Goal: Task Accomplishment & Management: Use online tool/utility

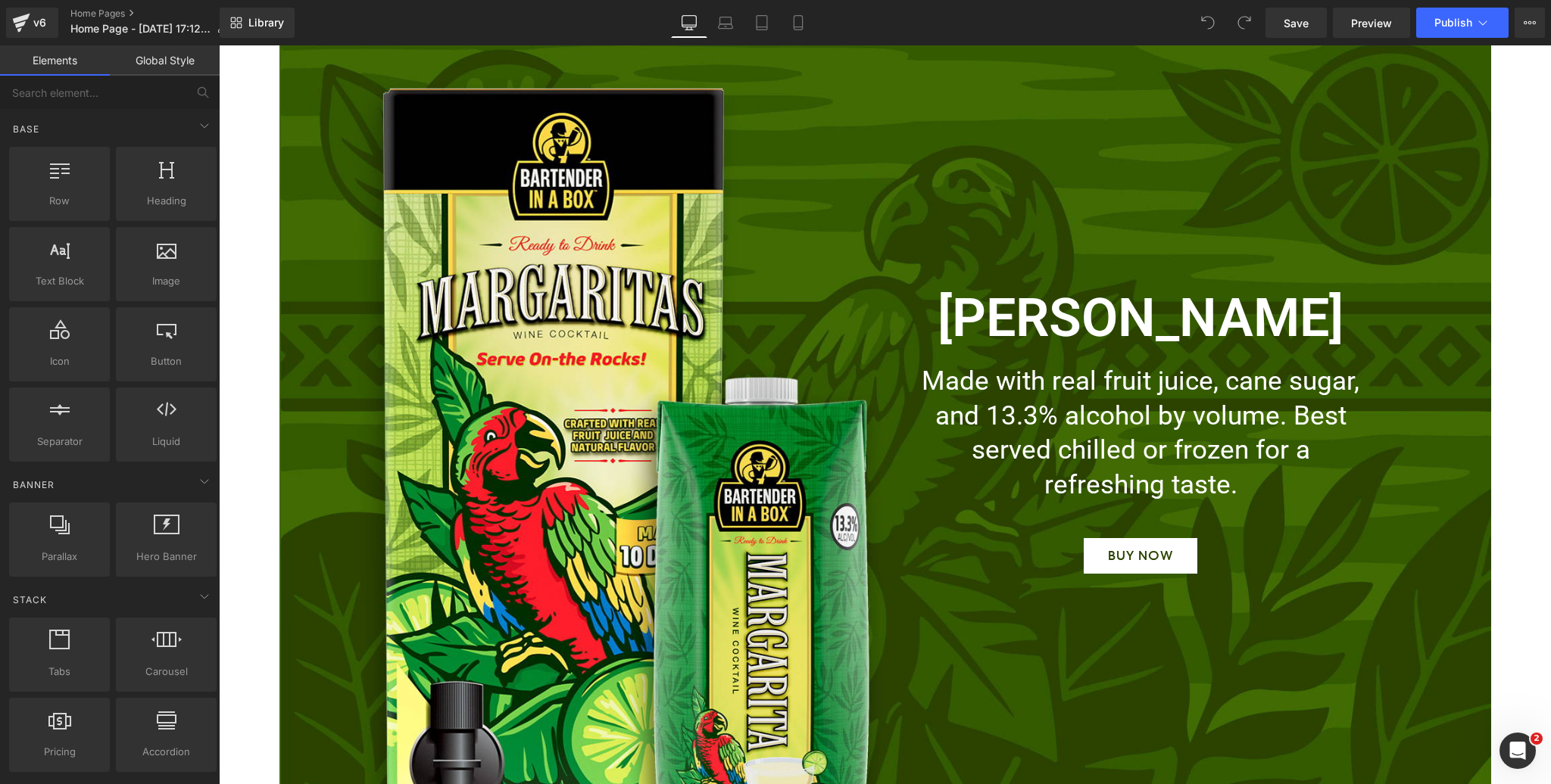
scroll to position [3206, 0]
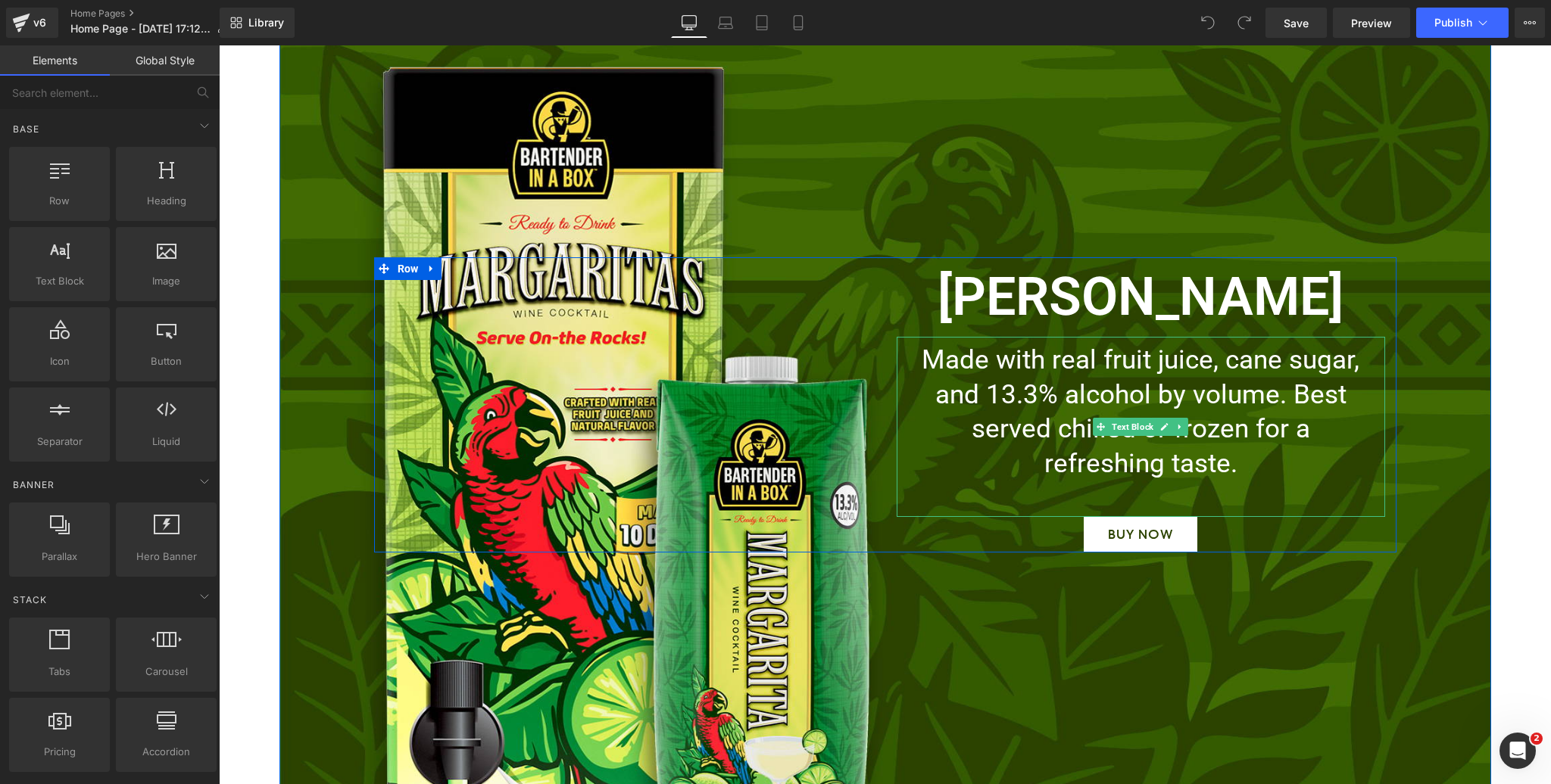
click at [1228, 433] on p "Made with real fruit juice, cane sugar, and 13.3% alcohol by volume. Best serve…" at bounding box center [1140, 411] width 450 height 138
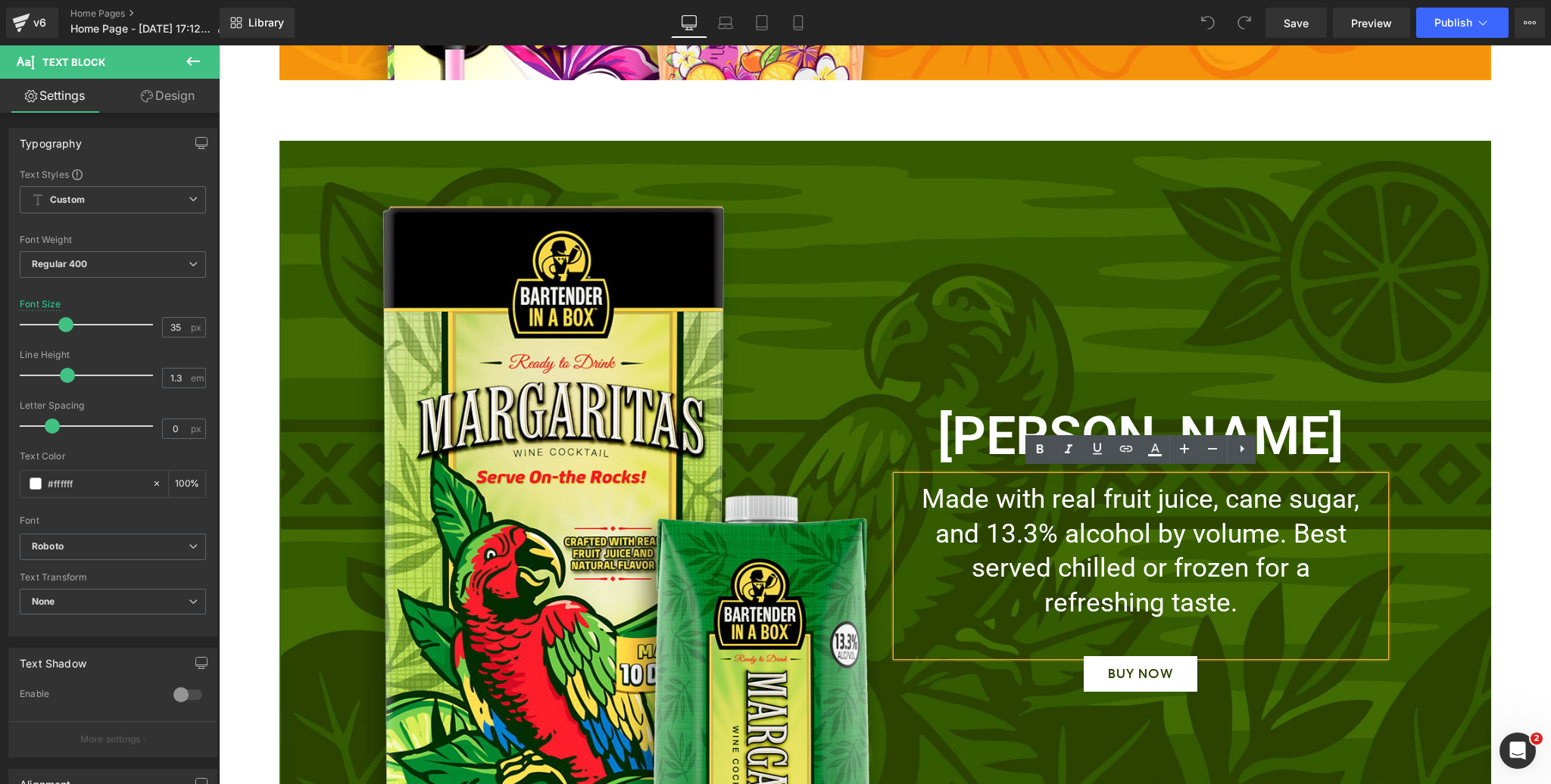
scroll to position [3083, 0]
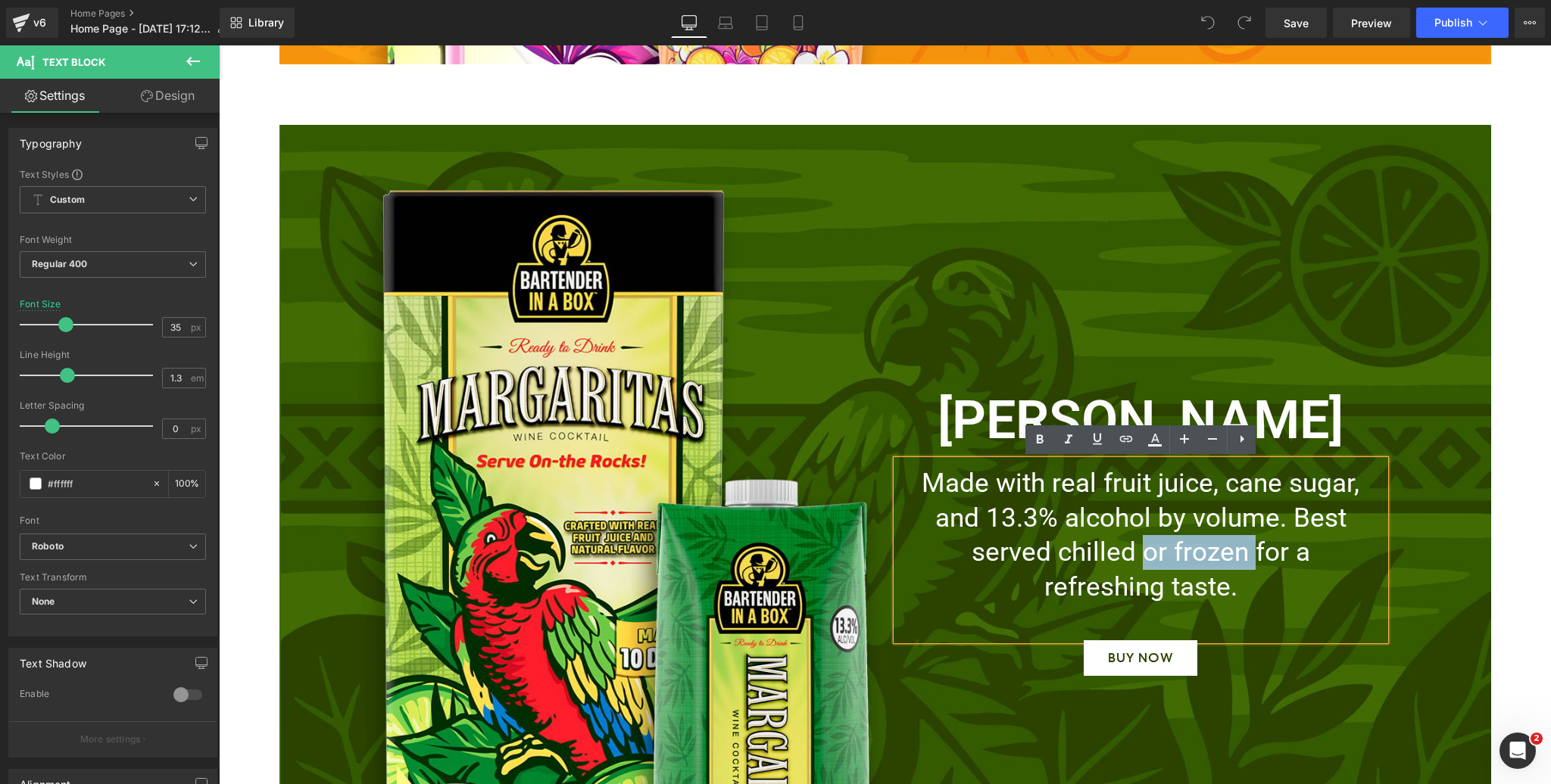
drag, startPoint x: 1256, startPoint y: 550, endPoint x: 1145, endPoint y: 554, distance: 111.1
click at [1145, 554] on p "Made with real fruit juice, cane sugar, and 13.3% alcohol by volume. Best serve…" at bounding box center [1140, 535] width 450 height 138
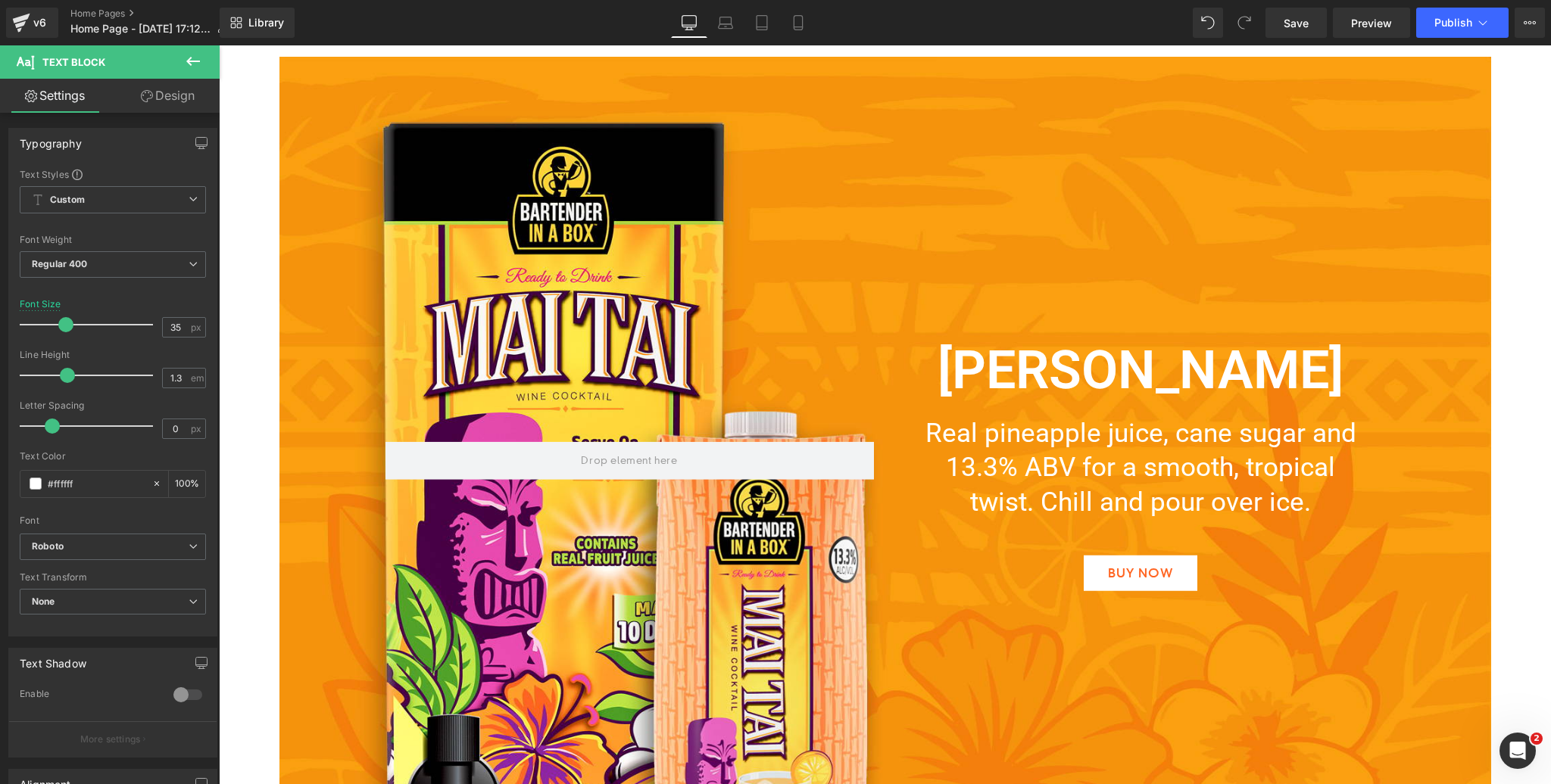
scroll to position [2282, 0]
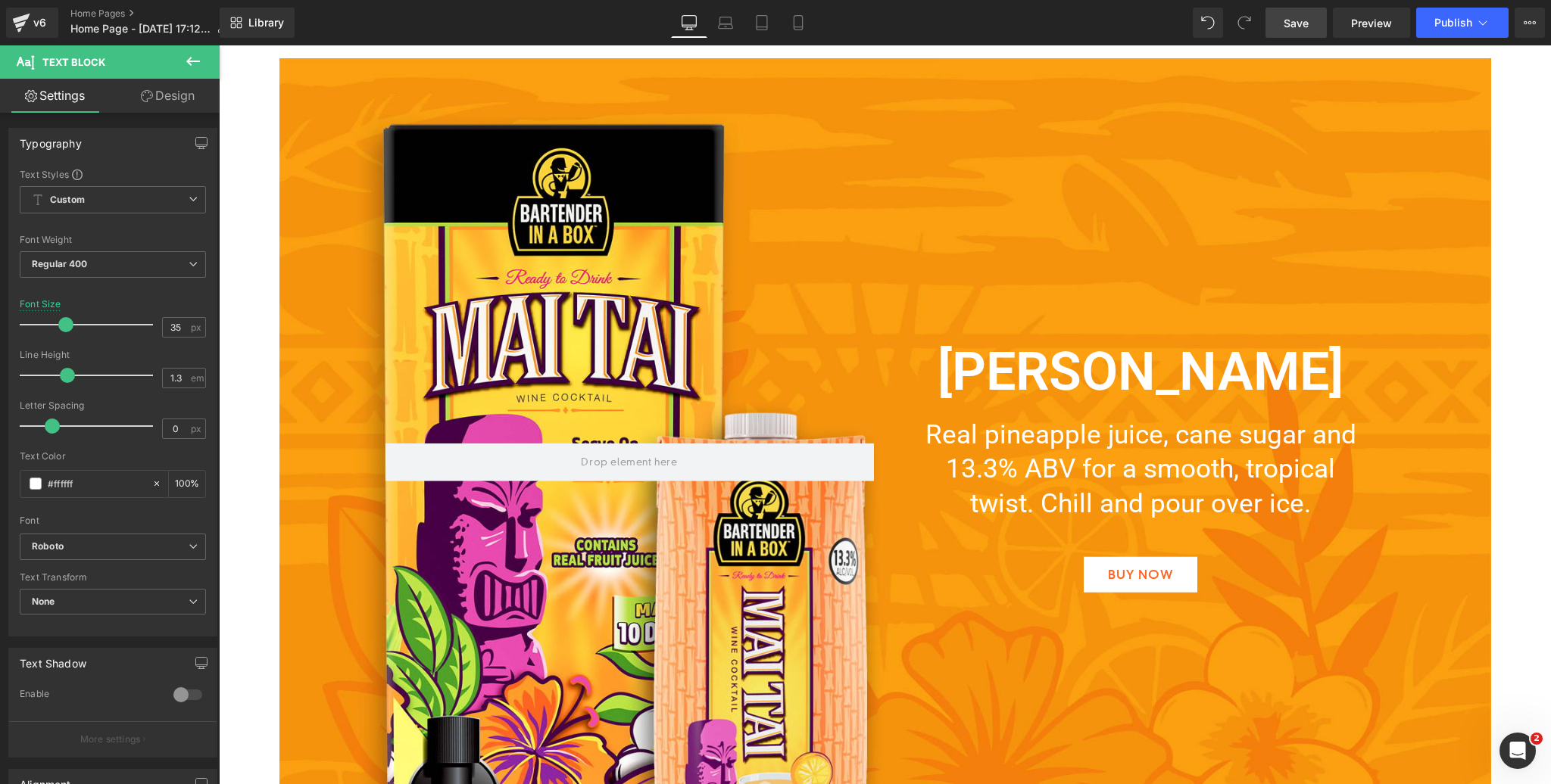
drag, startPoint x: 1291, startPoint y: 22, endPoint x: 925, endPoint y: 214, distance: 413.3
click at [1291, 22] on span "Save" at bounding box center [1296, 23] width 25 height 16
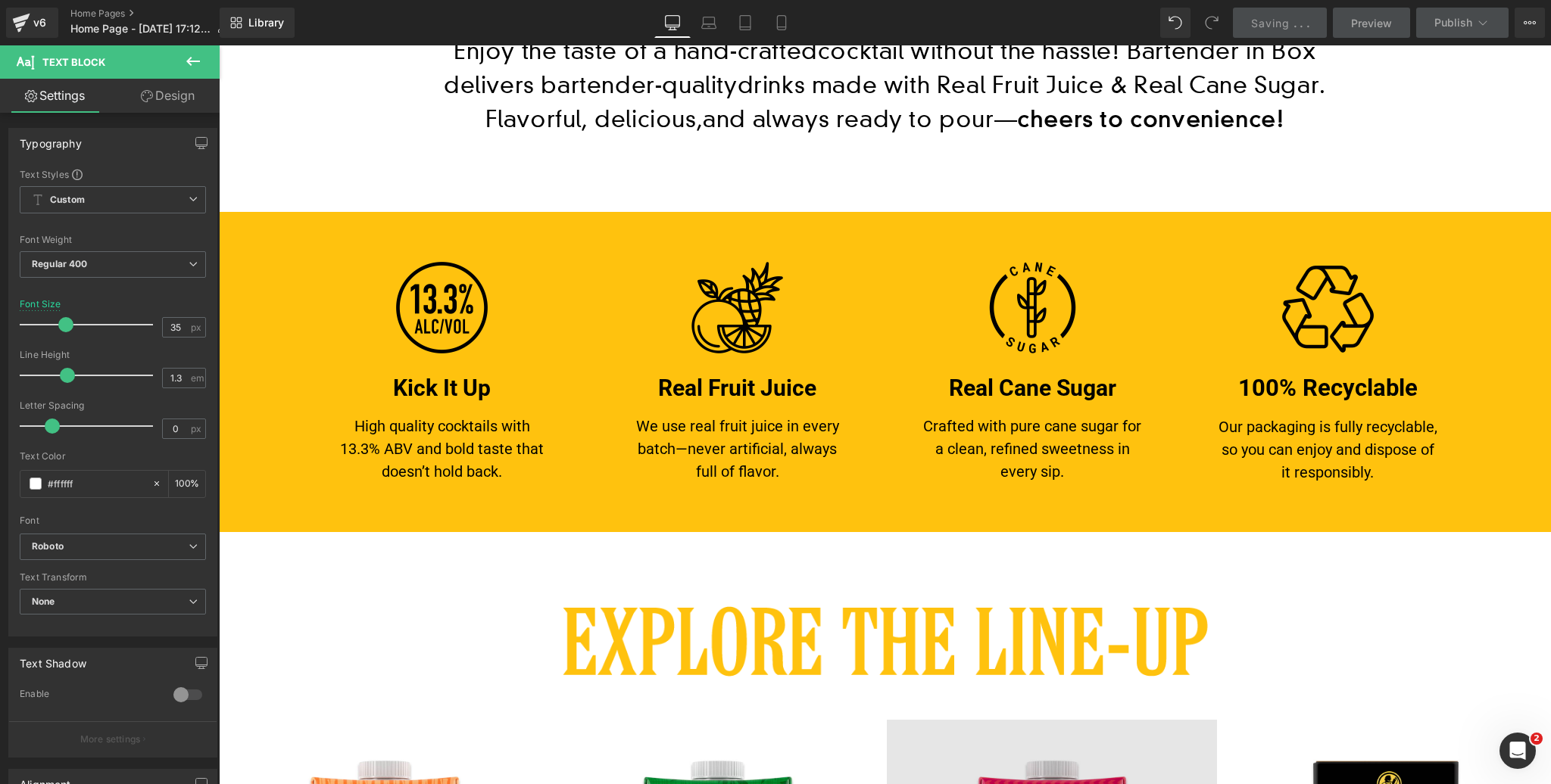
scroll to position [788, 0]
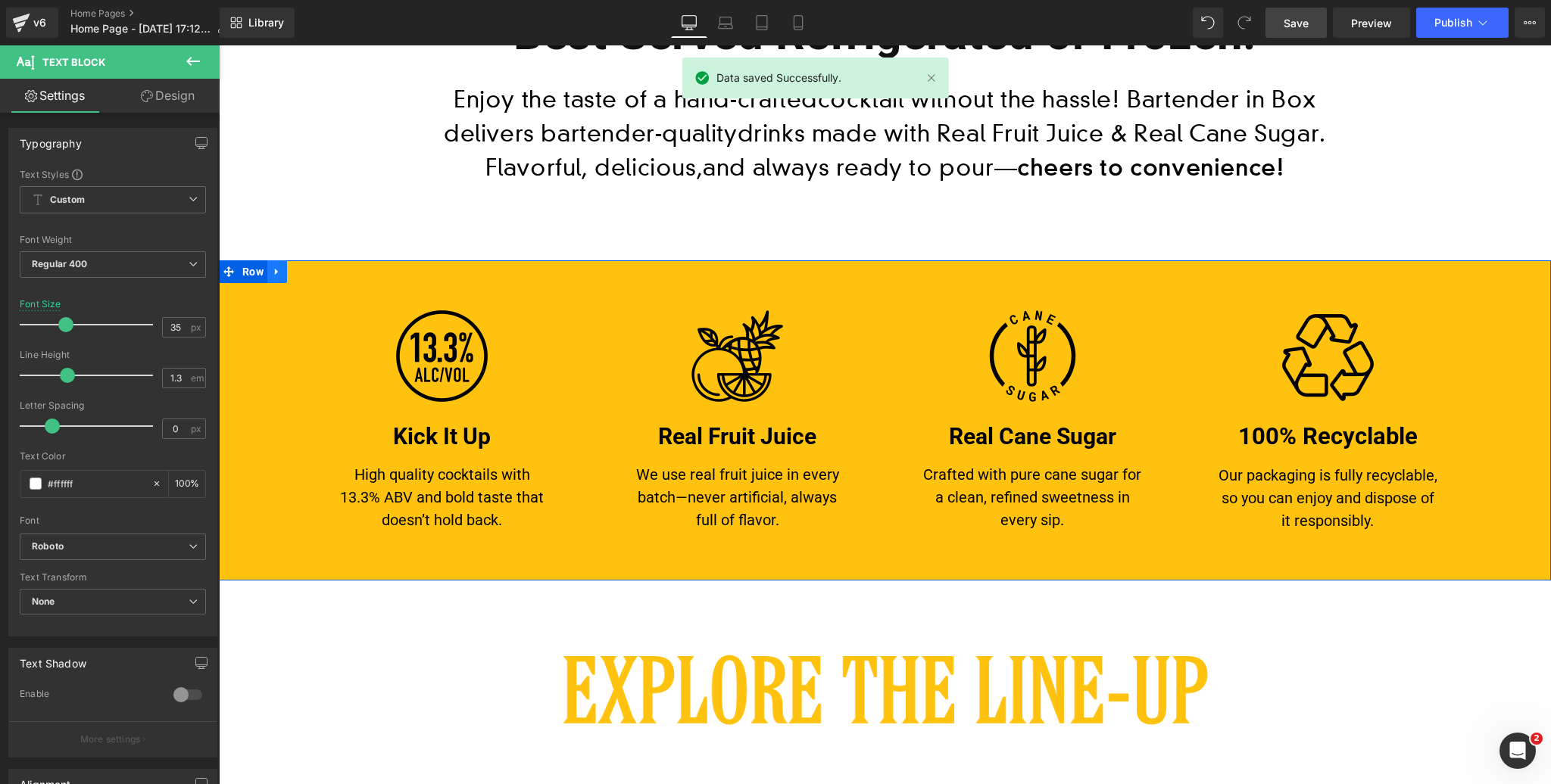
click at [280, 270] on icon at bounding box center [277, 271] width 11 height 11
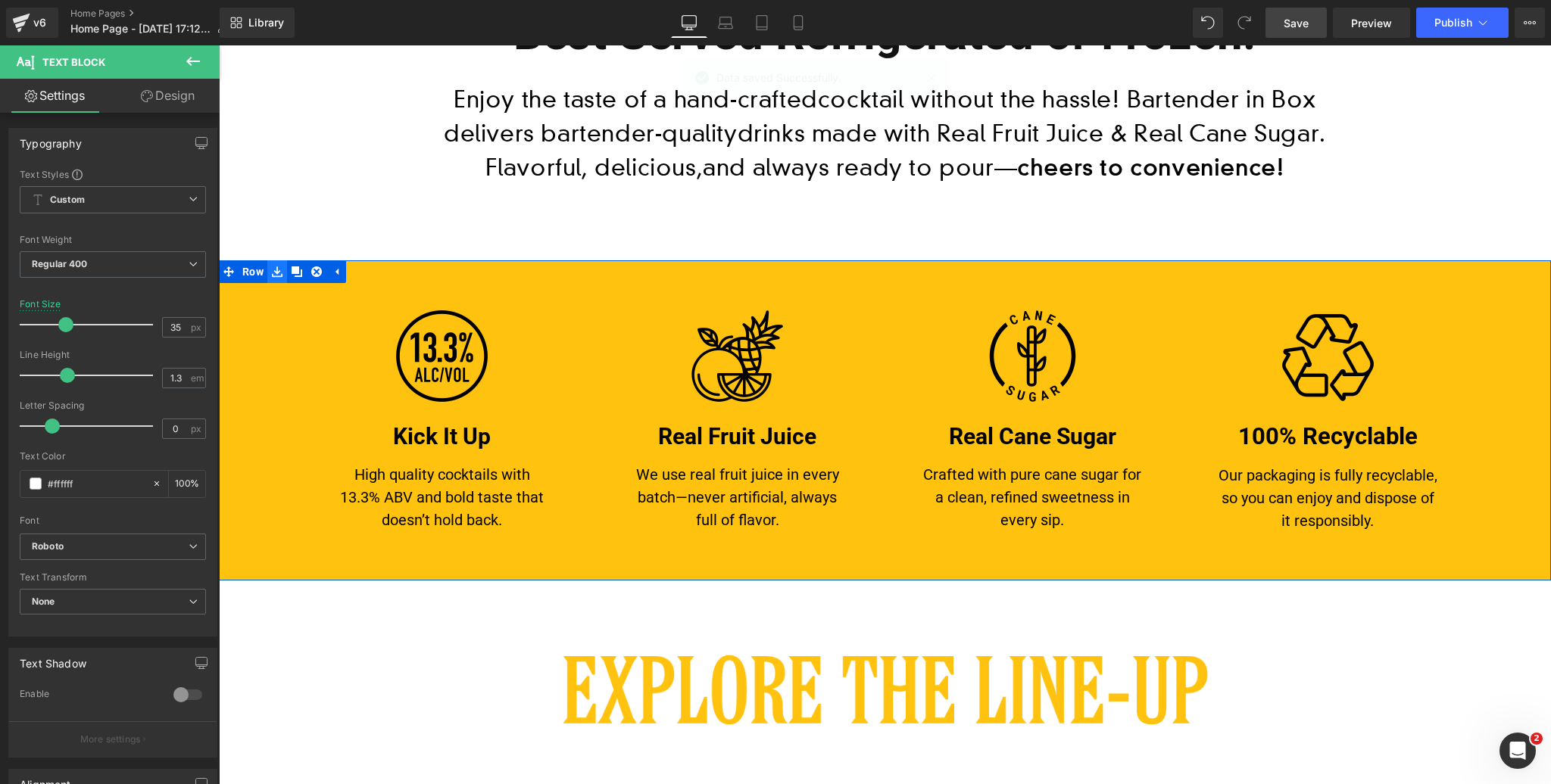
click at [278, 273] on icon at bounding box center [277, 272] width 11 height 11
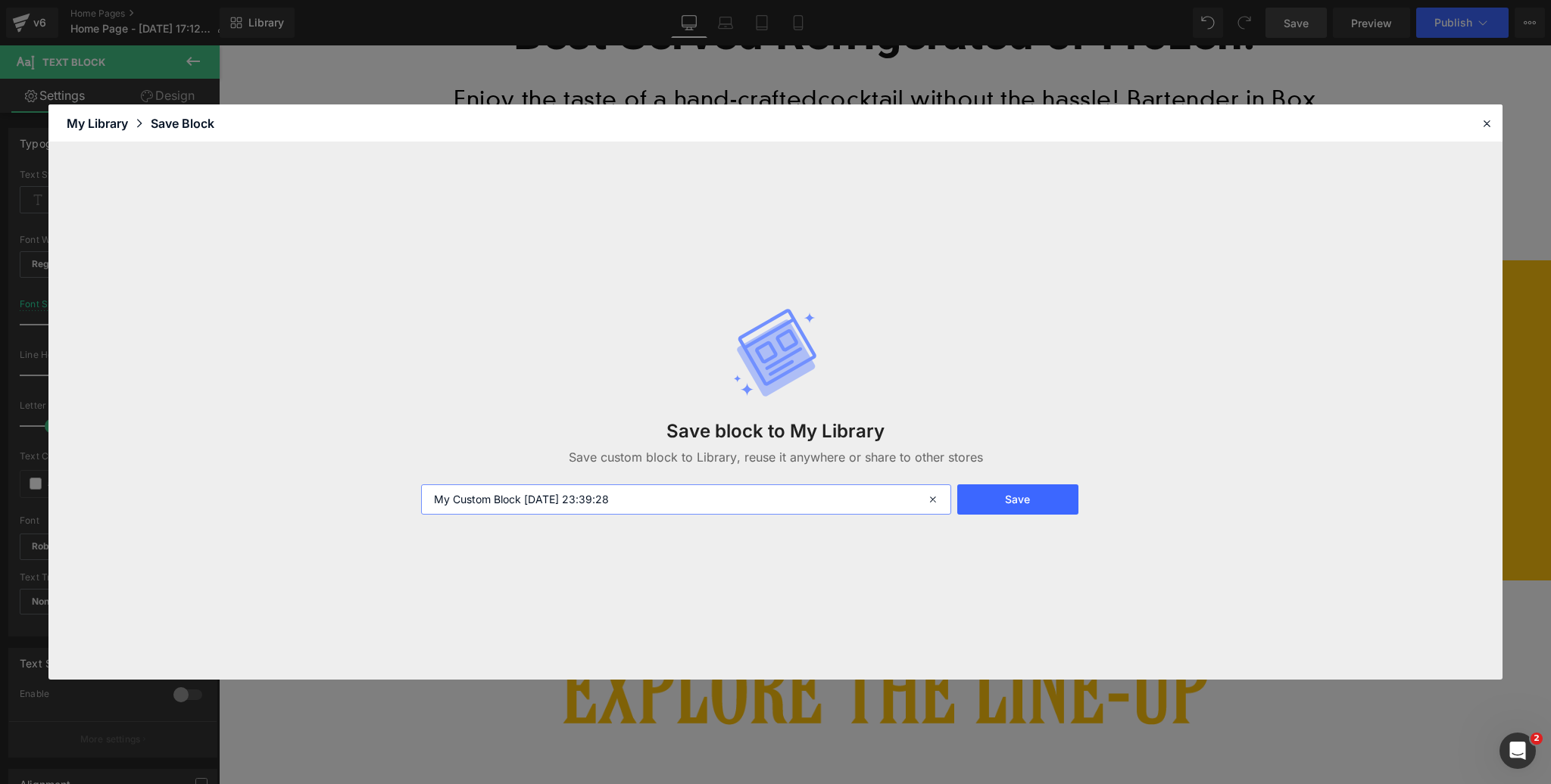
drag, startPoint x: 641, startPoint y: 499, endPoint x: 401, endPoint y: 496, distance: 240.0
click at [401, 496] on div "Save block to My Library Save custom block to Library, reuse it anywhere or sha…" at bounding box center [776, 410] width 1454 height 537
type input "Icon Container"
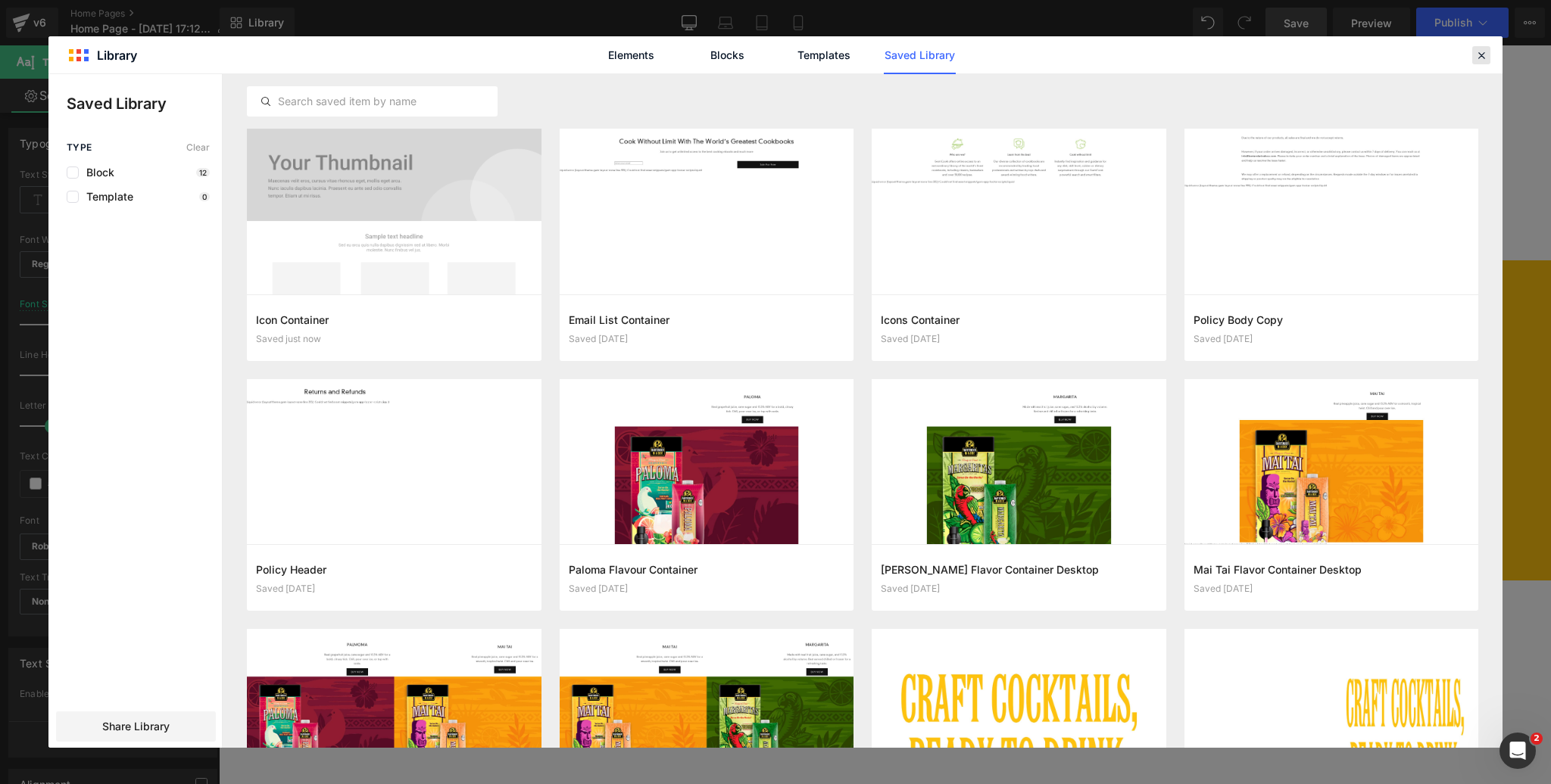
click at [1480, 54] on icon at bounding box center [1482, 55] width 14 height 14
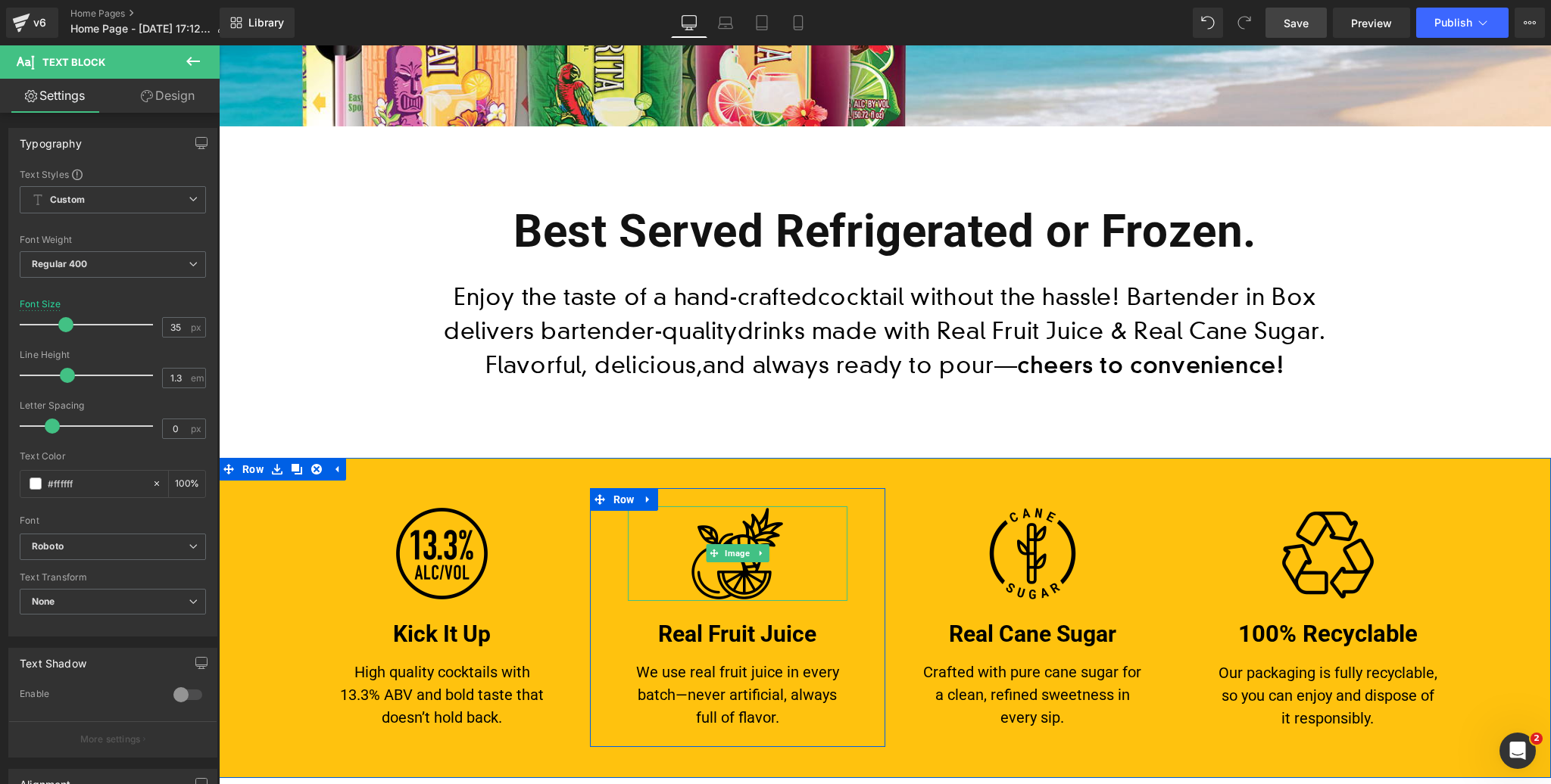
scroll to position [588, 0]
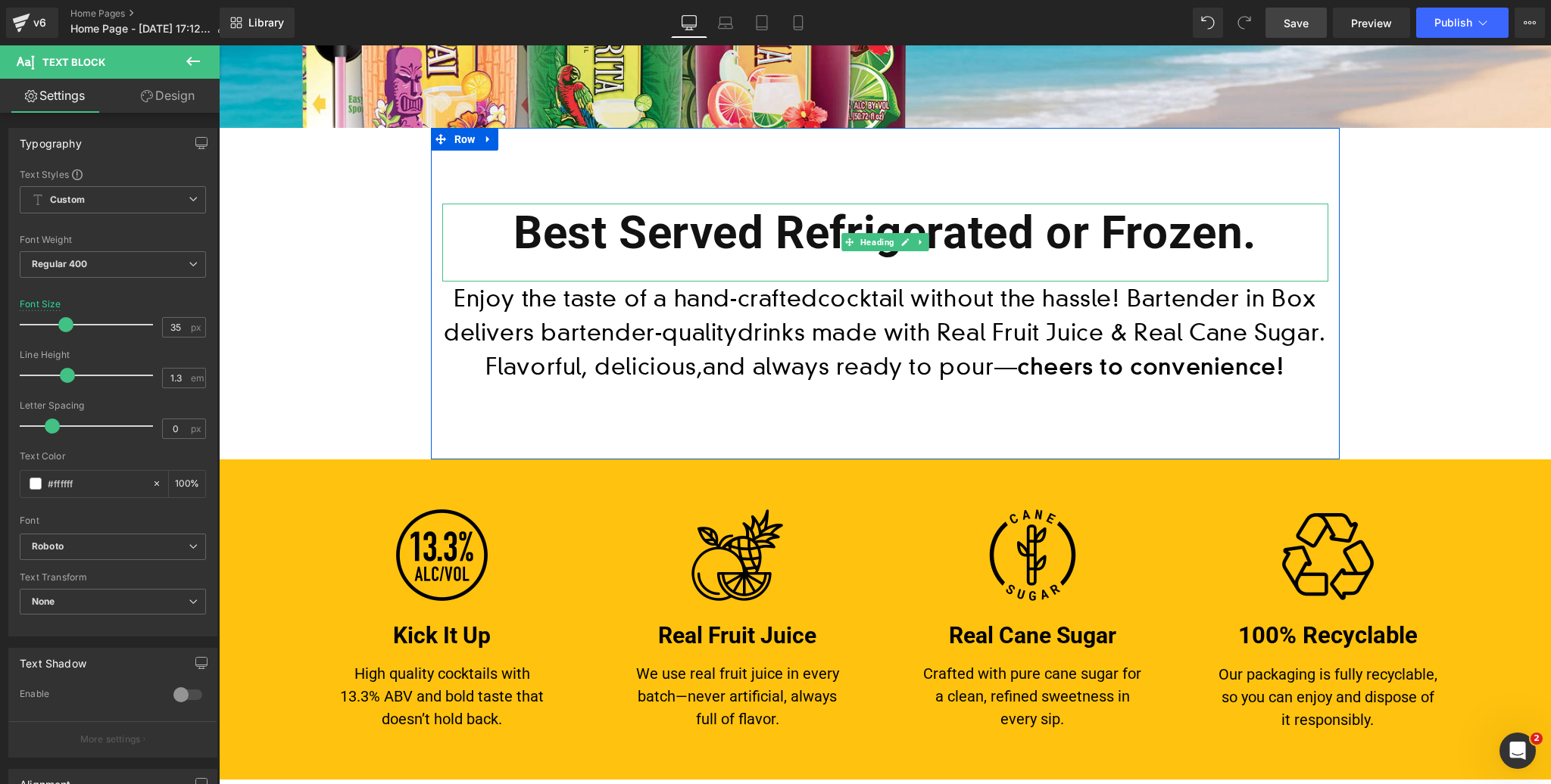
click at [1141, 235] on h1 "Best Served Refrigerated or Frozen." at bounding box center [885, 233] width 886 height 59
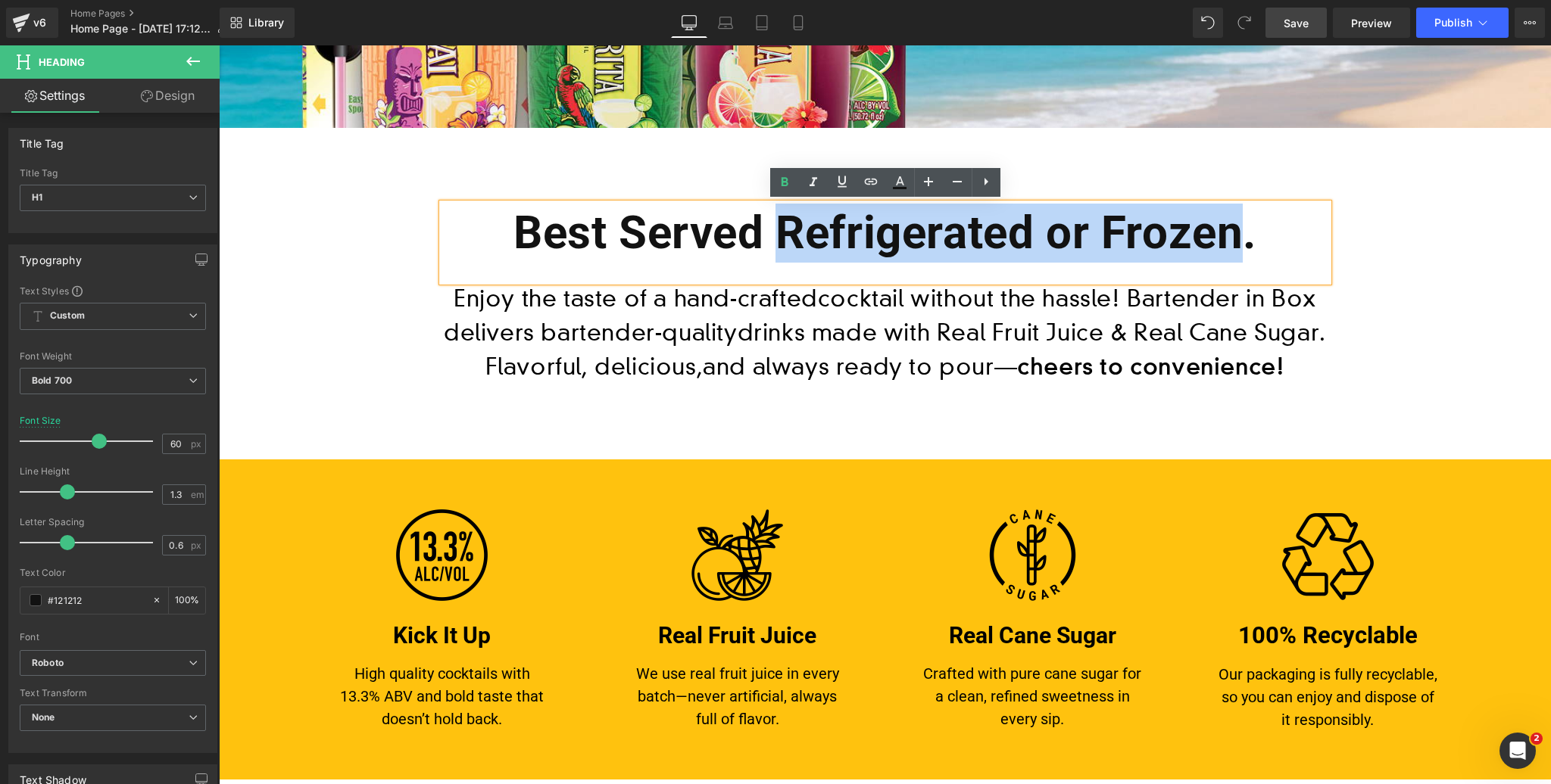
drag, startPoint x: 1238, startPoint y: 224, endPoint x: 789, endPoint y: 237, distance: 449.2
click at [789, 237] on h1 "Best Served Refrigerated or Frozen." at bounding box center [885, 233] width 886 height 59
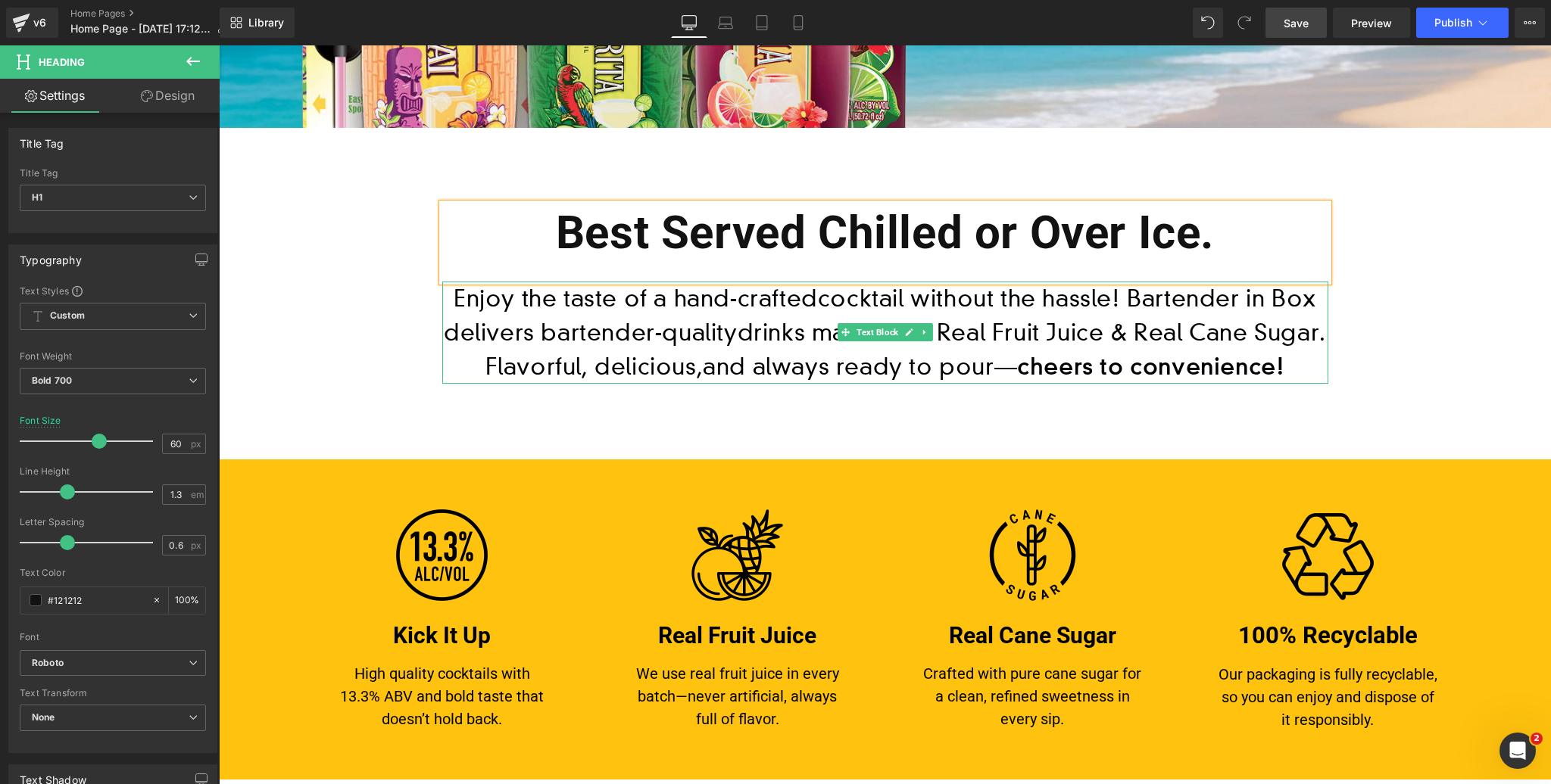
click at [1262, 336] on p "Enjoy the taste of a hand-craftedcocktail without the hassle! Bartender in Box …" at bounding box center [885, 332] width 886 height 102
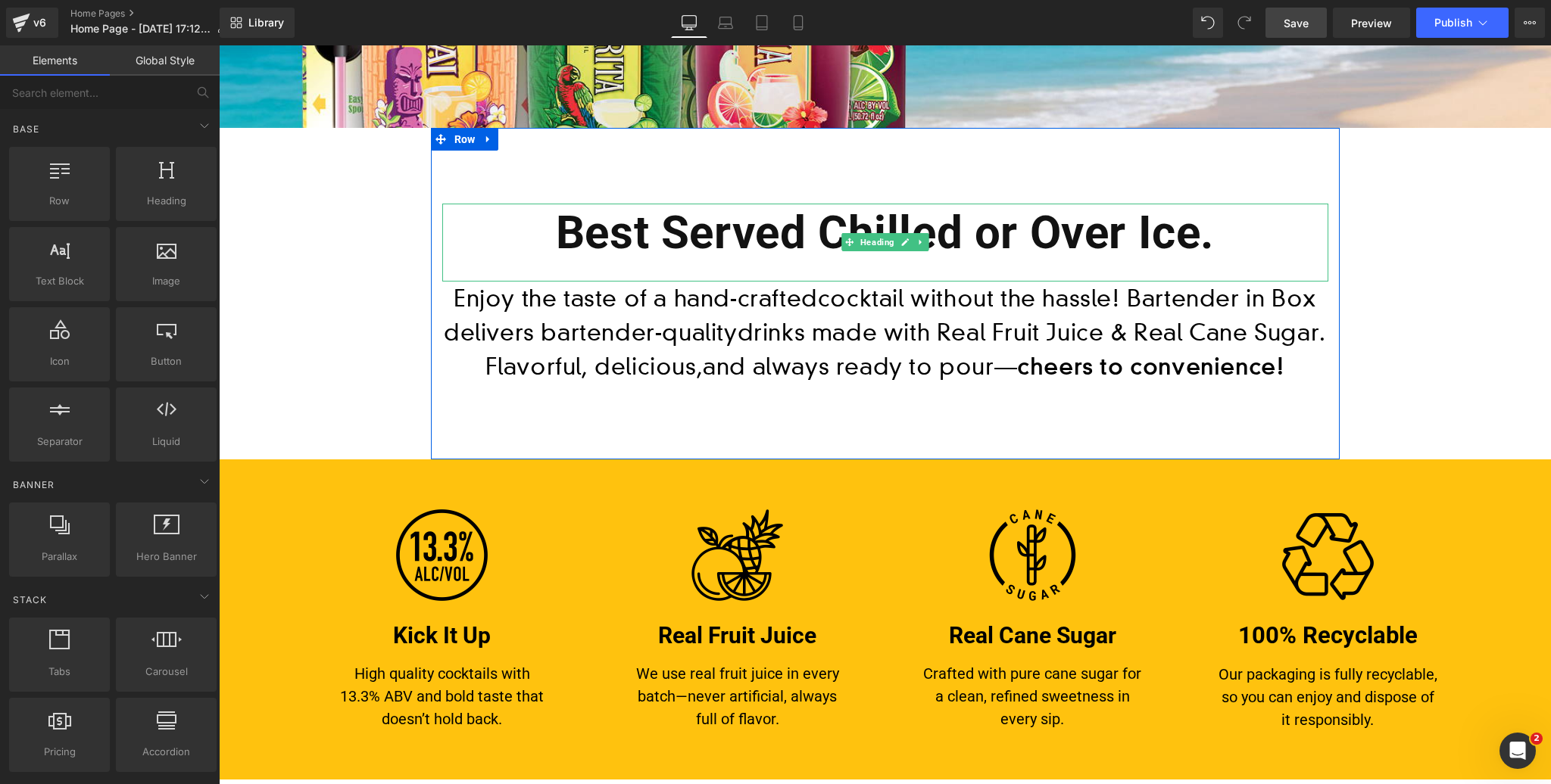
click at [1214, 236] on h1 "Best Served Chilled or Over Ice." at bounding box center [885, 233] width 886 height 59
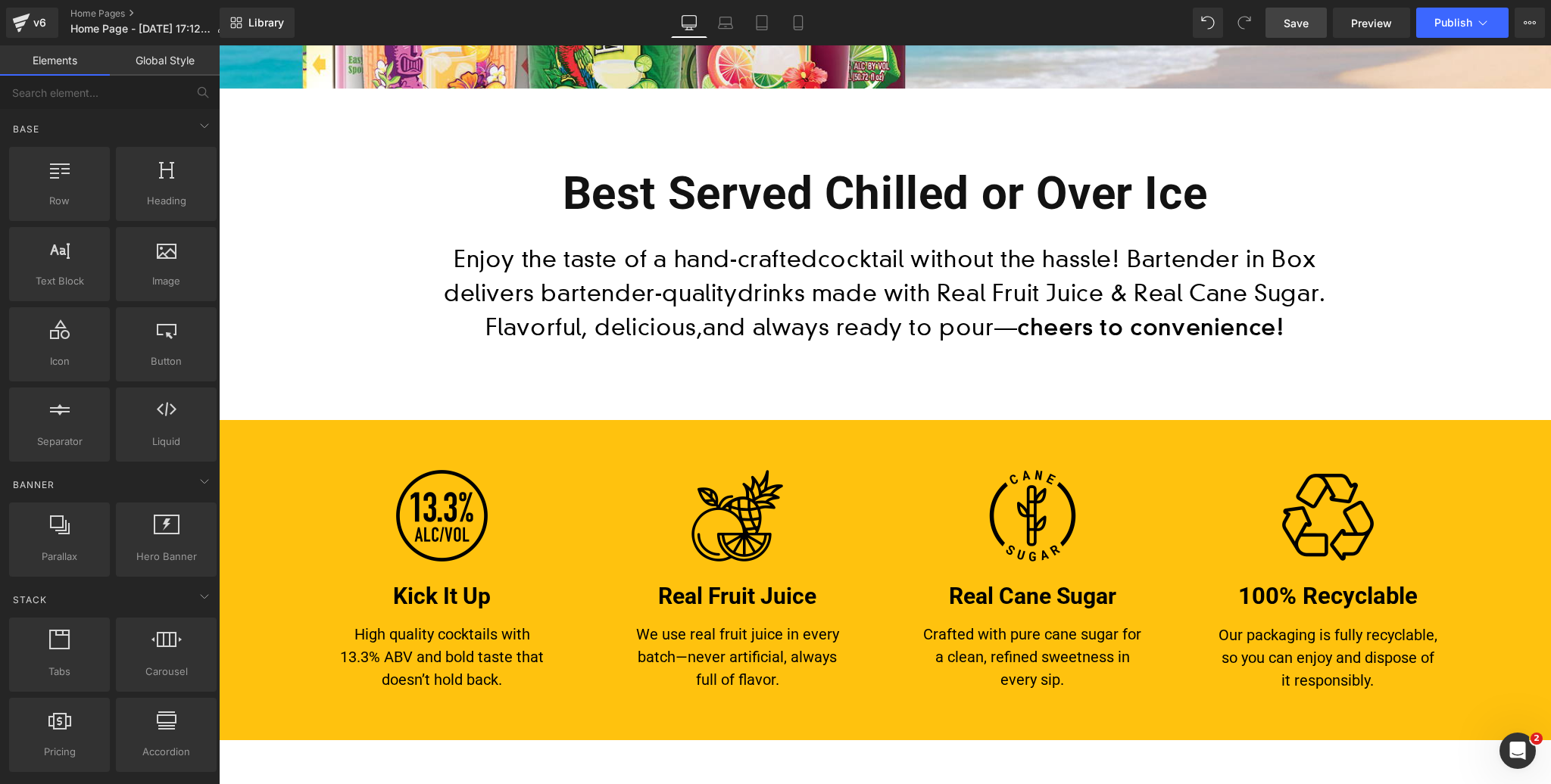
scroll to position [626, 0]
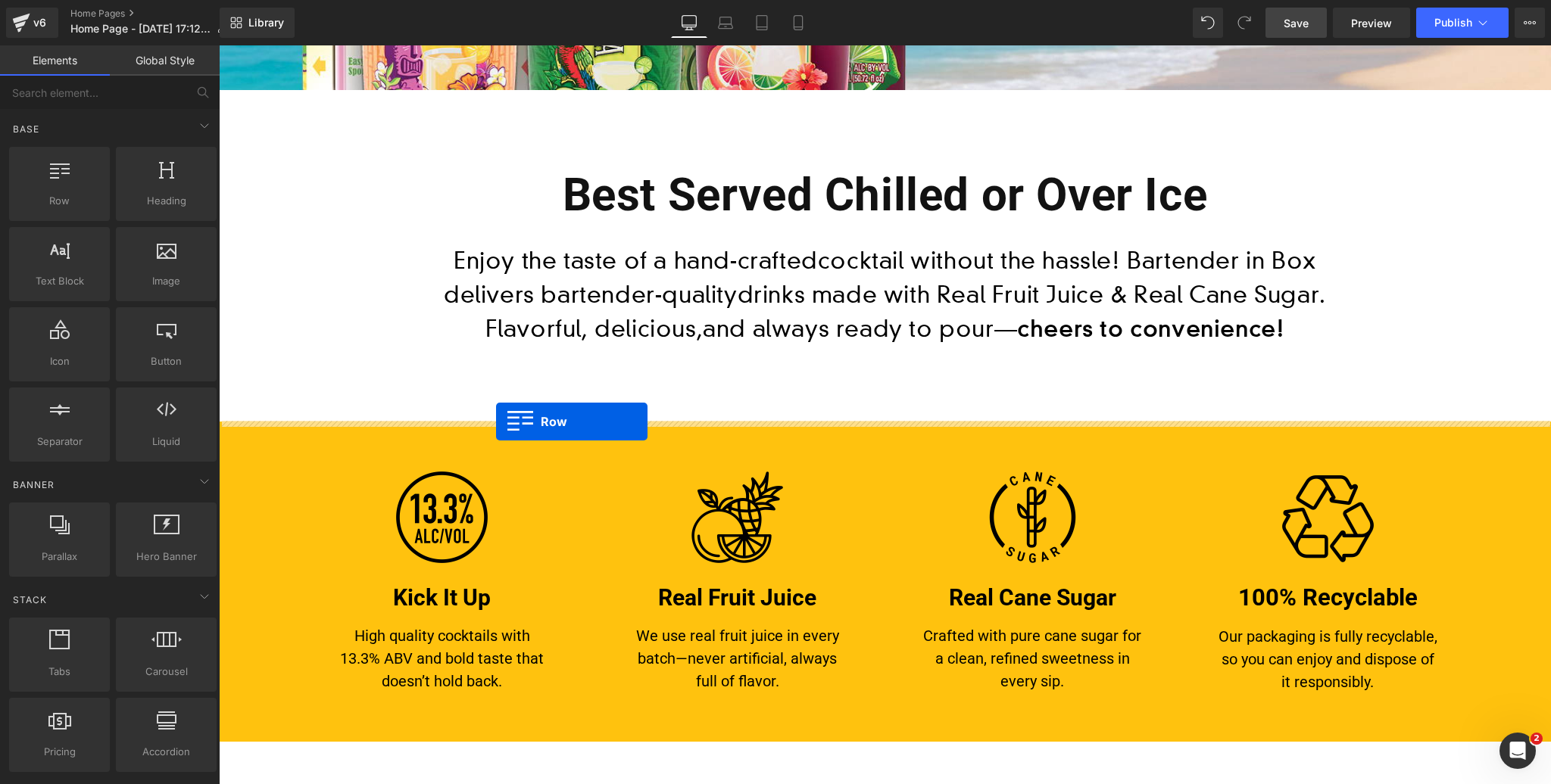
drag, startPoint x: 382, startPoint y: 302, endPoint x: 496, endPoint y: 421, distance: 164.8
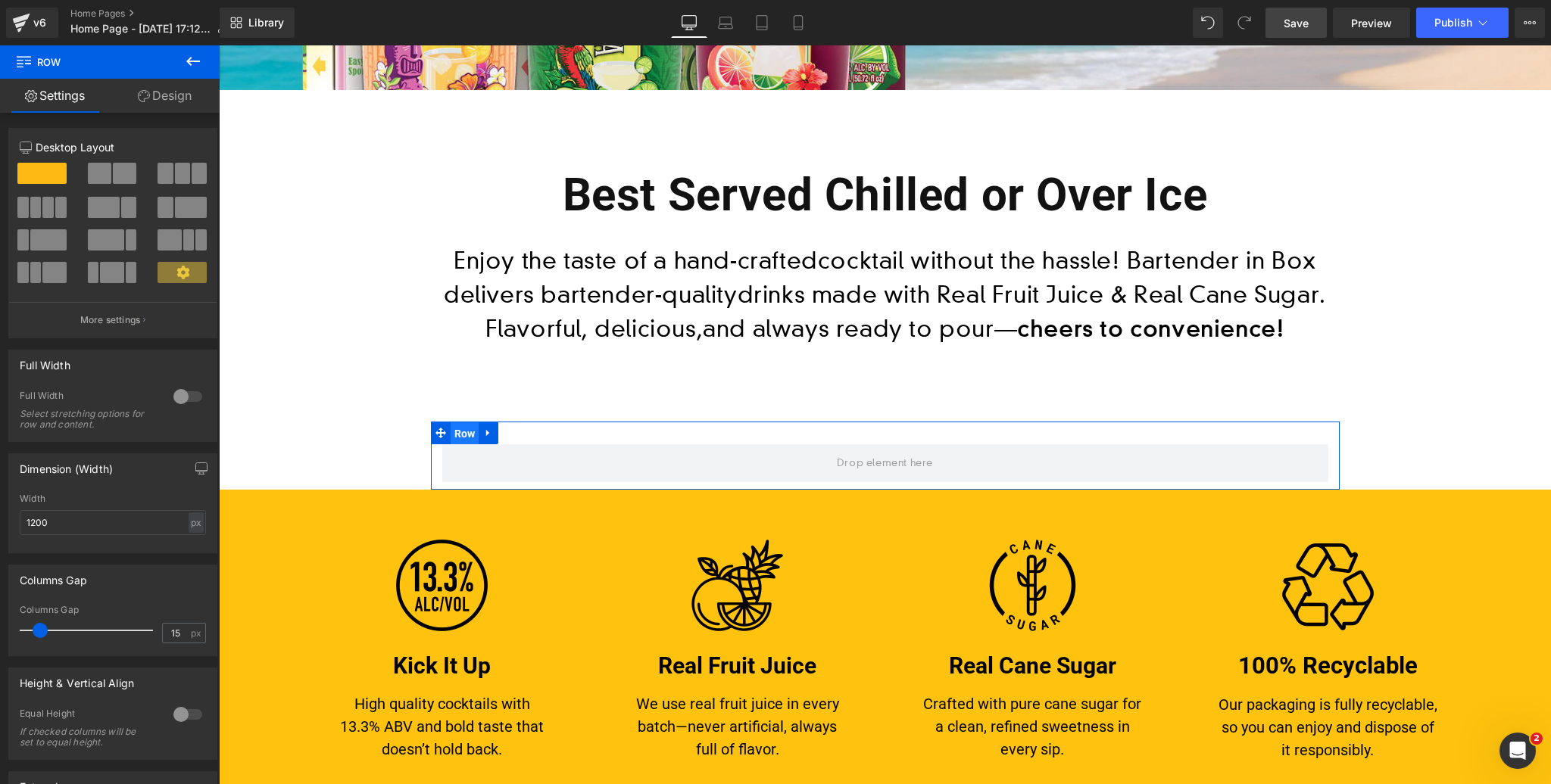
click at [467, 431] on span "Row" at bounding box center [464, 434] width 29 height 23
drag, startPoint x: 182, startPoint y: 396, endPoint x: 192, endPoint y: 396, distance: 10.0
click at [182, 396] on div at bounding box center [187, 397] width 36 height 25
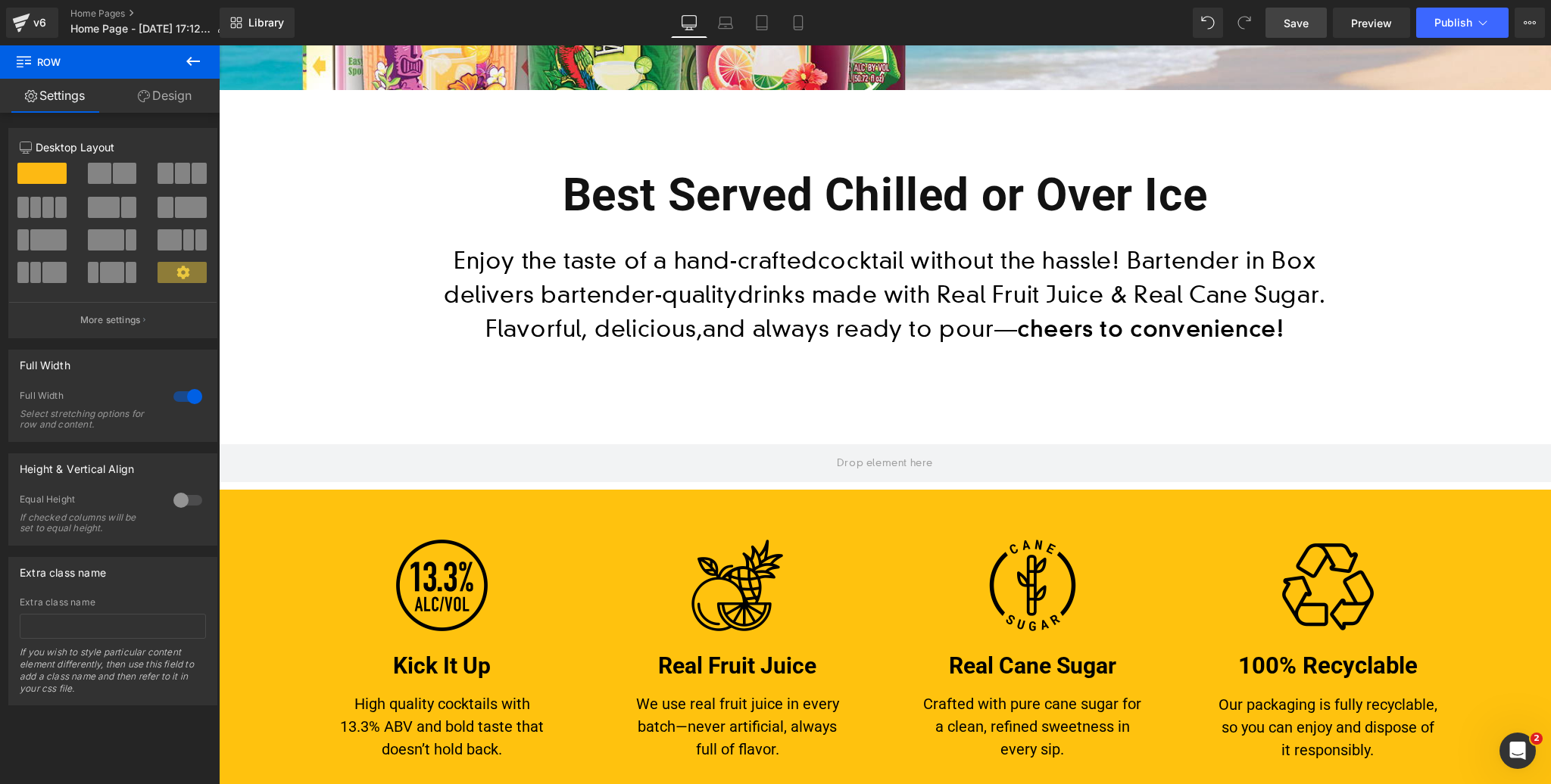
click at [190, 61] on icon at bounding box center [193, 62] width 14 height 9
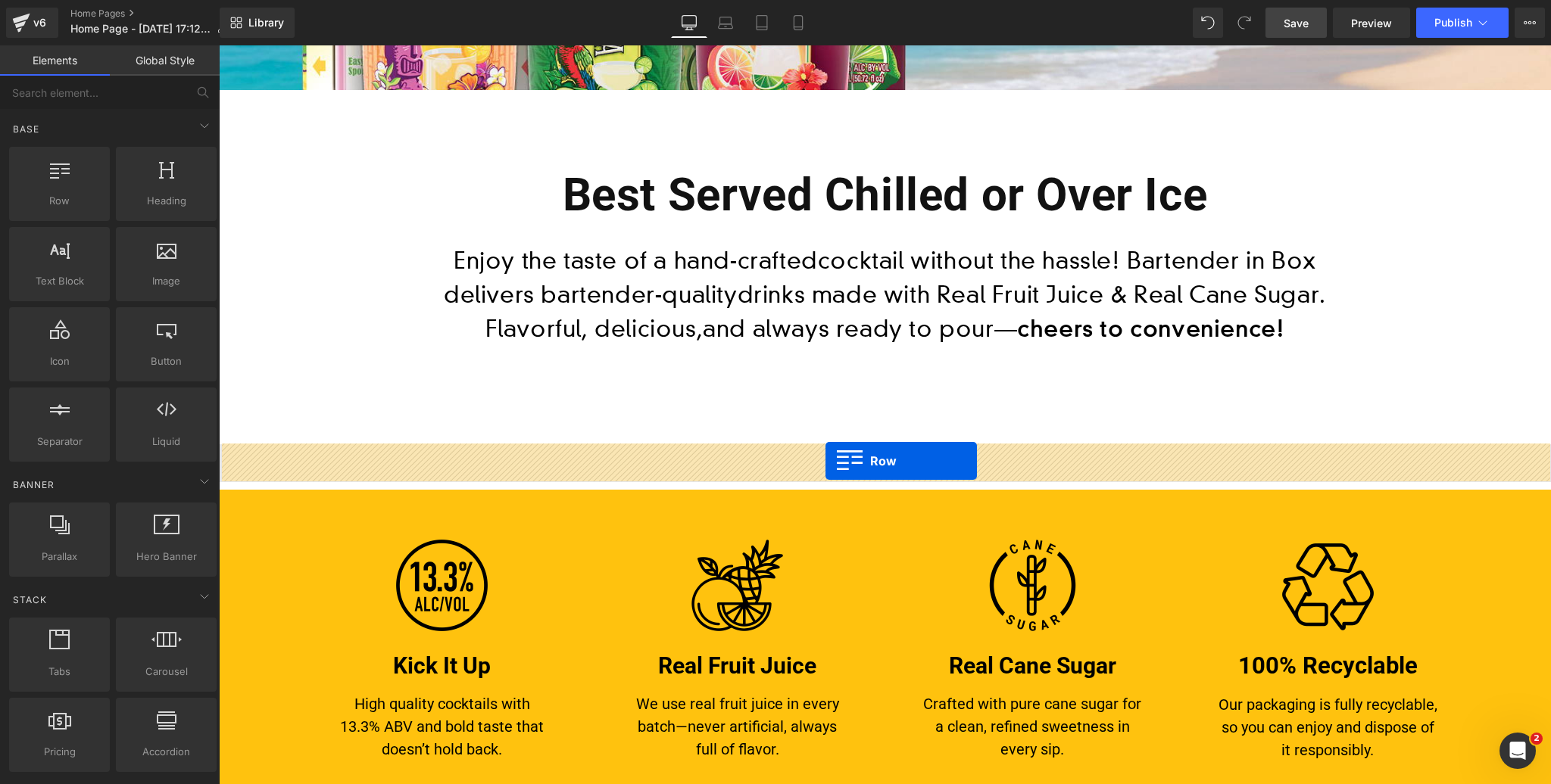
drag, startPoint x: 278, startPoint y: 238, endPoint x: 826, endPoint y: 461, distance: 591.6
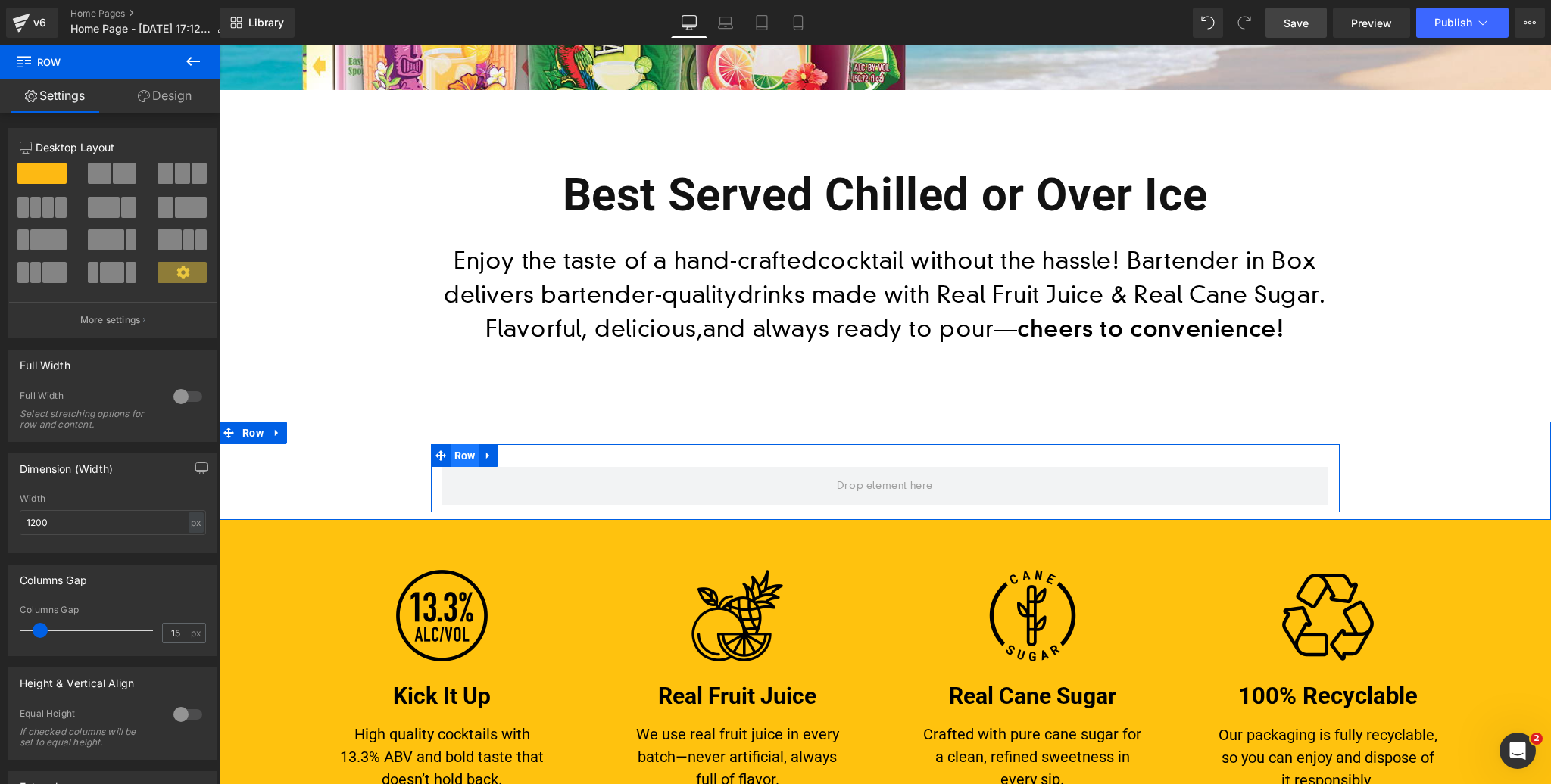
click at [460, 454] on span "Row" at bounding box center [464, 456] width 29 height 23
click at [487, 455] on icon at bounding box center [487, 455] width 3 height 7
click at [525, 454] on icon at bounding box center [528, 455] width 11 height 11
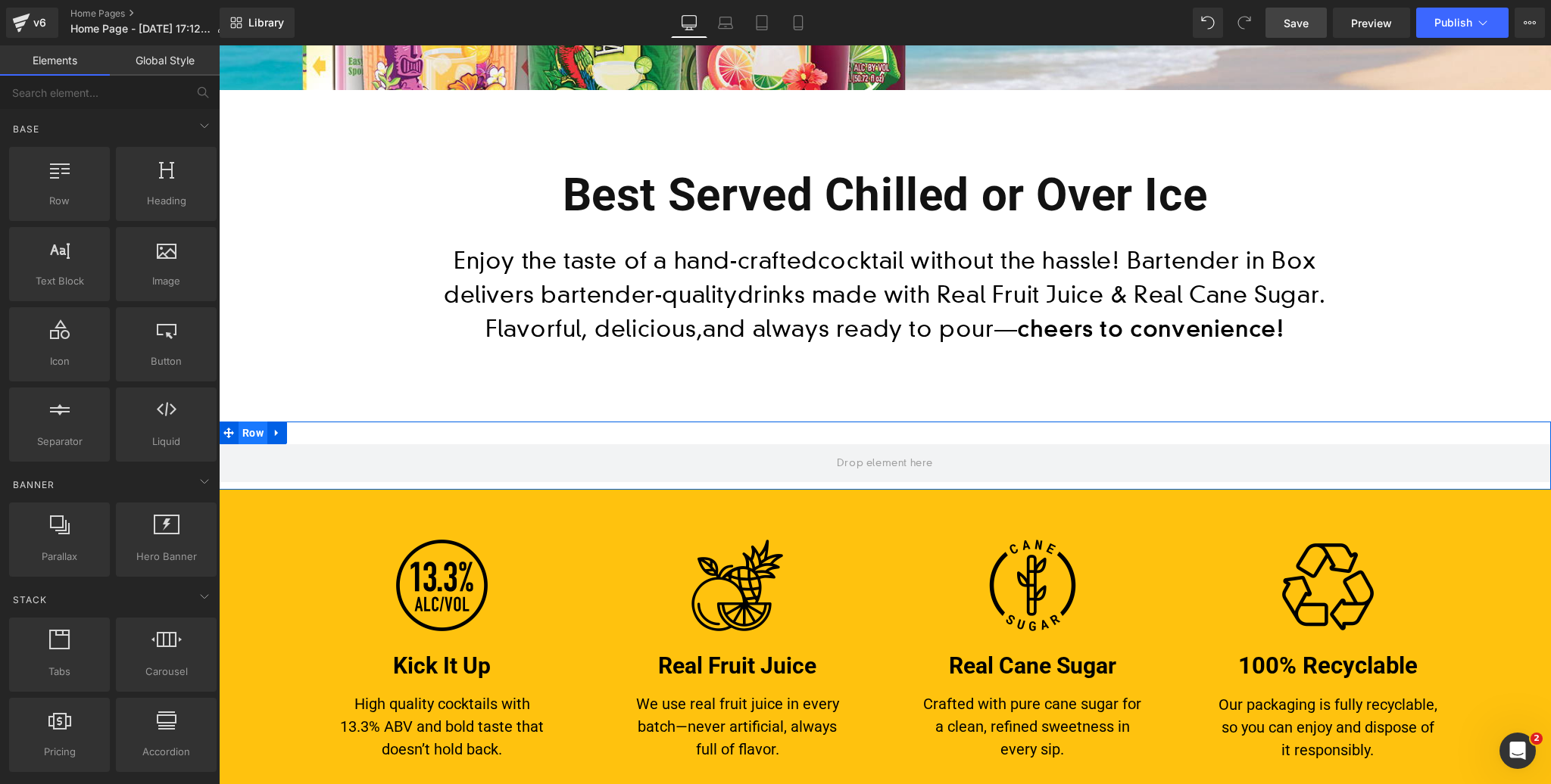
click at [258, 428] on span "Row" at bounding box center [252, 433] width 29 height 23
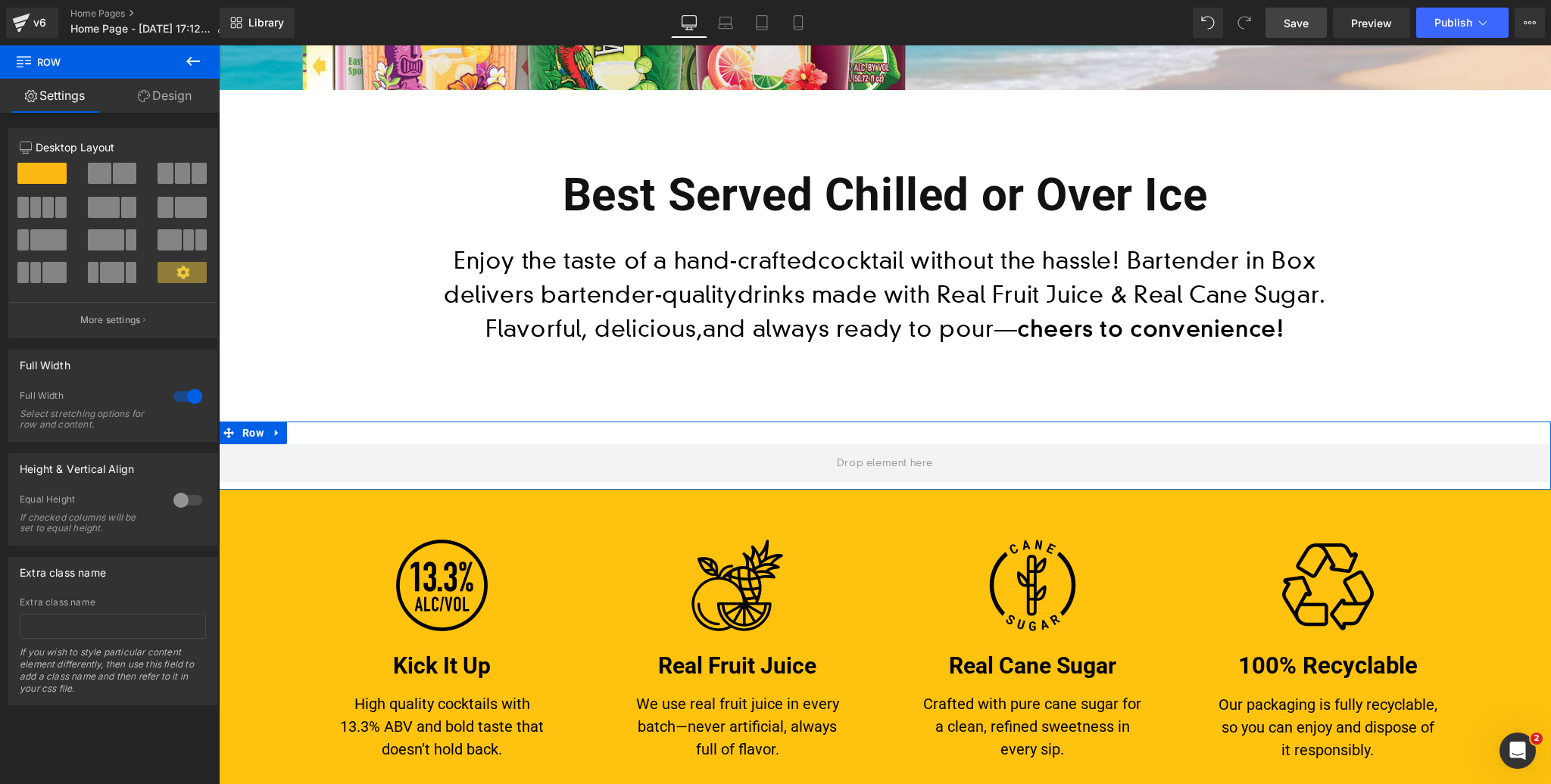
click at [106, 171] on span at bounding box center [99, 173] width 24 height 21
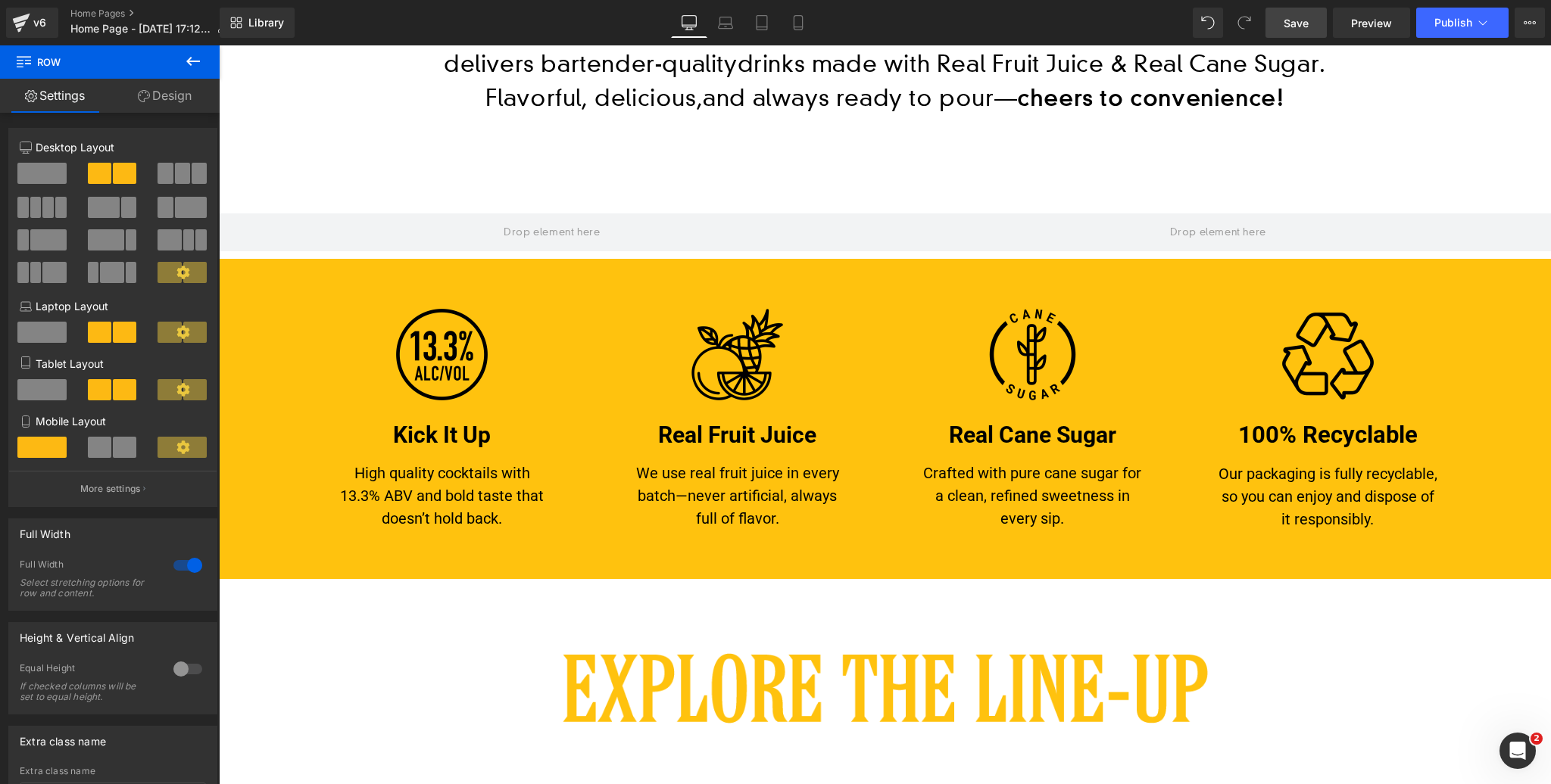
scroll to position [825, 0]
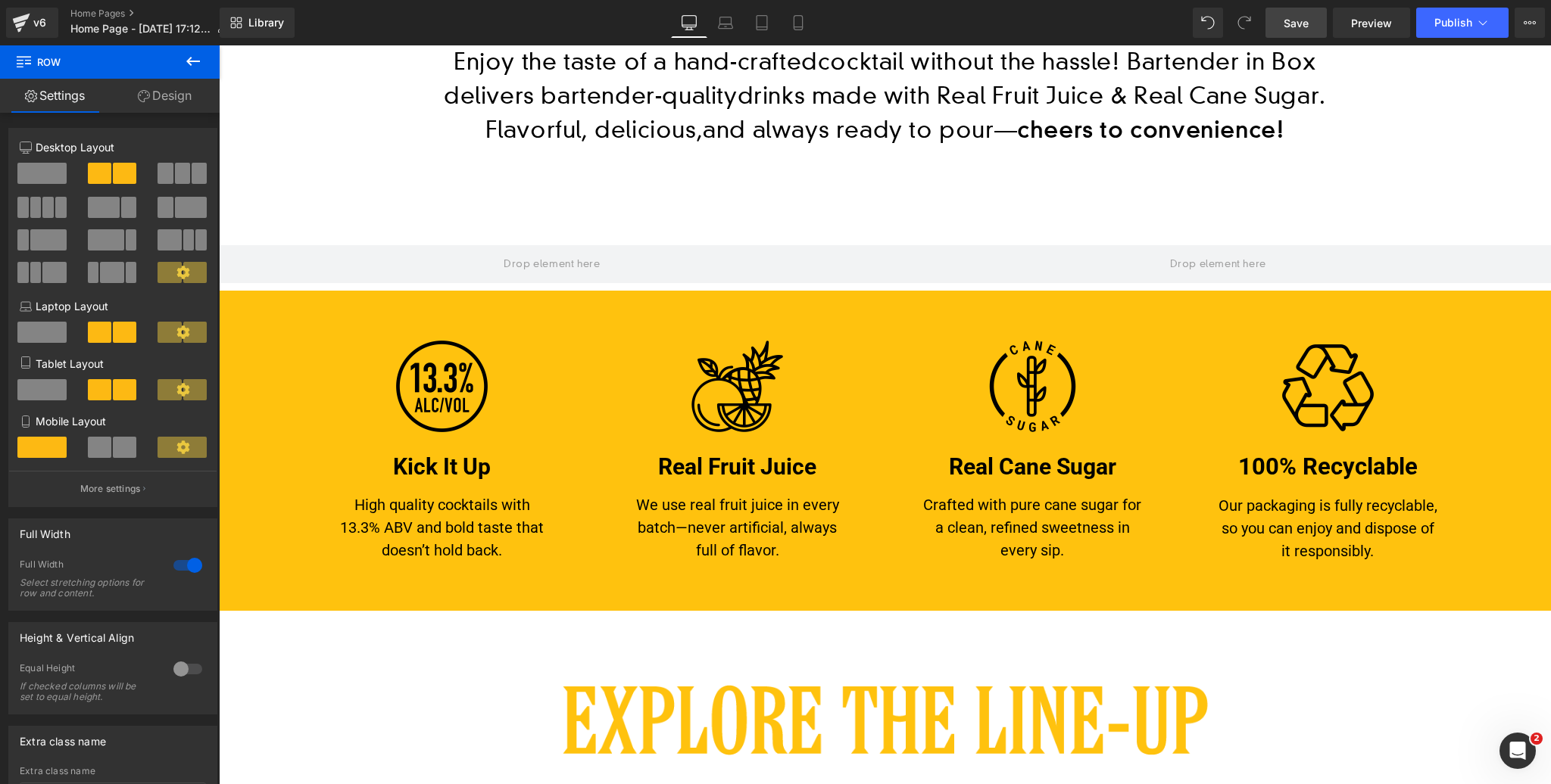
click at [204, 61] on button at bounding box center [193, 62] width 53 height 33
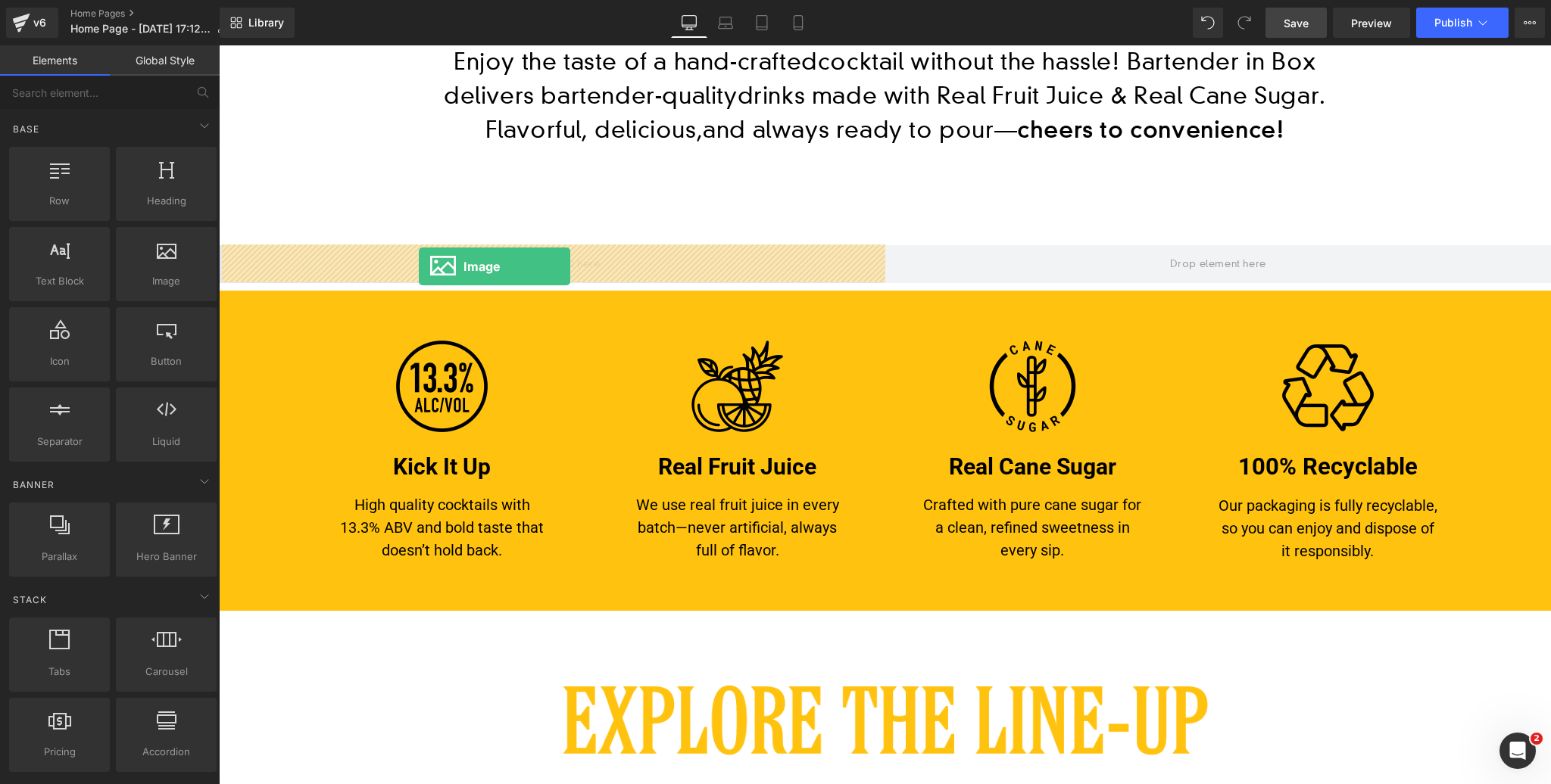
drag, startPoint x: 401, startPoint y: 302, endPoint x: 419, endPoint y: 266, distance: 40.2
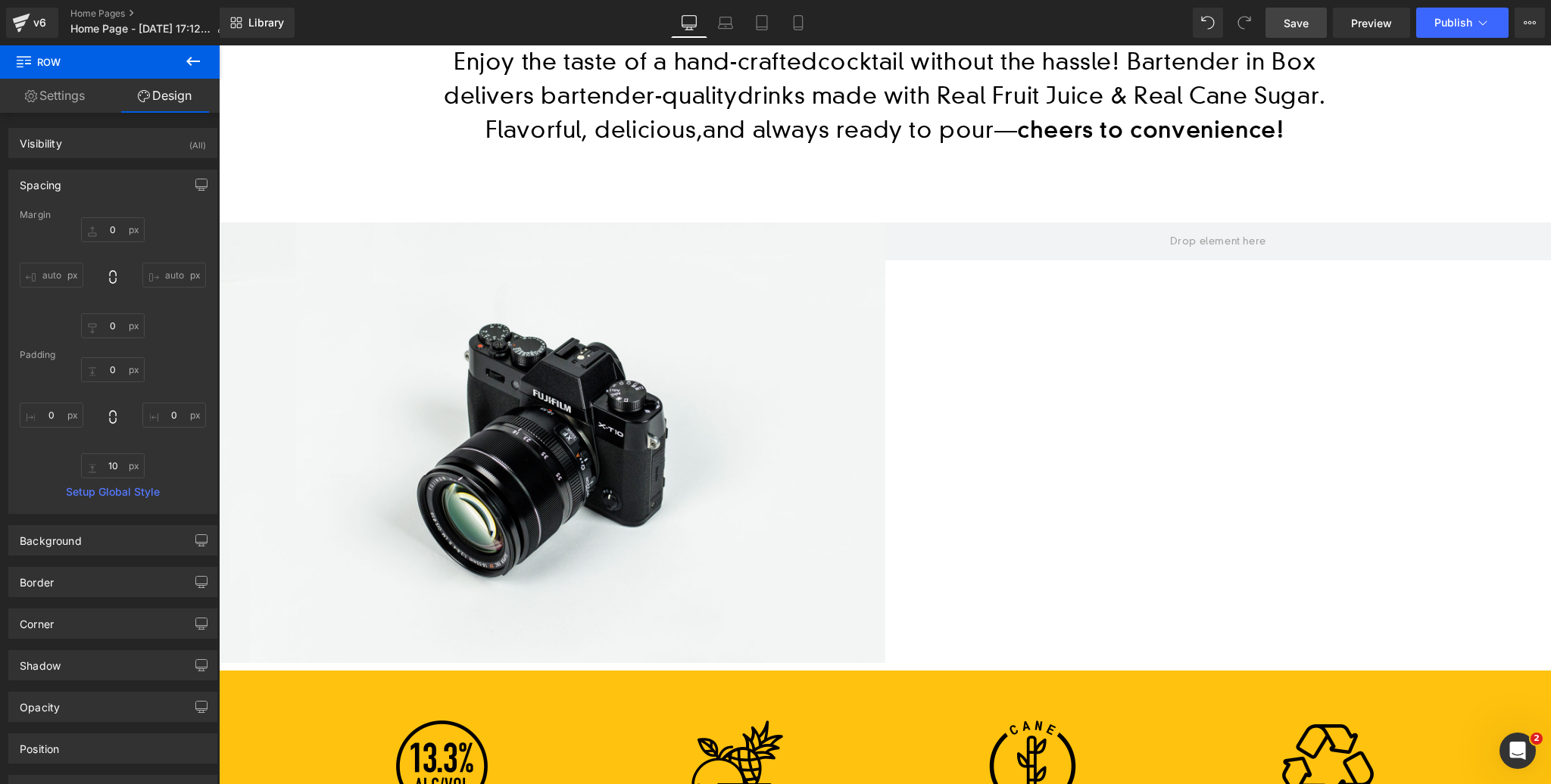
click at [190, 59] on icon at bounding box center [193, 62] width 14 height 9
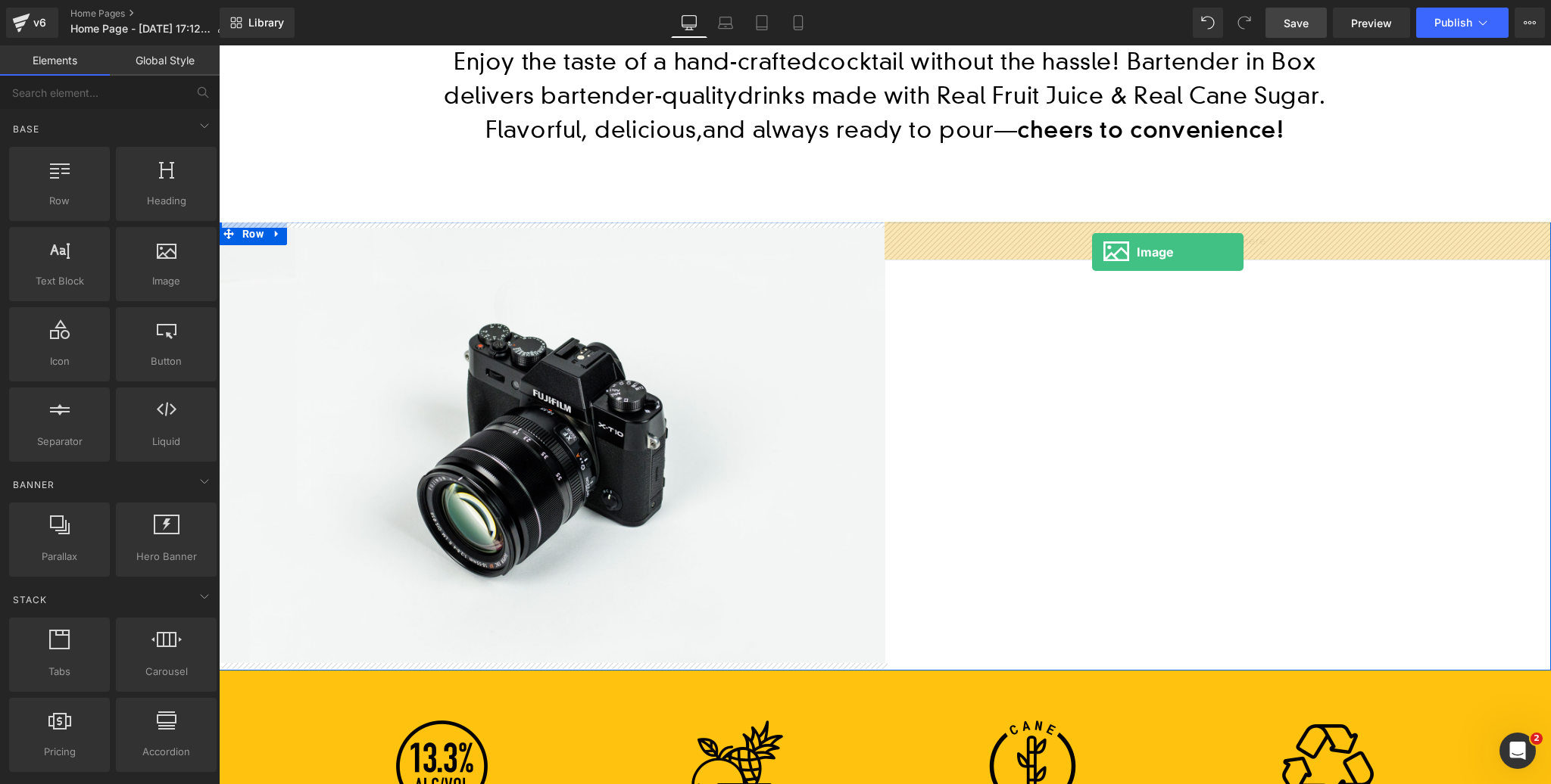
drag, startPoint x: 977, startPoint y: 338, endPoint x: 1092, endPoint y: 251, distance: 144.2
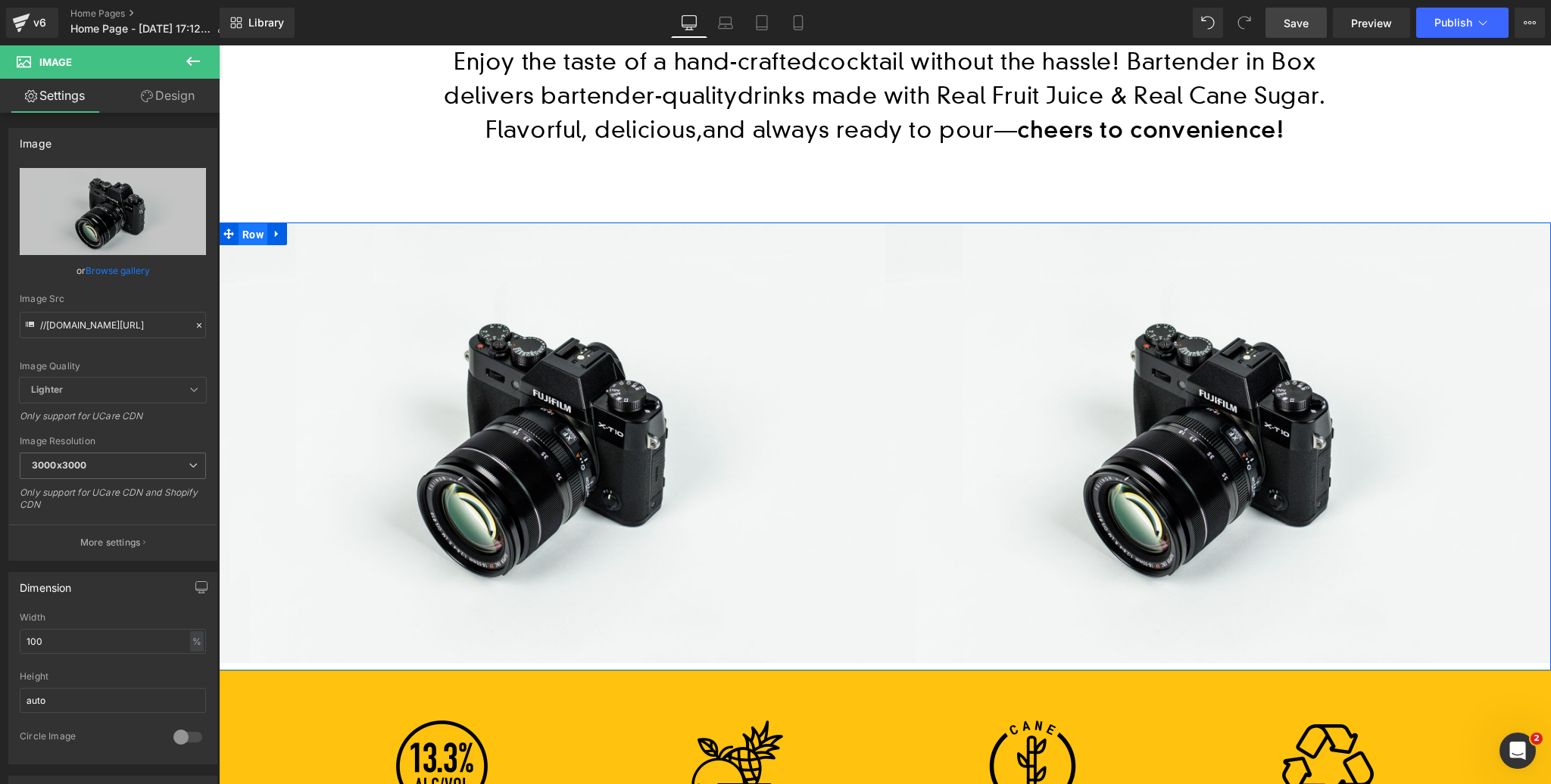
click at [258, 234] on span "Row" at bounding box center [252, 235] width 29 height 23
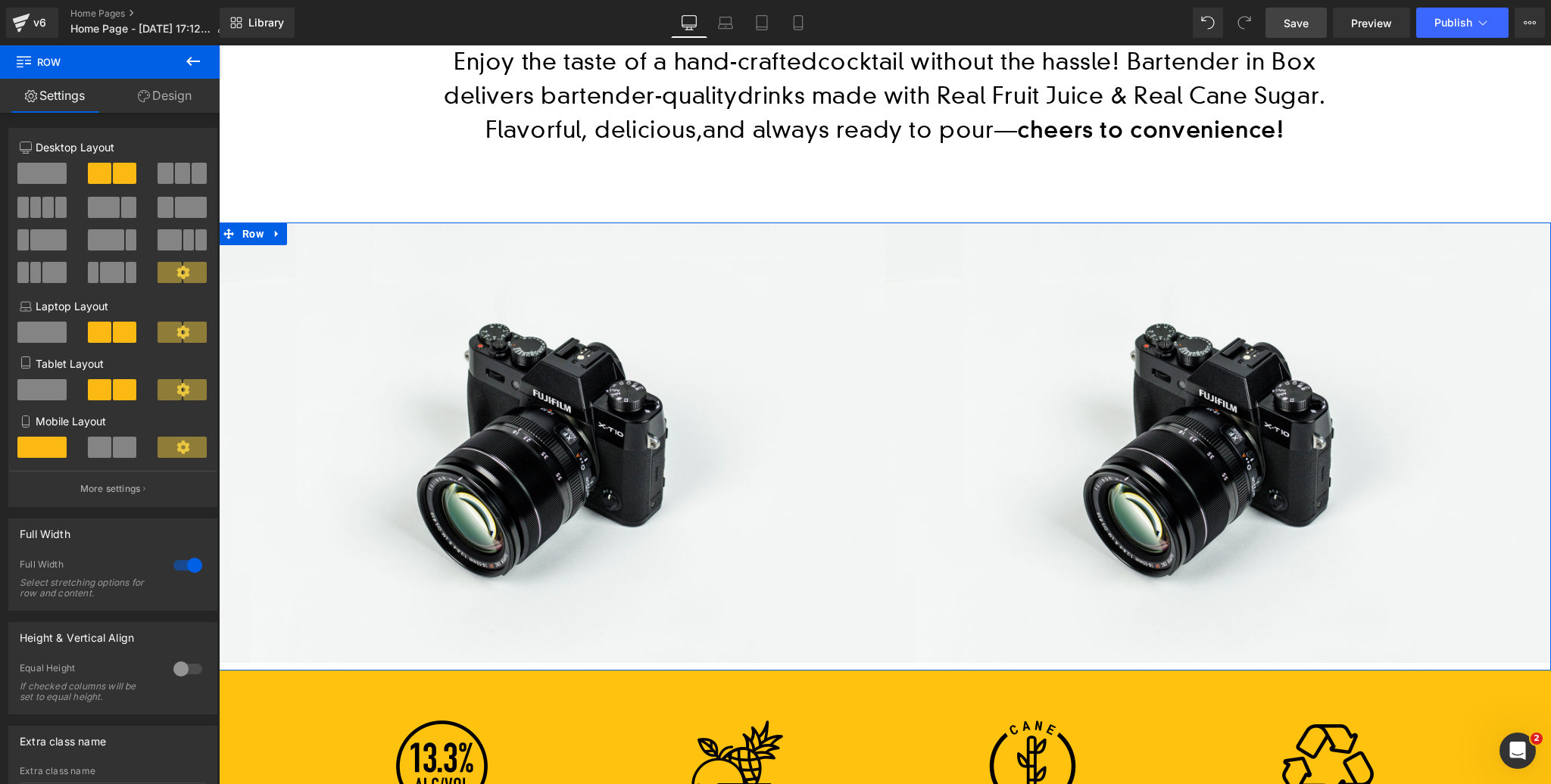
click at [178, 92] on link "Design" at bounding box center [164, 96] width 110 height 34
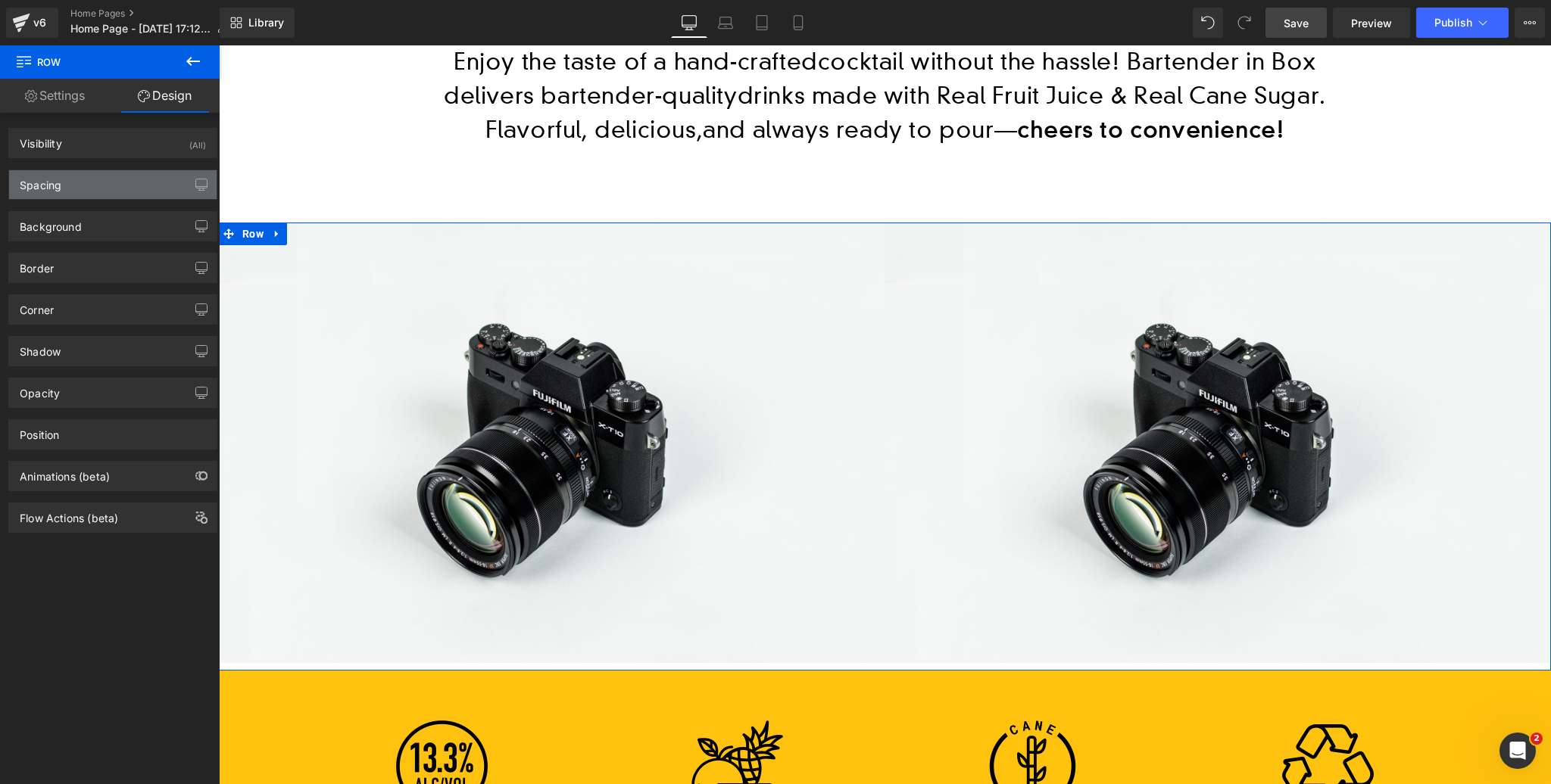
click at [87, 179] on div "Spacing" at bounding box center [113, 185] width 208 height 29
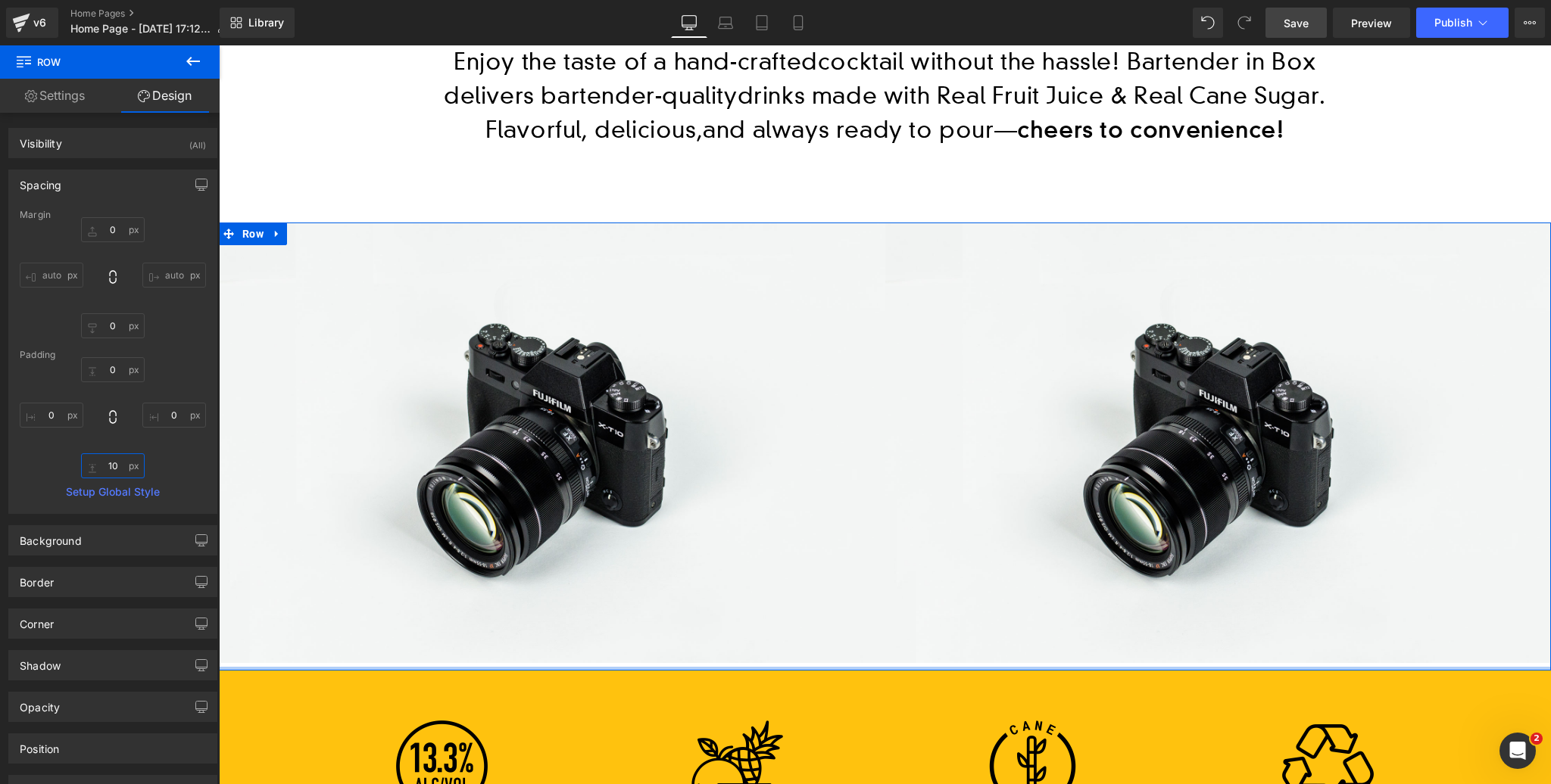
click at [118, 461] on input "text" at bounding box center [113, 466] width 63 height 25
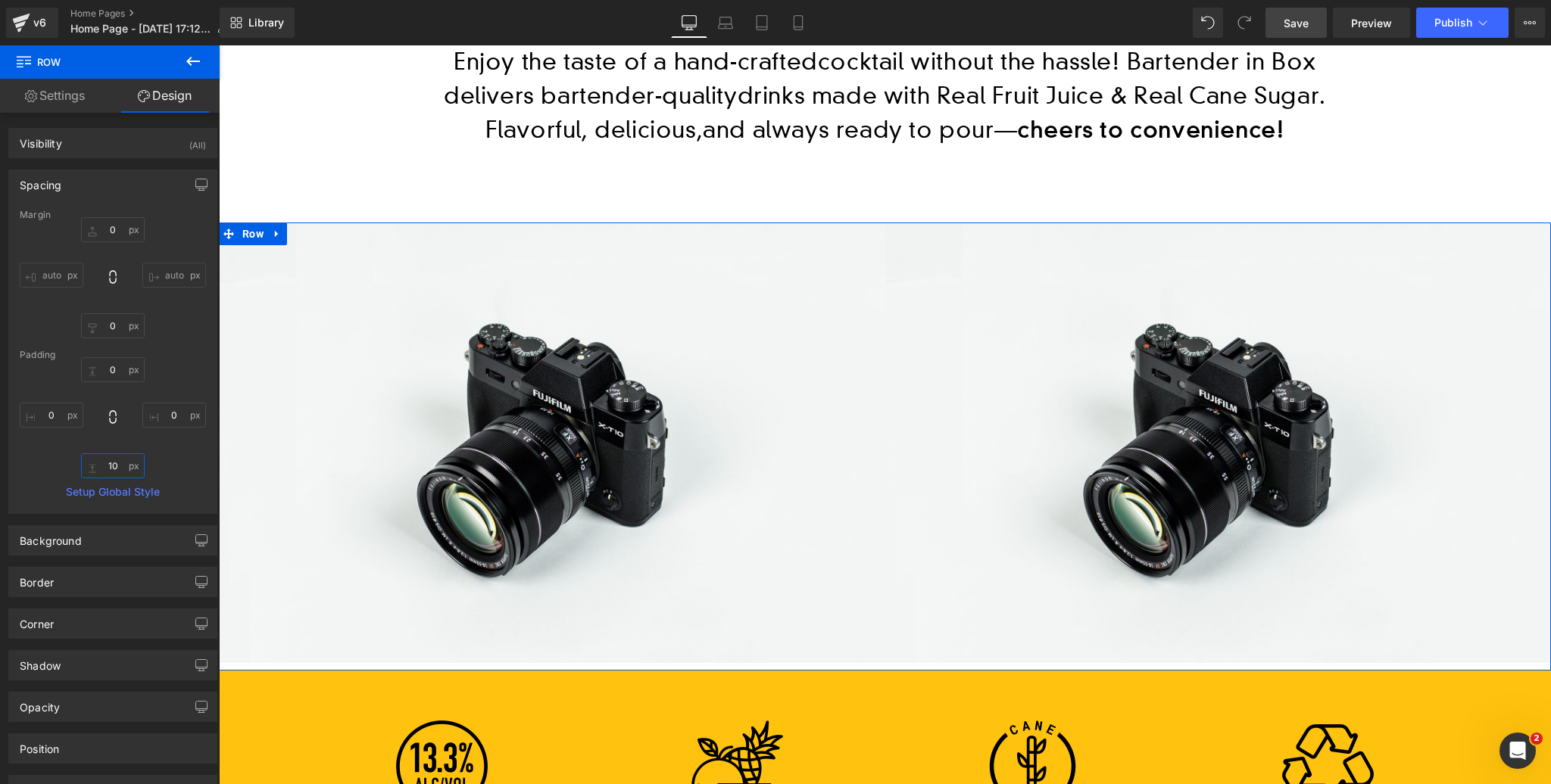
click at [118, 461] on input "text" at bounding box center [113, 466] width 63 height 25
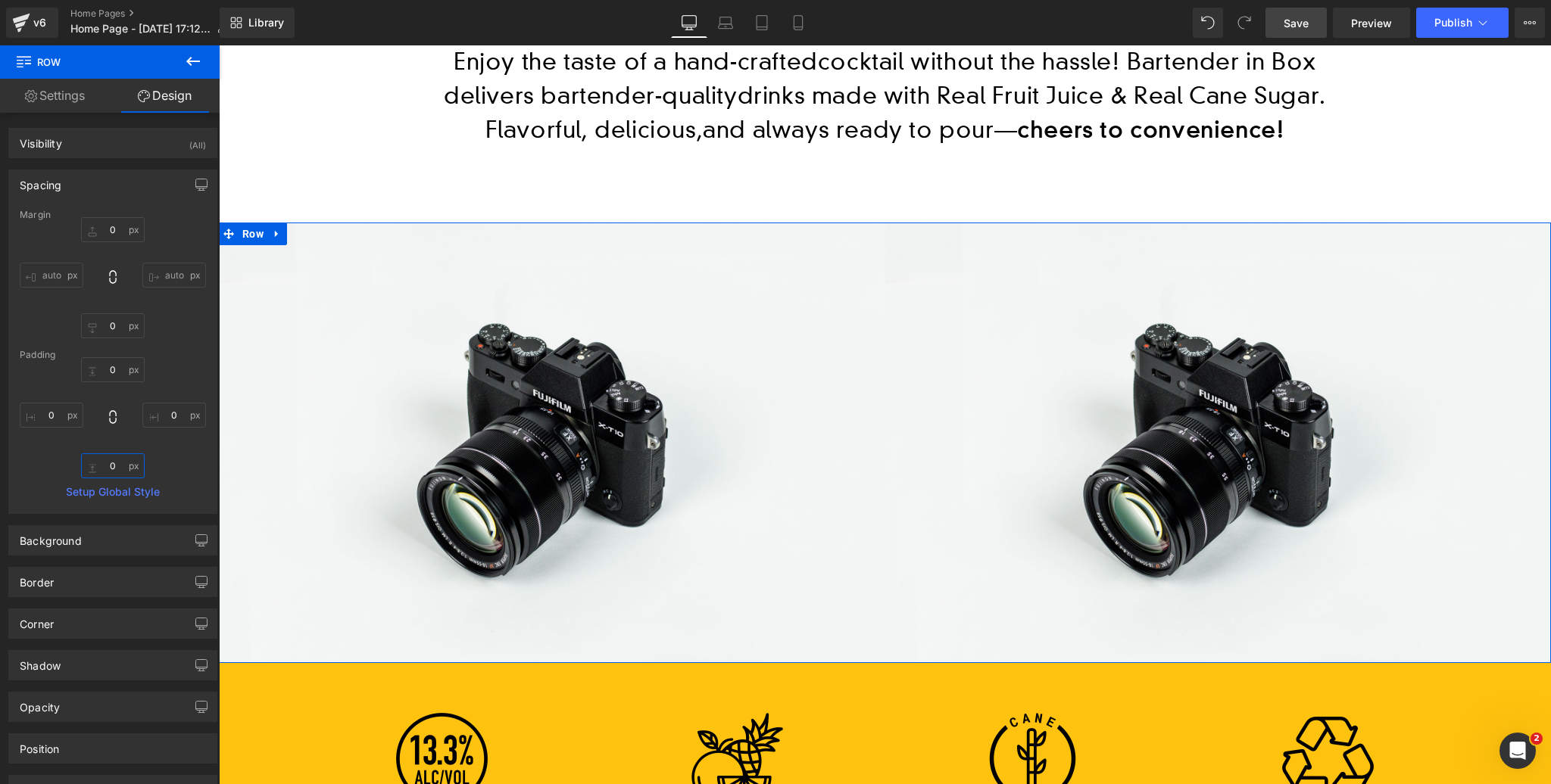
type input "0"
click at [175, 368] on div "0" at bounding box center [113, 418] width 186 height 121
click at [275, 231] on icon at bounding box center [277, 233] width 11 height 11
click at [297, 233] on icon at bounding box center [297, 234] width 11 height 11
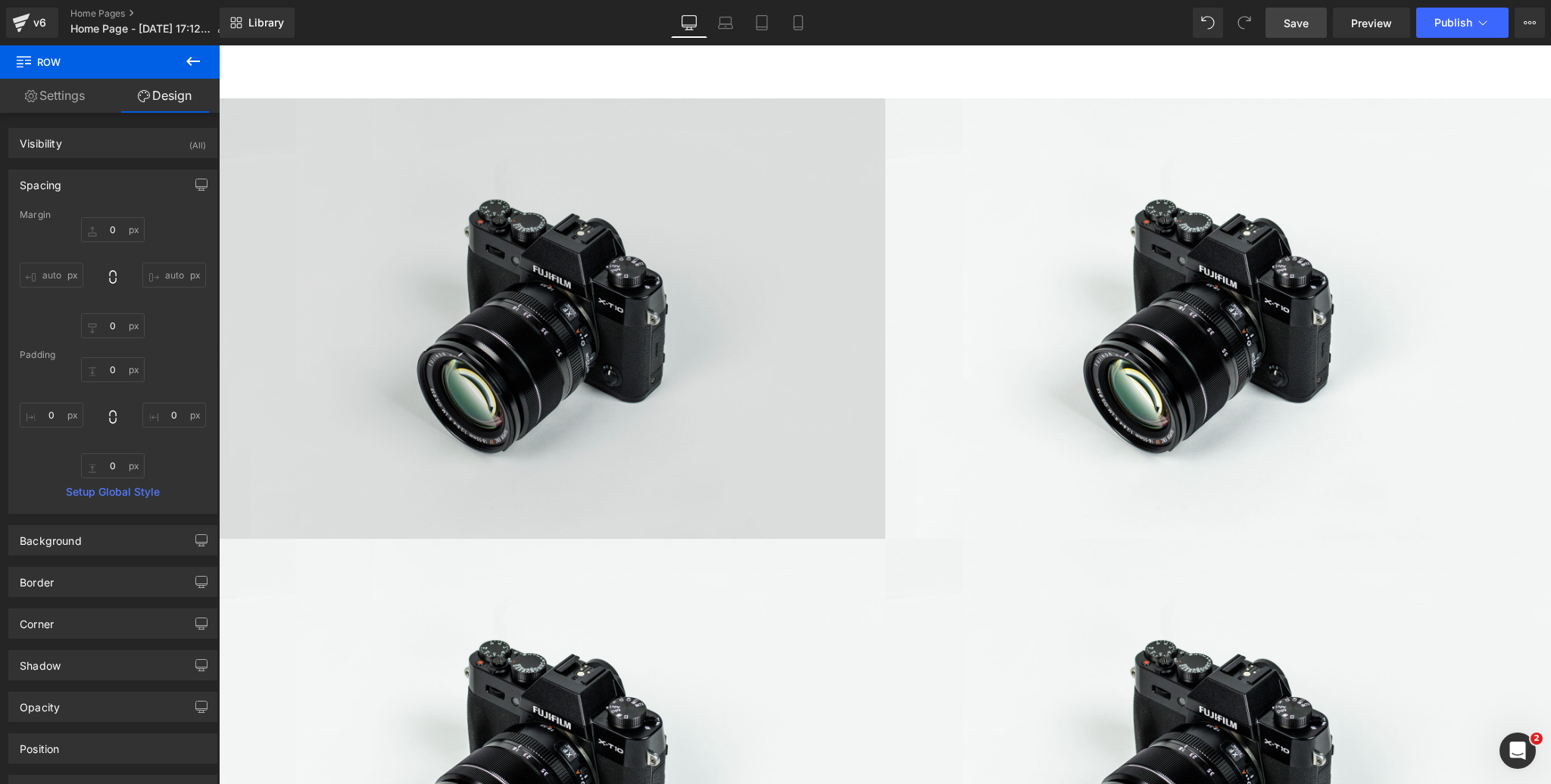
scroll to position [853, 0]
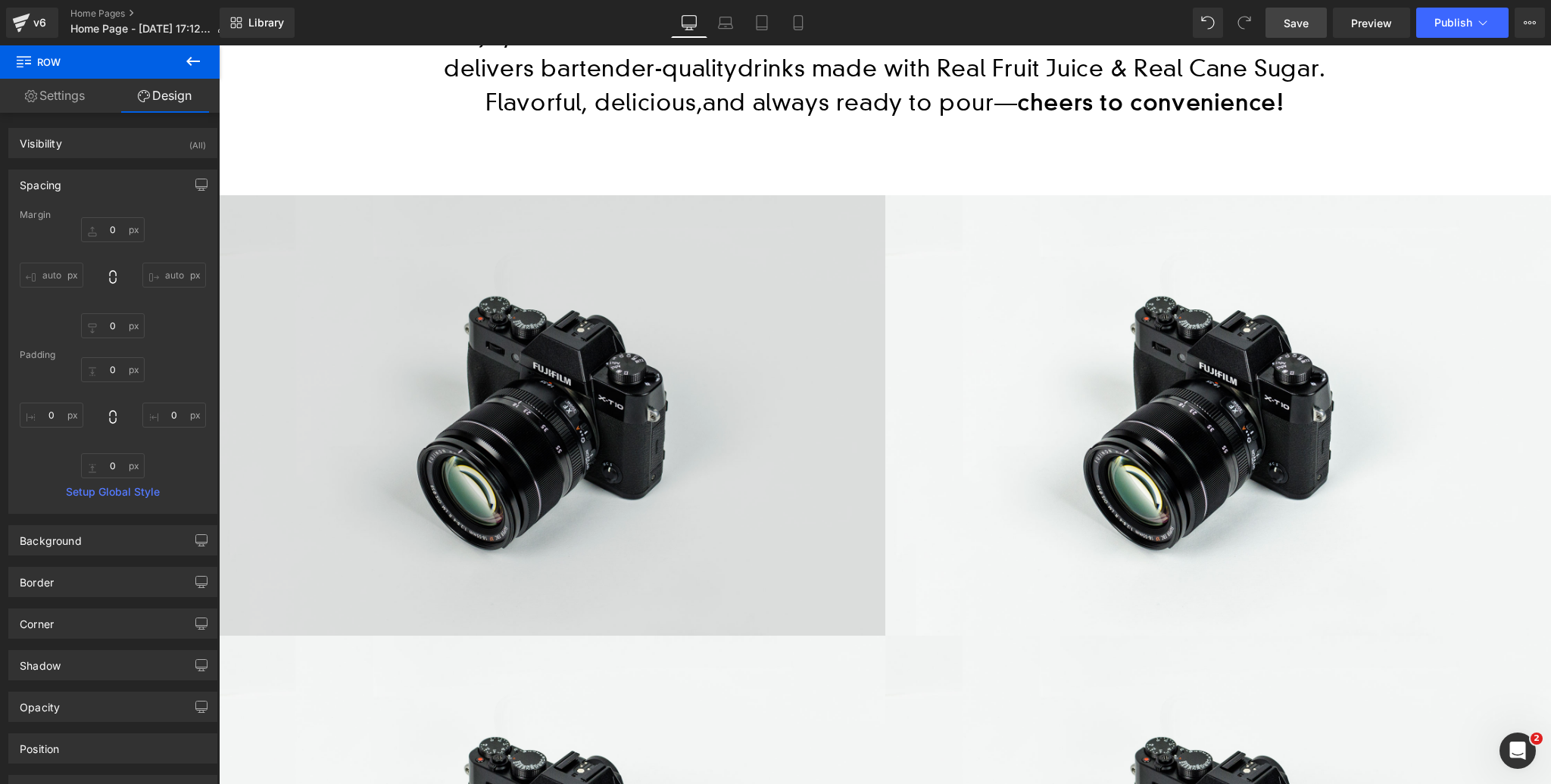
click at [539, 398] on img at bounding box center [552, 416] width 666 height 441
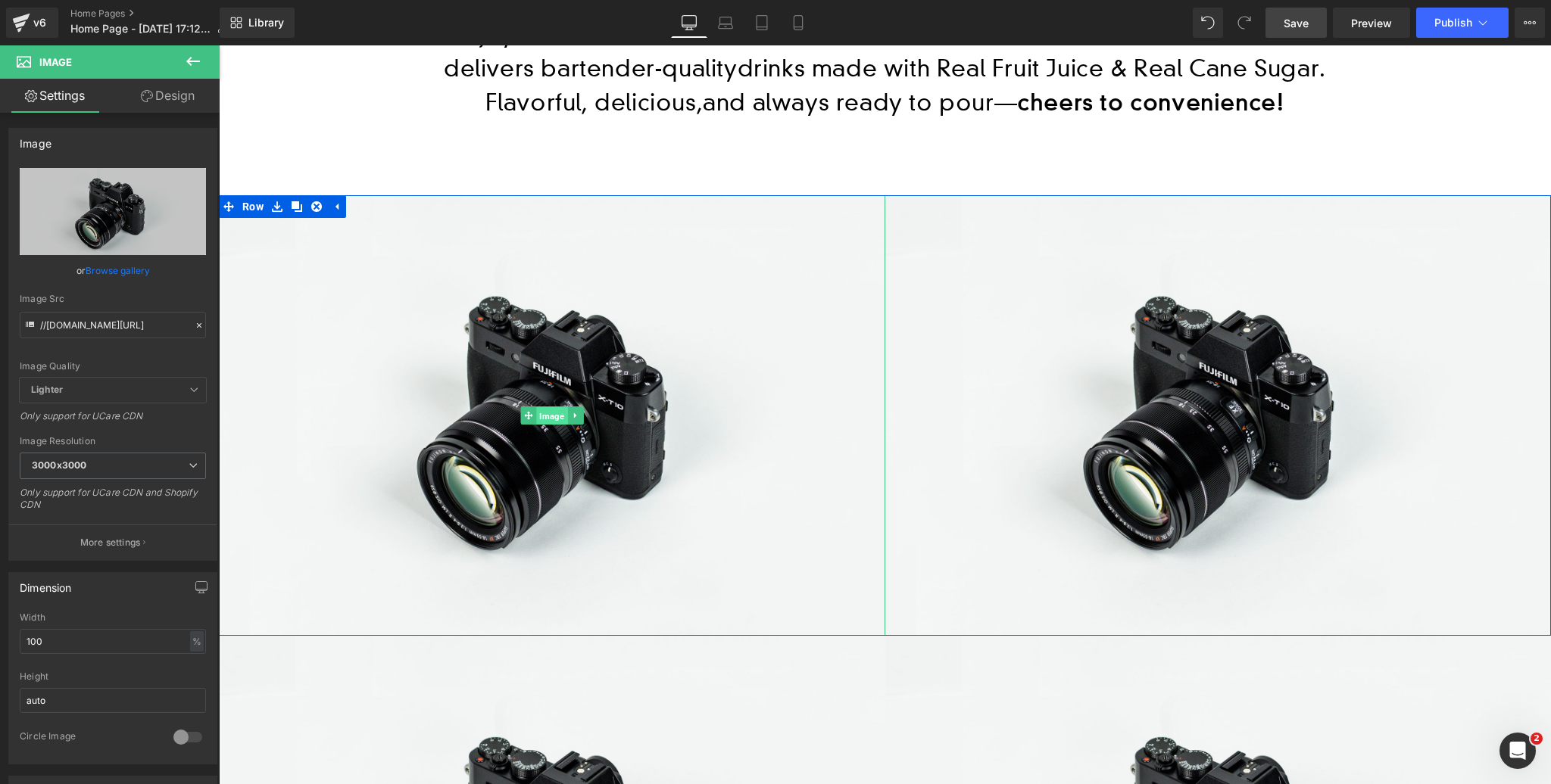
click at [550, 416] on span "Image" at bounding box center [551, 416] width 31 height 18
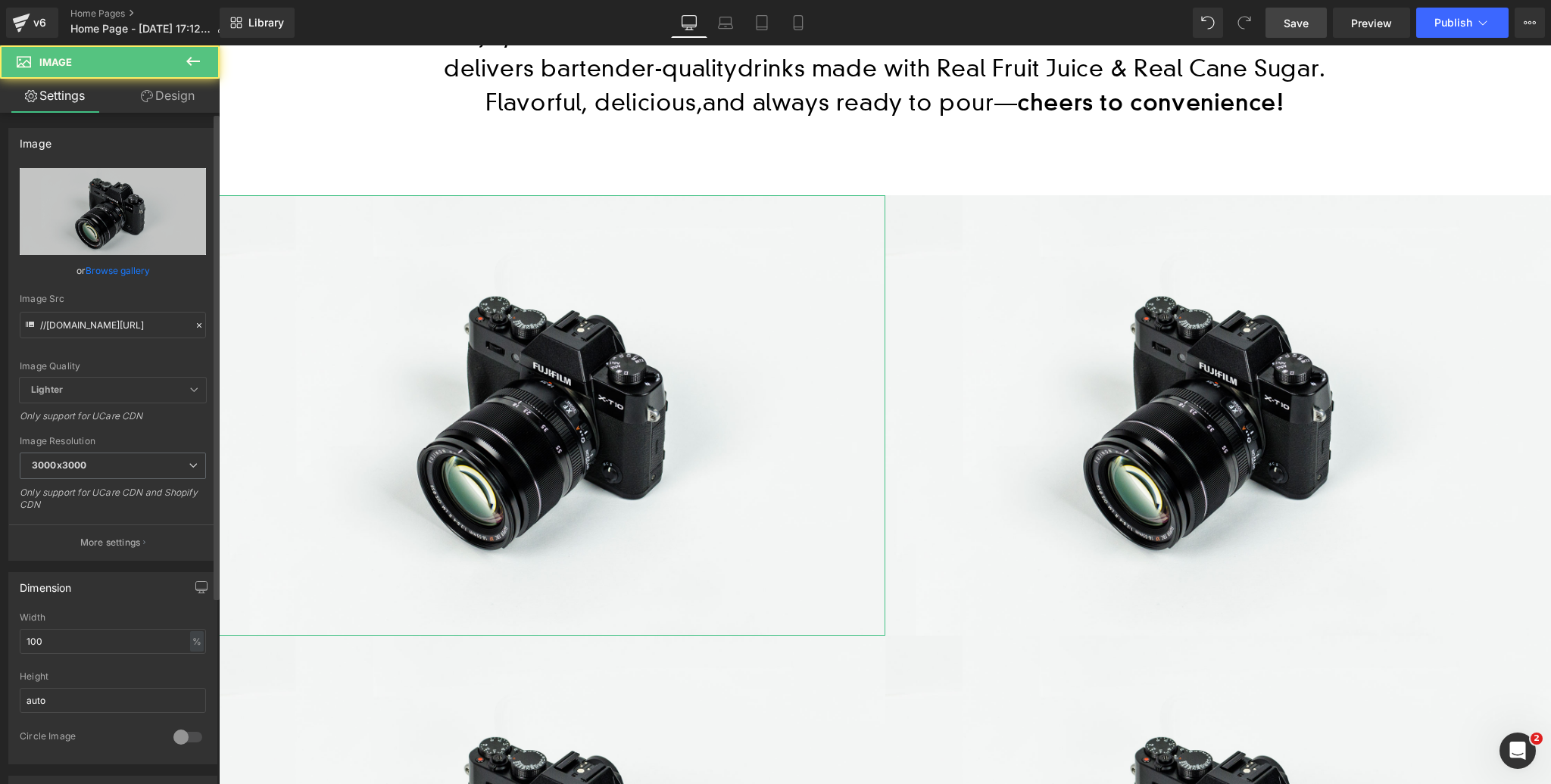
click at [113, 271] on link "Browse gallery" at bounding box center [117, 271] width 64 height 26
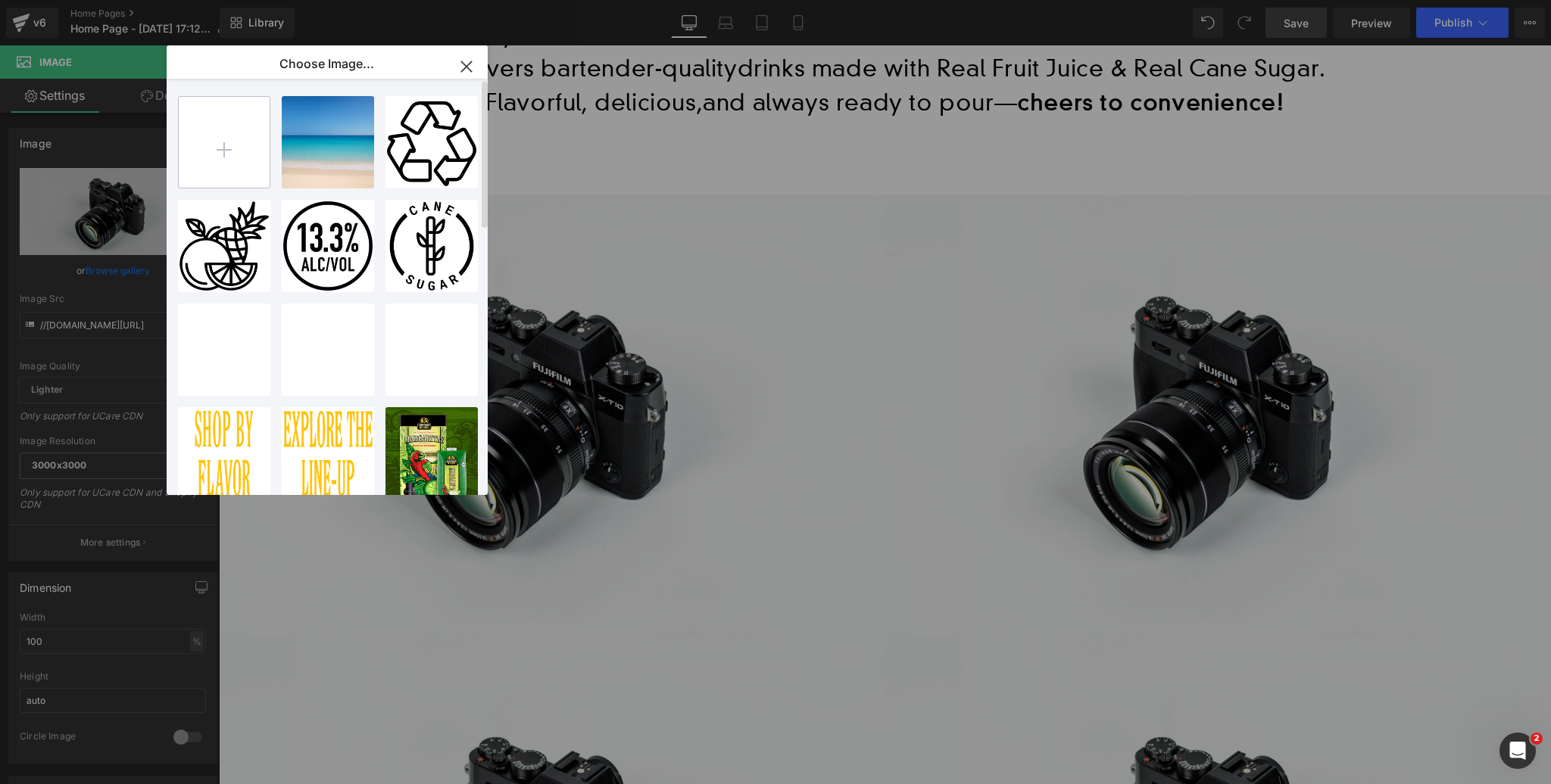
click at [222, 154] on input "file" at bounding box center [223, 142] width 91 height 91
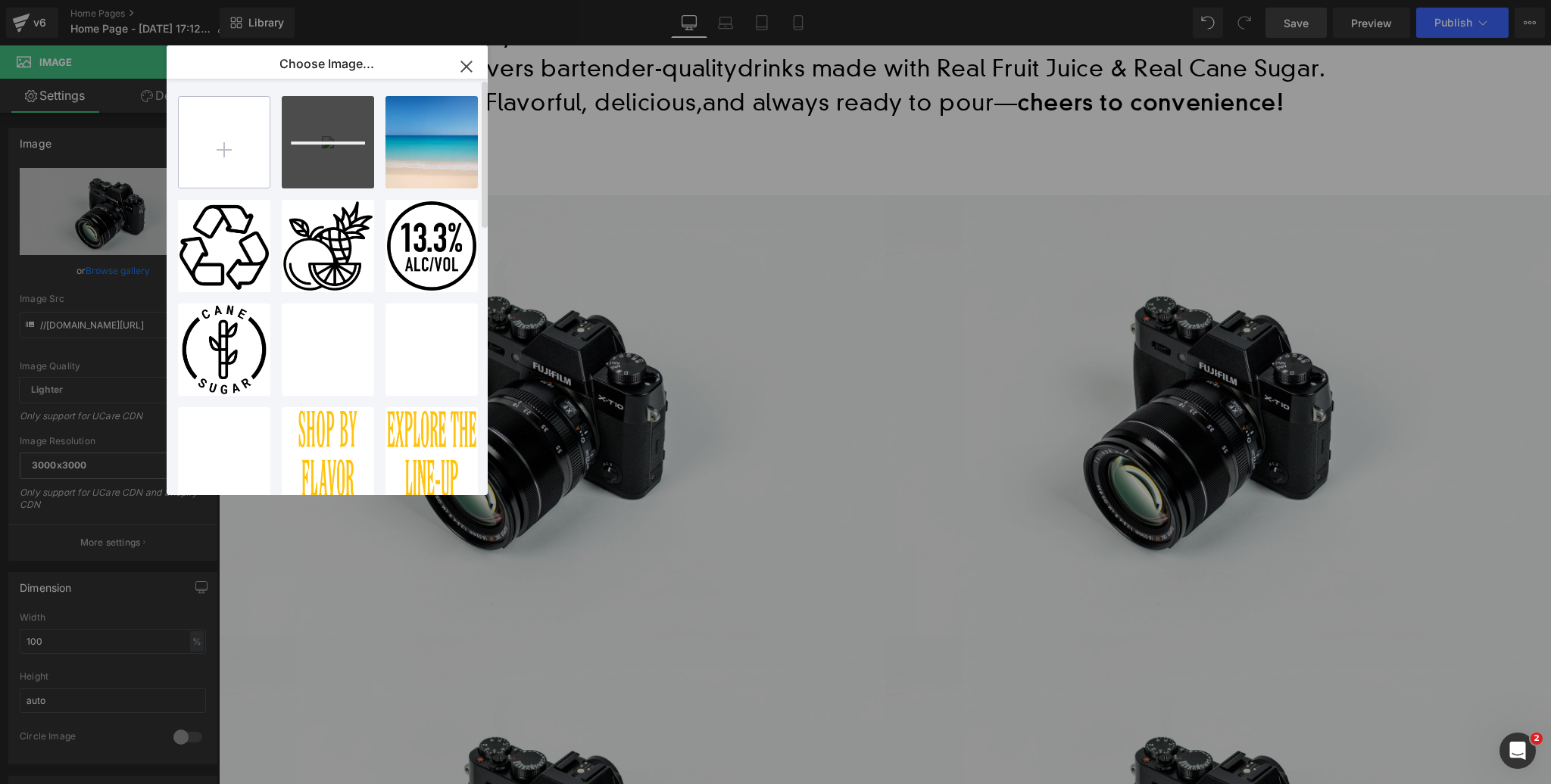
click at [218, 146] on input "file" at bounding box center [223, 142] width 91 height 91
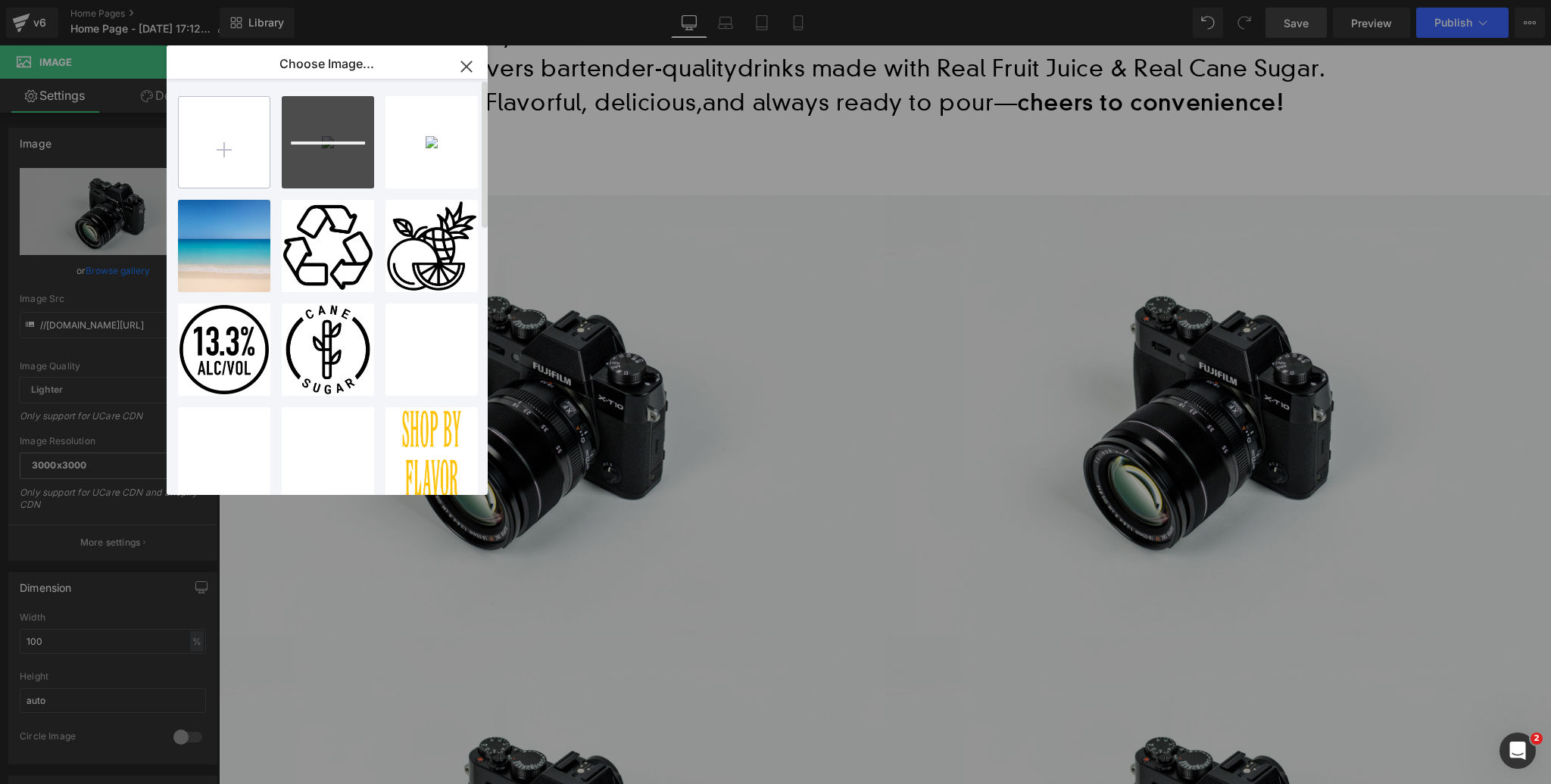
click at [223, 149] on input "file" at bounding box center [223, 142] width 91 height 91
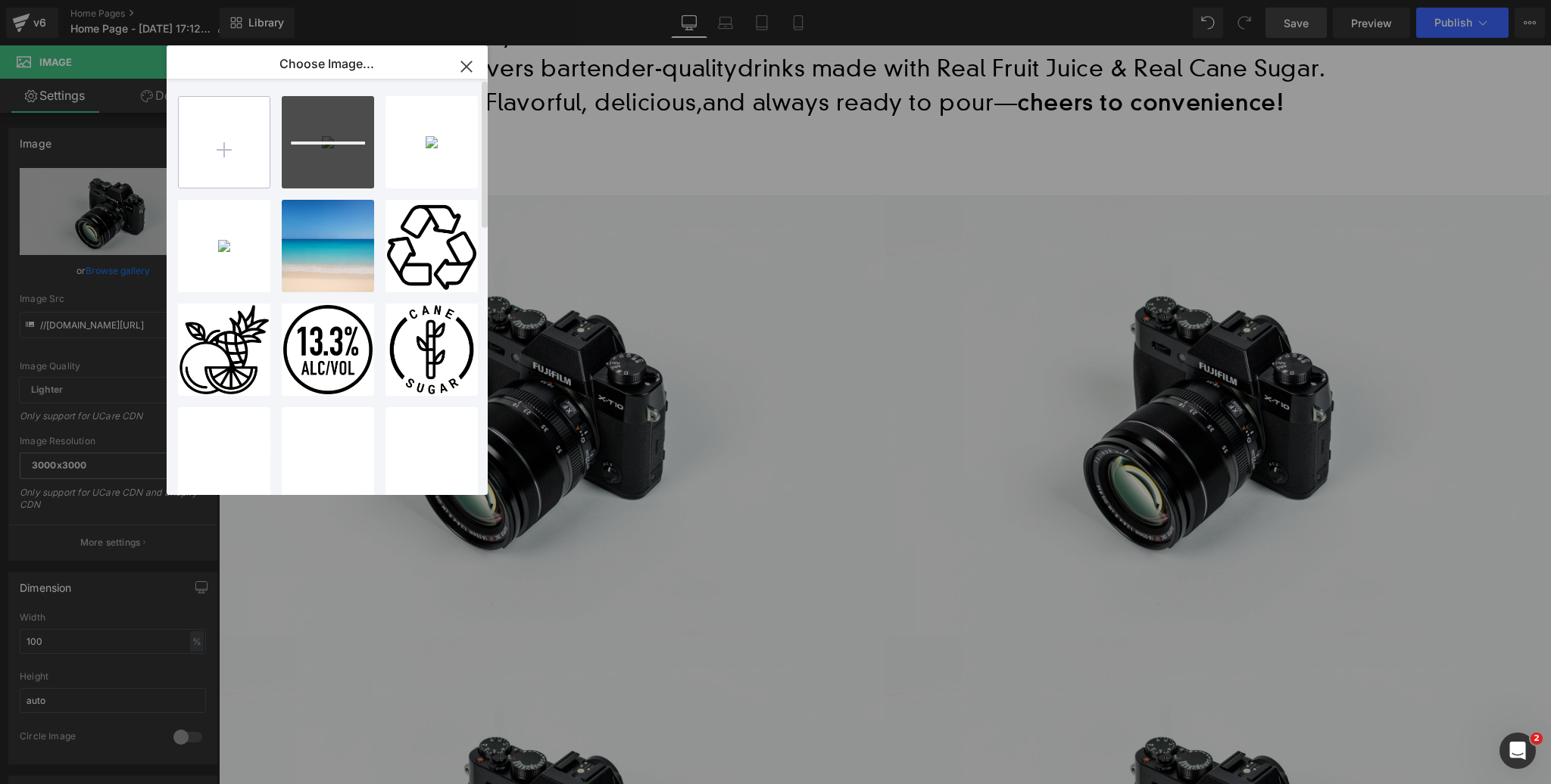
click at [226, 148] on input "file" at bounding box center [223, 142] width 91 height 91
type input "C:\fakepath\Recycle-Palm-Tree.jpg"
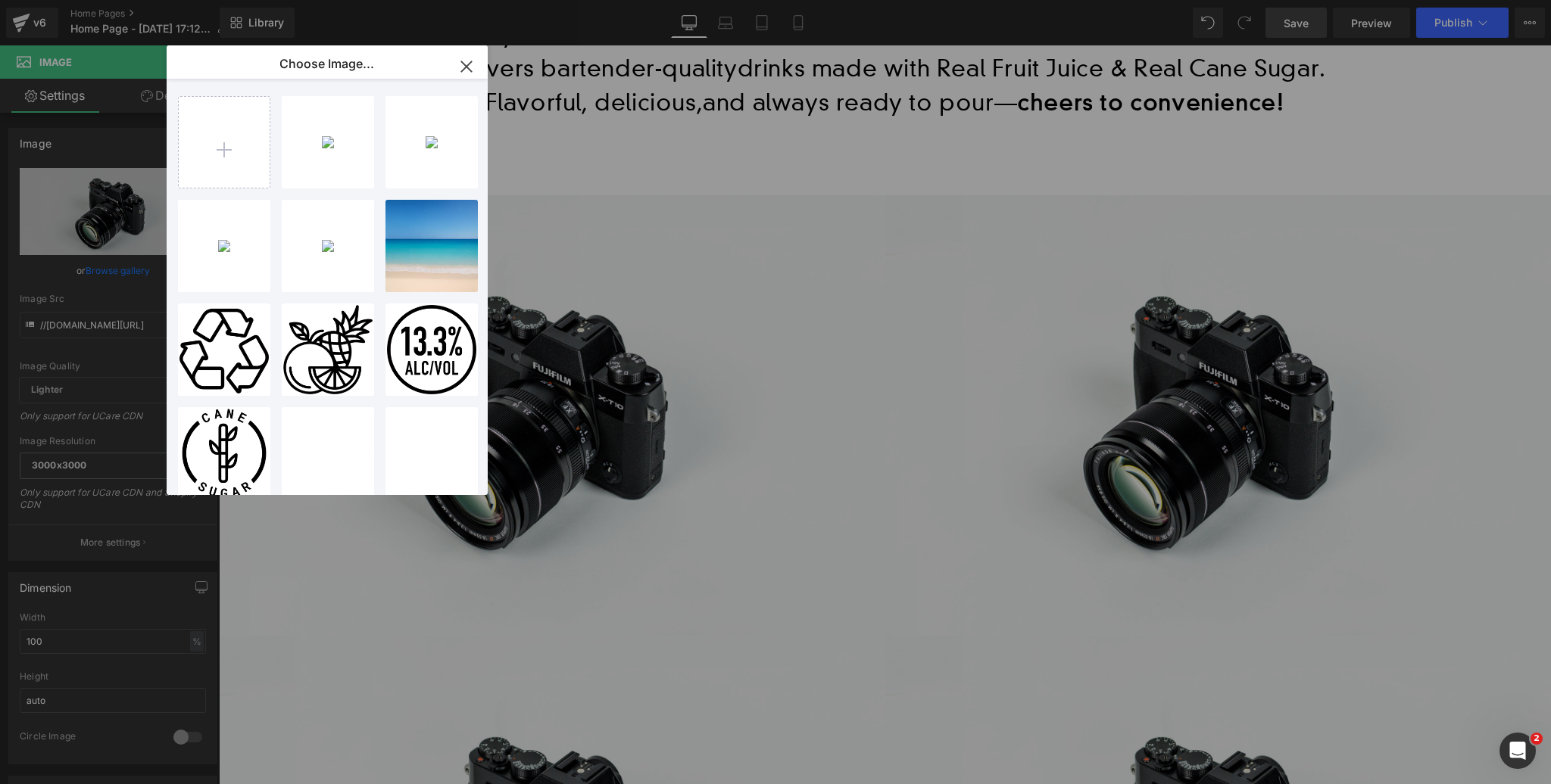
click at [460, 68] on icon "button" at bounding box center [467, 67] width 25 height 25
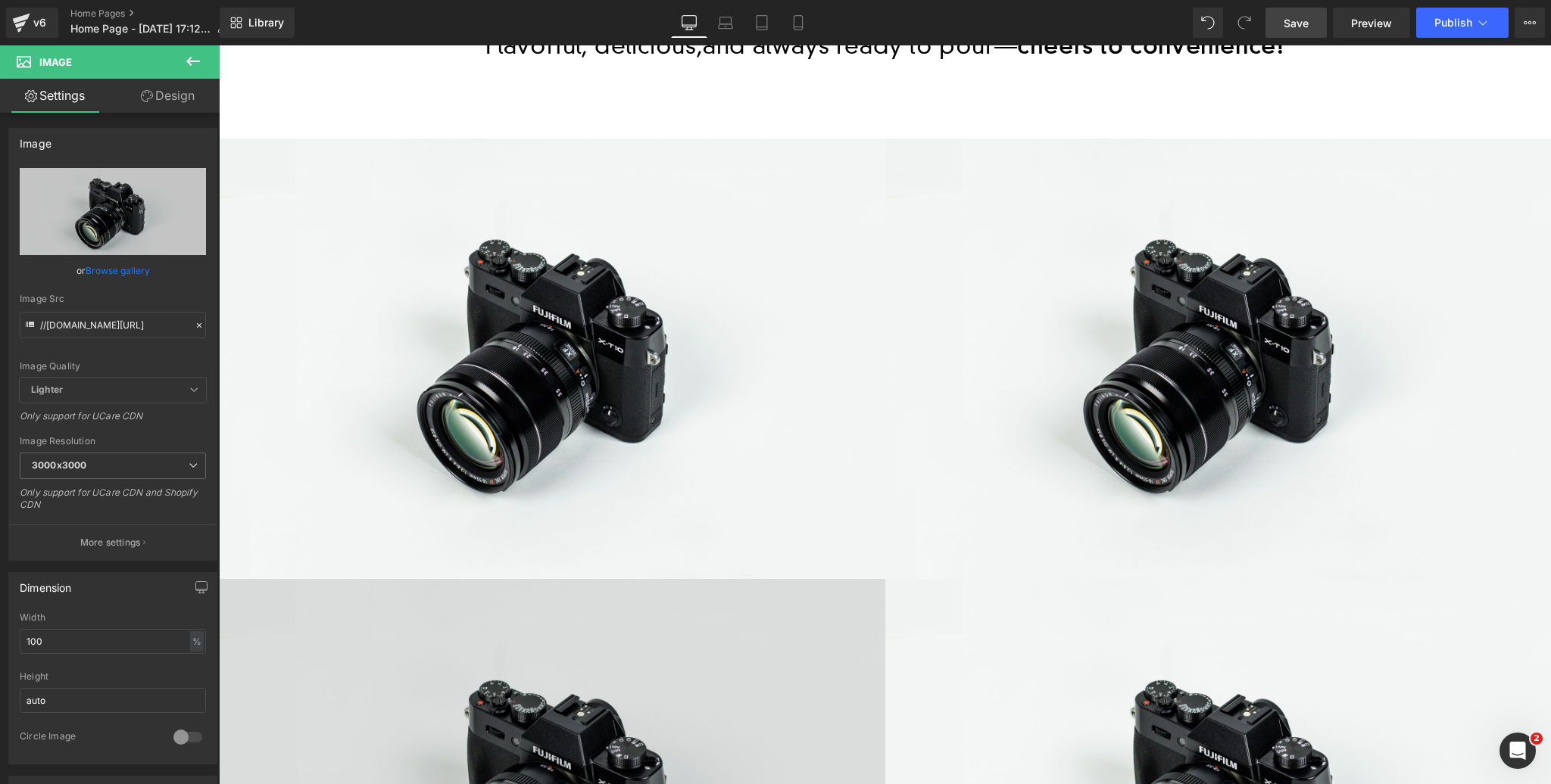
scroll to position [905, 0]
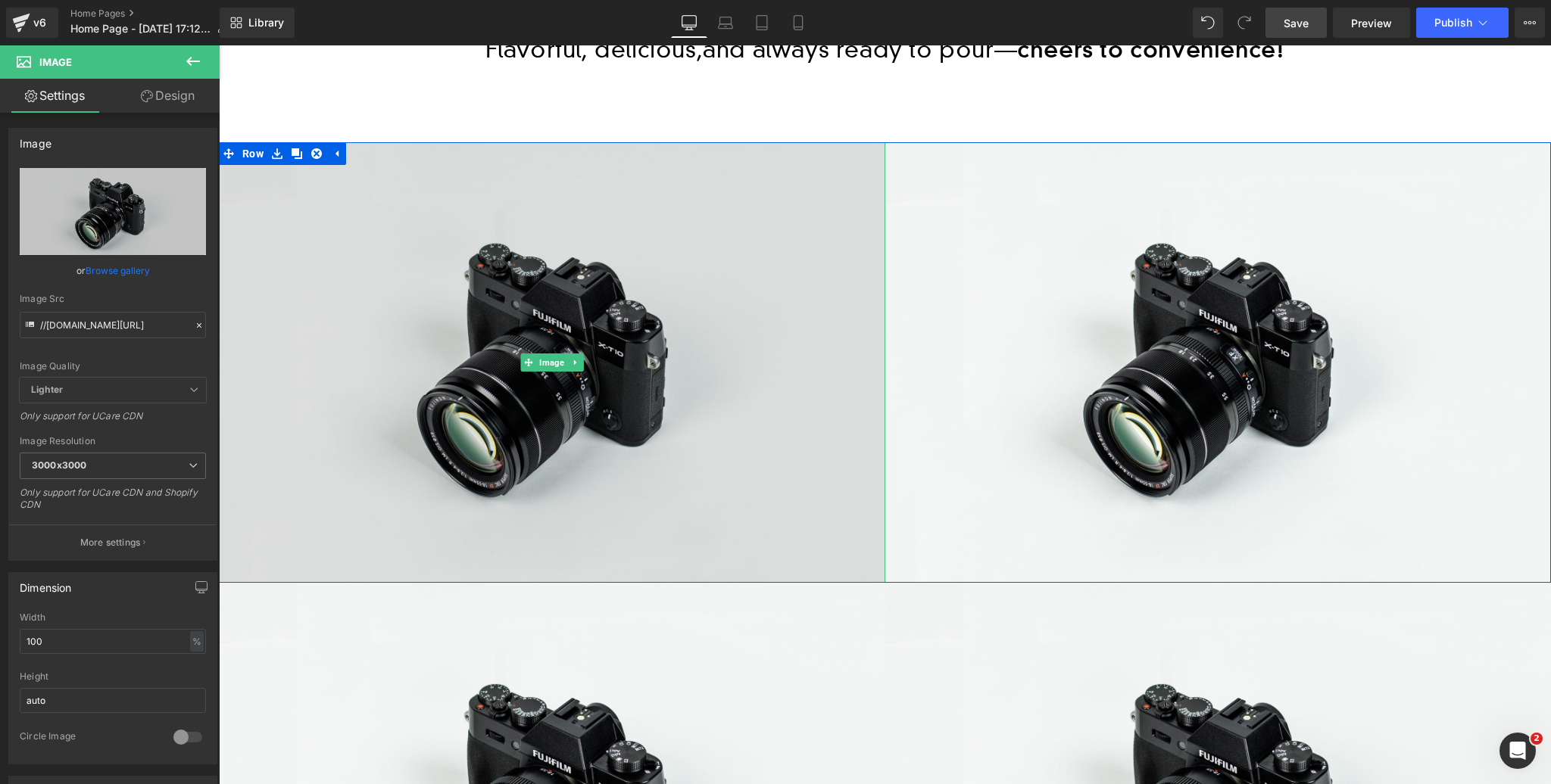
click at [534, 358] on div "Image" at bounding box center [552, 363] width 666 height 441
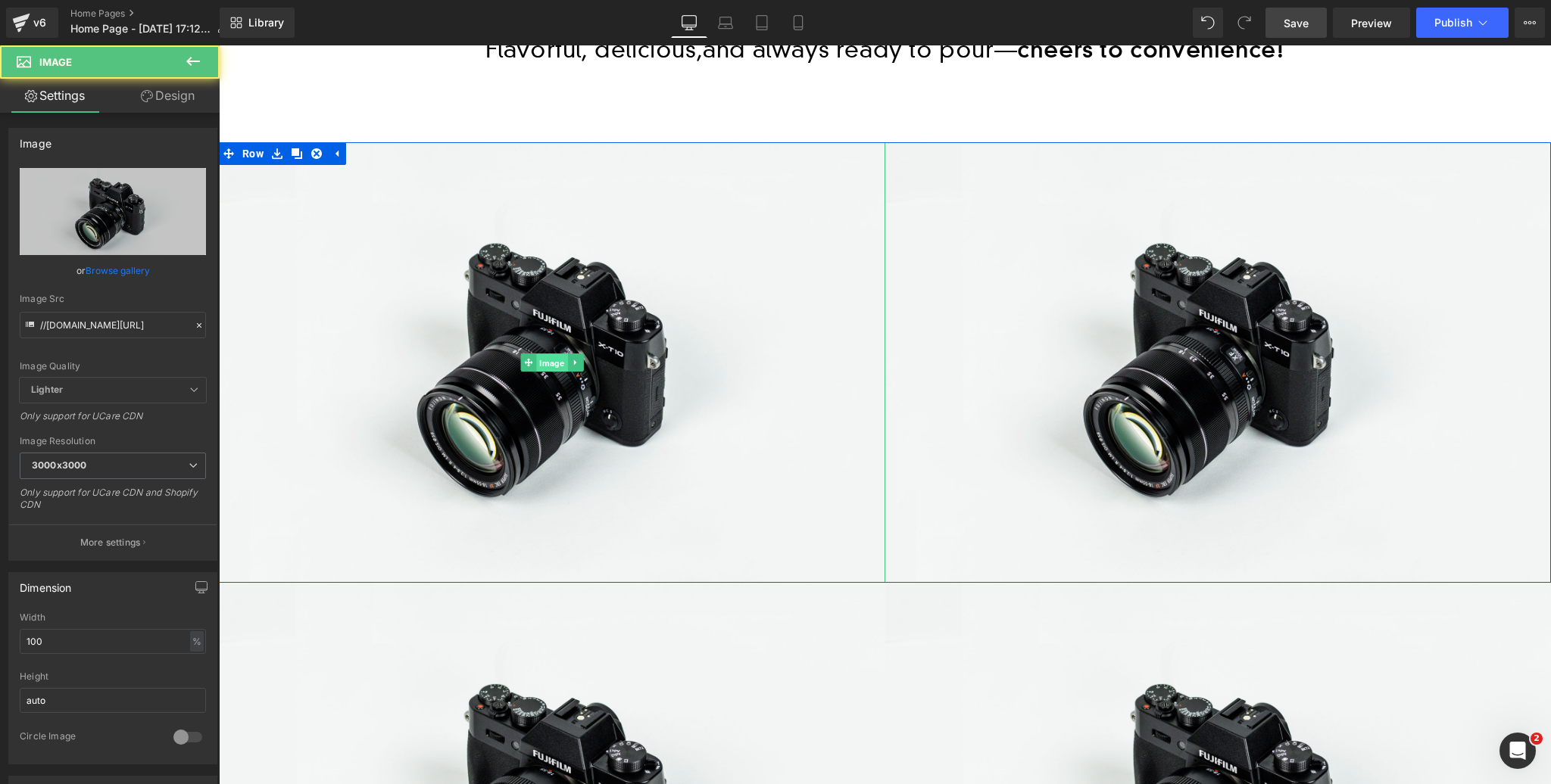
click at [549, 363] on span "Image" at bounding box center [551, 363] width 31 height 18
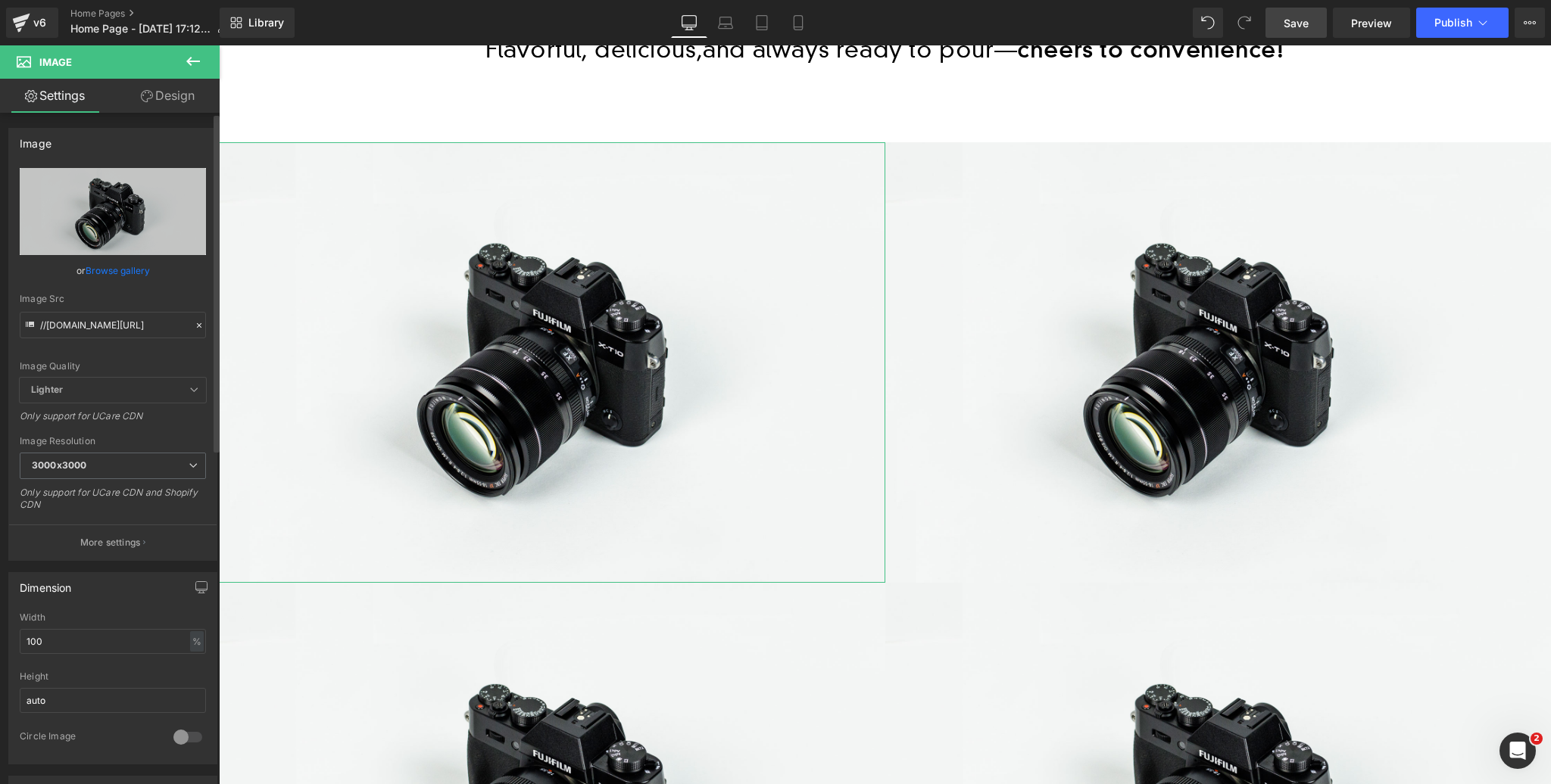
click at [133, 272] on link "Browse gallery" at bounding box center [117, 271] width 64 height 26
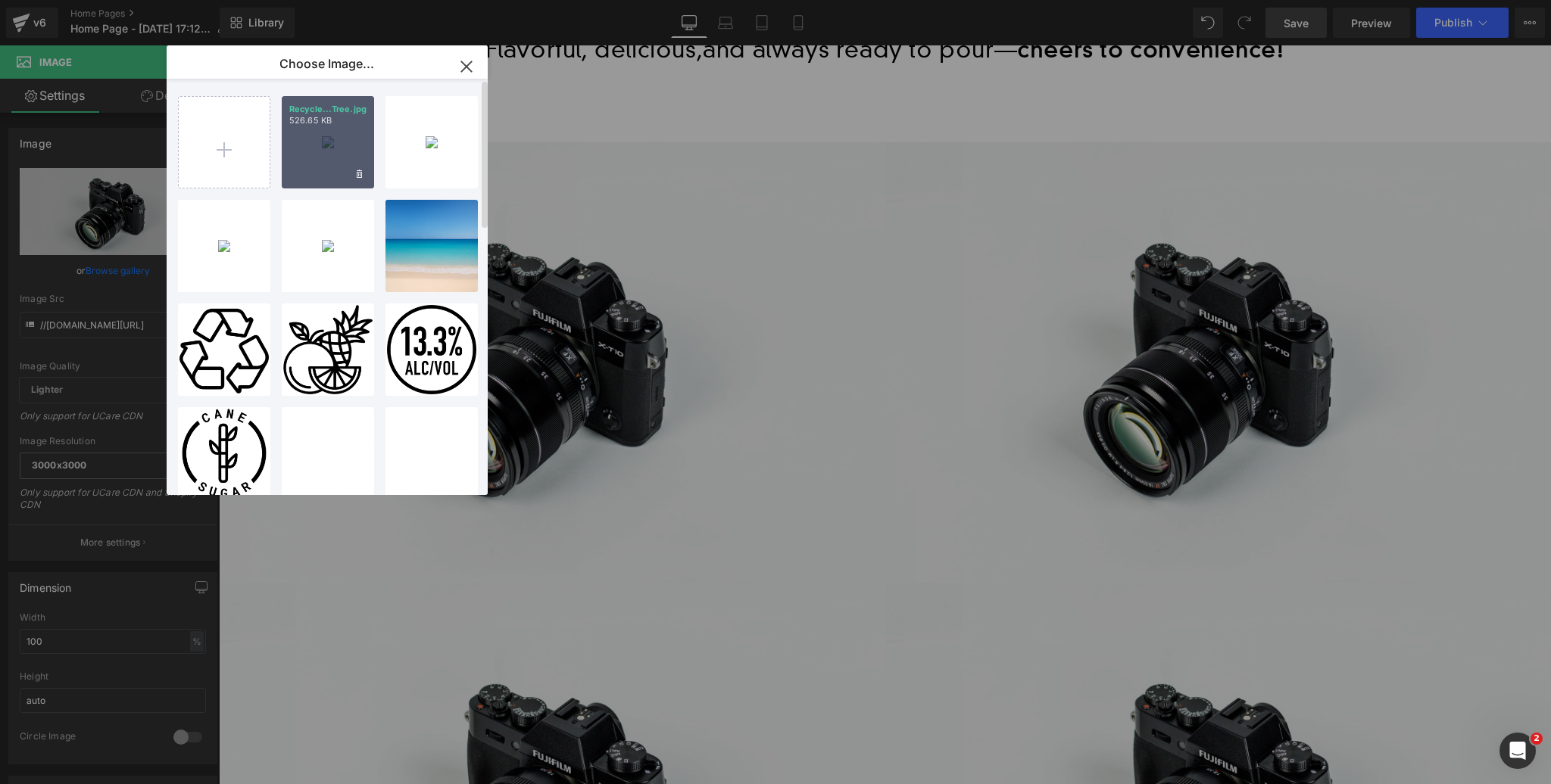
click at [311, 142] on div "Recycle...Tree.jpg 526.65 KB" at bounding box center [327, 142] width 92 height 92
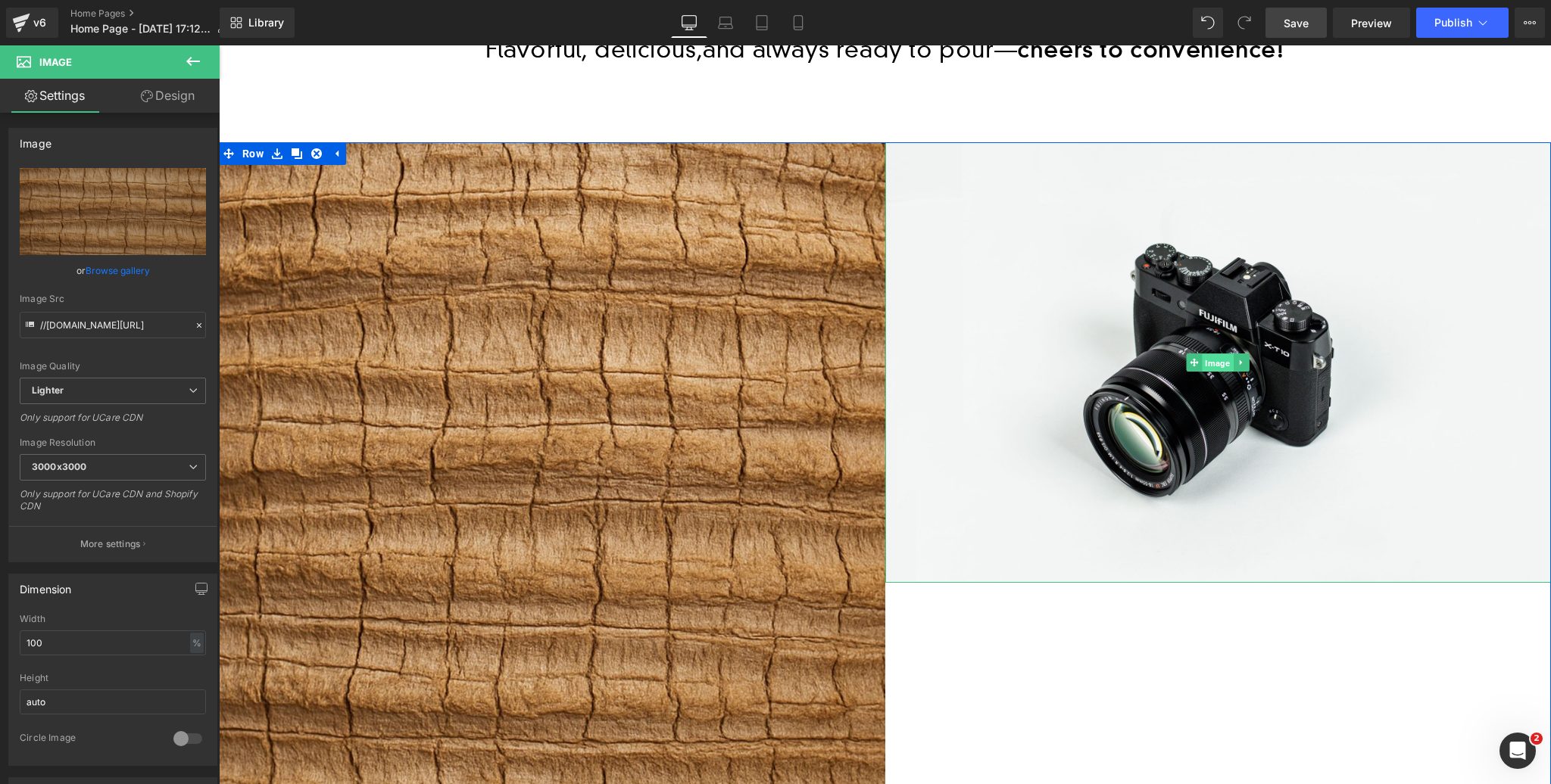
click at [1216, 363] on span "Image" at bounding box center [1218, 363] width 31 height 18
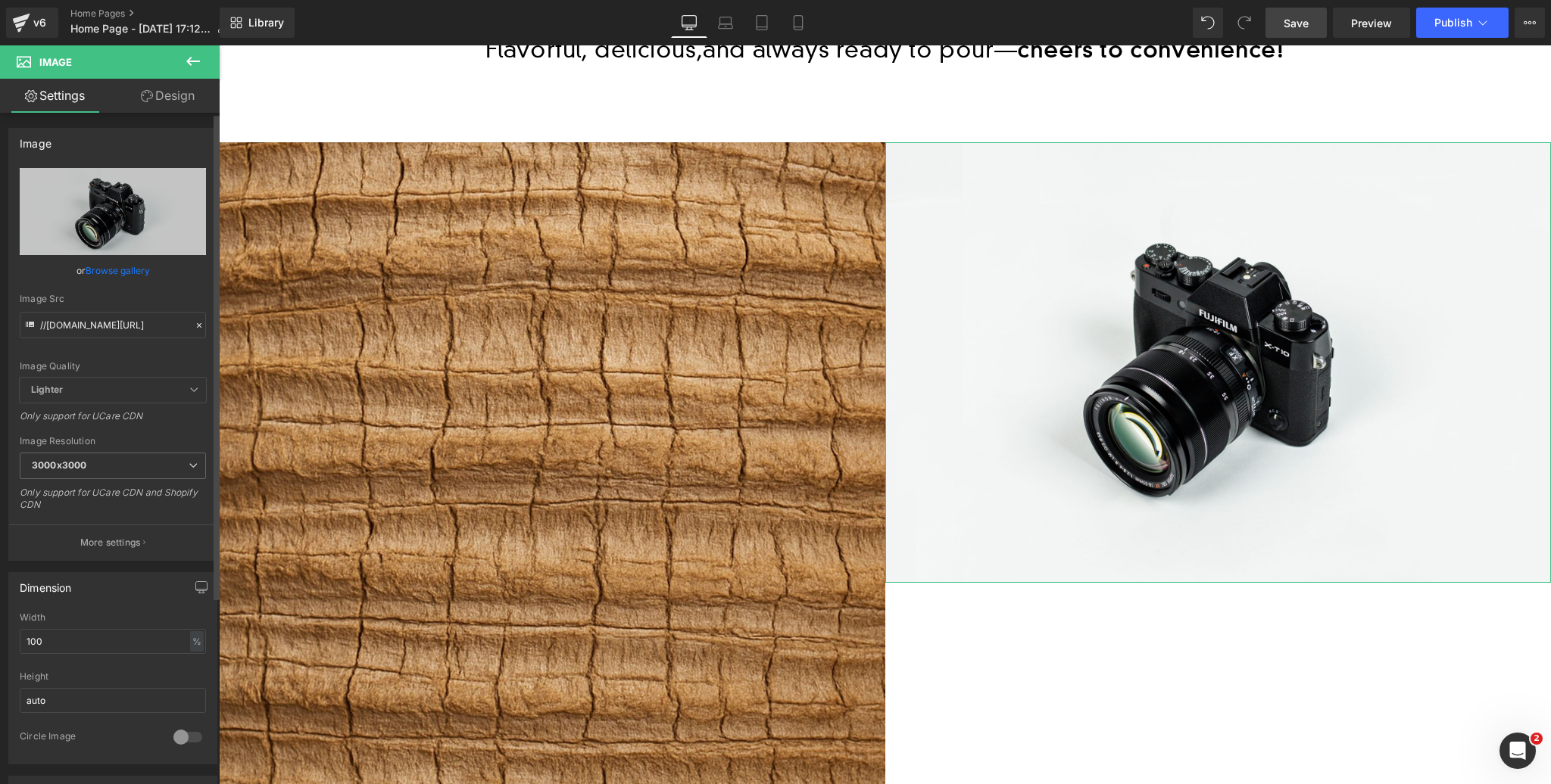
click at [119, 270] on link "Browse gallery" at bounding box center [117, 271] width 64 height 26
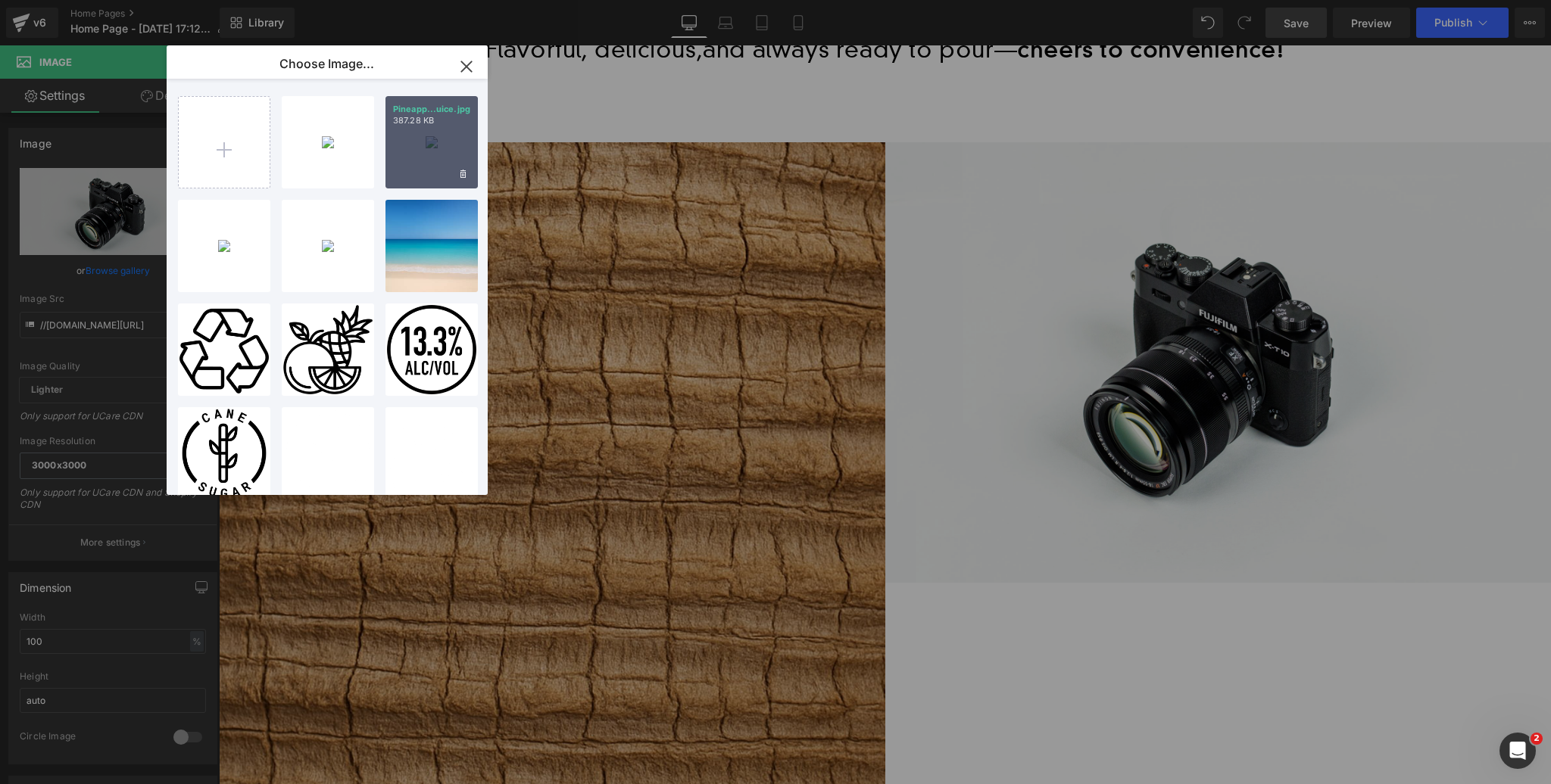
click at [442, 148] on div "Pineapp...uice.jpg 387.28 KB" at bounding box center [431, 142] width 92 height 92
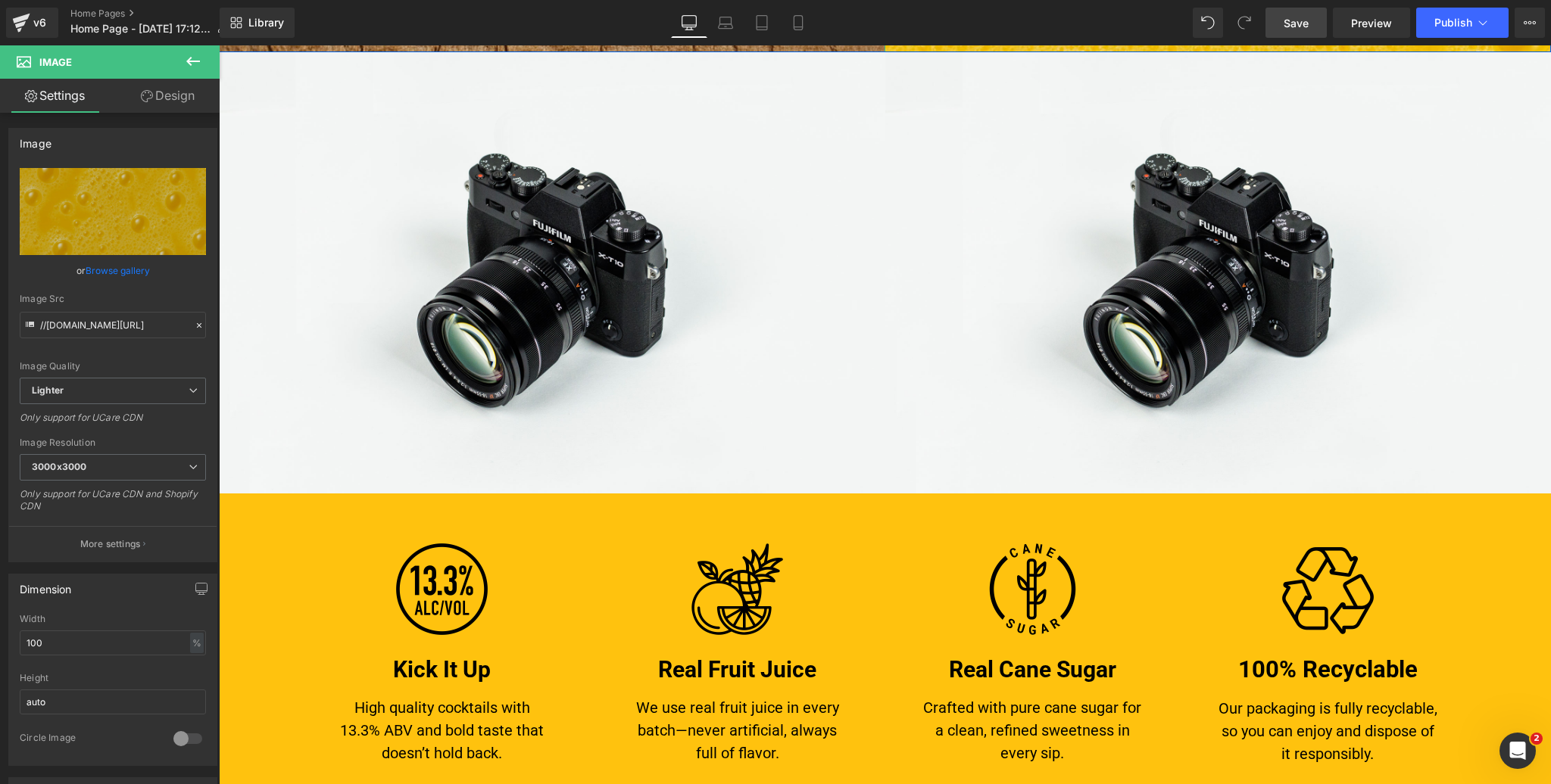
scroll to position [1659, 0]
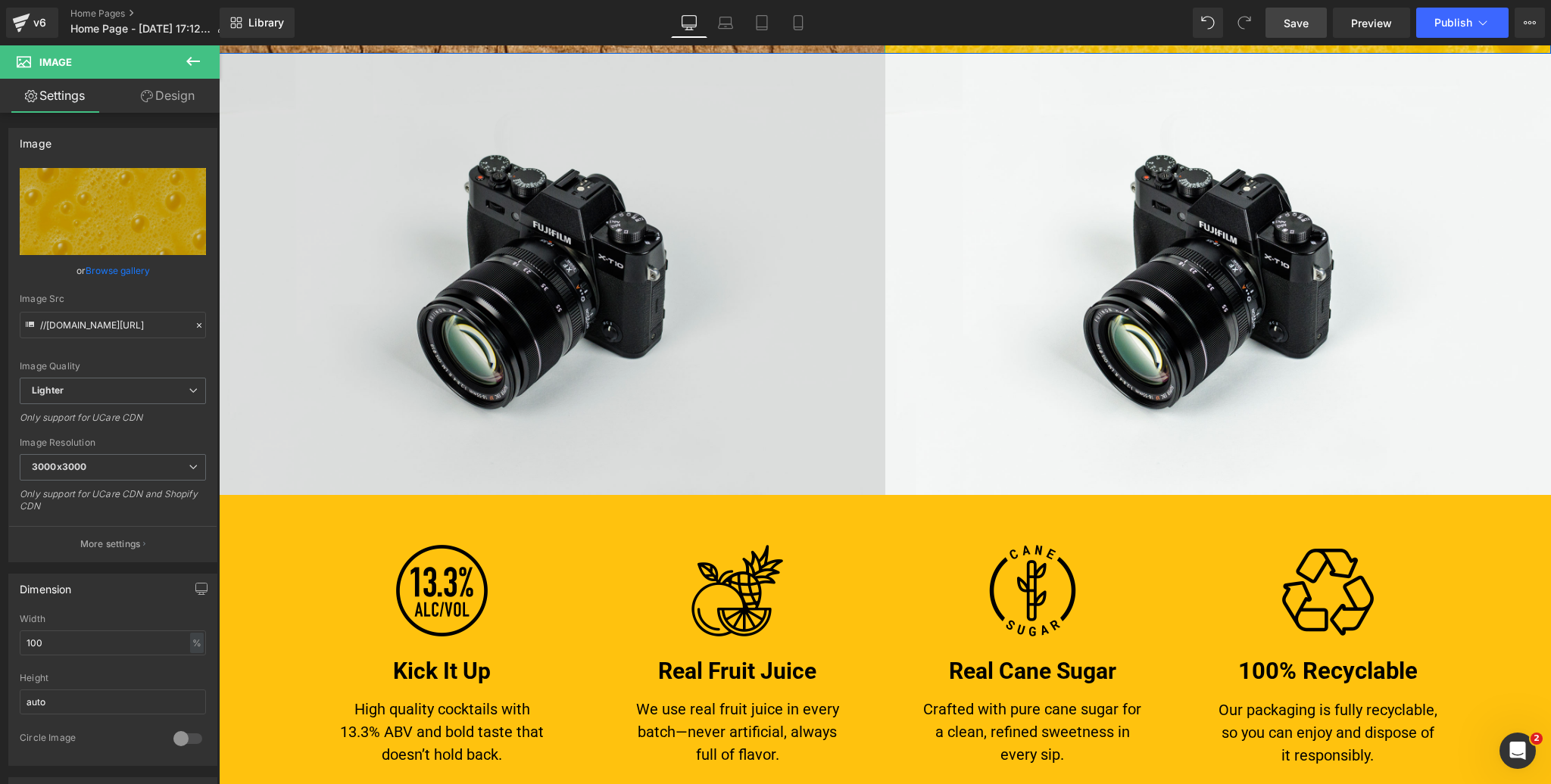
click at [435, 285] on img at bounding box center [552, 274] width 666 height 441
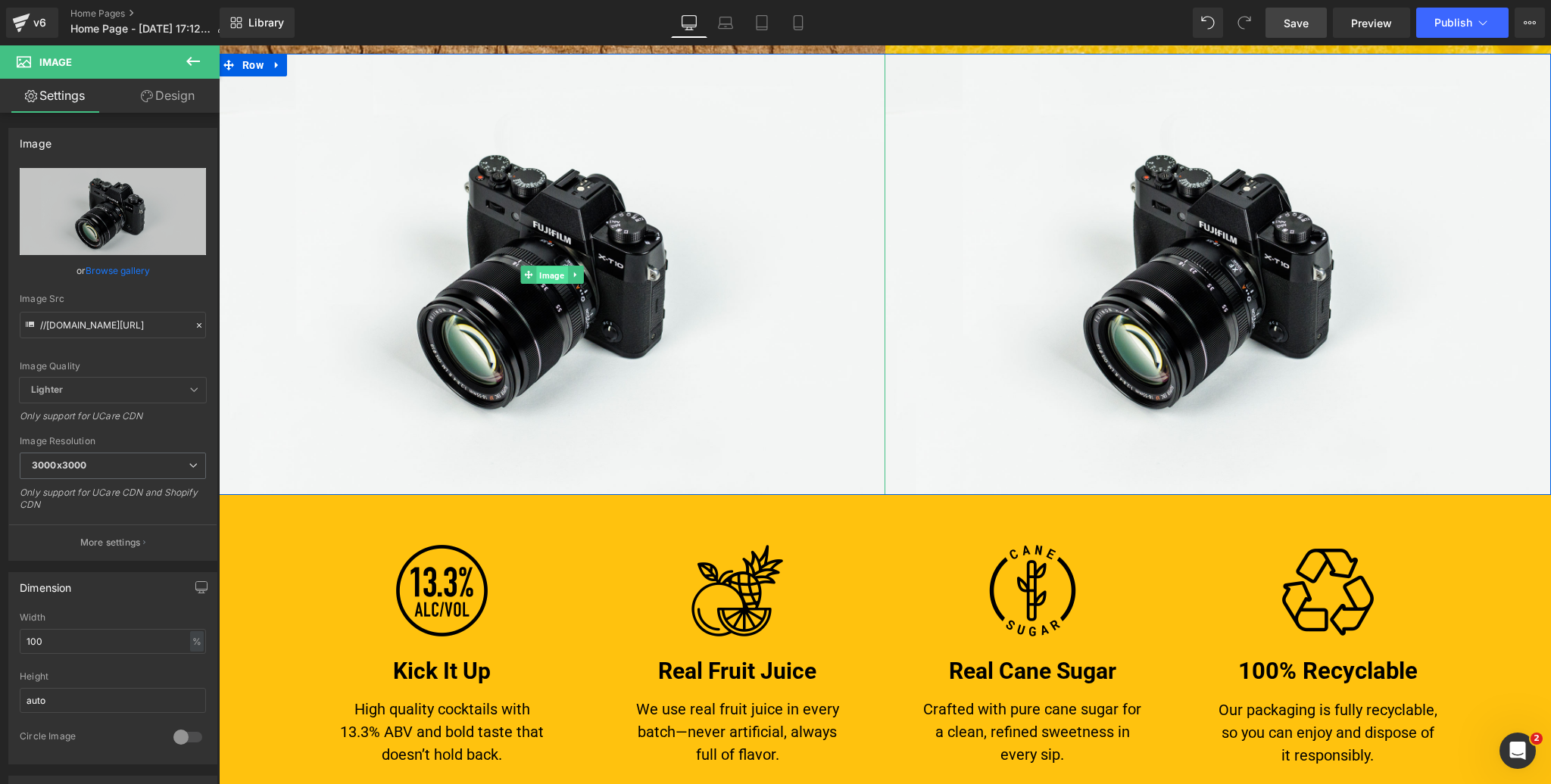
click at [550, 274] on span "Image" at bounding box center [551, 274] width 31 height 18
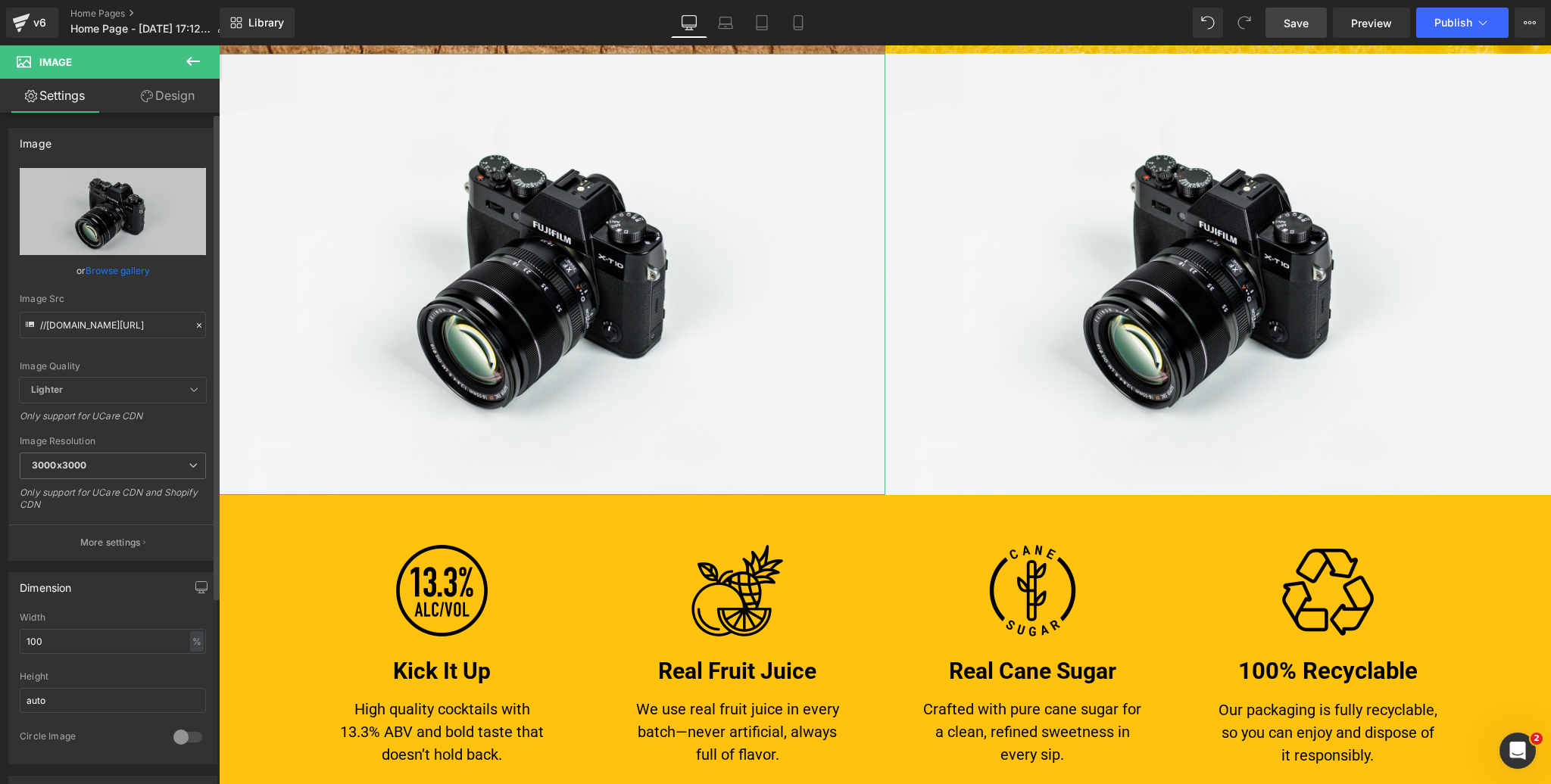
click at [114, 267] on link "Browse gallery" at bounding box center [117, 271] width 64 height 26
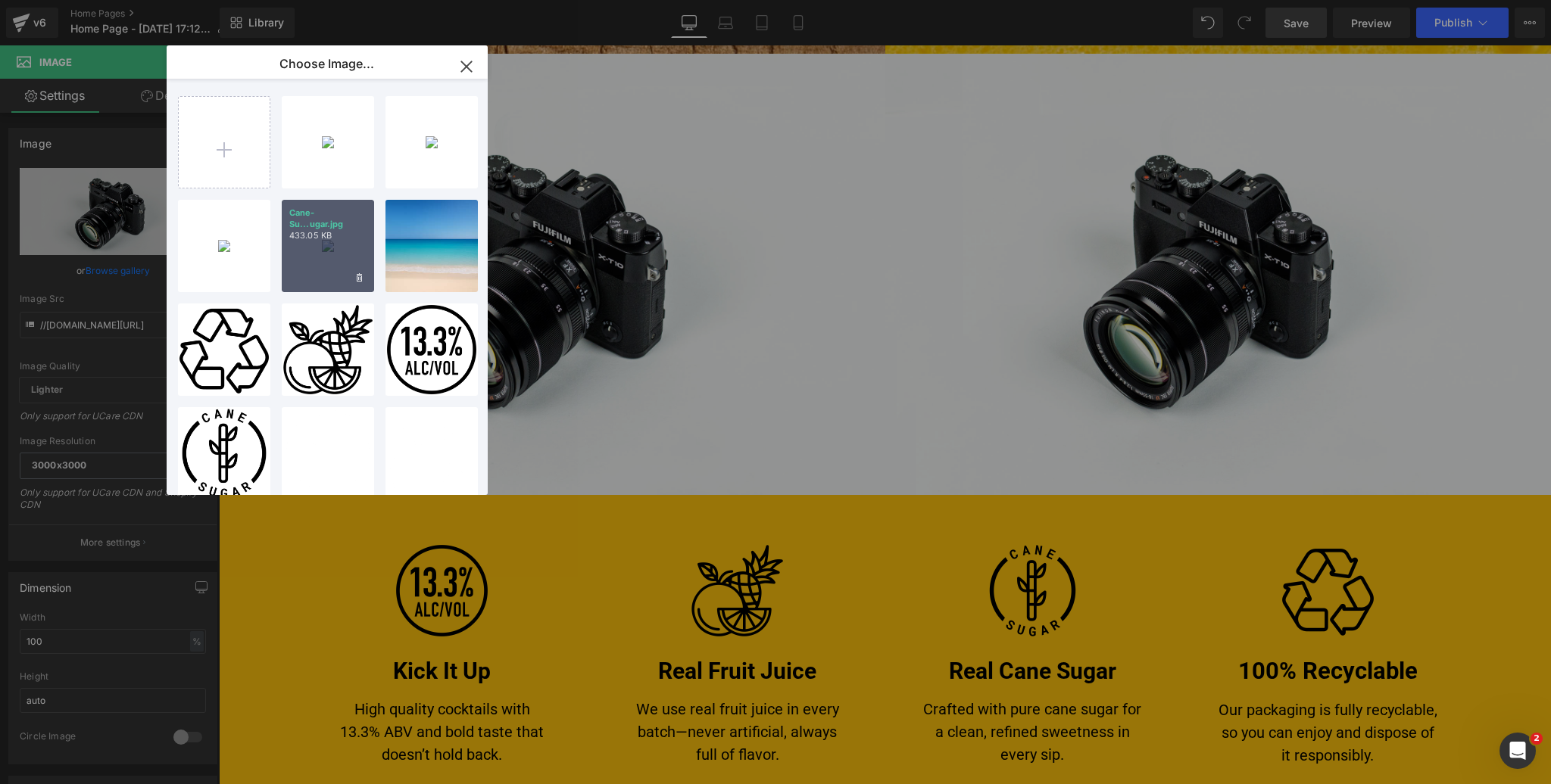
click at [326, 240] on p "433.05 KB" at bounding box center [328, 236] width 77 height 11
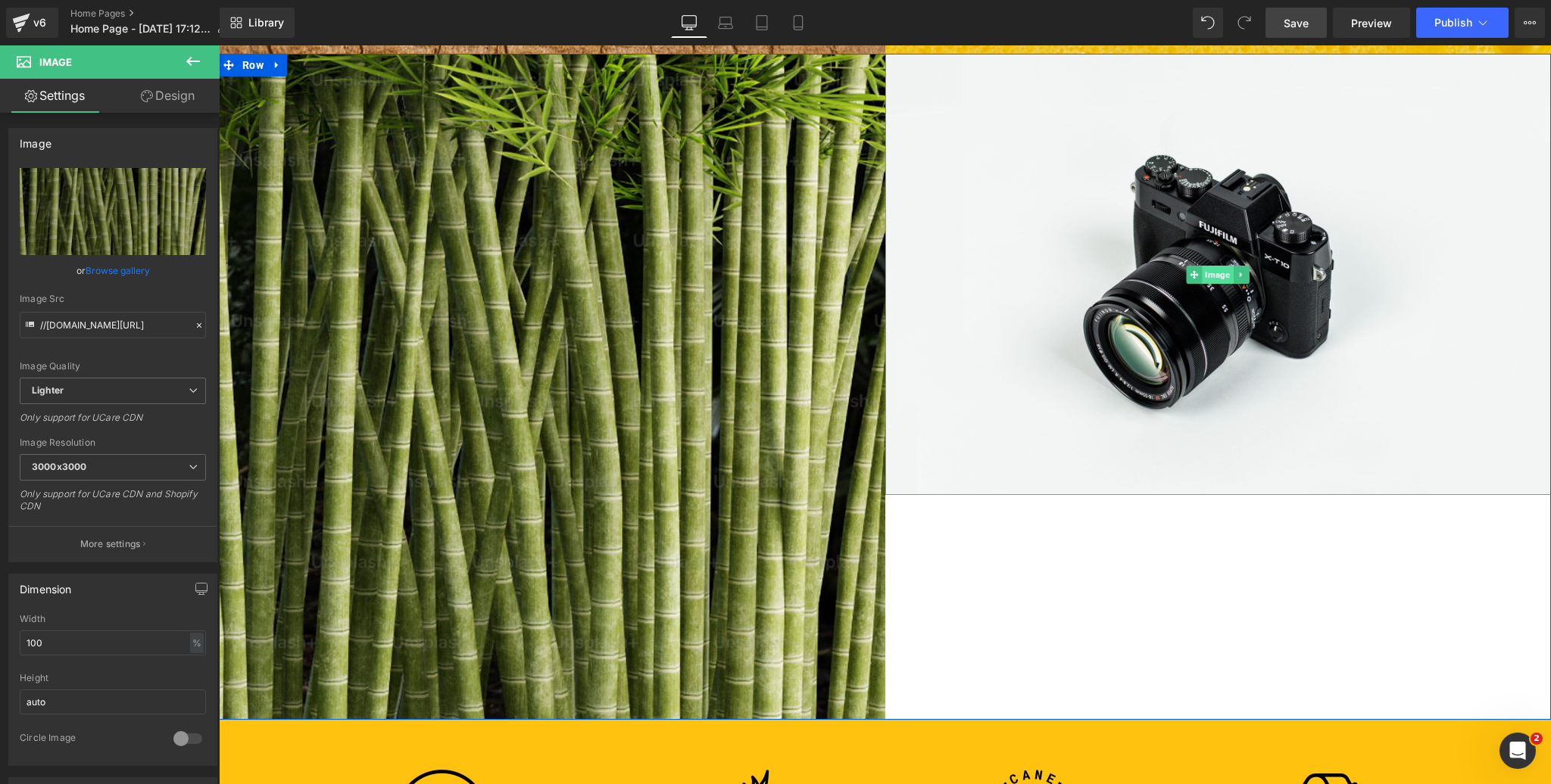
click at [1213, 274] on span "Image" at bounding box center [1218, 274] width 31 height 18
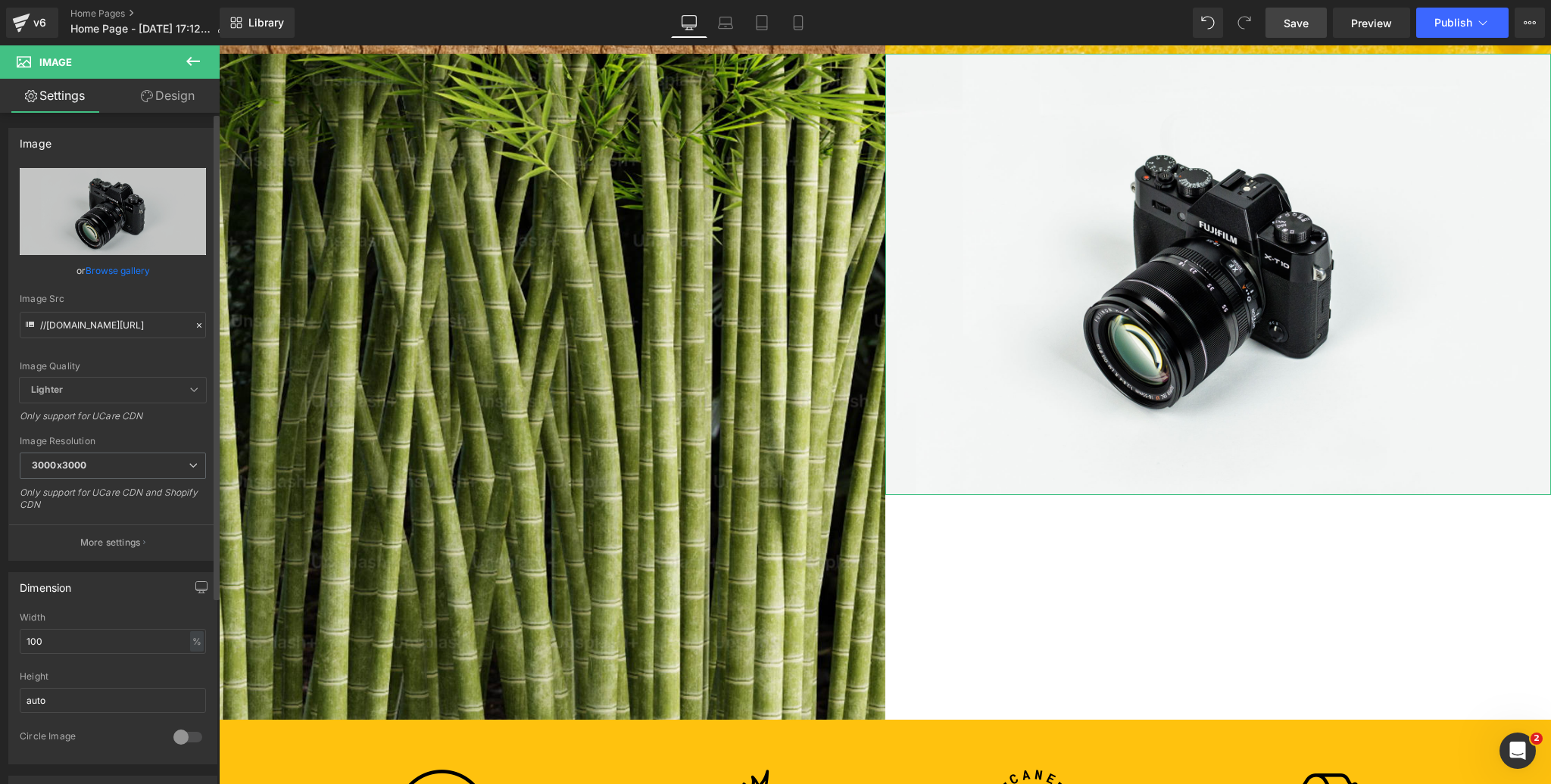
click at [112, 268] on link "Browse gallery" at bounding box center [117, 271] width 64 height 26
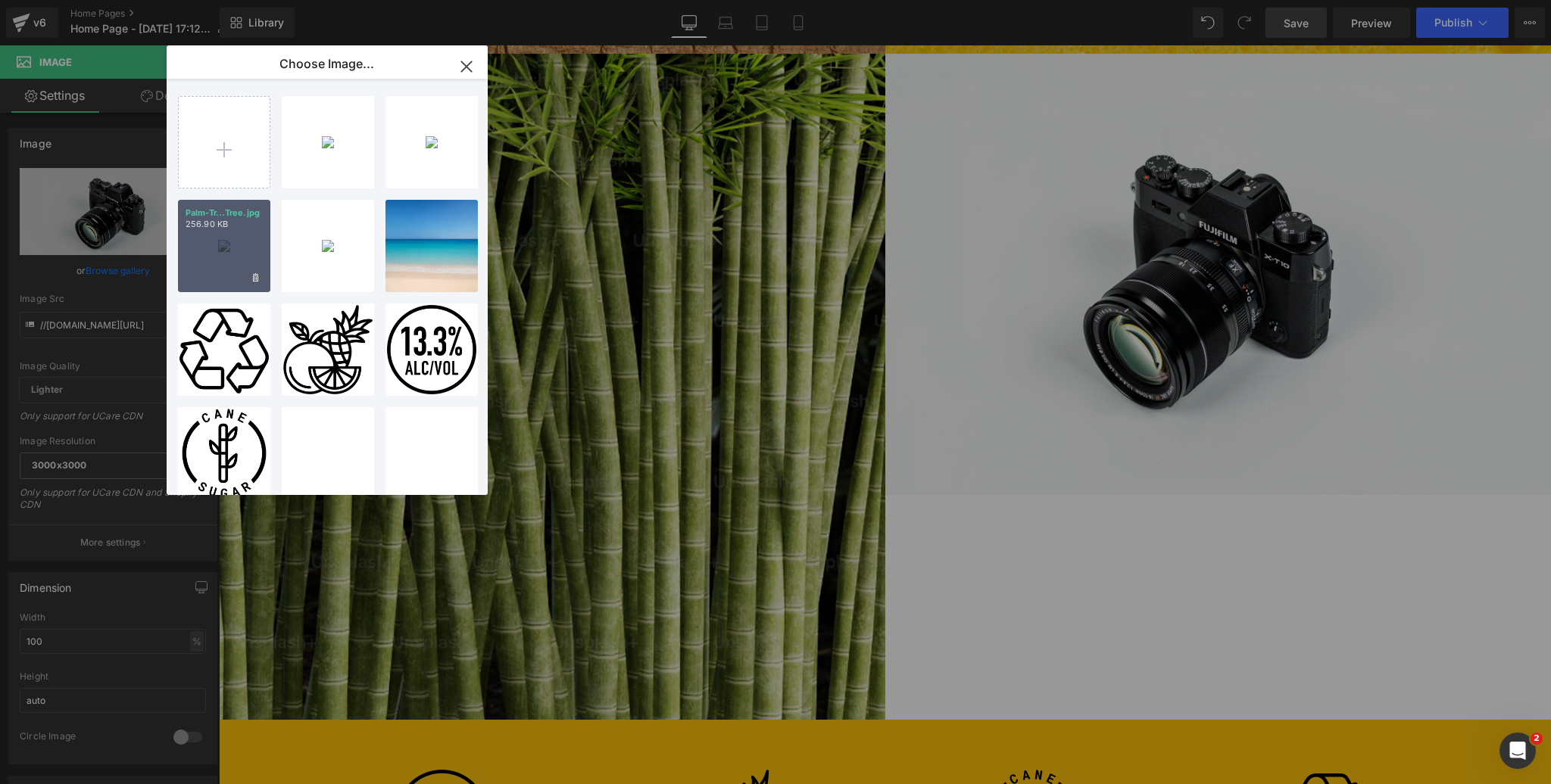
click at [190, 243] on div "Palm-Tr...Tree.jpg 256.90 KB" at bounding box center [223, 245] width 92 height 92
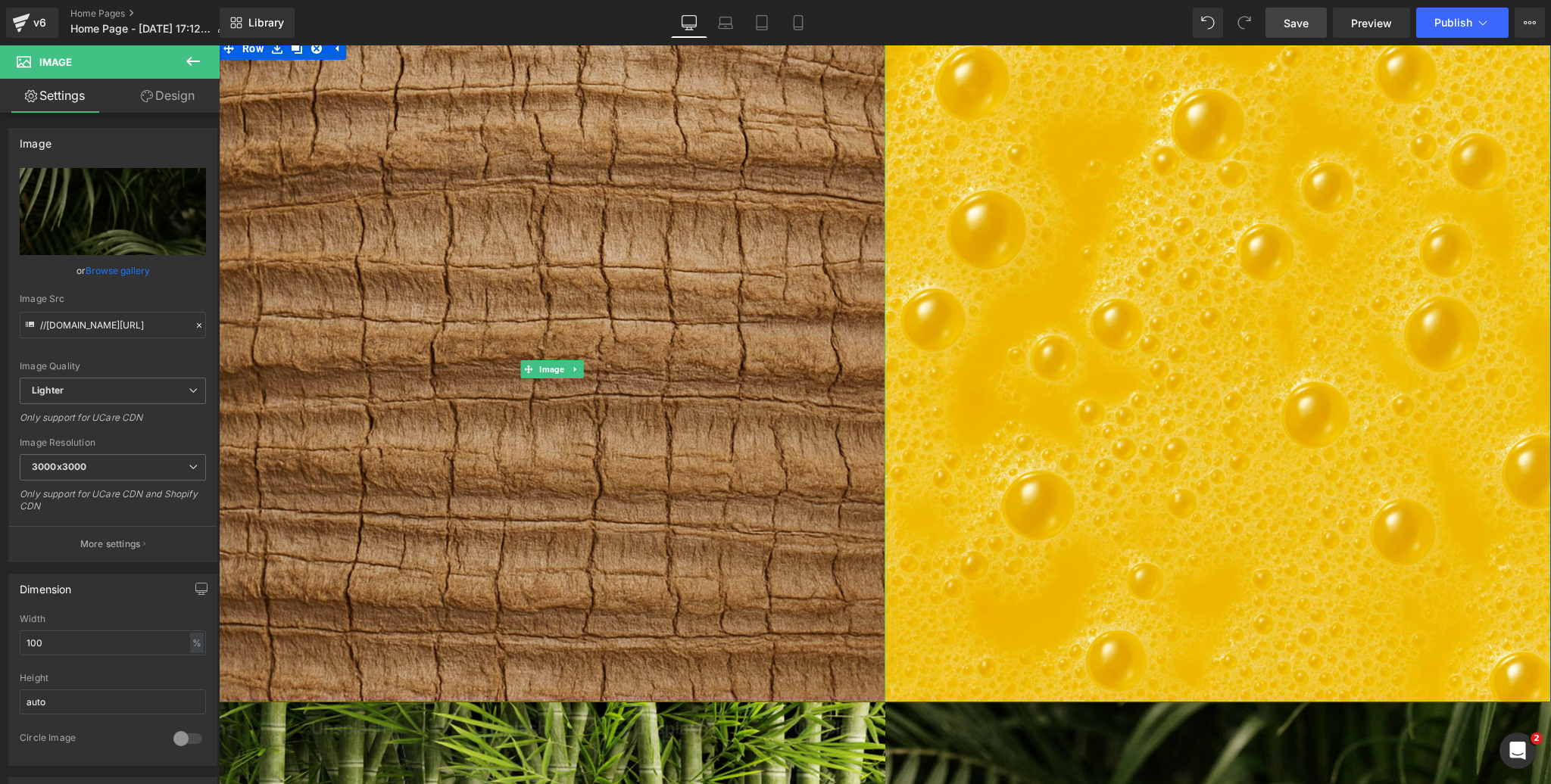
scroll to position [1006, 0]
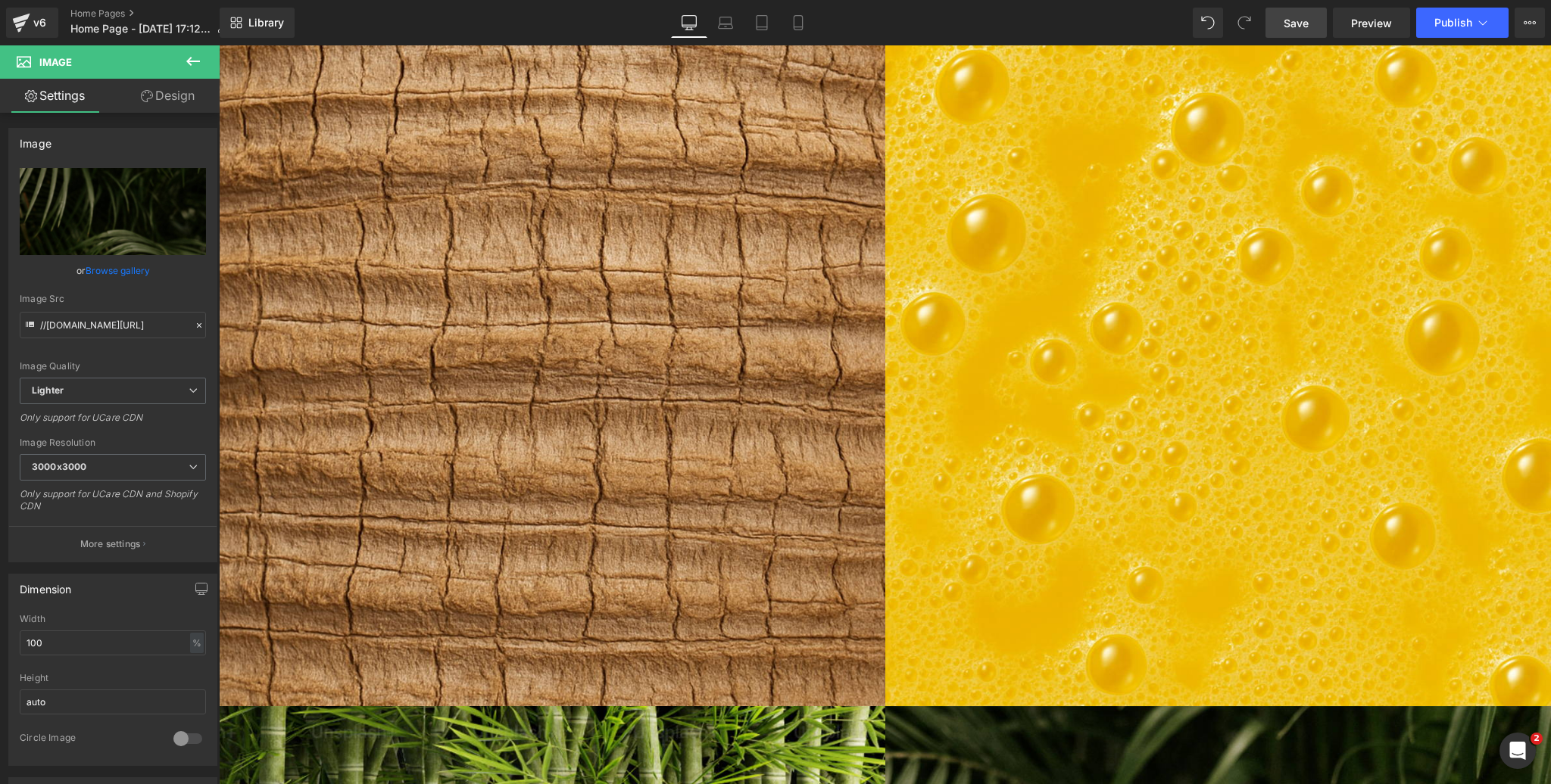
click at [191, 56] on icon at bounding box center [193, 61] width 18 height 18
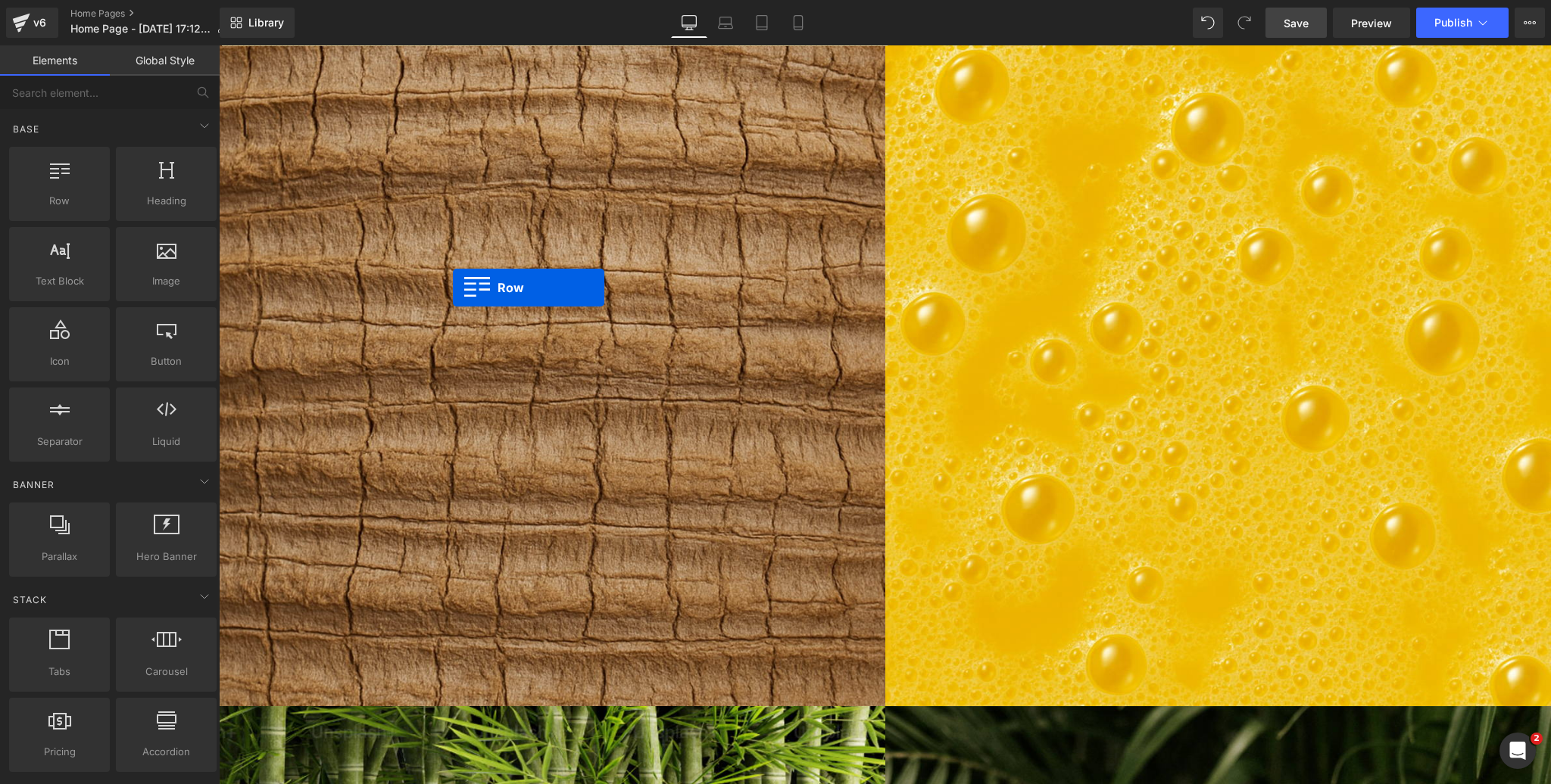
drag, startPoint x: 372, startPoint y: 233, endPoint x: 453, endPoint y: 287, distance: 97.3
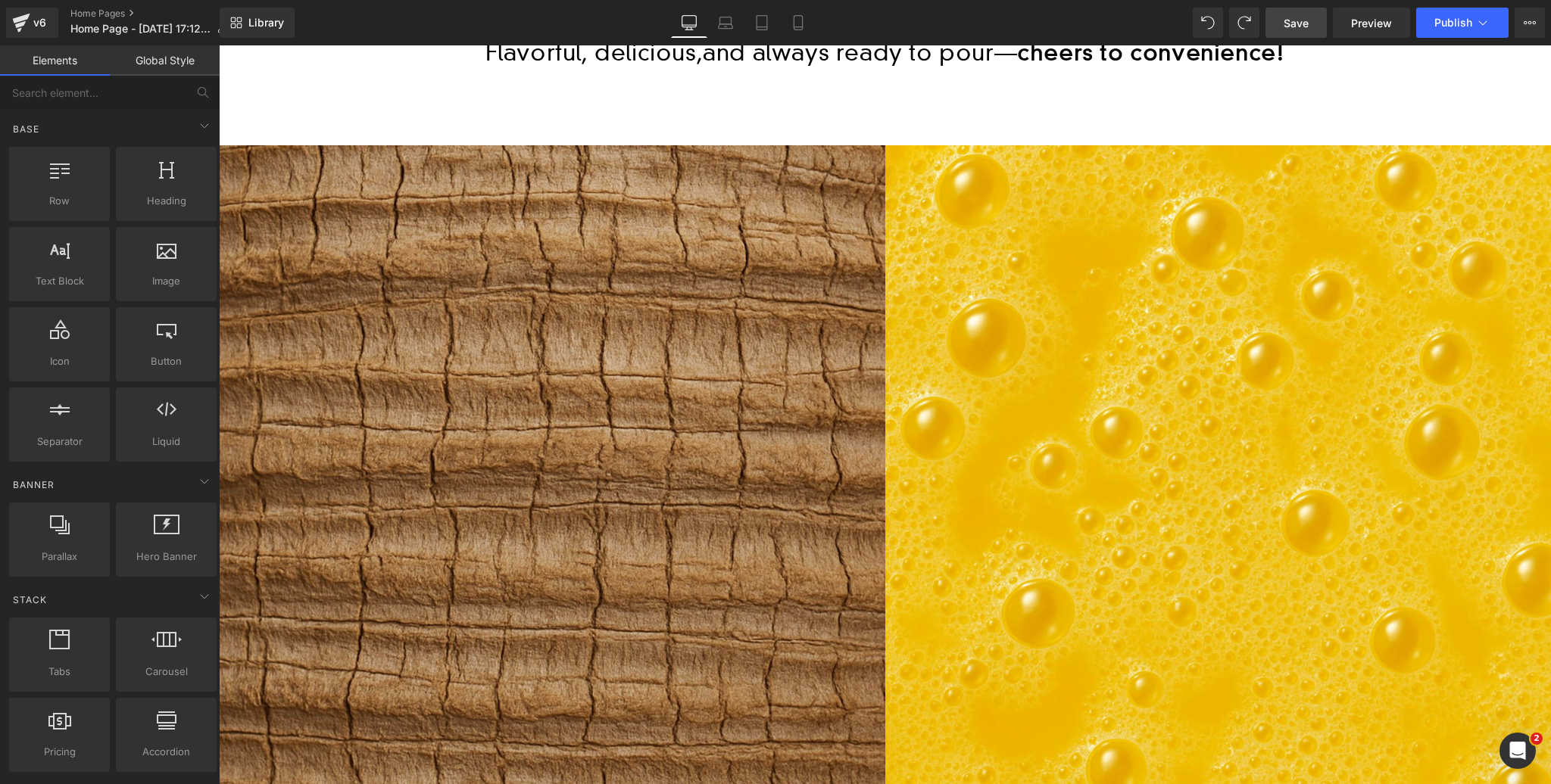
scroll to position [902, 0]
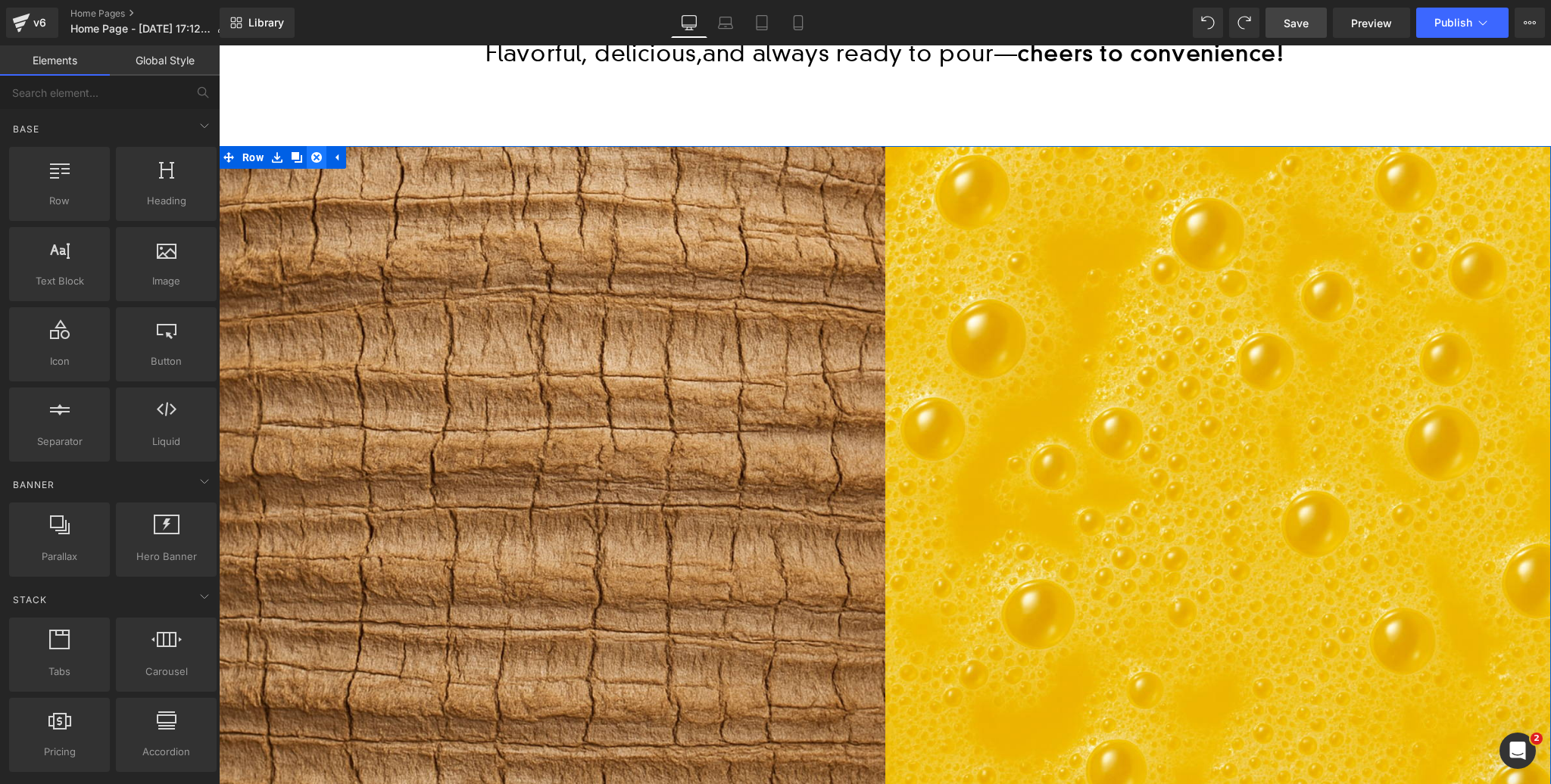
click at [318, 156] on icon at bounding box center [317, 156] width 11 height 11
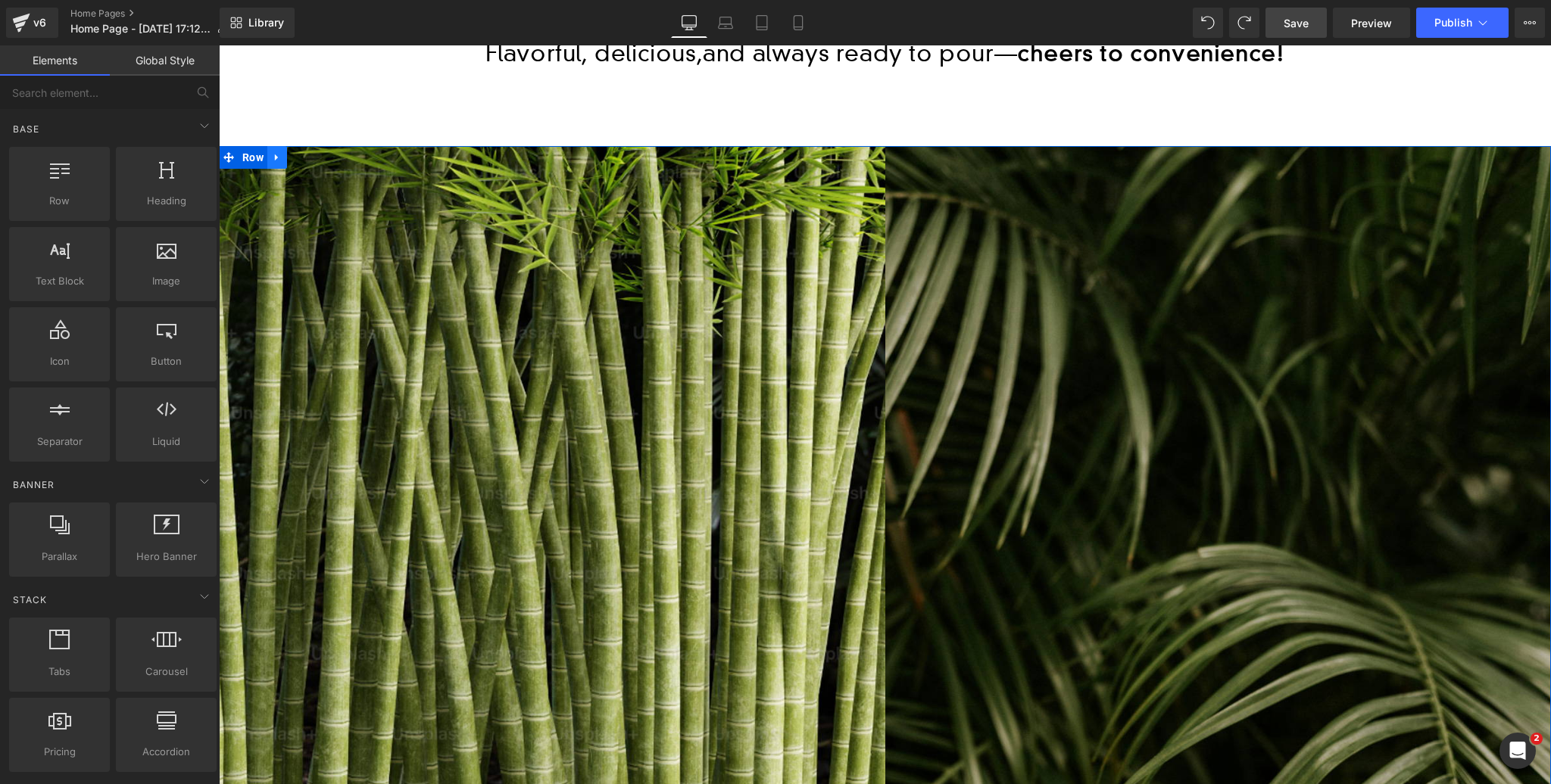
click at [281, 157] on icon at bounding box center [277, 156] width 11 height 11
click at [319, 156] on icon at bounding box center [317, 157] width 11 height 11
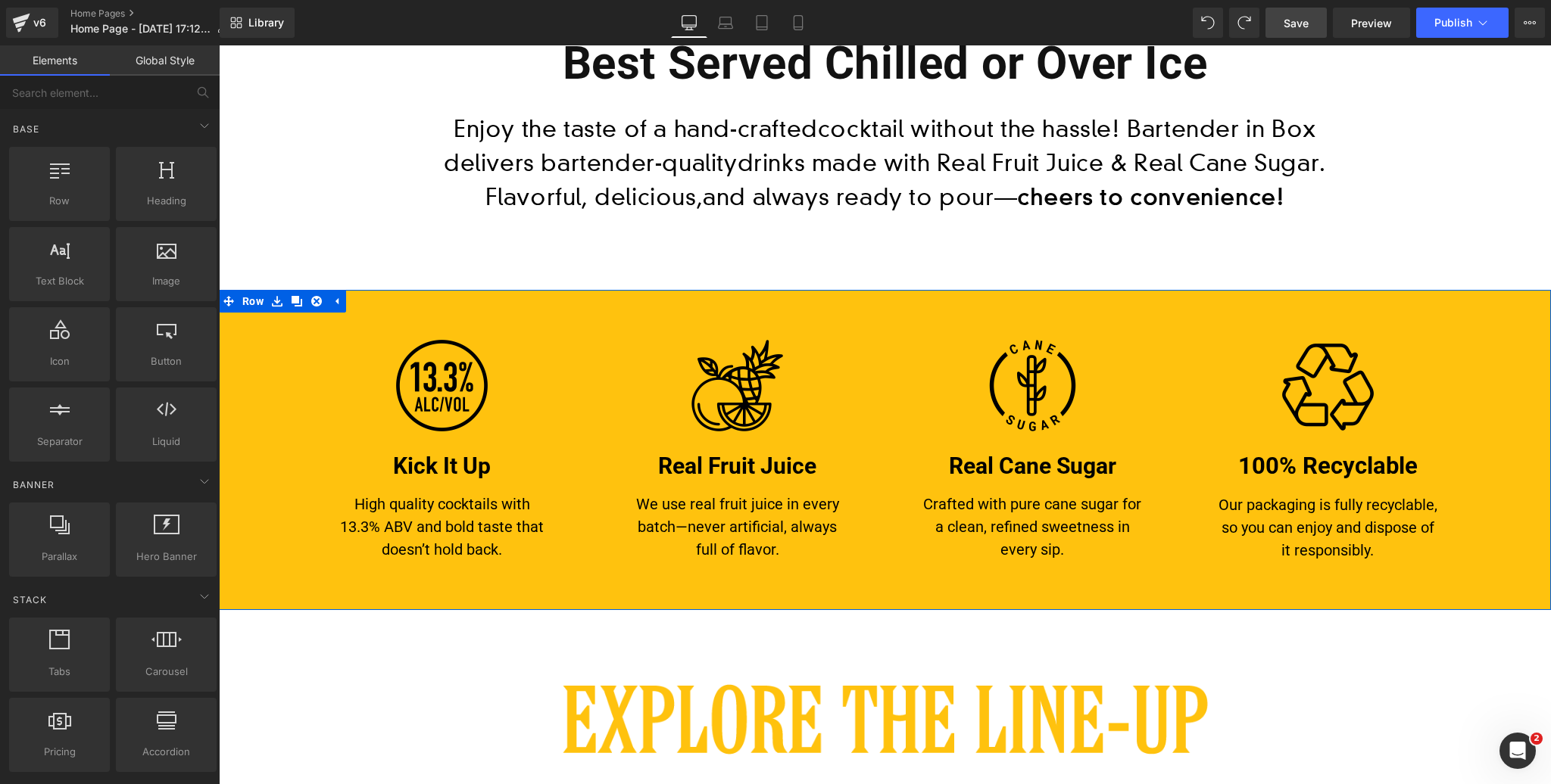
scroll to position [745, 0]
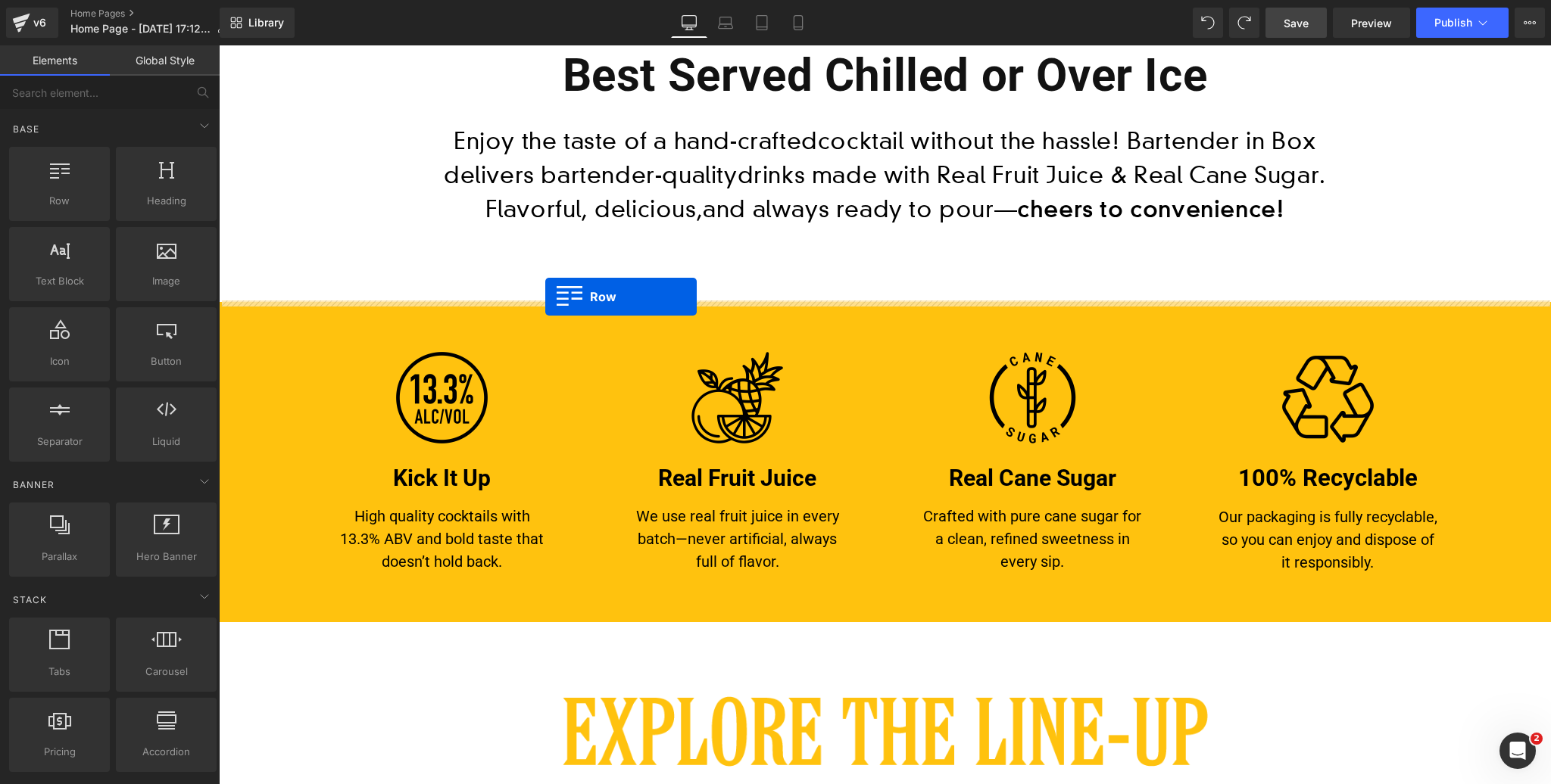
drag, startPoint x: 291, startPoint y: 215, endPoint x: 545, endPoint y: 297, distance: 266.9
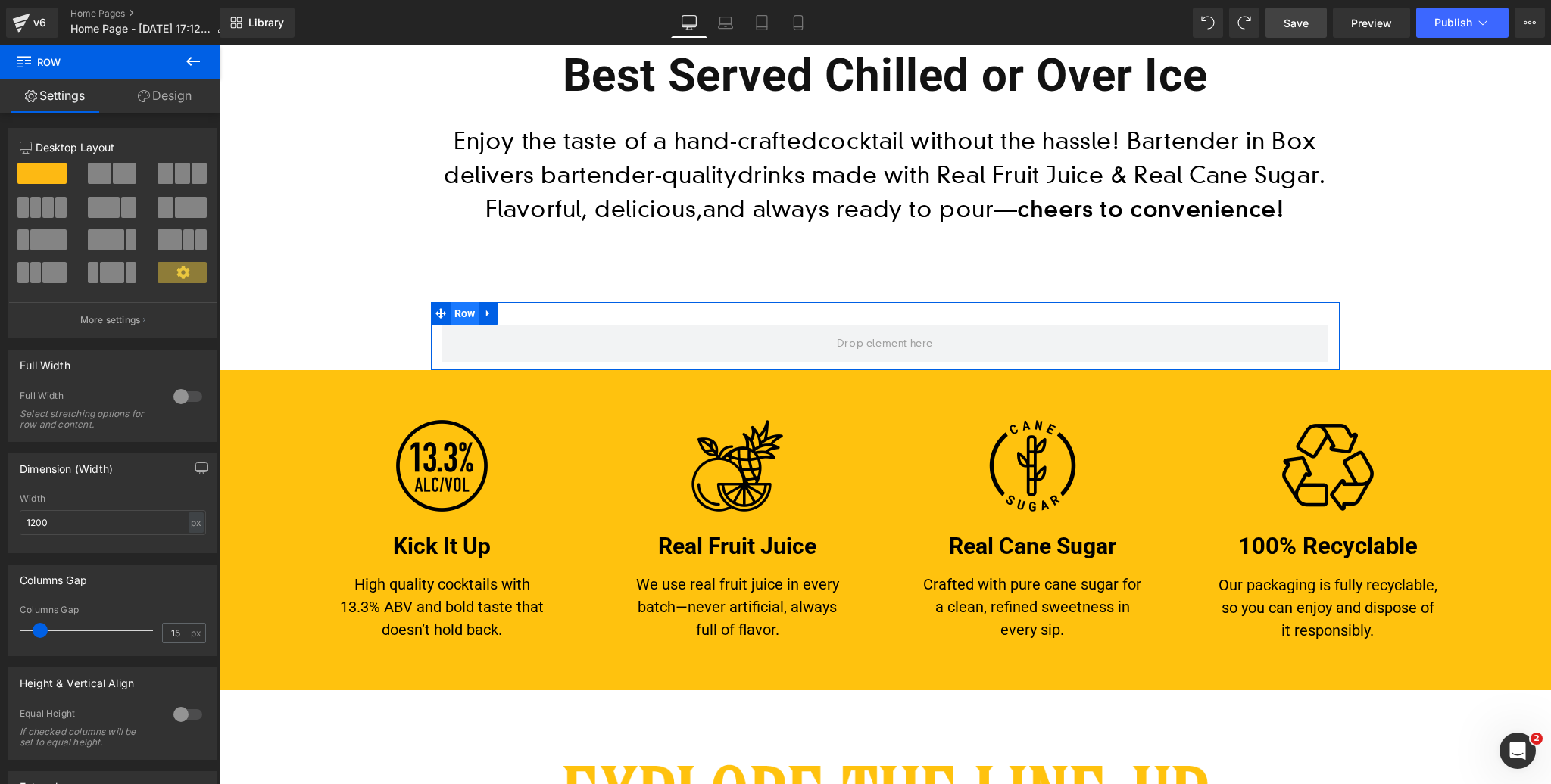
click at [463, 310] on span "Row" at bounding box center [464, 314] width 29 height 23
click at [187, 398] on div at bounding box center [187, 397] width 36 height 25
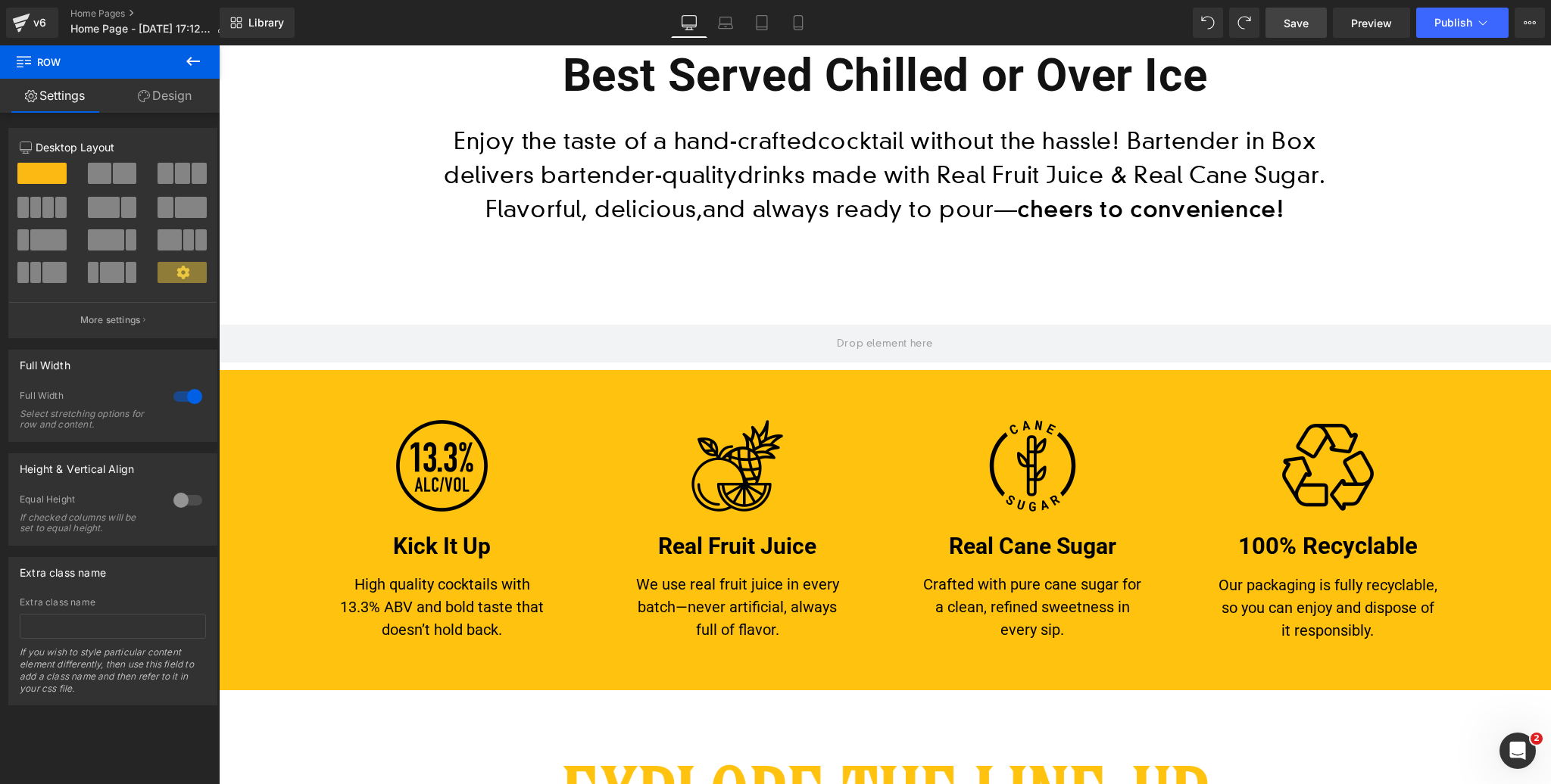
click at [193, 58] on icon at bounding box center [193, 61] width 18 height 18
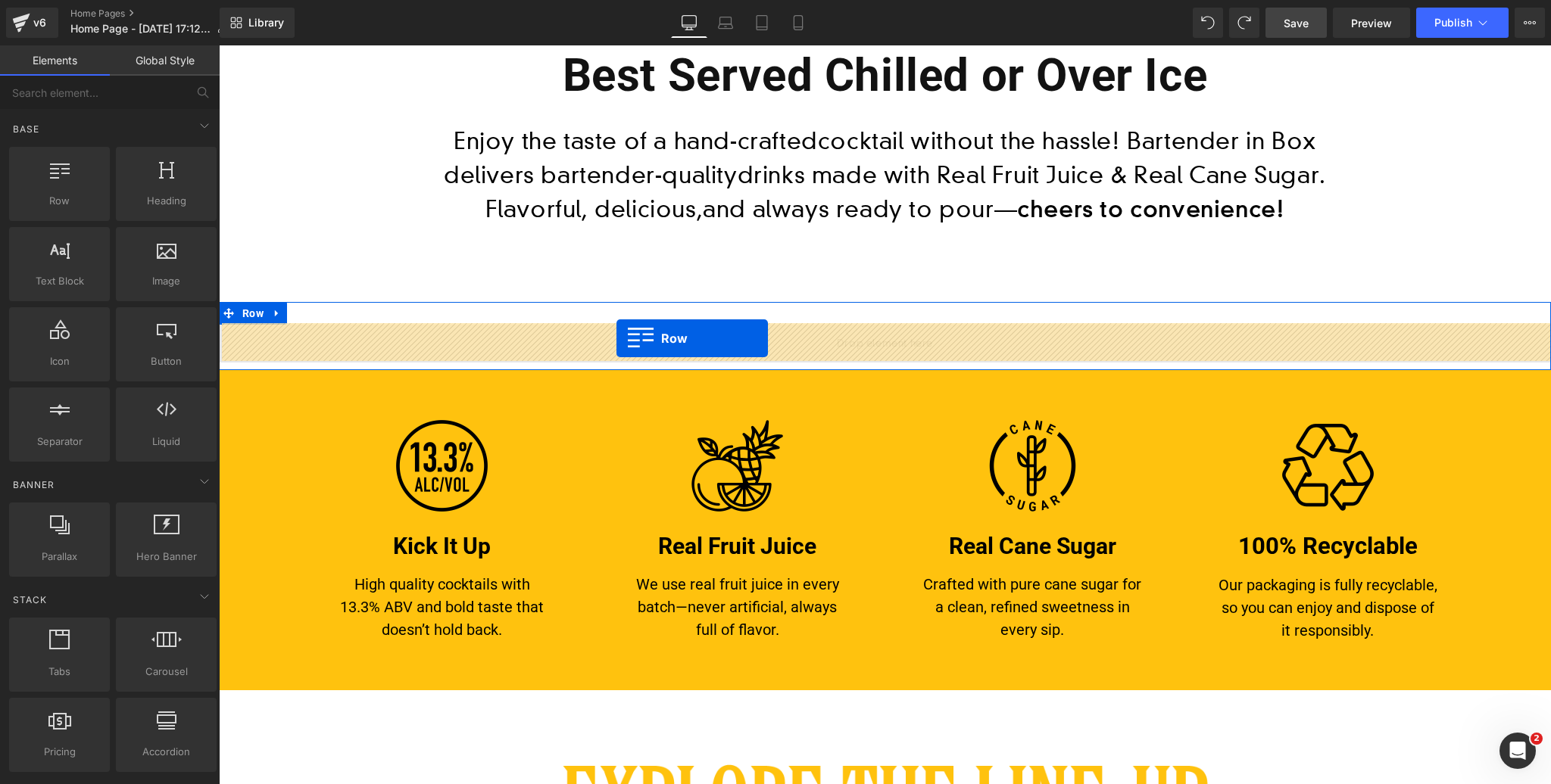
drag, startPoint x: 399, startPoint y: 248, endPoint x: 616, endPoint y: 338, distance: 234.9
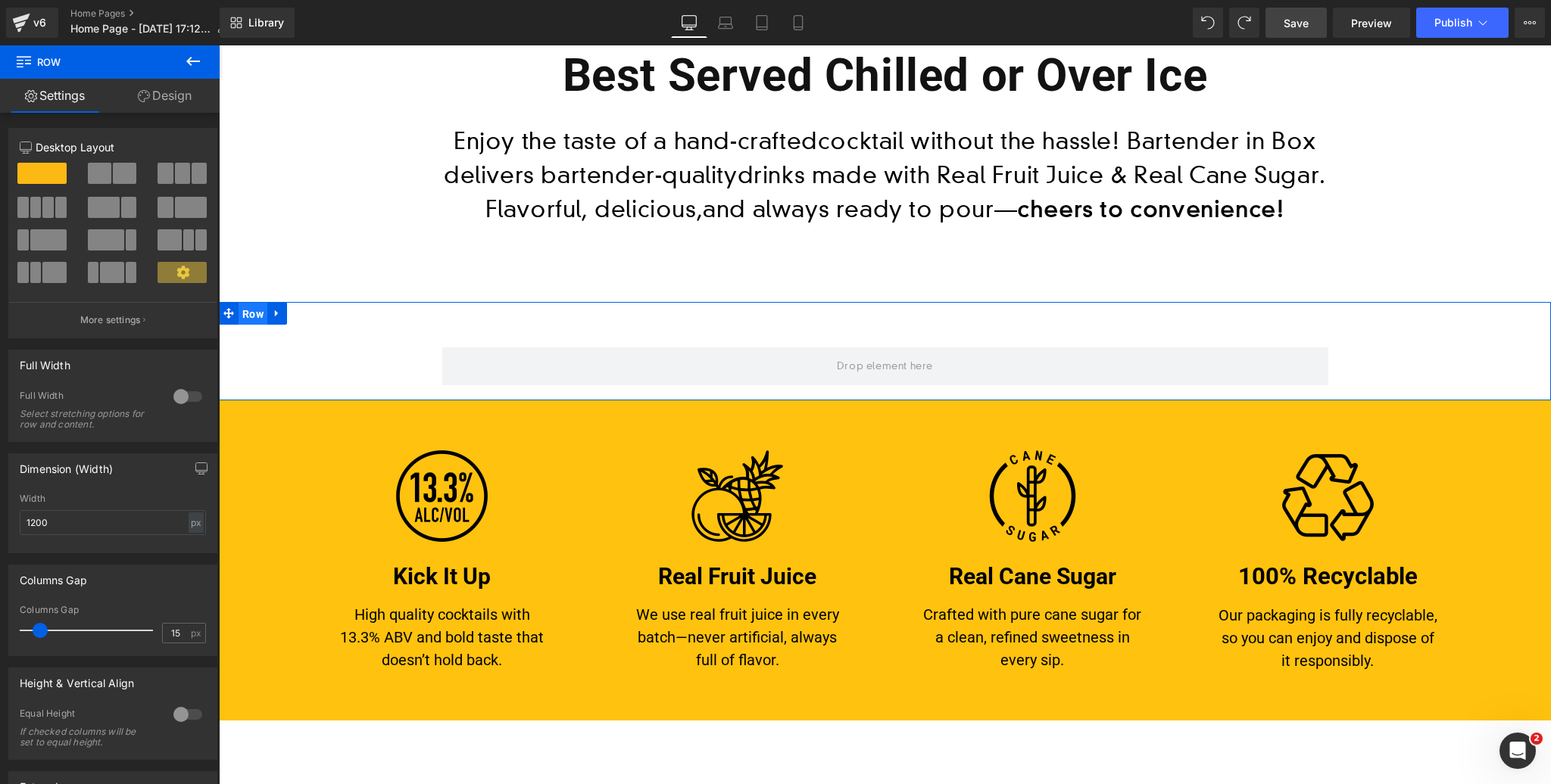
click at [254, 312] on span "Row" at bounding box center [252, 314] width 29 height 23
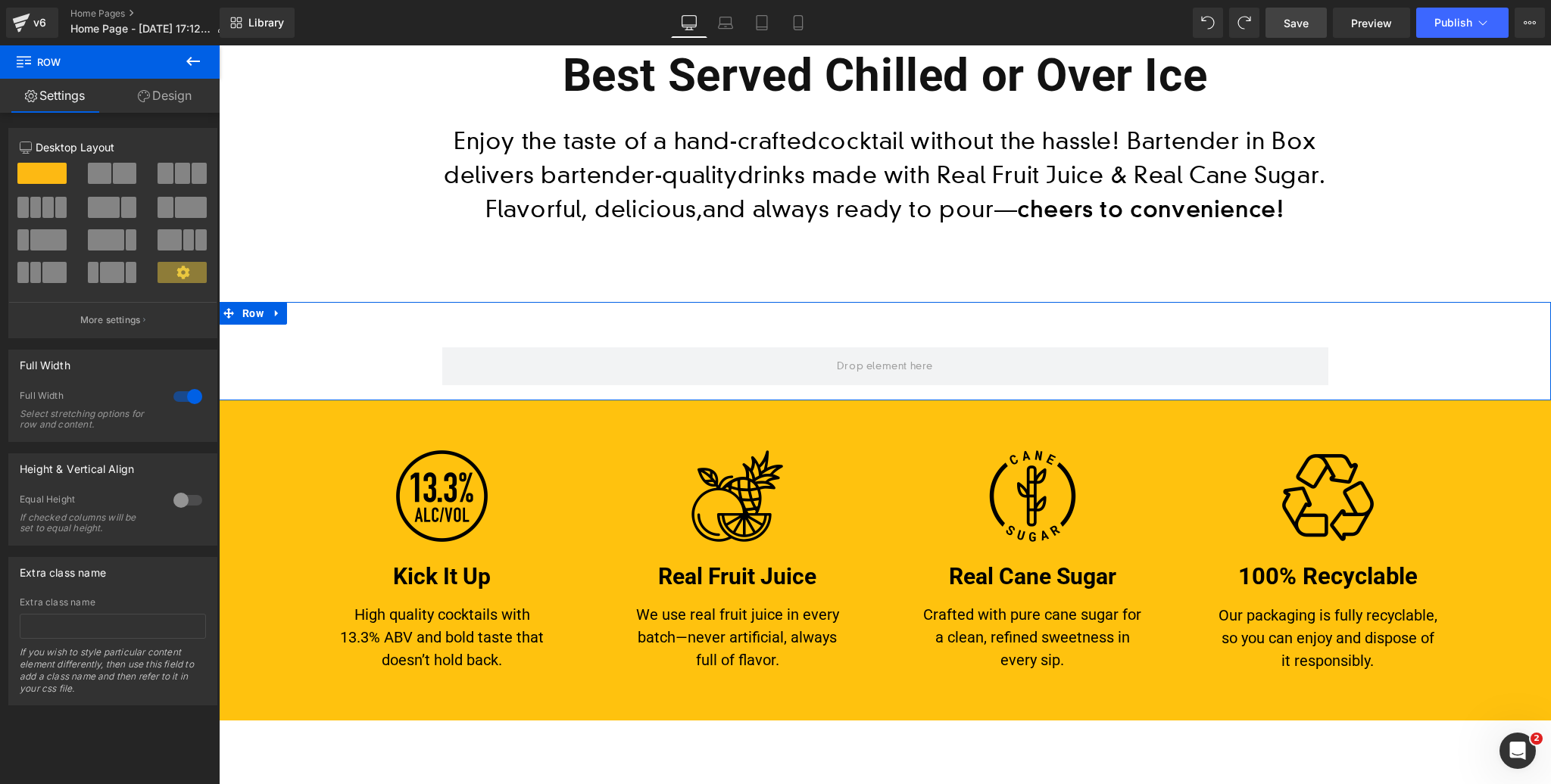
click at [103, 178] on span at bounding box center [99, 173] width 24 height 21
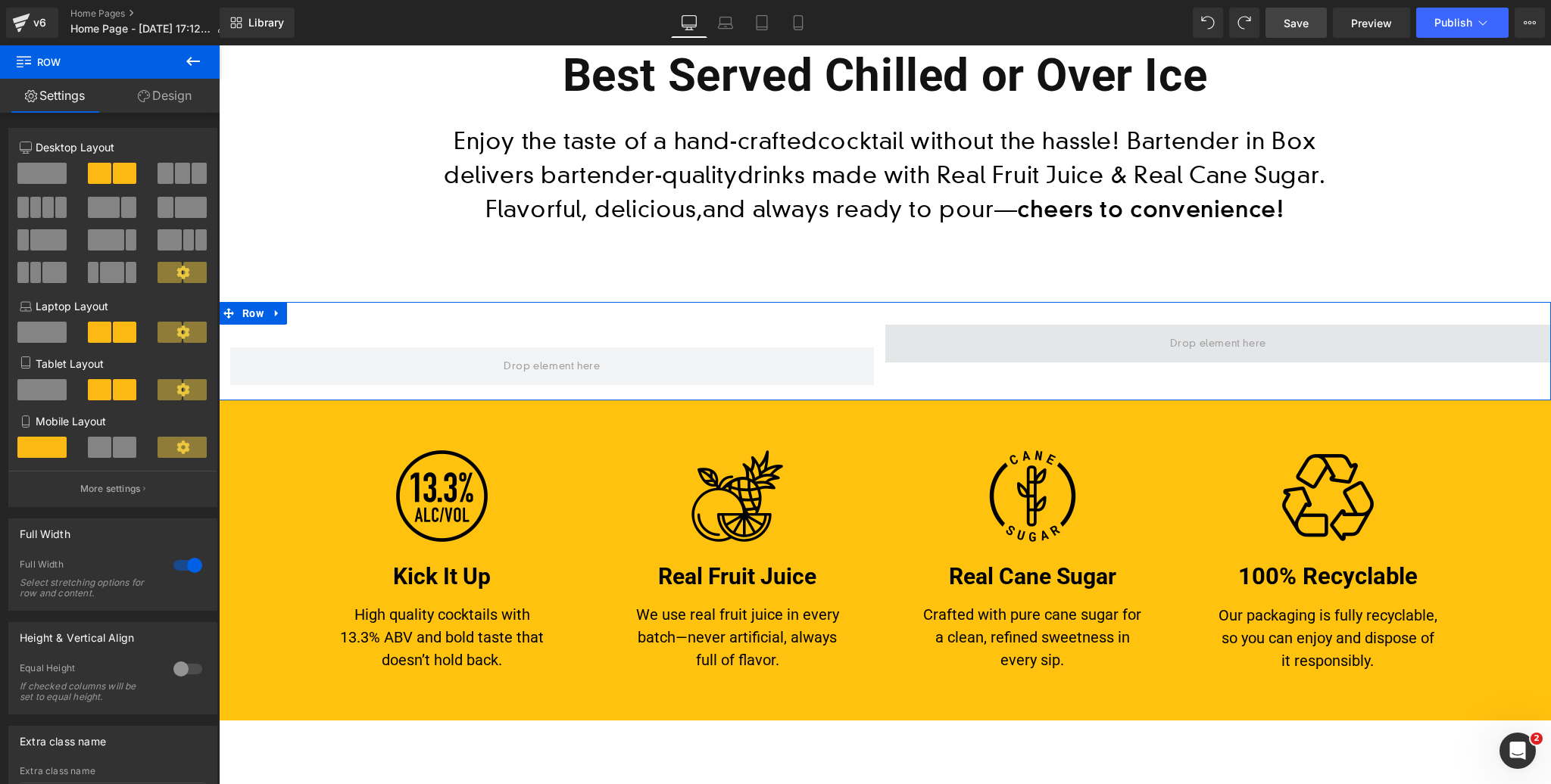
click at [993, 337] on span at bounding box center [1219, 343] width 666 height 38
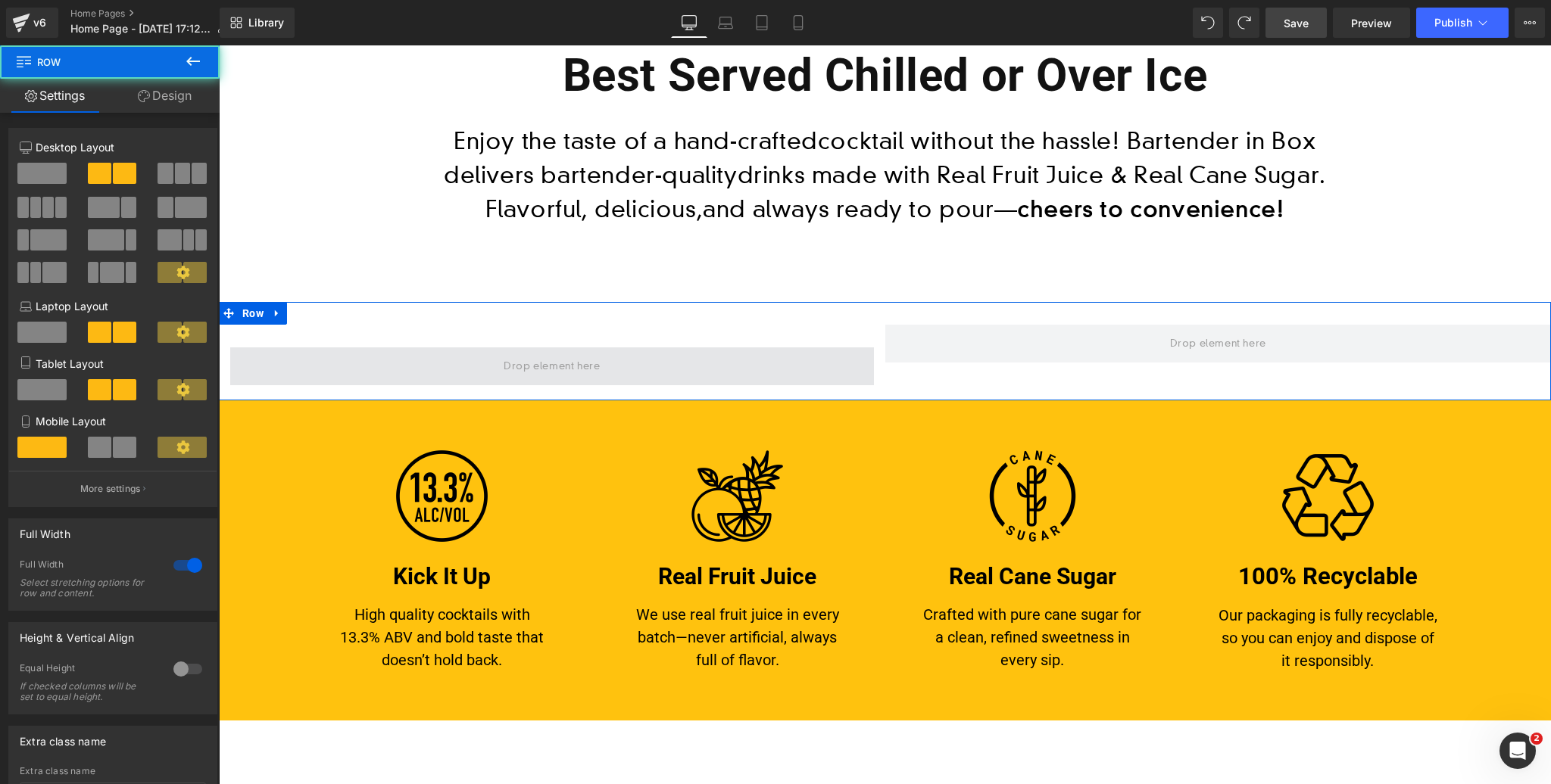
click at [752, 364] on span at bounding box center [552, 366] width 644 height 38
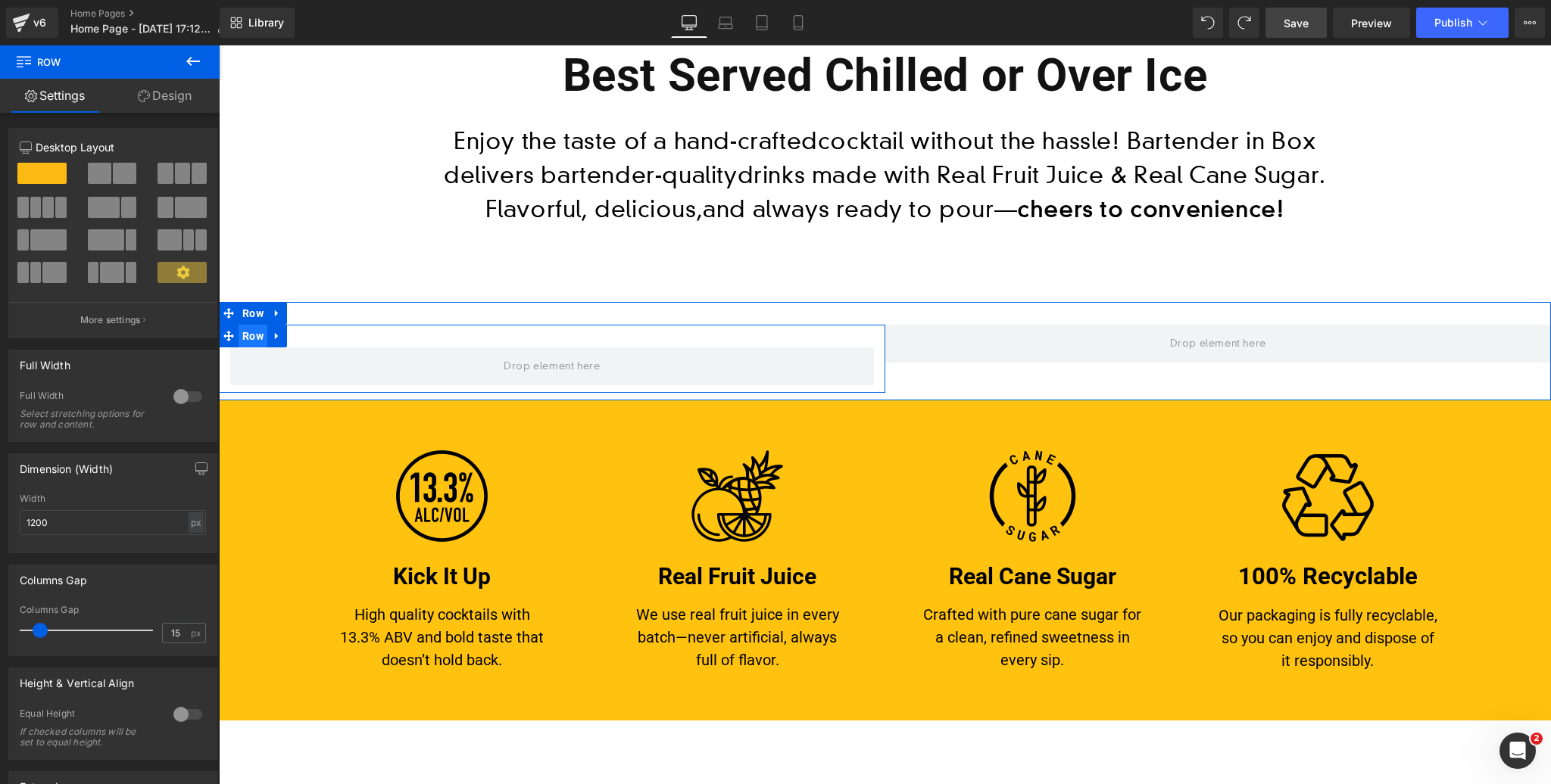
click at [253, 332] on span "Row" at bounding box center [252, 336] width 29 height 23
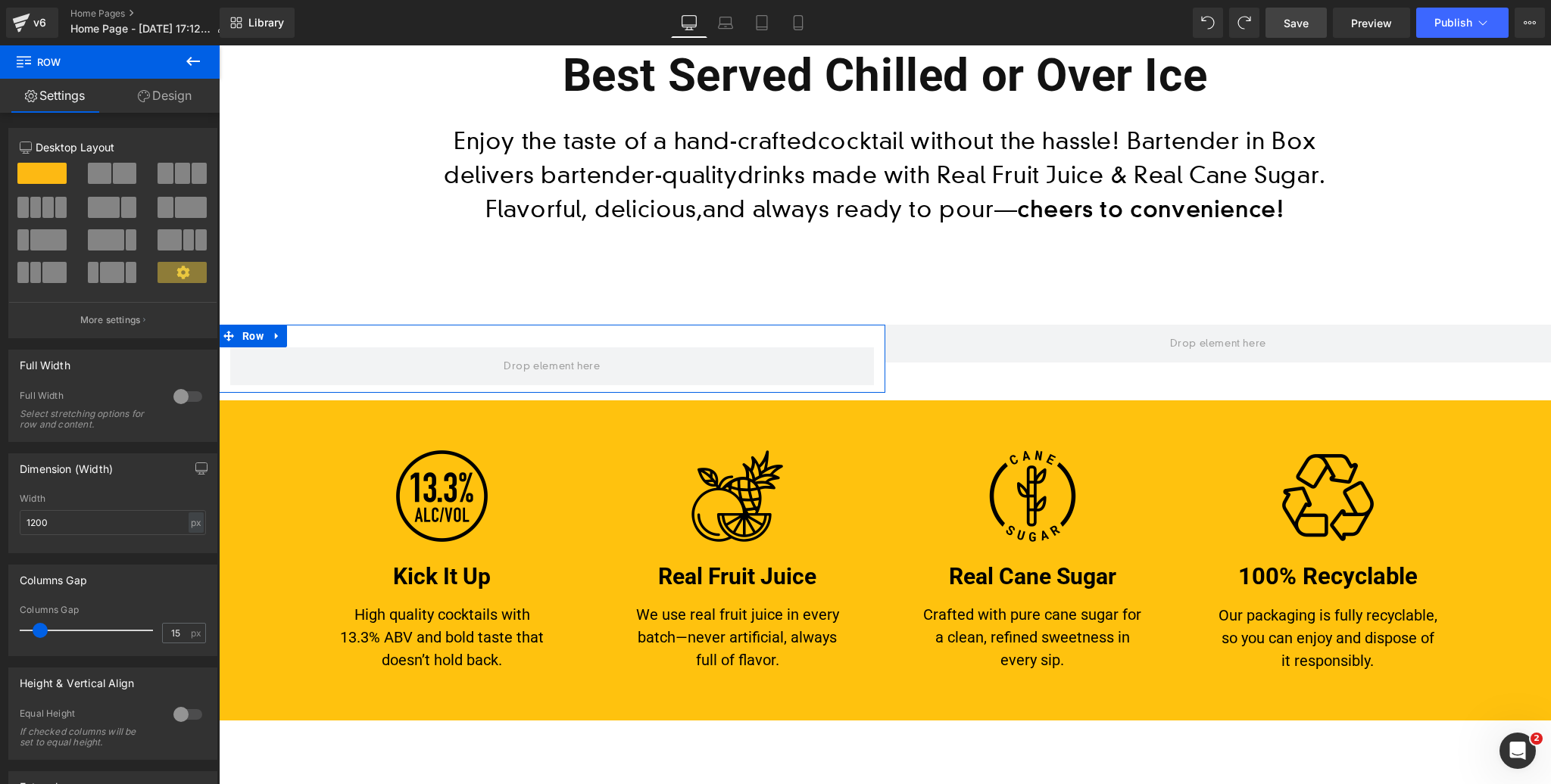
click at [122, 172] on span at bounding box center [124, 173] width 24 height 21
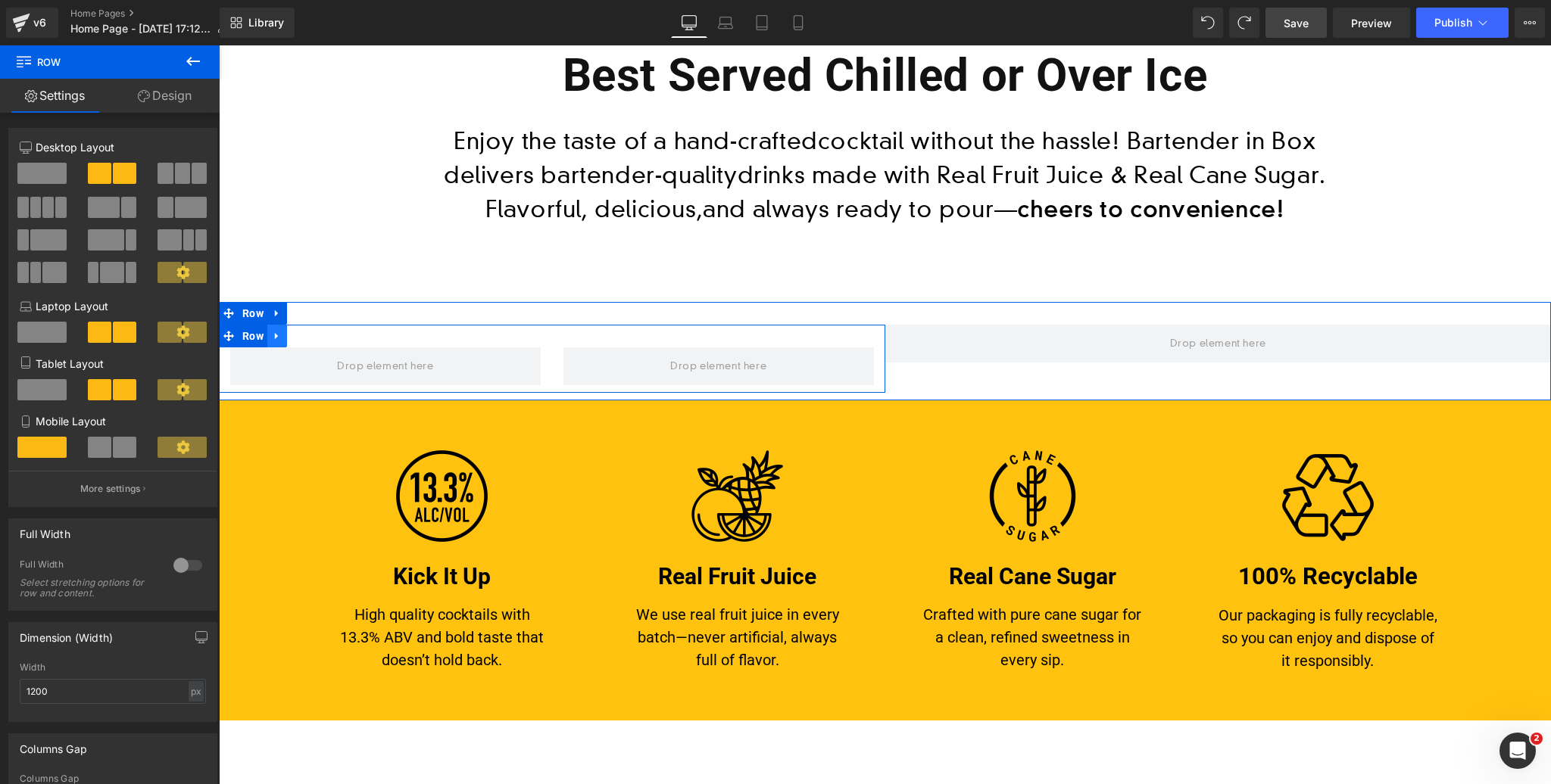
click at [278, 336] on icon at bounding box center [276, 336] width 3 height 7
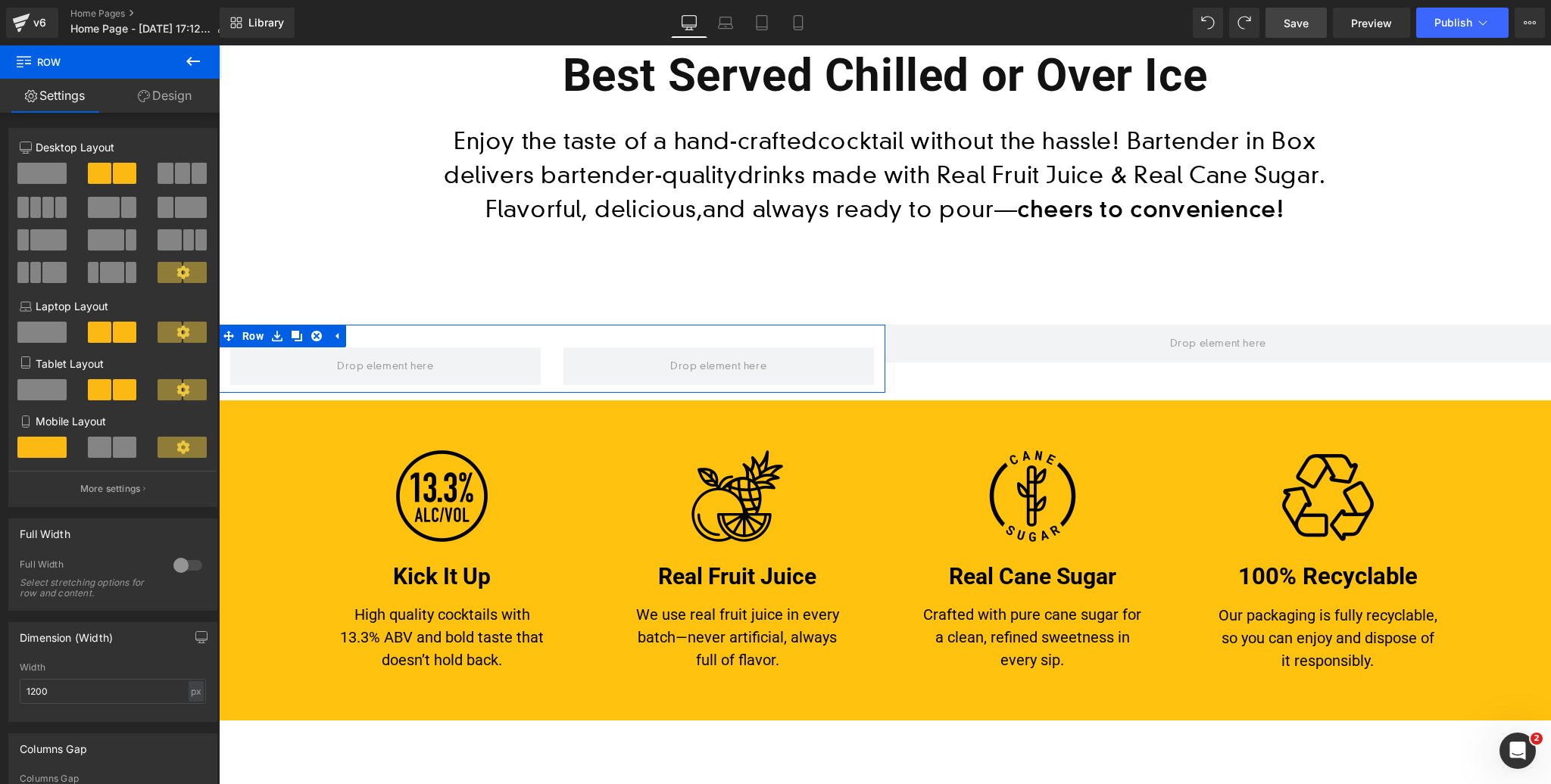
click at [48, 169] on span at bounding box center [42, 173] width 49 height 21
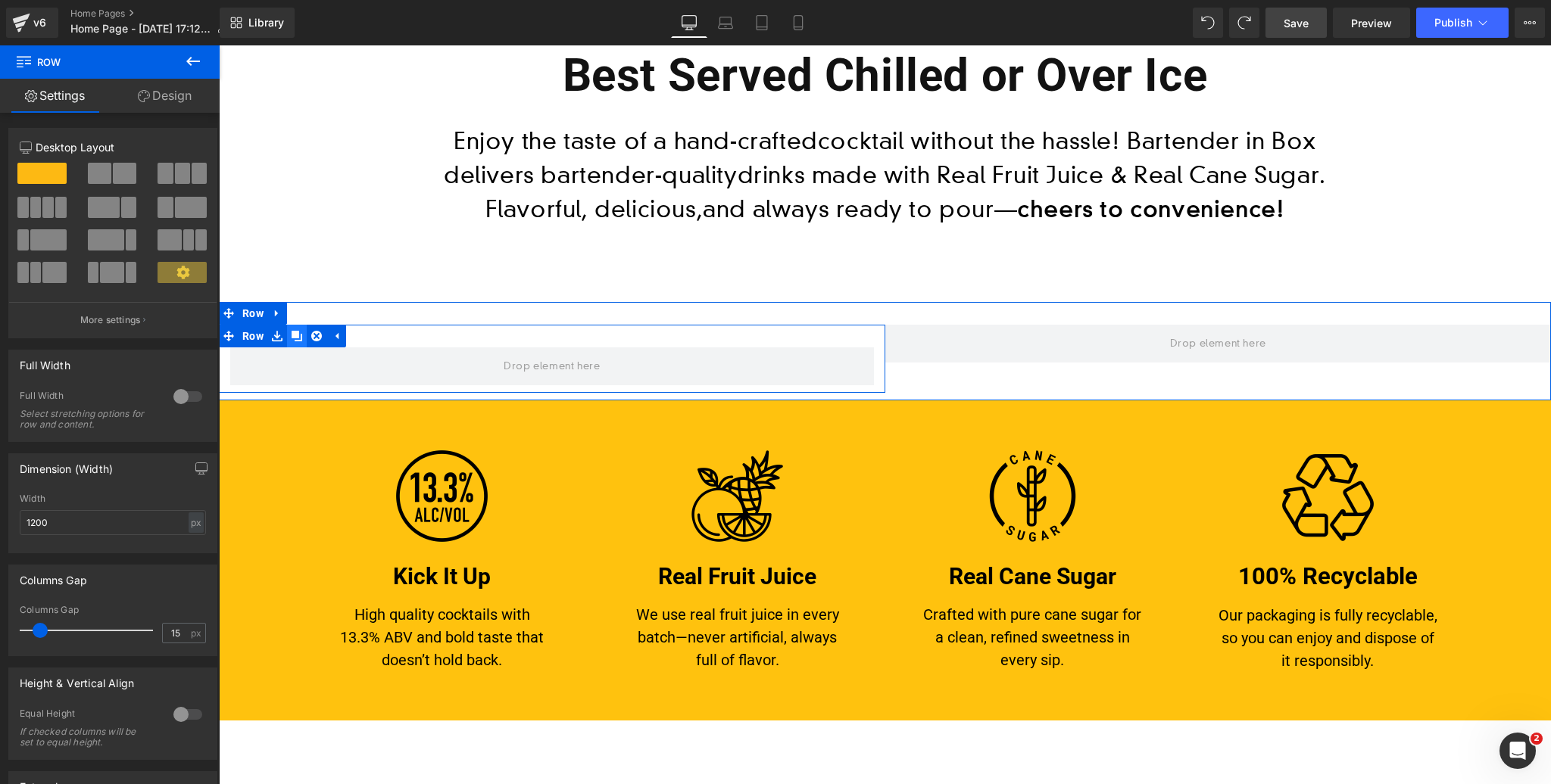
click at [297, 336] on icon at bounding box center [297, 336] width 11 height 11
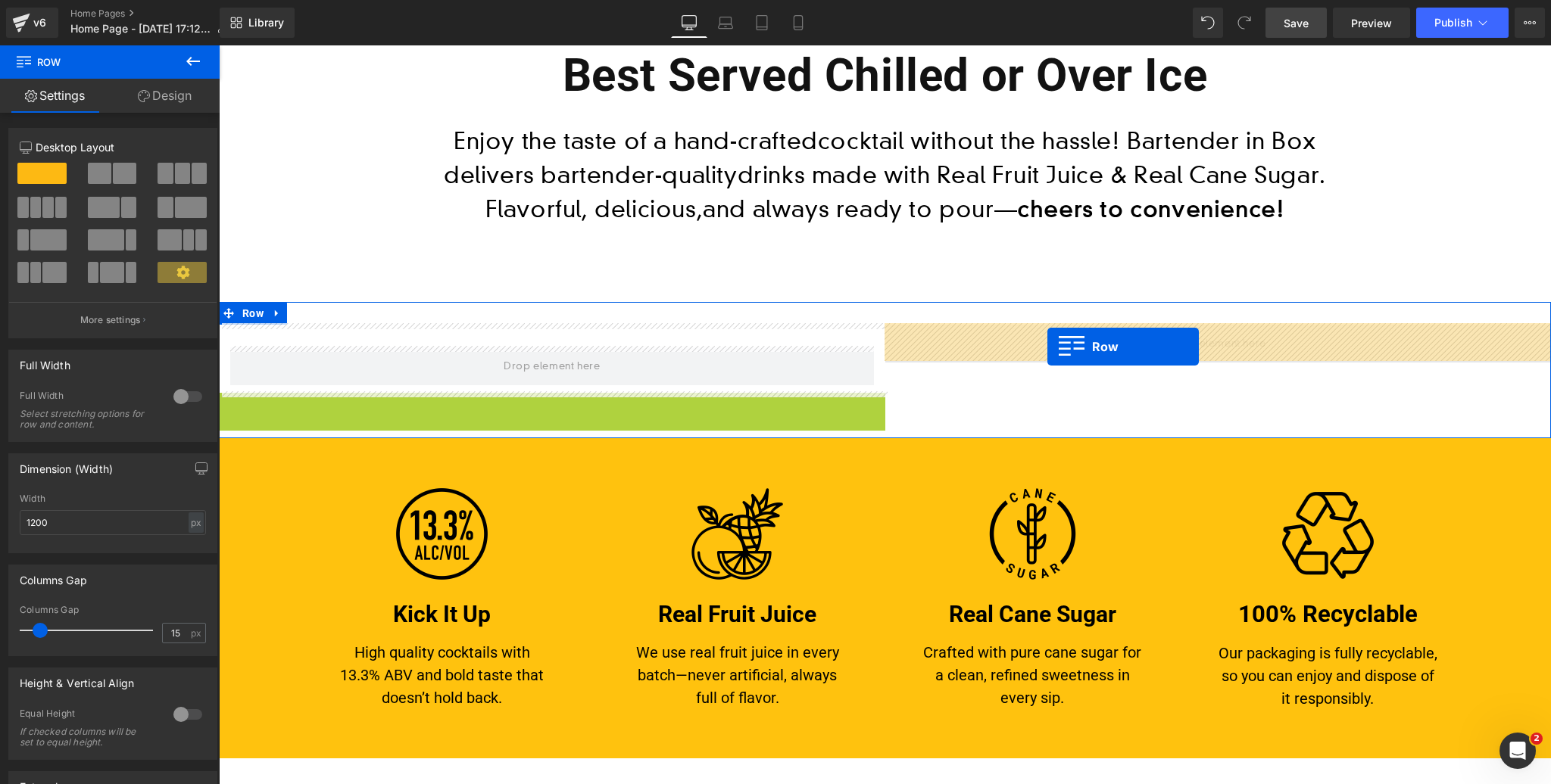
drag, startPoint x: 229, startPoint y: 403, endPoint x: 1047, endPoint y: 346, distance: 820.0
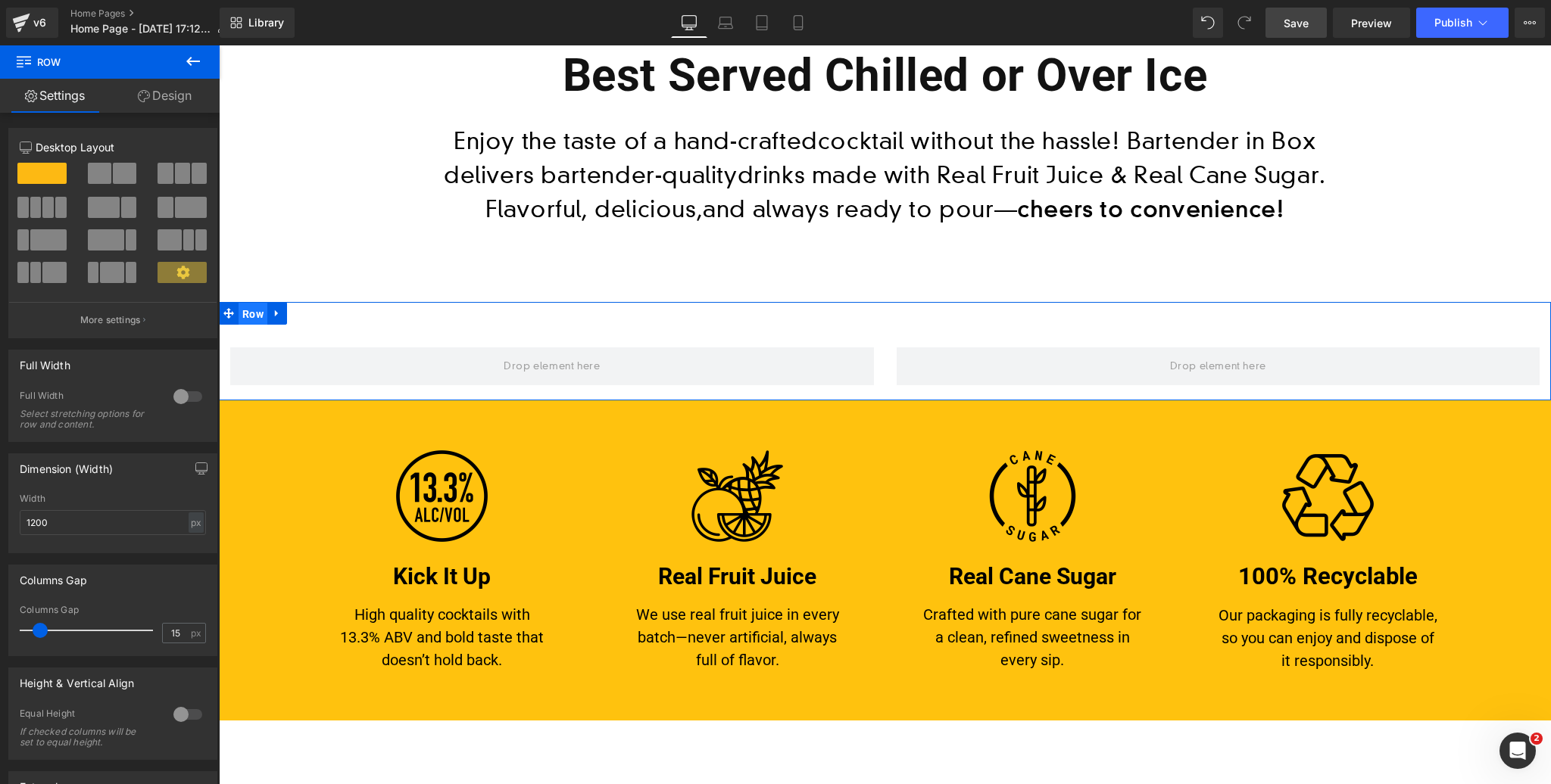
click at [254, 311] on span "Row" at bounding box center [252, 314] width 29 height 23
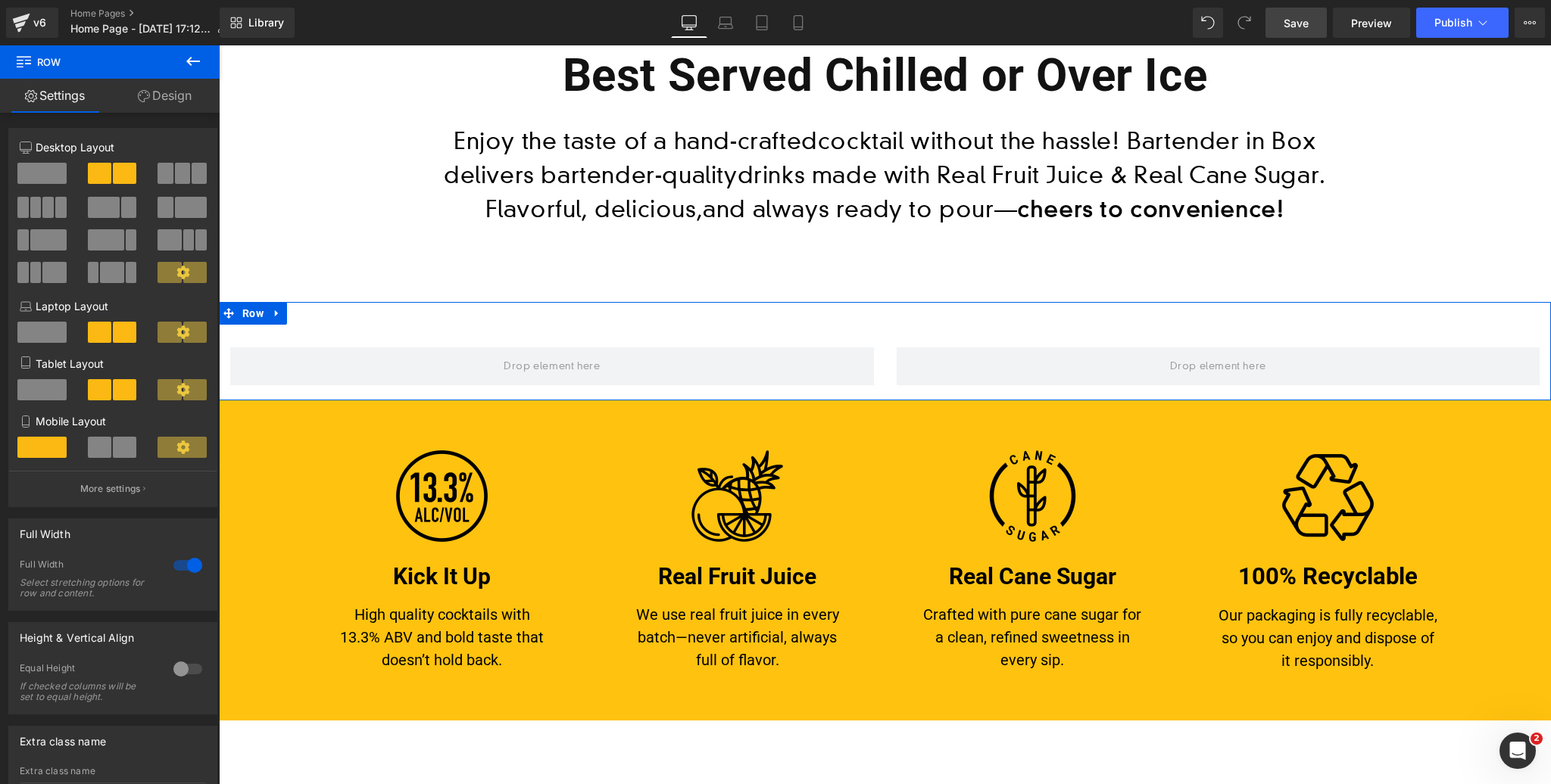
click at [178, 98] on link "Design" at bounding box center [164, 96] width 110 height 34
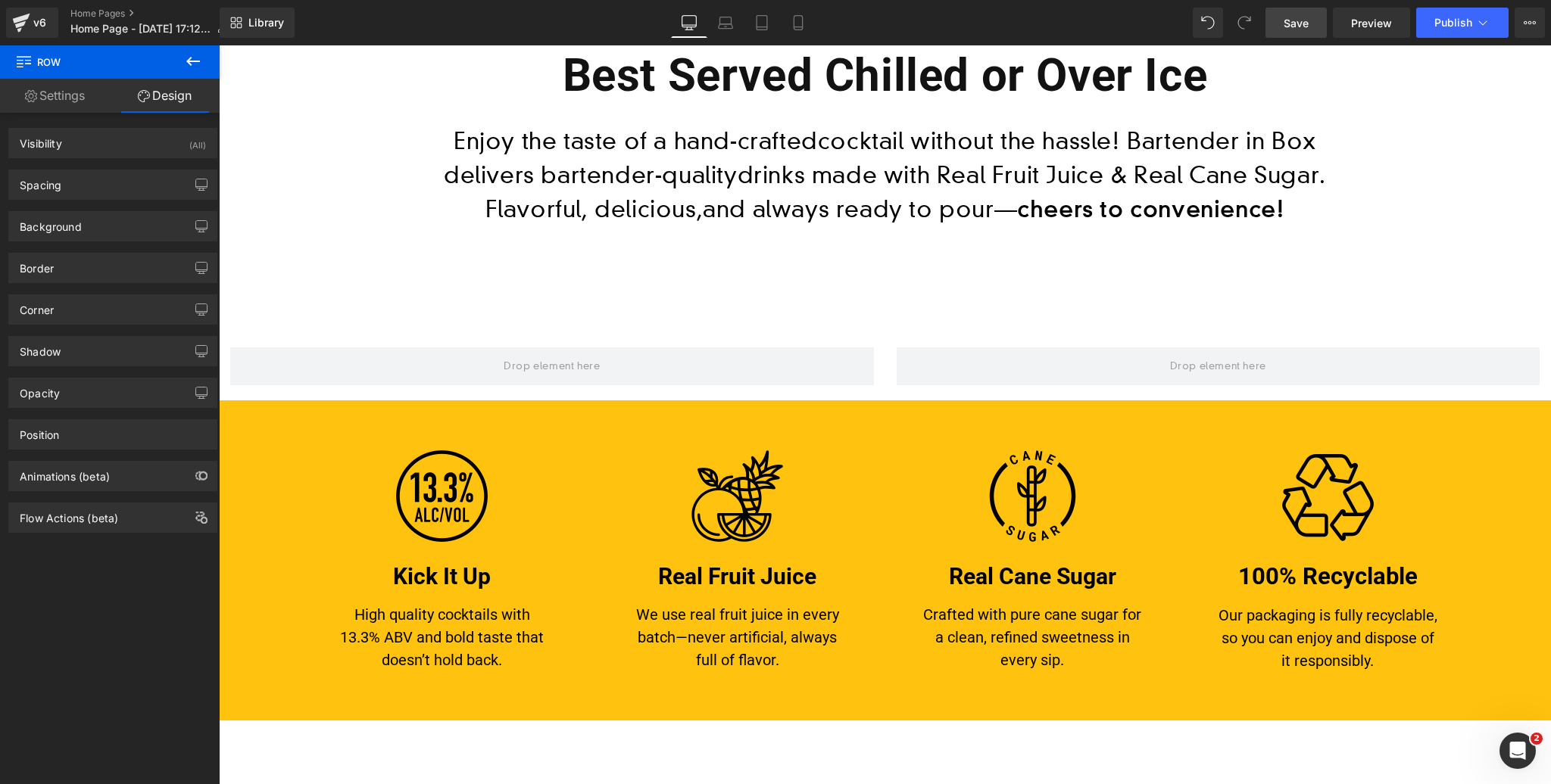
click at [191, 61] on icon at bounding box center [193, 62] width 14 height 9
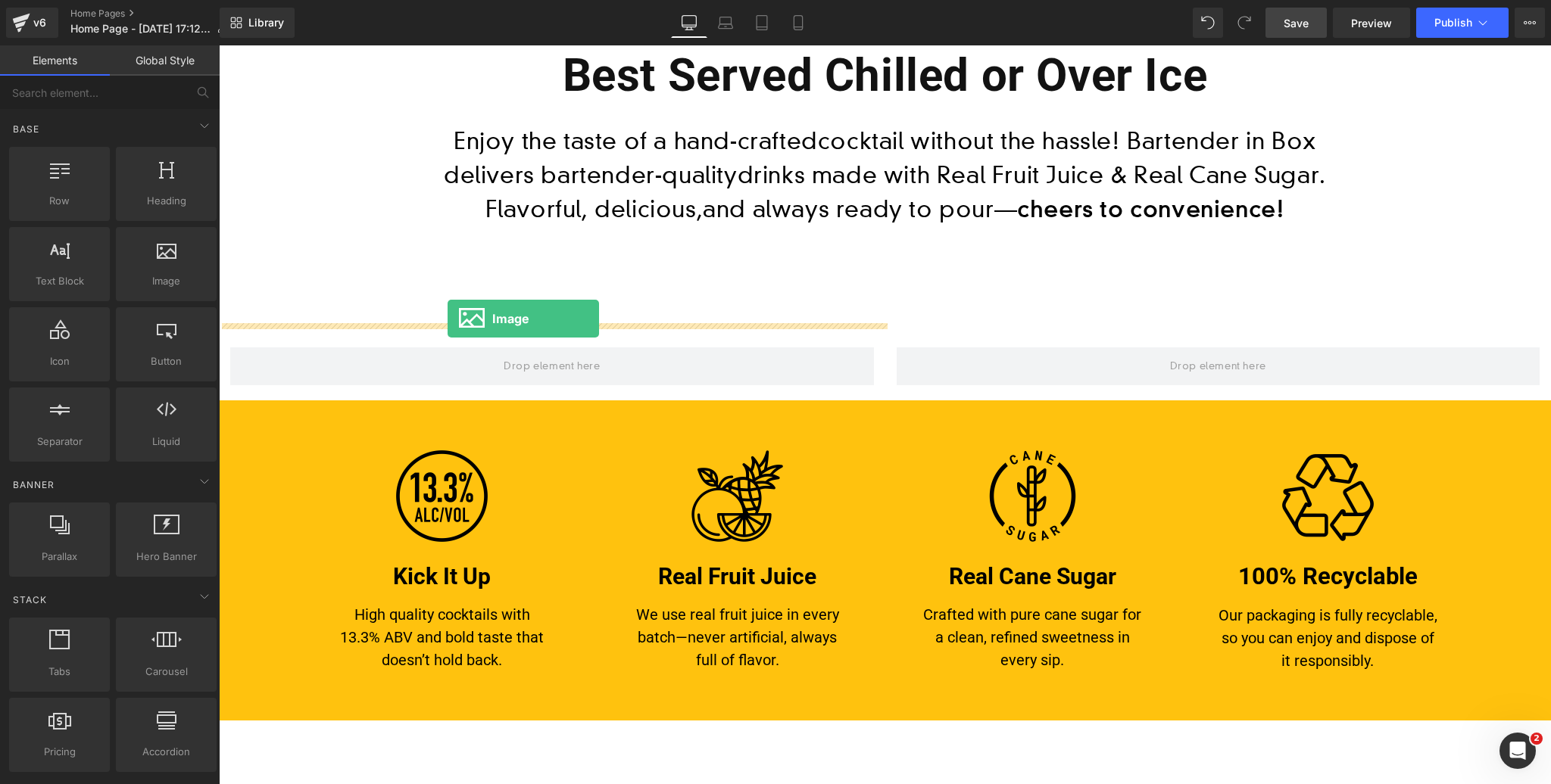
drag, startPoint x: 369, startPoint y: 309, endPoint x: 448, endPoint y: 319, distance: 79.6
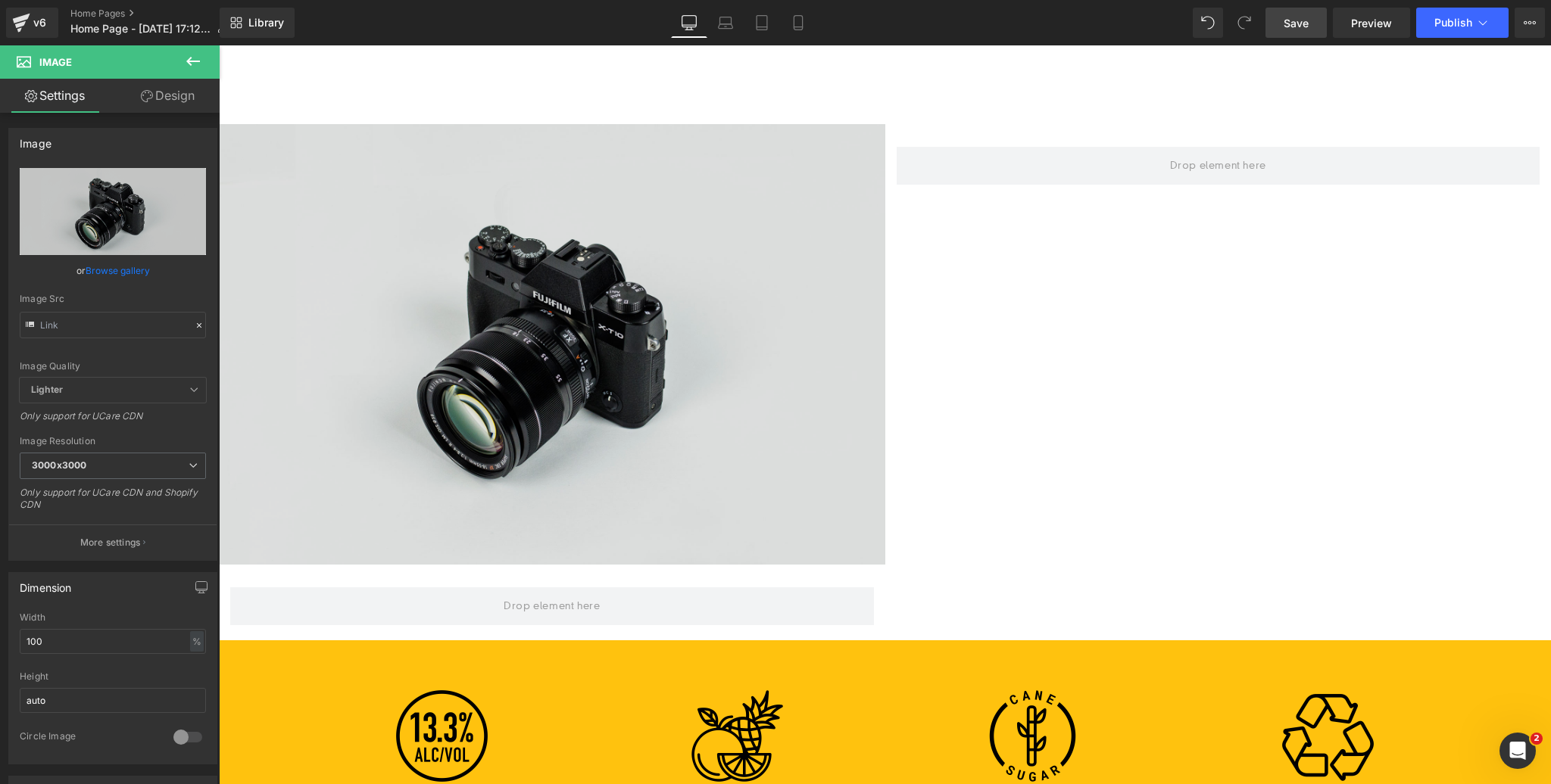
scroll to position [996, 0]
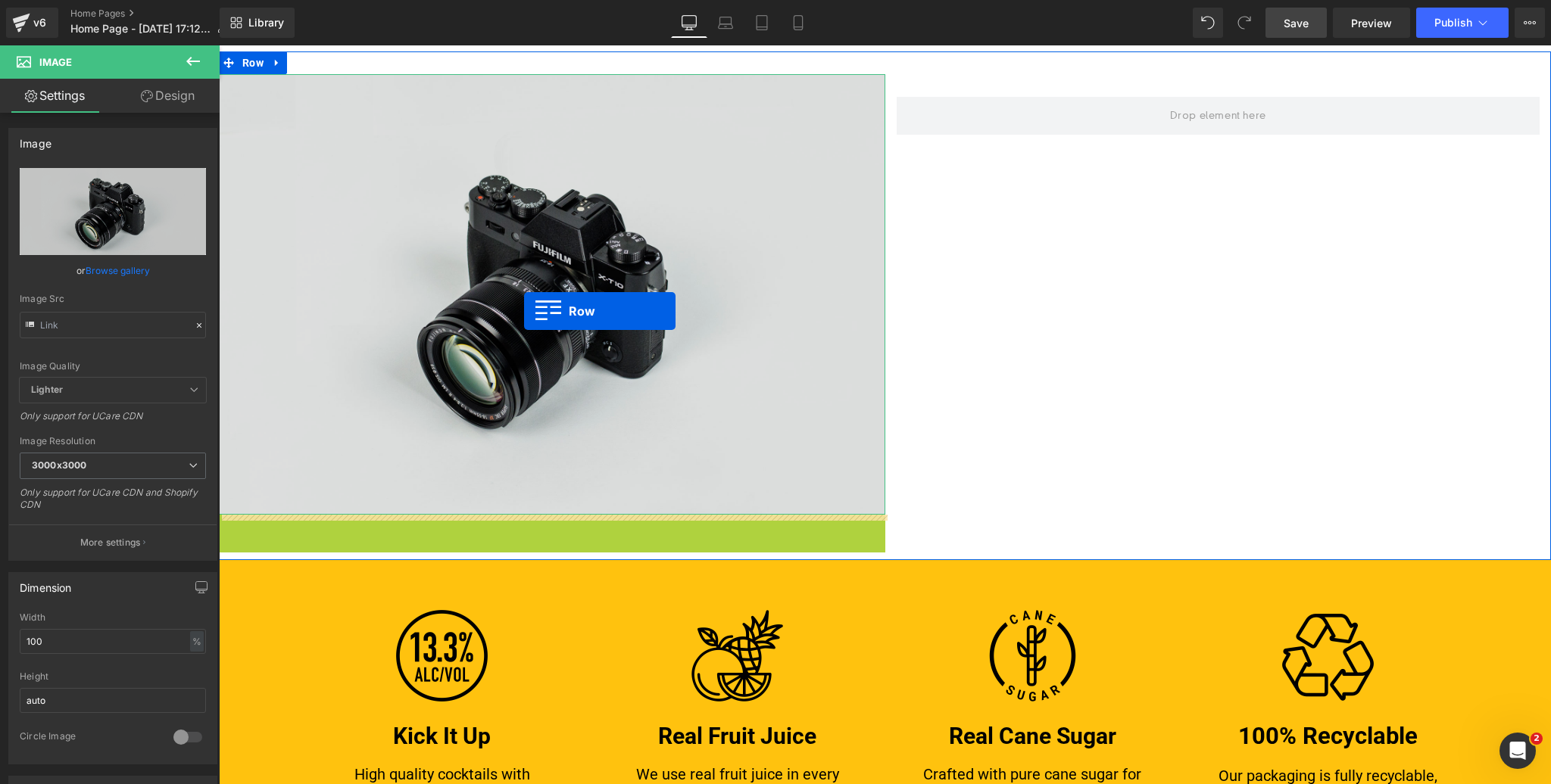
drag, startPoint x: 226, startPoint y: 526, endPoint x: 524, endPoint y: 311, distance: 367.5
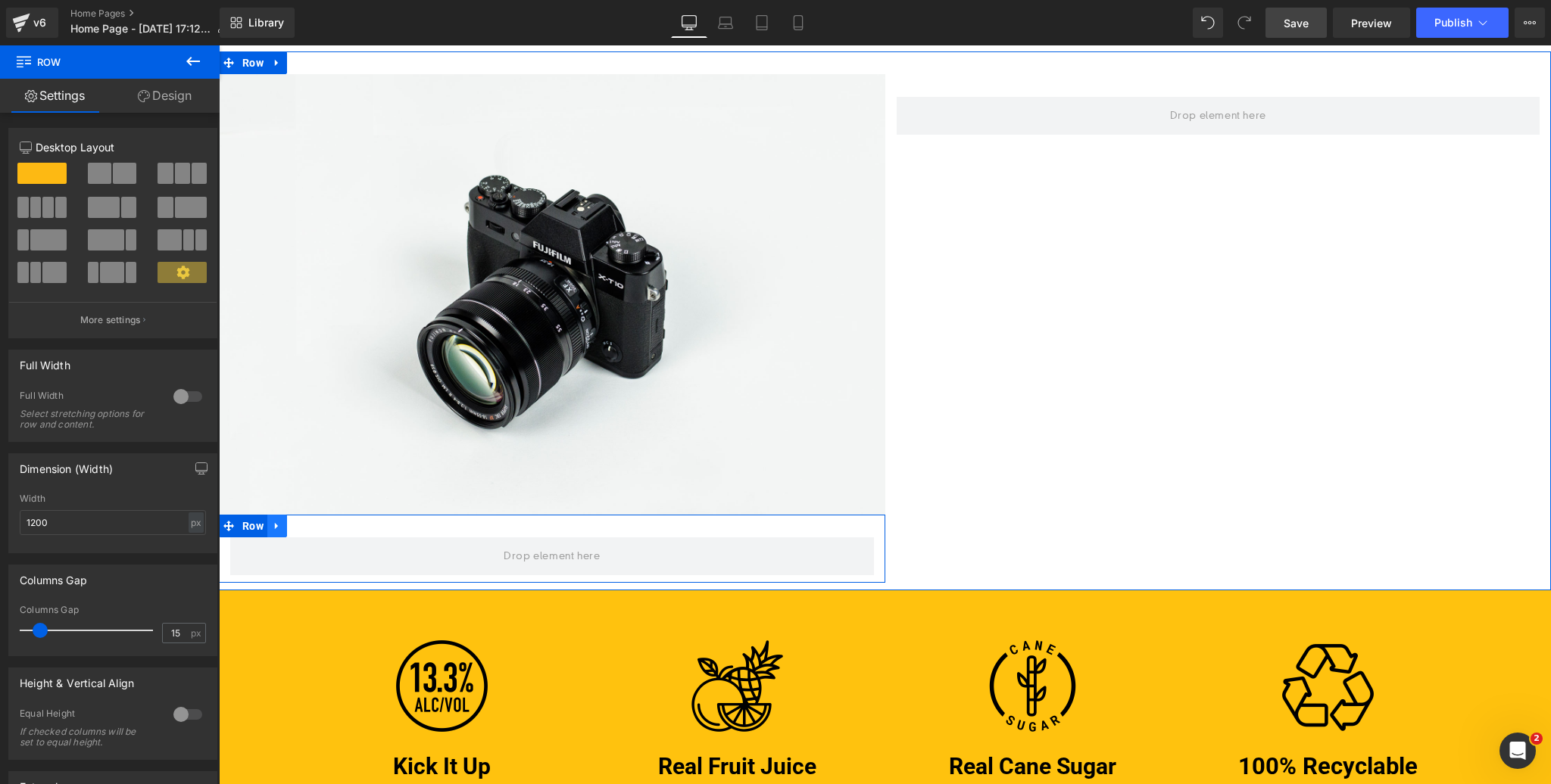
click at [278, 529] on icon at bounding box center [277, 526] width 11 height 11
click at [317, 526] on icon at bounding box center [317, 526] width 11 height 11
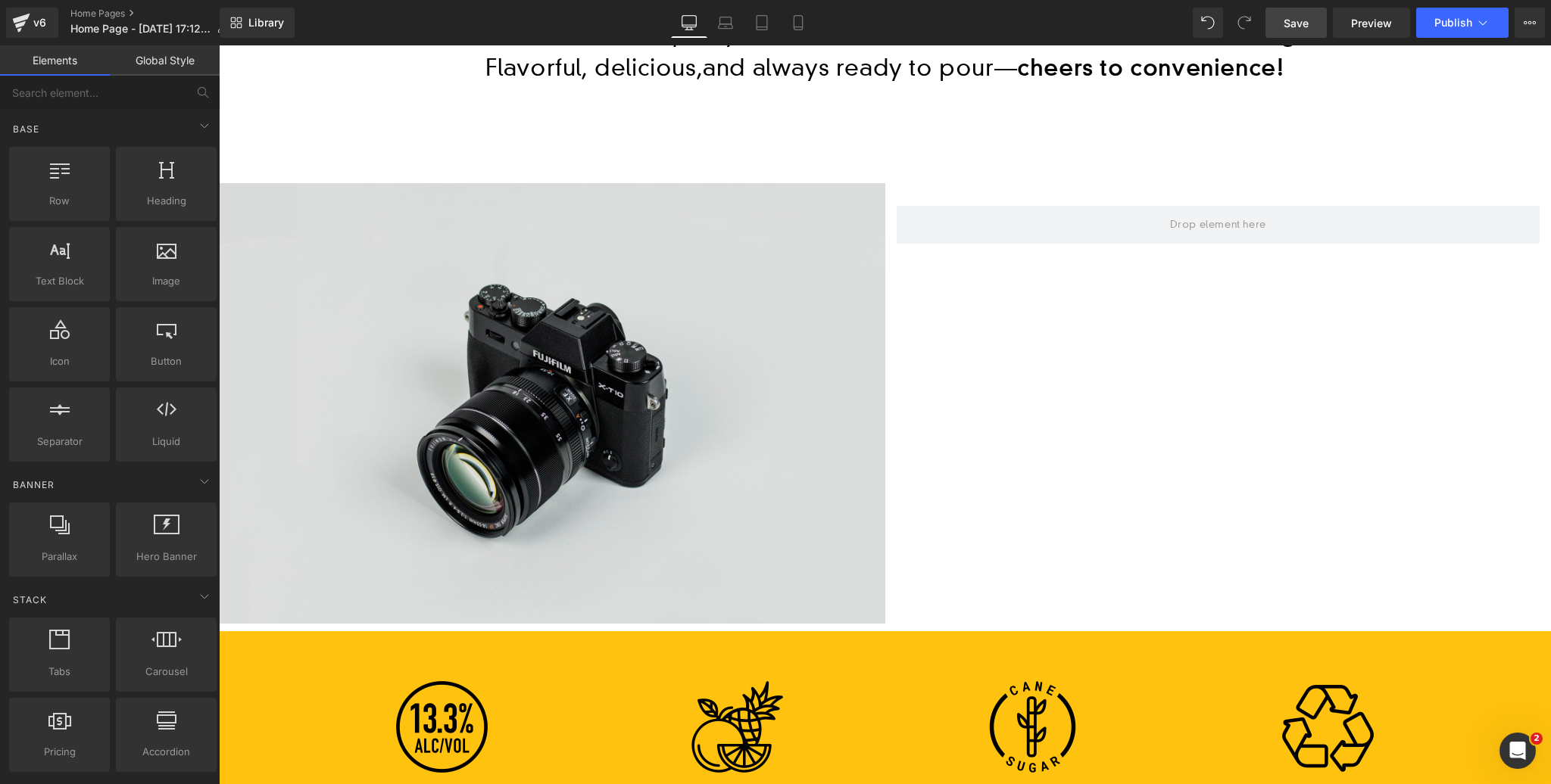
scroll to position [783, 0]
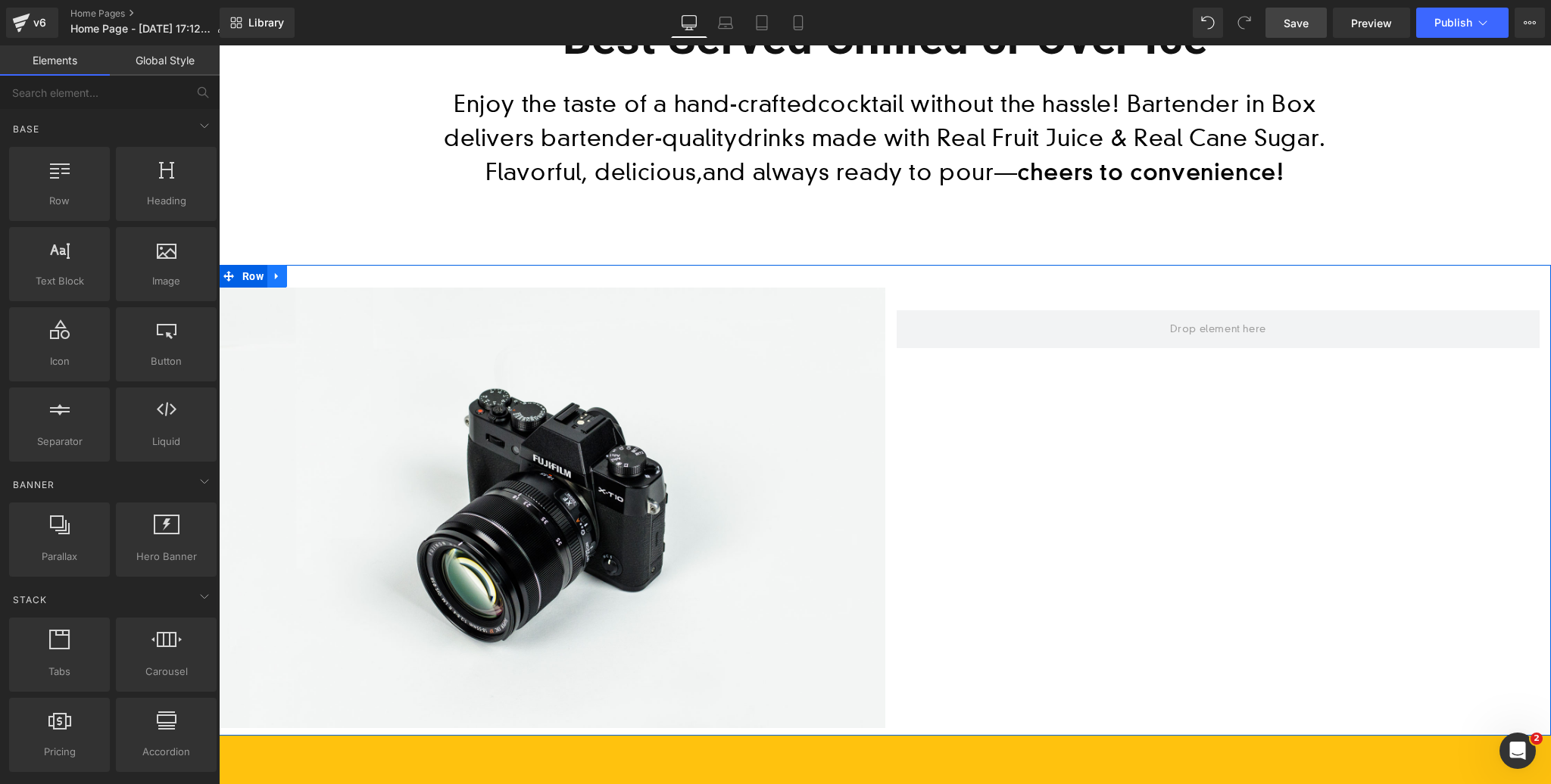
click at [285, 280] on link at bounding box center [277, 276] width 19 height 23
click at [315, 275] on icon at bounding box center [317, 276] width 11 height 11
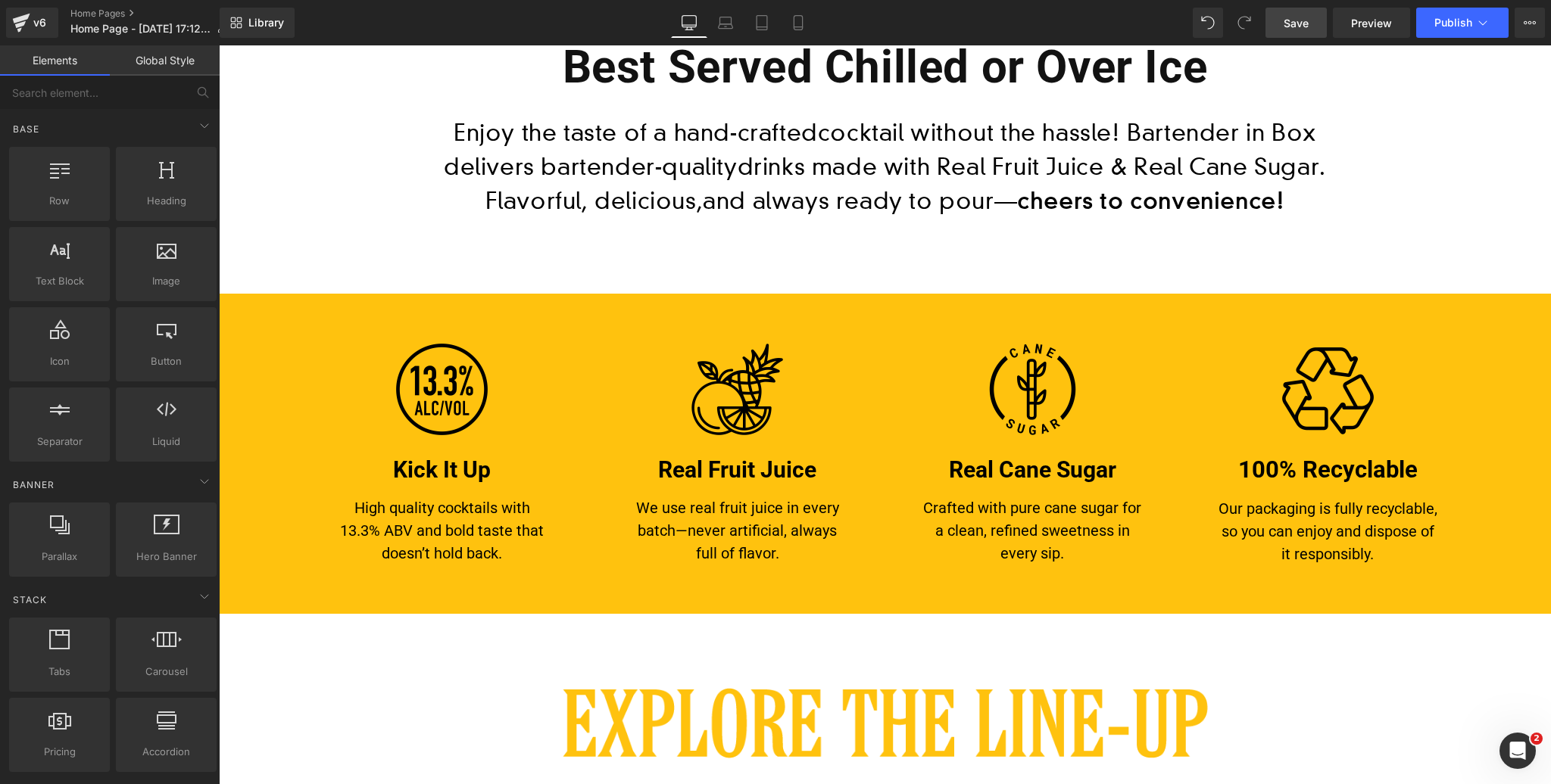
scroll to position [729, 0]
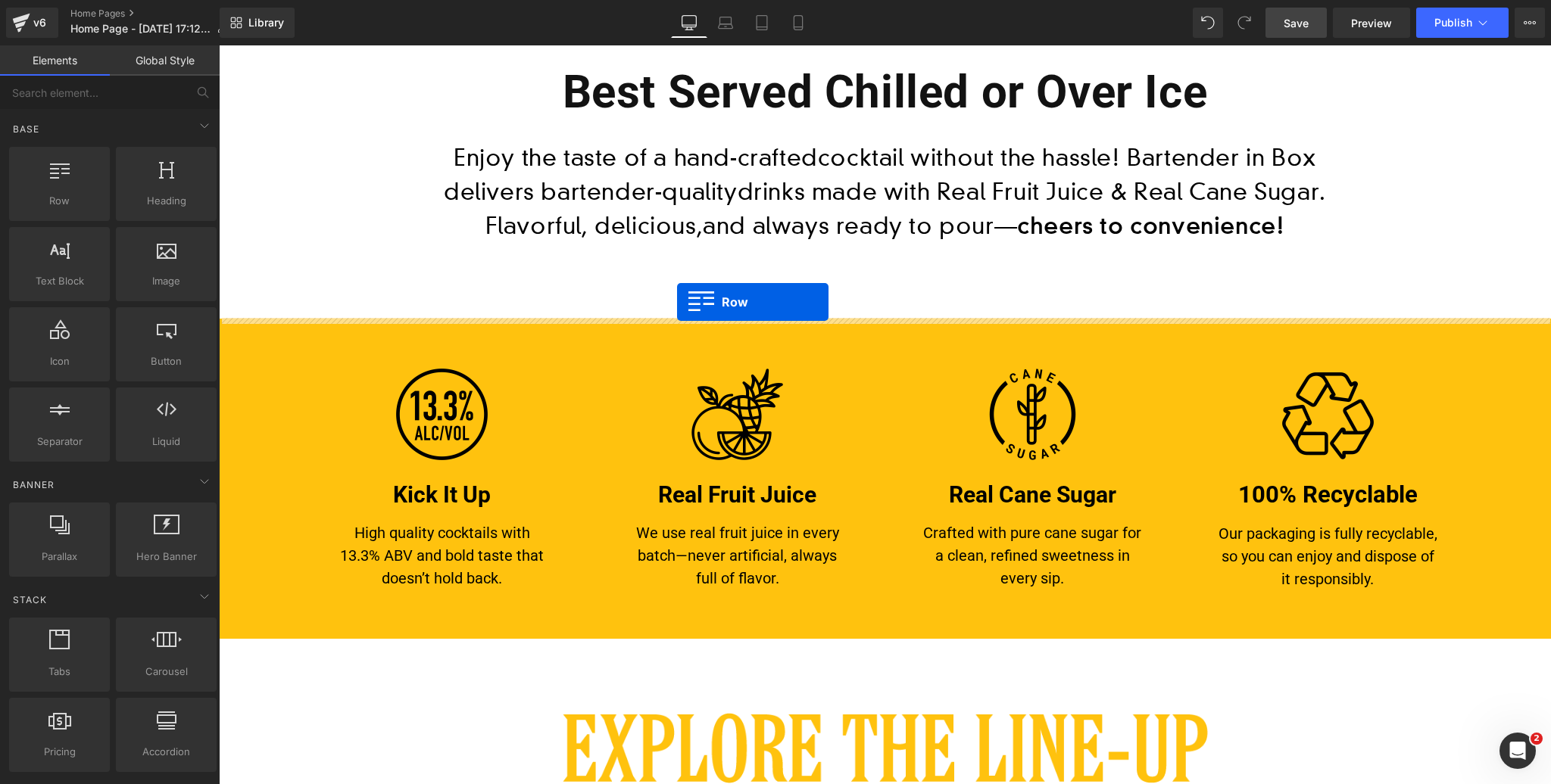
drag, startPoint x: 273, startPoint y: 235, endPoint x: 677, endPoint y: 302, distance: 409.5
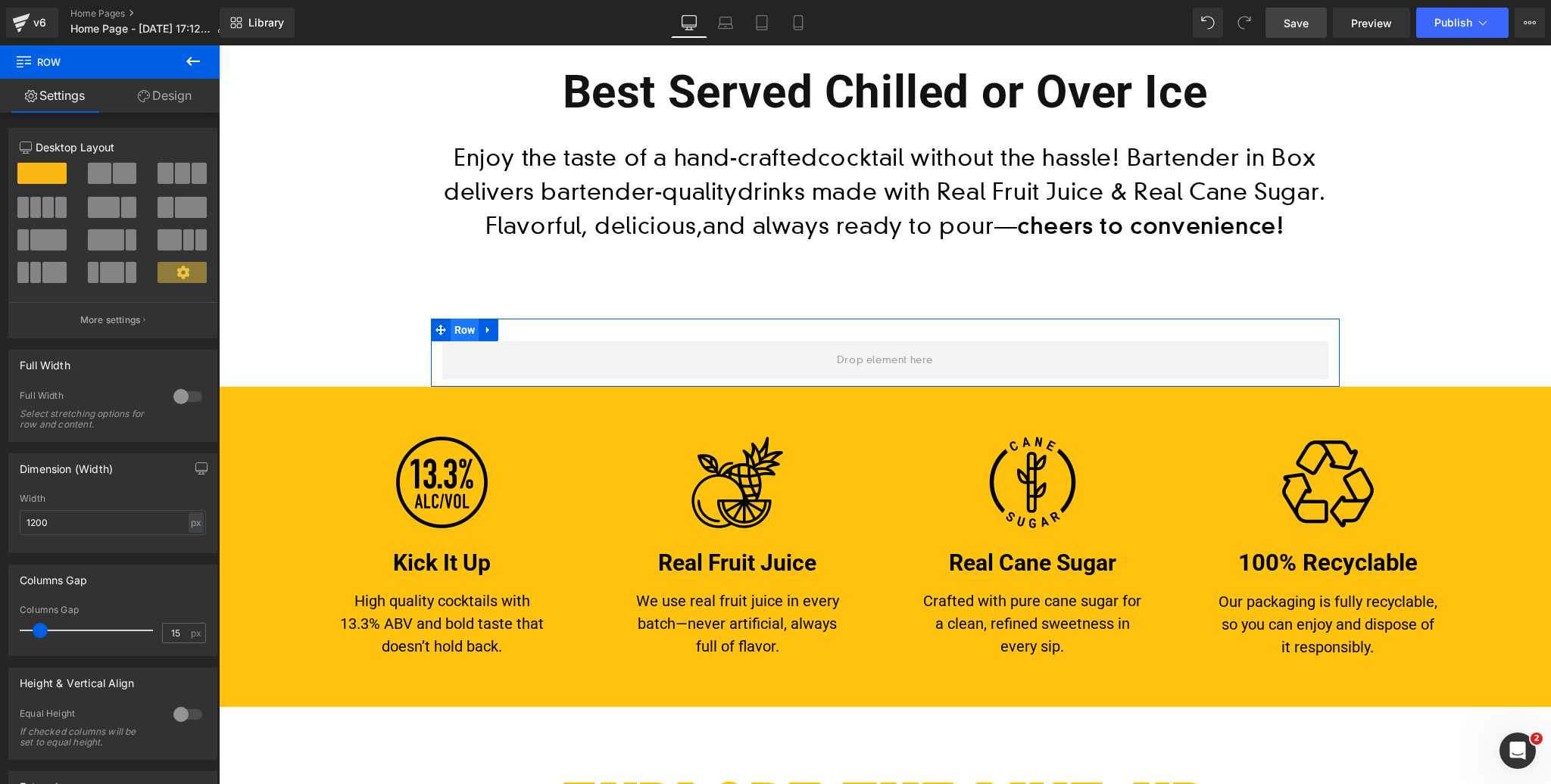
click at [459, 328] on span "Row" at bounding box center [464, 330] width 29 height 23
click at [179, 394] on div at bounding box center [187, 397] width 36 height 25
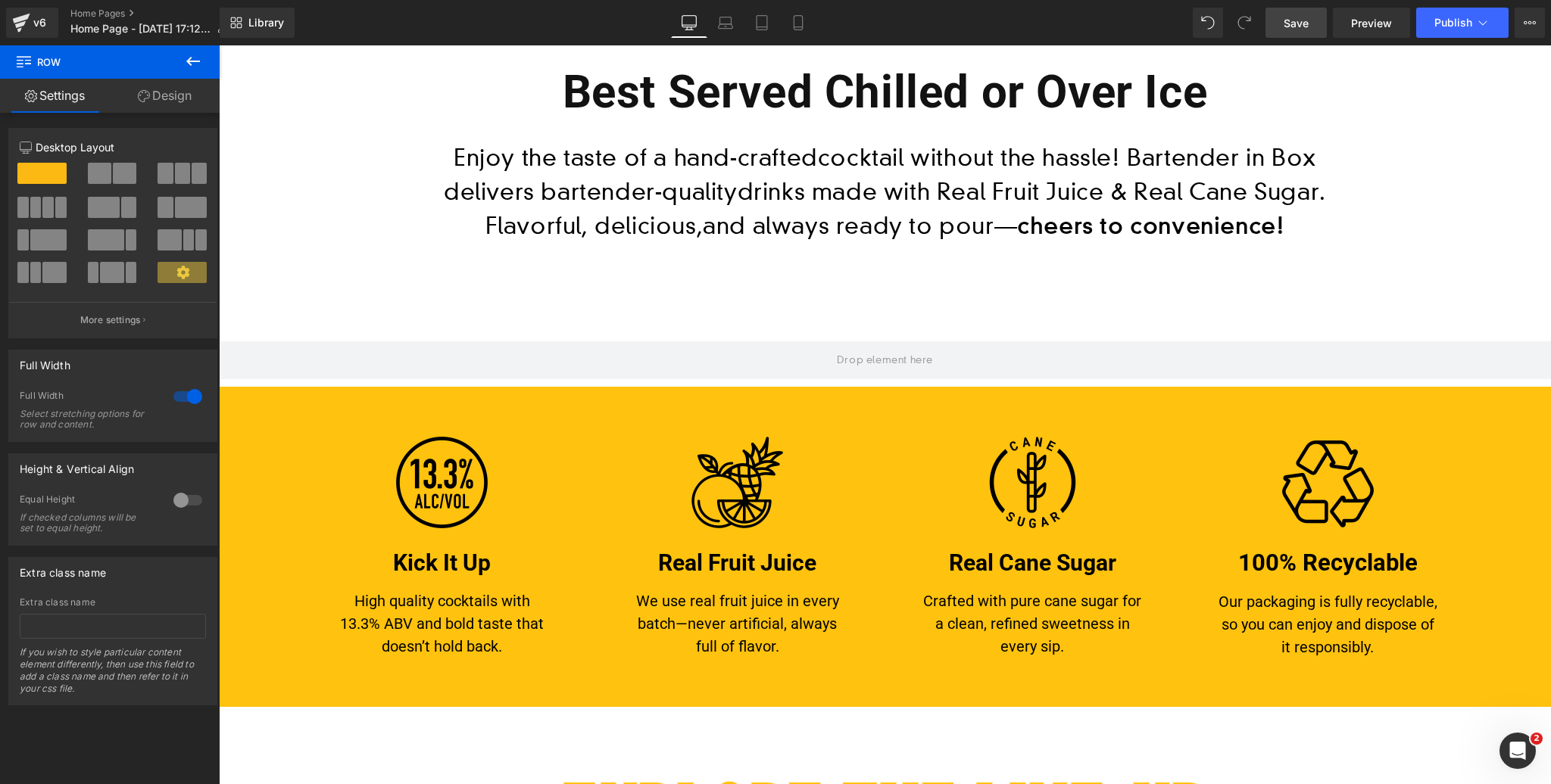
click at [188, 62] on icon at bounding box center [193, 62] width 14 height 9
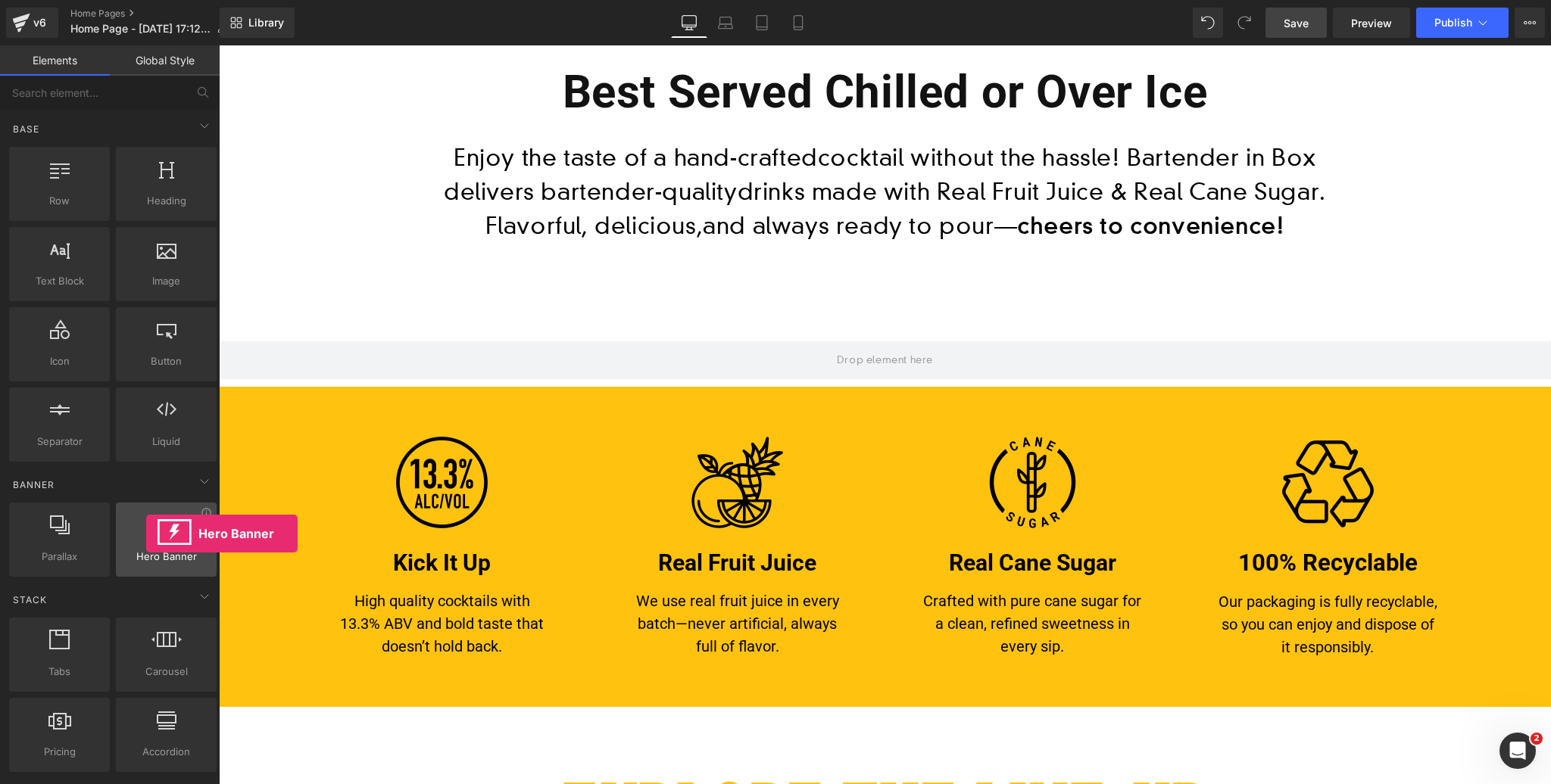
drag, startPoint x: 172, startPoint y: 381, endPoint x: 146, endPoint y: 534, distance: 155.2
click at [146, 534] on div at bounding box center [166, 532] width 91 height 34
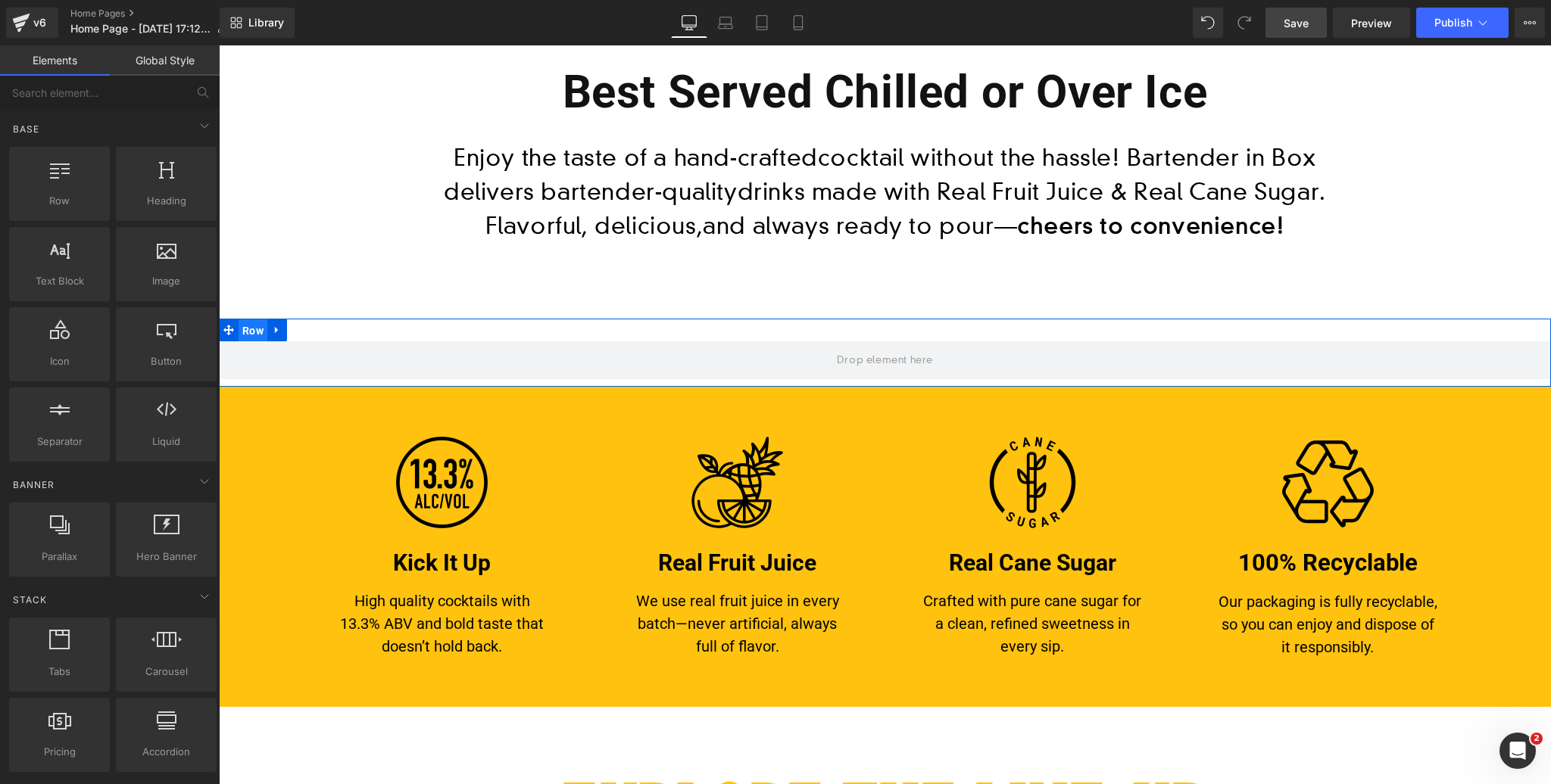
click at [259, 330] on span "Row" at bounding box center [252, 330] width 29 height 23
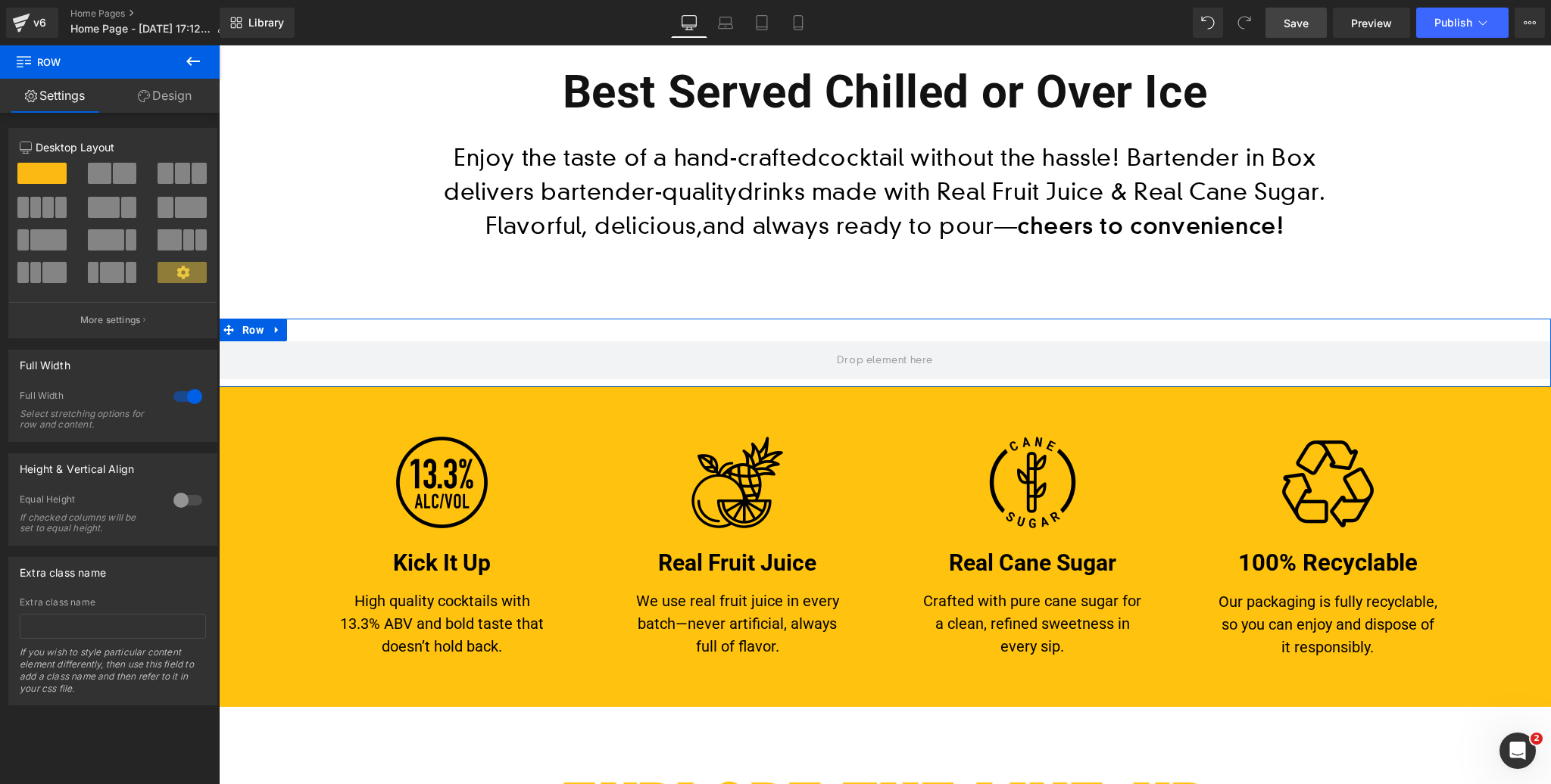
click at [117, 170] on span at bounding box center [124, 173] width 24 height 21
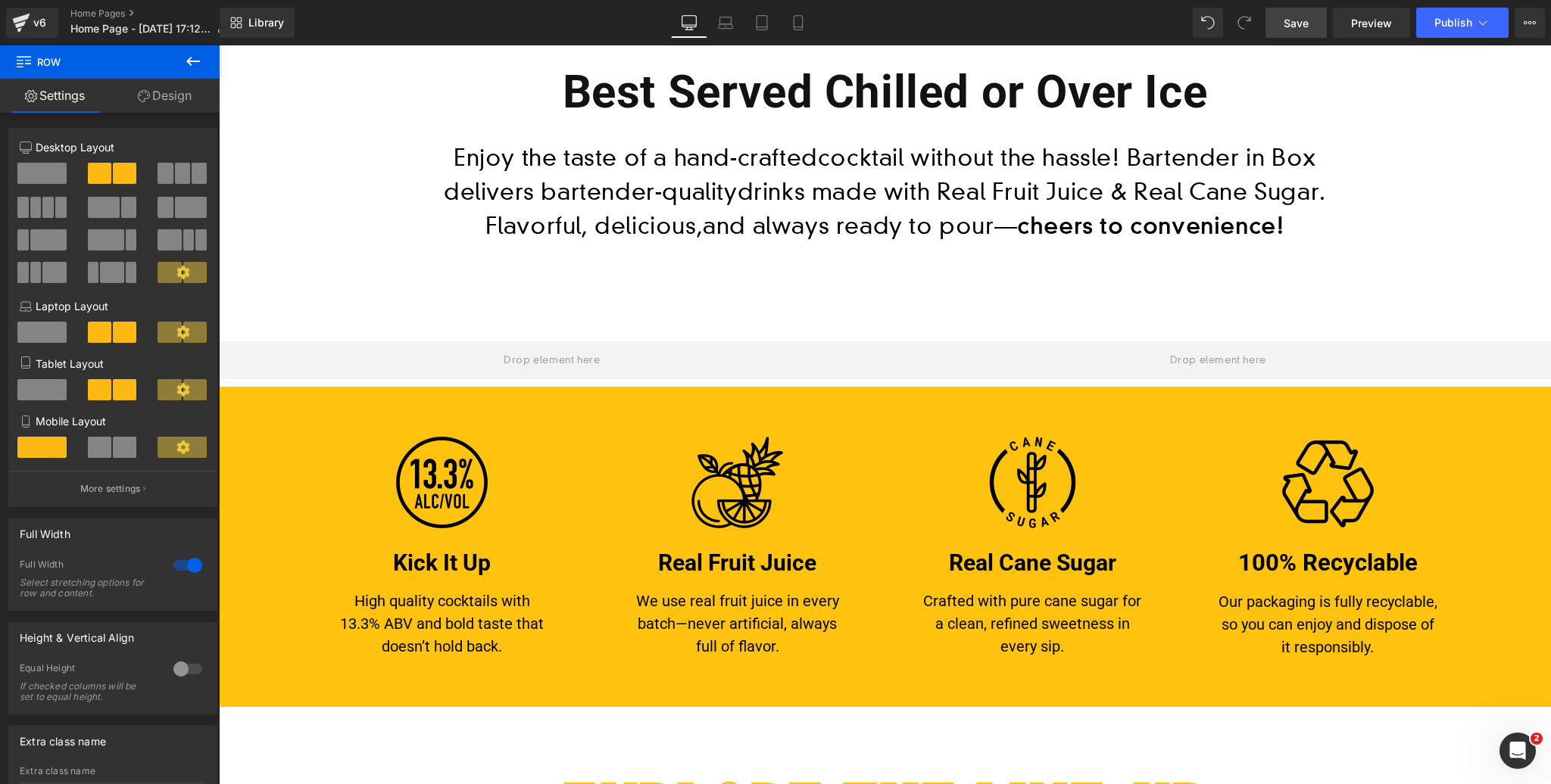
click at [196, 62] on icon at bounding box center [193, 62] width 14 height 9
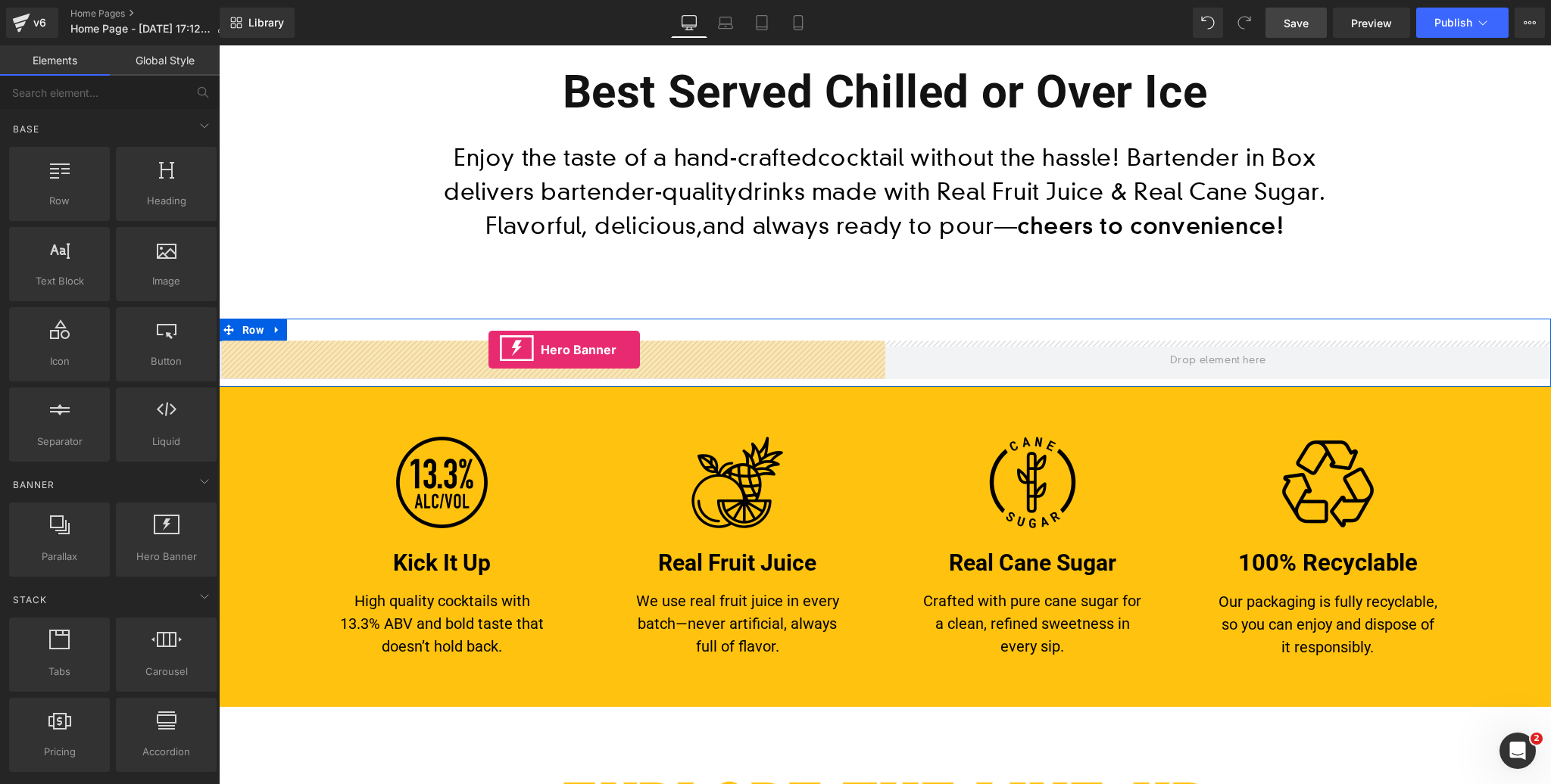
drag, startPoint x: 382, startPoint y: 581, endPoint x: 488, endPoint y: 350, distance: 254.2
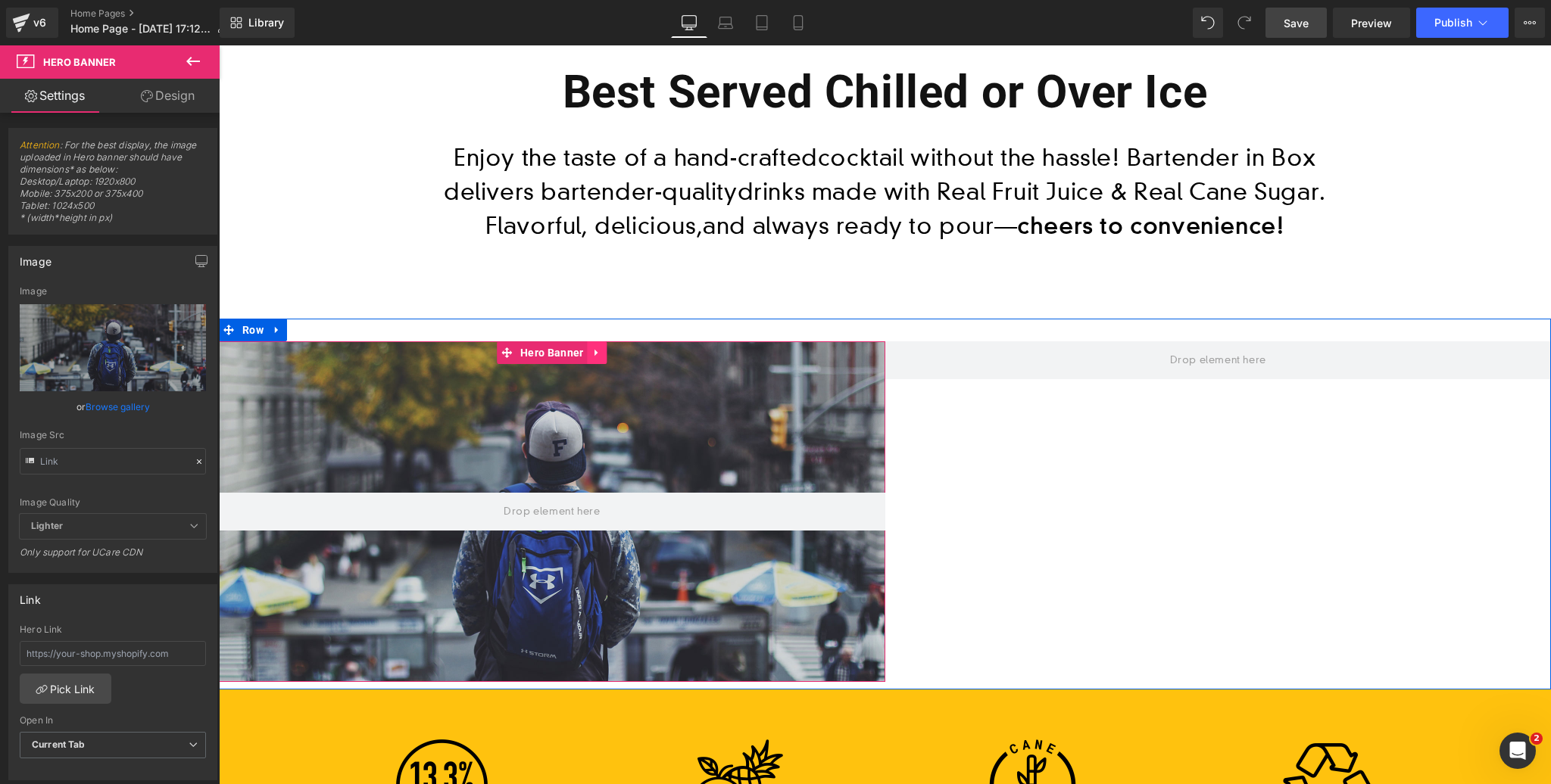
click at [600, 351] on icon at bounding box center [597, 352] width 11 height 11
click at [588, 352] on icon at bounding box center [586, 352] width 11 height 11
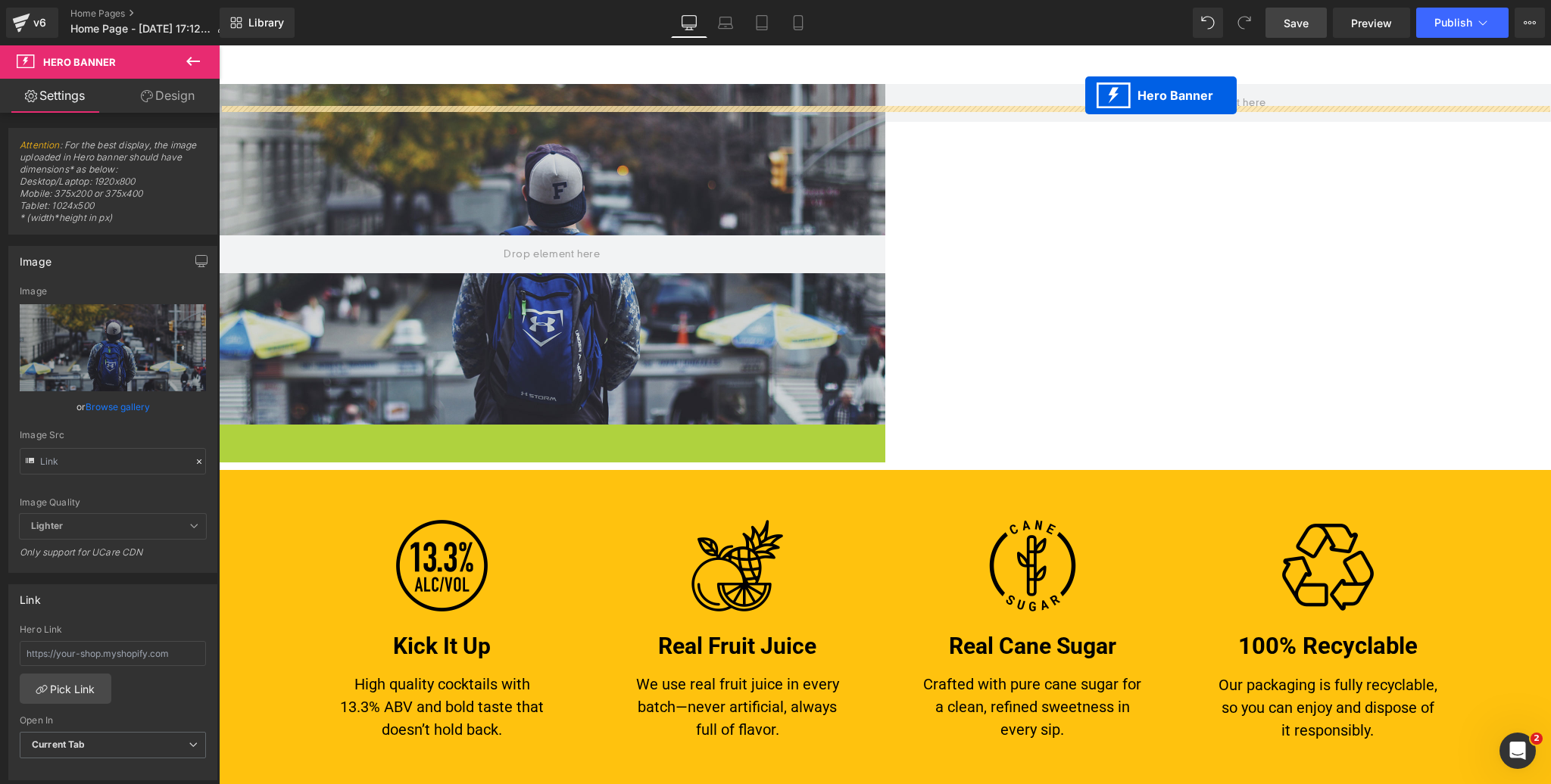
scroll to position [941, 0]
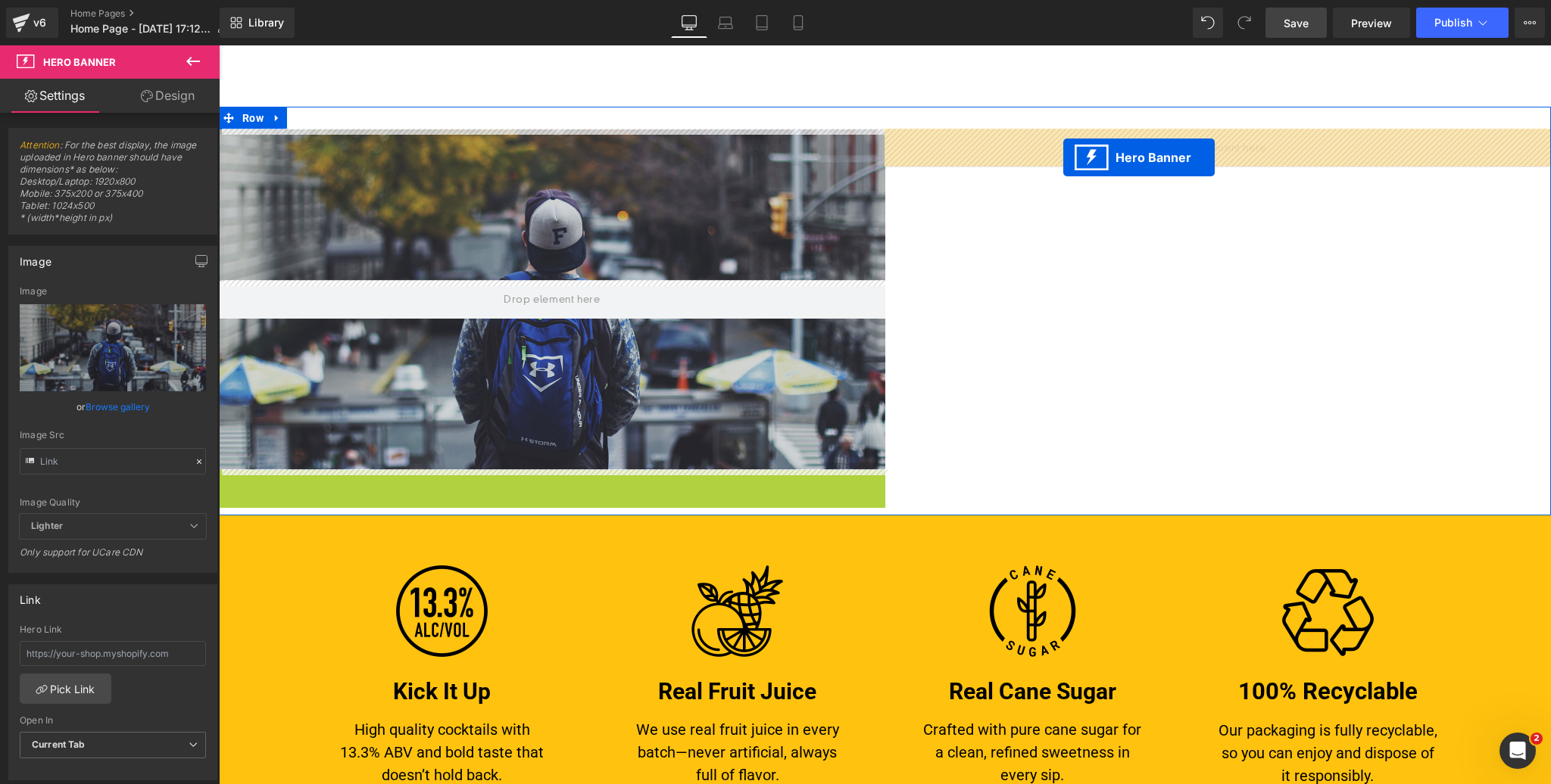
drag, startPoint x: 506, startPoint y: 373, endPoint x: 1063, endPoint y: 157, distance: 597.4
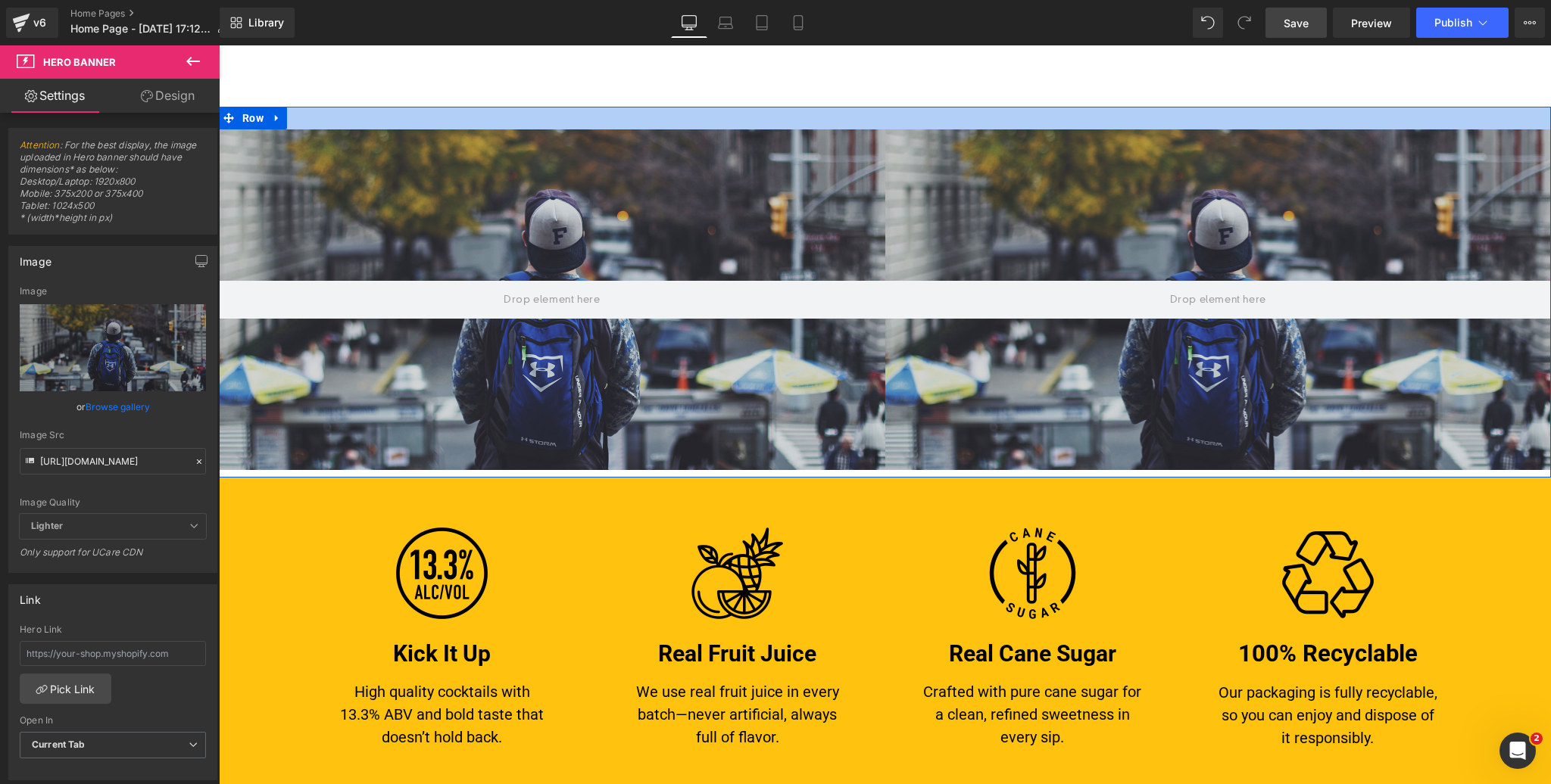
scroll to position [930, 0]
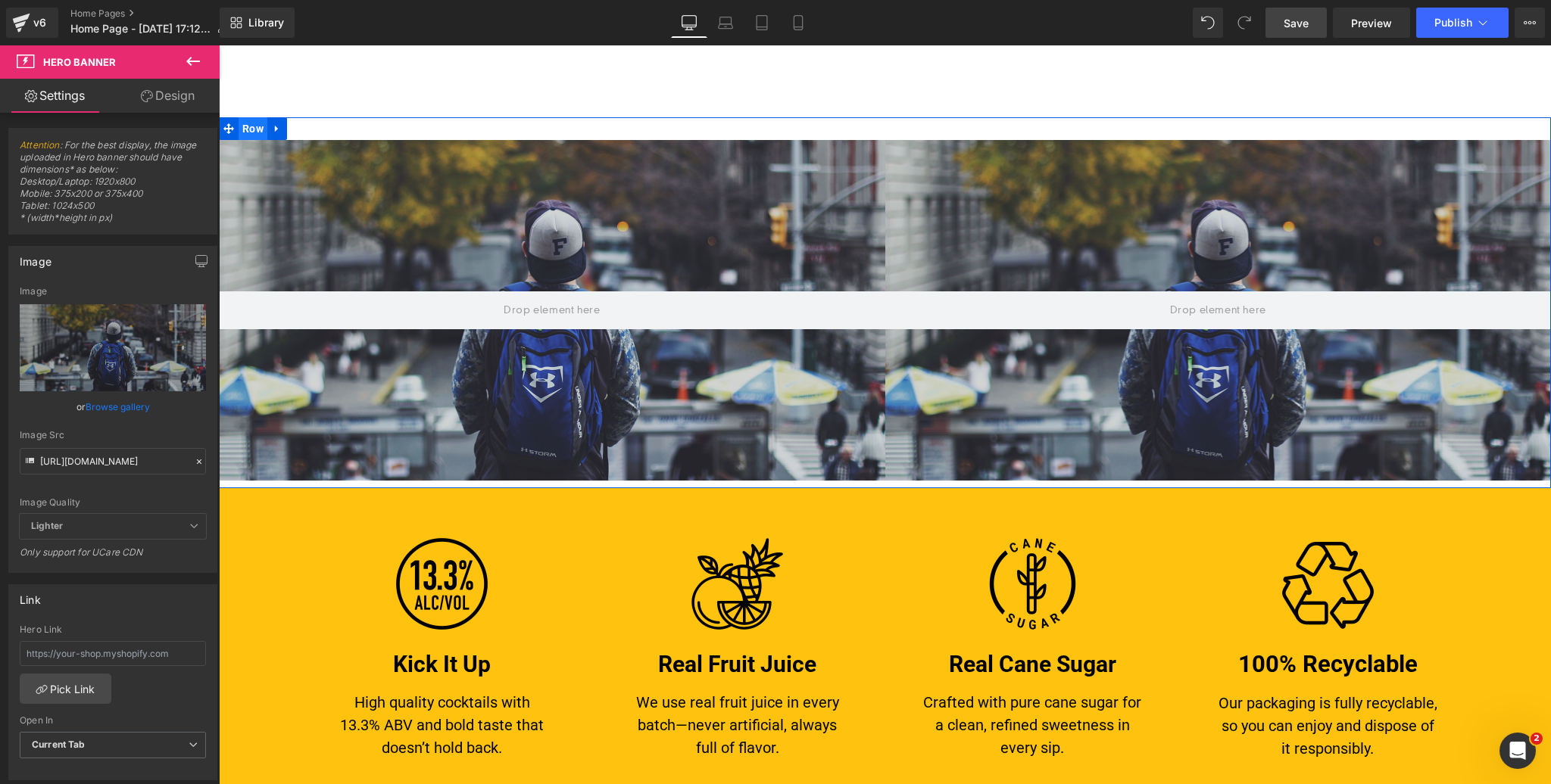
click at [245, 127] on span "Row" at bounding box center [252, 128] width 29 height 23
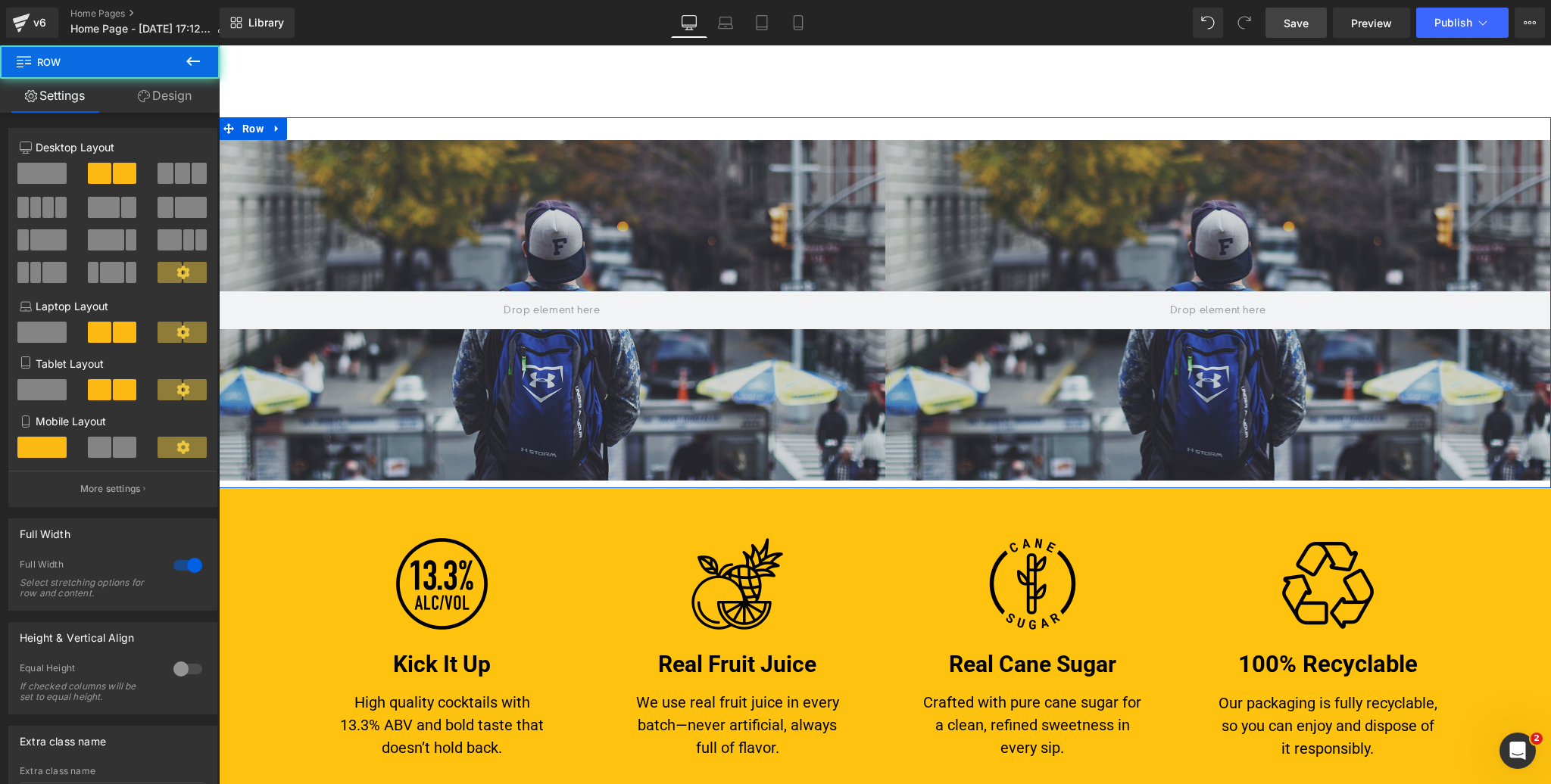
click at [171, 93] on link "Design" at bounding box center [164, 96] width 110 height 34
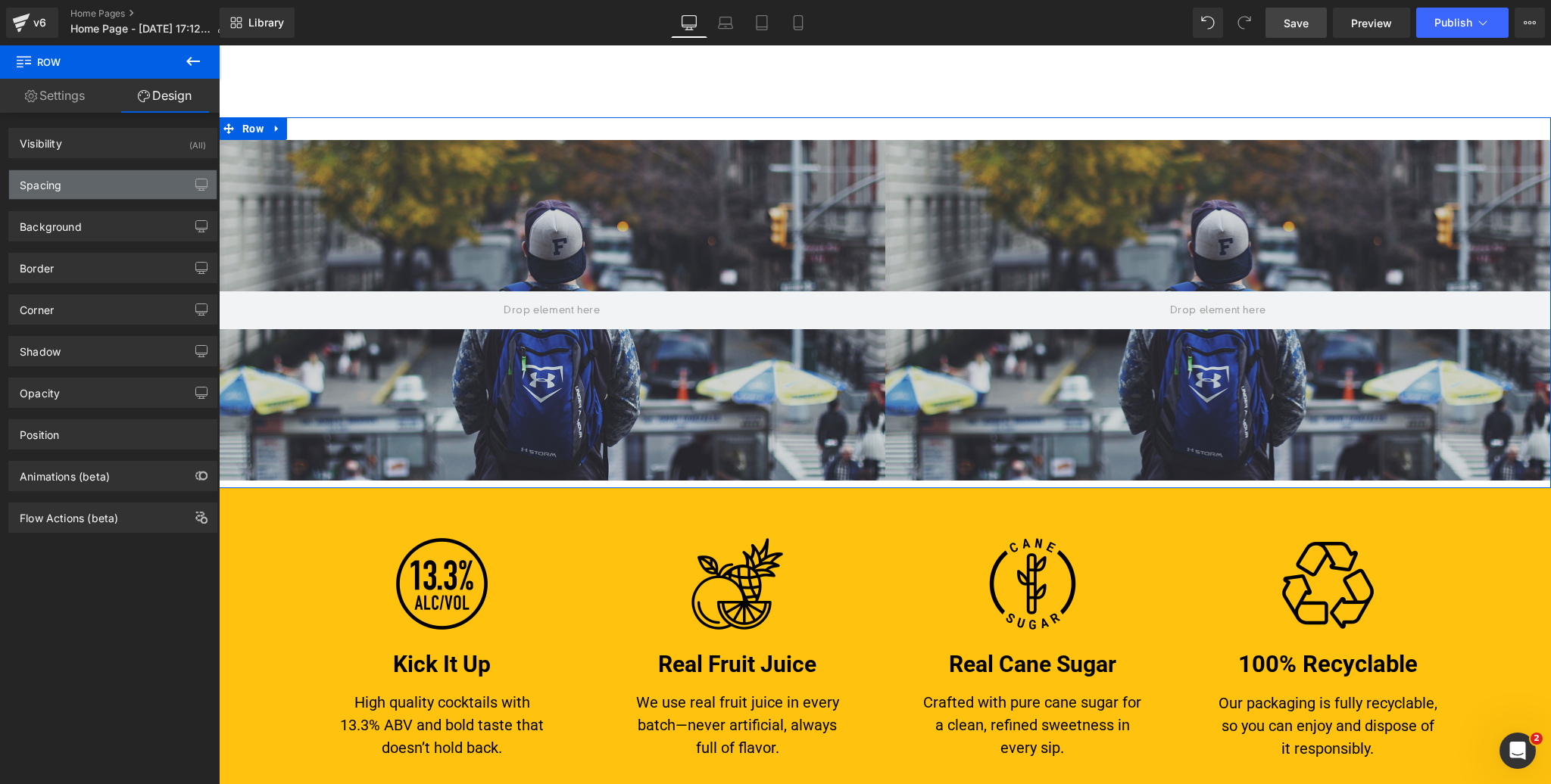
click at [84, 179] on div "Spacing" at bounding box center [113, 185] width 208 height 29
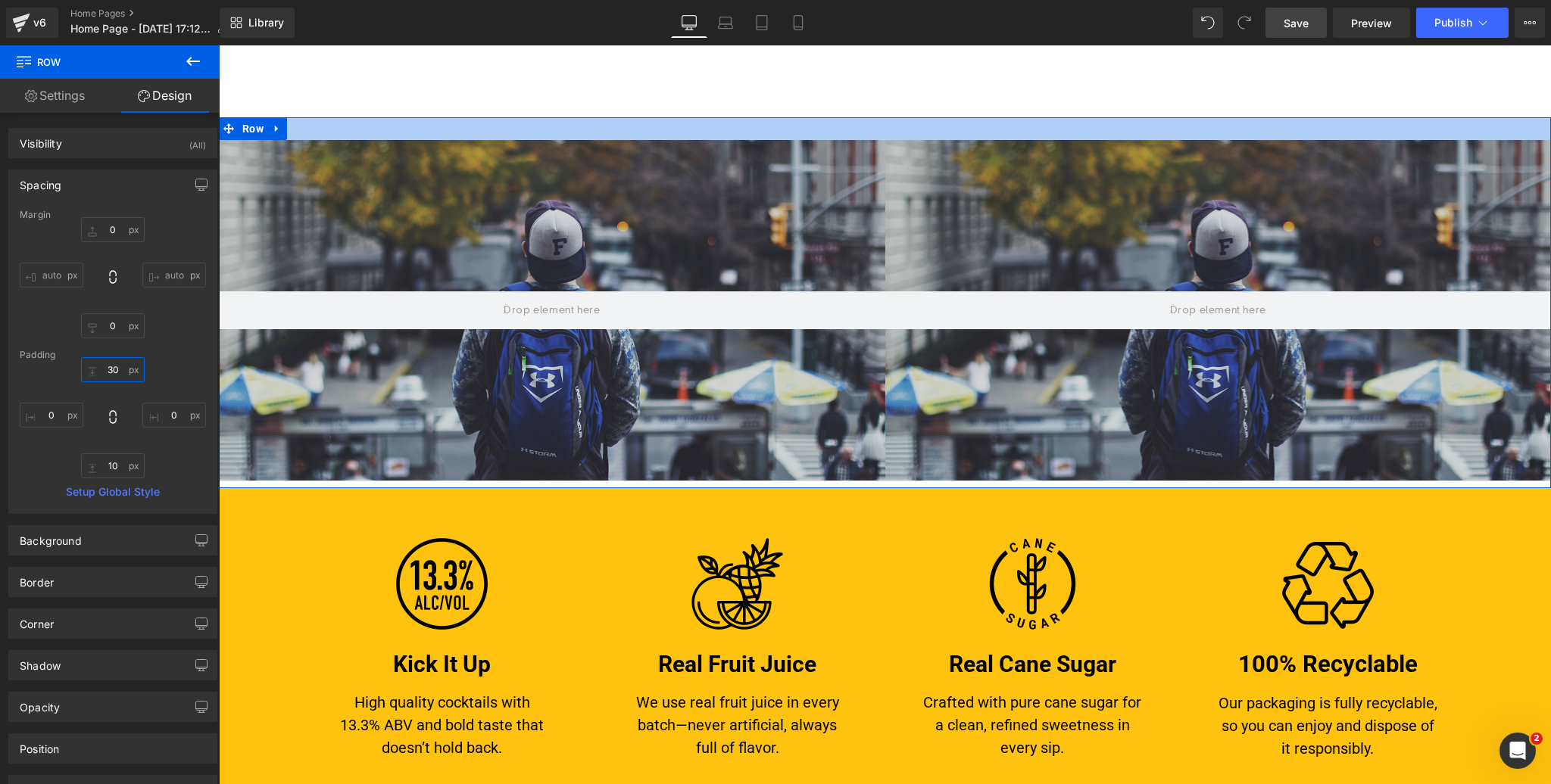
click at [113, 371] on input "text" at bounding box center [113, 370] width 63 height 25
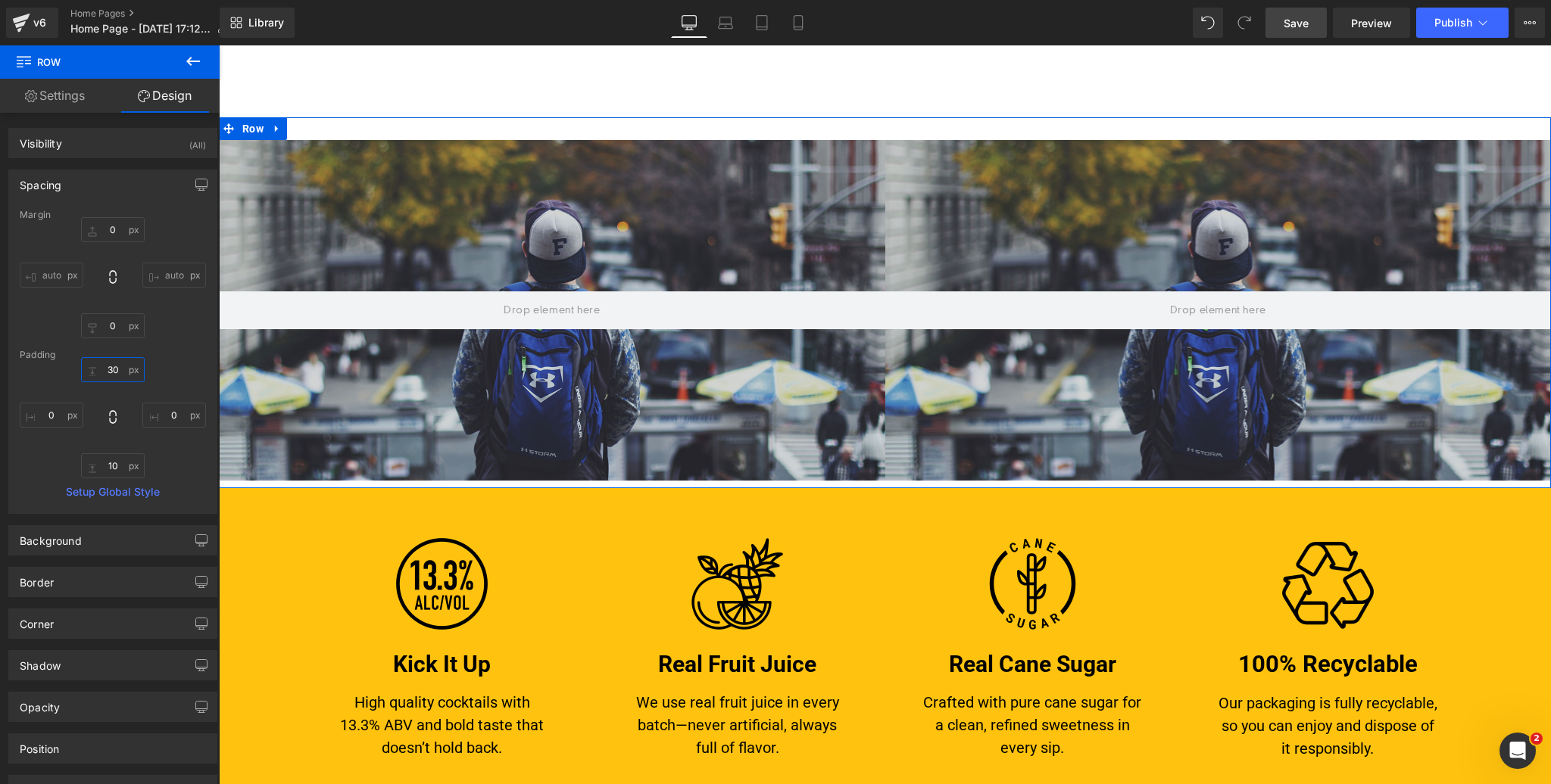
click at [113, 371] on input "text" at bounding box center [113, 370] width 63 height 25
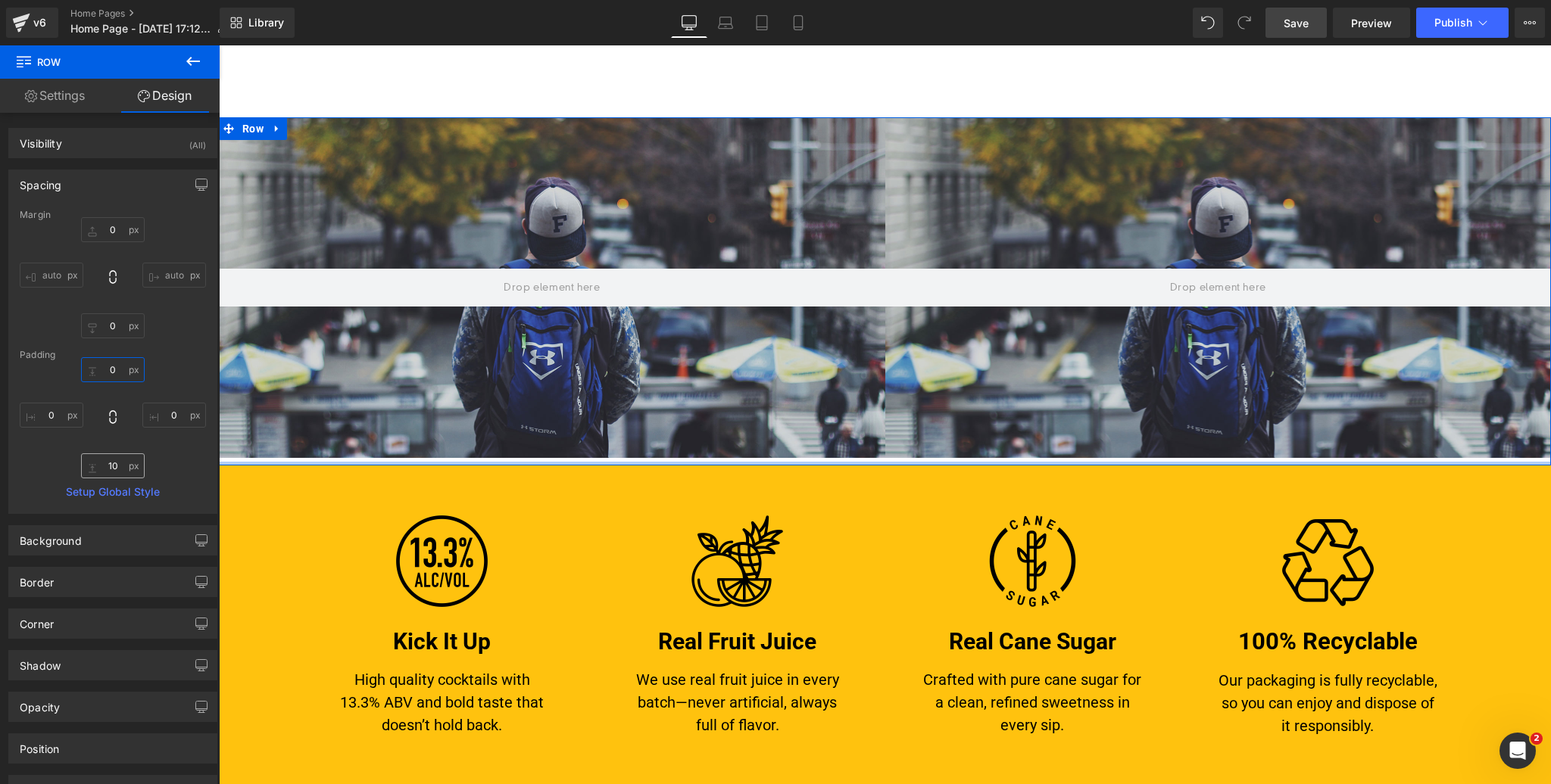
type input "0"
click at [113, 467] on input "text" at bounding box center [113, 466] width 63 height 25
type input "0"
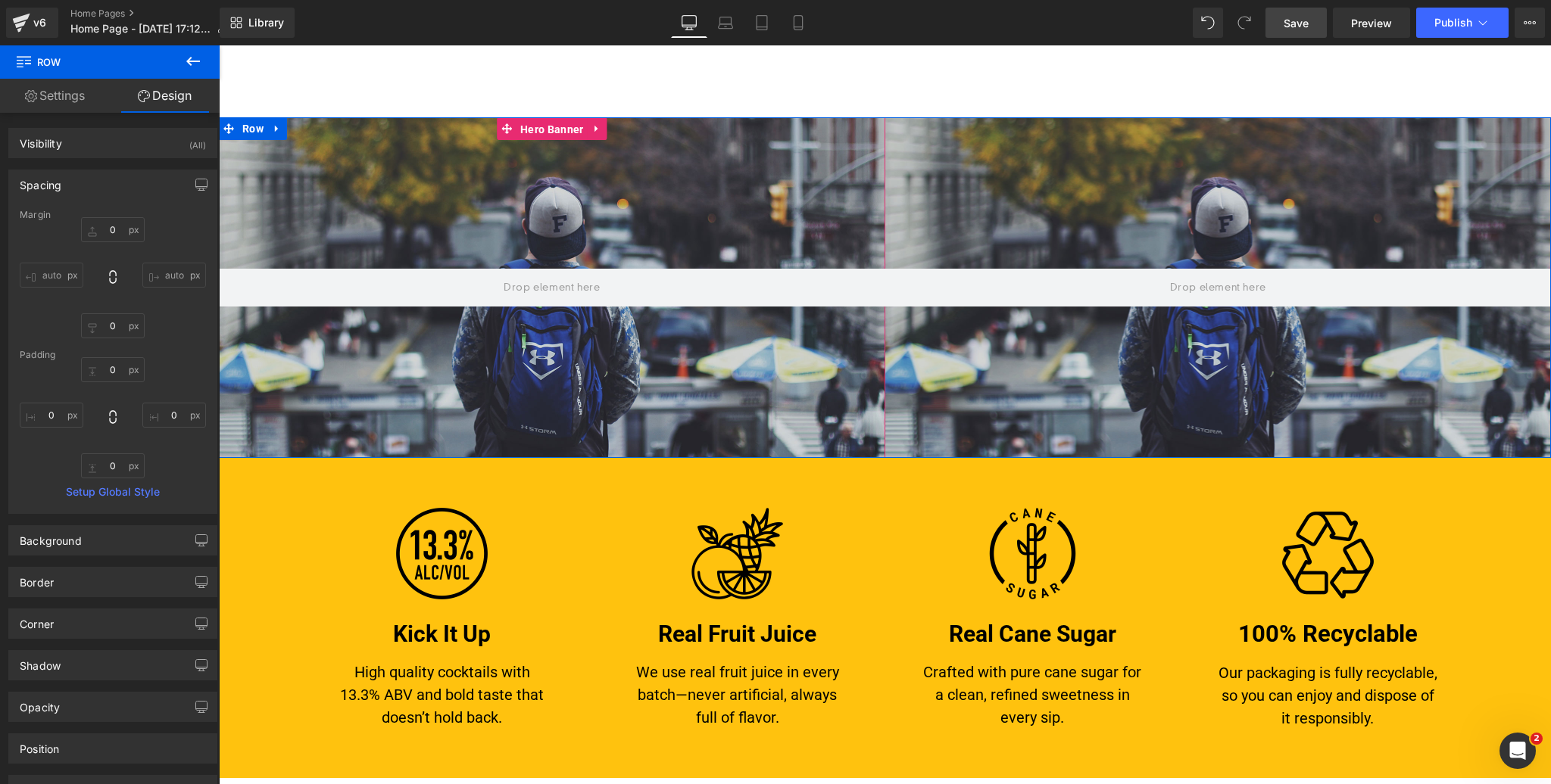
click at [526, 127] on span "Hero Banner" at bounding box center [551, 129] width 70 height 23
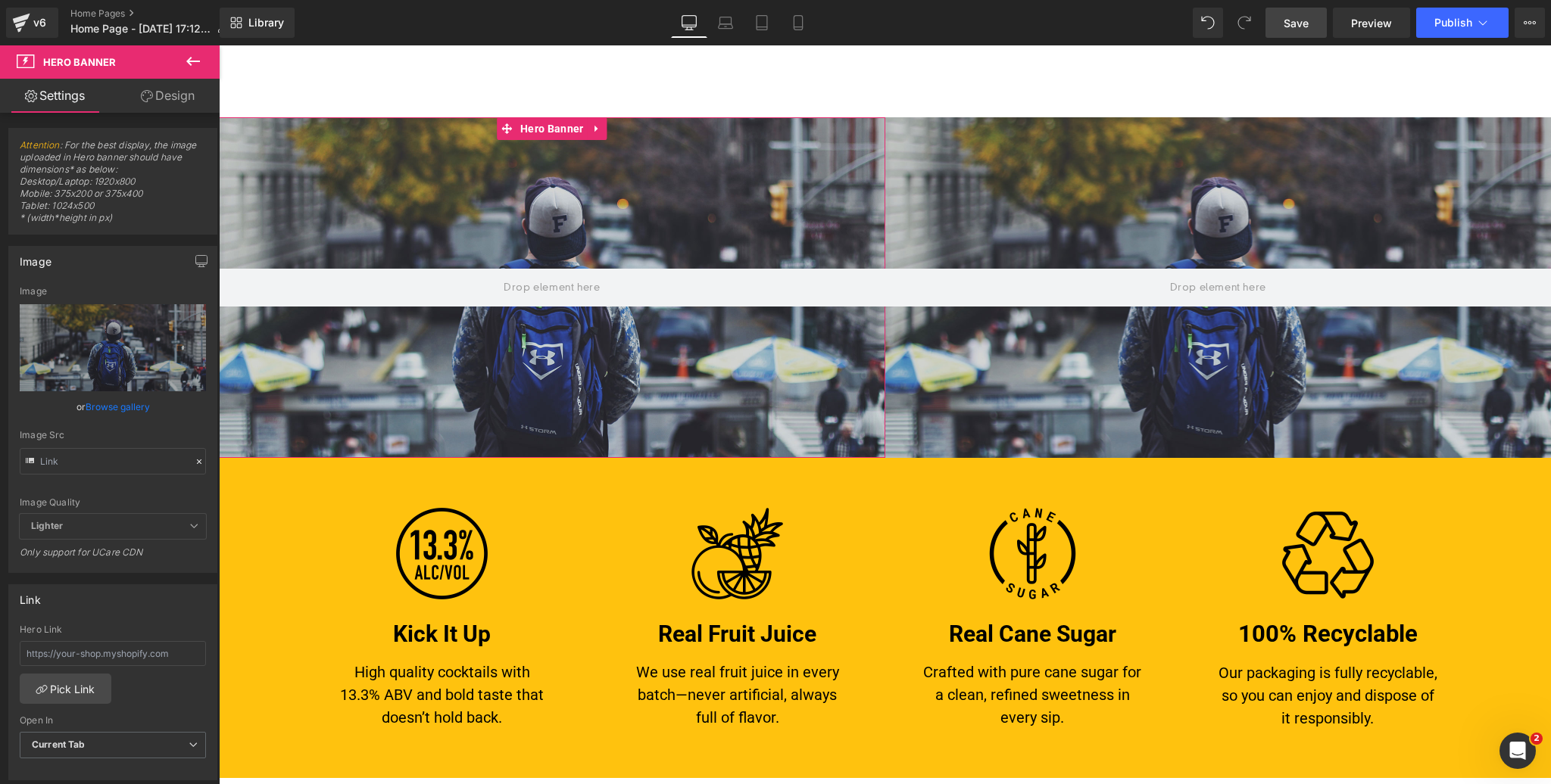
click at [98, 408] on link "Browse gallery" at bounding box center [117, 407] width 64 height 26
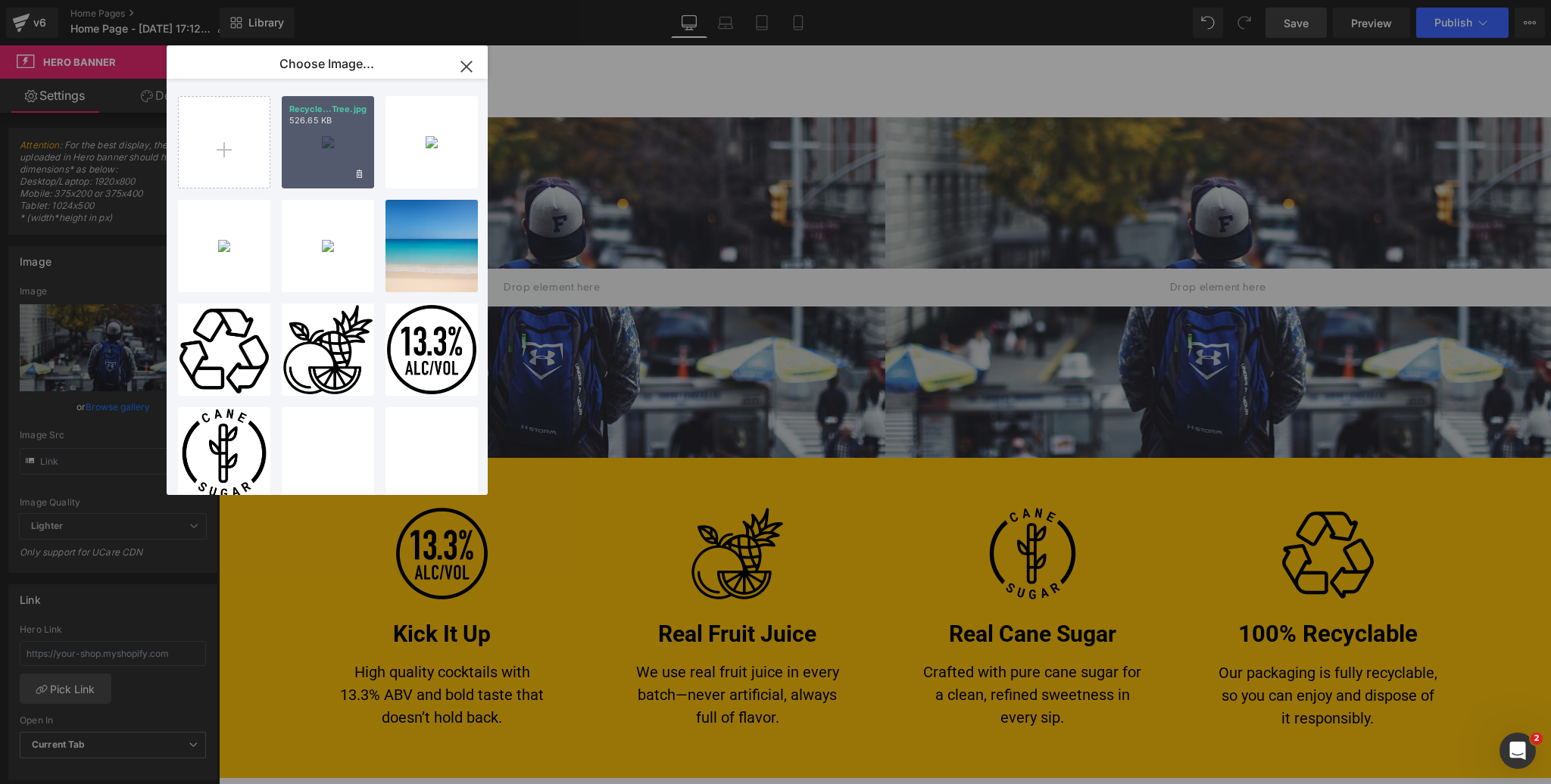
click at [321, 147] on div "Recycle...Tree.jpg 526.65 KB" at bounding box center [327, 142] width 92 height 92
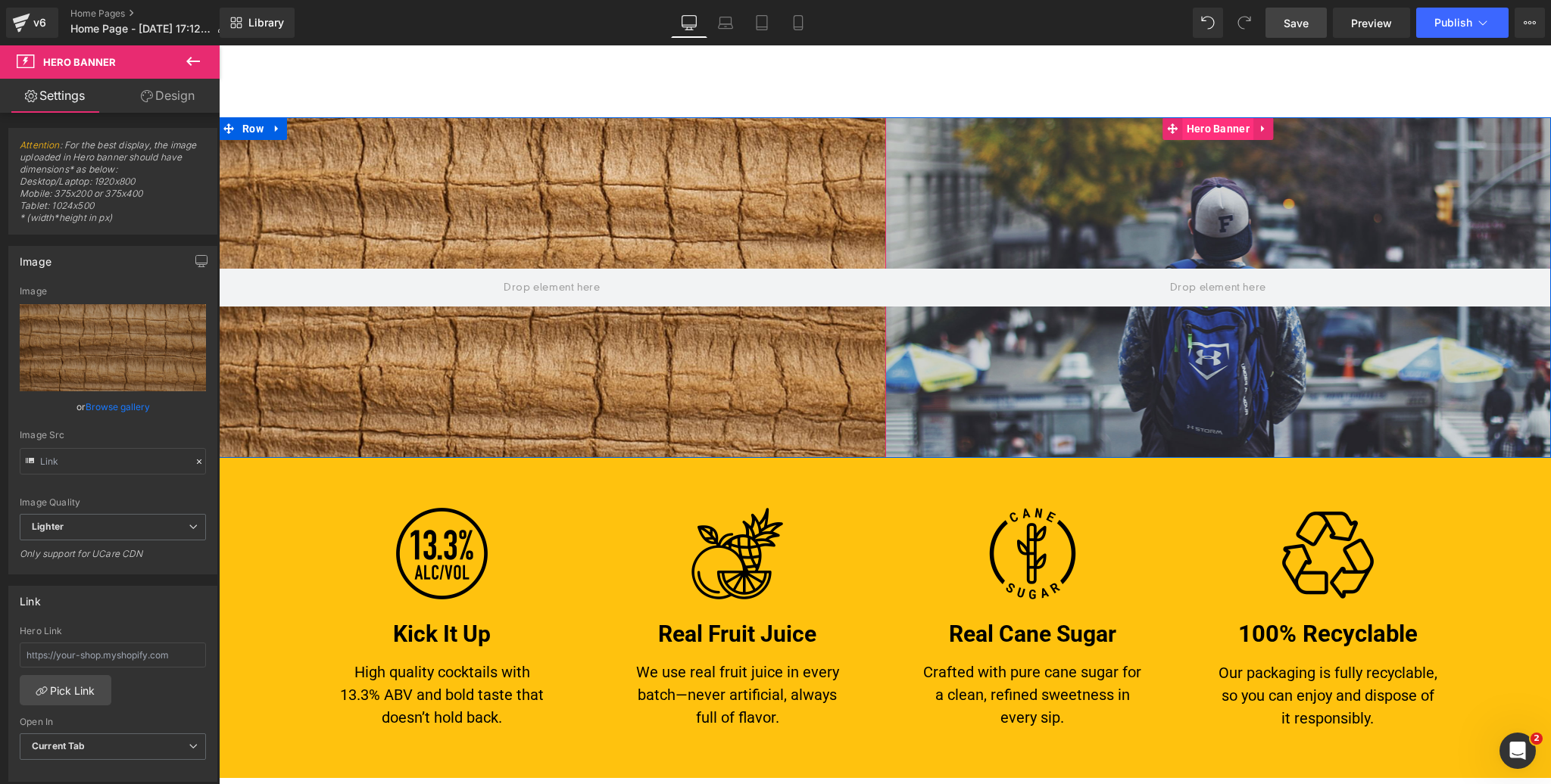
click at [1212, 134] on span "Hero Banner" at bounding box center [1218, 128] width 70 height 23
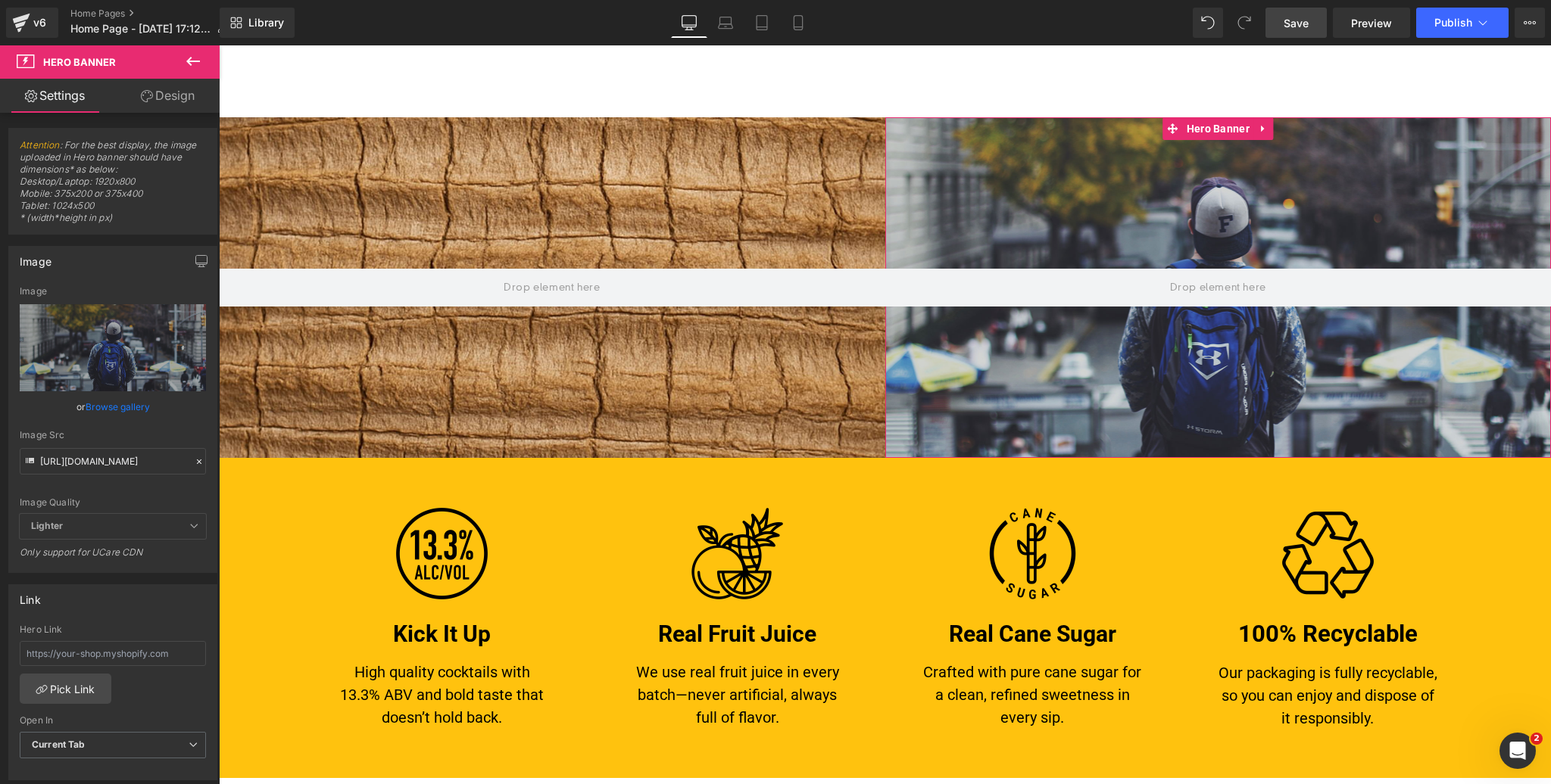
click at [106, 410] on link "Browse gallery" at bounding box center [117, 407] width 64 height 26
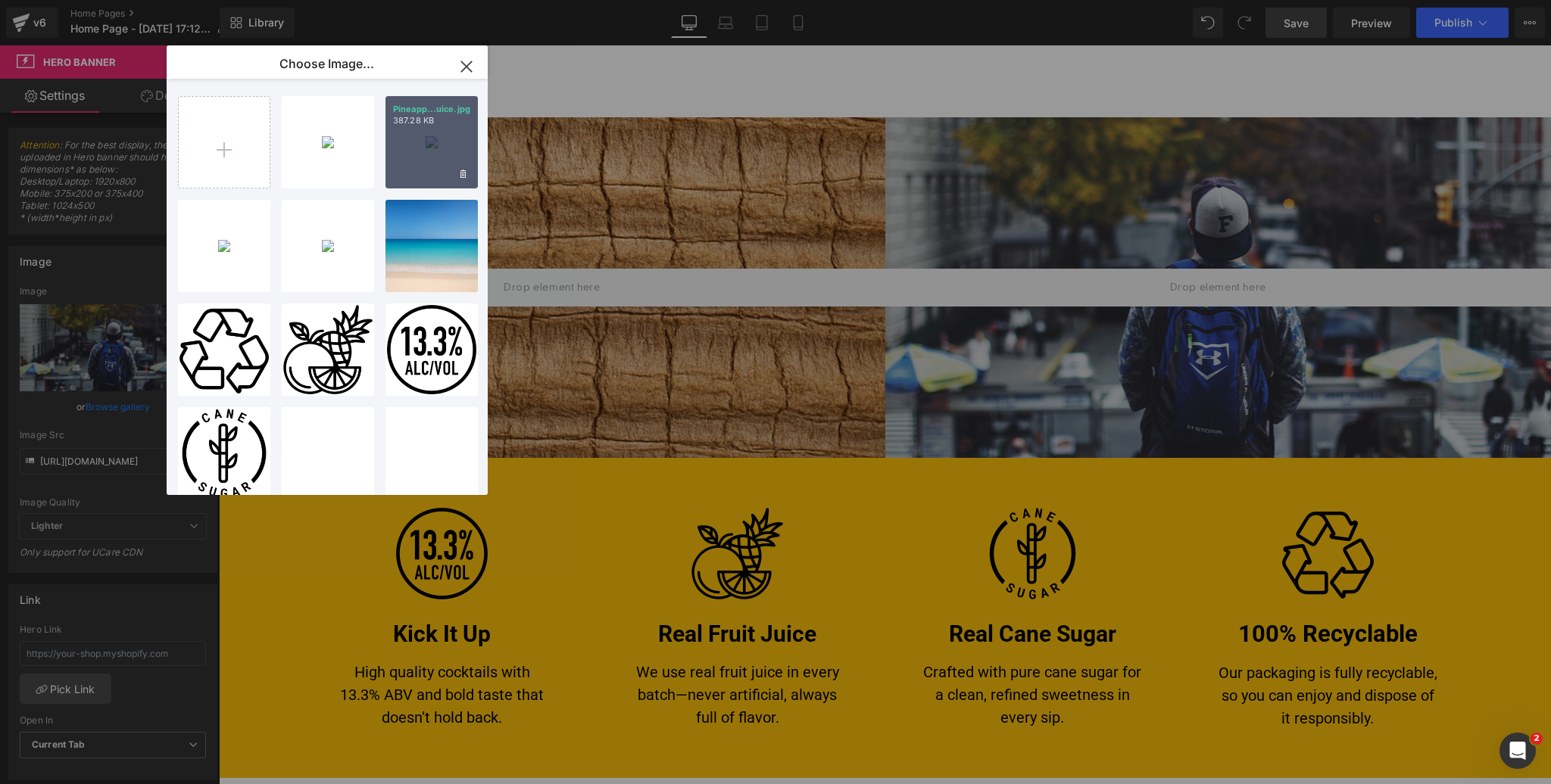
click at [450, 123] on p "387.28 KB" at bounding box center [432, 120] width 77 height 11
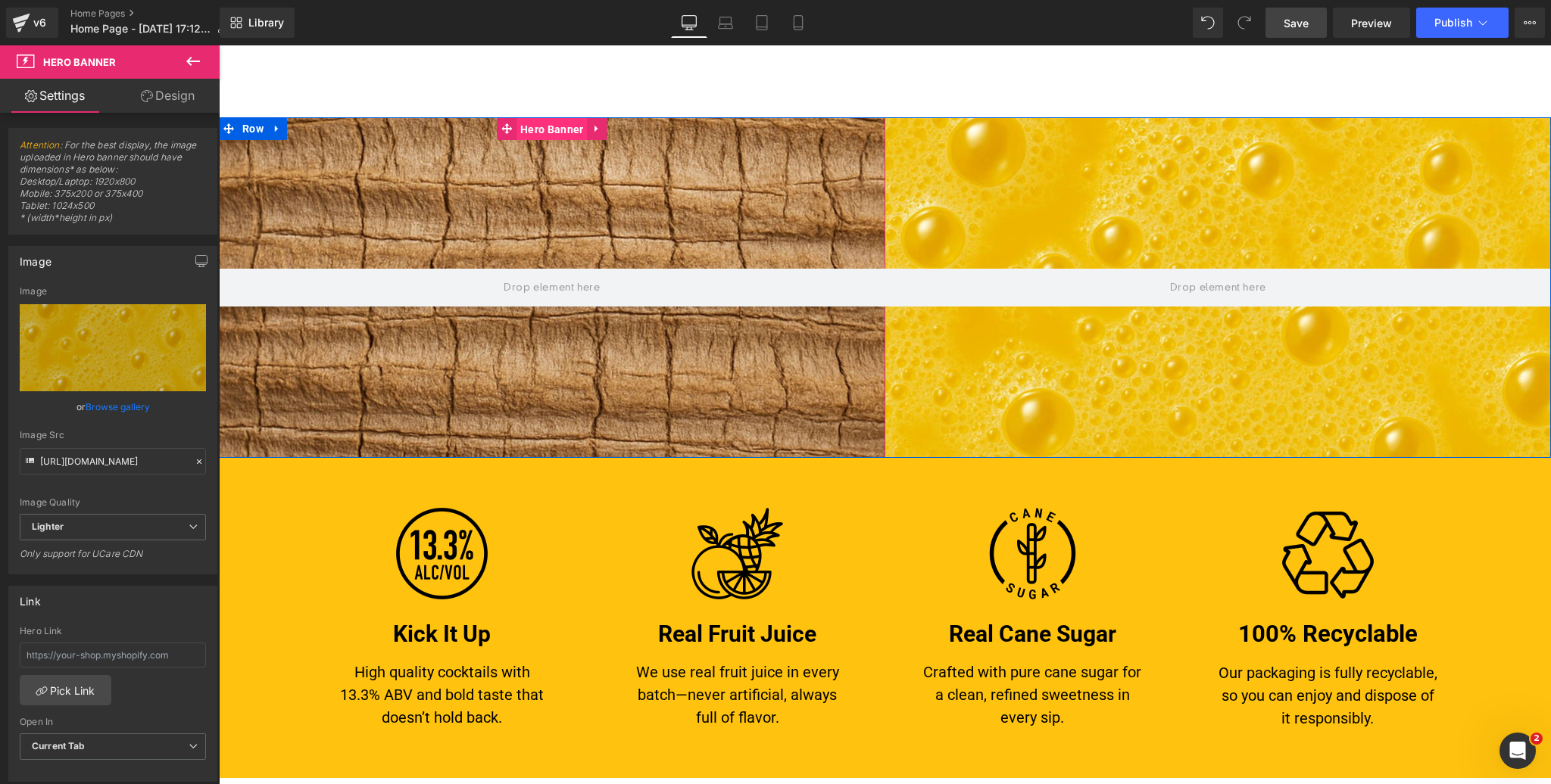
click at [553, 128] on span "Hero Banner" at bounding box center [551, 129] width 70 height 23
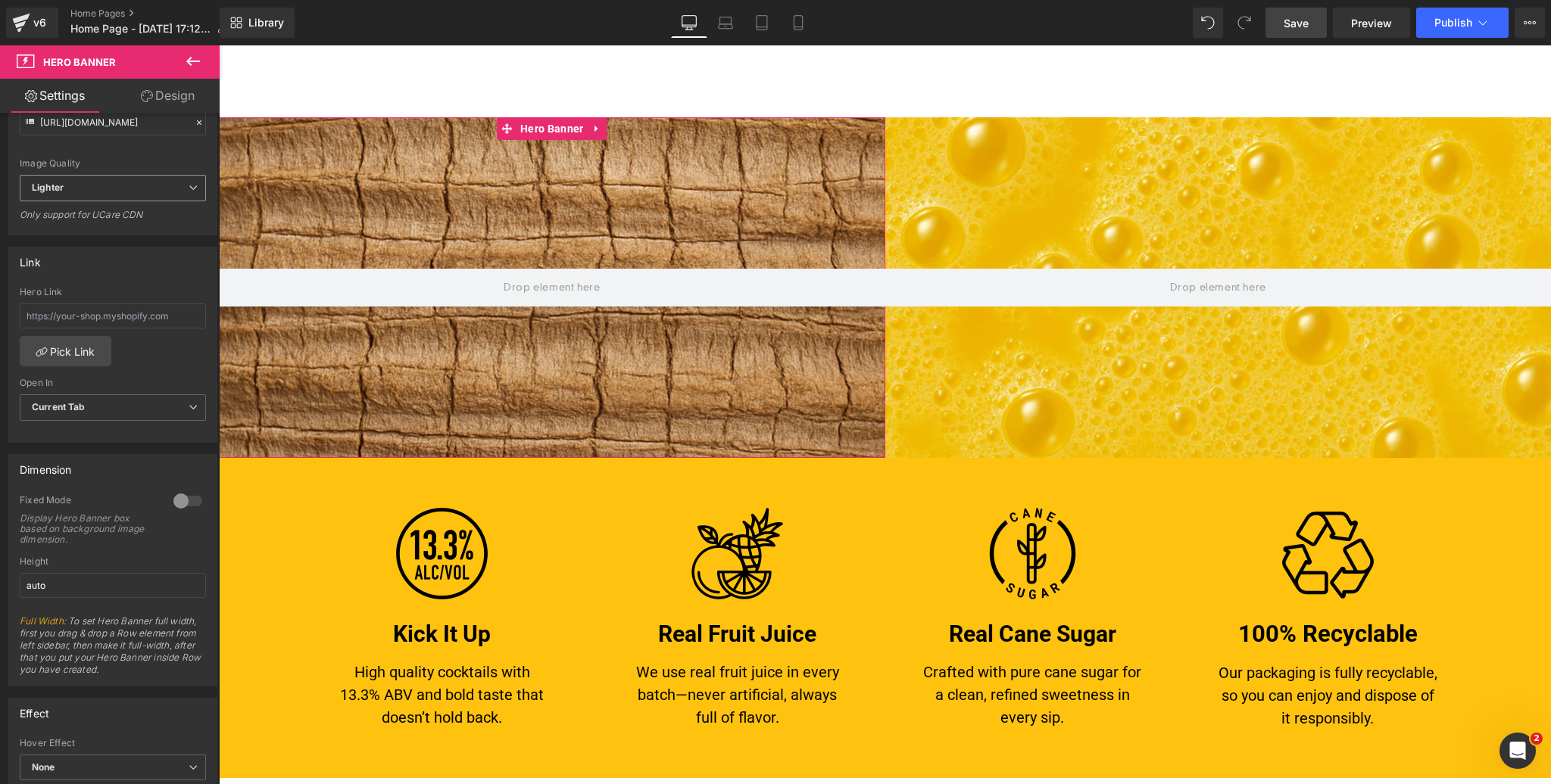
scroll to position [339, 0]
click at [183, 493] on div at bounding box center [187, 501] width 36 height 25
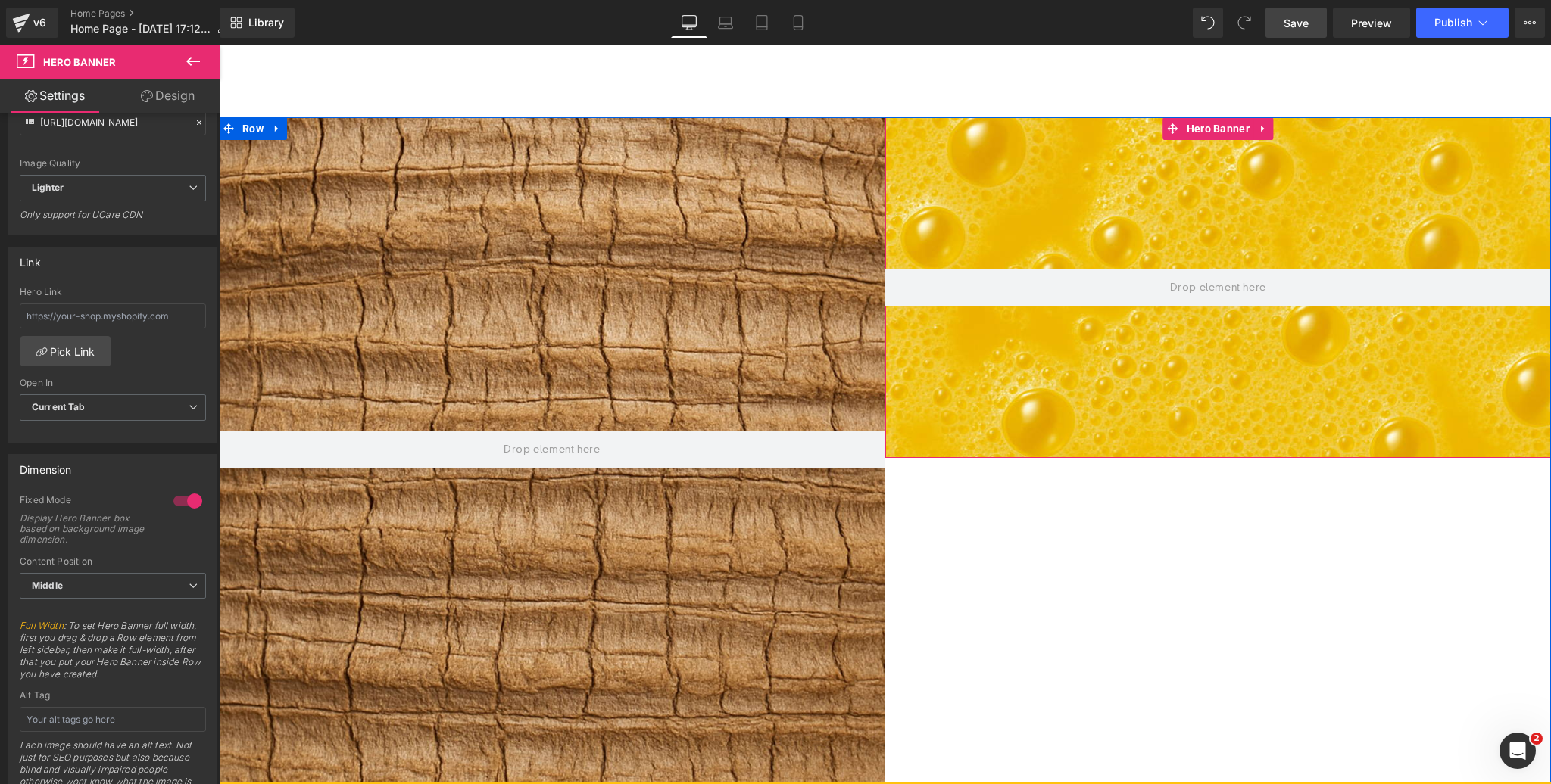
drag, startPoint x: 1217, startPoint y: 133, endPoint x: 848, endPoint y: 147, distance: 369.3
click at [1216, 133] on span "Hero Banner" at bounding box center [1218, 128] width 70 height 23
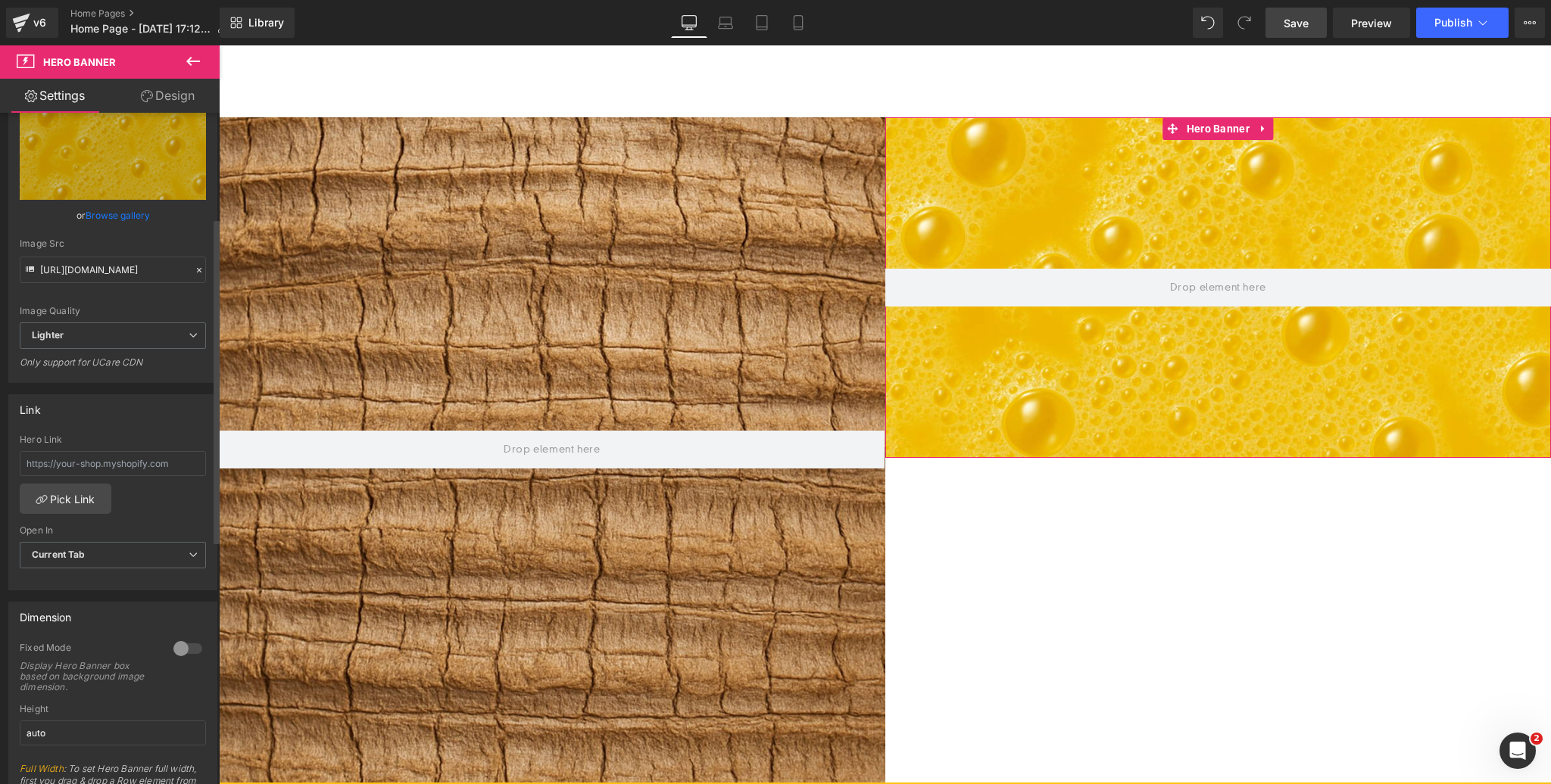
scroll to position [217, 0]
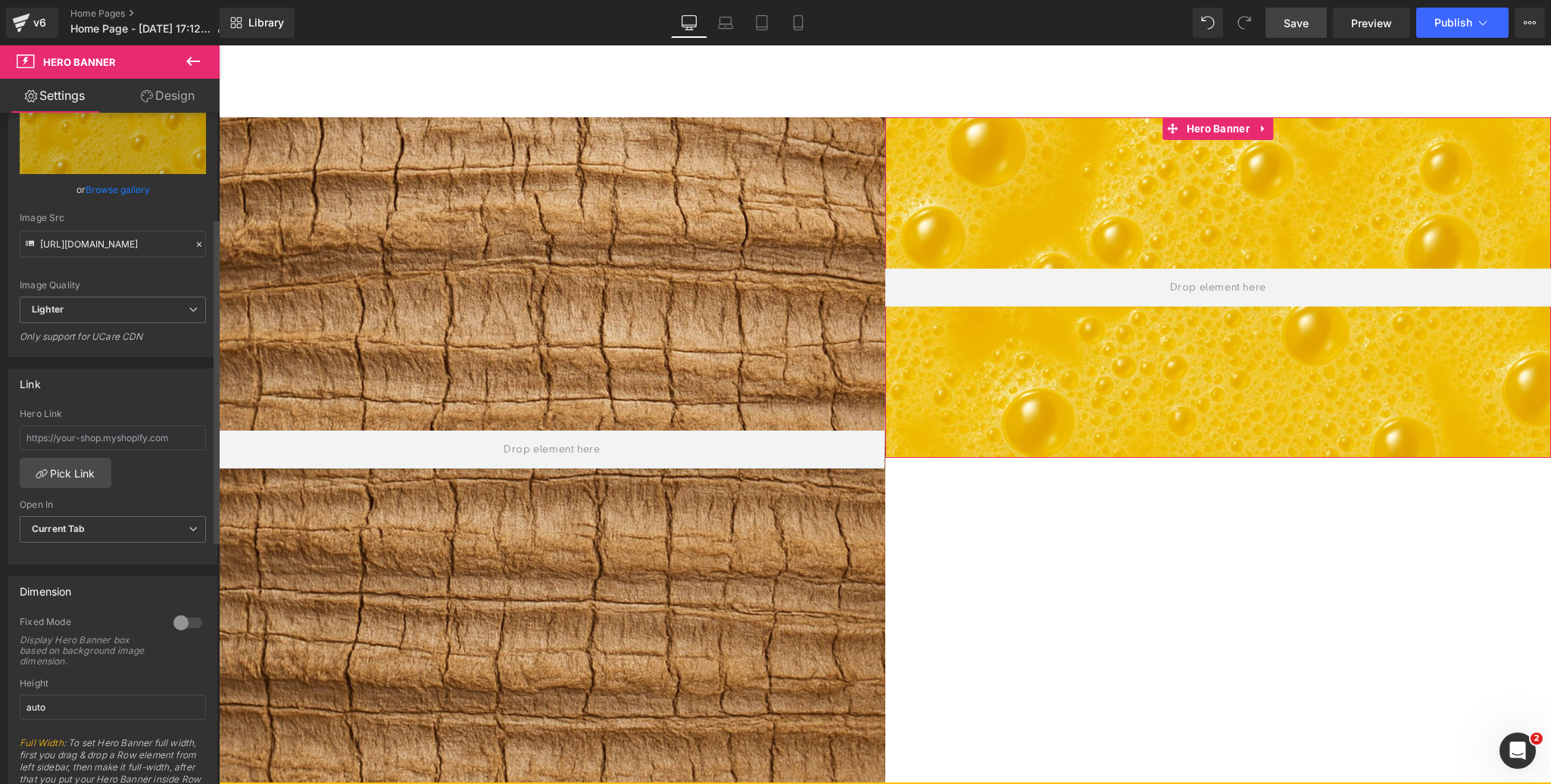
click at [180, 619] on div at bounding box center [187, 623] width 36 height 25
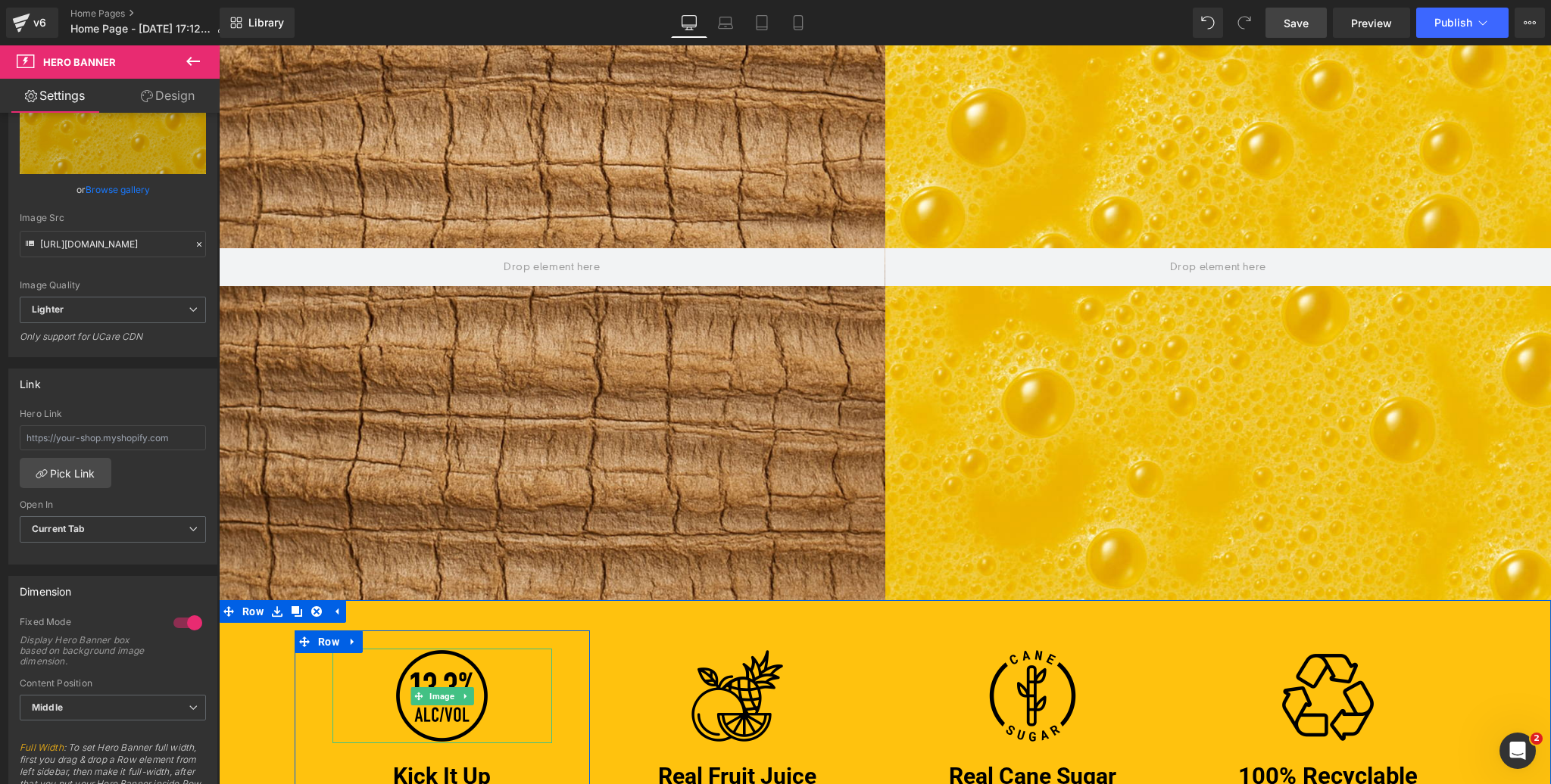
scroll to position [1112, 0]
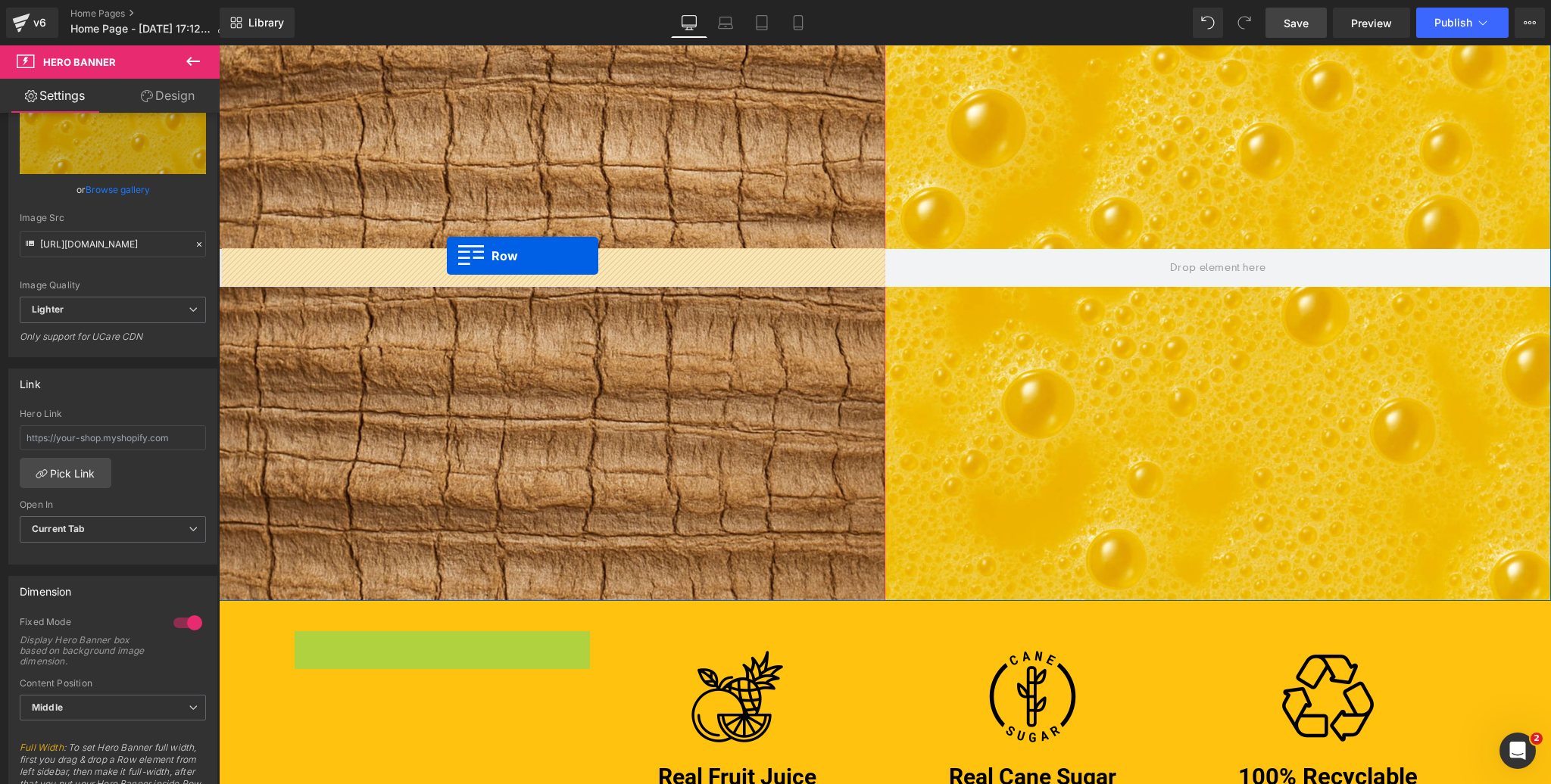
drag, startPoint x: 328, startPoint y: 642, endPoint x: 447, endPoint y: 257, distance: 403.0
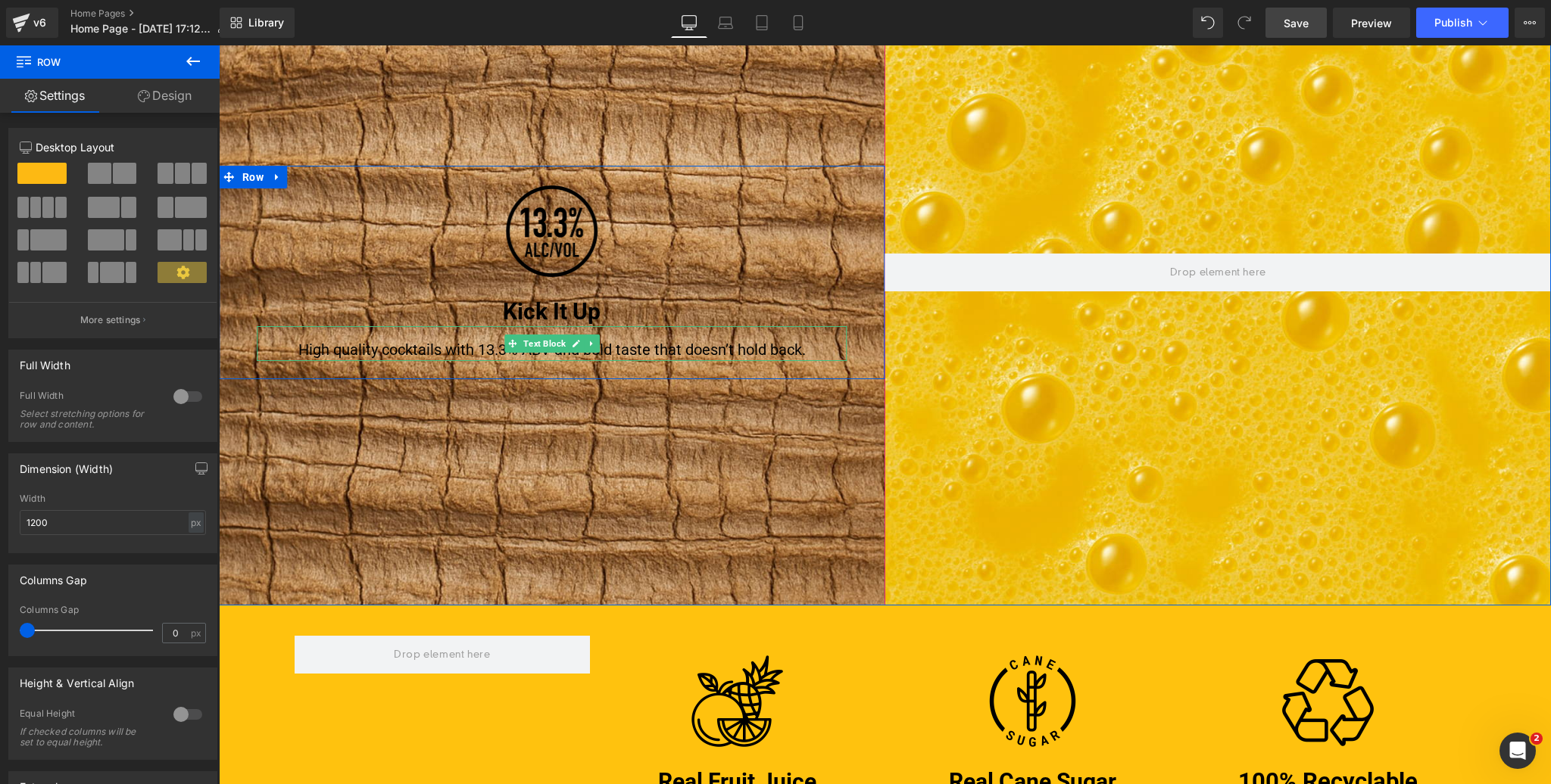
scroll to position [1192, 0]
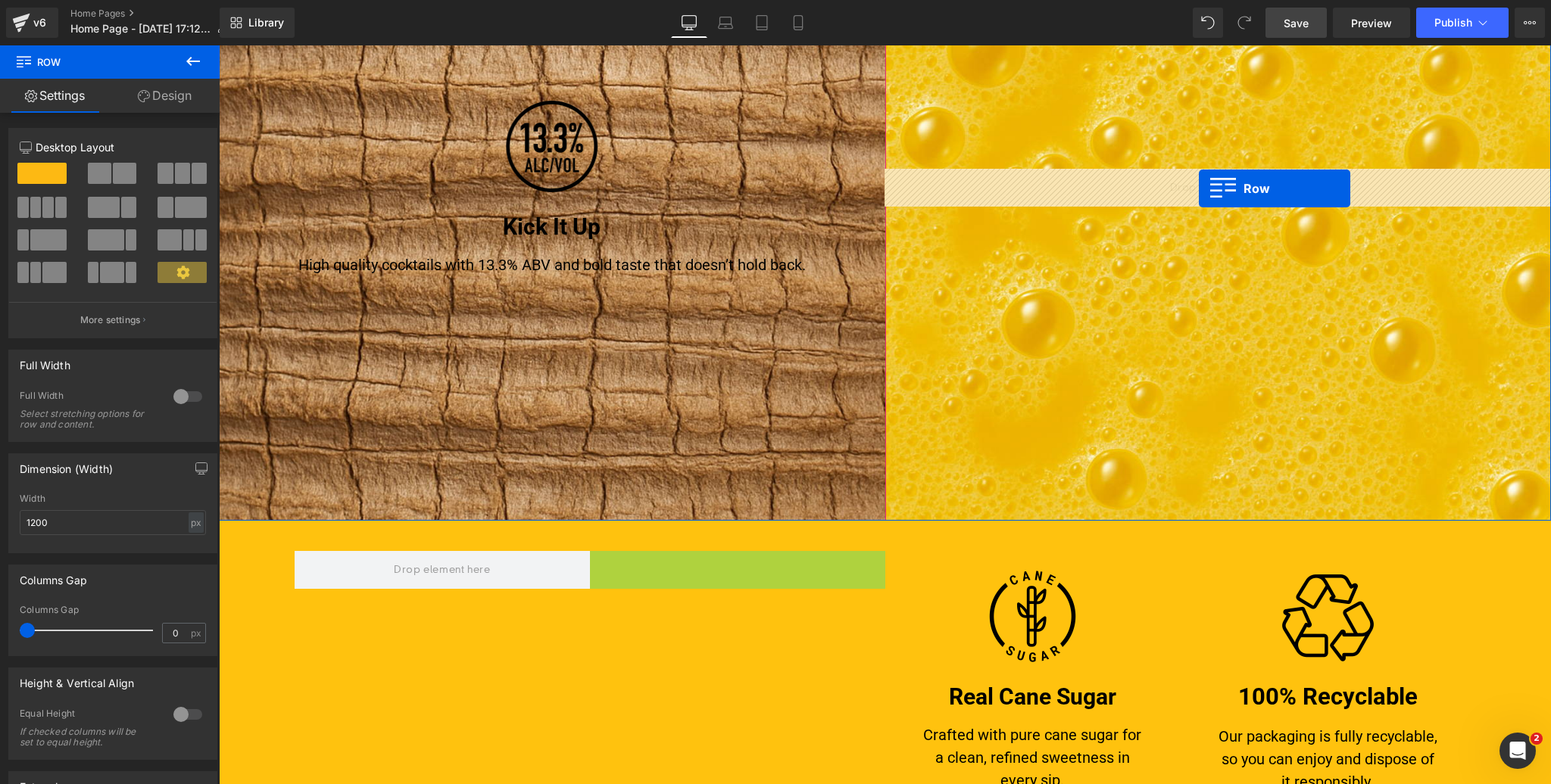
drag, startPoint x: 599, startPoint y: 563, endPoint x: 1198, endPoint y: 188, distance: 706.7
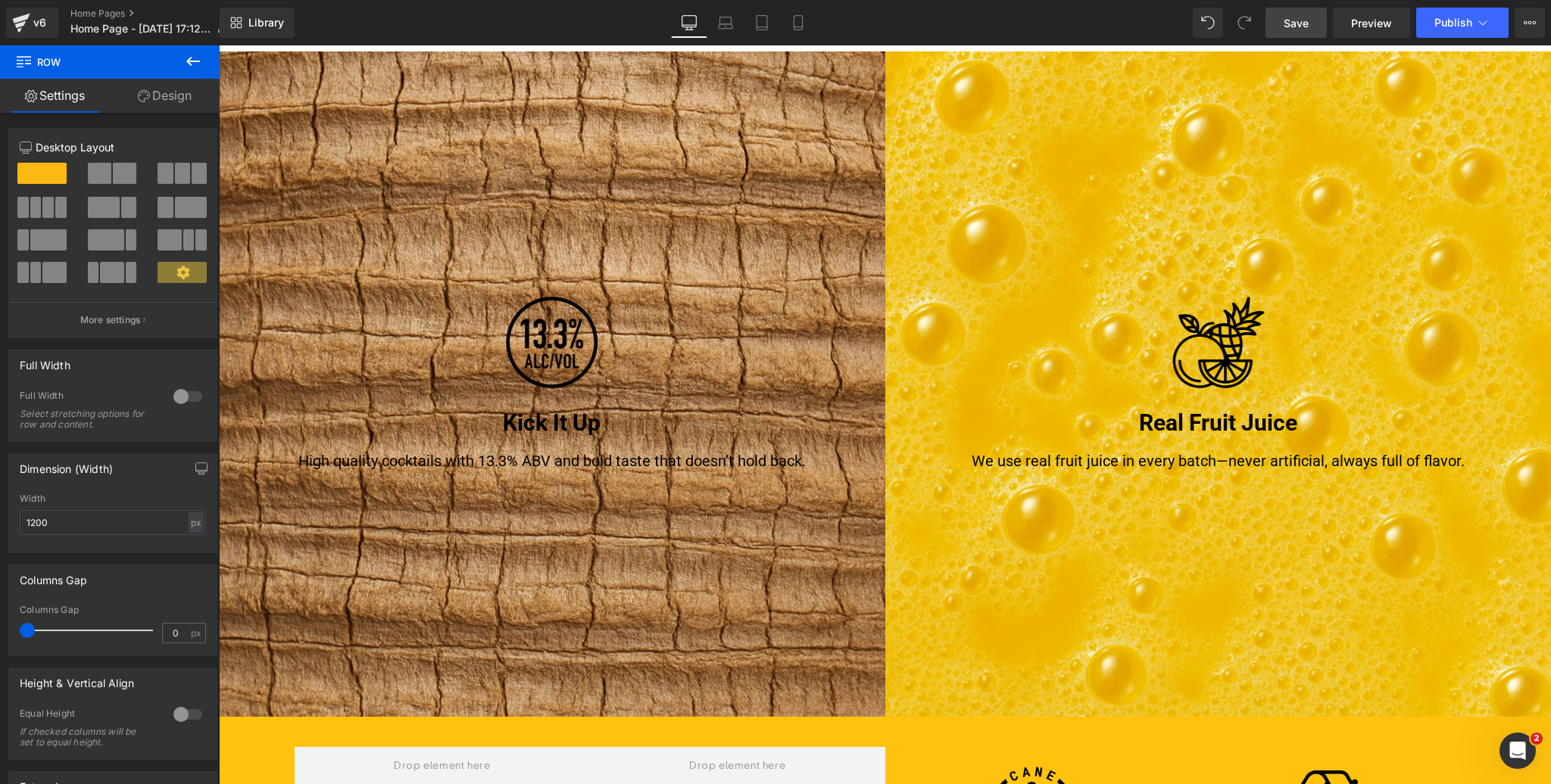
scroll to position [892, 0]
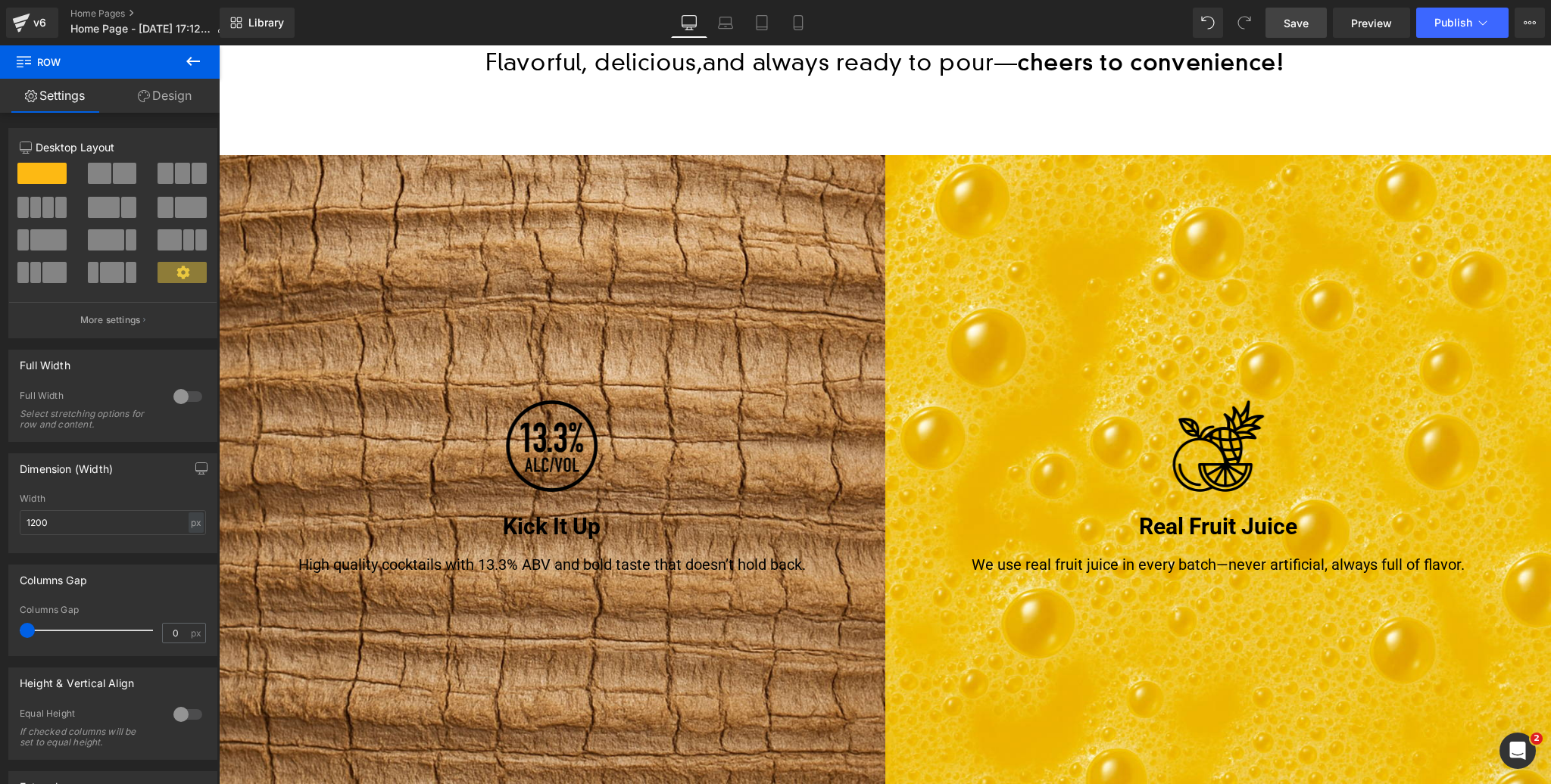
click at [301, 200] on div "Image Kick It Up Heading High quality cocktails with 13.3% ABV and bold taste t…" at bounding box center [552, 489] width 666 height 666
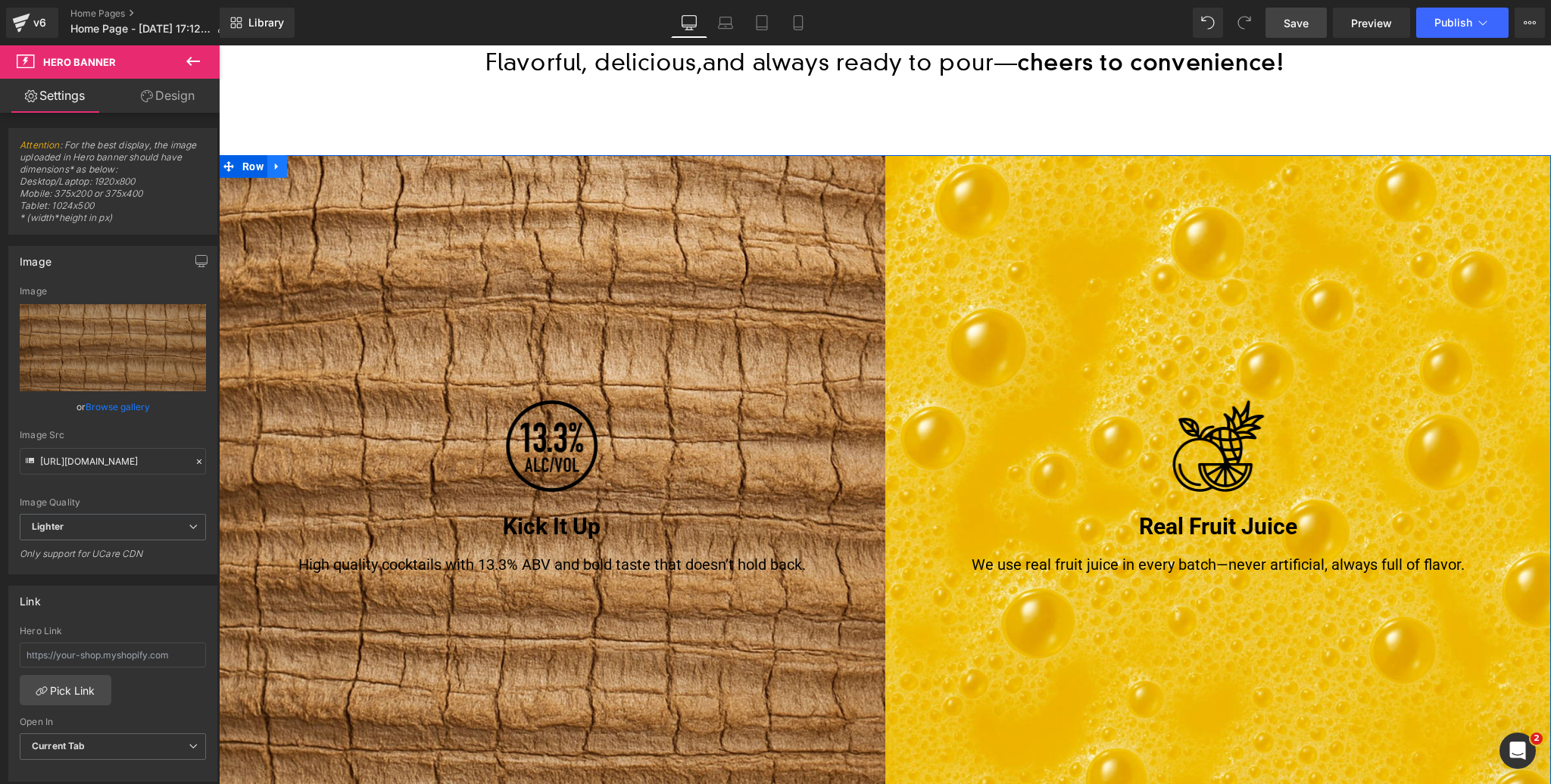
click at [282, 164] on icon at bounding box center [277, 166] width 11 height 11
click at [294, 165] on icon at bounding box center [297, 166] width 11 height 11
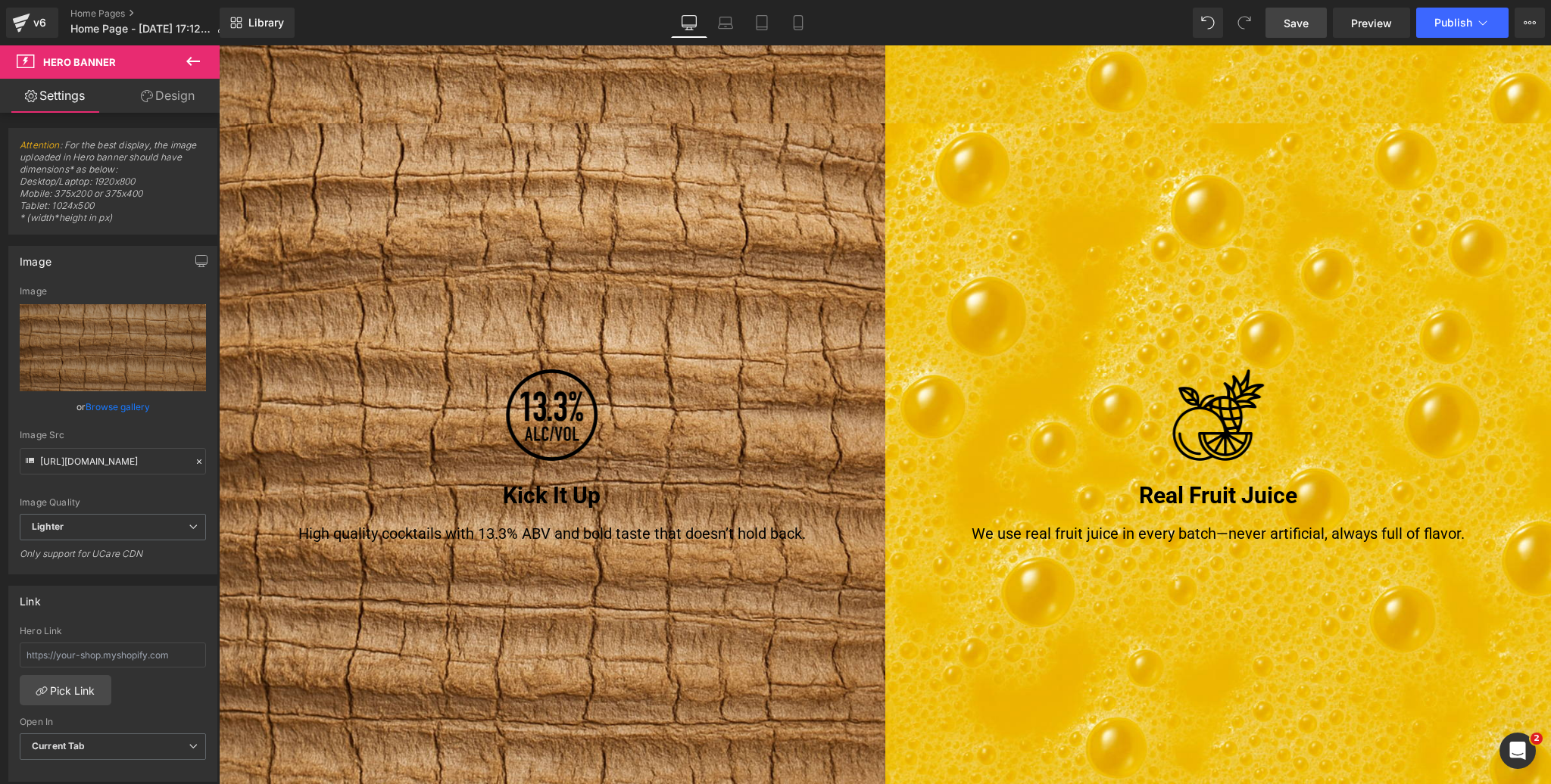
scroll to position [1607, 0]
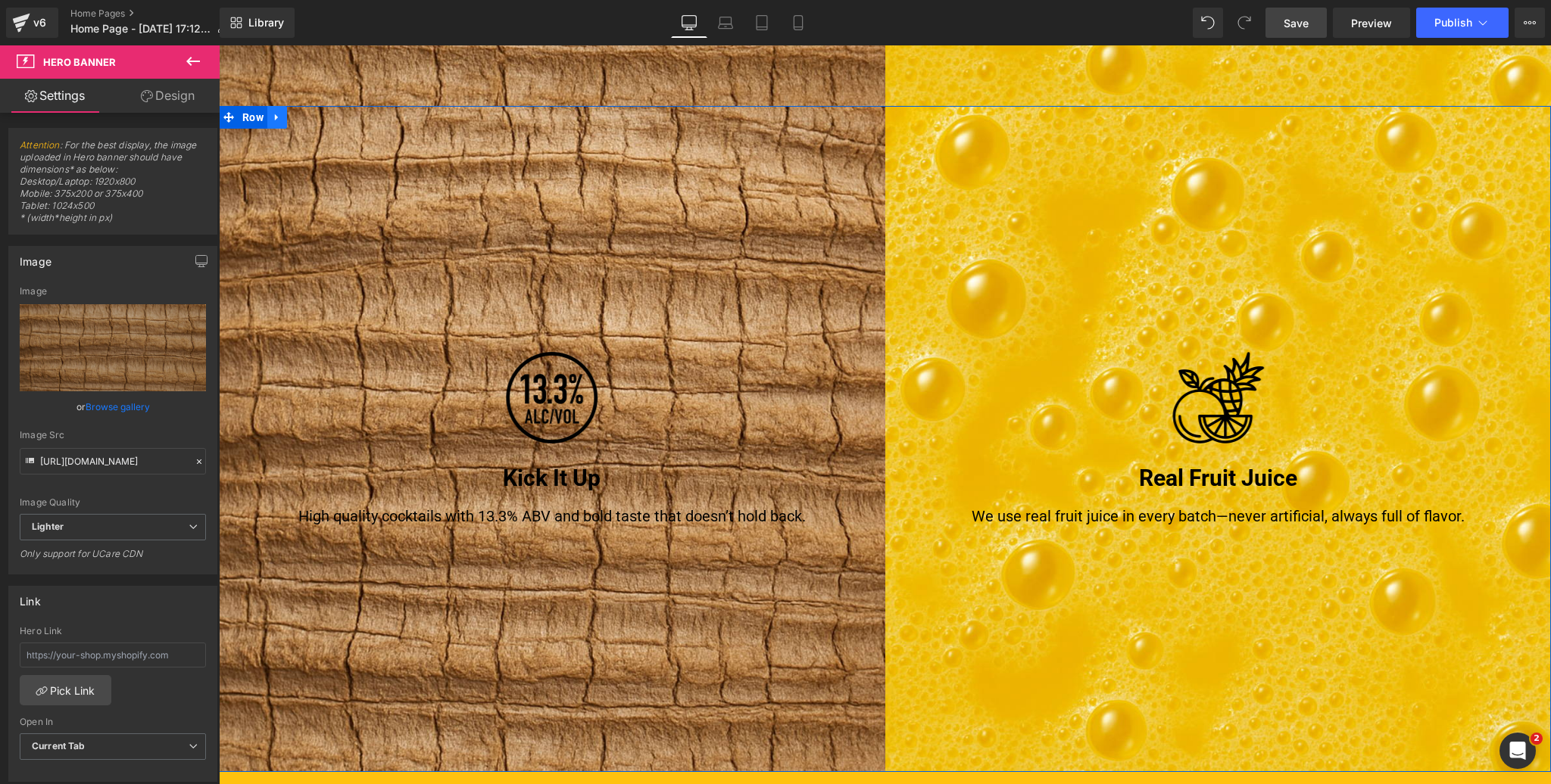
click at [279, 119] on icon at bounding box center [277, 117] width 11 height 11
click at [548, 119] on span "Hero Banner" at bounding box center [551, 118] width 70 height 23
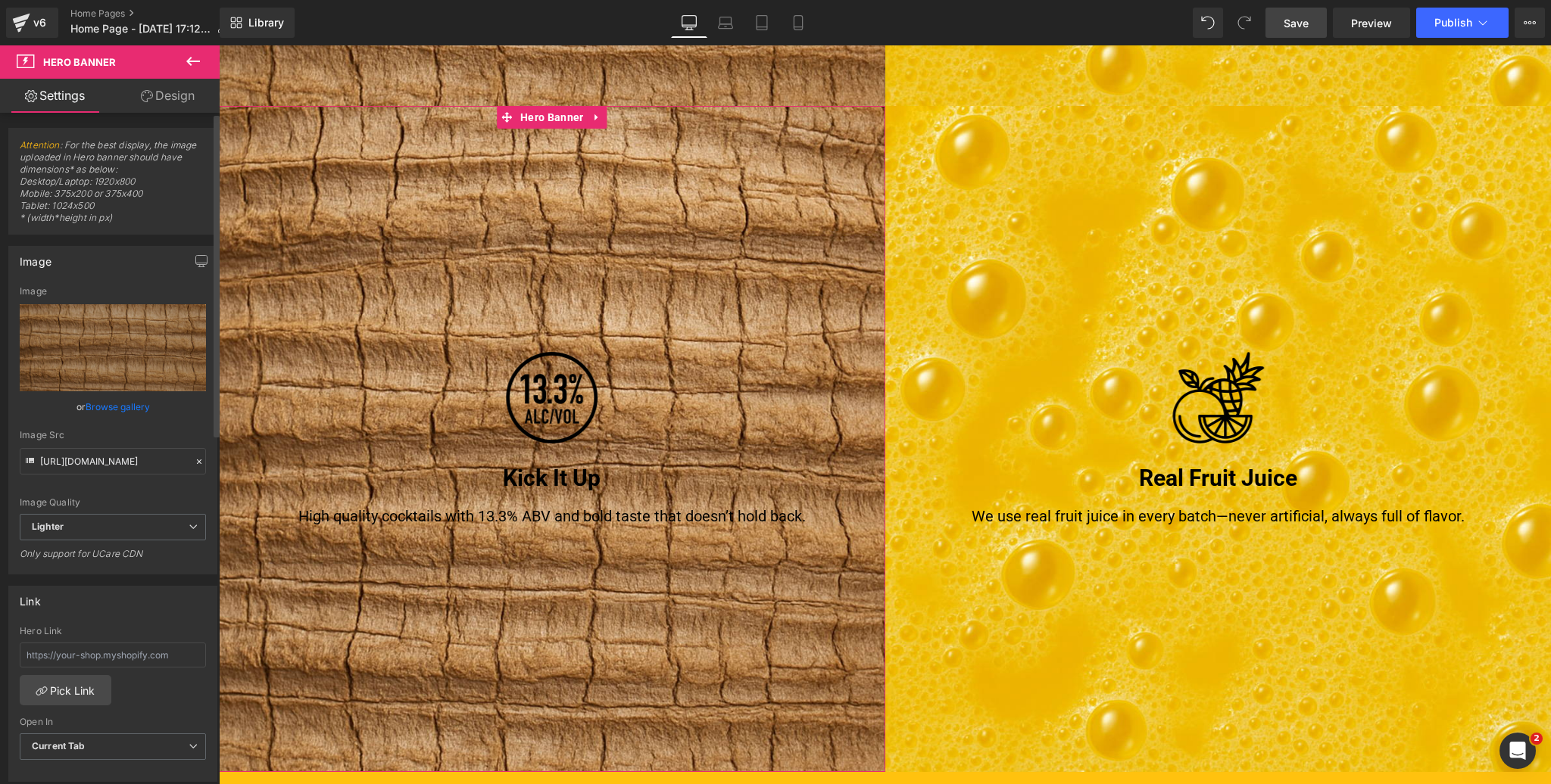
click at [106, 410] on link "Browse gallery" at bounding box center [117, 407] width 64 height 26
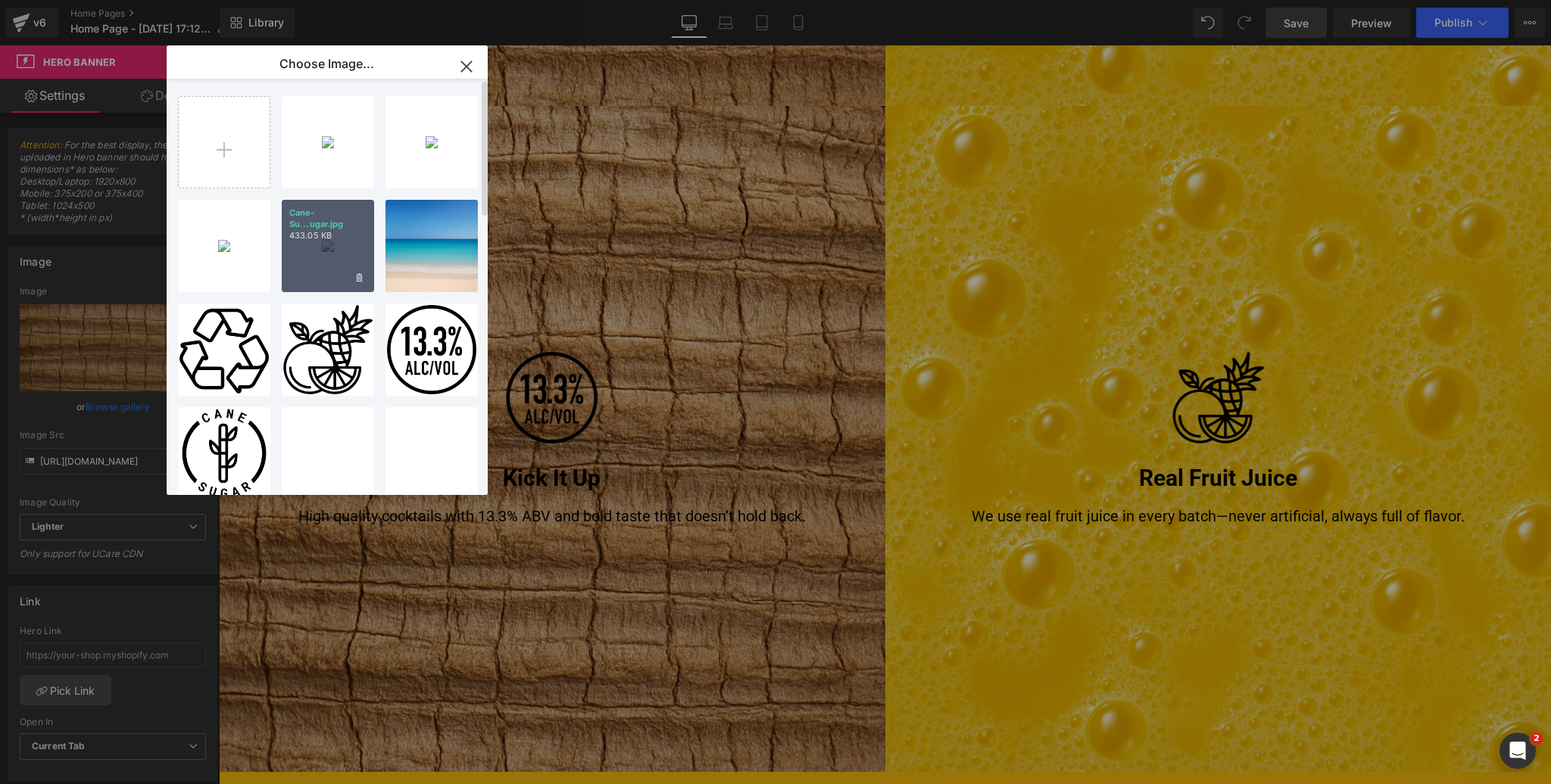
click at [312, 258] on div "Cane-Su...ugar.jpg 433.05 KB" at bounding box center [327, 245] width 92 height 92
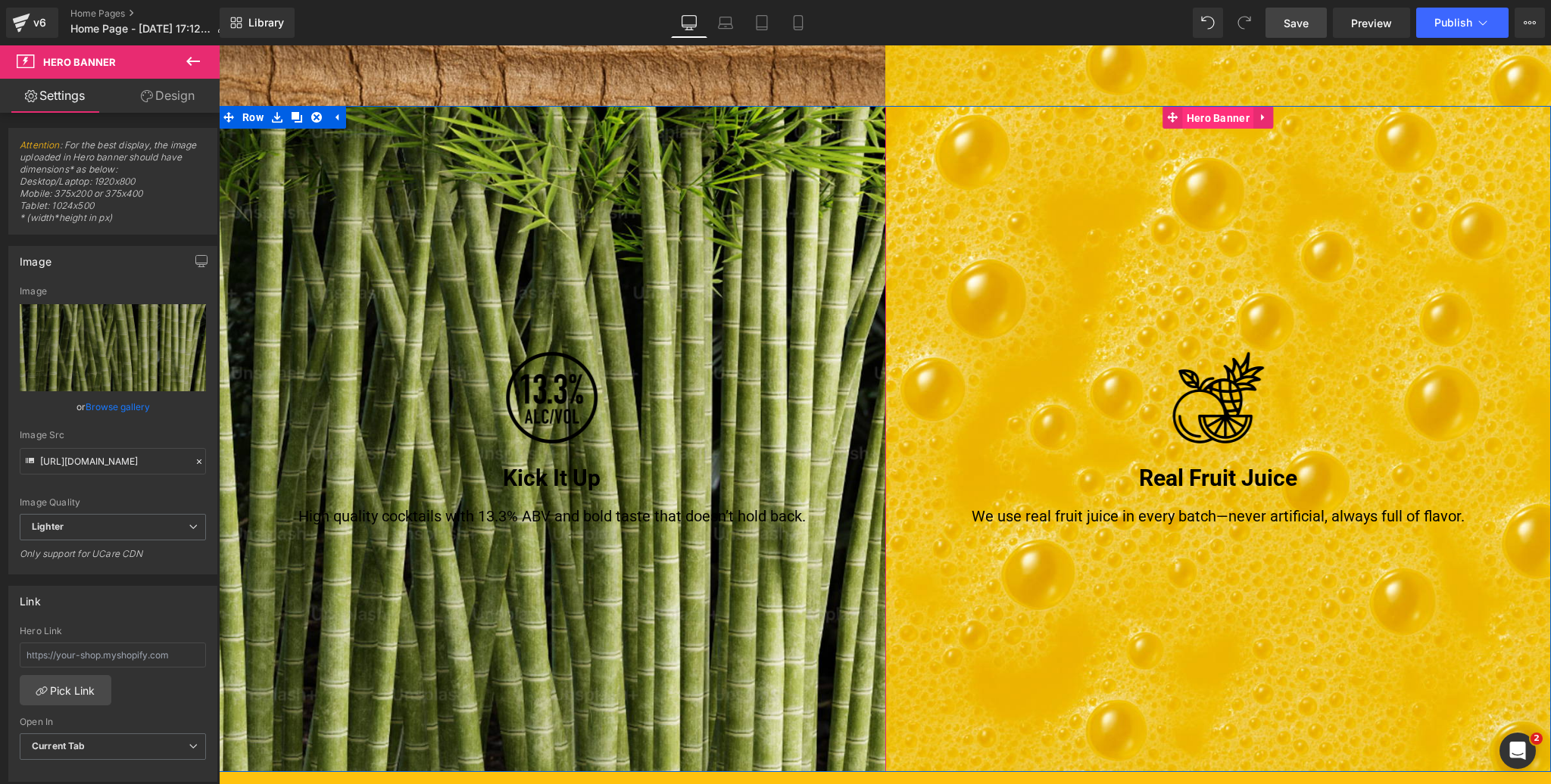
click at [1224, 121] on span "Hero Banner" at bounding box center [1218, 118] width 70 height 23
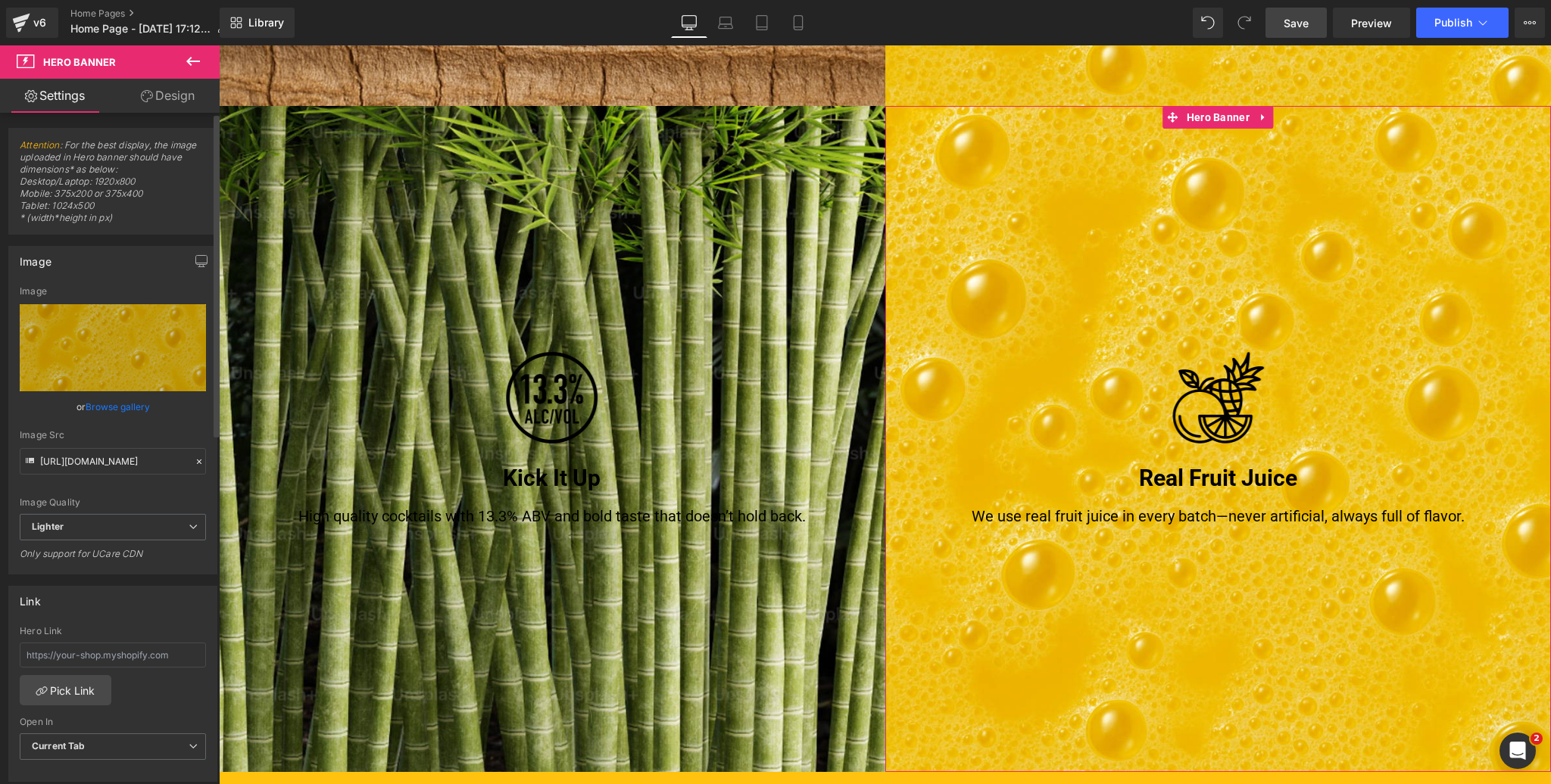
click at [115, 412] on link "Browse gallery" at bounding box center [117, 407] width 64 height 26
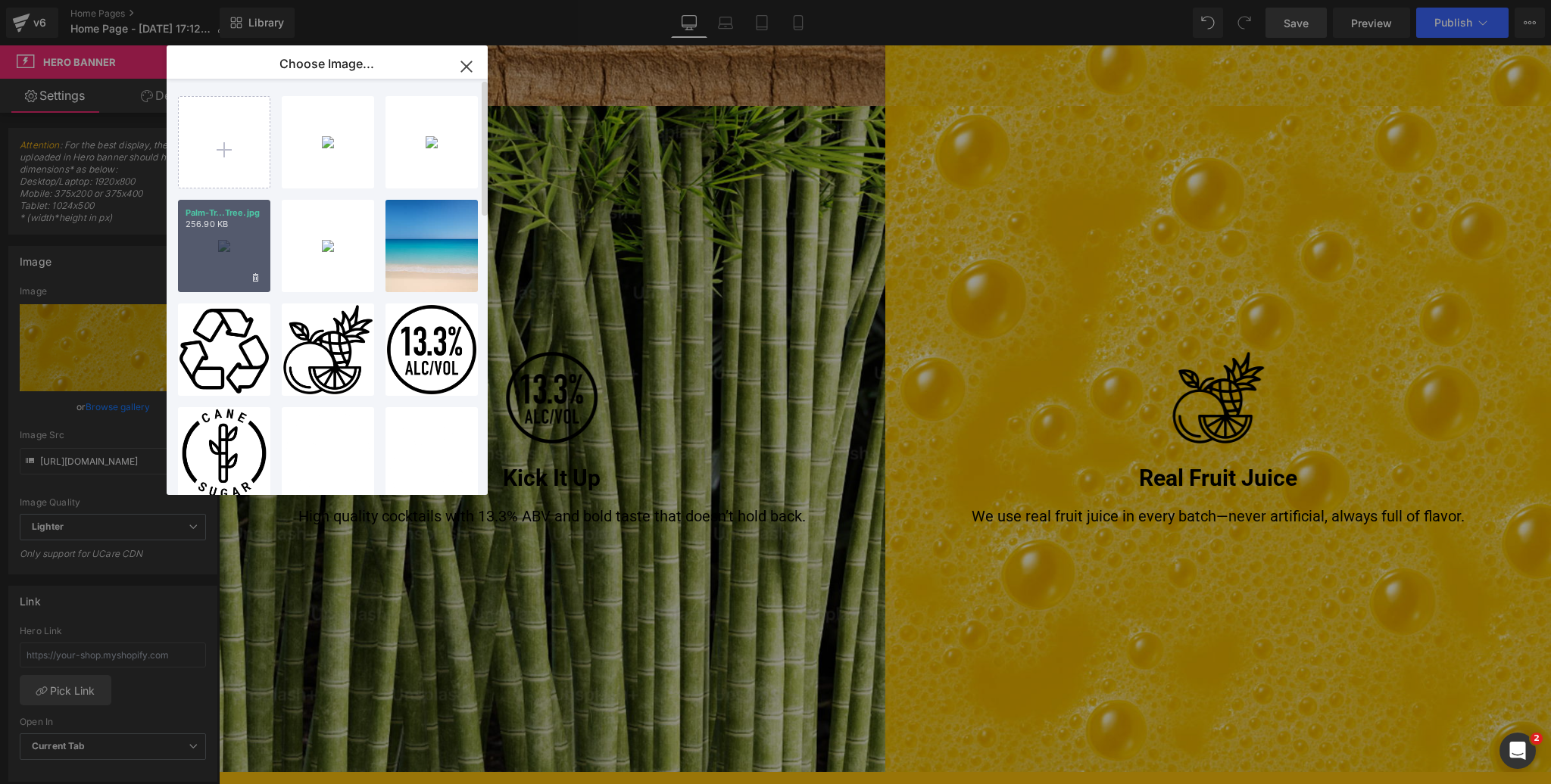
click at [214, 265] on div "Palm-Tr...Tree.jpg 256.90 KB" at bounding box center [223, 245] width 92 height 92
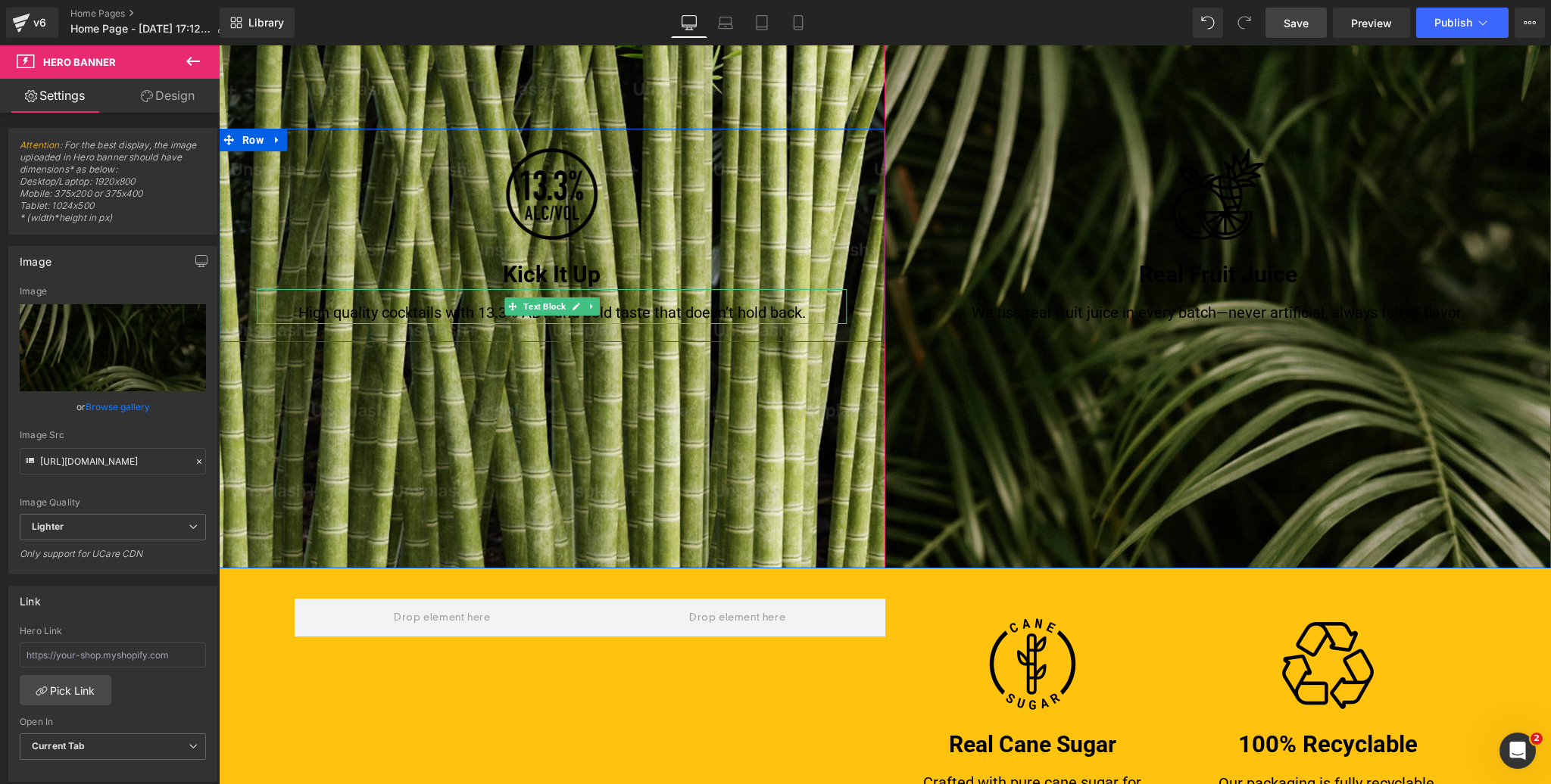
scroll to position [1808, 0]
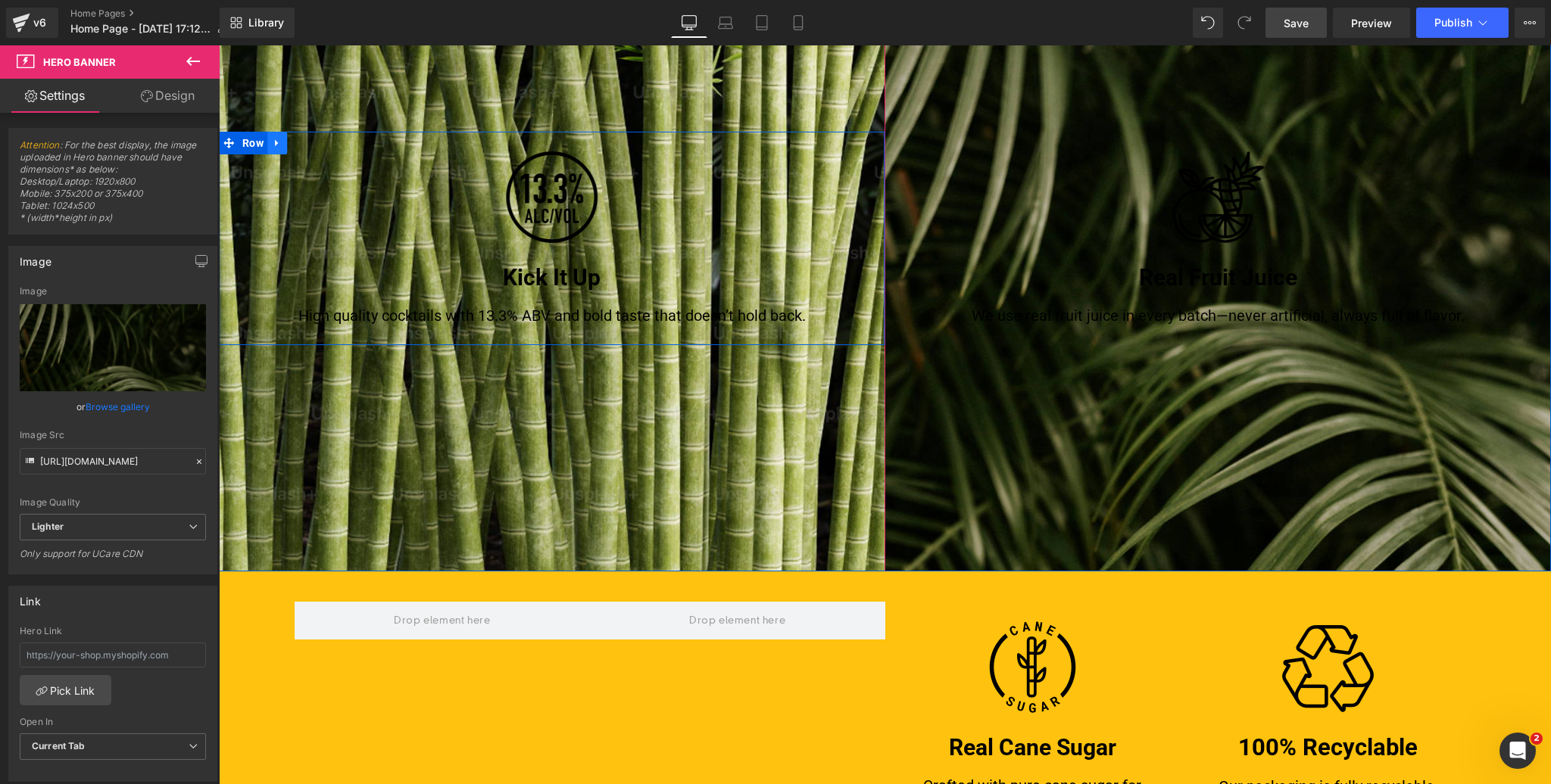
click at [275, 142] on icon at bounding box center [277, 142] width 11 height 11
click at [318, 142] on icon at bounding box center [317, 142] width 11 height 11
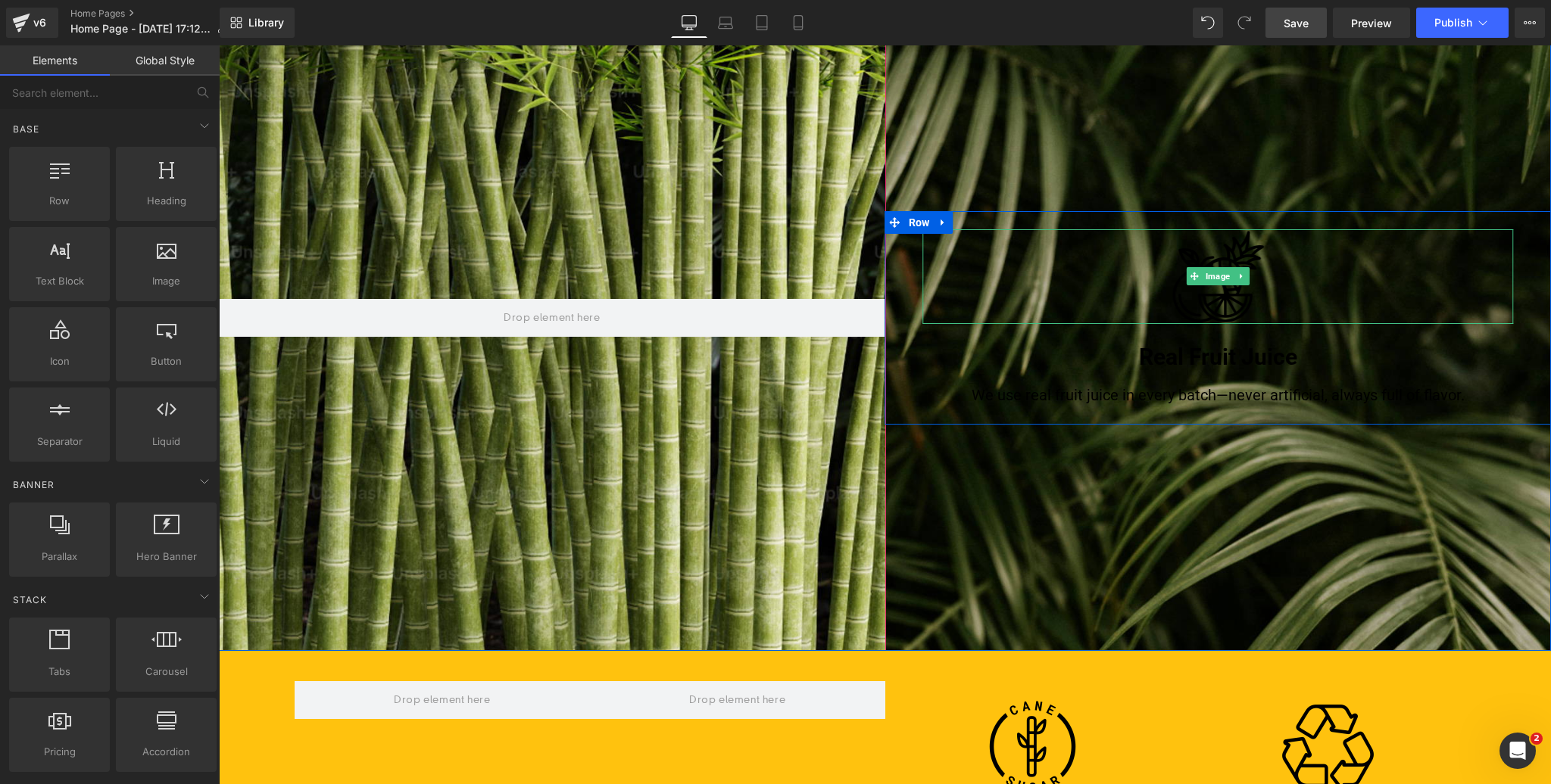
scroll to position [1719, 0]
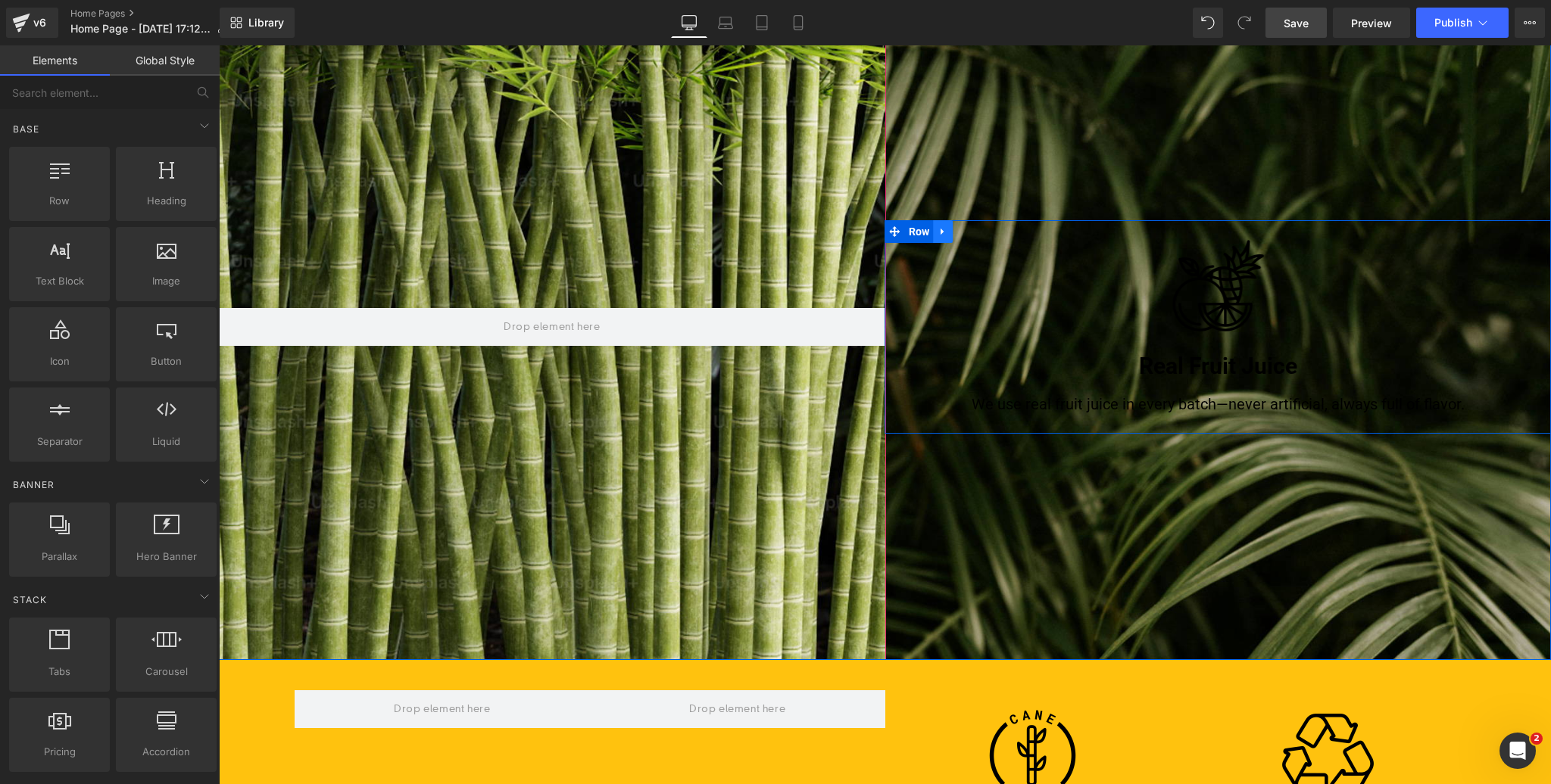
click at [942, 231] on icon at bounding box center [942, 232] width 3 height 7
click at [982, 230] on icon at bounding box center [982, 231] width 11 height 11
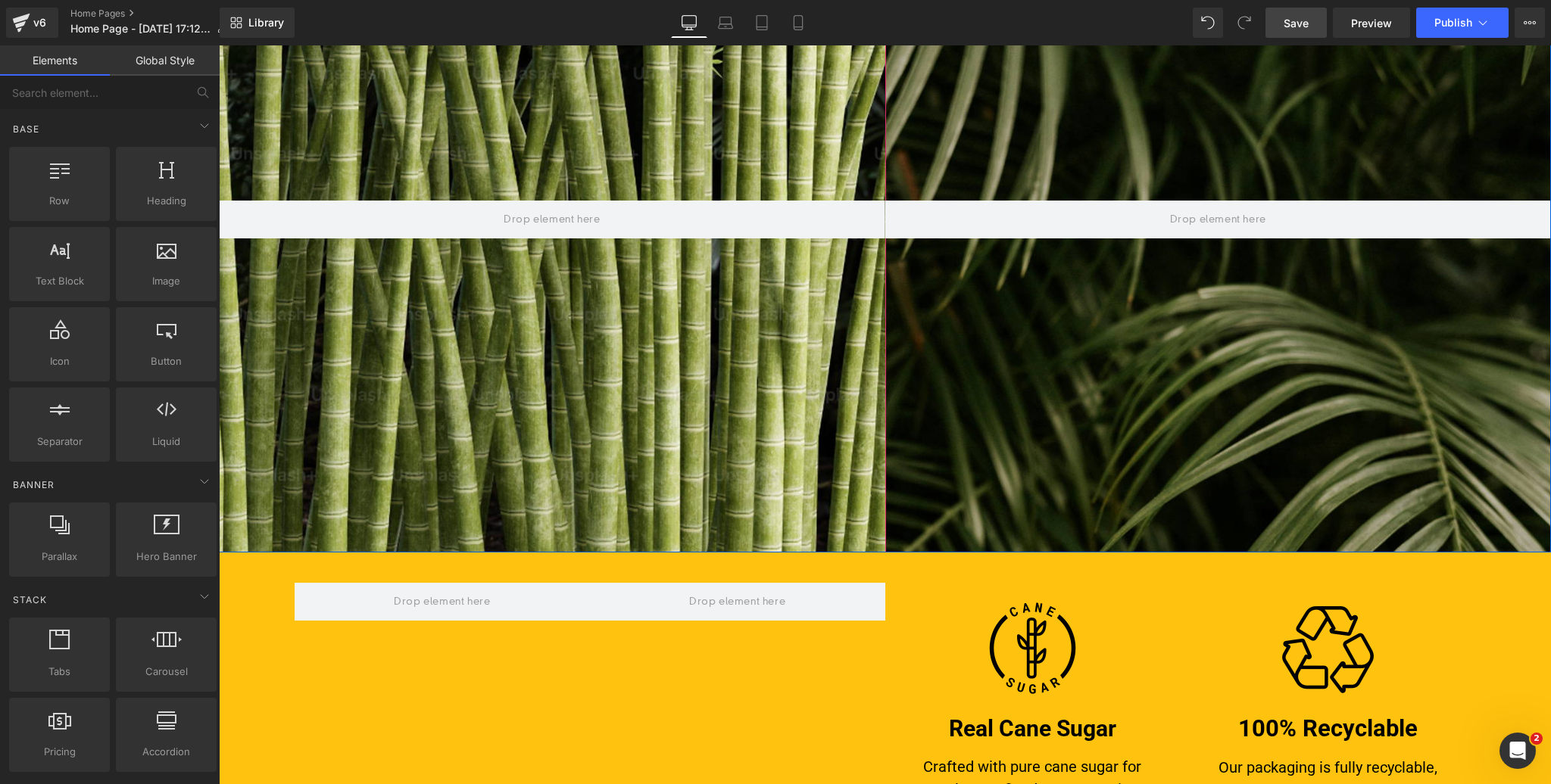
scroll to position [1838, 0]
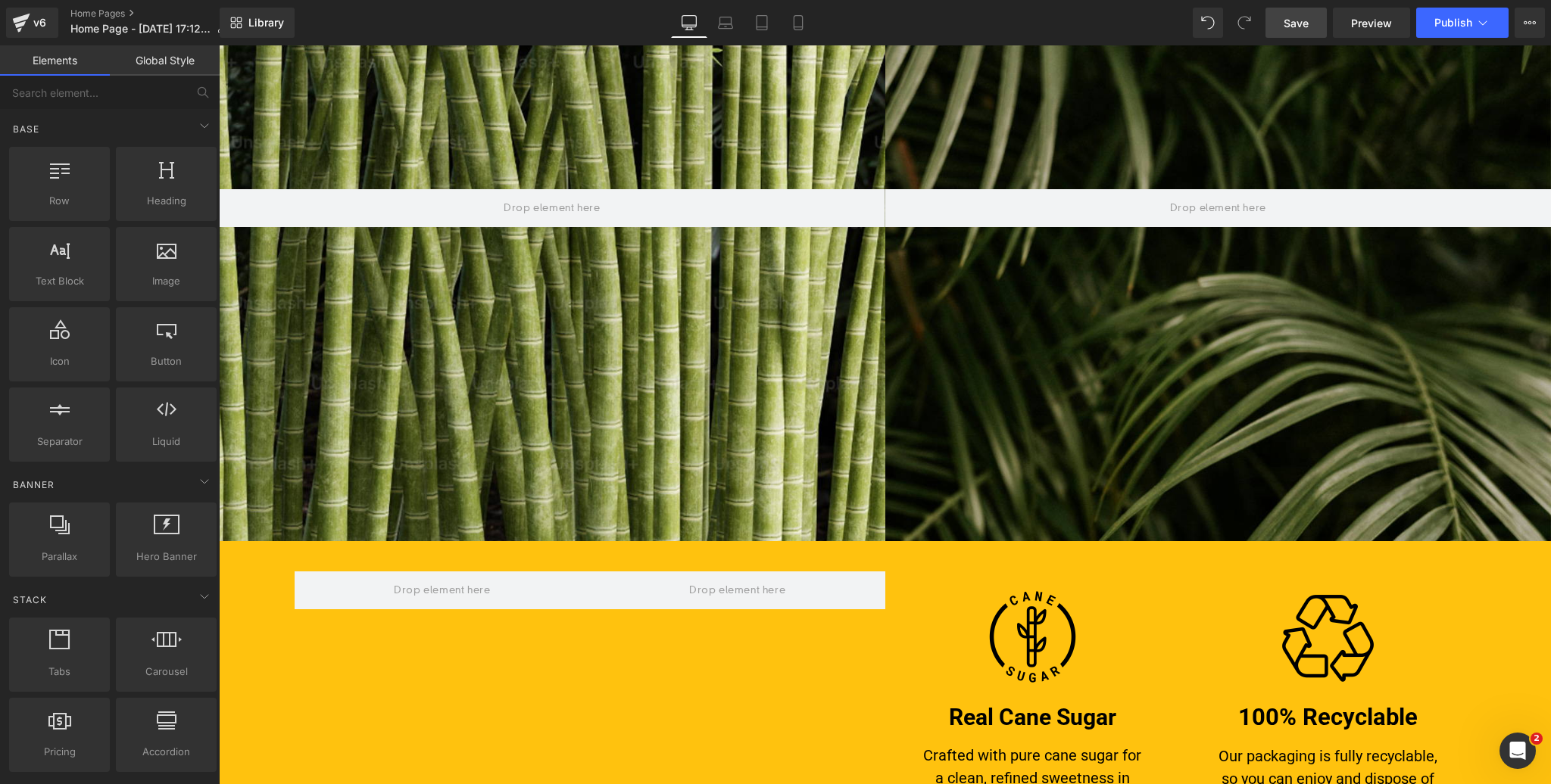
click at [1023, 638] on div "Image" at bounding box center [1033, 637] width 220 height 95
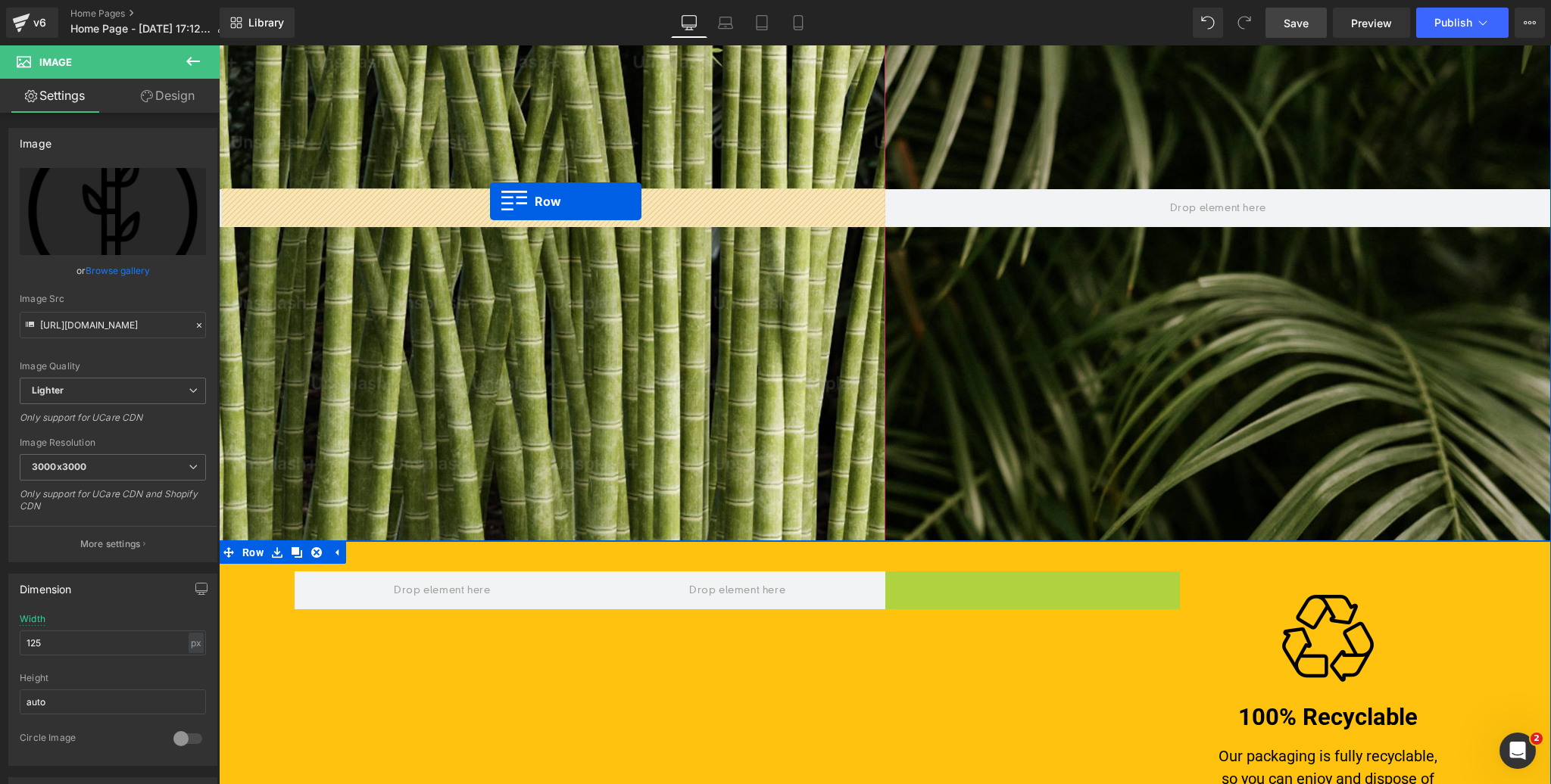
drag, startPoint x: 892, startPoint y: 582, endPoint x: 490, endPoint y: 201, distance: 553.9
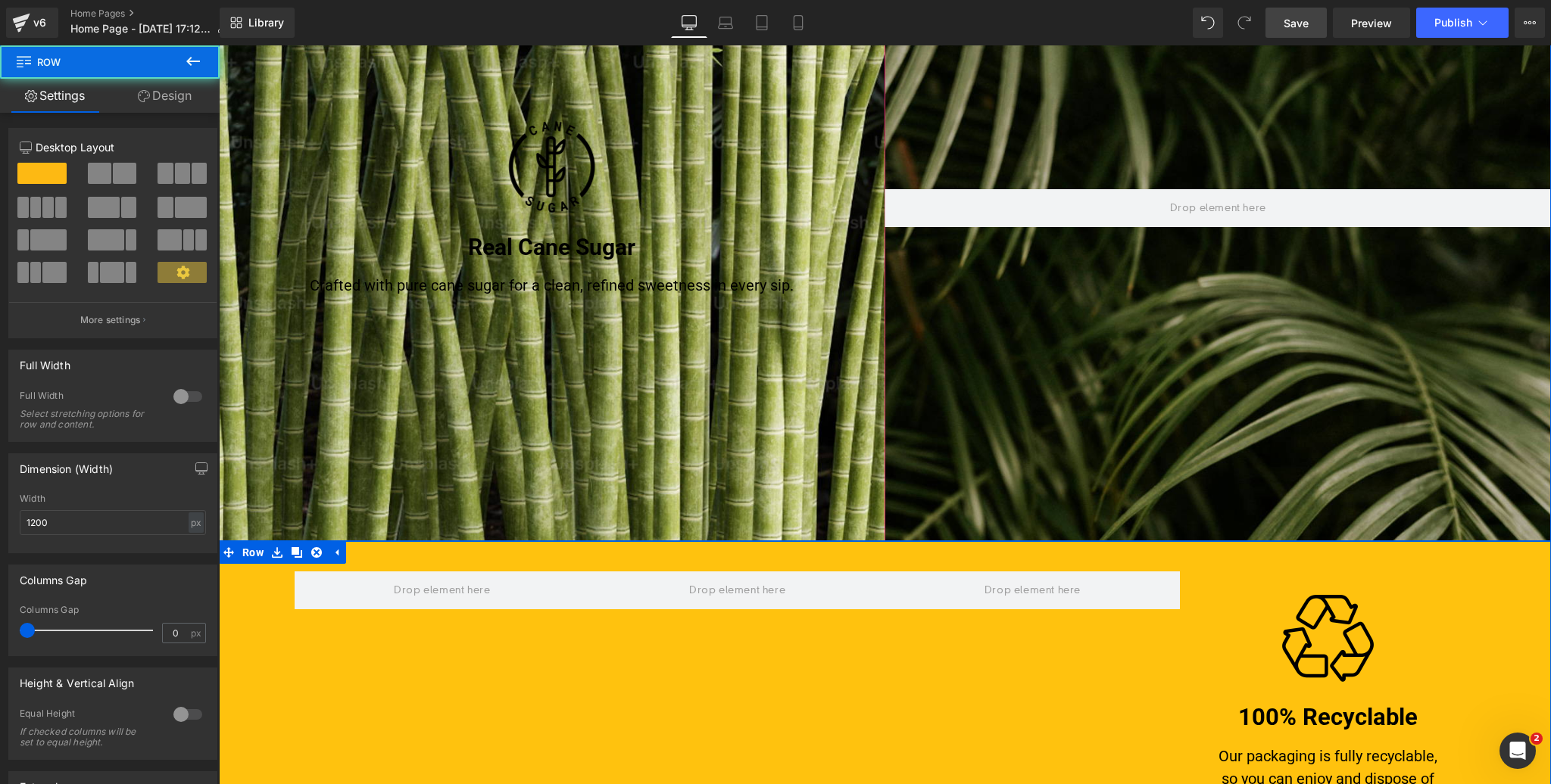
scroll to position [1750, 0]
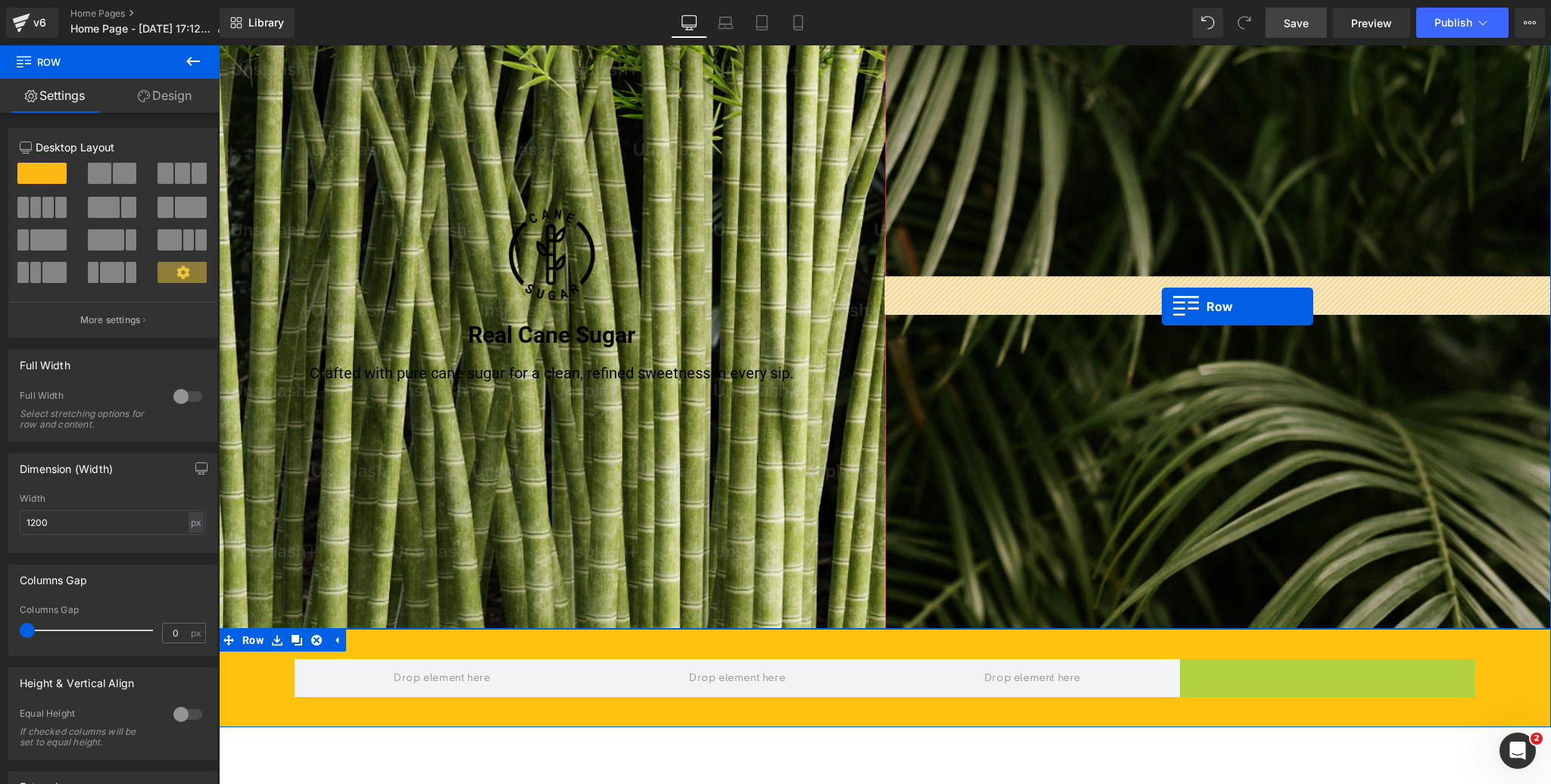
drag, startPoint x: 1192, startPoint y: 673, endPoint x: 1161, endPoint y: 307, distance: 367.3
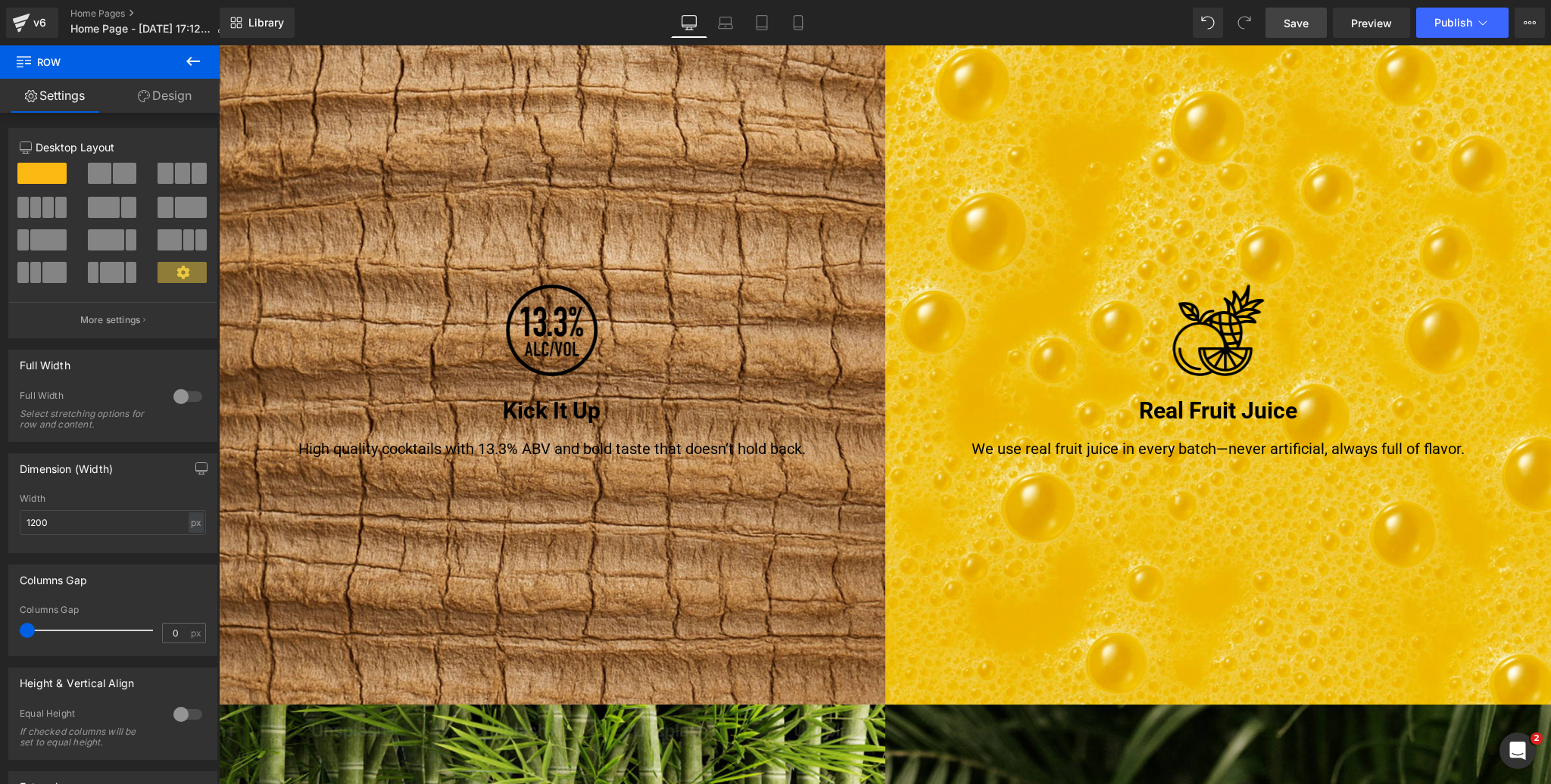
scroll to position [1006, 0]
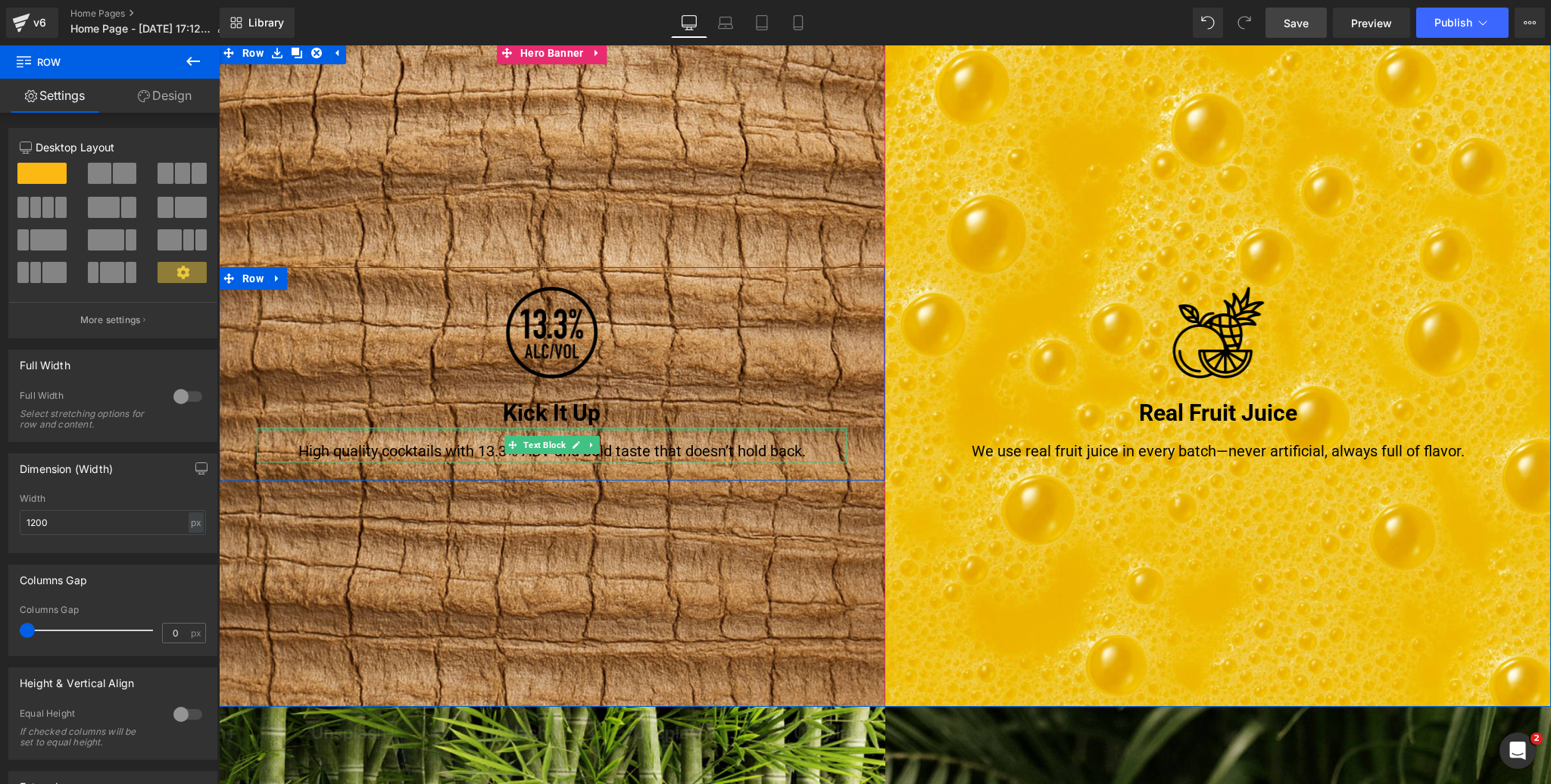
click at [566, 417] on h3 "Kick It Up" at bounding box center [552, 413] width 591 height 30
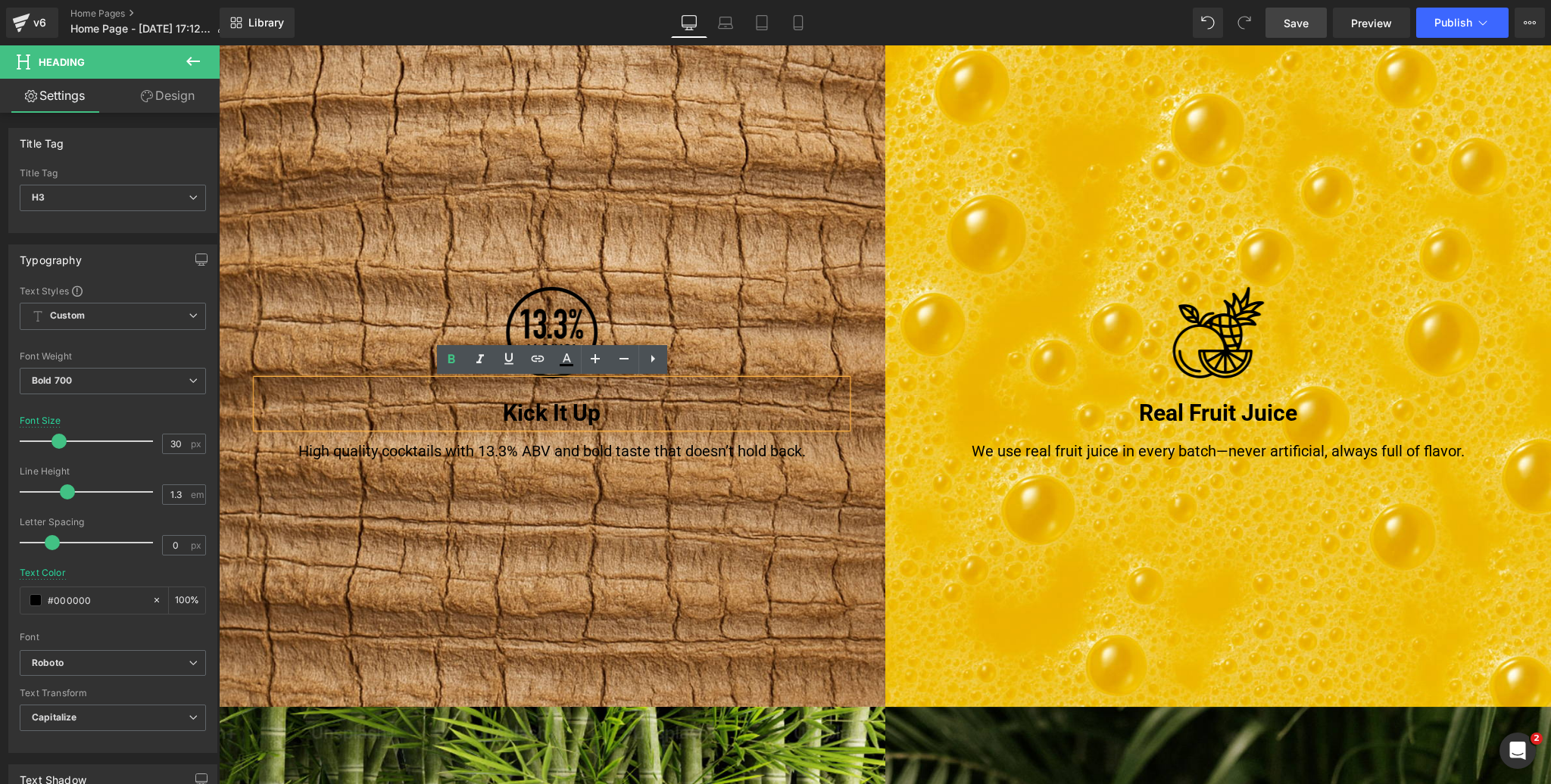
click at [632, 403] on h3 "Kick It Up" at bounding box center [552, 413] width 591 height 30
drag, startPoint x: 593, startPoint y: 401, endPoint x: 267, endPoint y: 469, distance: 333.0
click at [432, 400] on h3 "Kick It Up" at bounding box center [552, 413] width 591 height 30
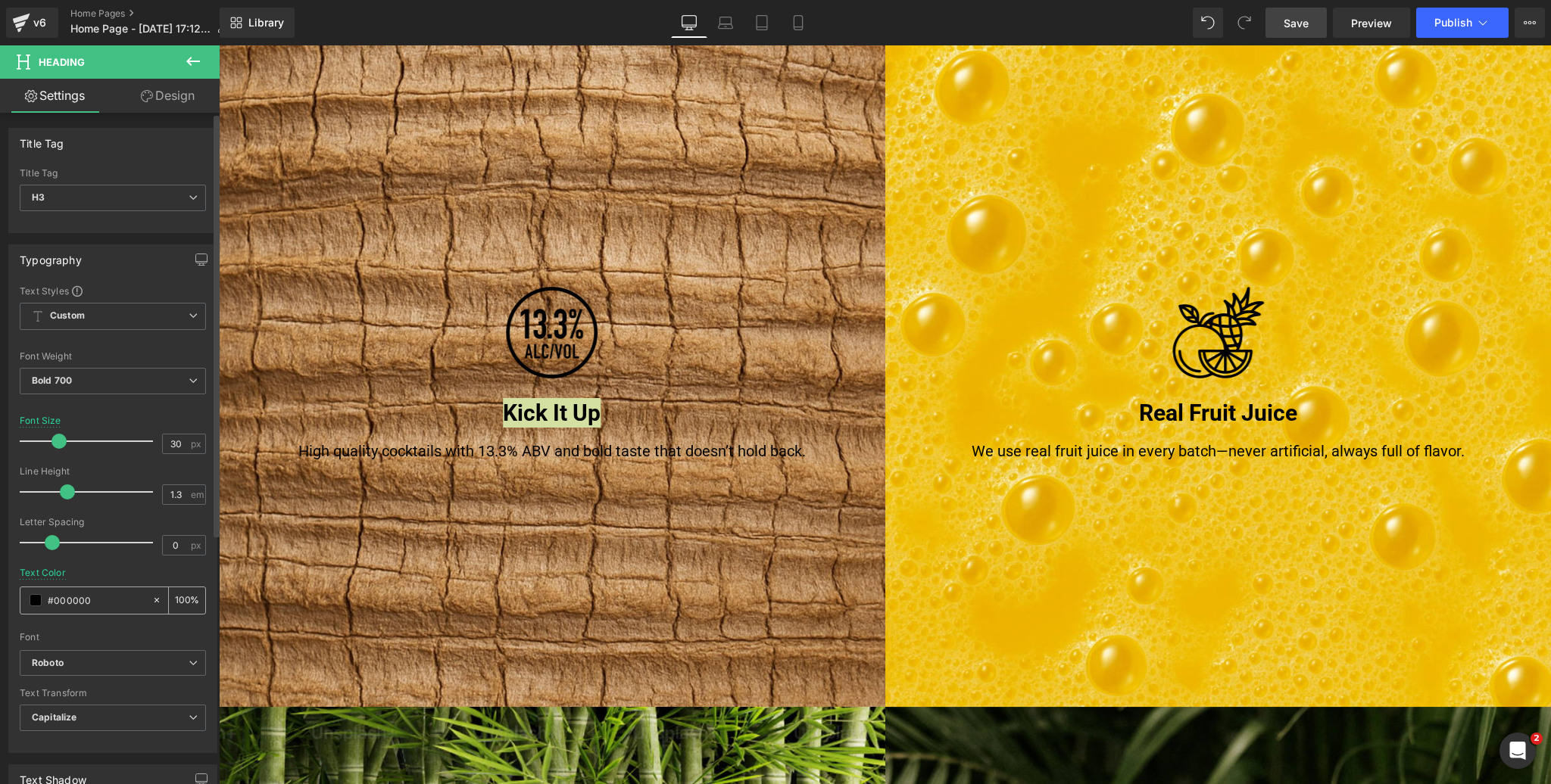
click at [37, 599] on span at bounding box center [36, 600] width 12 height 12
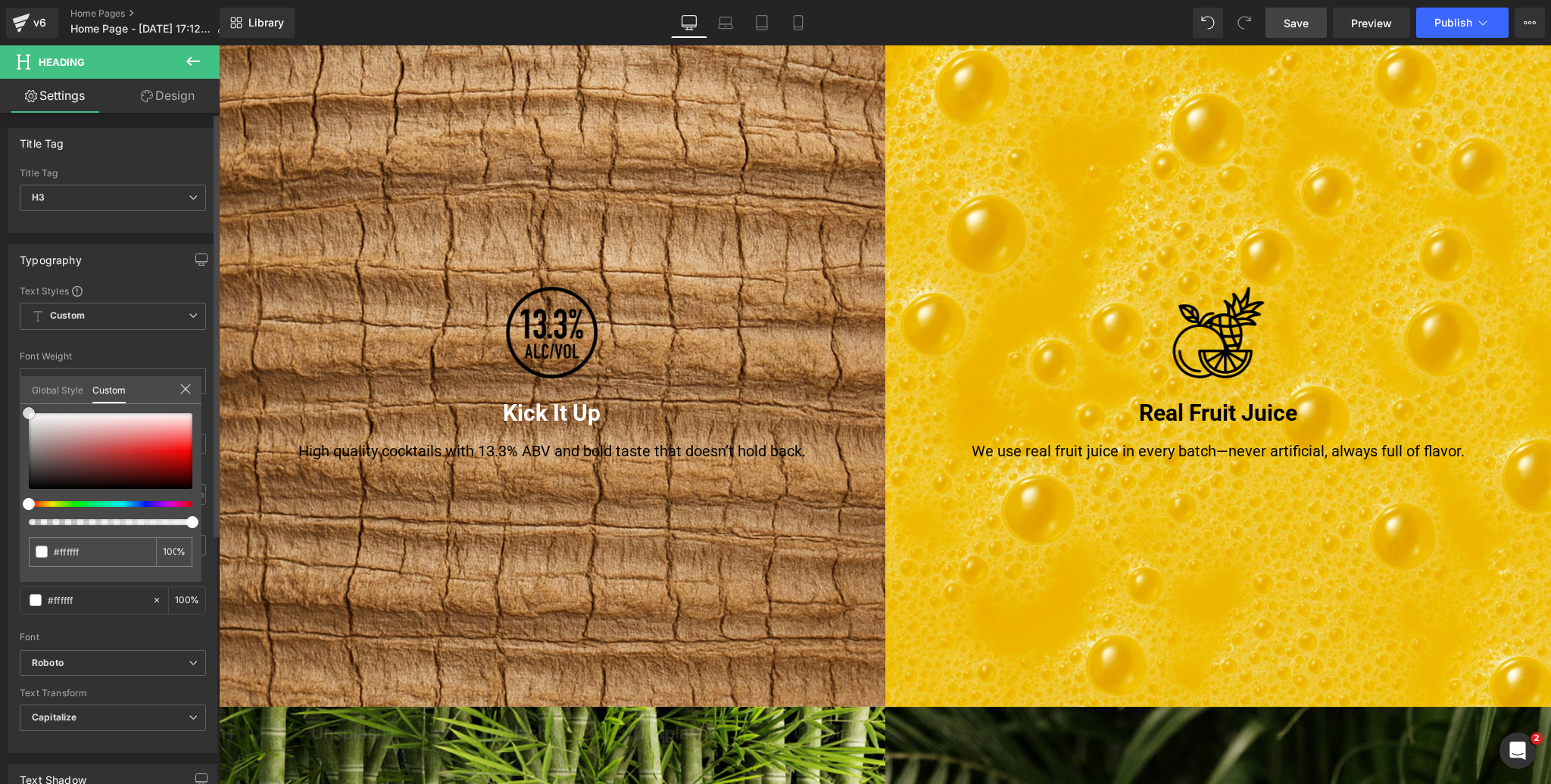
drag, startPoint x: 39, startPoint y: 456, endPoint x: 11, endPoint y: 396, distance: 66.2
click at [11, 396] on div "Typography Text Styles Custom Custom Setup Global Style Custom Setup Global Sty…" at bounding box center [113, 493] width 227 height 520
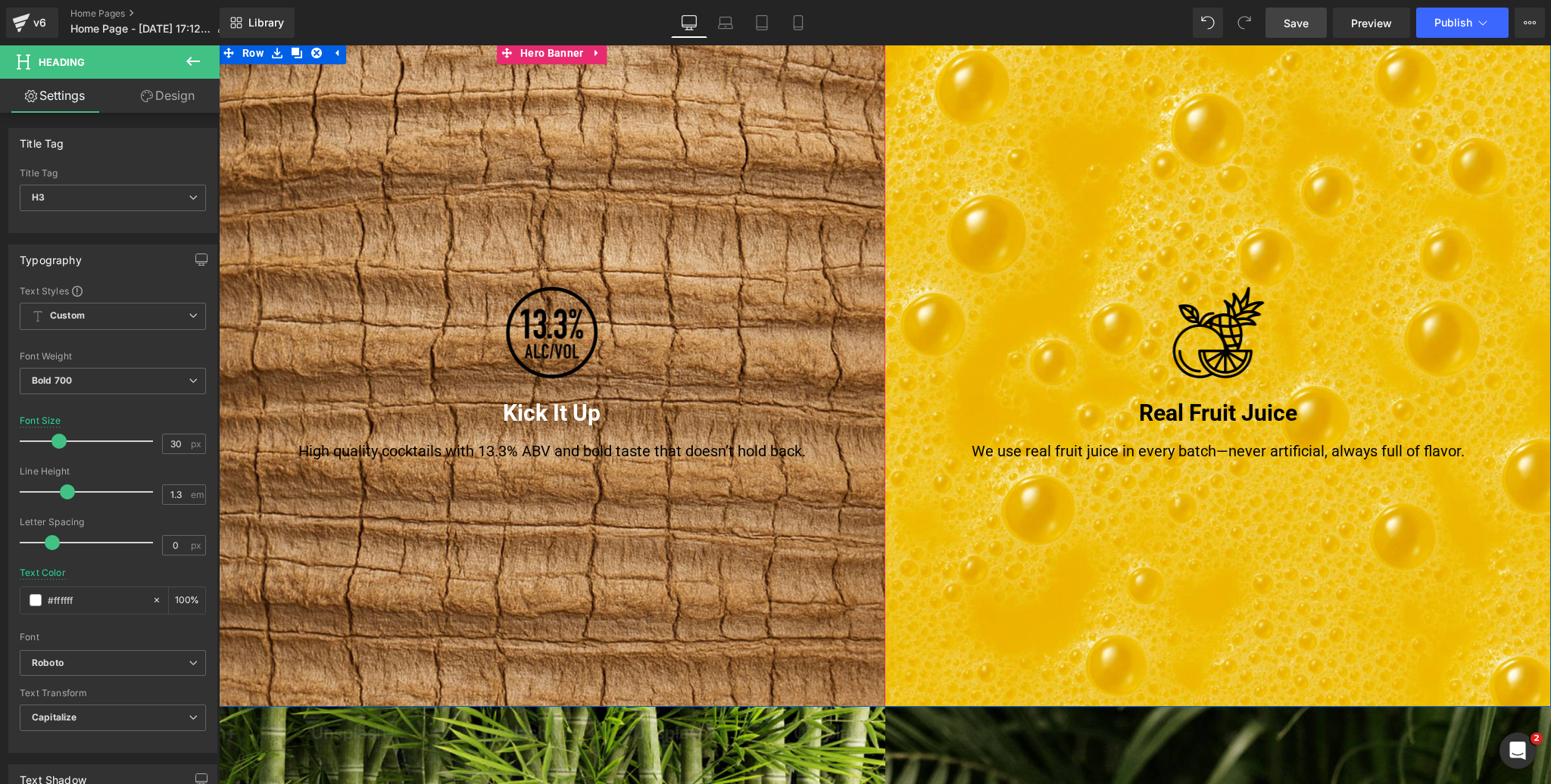
click at [389, 454] on p "High quality cocktails with 13.3% ABV and bold taste that doesn’t hold back." at bounding box center [552, 451] width 591 height 23
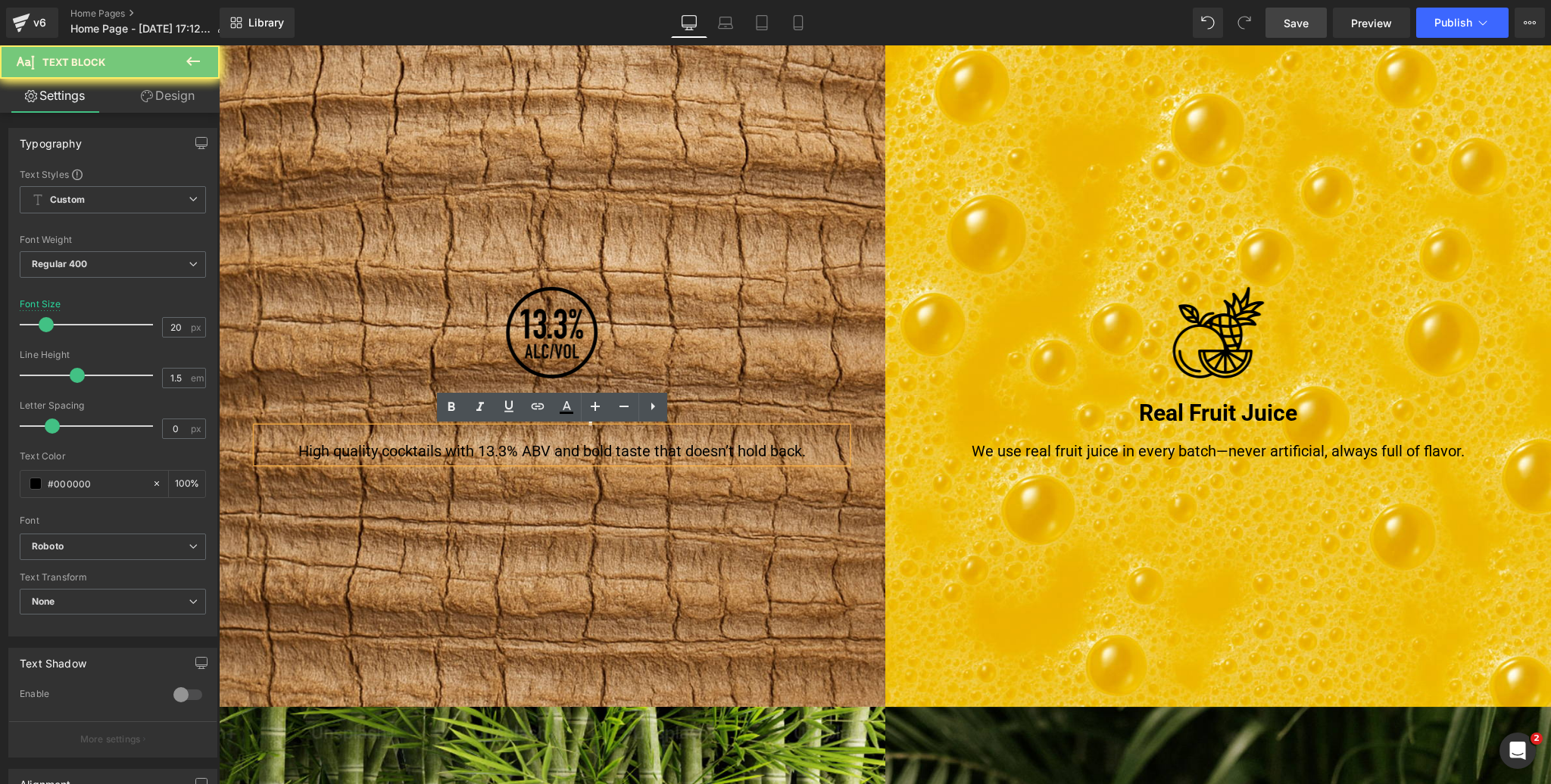
click at [389, 454] on p "High quality cocktails with 13.3% ABV and bold taste that doesn’t hold back." at bounding box center [552, 451] width 591 height 23
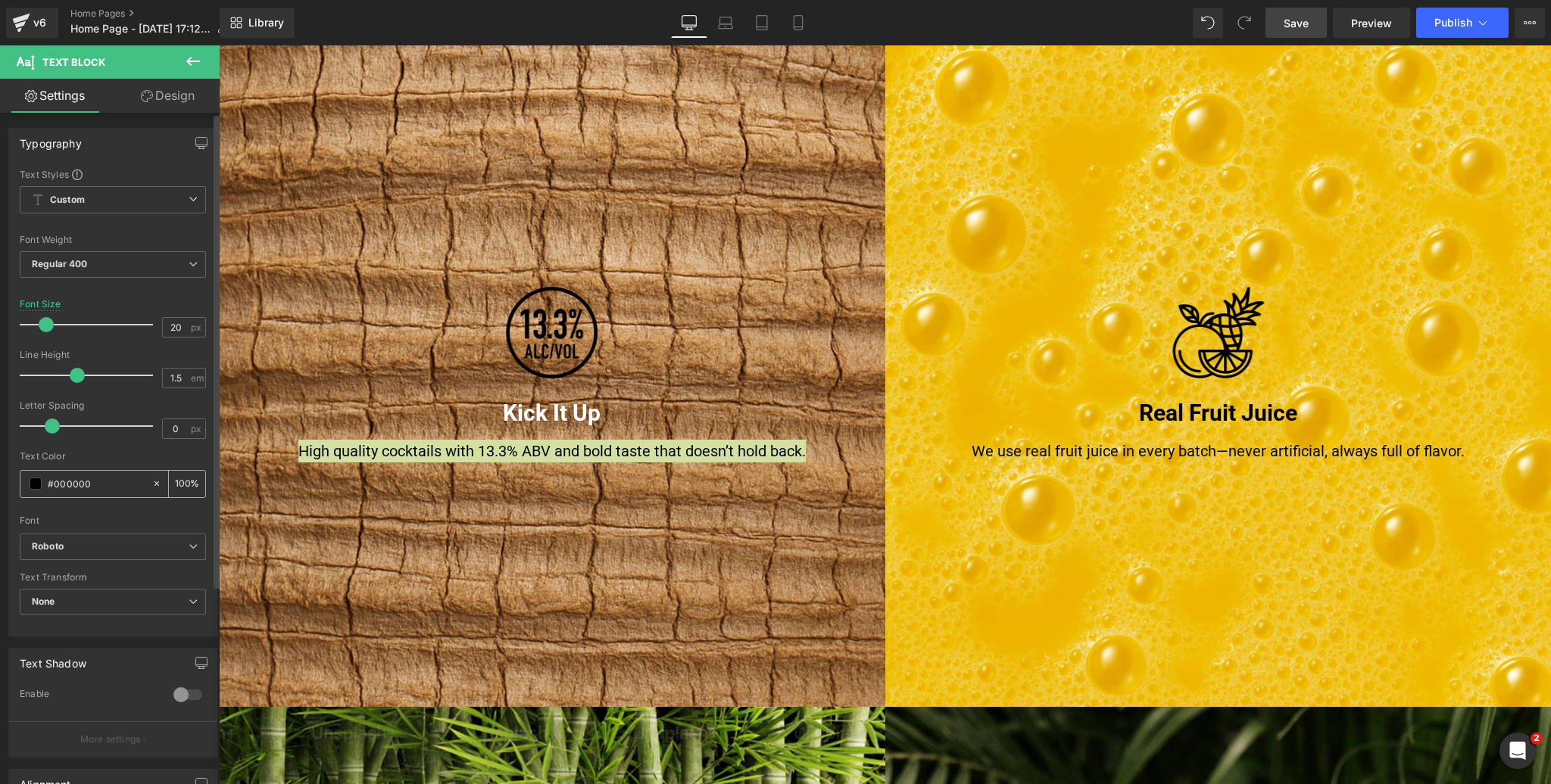
click at [36, 487] on span at bounding box center [36, 483] width 12 height 12
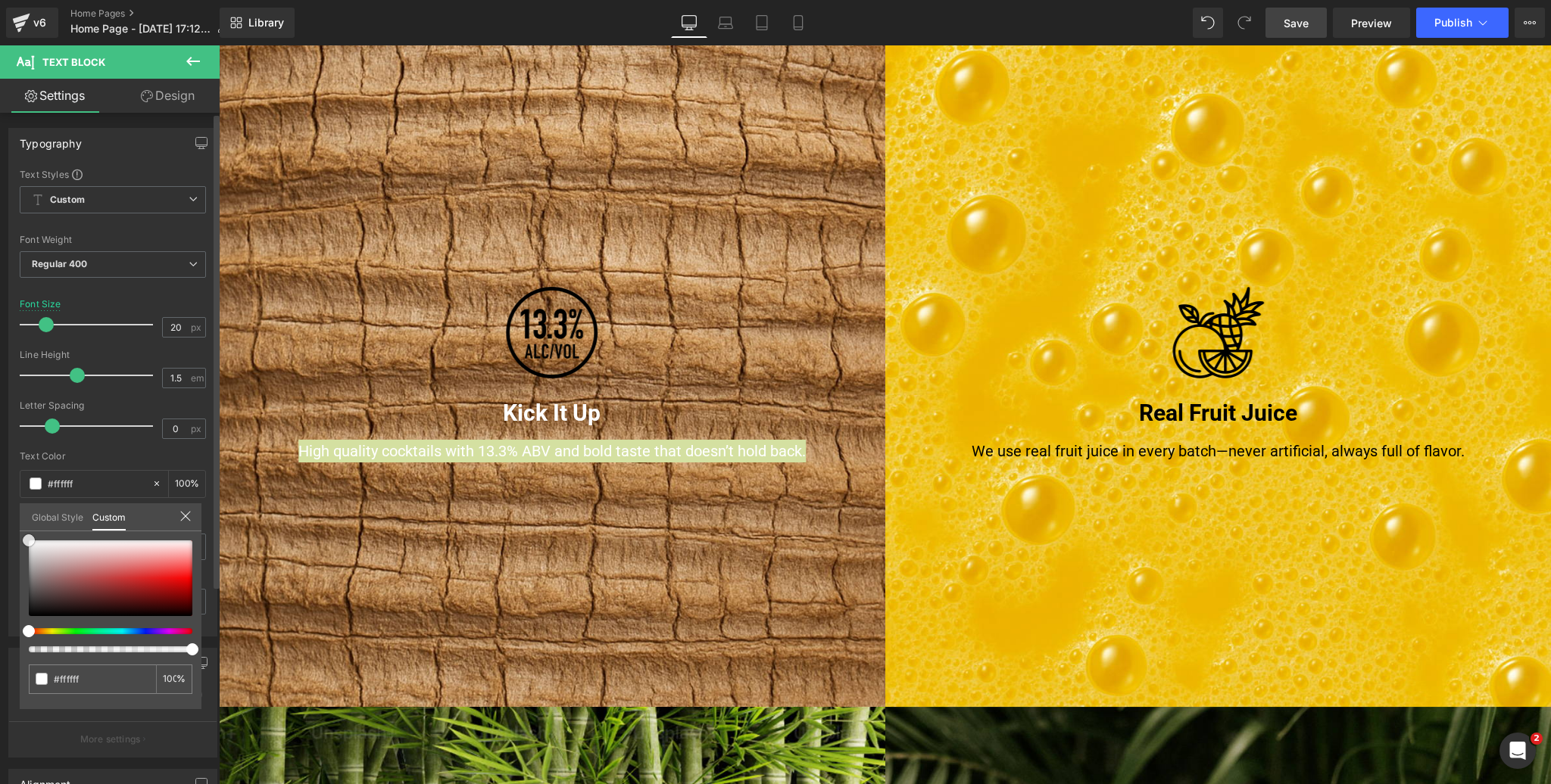
drag, startPoint x: 19, startPoint y: 536, endPoint x: 7, endPoint y: 521, distance: 19.2
click at [7, 521] on div "Typography Text Styles Custom Custom Setup Global Style Custom Setup Global Sty…" at bounding box center [113, 377] width 227 height 520
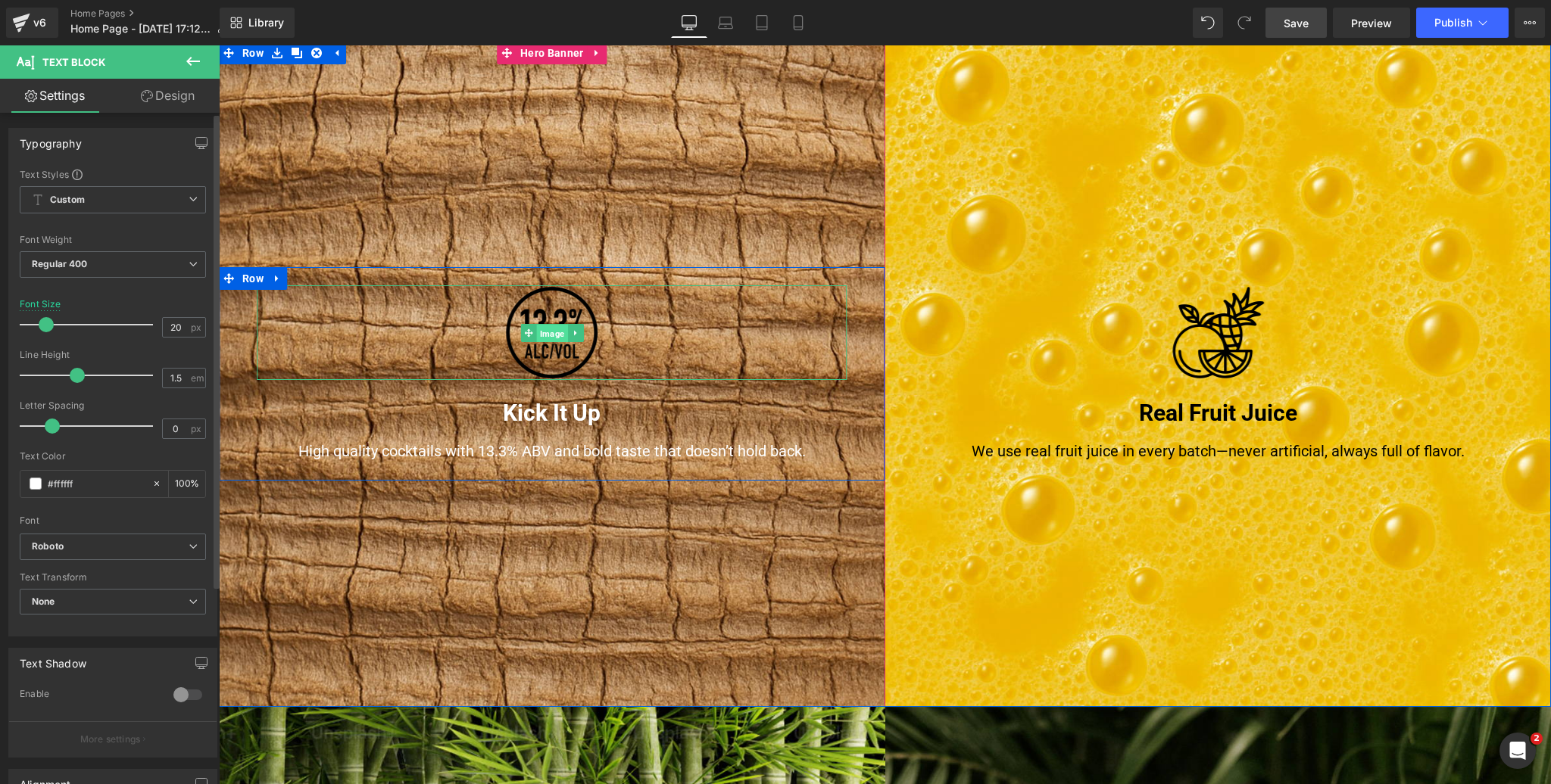
click at [550, 334] on span "Image" at bounding box center [551, 333] width 31 height 18
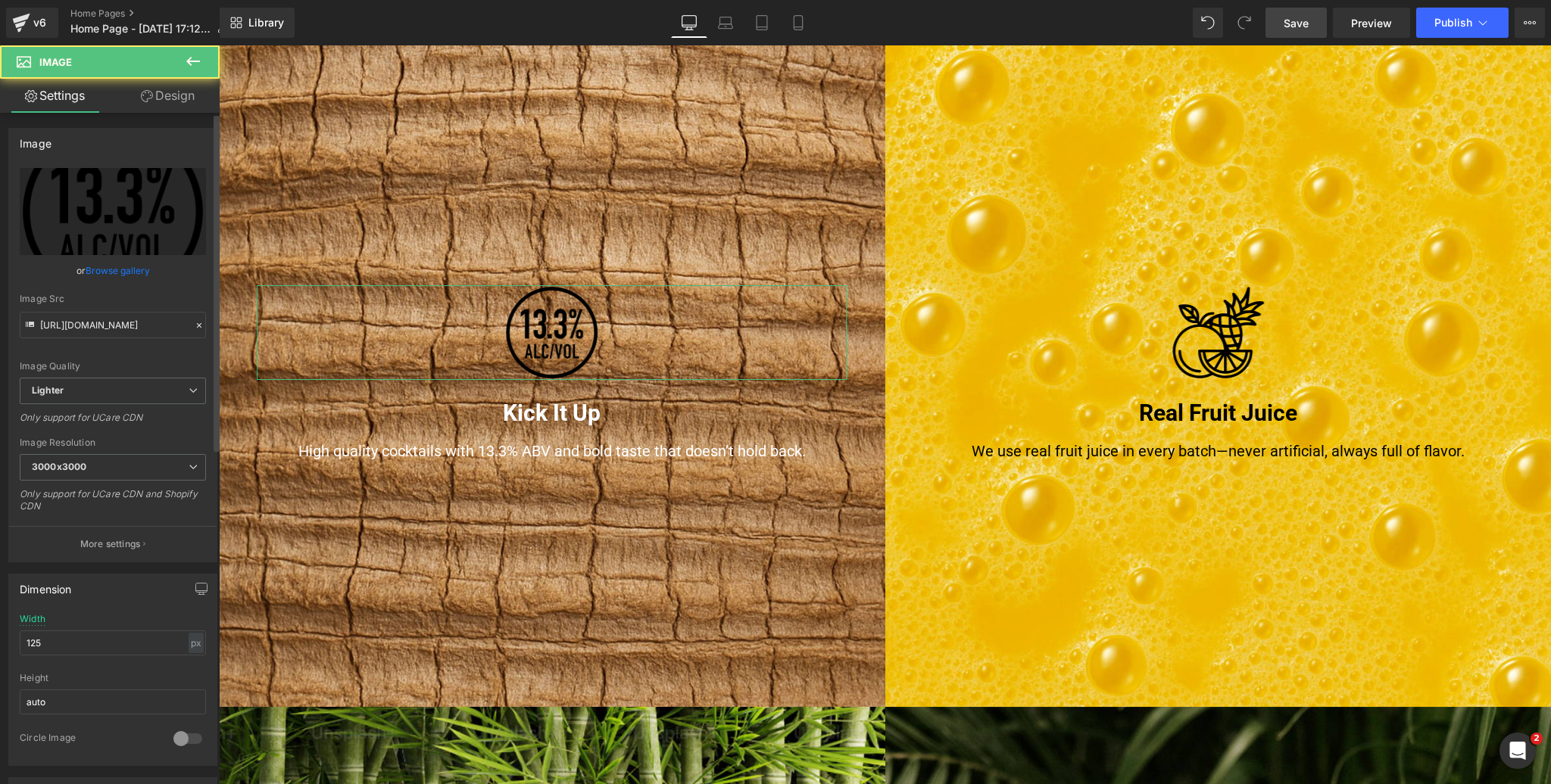
click at [118, 273] on link "Browse gallery" at bounding box center [117, 271] width 64 height 26
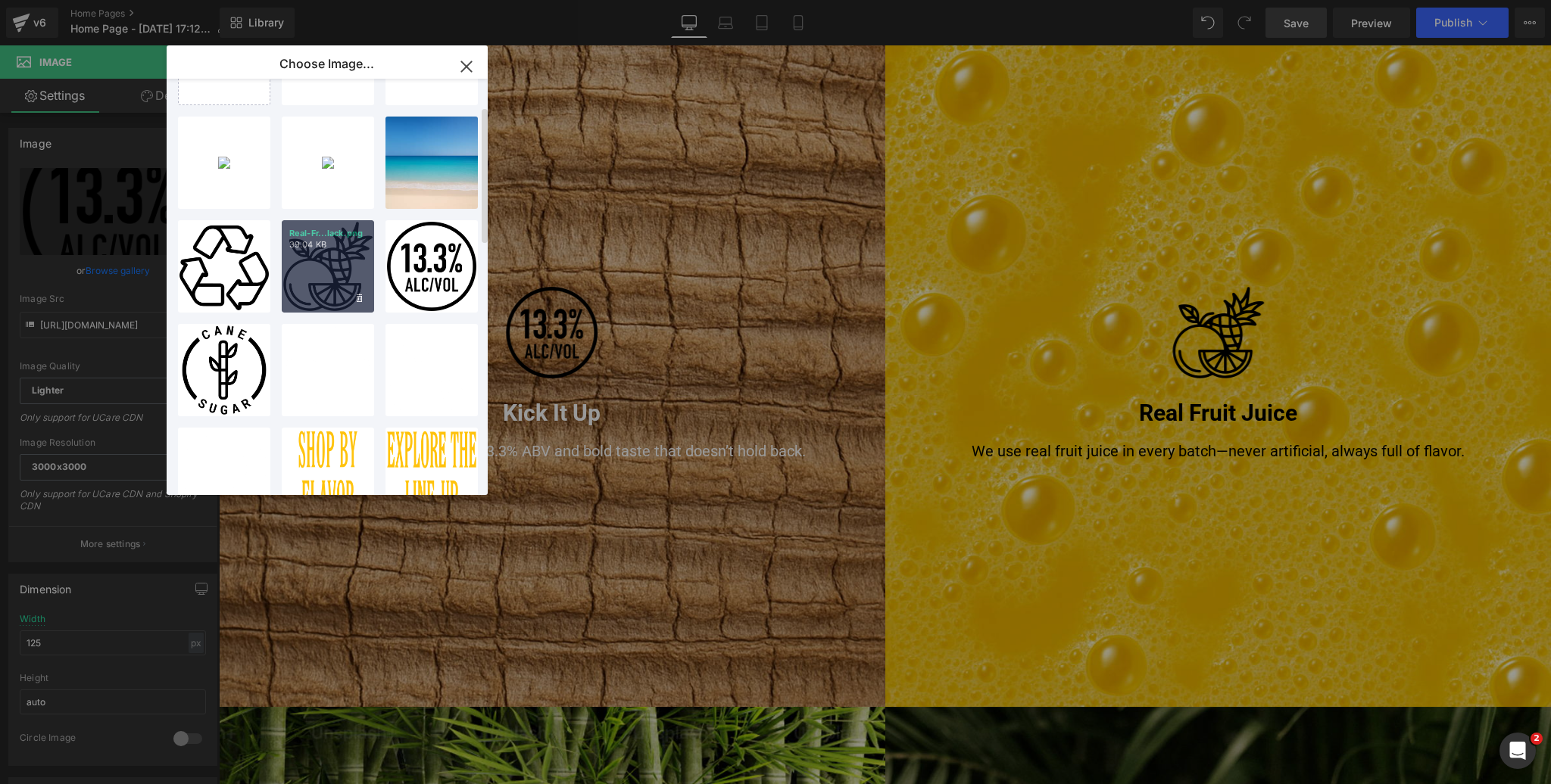
scroll to position [252, 0]
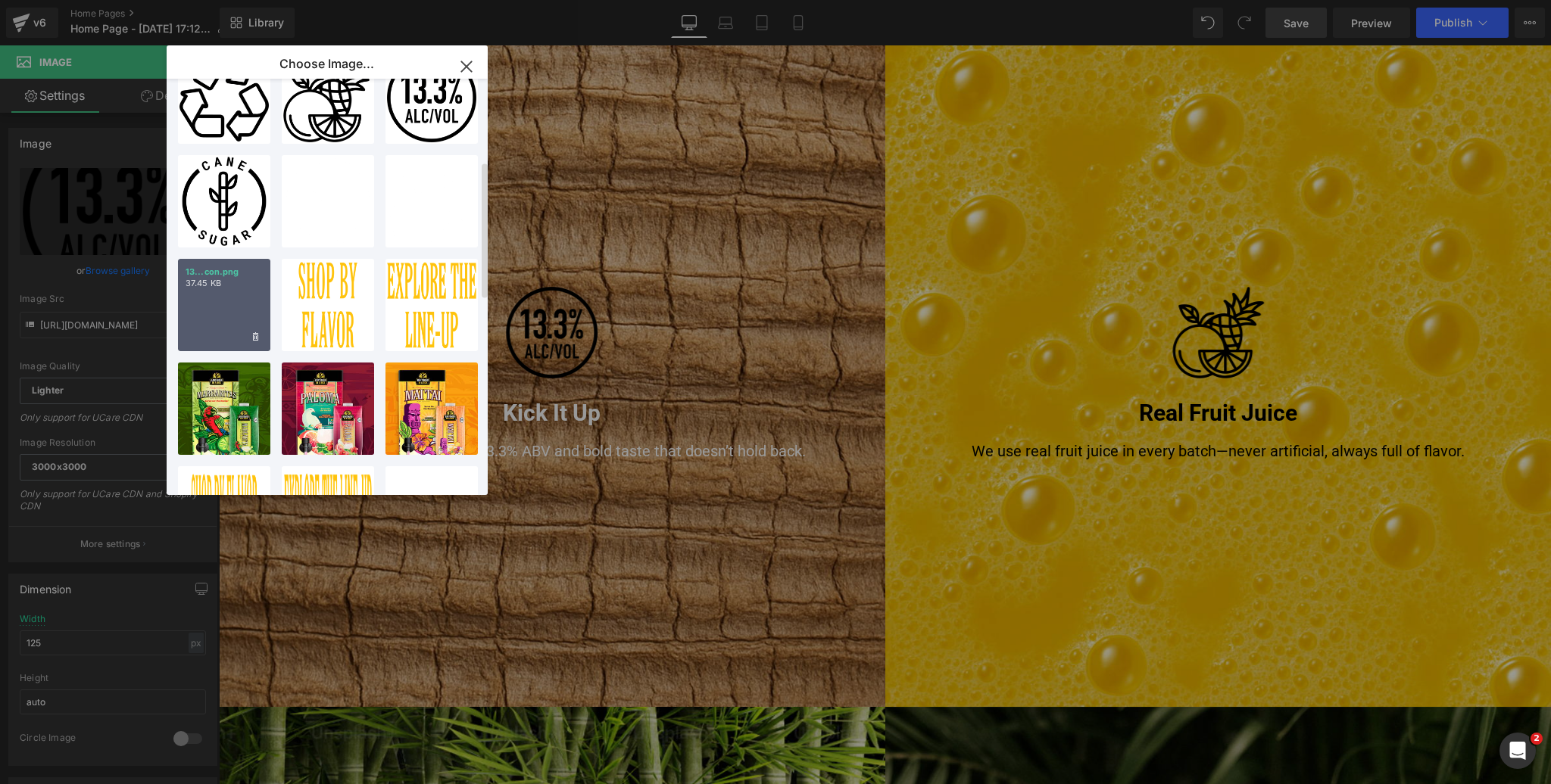
click at [221, 302] on div "13...con.png 37.45 KB" at bounding box center [223, 305] width 92 height 92
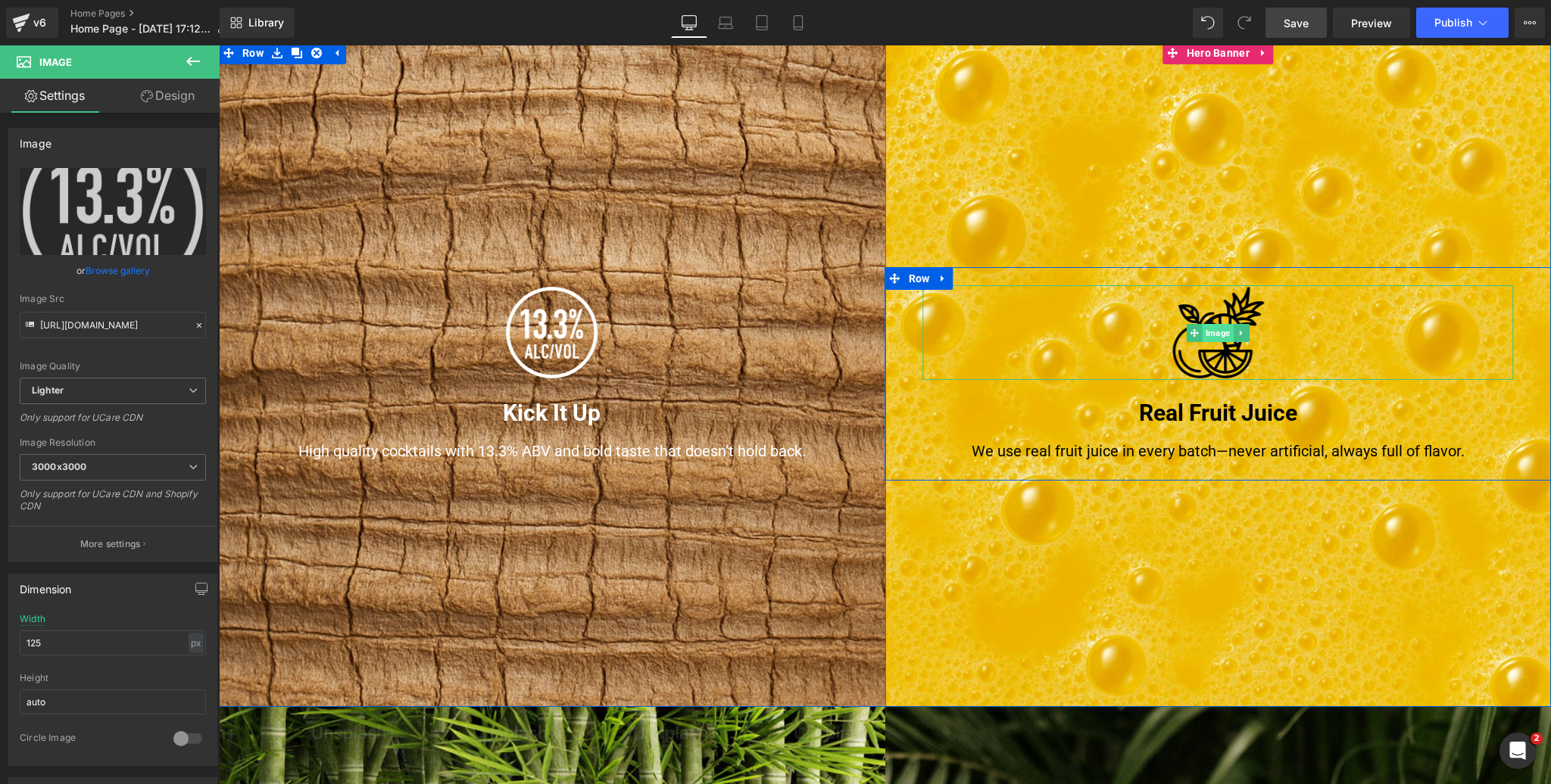
click at [1212, 335] on span "Image" at bounding box center [1218, 333] width 31 height 18
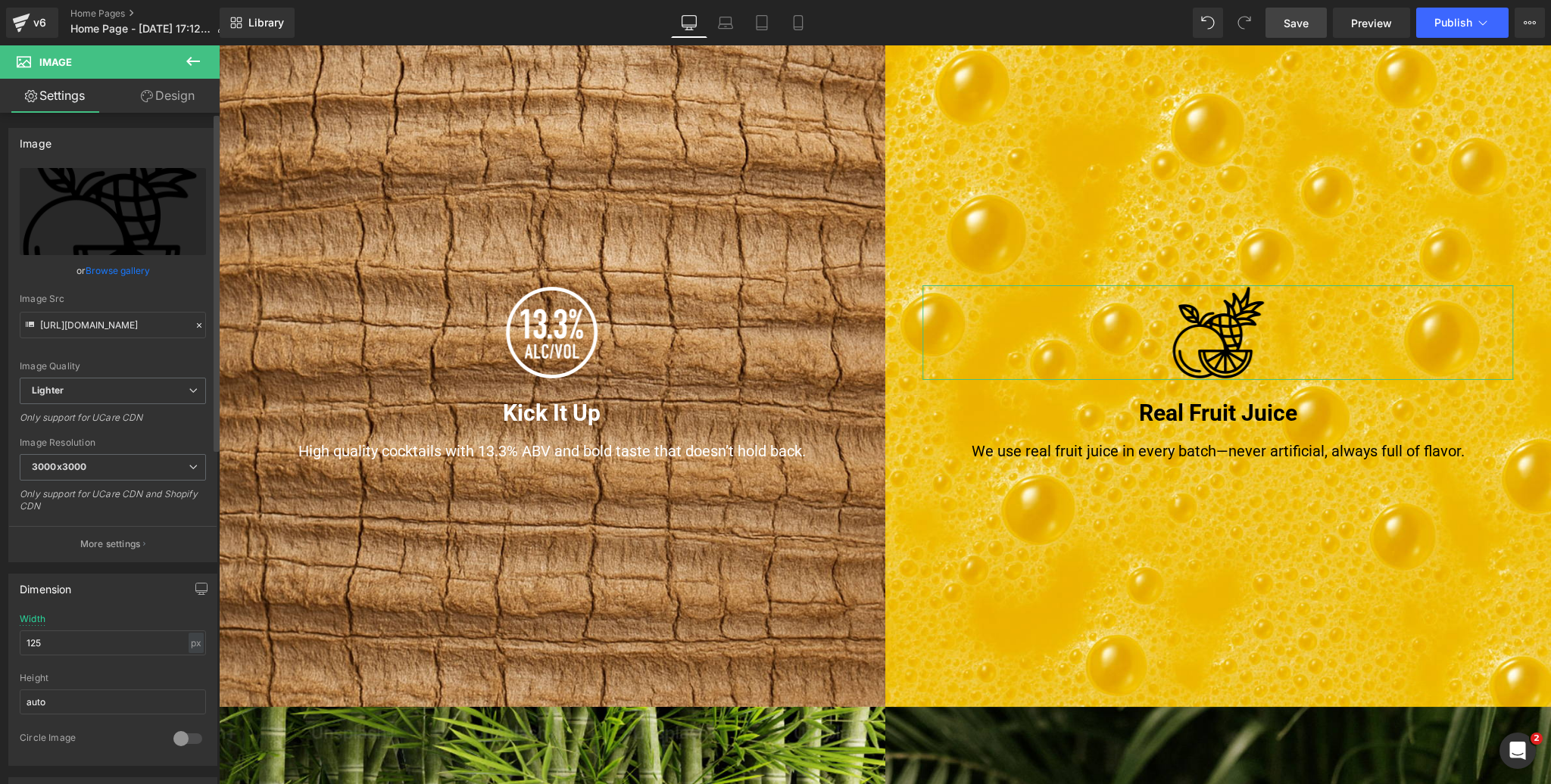
click at [101, 270] on link "Browse gallery" at bounding box center [117, 271] width 64 height 26
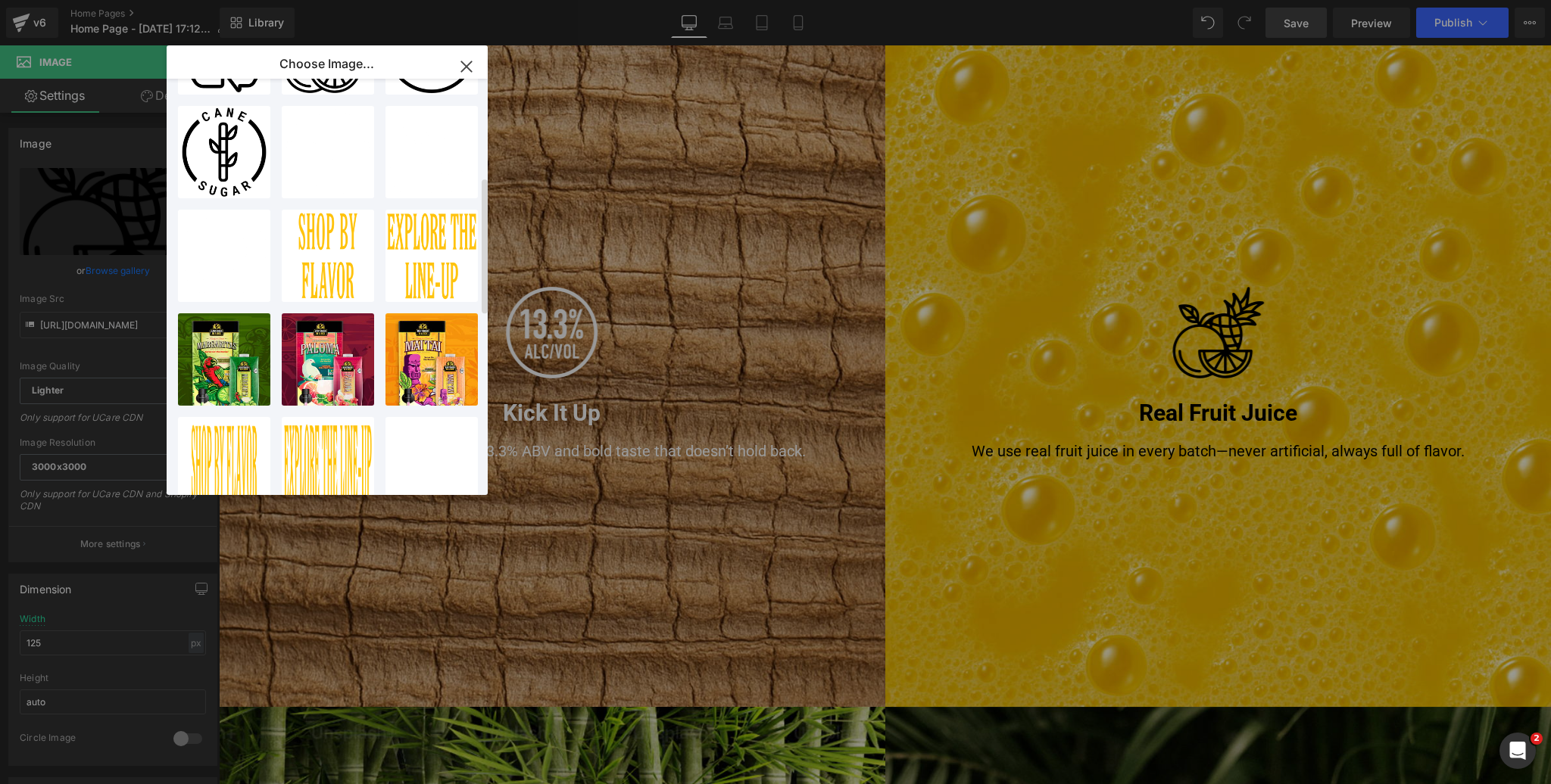
scroll to position [301, 0]
click at [422, 172] on div "bartend...ruit.png 49.70 KB" at bounding box center [431, 152] width 92 height 92
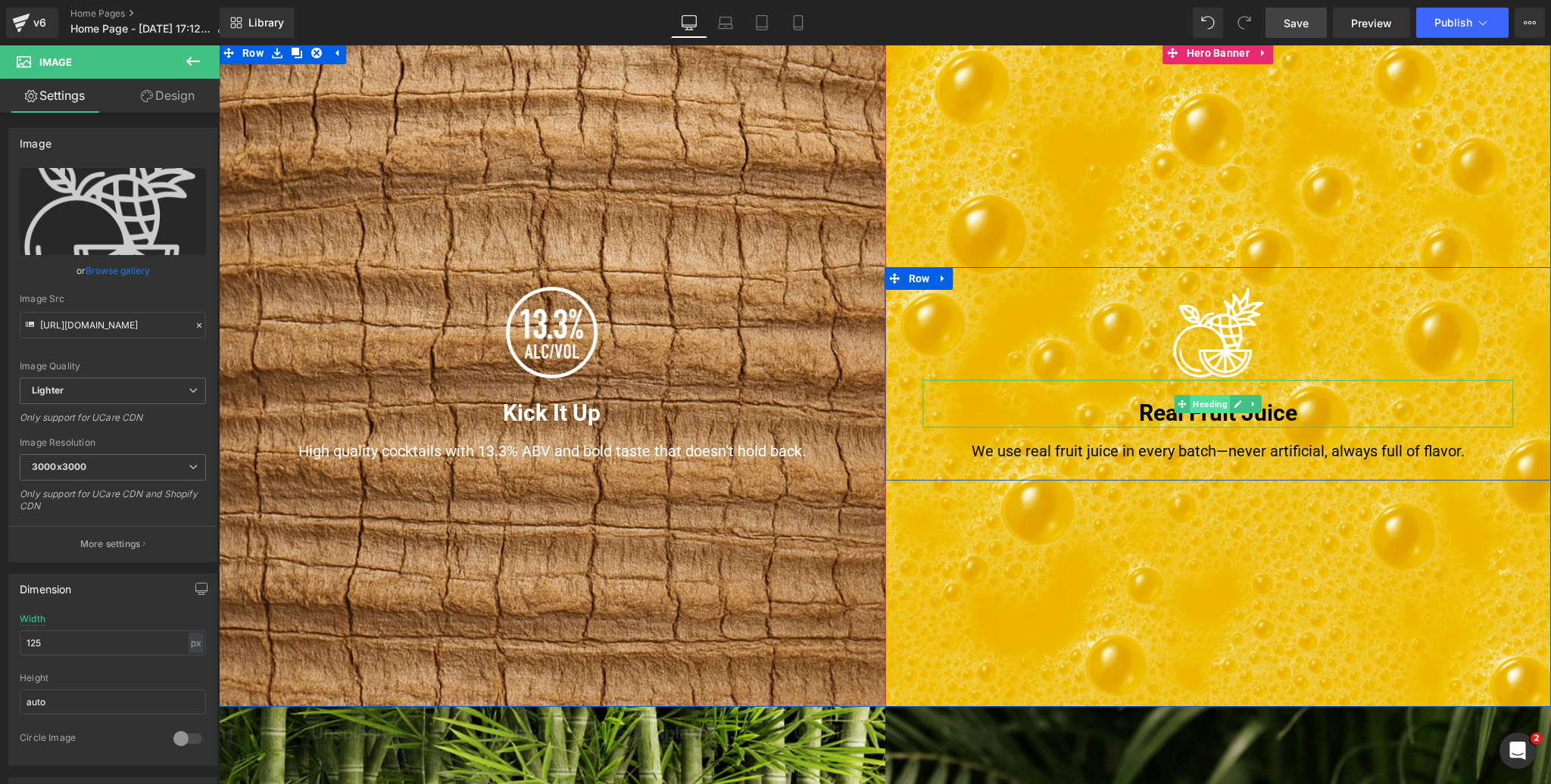
click at [1209, 405] on span "Heading" at bounding box center [1210, 404] width 40 height 18
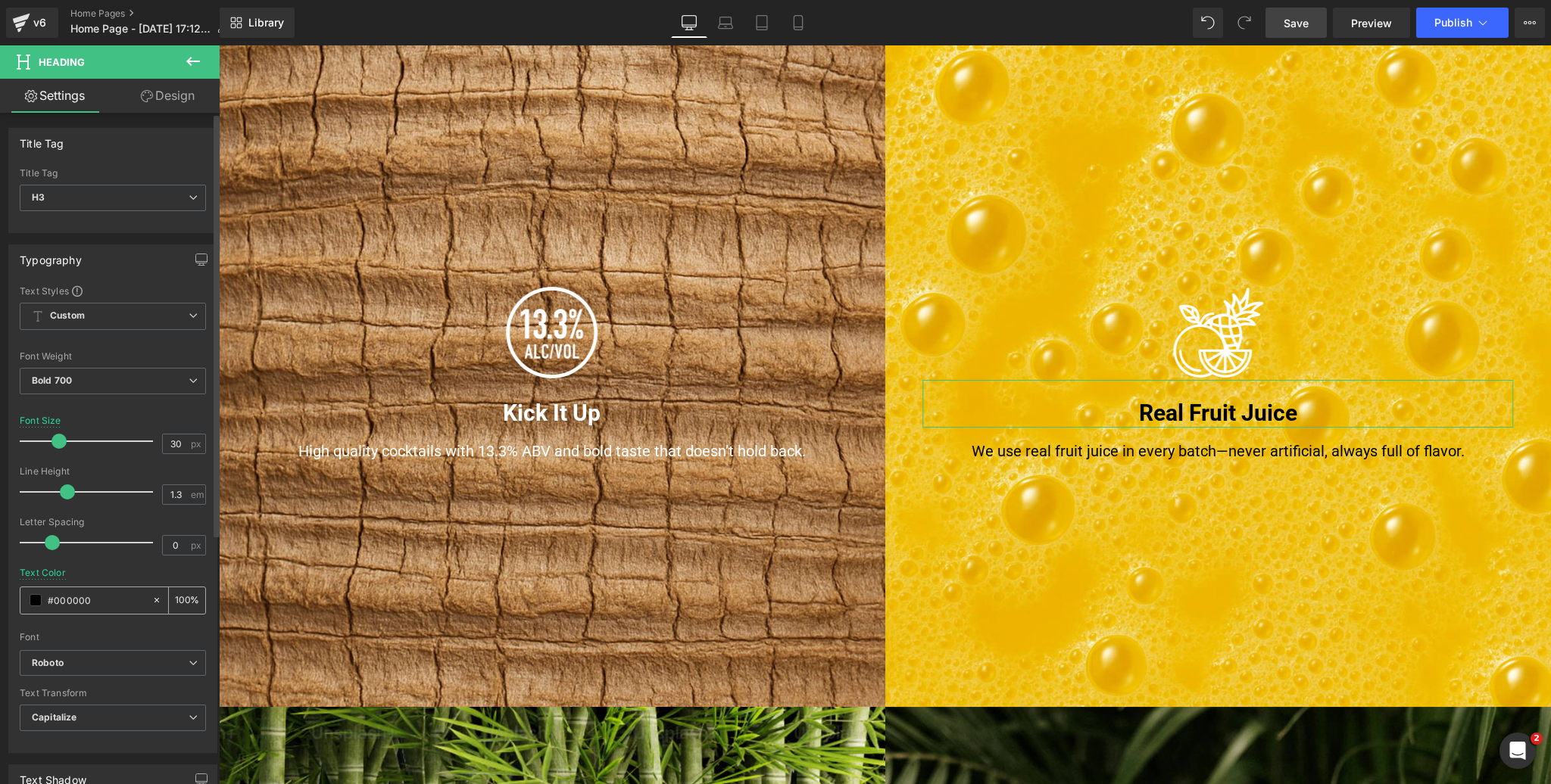
click at [39, 596] on span at bounding box center [36, 600] width 12 height 12
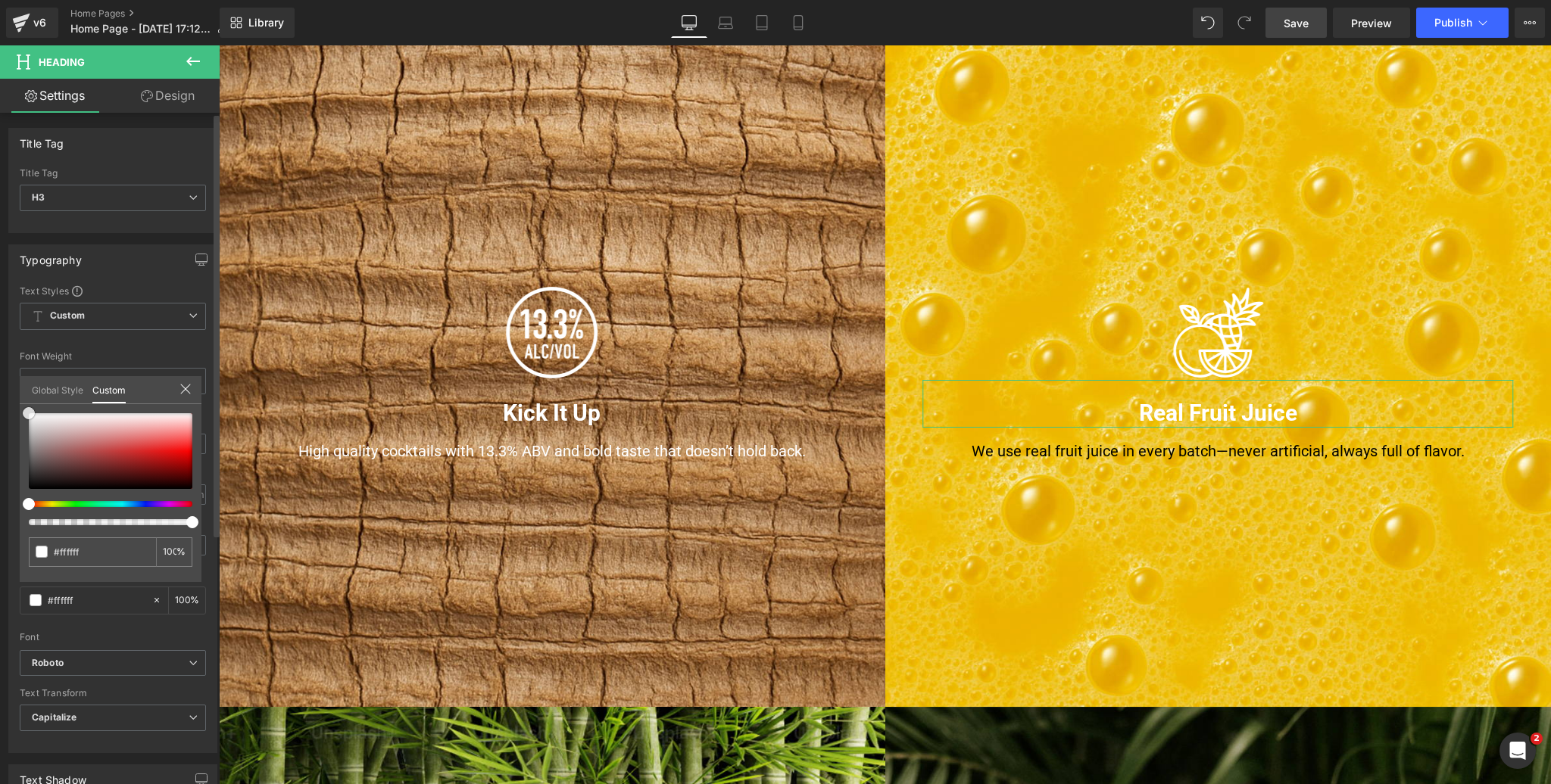
drag, startPoint x: 41, startPoint y: 461, endPoint x: 11, endPoint y: 382, distance: 84.5
click at [11, 382] on div "Typography Text Styles Custom Custom Setup Global Style Custom Setup Global Sty…" at bounding box center [113, 493] width 227 height 520
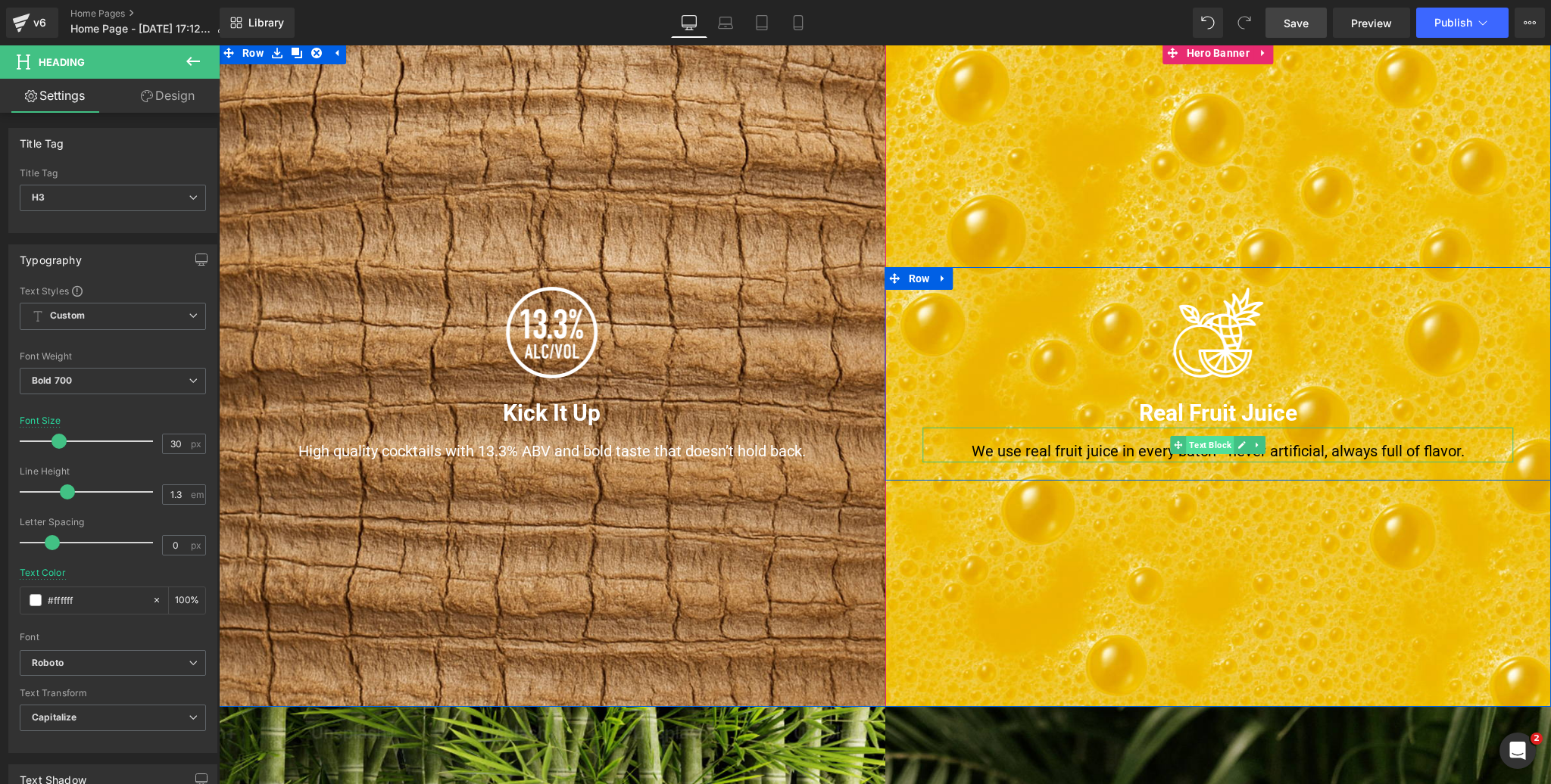
click at [1209, 445] on span "Text Block" at bounding box center [1210, 445] width 47 height 18
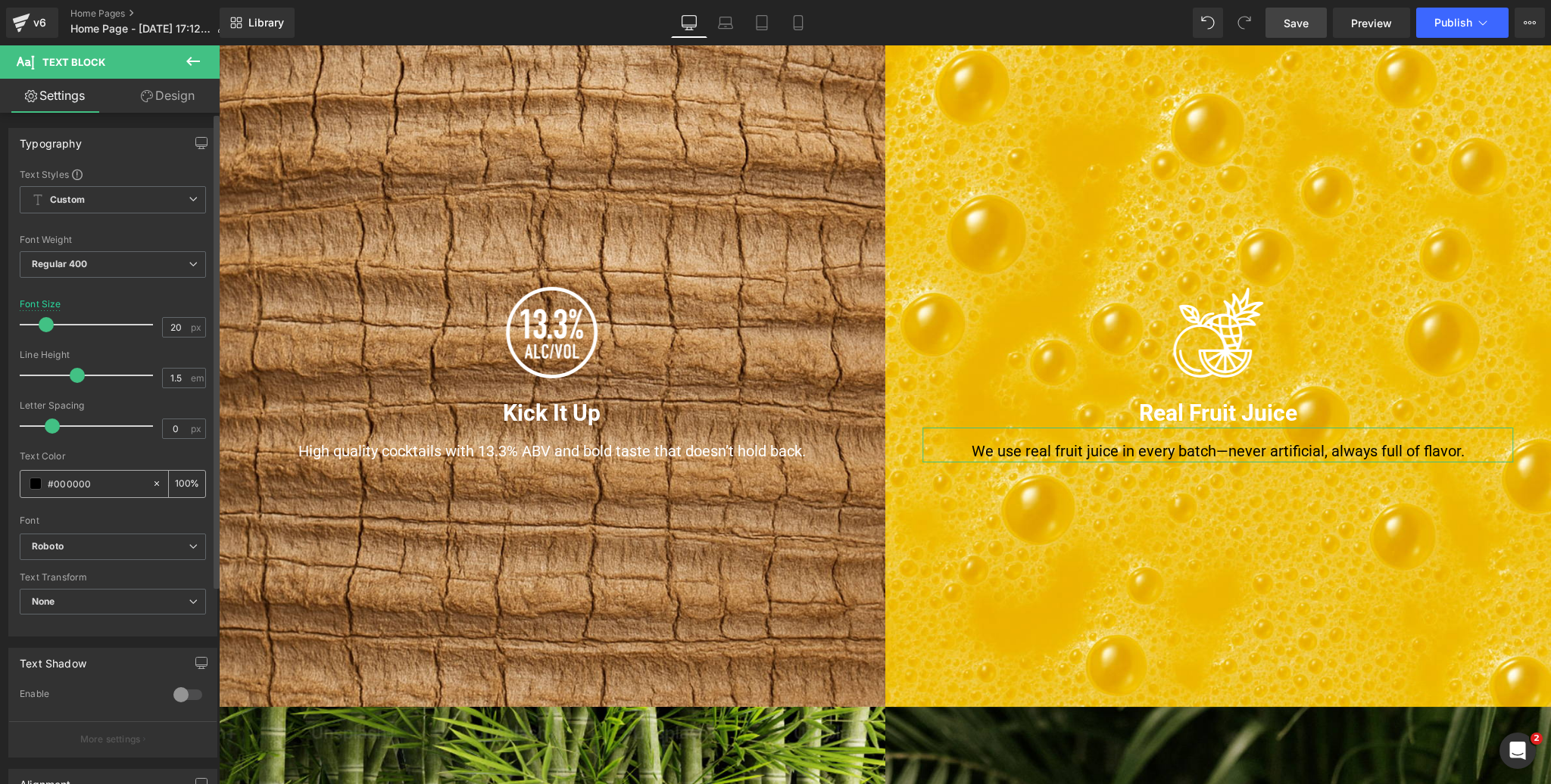
click at [34, 482] on span at bounding box center [36, 483] width 12 height 12
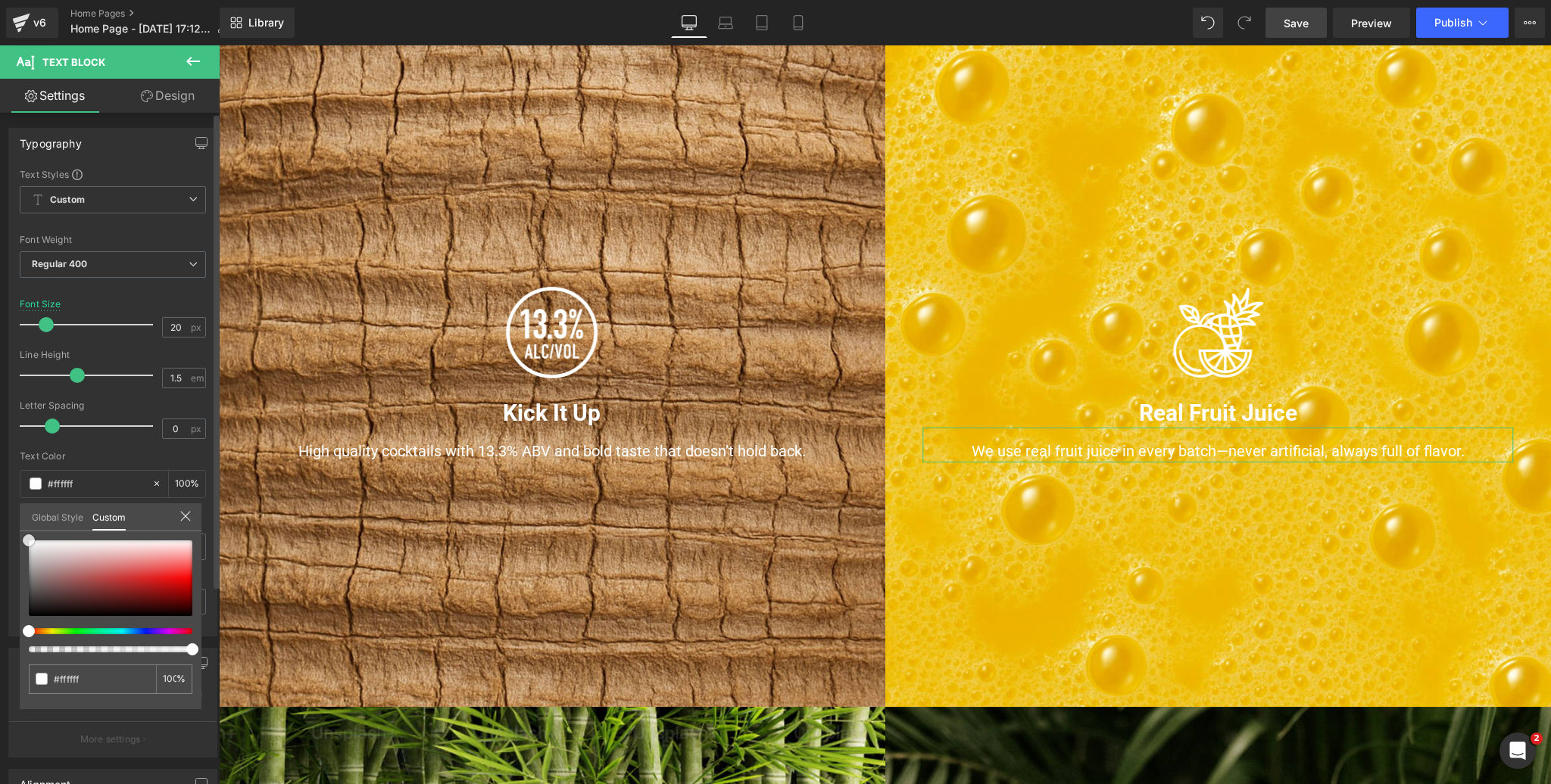
drag, startPoint x: 35, startPoint y: 565, endPoint x: 19, endPoint y: 527, distance: 41.2
click at [19, 527] on div "Global Style Custom Setup Global Style #000000 100 %" at bounding box center [110, 526] width 182 height 47
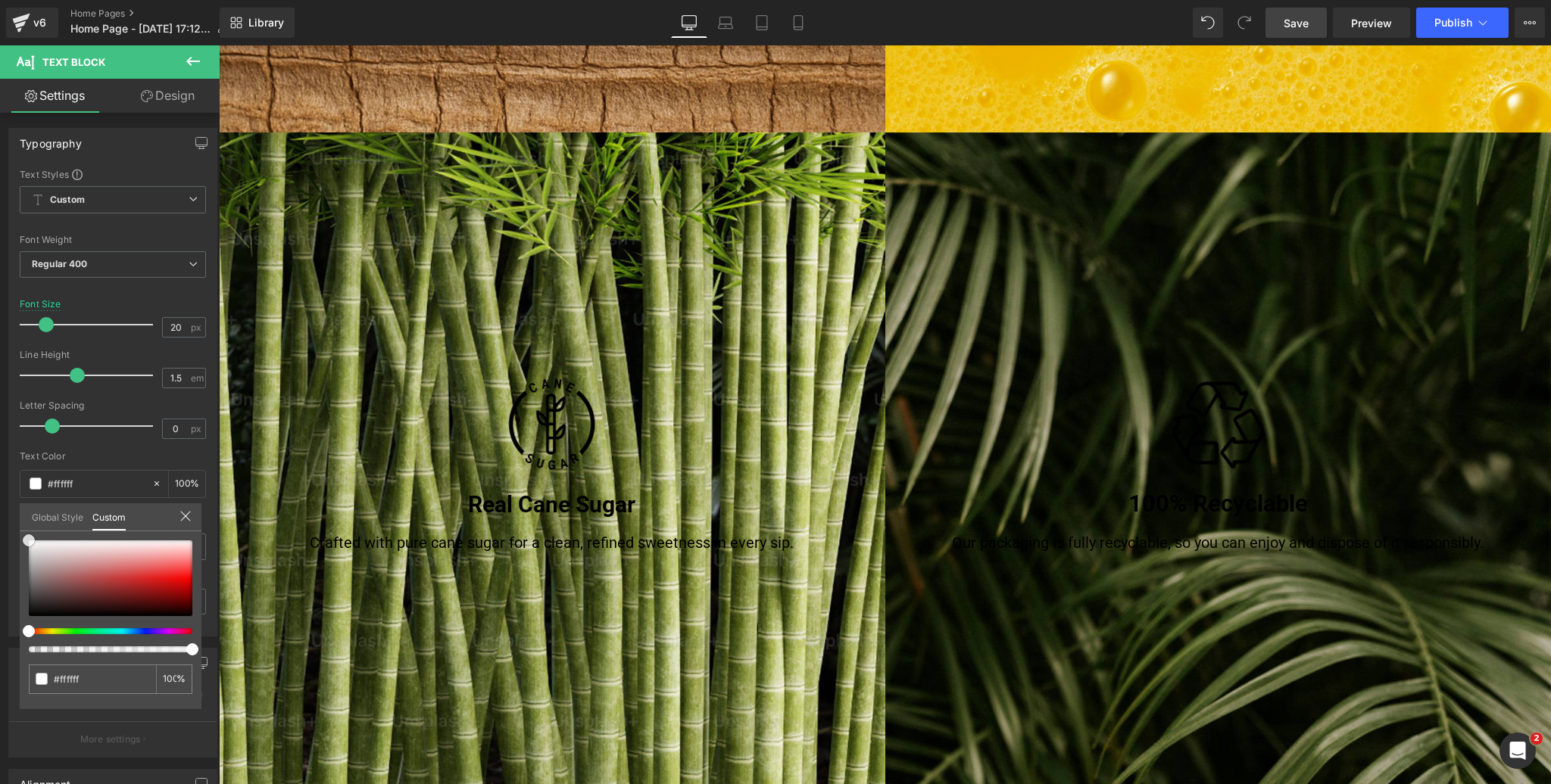
scroll to position [1582, 0]
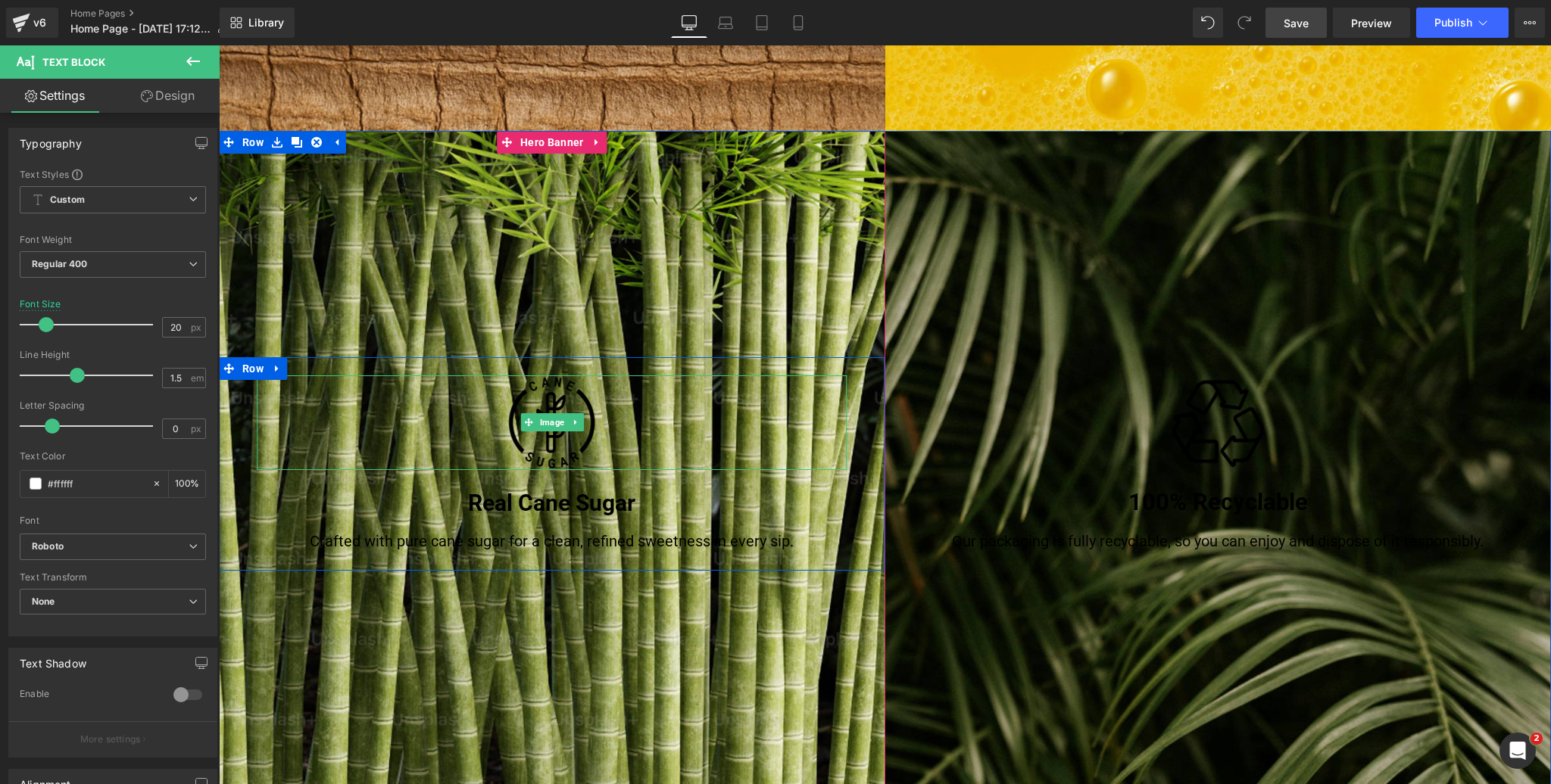
click at [545, 423] on span "Image" at bounding box center [551, 422] width 31 height 18
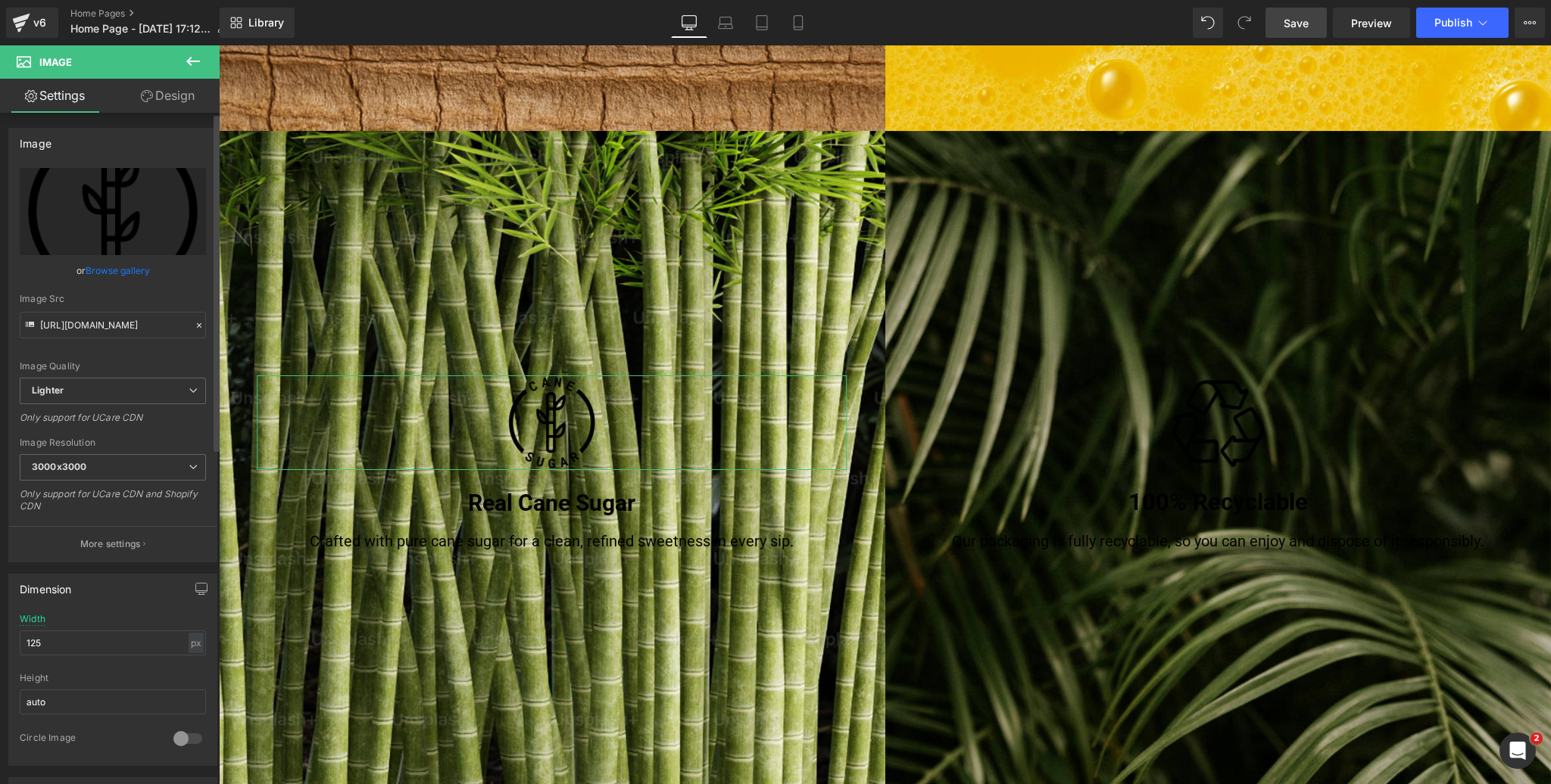
click at [113, 270] on link "Browse gallery" at bounding box center [117, 271] width 64 height 26
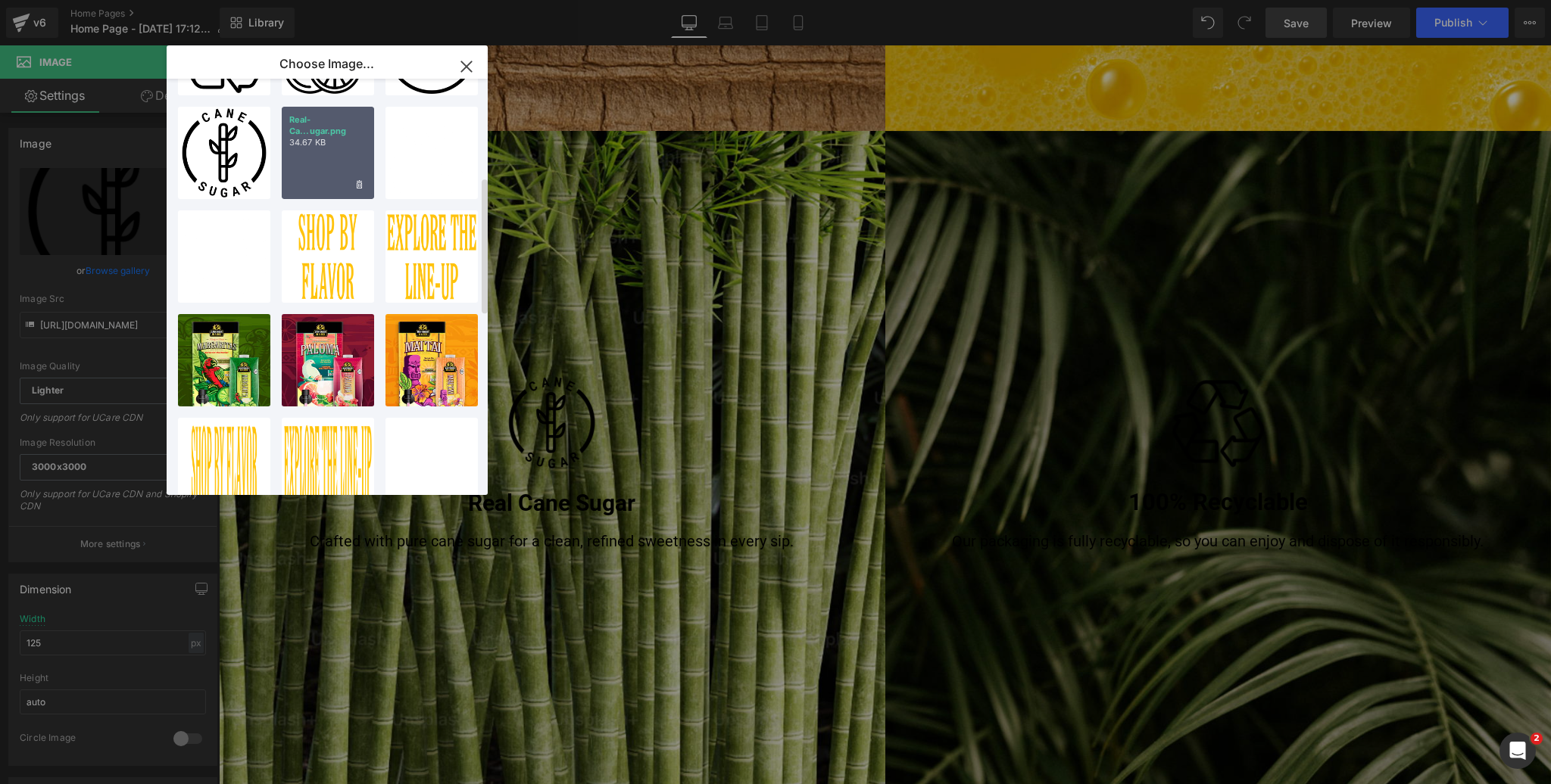
click at [336, 156] on div "Real-Ca...ugar.png 34.67 KB" at bounding box center [327, 152] width 92 height 92
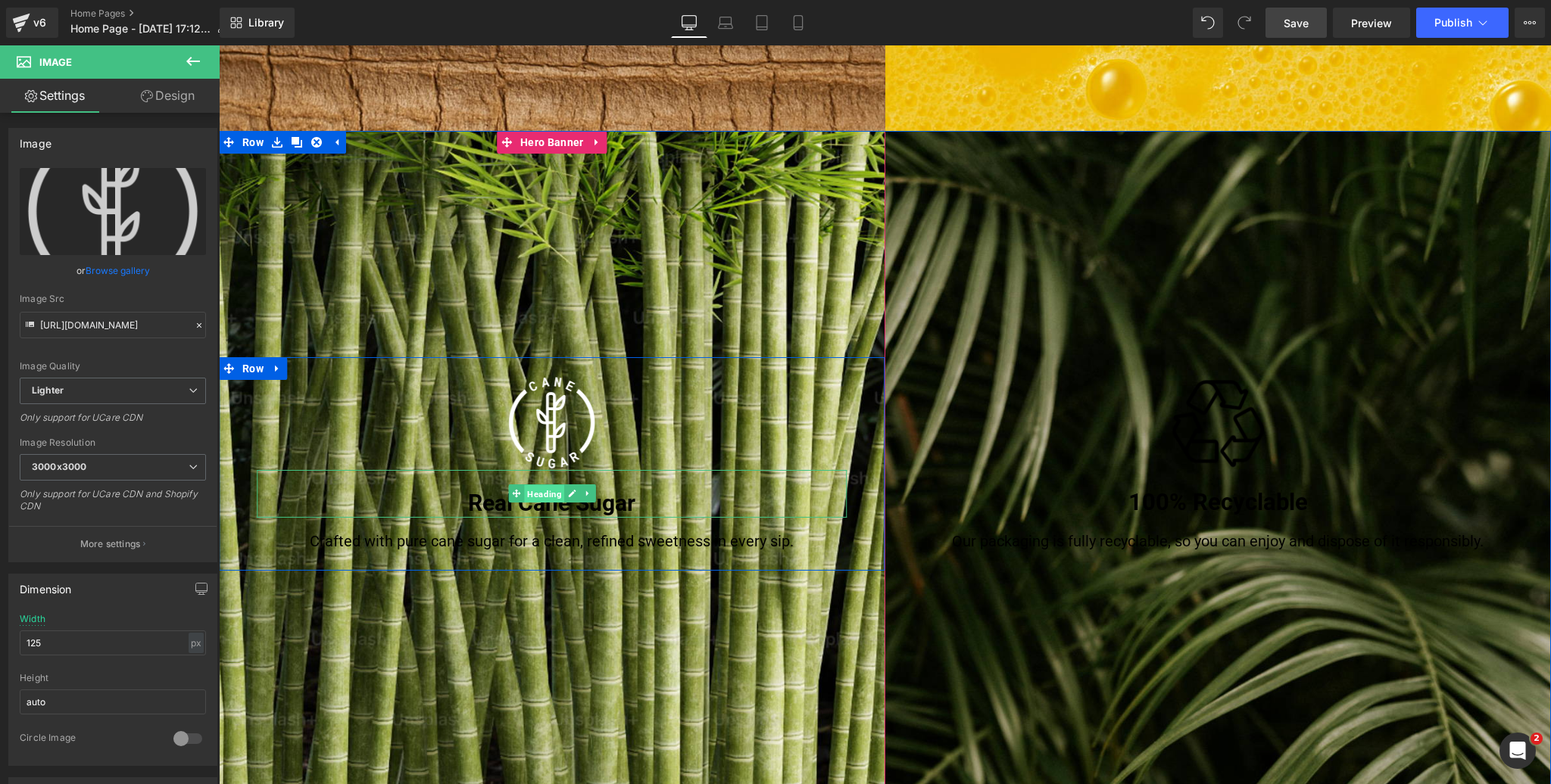
click at [546, 491] on span "Heading" at bounding box center [544, 494] width 40 height 18
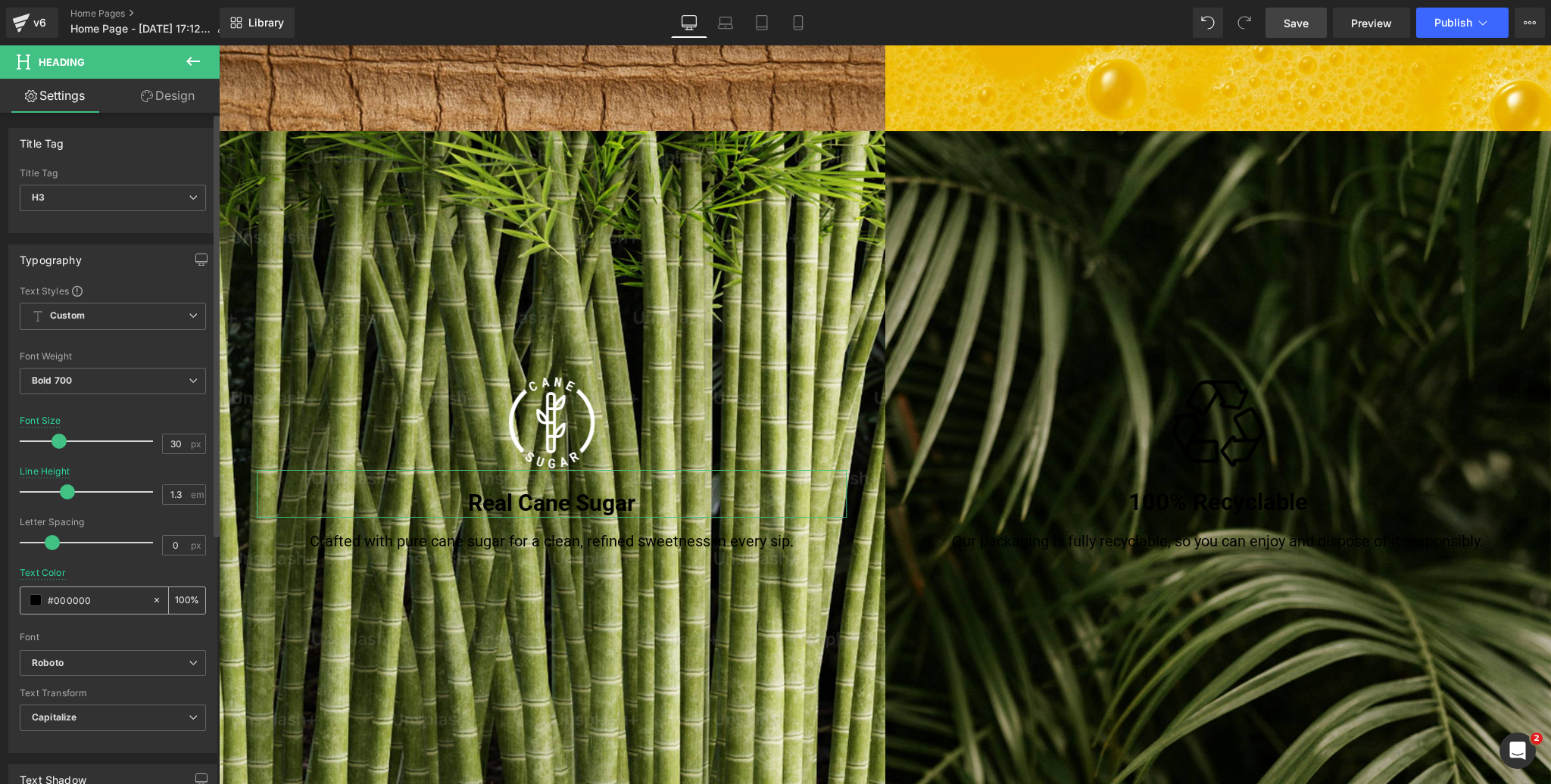
click at [33, 599] on span at bounding box center [36, 600] width 12 height 12
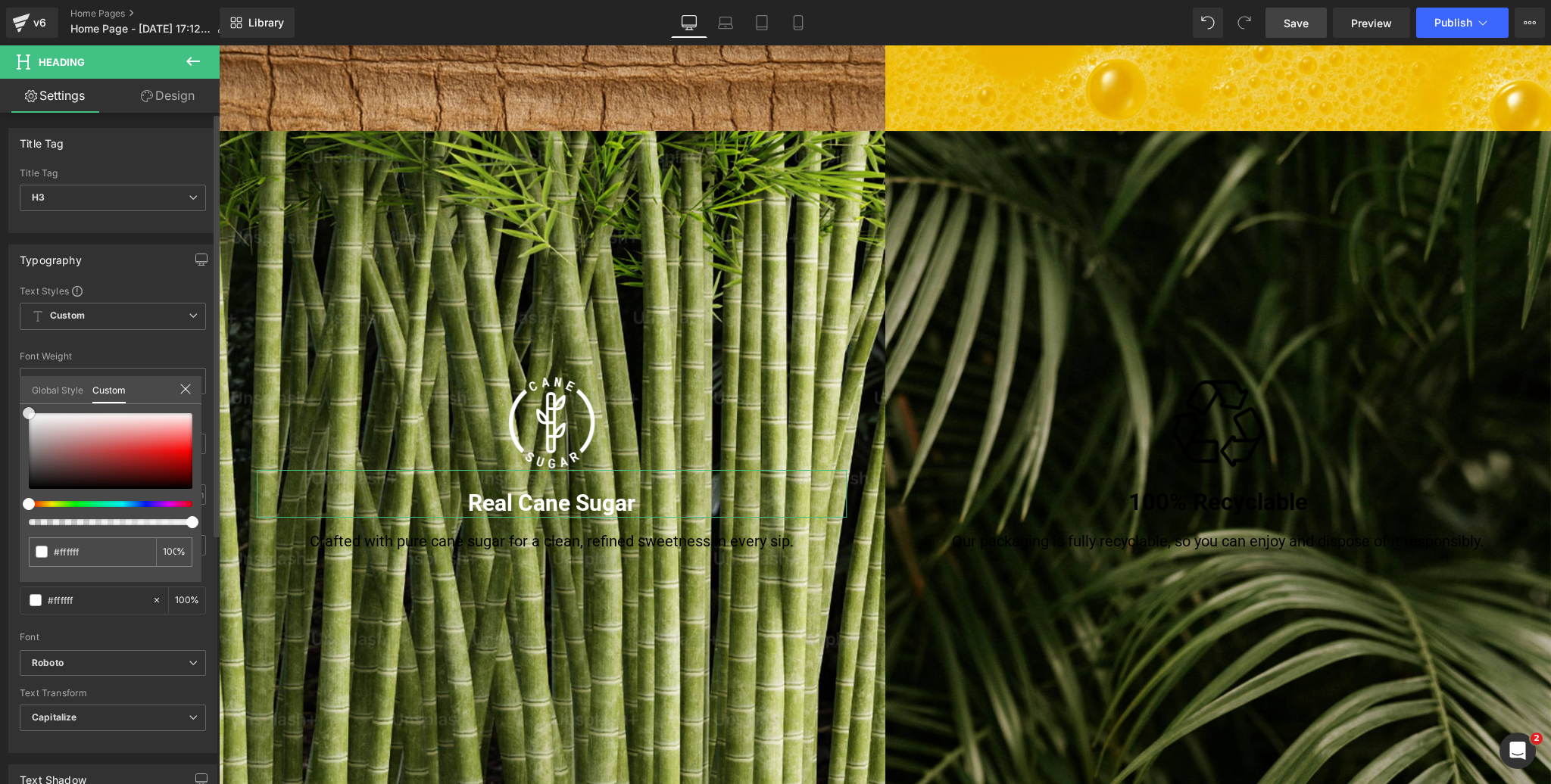
drag, startPoint x: 24, startPoint y: 414, endPoint x: 19, endPoint y: 398, distance: 16.8
click at [19, 398] on div "Global Style Custom Setup Global Style #000000 100 %" at bounding box center [110, 399] width 182 height 47
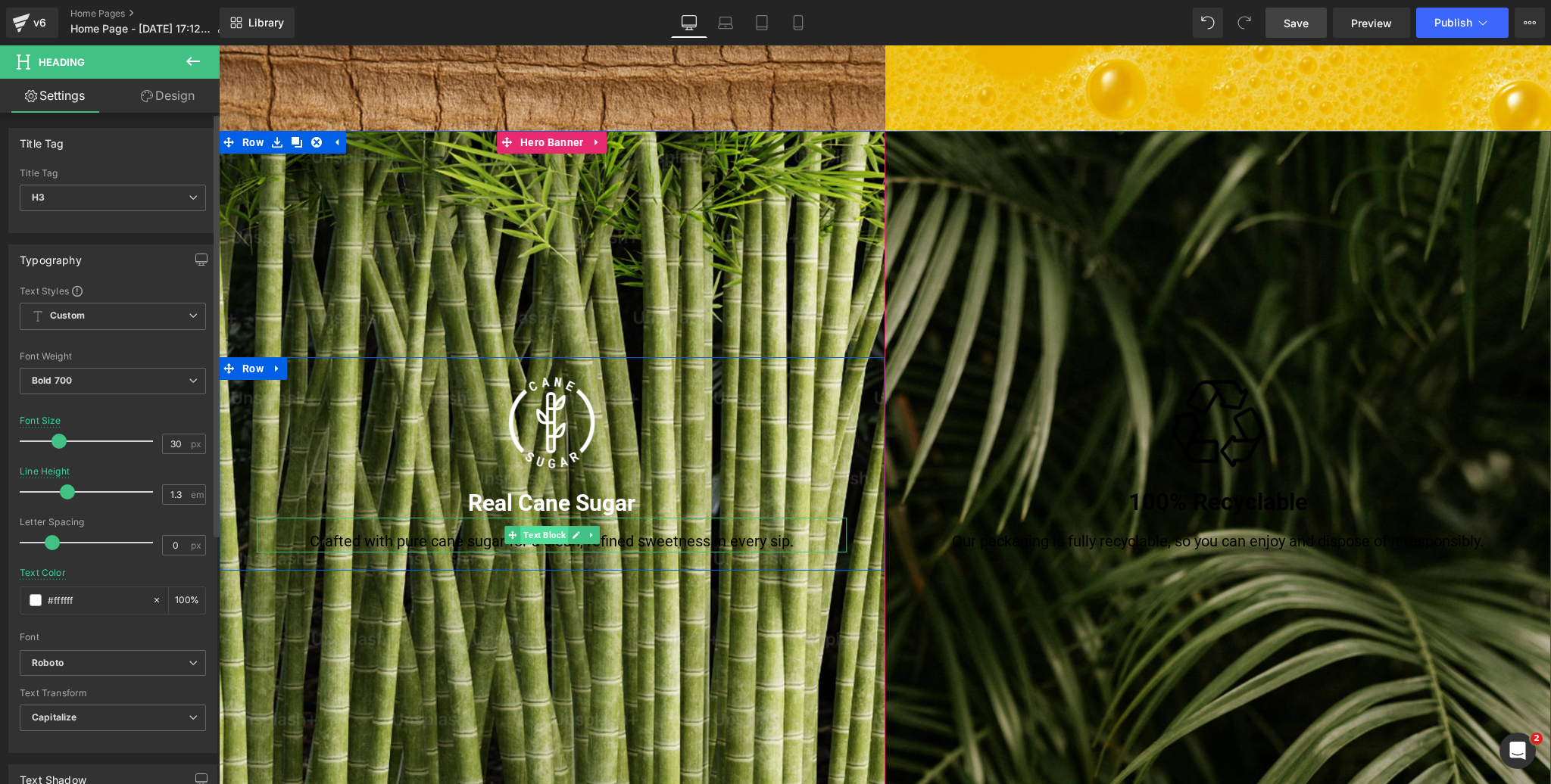
click at [540, 536] on span "Text Block" at bounding box center [544, 535] width 47 height 18
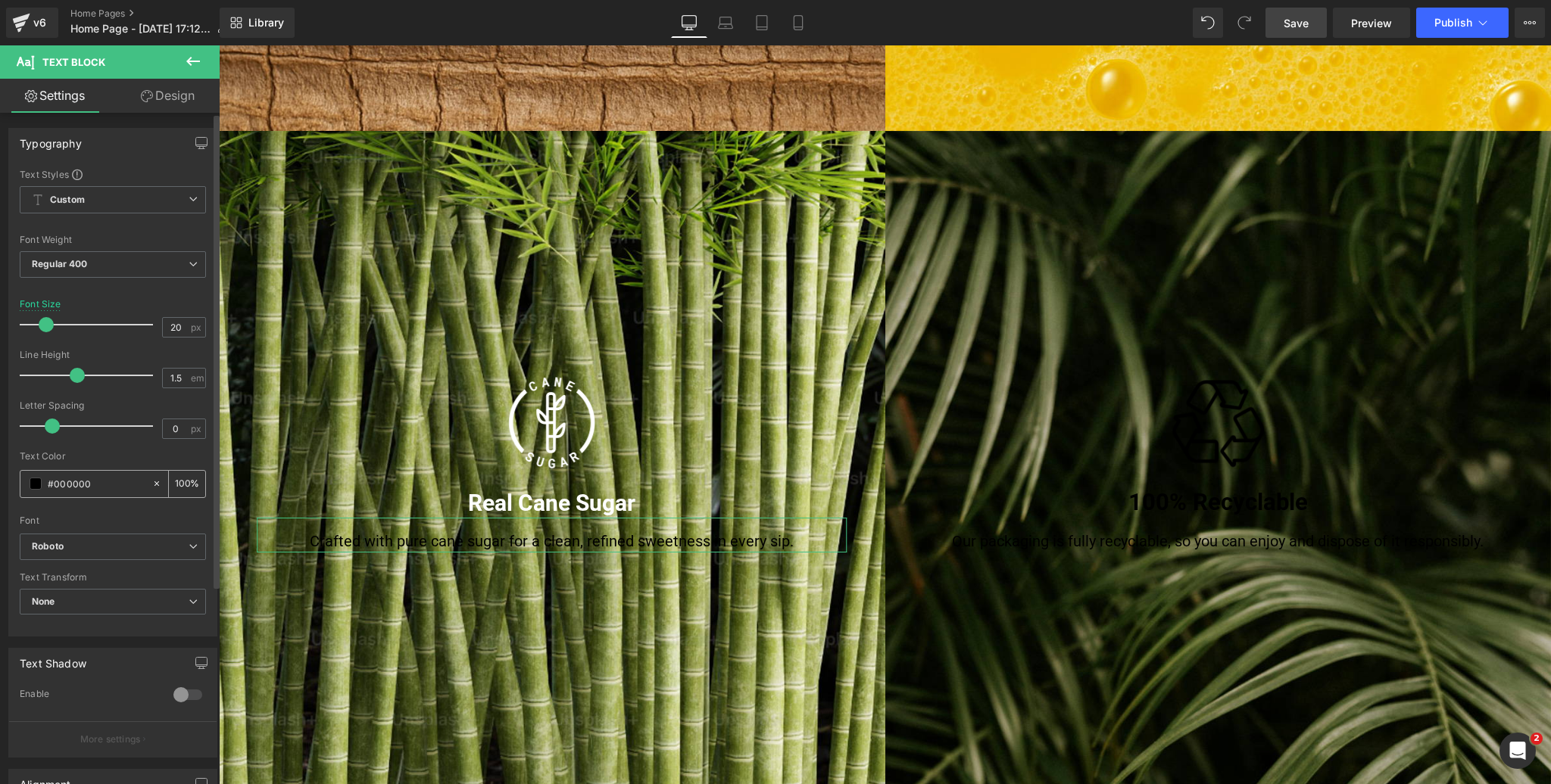
click at [35, 485] on span at bounding box center [36, 483] width 12 height 12
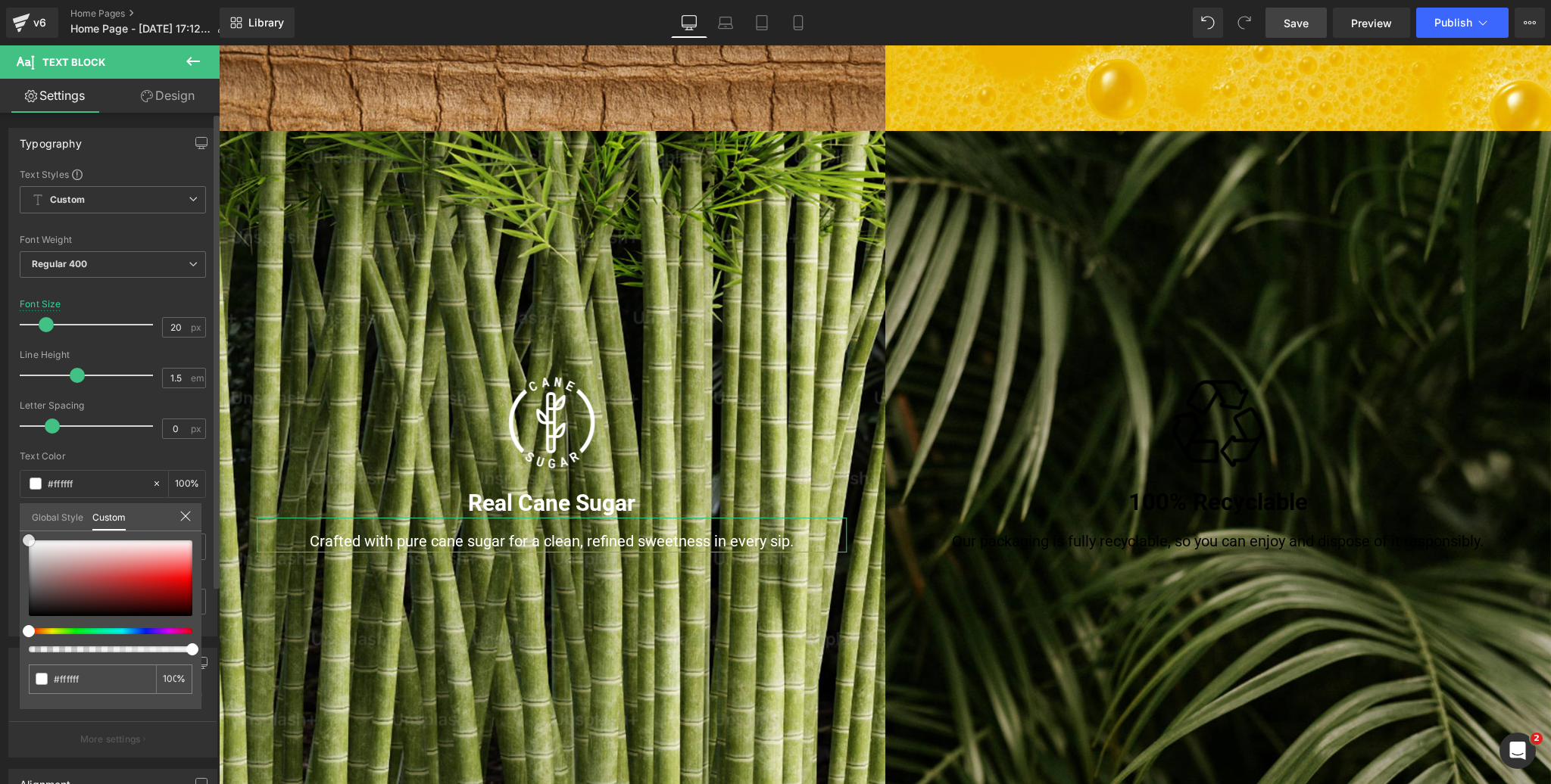
drag, startPoint x: 19, startPoint y: 543, endPoint x: 14, endPoint y: 523, distance: 20.6
click at [14, 523] on div "Typography Text Styles Custom Custom Setup Global Style Custom Setup Global Sty…" at bounding box center [113, 377] width 227 height 520
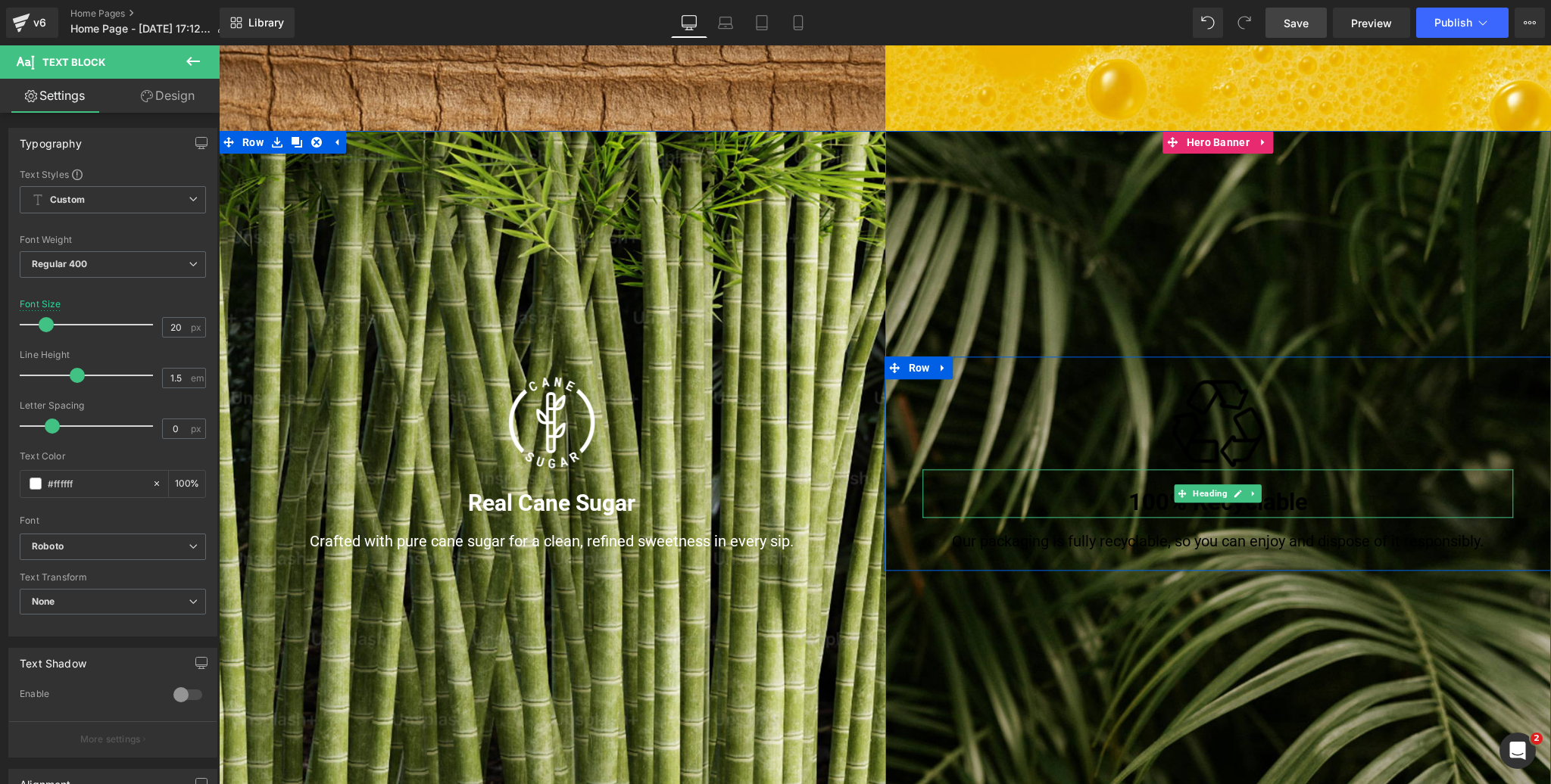
click at [1204, 504] on h3 "100% Recyclable" at bounding box center [1219, 503] width 591 height 30
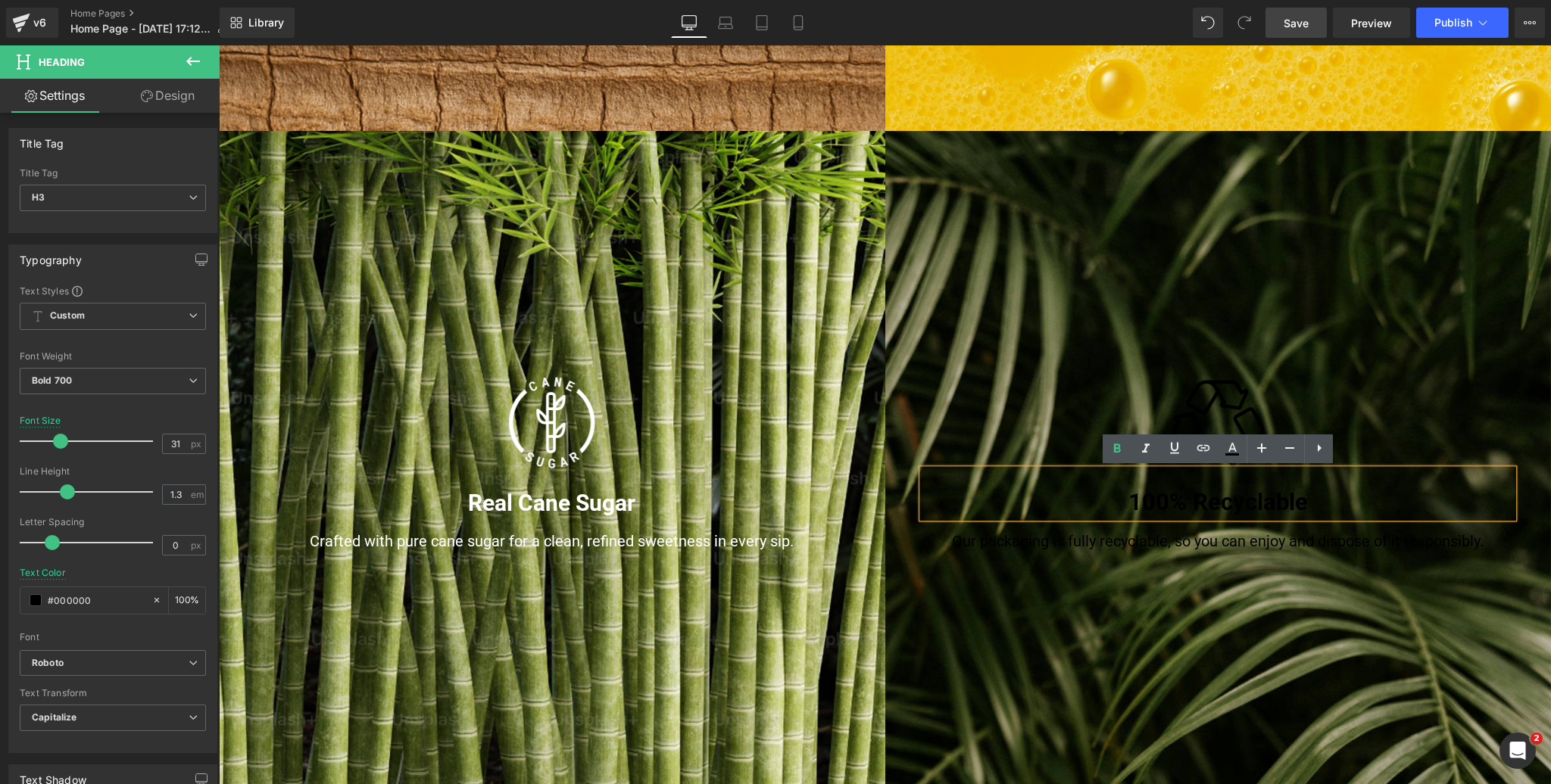
click at [1125, 591] on div "Image 100% Recyclable Heading Our packaging is fully recyclable, so you can enj…" at bounding box center [1219, 464] width 666 height 666
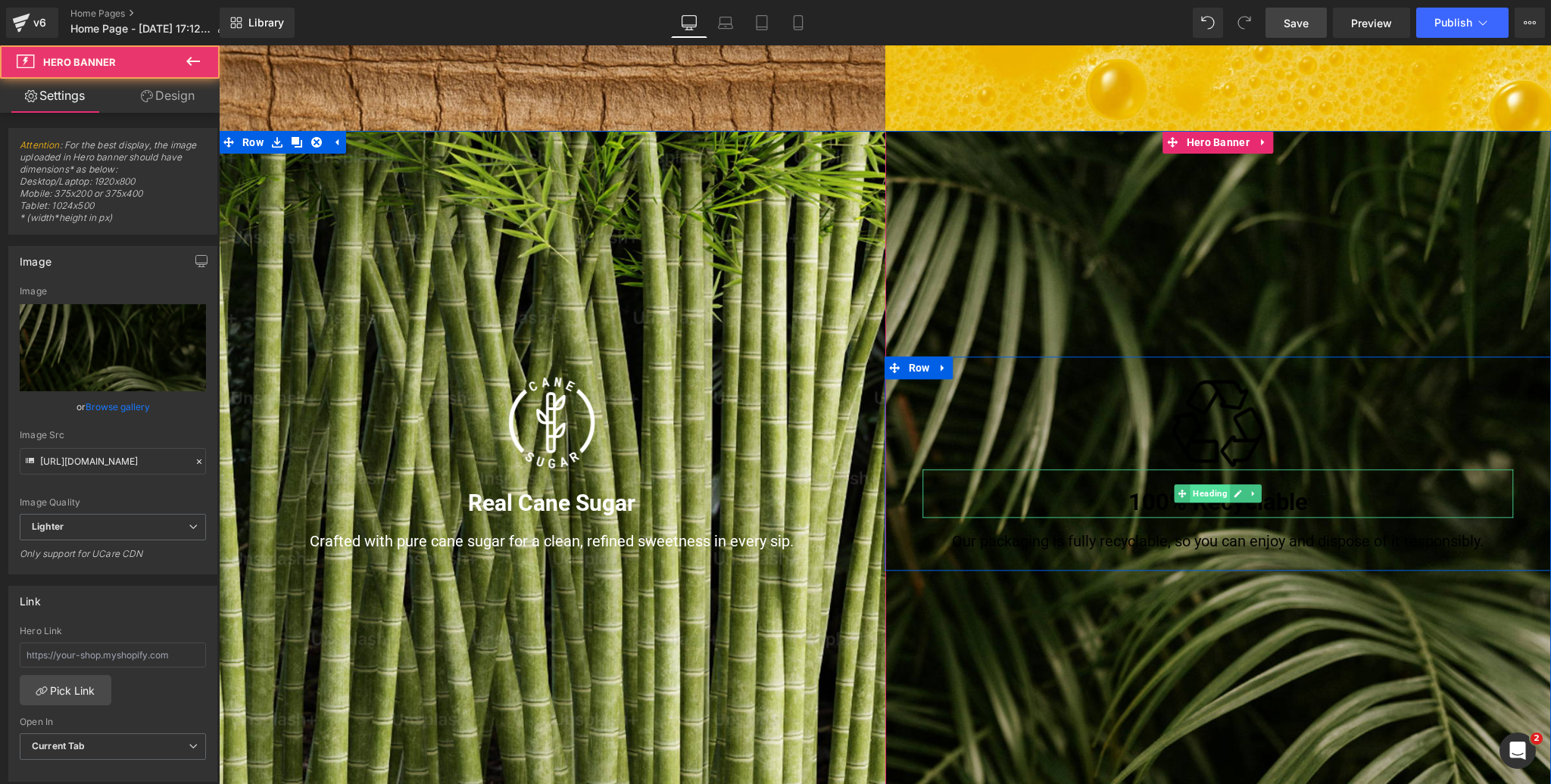
click at [1202, 490] on span "Heading" at bounding box center [1210, 493] width 40 height 18
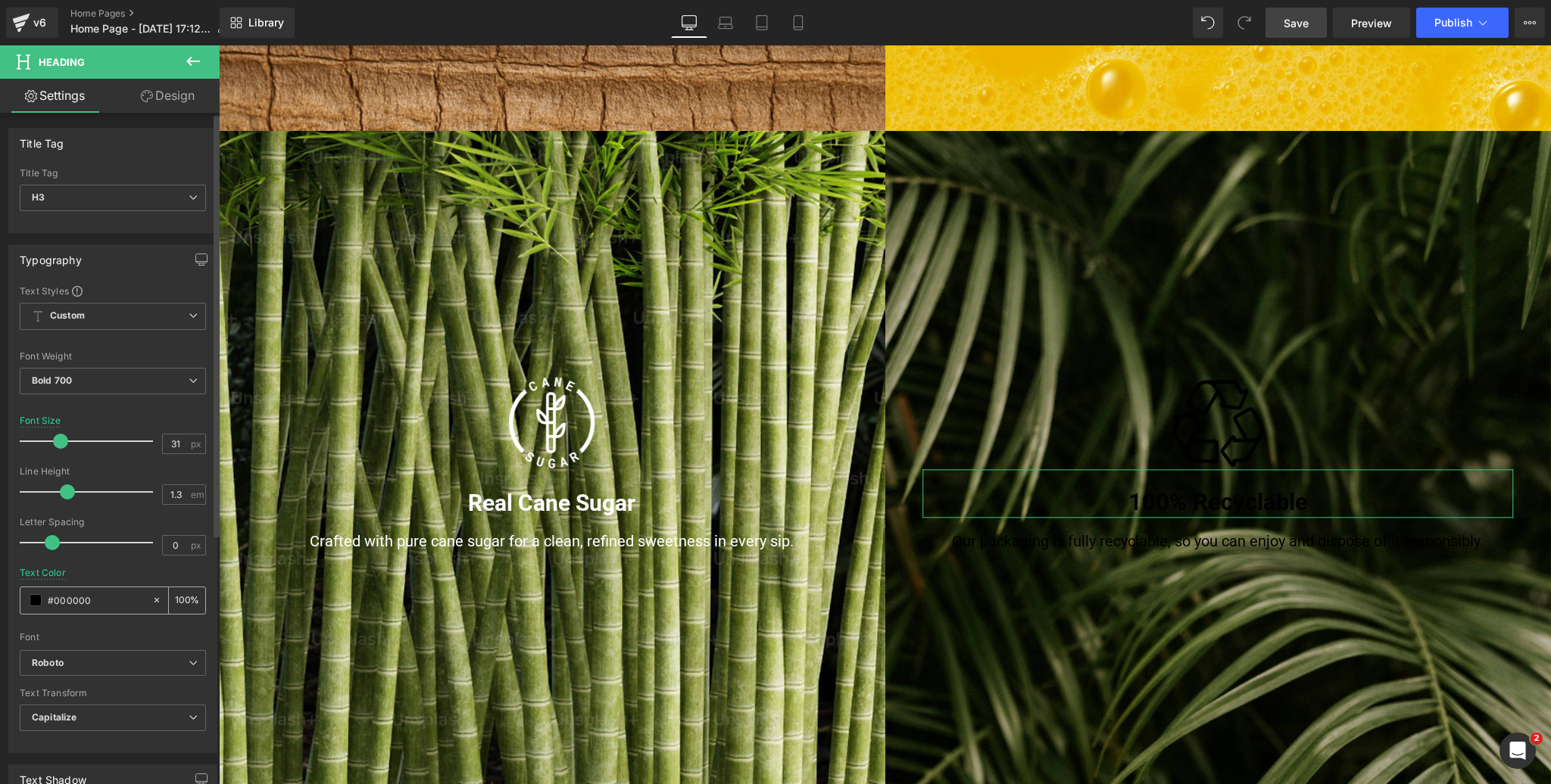
click at [39, 599] on span at bounding box center [36, 600] width 12 height 12
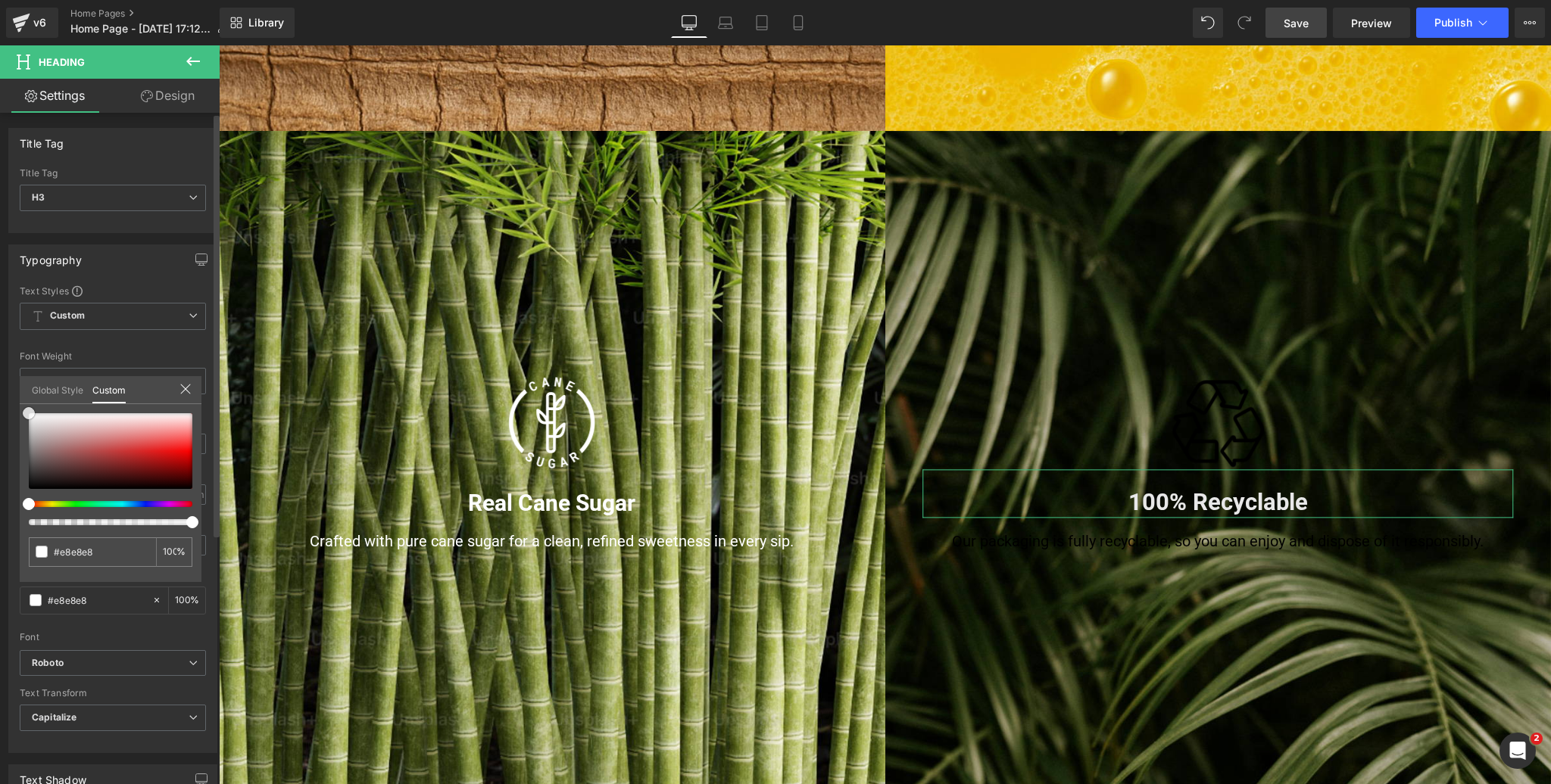
drag, startPoint x: 17, startPoint y: 415, endPoint x: 14, endPoint y: 391, distance: 24.2
click at [14, 391] on div "Typography Text Styles Custom Custom Setup Global Style Custom Setup Global Sty…" at bounding box center [113, 493] width 227 height 520
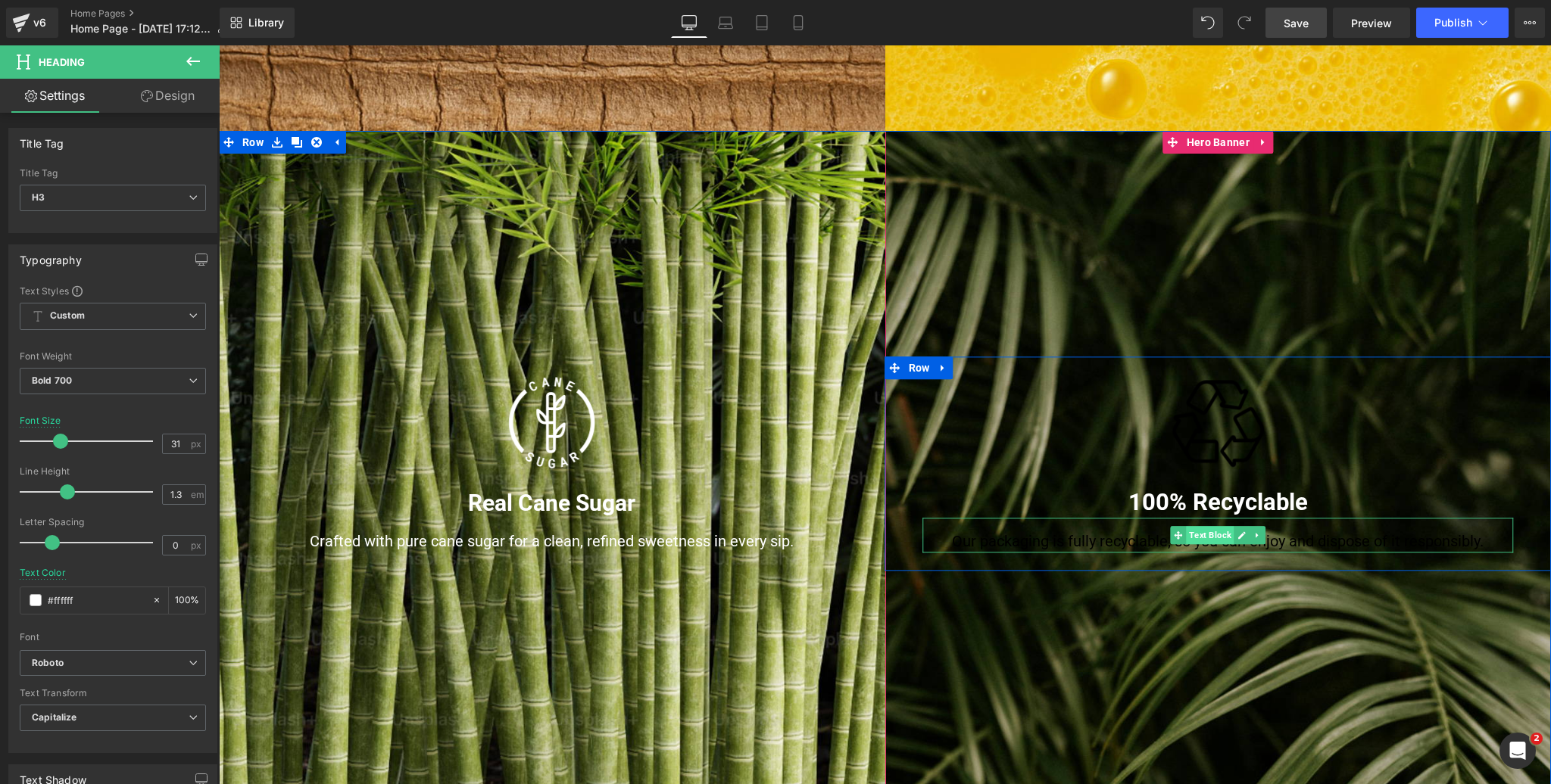
click at [1203, 534] on span "Text Block" at bounding box center [1210, 535] width 47 height 18
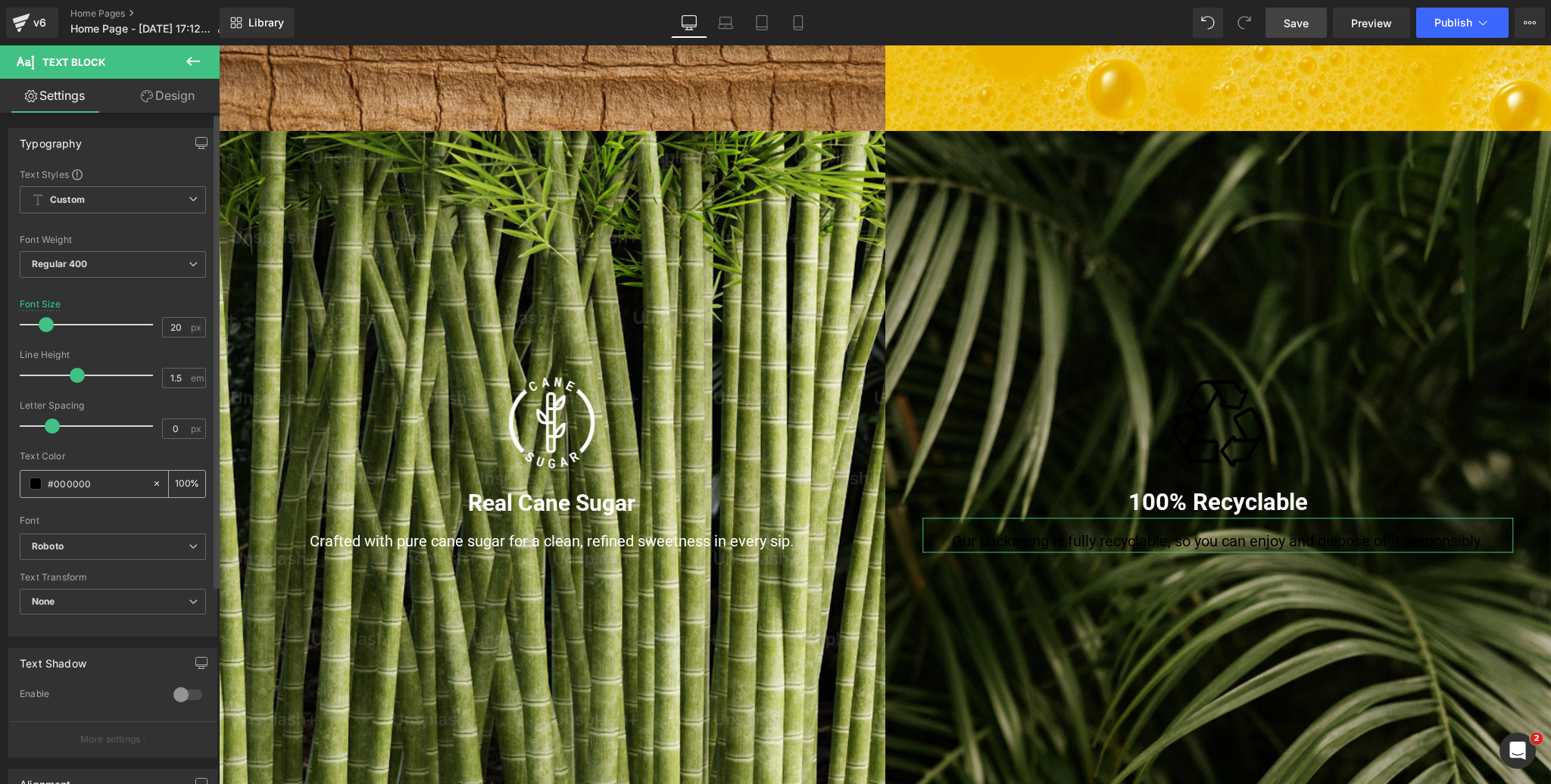
click at [33, 483] on span at bounding box center [36, 483] width 12 height 12
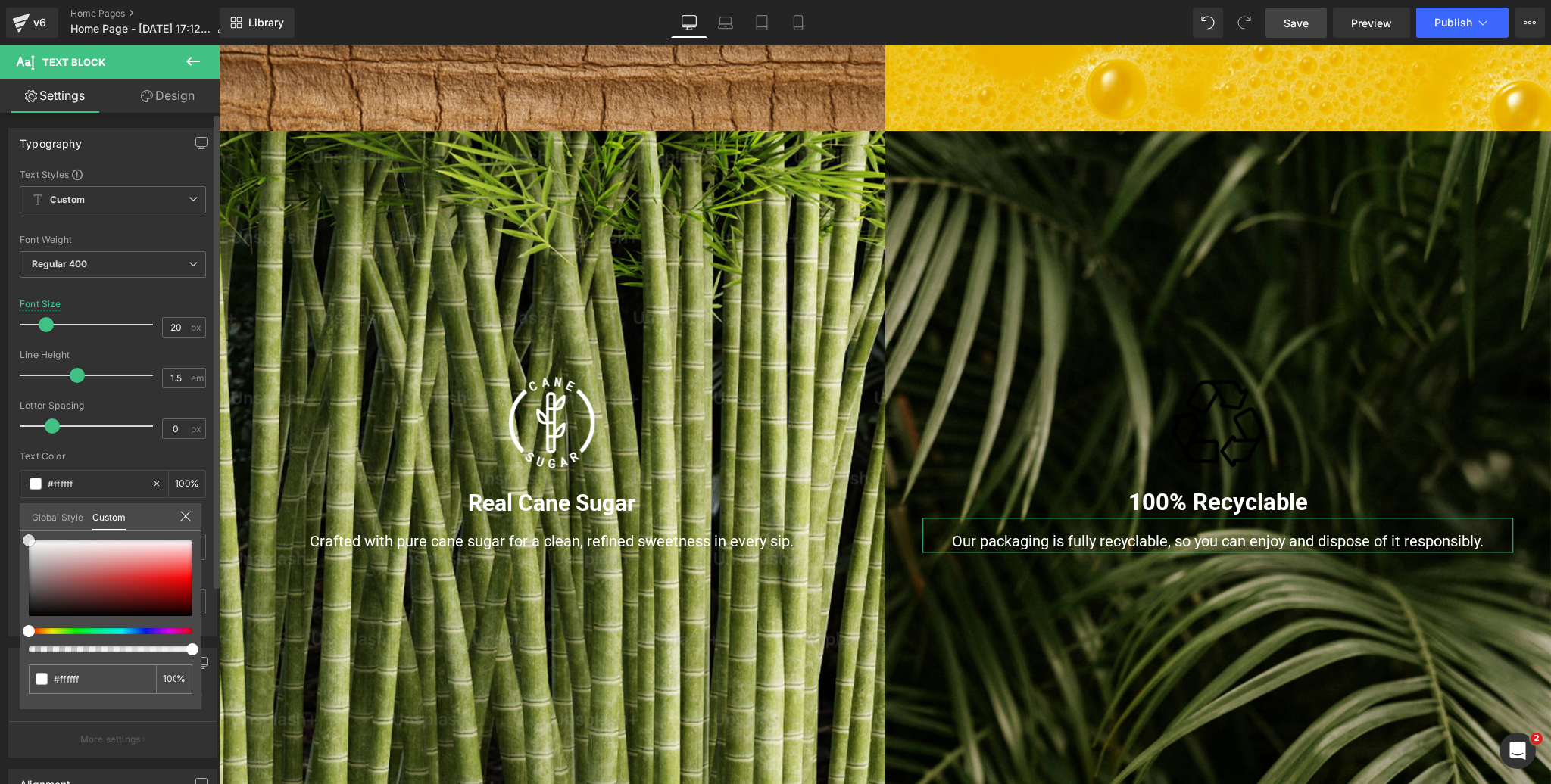
drag, startPoint x: 24, startPoint y: 541, endPoint x: 19, endPoint y: 526, distance: 15.8
click at [19, 526] on div "Global Style Custom Setup Global Style #000000 100 %" at bounding box center [110, 526] width 182 height 47
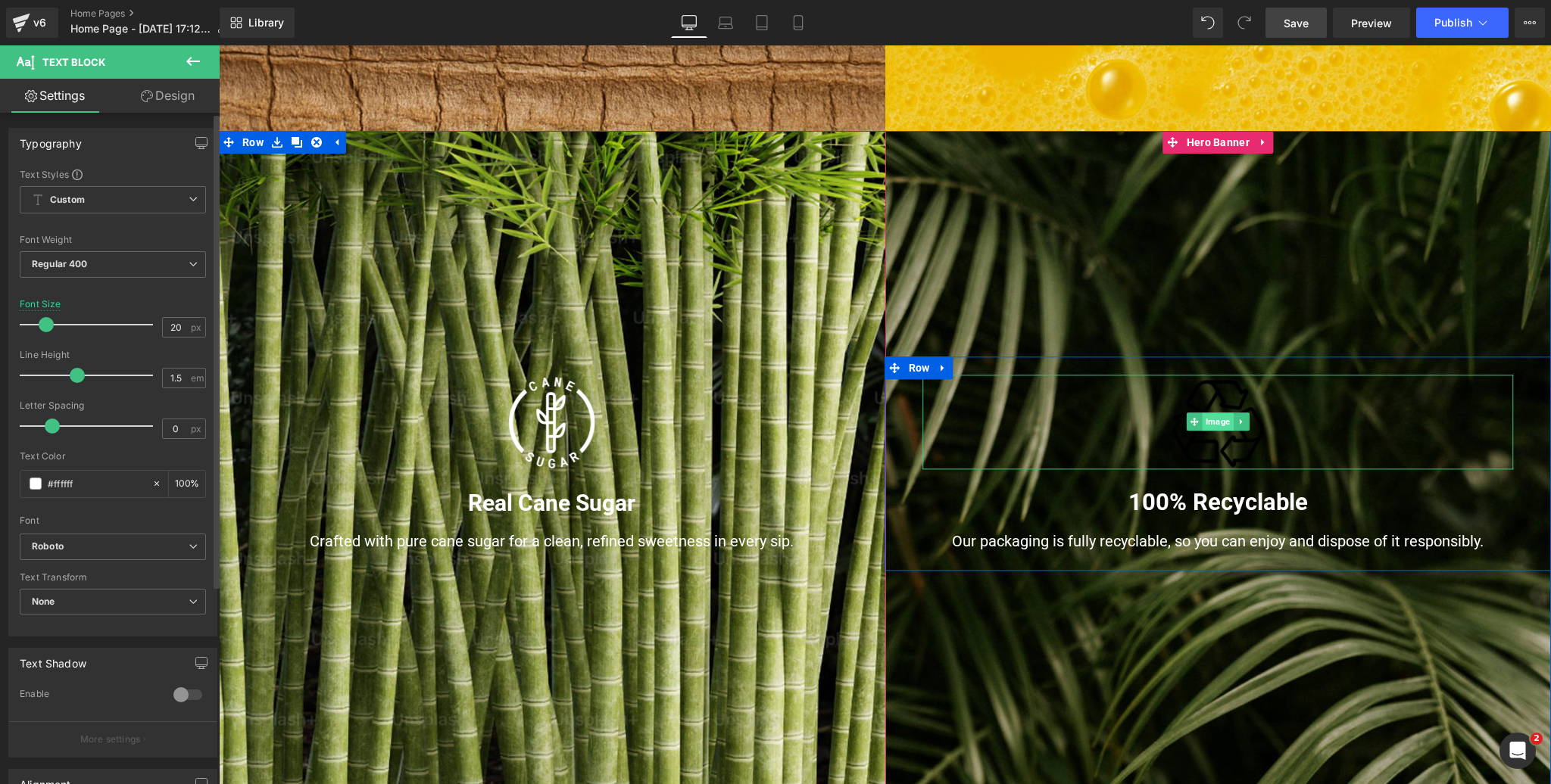
click at [1215, 428] on span "Image" at bounding box center [1218, 422] width 31 height 18
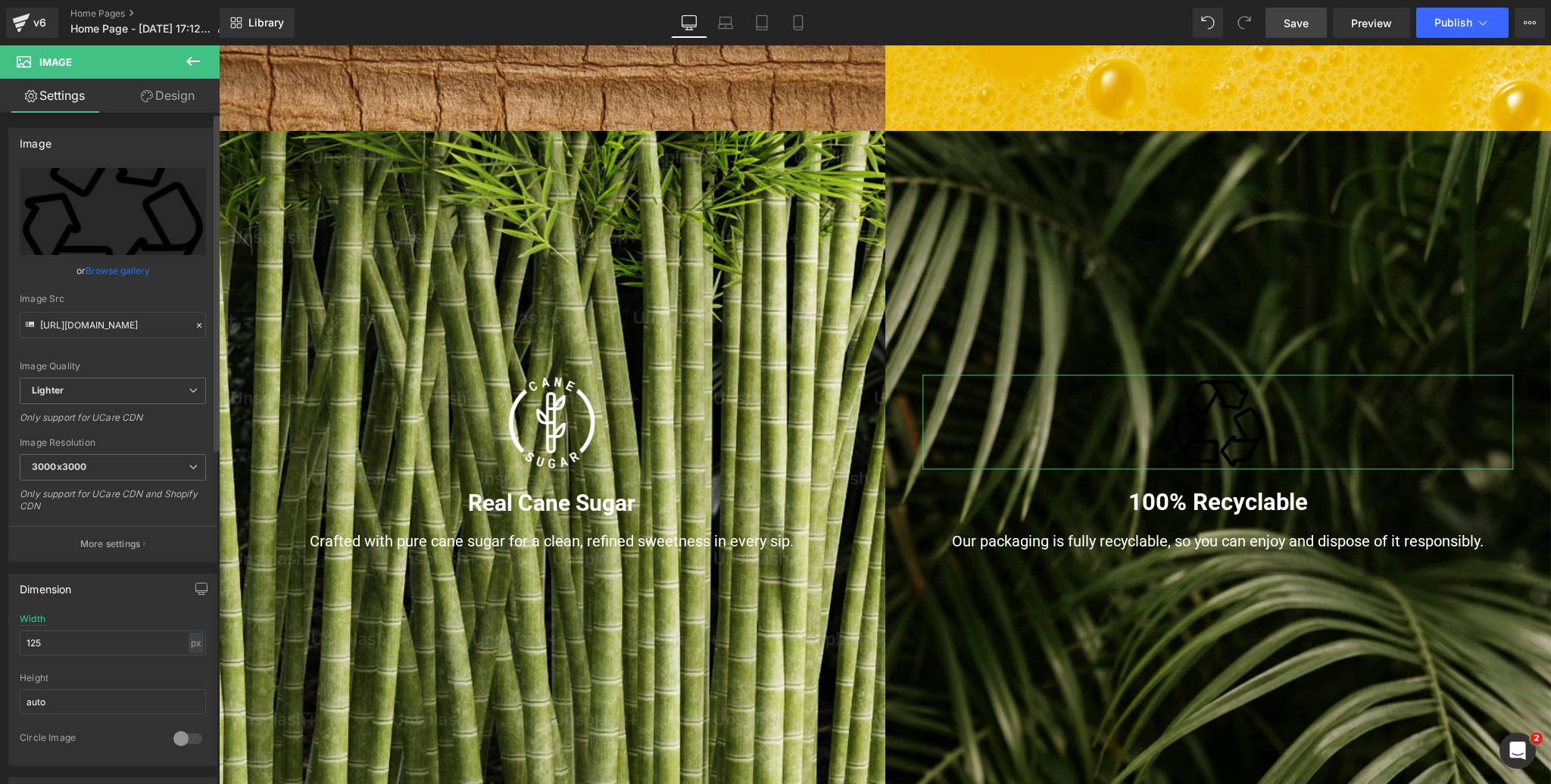
click at [105, 271] on link "Browse gallery" at bounding box center [117, 271] width 64 height 26
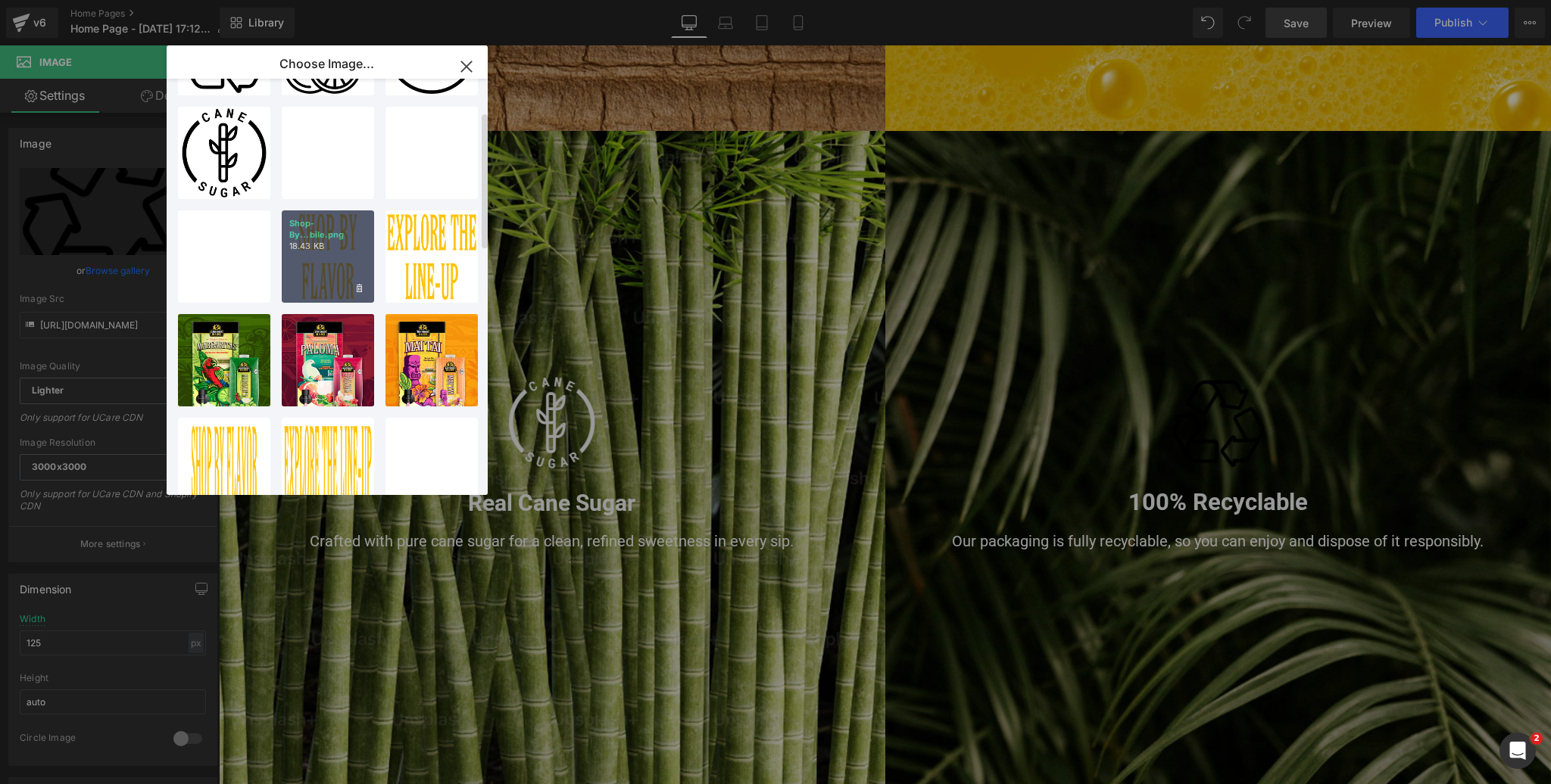
scroll to position [0, 0]
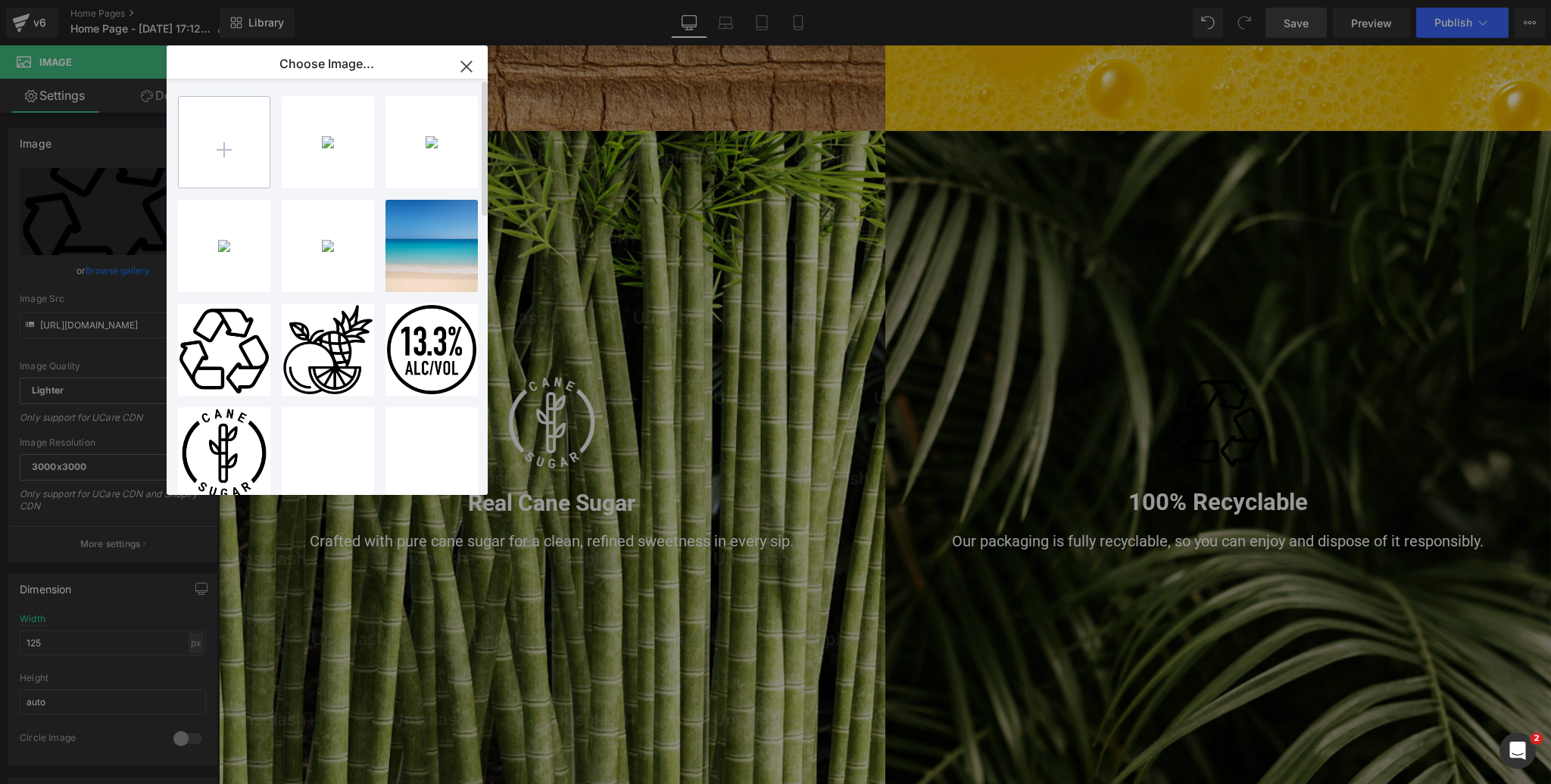
click at [221, 145] on input "file" at bounding box center [223, 142] width 91 height 91
type input "C:\fakepath\Recyclable-White.png"
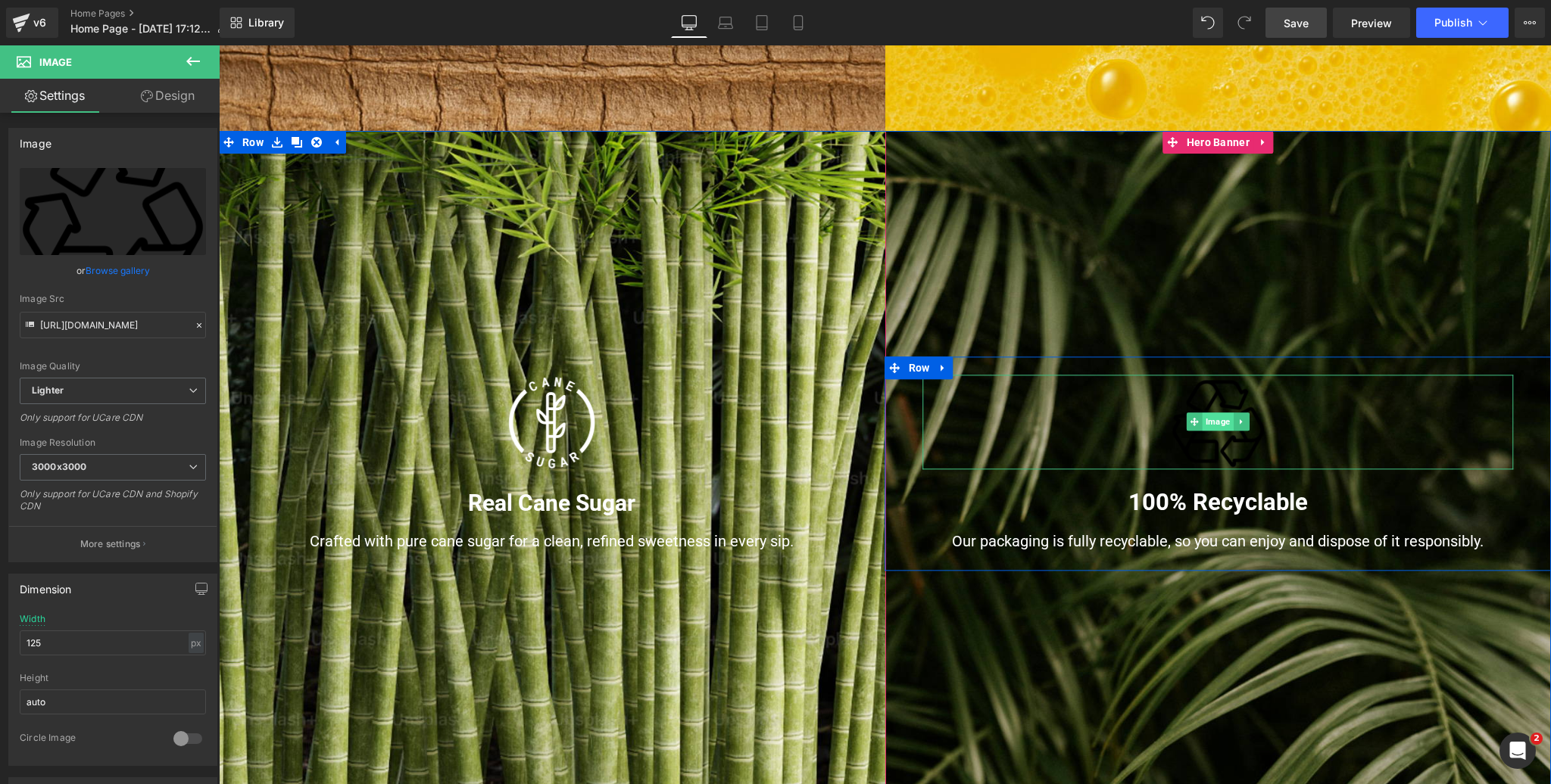
click at [1218, 420] on span "Image" at bounding box center [1218, 422] width 31 height 18
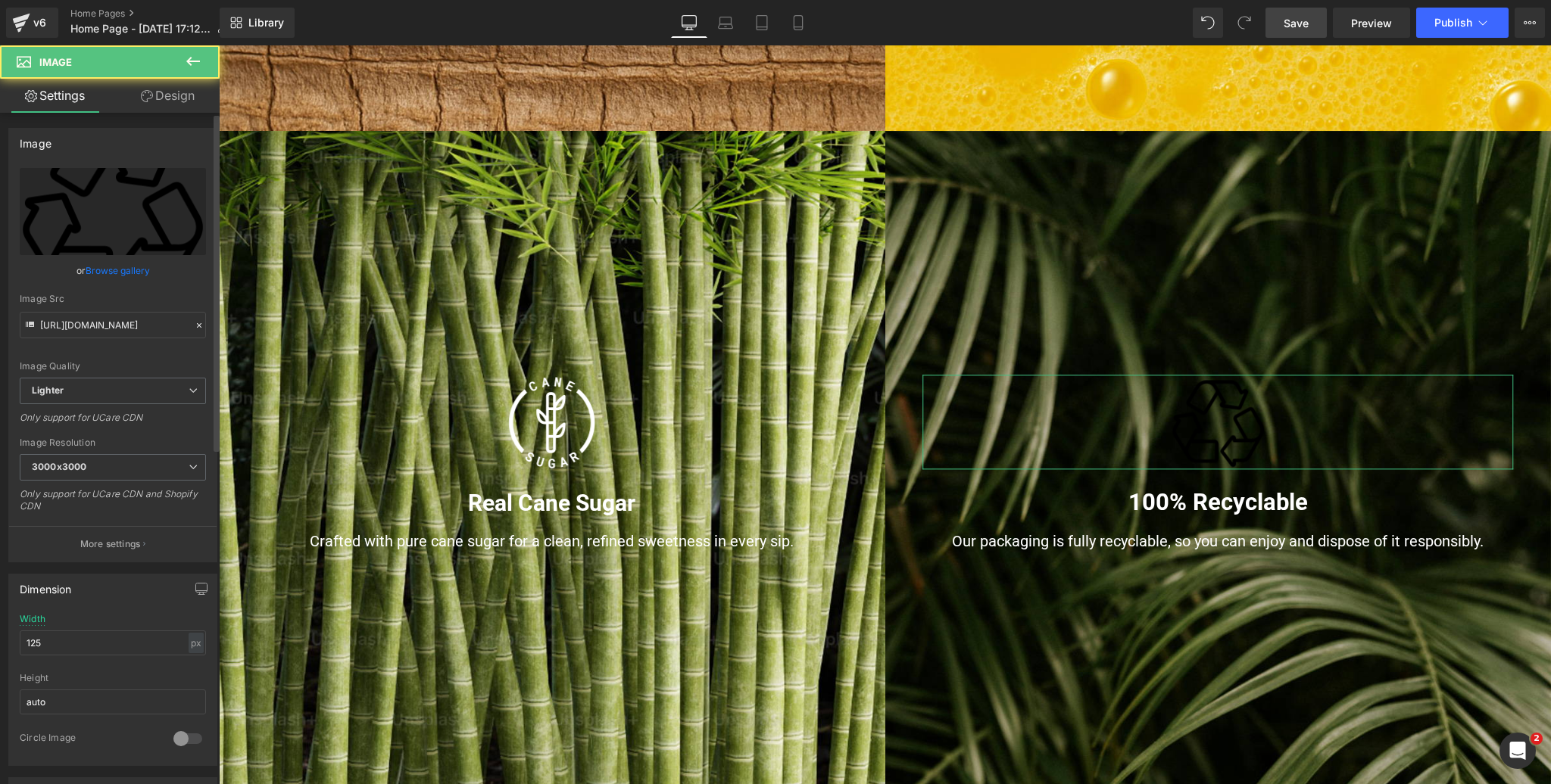
click at [114, 270] on link "Browse gallery" at bounding box center [117, 271] width 64 height 26
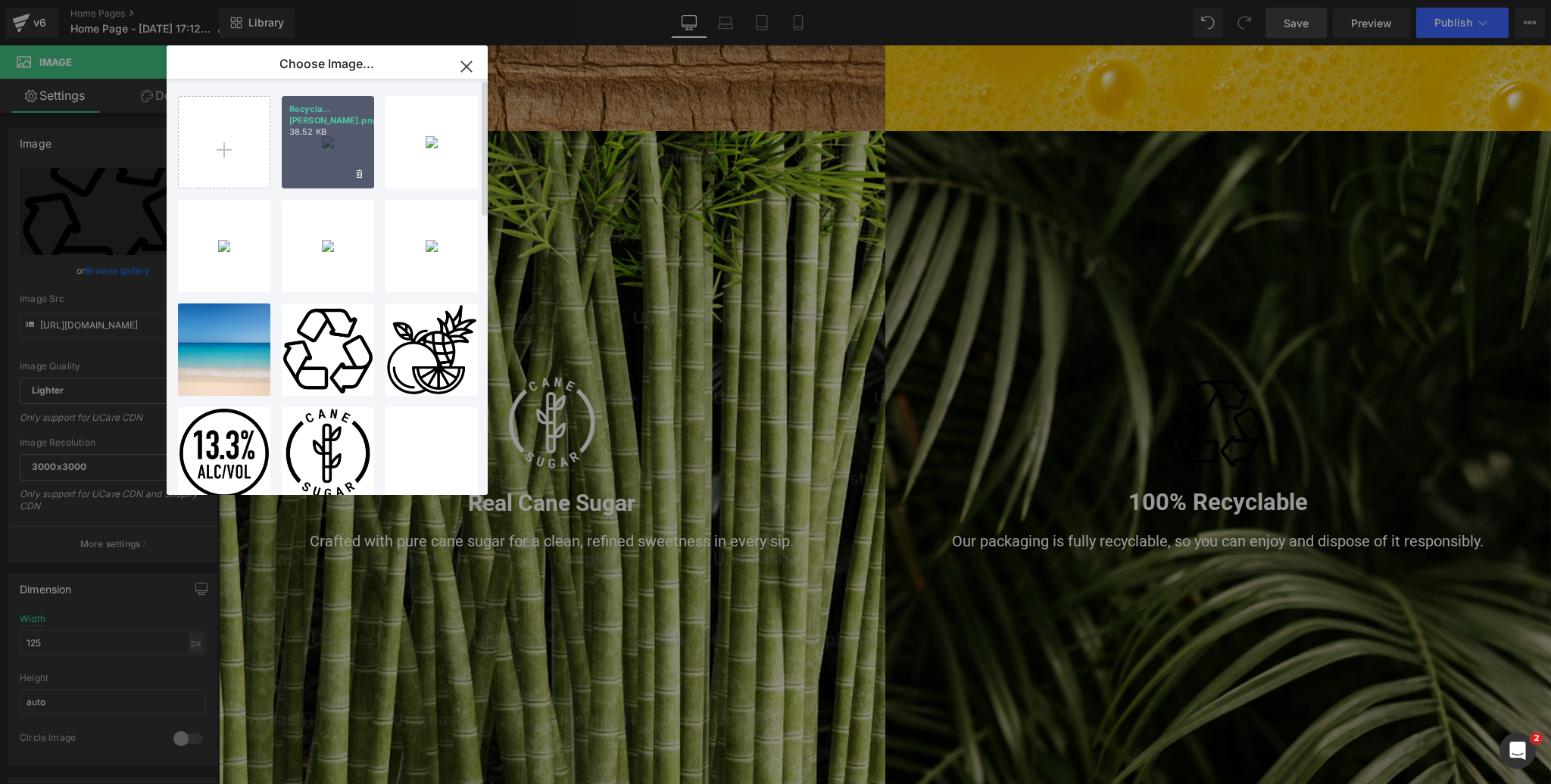
click at [317, 144] on div "Recycla...hite.png 38.52 KB" at bounding box center [327, 142] width 92 height 92
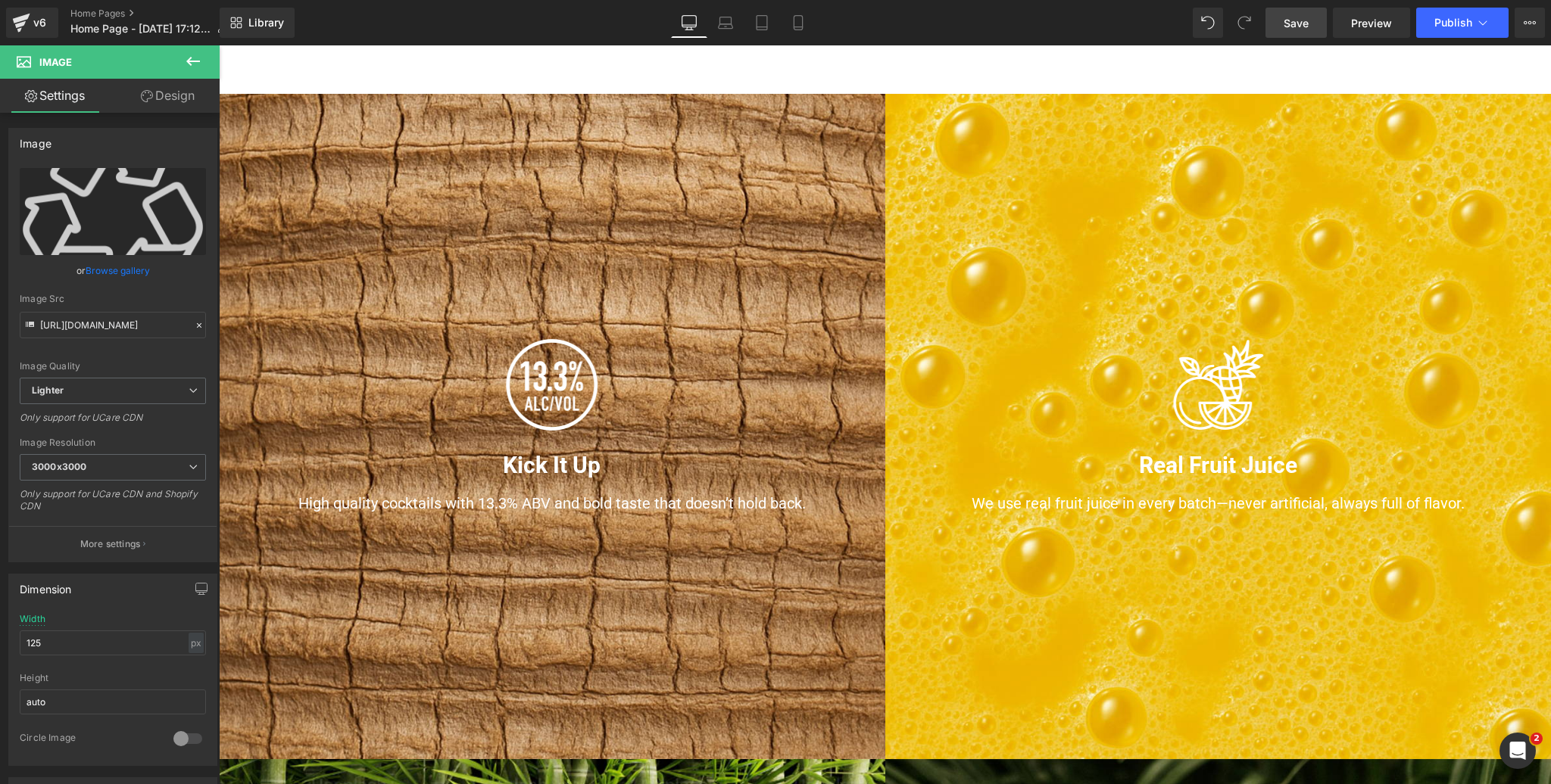
scroll to position [989, 0]
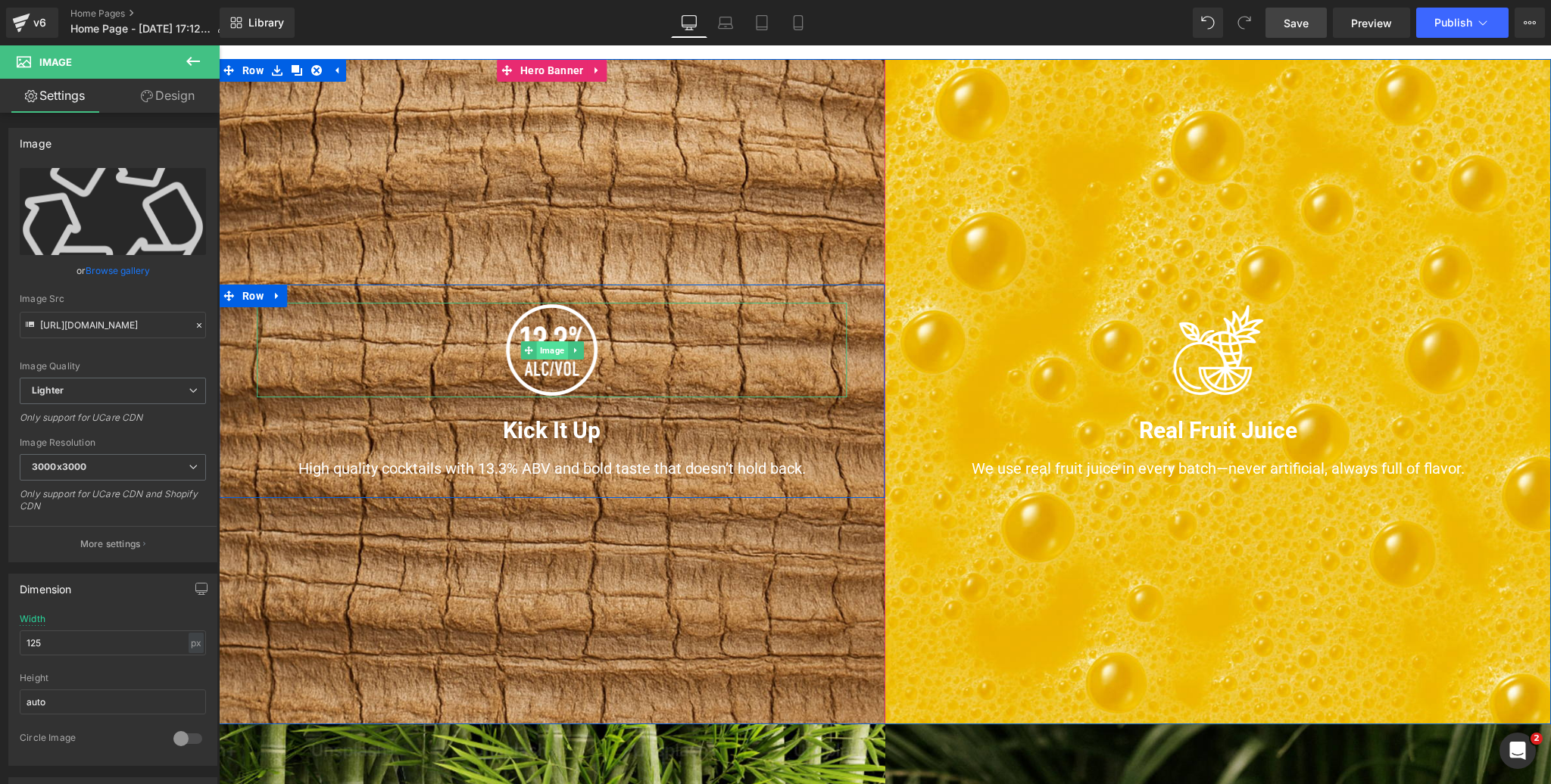
click at [554, 346] on span "Image" at bounding box center [551, 350] width 31 height 18
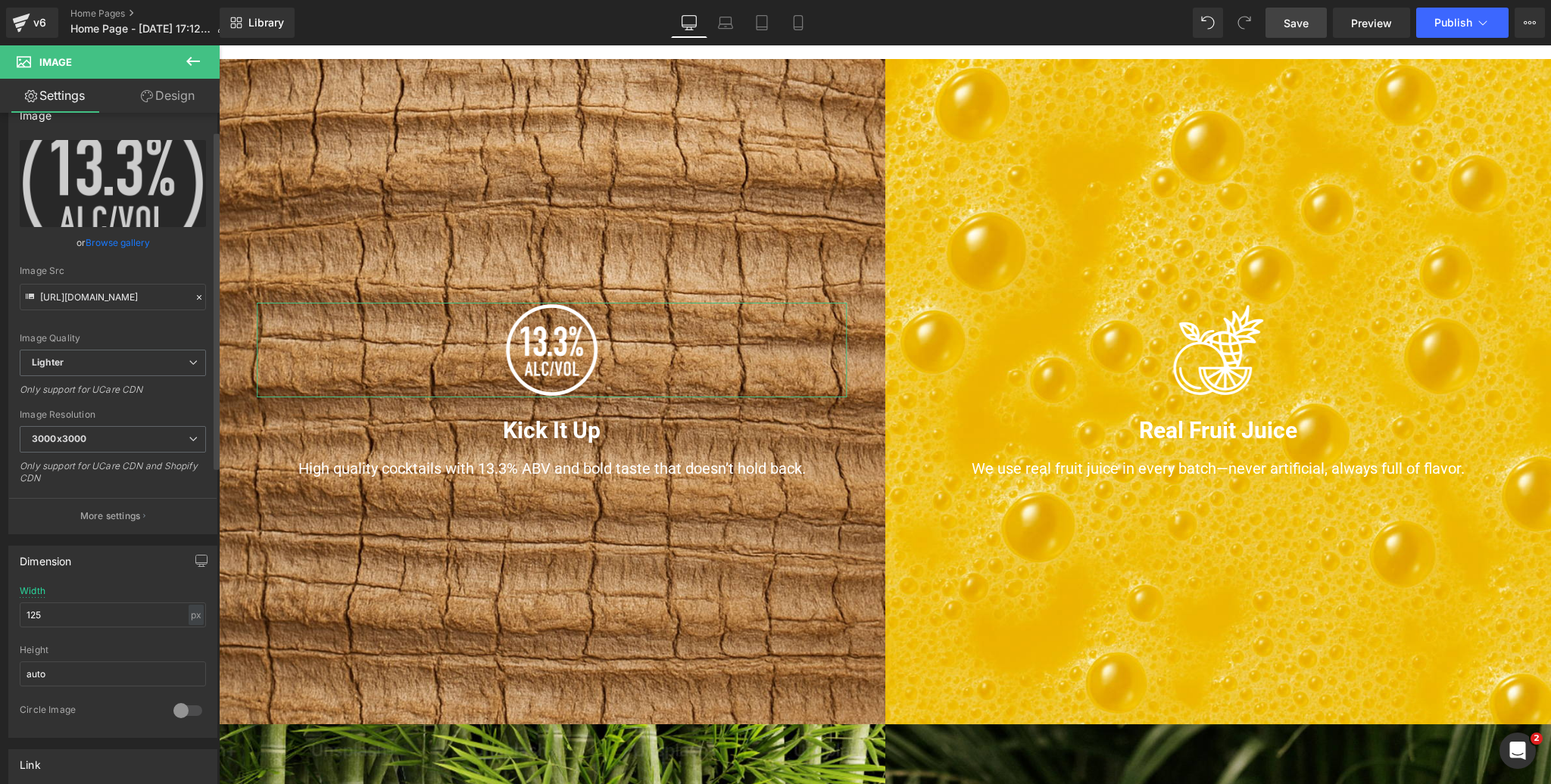
scroll to position [33, 0]
drag, startPoint x: 69, startPoint y: 606, endPoint x: 3, endPoint y: 609, distance: 66.1
click at [3, 609] on div "Dimension 125px Width 125 px % px auto Height auto 0 Circle Image" at bounding box center [113, 632] width 227 height 204
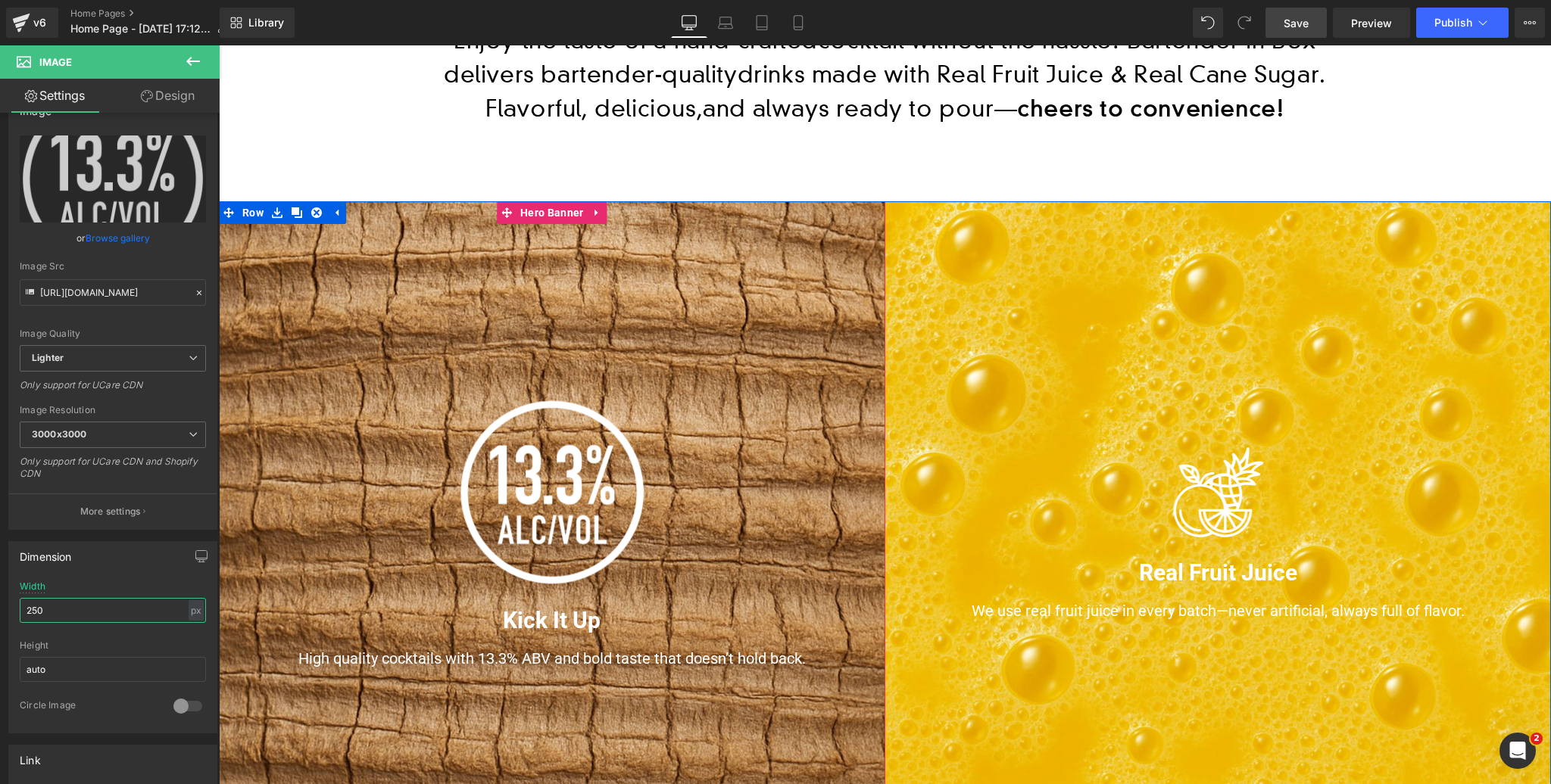
scroll to position [984, 0]
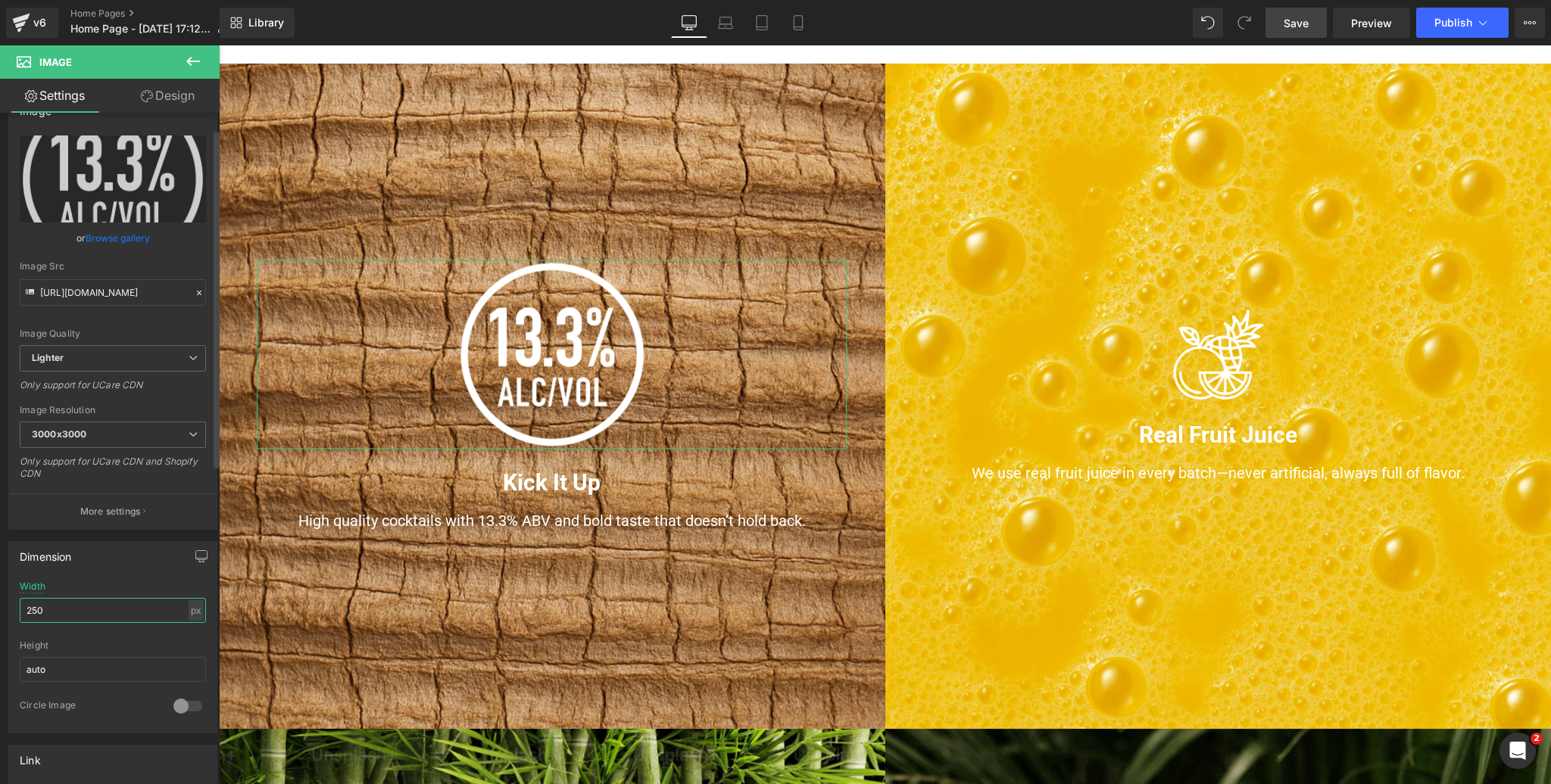
drag, startPoint x: 51, startPoint y: 609, endPoint x: 6, endPoint y: 605, distance: 45.2
click at [6, 605] on div "Dimension 125px Width 250 px % px auto Height auto 0 Circle Image" at bounding box center [113, 632] width 227 height 204
type input "300"
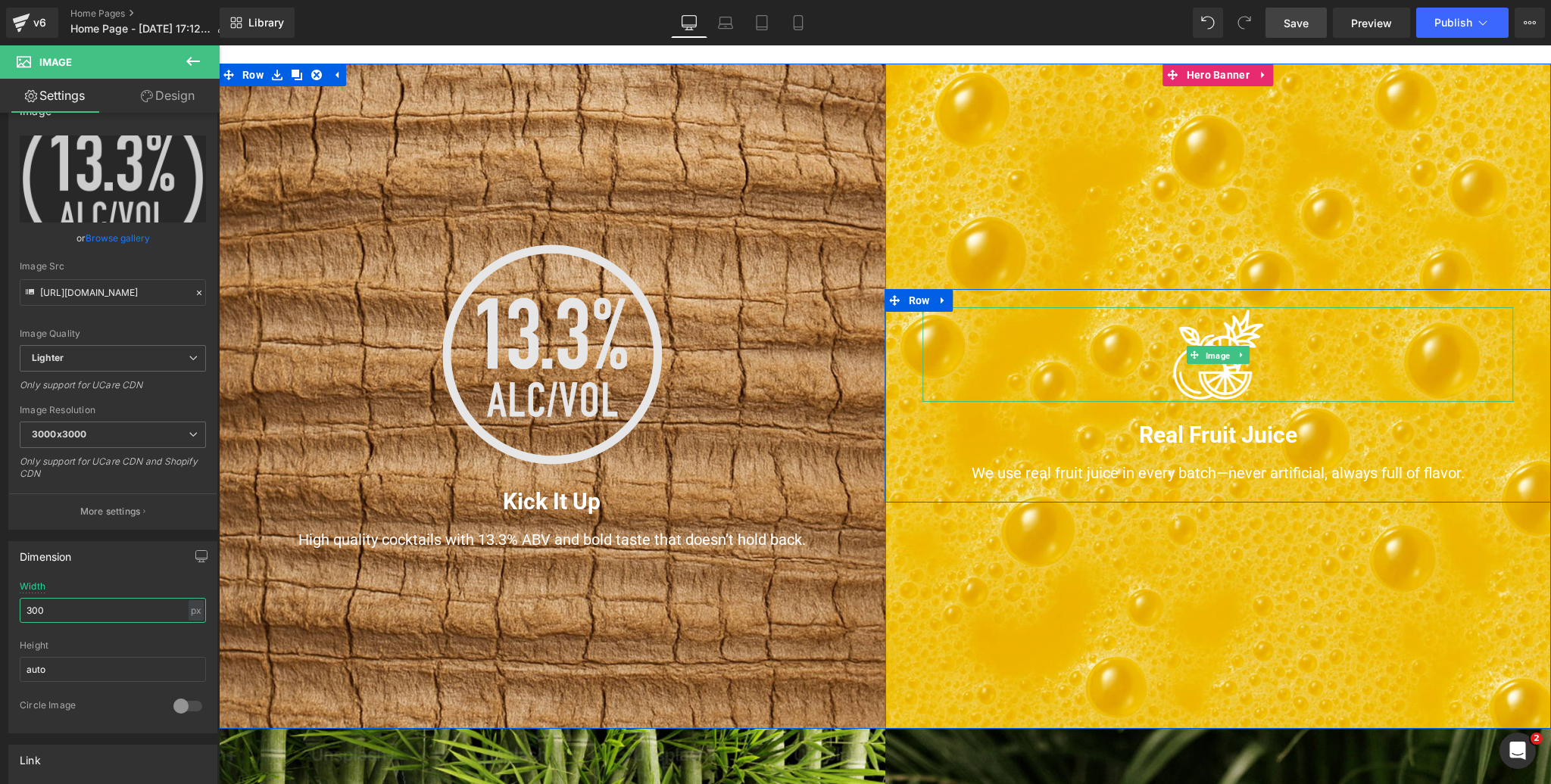
drag, startPoint x: 1220, startPoint y: 354, endPoint x: 445, endPoint y: 467, distance: 783.2
click at [1220, 354] on span "Image" at bounding box center [1218, 355] width 31 height 18
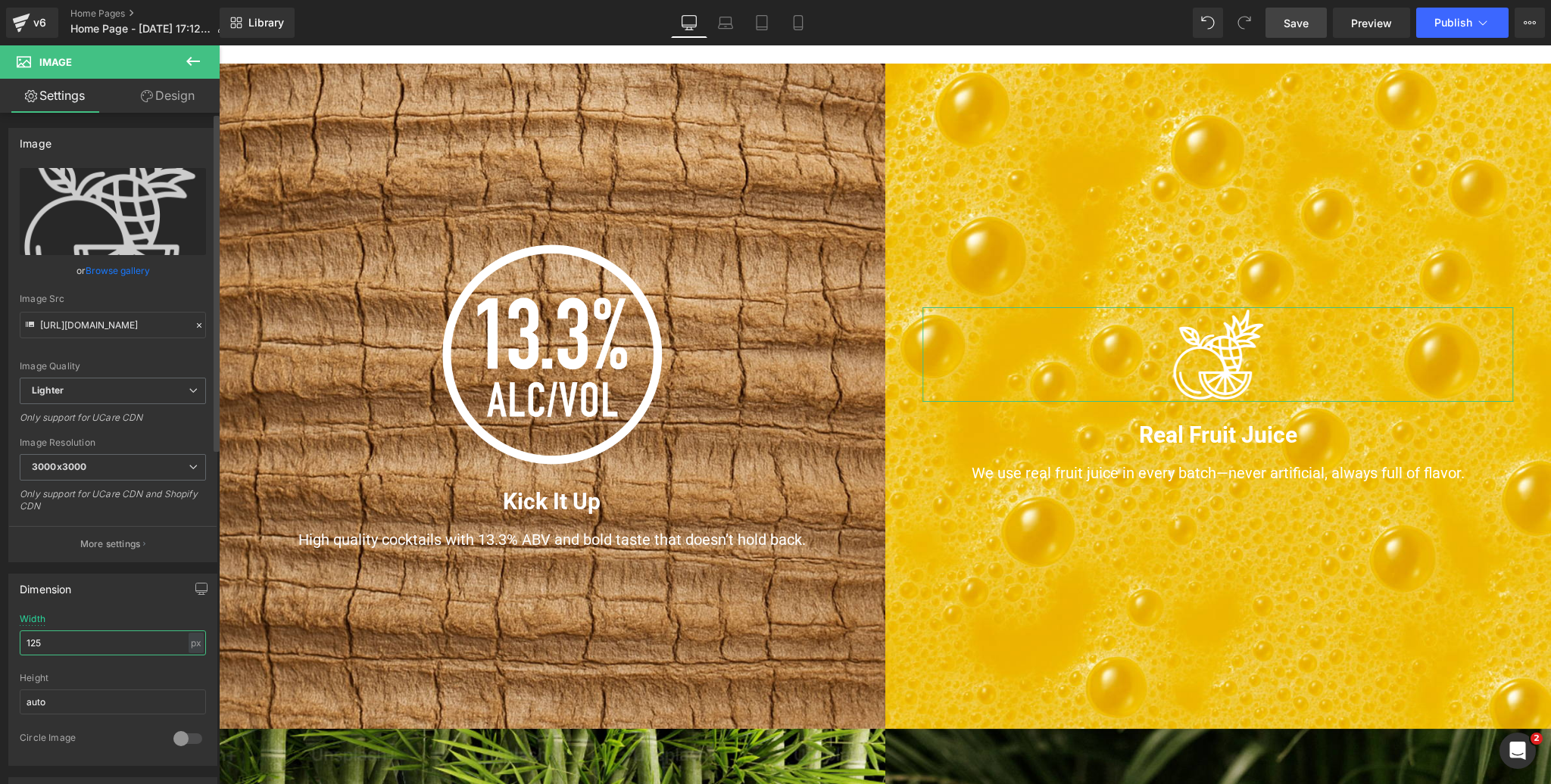
drag, startPoint x: 51, startPoint y: 642, endPoint x: 4, endPoint y: 641, distance: 47.0
click at [4, 641] on div "Dimension 125px Width 125 px % px auto Height auto 0 Circle Image" at bounding box center [113, 664] width 227 height 204
type input "300"
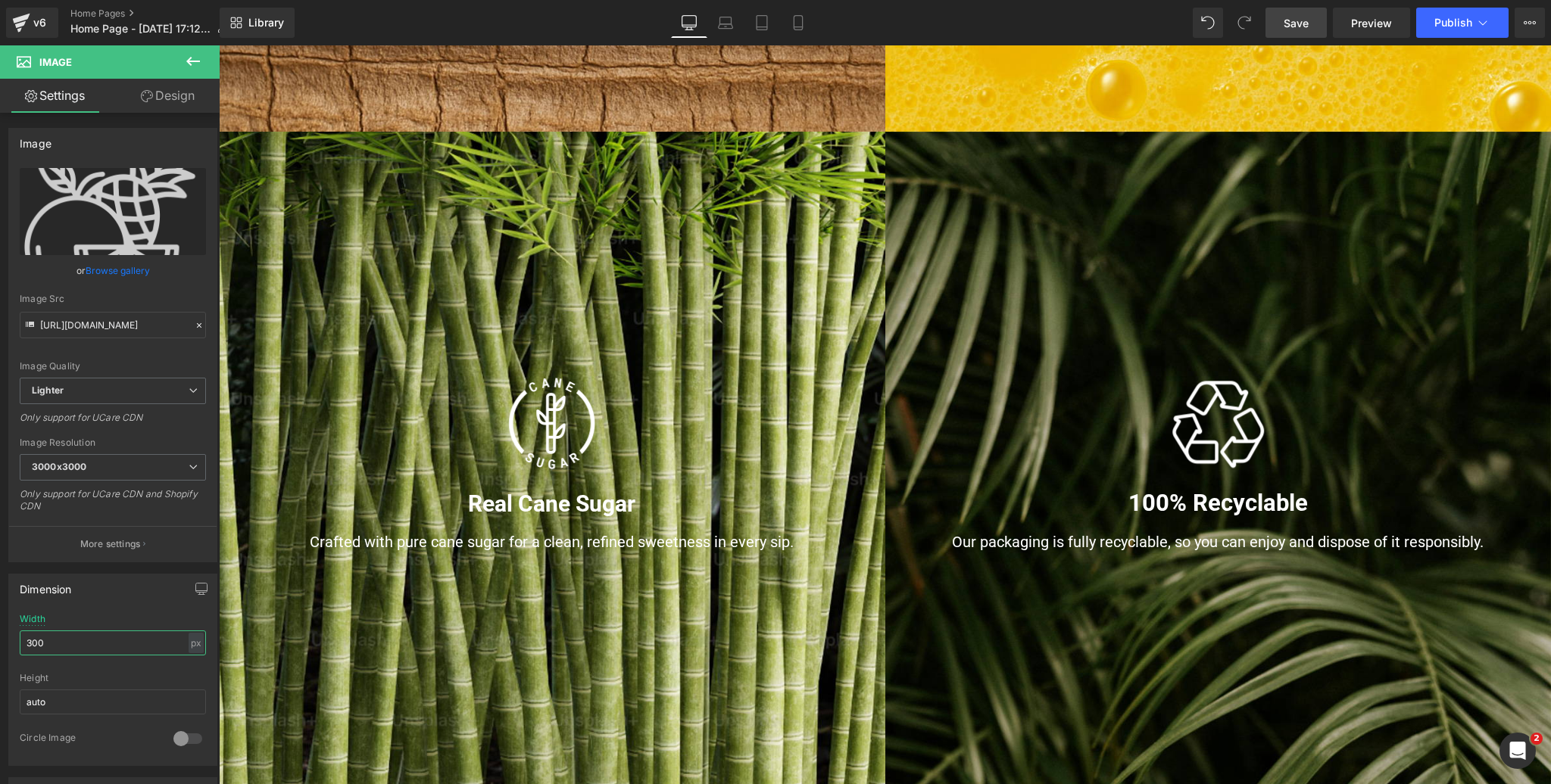
scroll to position [1572, 0]
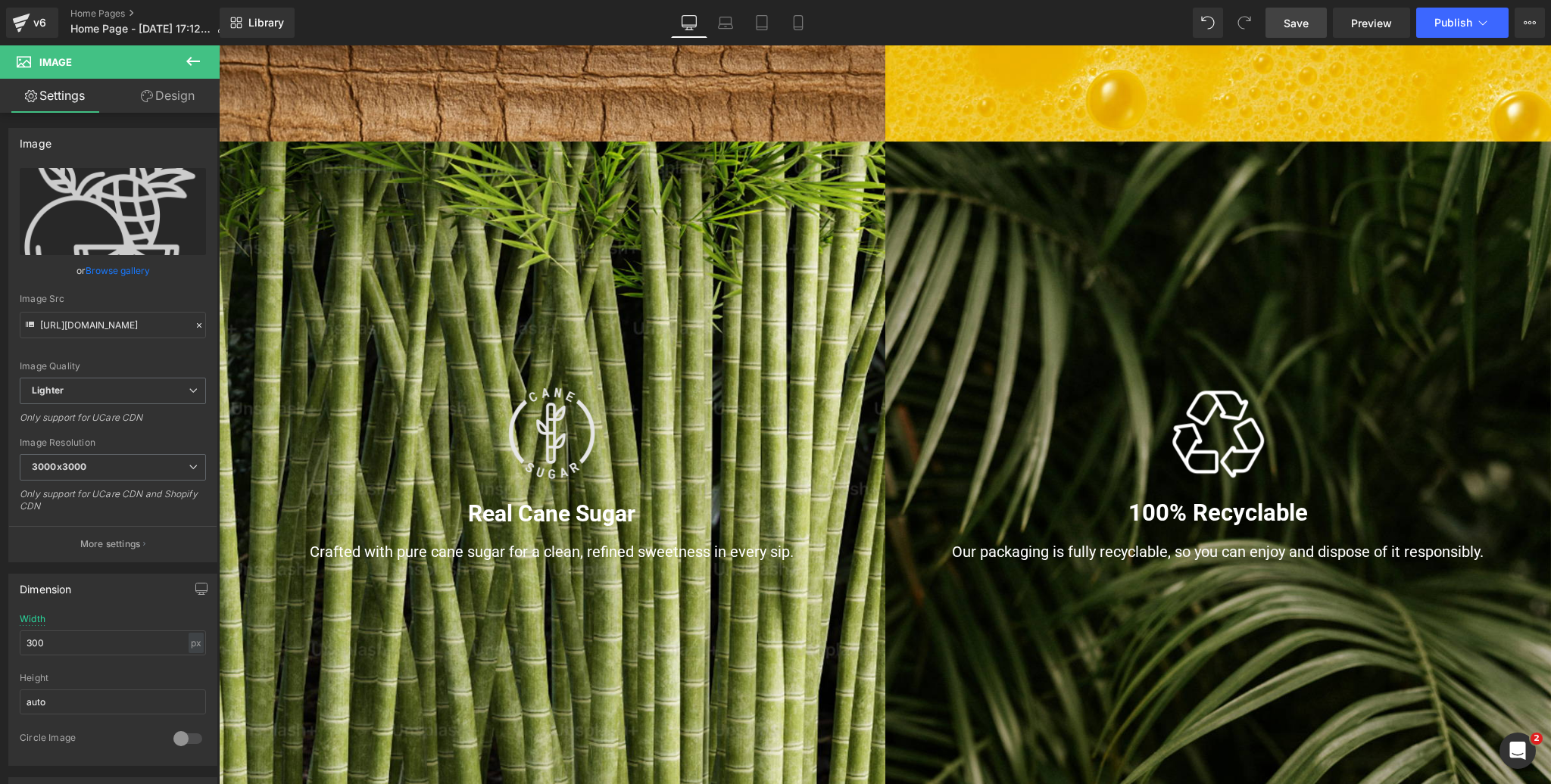
click at [551, 434] on div "Image" at bounding box center [552, 433] width 591 height 95
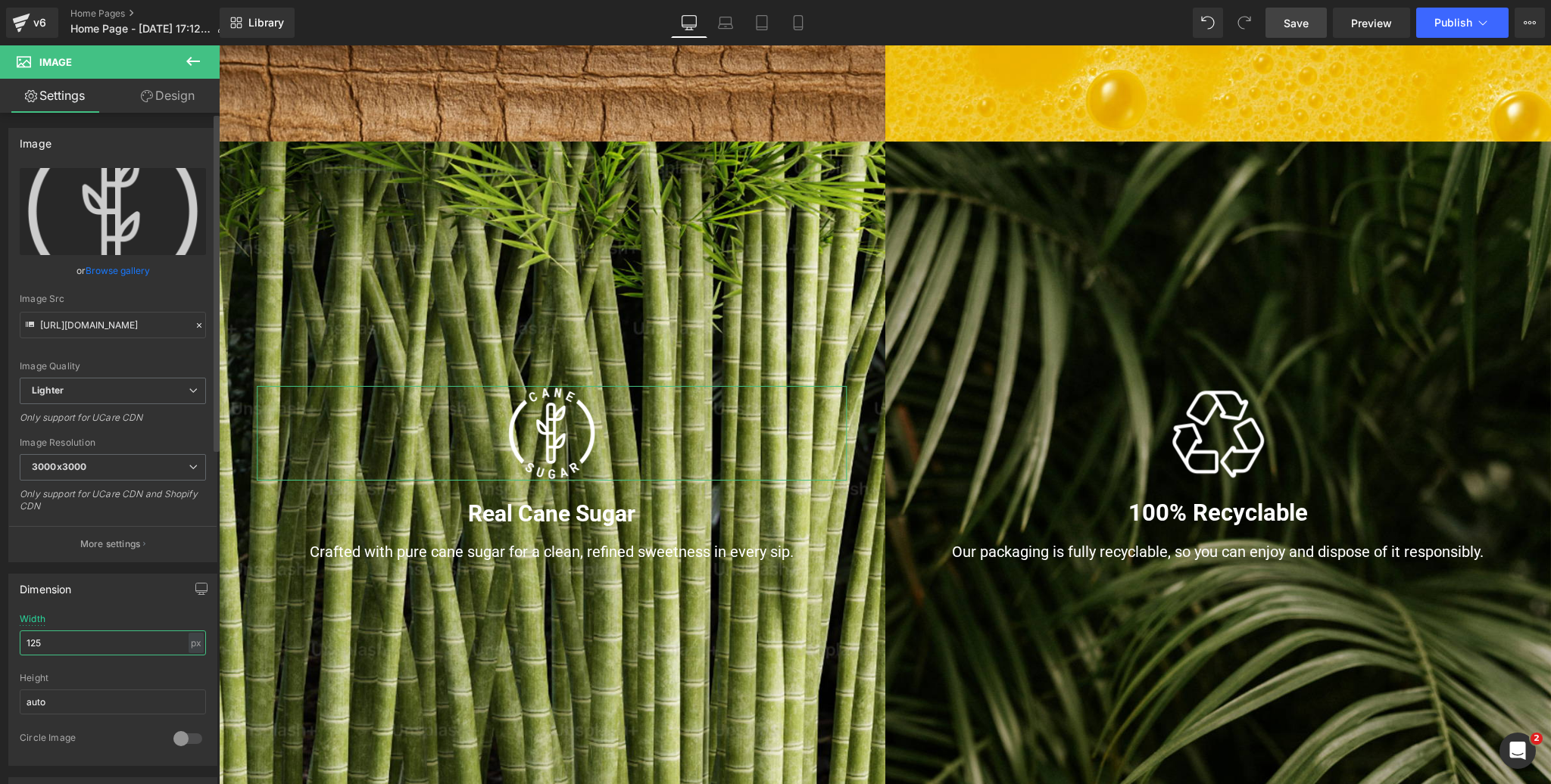
drag, startPoint x: 48, startPoint y: 636, endPoint x: 10, endPoint y: 635, distance: 38.0
click at [11, 635] on div "125px Width 125 px % px auto Height auto 0 Circle Image" at bounding box center [113, 689] width 208 height 151
type input "300"
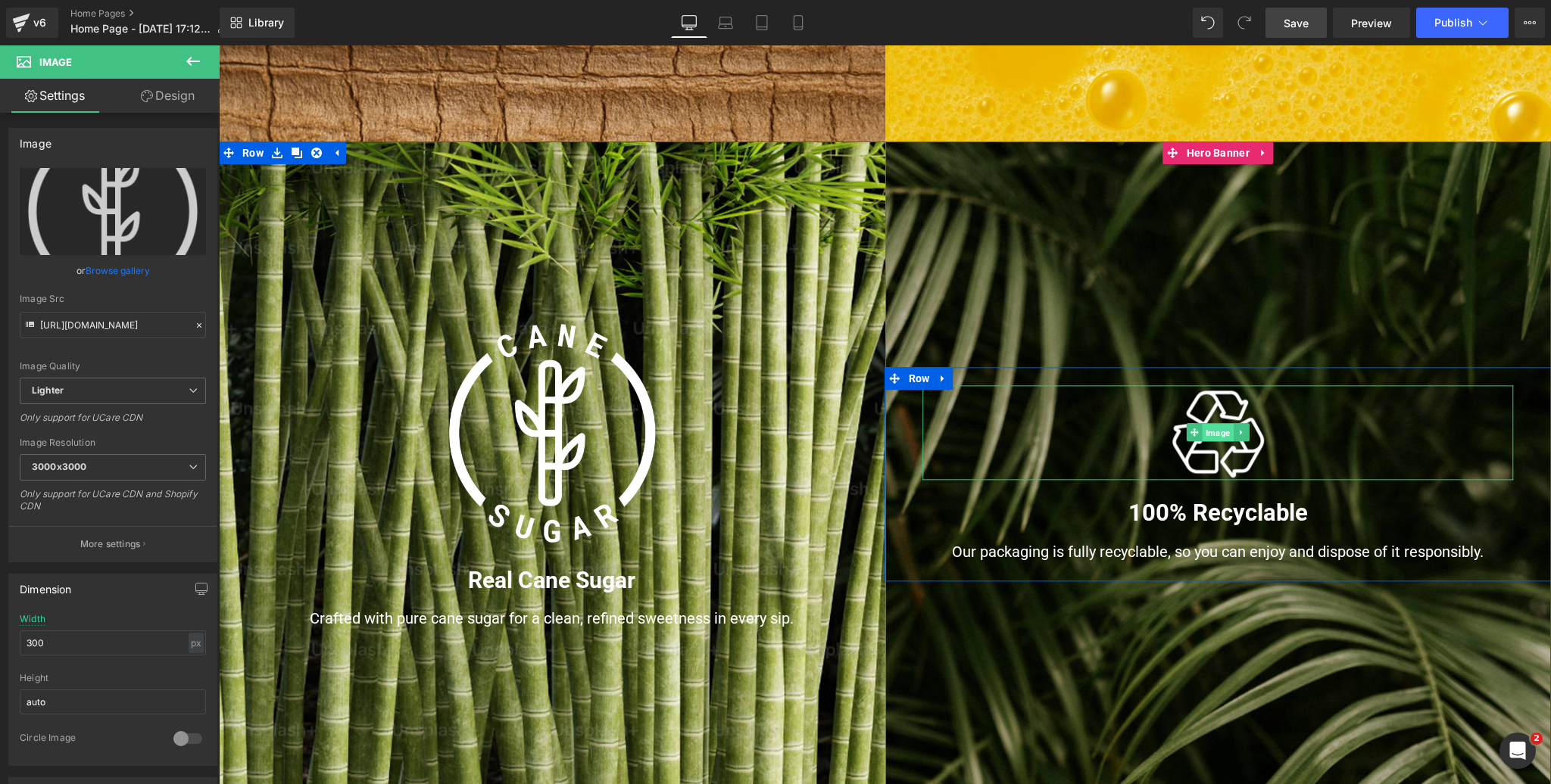
click at [1216, 433] on span "Image" at bounding box center [1218, 433] width 31 height 18
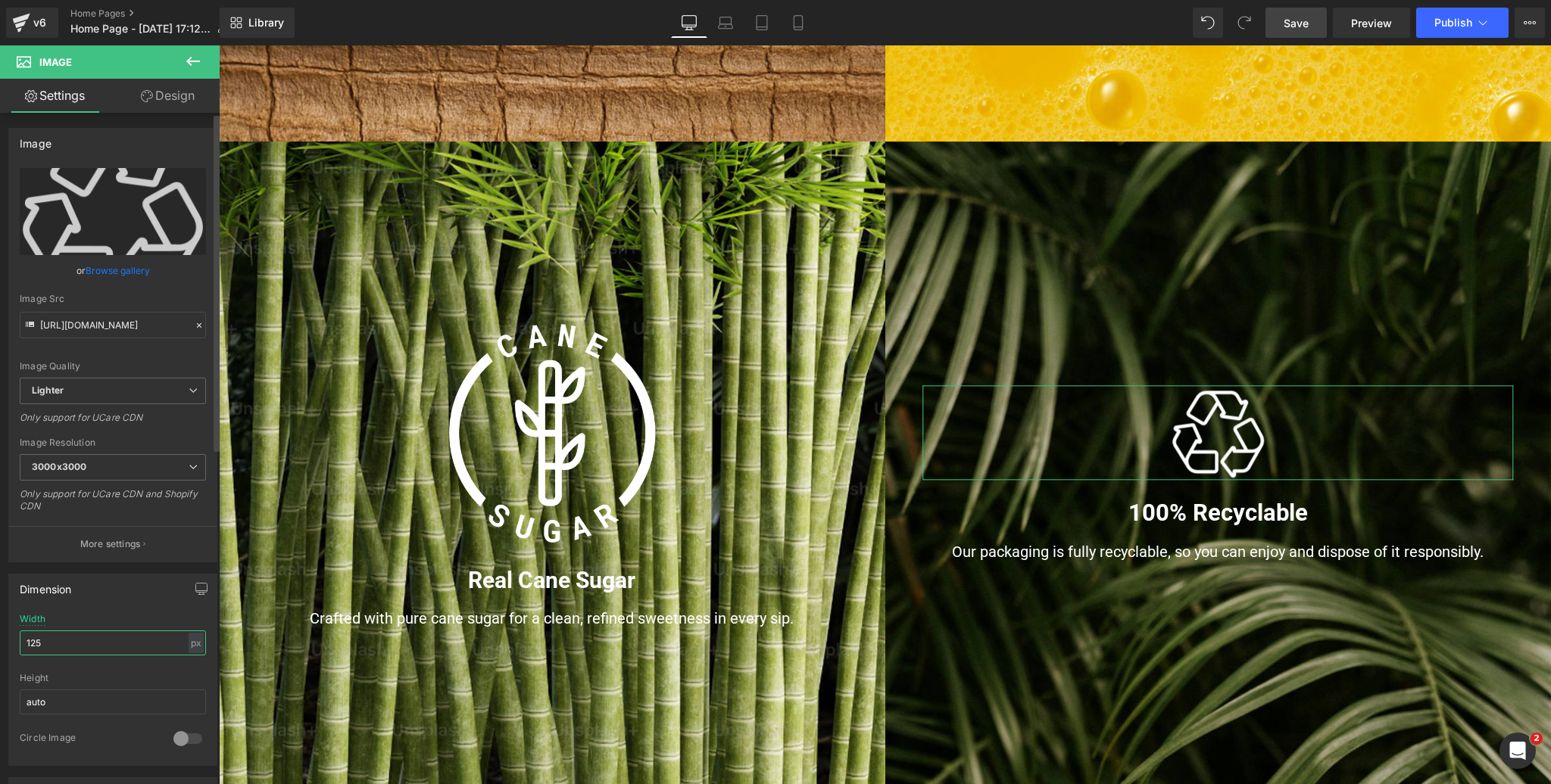
drag, startPoint x: 51, startPoint y: 635, endPoint x: 25, endPoint y: 636, distance: 26.0
click at [25, 636] on input "125" at bounding box center [113, 642] width 186 height 25
drag, startPoint x: 61, startPoint y: 641, endPoint x: 17, endPoint y: 641, distance: 44.0
click at [17, 641] on div "125px Width 125 px % px auto Height auto 0 Circle Image" at bounding box center [113, 689] width 208 height 151
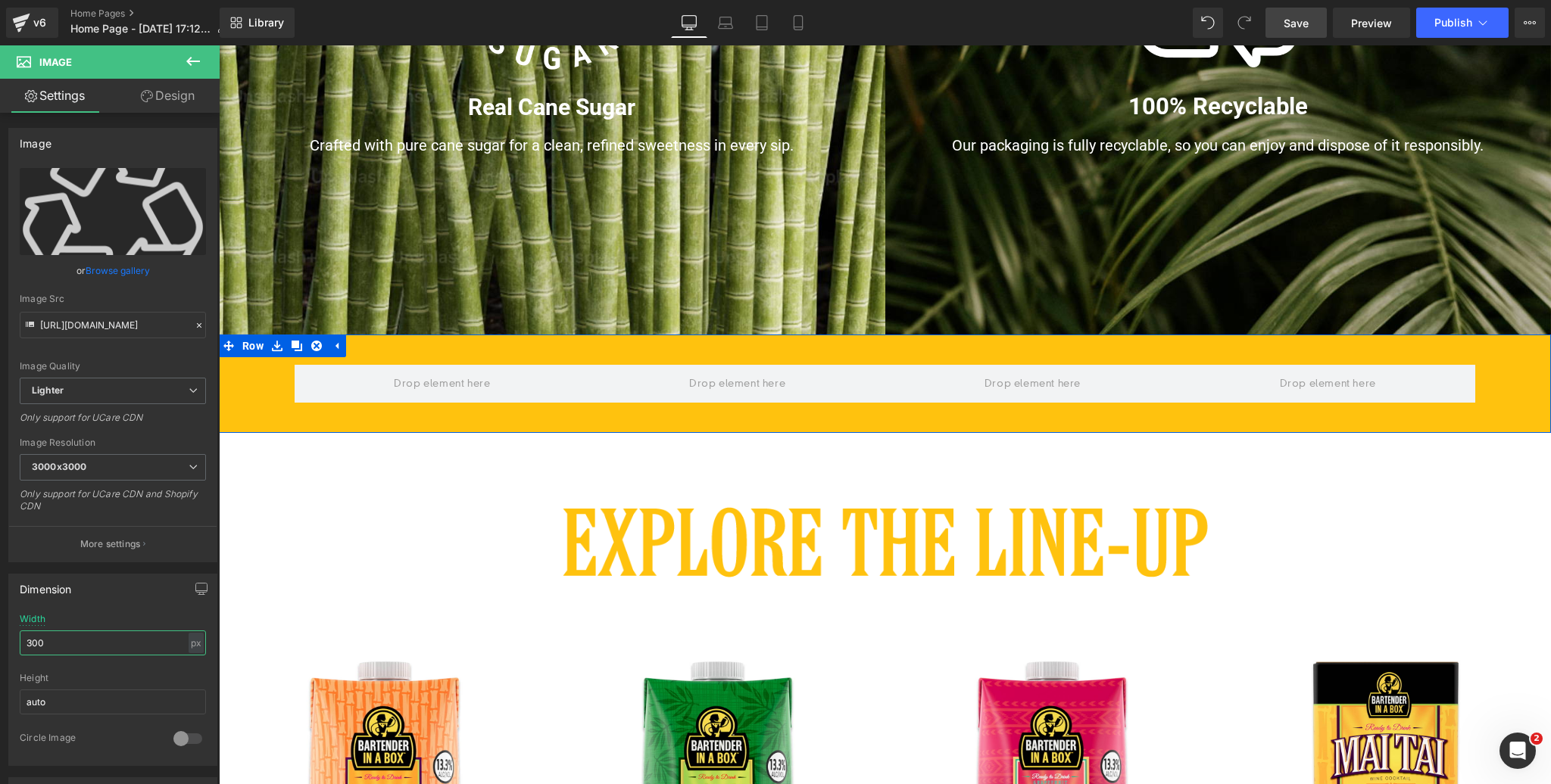
scroll to position [2040, 0]
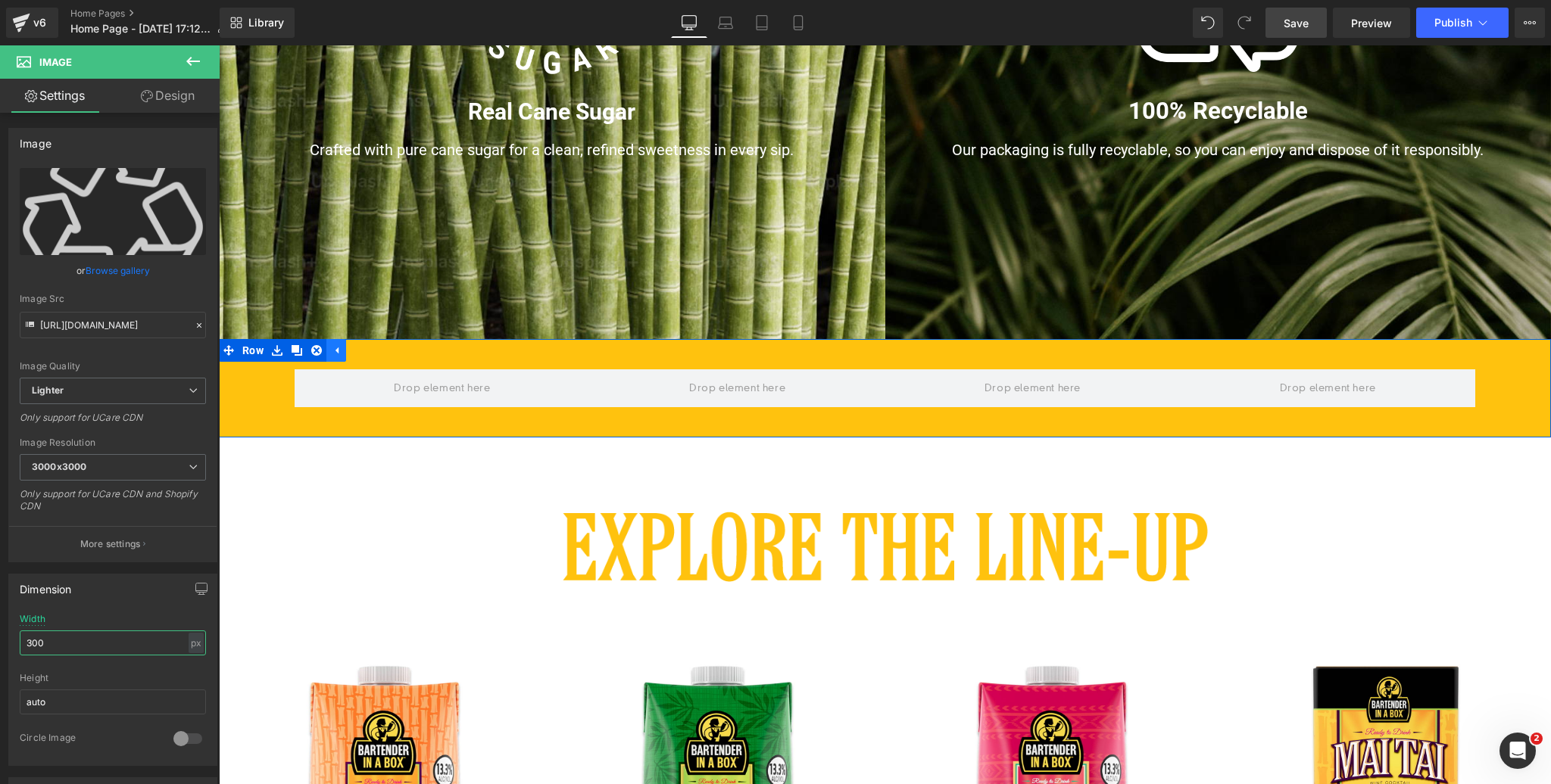
type input "300"
click at [339, 351] on icon at bounding box center [337, 350] width 3 height 7
click at [278, 349] on icon at bounding box center [276, 350] width 3 height 7
click at [322, 349] on icon at bounding box center [317, 351] width 11 height 11
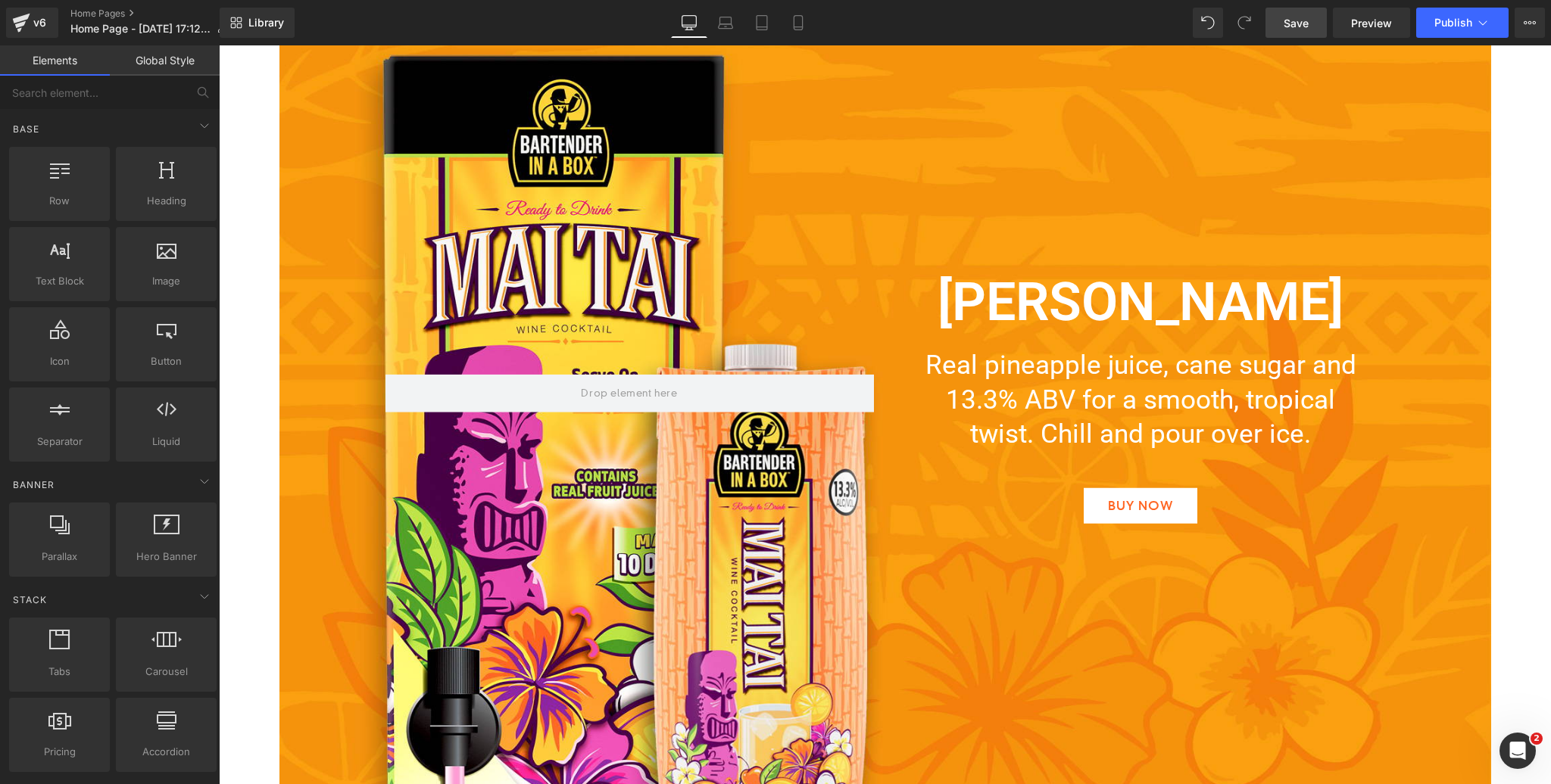
scroll to position [3231, 0]
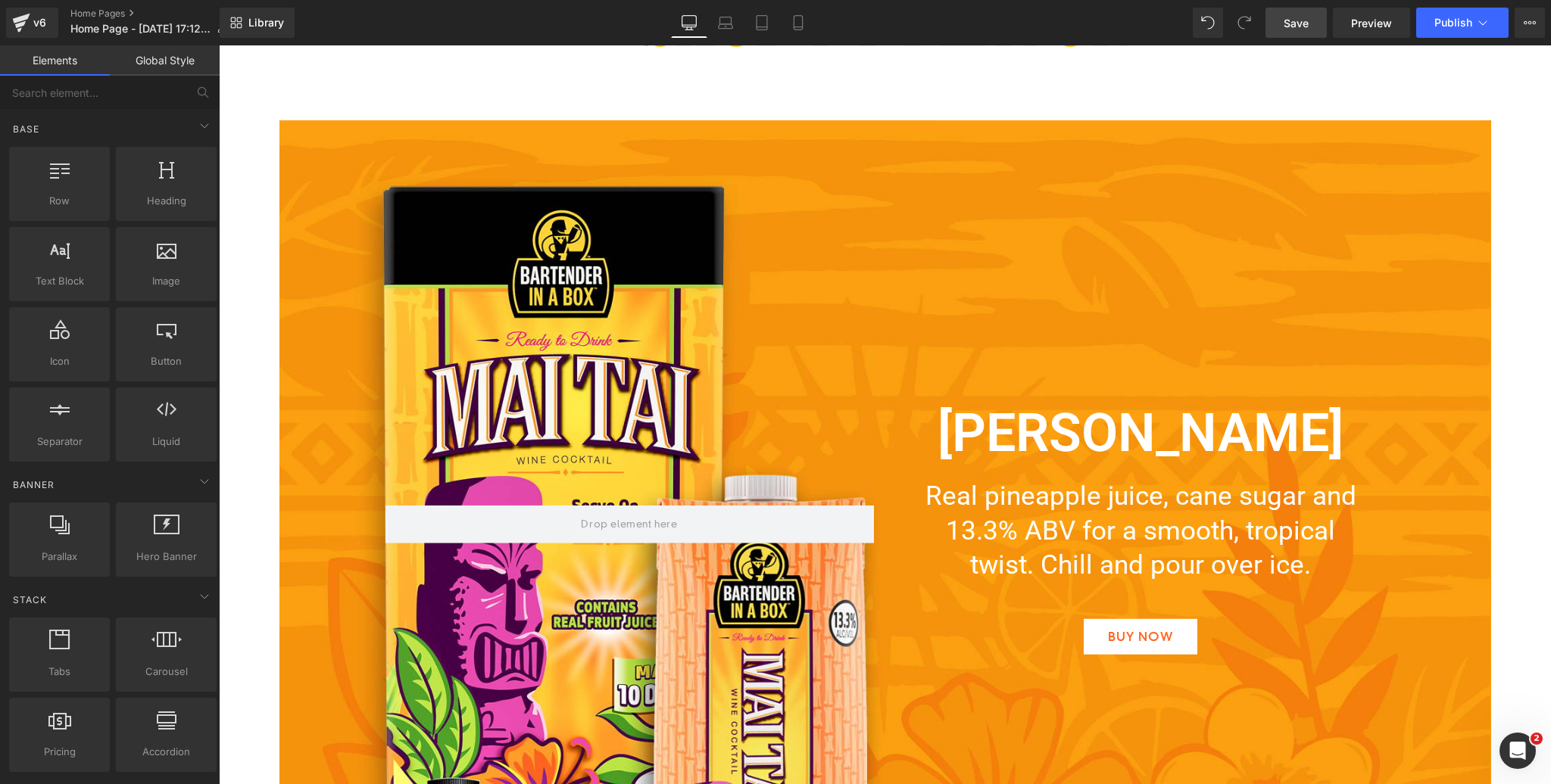
click at [1138, 439] on div "MAI TAI Heading" at bounding box center [1140, 433] width 488 height 79
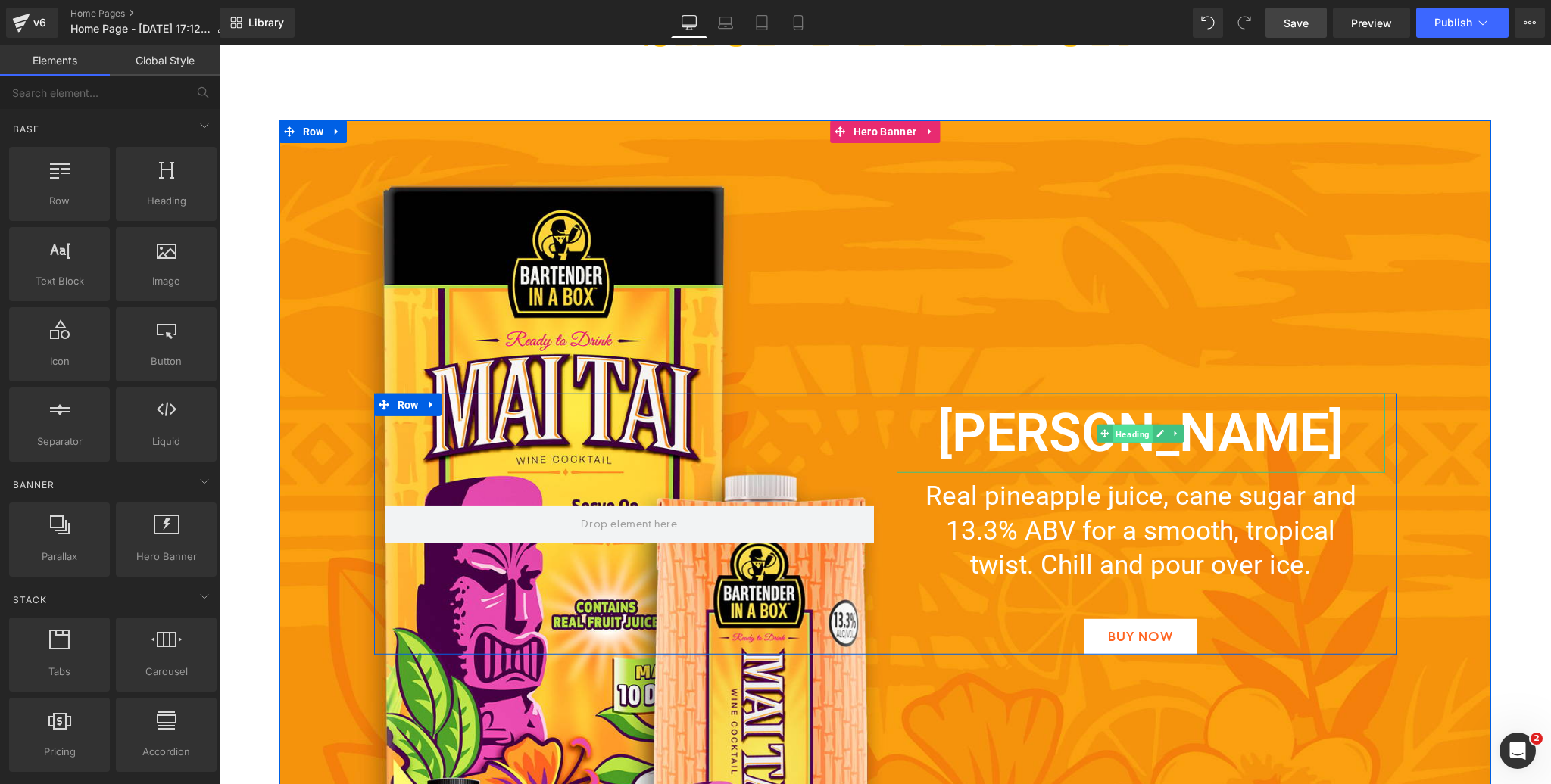
click at [1143, 433] on span "Heading" at bounding box center [1132, 433] width 40 height 18
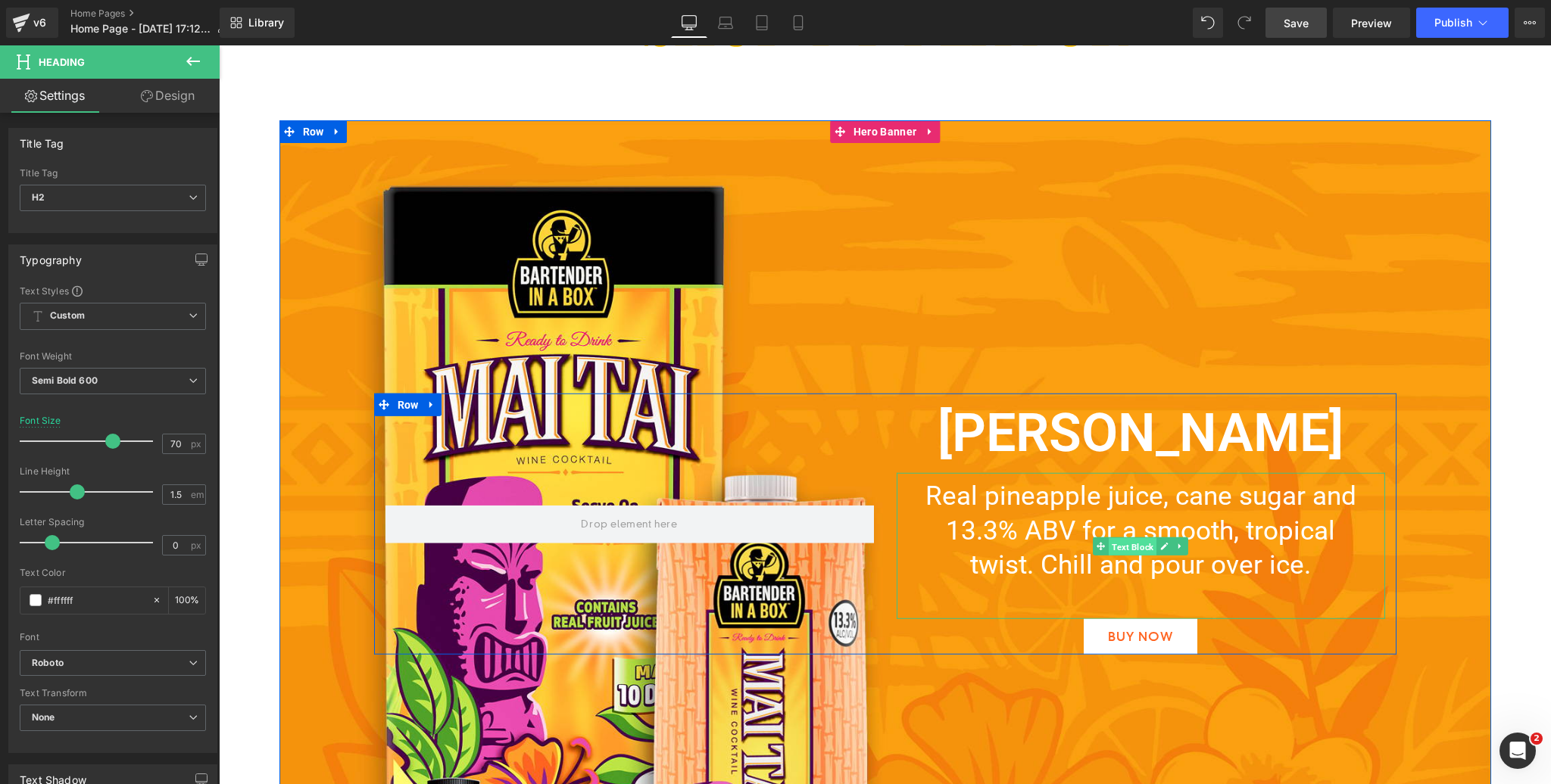
click at [1131, 542] on span "Text Block" at bounding box center [1132, 546] width 47 height 18
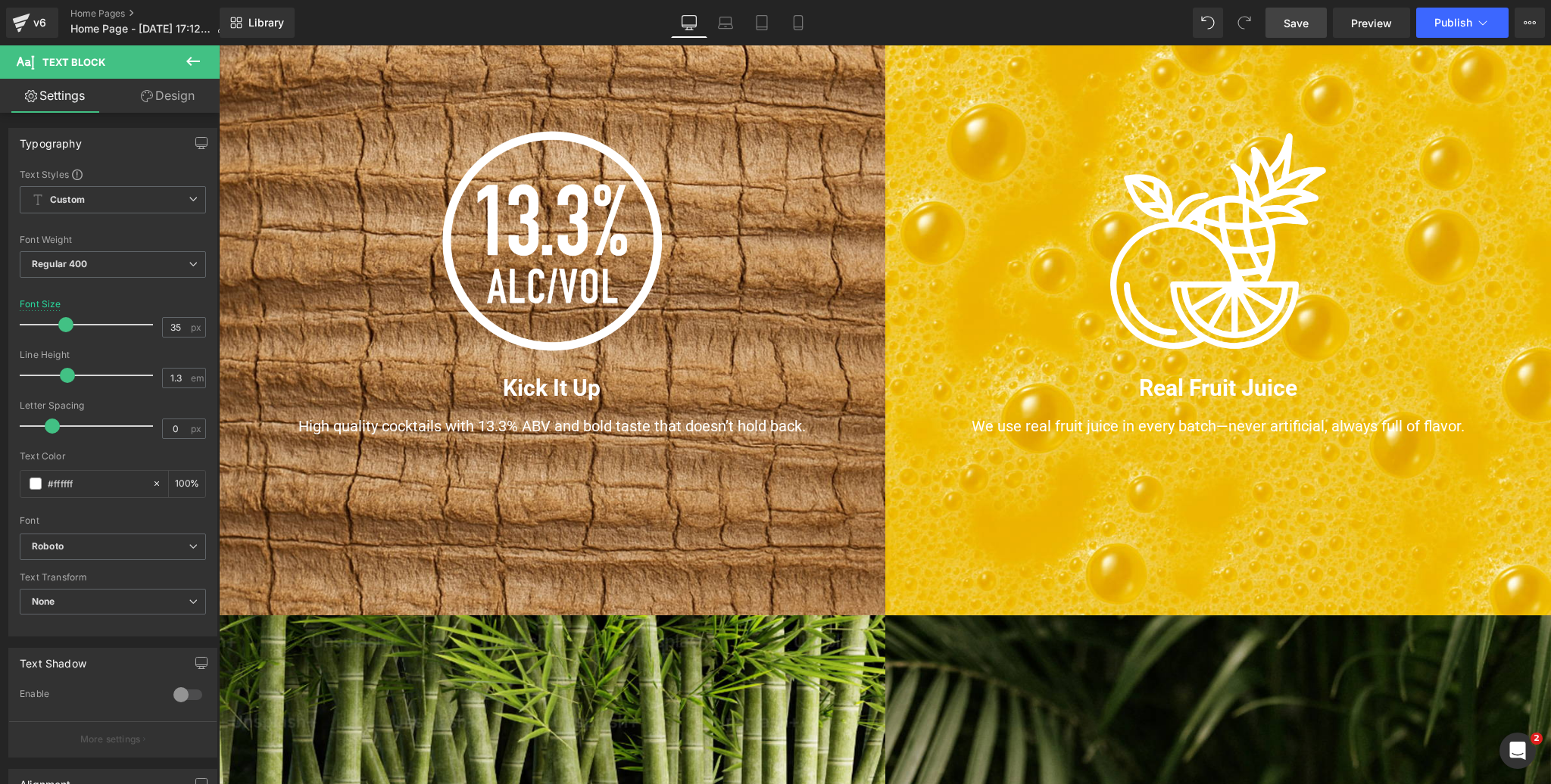
scroll to position [1059, 0]
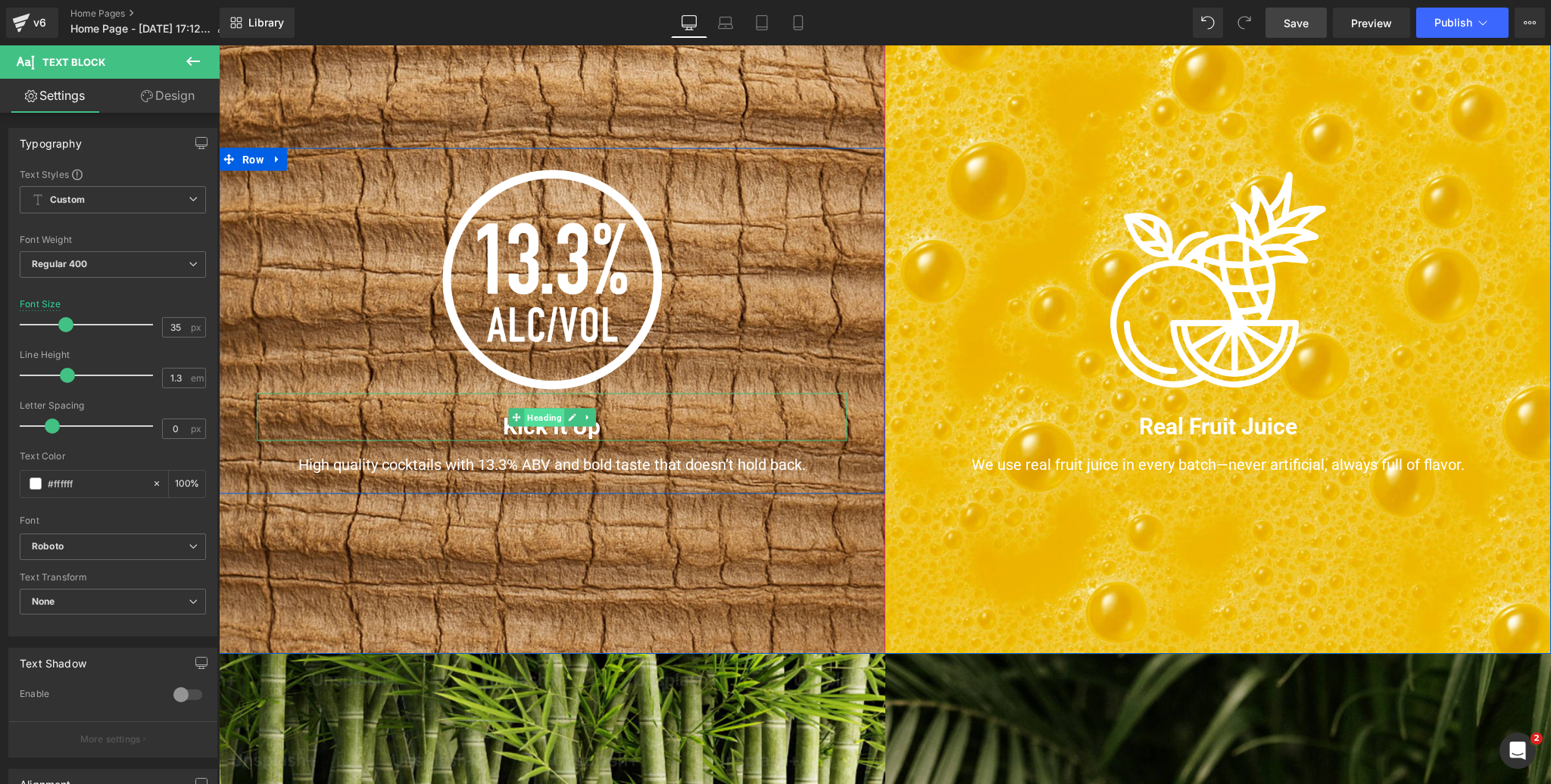
click at [540, 419] on span "Heading" at bounding box center [544, 417] width 40 height 18
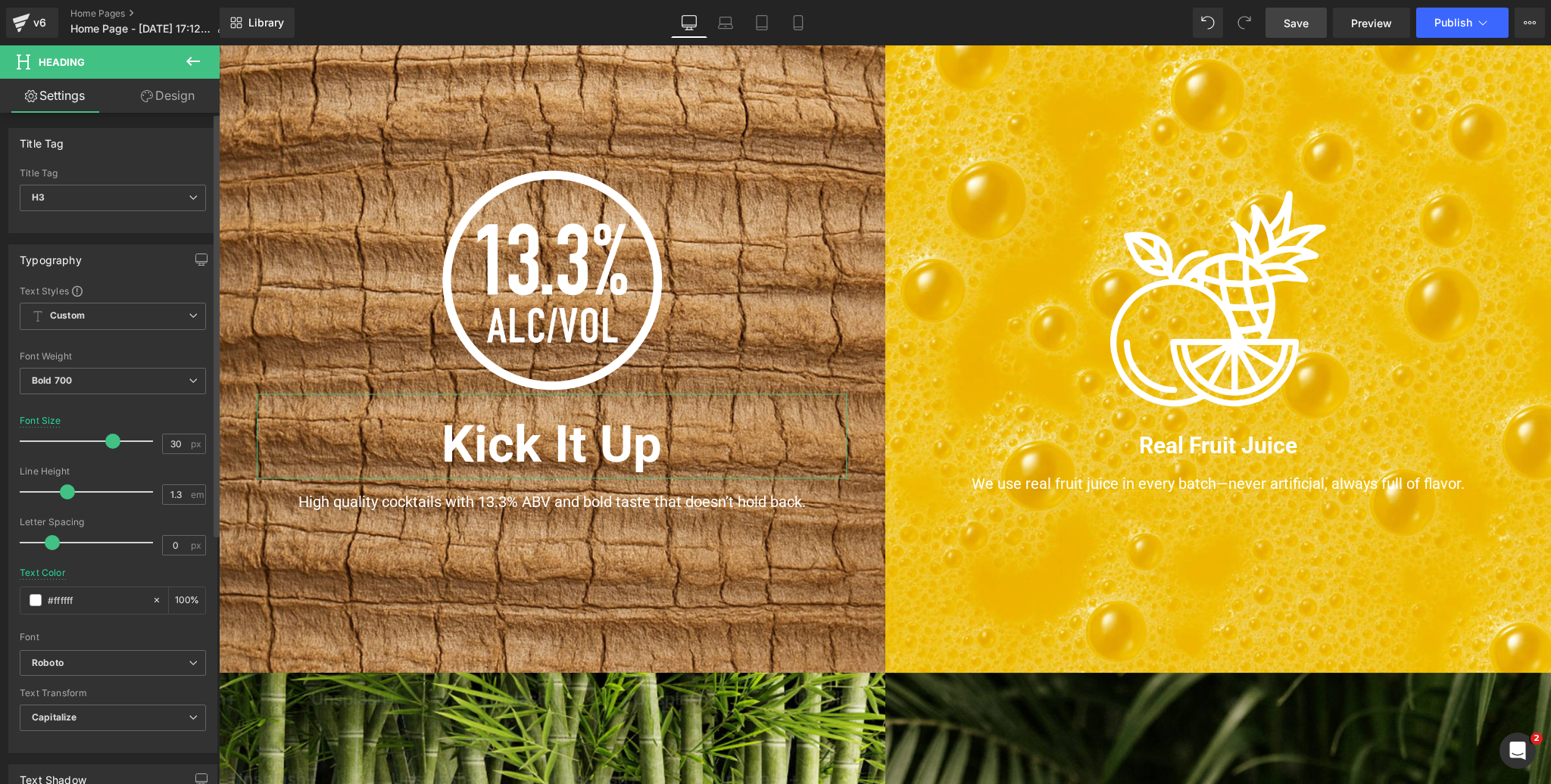
scroll to position [1039, 0]
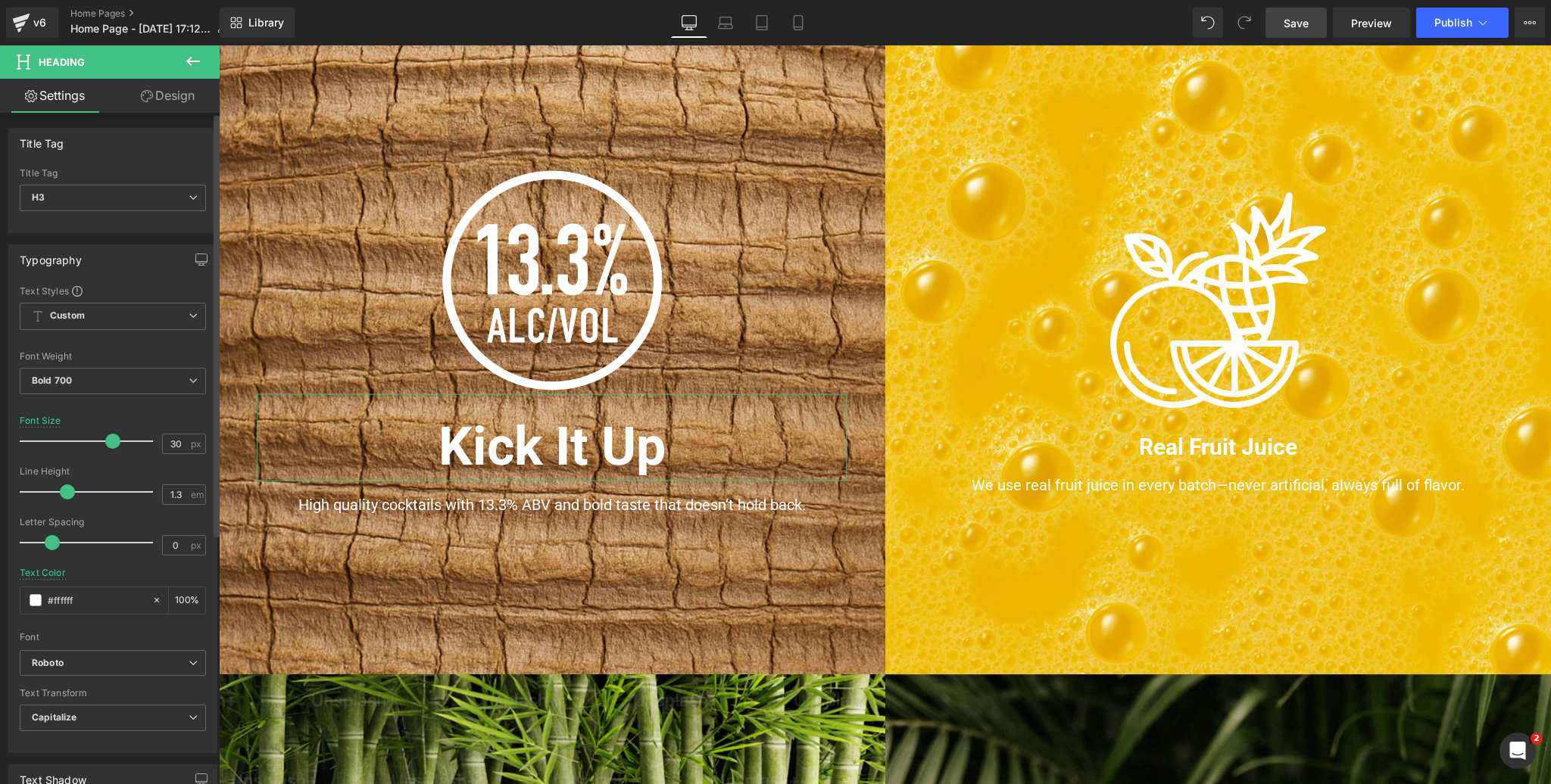
drag, startPoint x: 59, startPoint y: 439, endPoint x: 110, endPoint y: 436, distance: 51.1
click at [110, 436] on span at bounding box center [113, 440] width 15 height 15
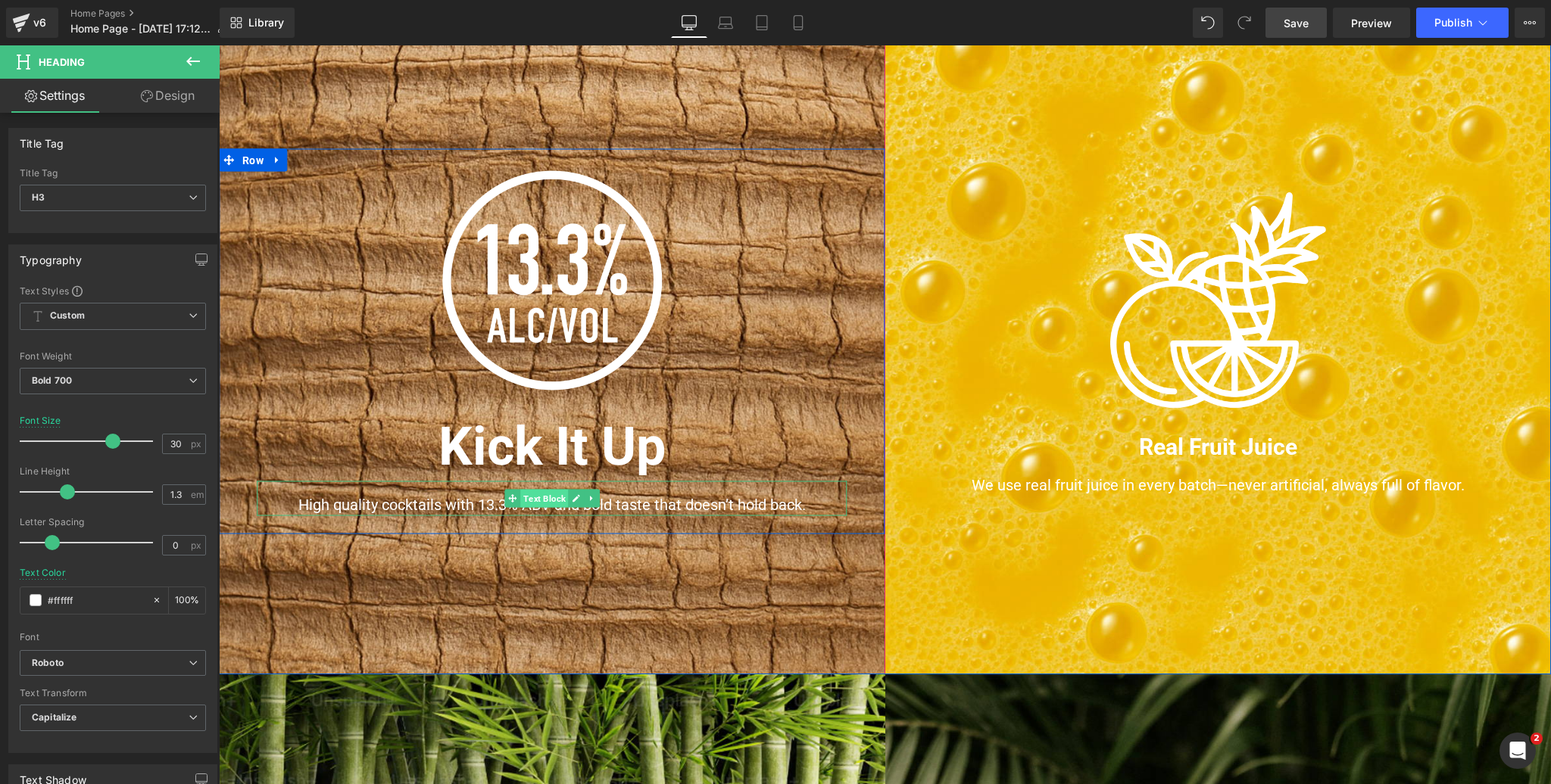
click at [542, 496] on span "Text Block" at bounding box center [544, 498] width 47 height 18
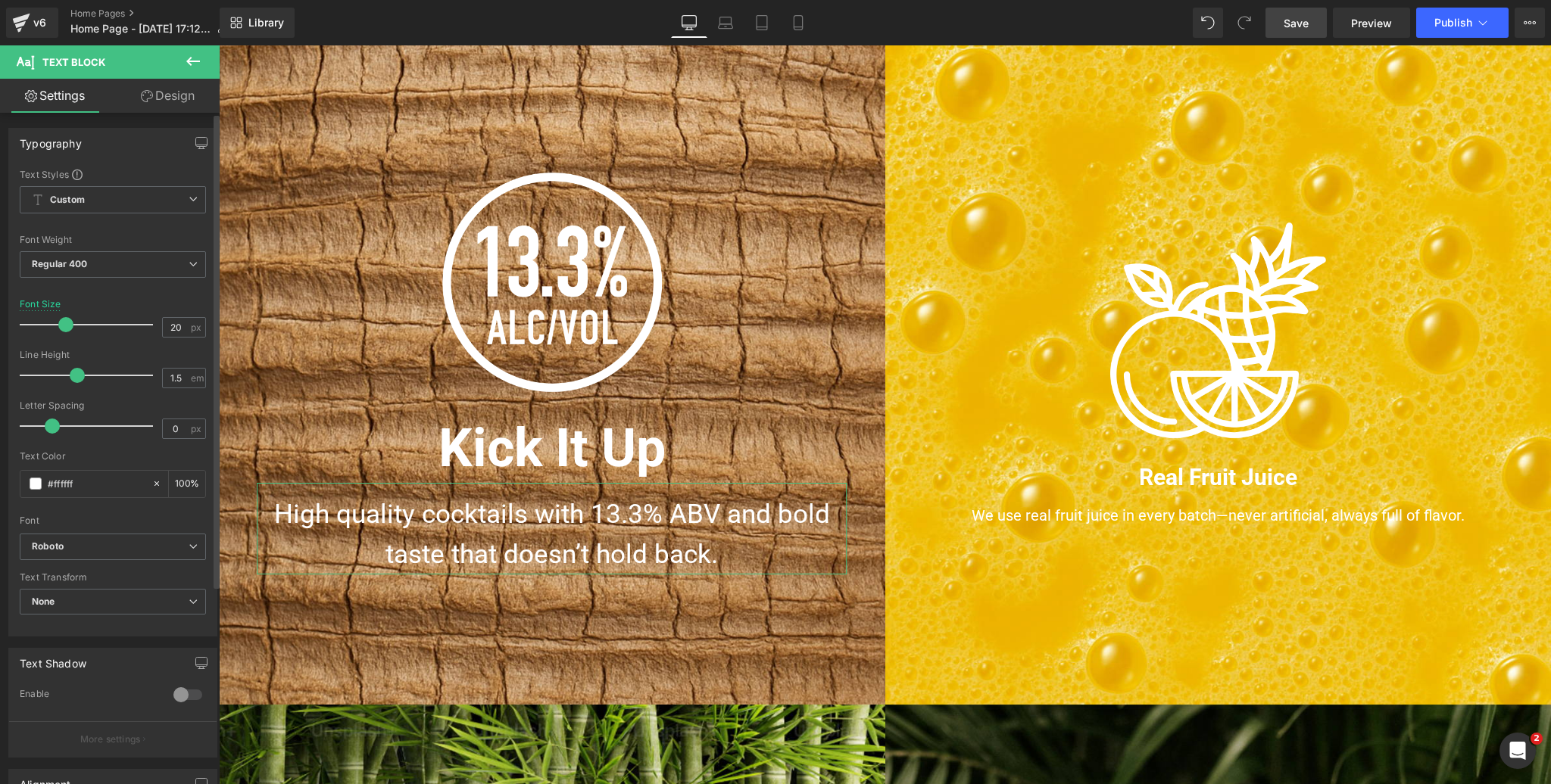
scroll to position [1011, 0]
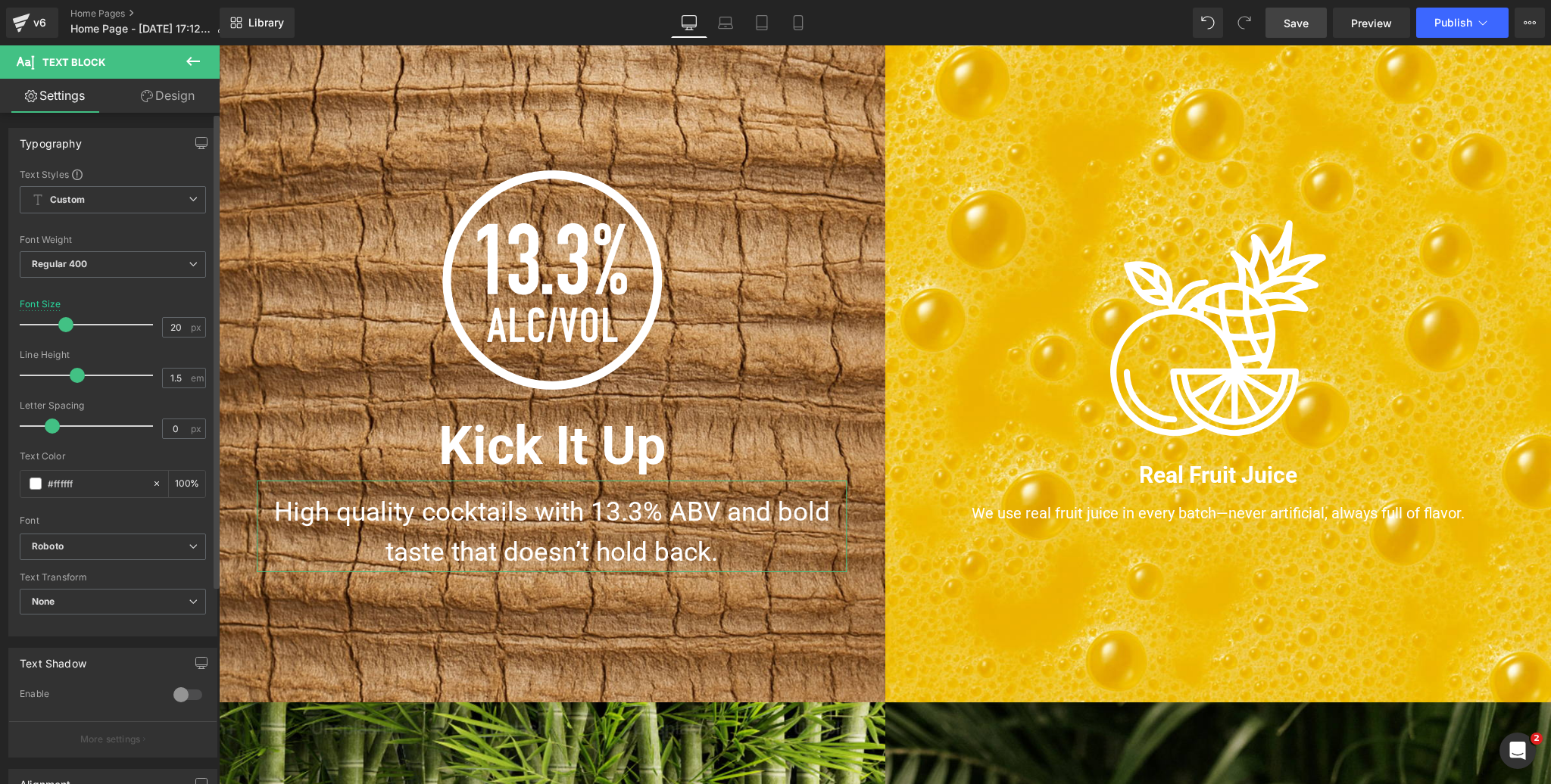
drag, startPoint x: 43, startPoint y: 325, endPoint x: 62, endPoint y: 324, distance: 19.0
click at [62, 324] on span at bounding box center [65, 324] width 15 height 15
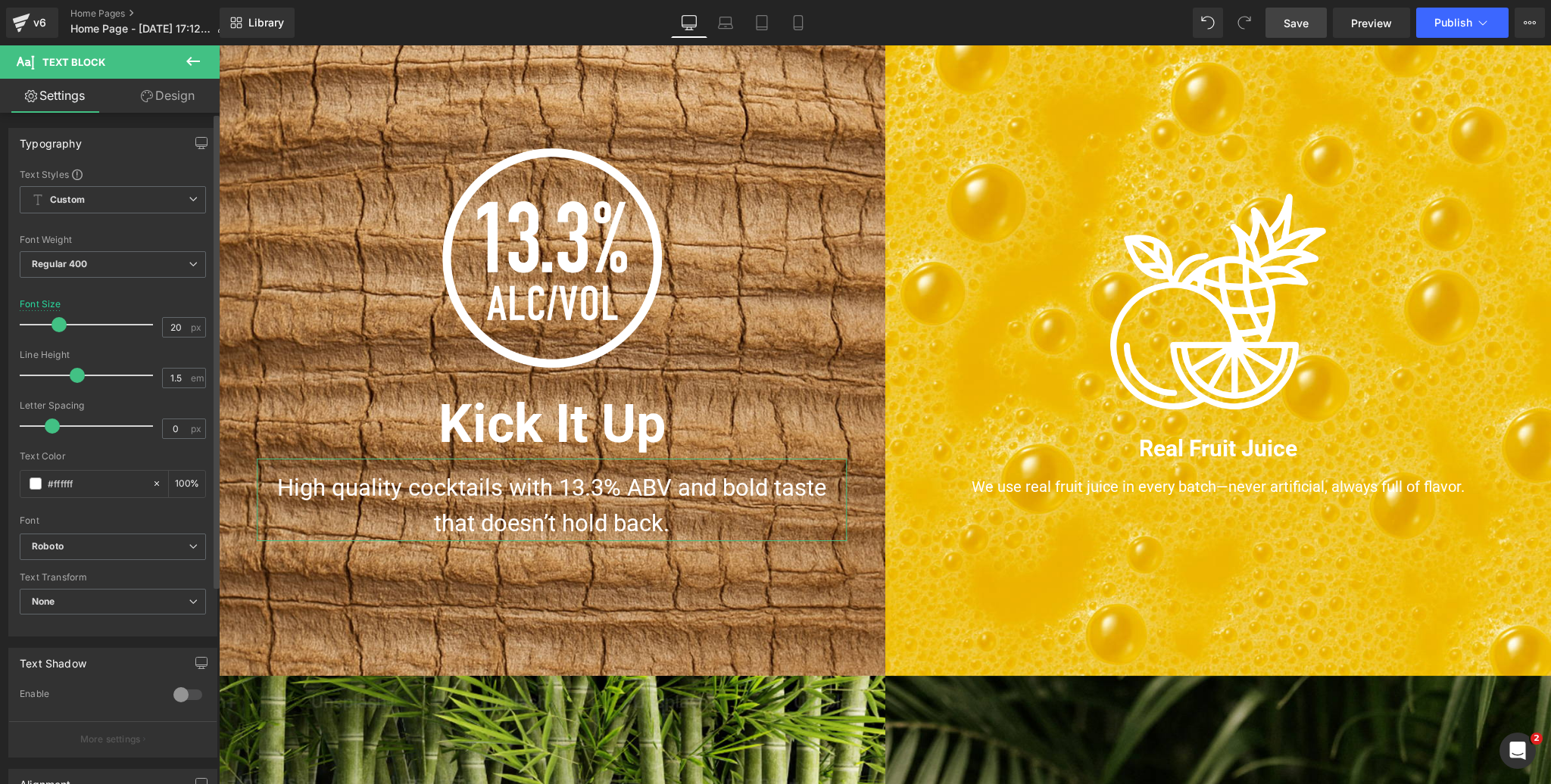
scroll to position [1039, 0]
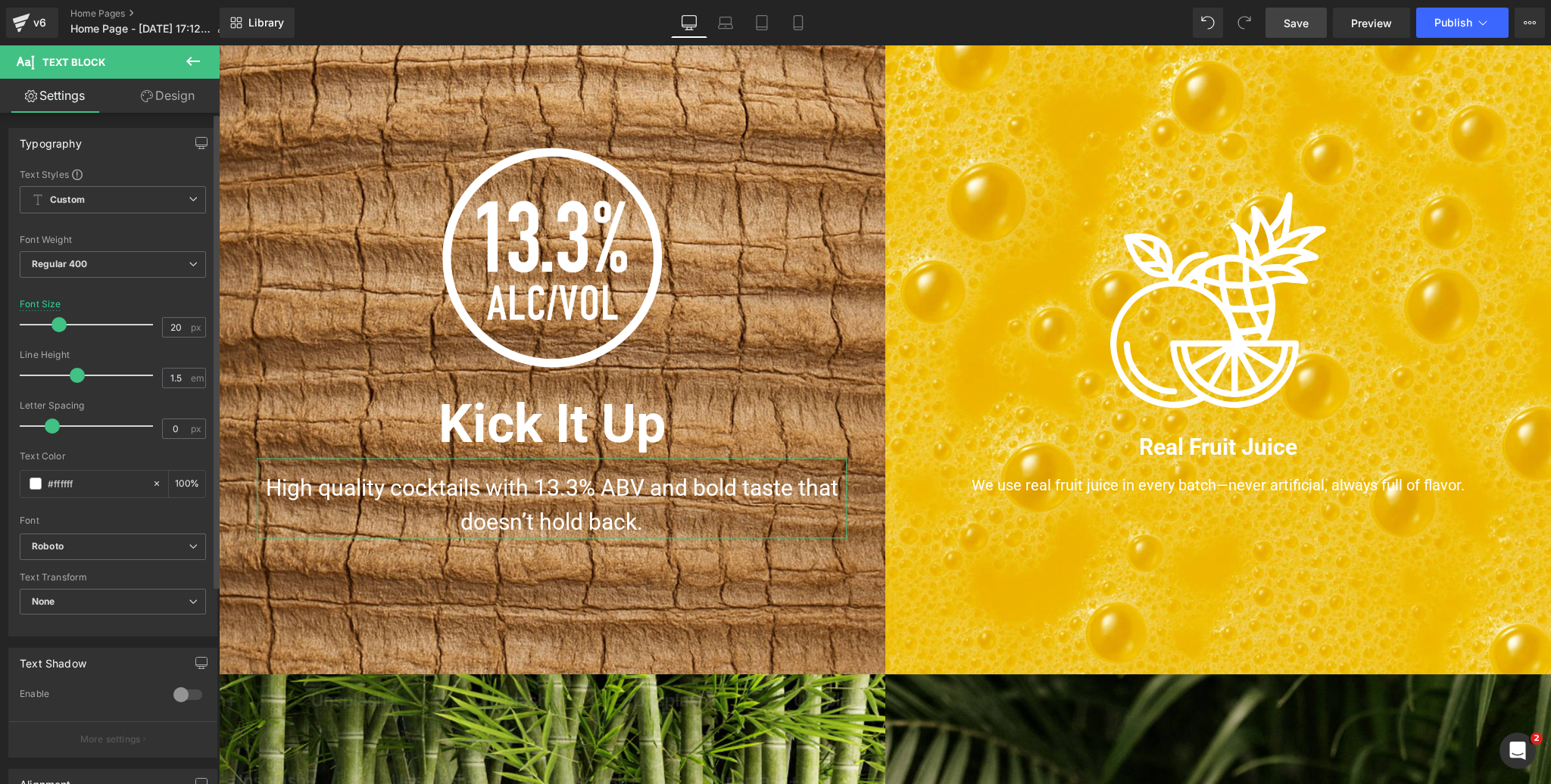
click at [55, 324] on span at bounding box center [59, 324] width 15 height 15
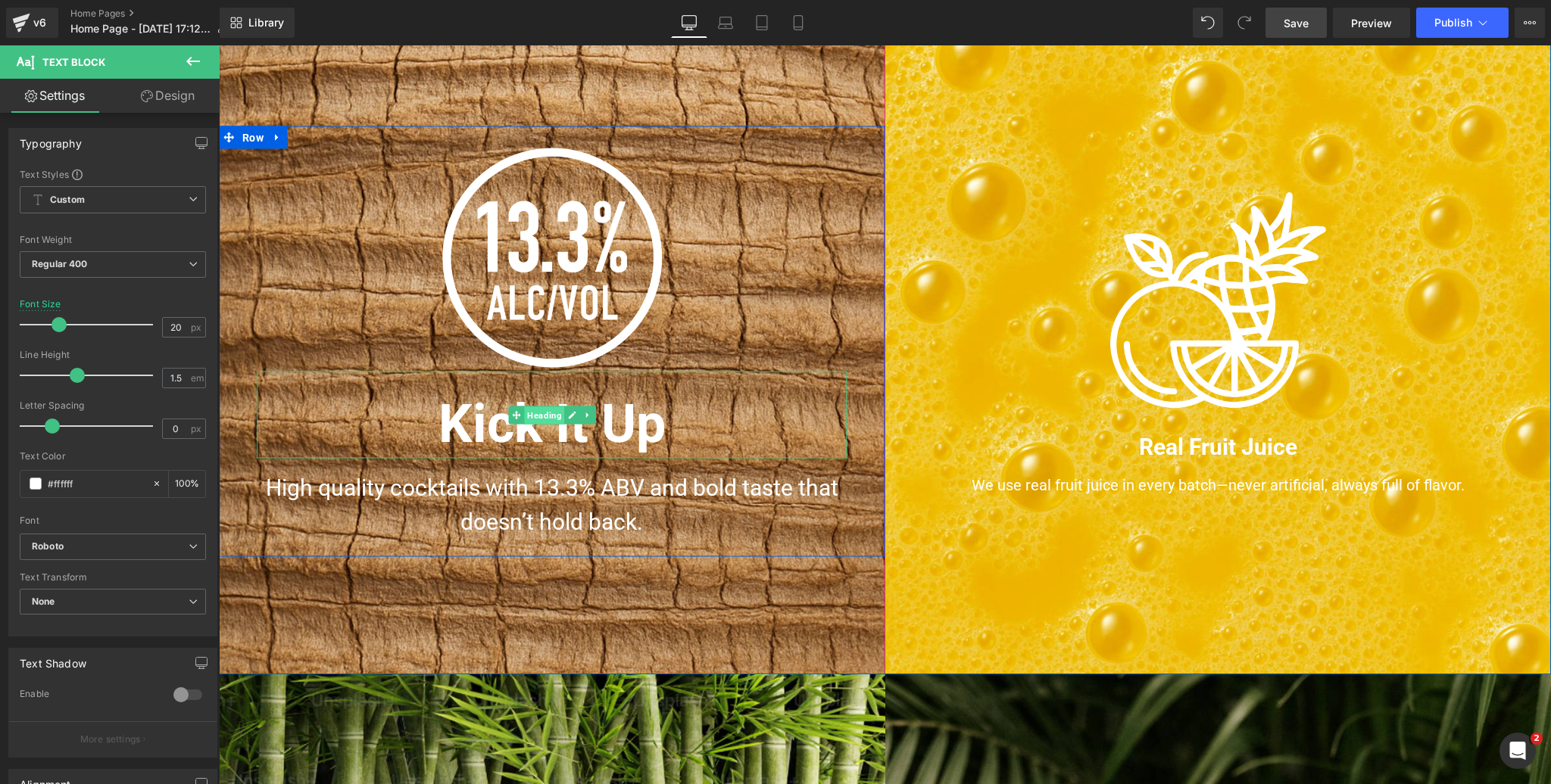
click at [549, 417] on span "Heading" at bounding box center [544, 415] width 40 height 18
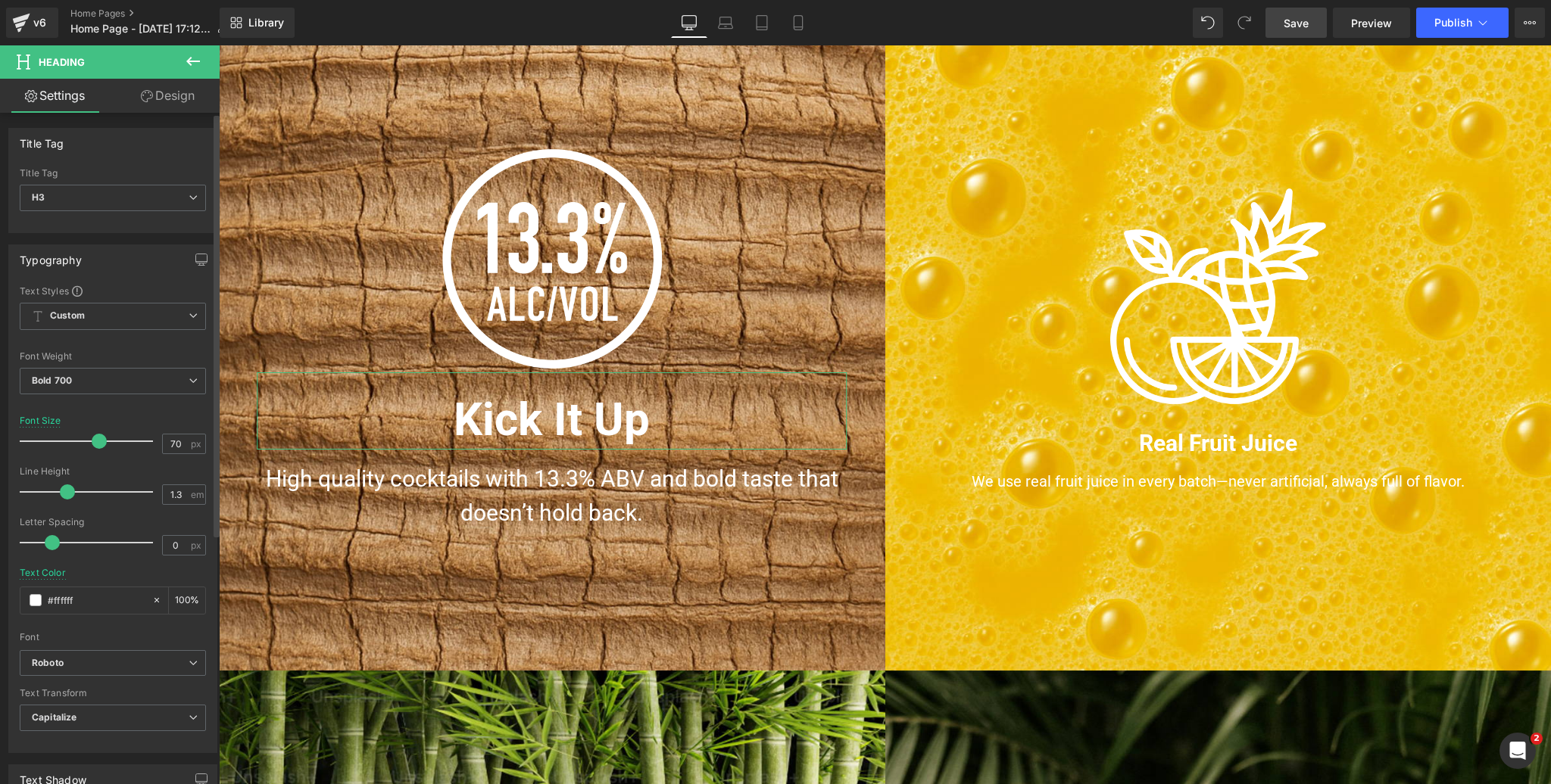
scroll to position [1043, 0]
drag, startPoint x: 102, startPoint y: 439, endPoint x: 90, endPoint y: 439, distance: 12.0
click at [91, 439] on span at bounding box center [98, 440] width 15 height 15
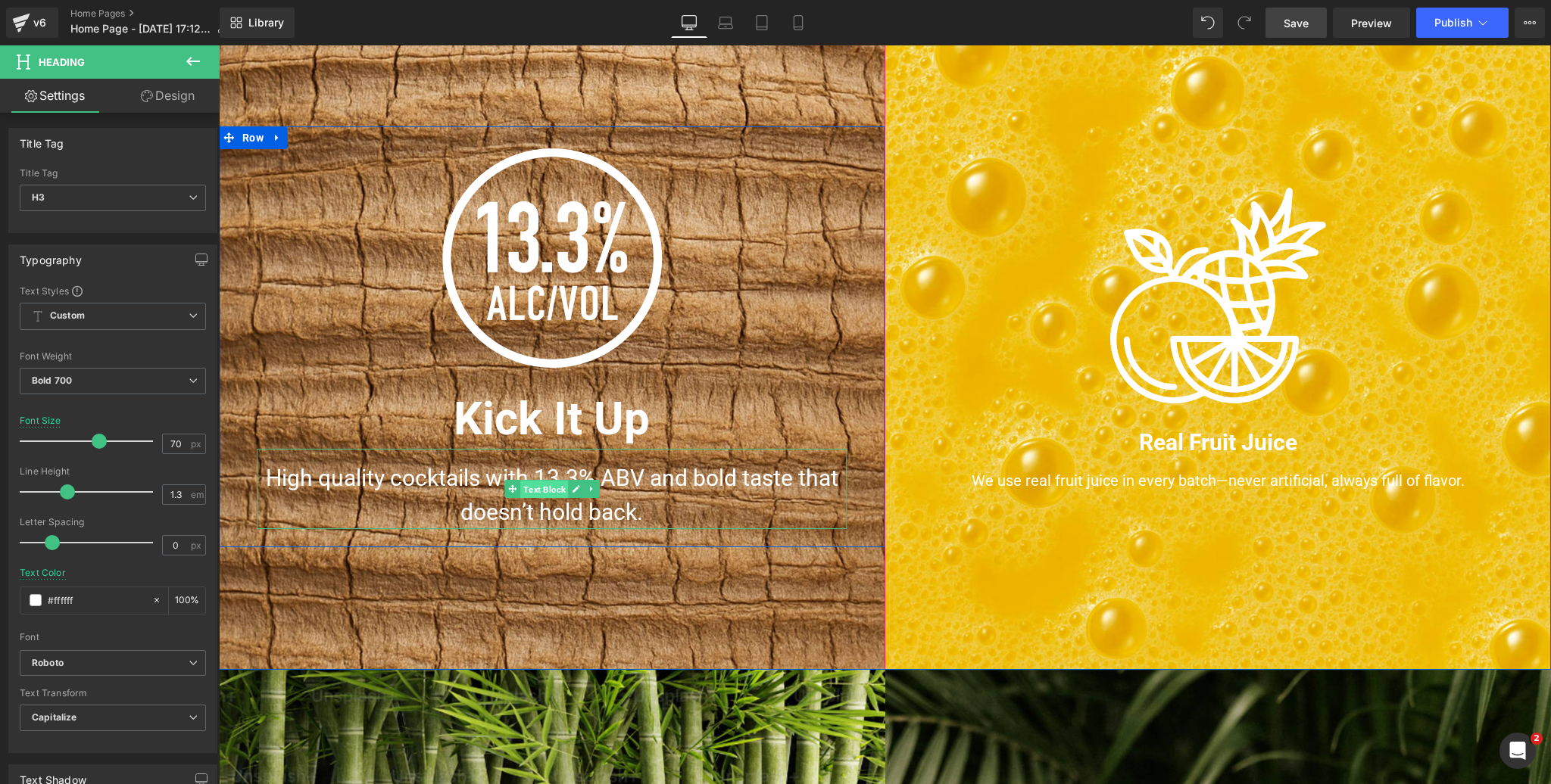
click at [546, 487] on span "Text Block" at bounding box center [544, 490] width 47 height 18
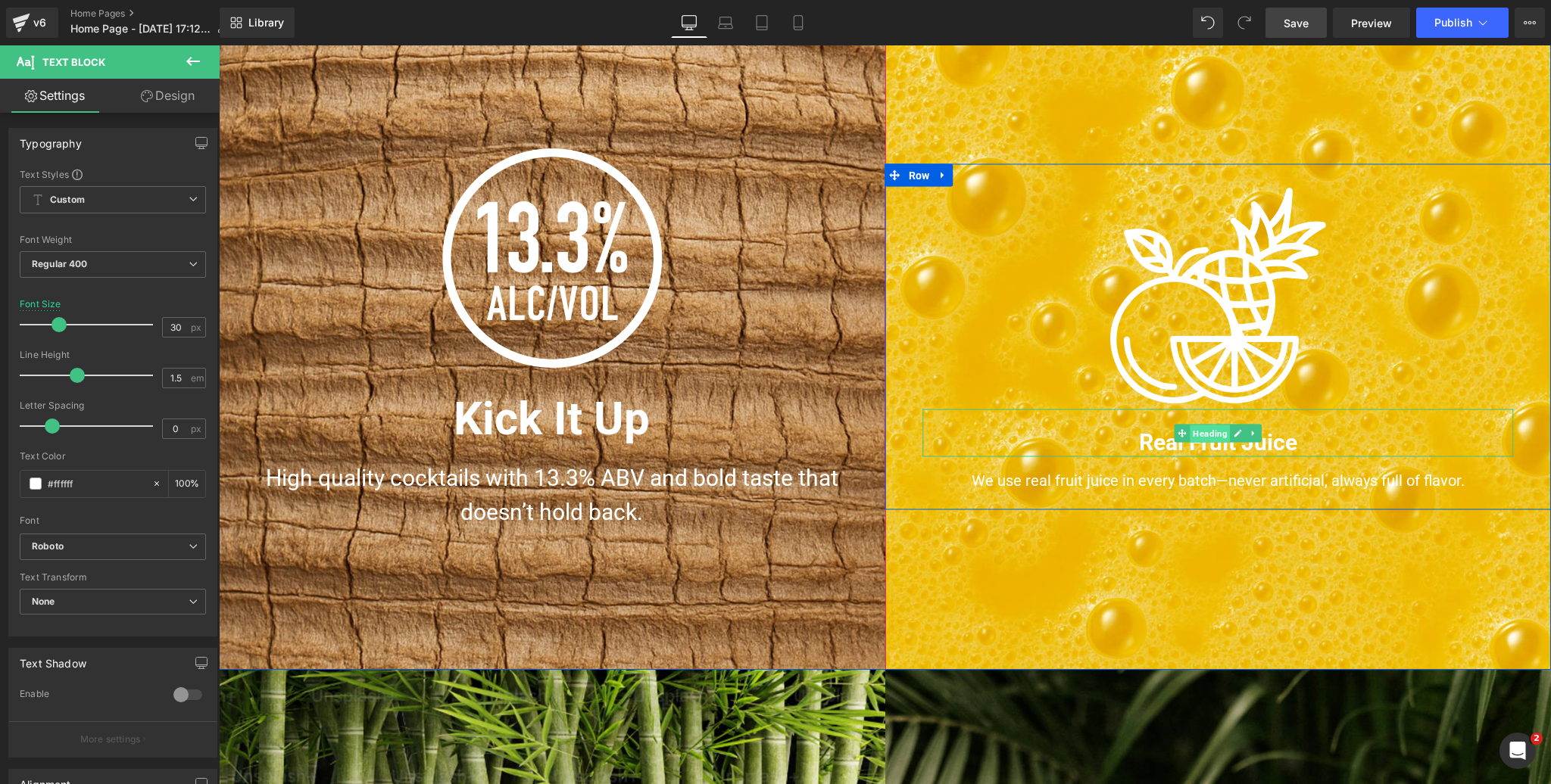
click at [1216, 438] on span "Heading" at bounding box center [1210, 433] width 40 height 18
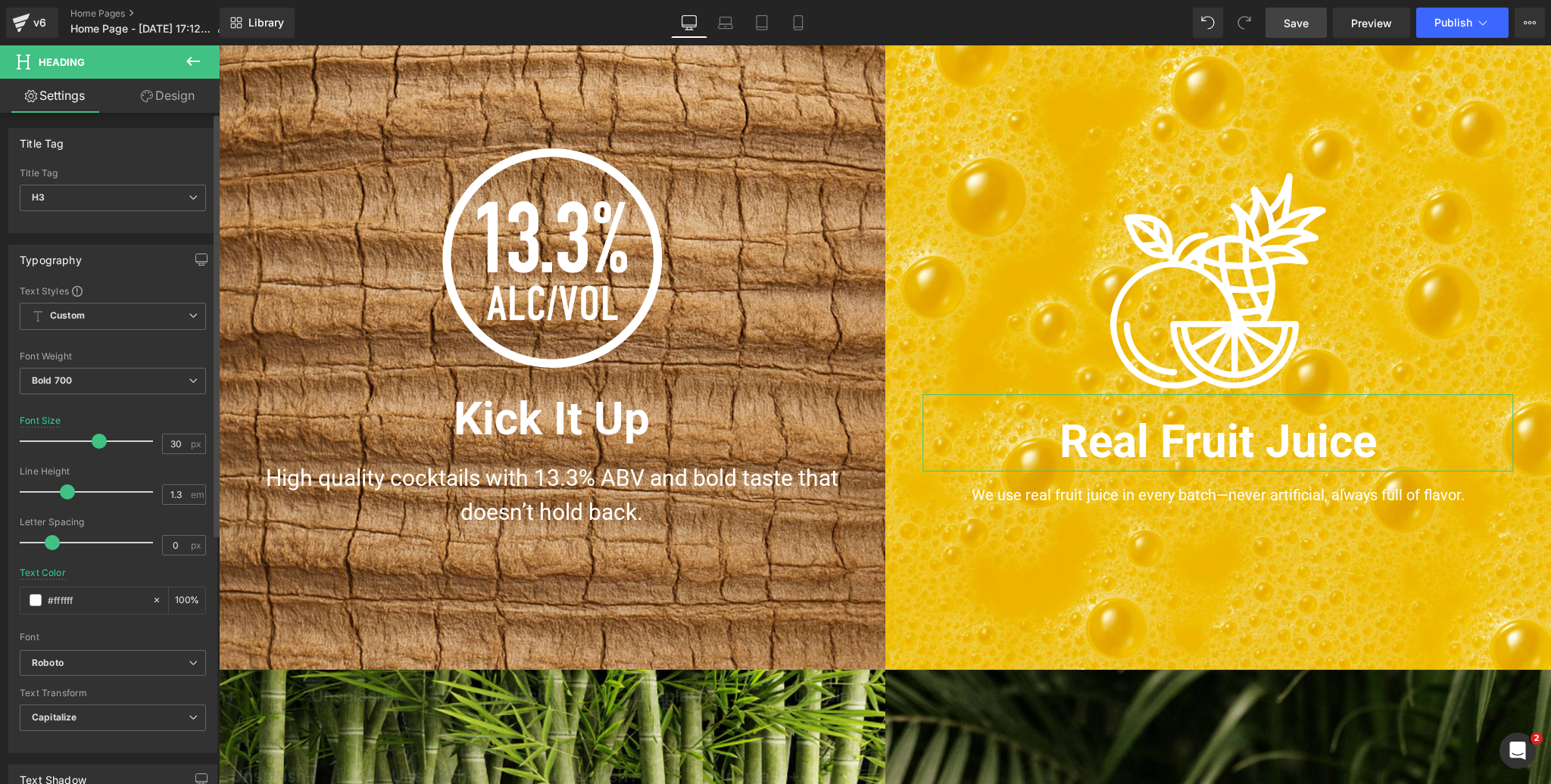
drag, startPoint x: 59, startPoint y: 442, endPoint x: 96, endPoint y: 433, distance: 38.1
click at [97, 433] on span at bounding box center [98, 440] width 15 height 15
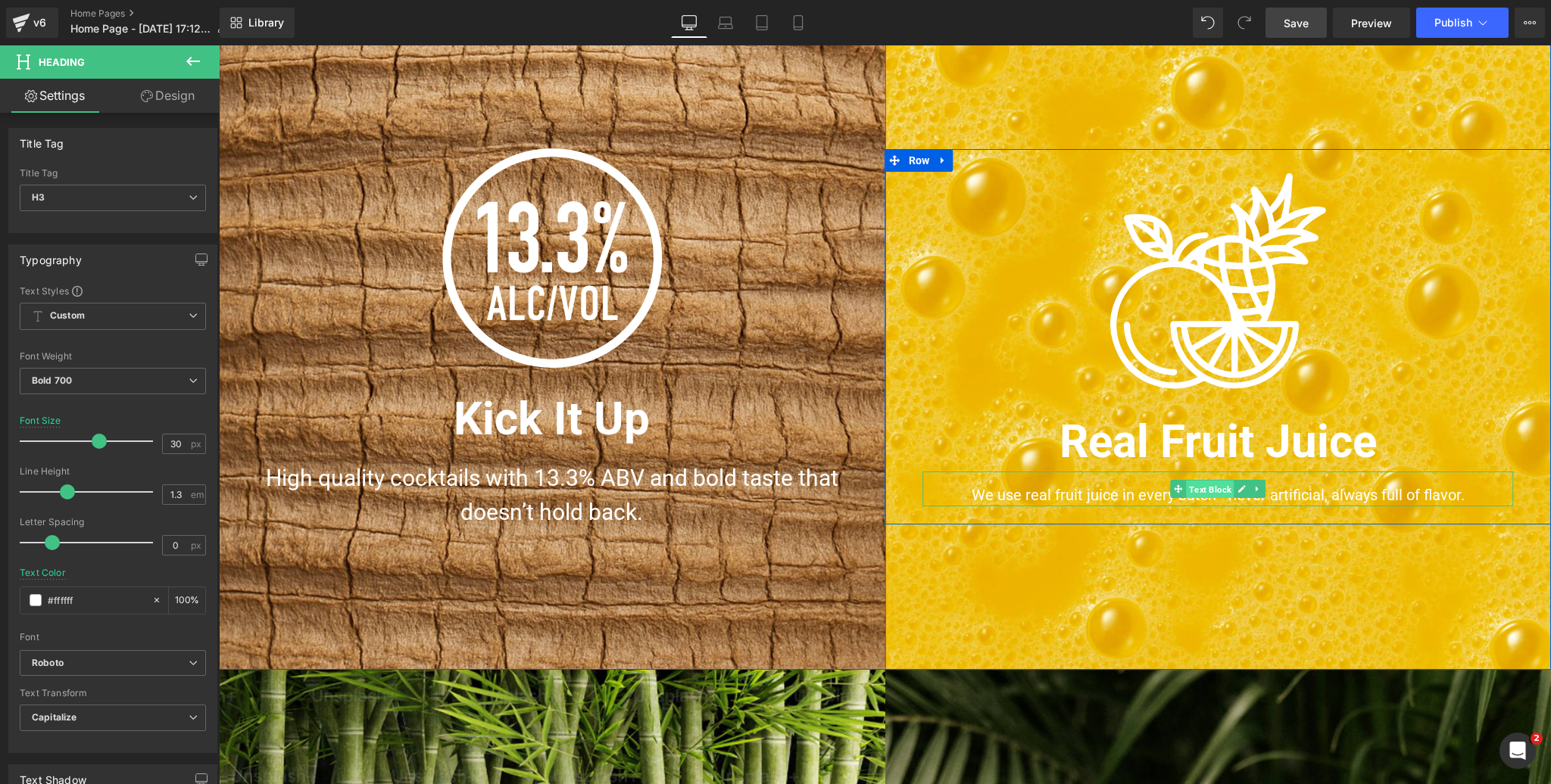
click at [1202, 490] on span "Text Block" at bounding box center [1210, 490] width 47 height 18
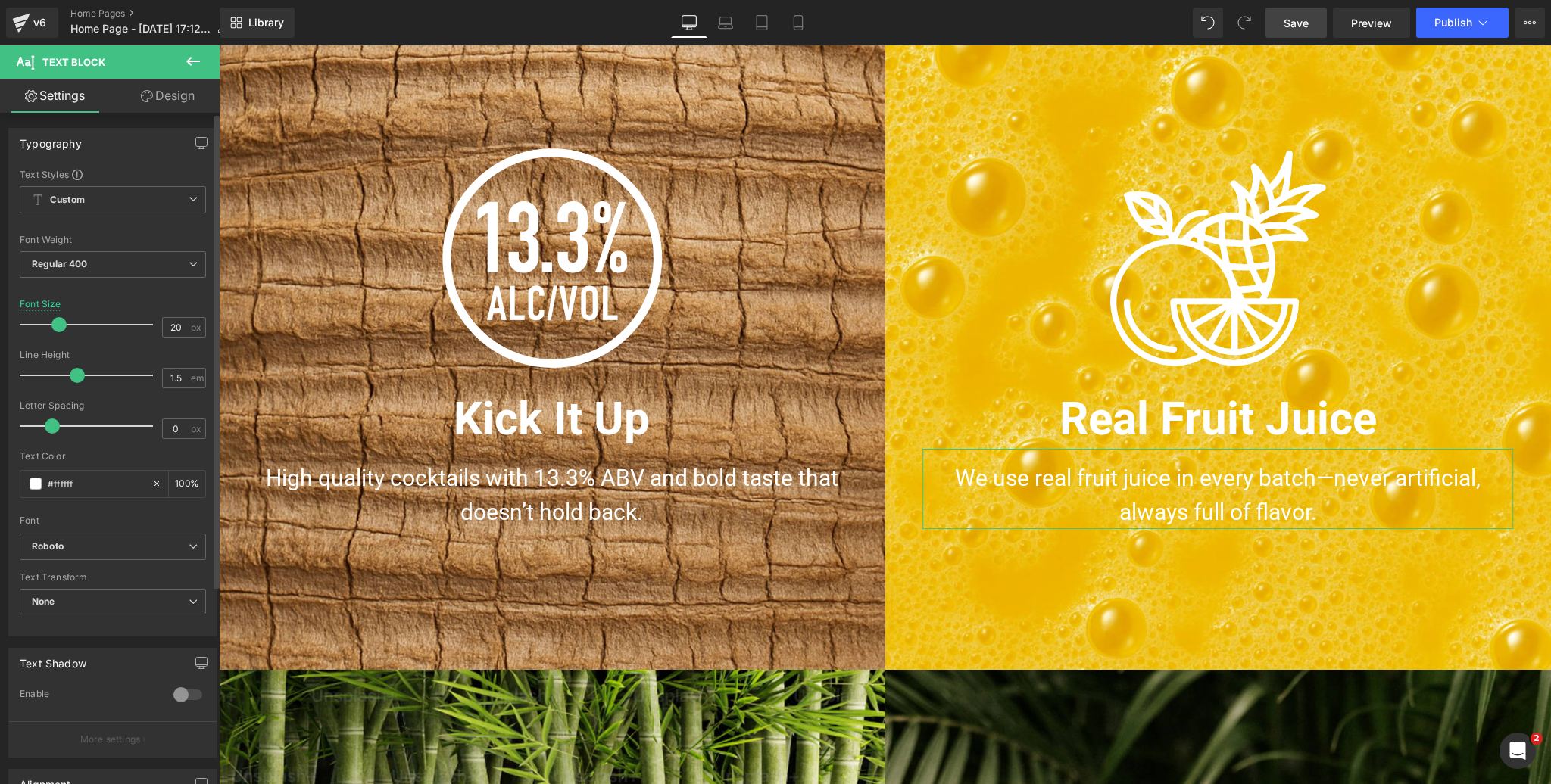
drag, startPoint x: 45, startPoint y: 322, endPoint x: 397, endPoint y: 313, distance: 352.1
click at [57, 320] on span at bounding box center [59, 324] width 15 height 15
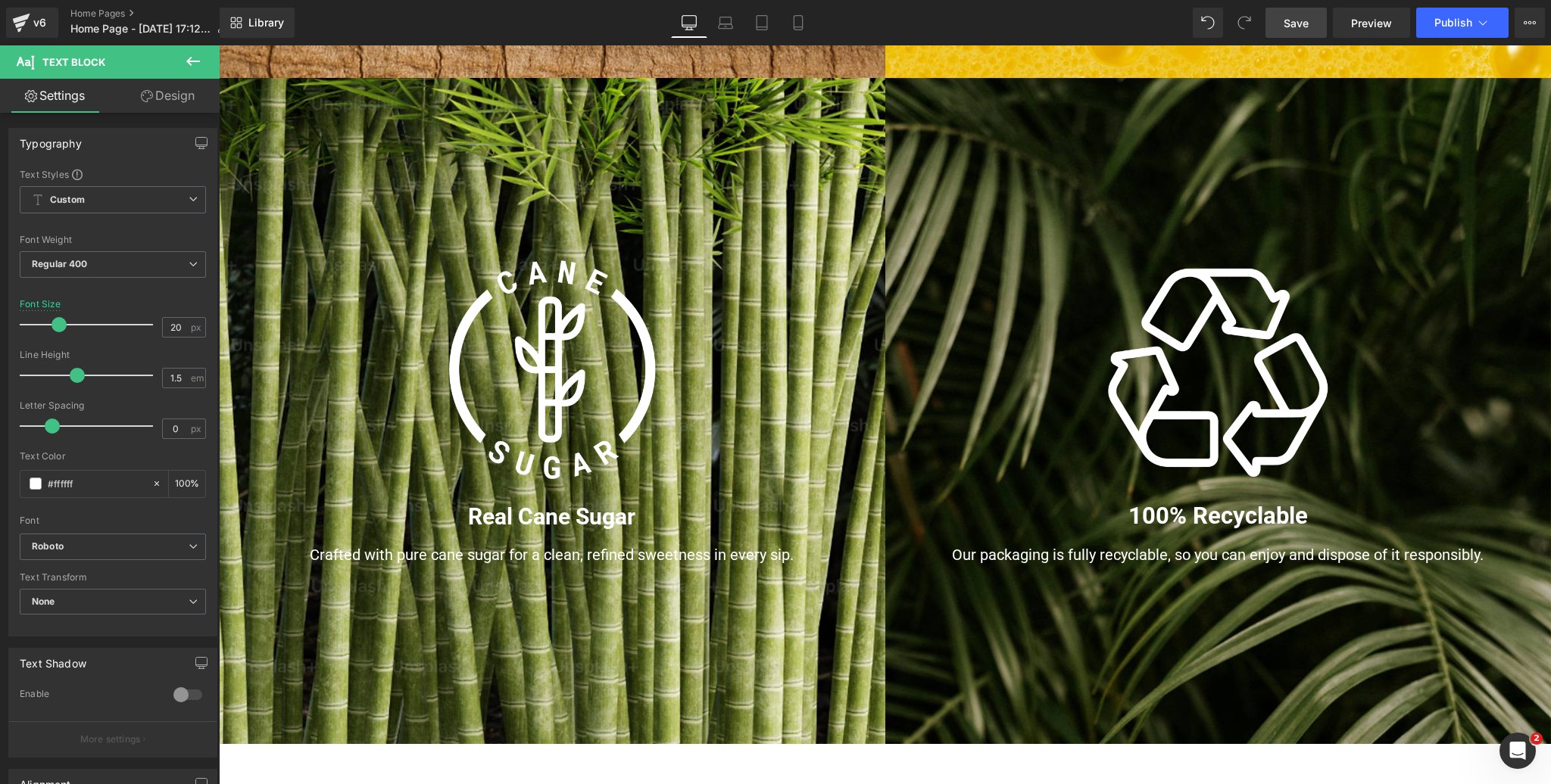
scroll to position [1636, 0]
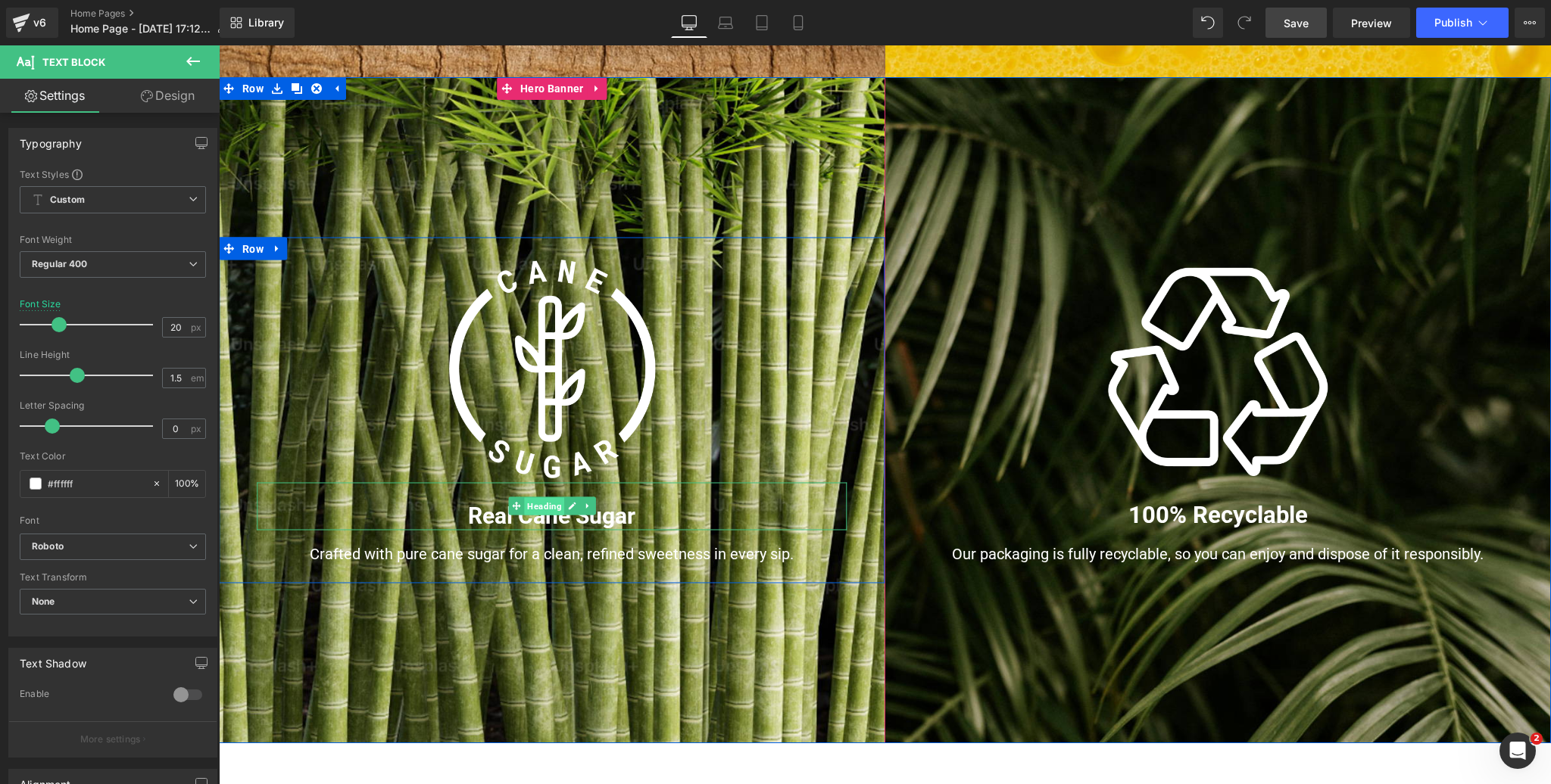
click at [544, 510] on span "Heading" at bounding box center [544, 507] width 40 height 18
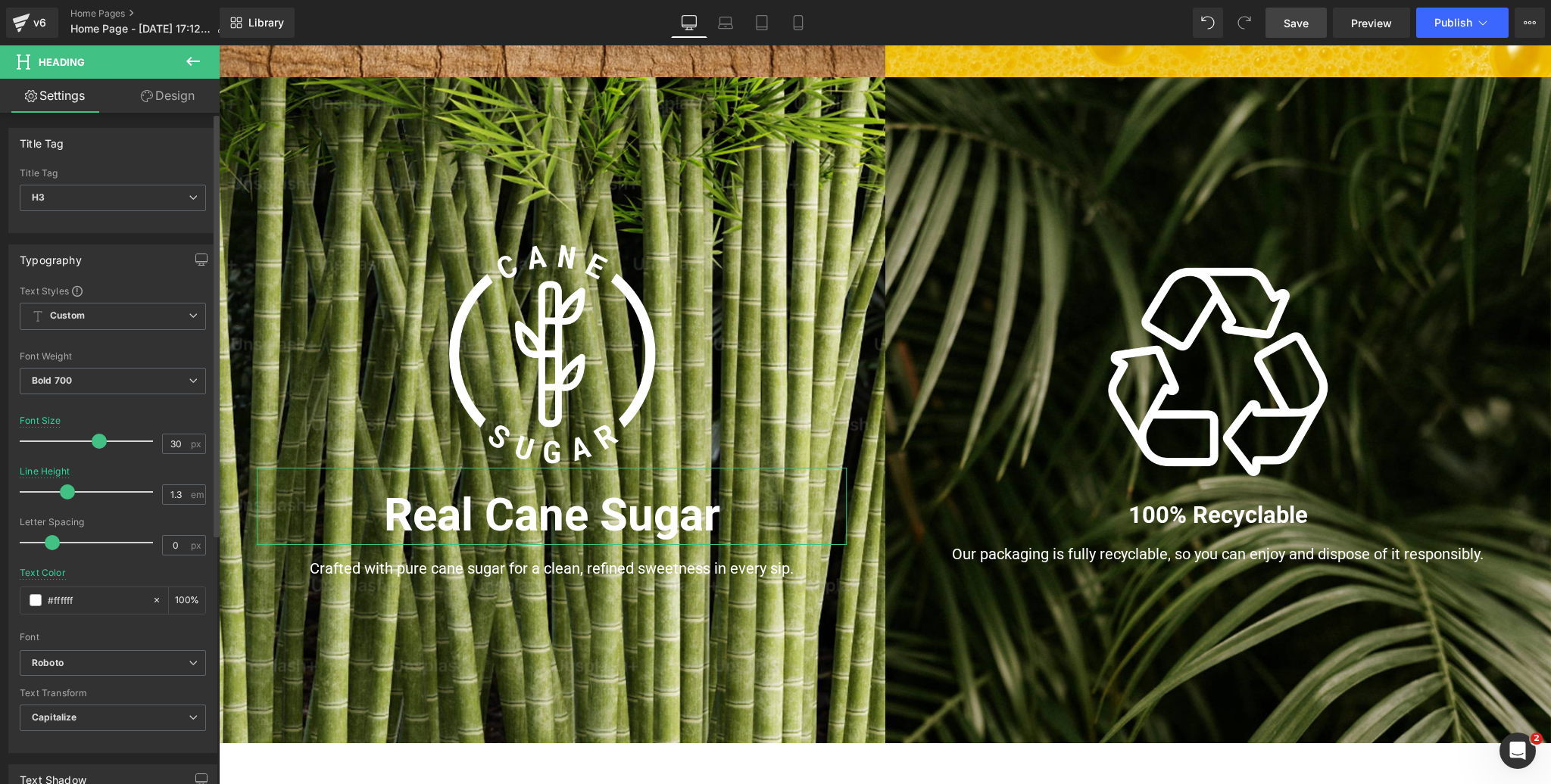
drag, startPoint x: 57, startPoint y: 443, endPoint x: 96, endPoint y: 433, distance: 40.3
click at [96, 433] on span at bounding box center [98, 440] width 15 height 15
click at [122, 403] on div at bounding box center [113, 406] width 186 height 10
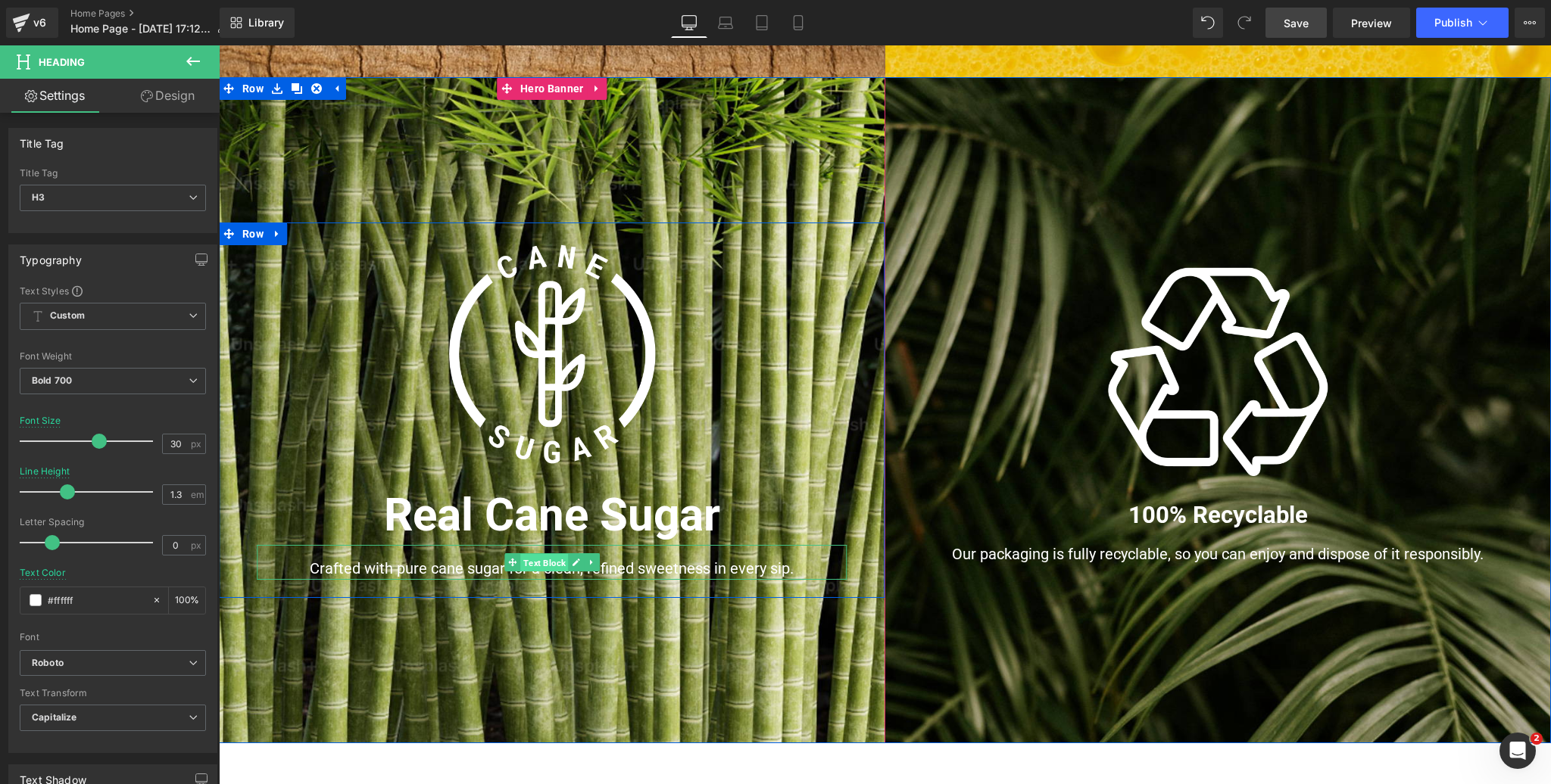
click at [543, 563] on span "Text Block" at bounding box center [544, 563] width 47 height 18
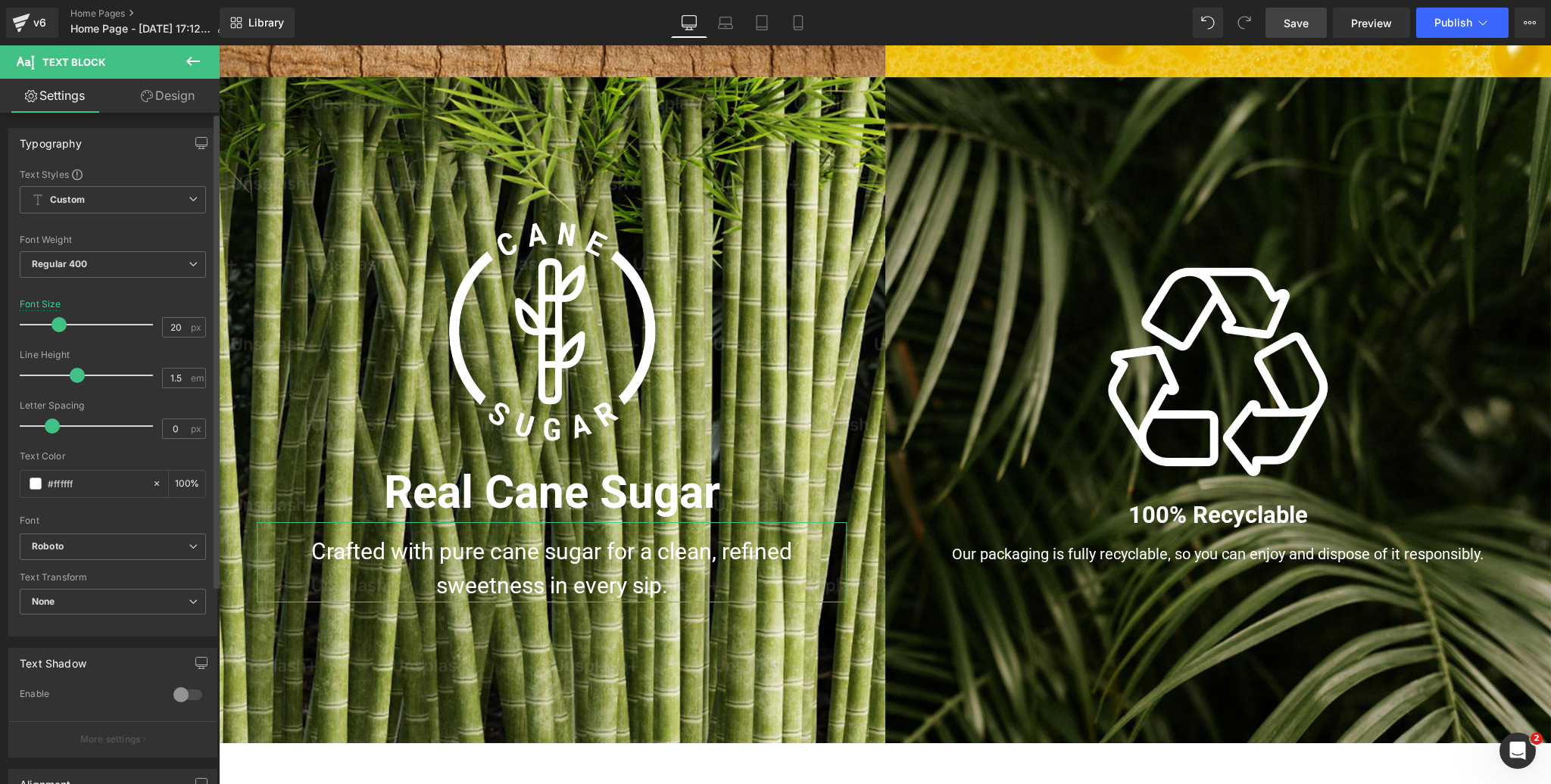
drag, startPoint x: 45, startPoint y: 323, endPoint x: 129, endPoint y: 332, distance: 84.5
click at [57, 322] on span at bounding box center [59, 324] width 15 height 15
click at [55, 323] on span at bounding box center [59, 324] width 15 height 15
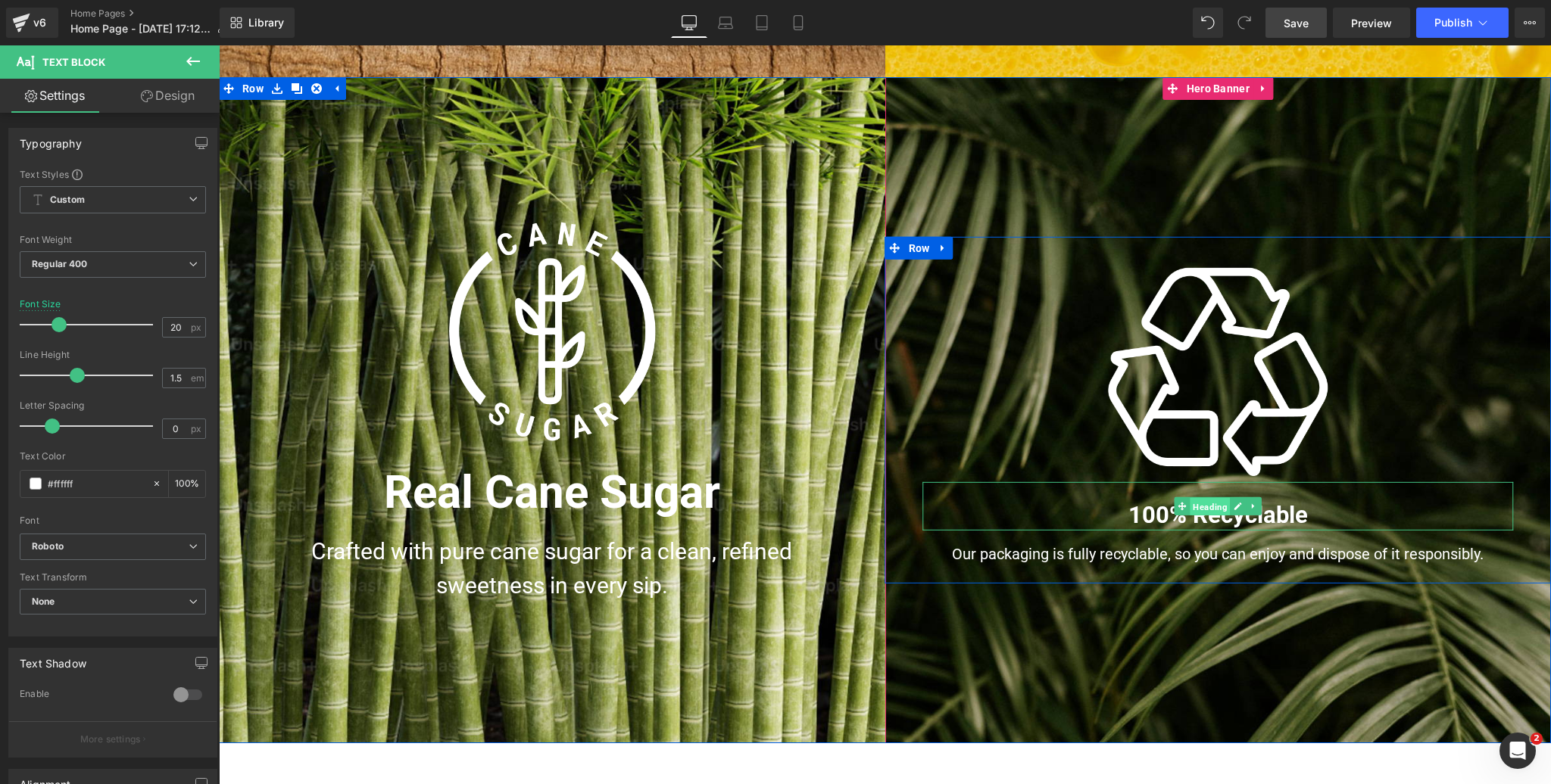
click at [1212, 510] on span "Heading" at bounding box center [1210, 507] width 40 height 18
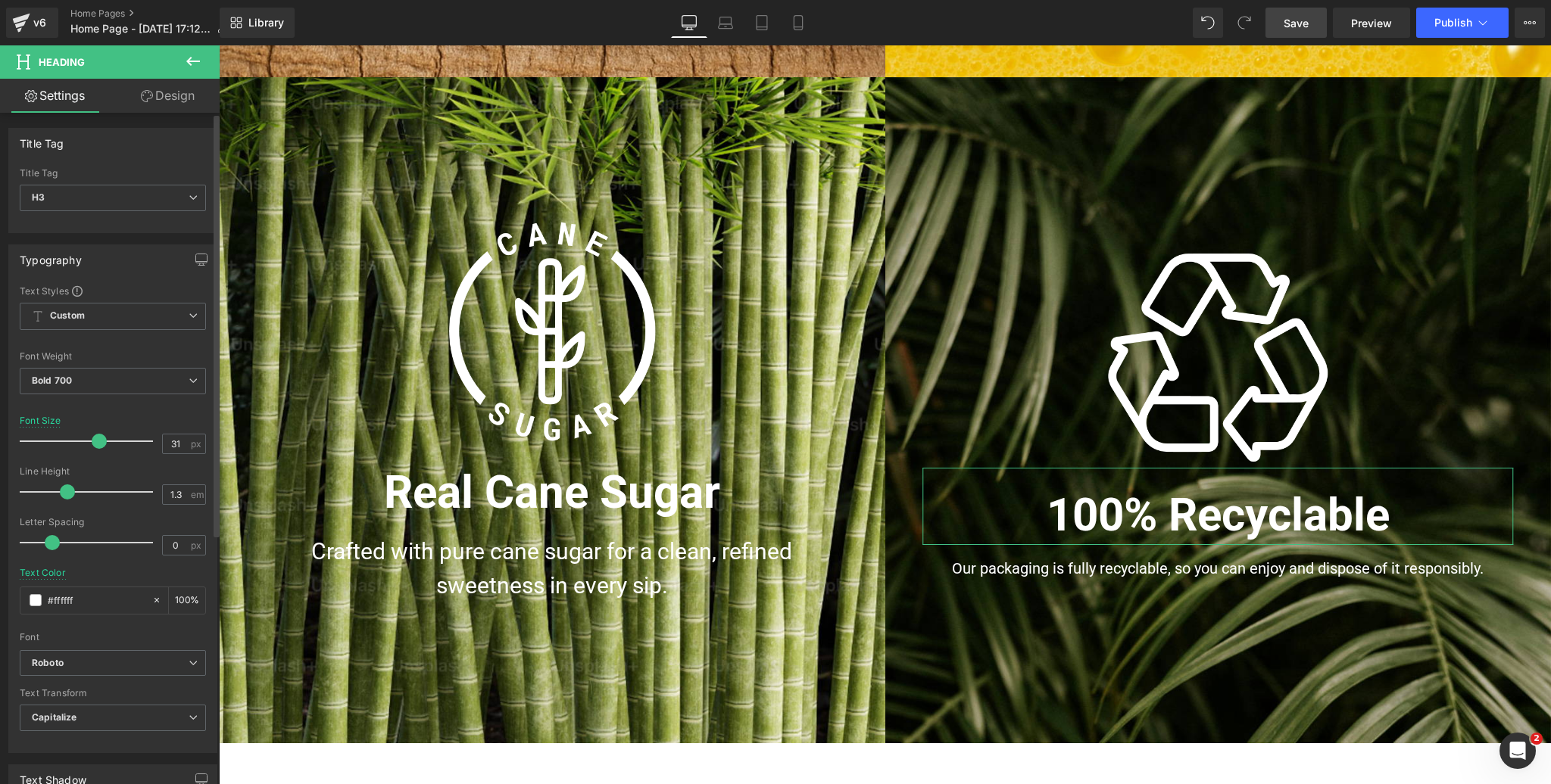
drag, startPoint x: 60, startPoint y: 439, endPoint x: 97, endPoint y: 432, distance: 37.7
click at [97, 432] on div at bounding box center [90, 441] width 126 height 30
click at [112, 402] on div at bounding box center [113, 406] width 186 height 10
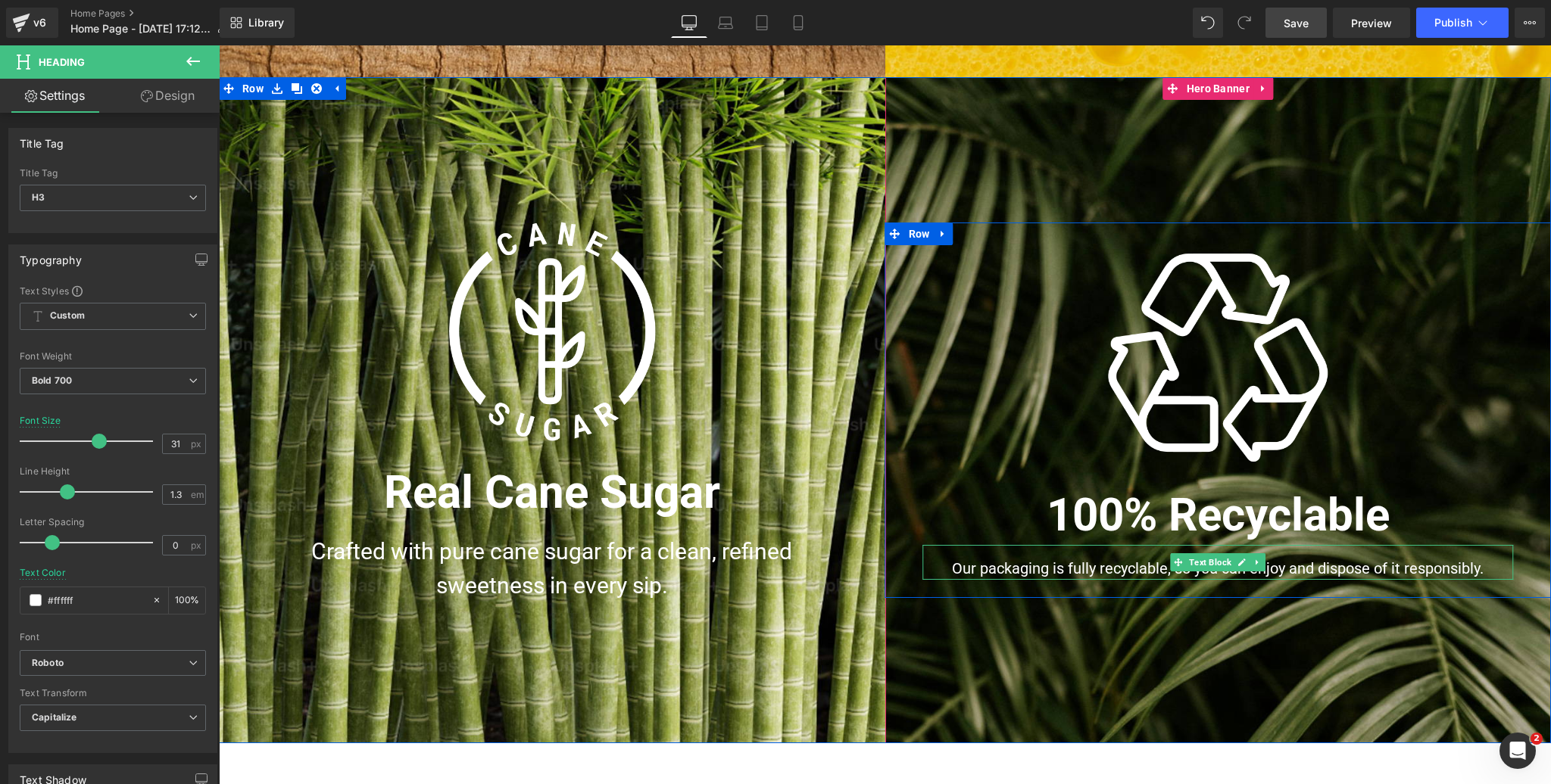
drag, startPoint x: 1198, startPoint y: 563, endPoint x: 259, endPoint y: 446, distance: 946.3
click at [1198, 563] on span "Text Block" at bounding box center [1210, 563] width 47 height 18
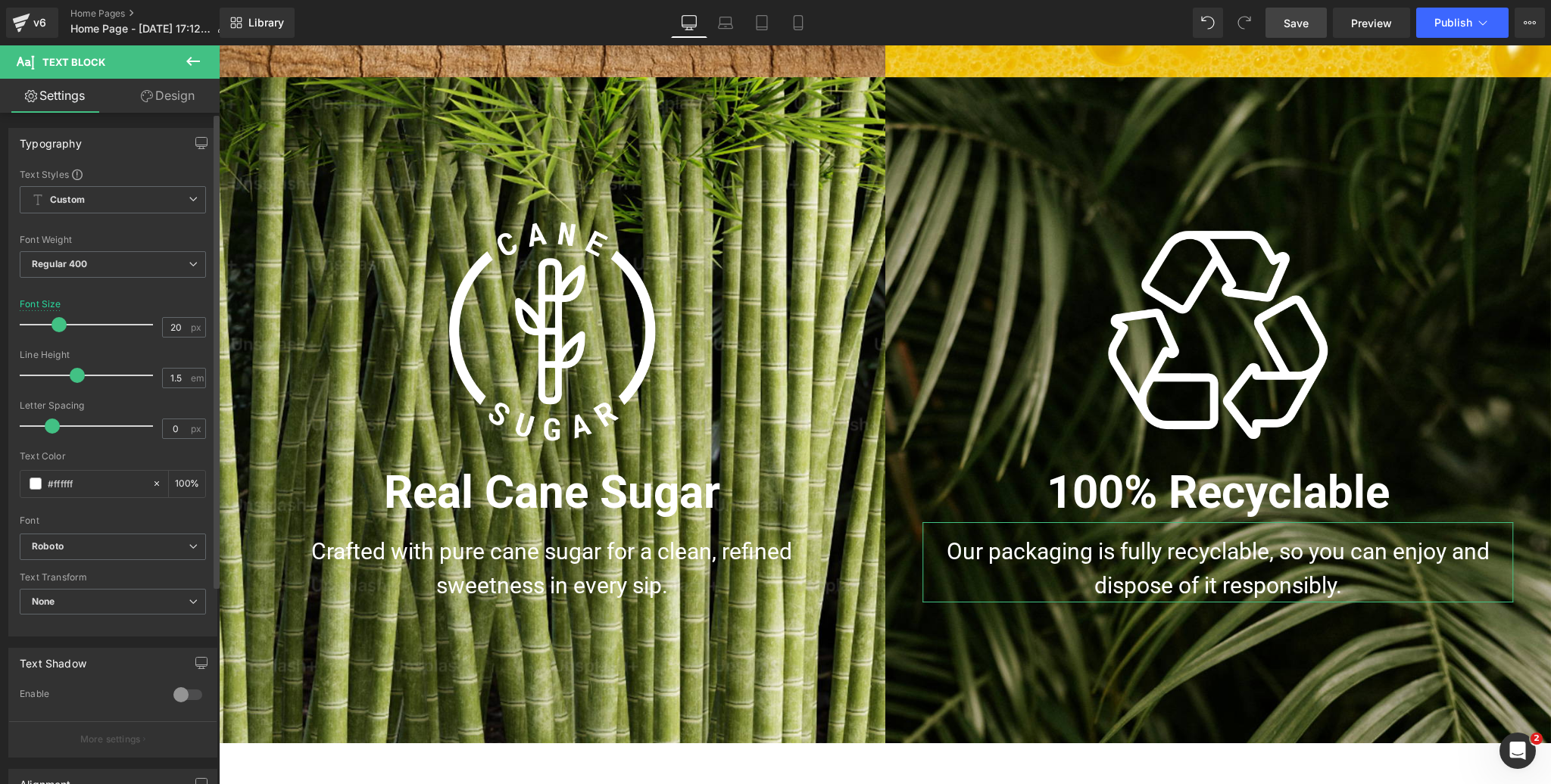
drag, startPoint x: 43, startPoint y: 324, endPoint x: 56, endPoint y: 323, distance: 13.0
click at [56, 323] on span at bounding box center [59, 324] width 15 height 15
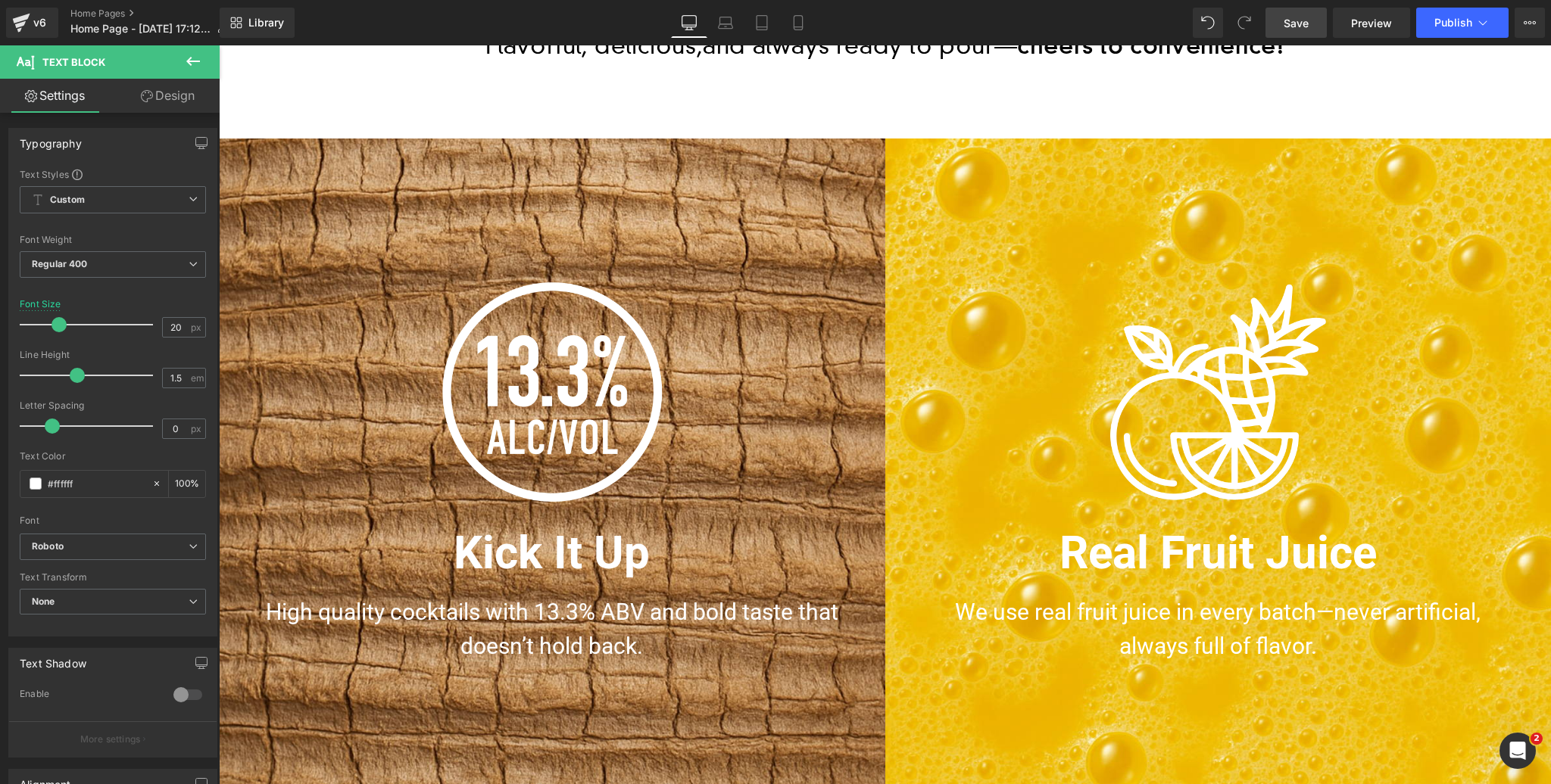
scroll to position [880, 0]
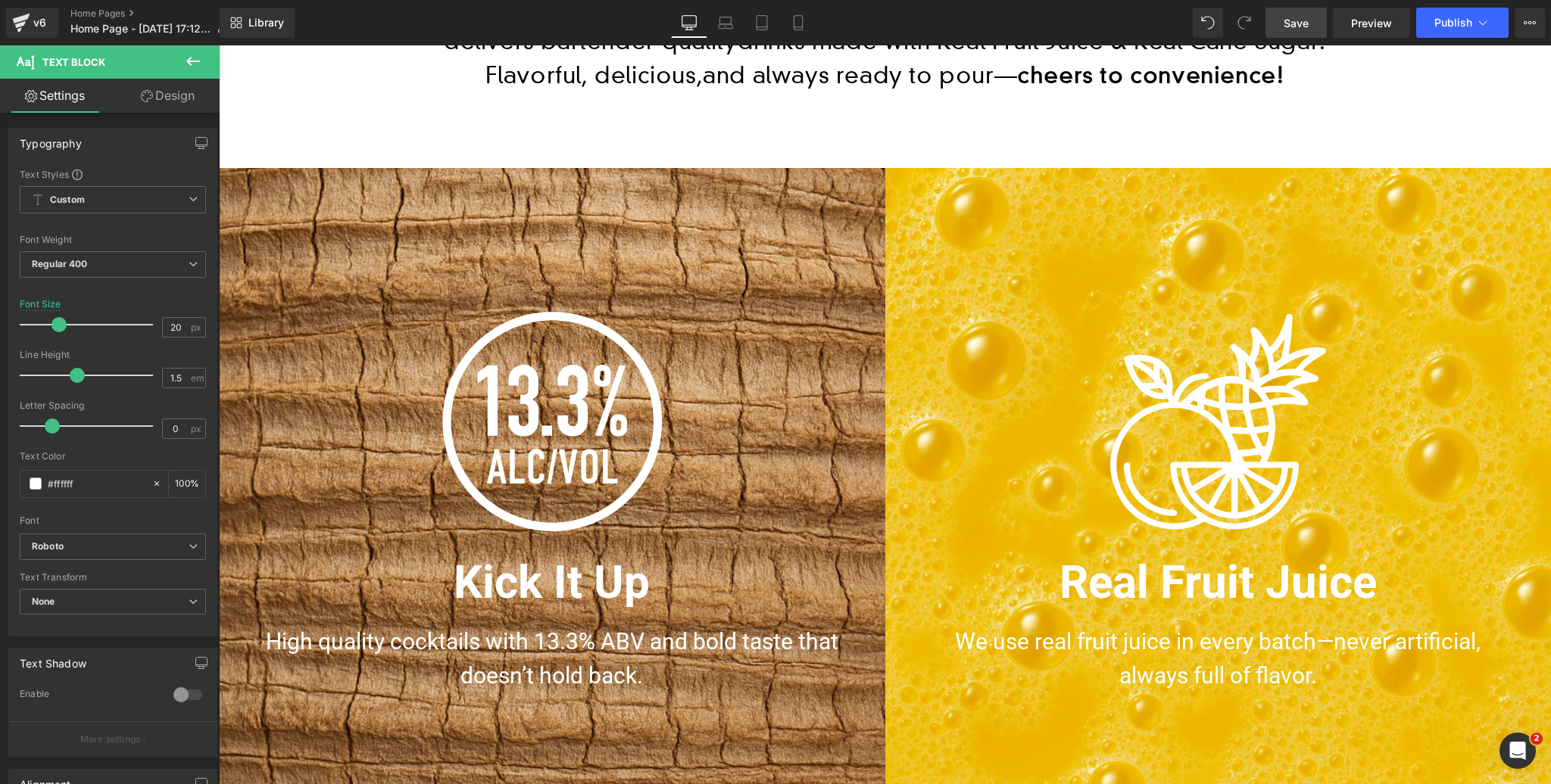
click at [621, 265] on div "Image Kick It Up Heading High quality cocktails with 13.3% ABV and bold taste t…" at bounding box center [552, 501] width 666 height 666
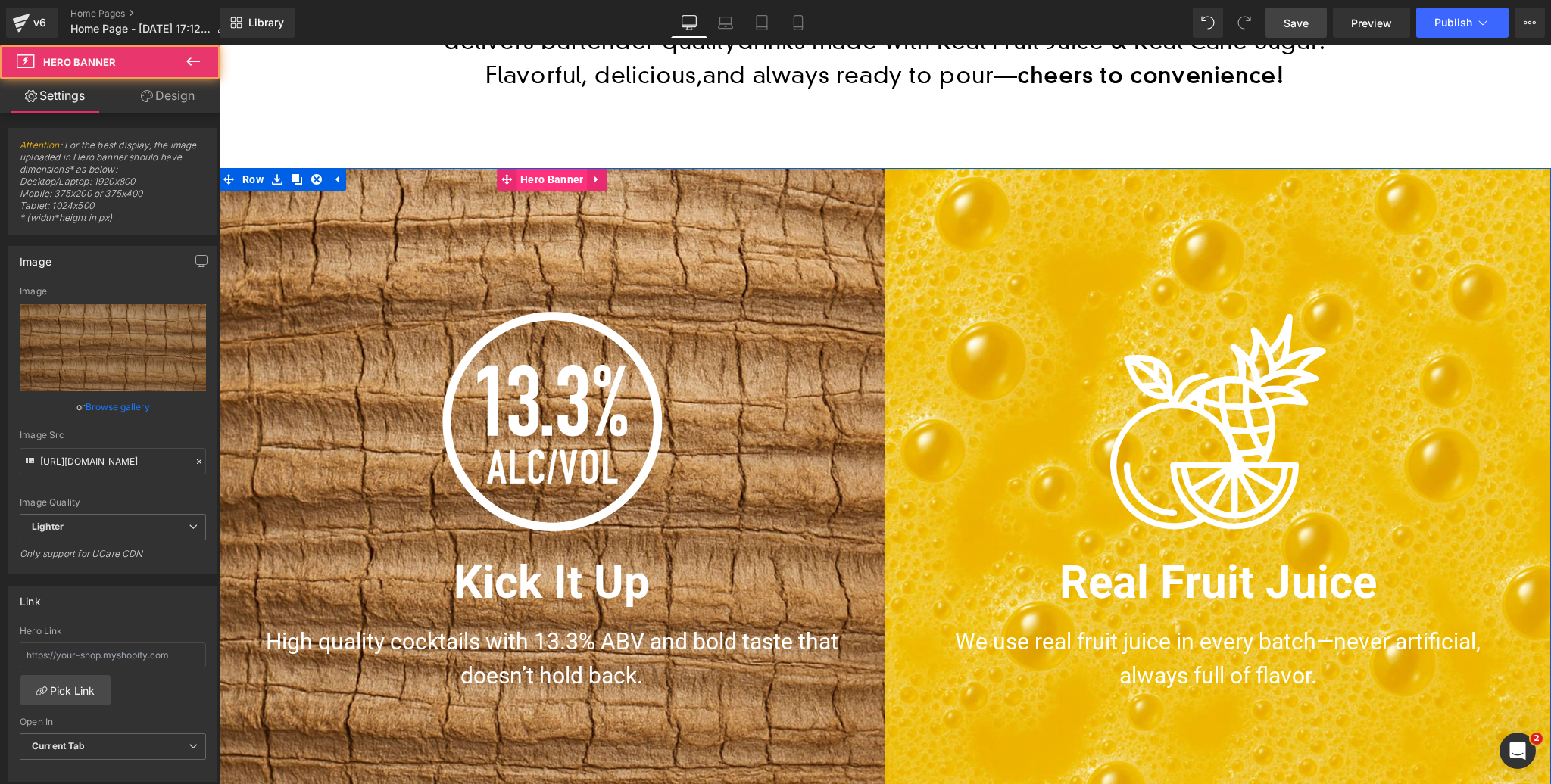
click at [557, 171] on span "Hero Banner" at bounding box center [551, 179] width 70 height 23
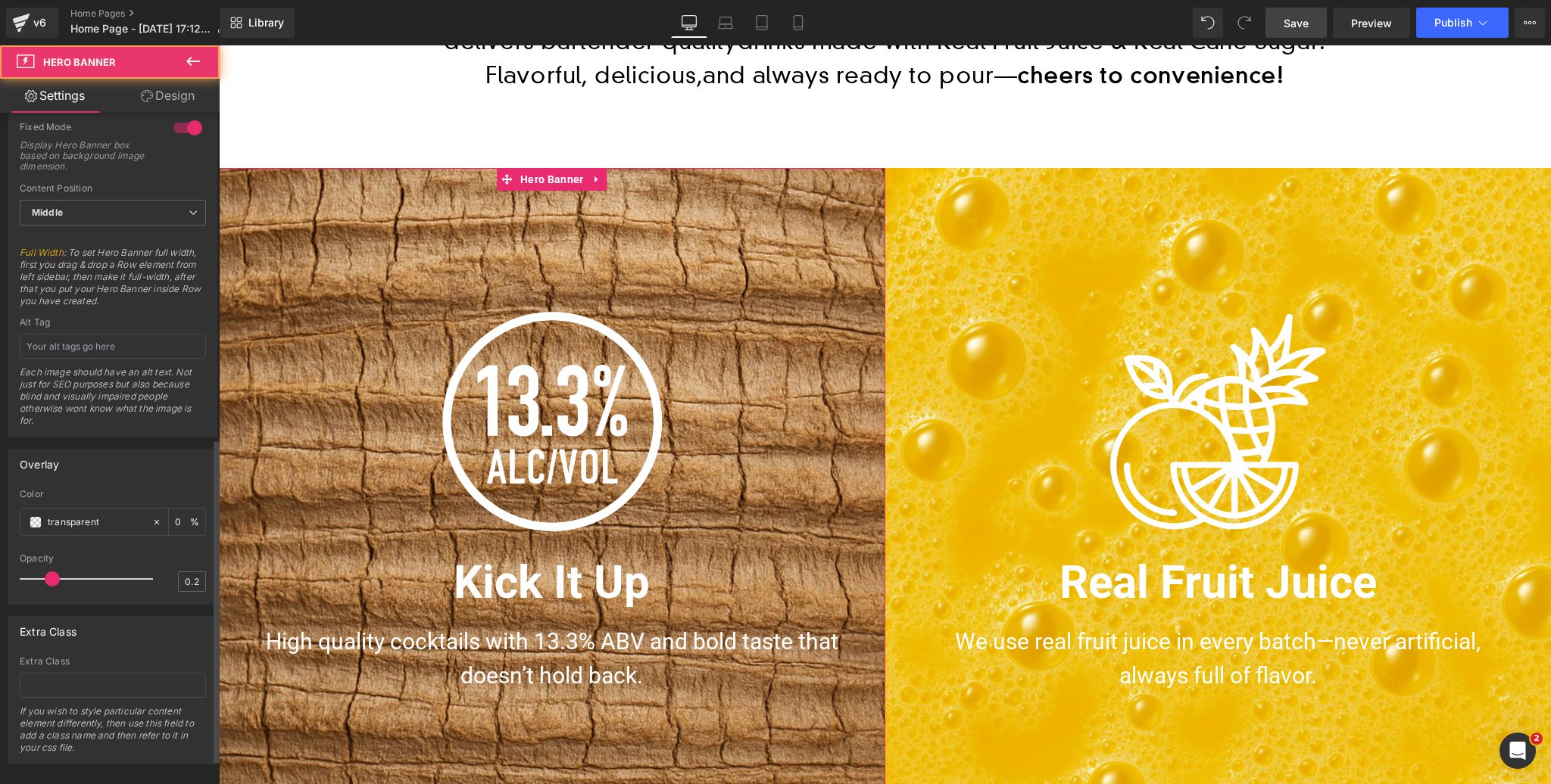
scroll to position [730, 0]
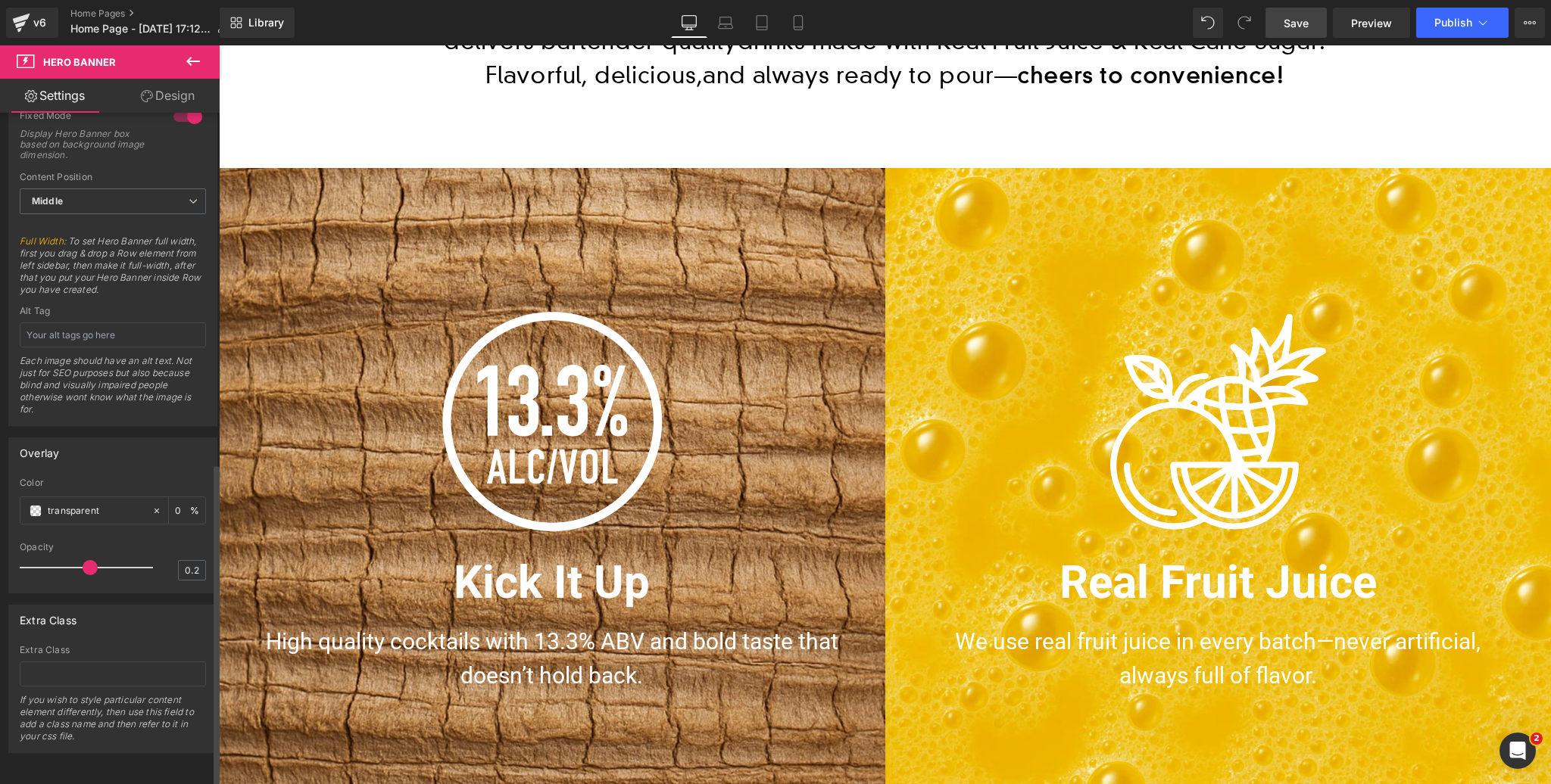
drag, startPoint x: 48, startPoint y: 559, endPoint x: 79, endPoint y: 559, distance: 31.0
click at [83, 560] on span at bounding box center [90, 567] width 15 height 15
drag, startPoint x: 85, startPoint y: 558, endPoint x: 143, endPoint y: 556, distance: 58.0
click at [145, 560] on span at bounding box center [152, 567] width 15 height 15
drag, startPoint x: 134, startPoint y: 556, endPoint x: 55, endPoint y: 557, distance: 79.0
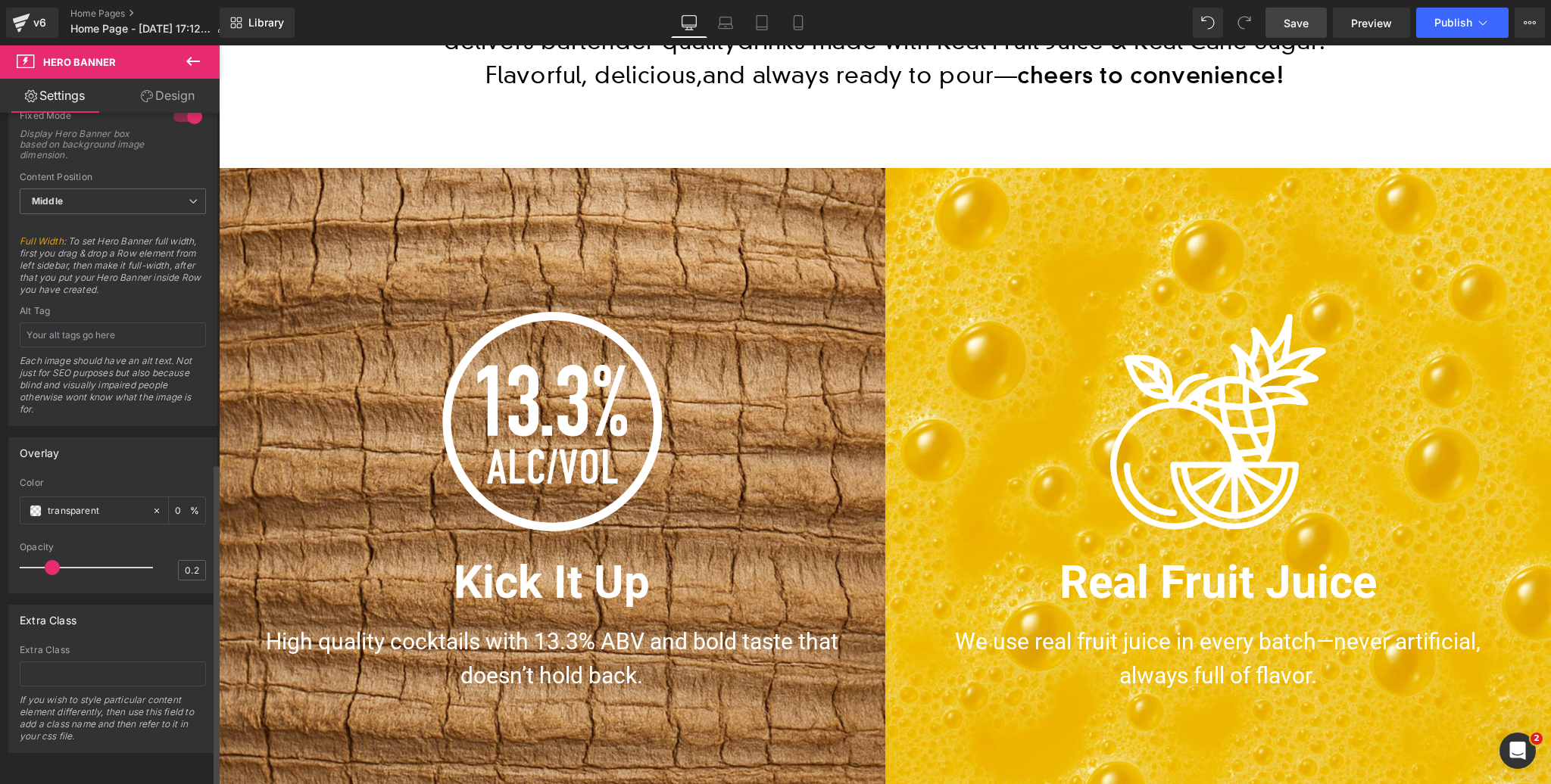
click at [55, 557] on div at bounding box center [90, 568] width 126 height 30
click at [30, 505] on span at bounding box center [36, 511] width 12 height 12
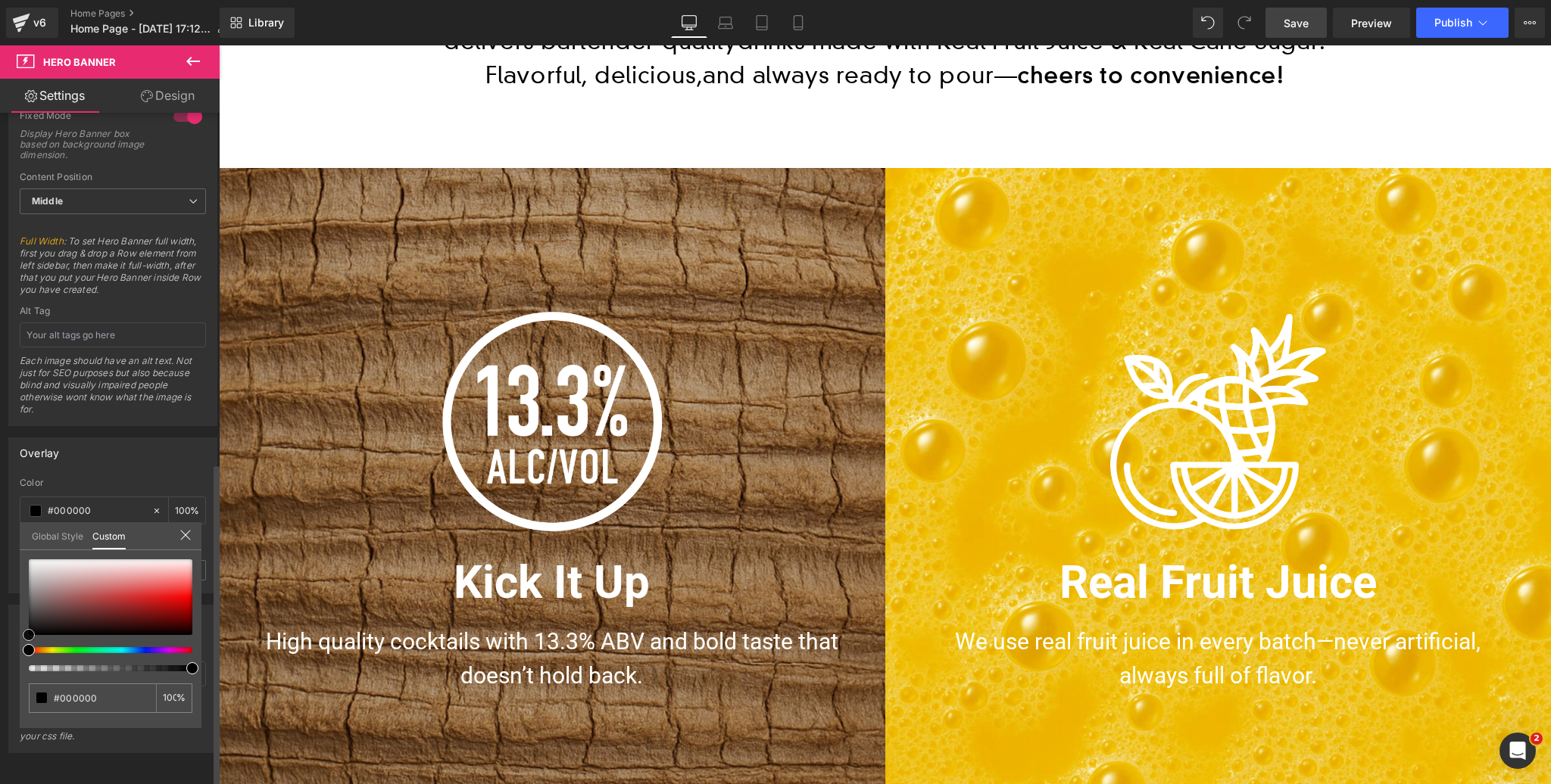
drag, startPoint x: 9, startPoint y: 647, endPoint x: 86, endPoint y: 565, distance: 112.5
click at [0, 593] on div "Overlay transparent Color transparent 0 % 0.2 Opacity 0.2 Global Style Custom S…" at bounding box center [113, 510] width 227 height 167
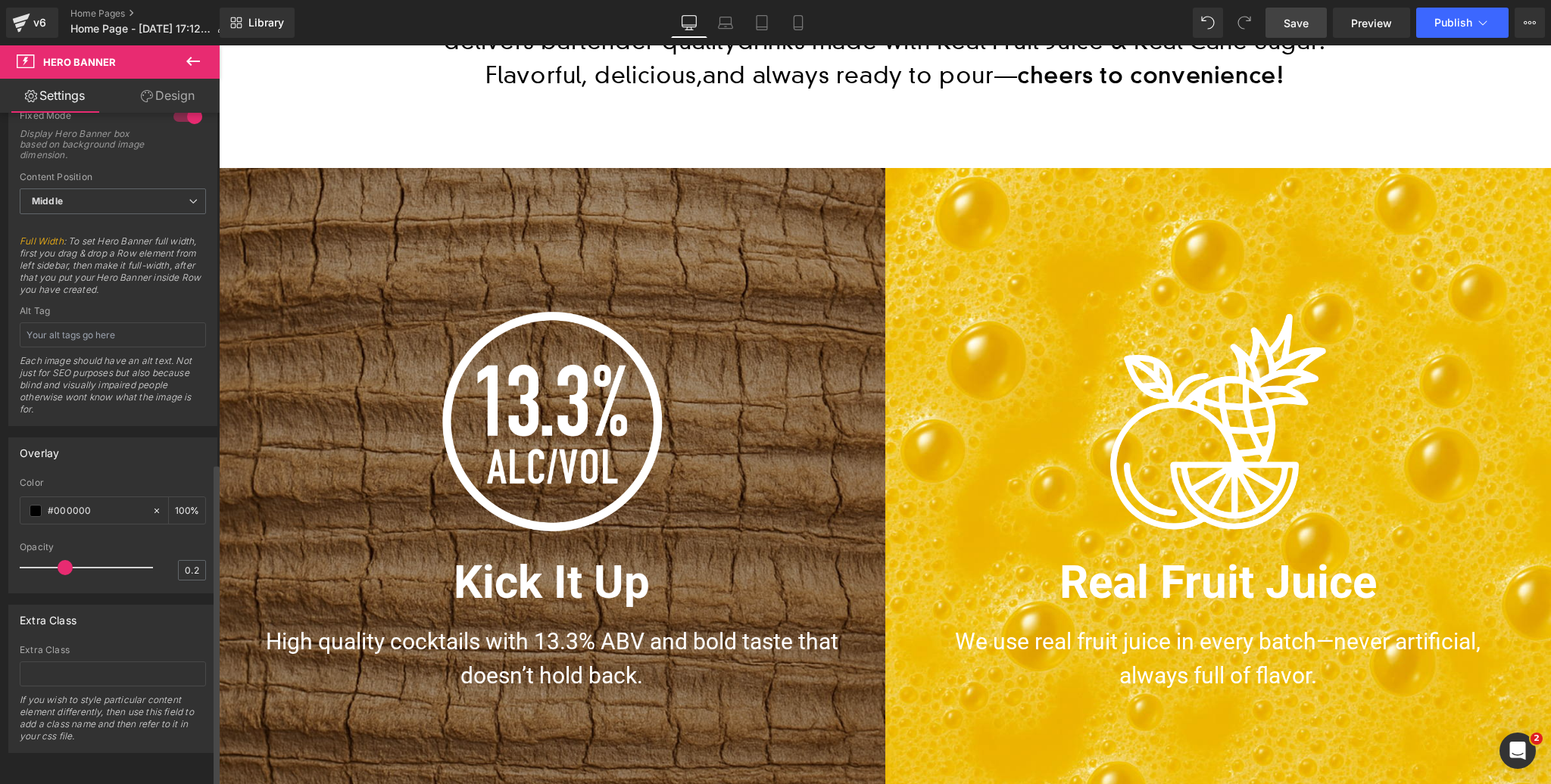
drag, startPoint x: 51, startPoint y: 559, endPoint x: 60, endPoint y: 557, distance: 9.2
click at [60, 560] on span at bounding box center [64, 567] width 15 height 15
click at [90, 542] on div "Opacity" at bounding box center [113, 548] width 186 height 11
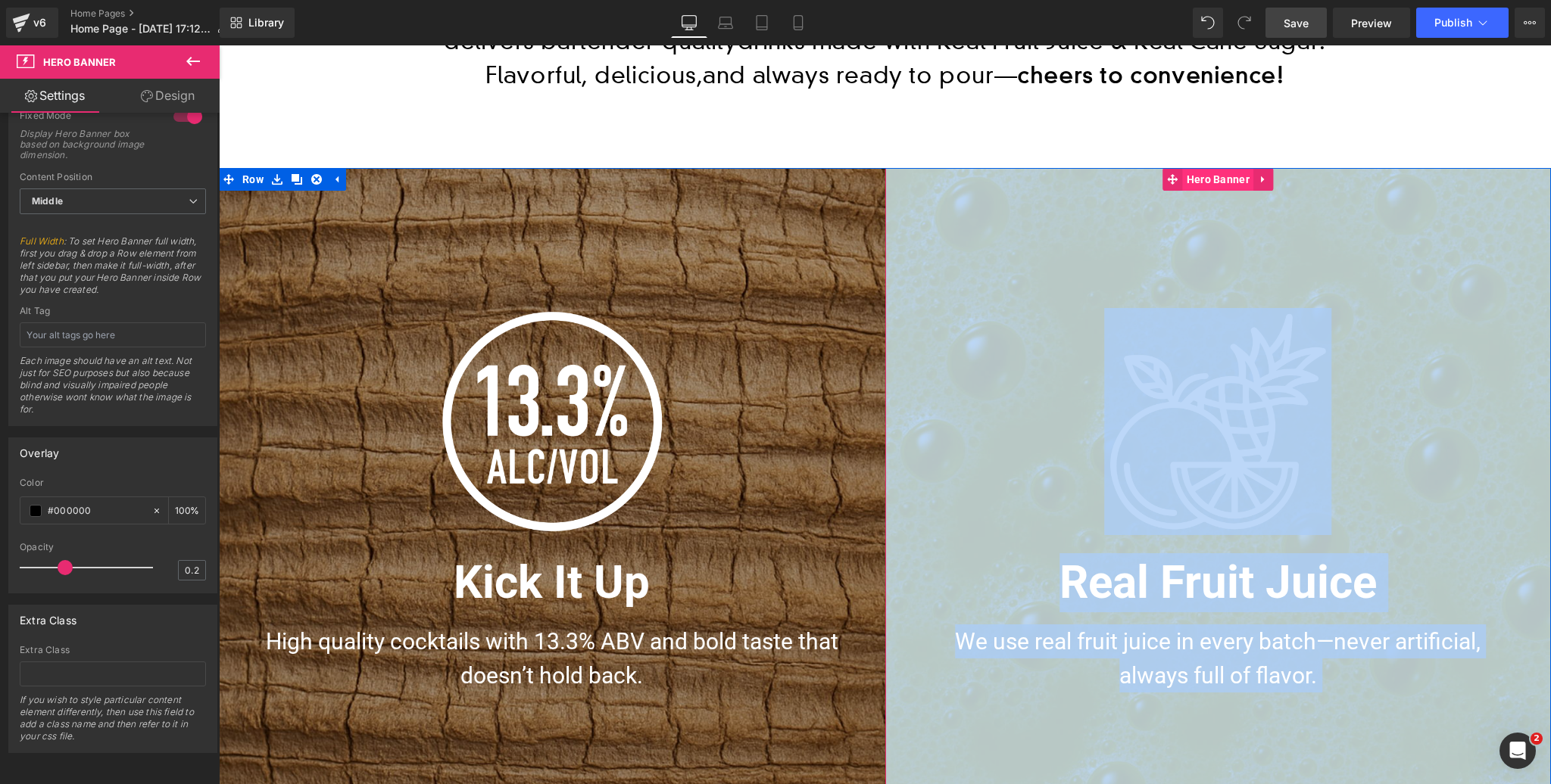
click at [1216, 178] on span "Hero Banner" at bounding box center [1218, 179] width 70 height 23
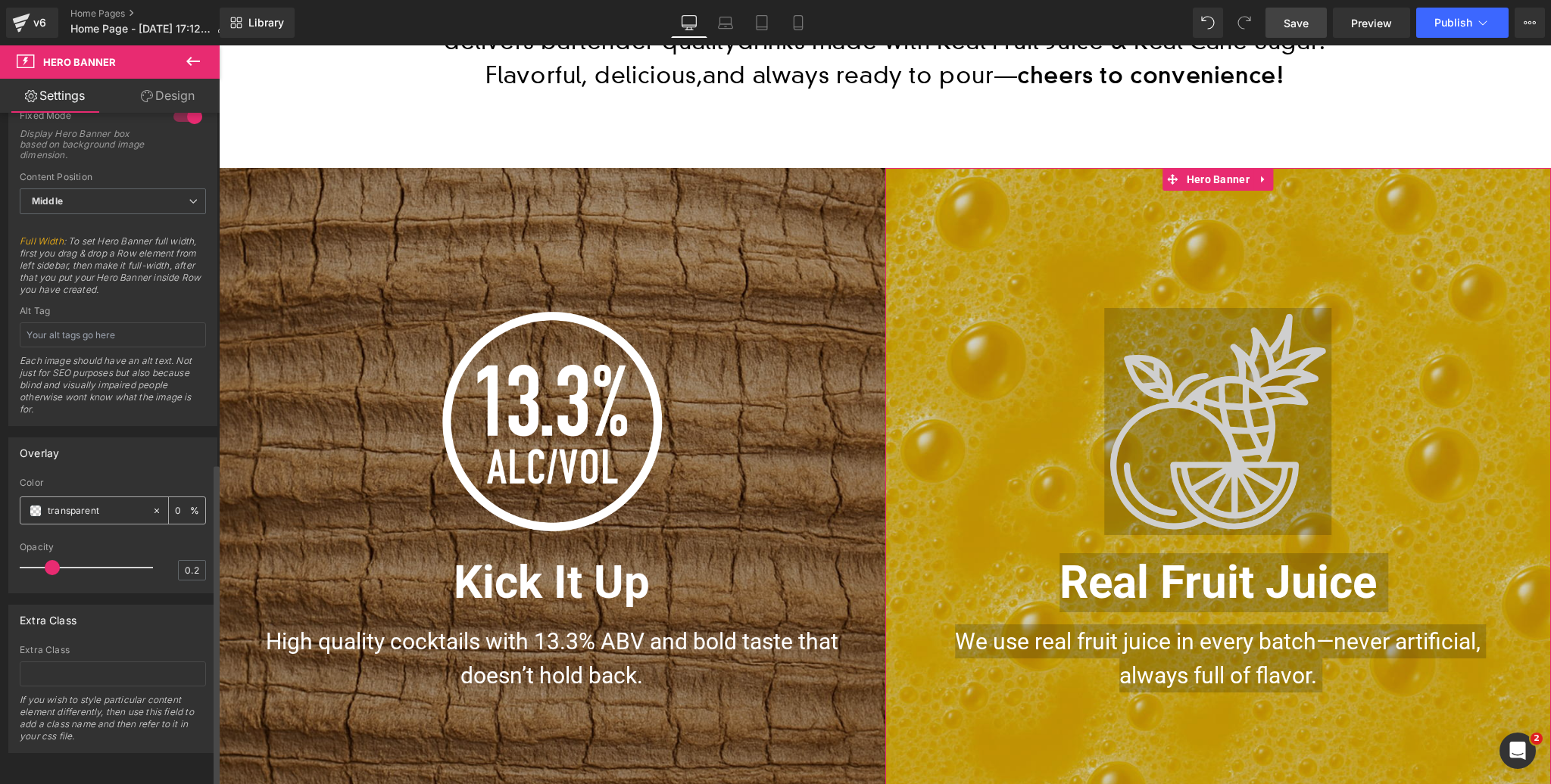
click at [35, 509] on div "transparent" at bounding box center [85, 511] width 131 height 26
click at [37, 505] on span at bounding box center [36, 511] width 12 height 12
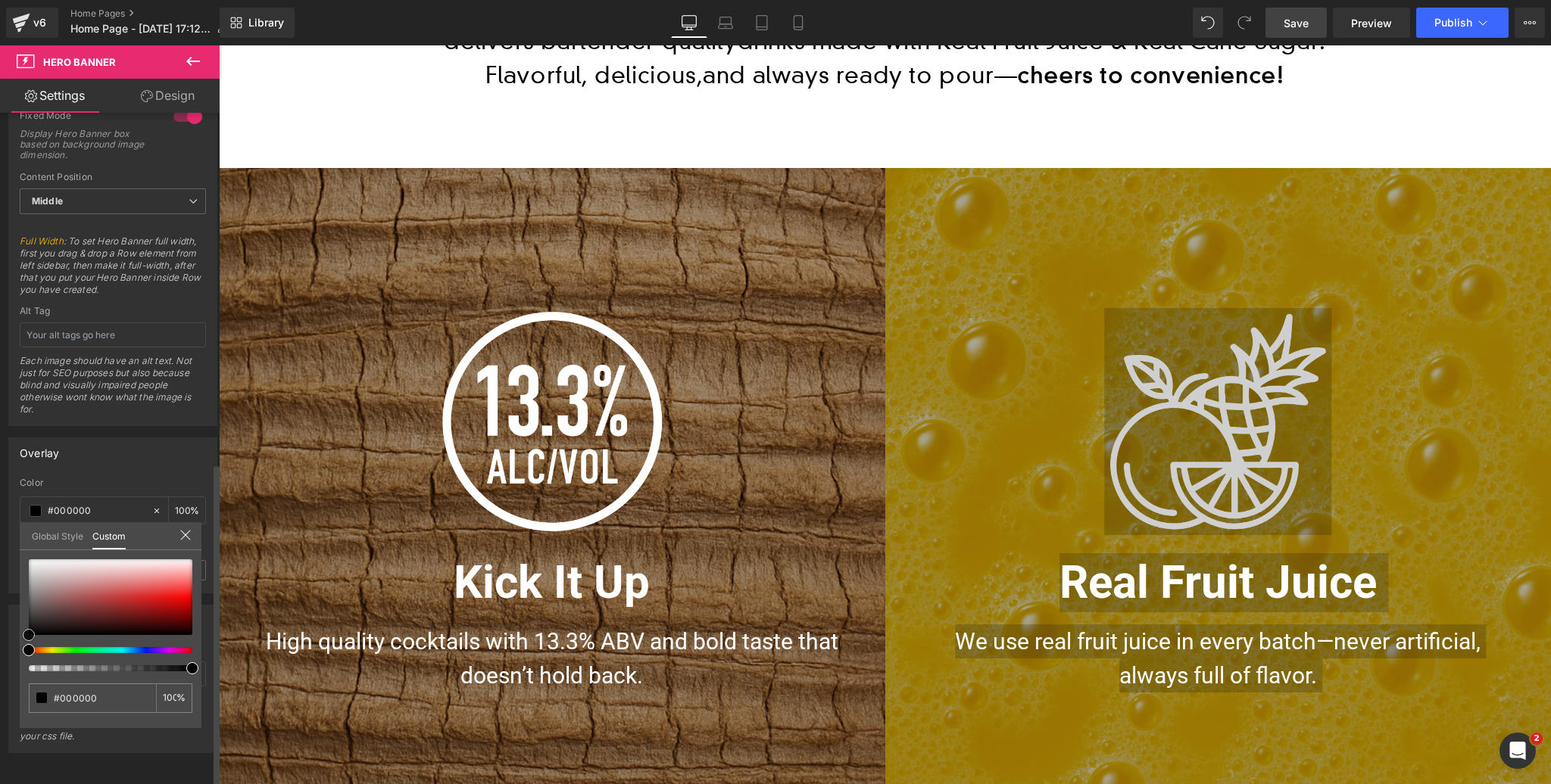
click at [0, 593] on div "Overlay transparent Color transparent 0 % 0.2 Opacity 0.2 Global Style Custom S…" at bounding box center [113, 510] width 227 height 167
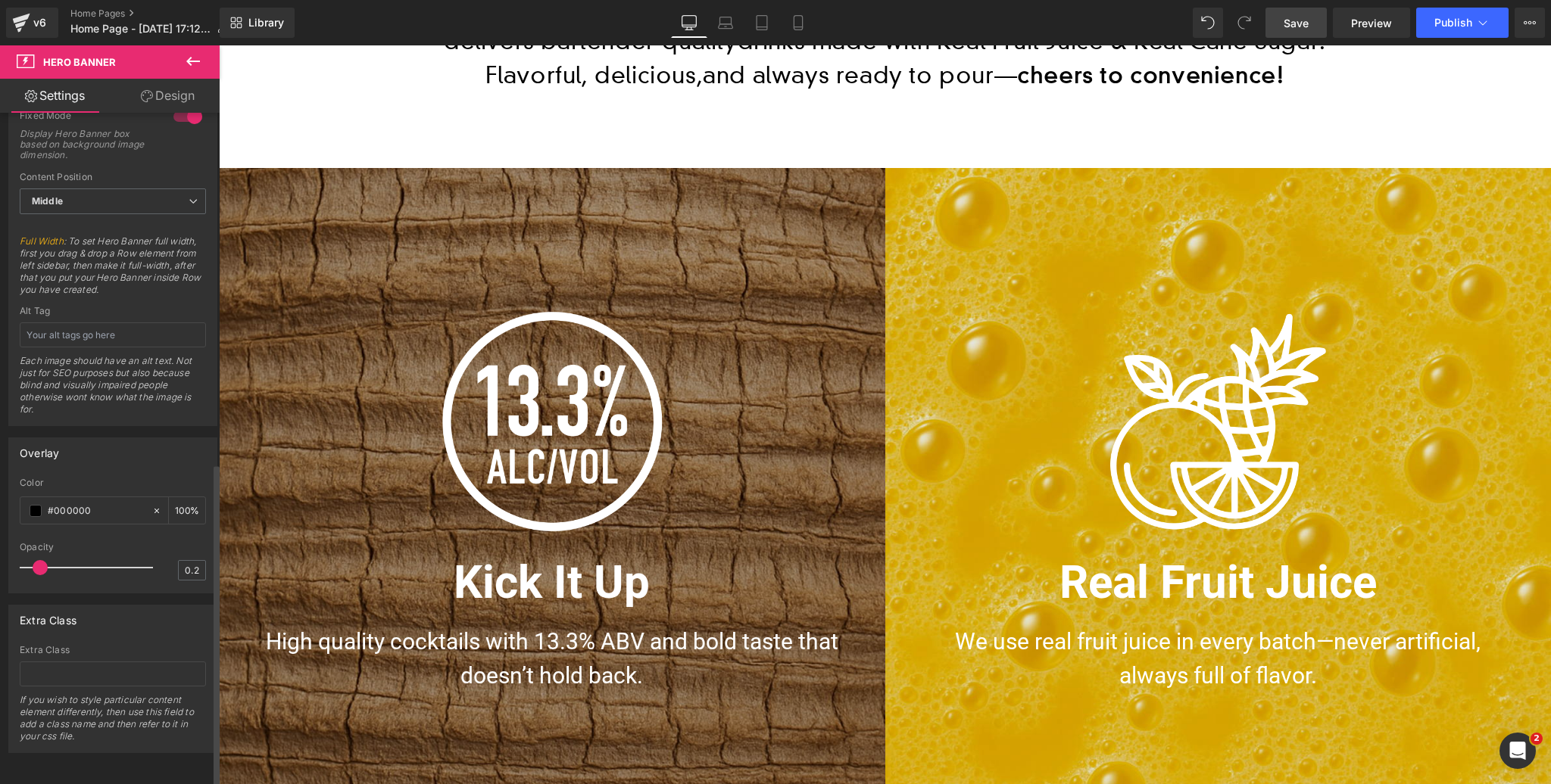
click at [40, 562] on span at bounding box center [40, 567] width 15 height 15
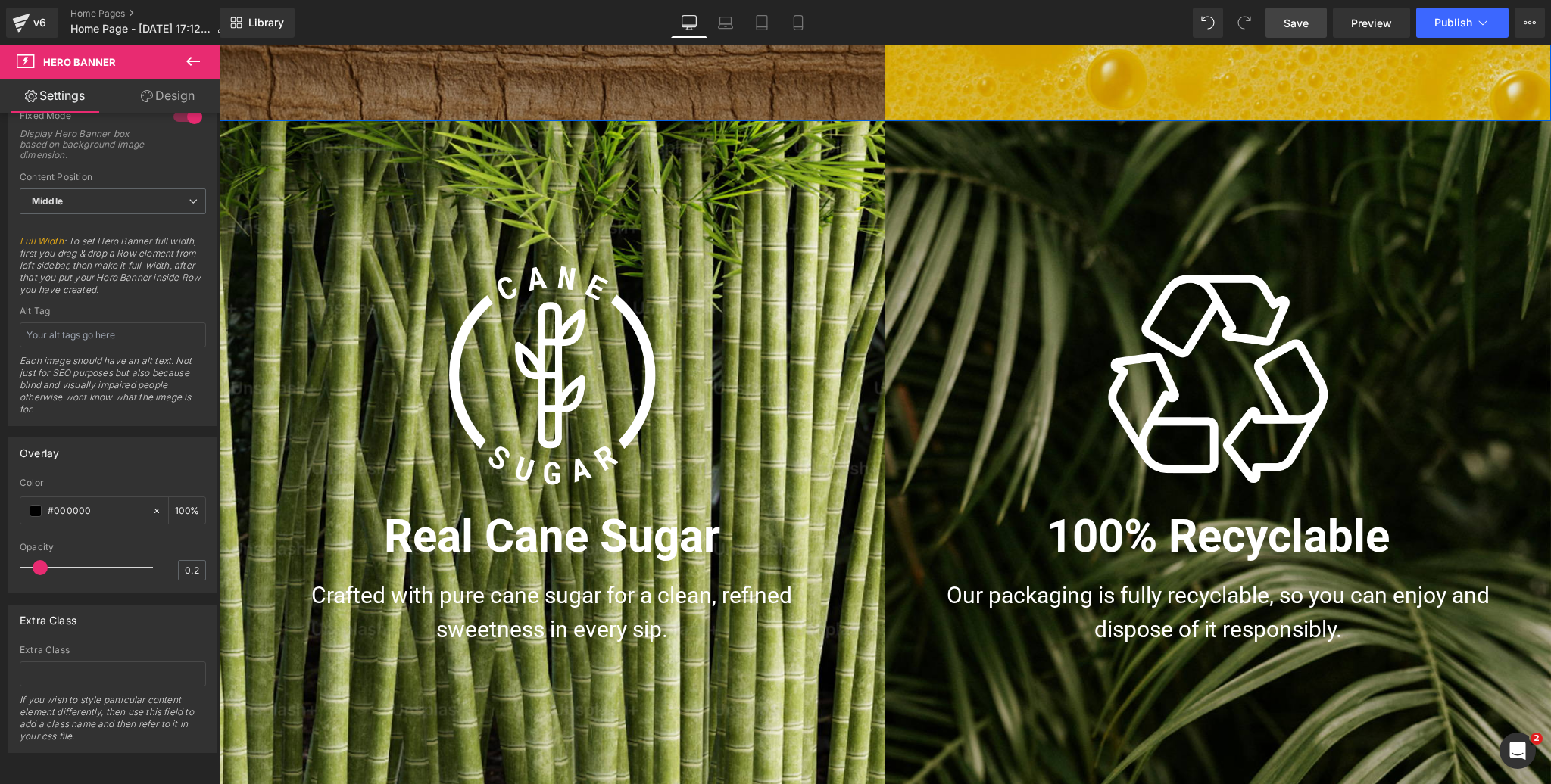
scroll to position [1621, 0]
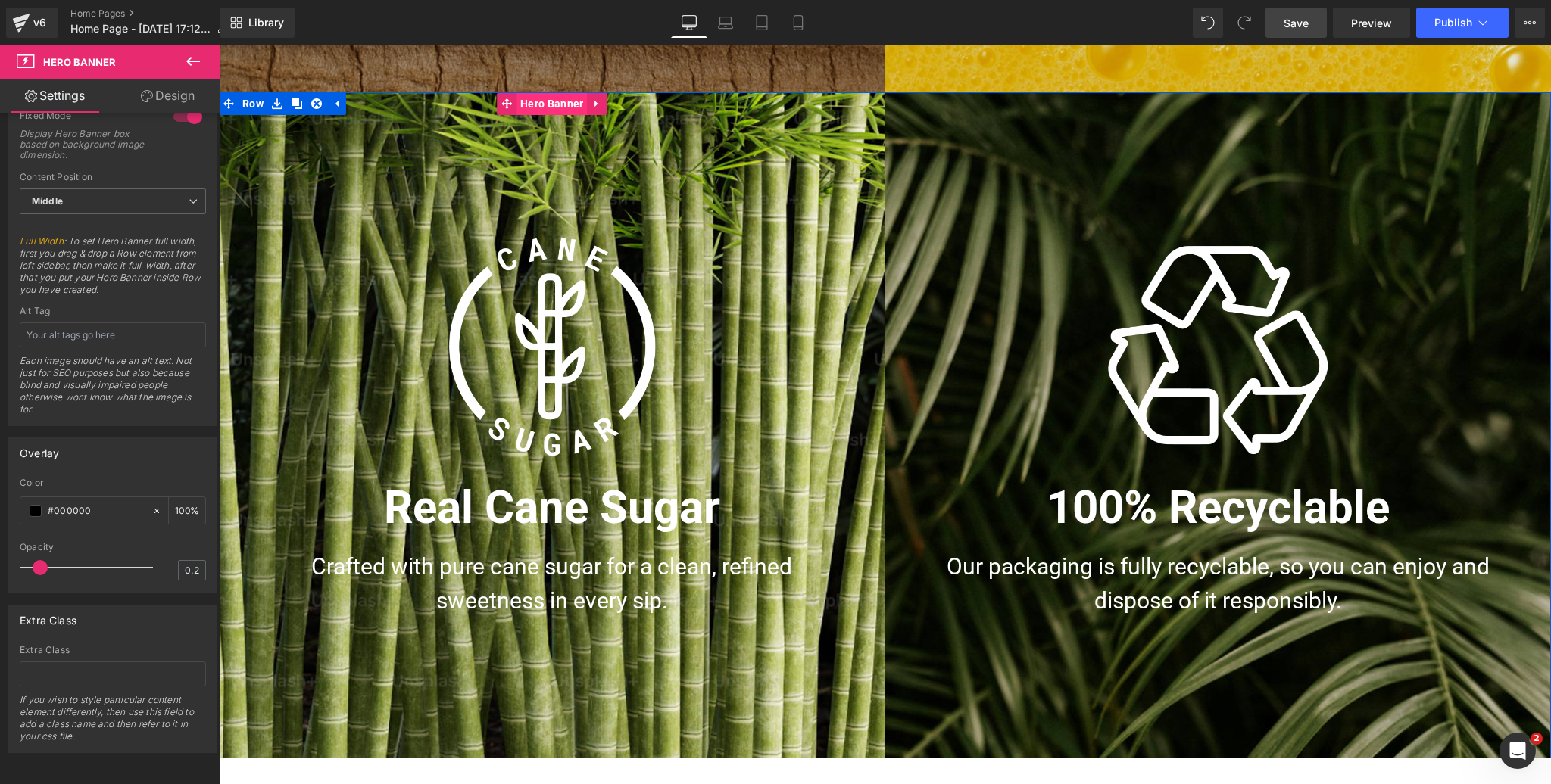
click at [558, 108] on span "Hero Banner" at bounding box center [551, 104] width 70 height 23
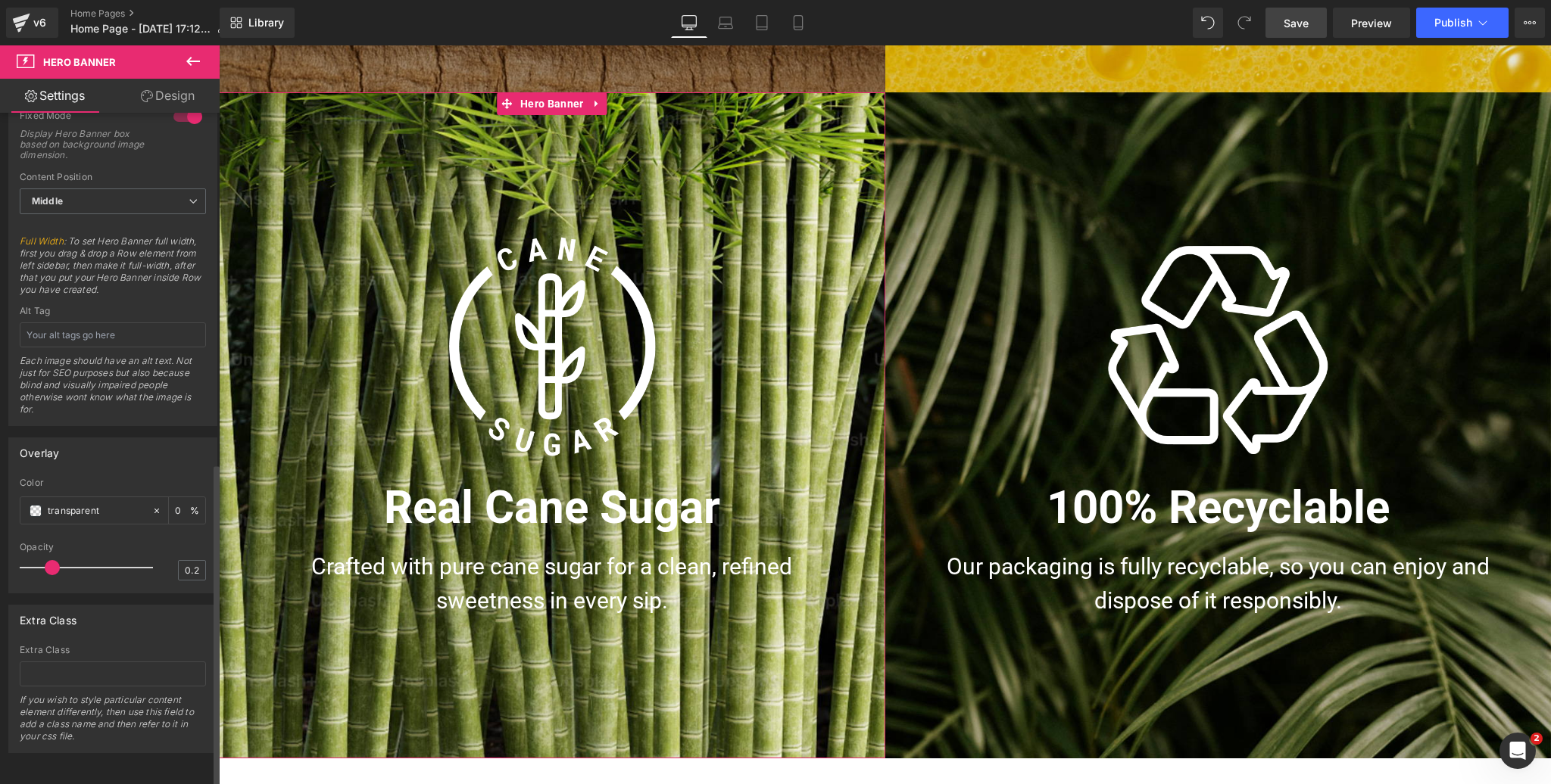
scroll to position [729, 0]
click at [31, 506] on span at bounding box center [36, 511] width 12 height 12
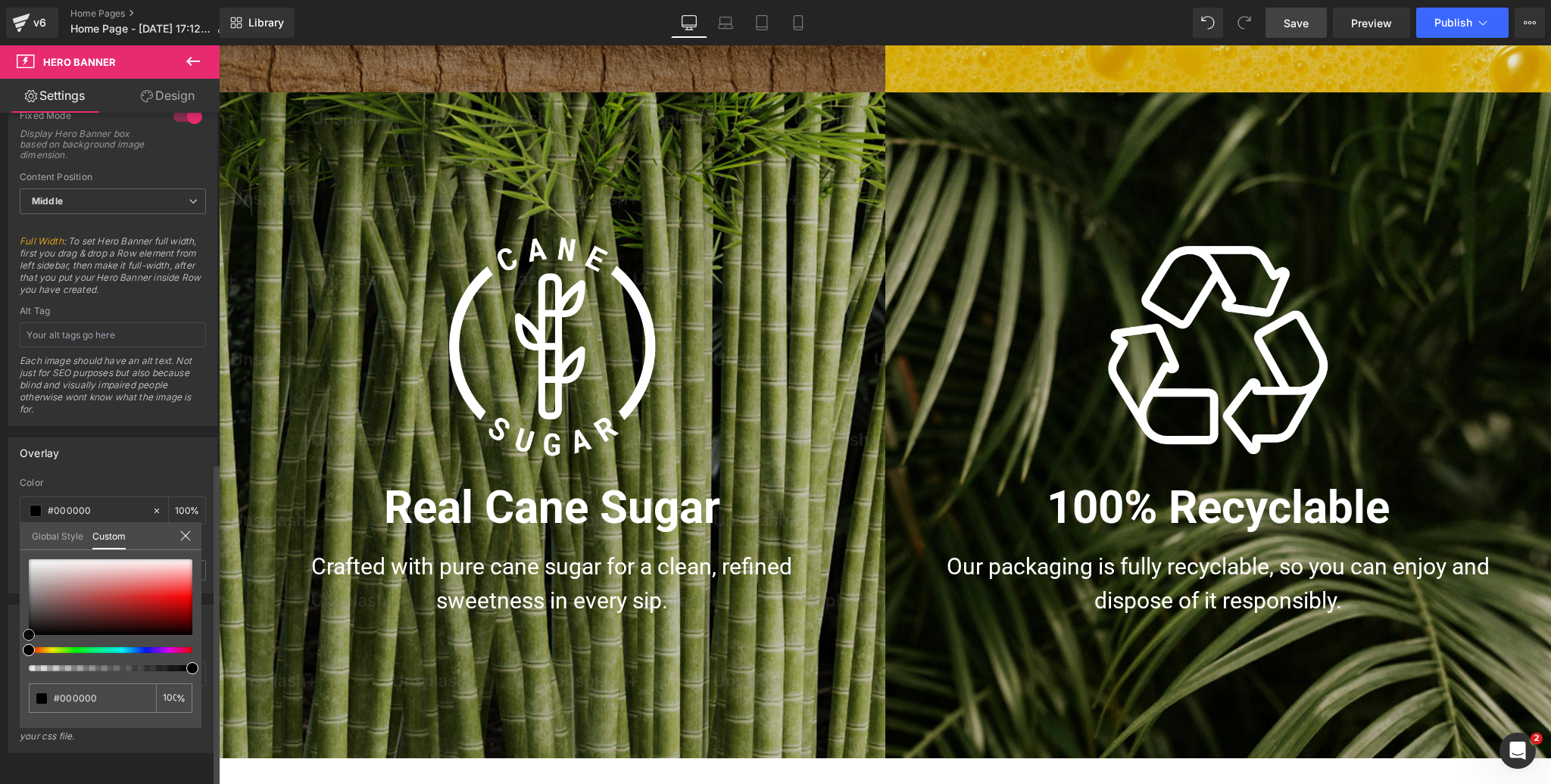
drag, startPoint x: 7, startPoint y: 641, endPoint x: 0, endPoint y: 658, distance: 18.4
click at [0, 593] on div "Overlay transparent Color transparent 0 % 0.2 Opacity 0.2 Global Style Custom S…" at bounding box center [113, 510] width 227 height 167
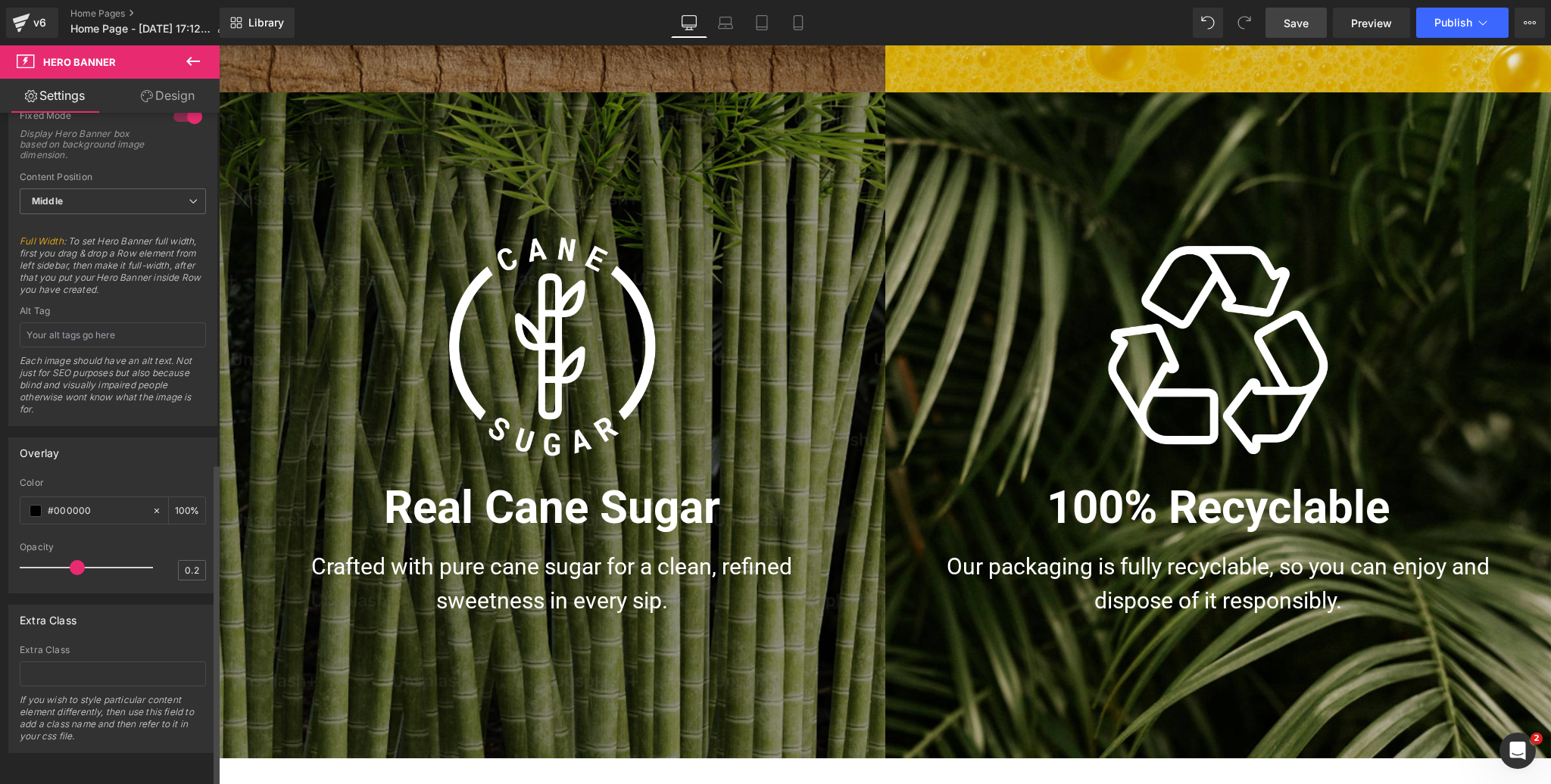
drag, startPoint x: 52, startPoint y: 563, endPoint x: 74, endPoint y: 555, distance: 23.4
click at [74, 560] on span at bounding box center [76, 567] width 15 height 15
click at [116, 532] on div at bounding box center [113, 536] width 186 height 10
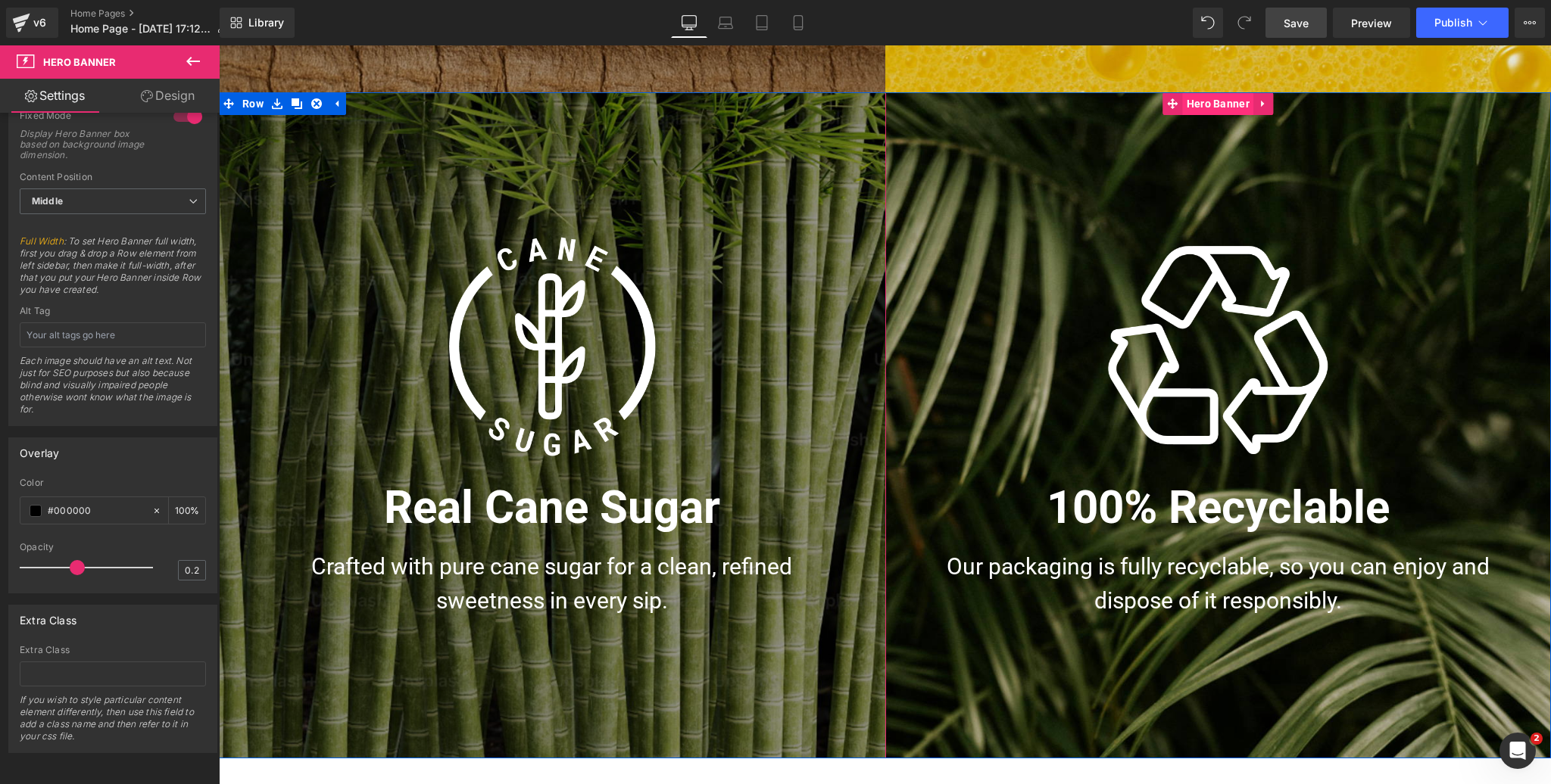
click at [1198, 105] on span "Hero Banner" at bounding box center [1218, 104] width 70 height 23
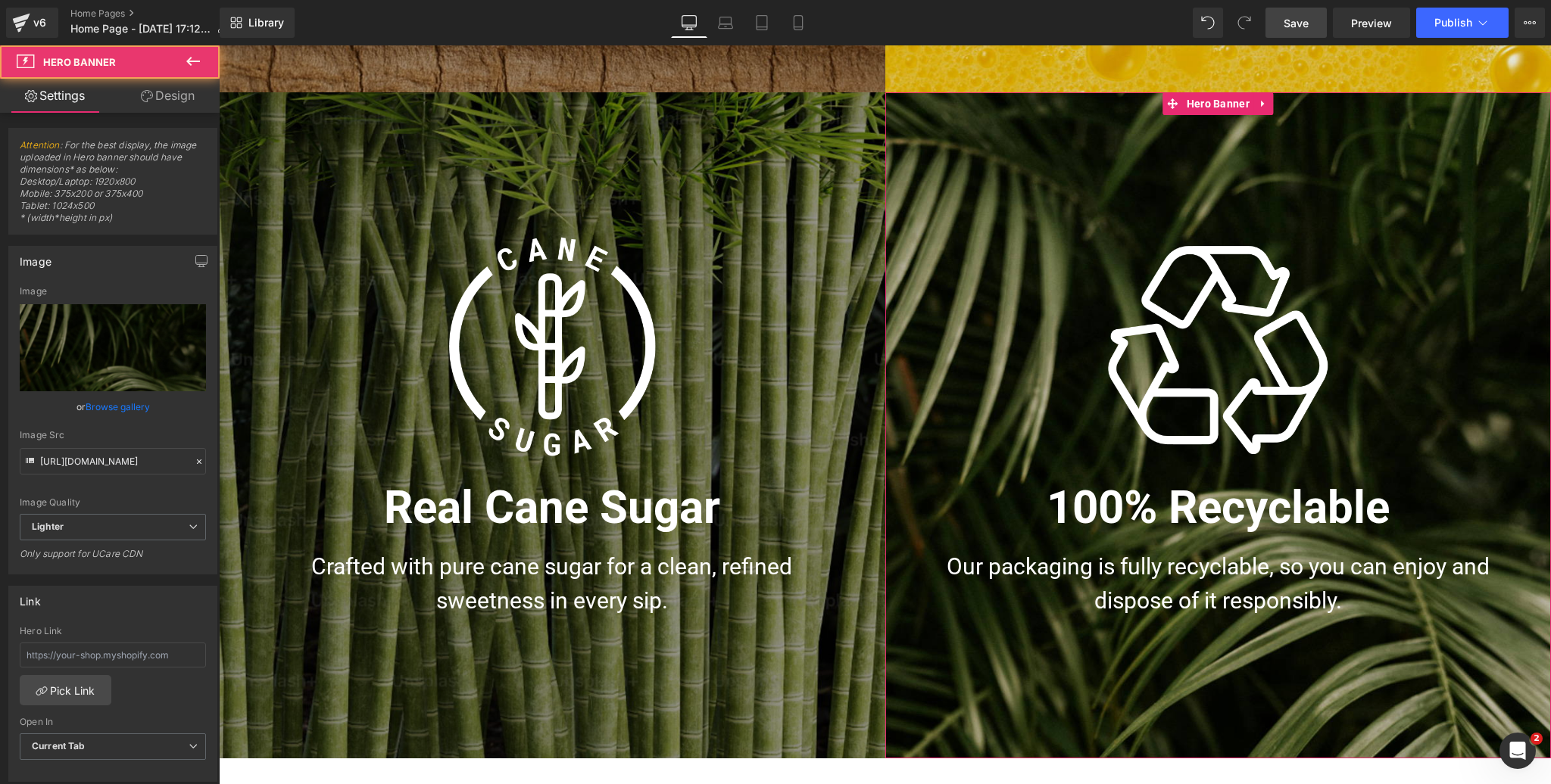
scroll to position [730, 0]
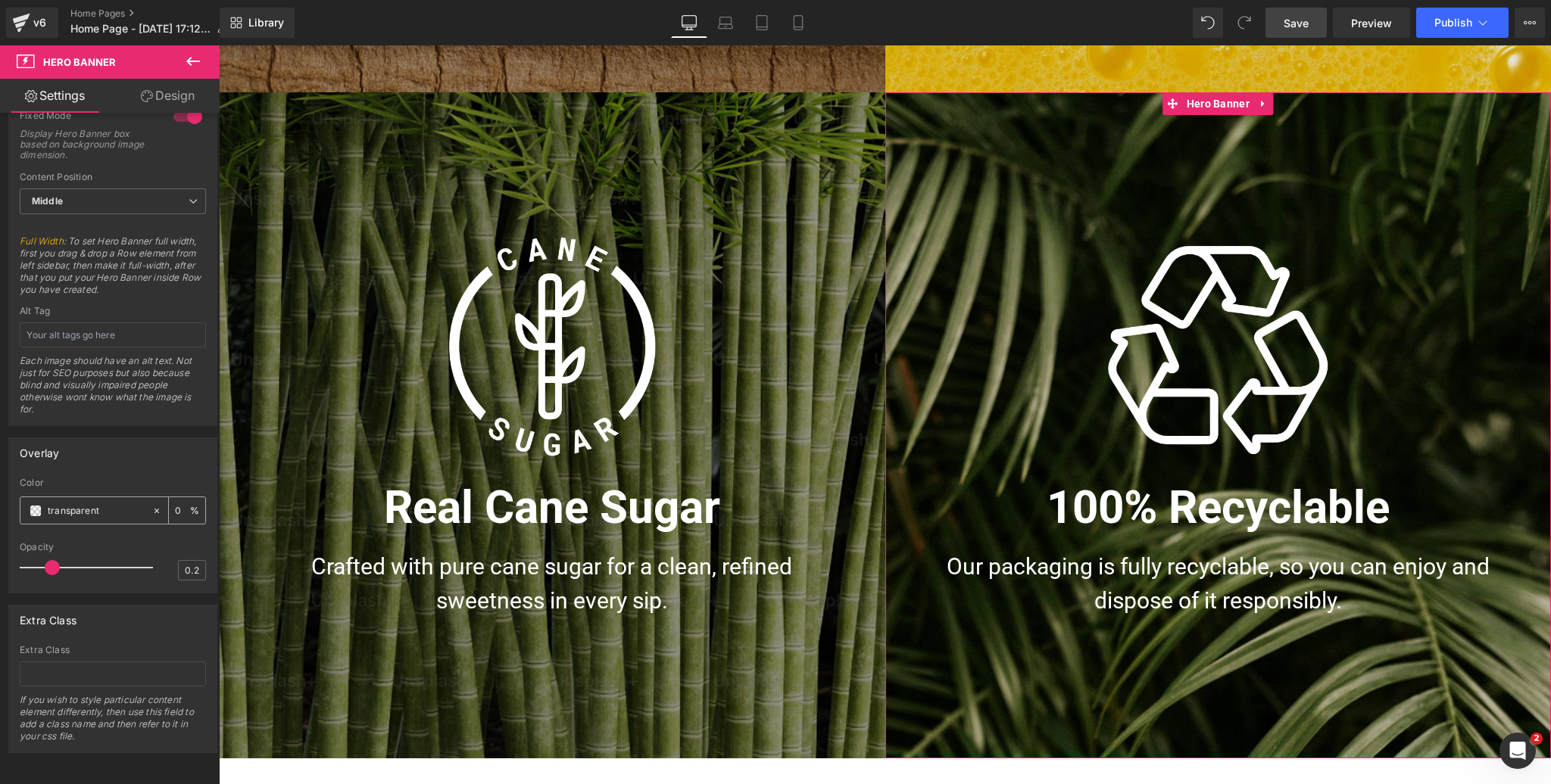
click at [35, 505] on span at bounding box center [36, 511] width 12 height 12
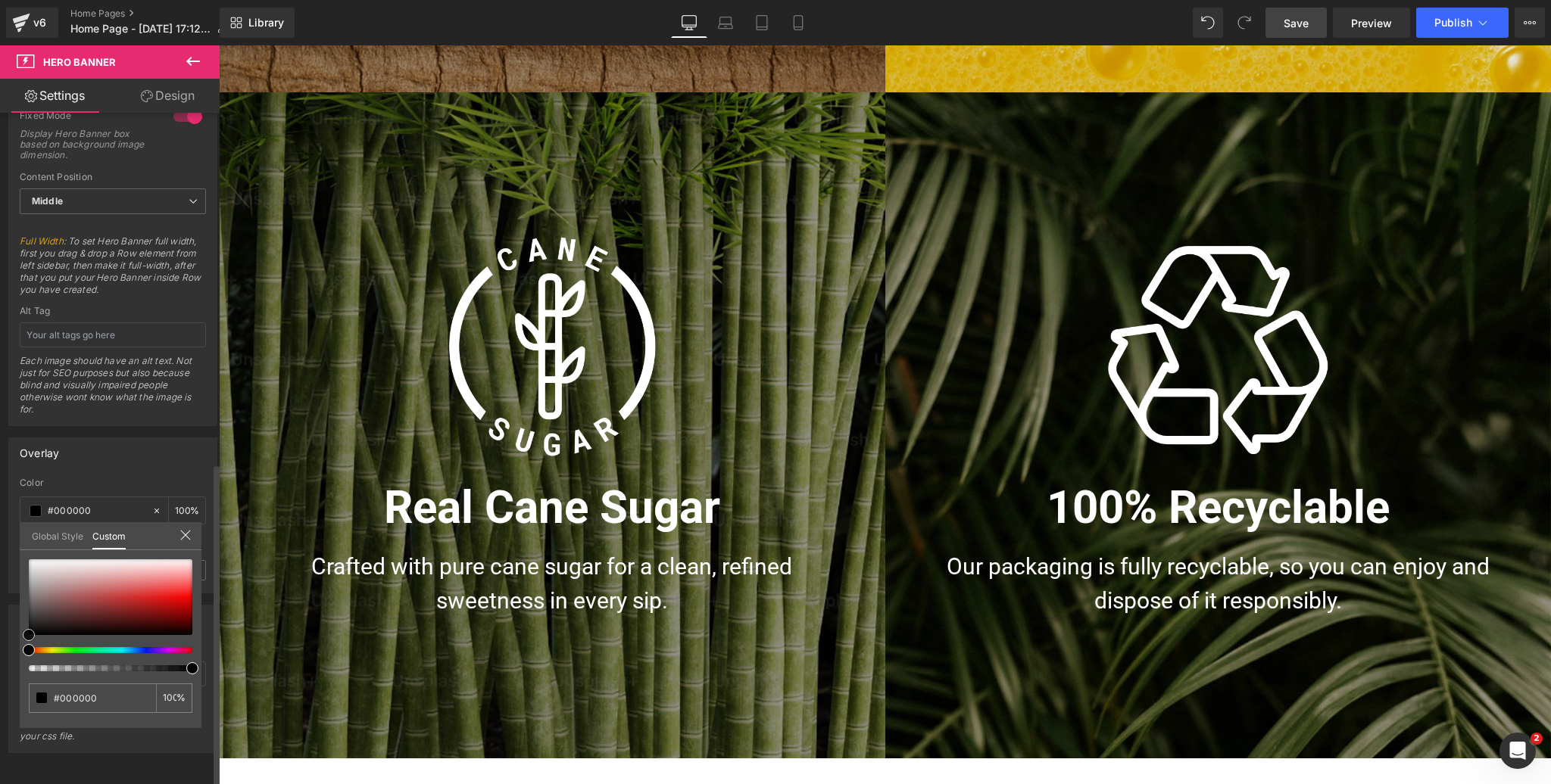
drag, startPoint x: 36, startPoint y: 578, endPoint x: 0, endPoint y: 658, distance: 87.7
click at [0, 593] on div "Overlay transparent Color transparent 0 % 0.2 Opacity 0.2 Global Style Custom S…" at bounding box center [113, 510] width 227 height 167
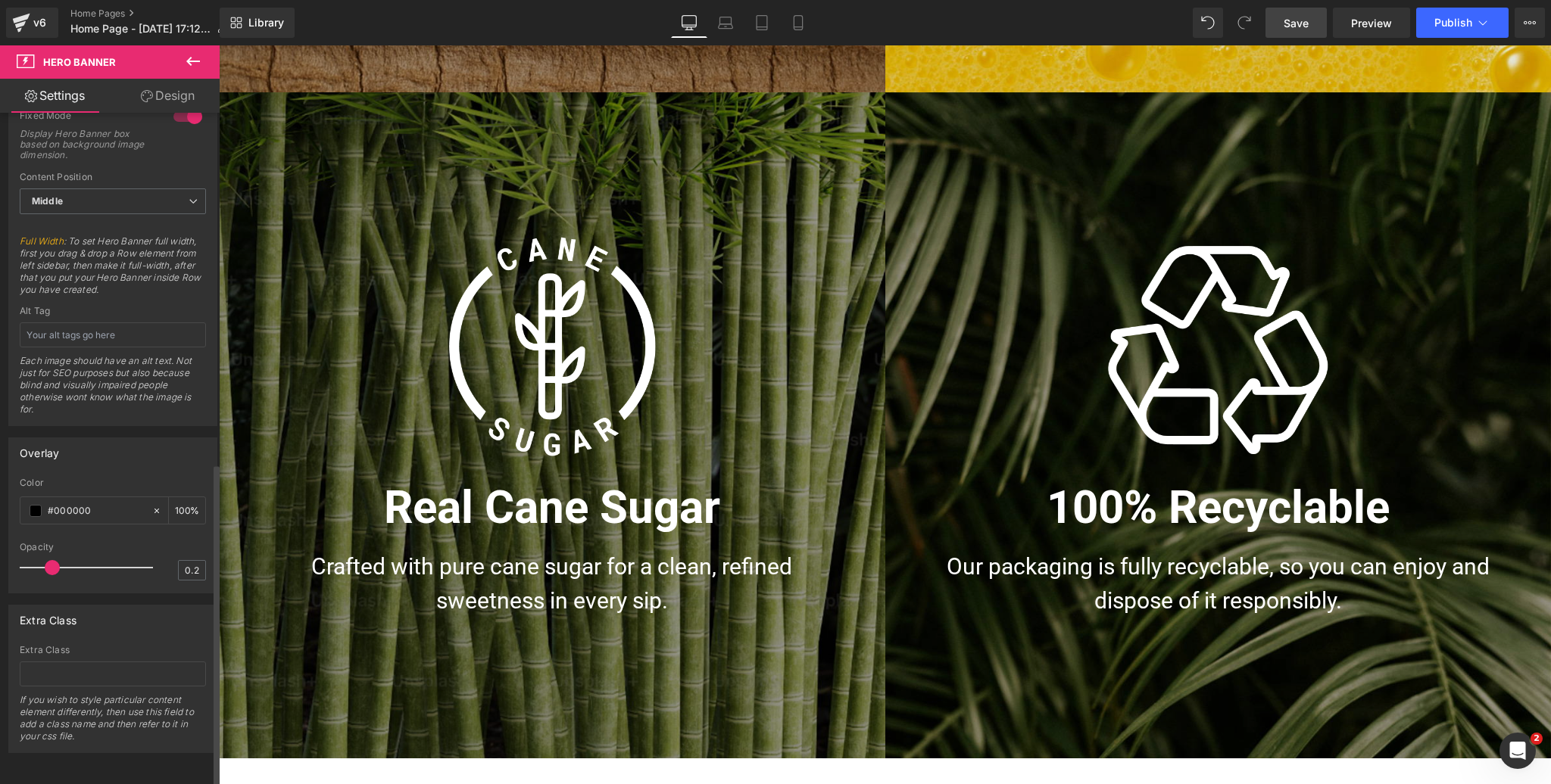
click at [1301, 23] on span "Save" at bounding box center [1296, 23] width 25 height 16
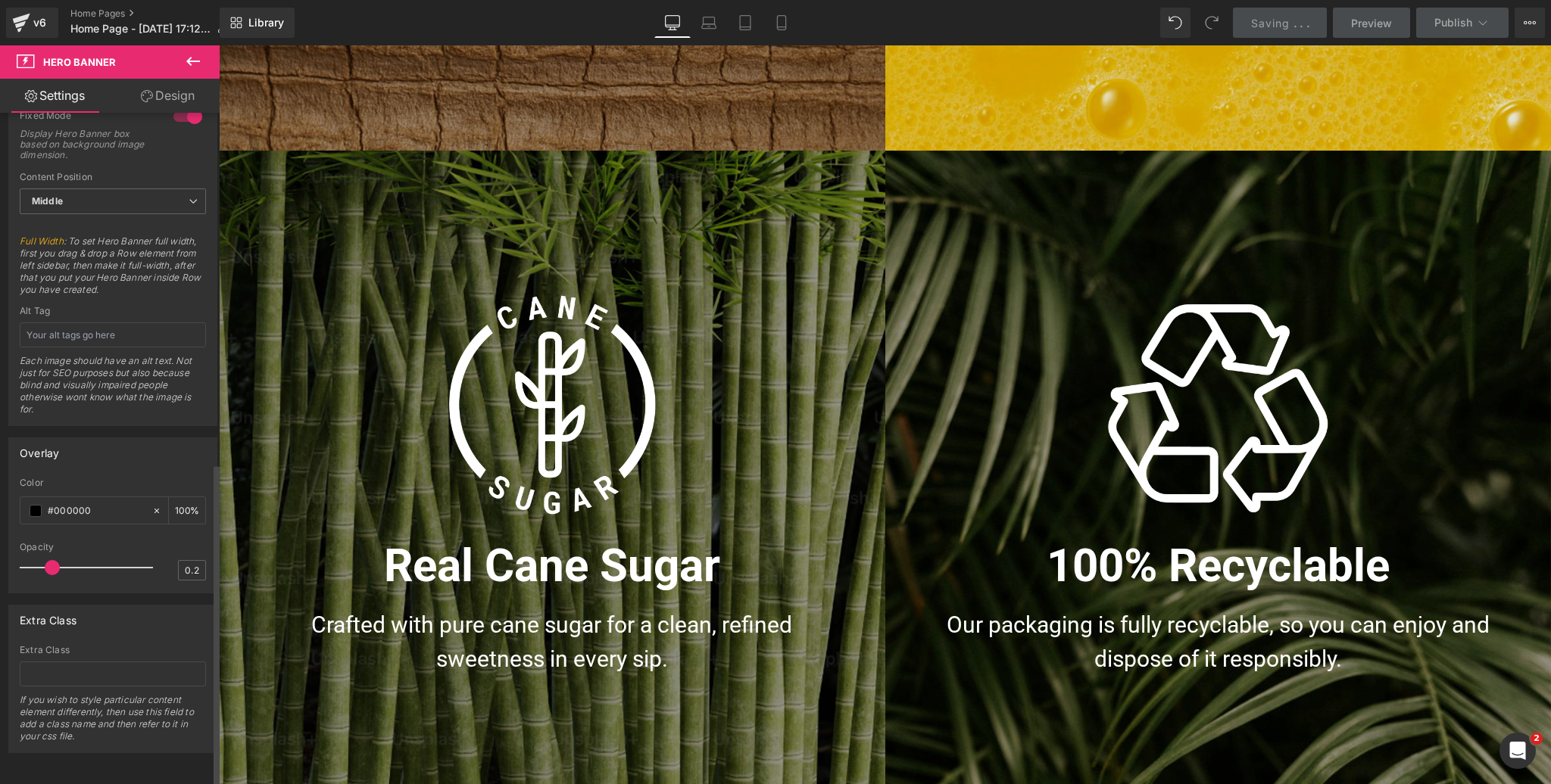
scroll to position [1535, 0]
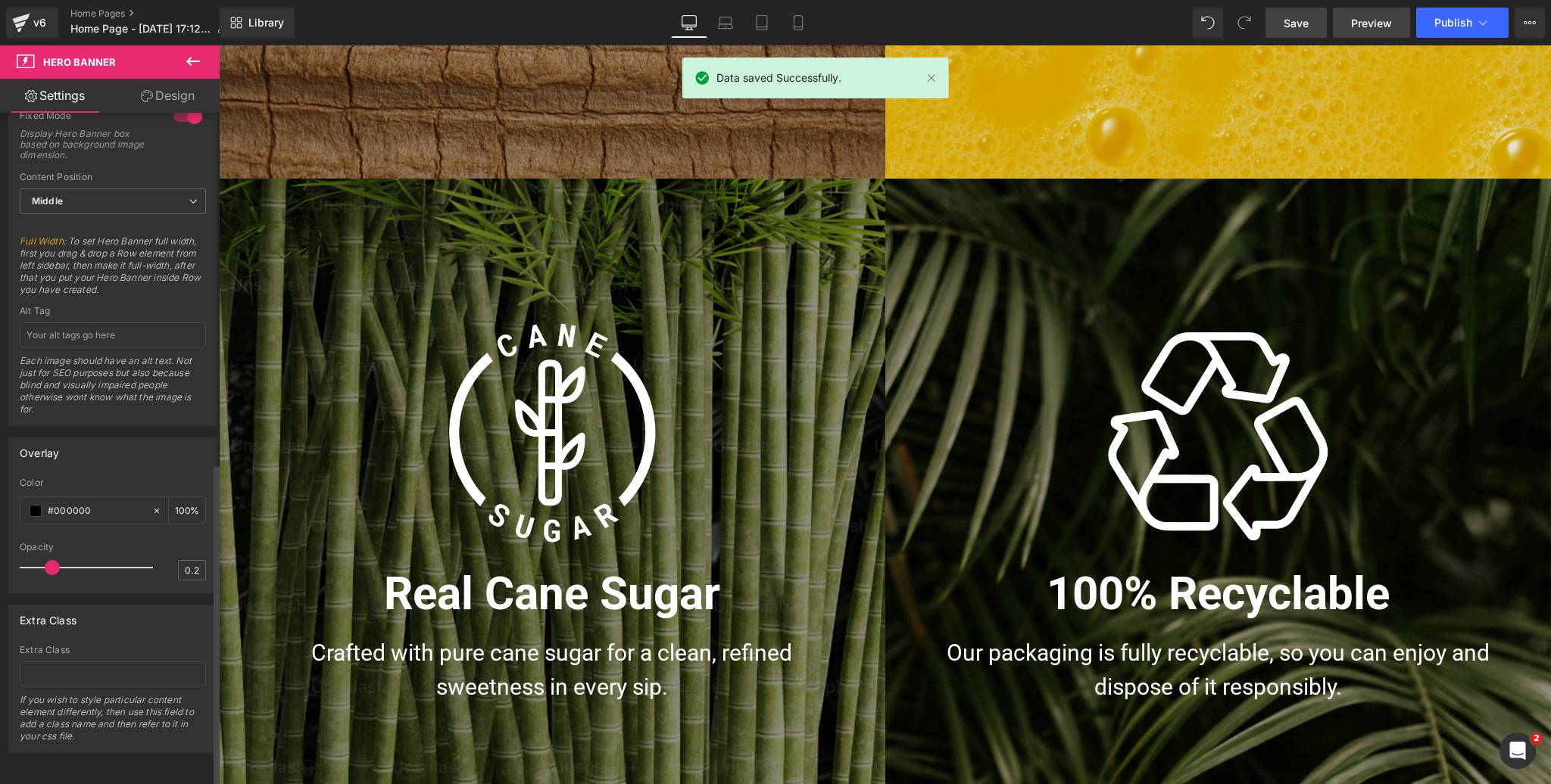
click at [1381, 26] on span "Preview" at bounding box center [1371, 23] width 41 height 16
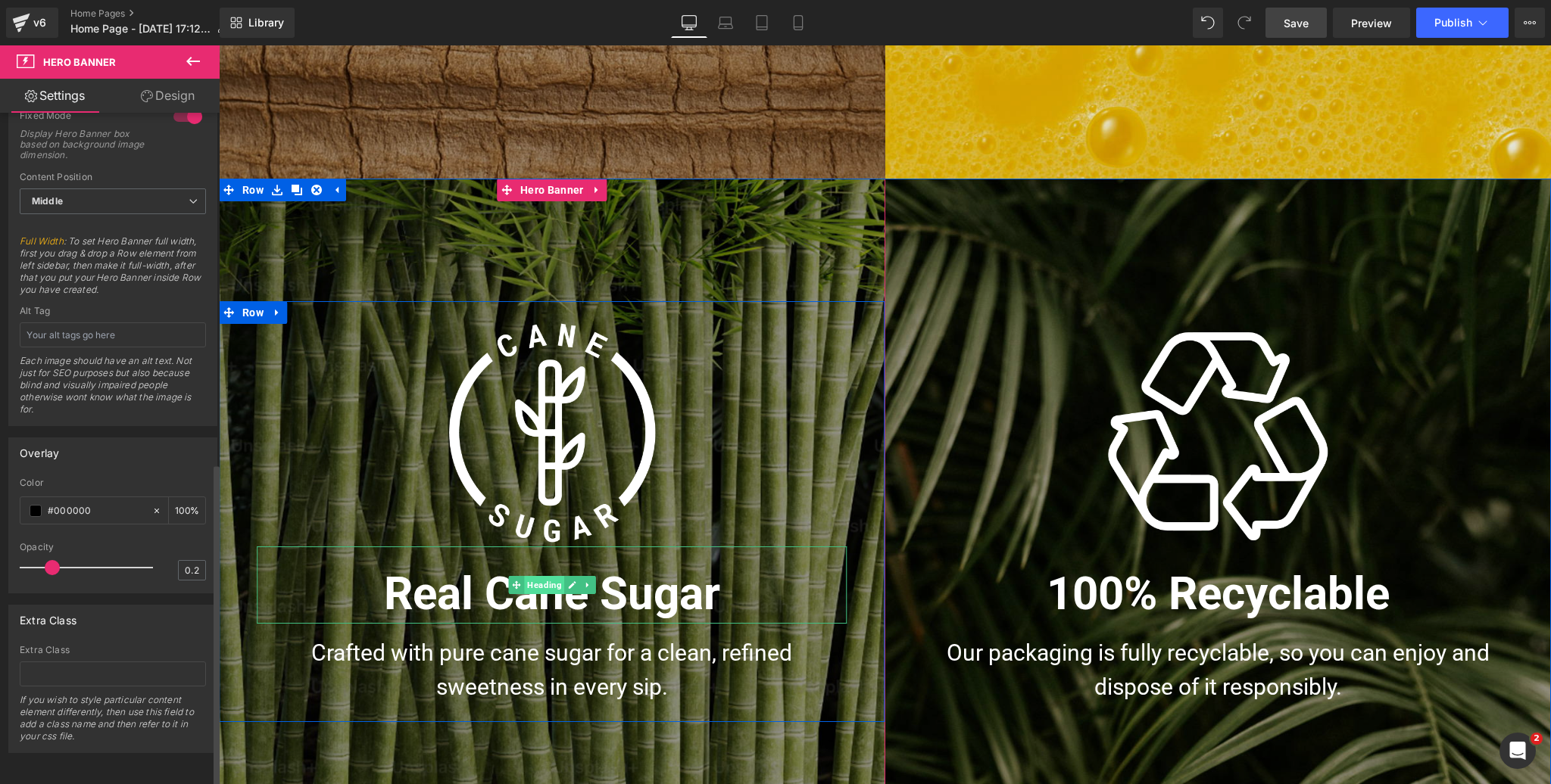
click at [540, 585] on span "Heading" at bounding box center [544, 584] width 40 height 18
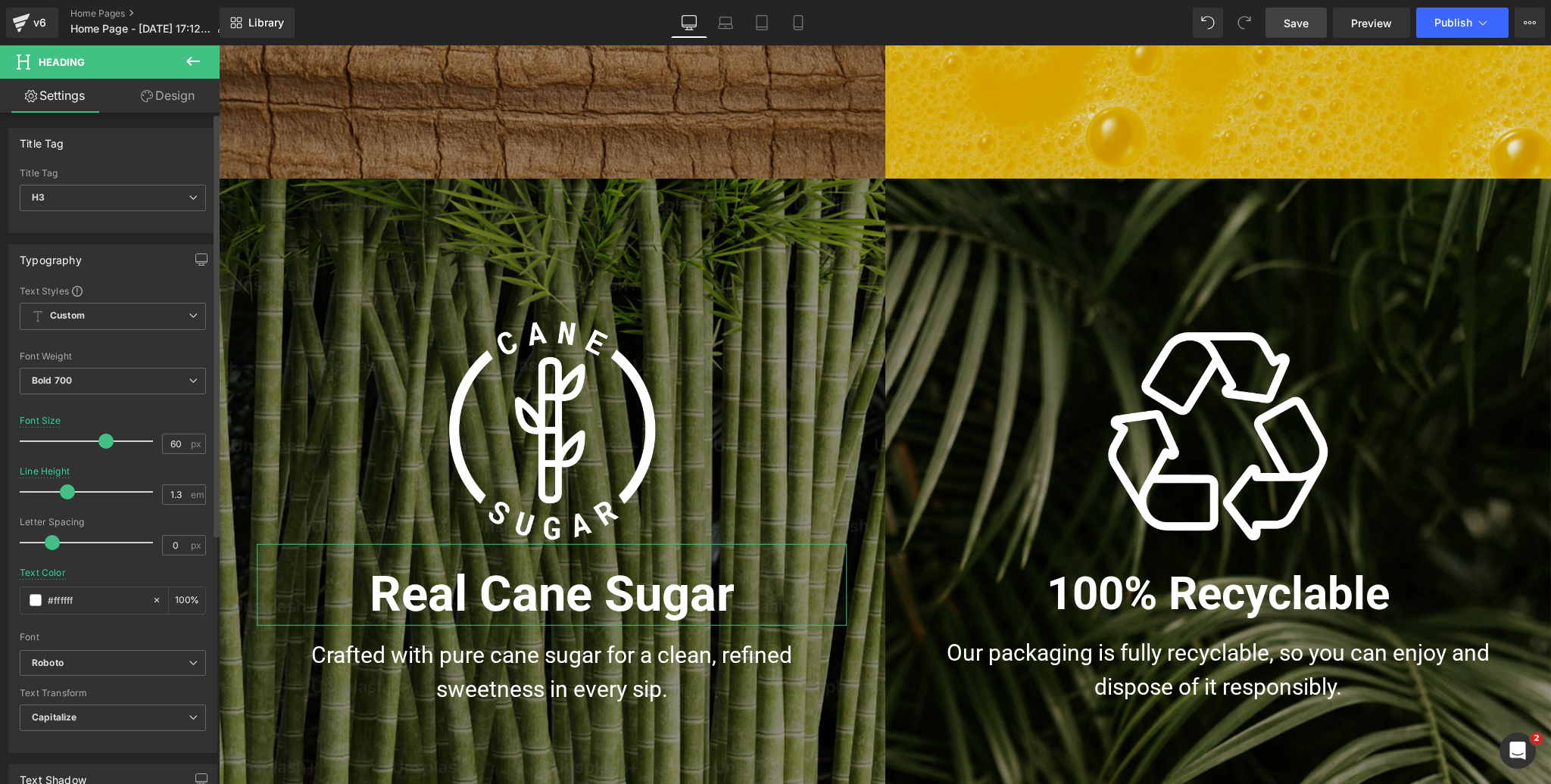
click at [98, 439] on span at bounding box center [106, 440] width 15 height 15
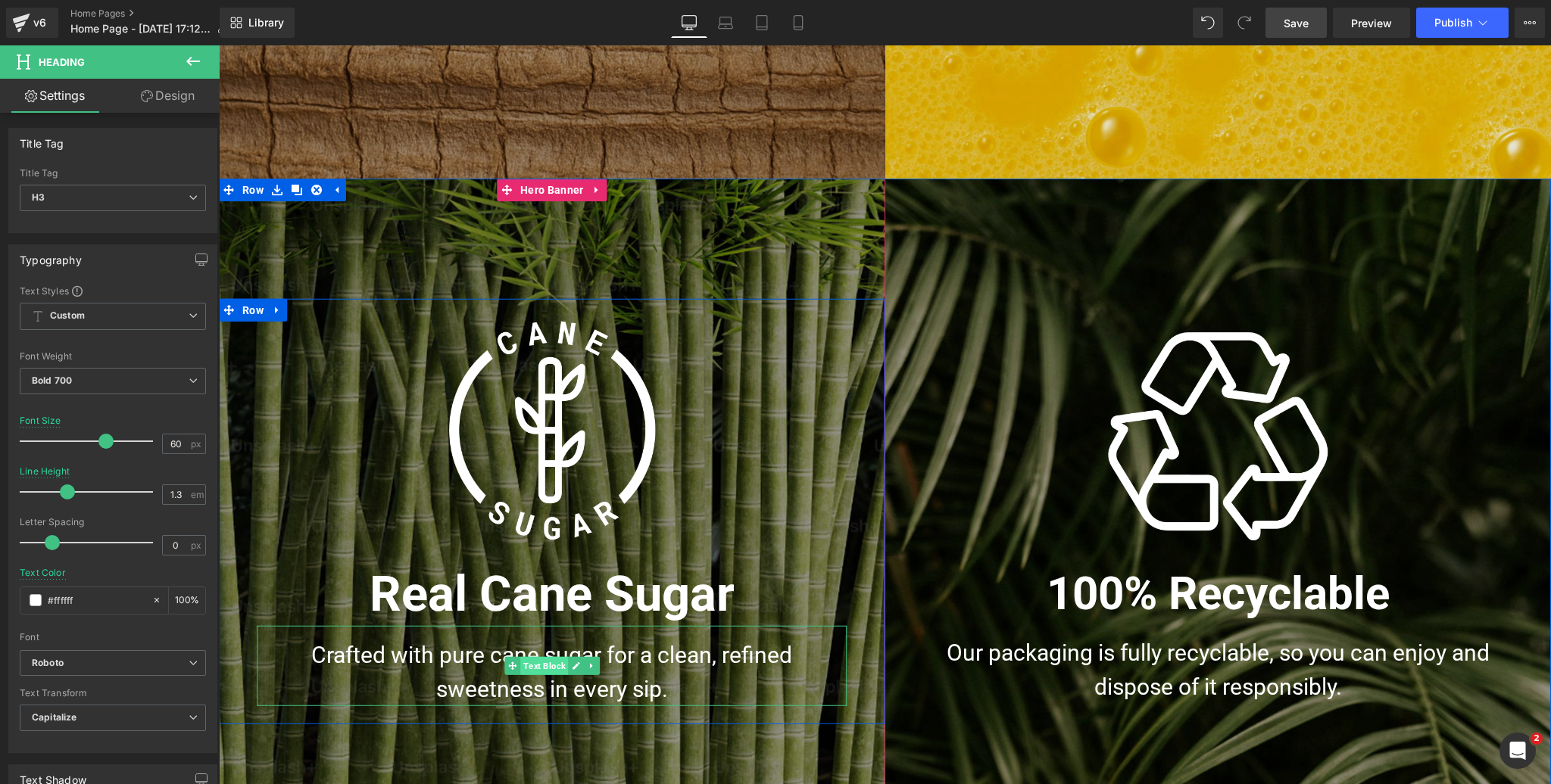
click at [542, 666] on span "Text Block" at bounding box center [544, 666] width 47 height 18
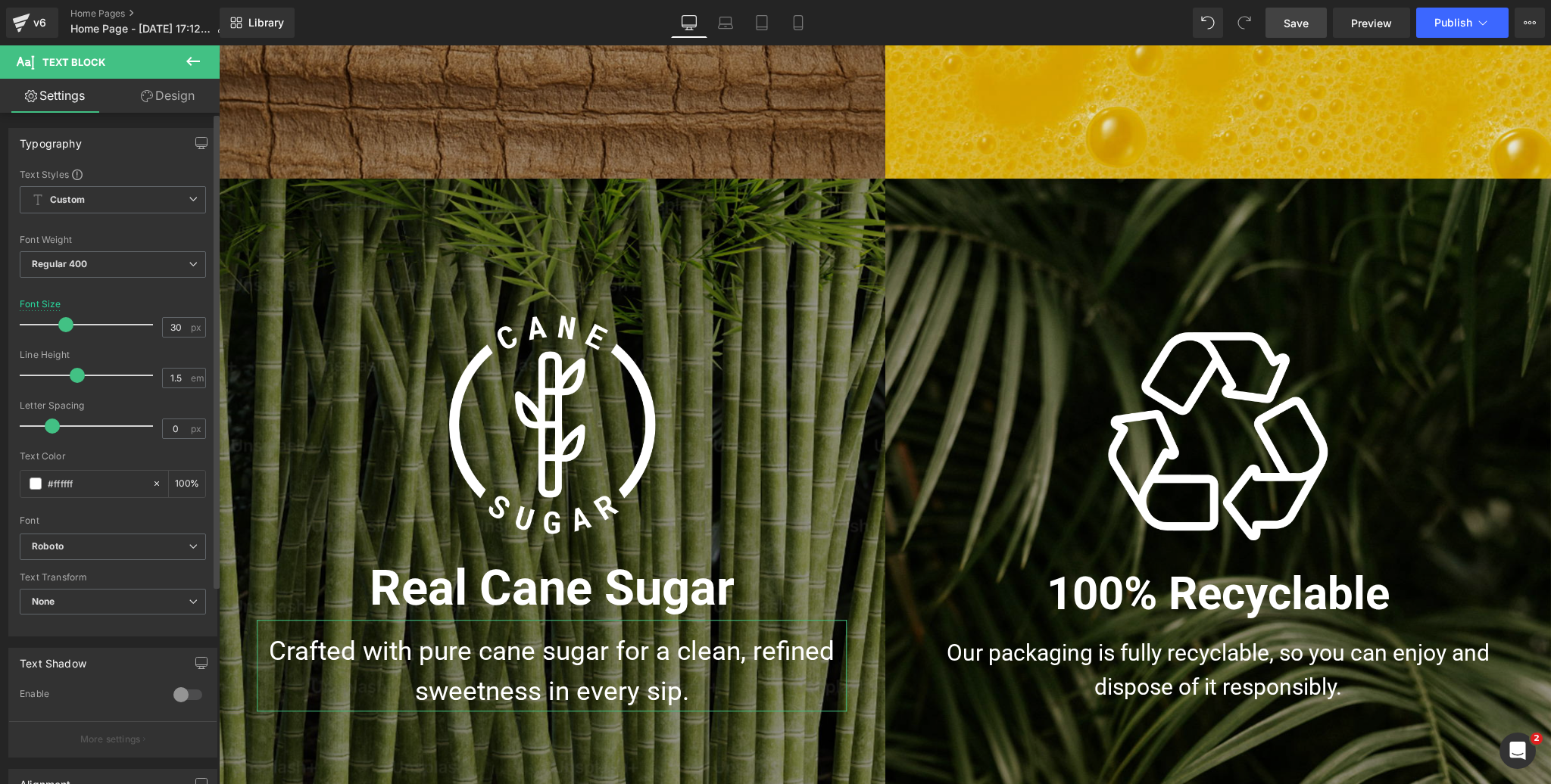
click at [62, 323] on span at bounding box center [65, 324] width 15 height 15
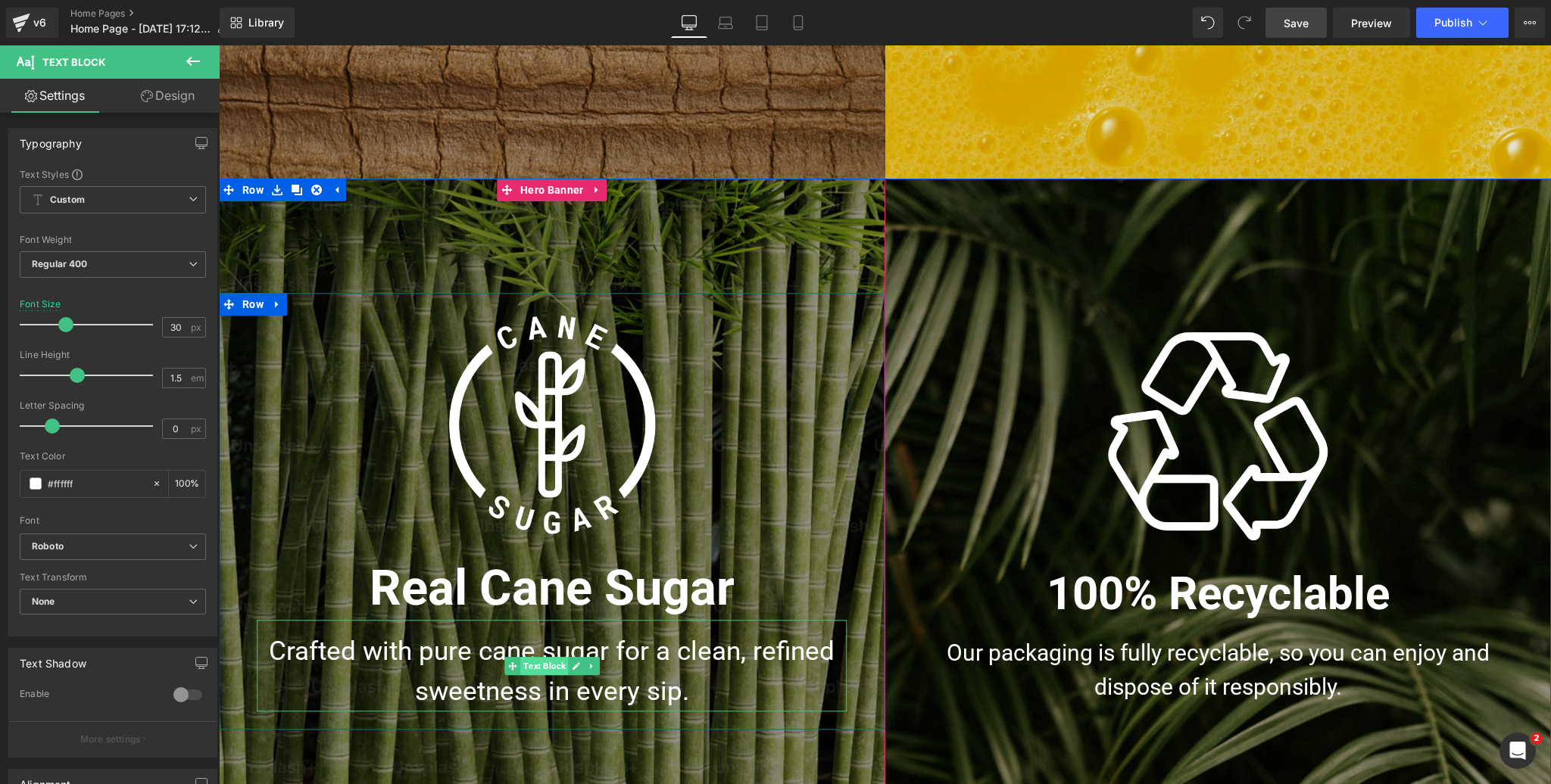
click at [543, 663] on span "Text Block" at bounding box center [544, 666] width 47 height 18
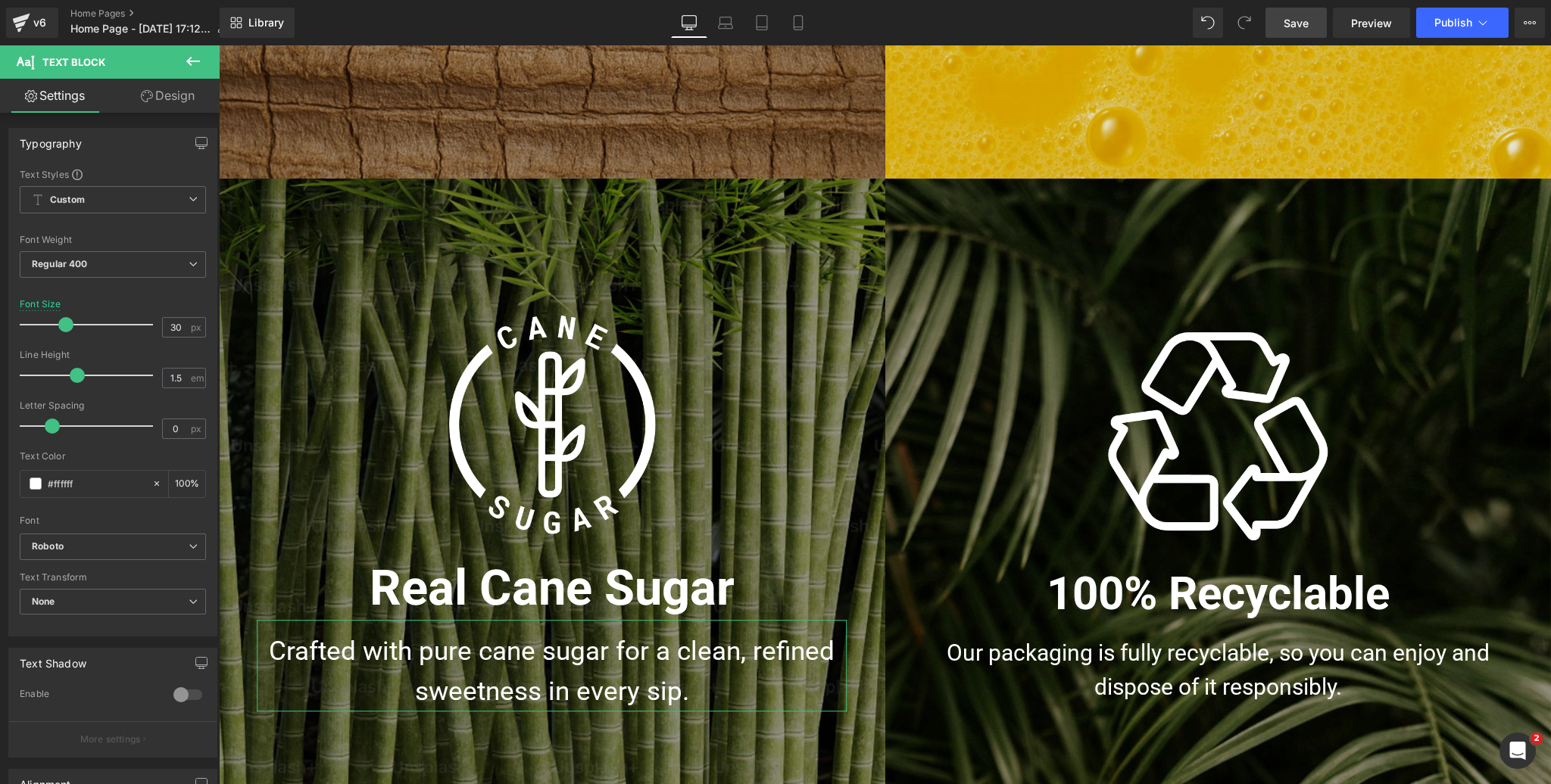
click at [180, 102] on link "Design" at bounding box center [167, 96] width 110 height 34
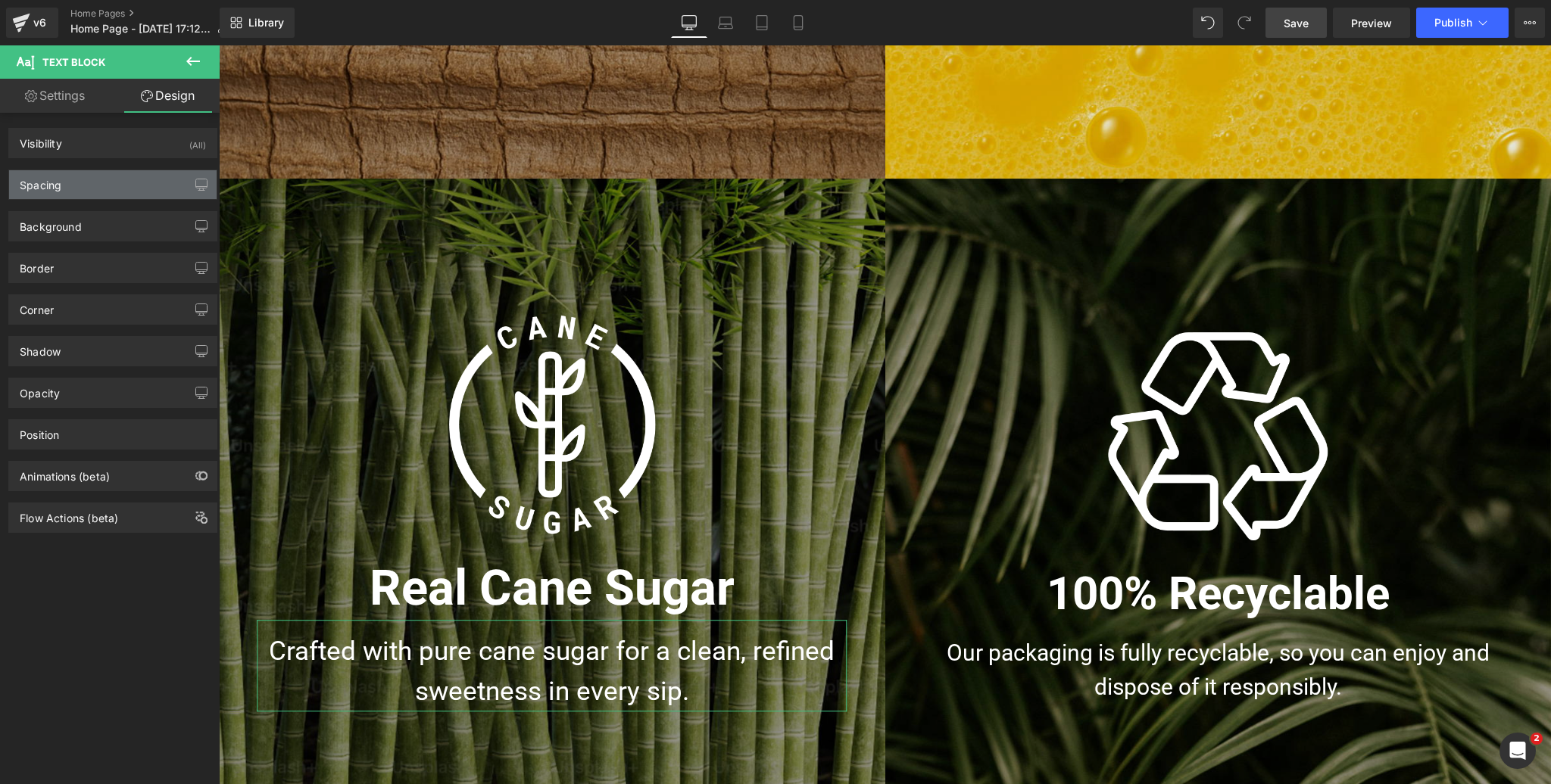
click at [110, 185] on div "Spacing" at bounding box center [113, 185] width 208 height 29
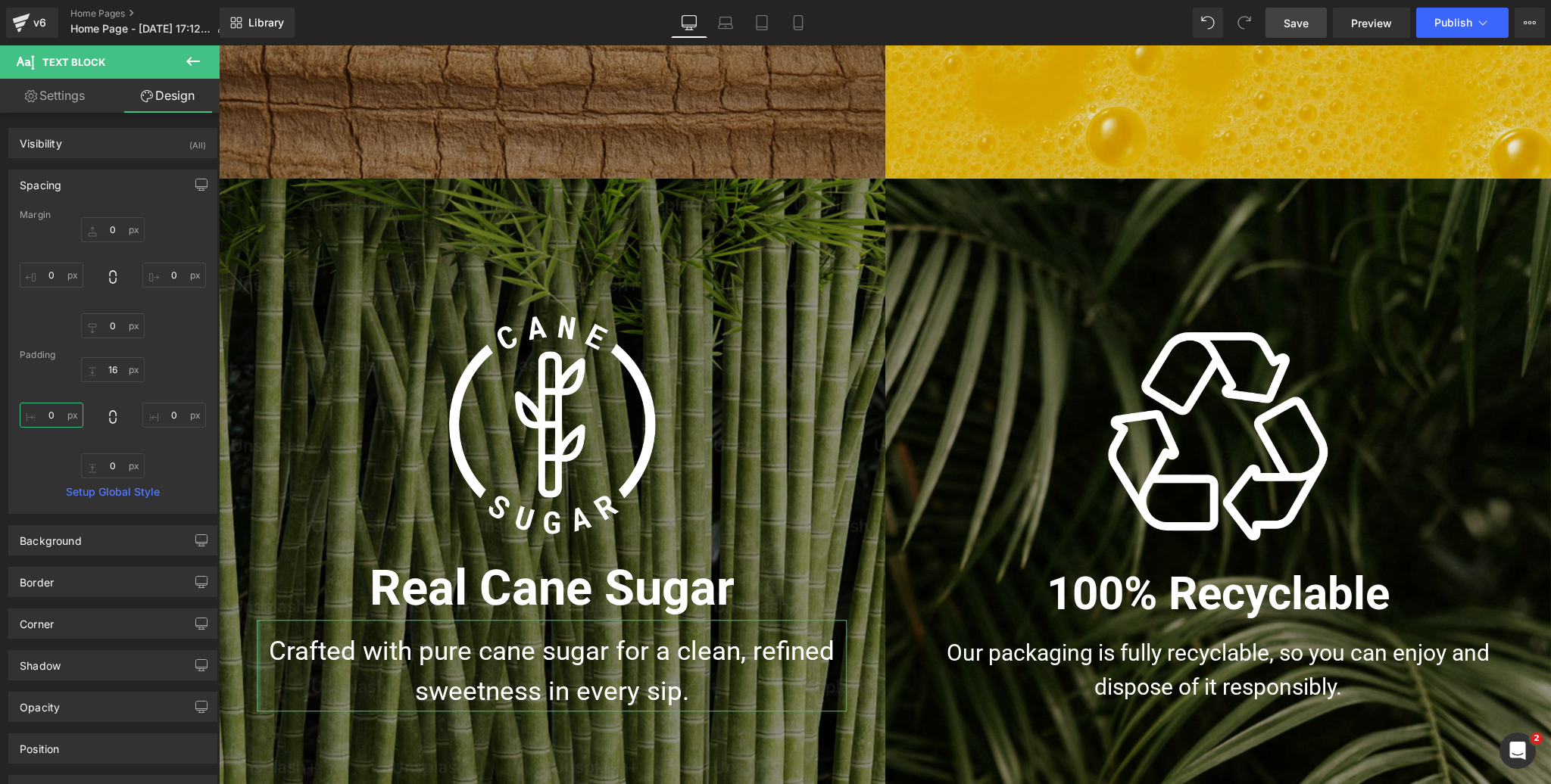
click at [55, 410] on input "text" at bounding box center [51, 415] width 63 height 25
click at [51, 412] on input "25" at bounding box center [51, 415] width 63 height 25
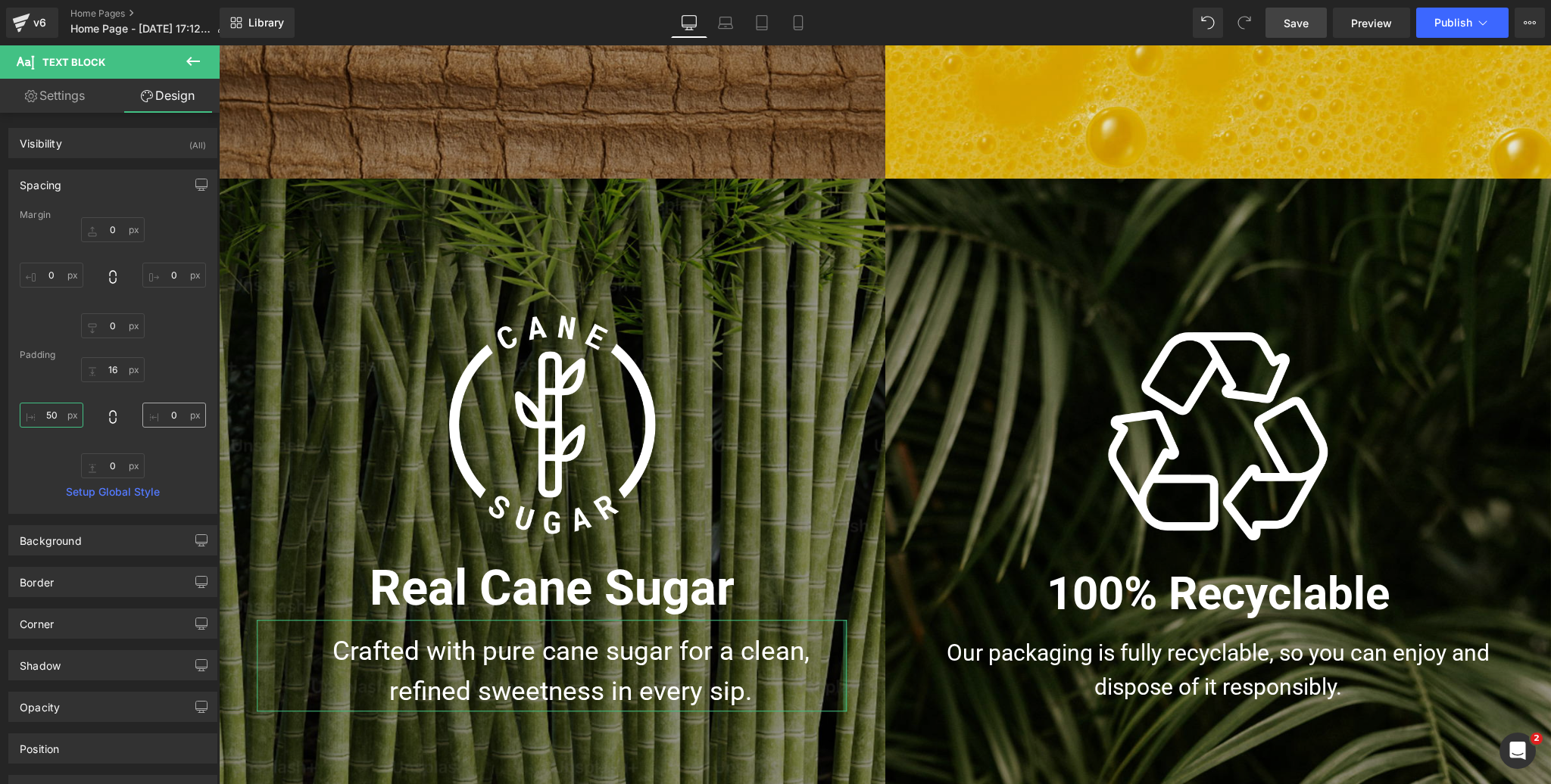
type input "50"
click at [172, 416] on input "text" at bounding box center [174, 415] width 63 height 25
type input "50"
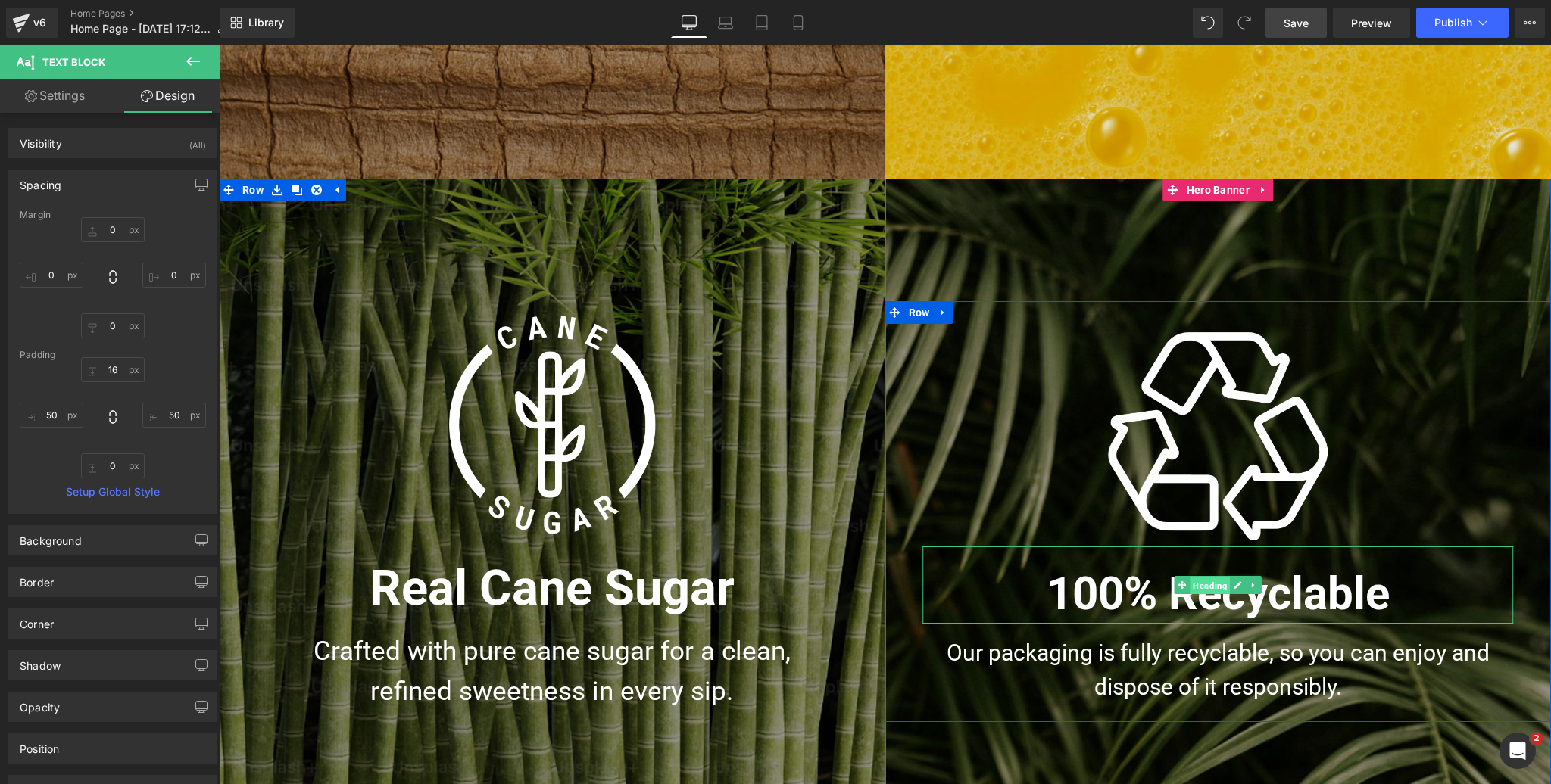
click at [1214, 588] on span "Heading" at bounding box center [1210, 585] width 40 height 18
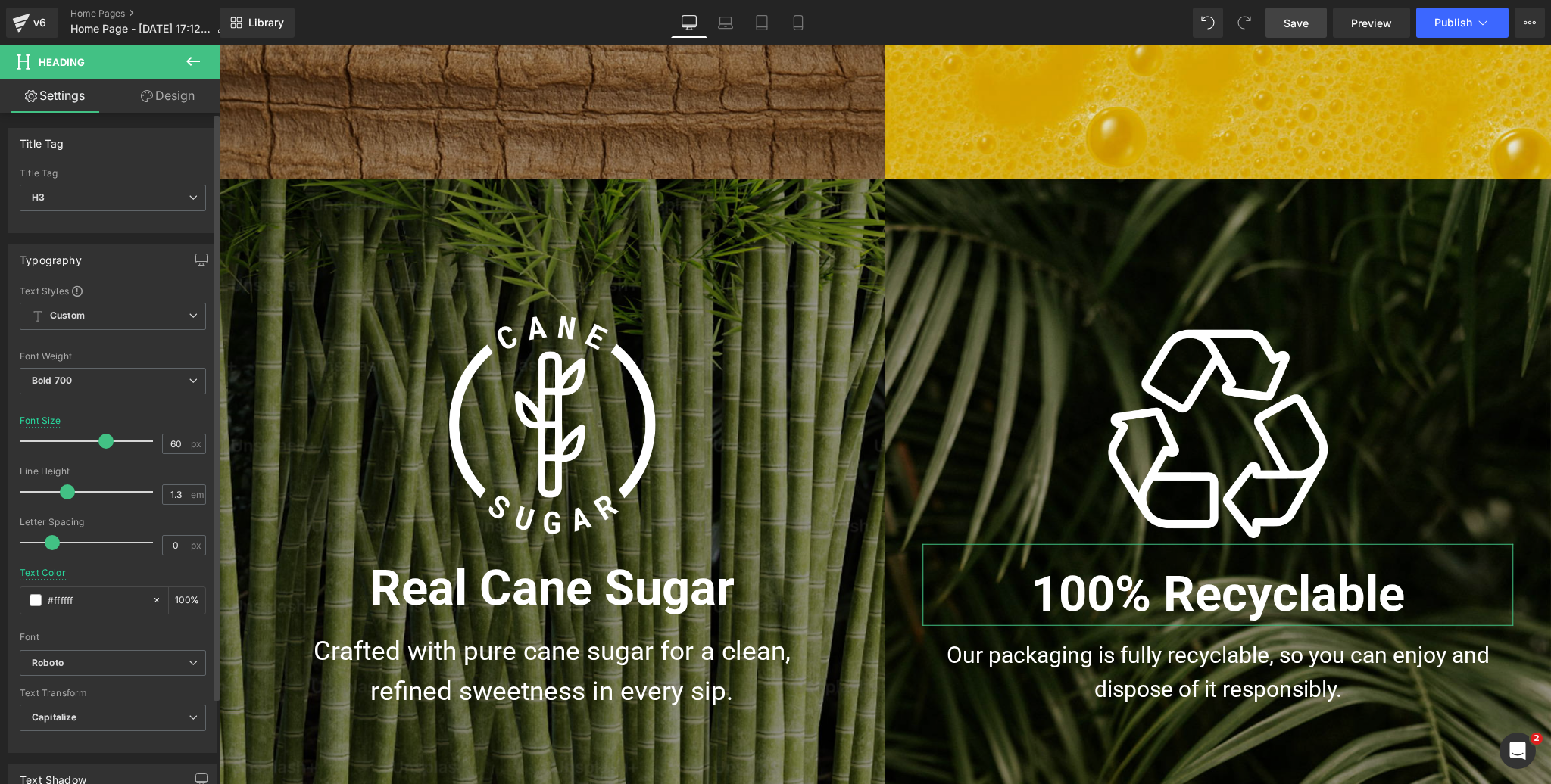
click at [102, 439] on span at bounding box center [106, 440] width 15 height 15
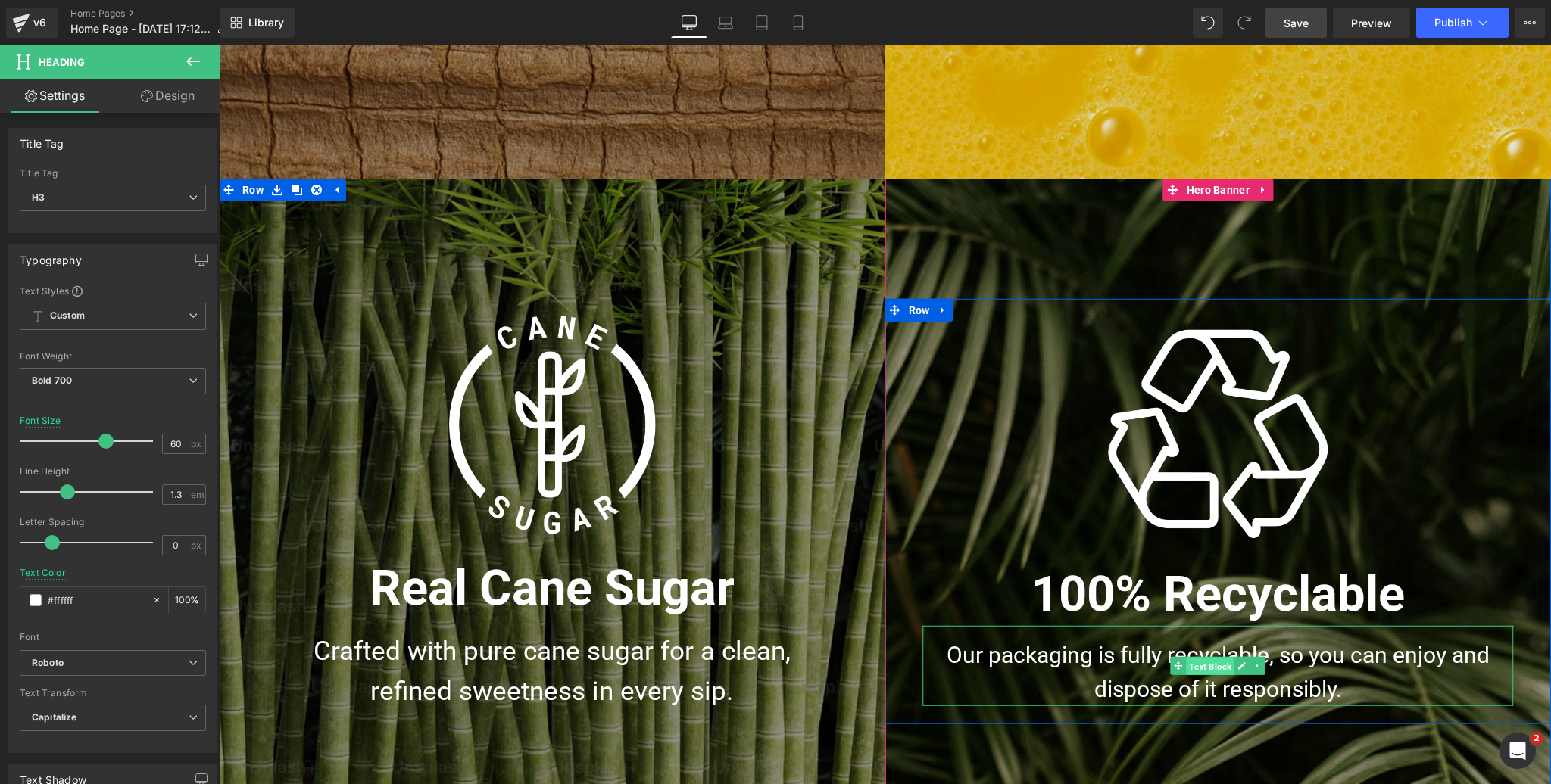
click at [1212, 667] on span "Text Block" at bounding box center [1210, 666] width 47 height 18
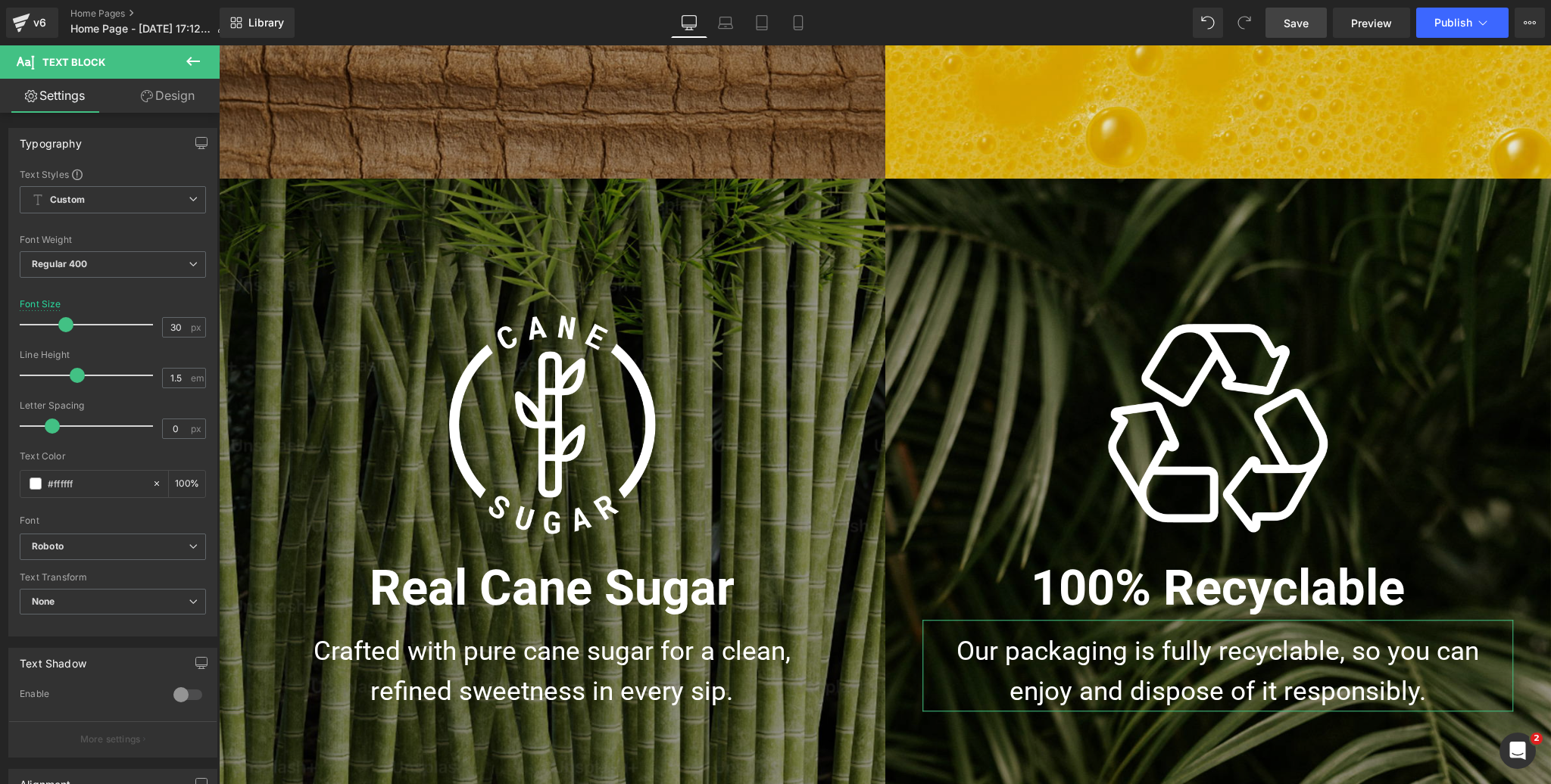
click at [64, 324] on span at bounding box center [65, 324] width 15 height 15
click at [186, 91] on link "Design" at bounding box center [167, 96] width 110 height 34
click at [0, 0] on div "Spacing" at bounding box center [0, 0] width 0 height 0
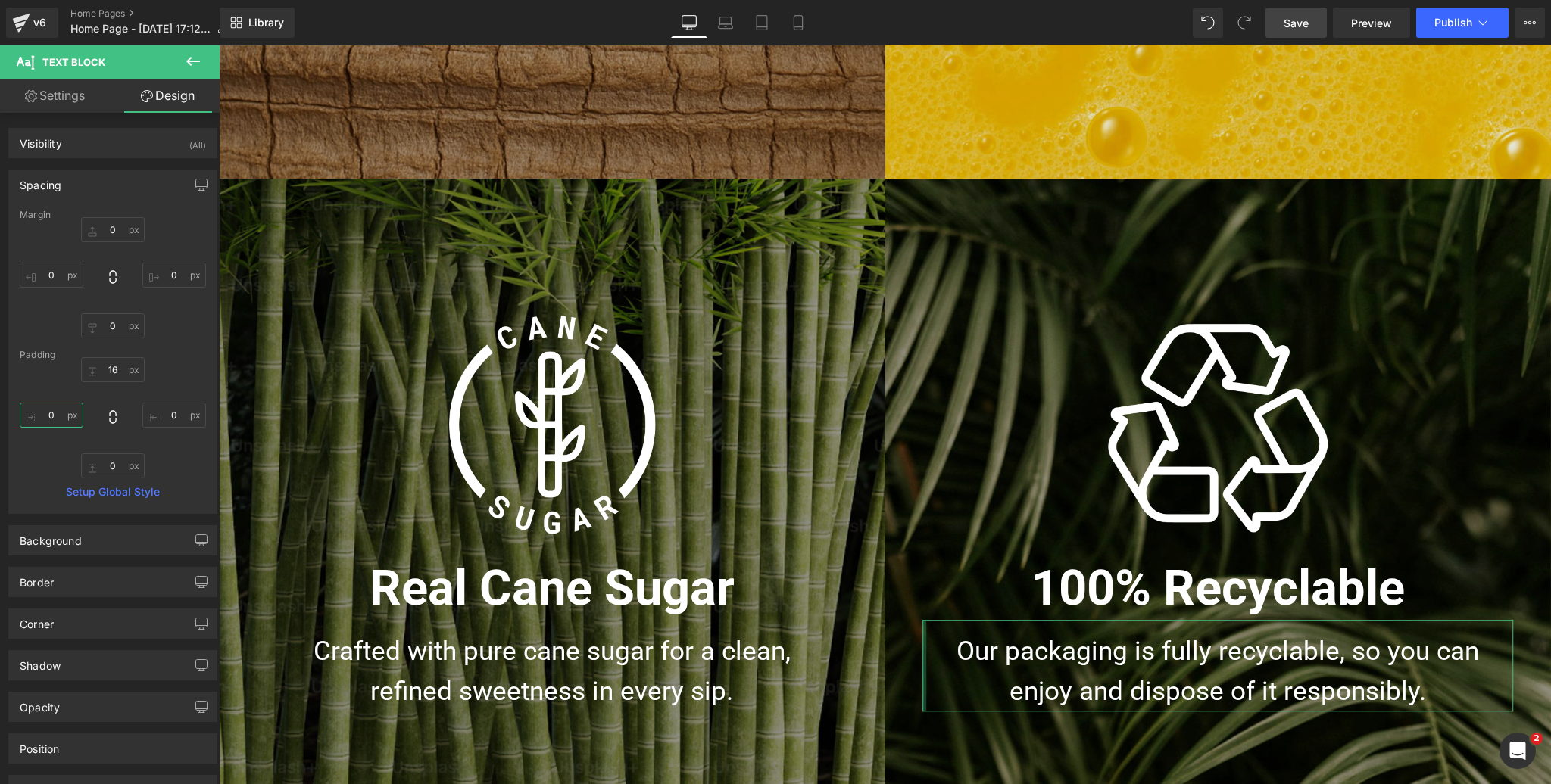
click at [52, 414] on input "text" at bounding box center [51, 415] width 63 height 25
type input "50"
click at [171, 414] on input "text" at bounding box center [174, 415] width 63 height 25
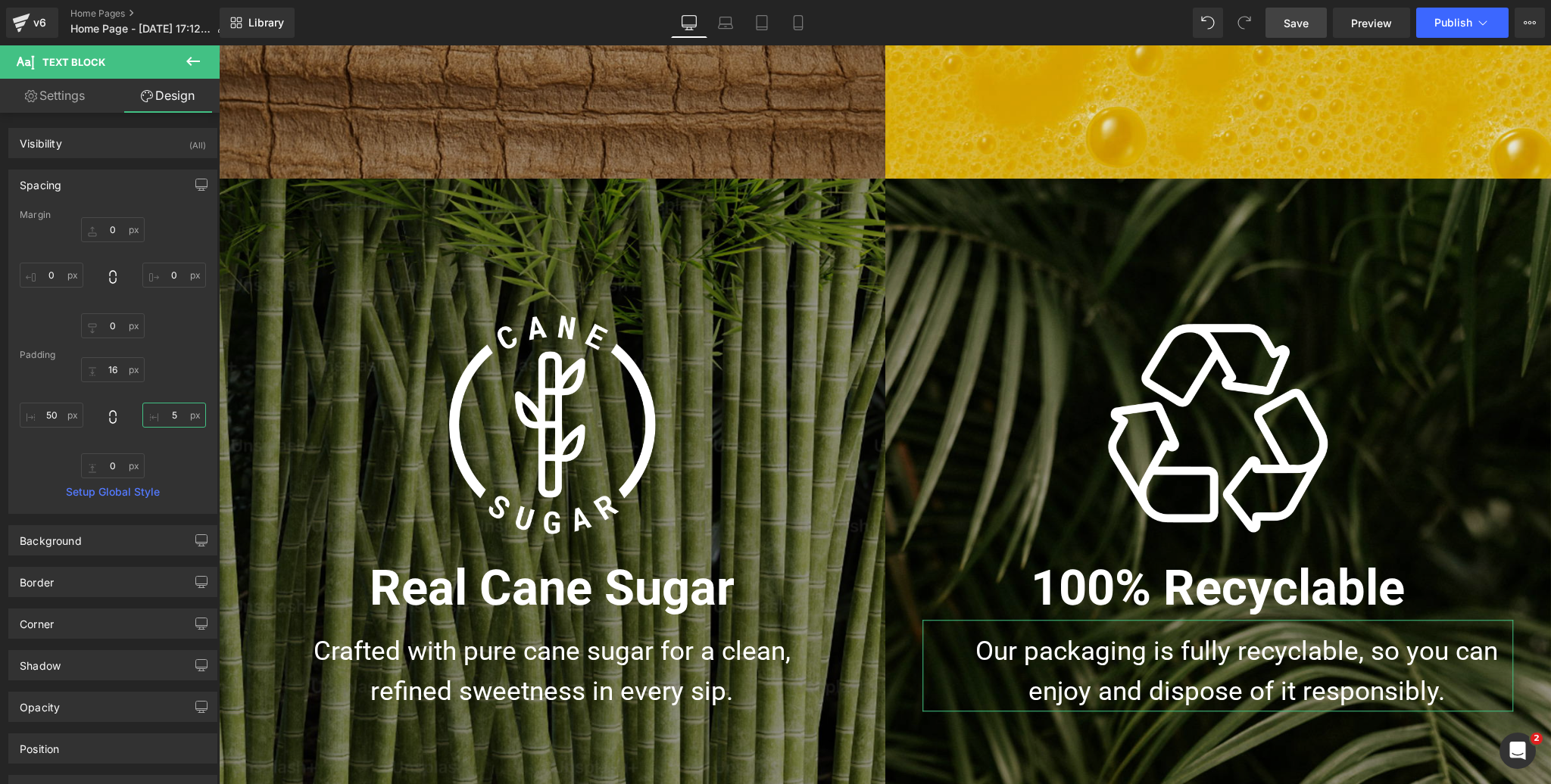
type input "50"
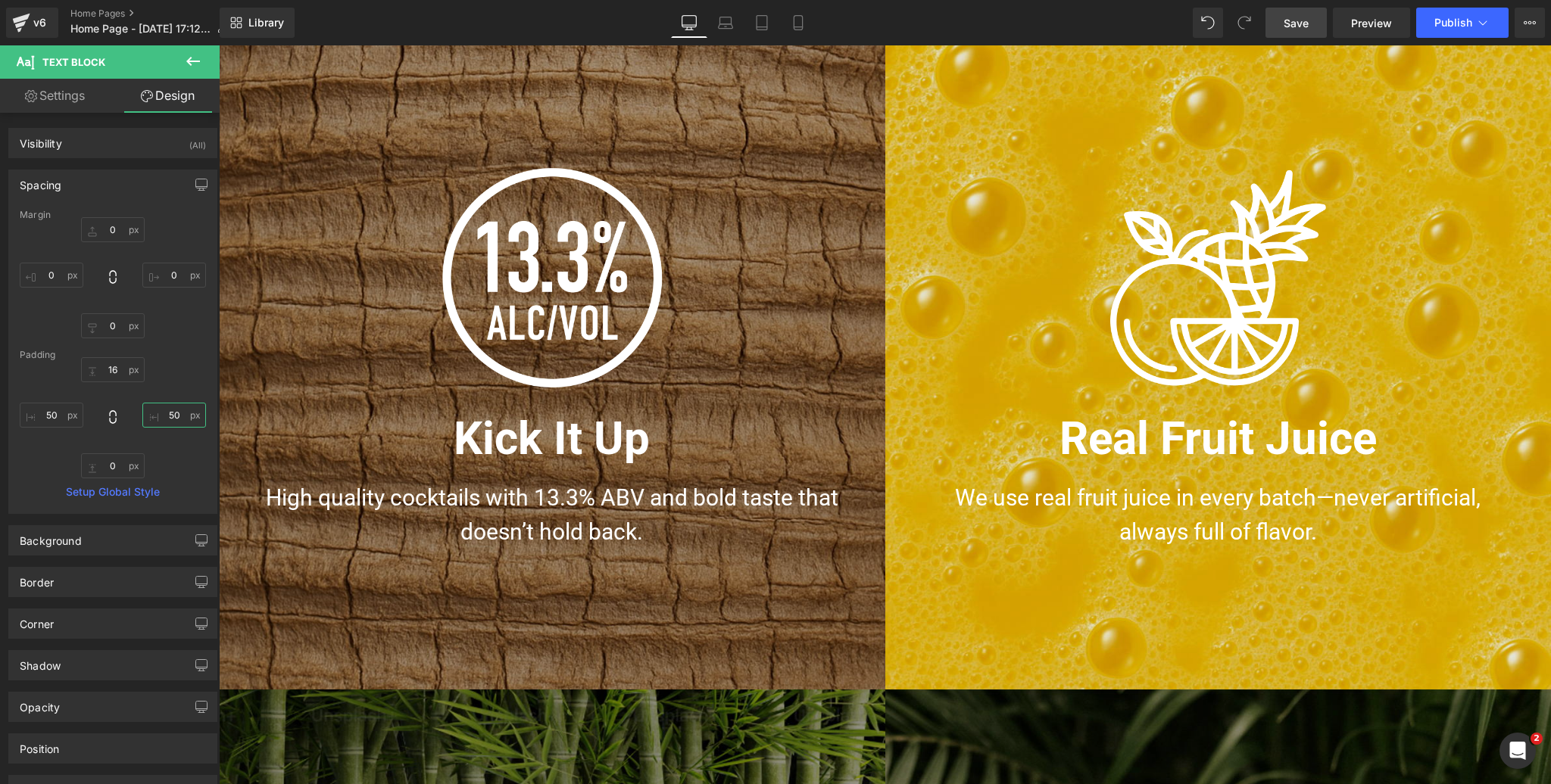
scroll to position [1001, 0]
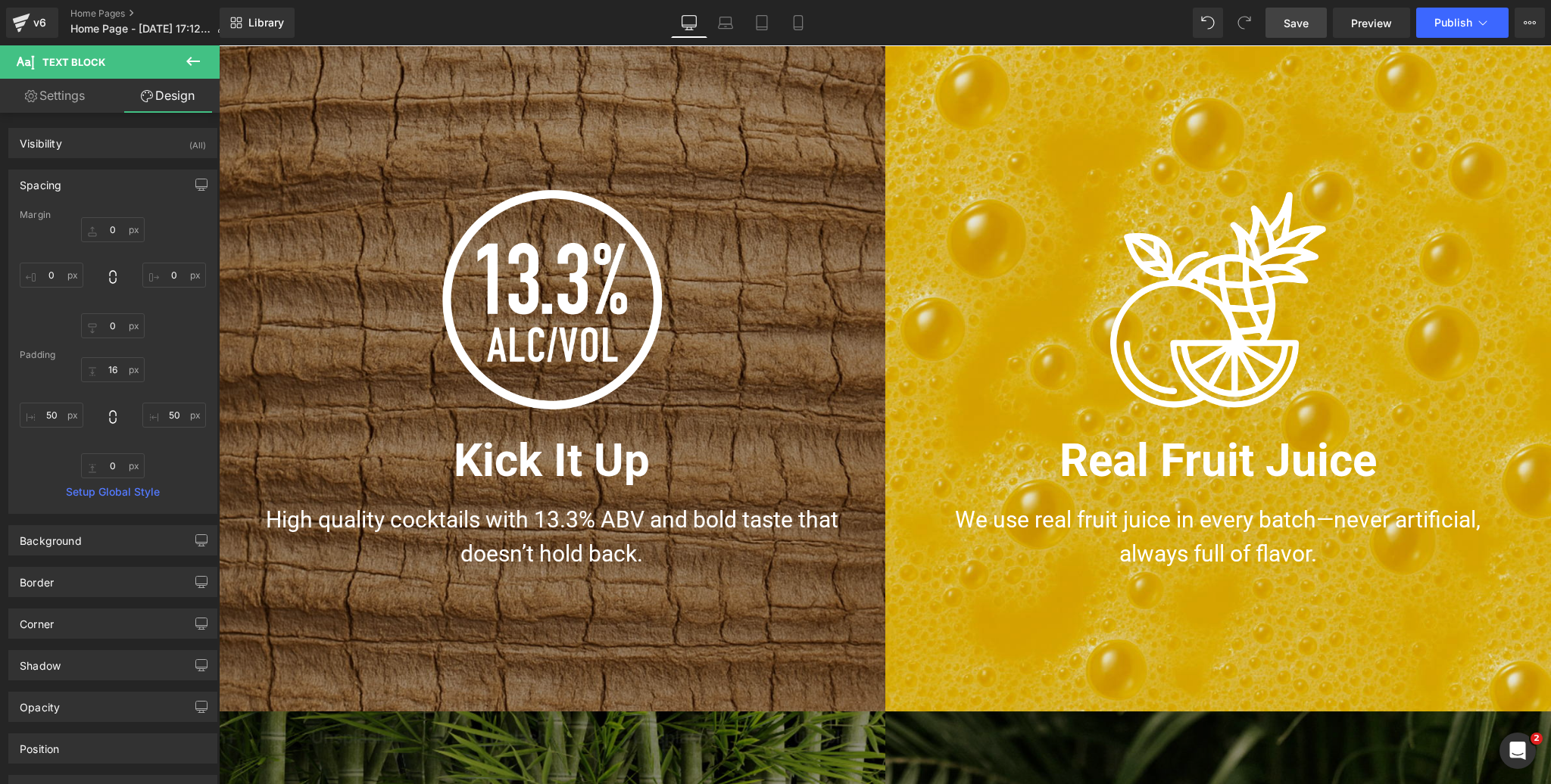
click at [545, 455] on div "Kick It Up Heading" at bounding box center [552, 452] width 591 height 77
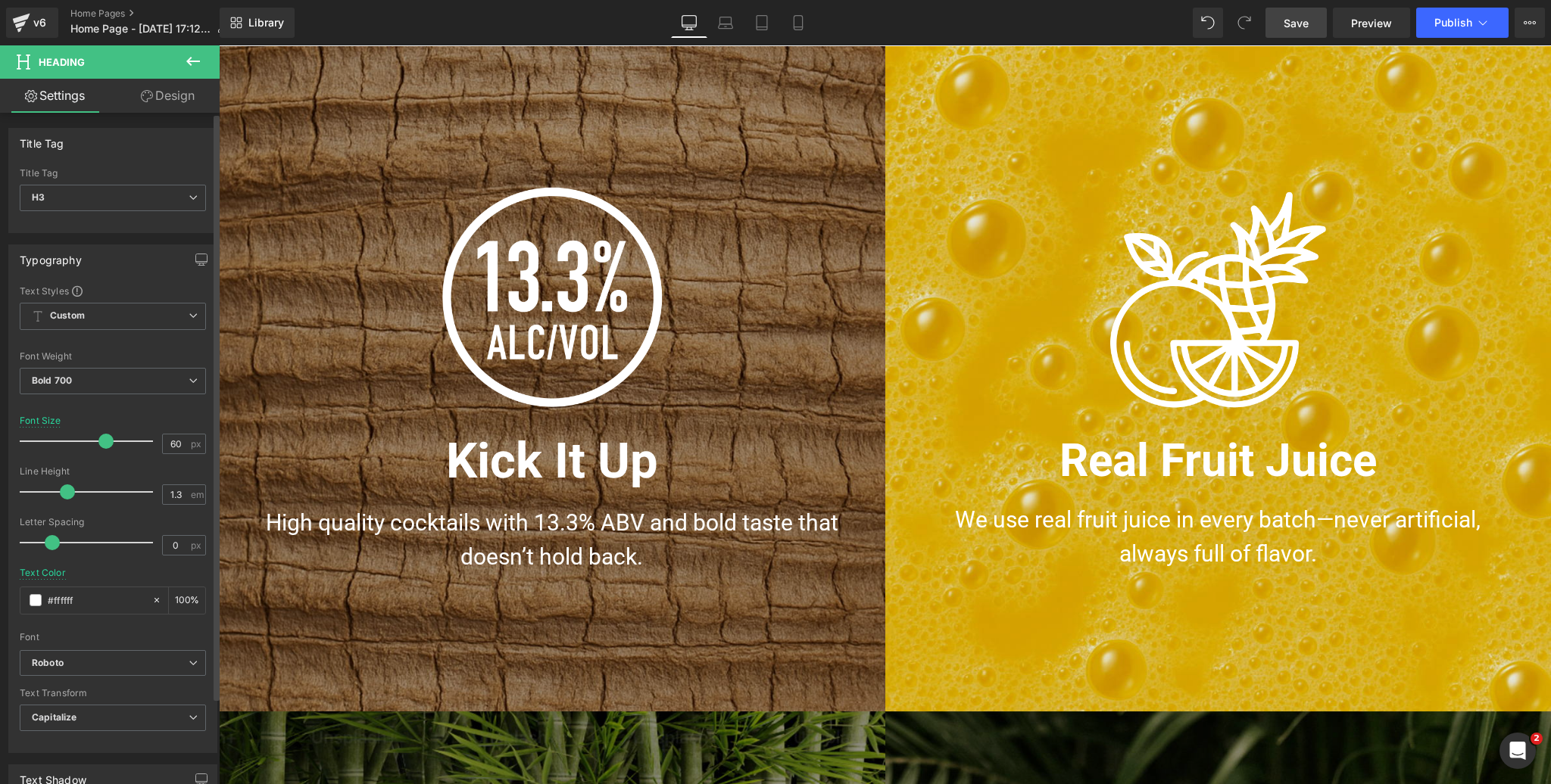
click at [101, 436] on span at bounding box center [106, 440] width 15 height 15
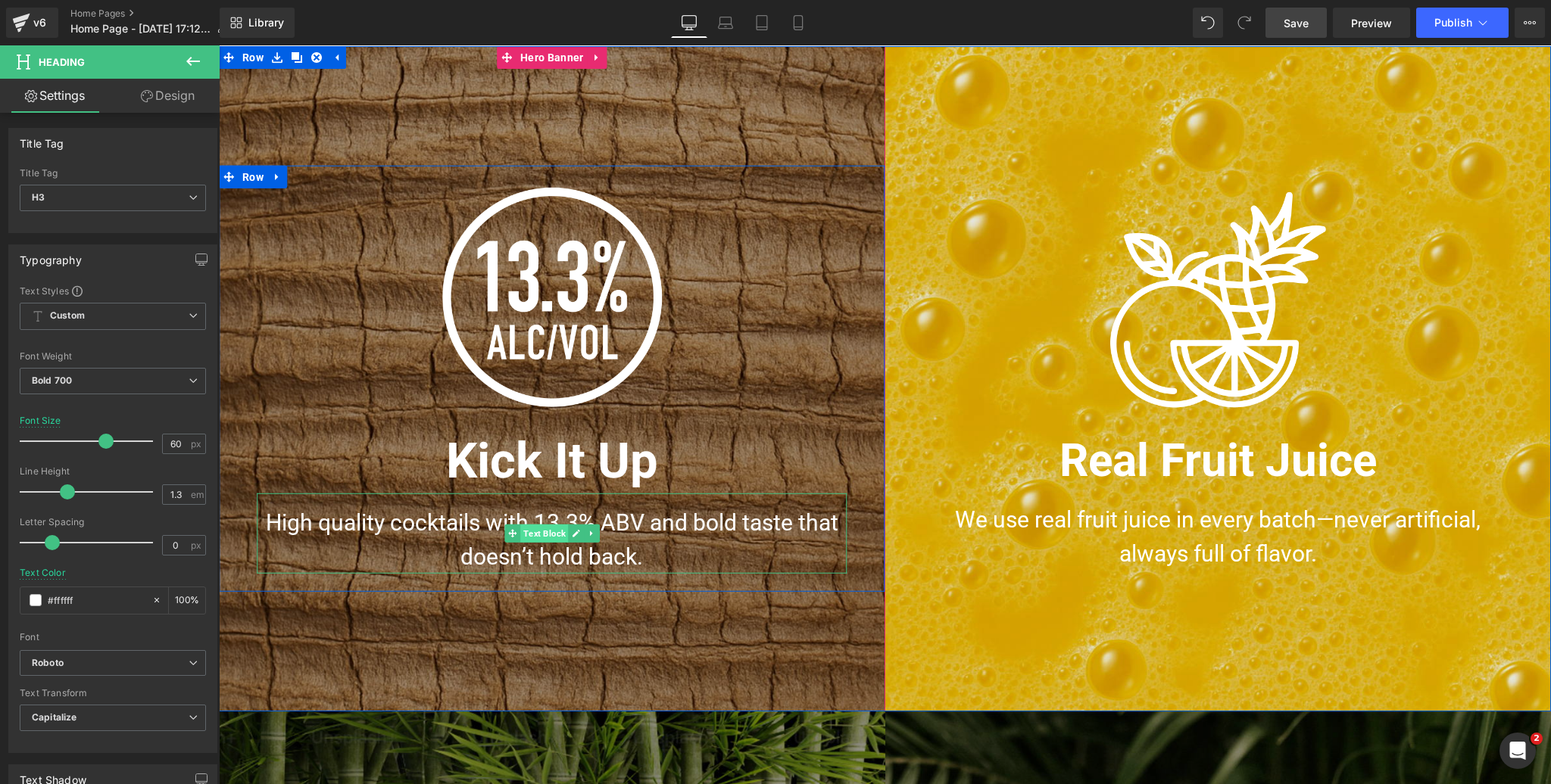
click at [539, 536] on span "Text Block" at bounding box center [544, 534] width 47 height 18
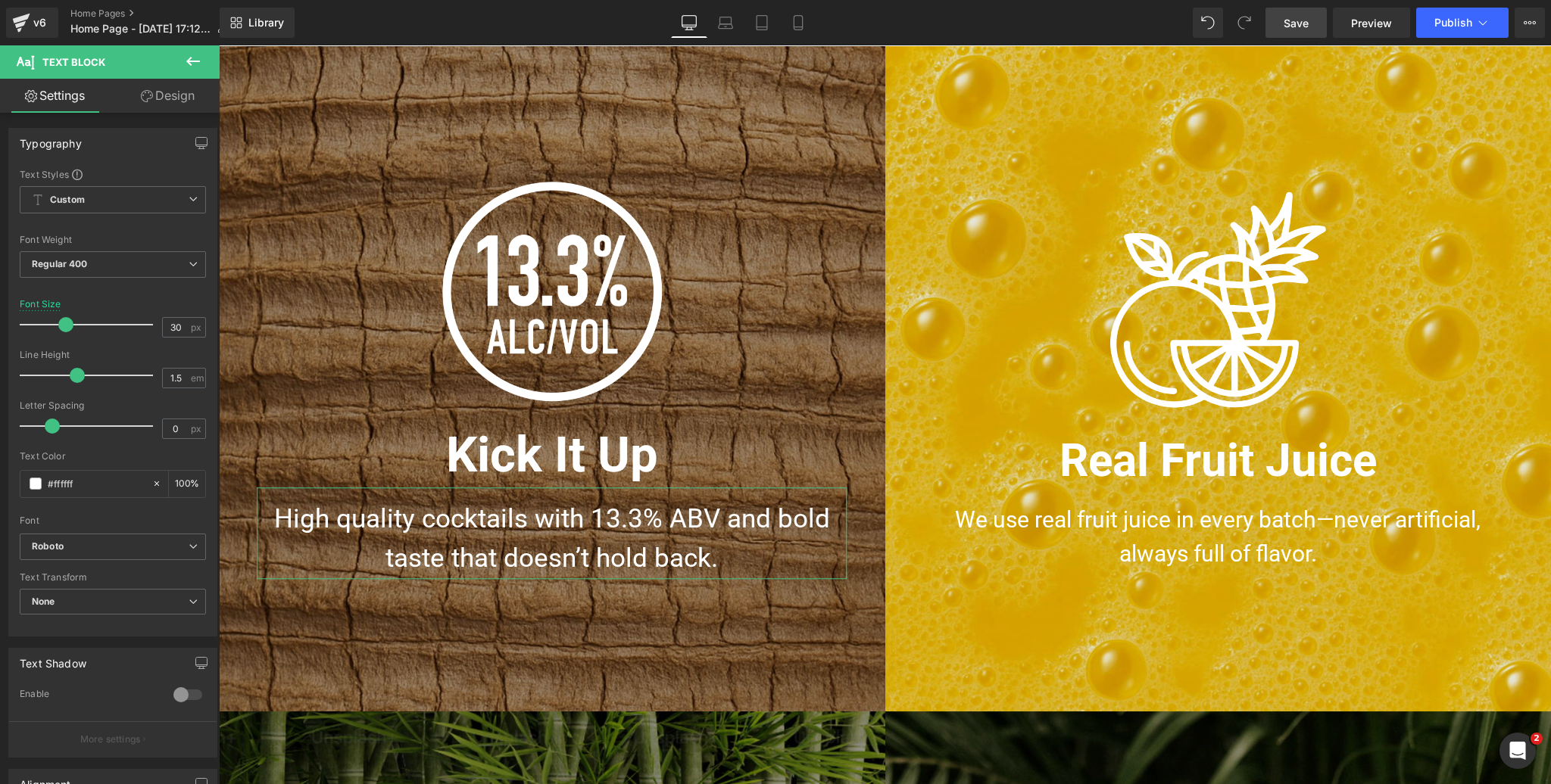
click at [62, 323] on span at bounding box center [65, 324] width 15 height 15
click at [172, 98] on link "Design" at bounding box center [167, 96] width 110 height 34
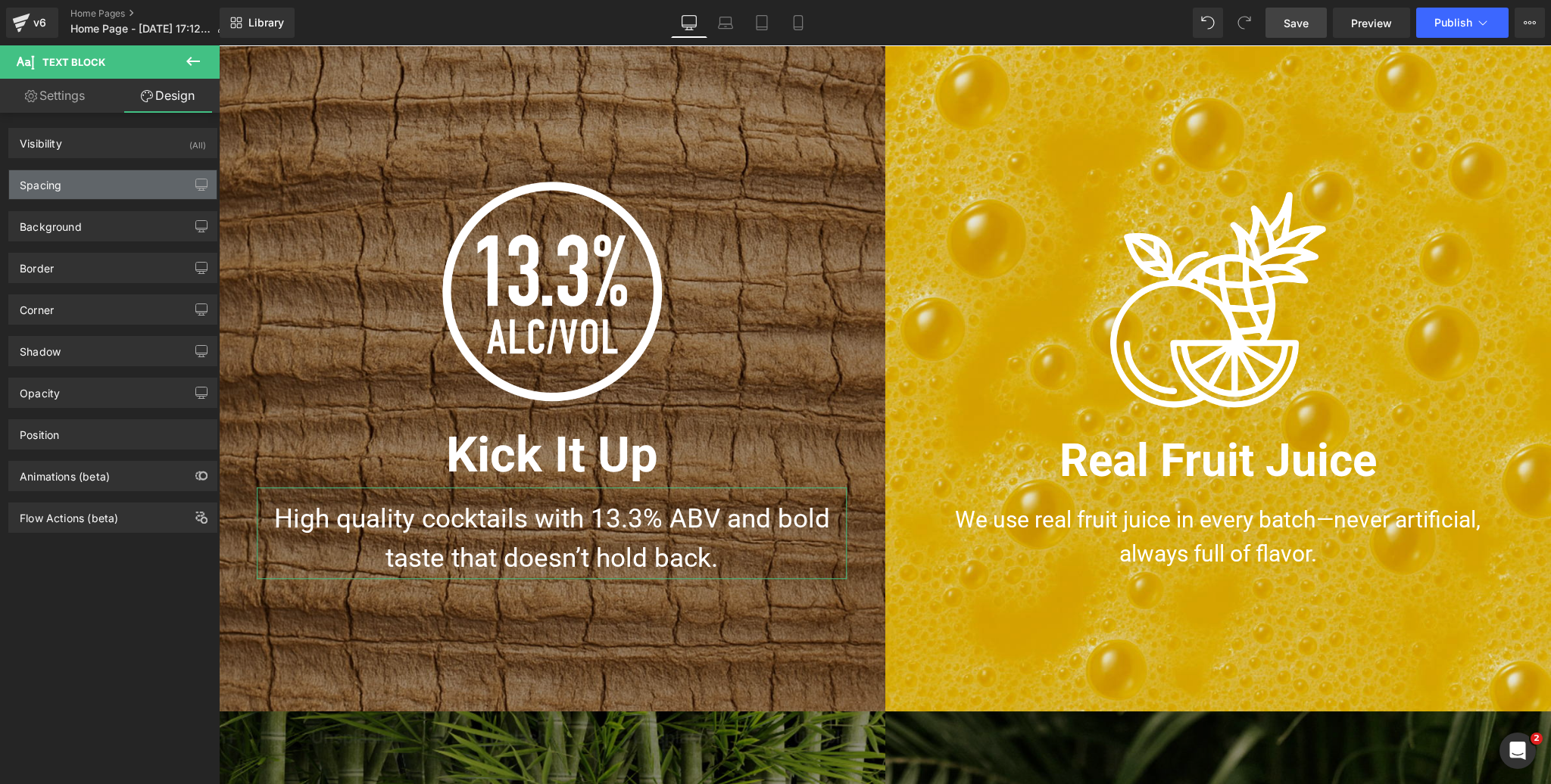
click at [89, 183] on div "Spacing" at bounding box center [113, 185] width 208 height 29
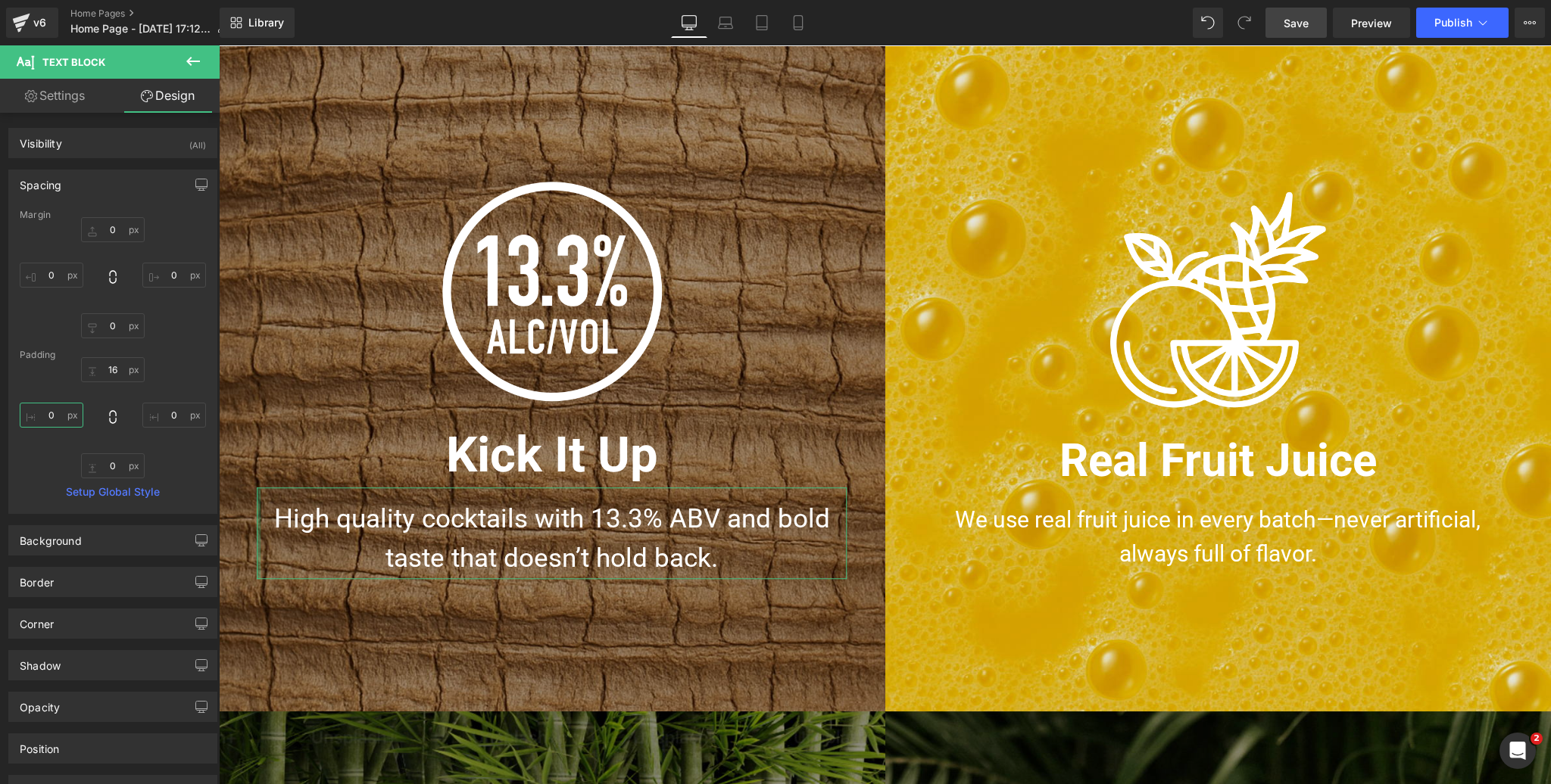
click at [46, 420] on input "text" at bounding box center [51, 415] width 63 height 25
type input "50"
click at [173, 415] on input "text" at bounding box center [174, 415] width 63 height 25
type input "50"
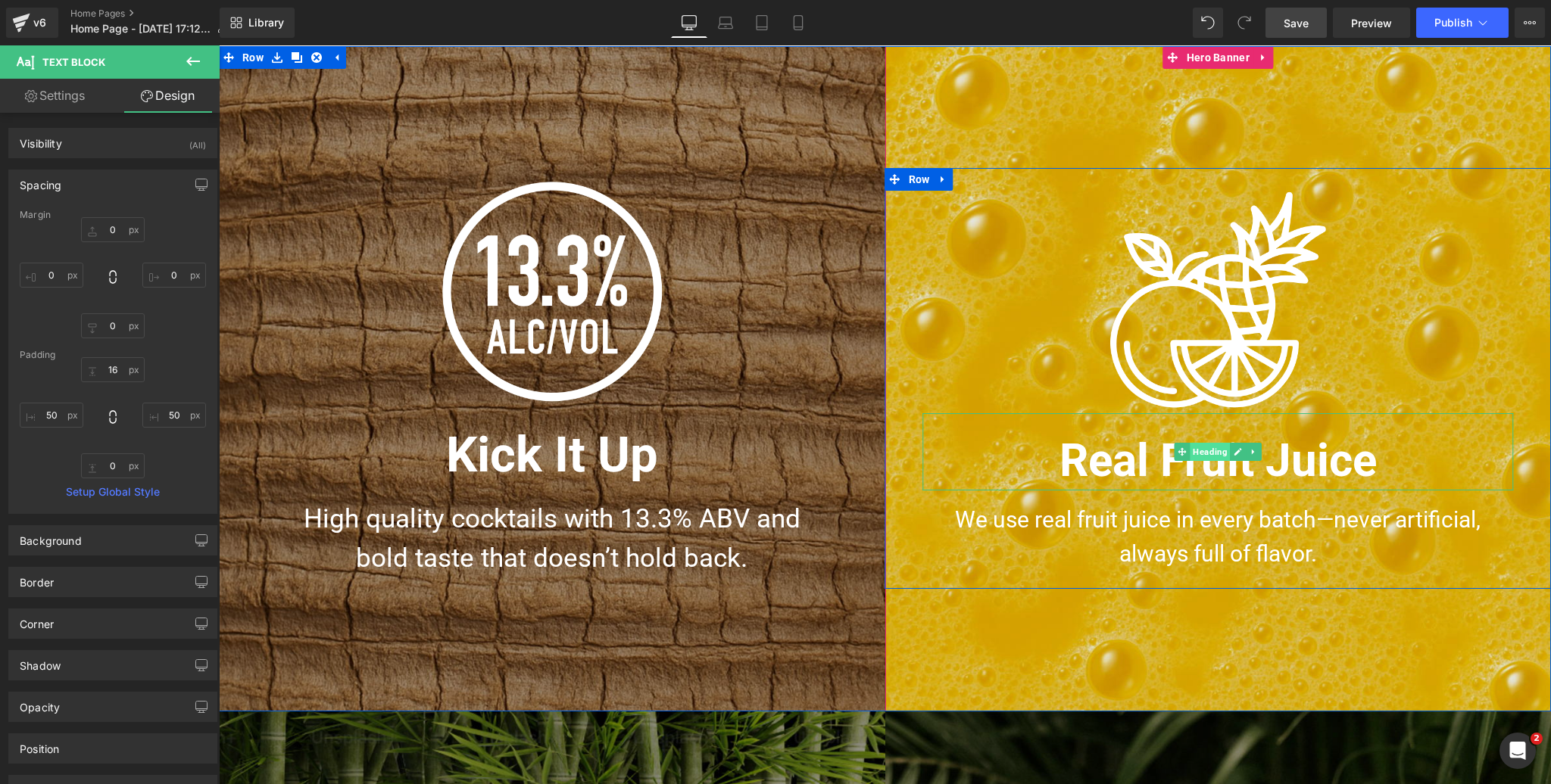
click at [1211, 455] on span "Heading" at bounding box center [1210, 452] width 40 height 18
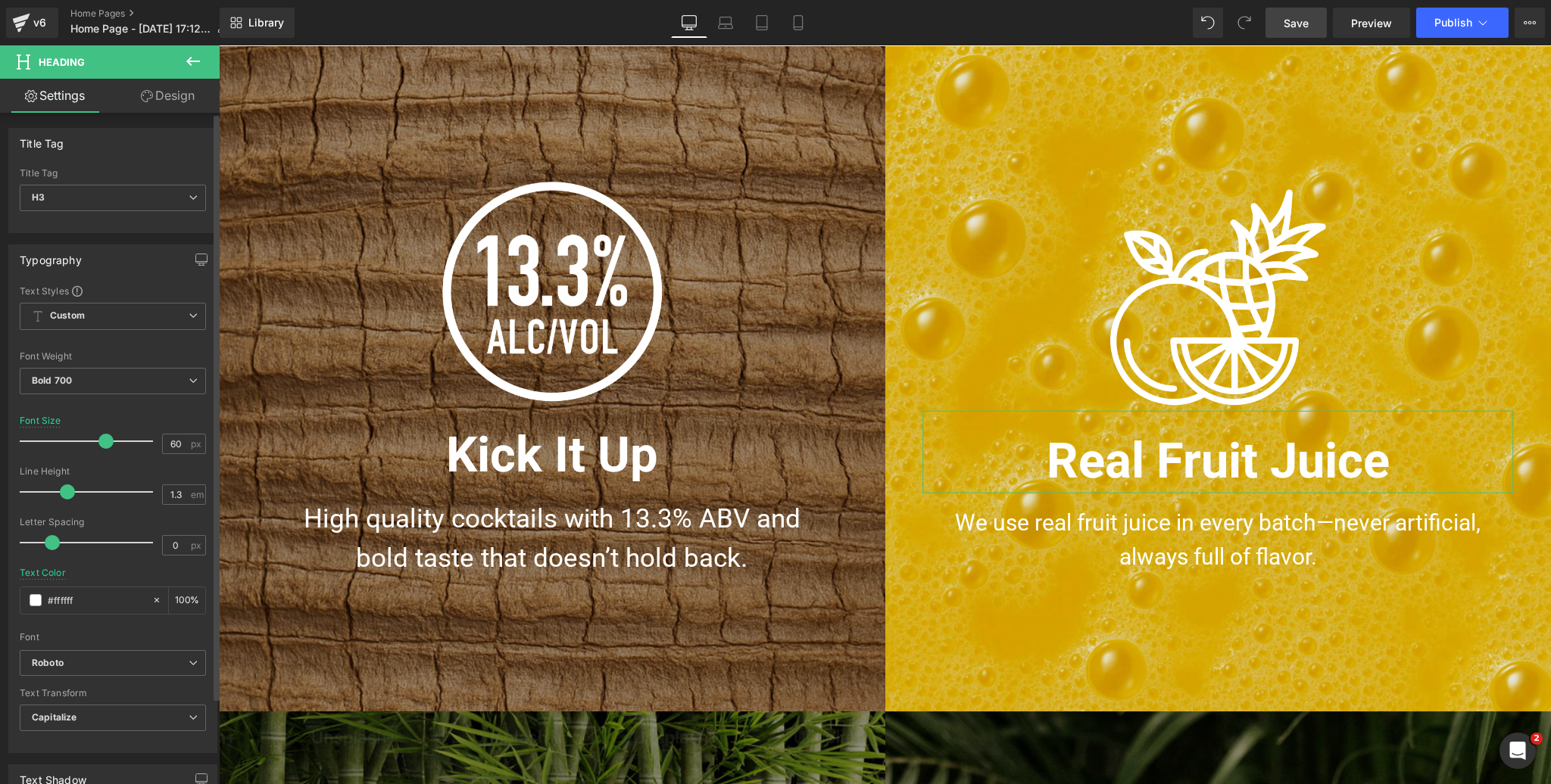
click at [104, 439] on span at bounding box center [106, 440] width 15 height 15
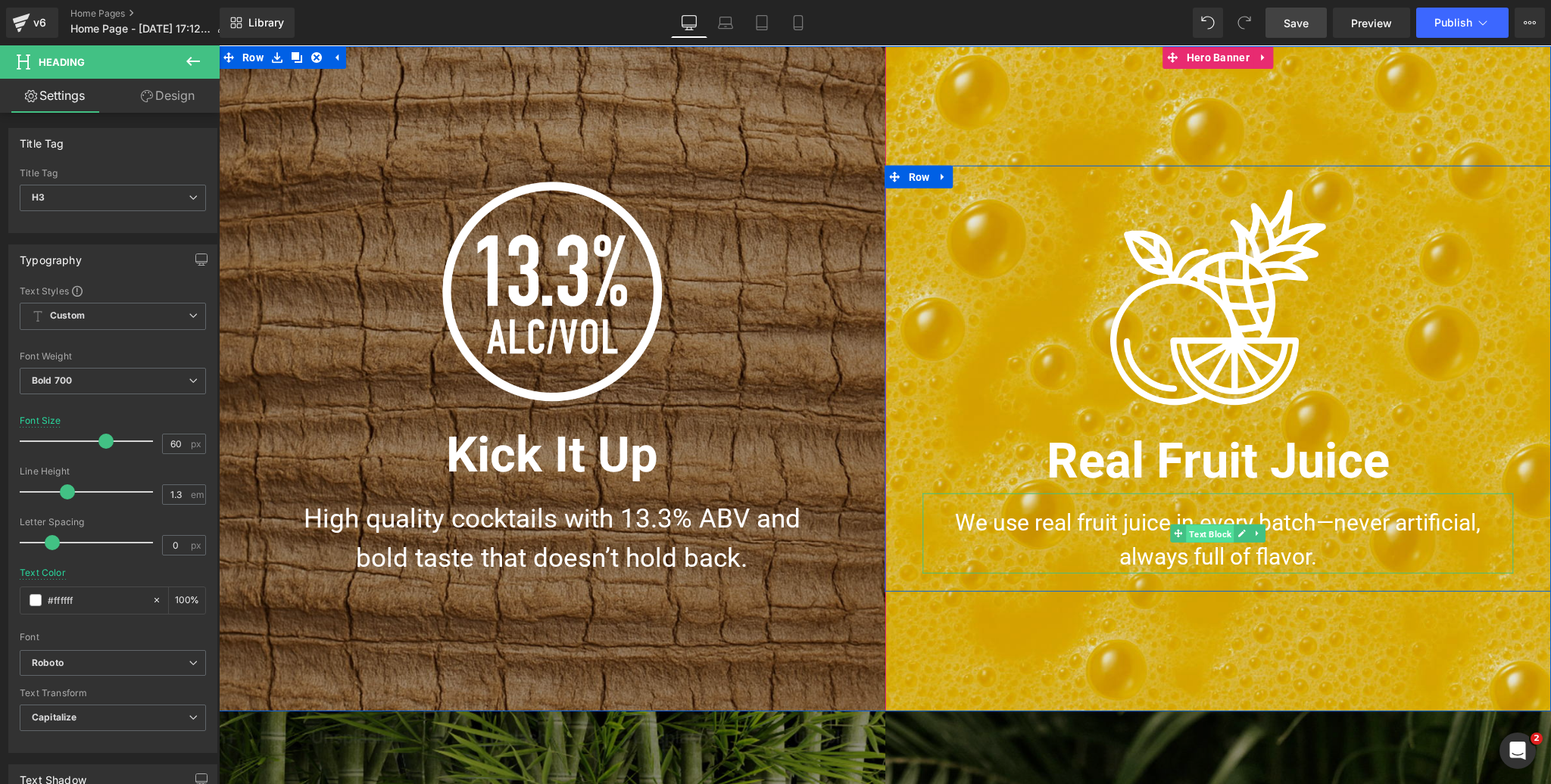
click at [1220, 532] on span "Text Block" at bounding box center [1210, 534] width 47 height 18
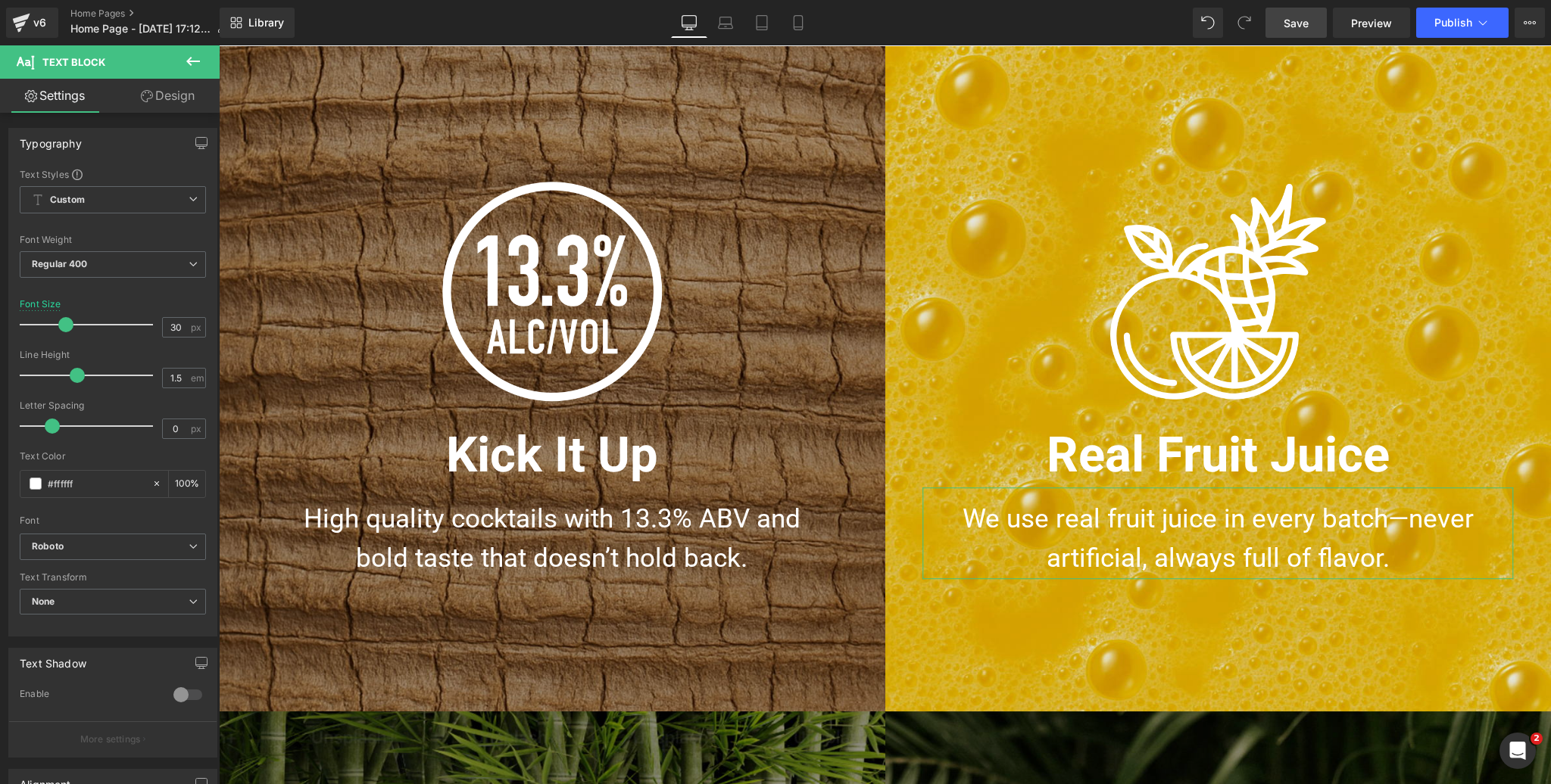
click at [68, 322] on span at bounding box center [65, 324] width 15 height 15
click at [184, 91] on link "Design" at bounding box center [167, 96] width 110 height 34
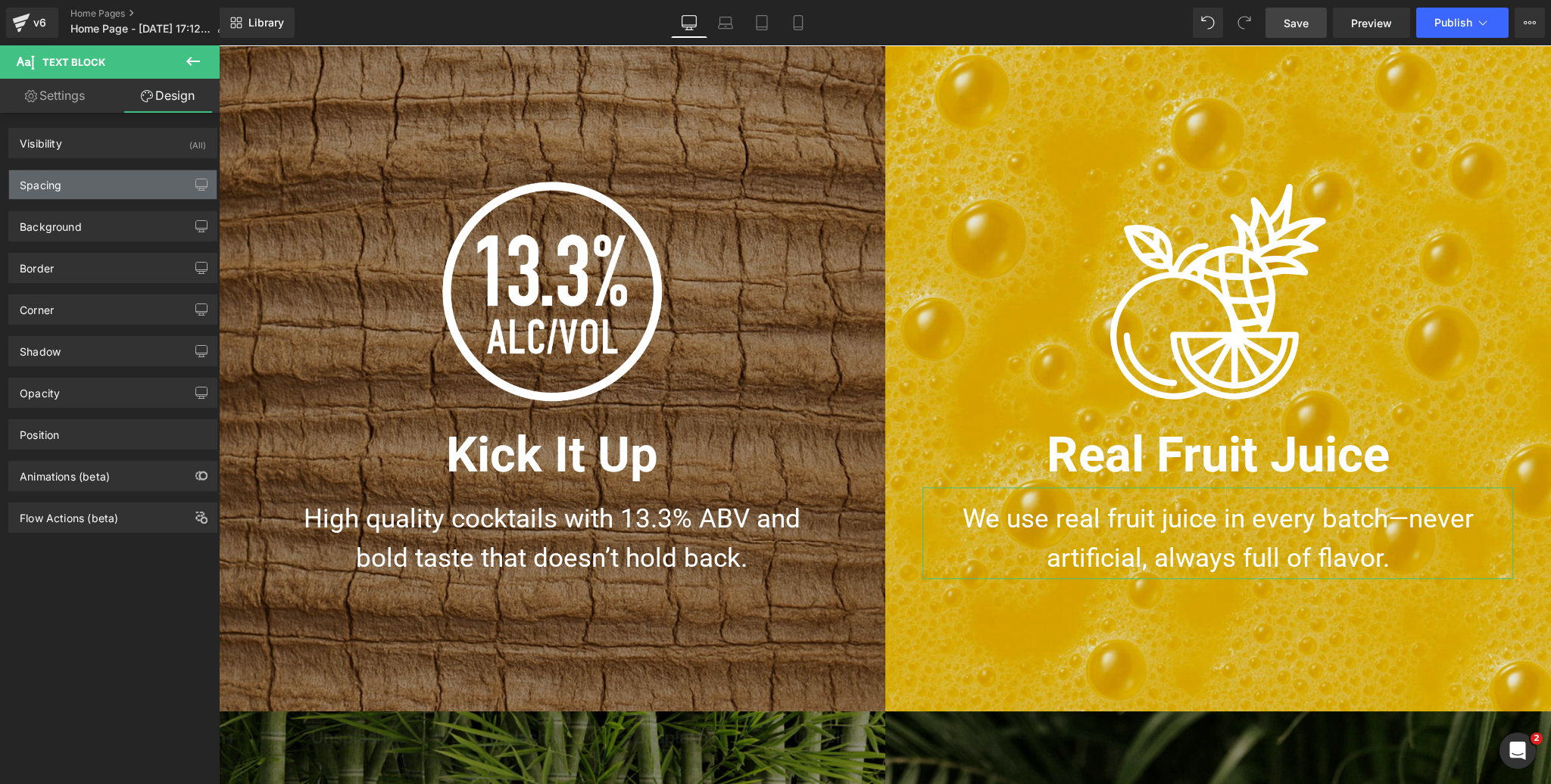
click at [93, 183] on div "Spacing" at bounding box center [113, 185] width 208 height 29
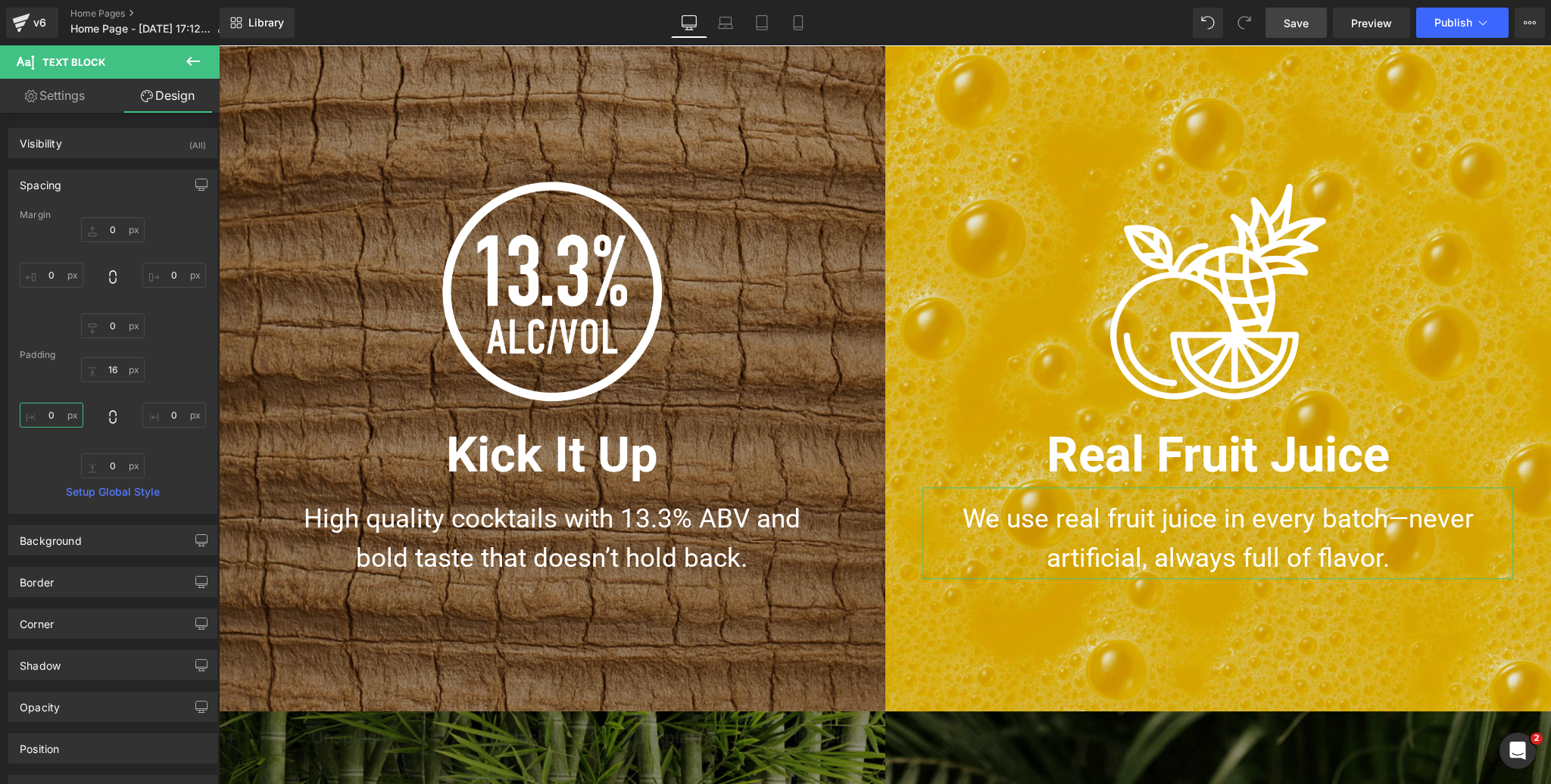
click at [57, 414] on input "text" at bounding box center [51, 415] width 63 height 25
type input "50"
click at [172, 414] on input "text" at bounding box center [174, 415] width 63 height 25
type input "50"
click at [1296, 18] on span "Save" at bounding box center [1296, 23] width 25 height 16
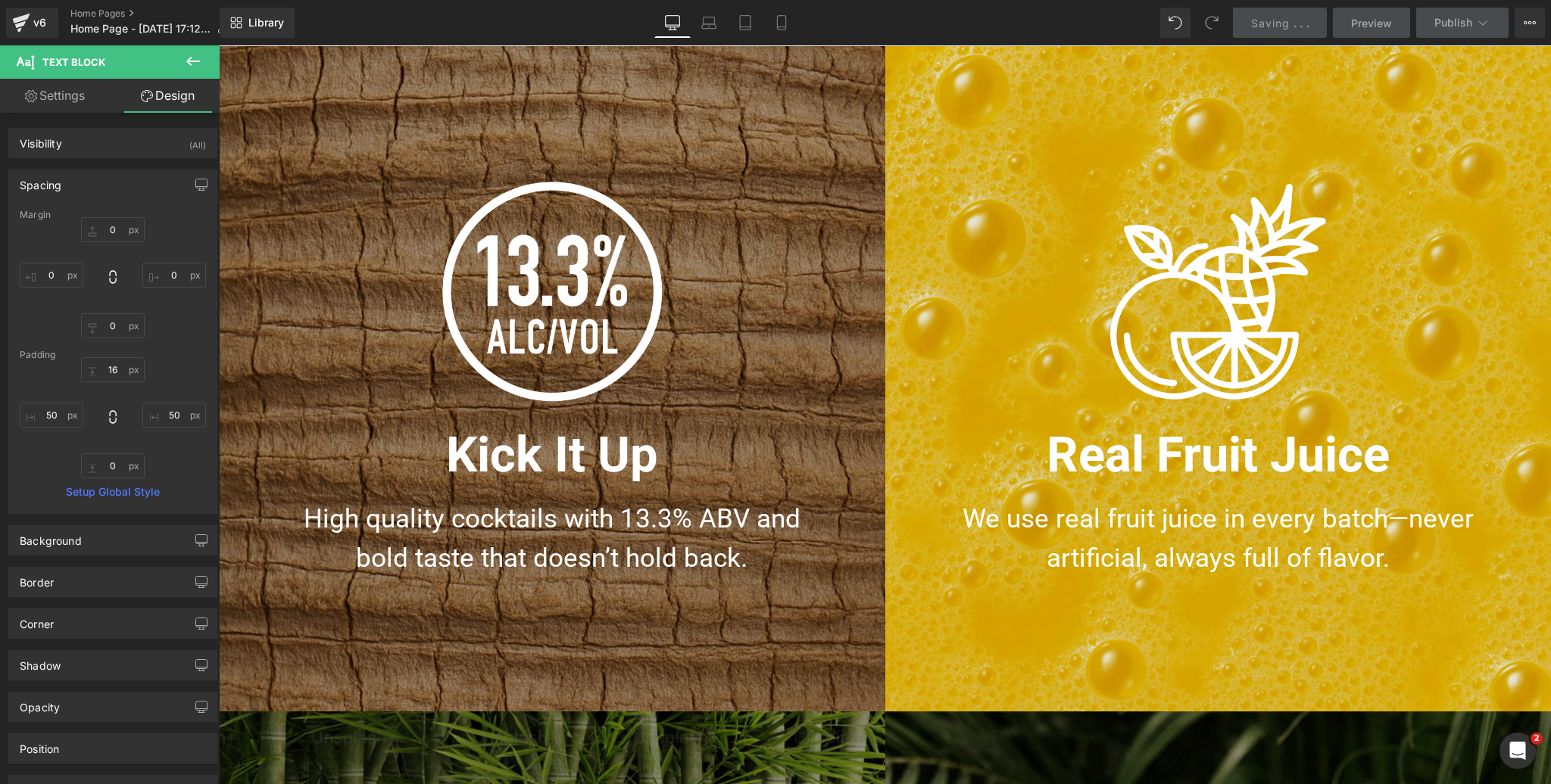
click at [1355, 21] on span "Preview" at bounding box center [1371, 23] width 41 height 16
click at [1294, 22] on span "Save" at bounding box center [1296, 23] width 25 height 16
click at [1367, 25] on span "Preview" at bounding box center [1371, 23] width 41 height 16
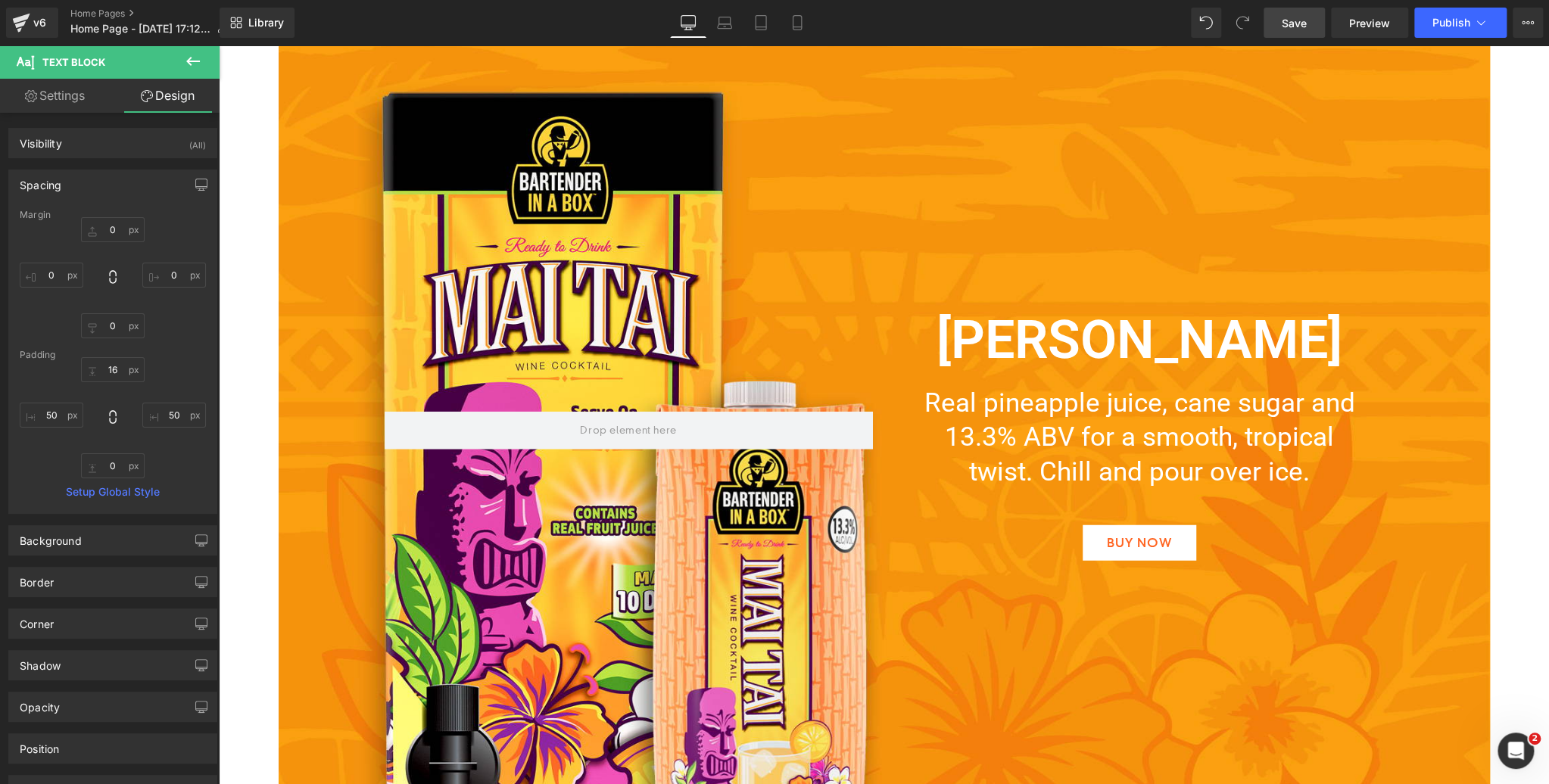
scroll to position [3193, 0]
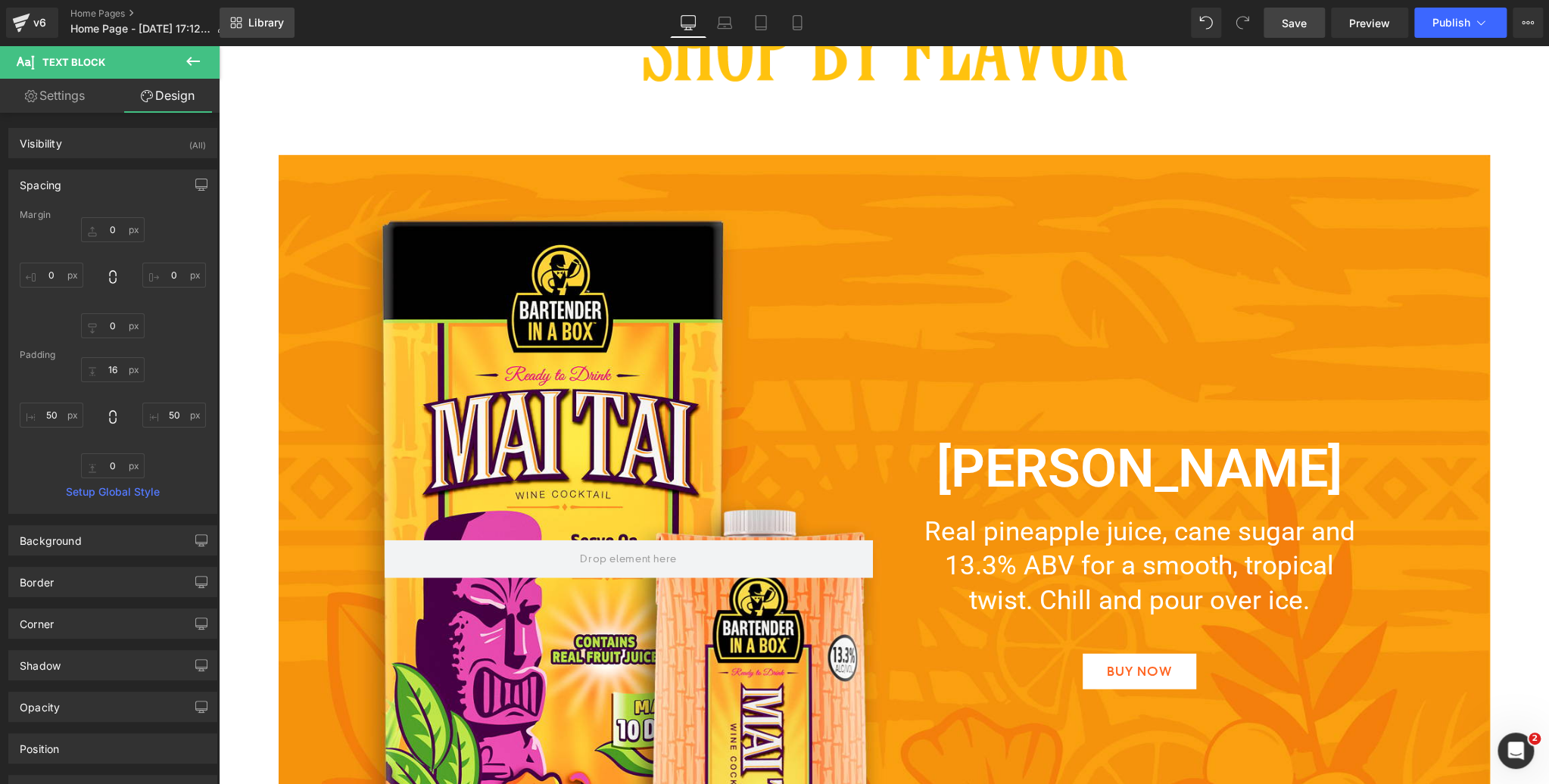
click at [251, 29] on span "Library" at bounding box center [265, 23] width 35 height 14
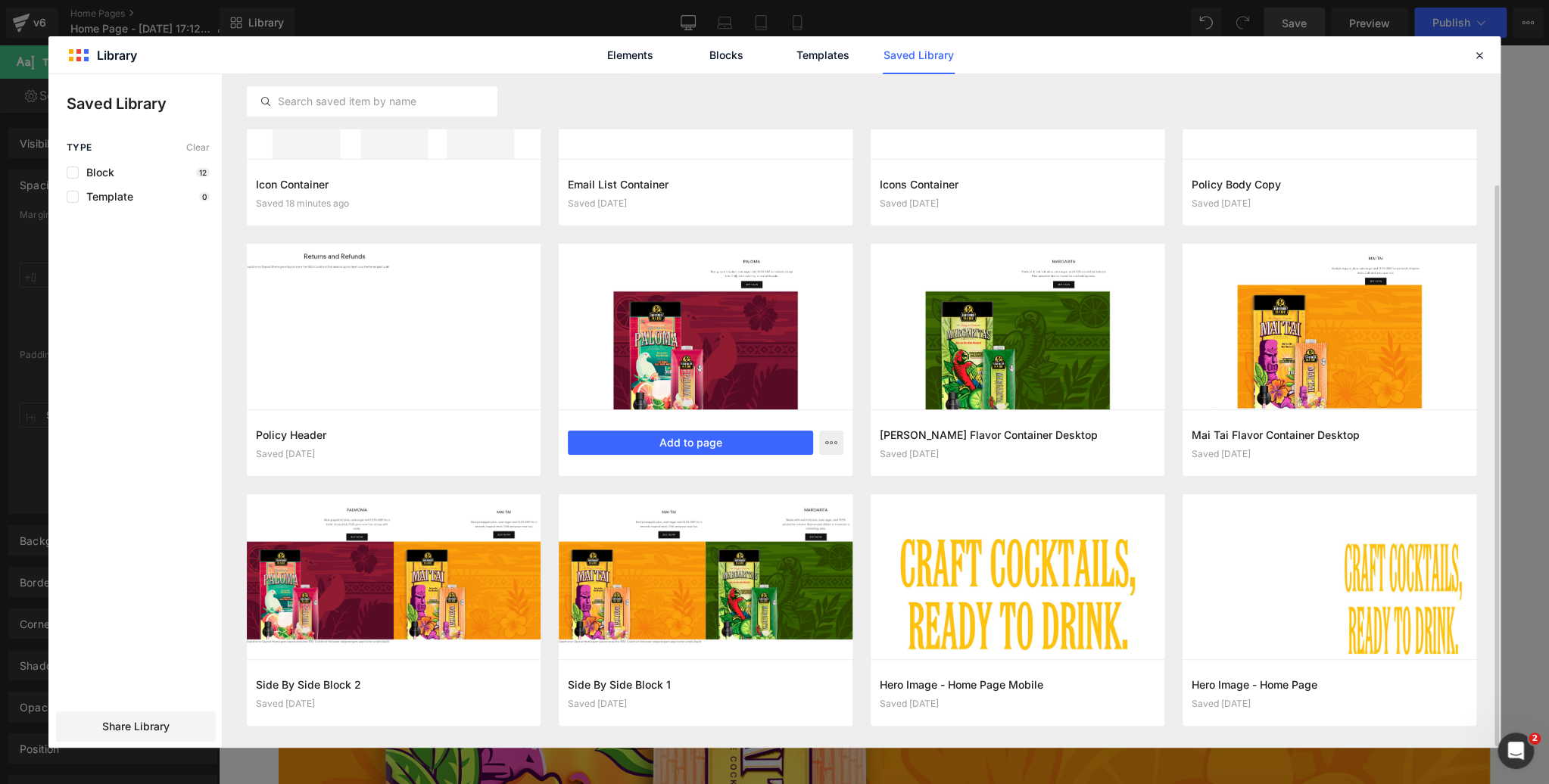
scroll to position [134, 0]
click at [831, 441] on icon "button" at bounding box center [832, 444] width 12 height 12
click at [711, 507] on p "Delete" at bounding box center [717, 510] width 32 height 14
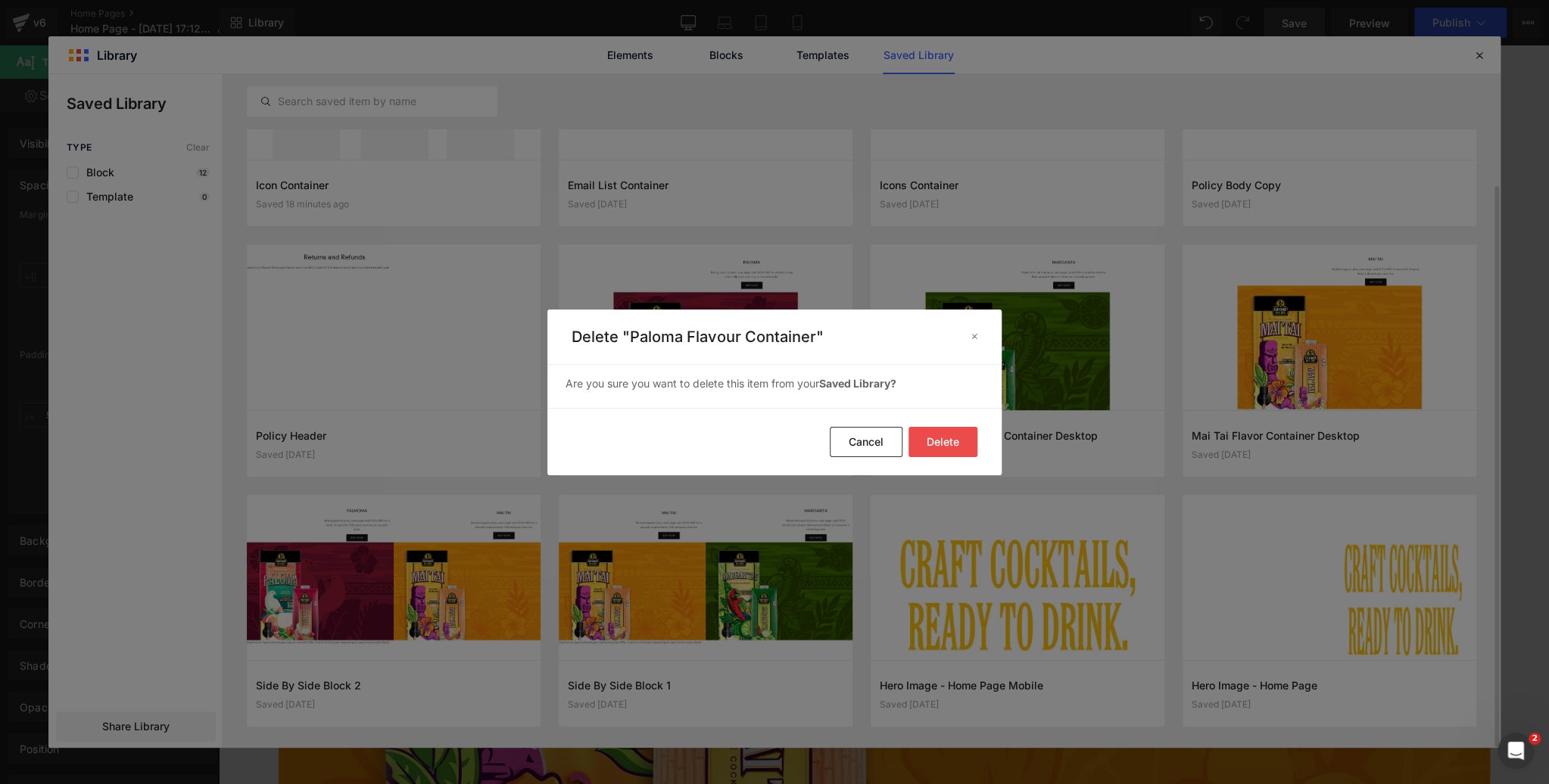
click at [941, 444] on button "Delete" at bounding box center [942, 442] width 69 height 30
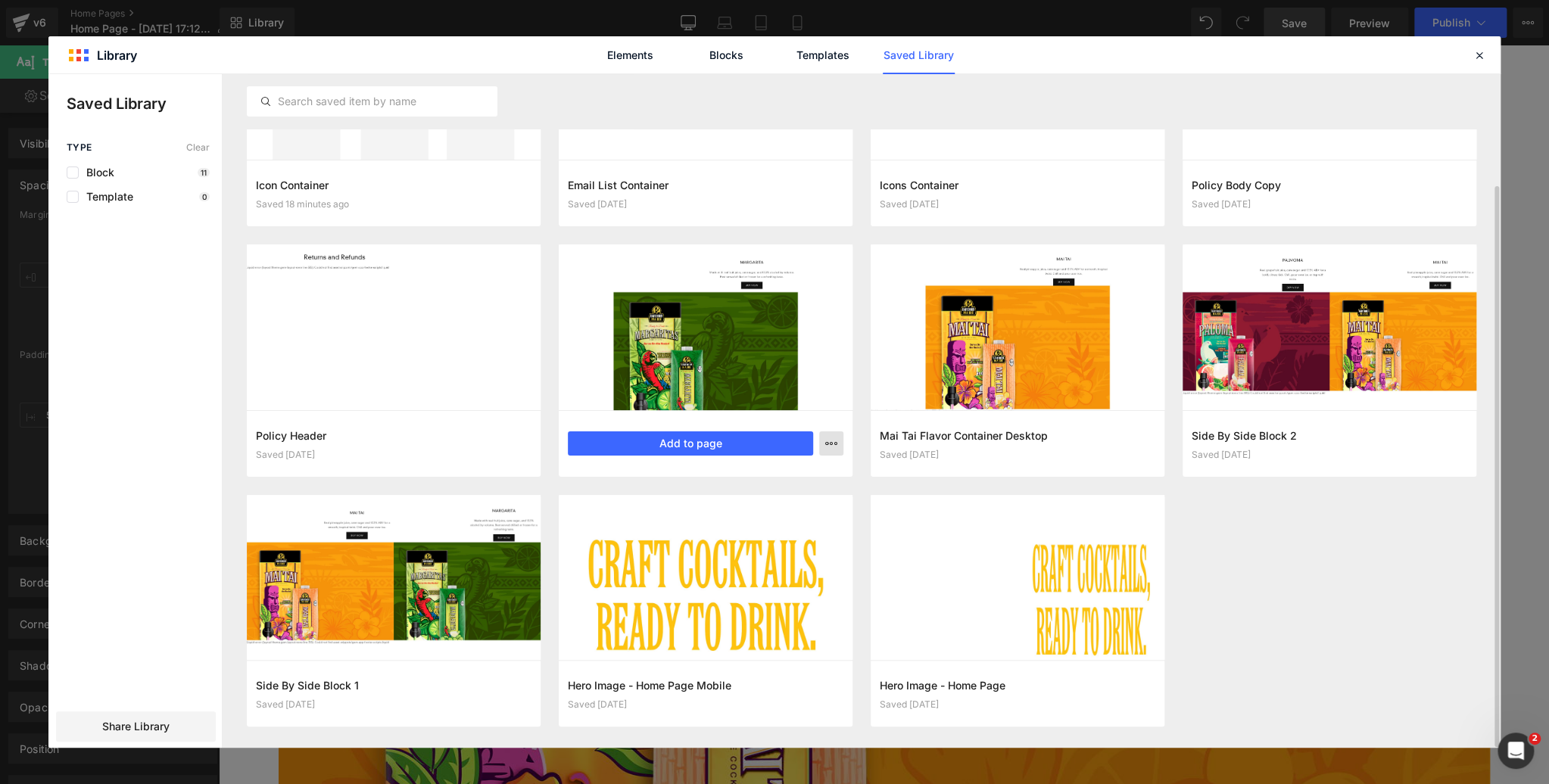
click at [831, 443] on icon "button" at bounding box center [832, 444] width 12 height 12
click at [719, 508] on p "Delete" at bounding box center [717, 510] width 32 height 14
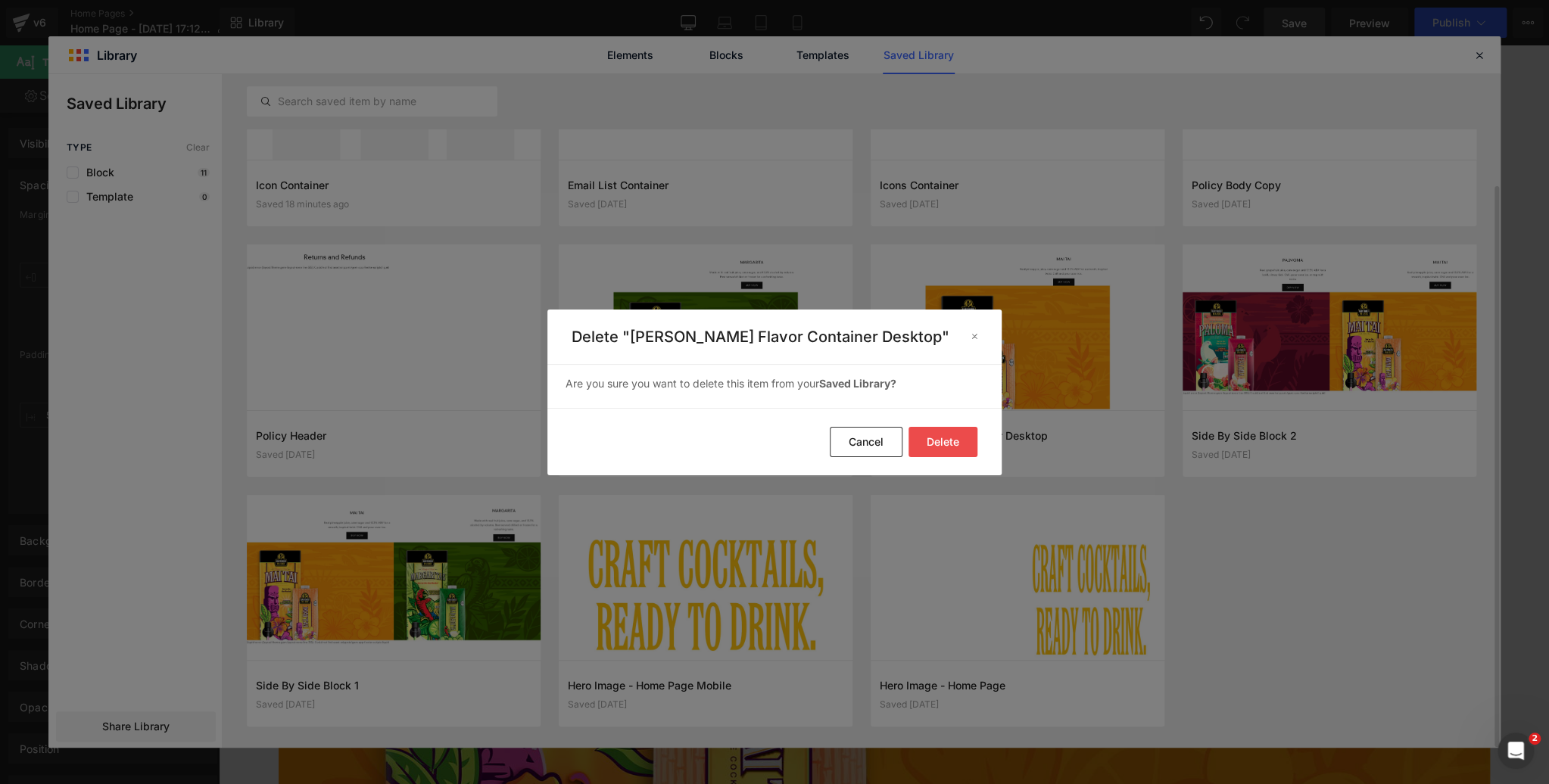
click at [942, 445] on button "Delete" at bounding box center [942, 442] width 69 height 30
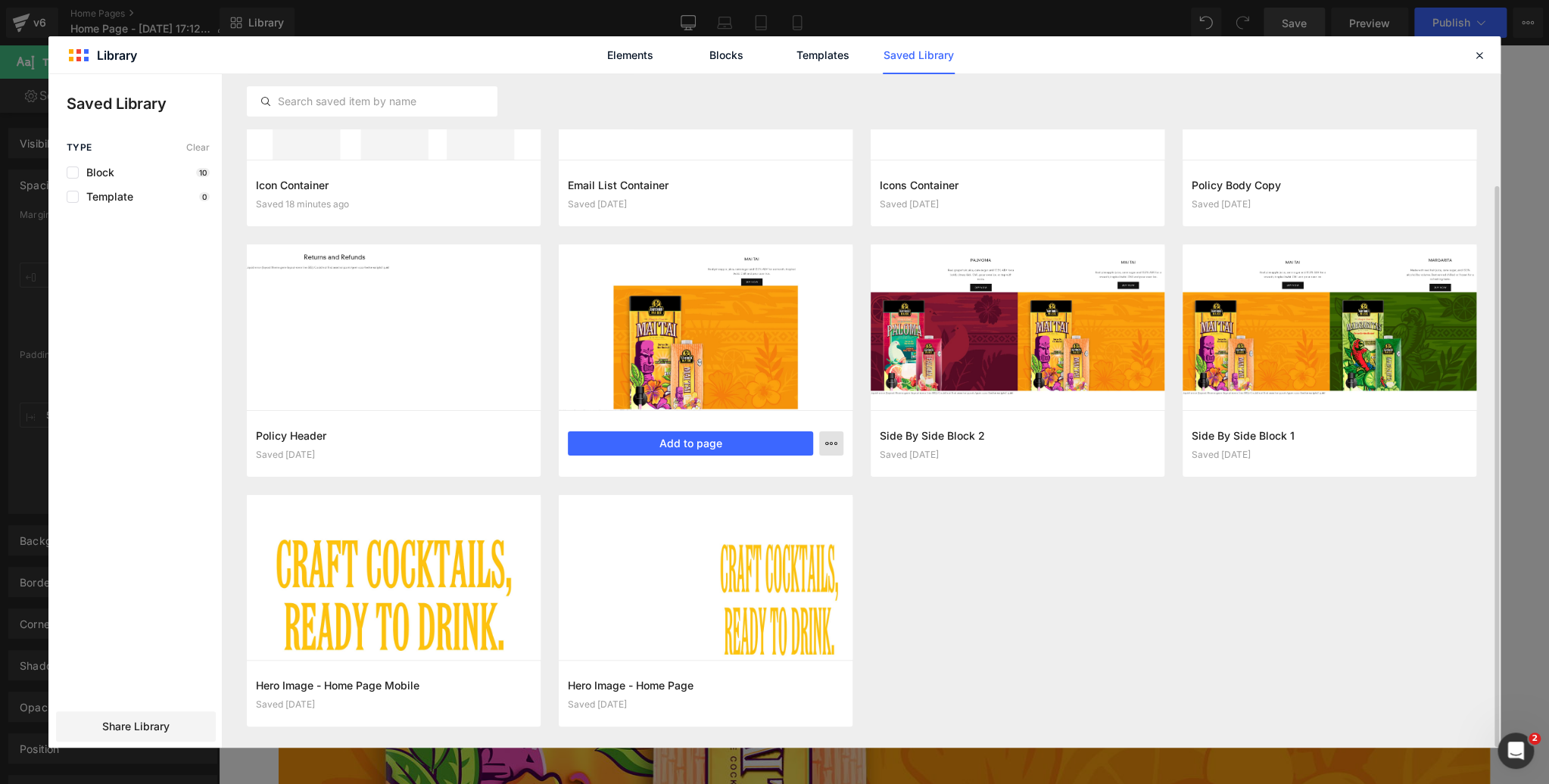
click at [828, 441] on icon "button" at bounding box center [832, 444] width 12 height 12
click at [727, 507] on p "Delete" at bounding box center [717, 510] width 32 height 14
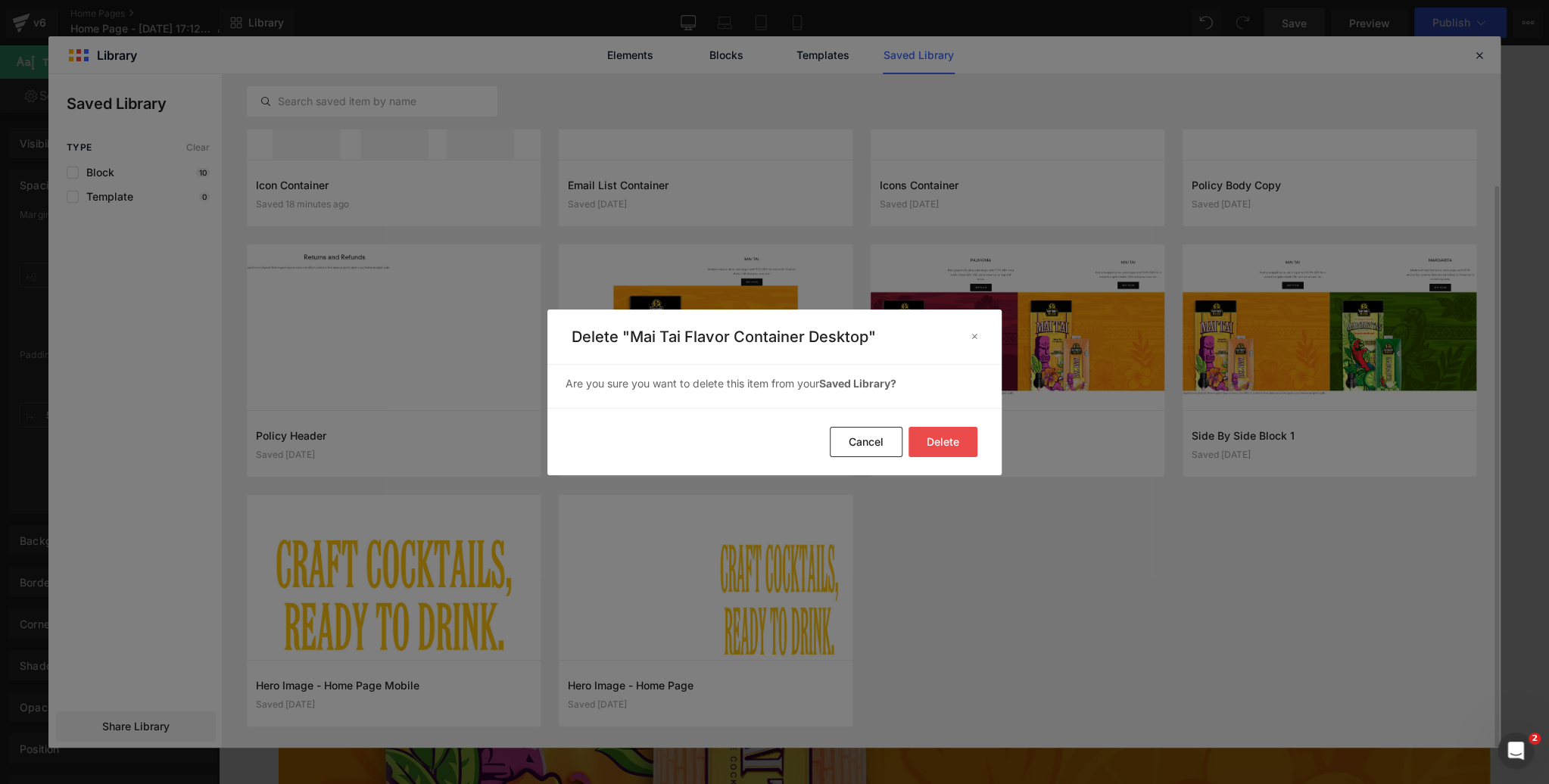
drag, startPoint x: 946, startPoint y: 439, endPoint x: 908, endPoint y: 427, distance: 39.8
click at [946, 439] on button "Delete" at bounding box center [942, 442] width 69 height 30
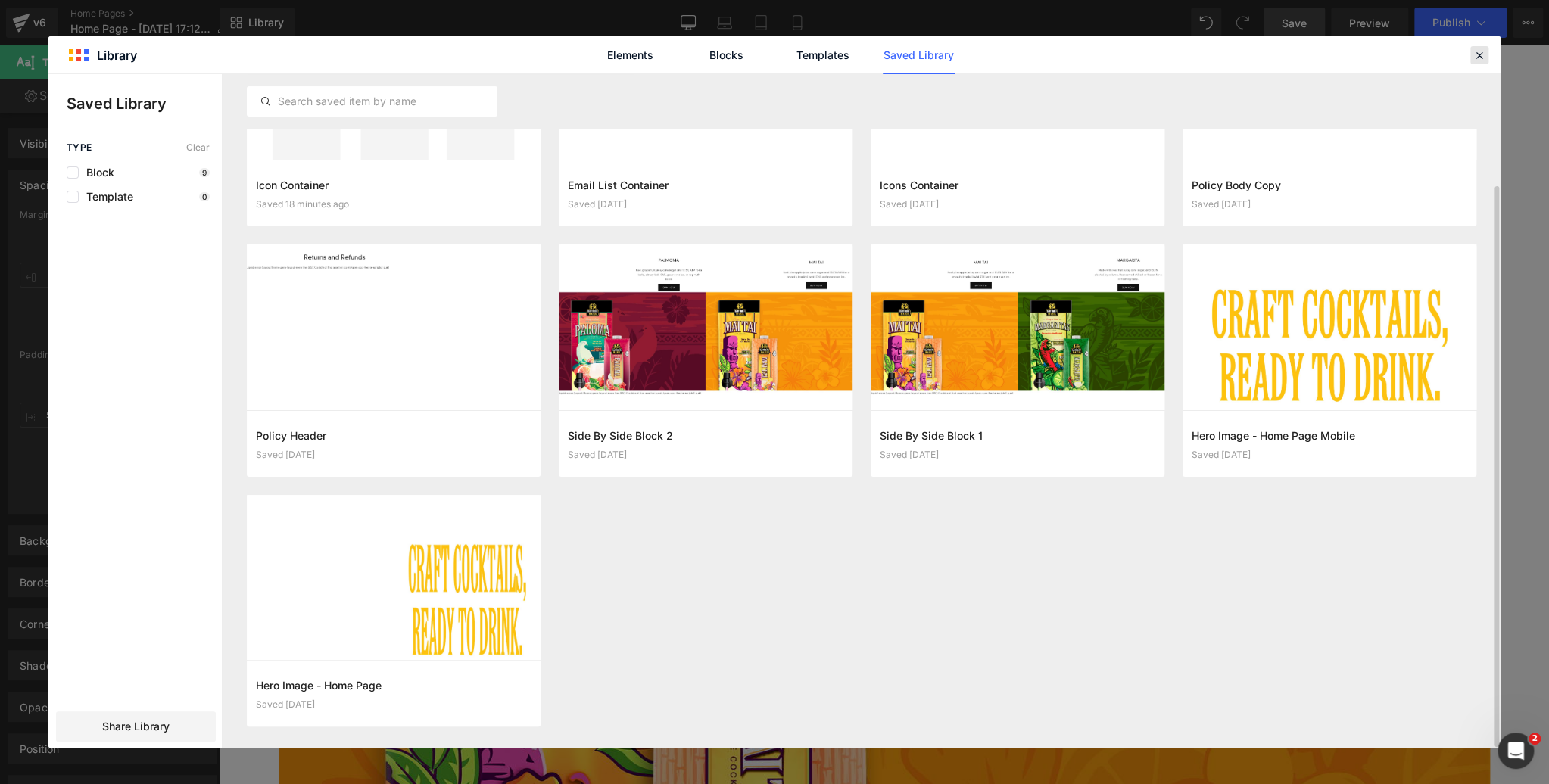
click at [1478, 55] on icon at bounding box center [1480, 55] width 14 height 14
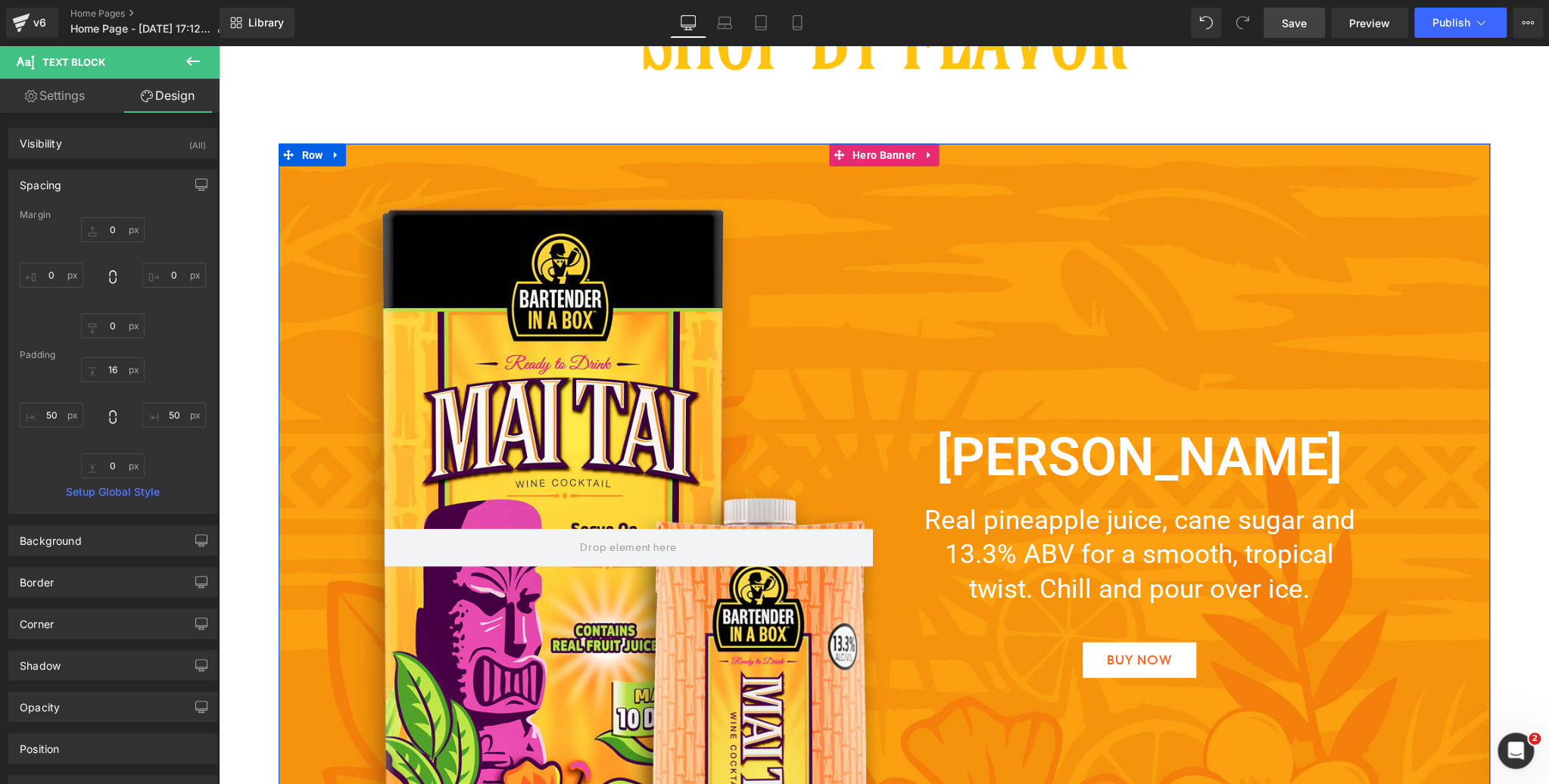
scroll to position [3185, 0]
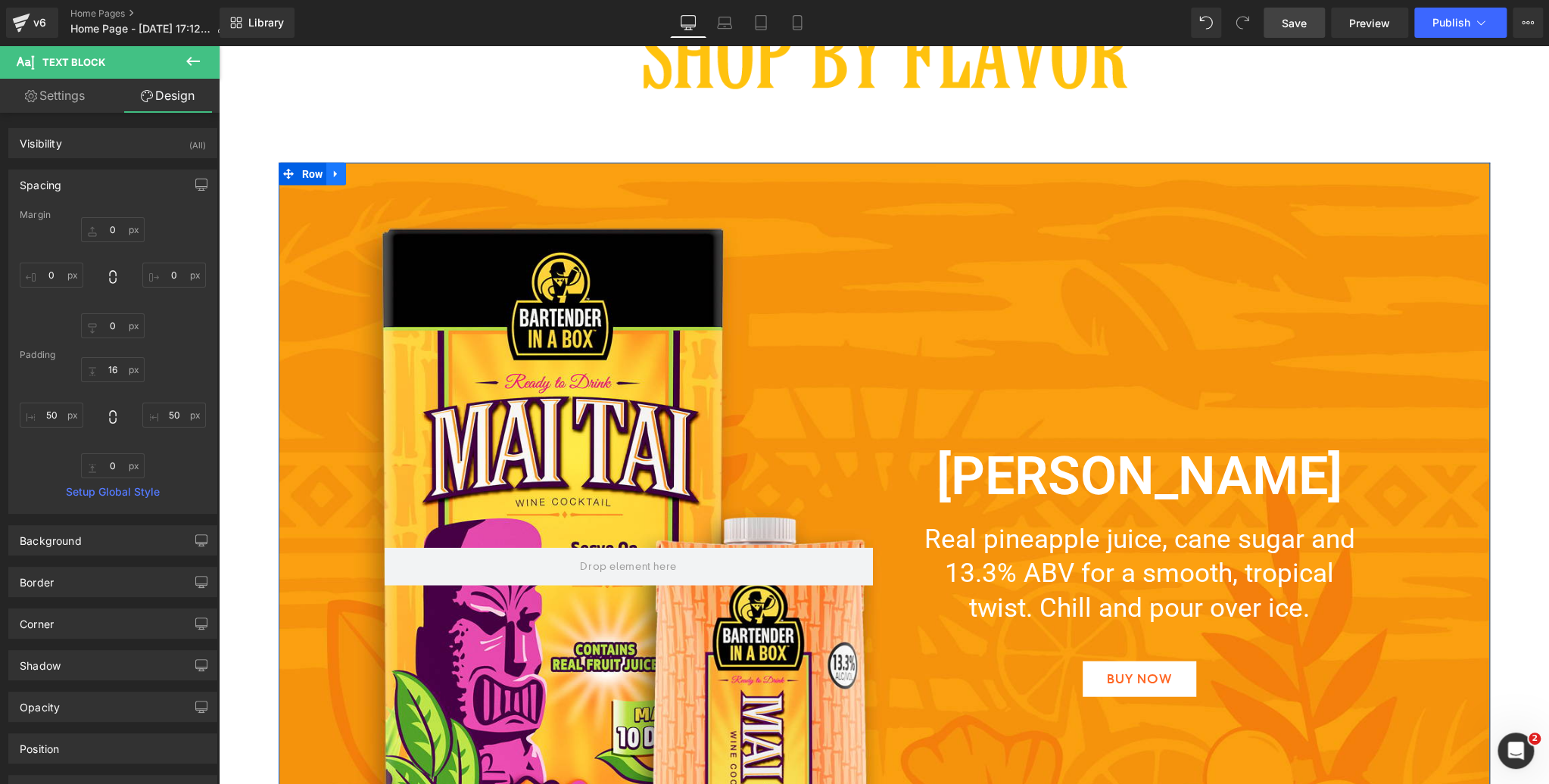
click at [340, 171] on icon at bounding box center [336, 174] width 11 height 11
click at [338, 174] on icon at bounding box center [336, 175] width 11 height 11
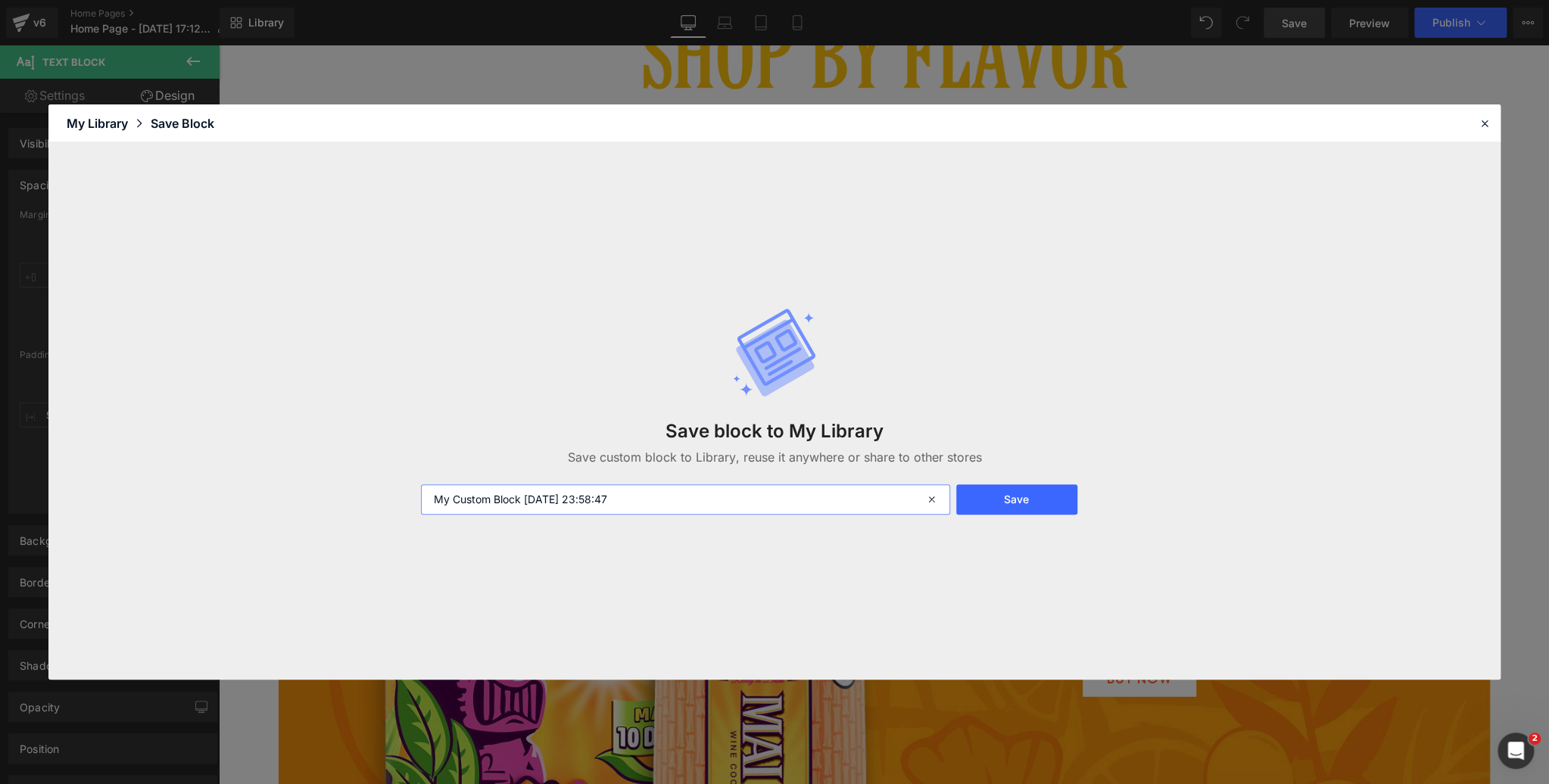
drag, startPoint x: 625, startPoint y: 497, endPoint x: 391, endPoint y: 494, distance: 234.0
click at [391, 494] on div "Save block to My Library Save custom block to Library, reuse it anywhere or sha…" at bounding box center [774, 410] width 1452 height 537
type input "Mai Tai Flavour Block"
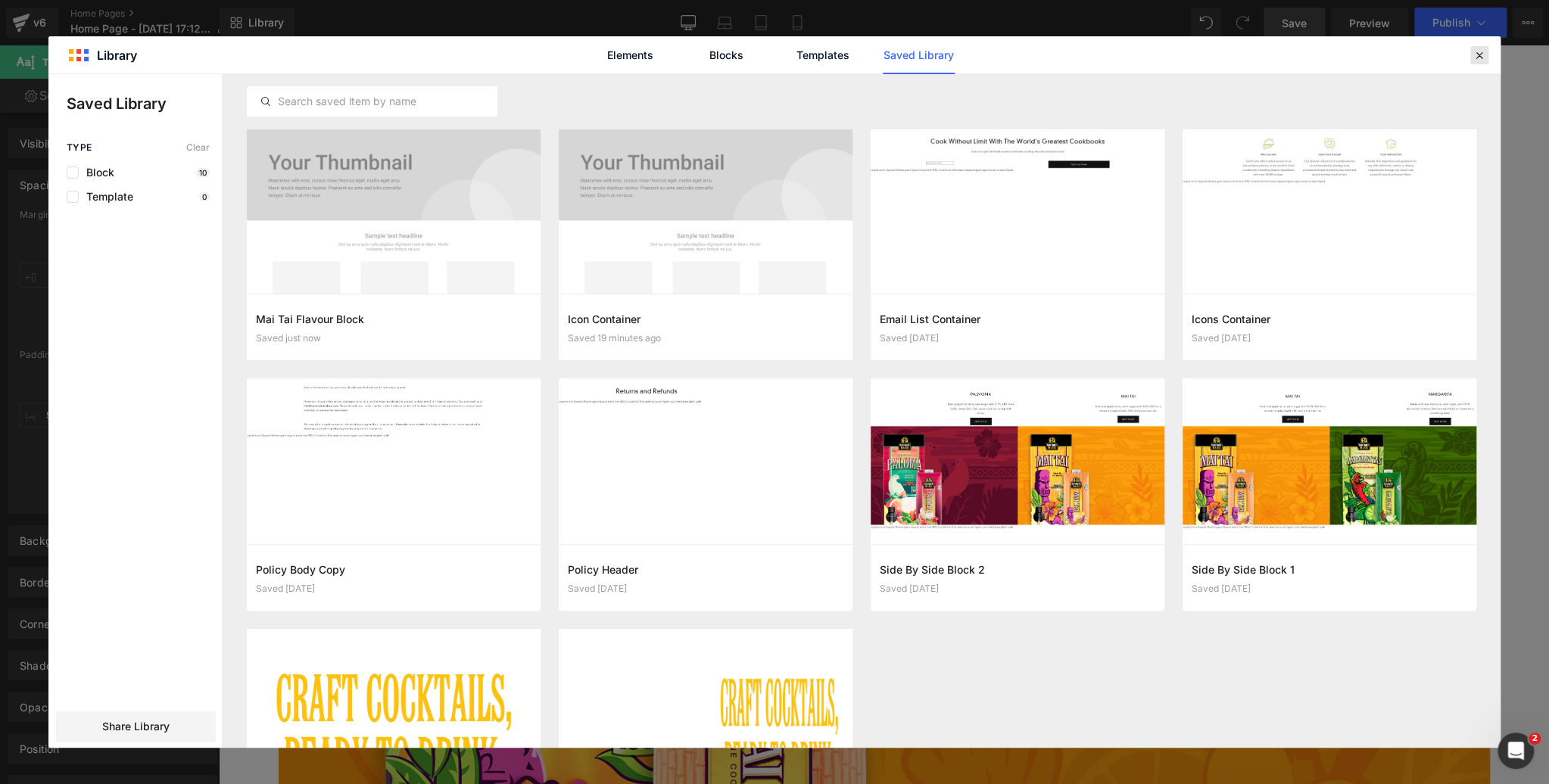
drag, startPoint x: 1481, startPoint y: 54, endPoint x: 771, endPoint y: 248, distance: 736.0
click at [1481, 54] on icon at bounding box center [1480, 55] width 14 height 14
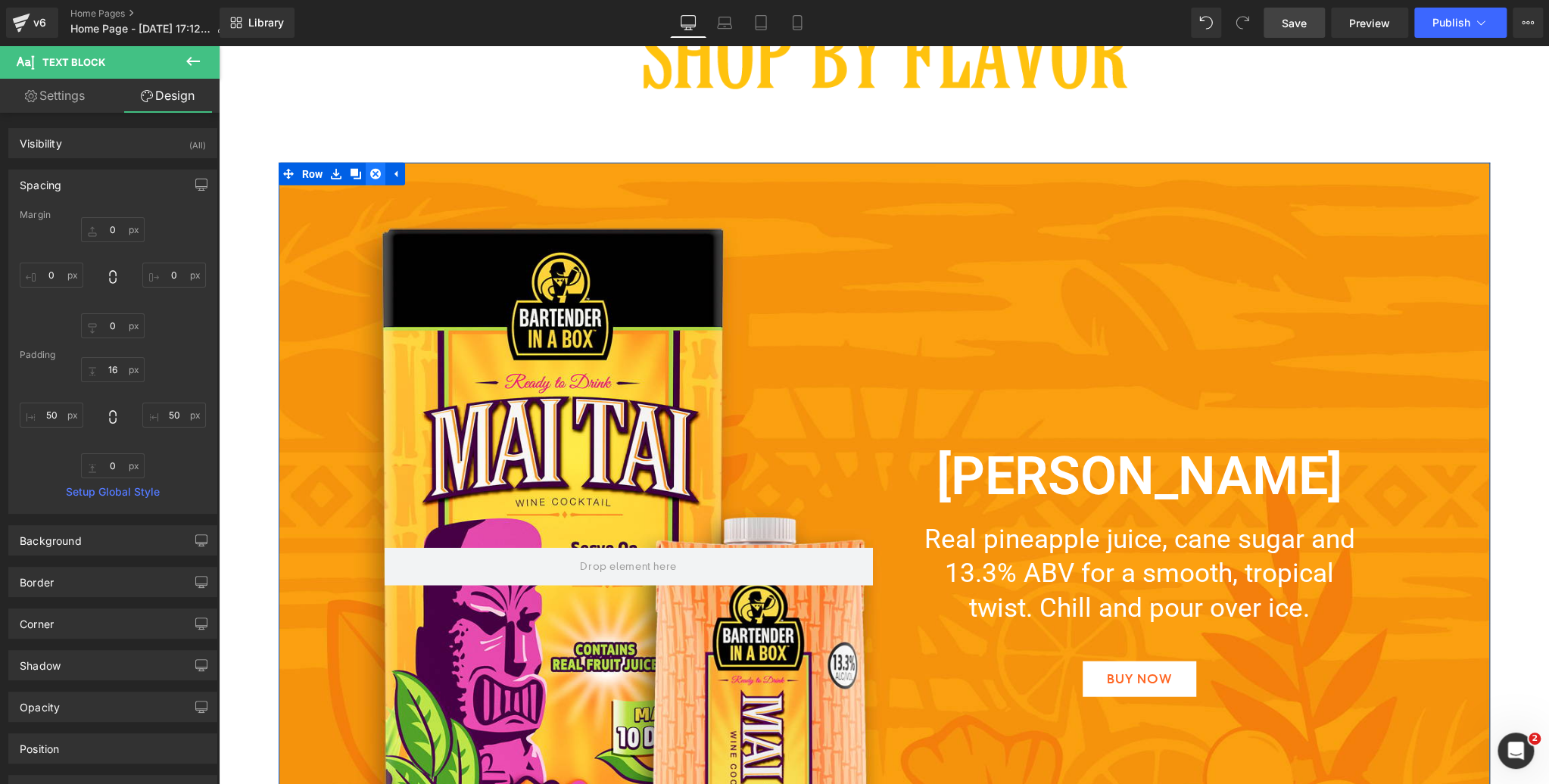
click at [375, 173] on icon at bounding box center [375, 174] width 11 height 11
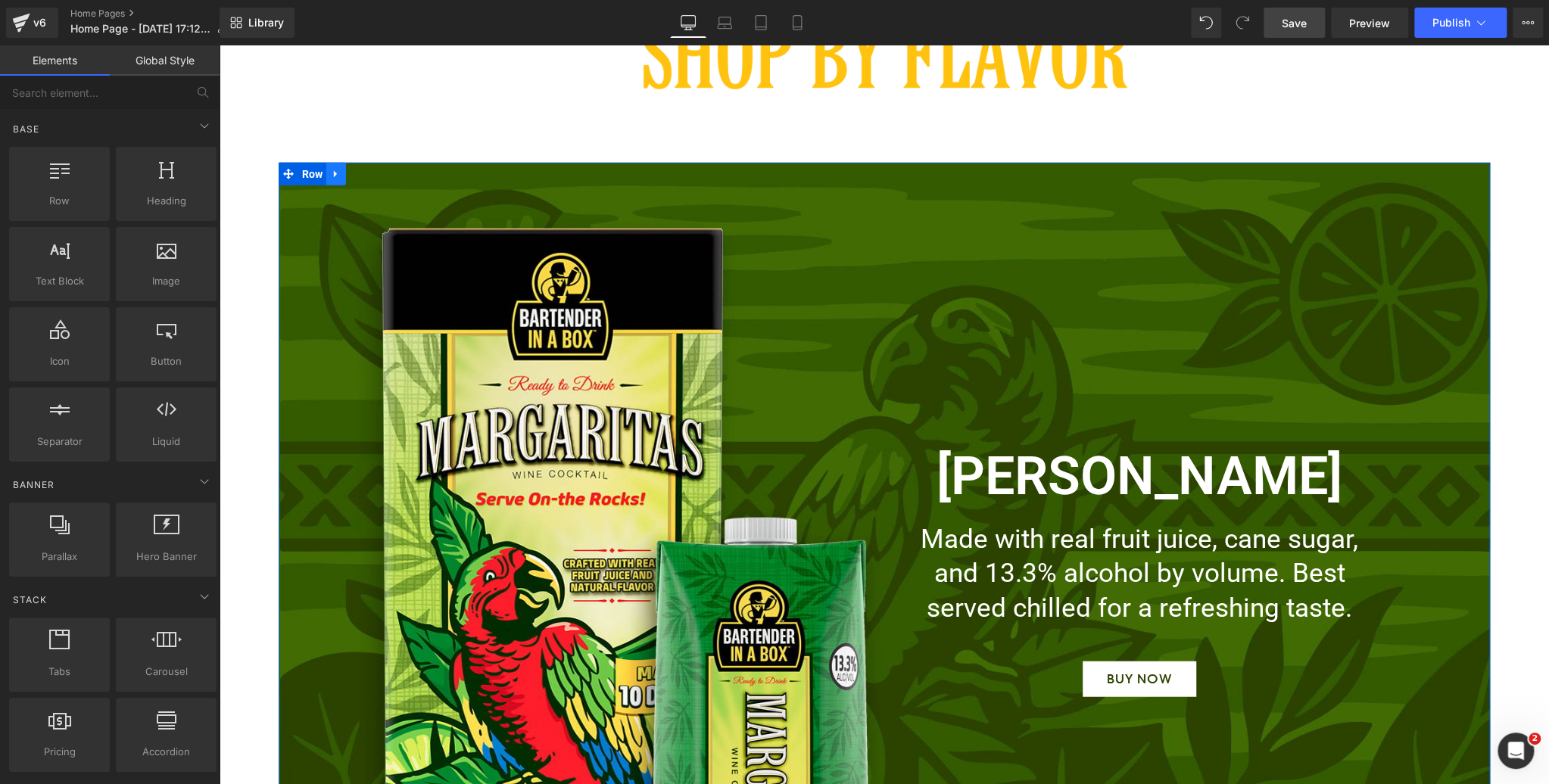
click at [339, 176] on icon at bounding box center [336, 174] width 11 height 11
click at [336, 171] on icon at bounding box center [336, 175] width 11 height 11
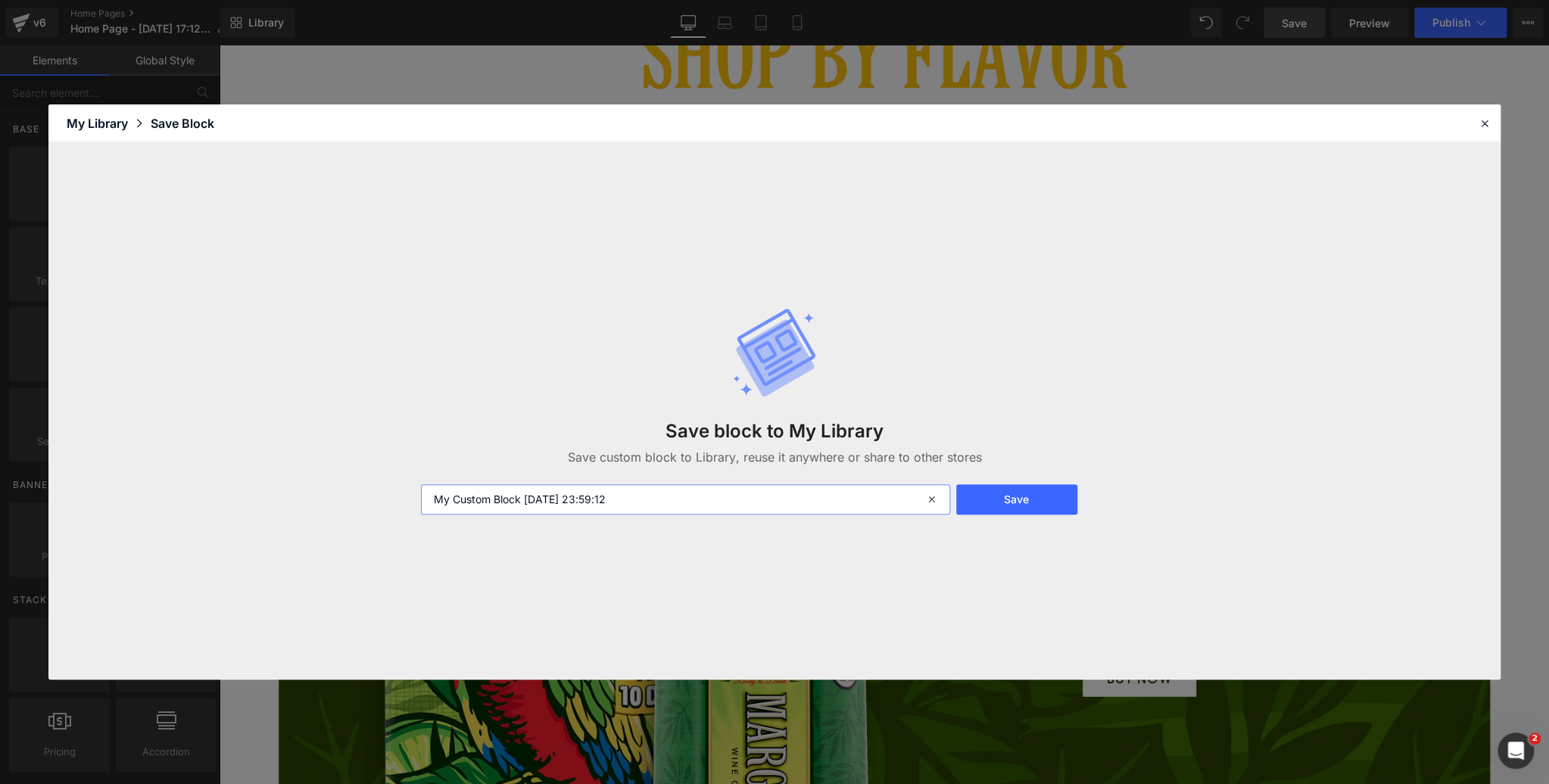
drag, startPoint x: 532, startPoint y: 490, endPoint x: 382, endPoint y: 483, distance: 150.2
click at [382, 483] on div "Save block to My Library Save custom block to Library, reuse it anywhere or sha…" at bounding box center [774, 410] width 1452 height 537
type input "Margarita Flavour Block"
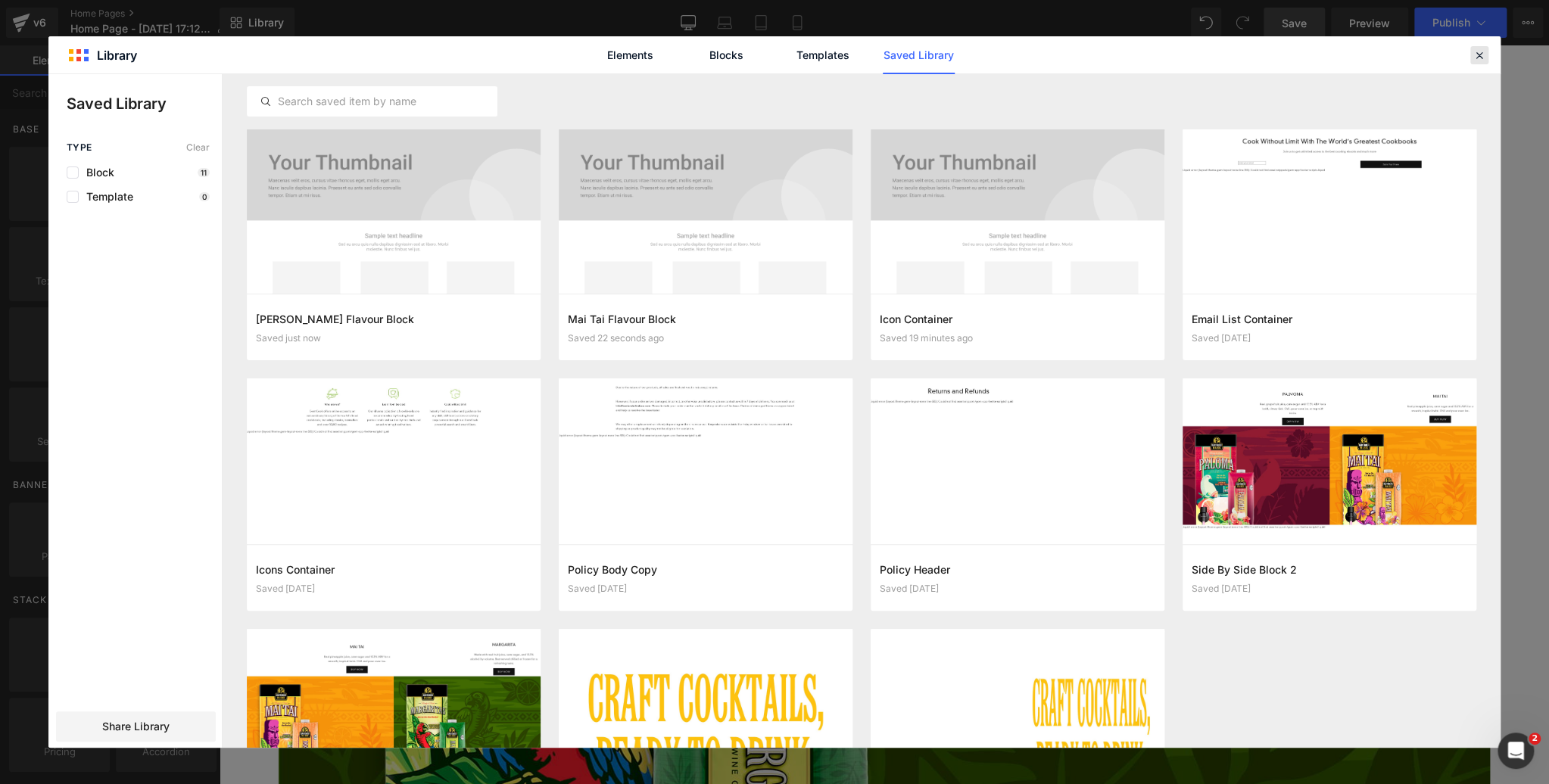
click at [1476, 54] on icon at bounding box center [1480, 55] width 14 height 14
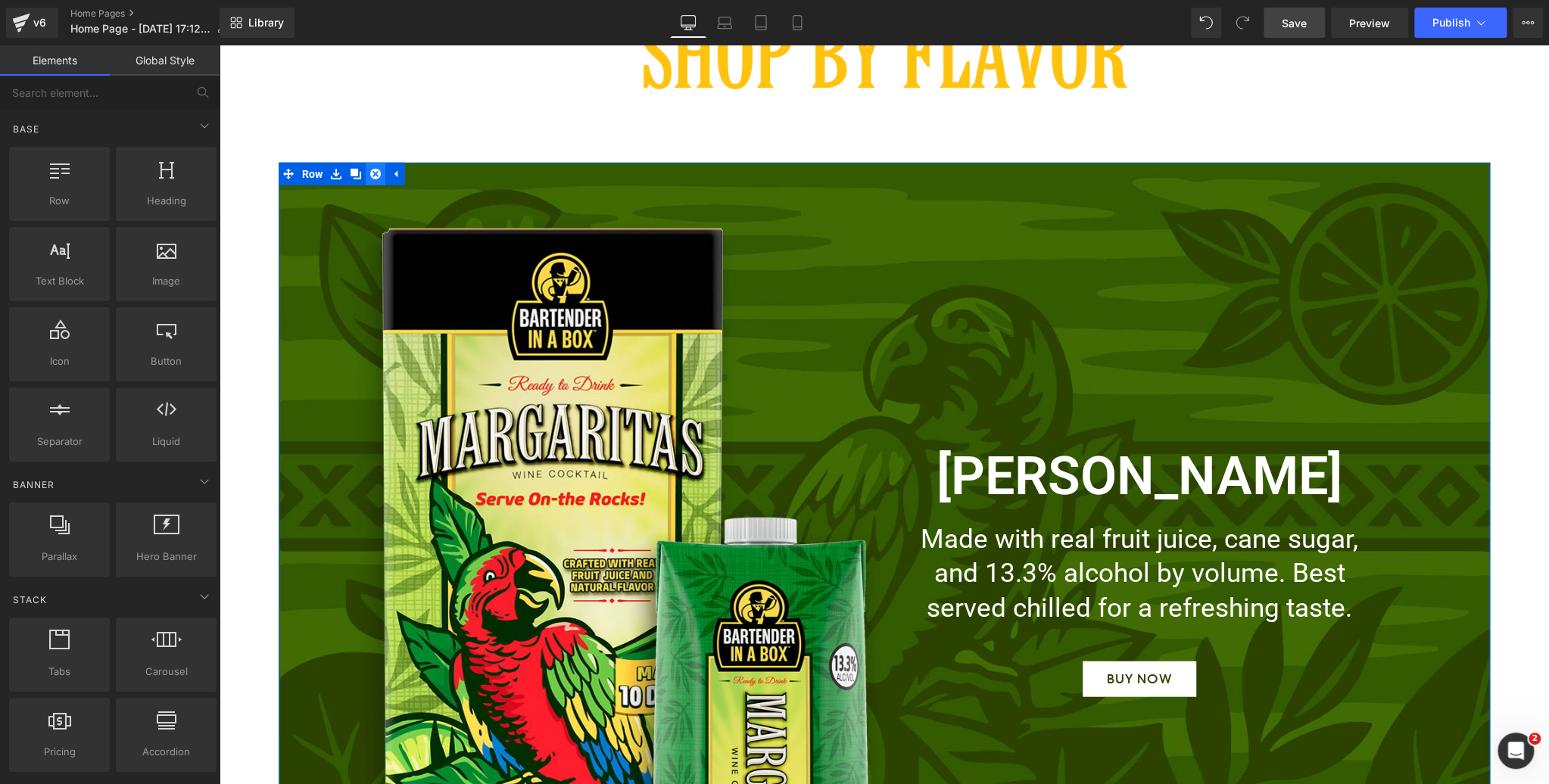
click at [380, 171] on icon at bounding box center [375, 174] width 11 height 11
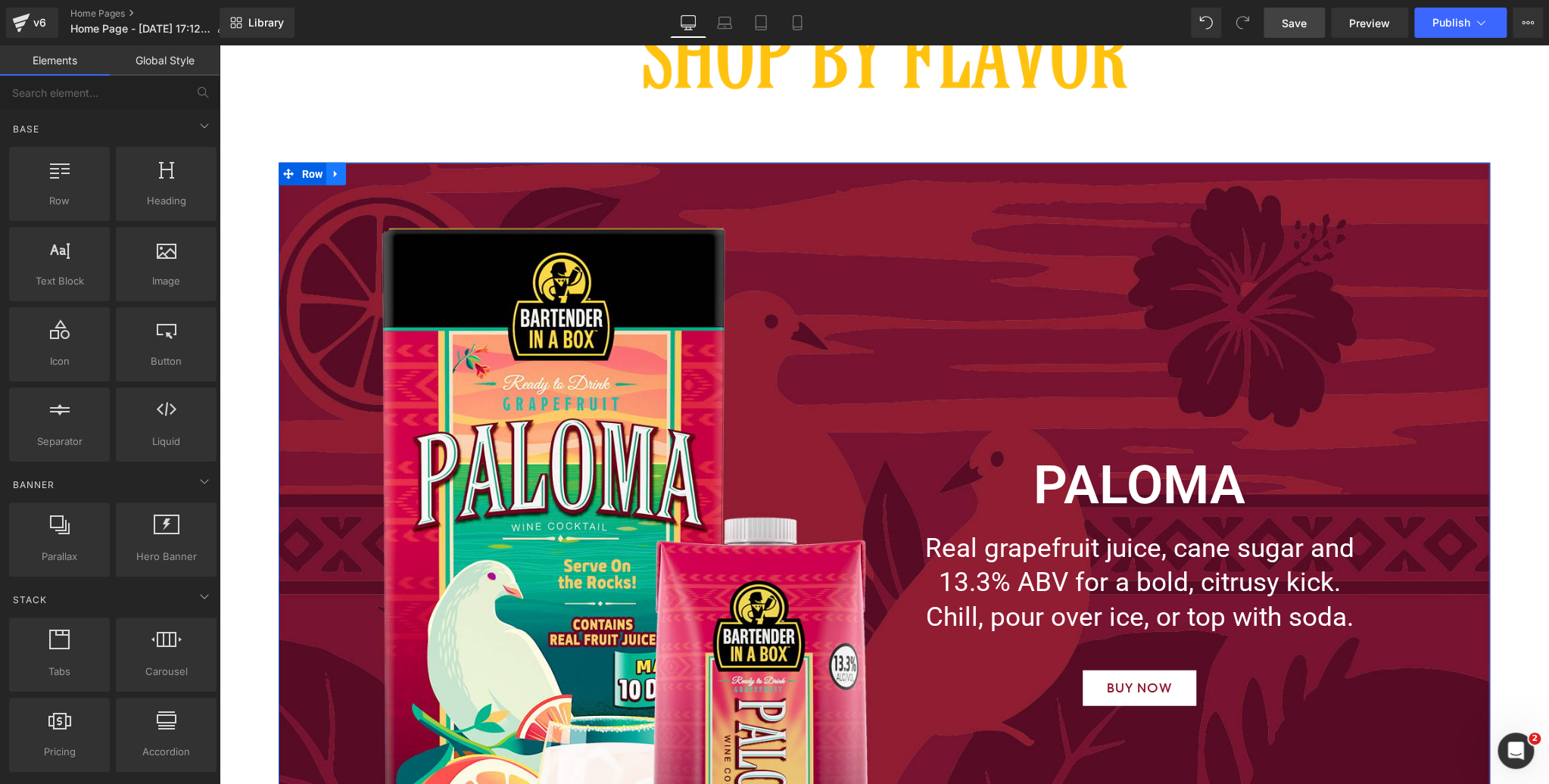
click at [338, 175] on icon at bounding box center [336, 174] width 11 height 11
click at [338, 172] on icon at bounding box center [336, 175] width 11 height 11
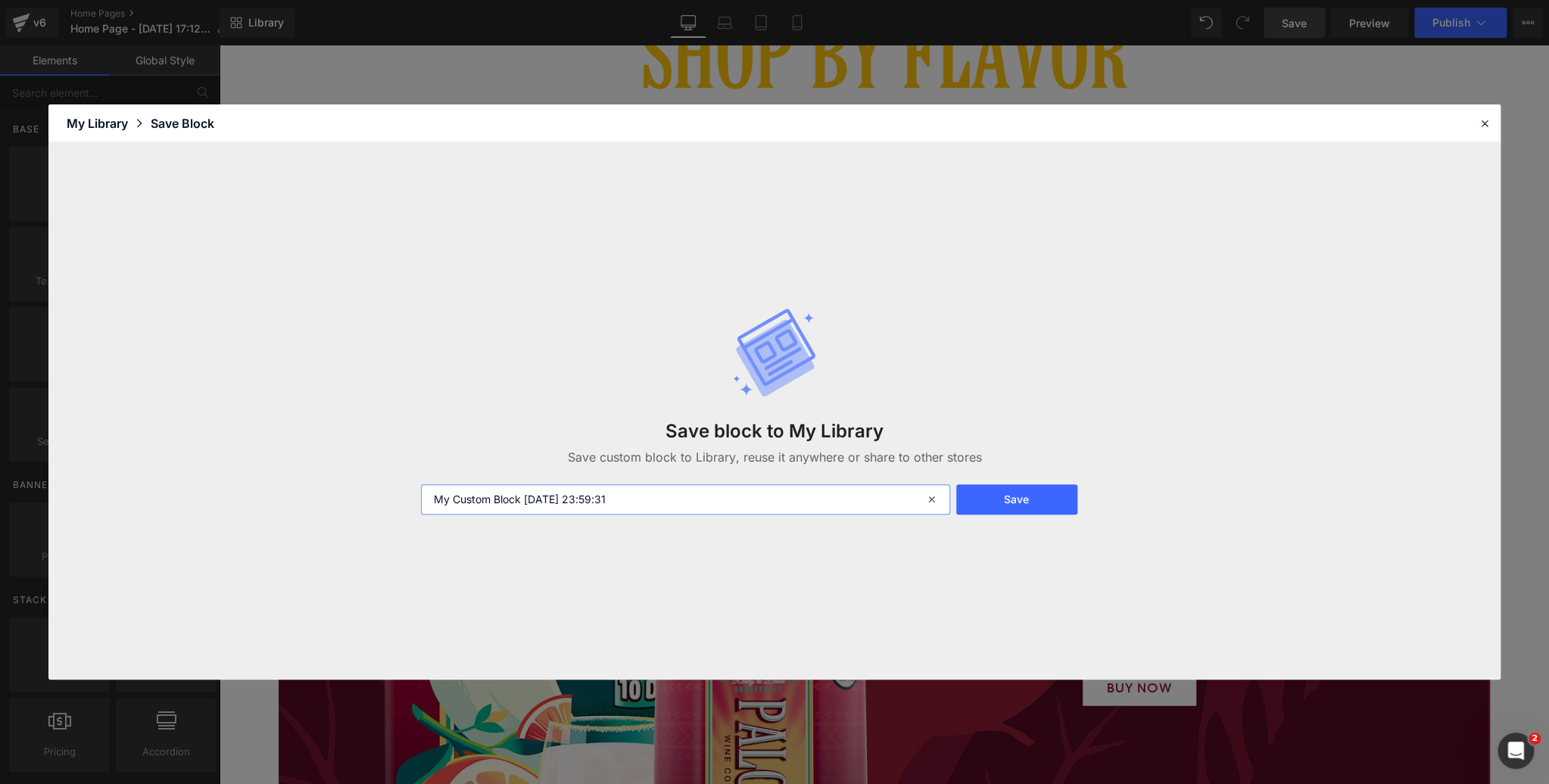
drag, startPoint x: 646, startPoint y: 499, endPoint x: 413, endPoint y: 492, distance: 233.1
click at [413, 492] on div "My Custom Block 2025-08-19 23:59:31" at bounding box center [684, 499] width 544 height 30
type input "Paloma Flavour Block"
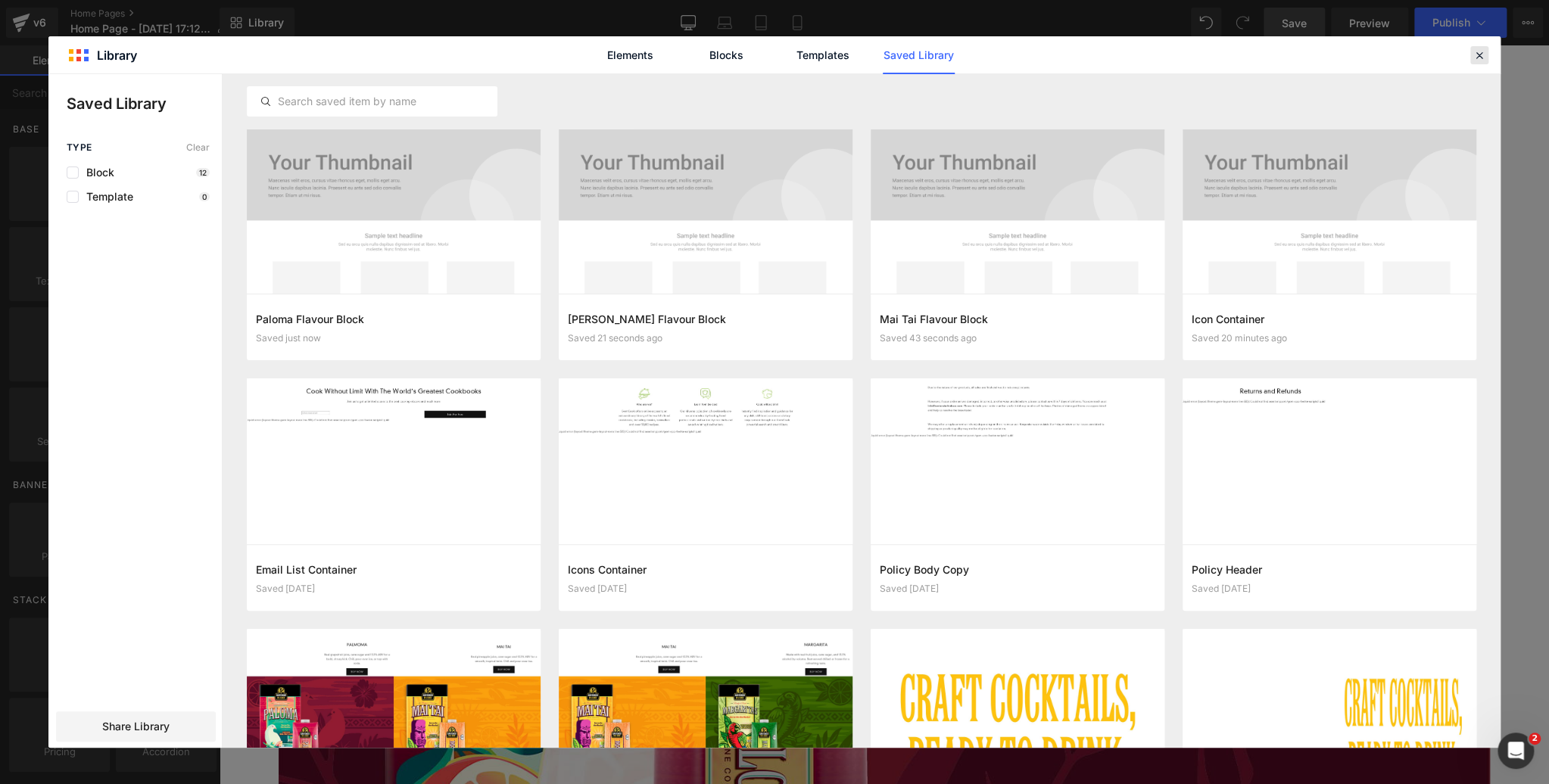
click at [1477, 52] on icon at bounding box center [1480, 55] width 14 height 14
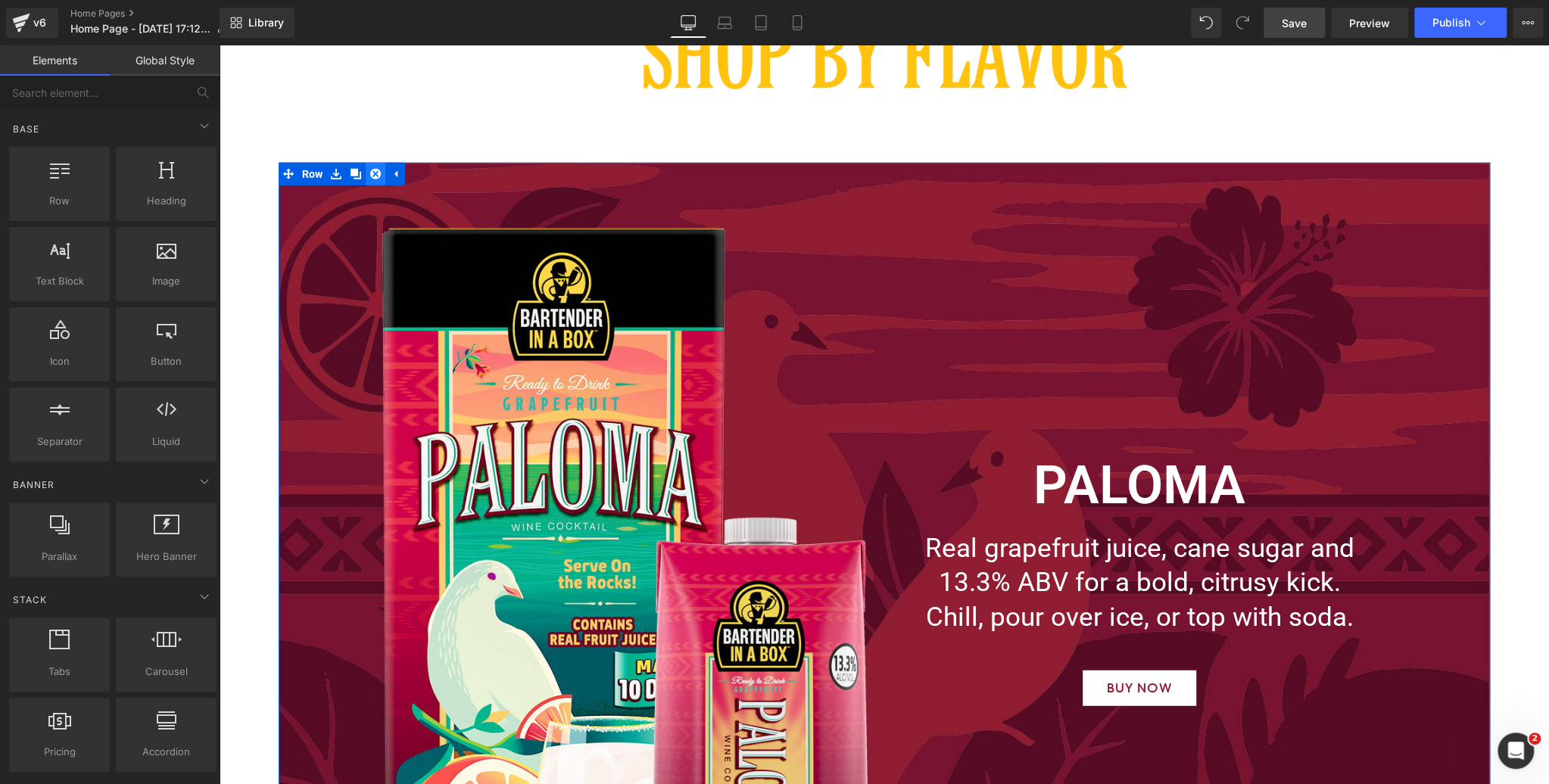
click at [379, 172] on icon at bounding box center [375, 174] width 11 height 11
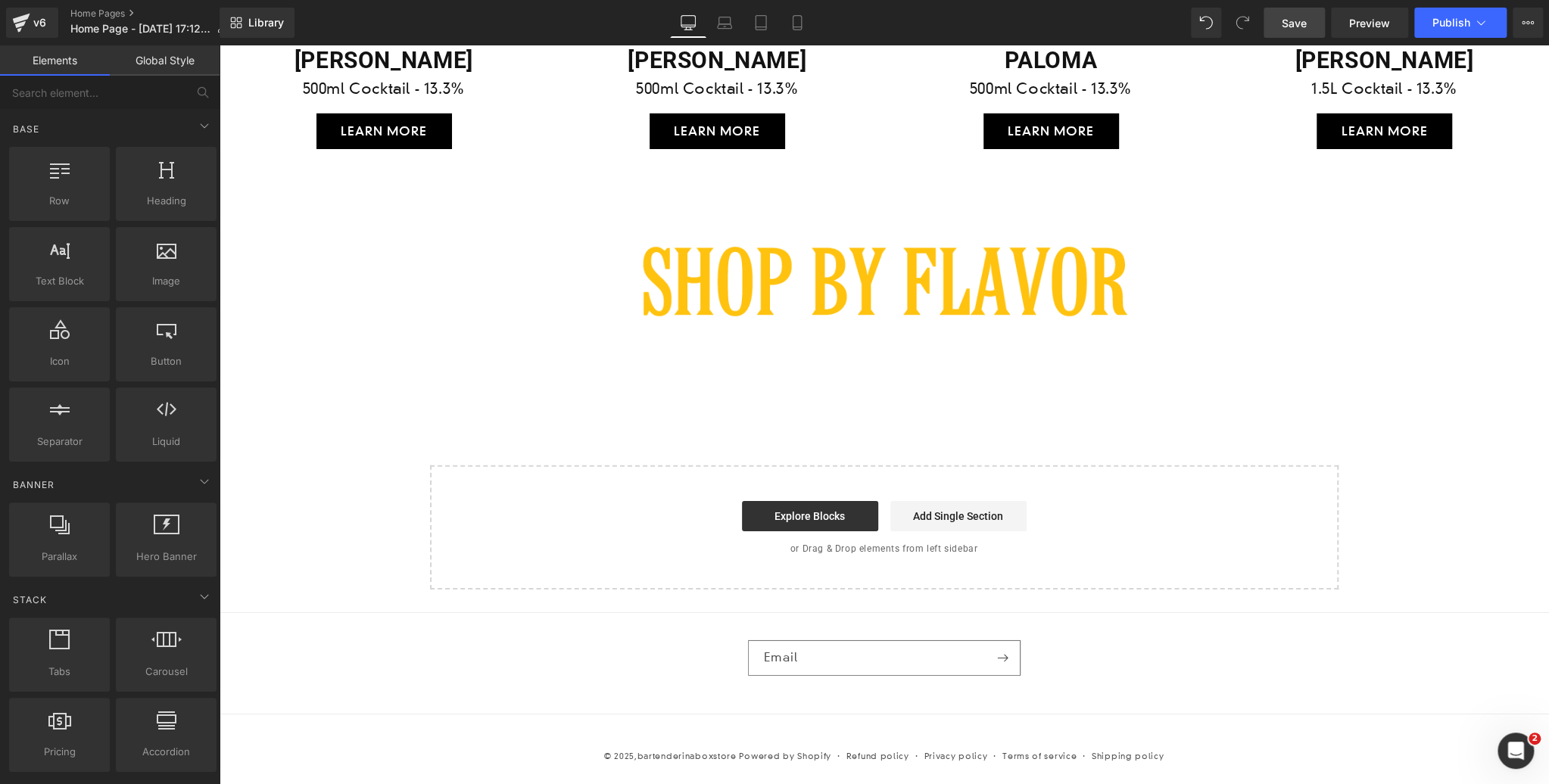
scroll to position [2957, 0]
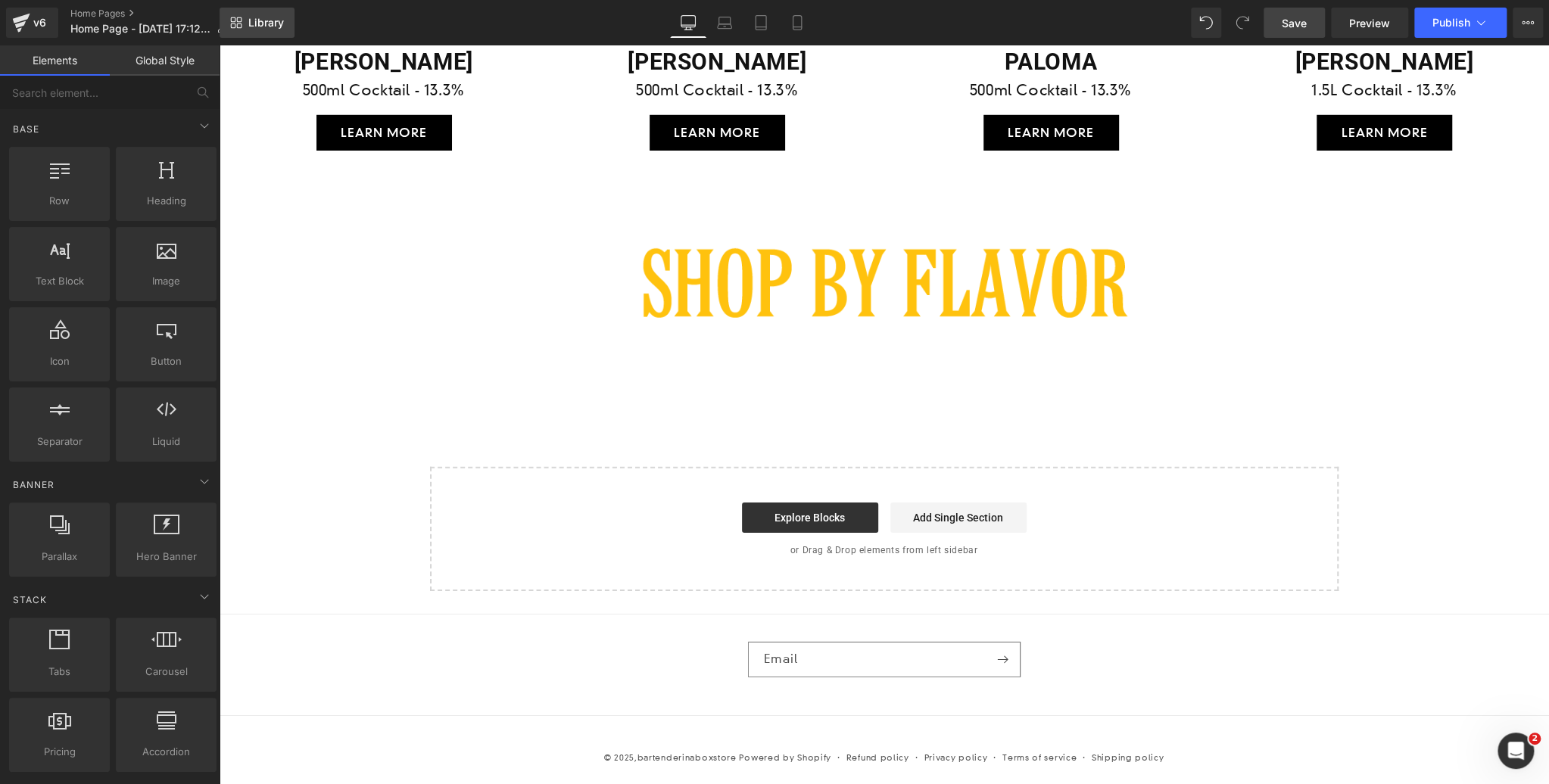
click at [257, 20] on span "Library" at bounding box center [265, 23] width 35 height 14
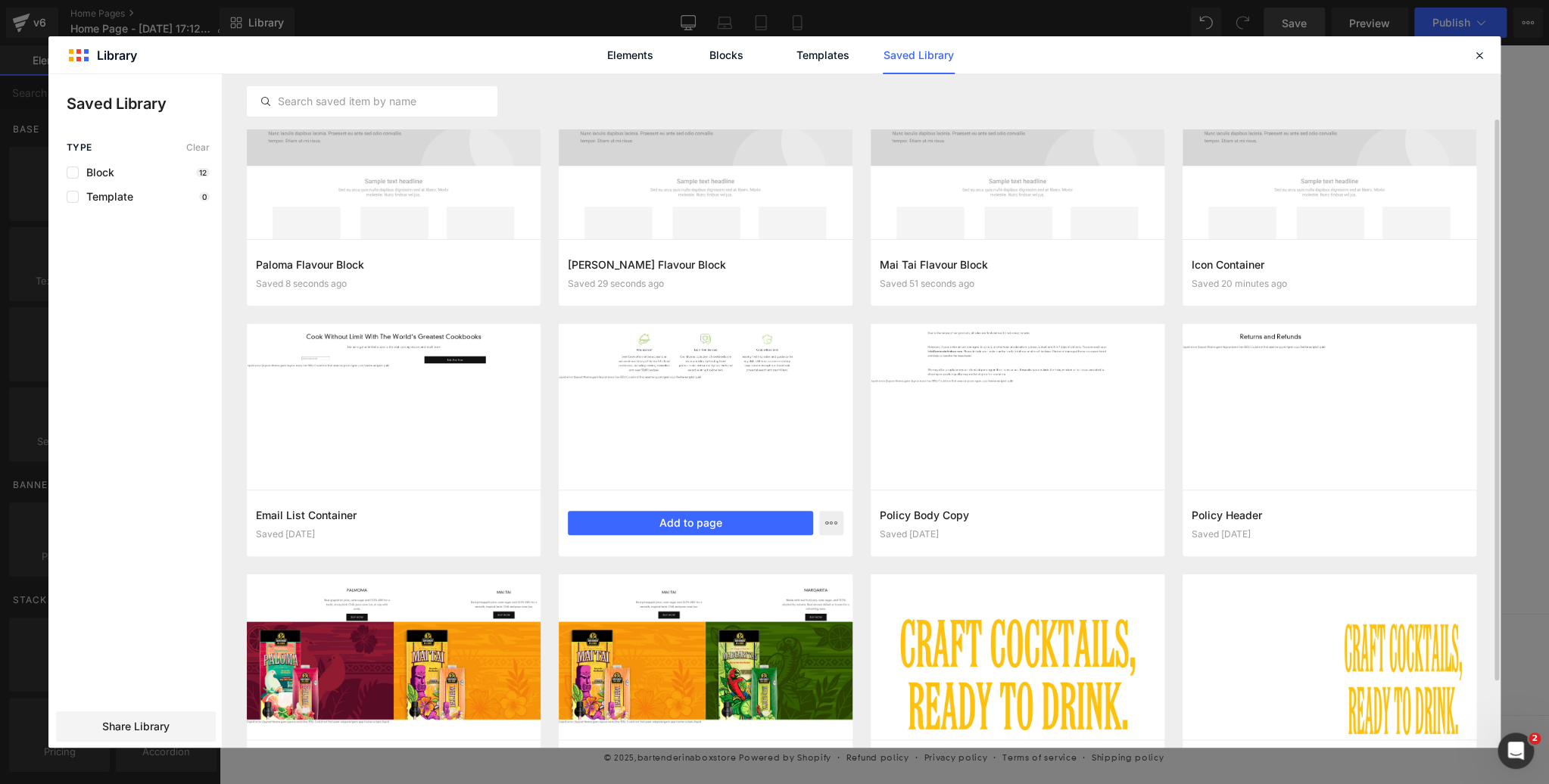
scroll to position [134, 0]
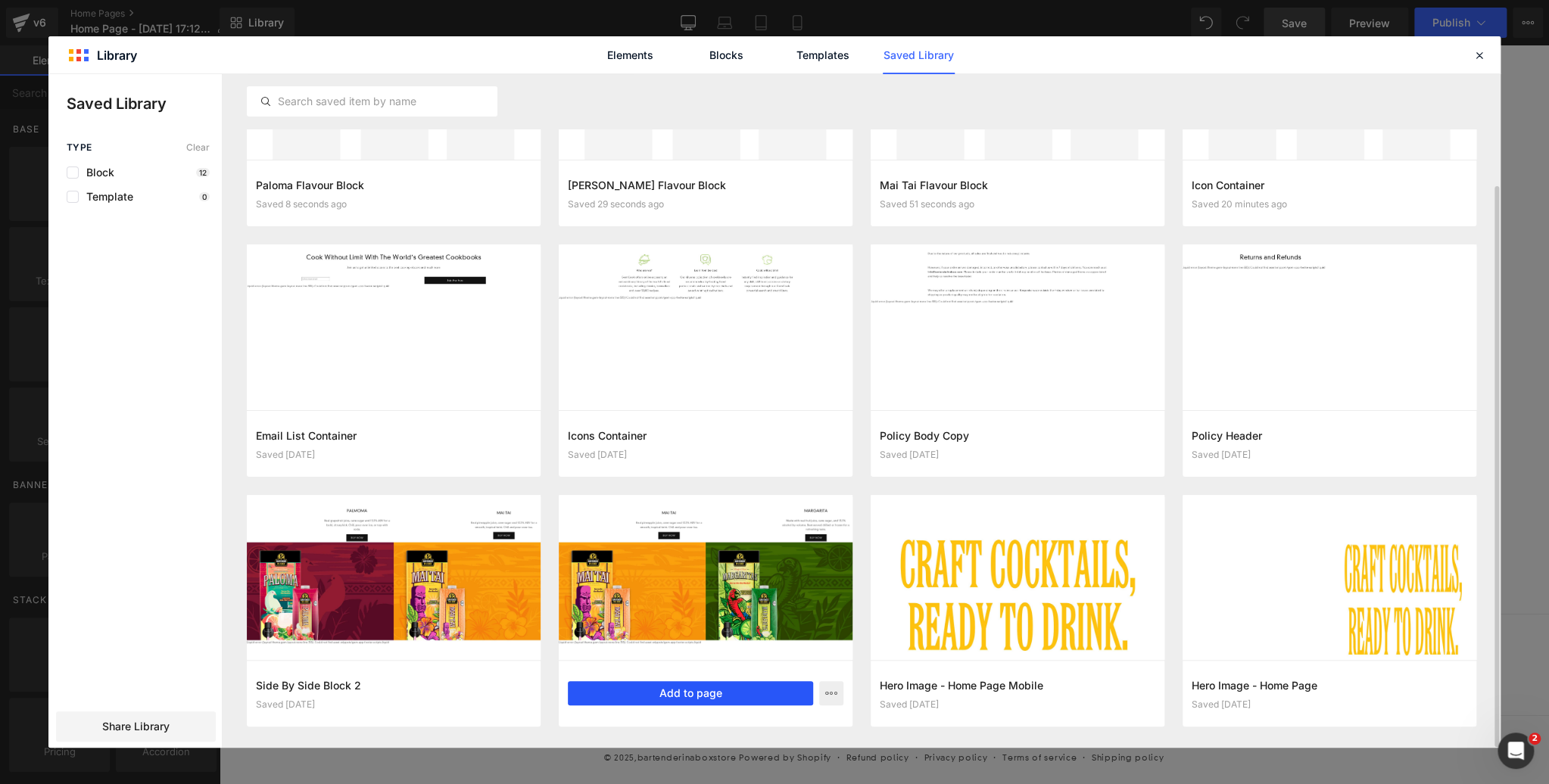
click at [707, 690] on button "Add to page" at bounding box center [690, 693] width 245 height 25
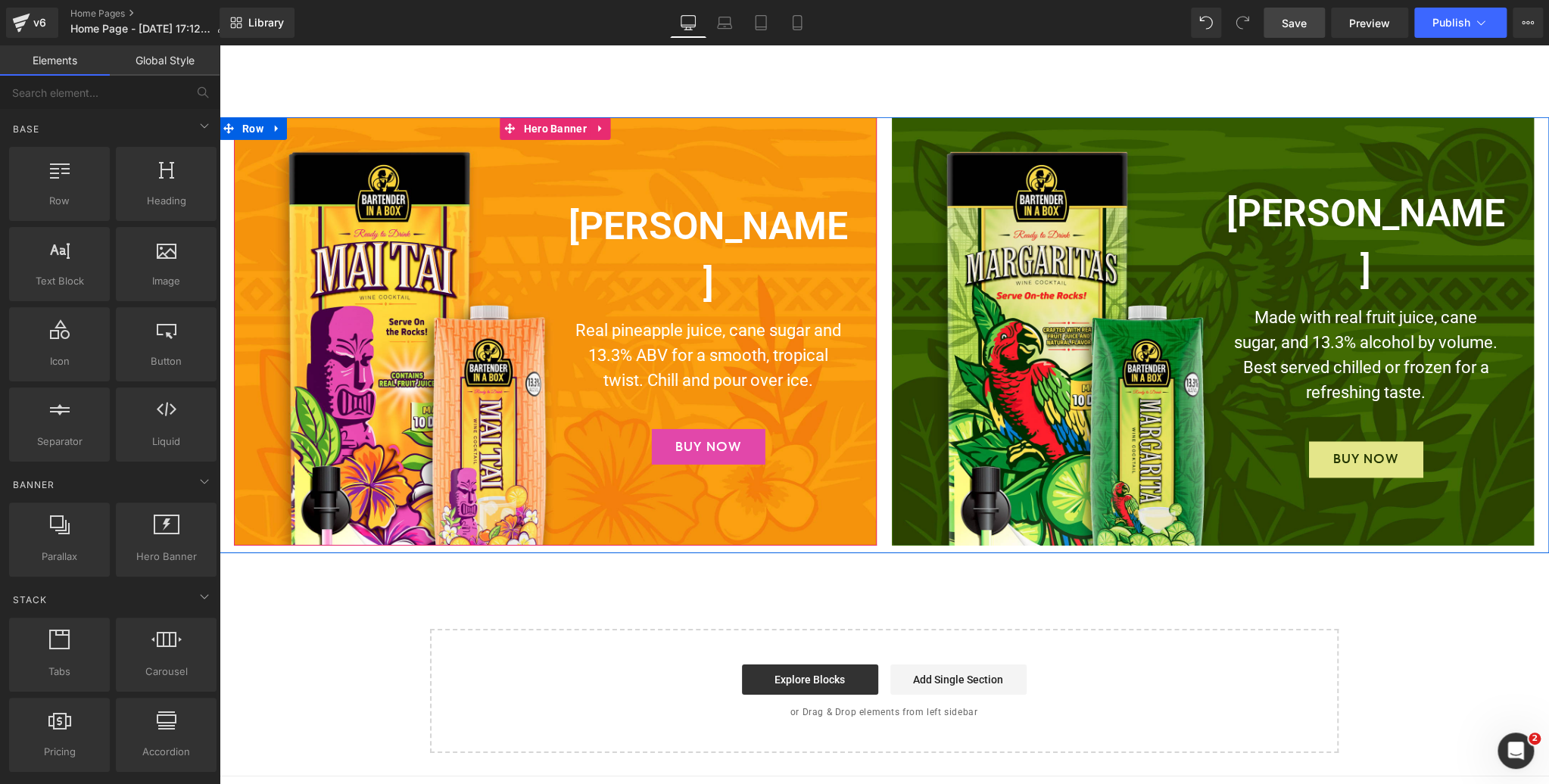
scroll to position [3237, 0]
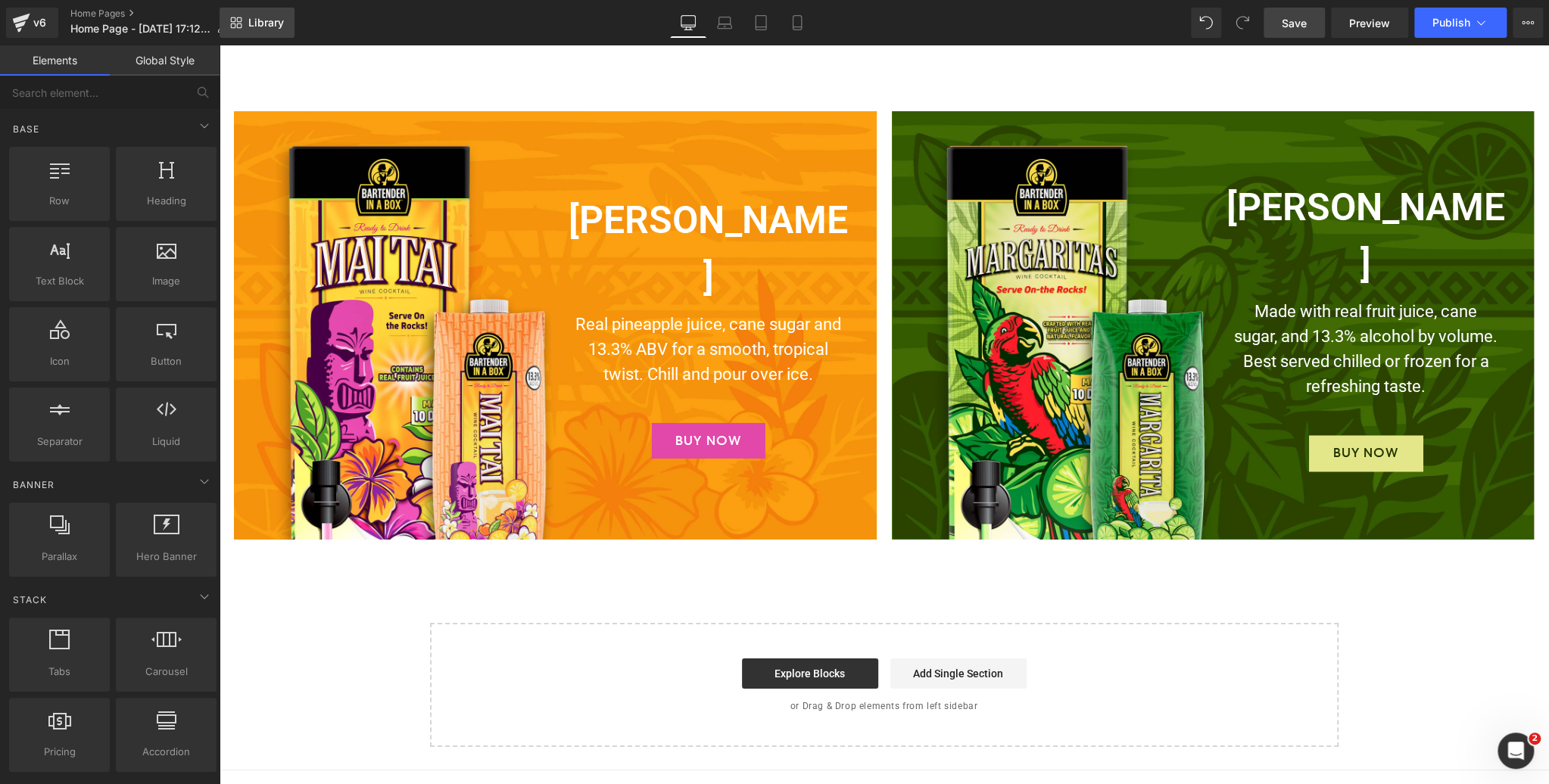
click at [254, 19] on span "Library" at bounding box center [265, 23] width 35 height 14
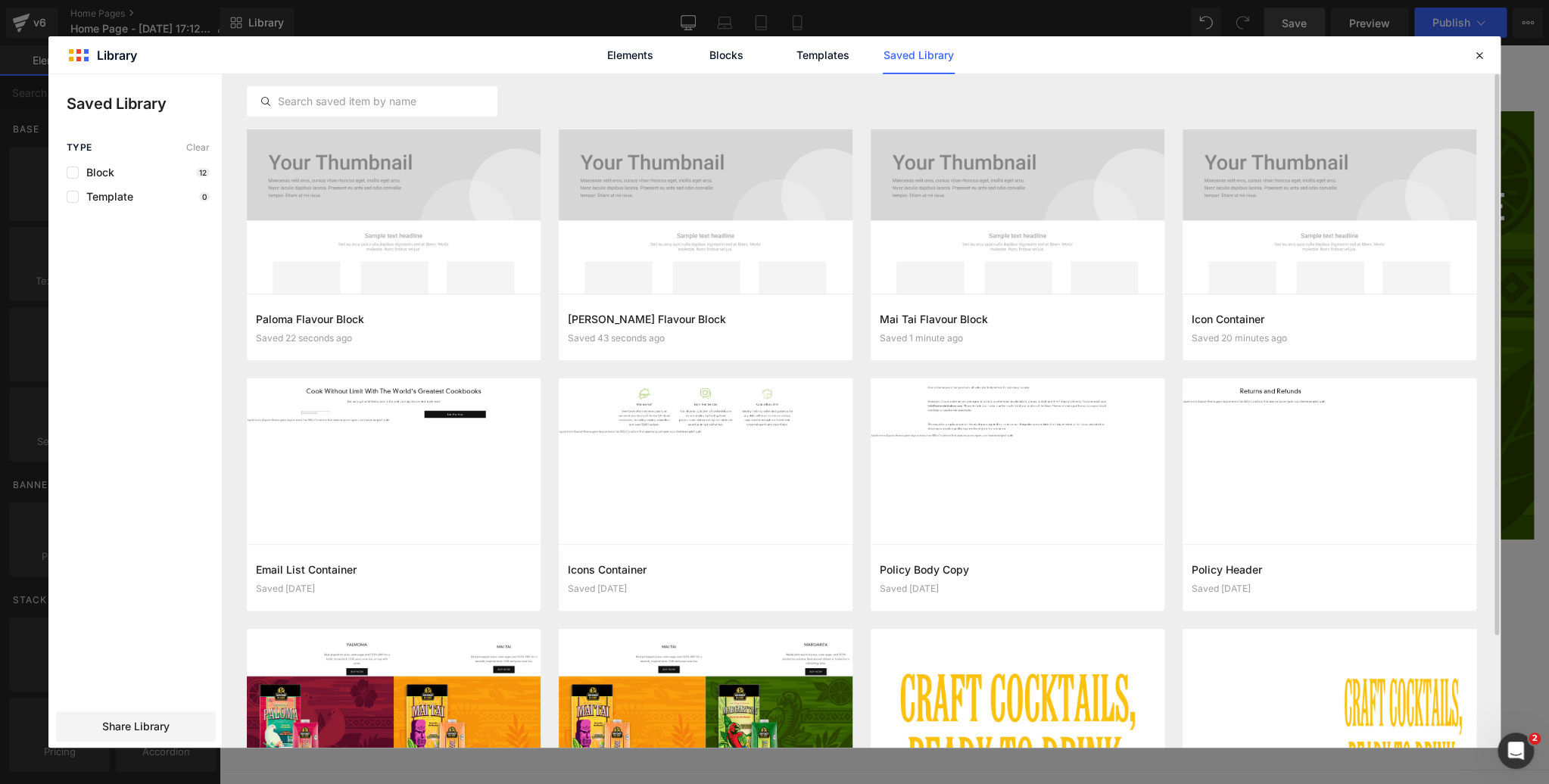
scroll to position [134, 0]
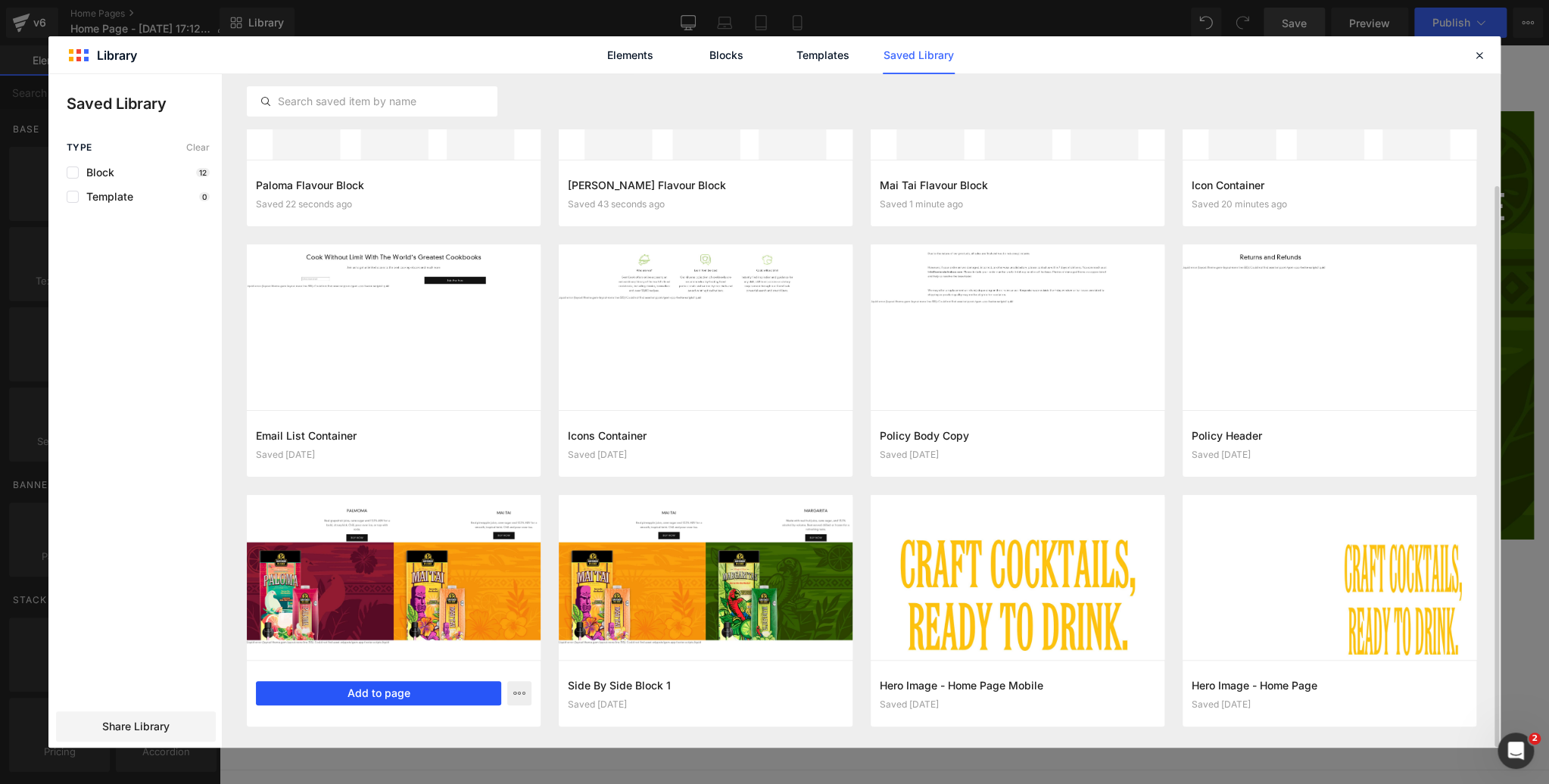
click at [358, 693] on button "Add to page" at bounding box center [378, 693] width 245 height 25
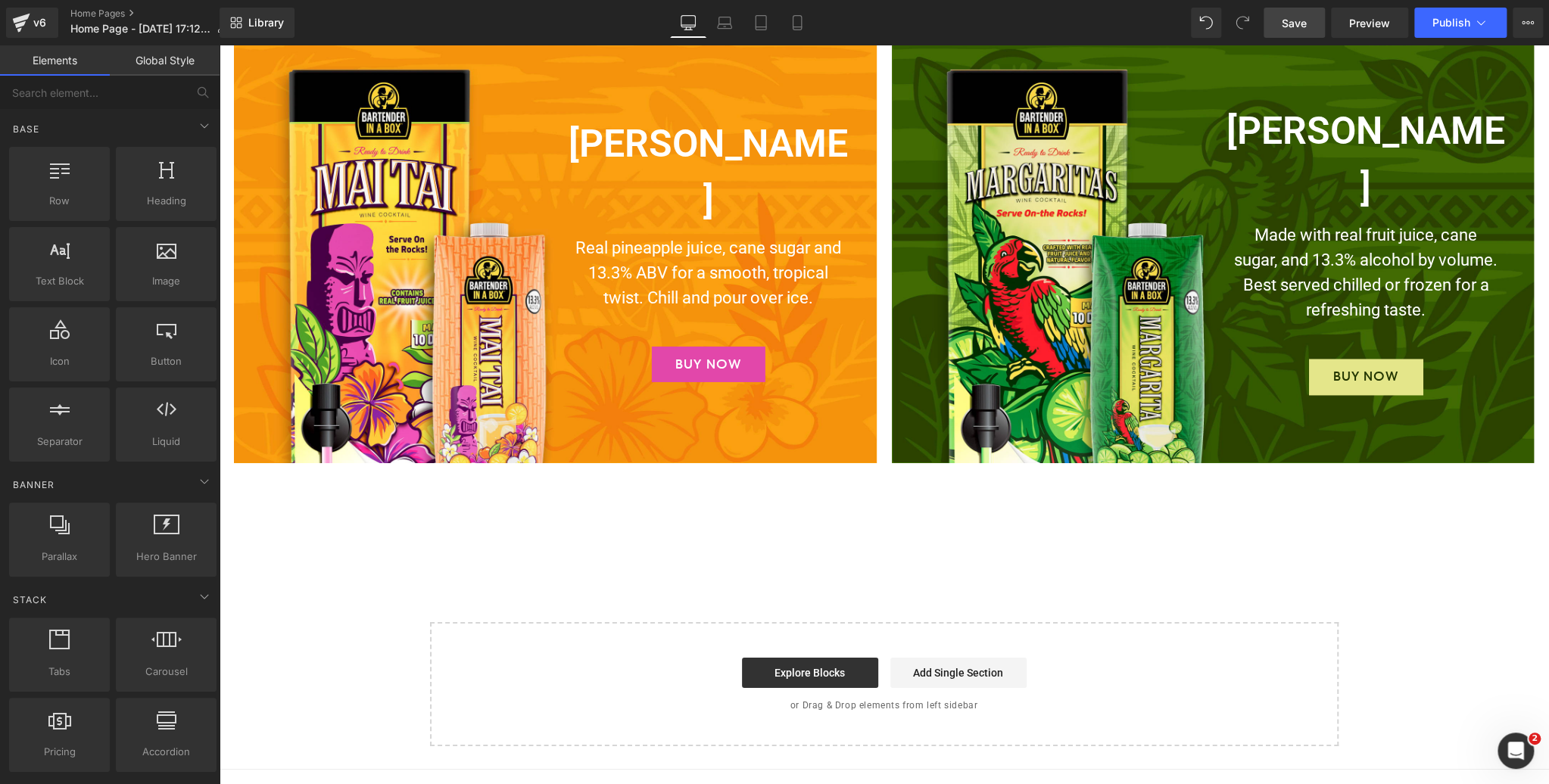
scroll to position [3476, 0]
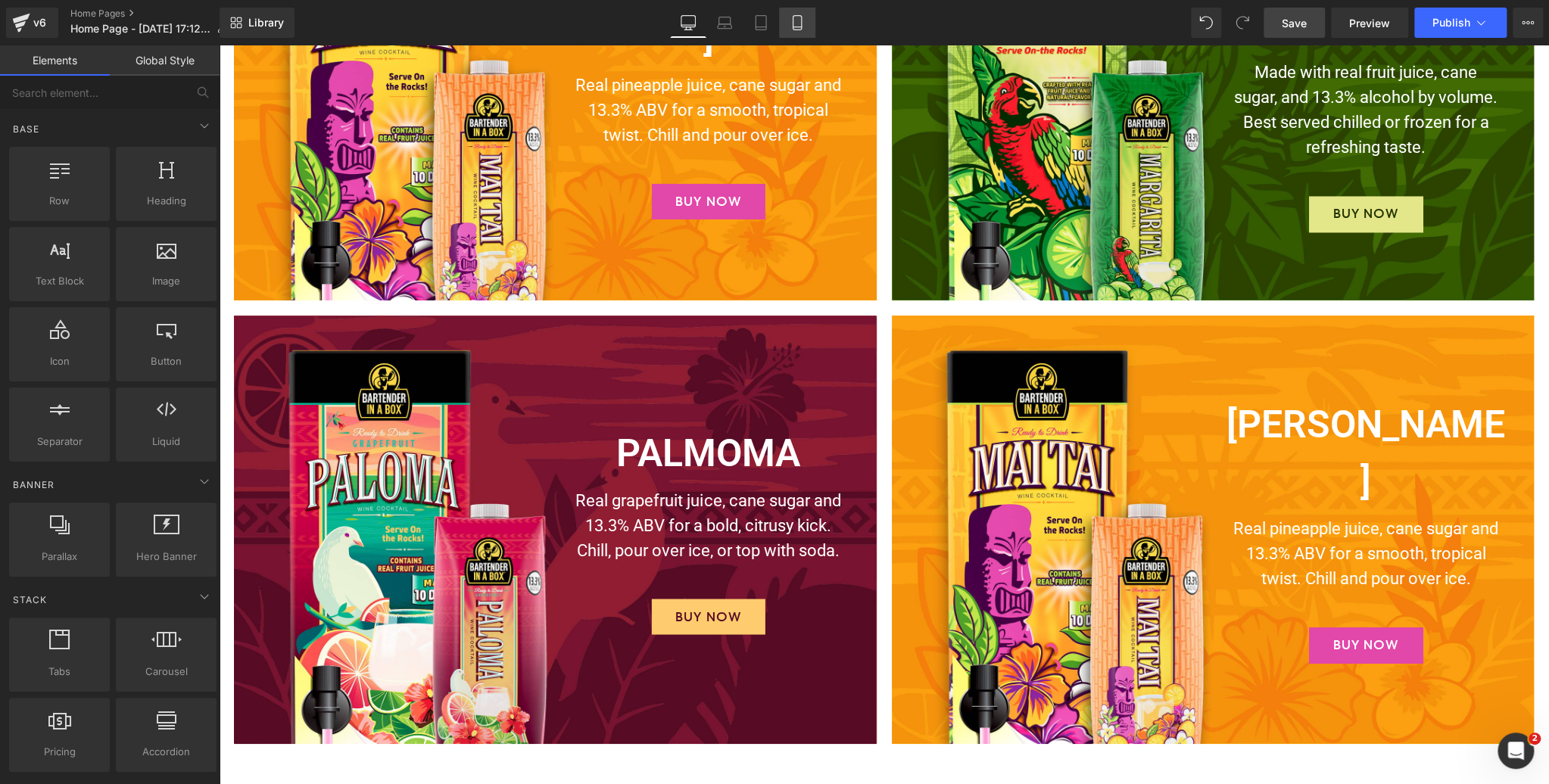
click at [797, 23] on icon at bounding box center [796, 22] width 15 height 15
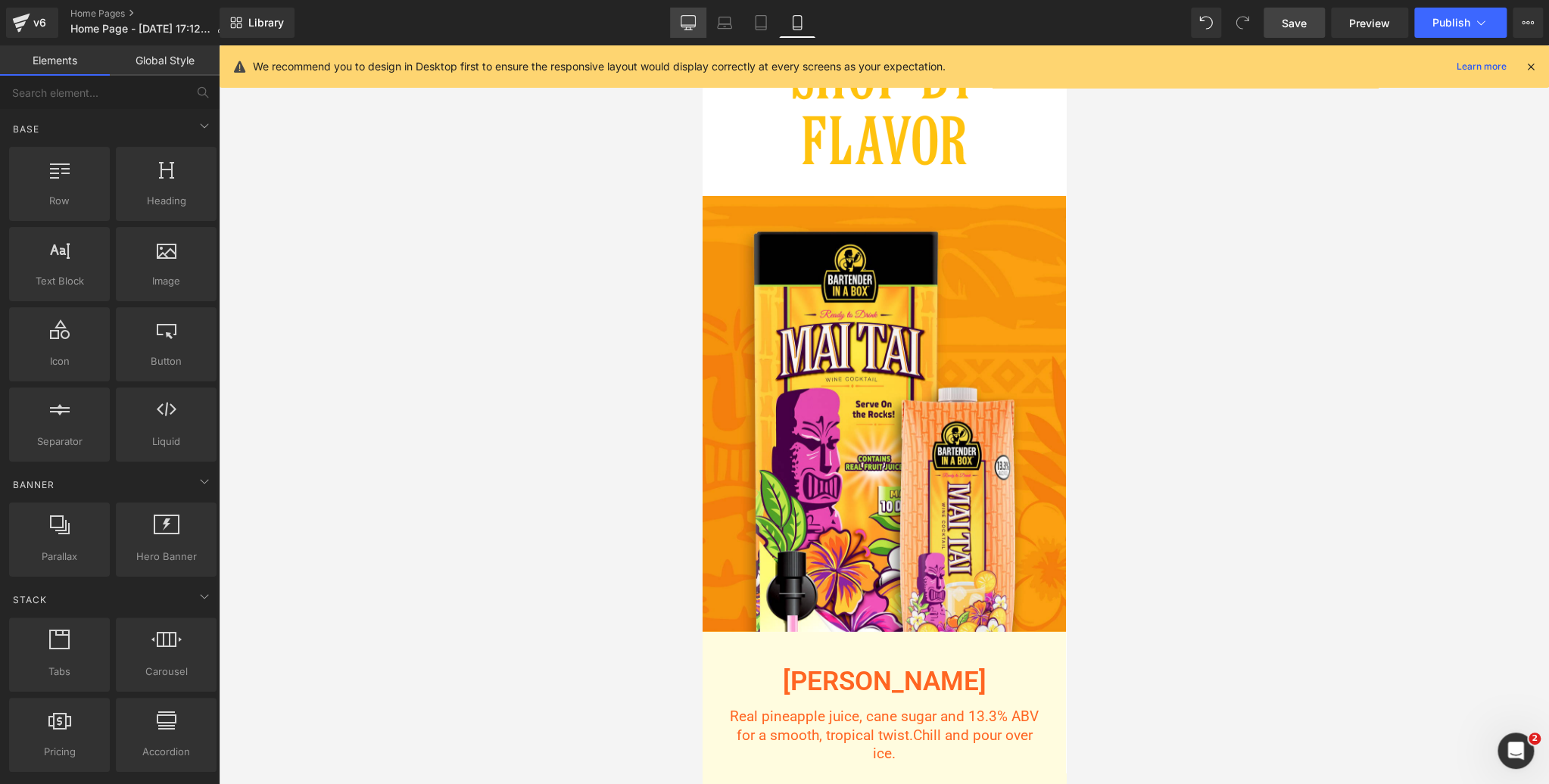
scroll to position [3208, 0]
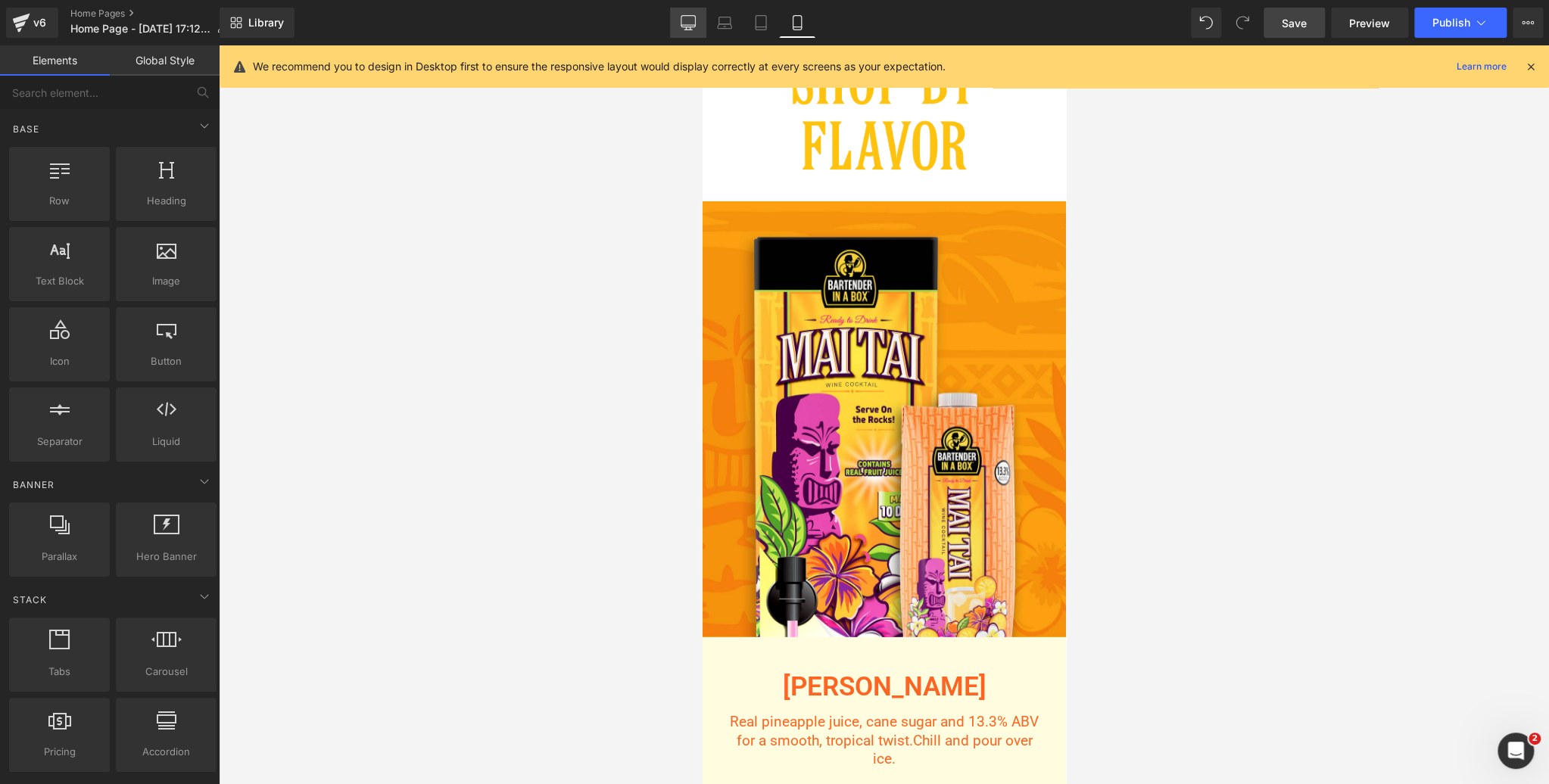
click at [686, 19] on icon at bounding box center [687, 22] width 15 height 15
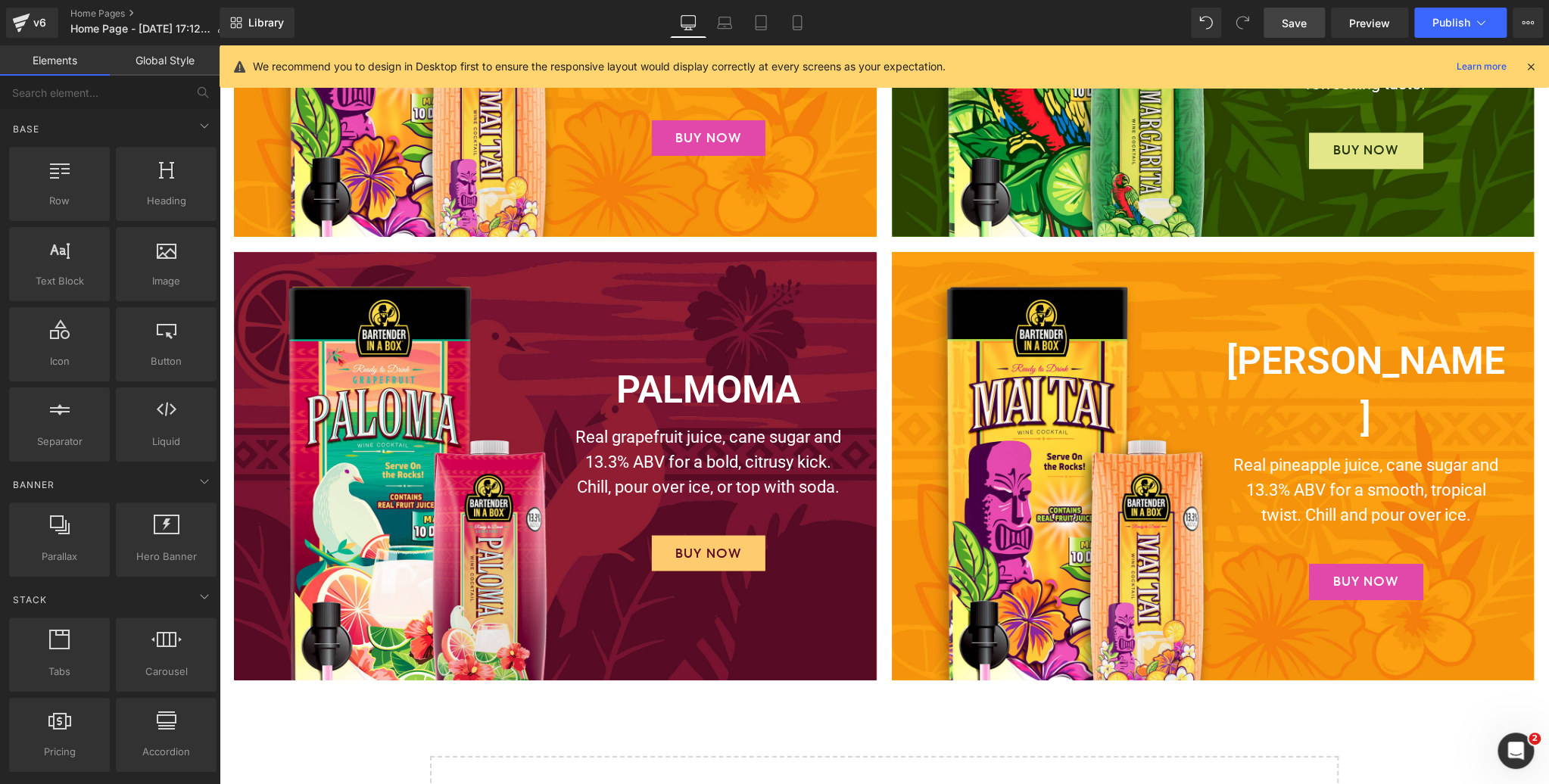
scroll to position [3565, 0]
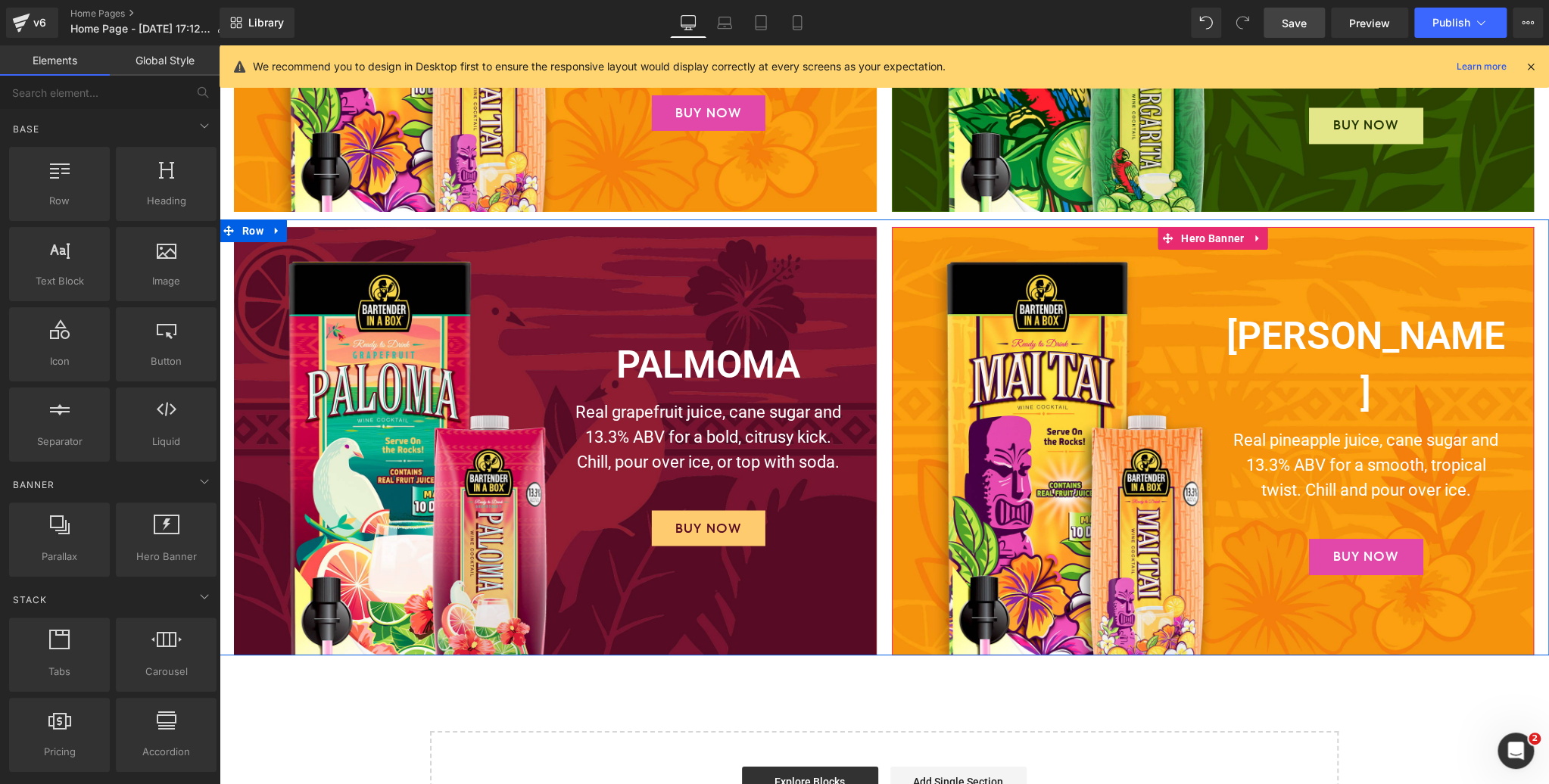
click at [1414, 345] on h2 "[PERSON_NAME]" at bounding box center [1366, 365] width 283 height 113
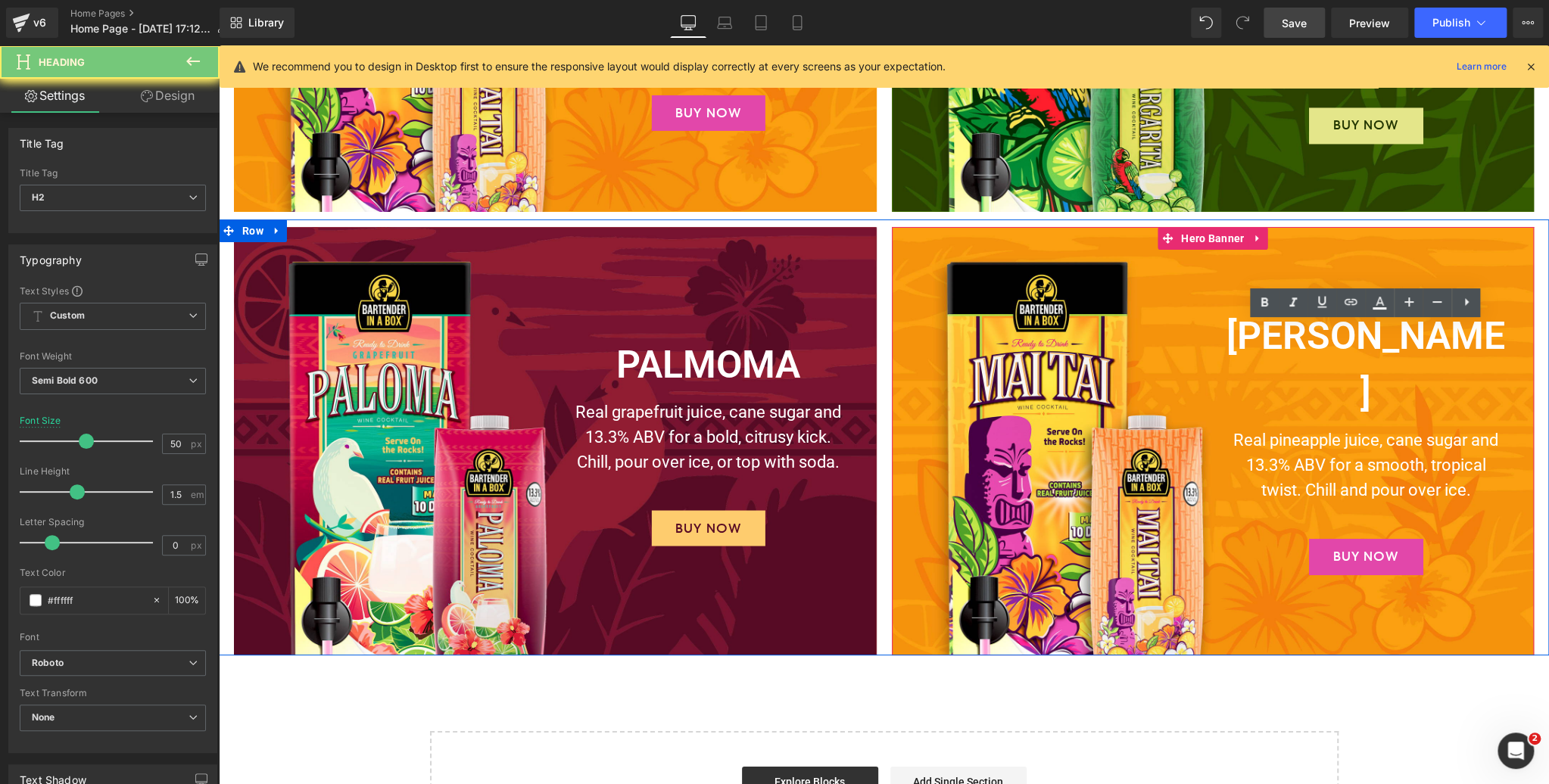
click at [1414, 345] on h2 "[PERSON_NAME]" at bounding box center [1366, 365] width 283 height 113
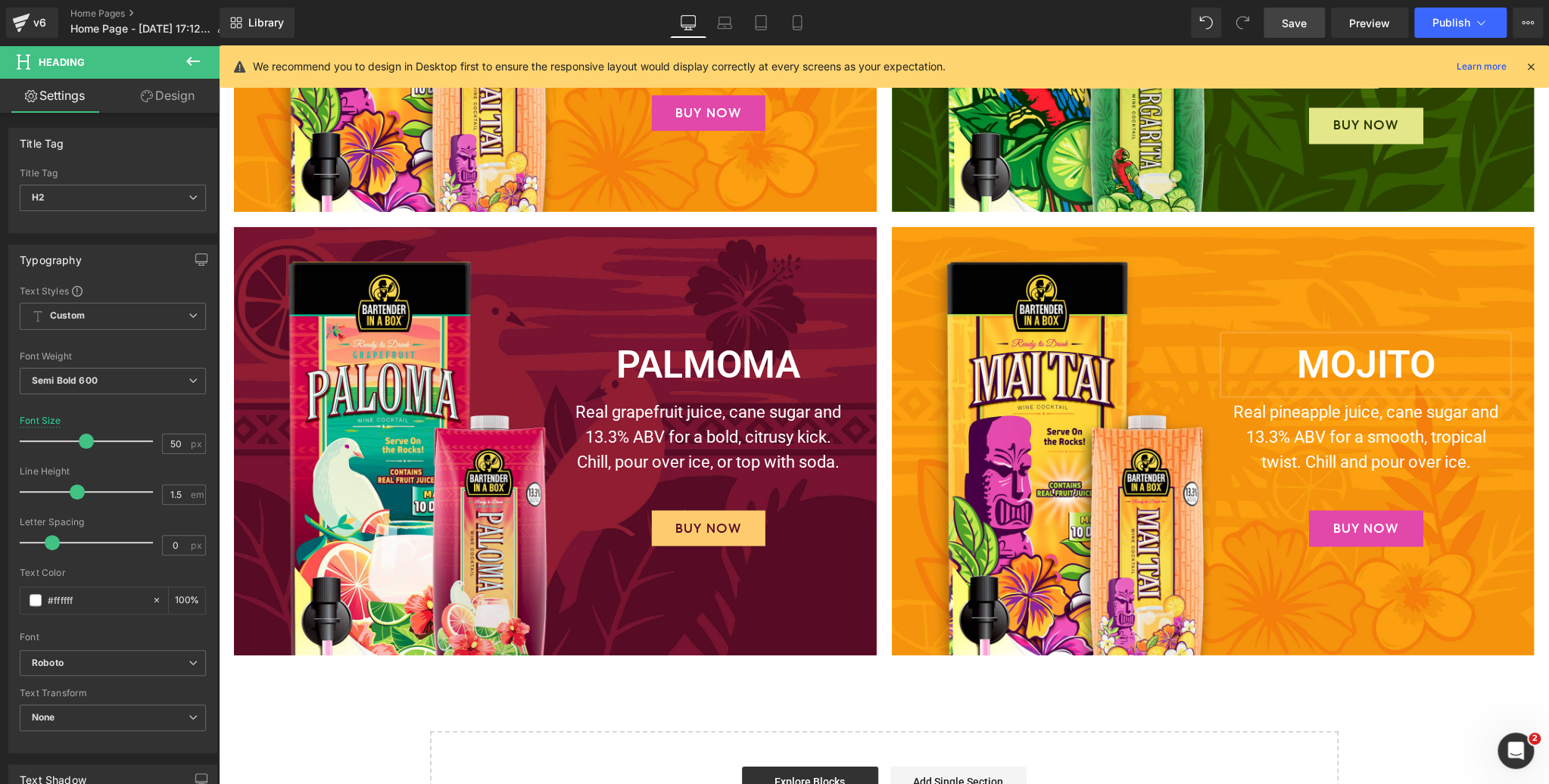
click at [825, 654] on div "Image PALMOMA Heading Real grapefruit juice, cane sugar and 13.3% ABV for a bol…" at bounding box center [555, 440] width 643 height 428
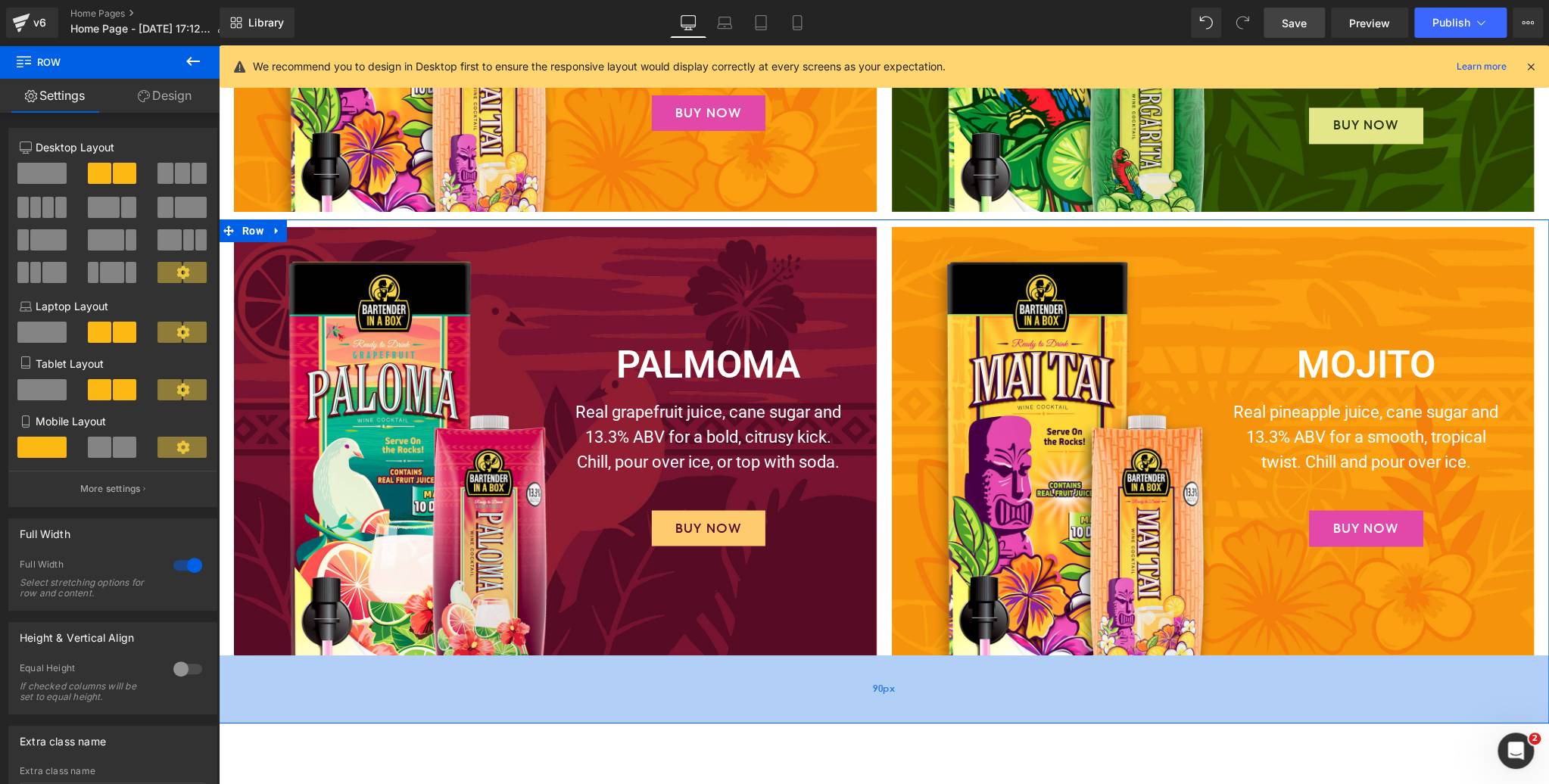
drag, startPoint x: 884, startPoint y: 679, endPoint x: 892, endPoint y: 706, distance: 28.2
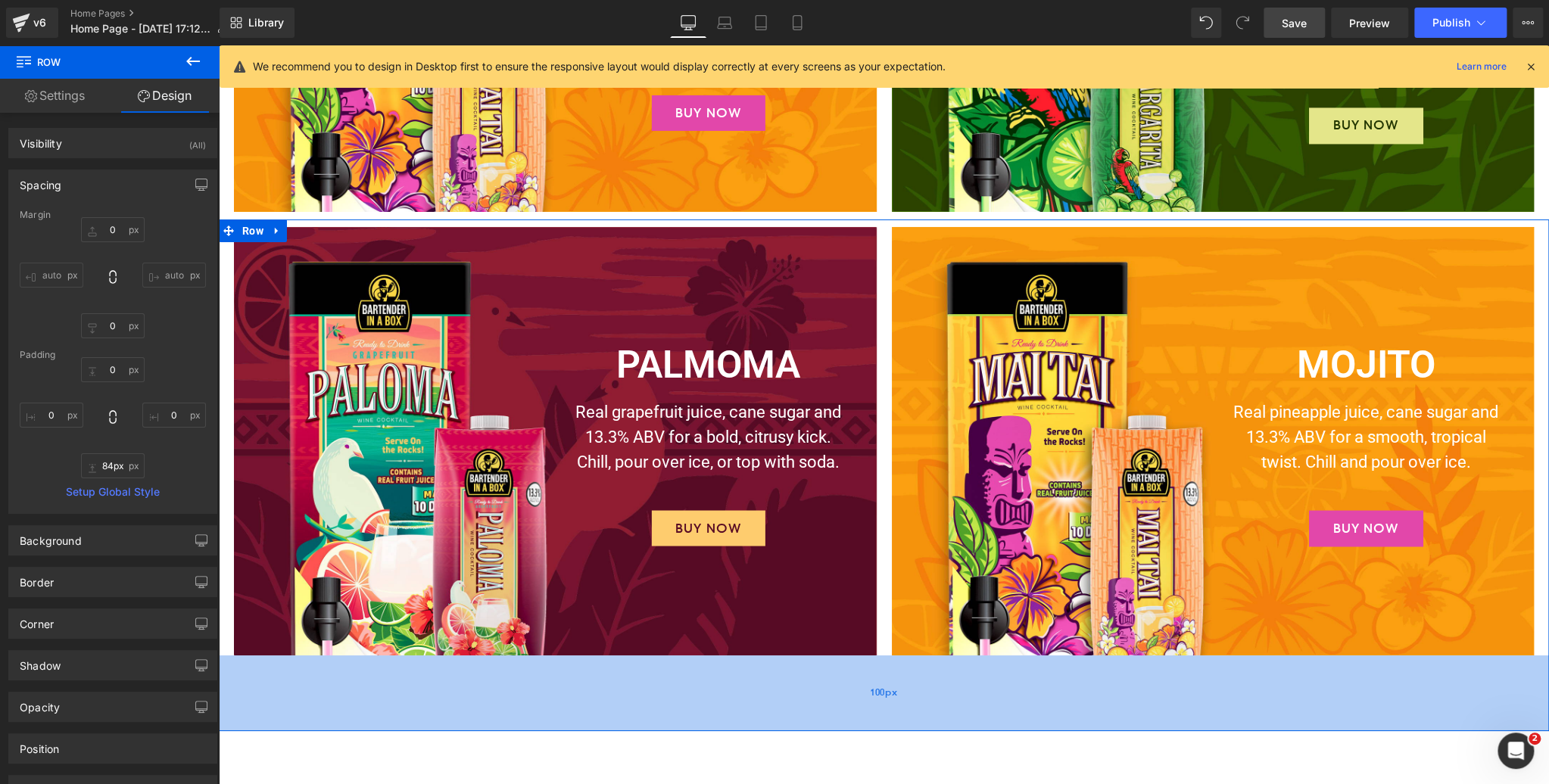
drag, startPoint x: 894, startPoint y: 701, endPoint x: 894, endPoint y: 711, distance: 10.0
click at [894, 711] on div "100px" at bounding box center [884, 693] width 1330 height 76
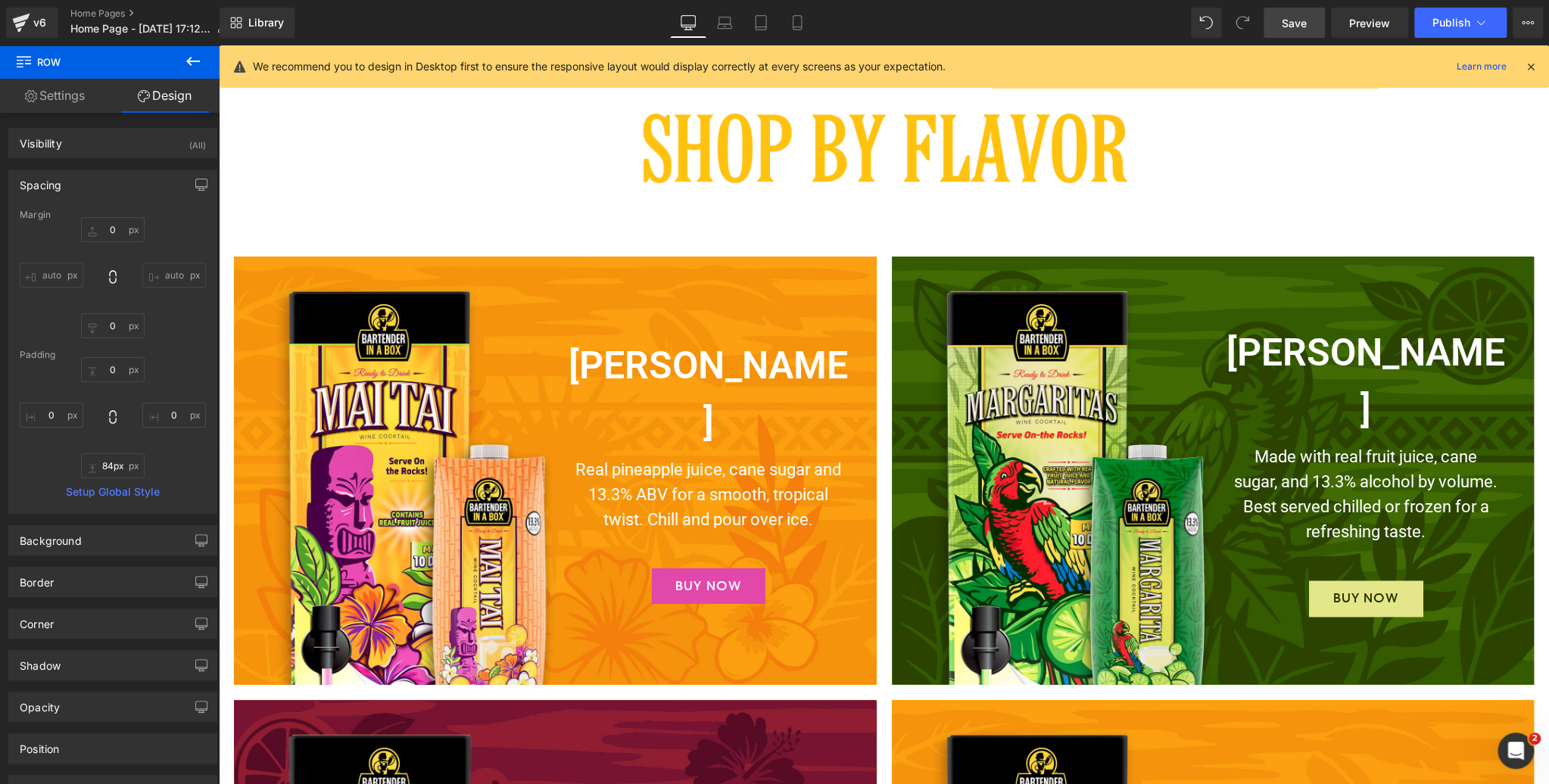
scroll to position [3085, 0]
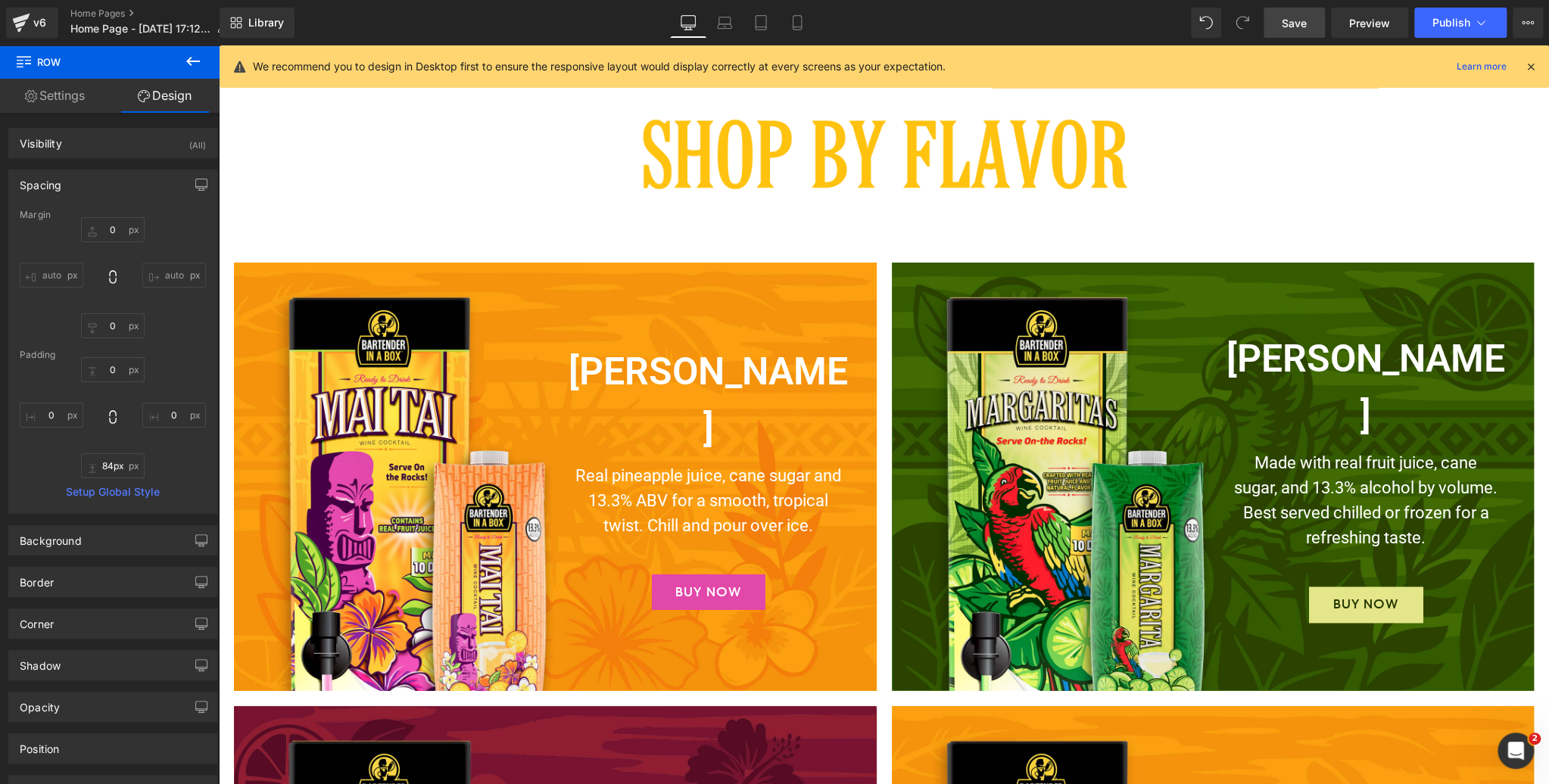
click at [1304, 23] on span "Save" at bounding box center [1294, 23] width 25 height 16
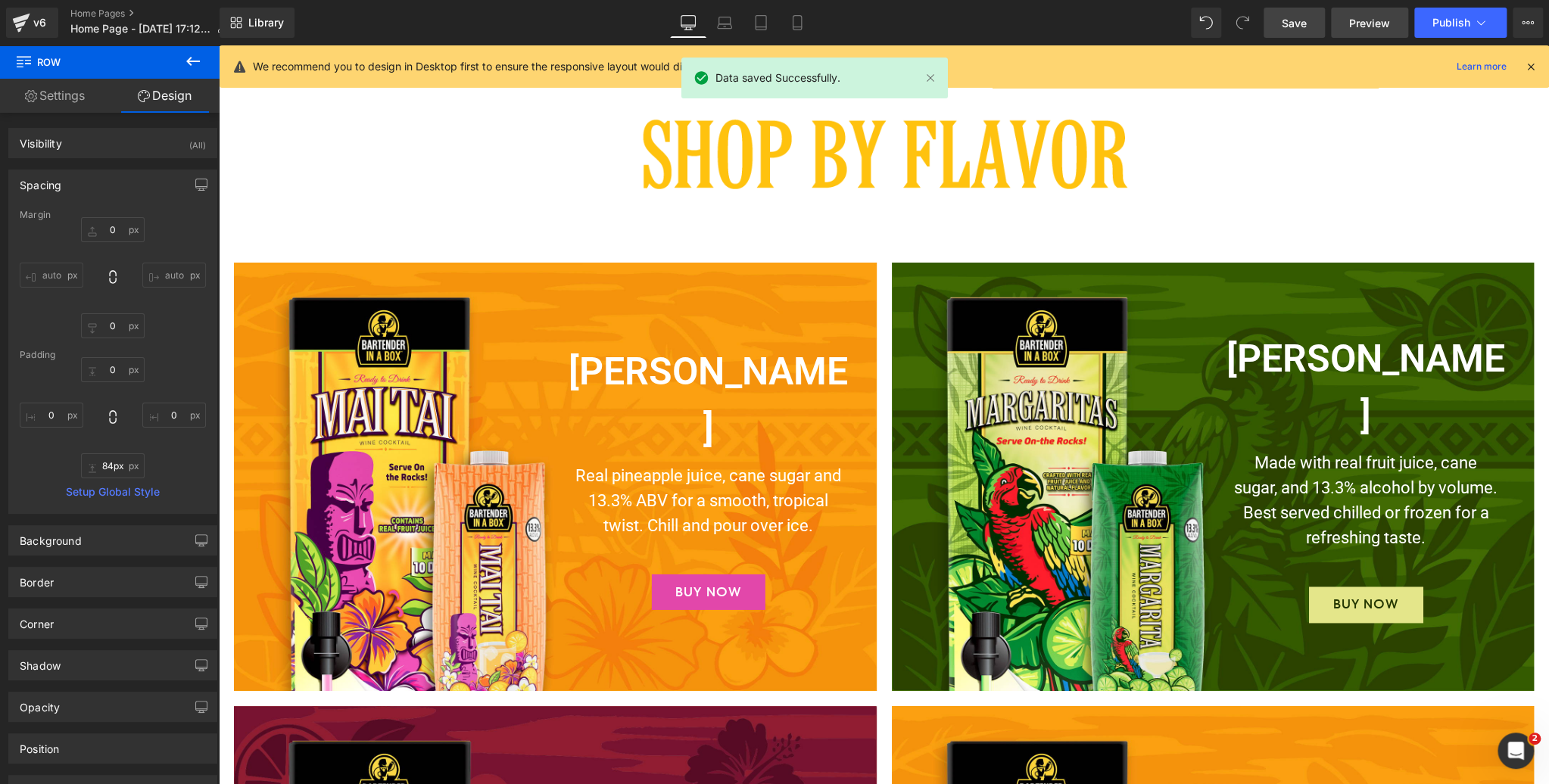
click at [1372, 12] on link "Preview" at bounding box center [1370, 23] width 77 height 30
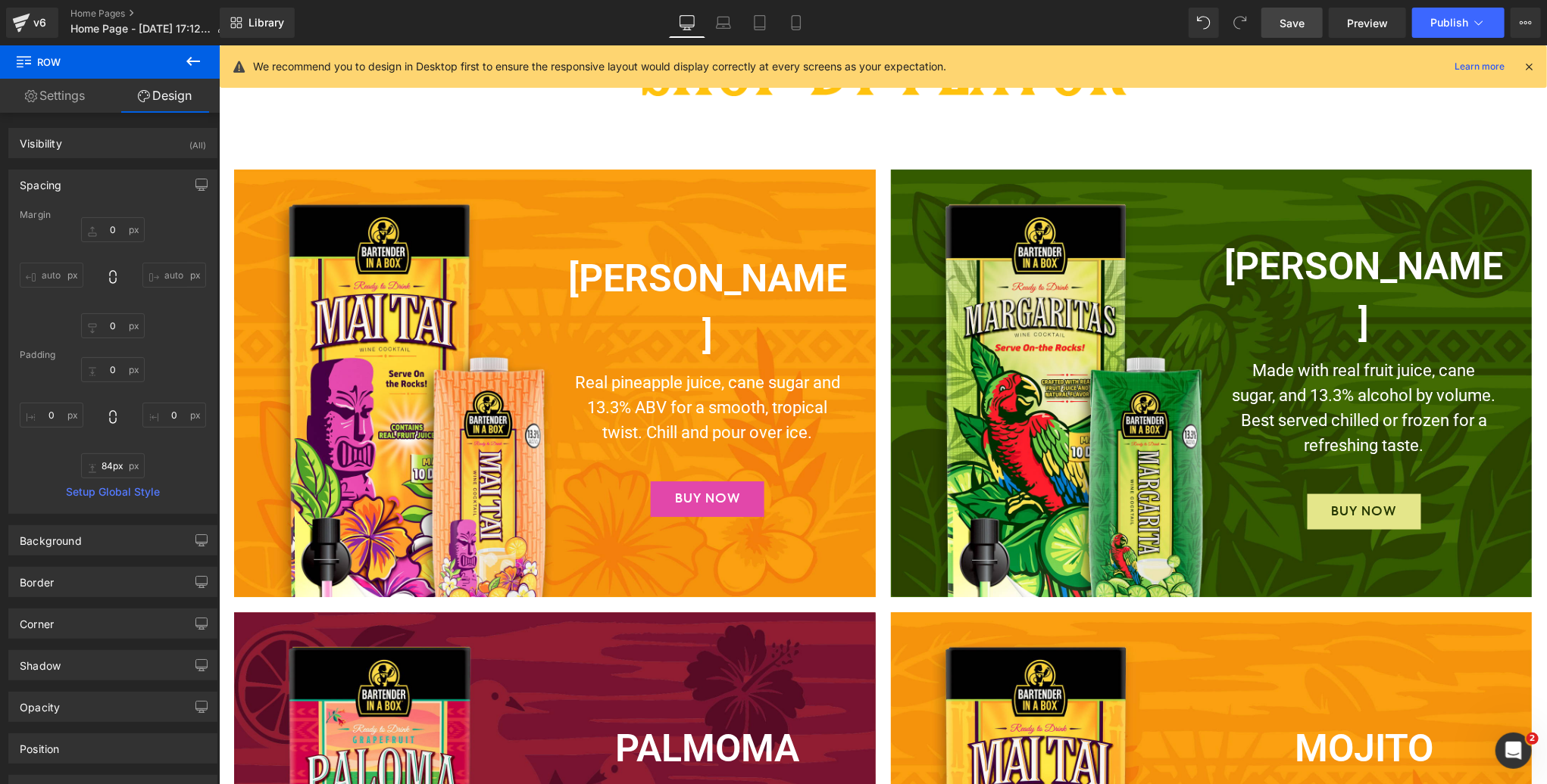
scroll to position [3204, 0]
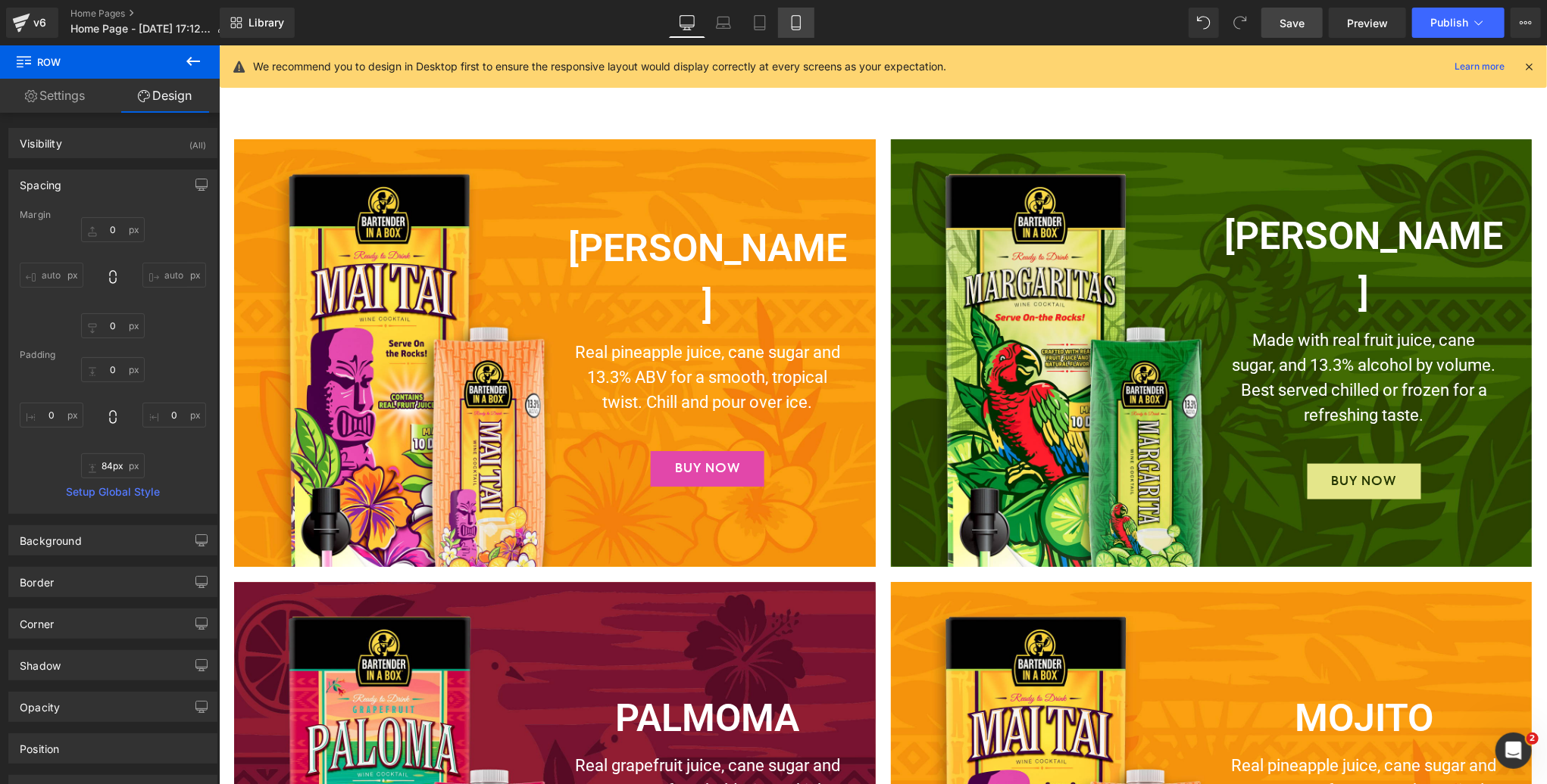
click at [794, 19] on icon at bounding box center [796, 22] width 15 height 15
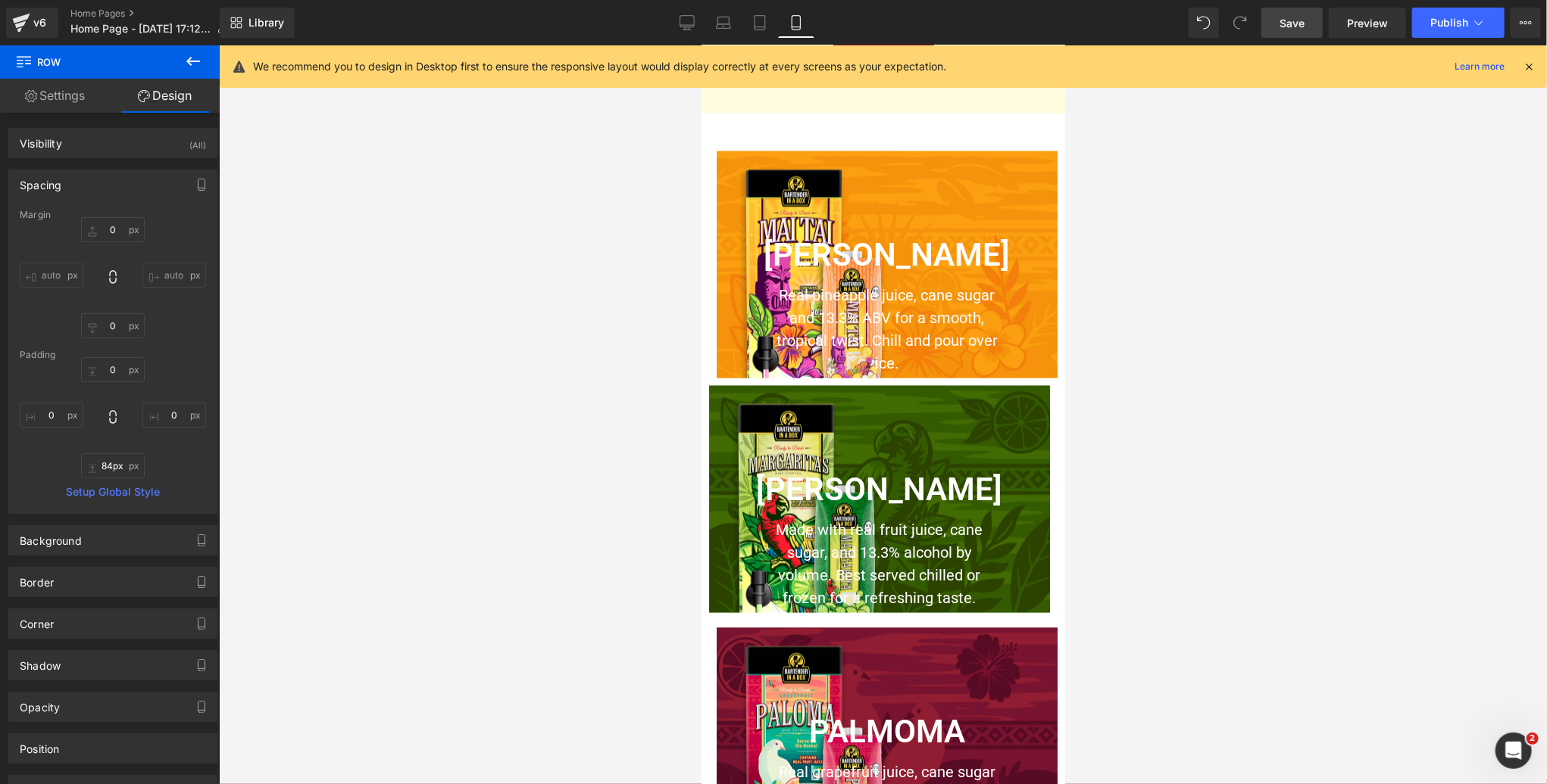
scroll to position [5355, 0]
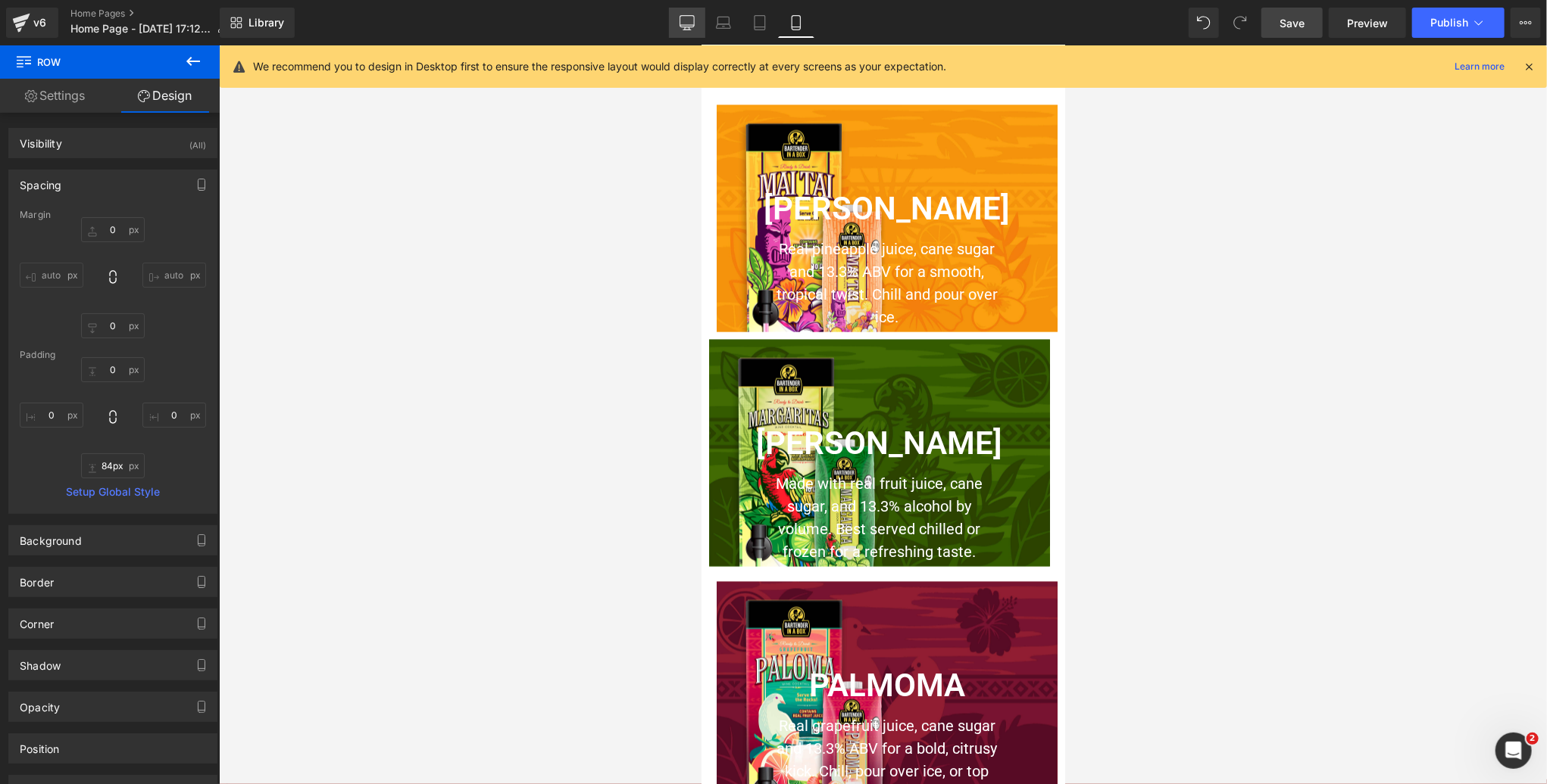
click at [692, 20] on icon at bounding box center [687, 22] width 15 height 15
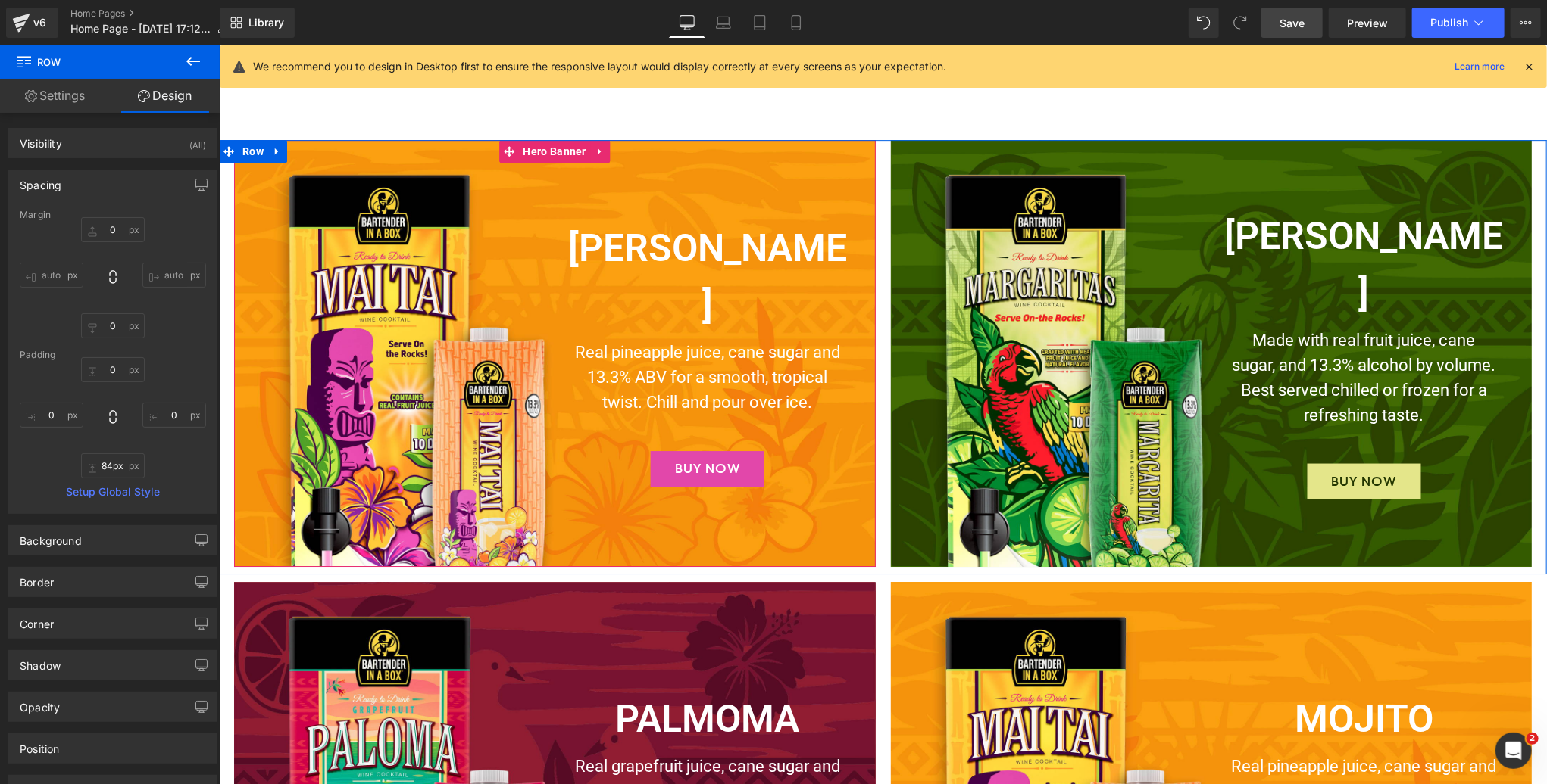
scroll to position [3204, 0]
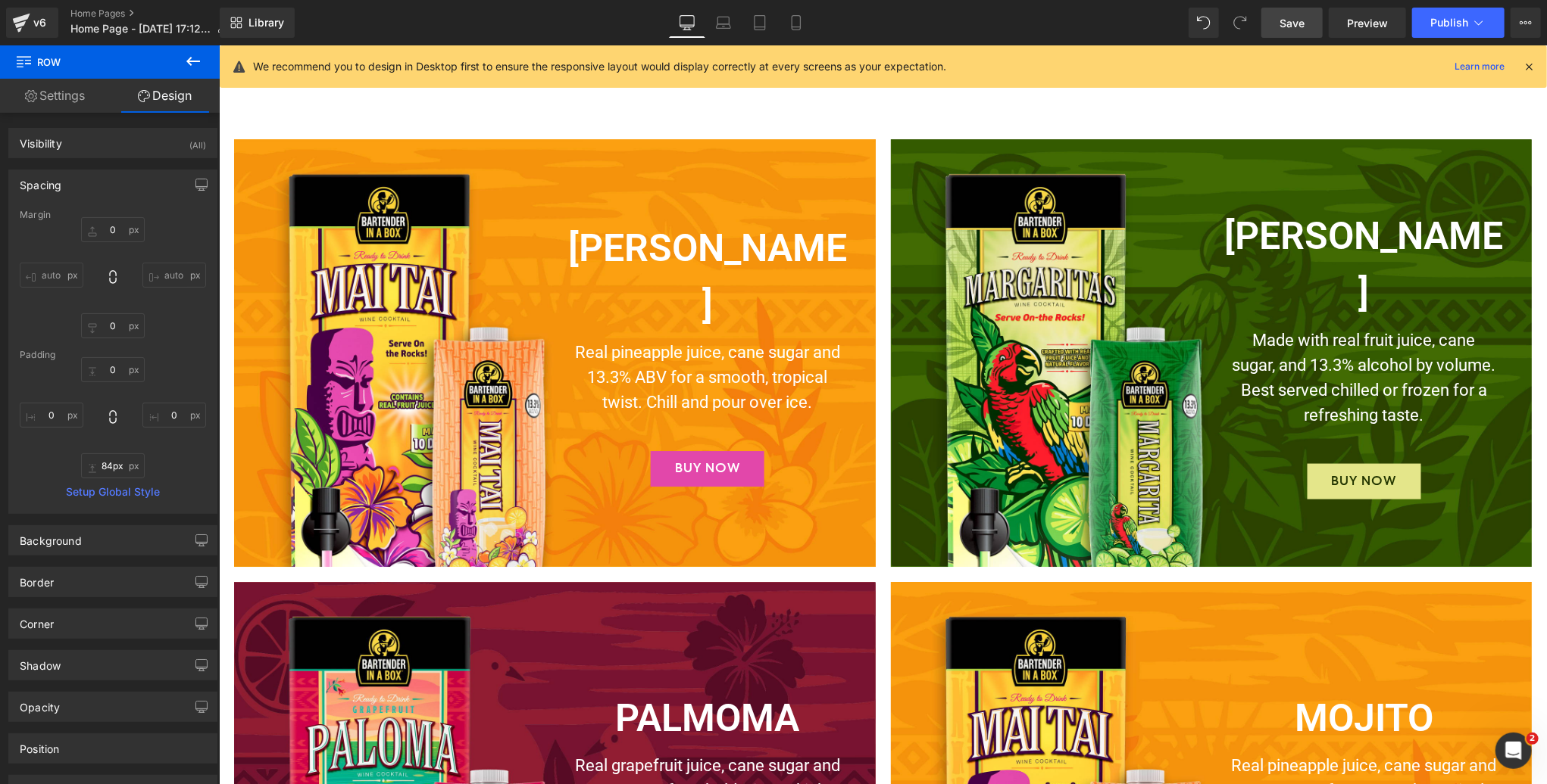
click at [263, 149] on div "Image MAI TAI Heading Real pineapple juice, cane sugar and 13.3% ABV for a smoo…" at bounding box center [882, 356] width 1328 height 434
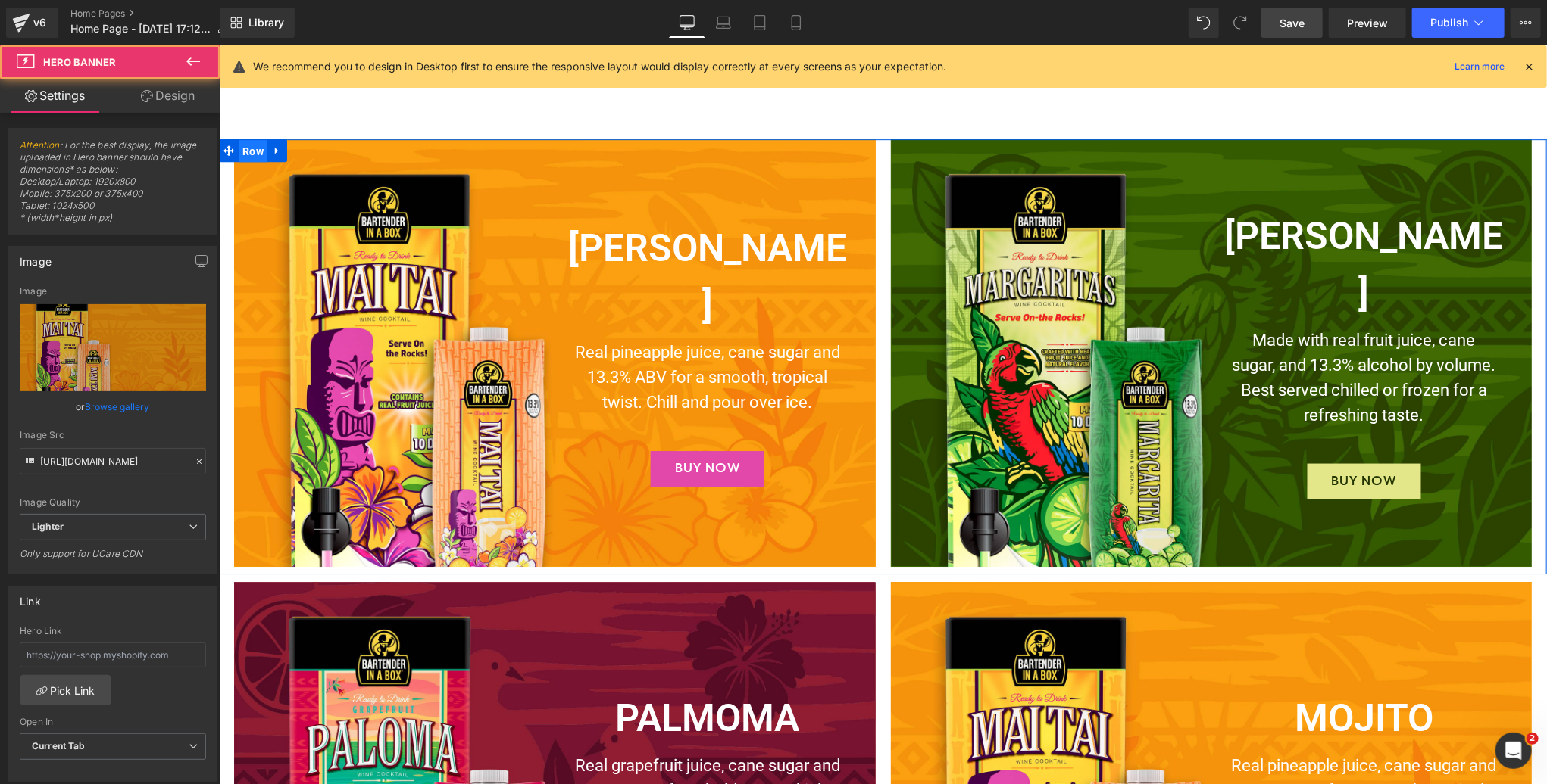
click at [251, 149] on span "Row" at bounding box center [252, 150] width 29 height 23
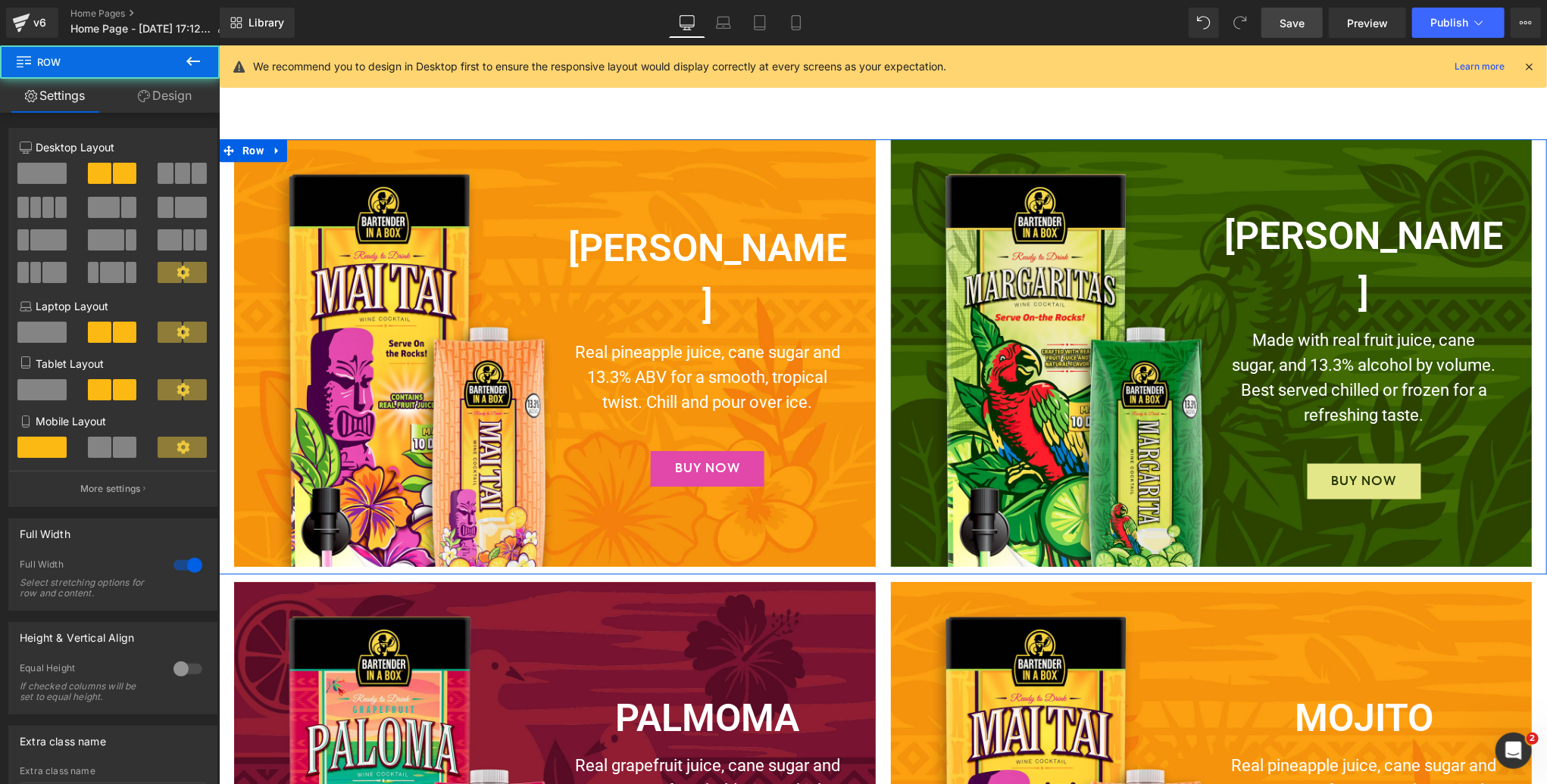
click at [175, 94] on link "Design" at bounding box center [164, 96] width 110 height 34
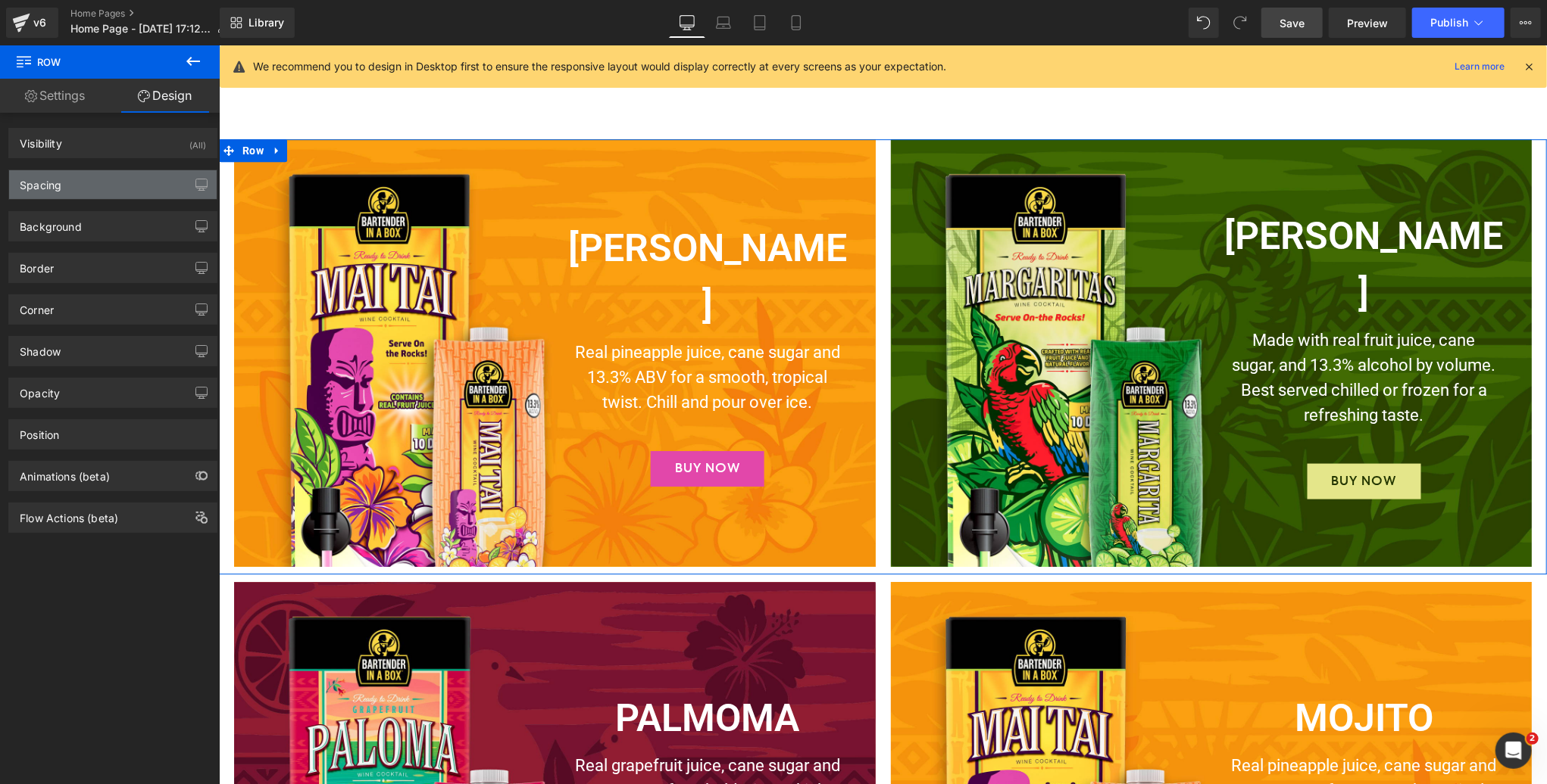
click at [118, 178] on div "Spacing" at bounding box center [113, 185] width 208 height 29
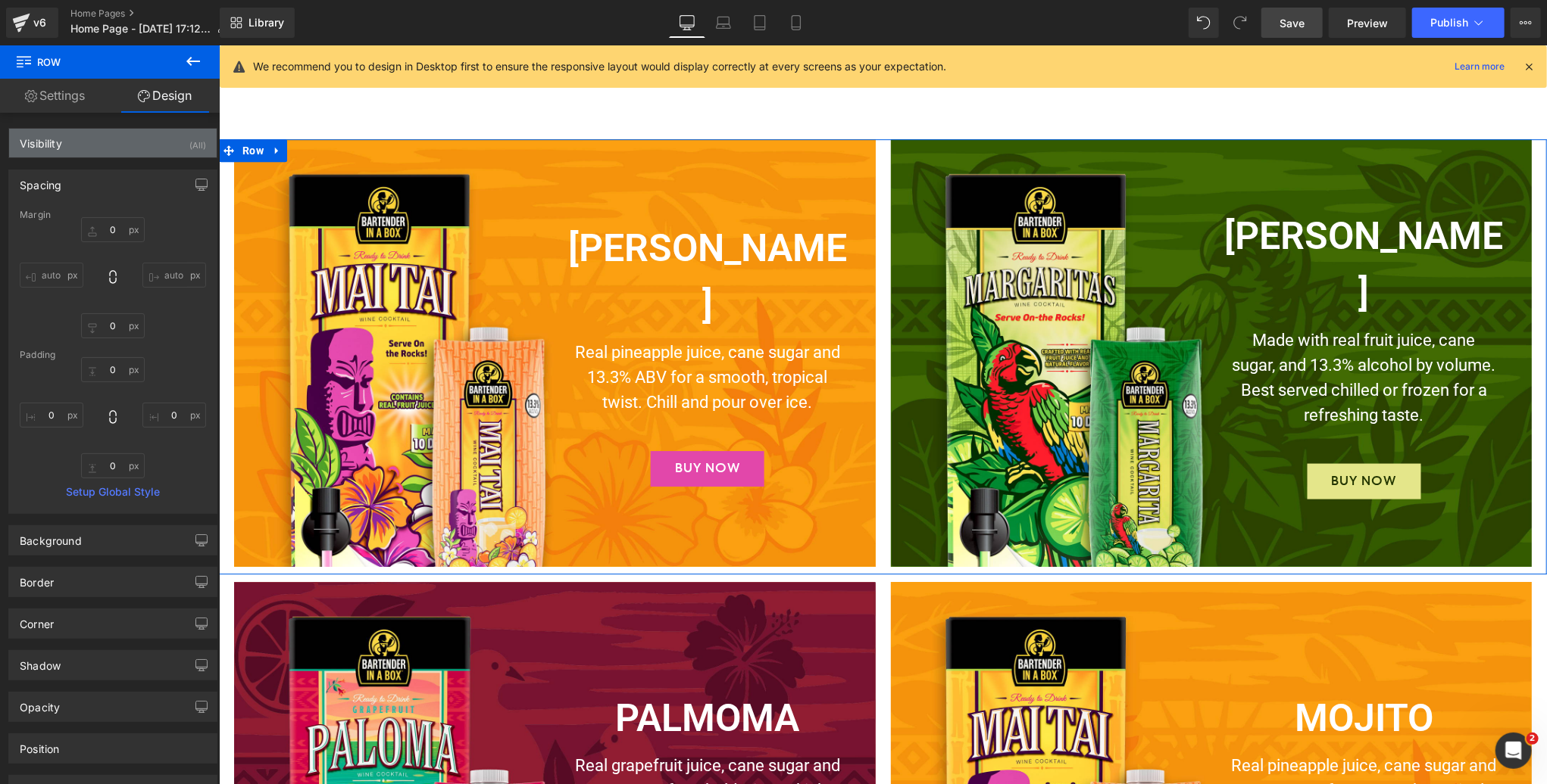
click at [117, 149] on div "Visibility (All)" at bounding box center [113, 142] width 208 height 29
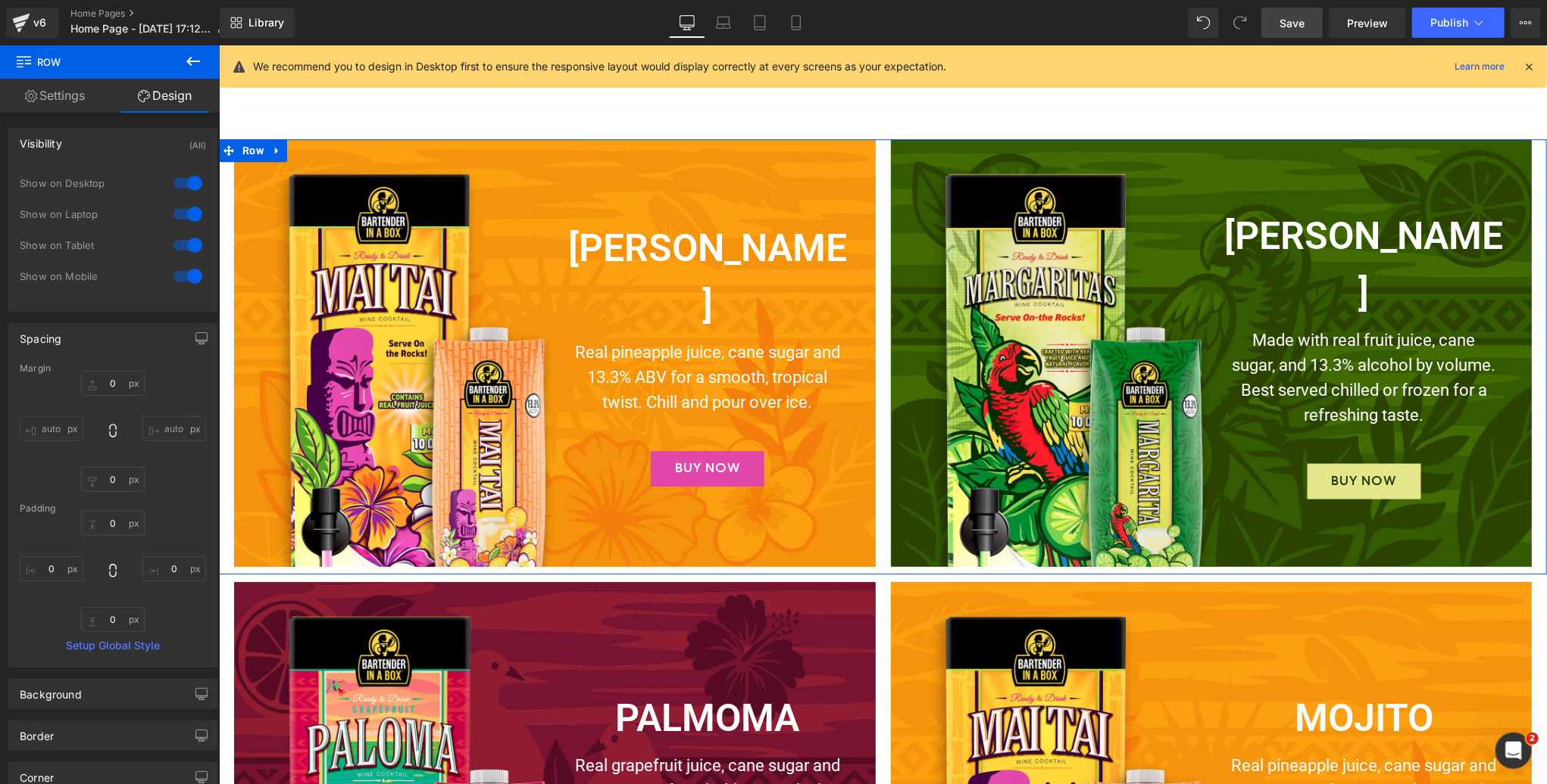
click at [185, 275] on div at bounding box center [187, 277] width 36 height 25
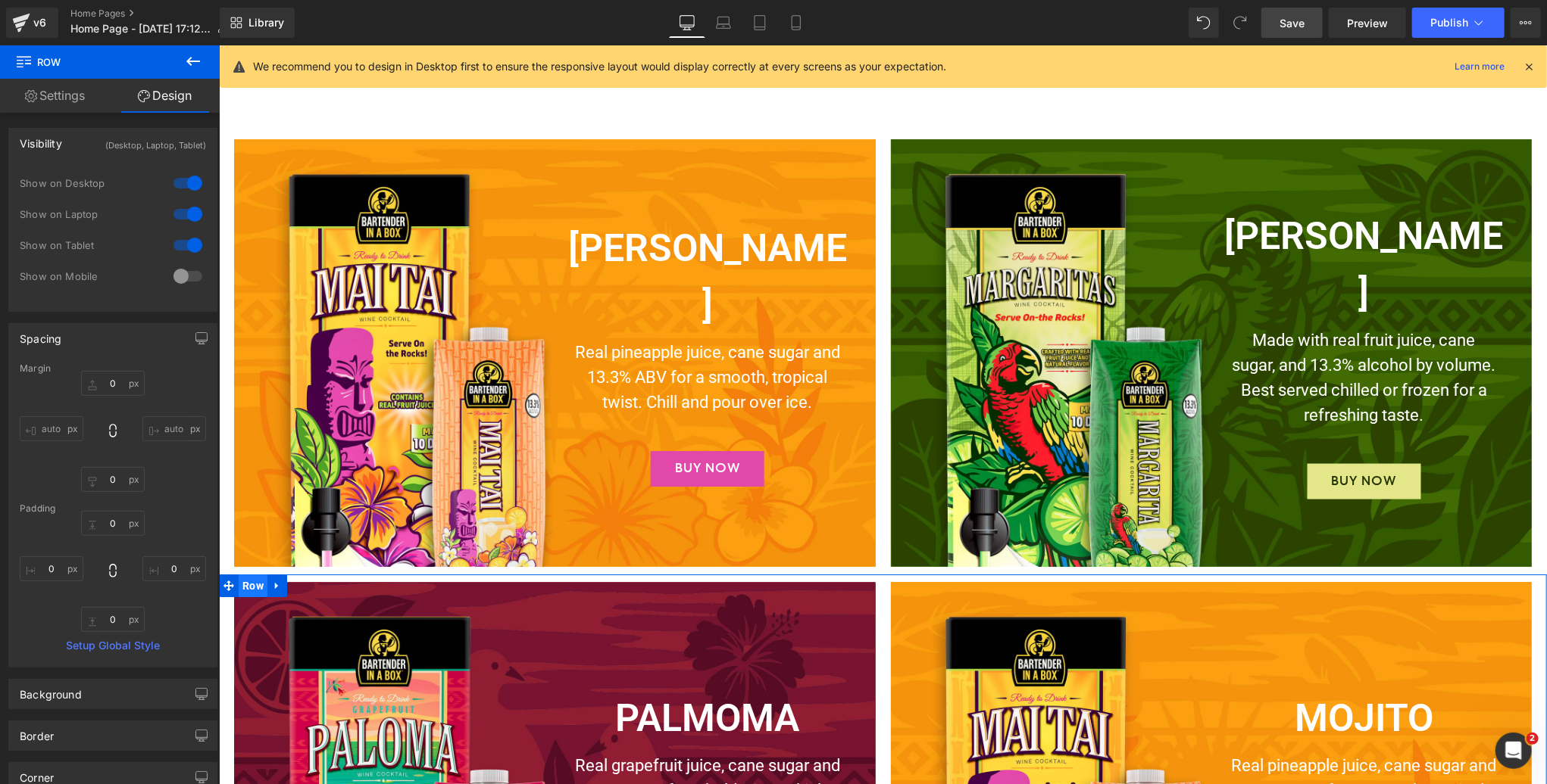
click at [257, 586] on span "Row" at bounding box center [252, 585] width 29 height 23
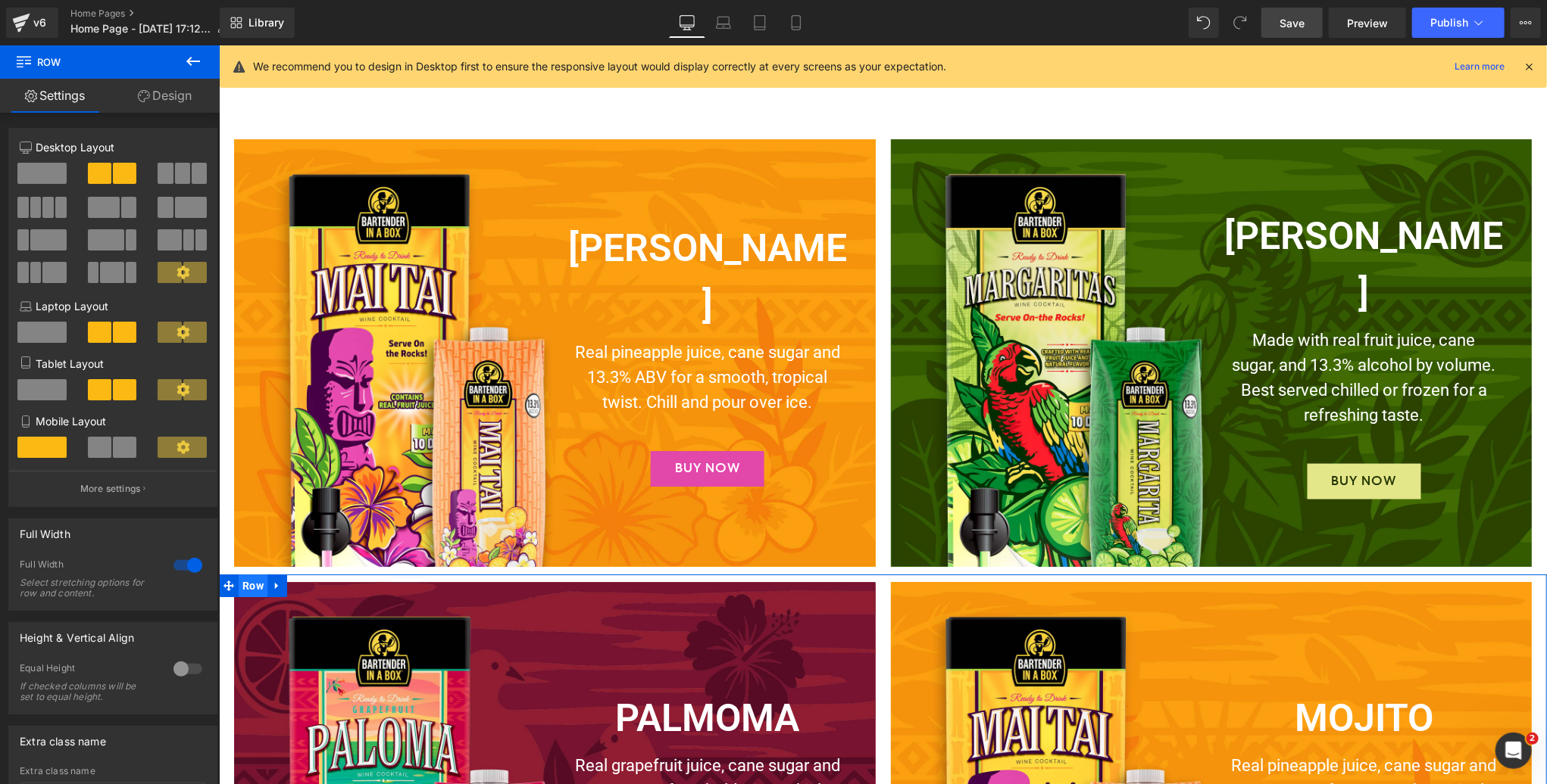
click at [259, 586] on span "Row" at bounding box center [252, 585] width 29 height 23
click at [164, 101] on link "Design" at bounding box center [164, 96] width 110 height 34
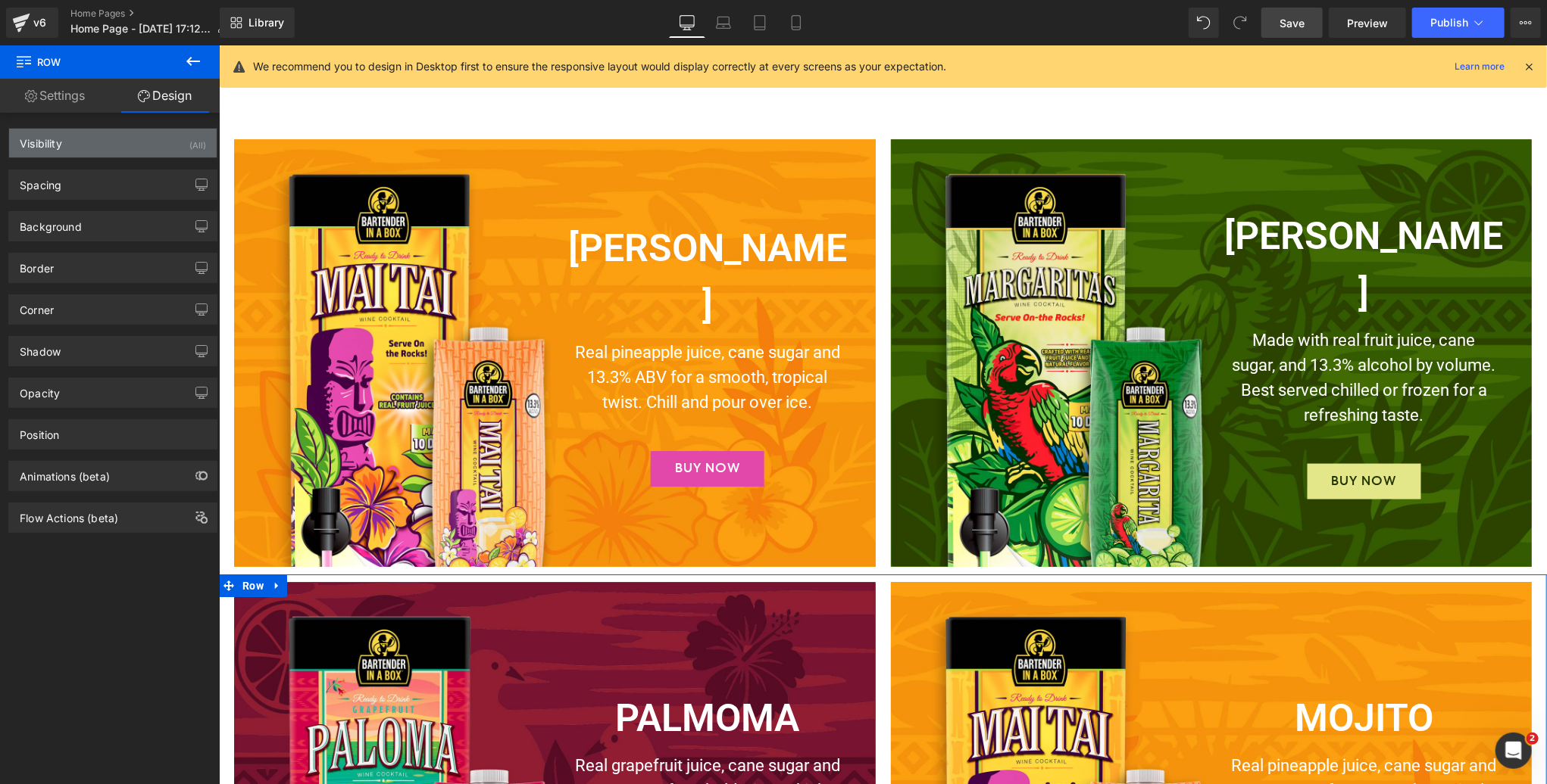
click at [106, 150] on div "Visibility (All)" at bounding box center [113, 142] width 208 height 29
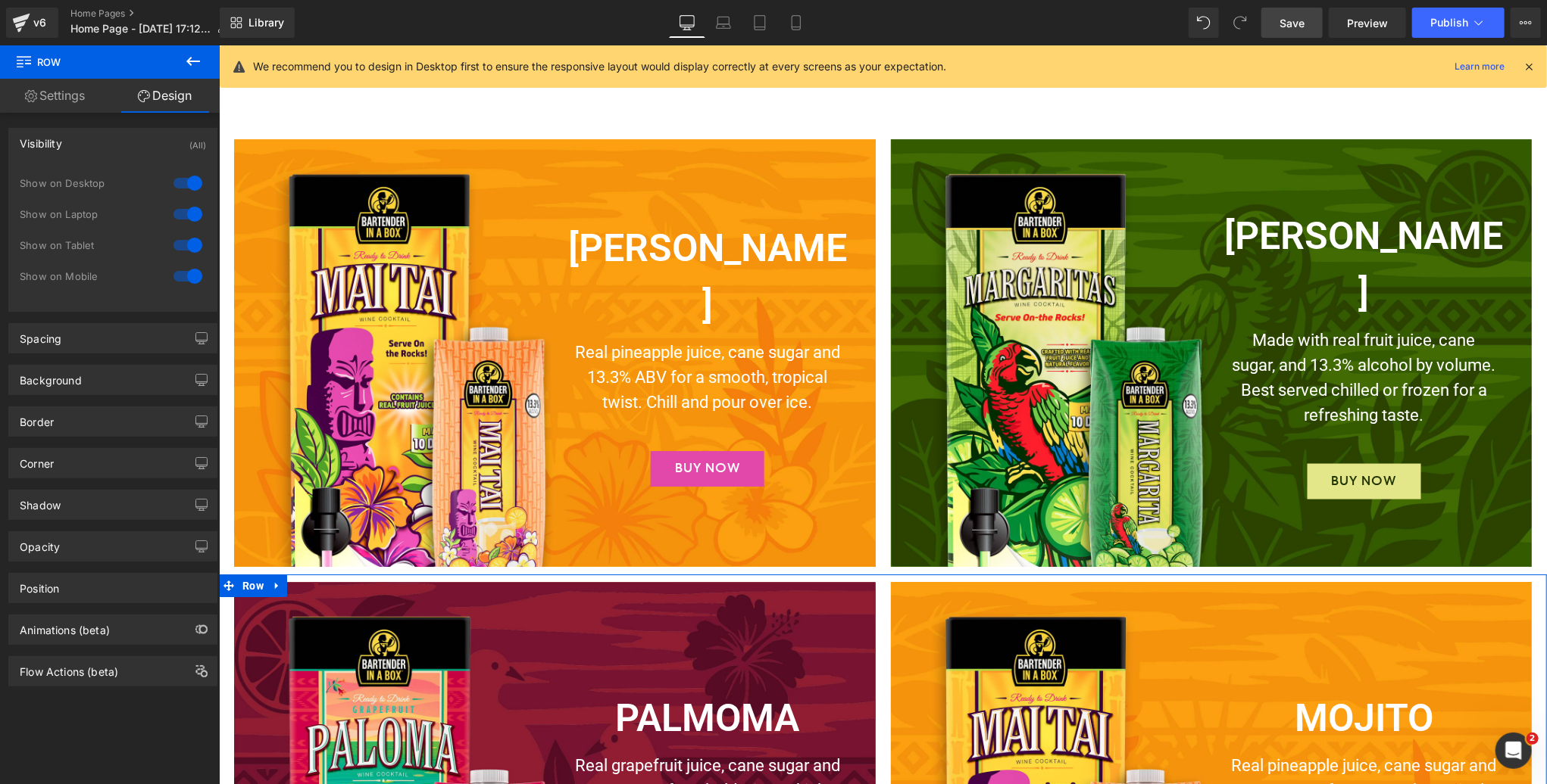
click at [180, 276] on div at bounding box center [187, 277] width 36 height 25
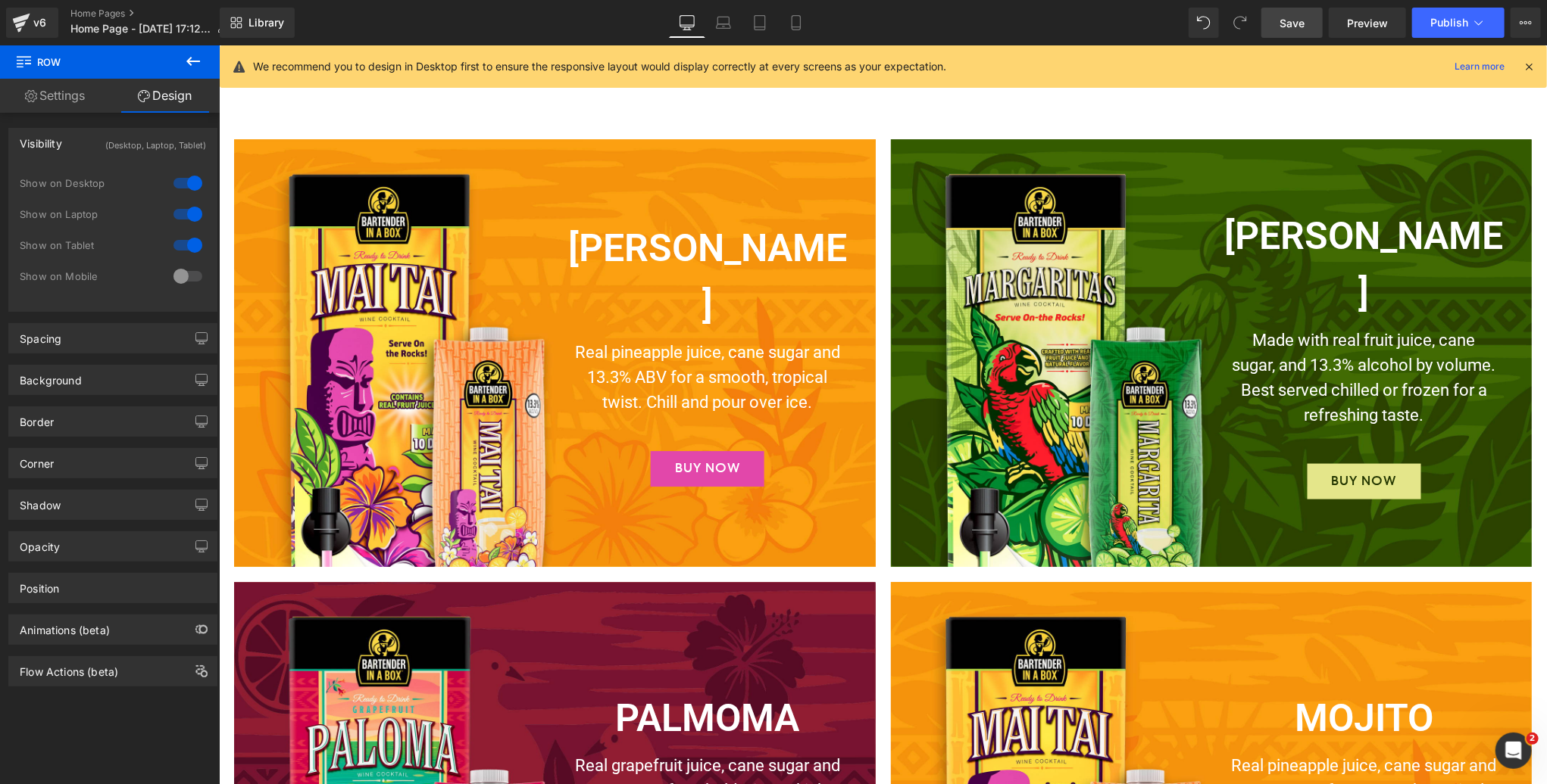
drag, startPoint x: 1291, startPoint y: 25, endPoint x: 1018, endPoint y: 69, distance: 276.5
click at [1291, 25] on span "Save" at bounding box center [1292, 23] width 25 height 16
click at [1529, 65] on icon at bounding box center [1529, 67] width 14 height 14
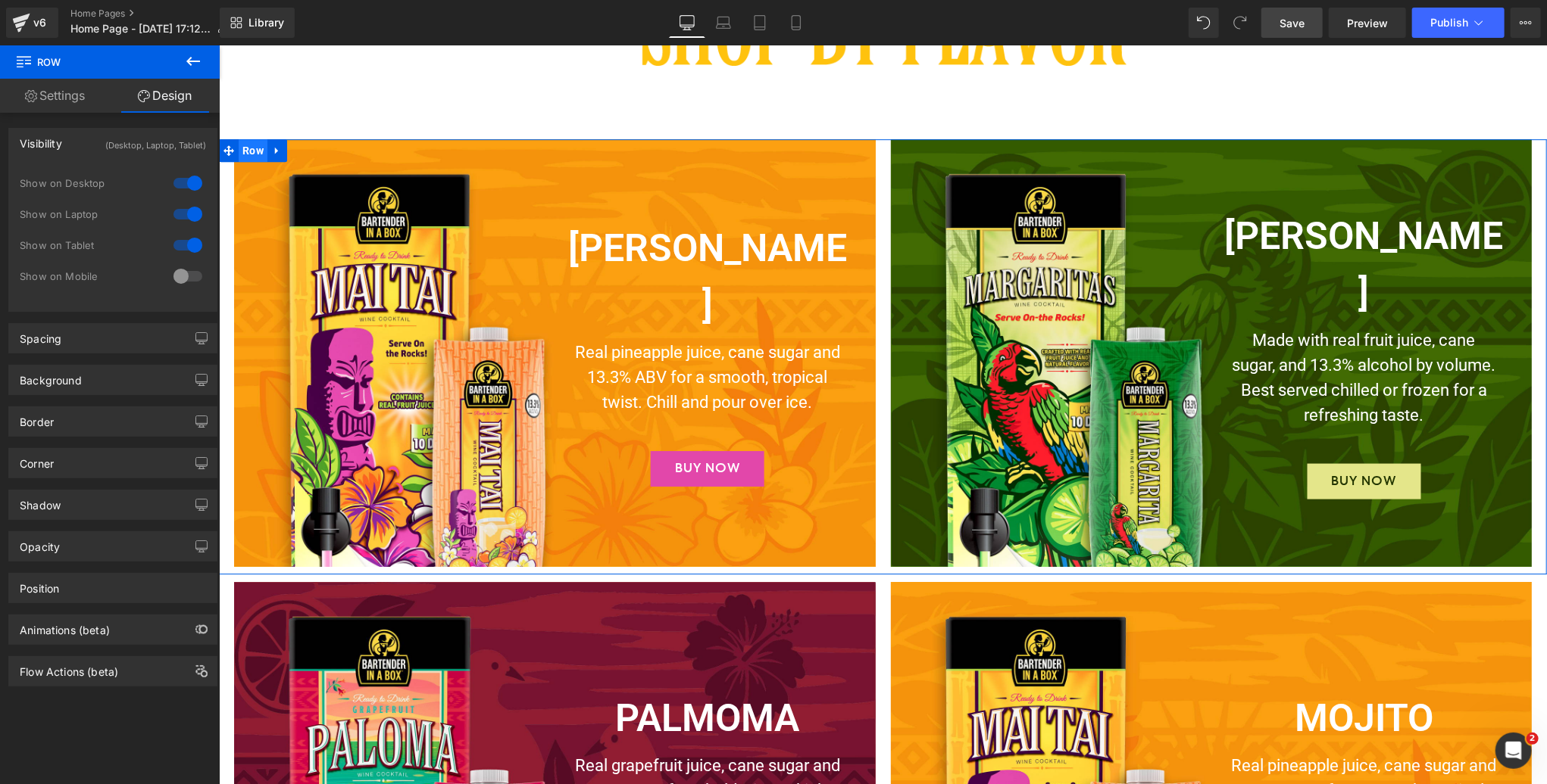
click at [253, 148] on span "Row" at bounding box center [252, 150] width 29 height 23
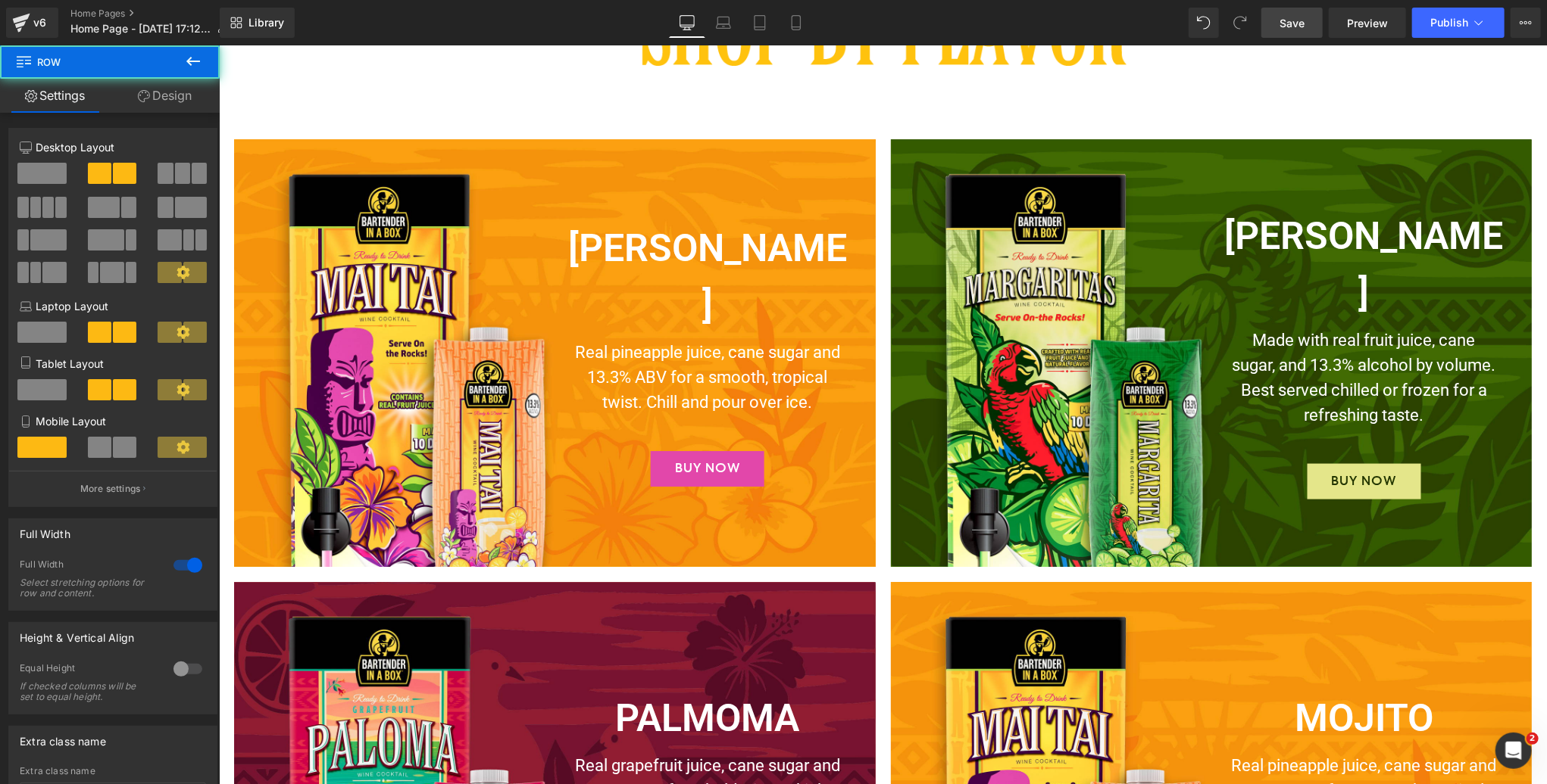
click at [194, 62] on icon at bounding box center [193, 62] width 14 height 9
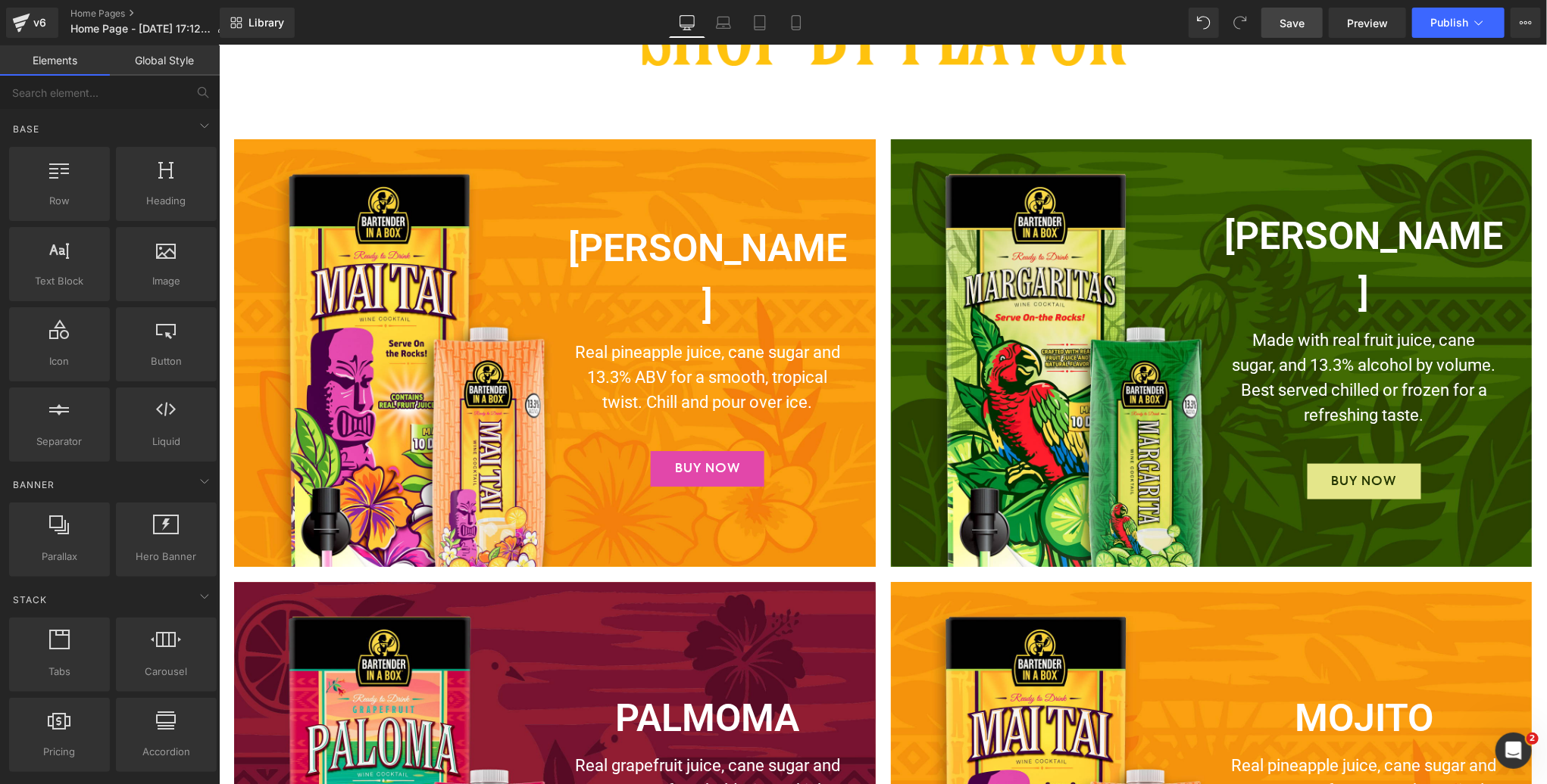
click at [194, 62] on link "Global Style" at bounding box center [164, 61] width 110 height 30
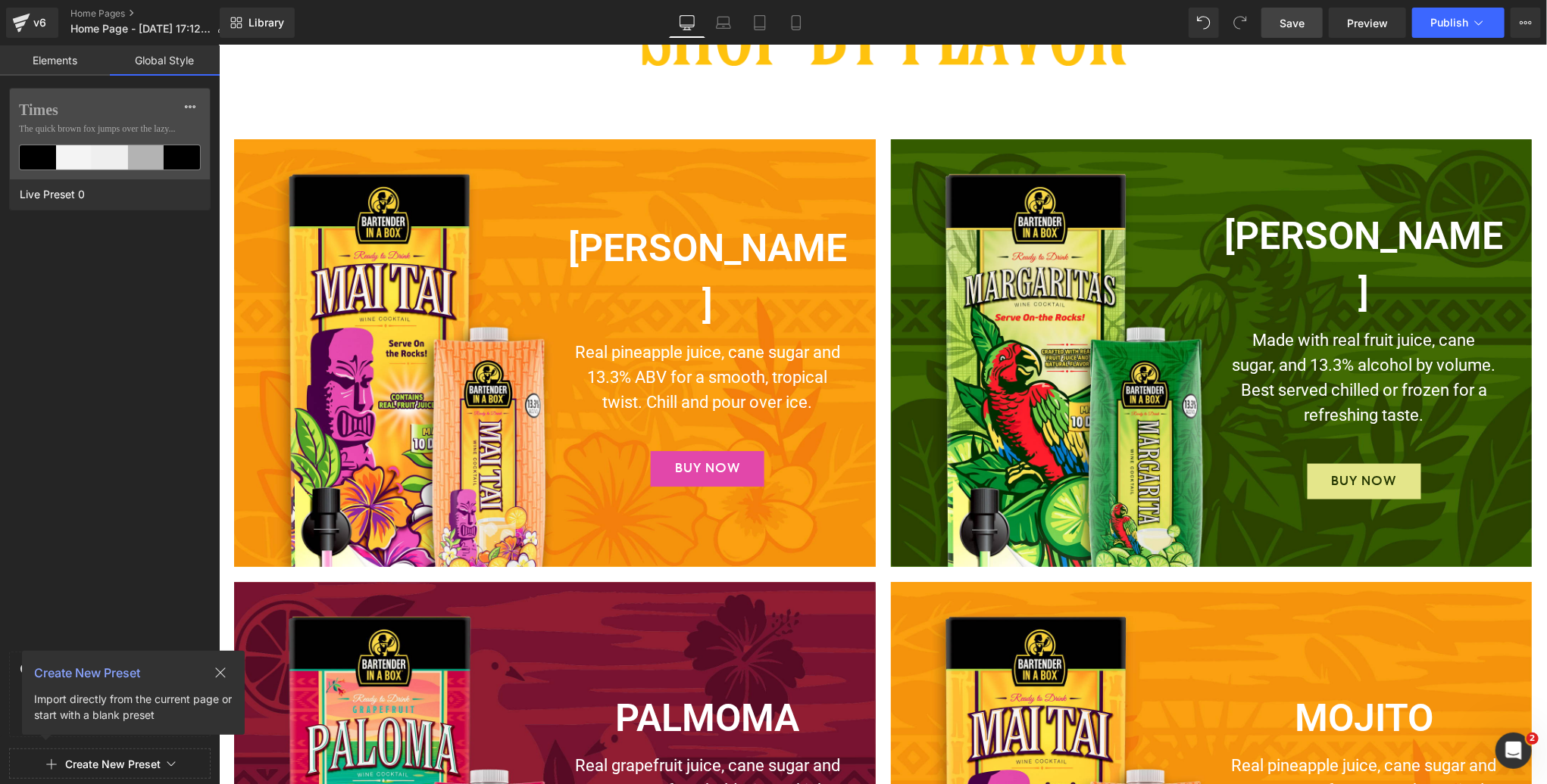
click at [250, 147] on span "Row" at bounding box center [252, 149] width 23 height 18
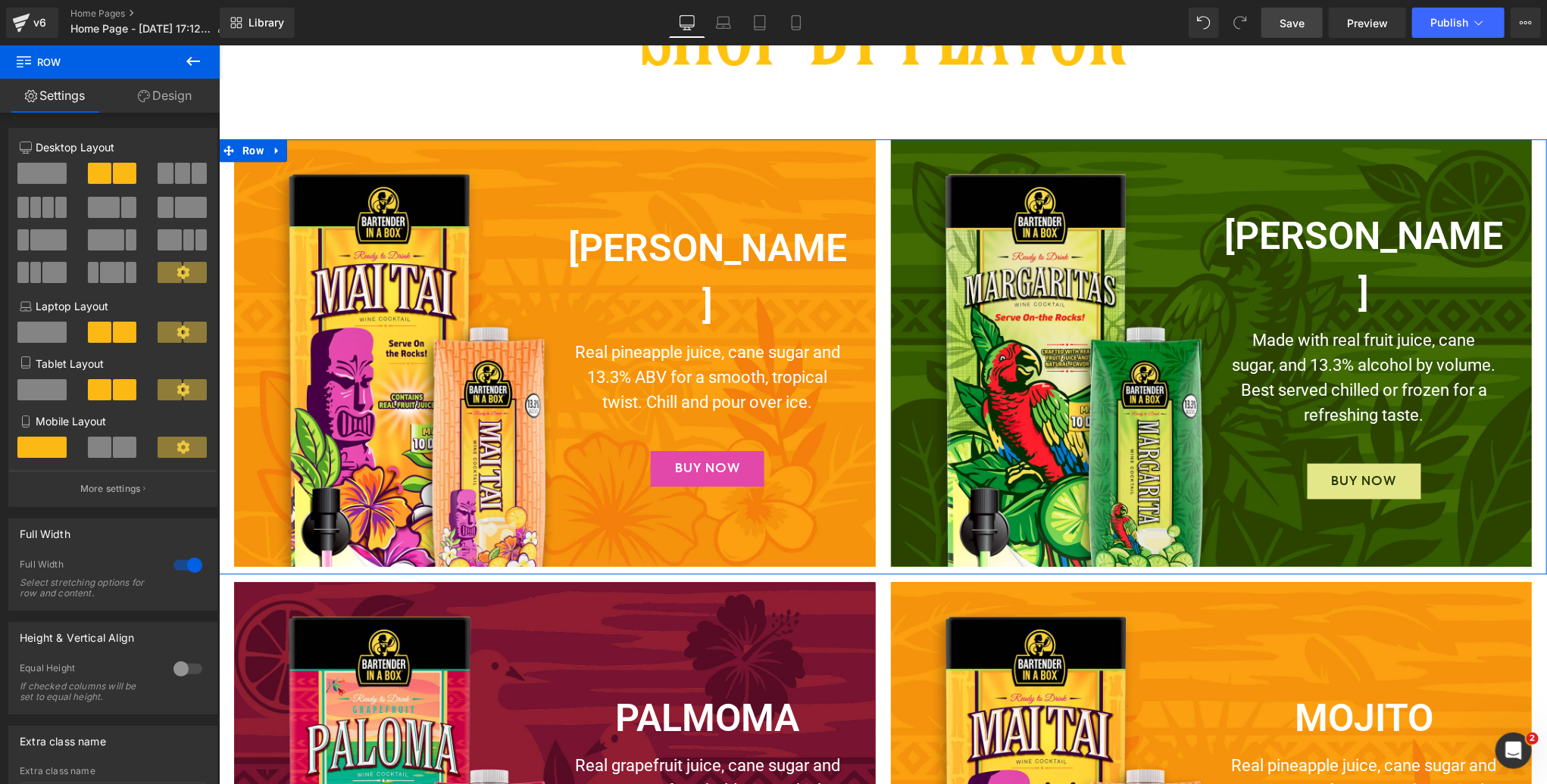
click at [165, 97] on link "Design" at bounding box center [164, 96] width 110 height 34
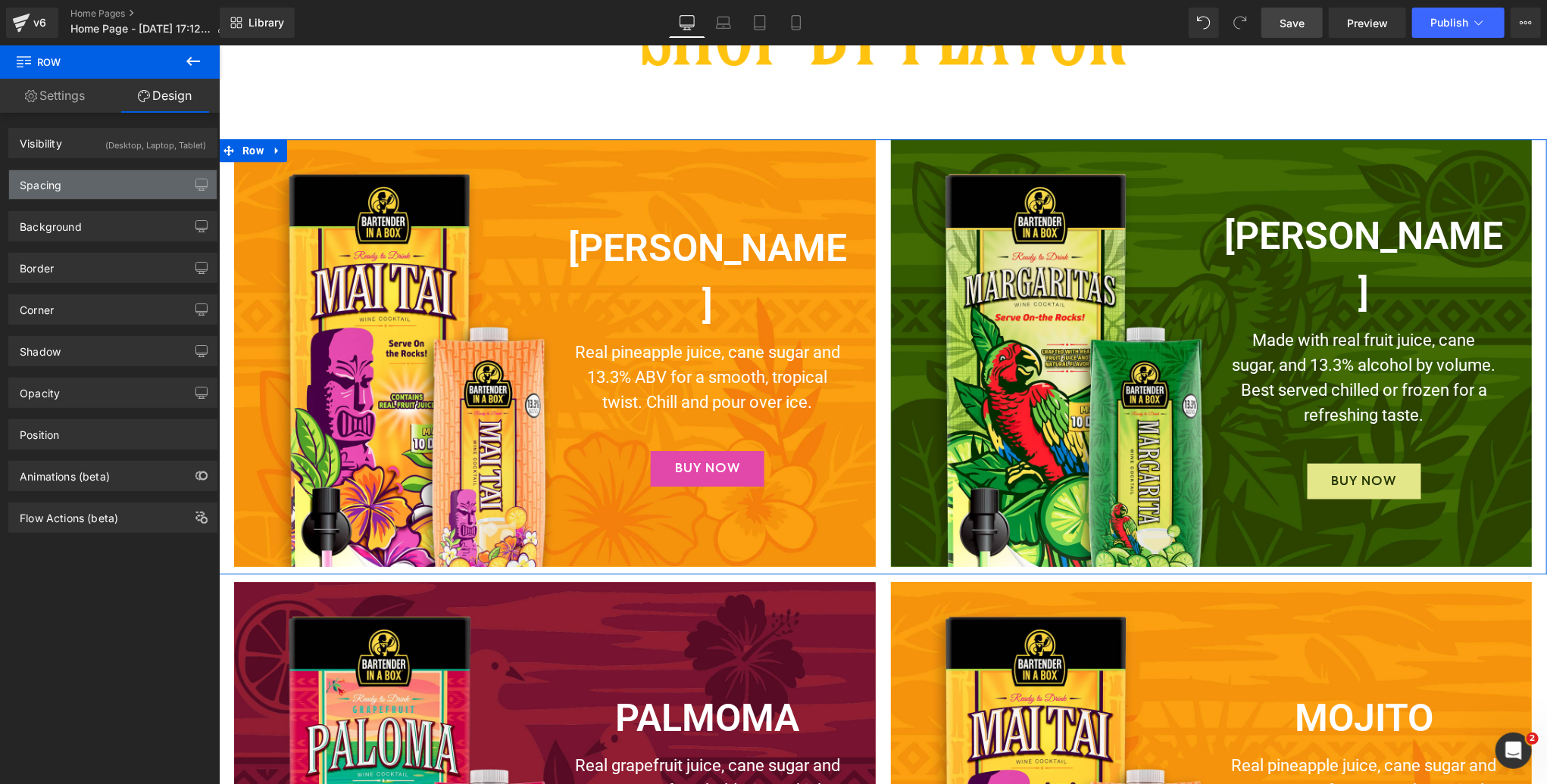
click at [83, 188] on div "Spacing" at bounding box center [113, 185] width 208 height 29
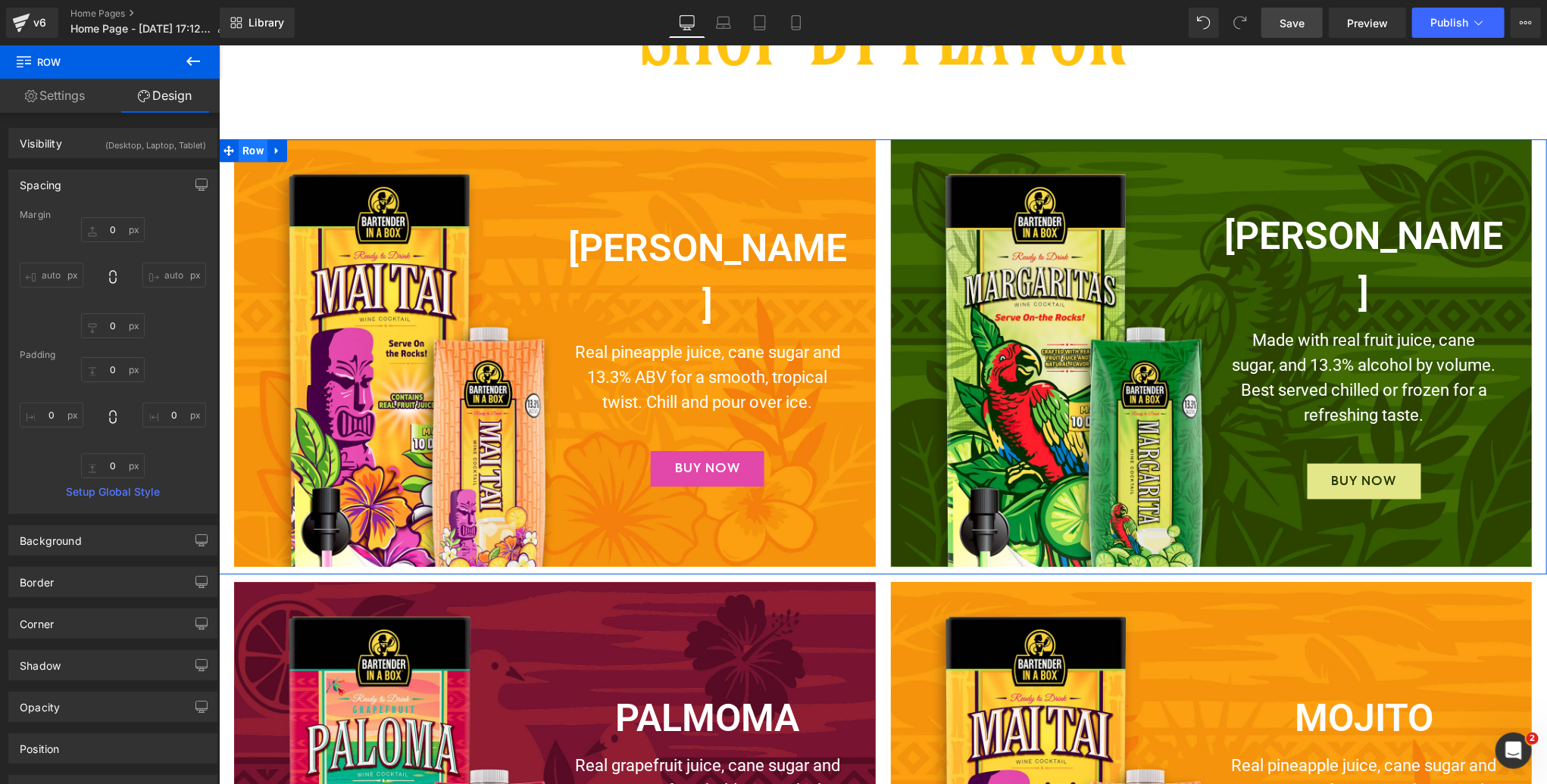
click at [252, 147] on span "Row" at bounding box center [252, 150] width 29 height 23
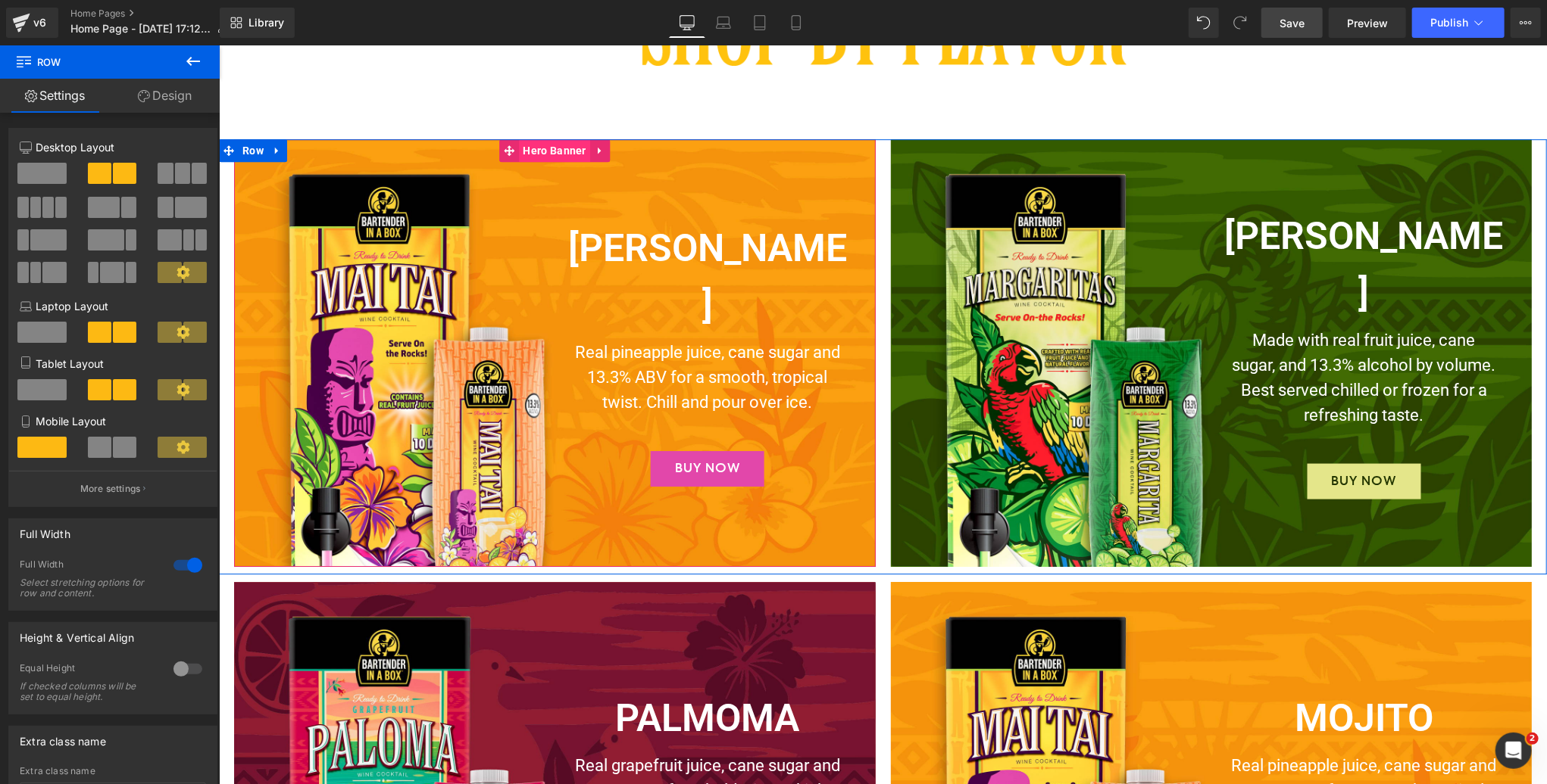
click at [554, 156] on span "Hero Banner" at bounding box center [554, 150] width 70 height 23
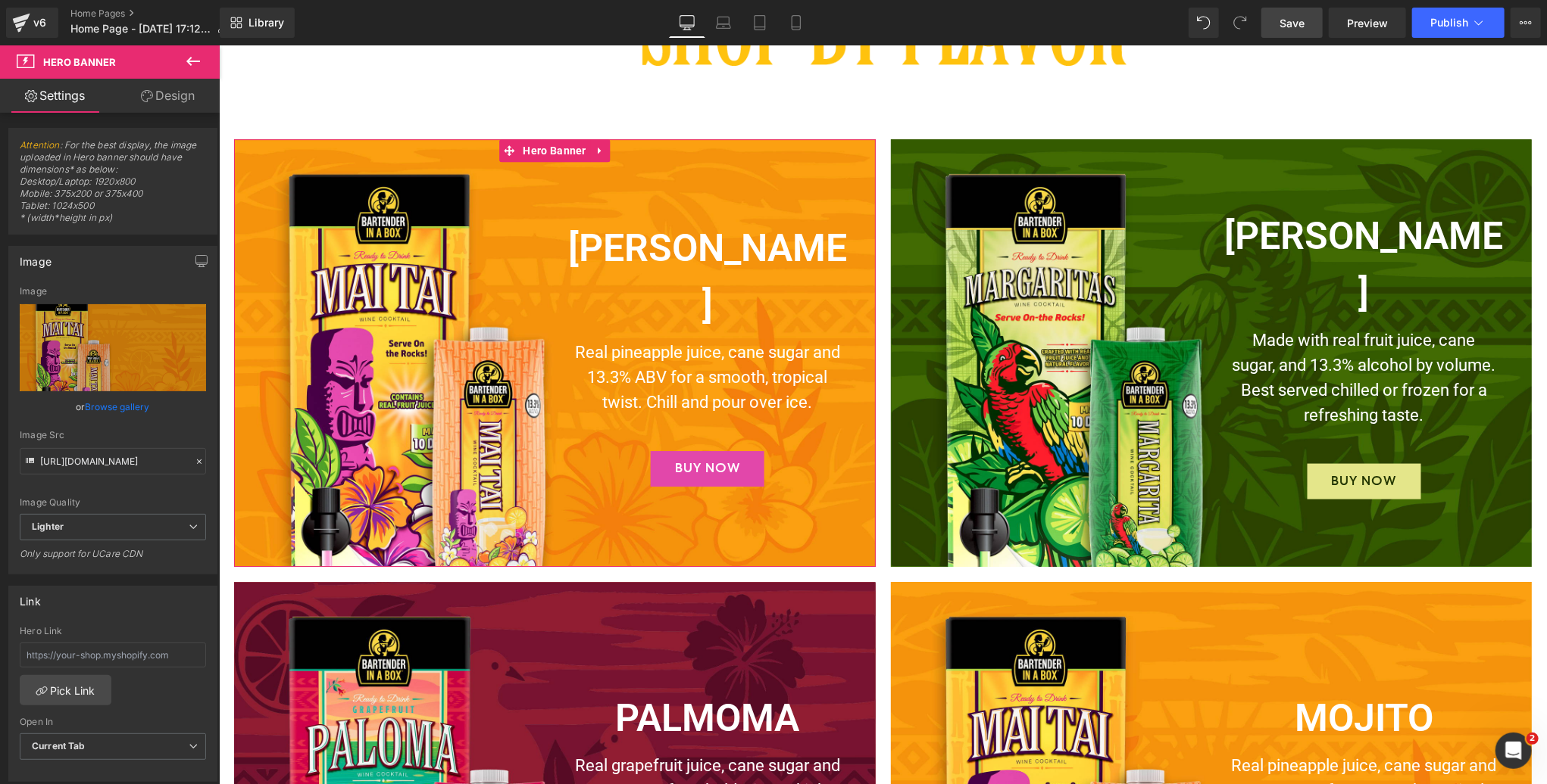
drag, startPoint x: 172, startPoint y: 98, endPoint x: 77, endPoint y: 185, distance: 128.8
click at [172, 98] on link "Design" at bounding box center [167, 96] width 110 height 34
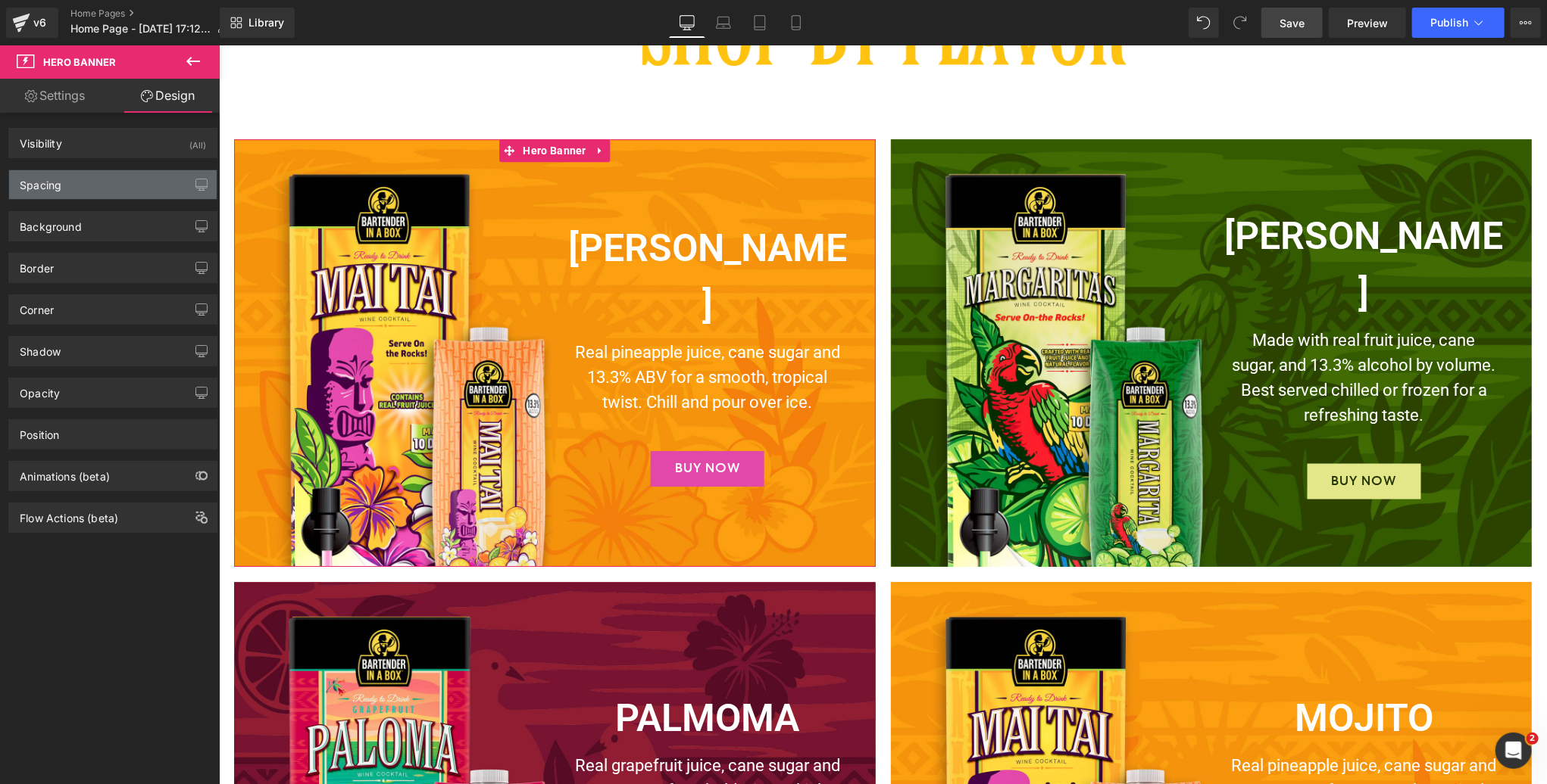
click at [77, 185] on div "Spacing" at bounding box center [113, 185] width 208 height 29
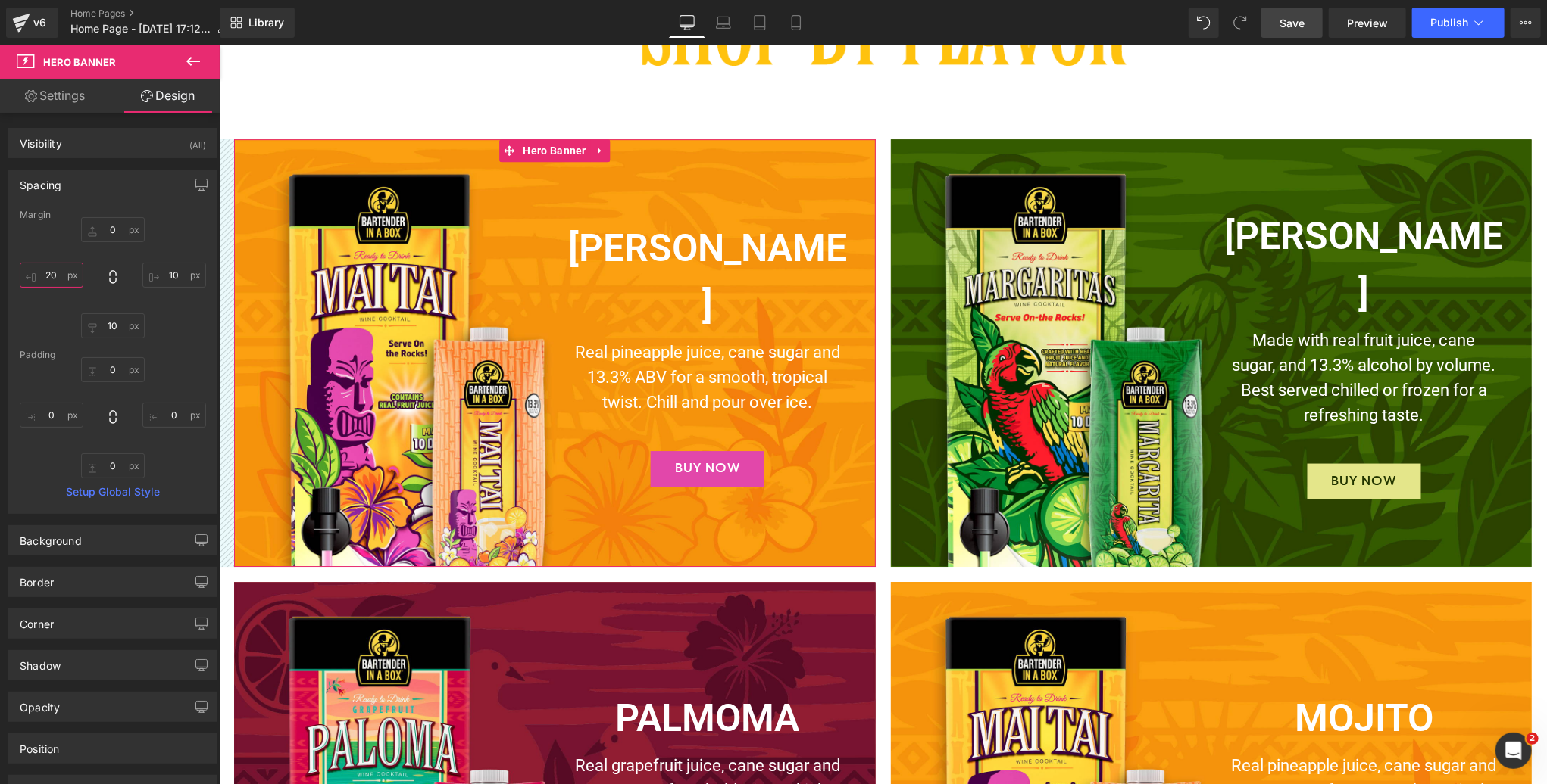
click at [50, 272] on input "text" at bounding box center [51, 275] width 63 height 25
click at [51, 272] on input "text" at bounding box center [51, 275] width 63 height 25
click at [52, 272] on input "text" at bounding box center [51, 275] width 63 height 25
click at [52, 271] on input "text" at bounding box center [51, 275] width 63 height 25
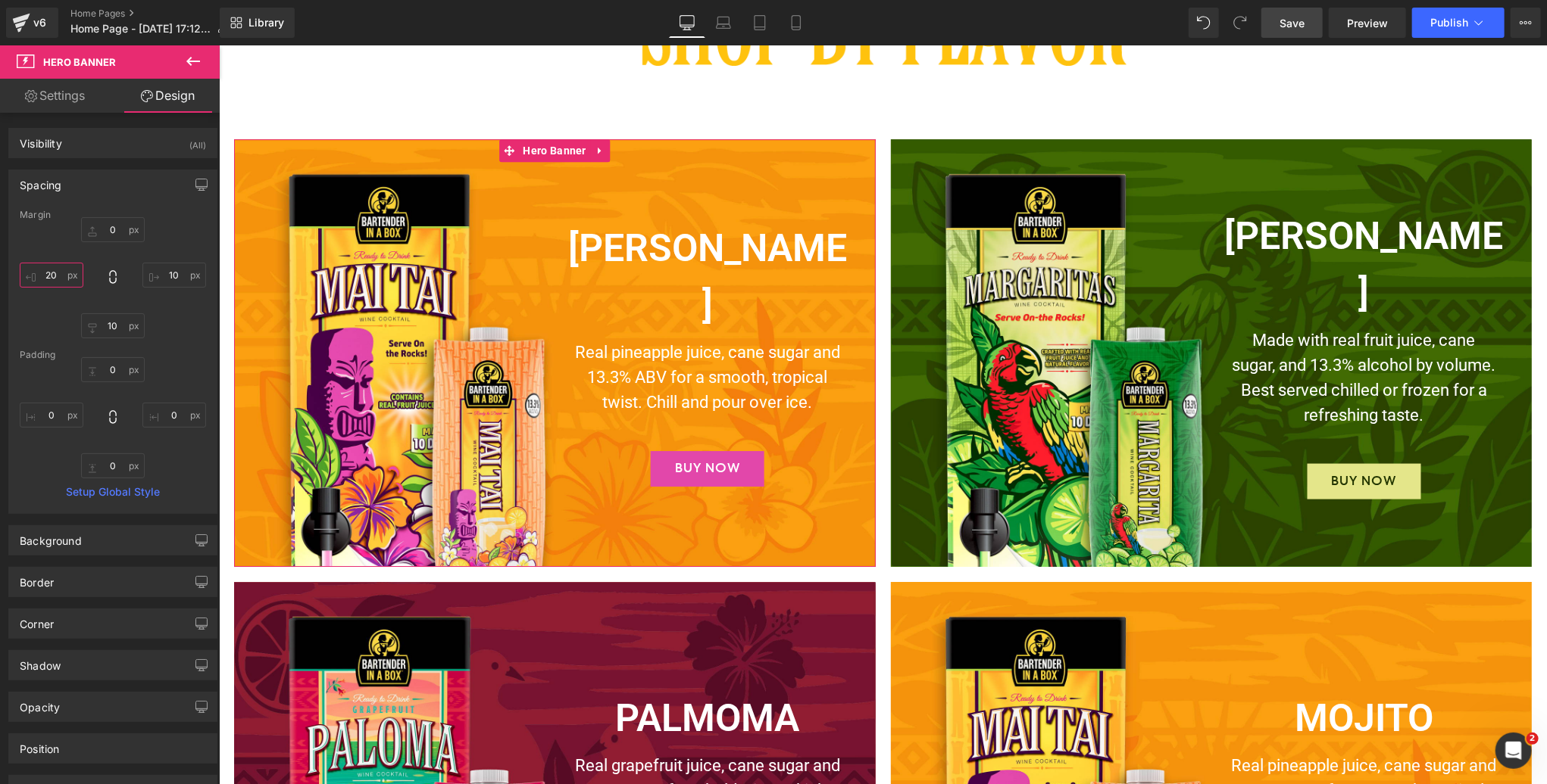
click at [53, 271] on input "text" at bounding box center [51, 275] width 63 height 25
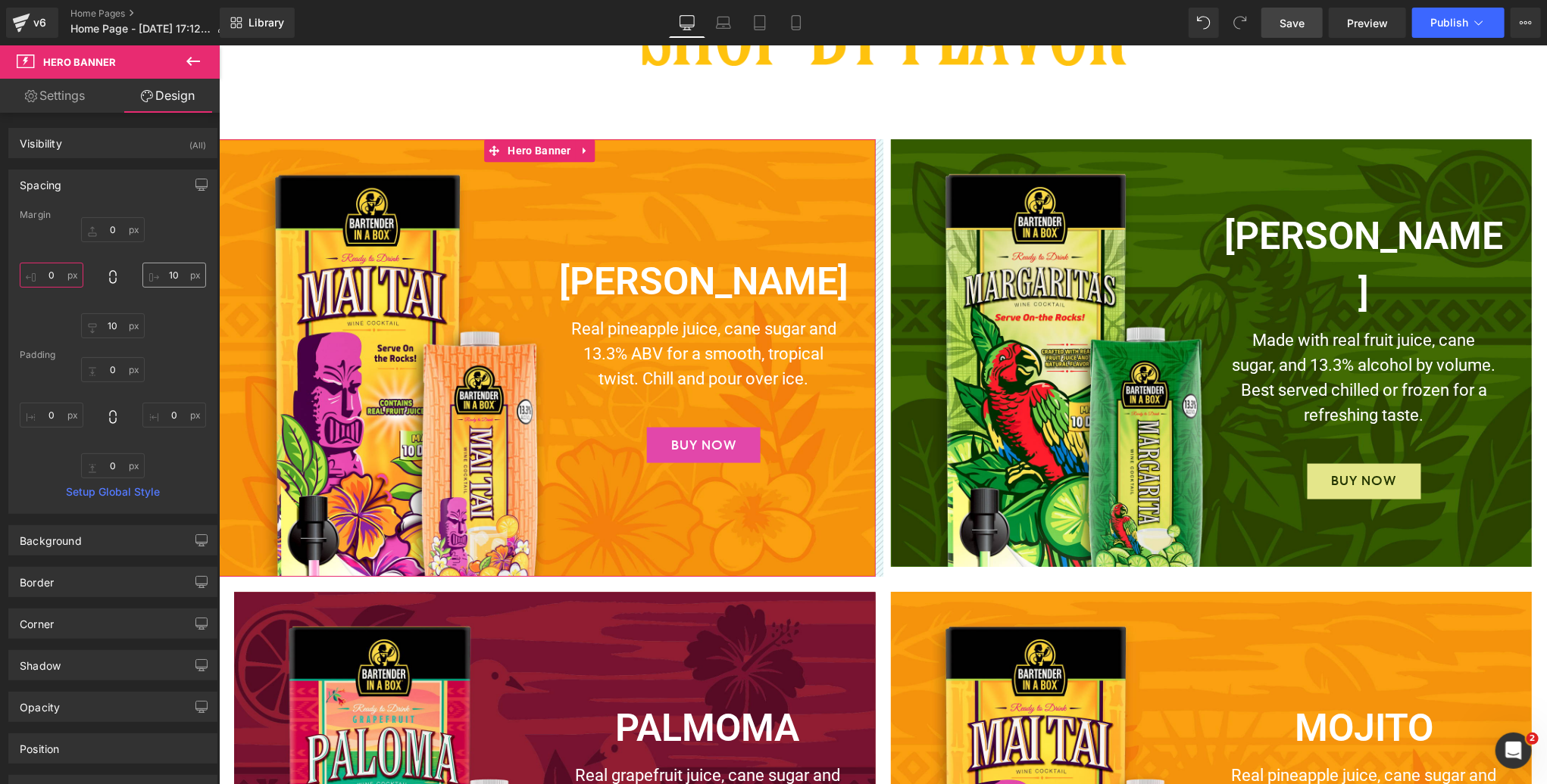
type input "0"
click at [169, 272] on input "text" at bounding box center [174, 275] width 63 height 25
click at [171, 272] on input "text" at bounding box center [174, 275] width 63 height 25
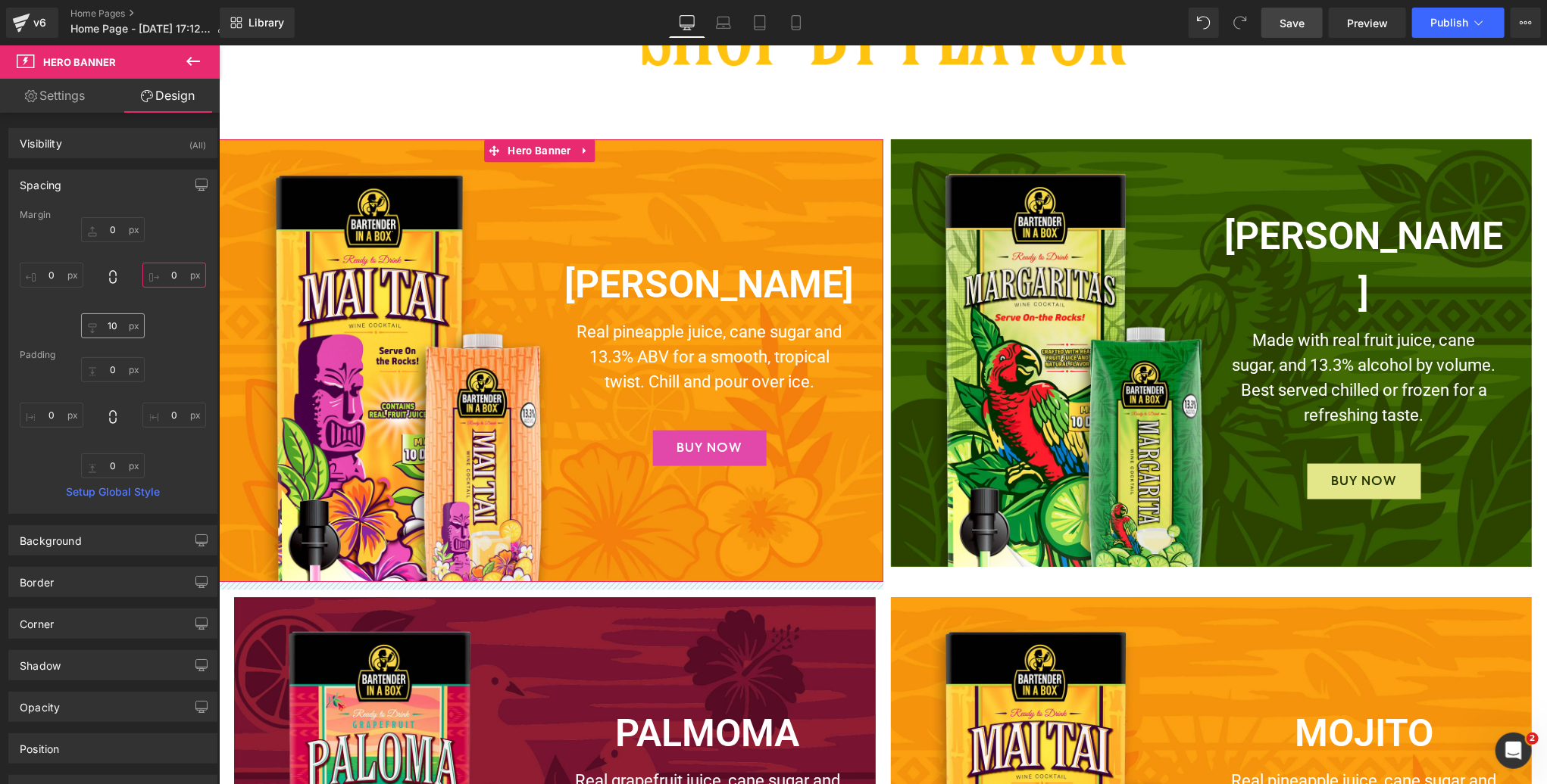
type input "0"
click at [113, 324] on input "text" at bounding box center [113, 326] width 63 height 25
click at [112, 325] on input "text" at bounding box center [113, 326] width 63 height 25
type input "0"
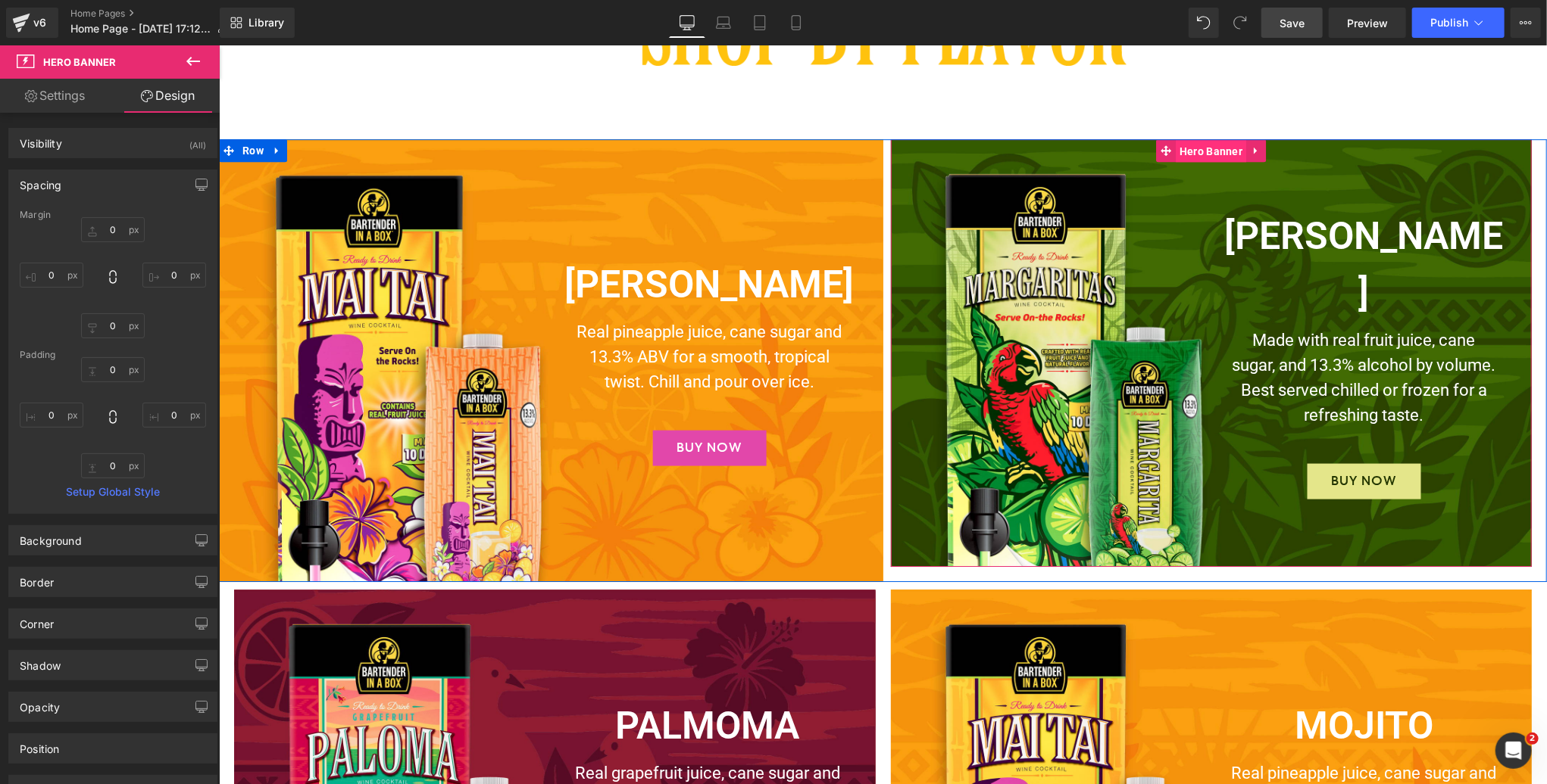
click at [1215, 144] on span "Hero Banner" at bounding box center [1210, 150] width 70 height 23
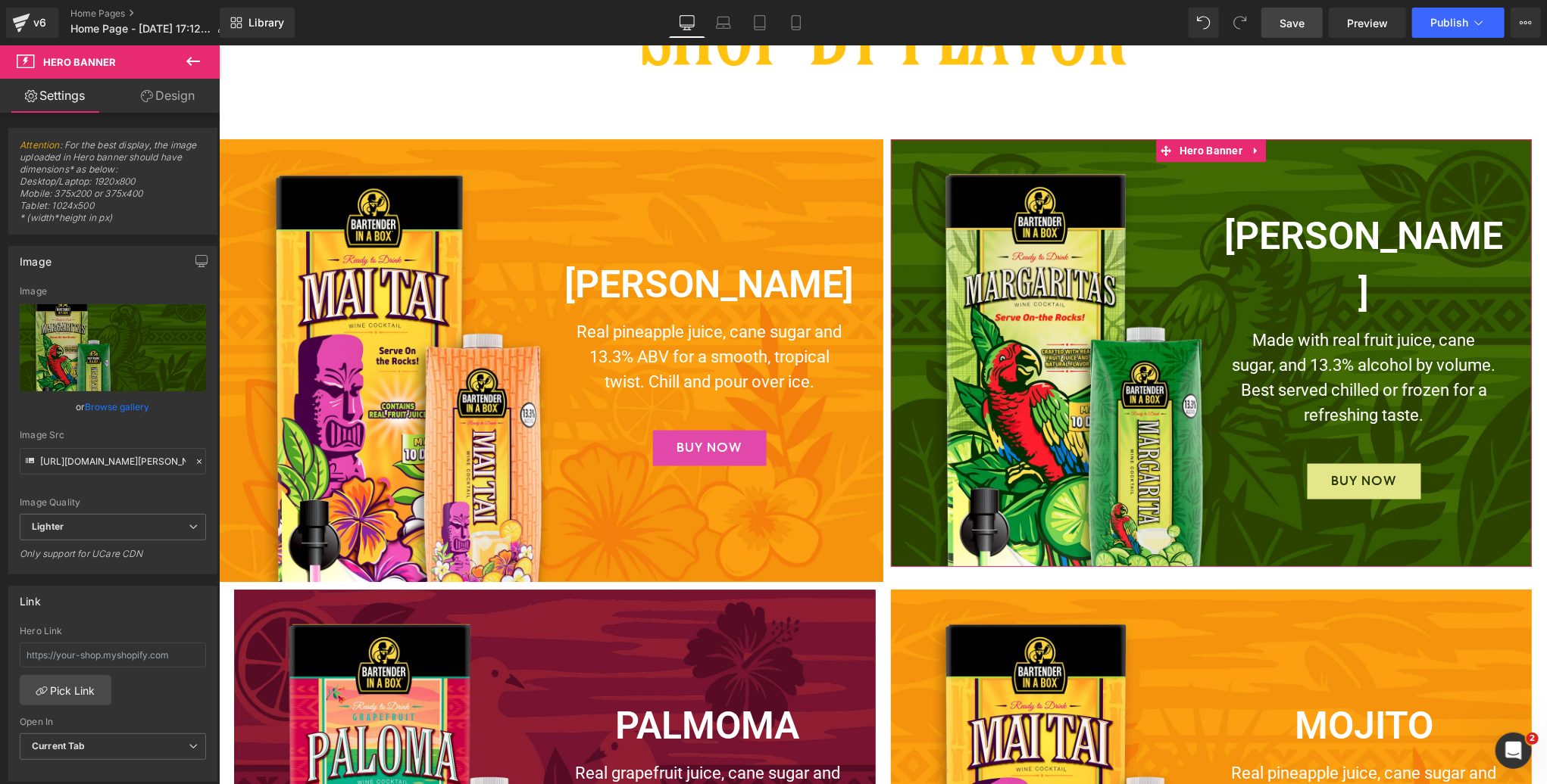
click at [172, 94] on link "Design" at bounding box center [167, 96] width 110 height 34
click at [0, 0] on div "Spacing" at bounding box center [0, 0] width 0 height 0
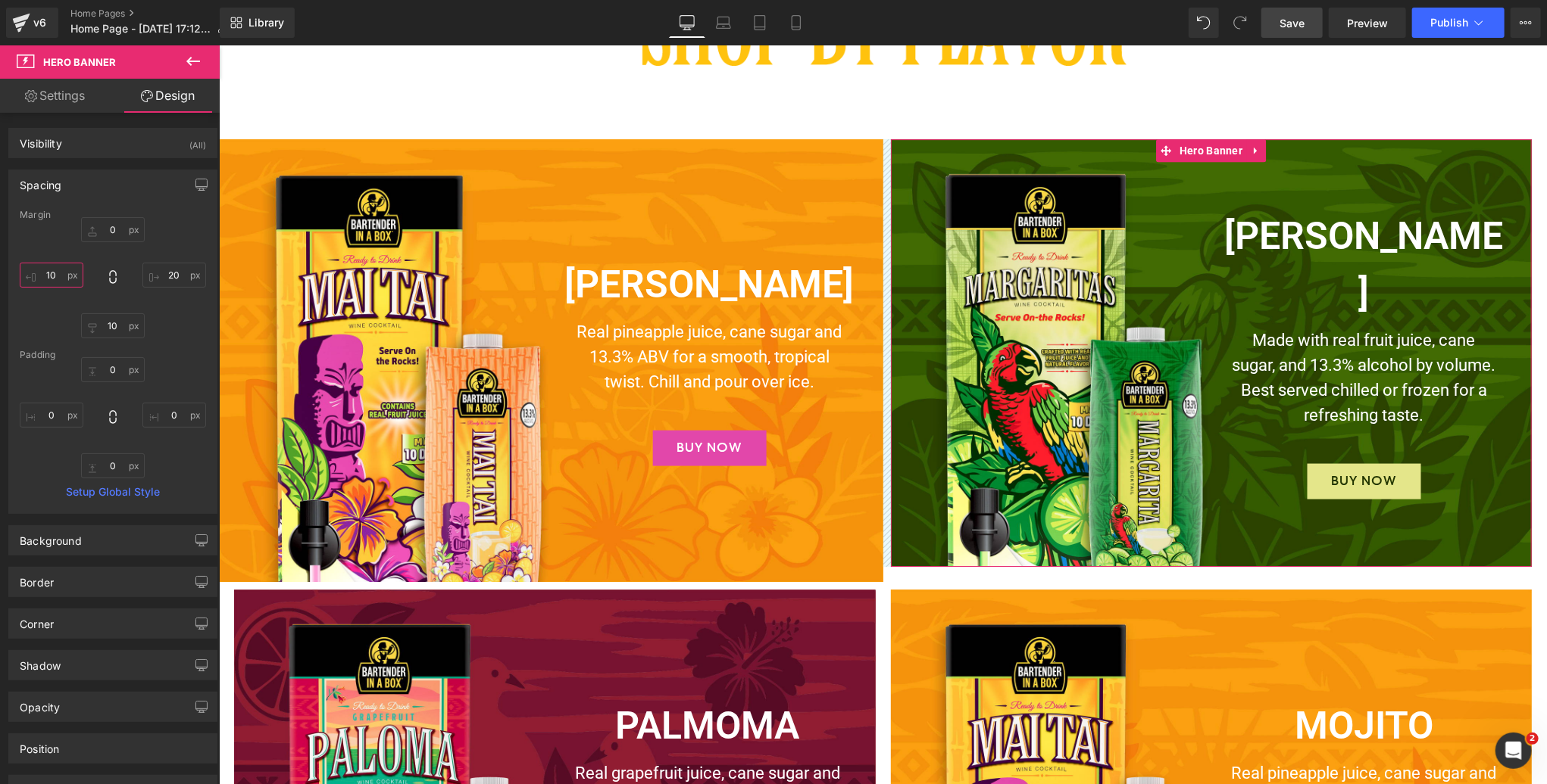
click at [45, 272] on input "text" at bounding box center [51, 275] width 63 height 25
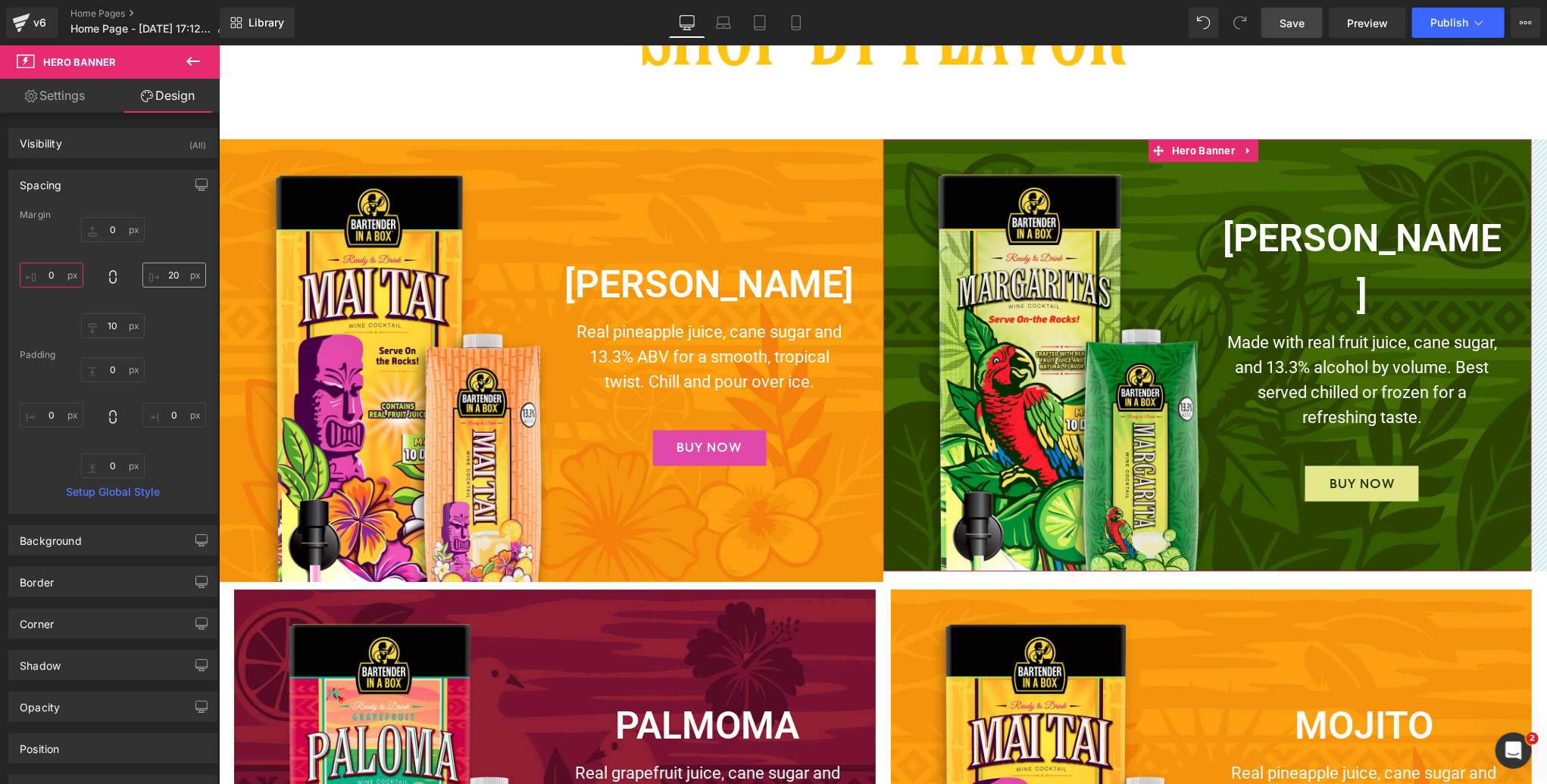
type input "0"
click at [166, 276] on input "text" at bounding box center [174, 275] width 63 height 25
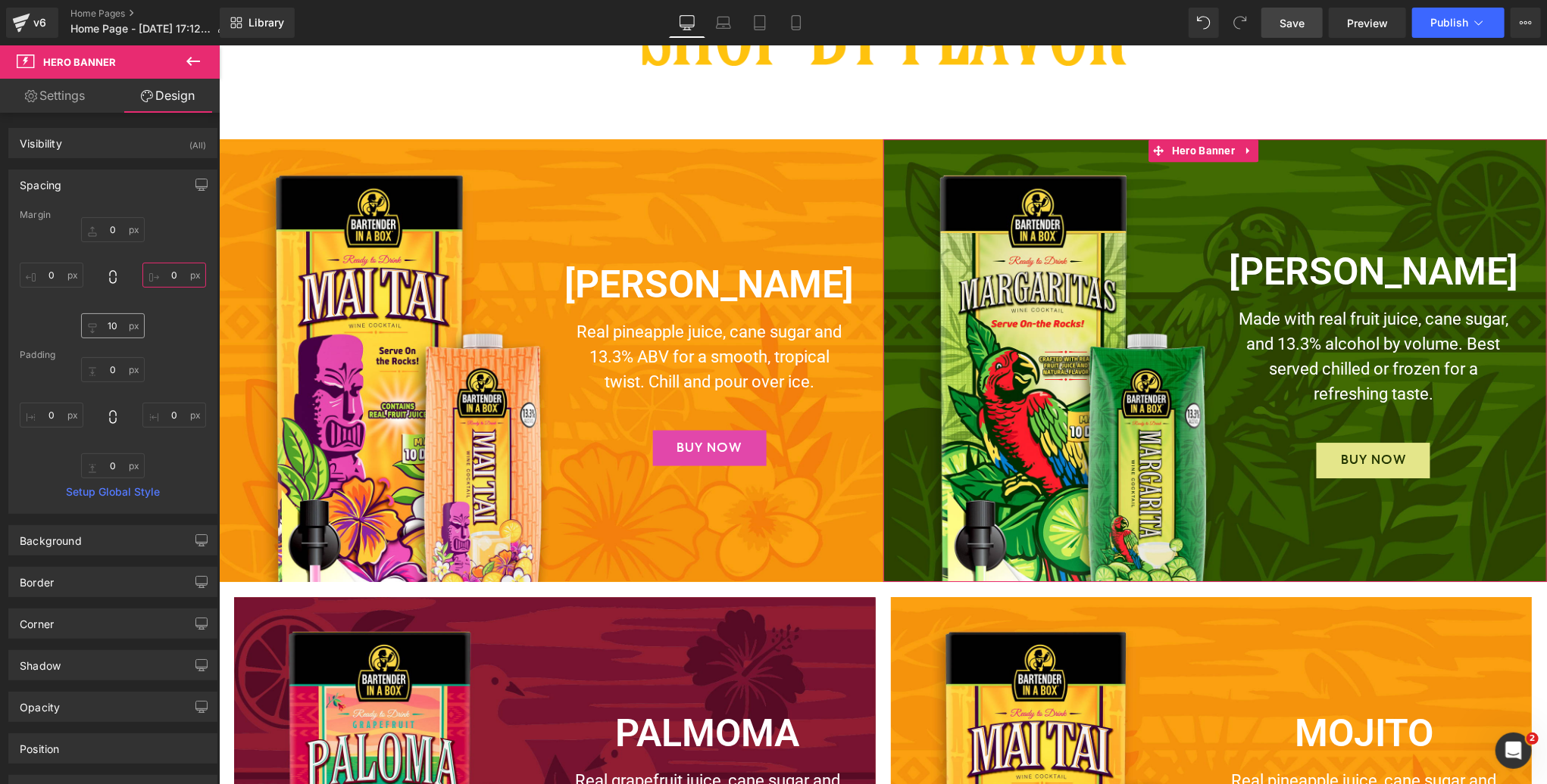
type input "0"
click at [113, 329] on input "text" at bounding box center [113, 326] width 63 height 25
type input "0"
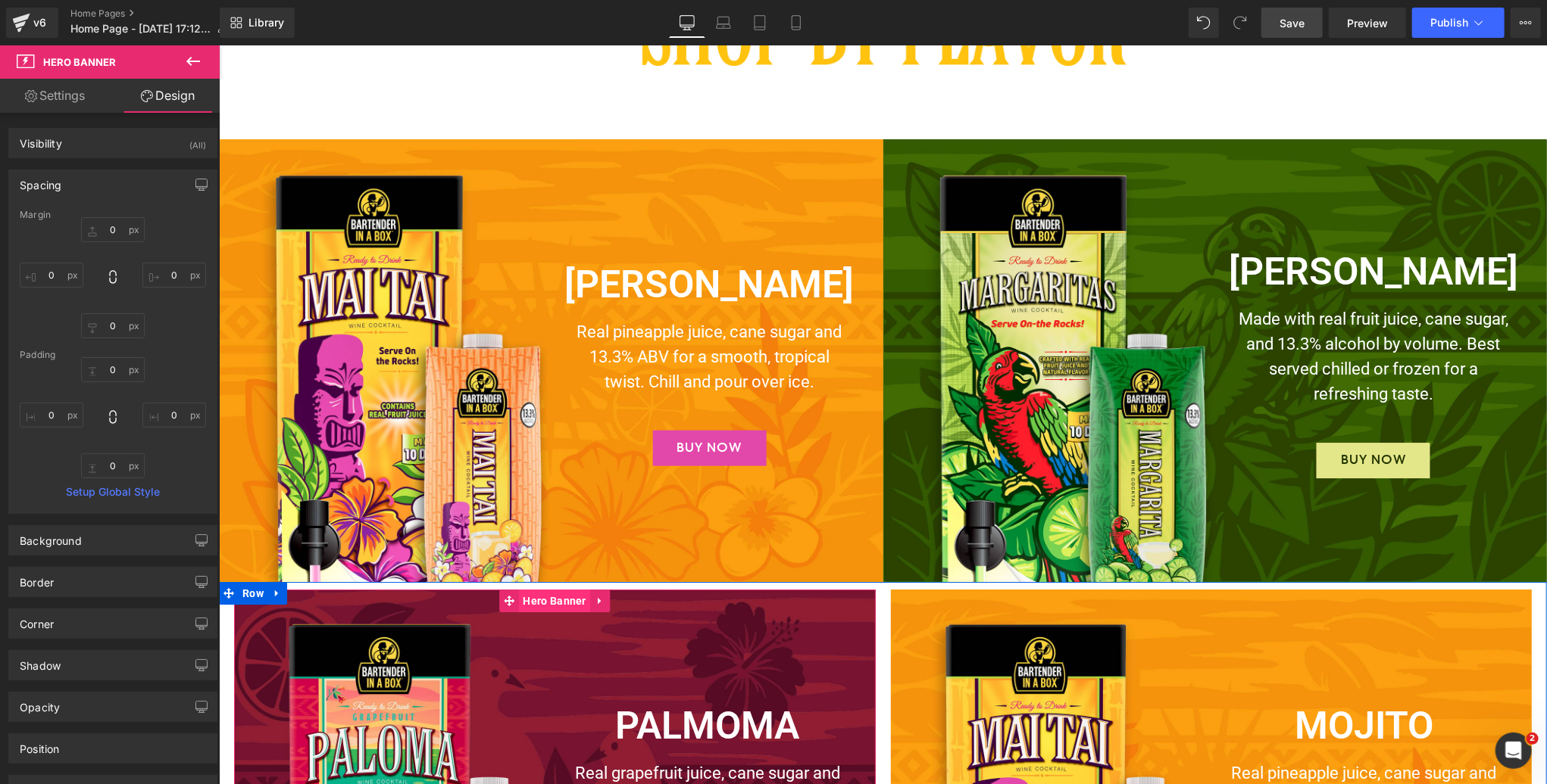
click at [553, 604] on span "Hero Banner" at bounding box center [554, 600] width 70 height 23
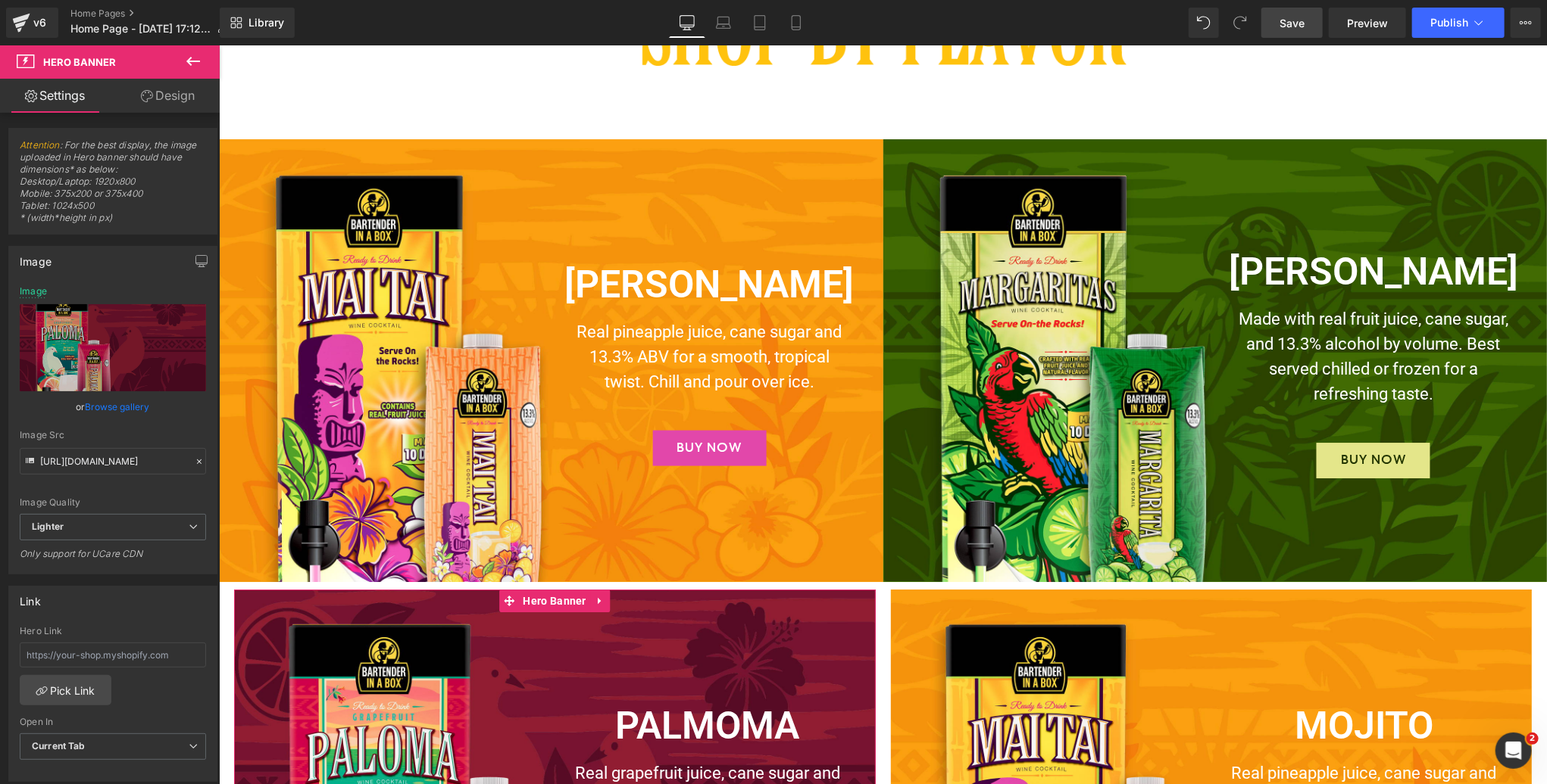
click at [172, 103] on link "Design" at bounding box center [167, 96] width 110 height 34
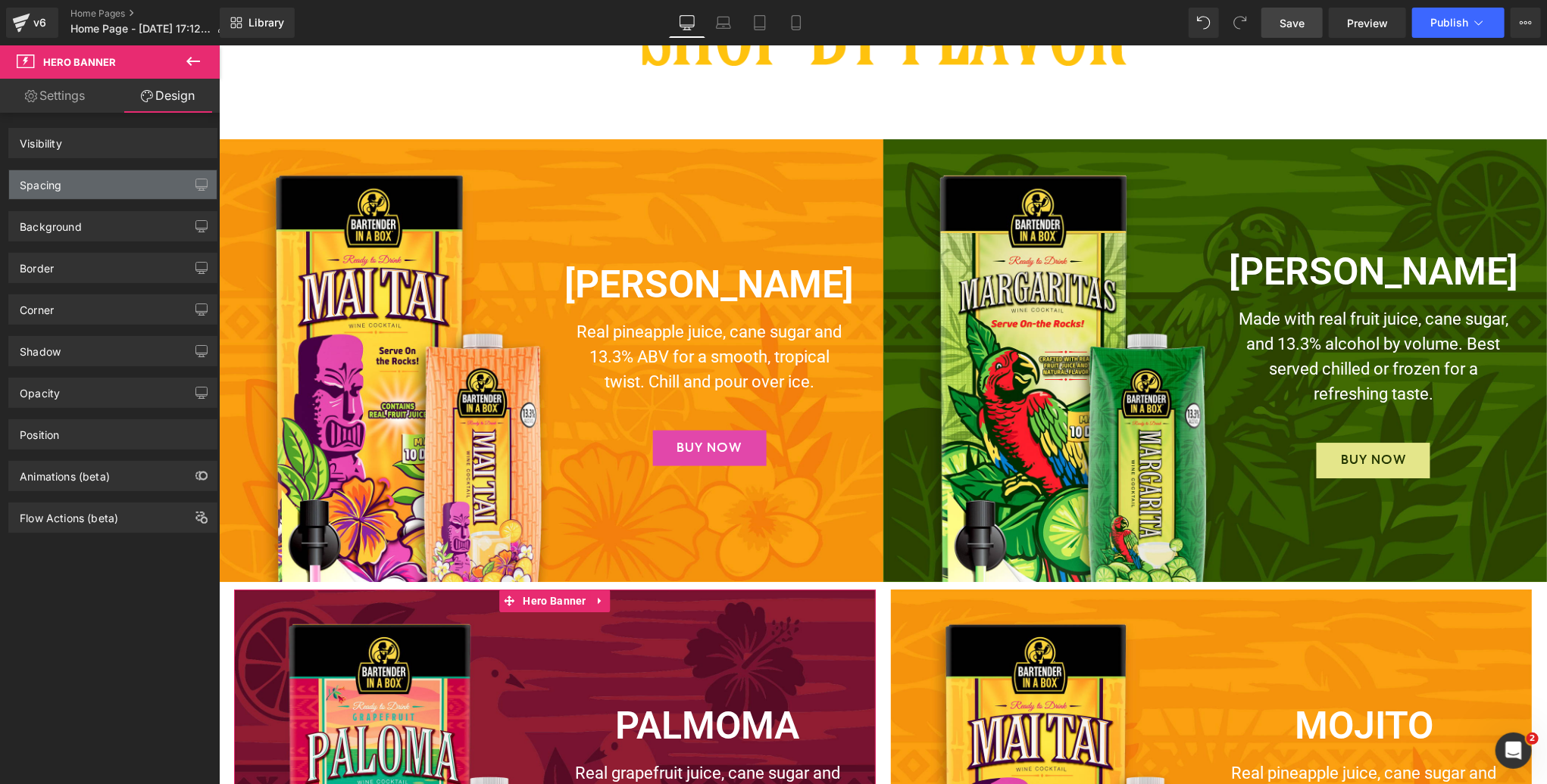
click at [109, 182] on div "Spacing" at bounding box center [113, 185] width 208 height 29
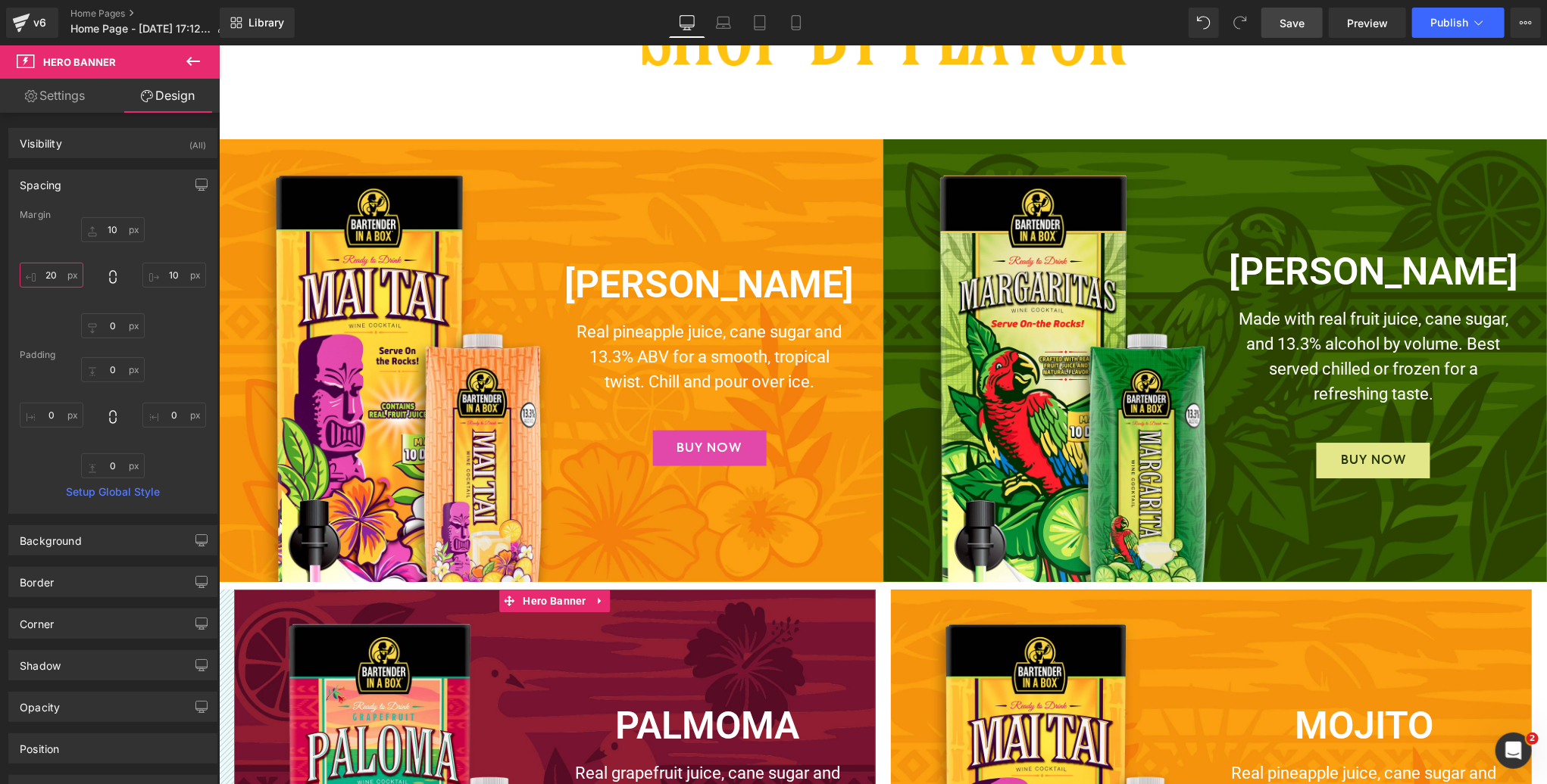
click at [57, 275] on input "text" at bounding box center [51, 275] width 63 height 25
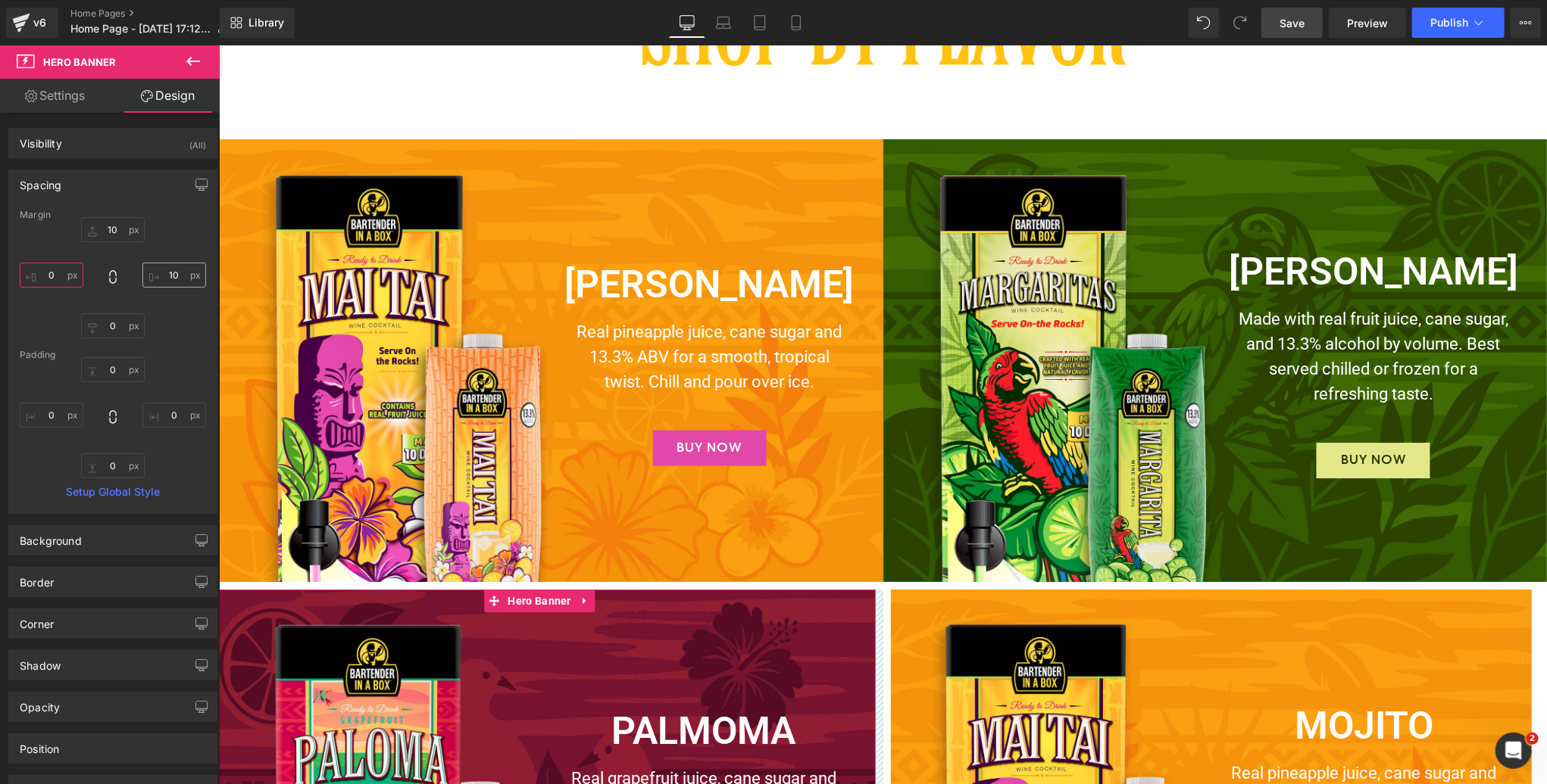
type input "0"
click at [172, 275] on input "text" at bounding box center [174, 275] width 63 height 25
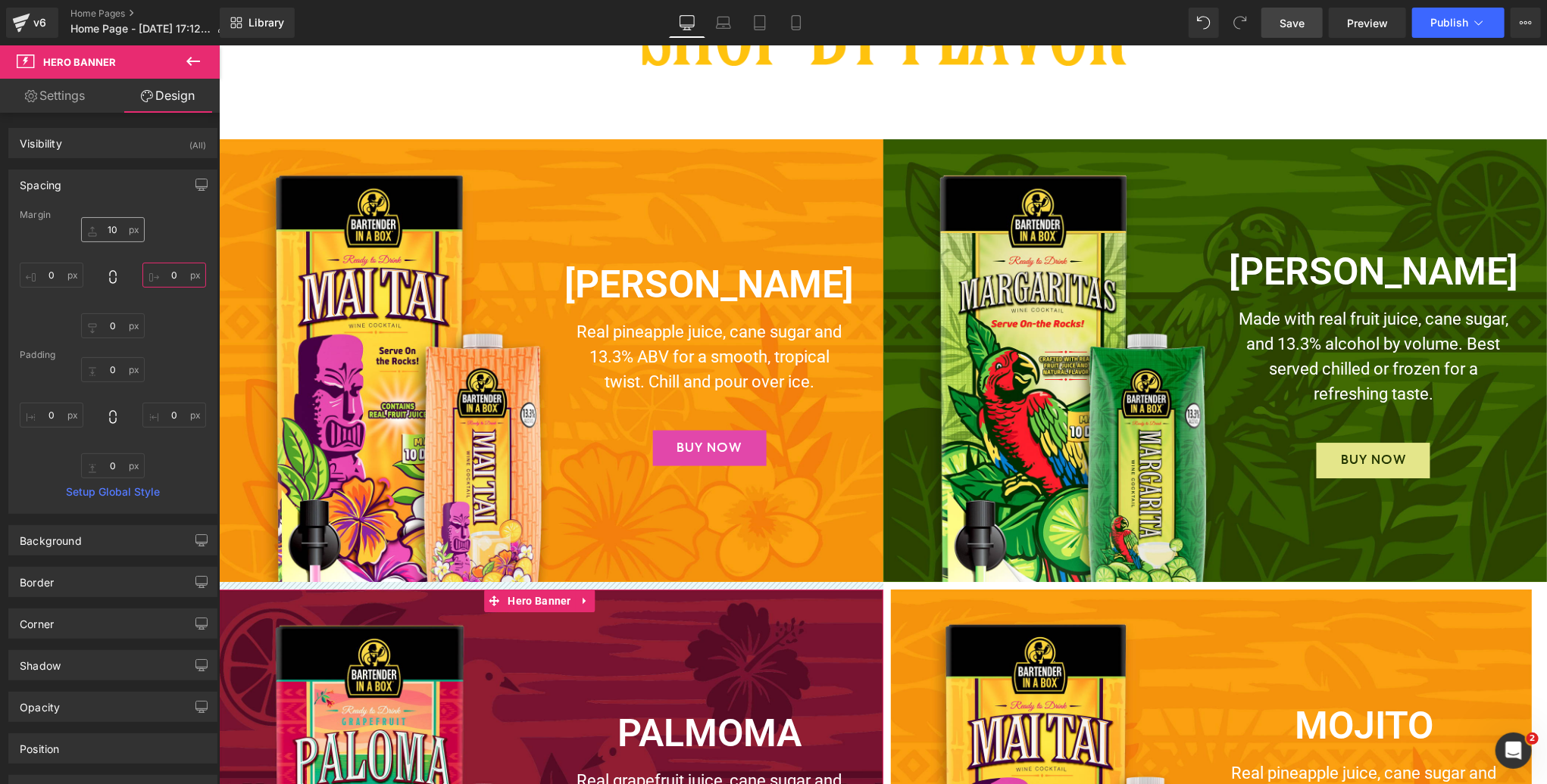
type input "0"
click at [113, 230] on input "text" at bounding box center [113, 229] width 63 height 25
type input "0"
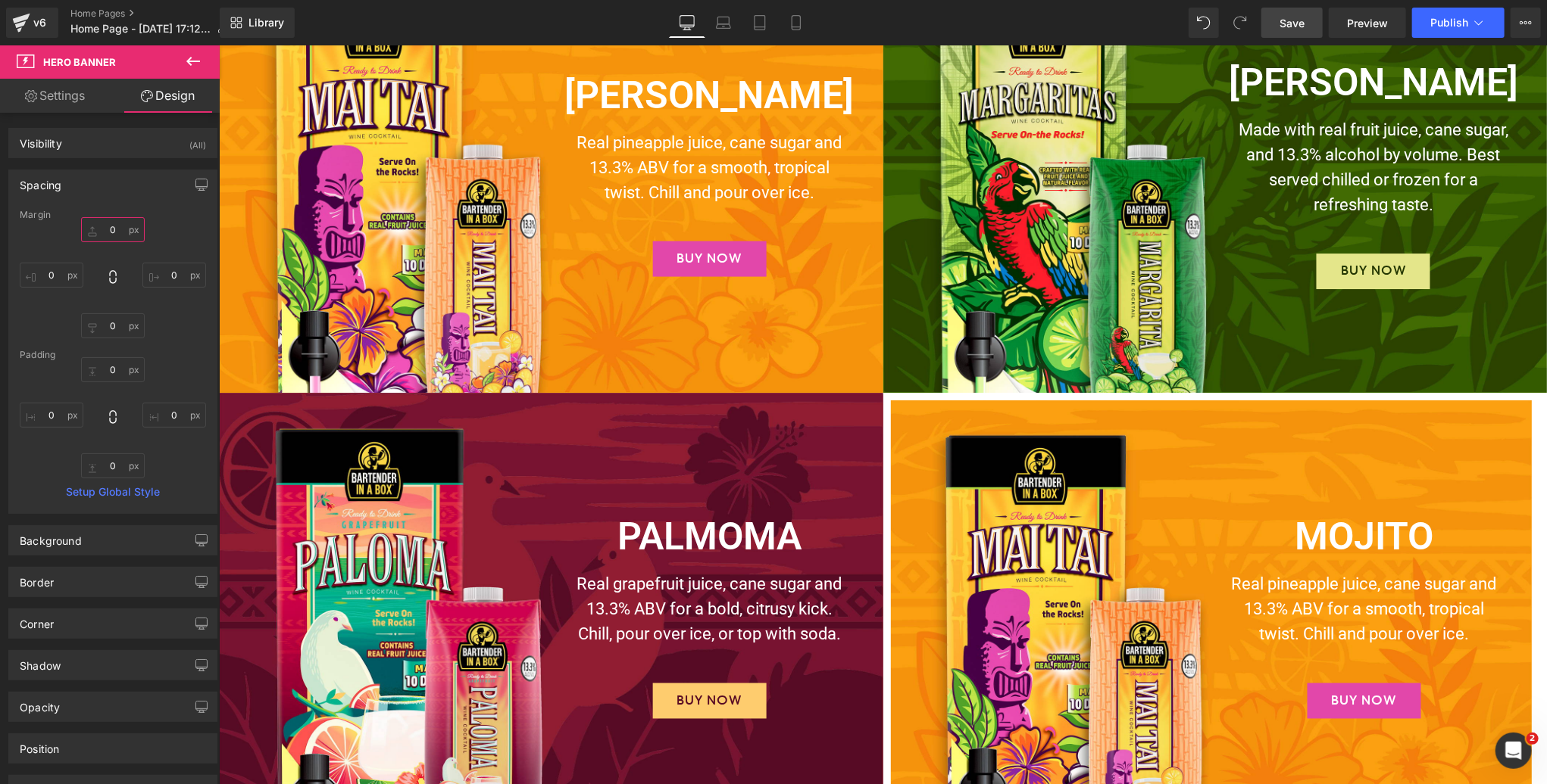
scroll to position [3443, 0]
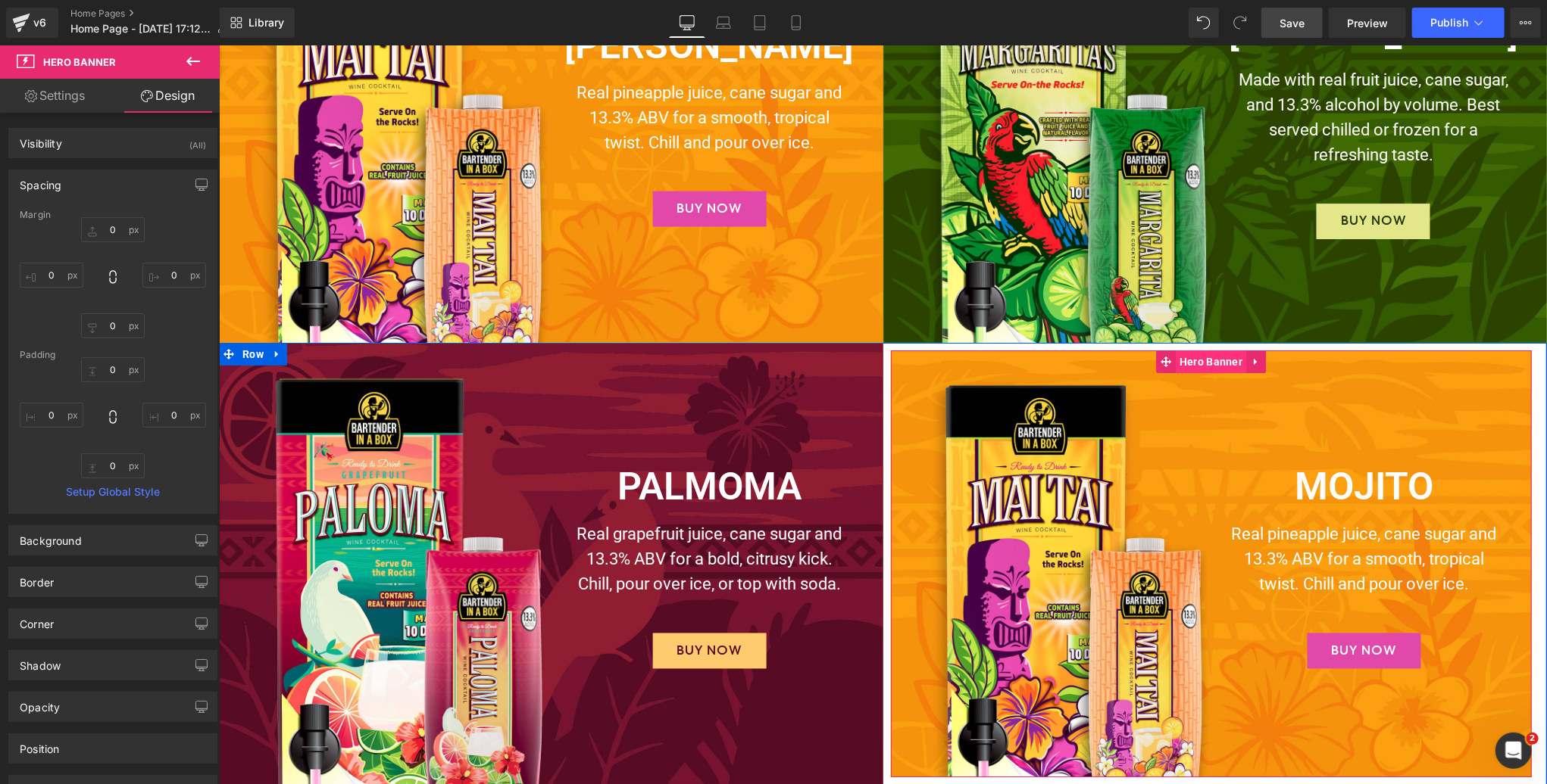
click at [1222, 359] on span "Hero Banner" at bounding box center [1210, 361] width 70 height 23
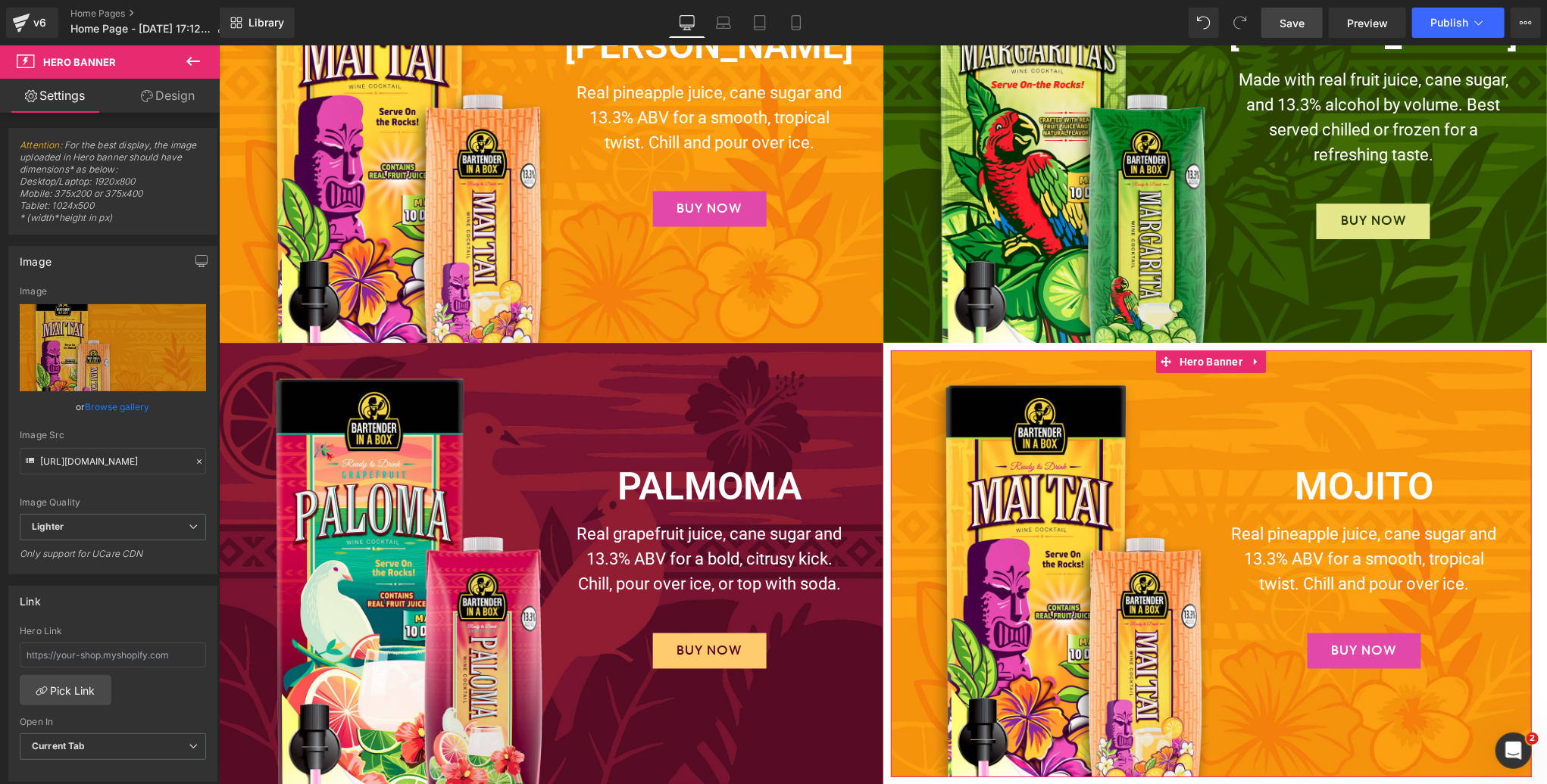
click at [178, 95] on link "Design" at bounding box center [167, 96] width 110 height 34
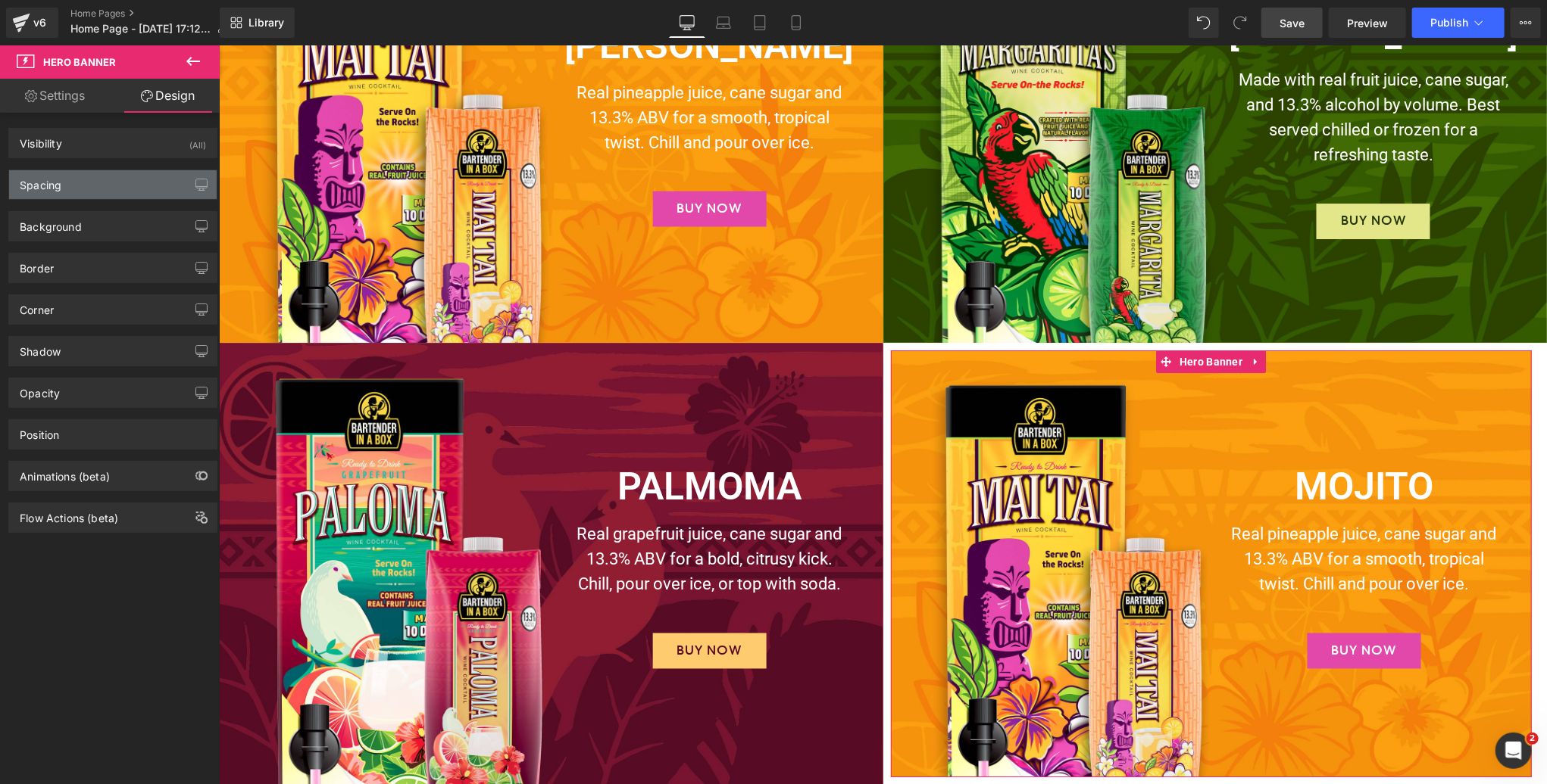
click at [80, 180] on div "Spacing" at bounding box center [113, 185] width 208 height 29
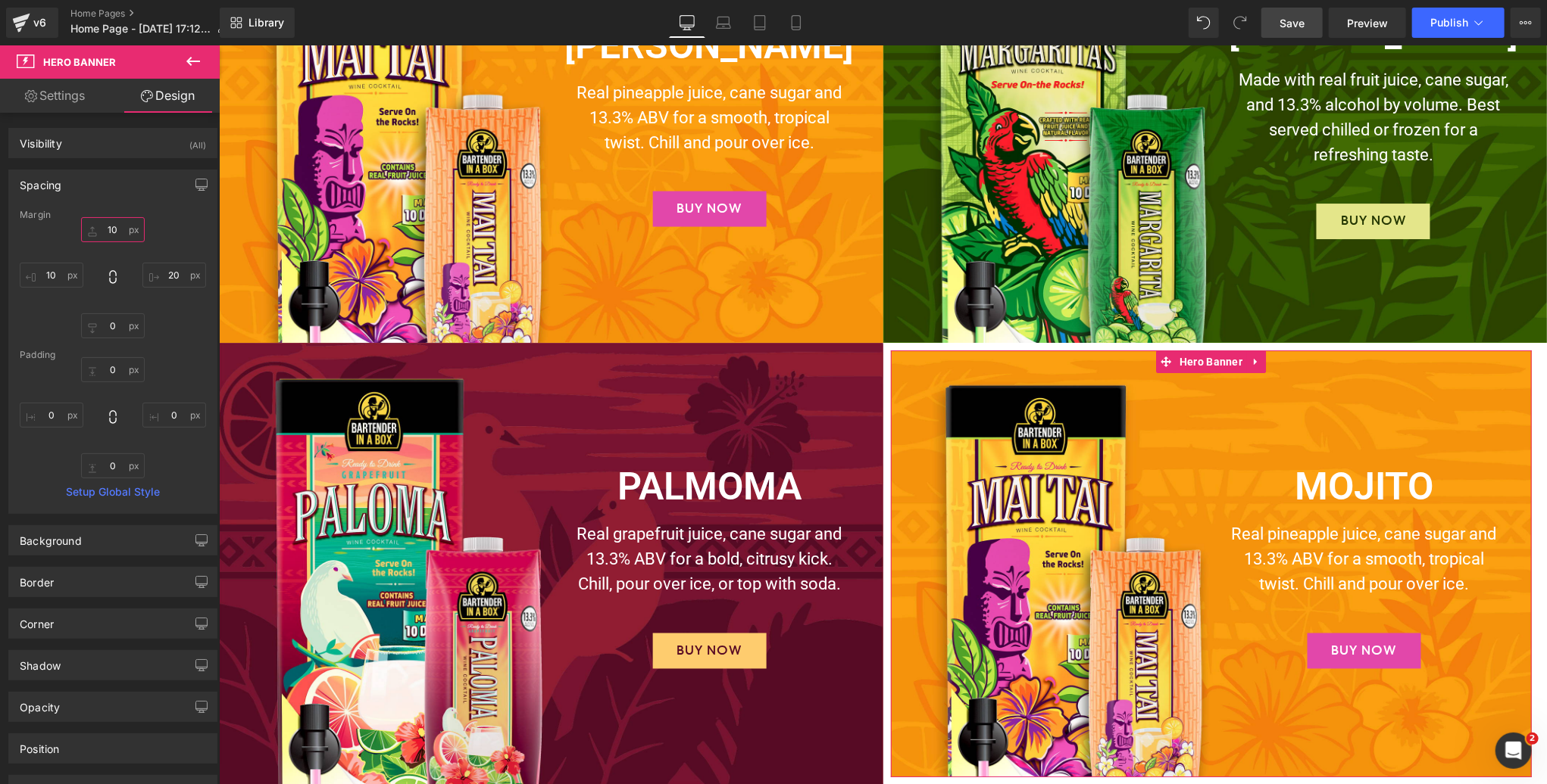
click at [117, 227] on input "10" at bounding box center [113, 229] width 63 height 25
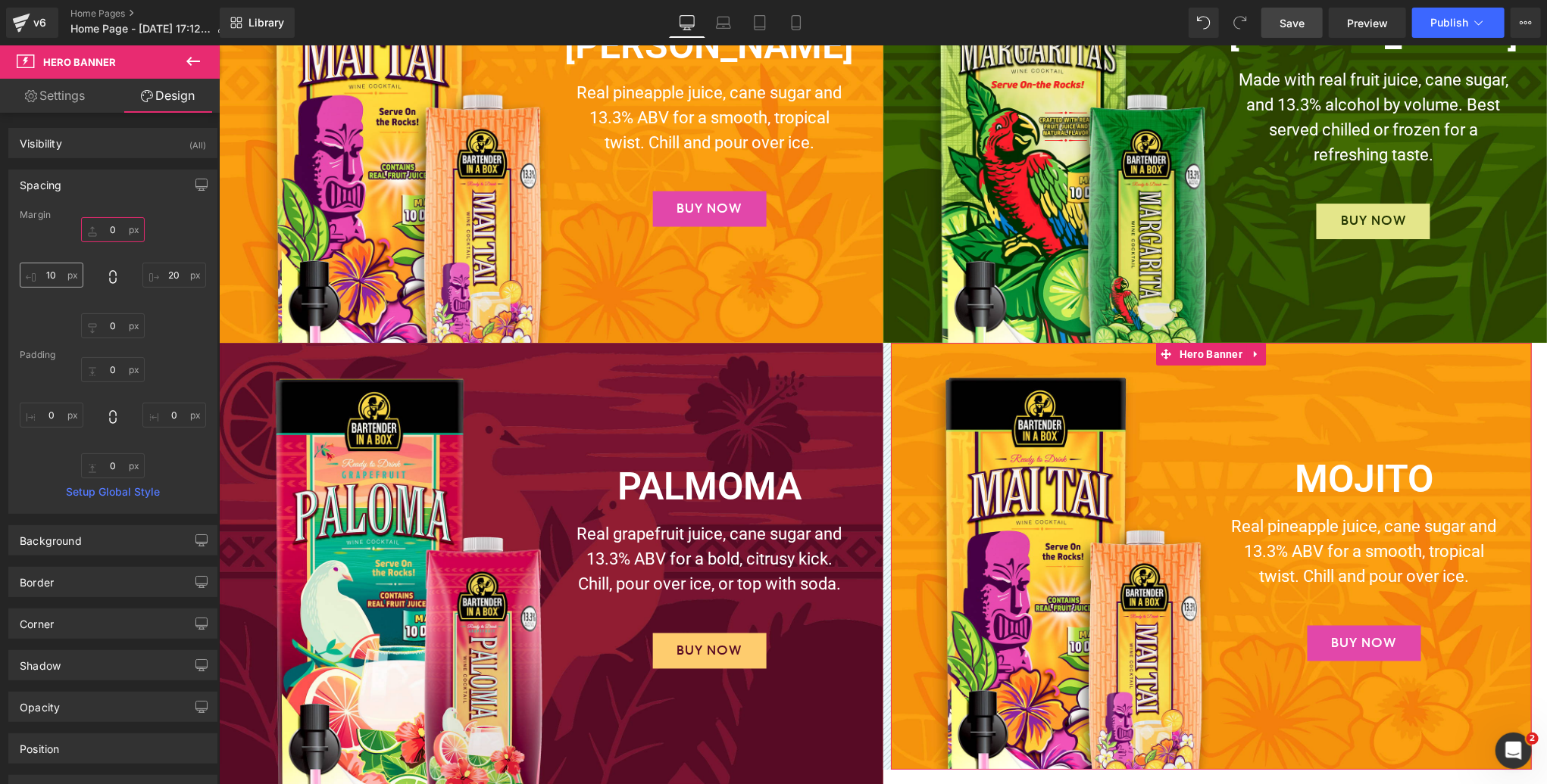
type input "0"
click at [56, 272] on input "10" at bounding box center [51, 275] width 63 height 25
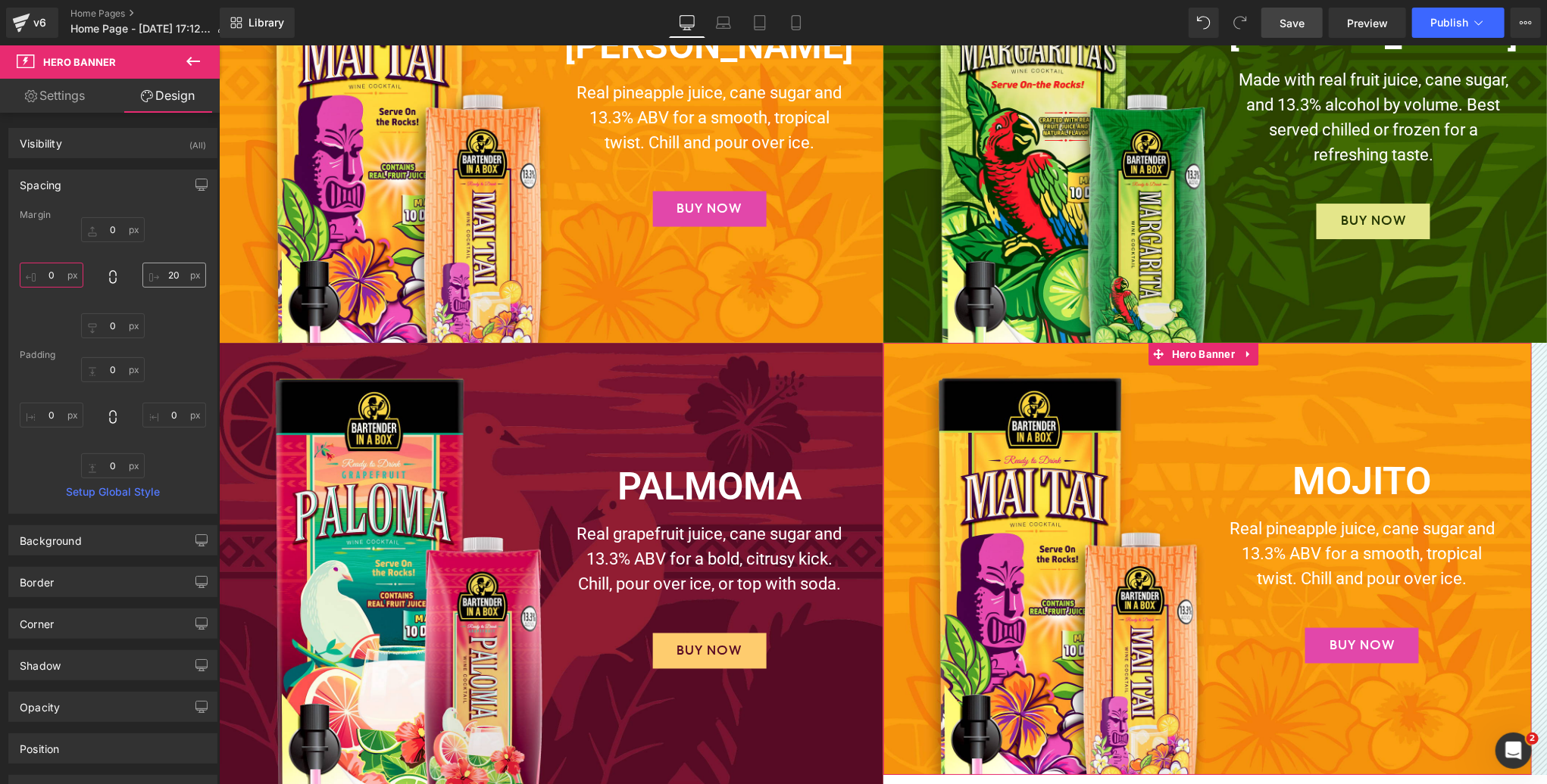
type input "0"
click at [178, 272] on input "20" at bounding box center [174, 275] width 63 height 25
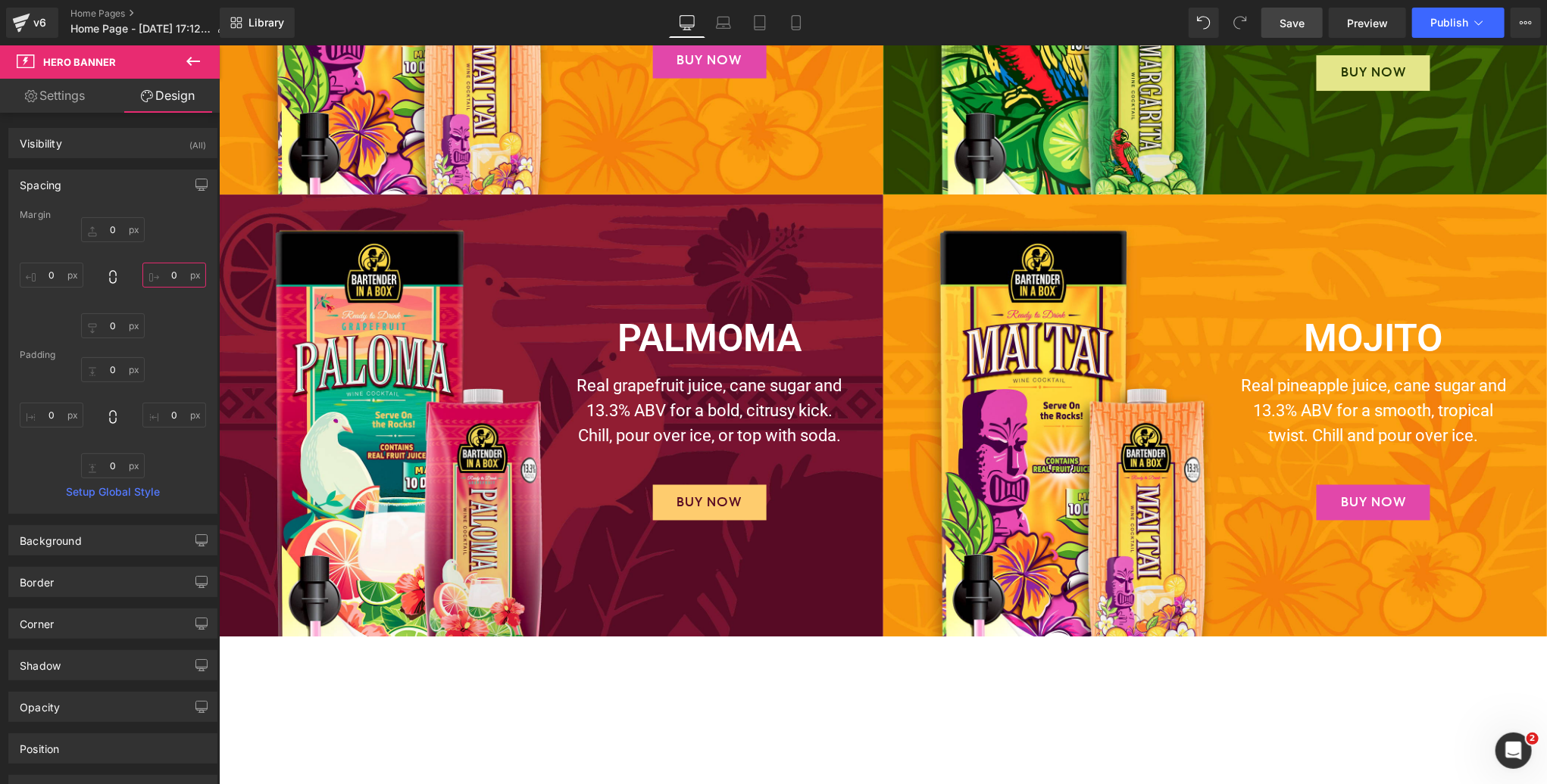
scroll to position [3590, 0]
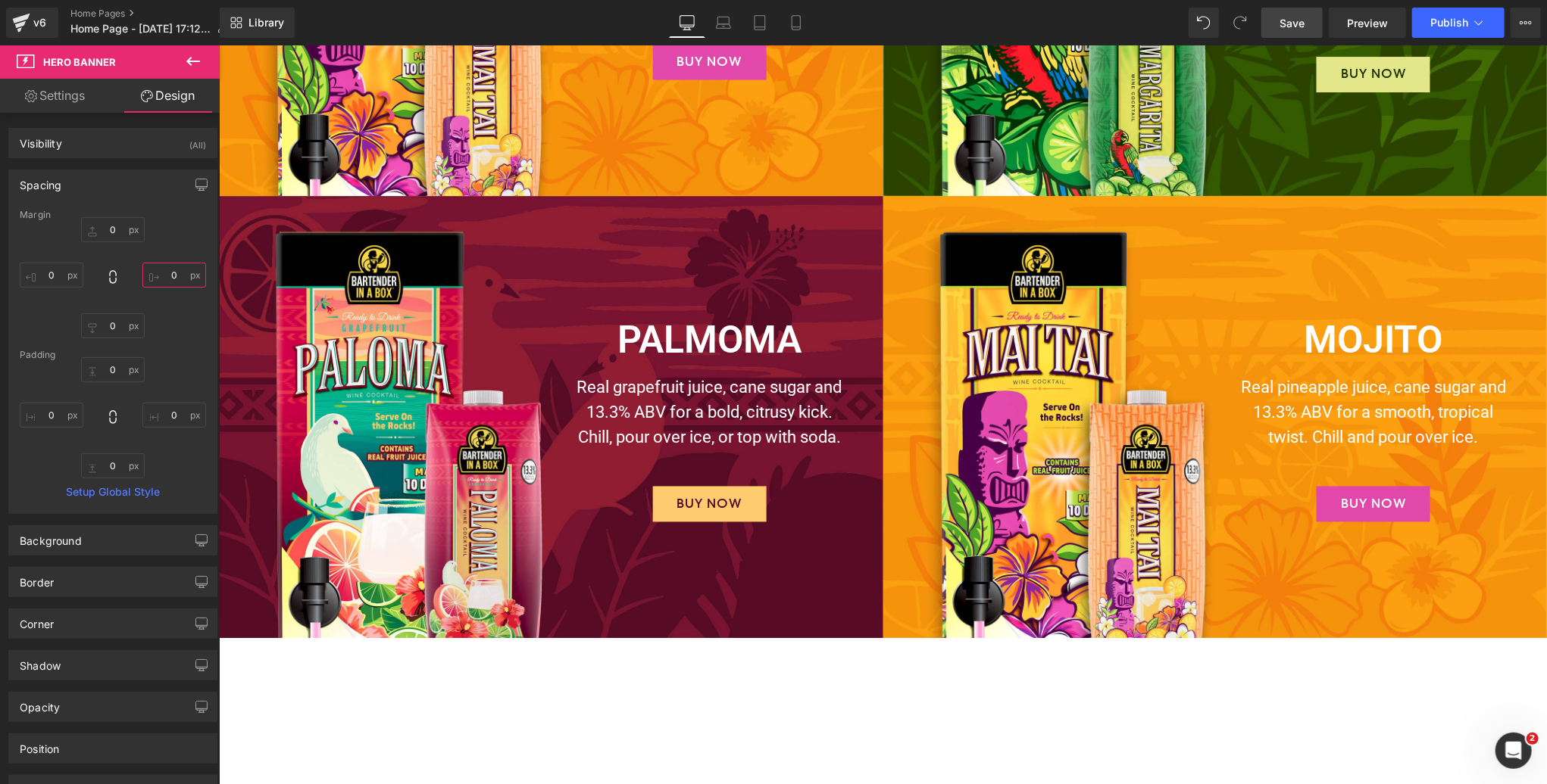
type input "0"
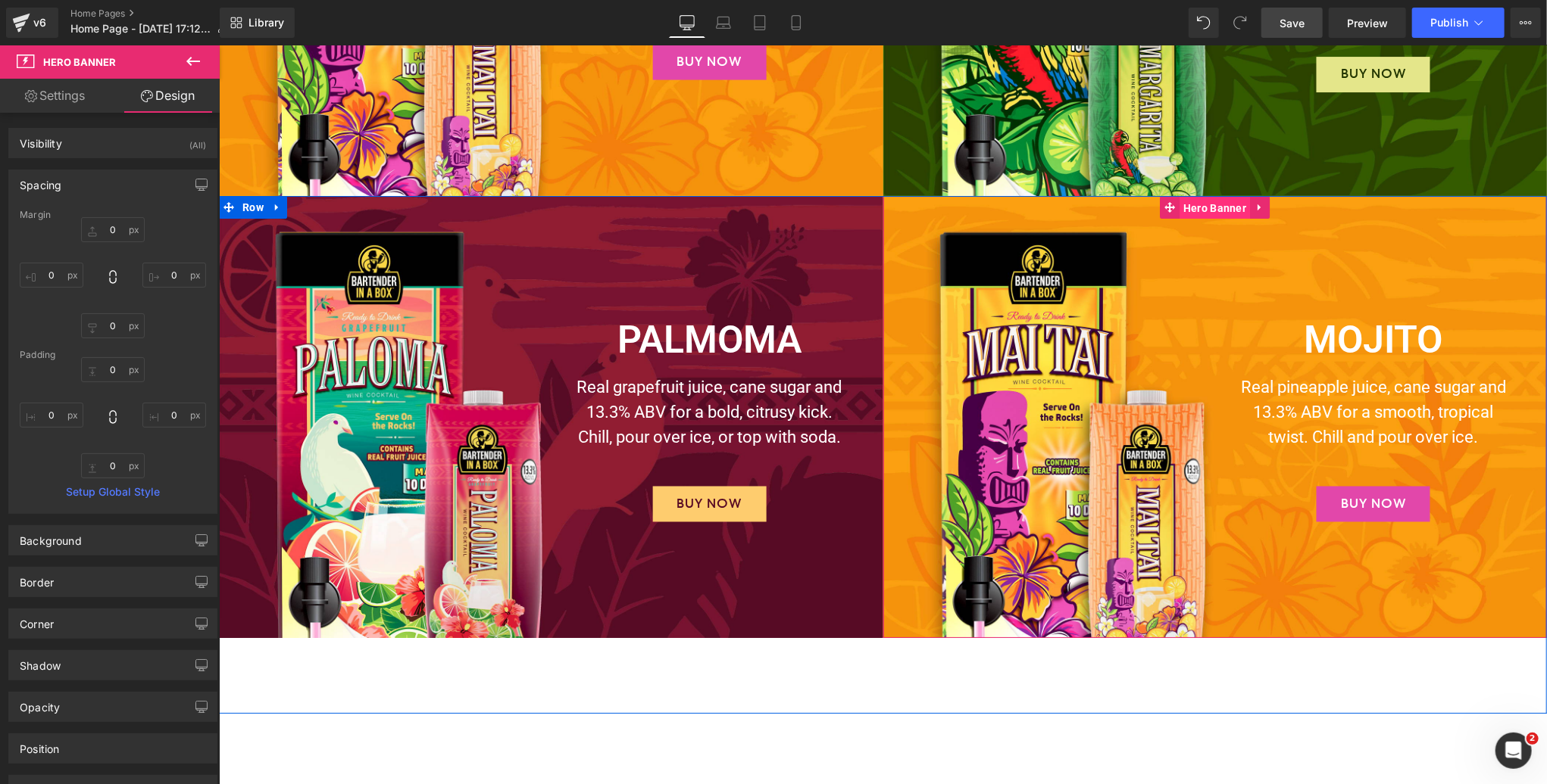
click at [1211, 210] on span "Hero Banner" at bounding box center [1214, 207] width 70 height 23
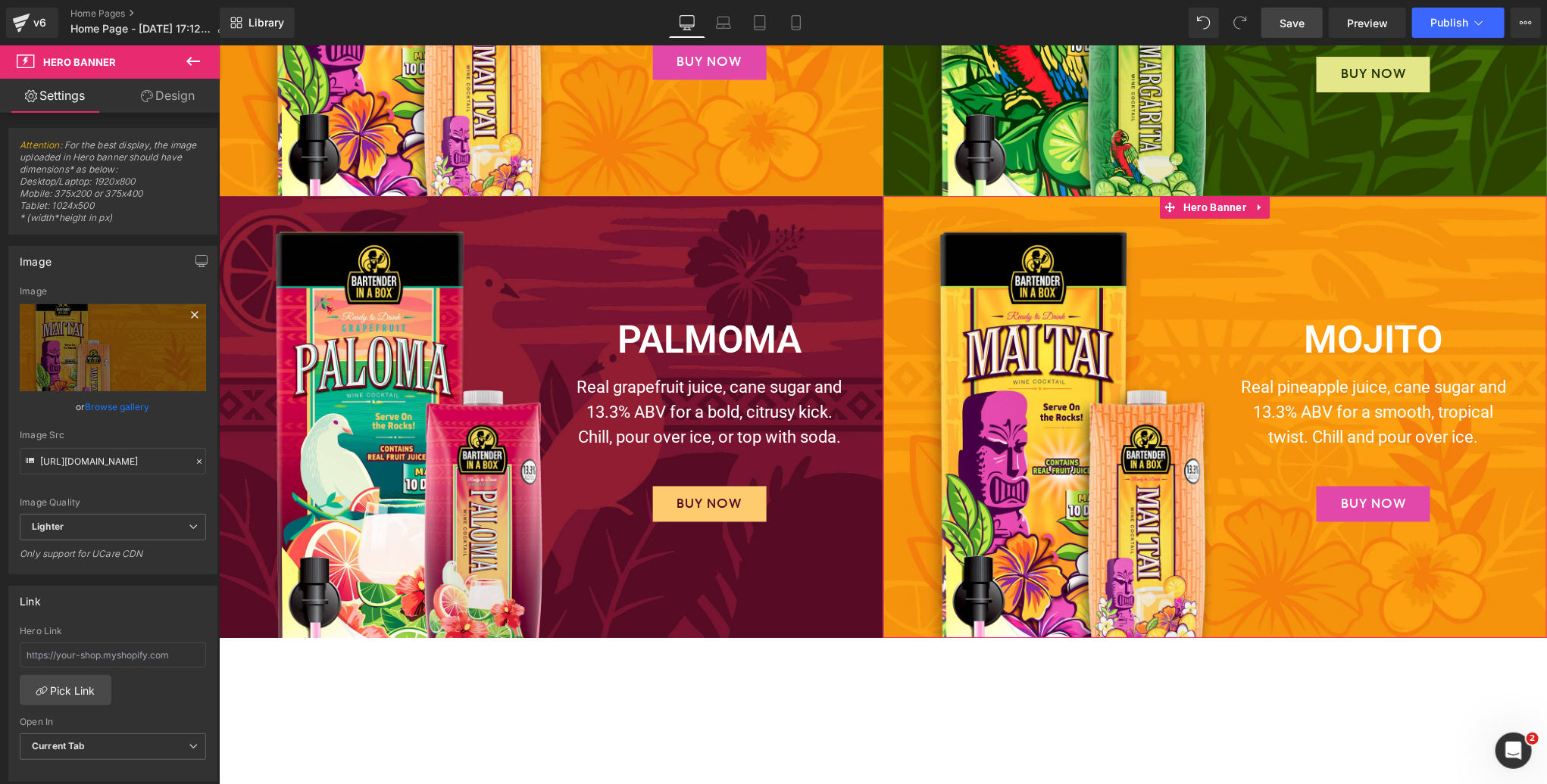
click at [186, 310] on icon at bounding box center [194, 315] width 18 height 18
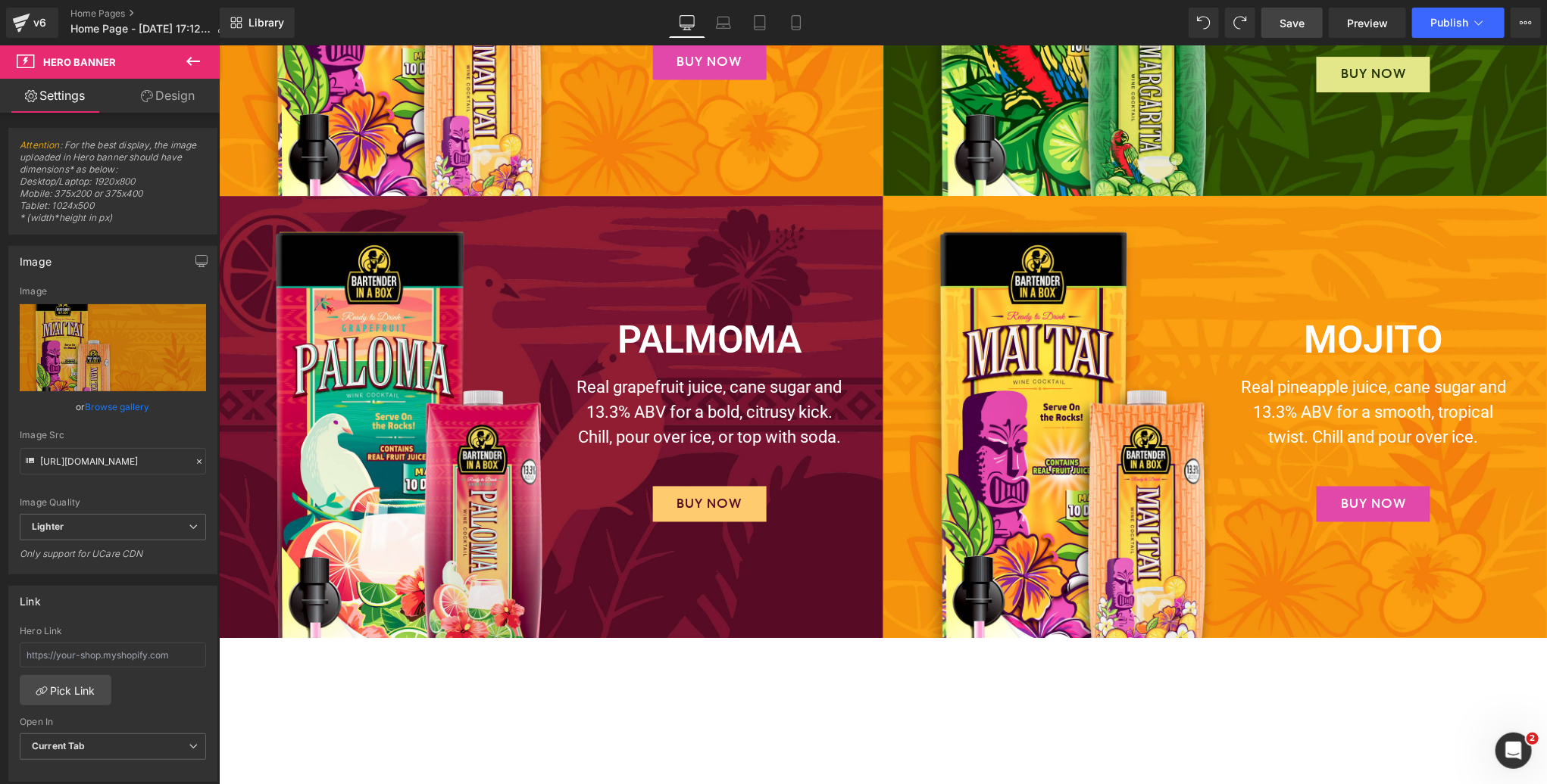
click at [169, 97] on link "Design" at bounding box center [167, 96] width 110 height 34
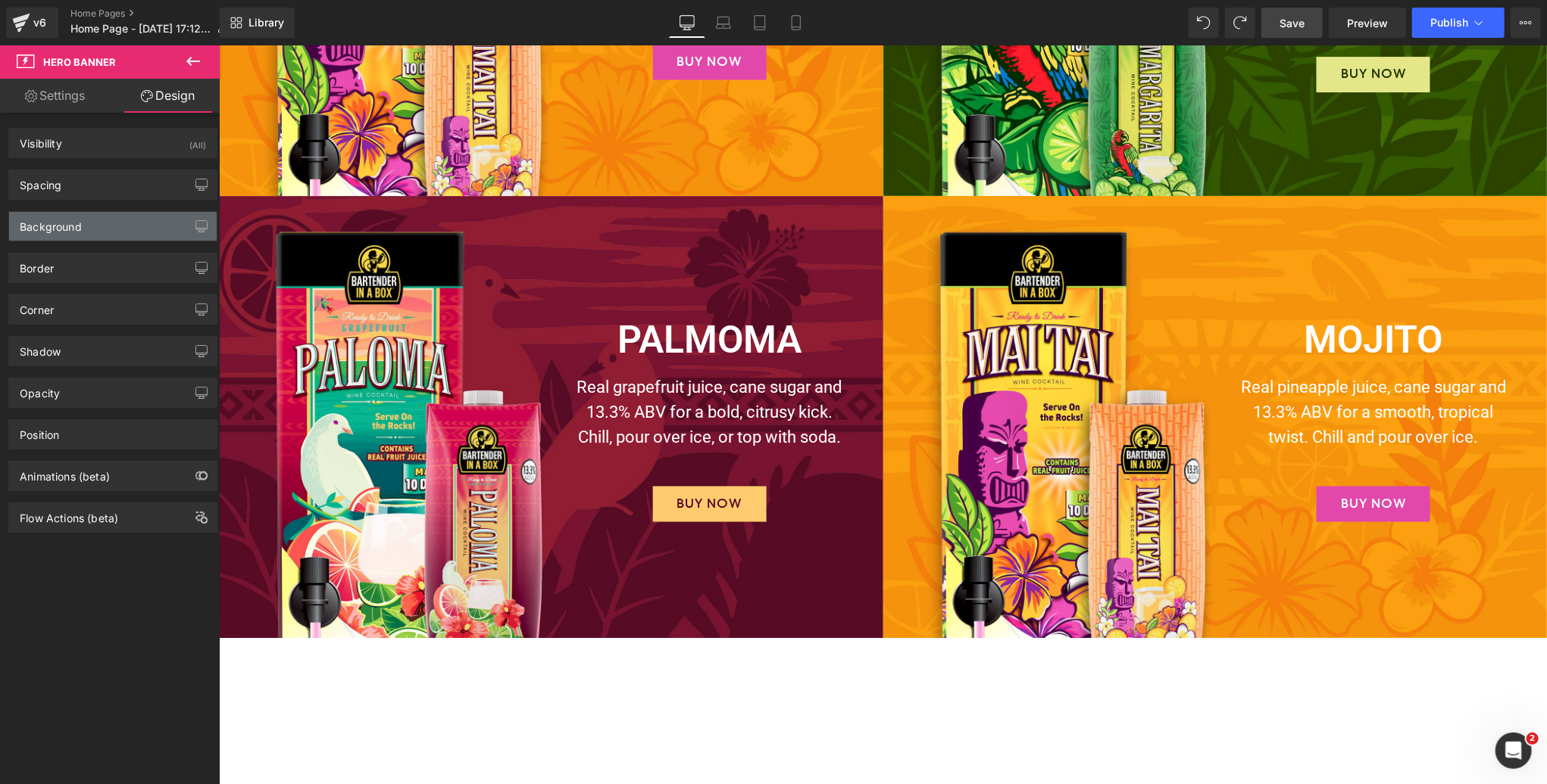
click at [71, 216] on div "Background" at bounding box center [50, 222] width 62 height 21
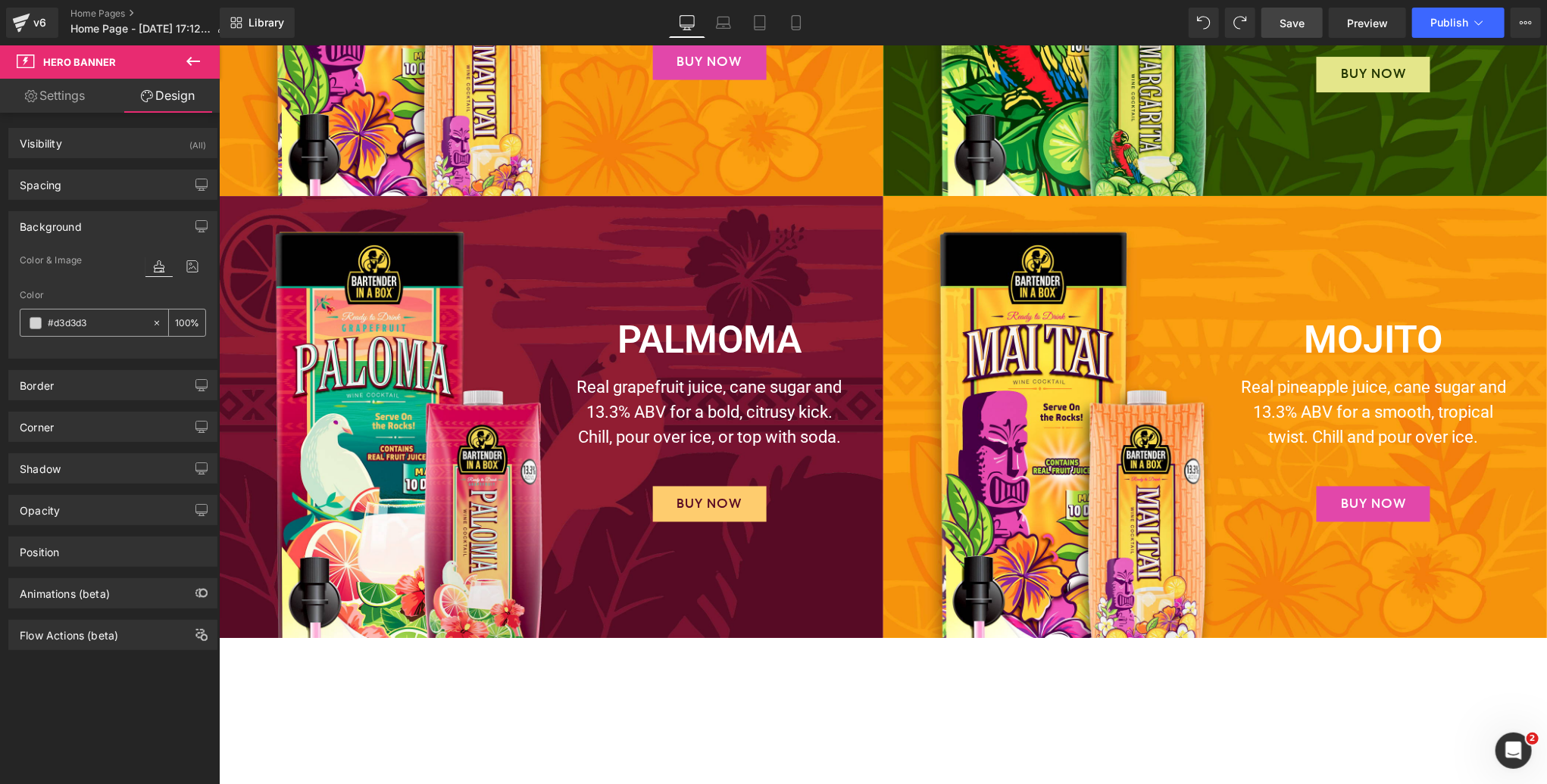
drag, startPoint x: 79, startPoint y: 321, endPoint x: 35, endPoint y: 320, distance: 44.0
click at [35, 320] on div at bounding box center [85, 323] width 131 height 26
click at [84, 317] on input "text" at bounding box center [96, 323] width 97 height 17
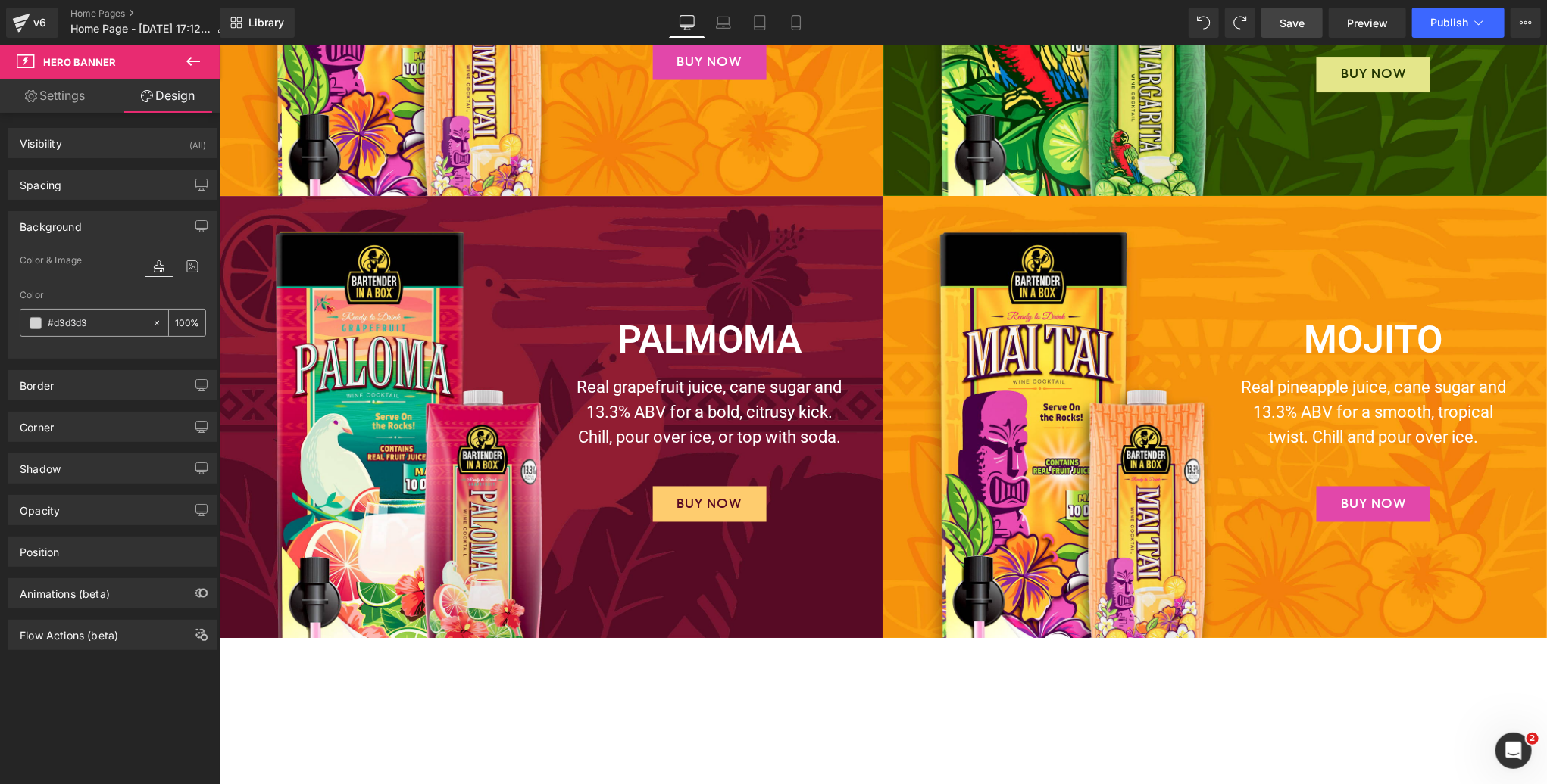
paste input "b0c85b"
type input "b0c85b"
type input "100"
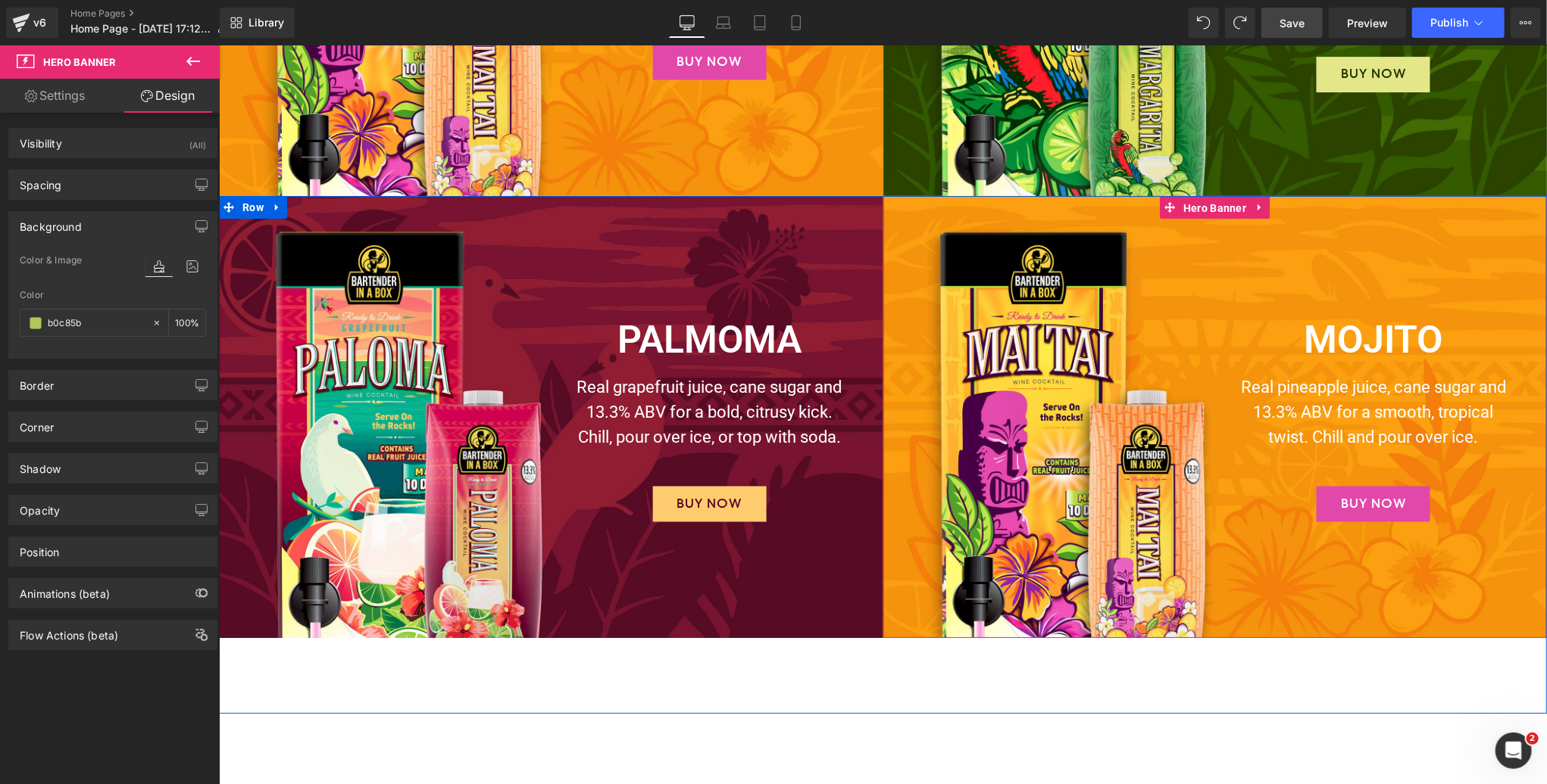
drag, startPoint x: 1214, startPoint y: 206, endPoint x: 586, endPoint y: 211, distance: 628.0
click at [1214, 206] on span "Hero Banner" at bounding box center [1214, 207] width 70 height 23
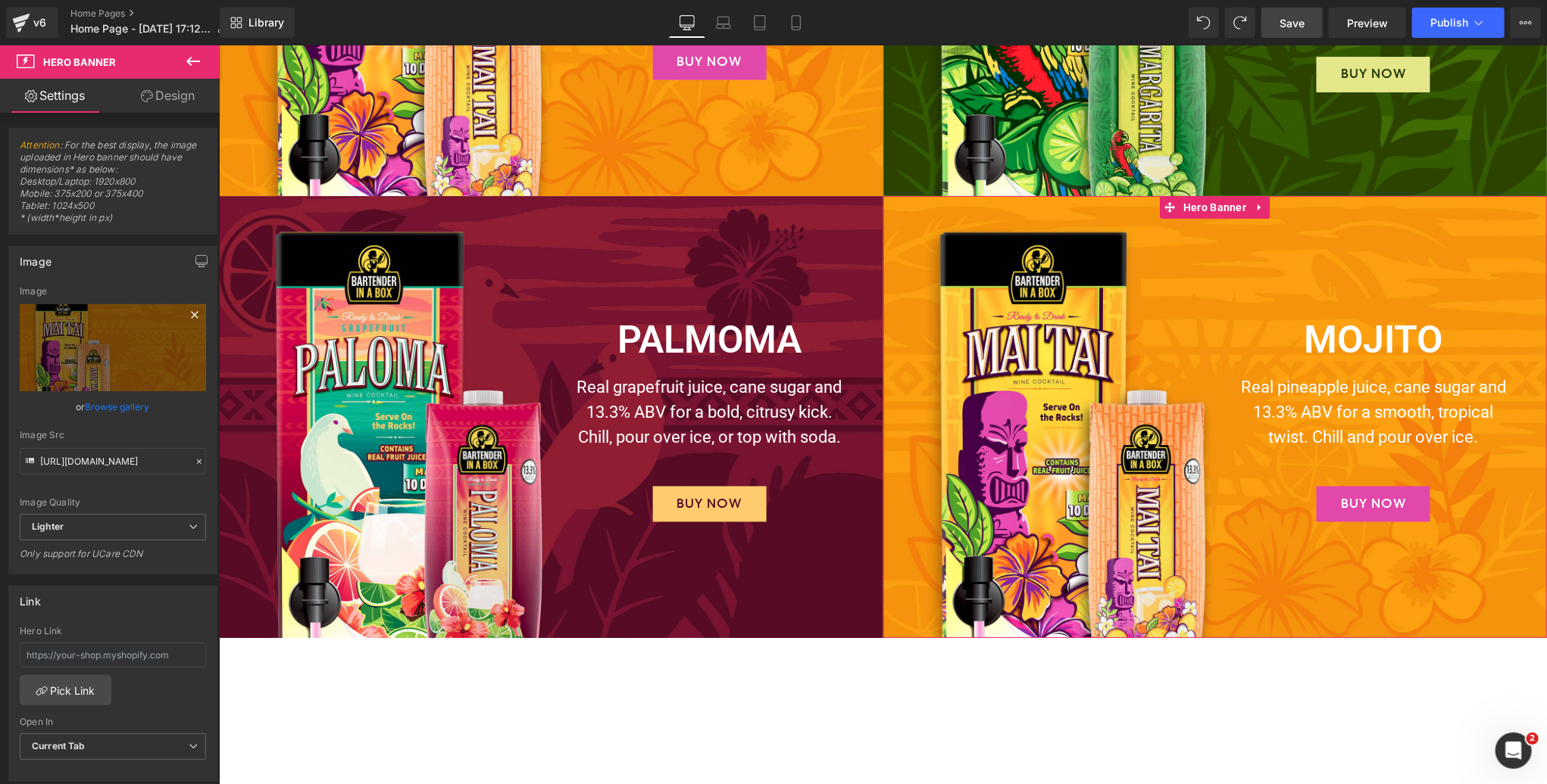
click at [187, 314] on icon at bounding box center [194, 315] width 18 height 18
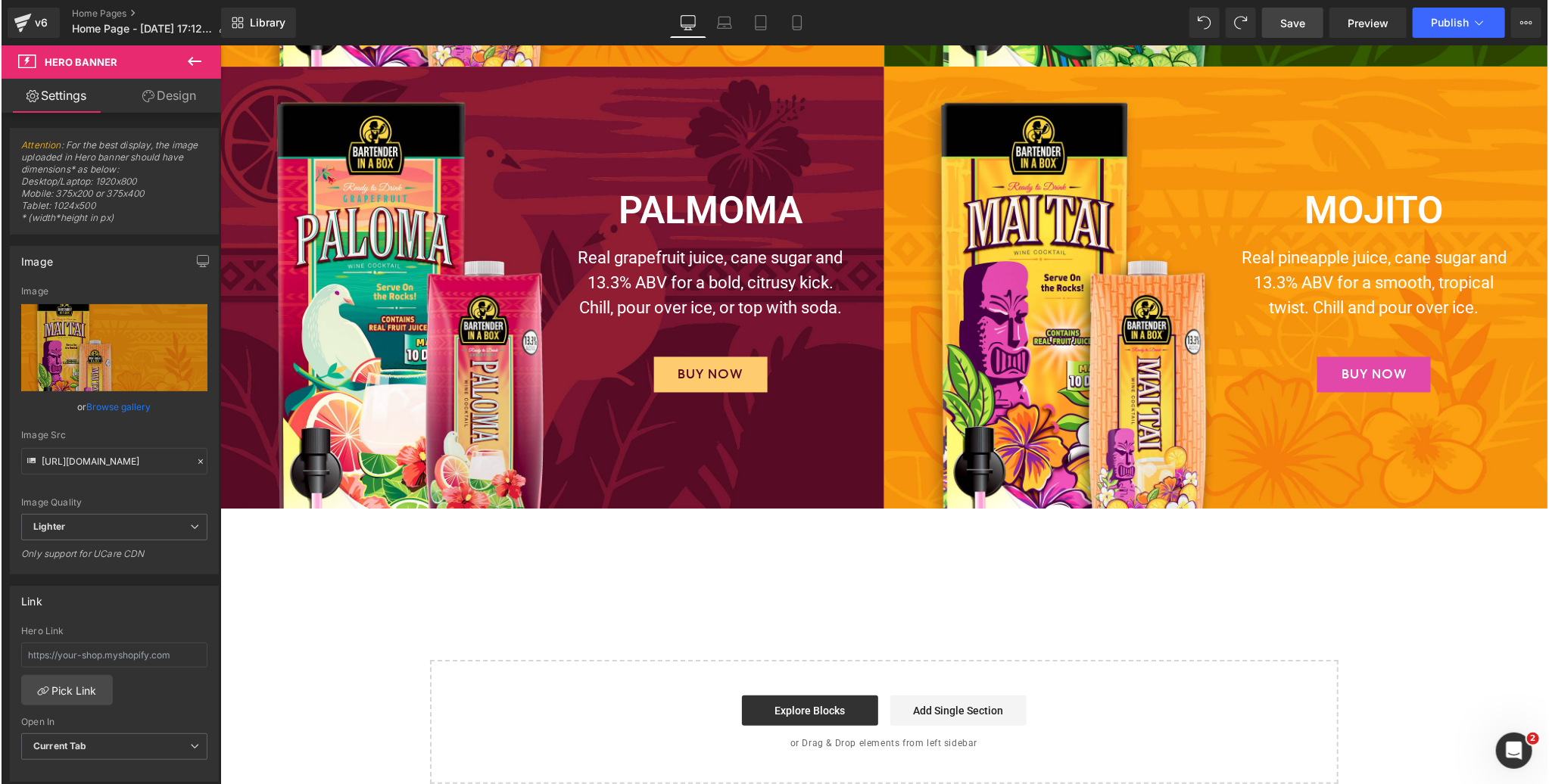
scroll to position [3736, 0]
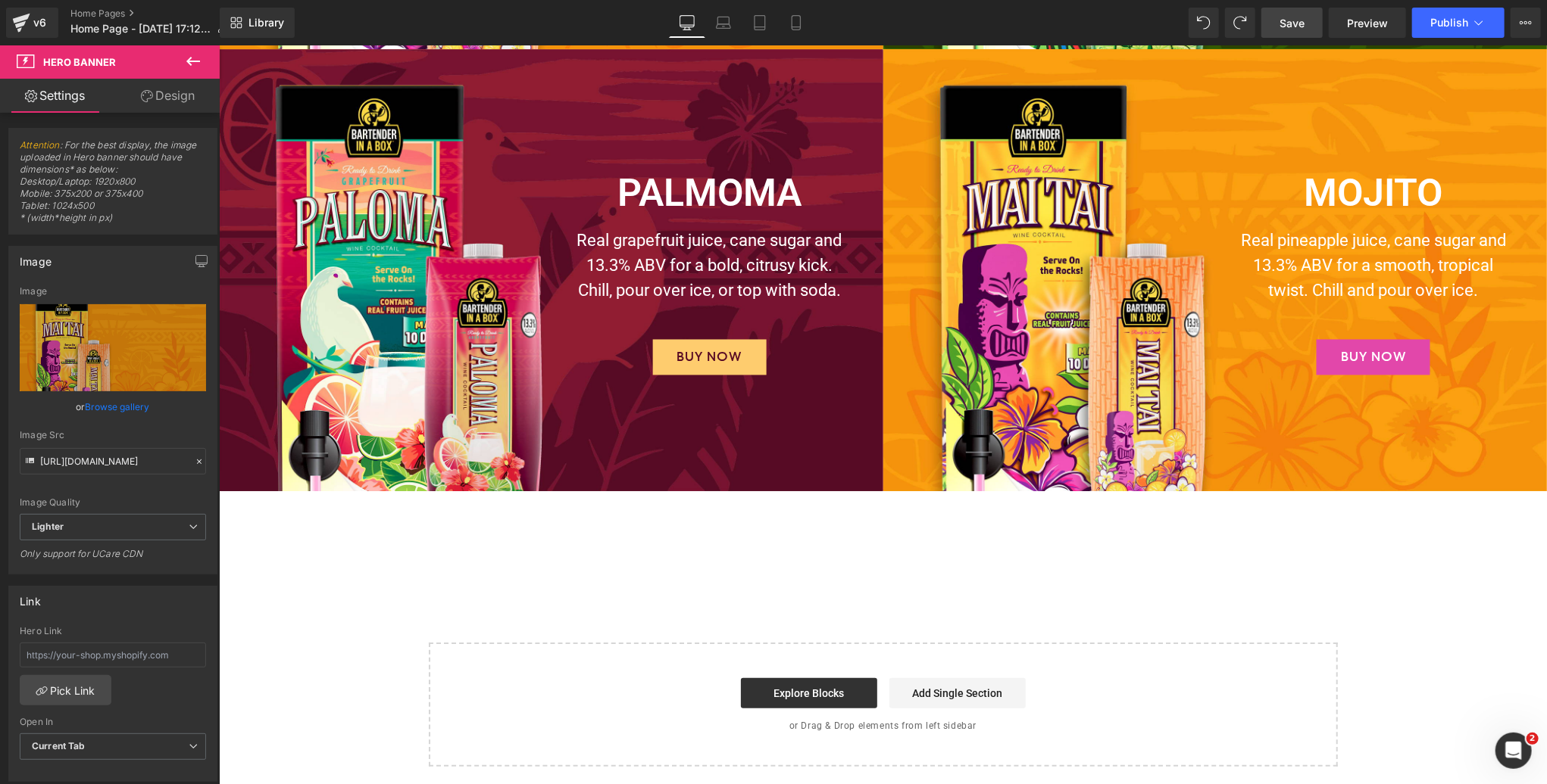
click at [1279, 23] on link "Save" at bounding box center [1292, 23] width 62 height 30
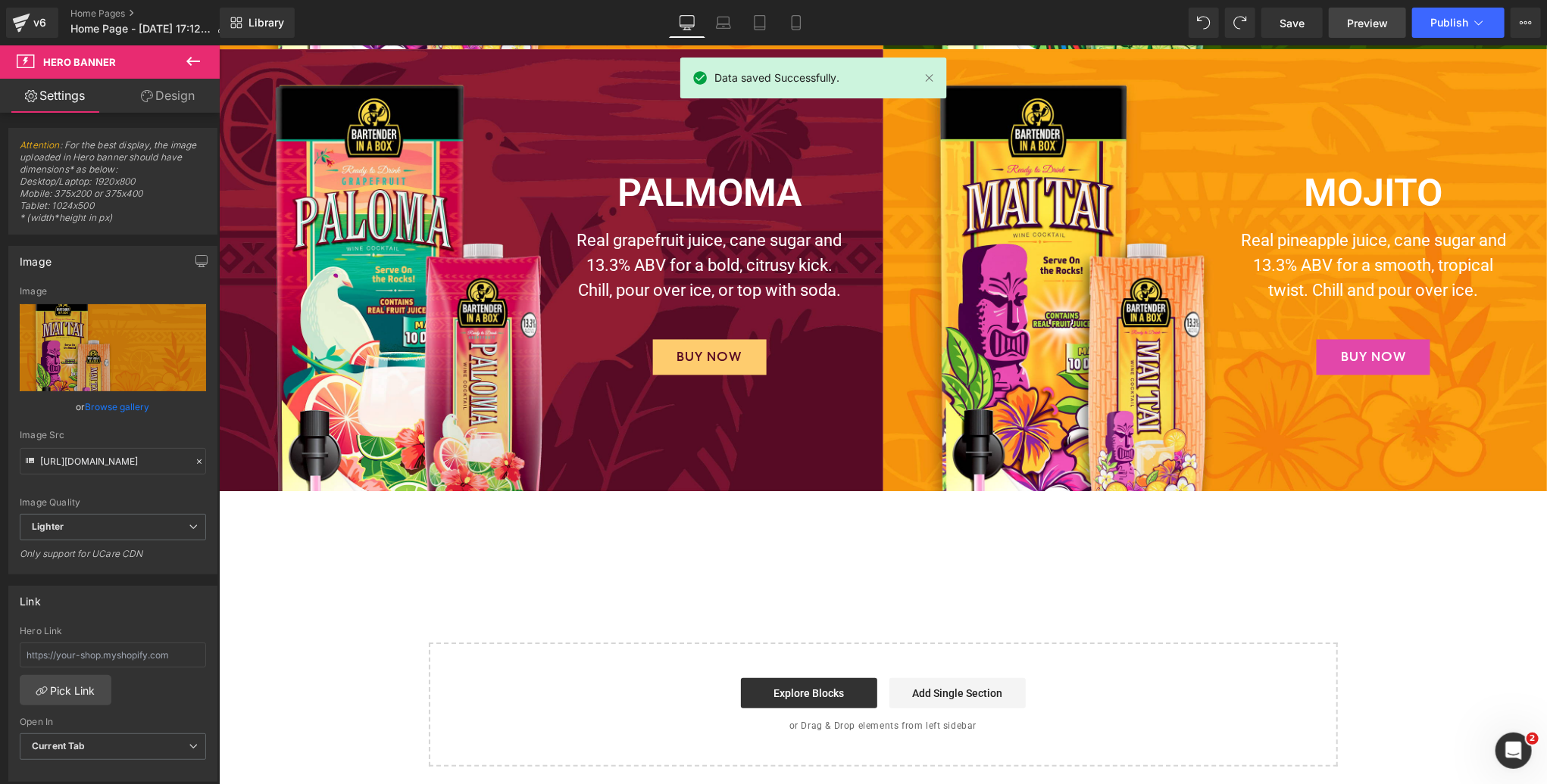
click at [1364, 22] on span "Preview" at bounding box center [1367, 23] width 41 height 16
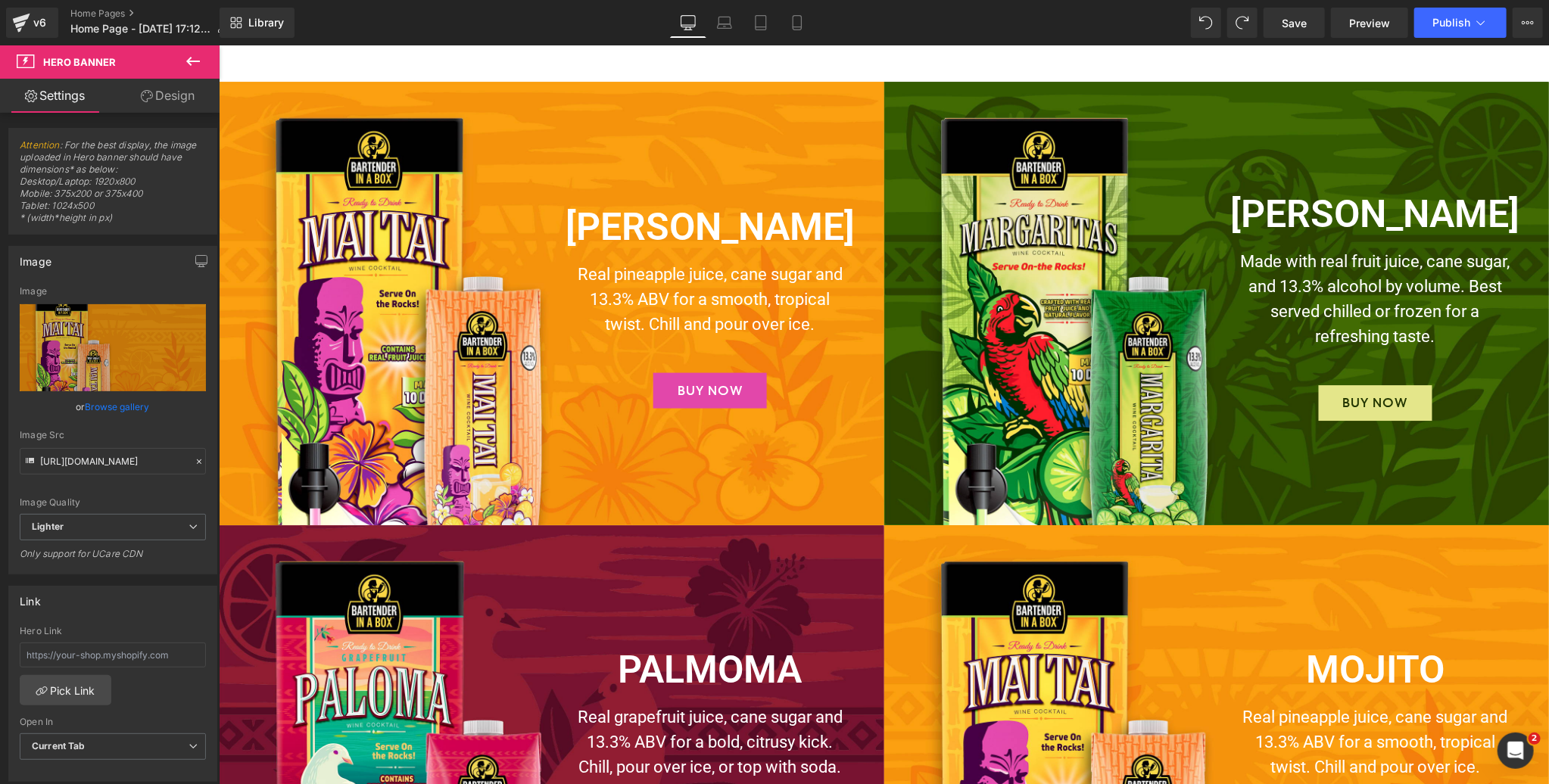
scroll to position [3231, 0]
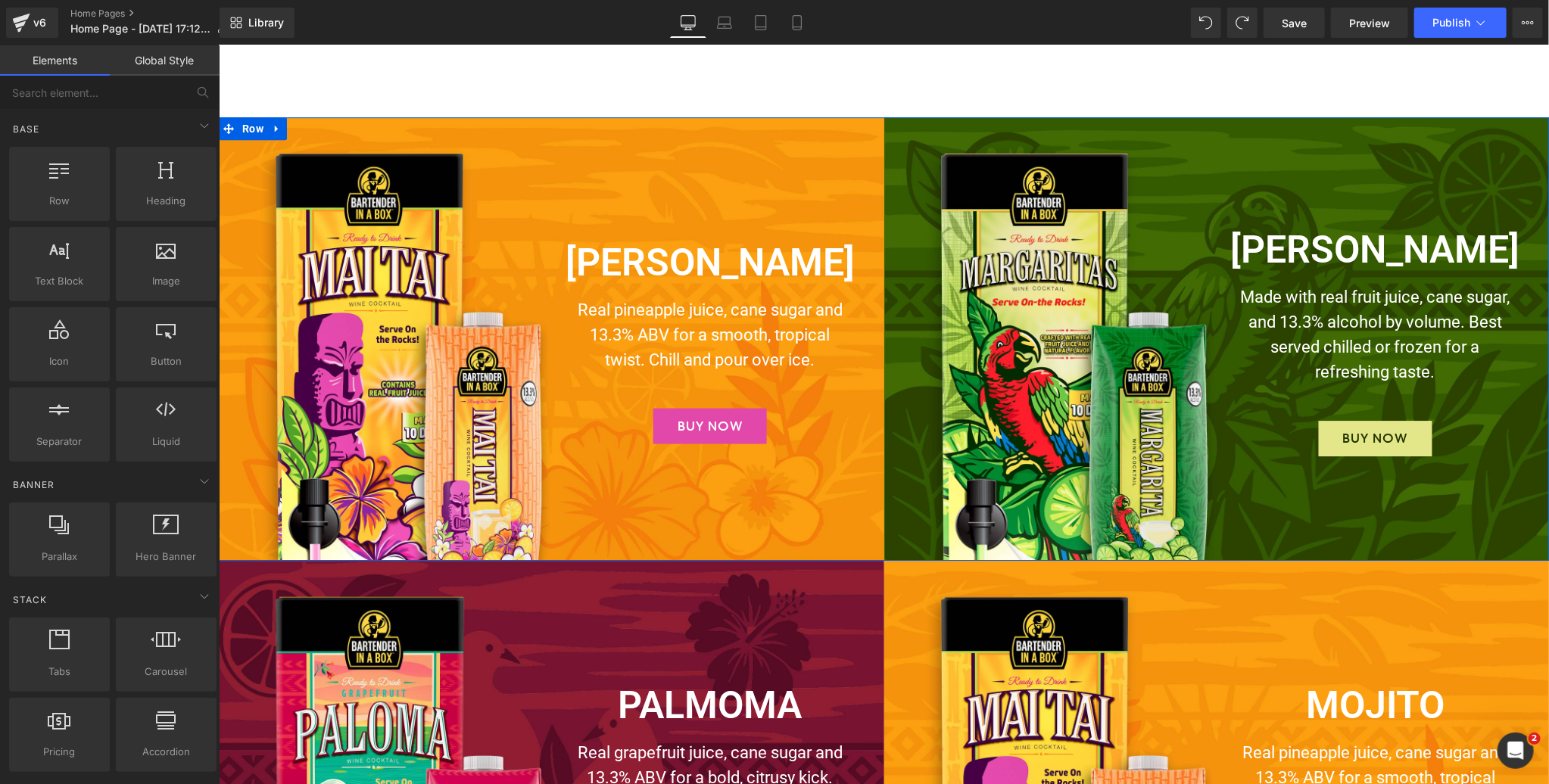
click at [271, 131] on link at bounding box center [276, 128] width 19 height 23
click at [315, 127] on icon at bounding box center [316, 128] width 11 height 11
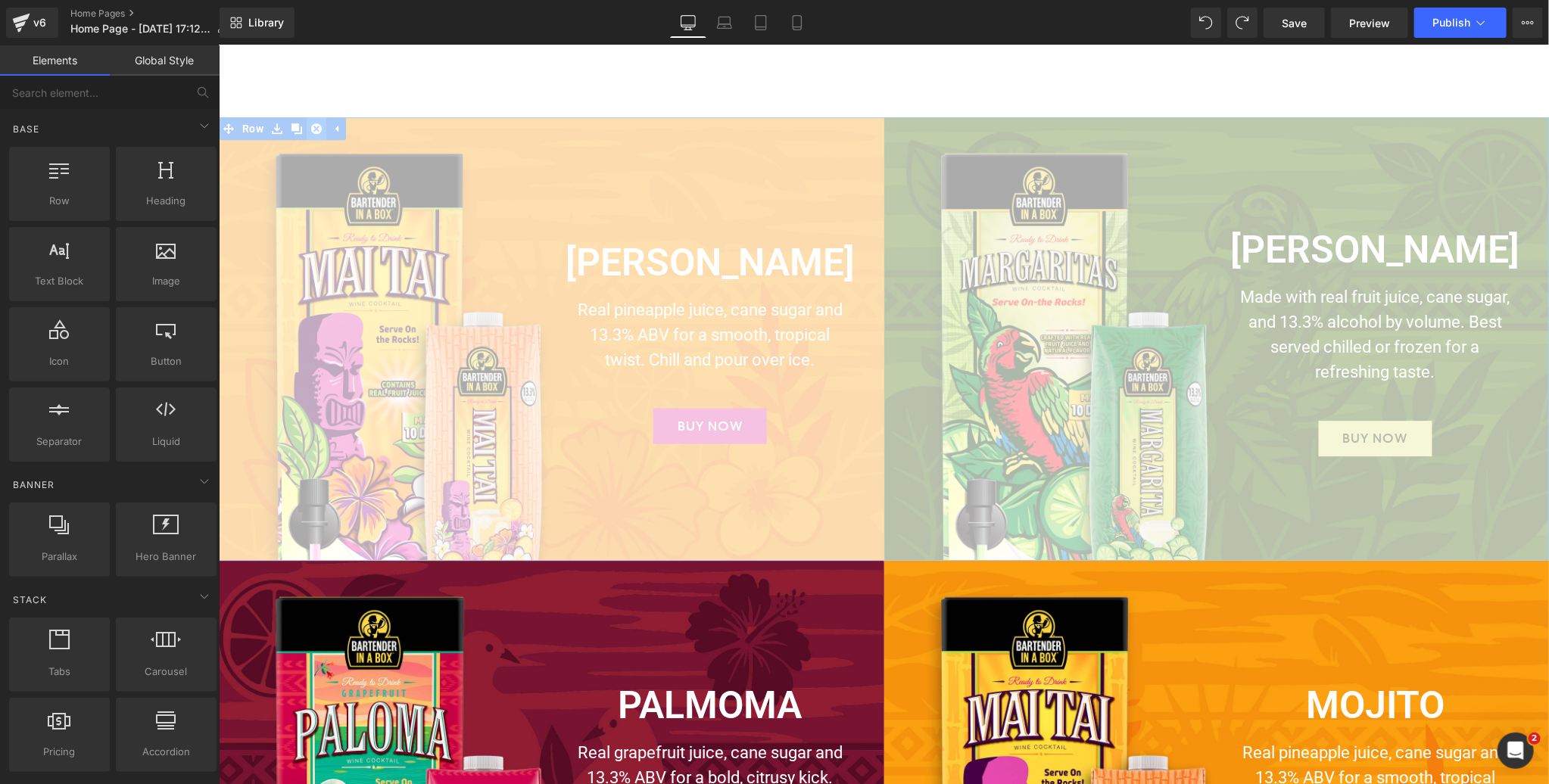
scroll to position [3229, 0]
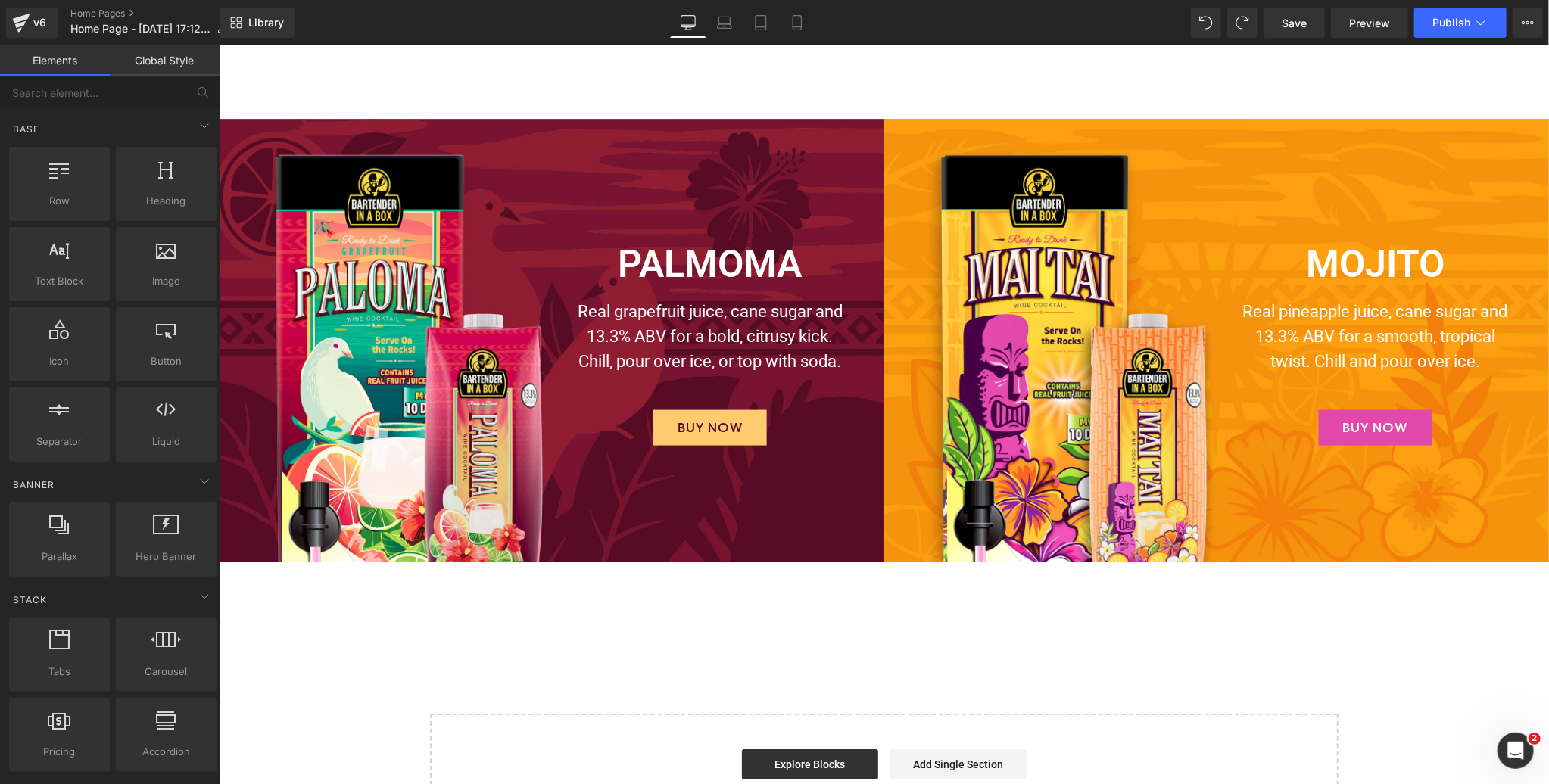
click at [300, 130] on div "Image PALMOMA Heading Real grapefruit juice, cane sugar and 13.3% ABV for a bol…" at bounding box center [550, 339] width 665 height 444
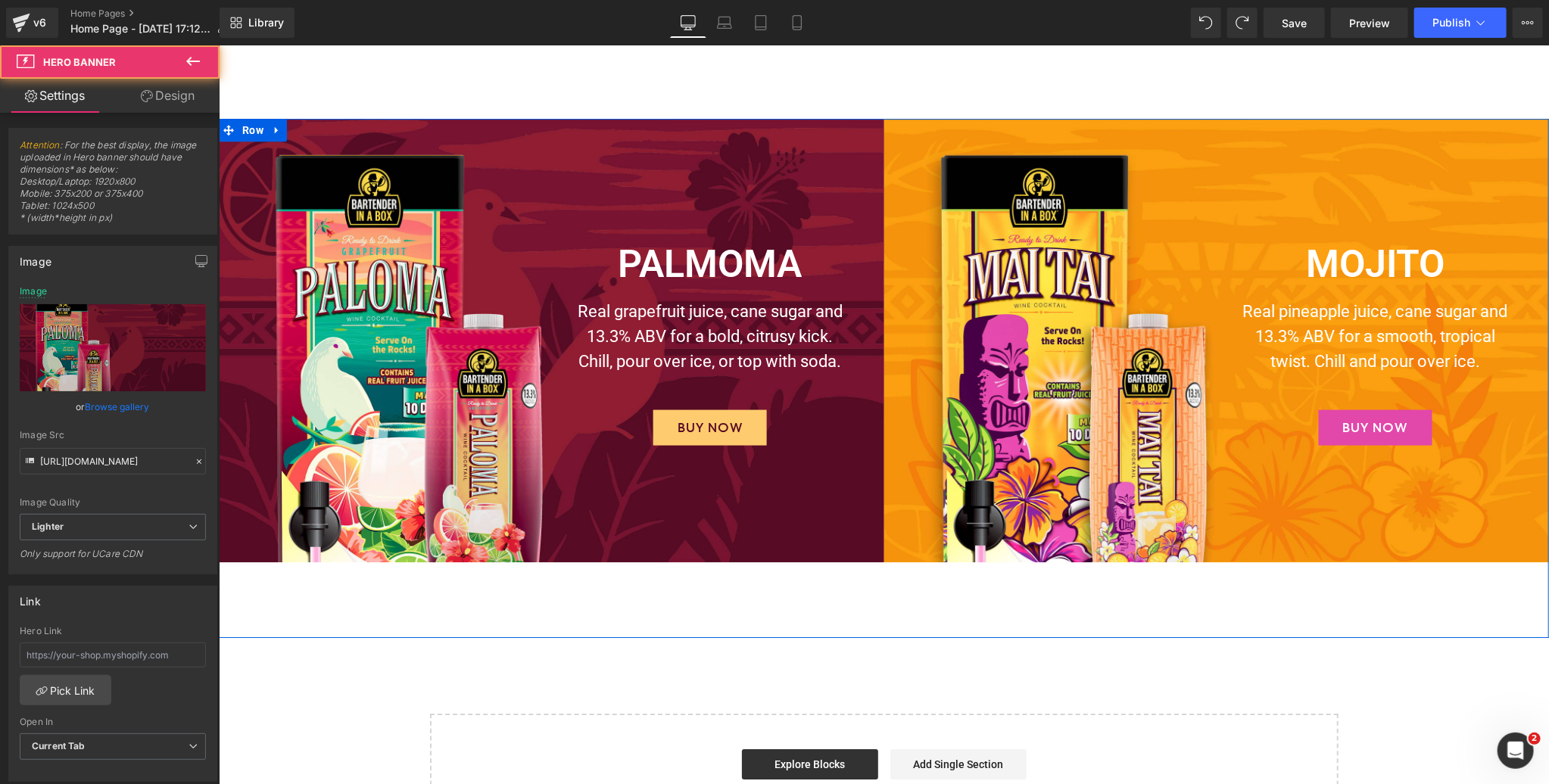
click at [280, 129] on icon at bounding box center [276, 129] width 11 height 11
click at [316, 125] on icon at bounding box center [316, 129] width 11 height 11
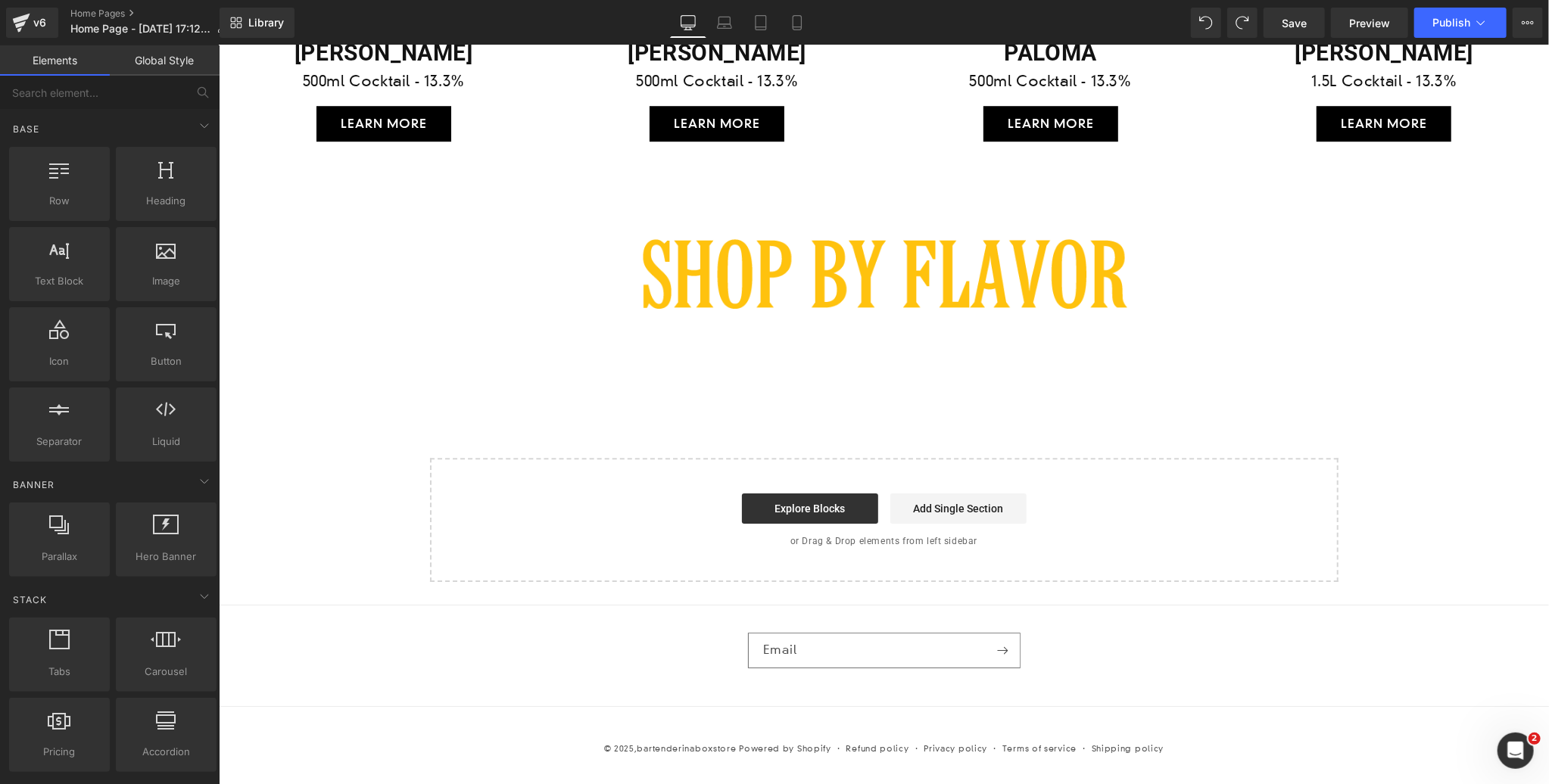
scroll to position [2957, 0]
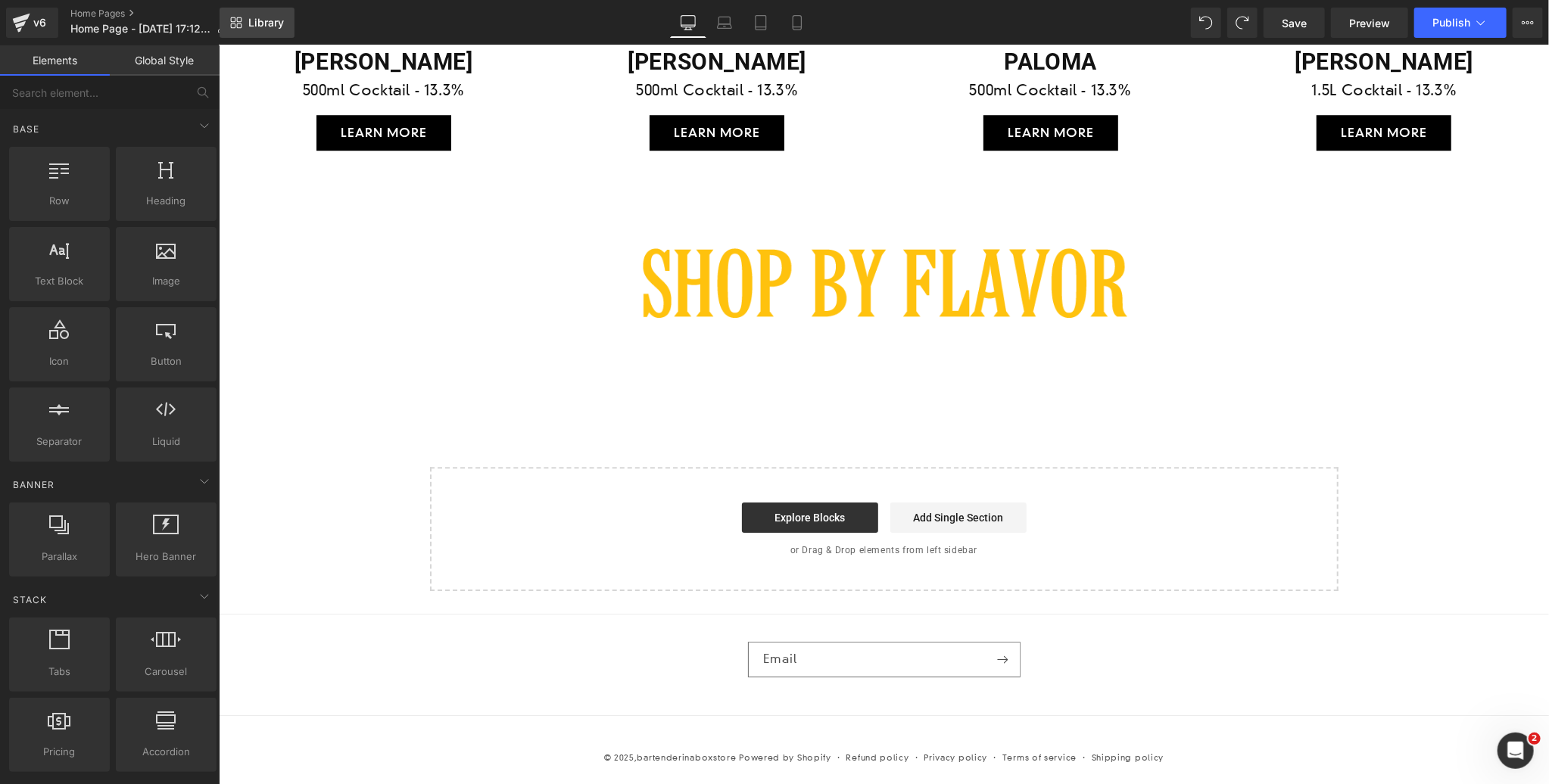
click at [256, 22] on span "Library" at bounding box center [265, 23] width 35 height 14
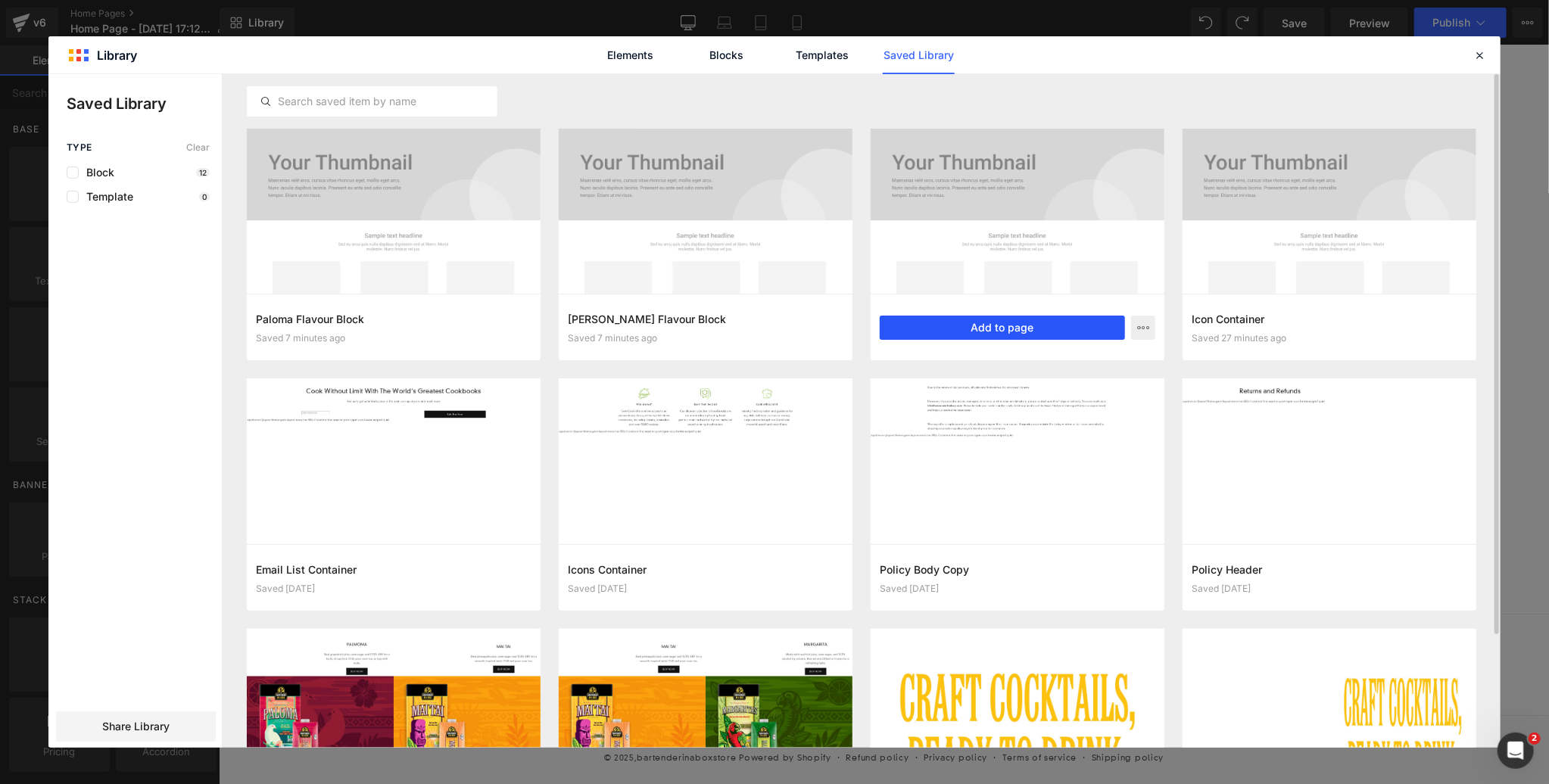
drag, startPoint x: 1032, startPoint y: 327, endPoint x: 812, endPoint y: 281, distance: 224.8
click at [1032, 327] on button "Add to page" at bounding box center [1002, 328] width 245 height 25
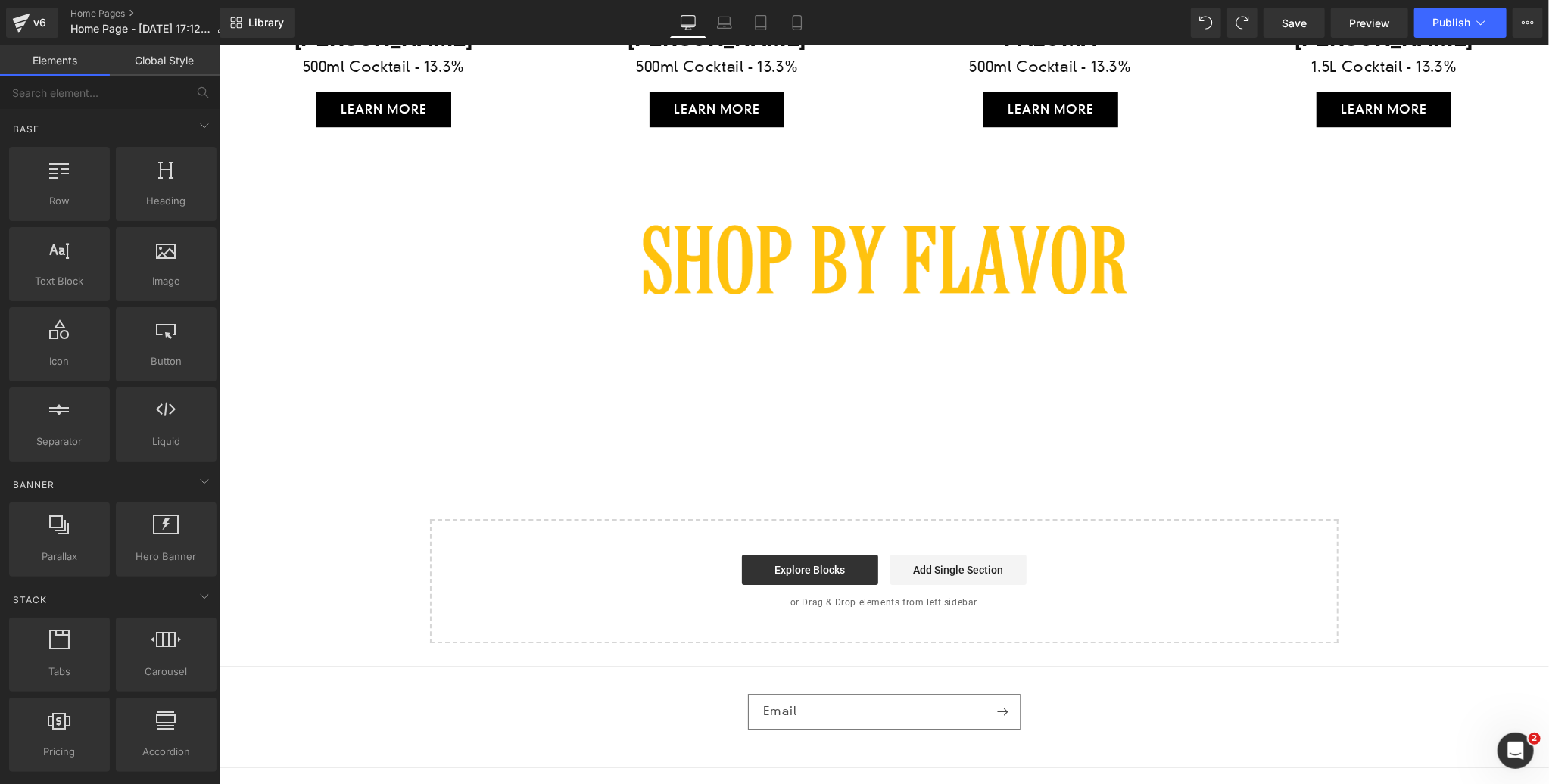
scroll to position [3040, 0]
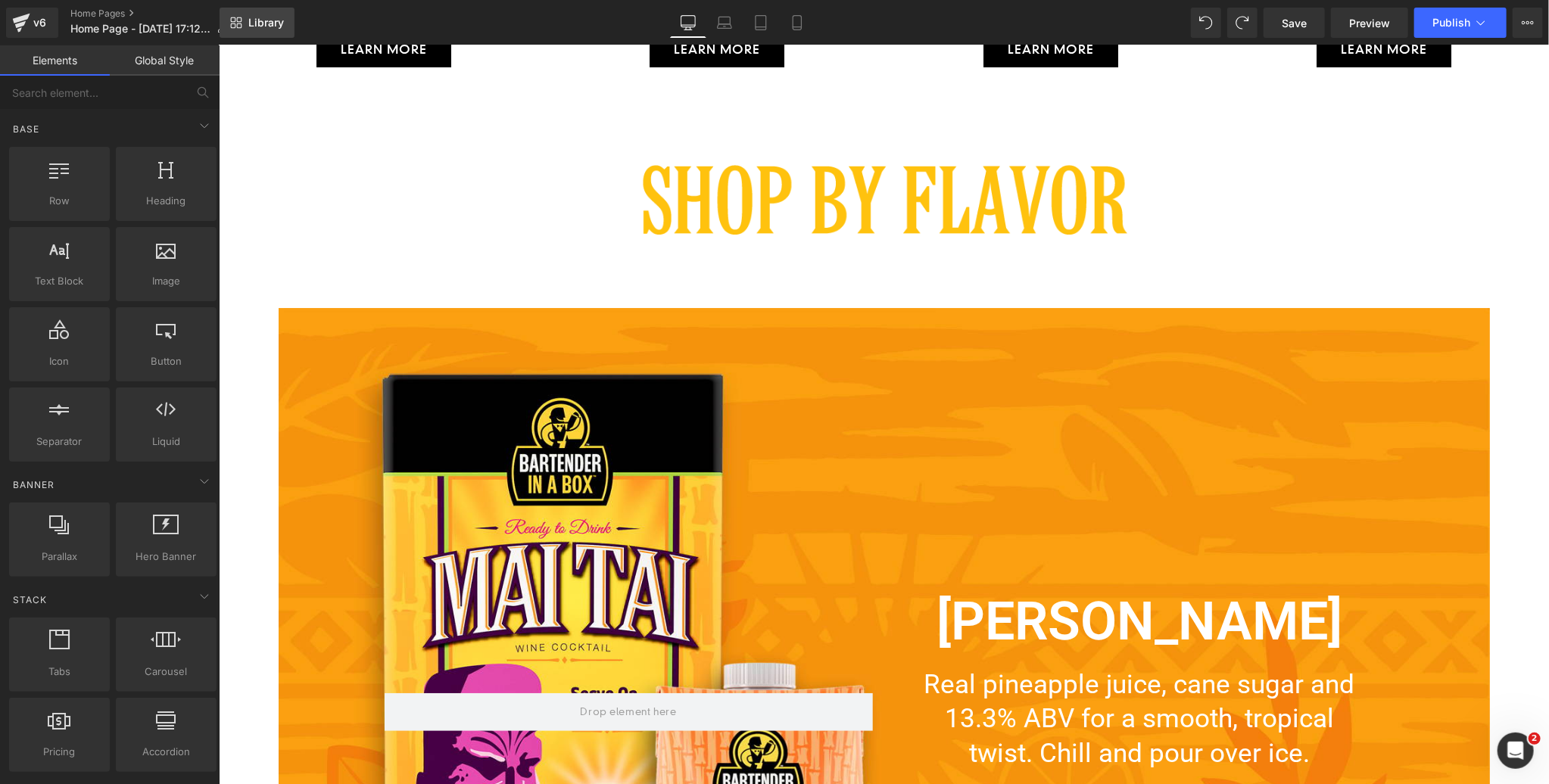
click at [265, 22] on span "Library" at bounding box center [265, 23] width 35 height 14
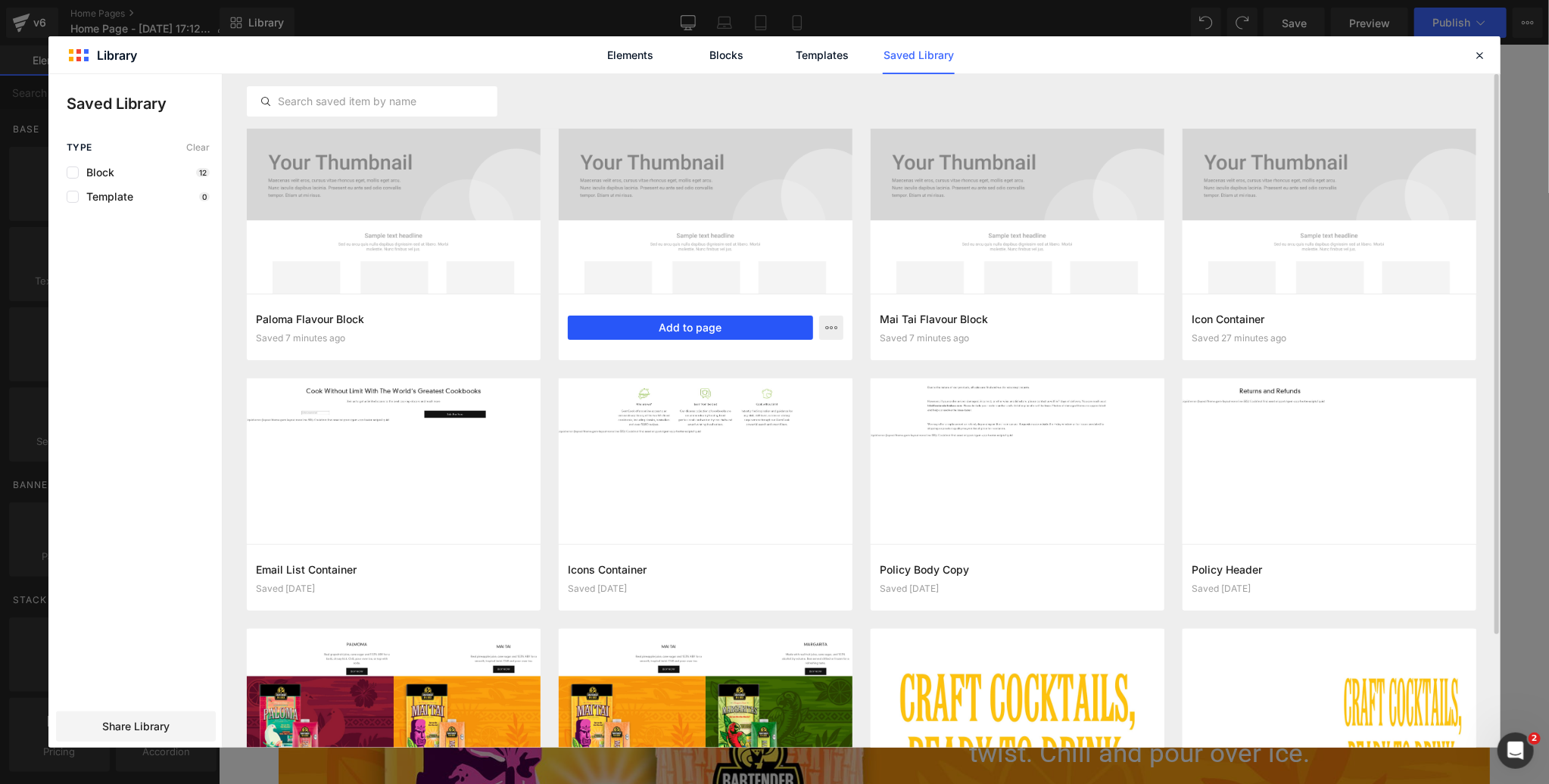
click at [661, 330] on button "Add to page" at bounding box center [690, 328] width 245 height 25
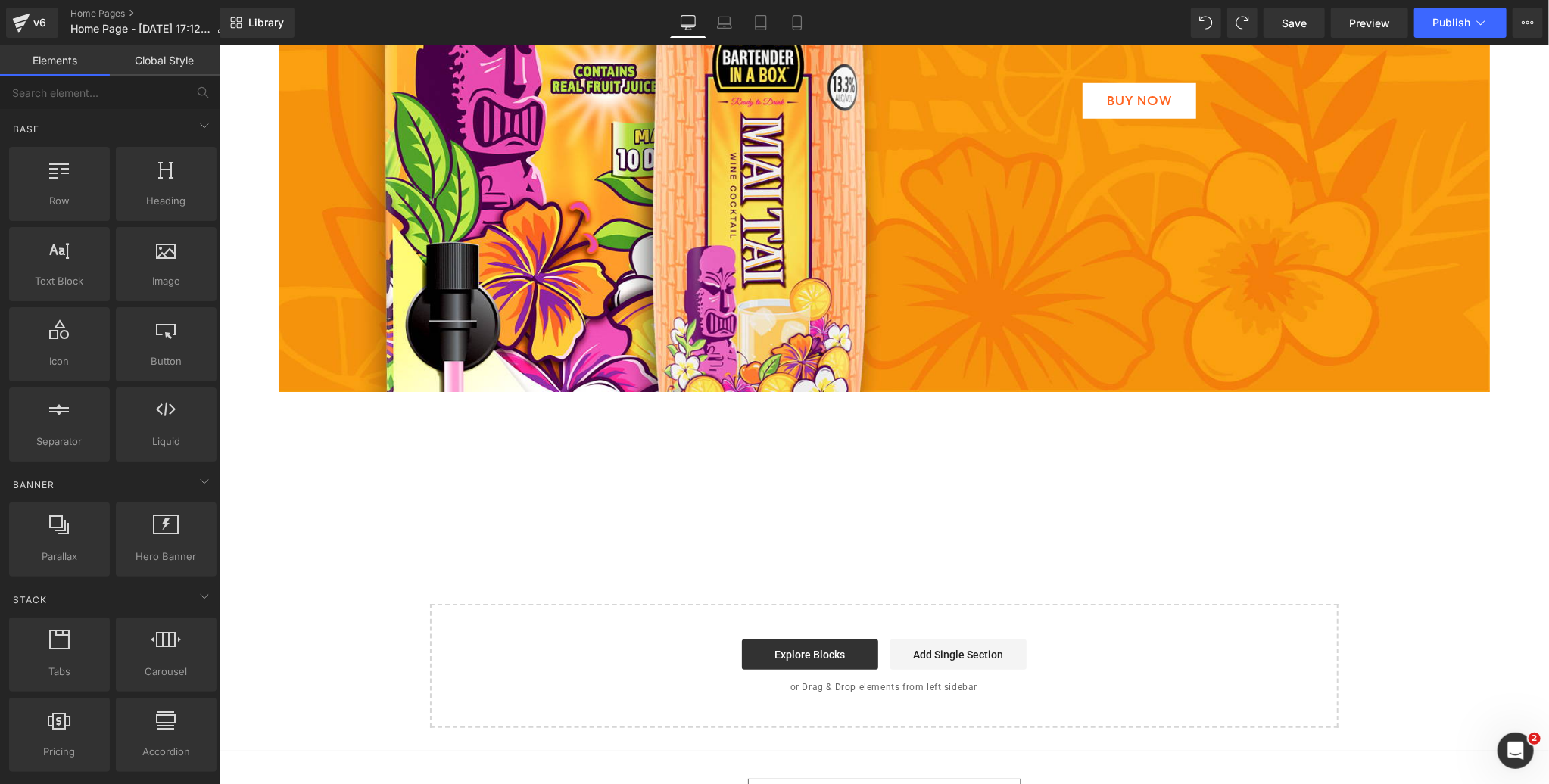
scroll to position [3909, 0]
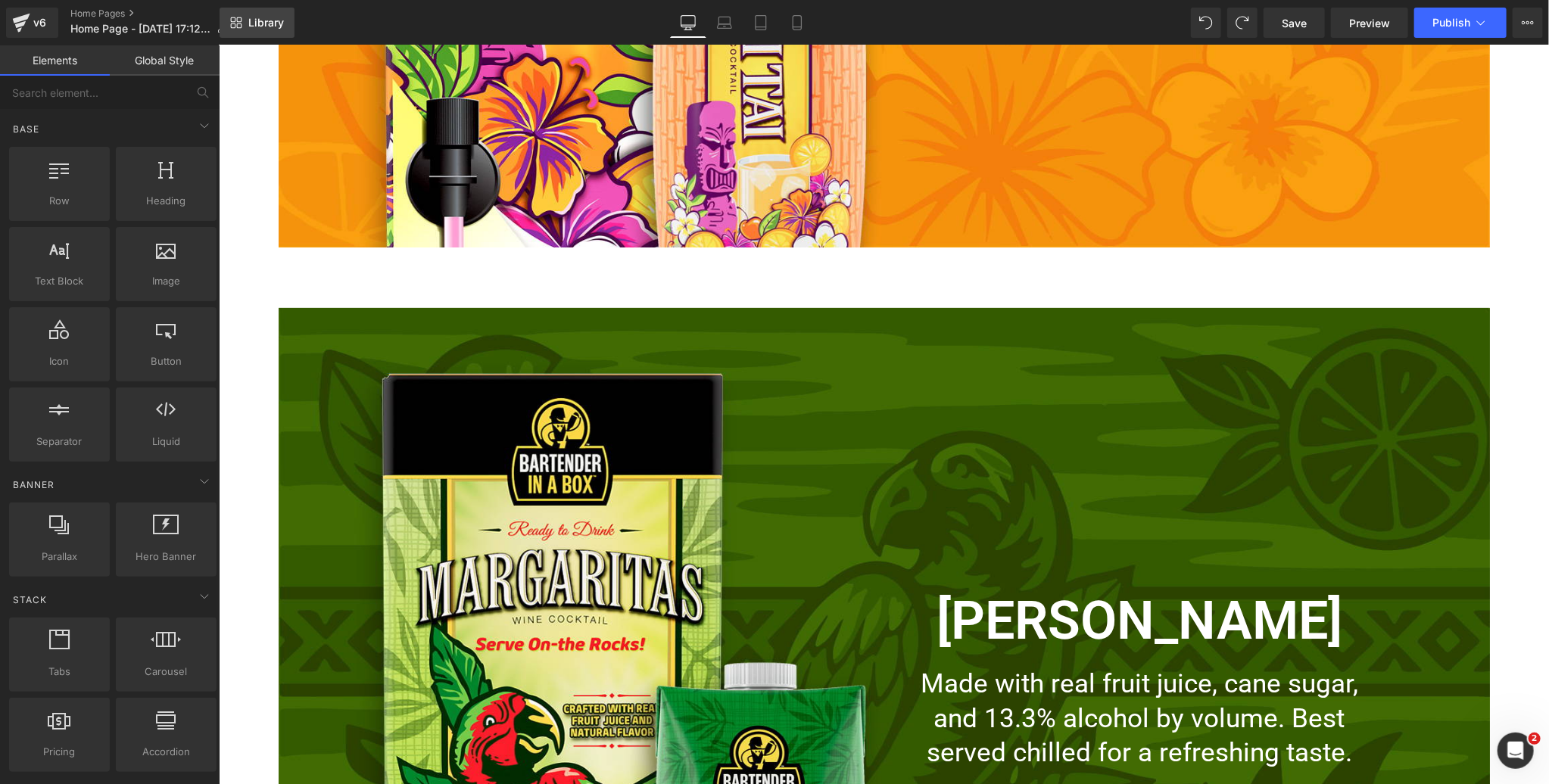
click at [253, 25] on span "Library" at bounding box center [265, 23] width 35 height 14
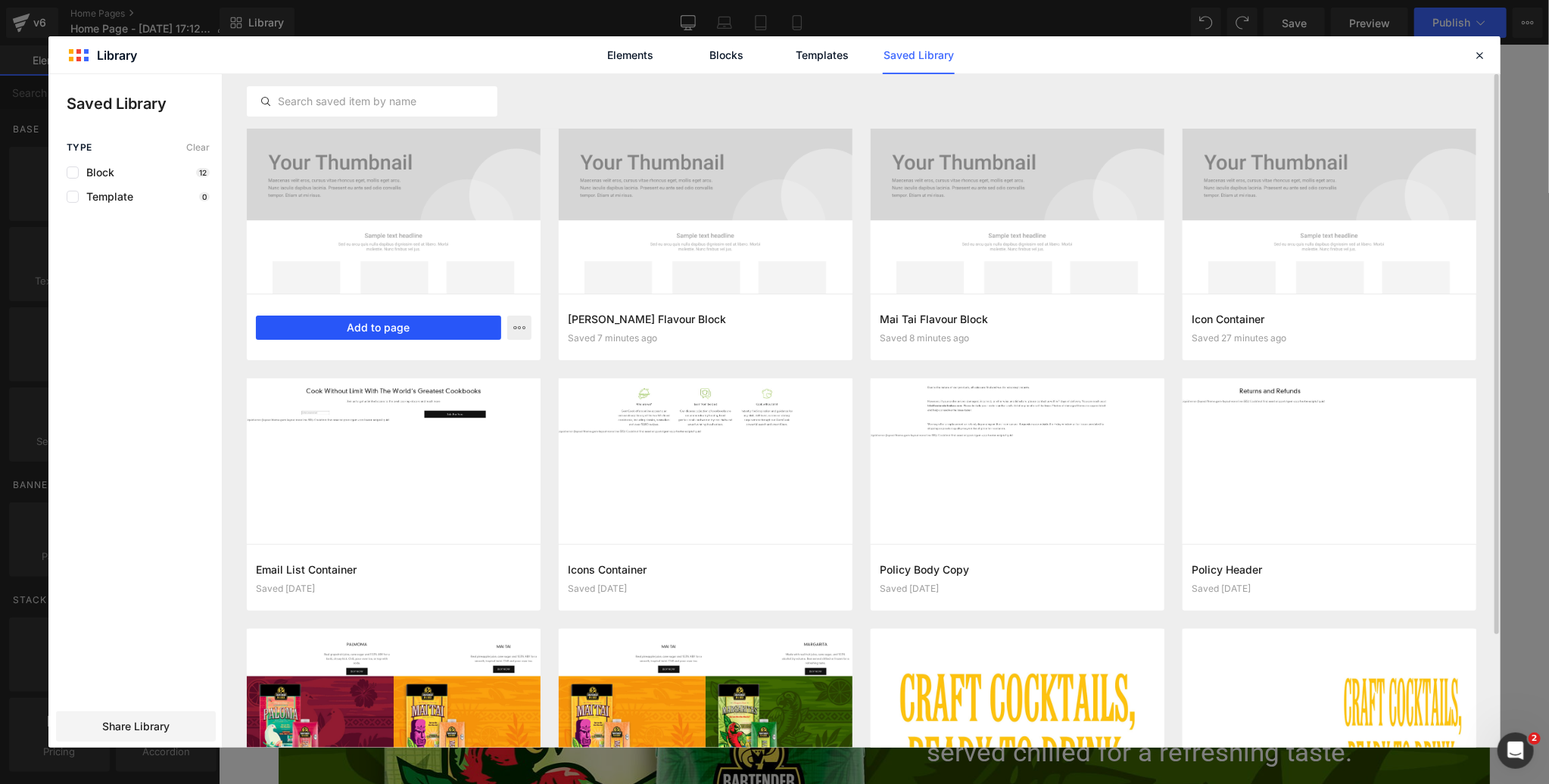
drag, startPoint x: 381, startPoint y: 330, endPoint x: 158, endPoint y: 285, distance: 227.5
click at [381, 330] on button "Add to page" at bounding box center [378, 328] width 245 height 25
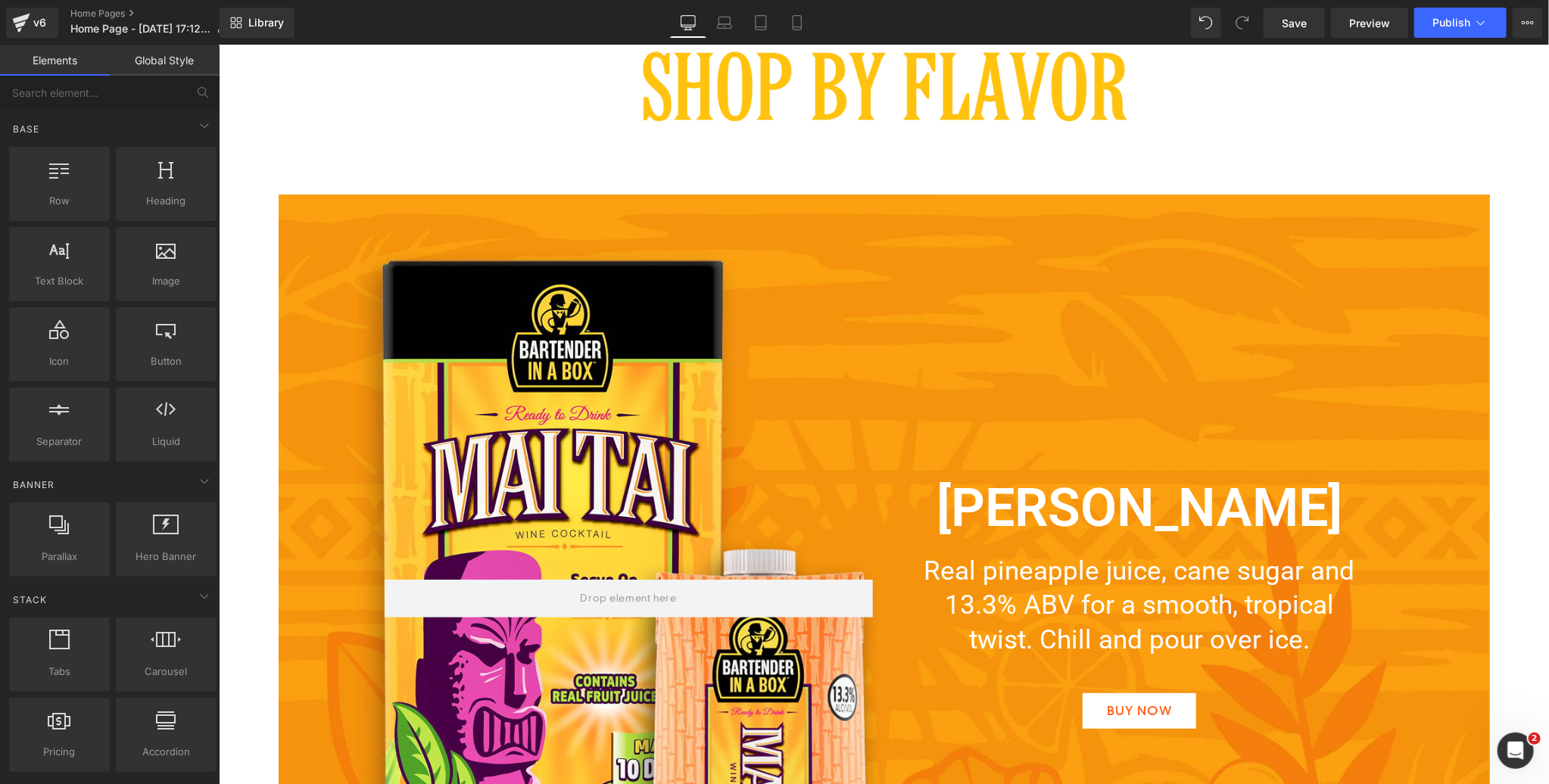
scroll to position [3147, 0]
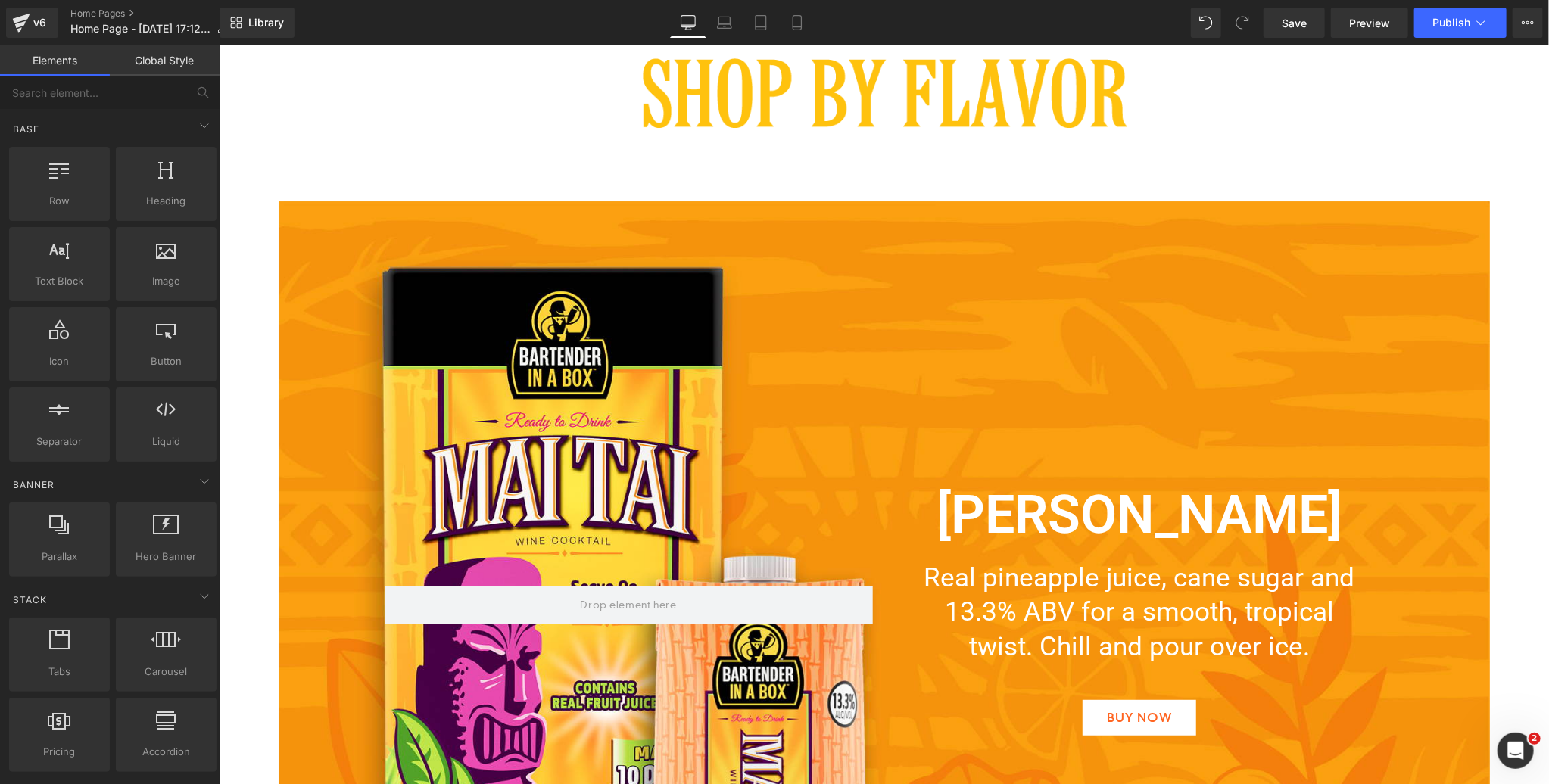
click at [343, 214] on div "MAI TAI Heading Real pineapple juice, cane sugar and 13.3% ABV for a smooth, tr…" at bounding box center [884, 635] width 1211 height 868
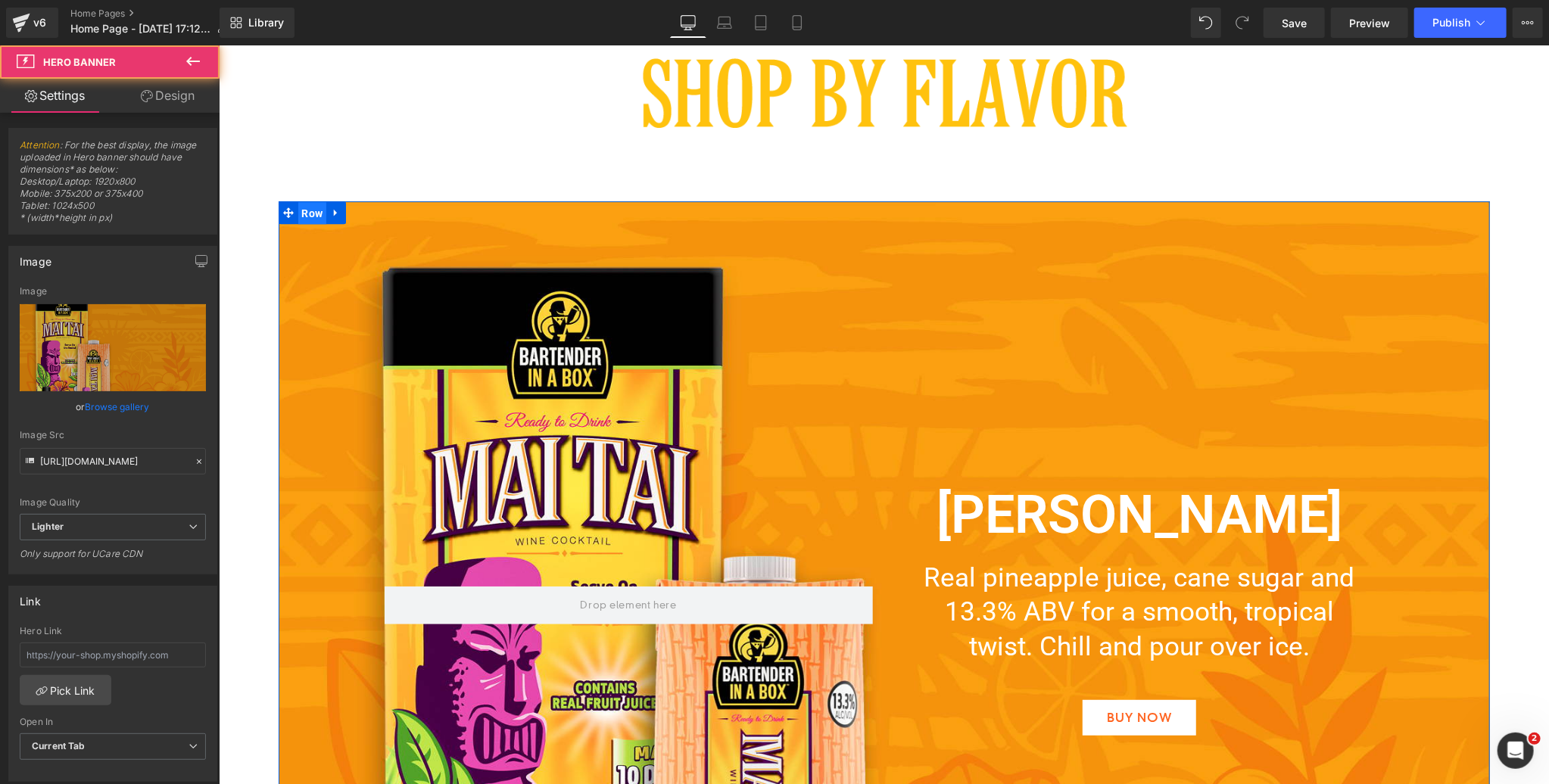
click at [313, 209] on span "Row" at bounding box center [311, 213] width 29 height 23
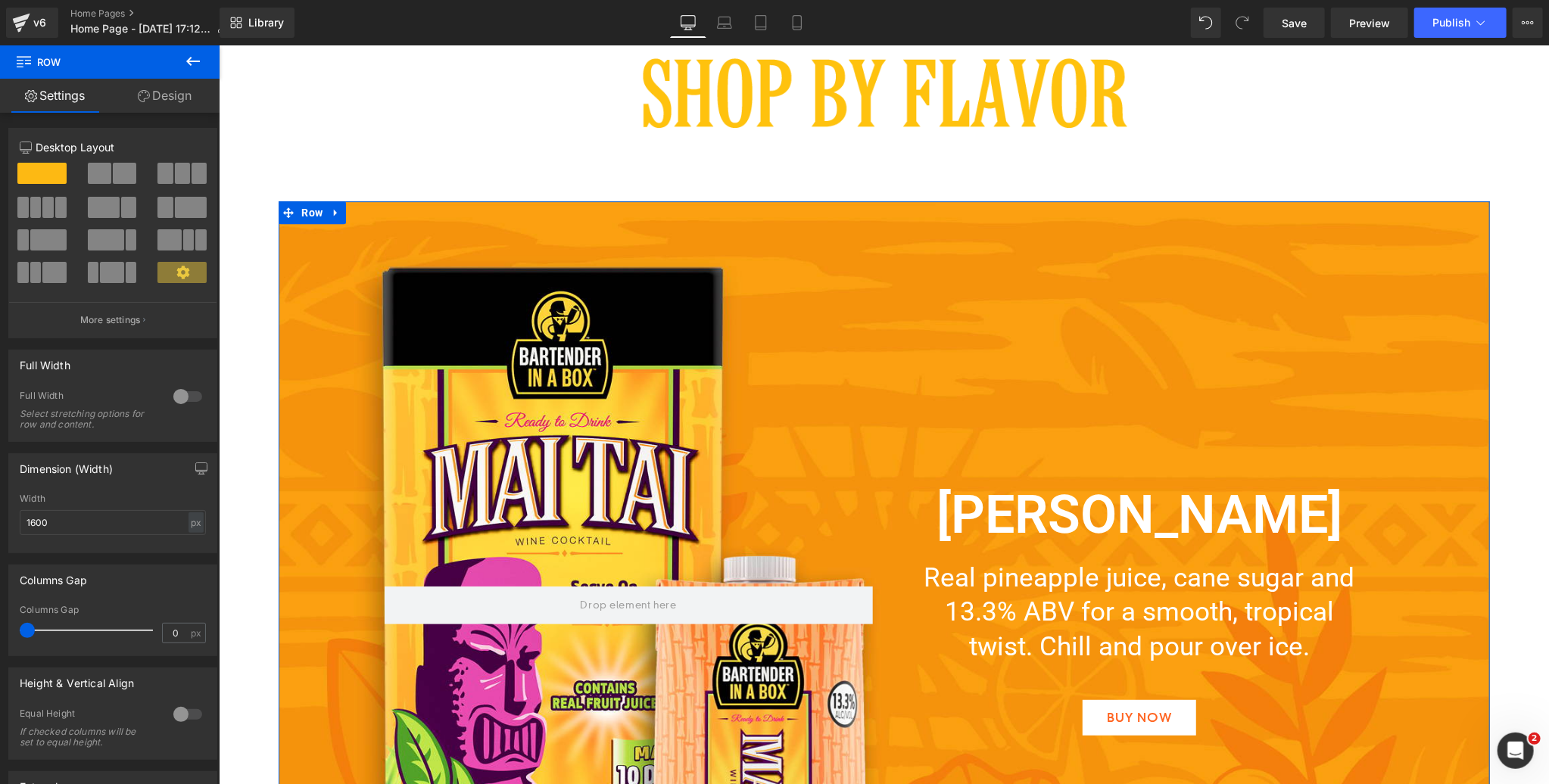
click at [178, 99] on link "Design" at bounding box center [164, 96] width 110 height 34
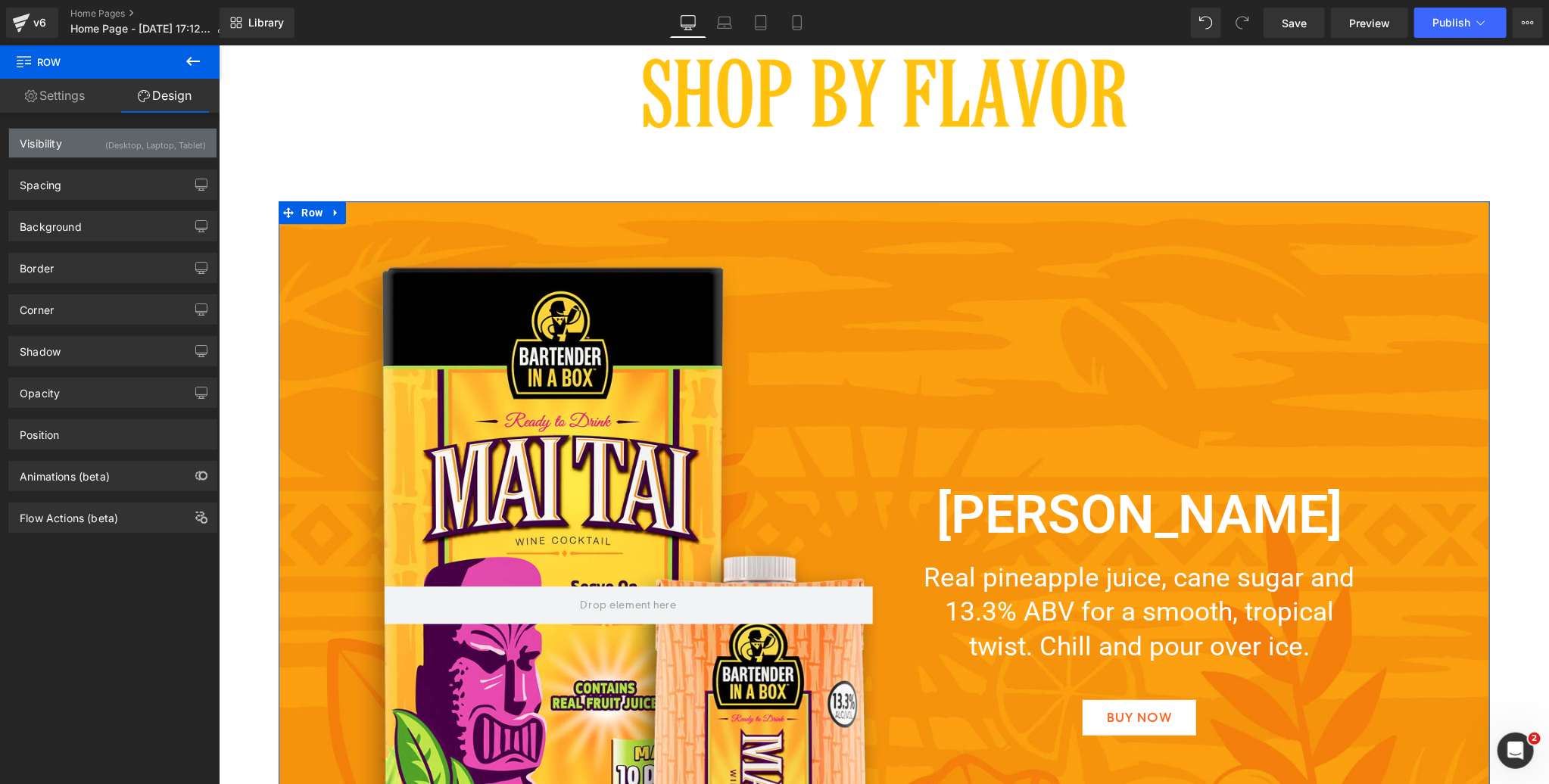
click at [147, 143] on div "(Desktop, Laptop, Tablet)" at bounding box center [156, 141] width 101 height 25
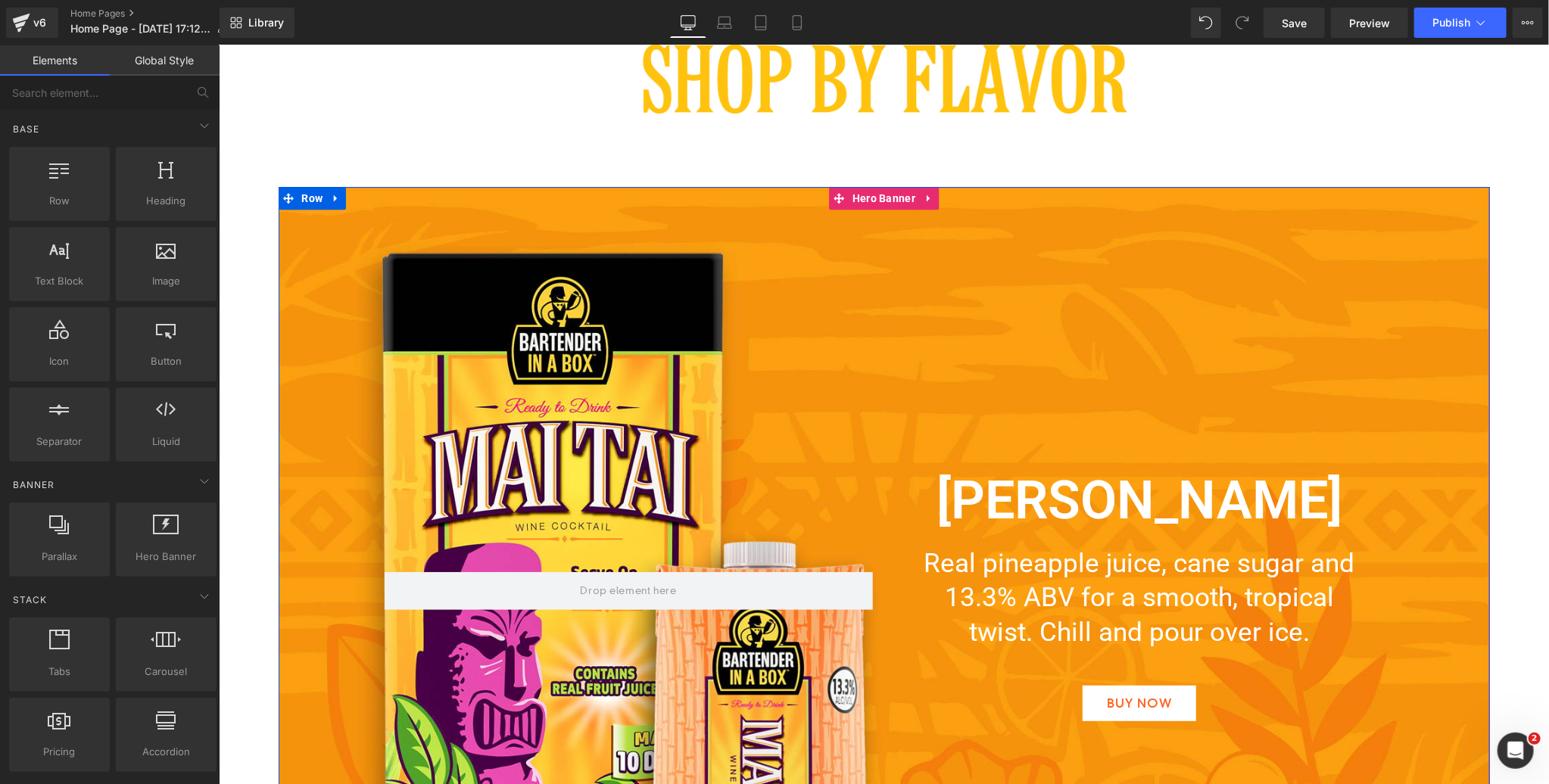
scroll to position [3144, 0]
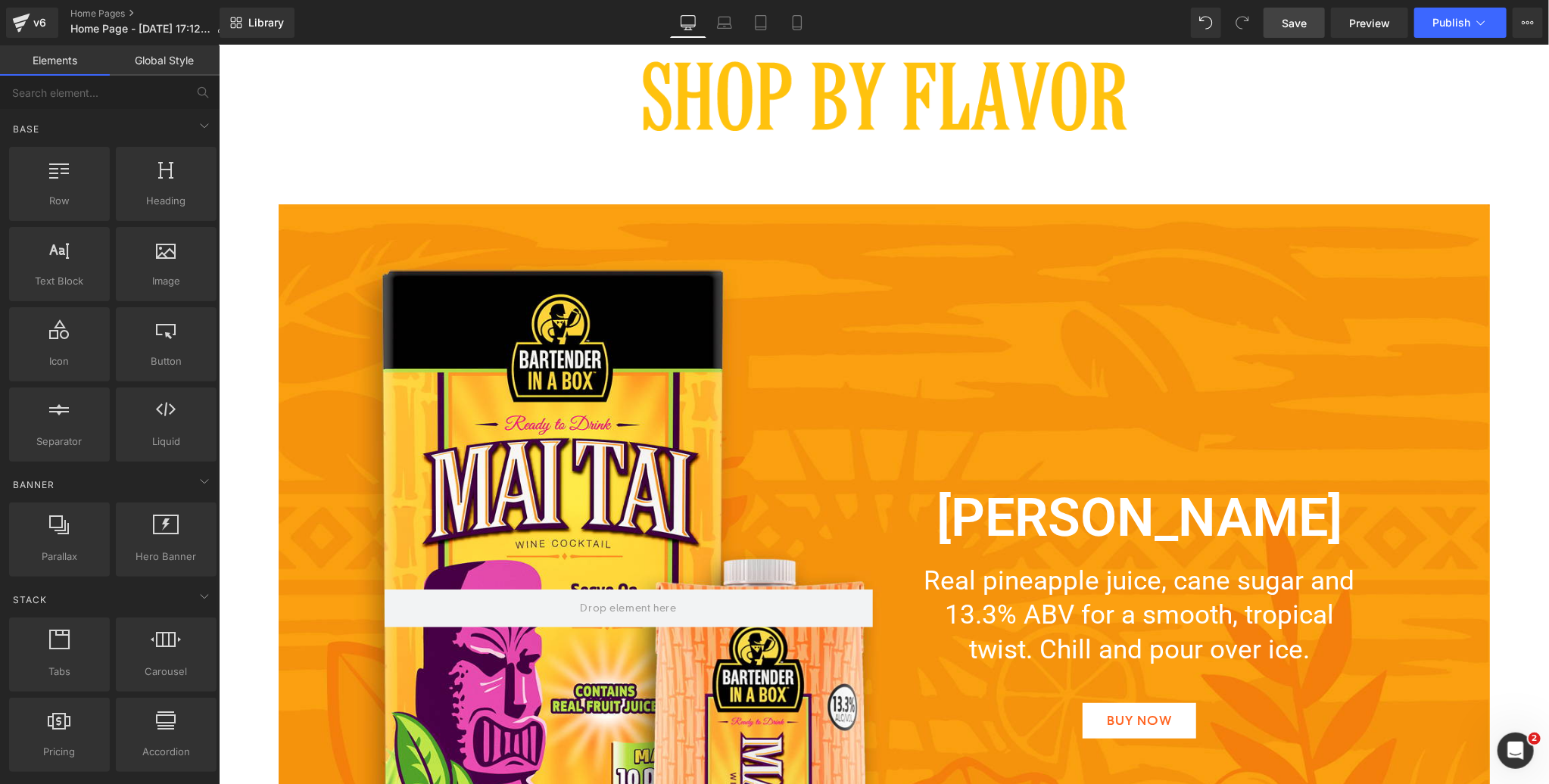
click at [1297, 25] on span "Save" at bounding box center [1294, 23] width 25 height 16
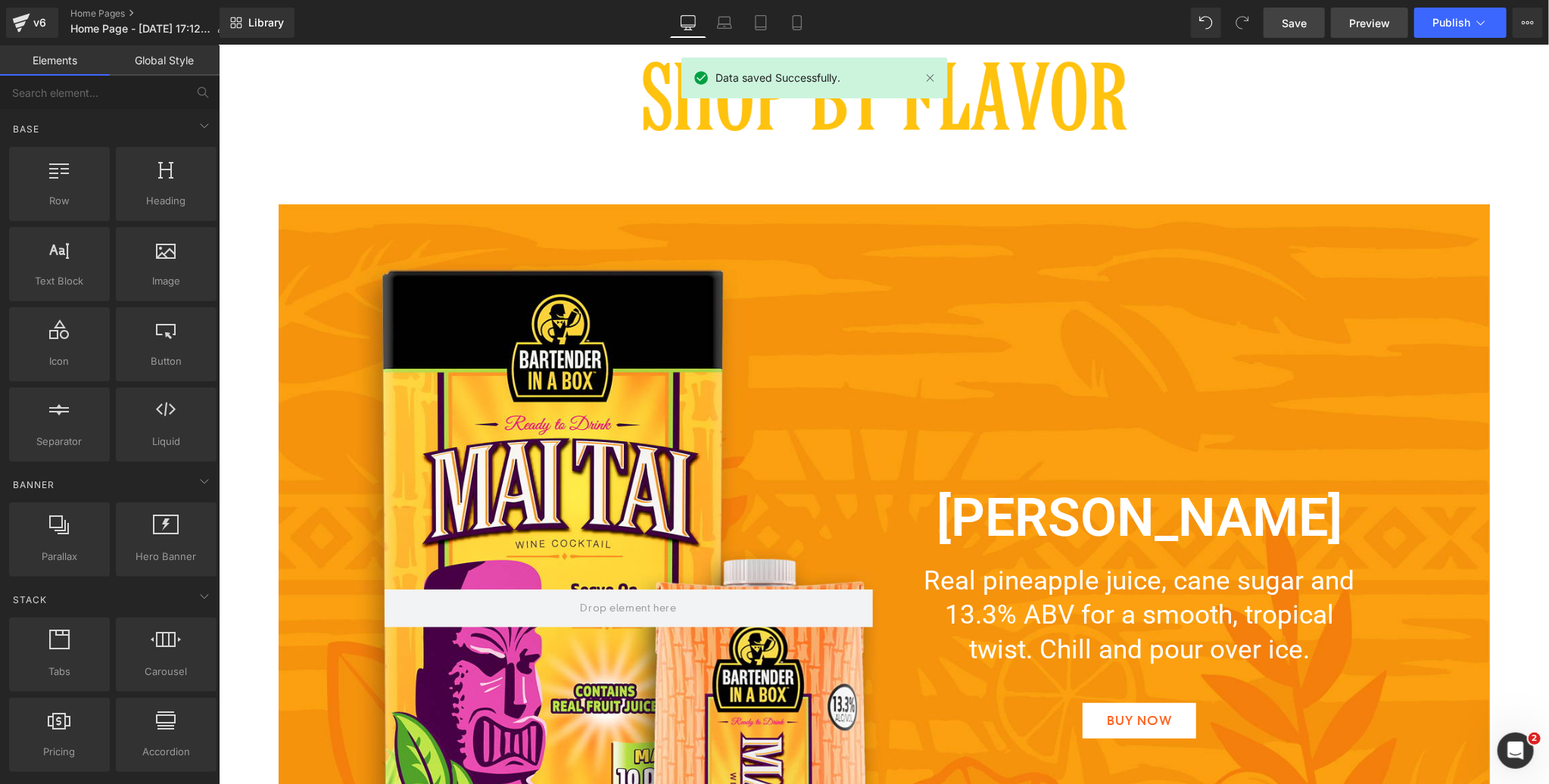
click at [1370, 25] on span "Preview" at bounding box center [1370, 23] width 41 height 16
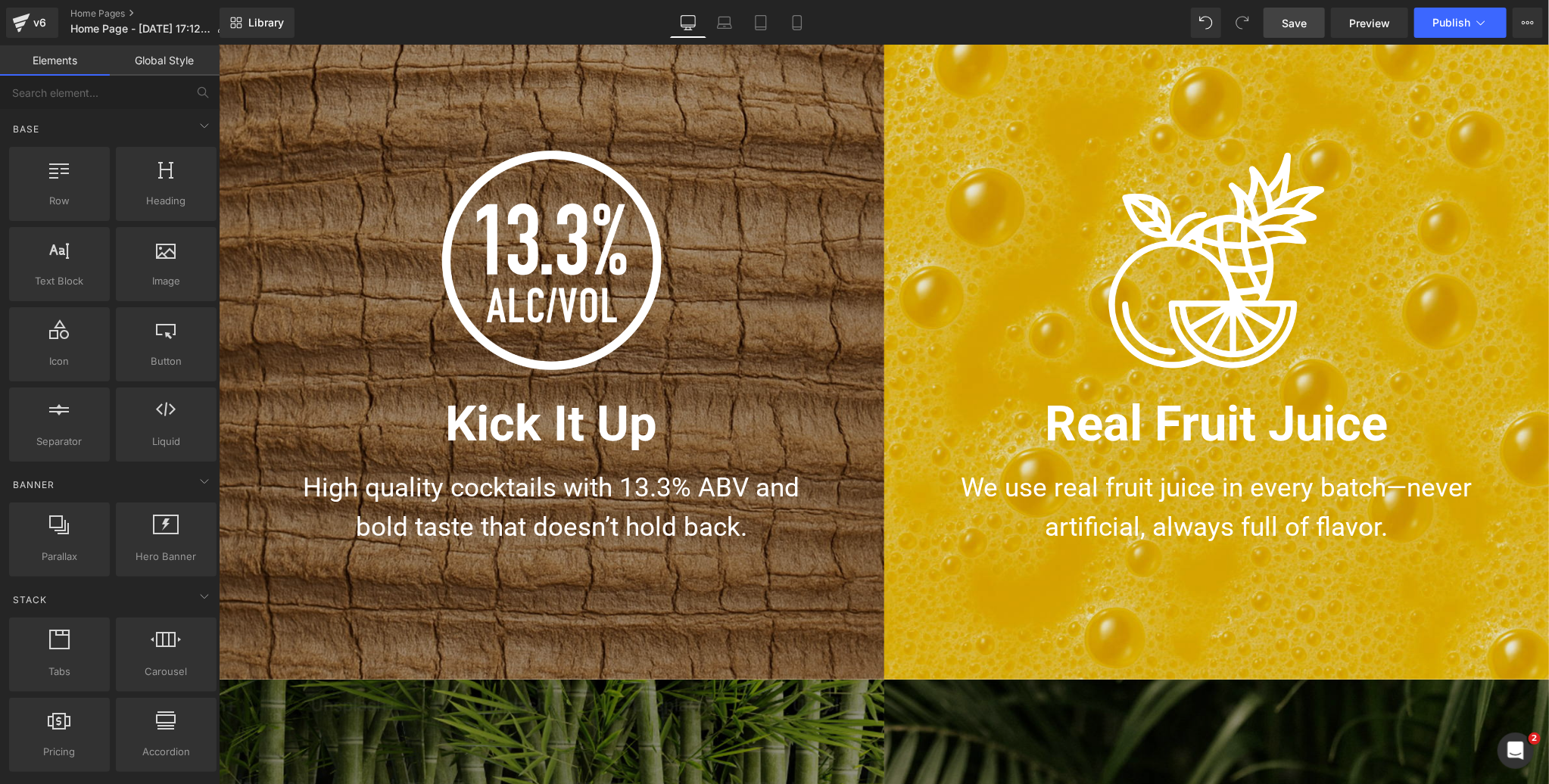
scroll to position [881, 0]
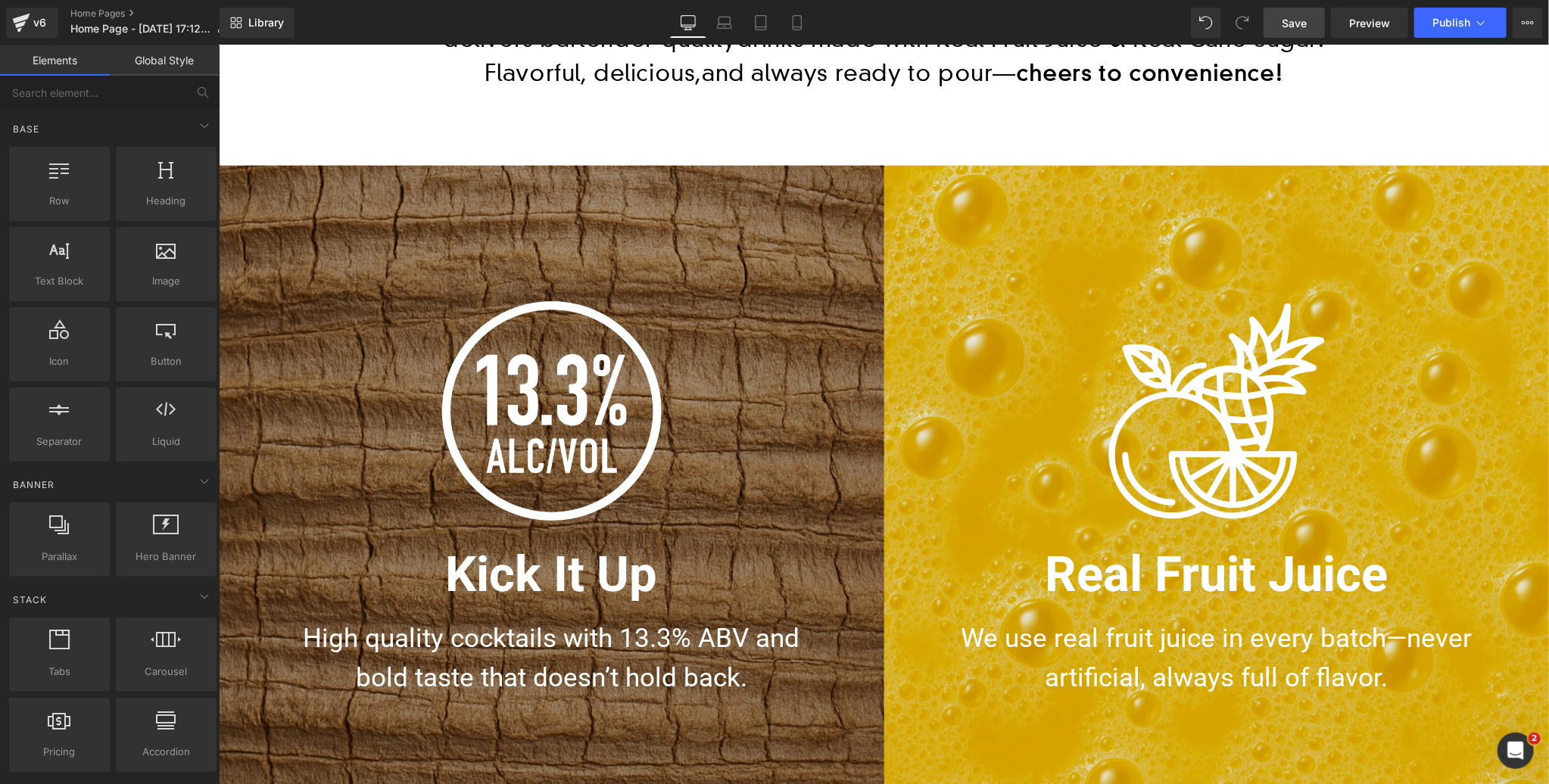
click at [1198, 275] on div "Image Real Fruit Juice Heading We use real fruit juice in every batch—never art…" at bounding box center [1216, 497] width 665 height 665
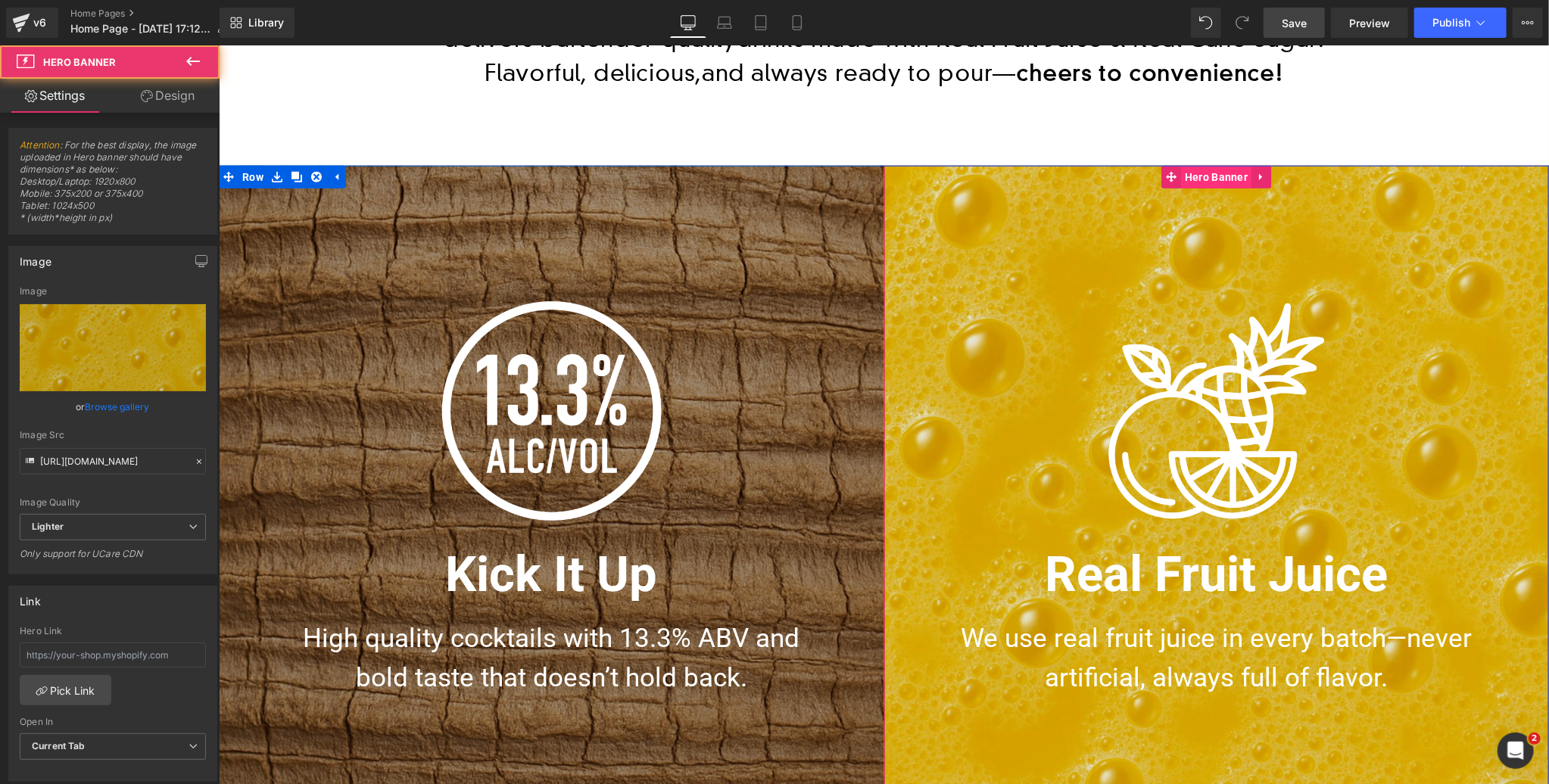
click at [1218, 176] on span "Hero Banner" at bounding box center [1216, 177] width 70 height 23
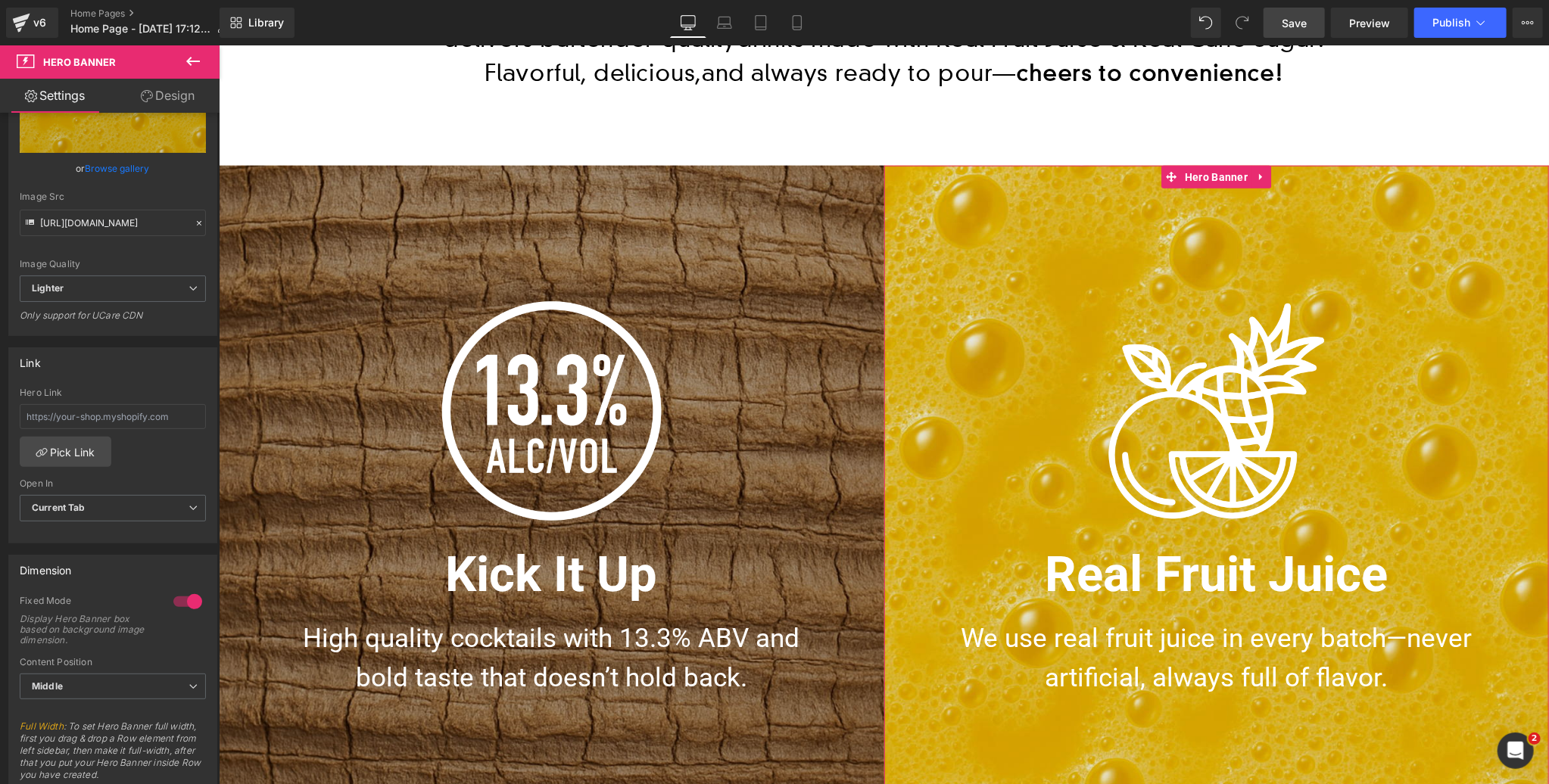
scroll to position [577, 0]
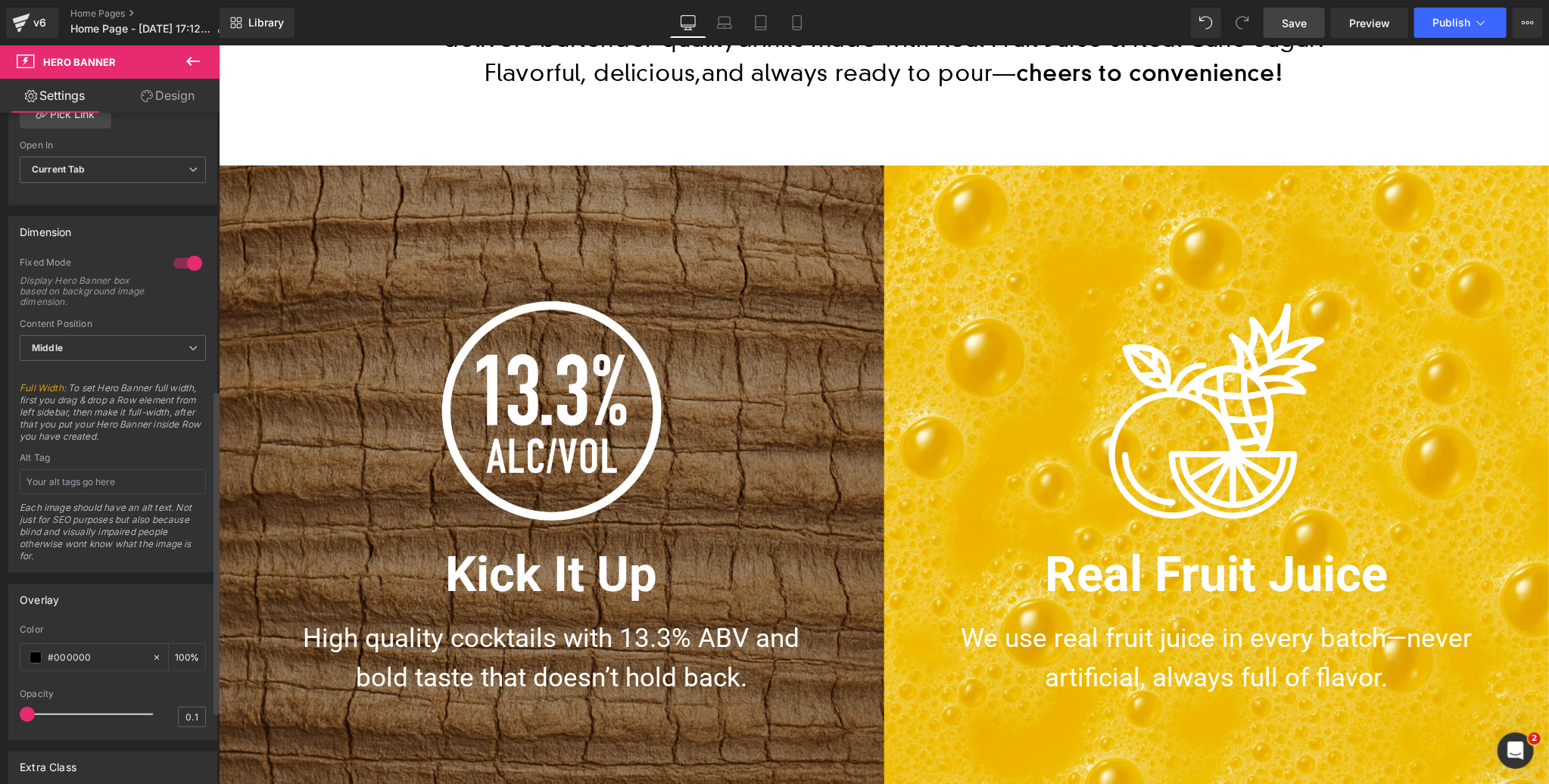
drag, startPoint x: 35, startPoint y: 709, endPoint x: 23, endPoint y: 711, distance: 12.2
click at [23, 711] on span at bounding box center [26, 714] width 15 height 15
click at [155, 656] on icon at bounding box center [156, 657] width 4 height 4
click at [1302, 30] on span "Save" at bounding box center [1294, 23] width 25 height 16
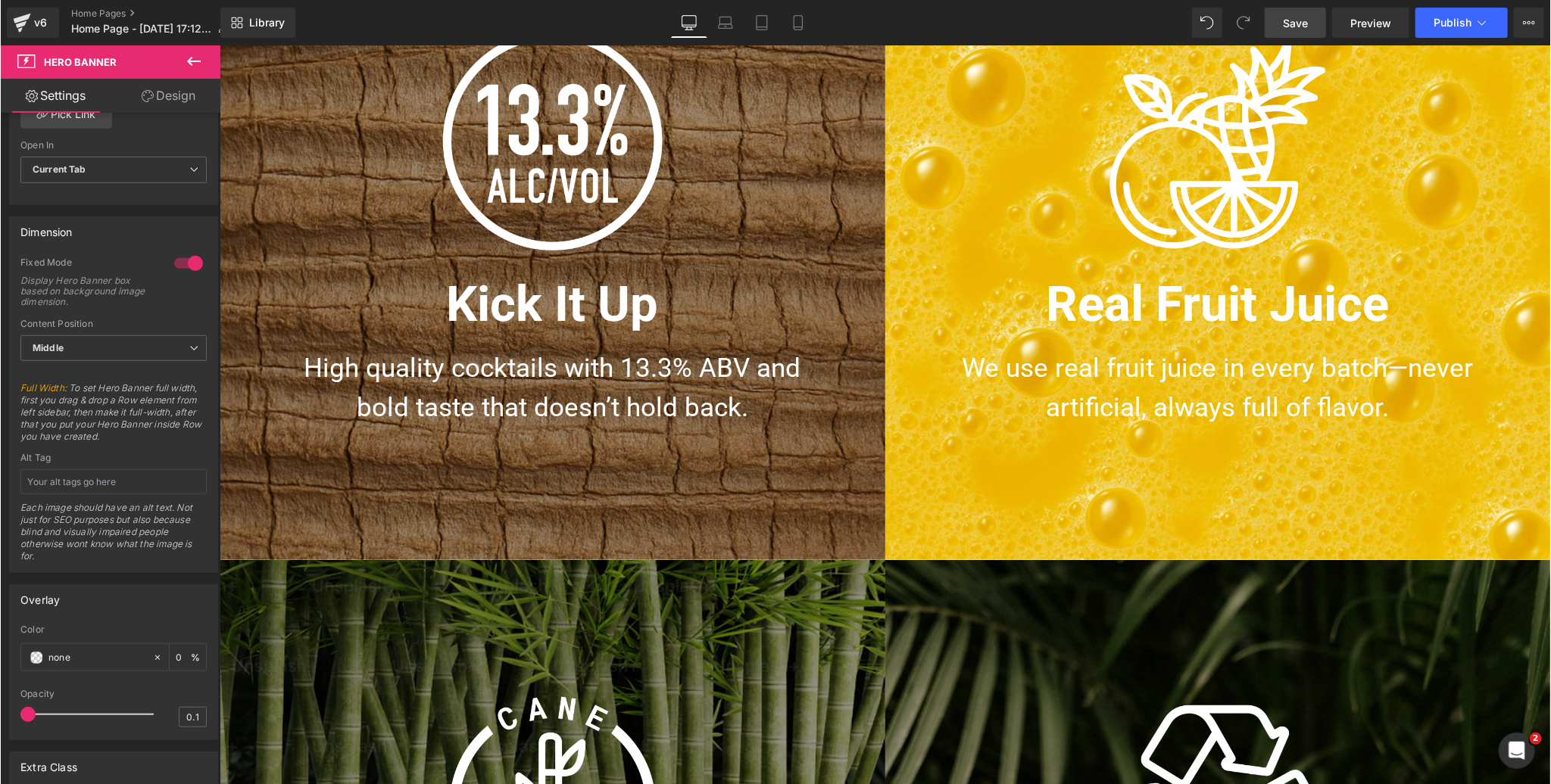
scroll to position [1142, 0]
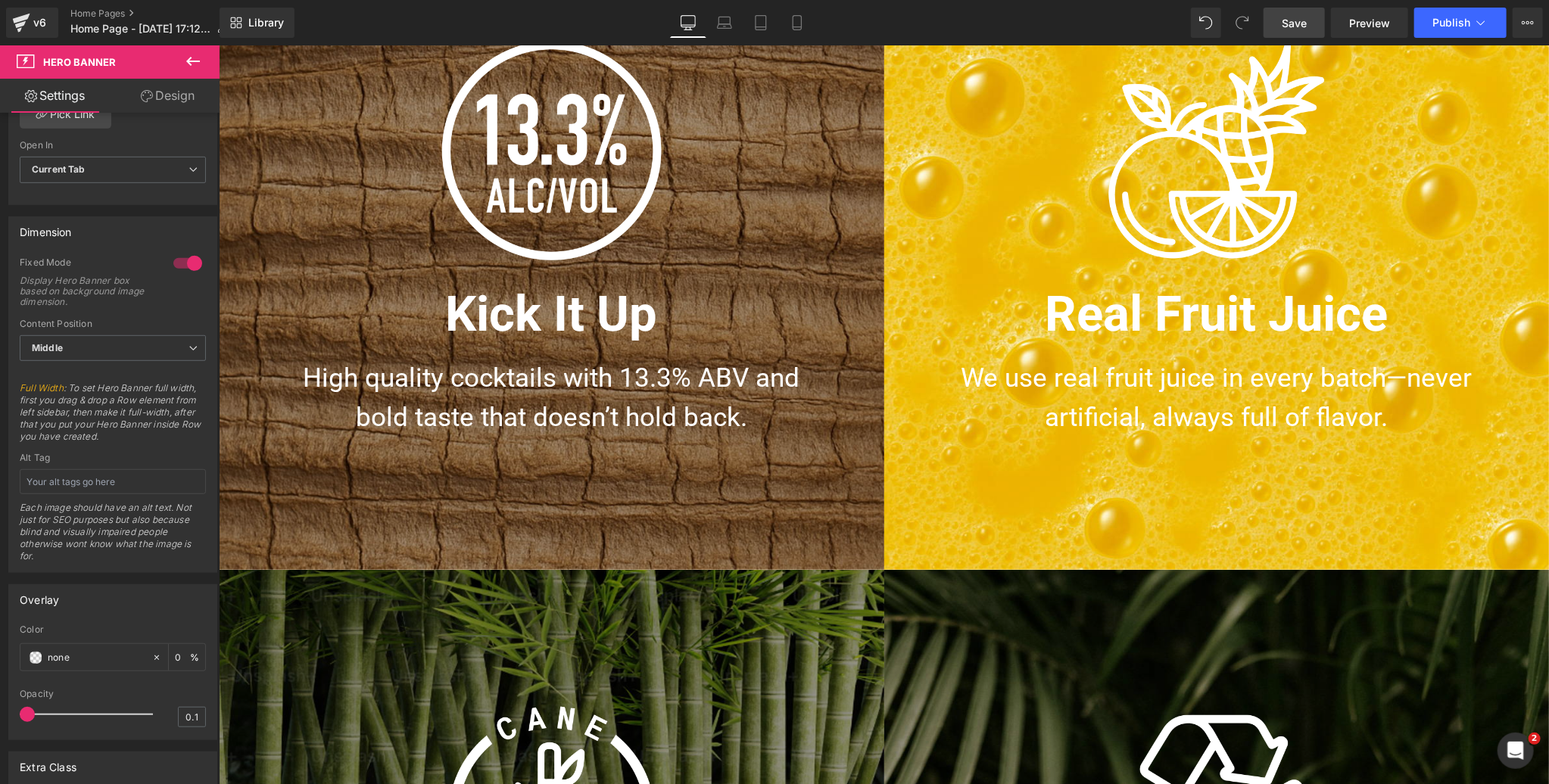
click at [1287, 22] on span "Save" at bounding box center [1294, 23] width 25 height 16
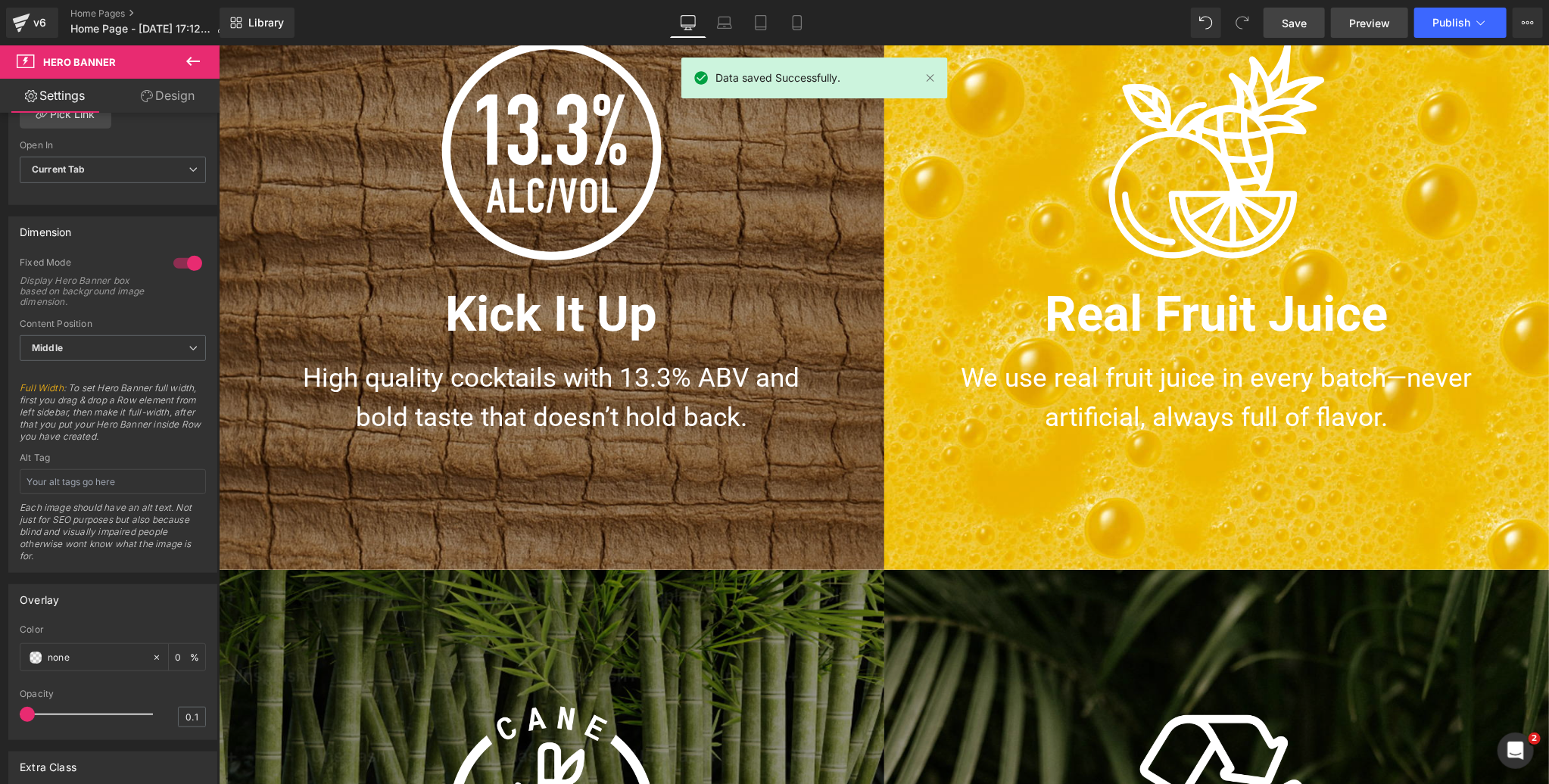
click at [1371, 25] on span "Preview" at bounding box center [1370, 23] width 41 height 16
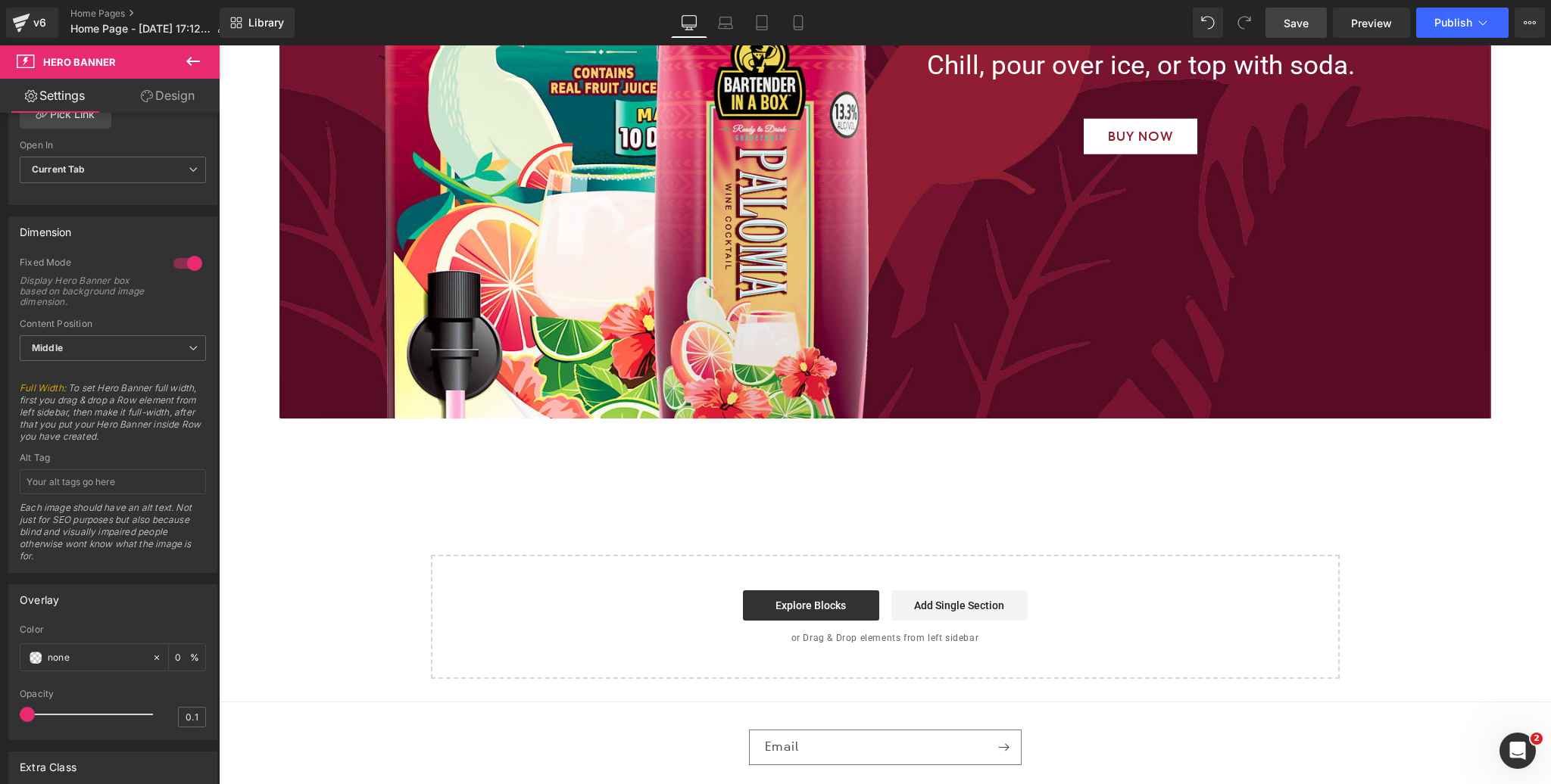
scroll to position [5474, 0]
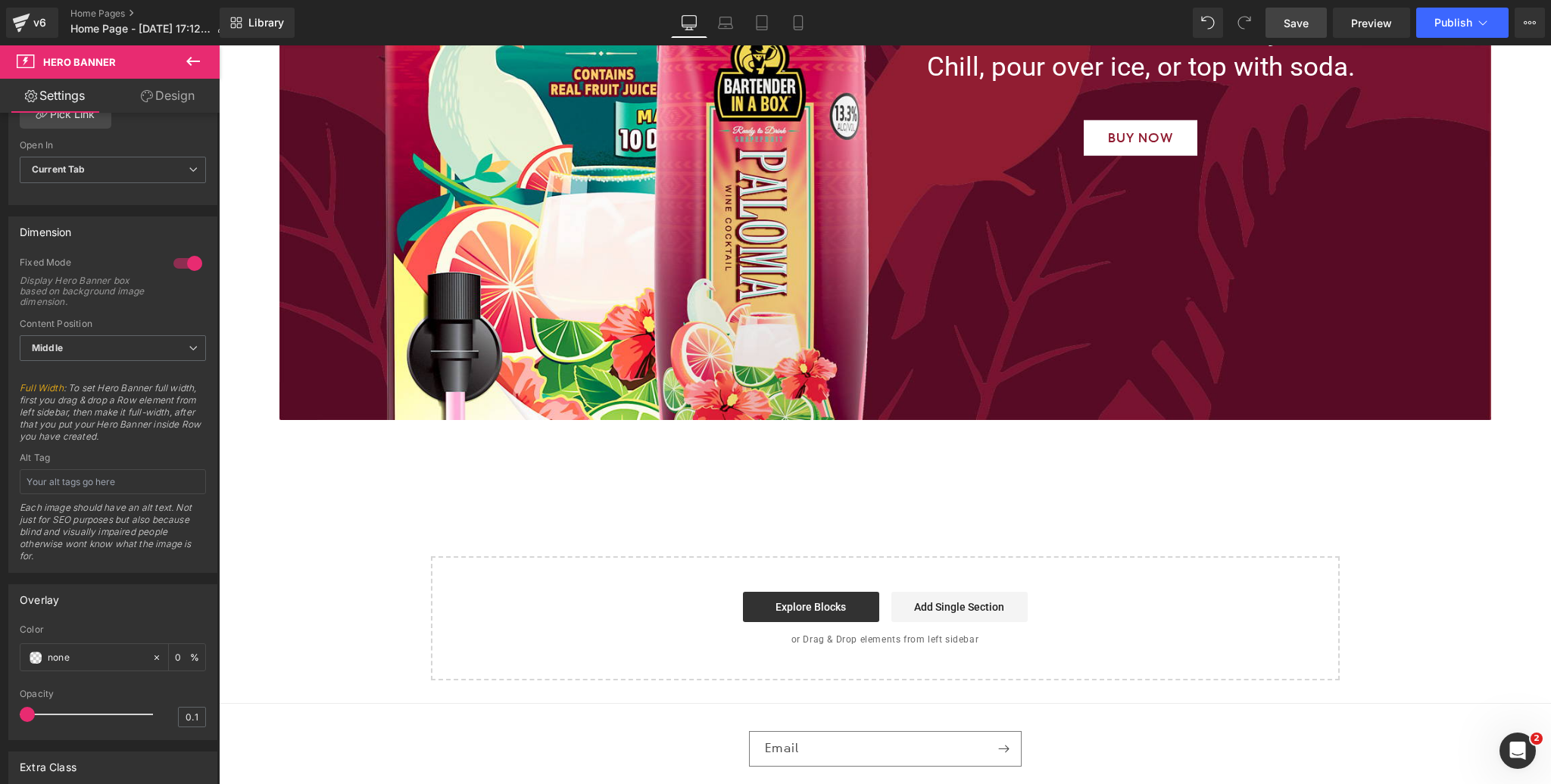
click at [1292, 25] on span "Save" at bounding box center [1296, 23] width 25 height 16
click at [268, 25] on span "Library" at bounding box center [266, 23] width 35 height 14
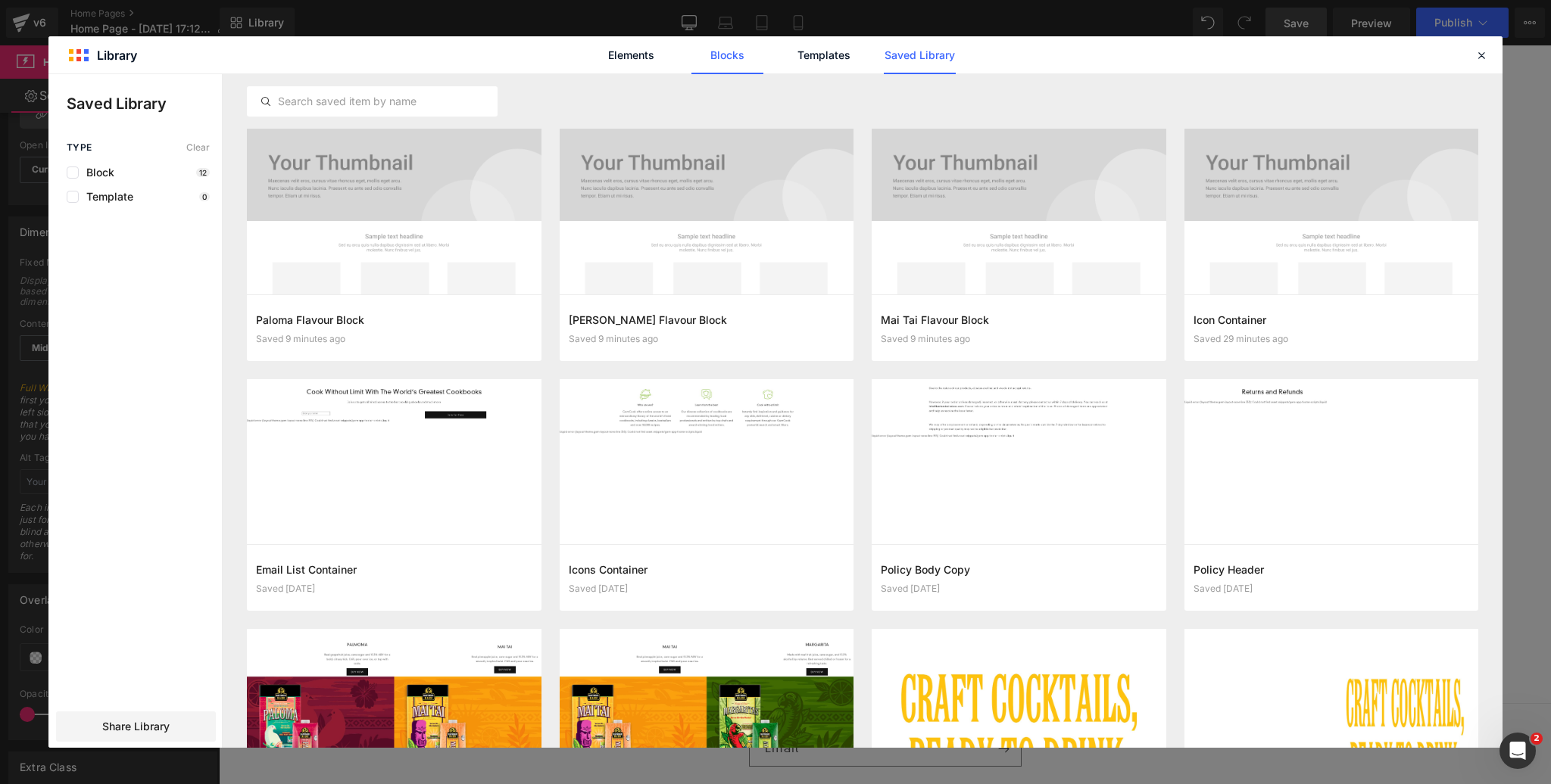
click at [884, 60] on link "Blocks" at bounding box center [920, 54] width 72 height 38
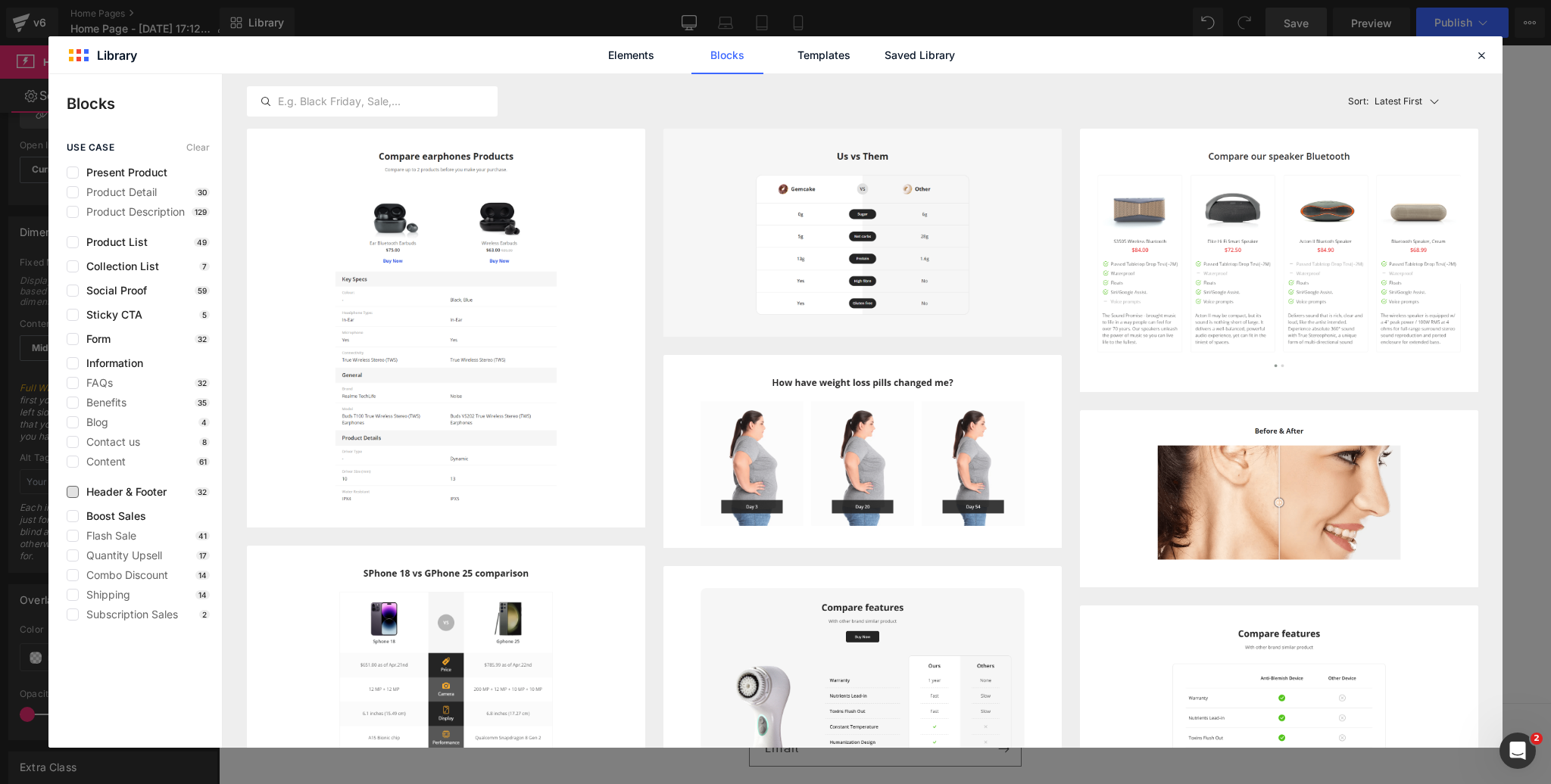
click at [149, 489] on span "Header & Footer" at bounding box center [123, 492] width 88 height 12
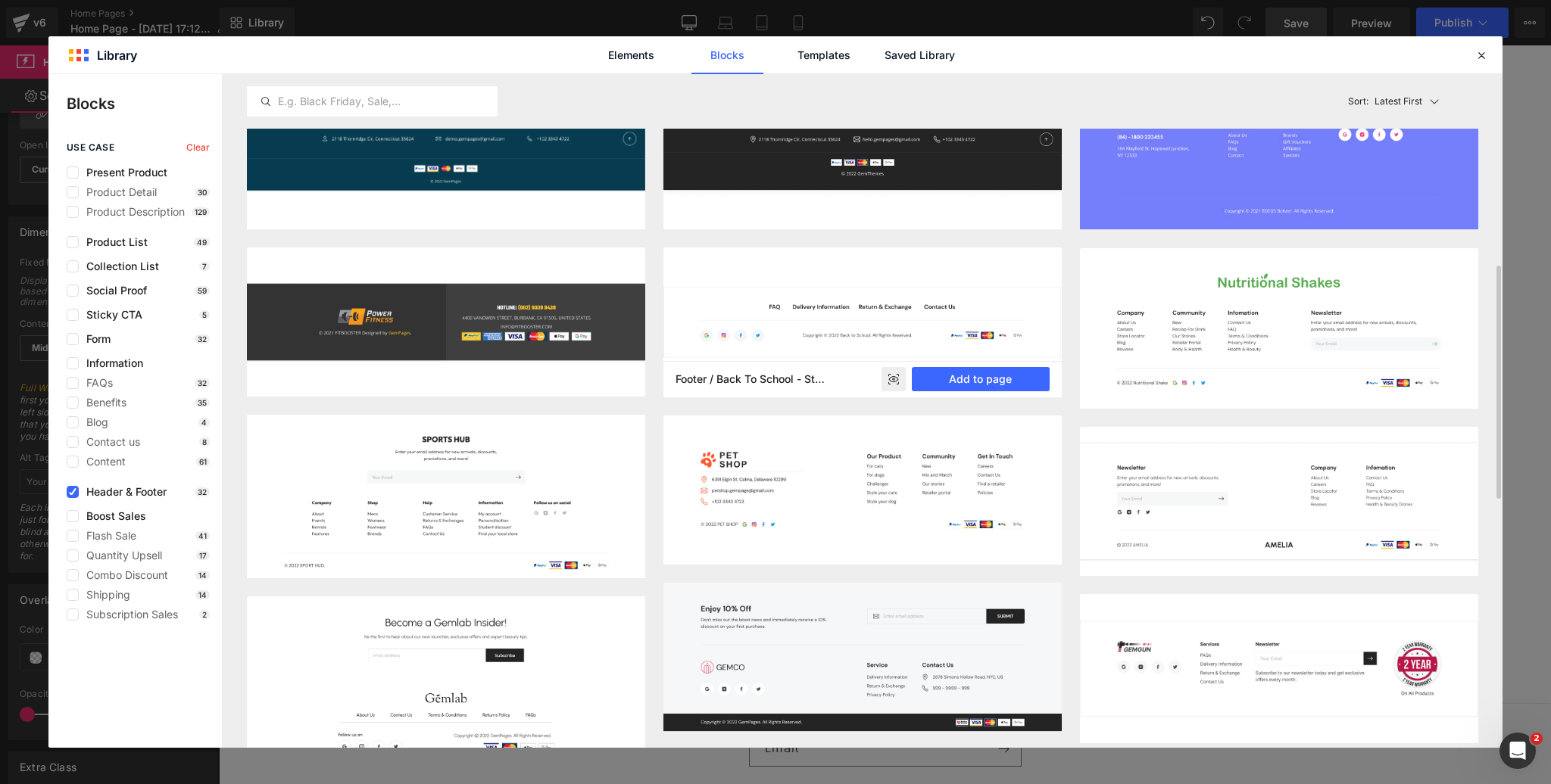
scroll to position [548, 0]
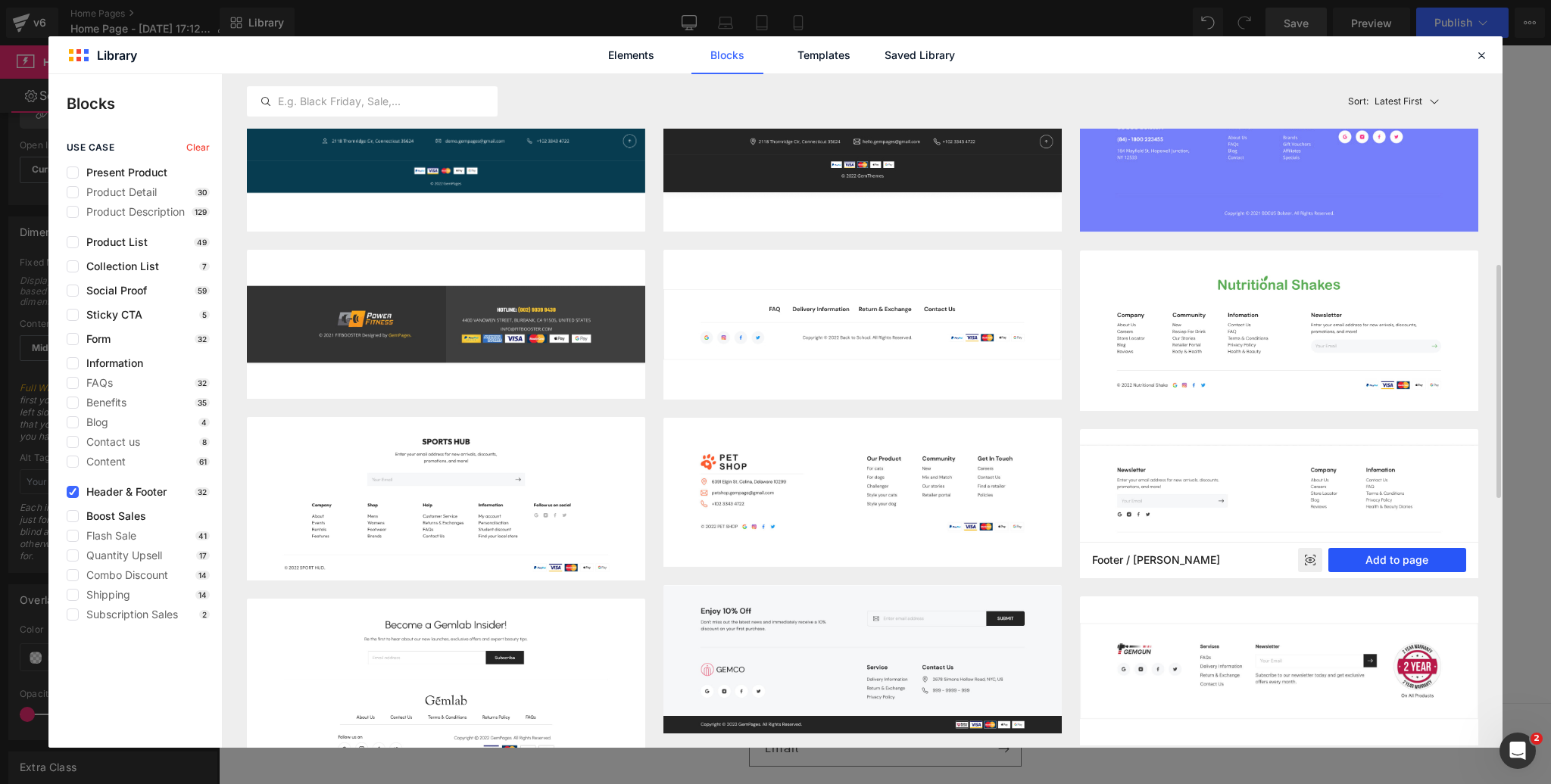
drag, startPoint x: 1395, startPoint y: 560, endPoint x: 1176, endPoint y: 515, distance: 223.6
click at [1395, 560] on button "Add to page" at bounding box center [1397, 561] width 138 height 25
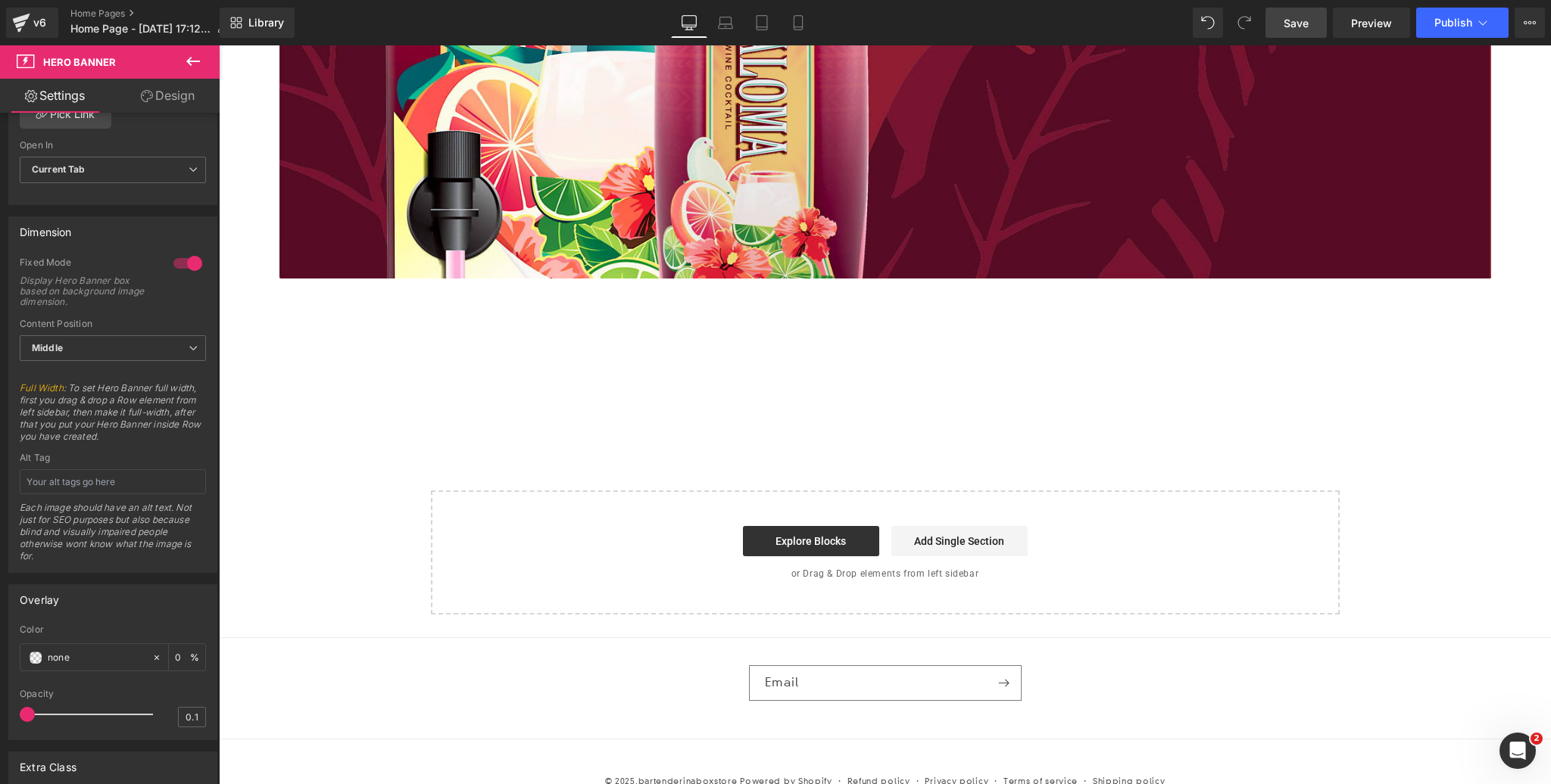
scroll to position [5647, 0]
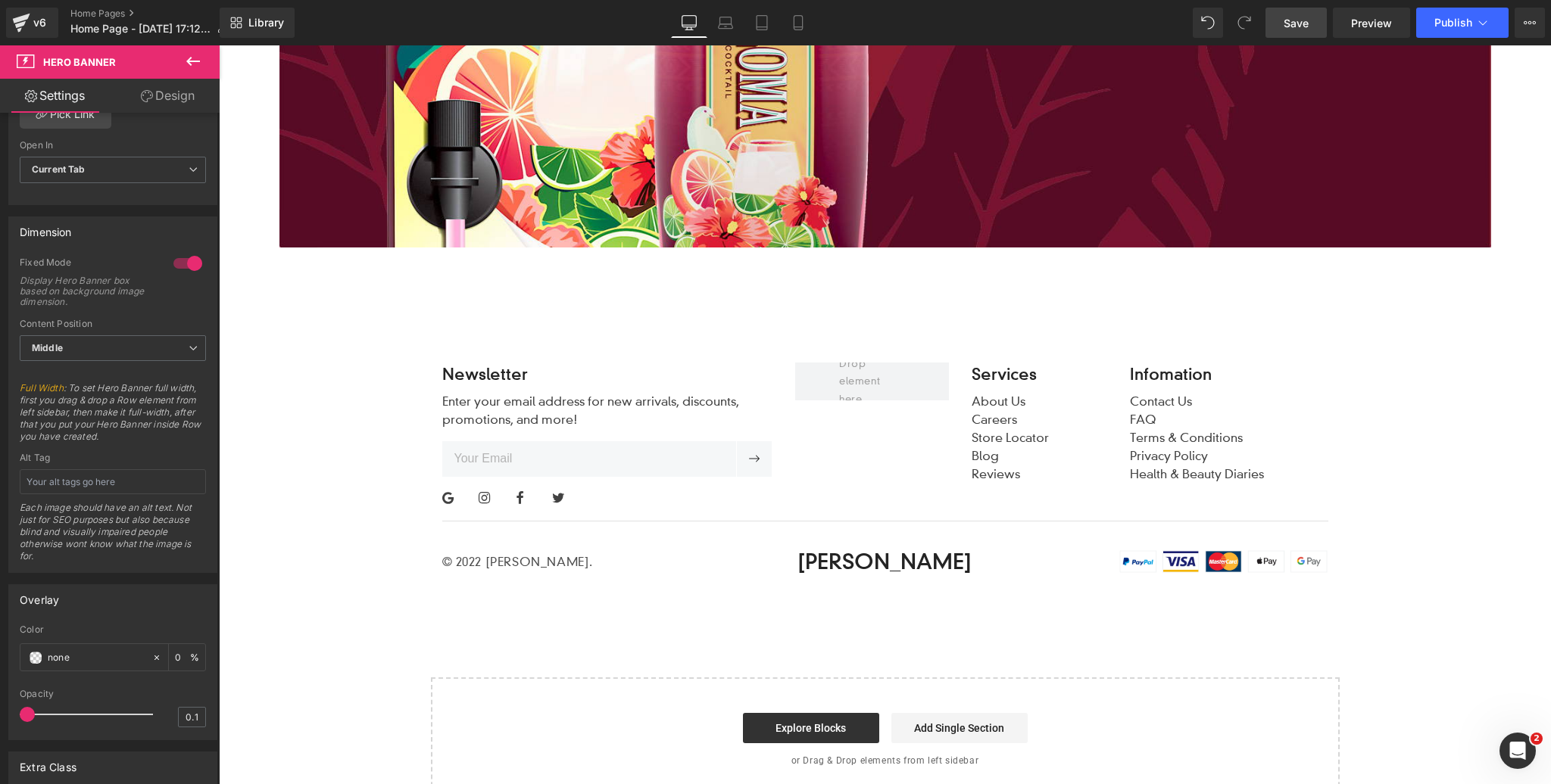
click at [1294, 24] on span "Save" at bounding box center [1296, 23] width 25 height 16
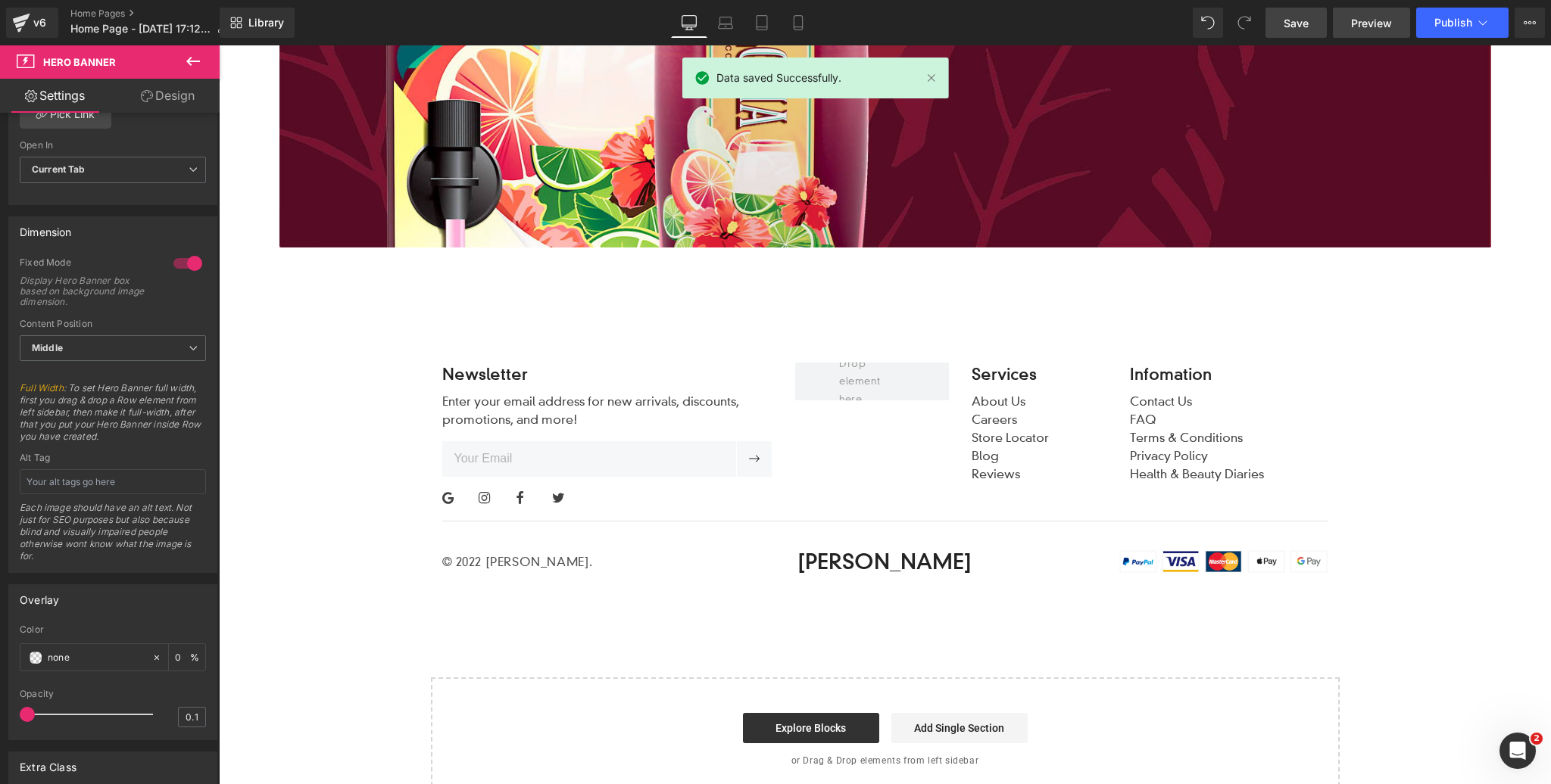
click at [1360, 27] on span "Preview" at bounding box center [1371, 23] width 41 height 16
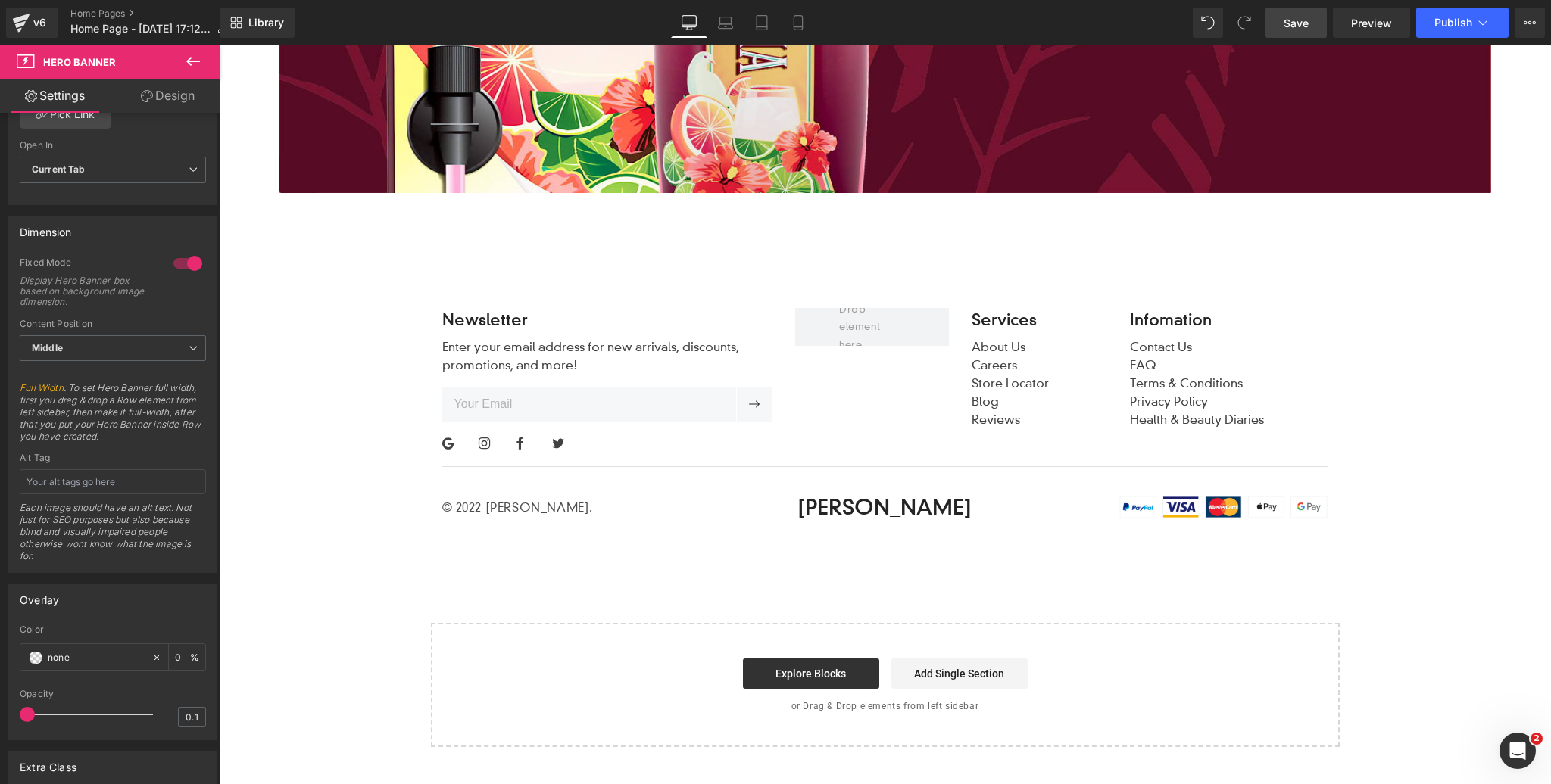
scroll to position [5666, 0]
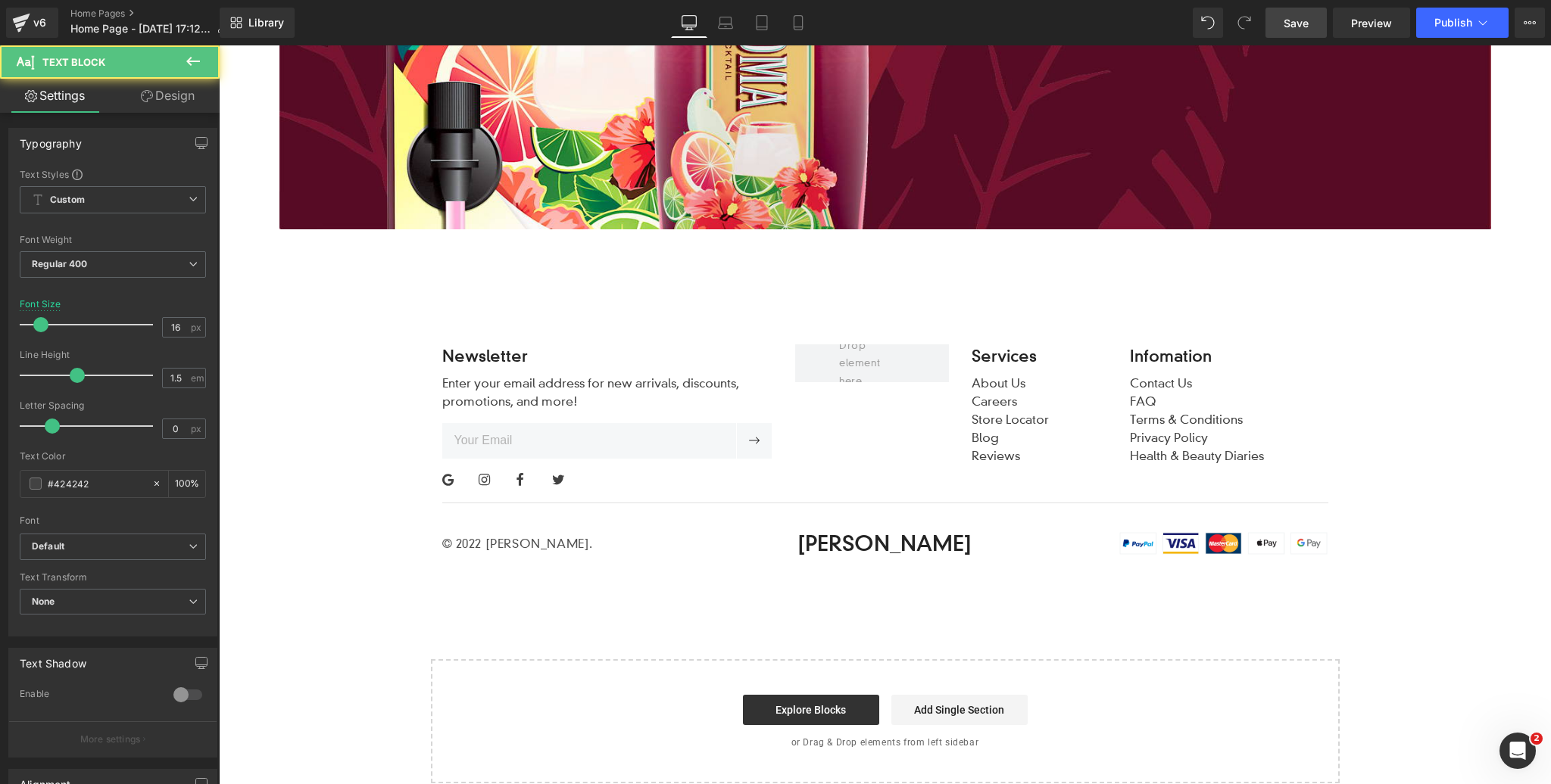
click at [455, 378] on div "Enter your email address for new arrivals, discounts, promotions, and more!" at bounding box center [608, 389] width 331 height 42
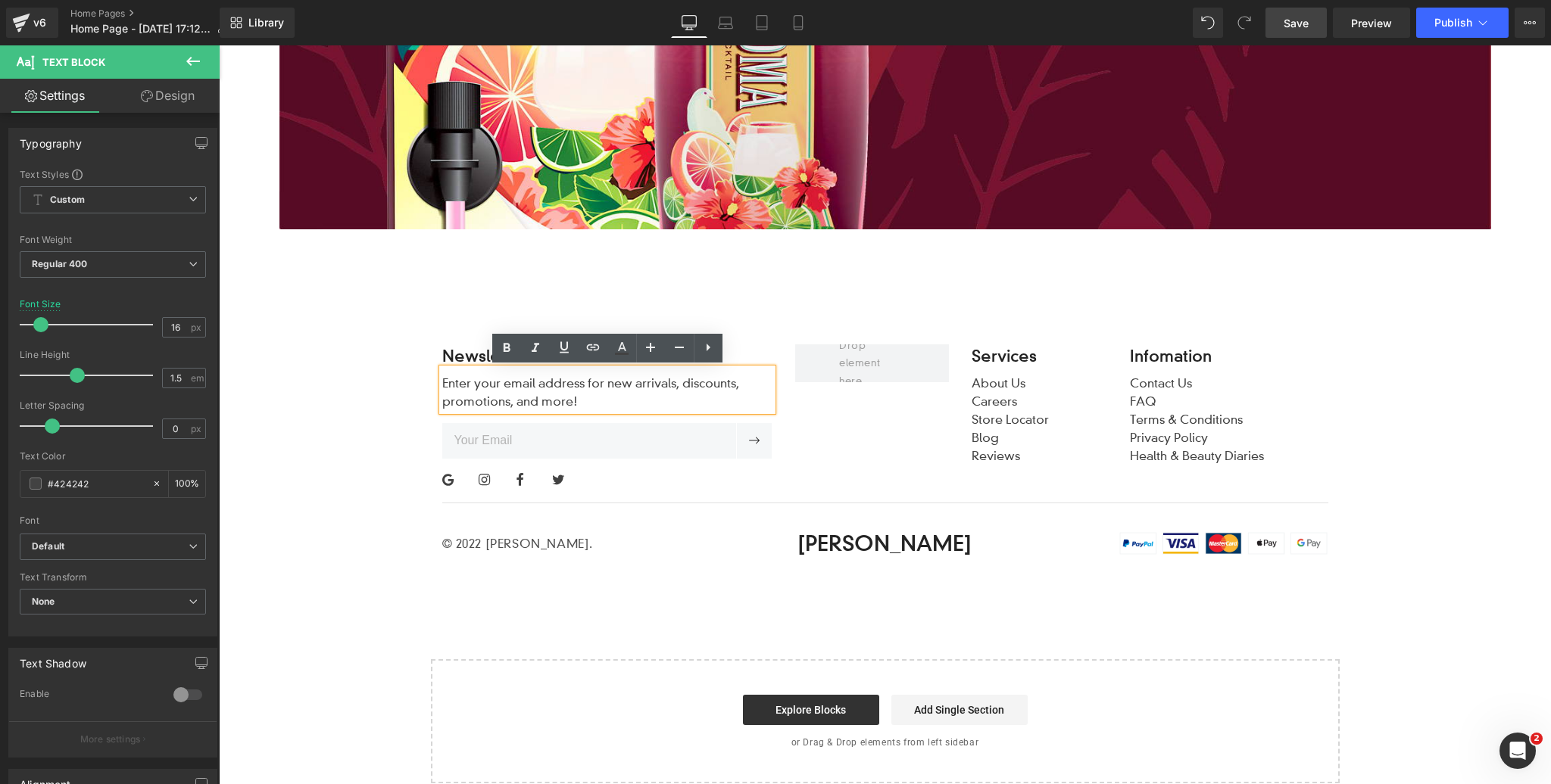
click at [463, 290] on div "Newsletter Heading Enter your email address for new arrivals, discounts, promot…" at bounding box center [885, 437] width 1332 height 294
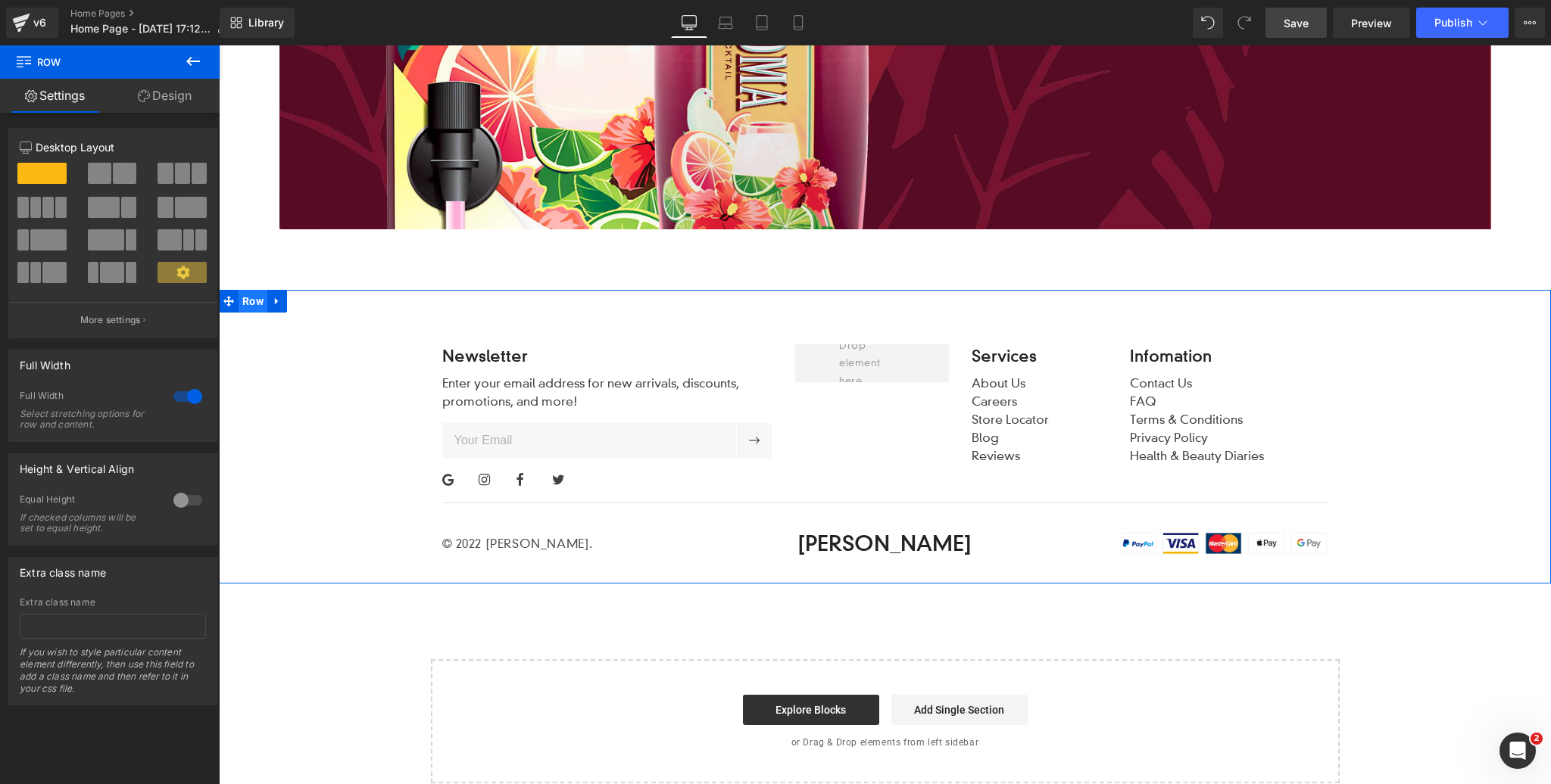
click at [251, 301] on span "Row" at bounding box center [252, 301] width 29 height 23
click at [173, 101] on link "Design" at bounding box center [164, 96] width 110 height 34
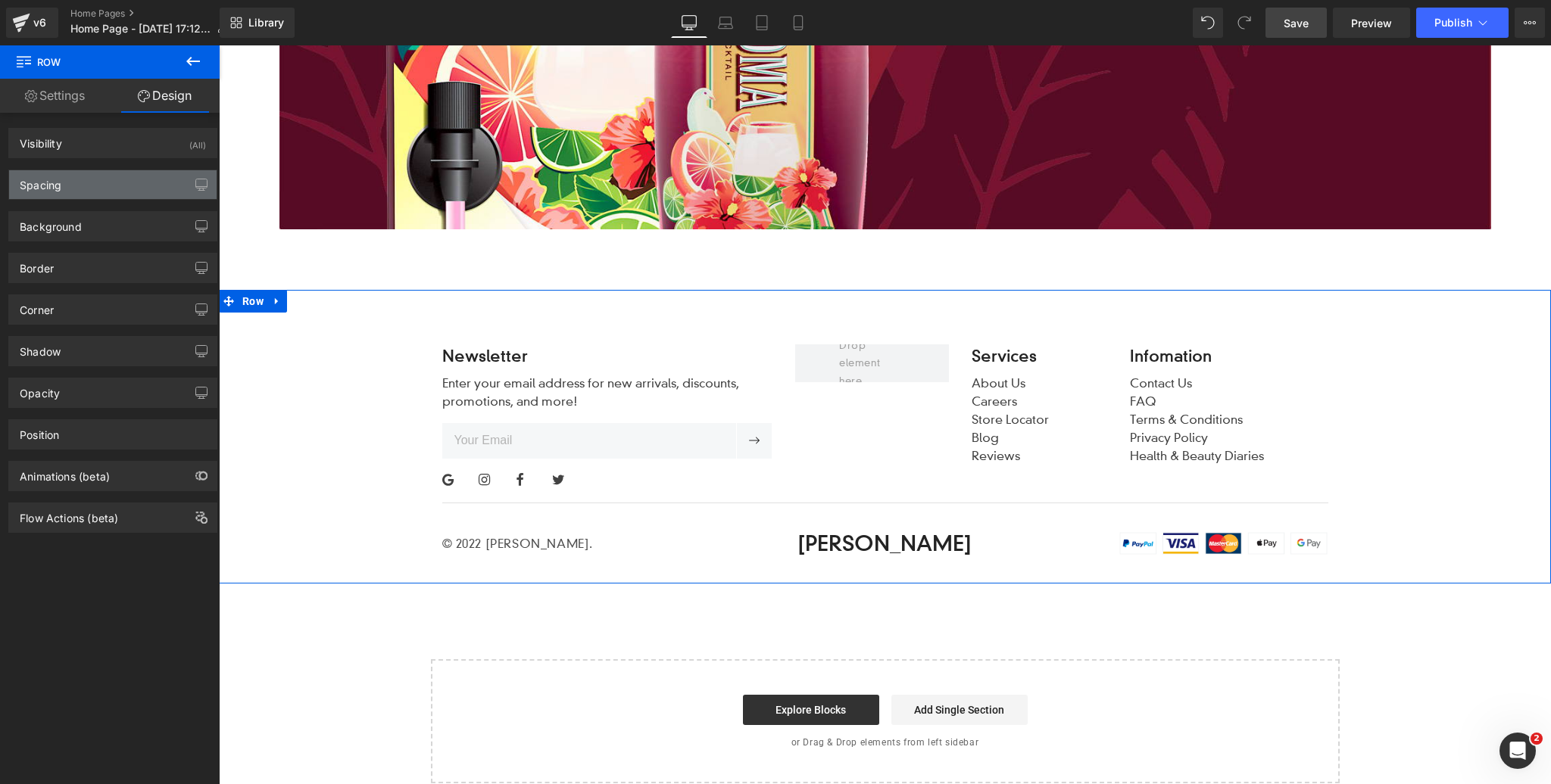
click at [96, 192] on div "Spacing" at bounding box center [113, 185] width 208 height 29
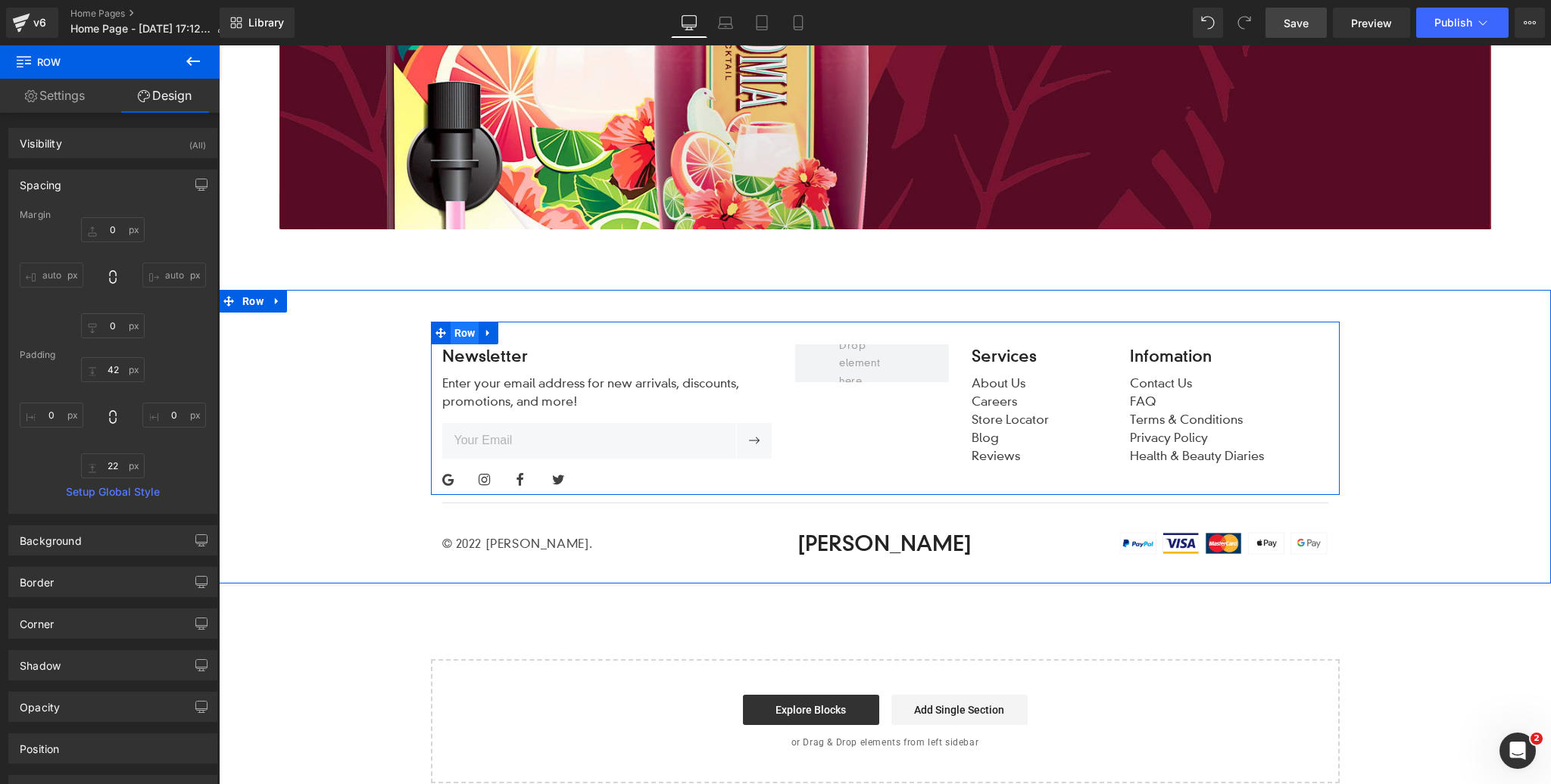
click at [467, 332] on span "Row" at bounding box center [464, 333] width 29 height 23
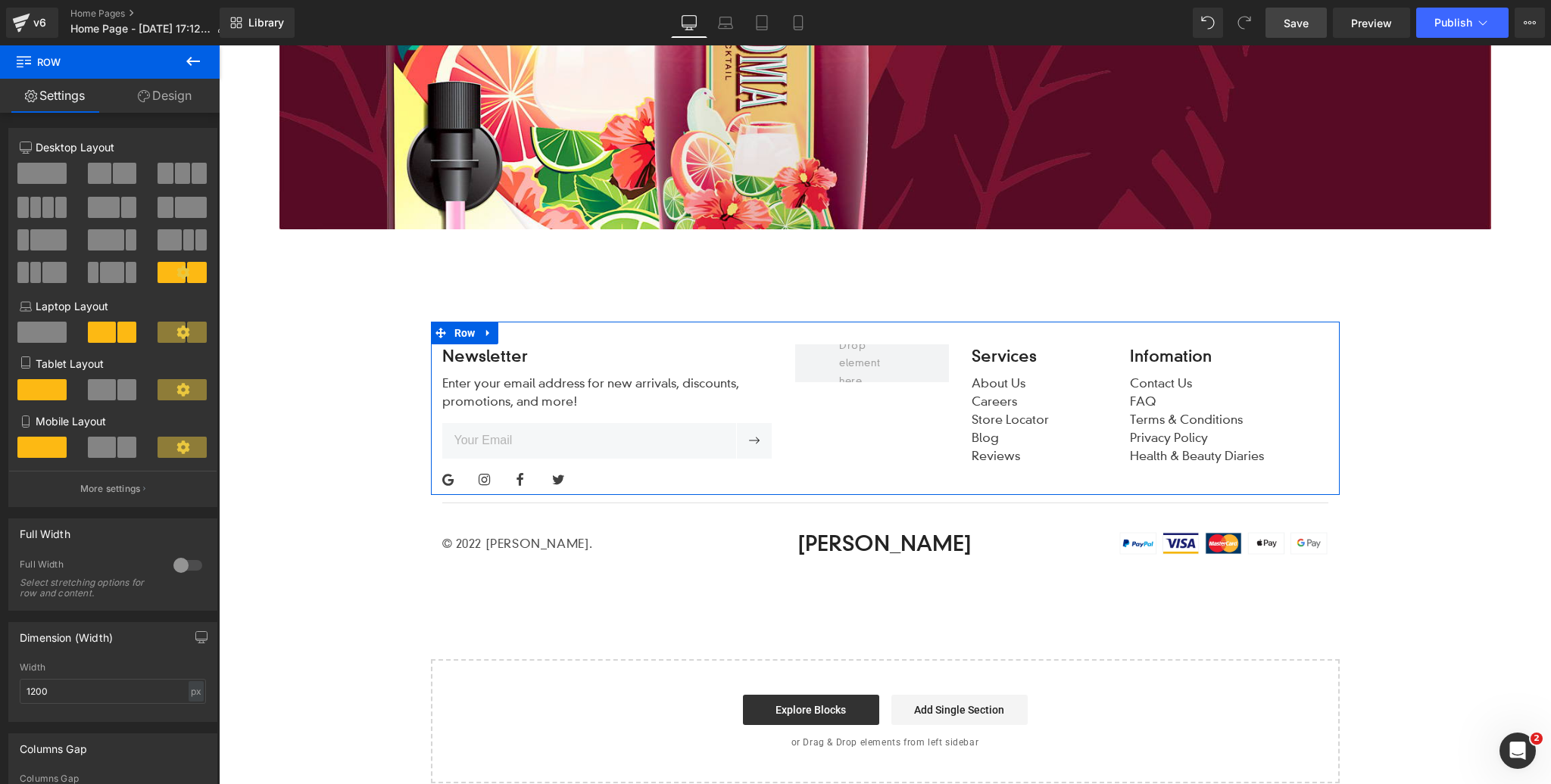
click at [174, 98] on link "Design" at bounding box center [164, 96] width 110 height 34
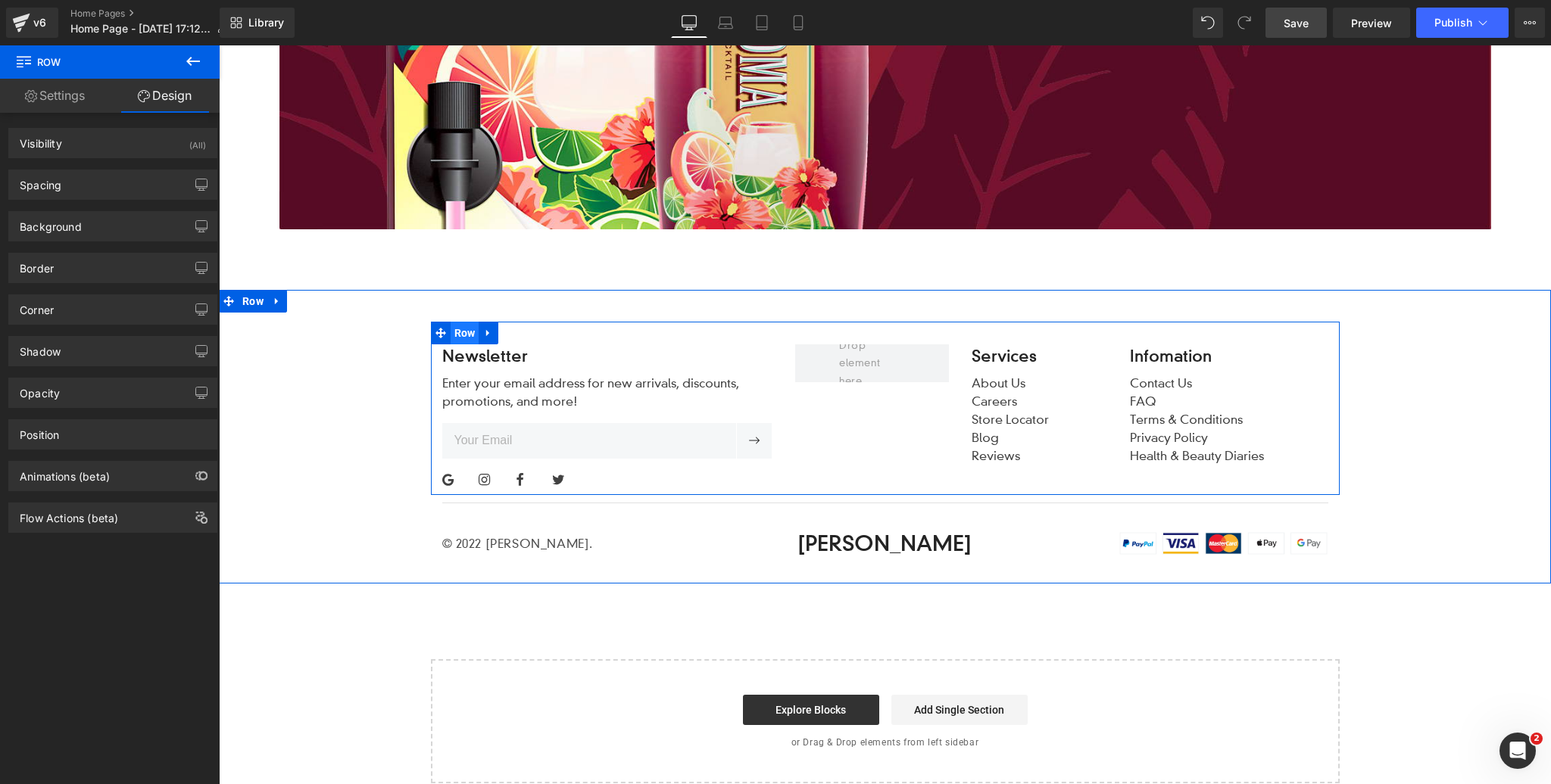
click at [464, 331] on span "Row" at bounding box center [464, 333] width 29 height 23
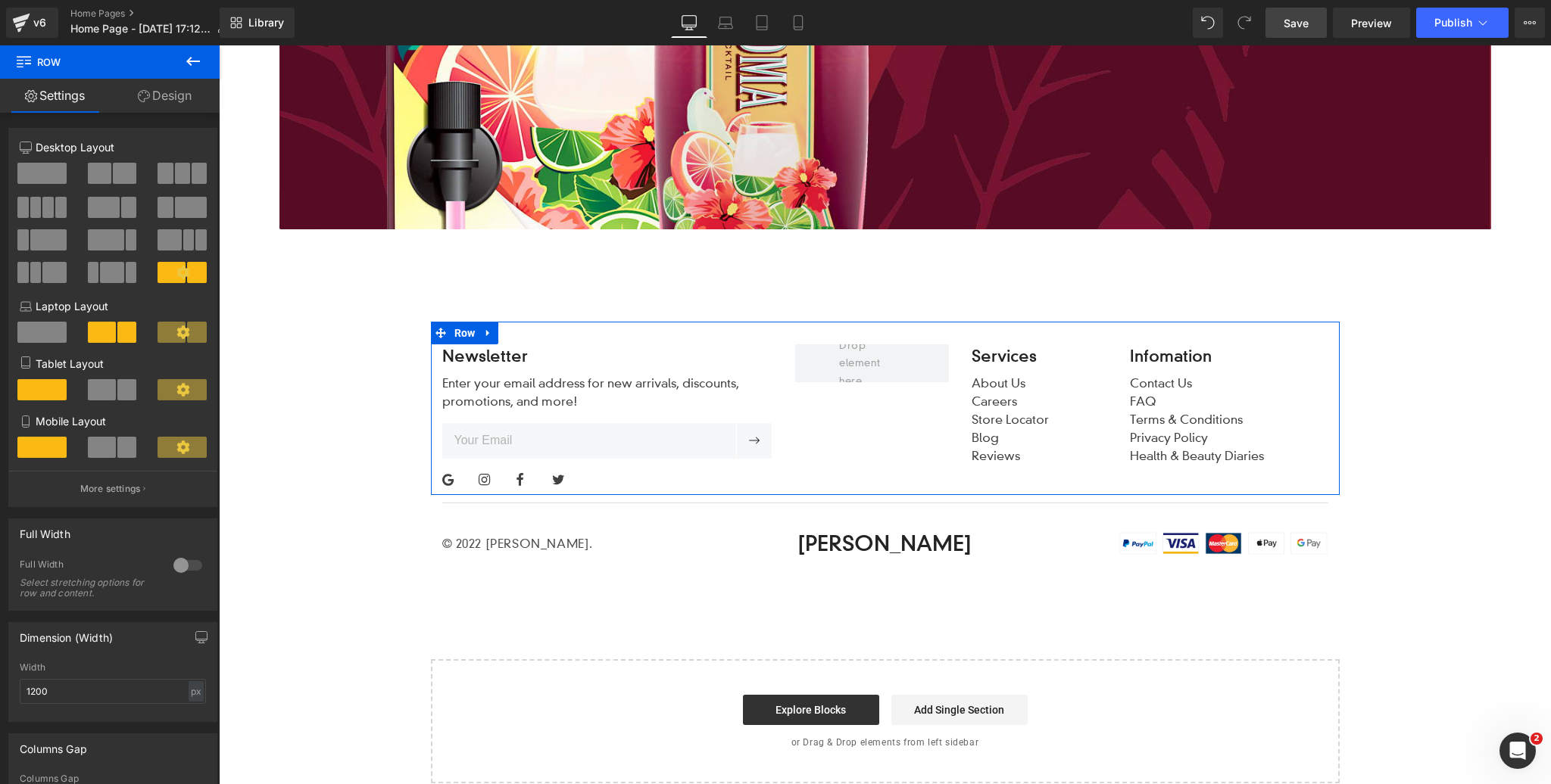
click at [183, 568] on div at bounding box center [187, 566] width 36 height 25
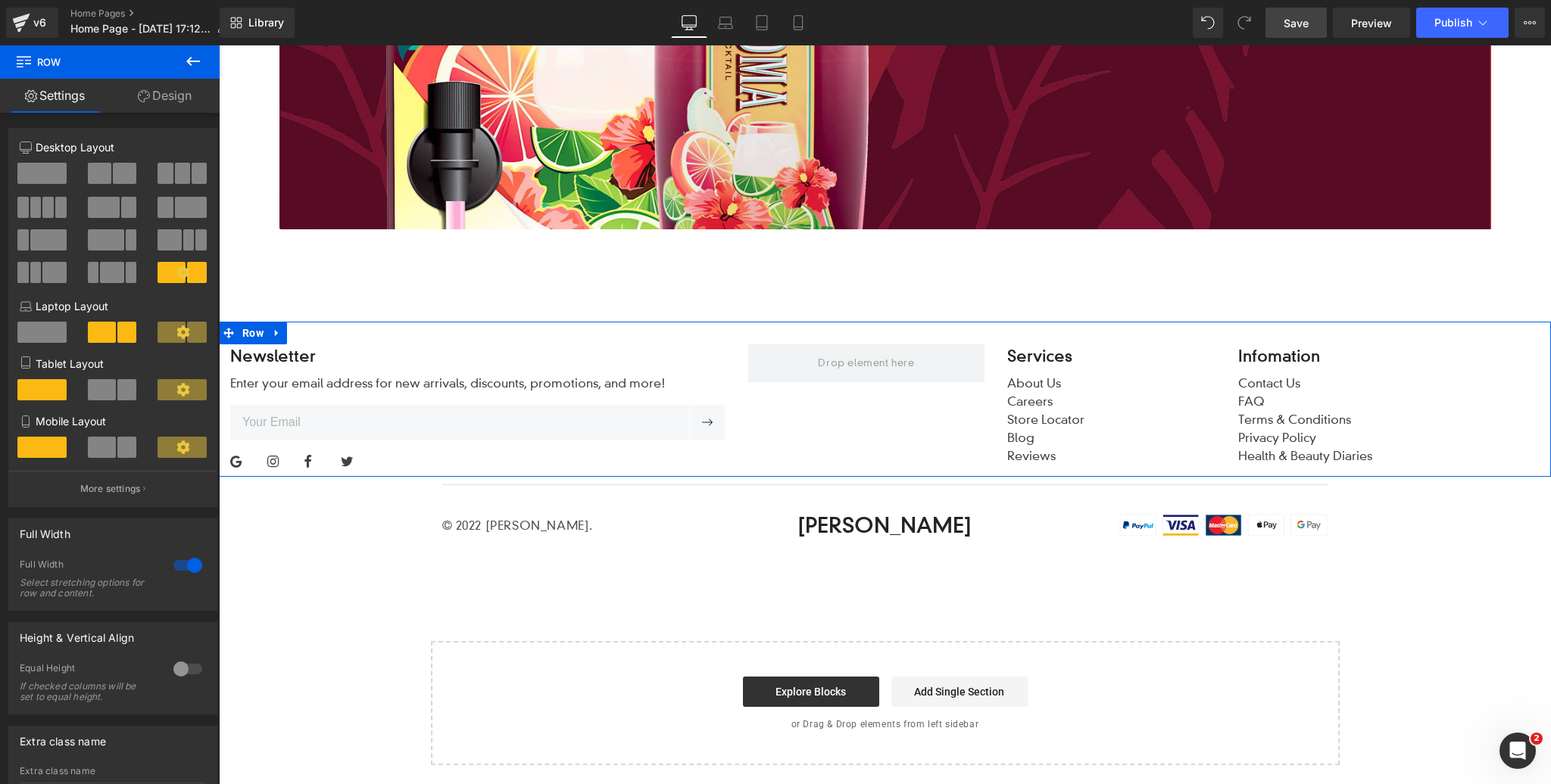
click at [166, 96] on link "Design" at bounding box center [164, 96] width 110 height 34
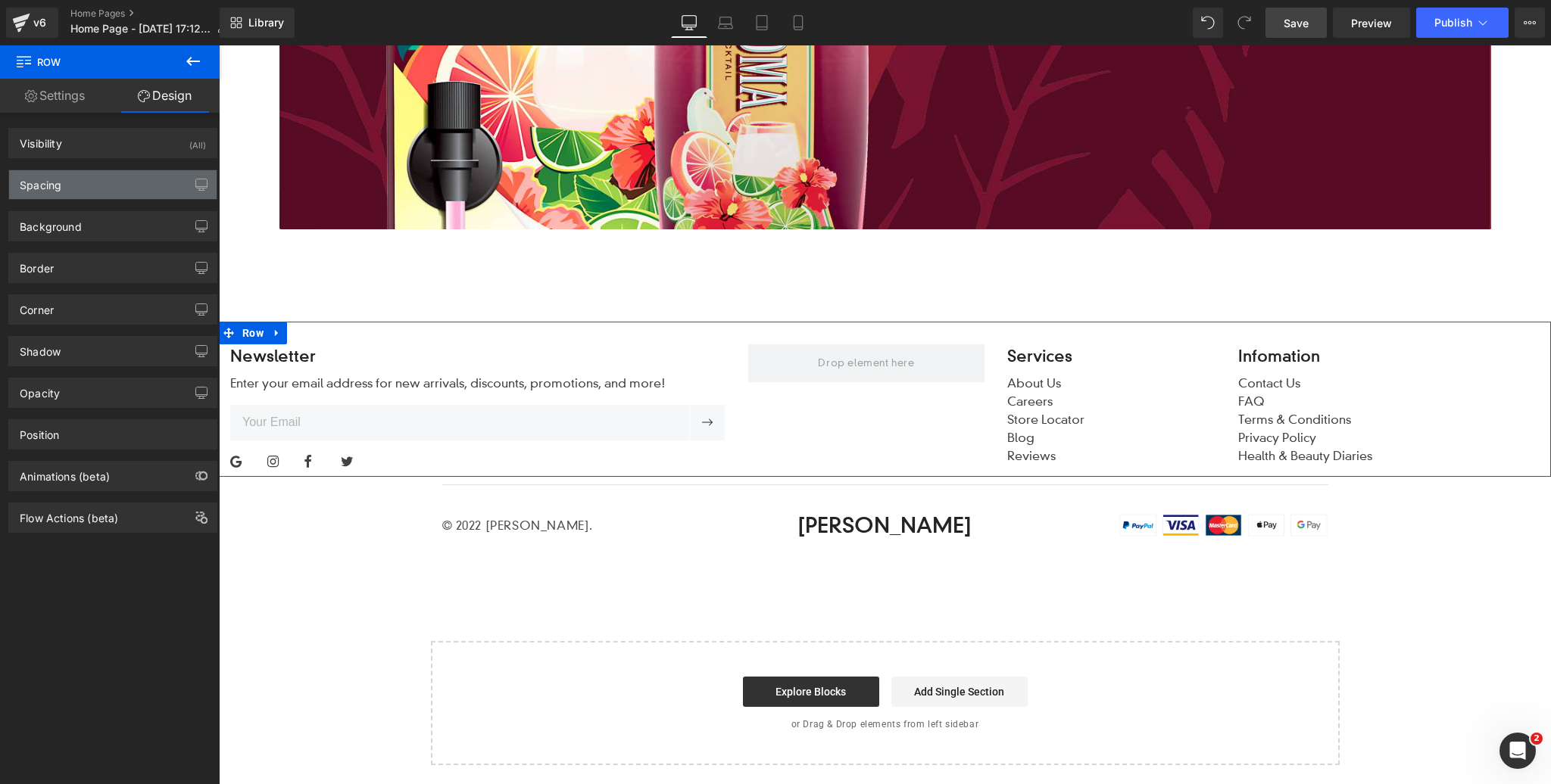
click at [112, 191] on div "Spacing" at bounding box center [113, 185] width 208 height 29
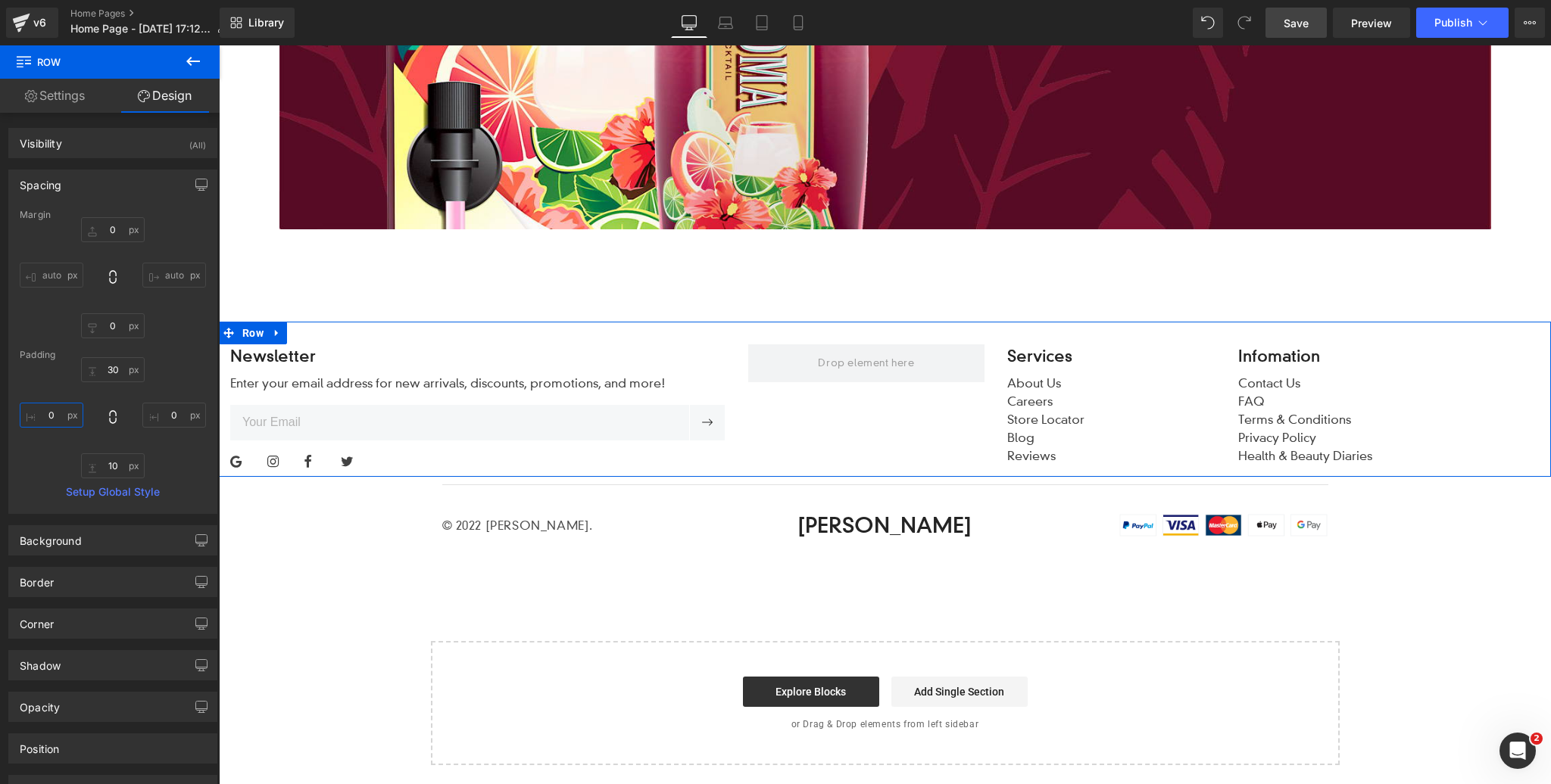
click at [50, 414] on input "text" at bounding box center [51, 415] width 63 height 25
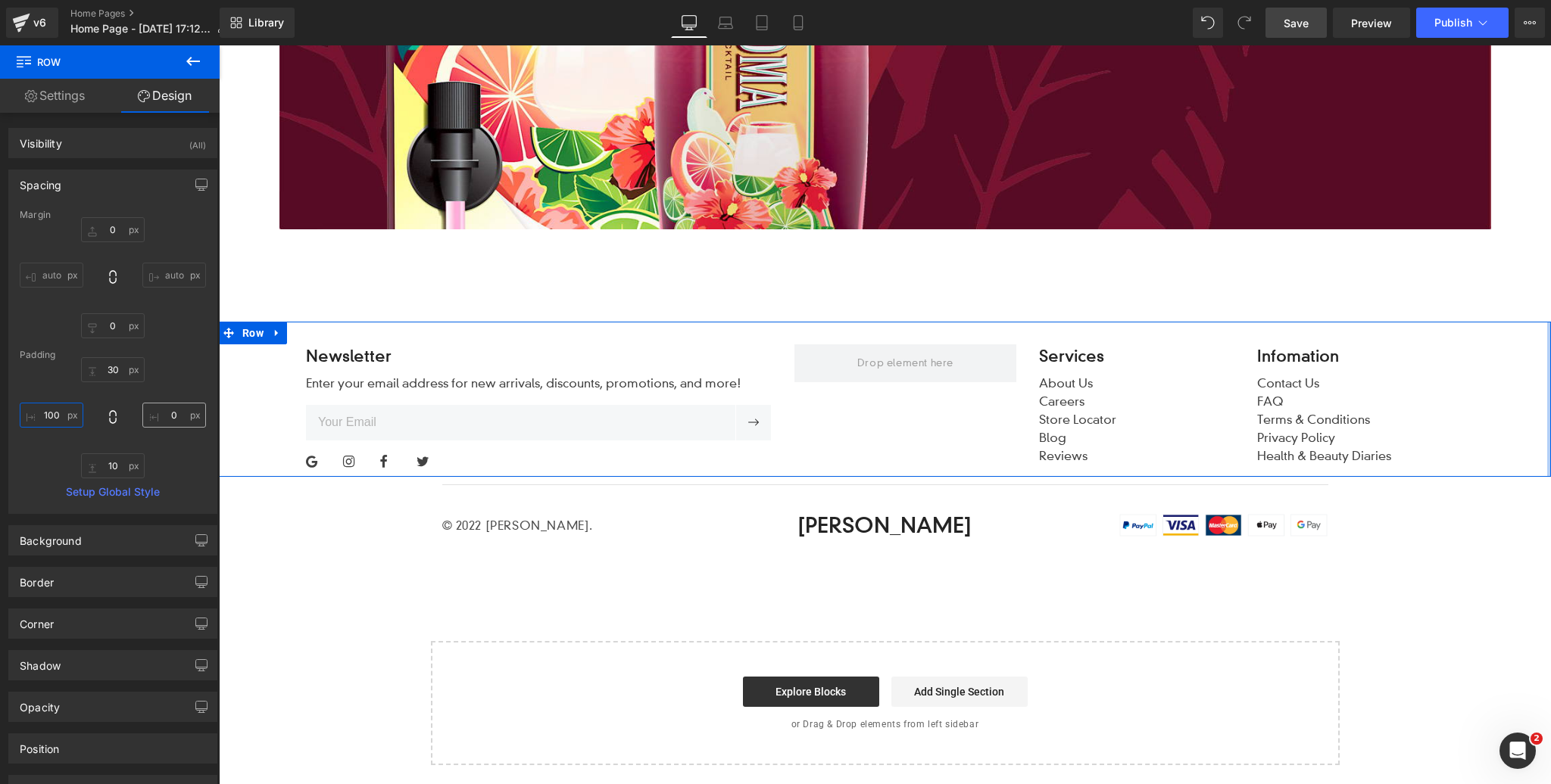
type input "100"
click at [174, 417] on input "text" at bounding box center [174, 415] width 63 height 25
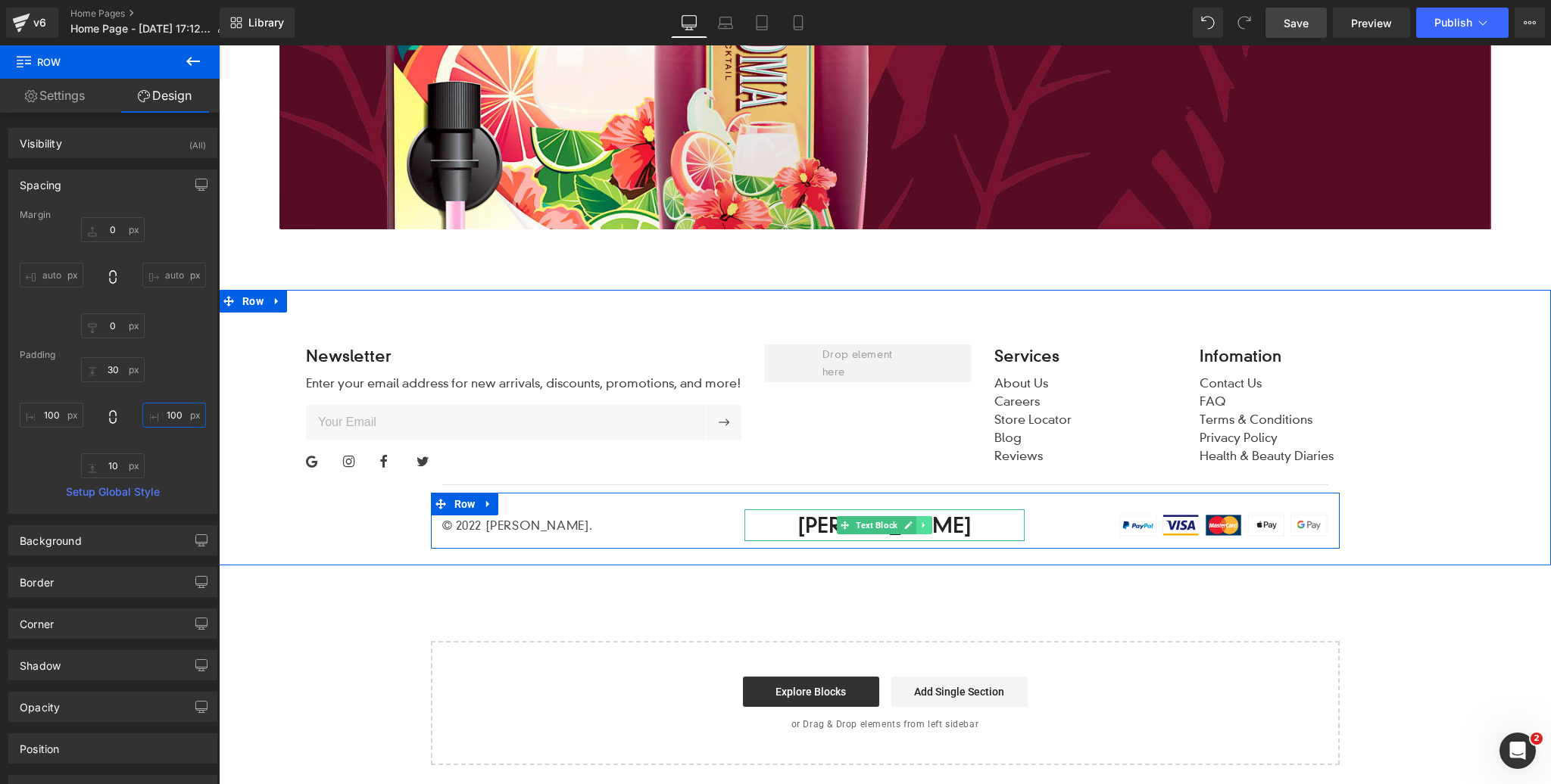
type input "100"
click at [926, 526] on icon at bounding box center [923, 526] width 8 height 9
click at [929, 526] on icon at bounding box center [932, 525] width 8 height 8
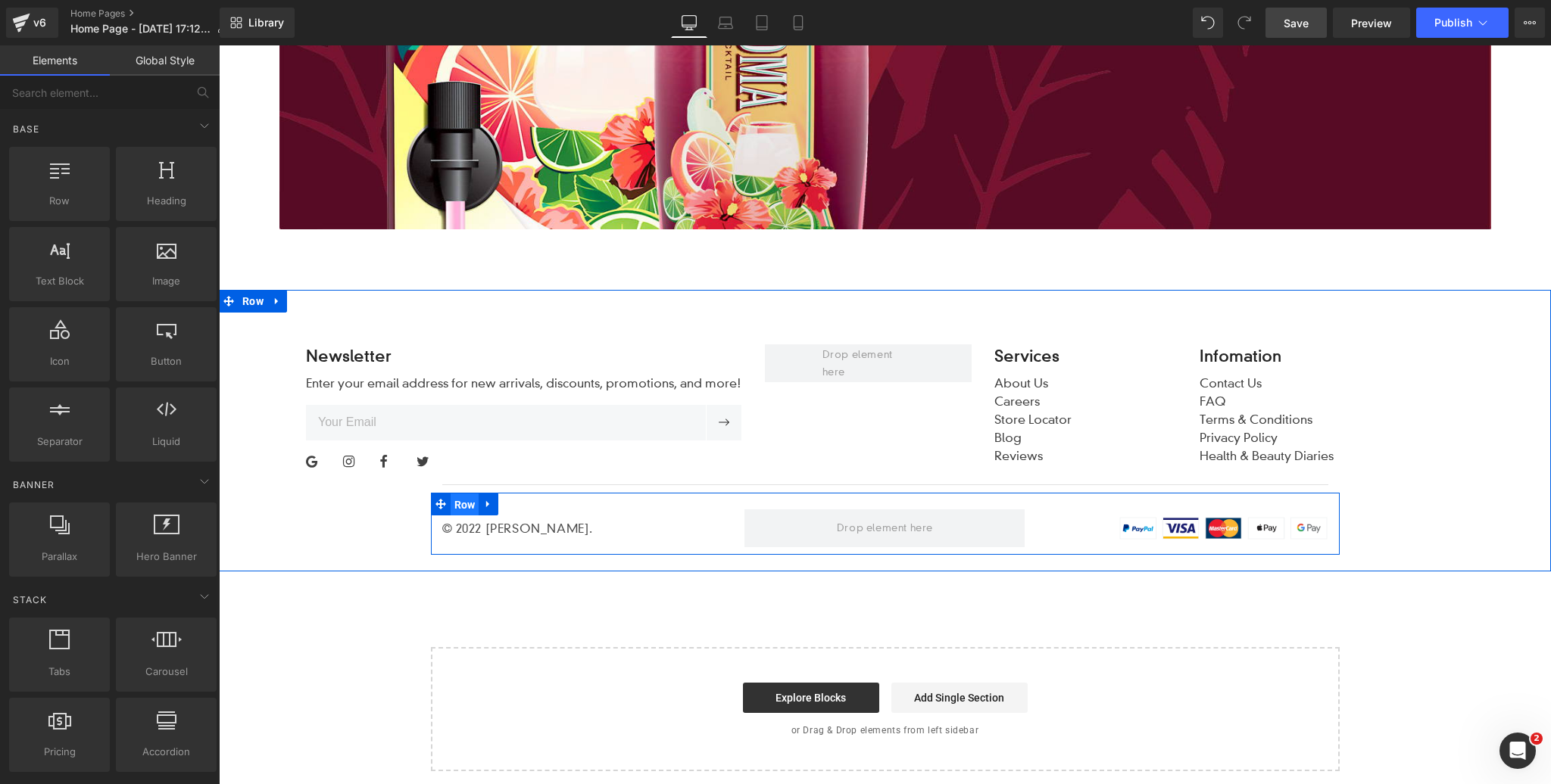
click at [465, 503] on span "Row" at bounding box center [464, 505] width 29 height 23
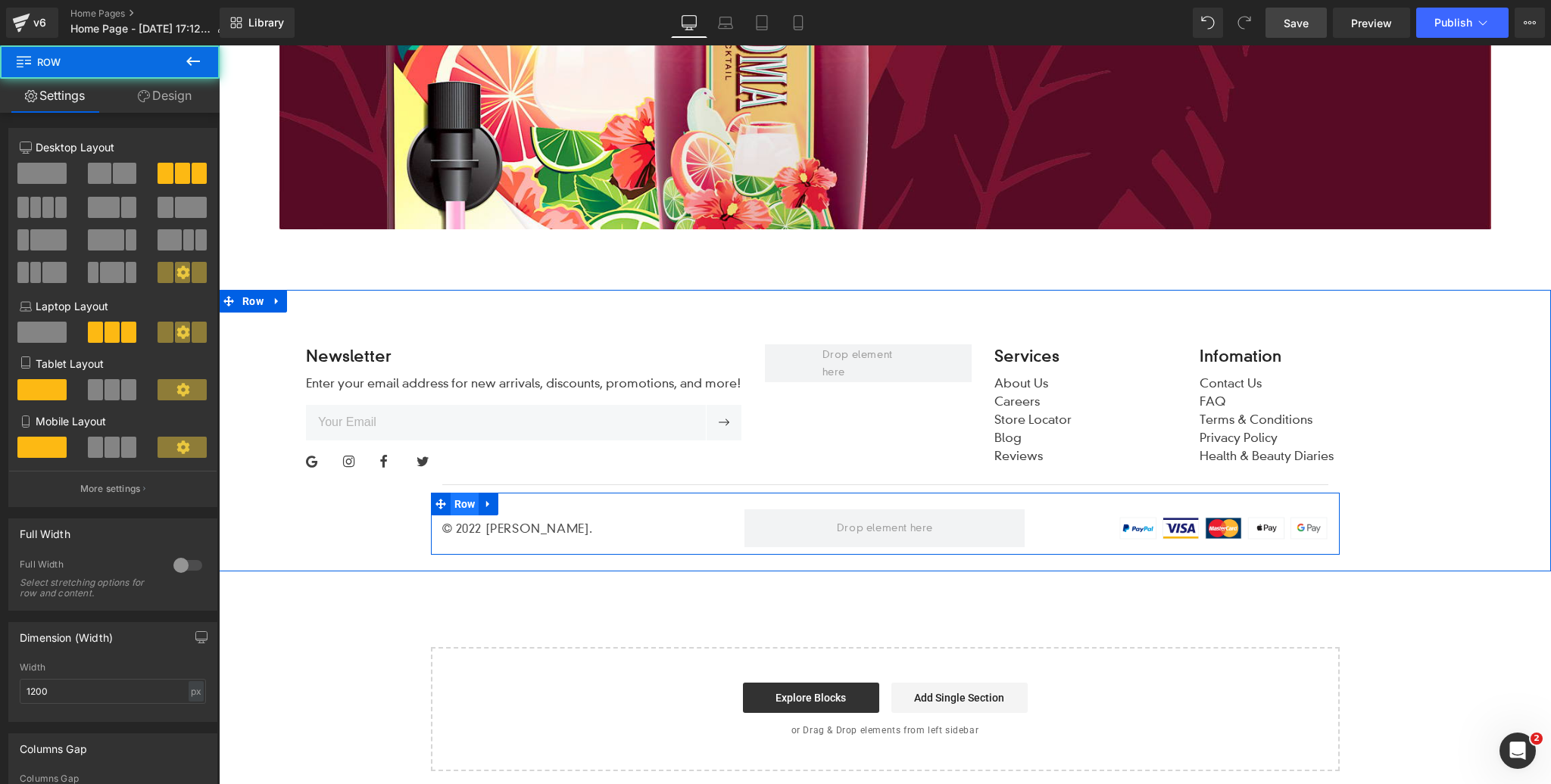
scroll to position [5661, 0]
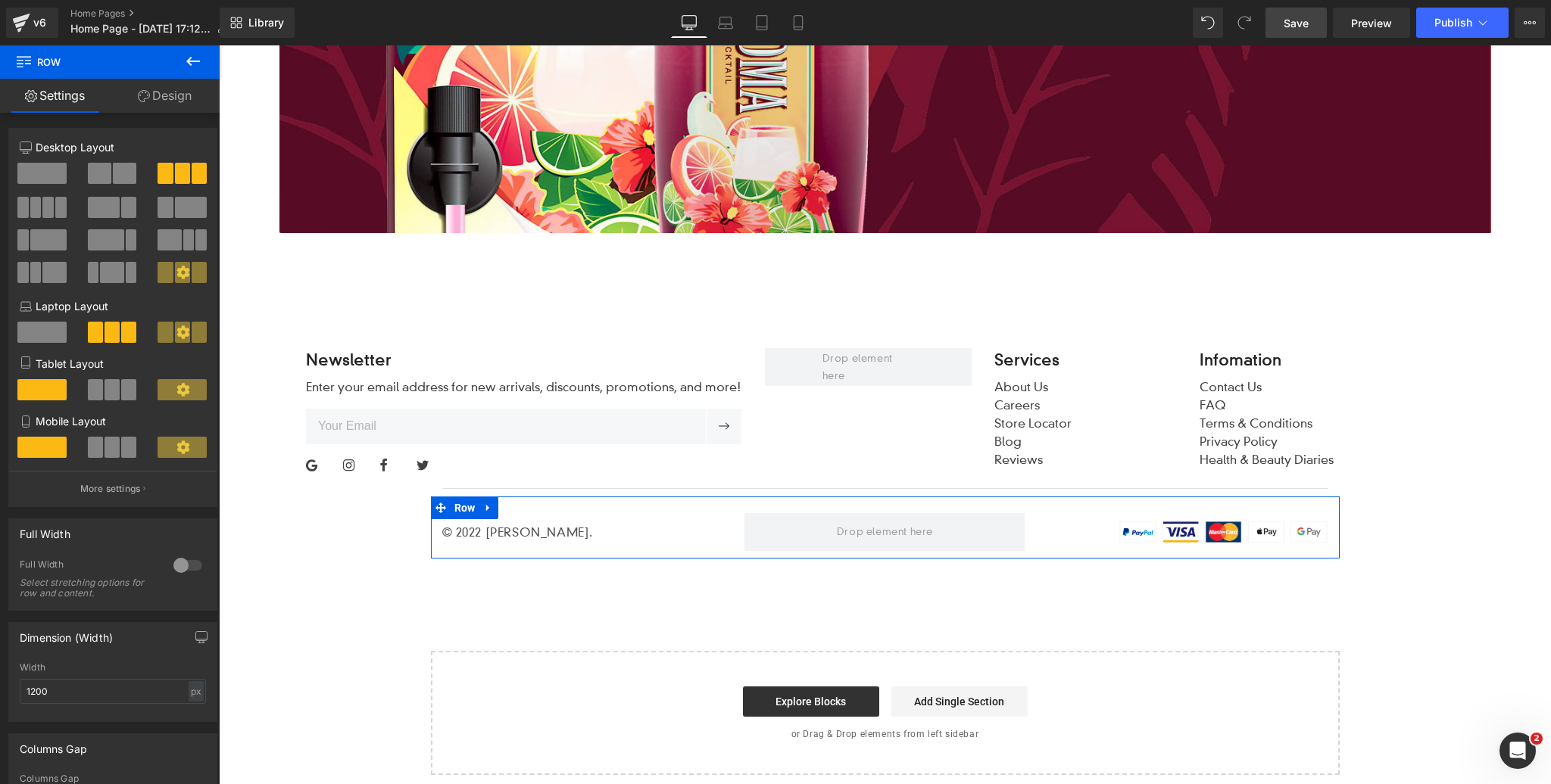
click at [192, 567] on div at bounding box center [187, 566] width 36 height 25
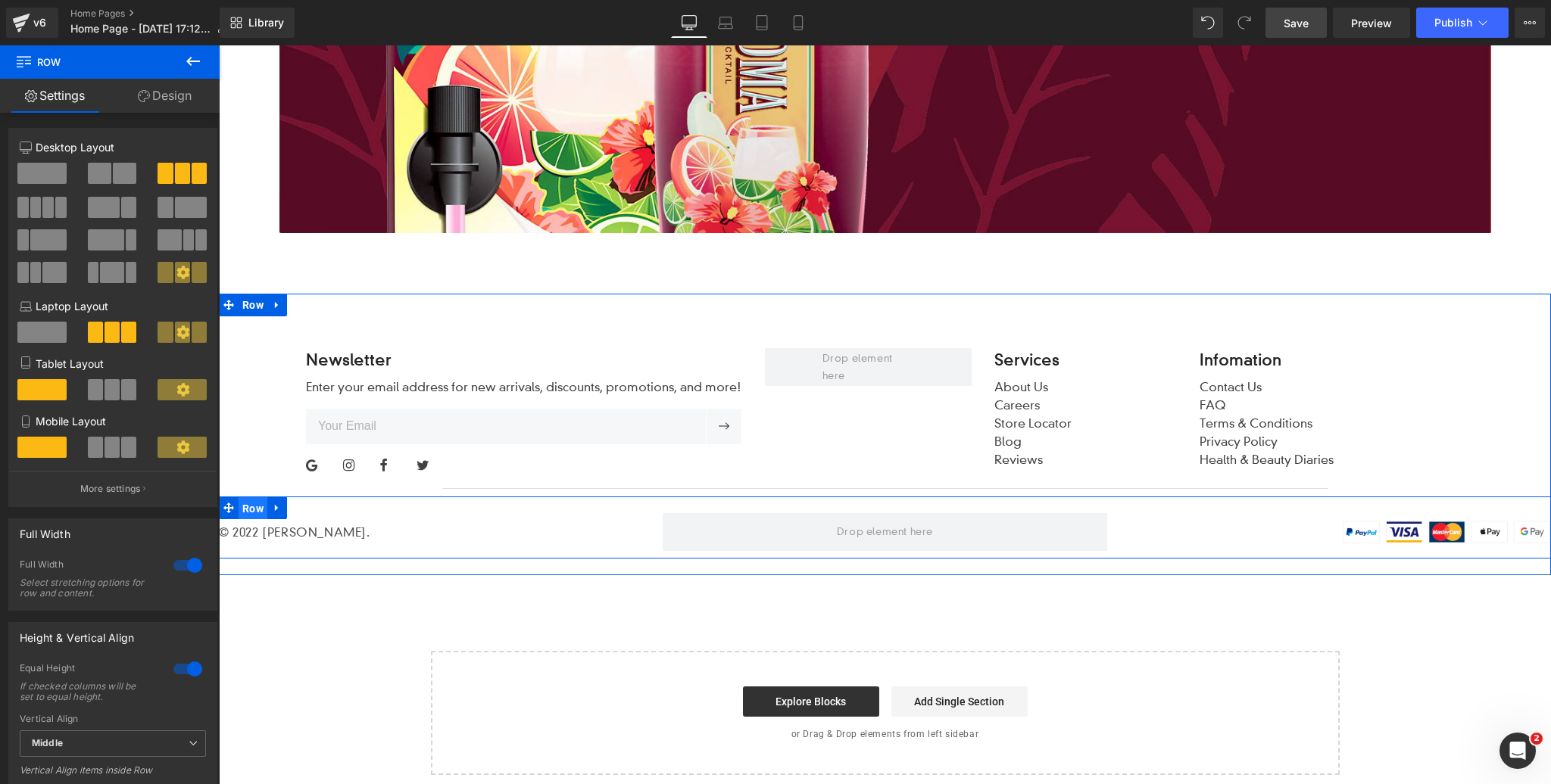
click at [254, 507] on span "Row" at bounding box center [252, 509] width 29 height 23
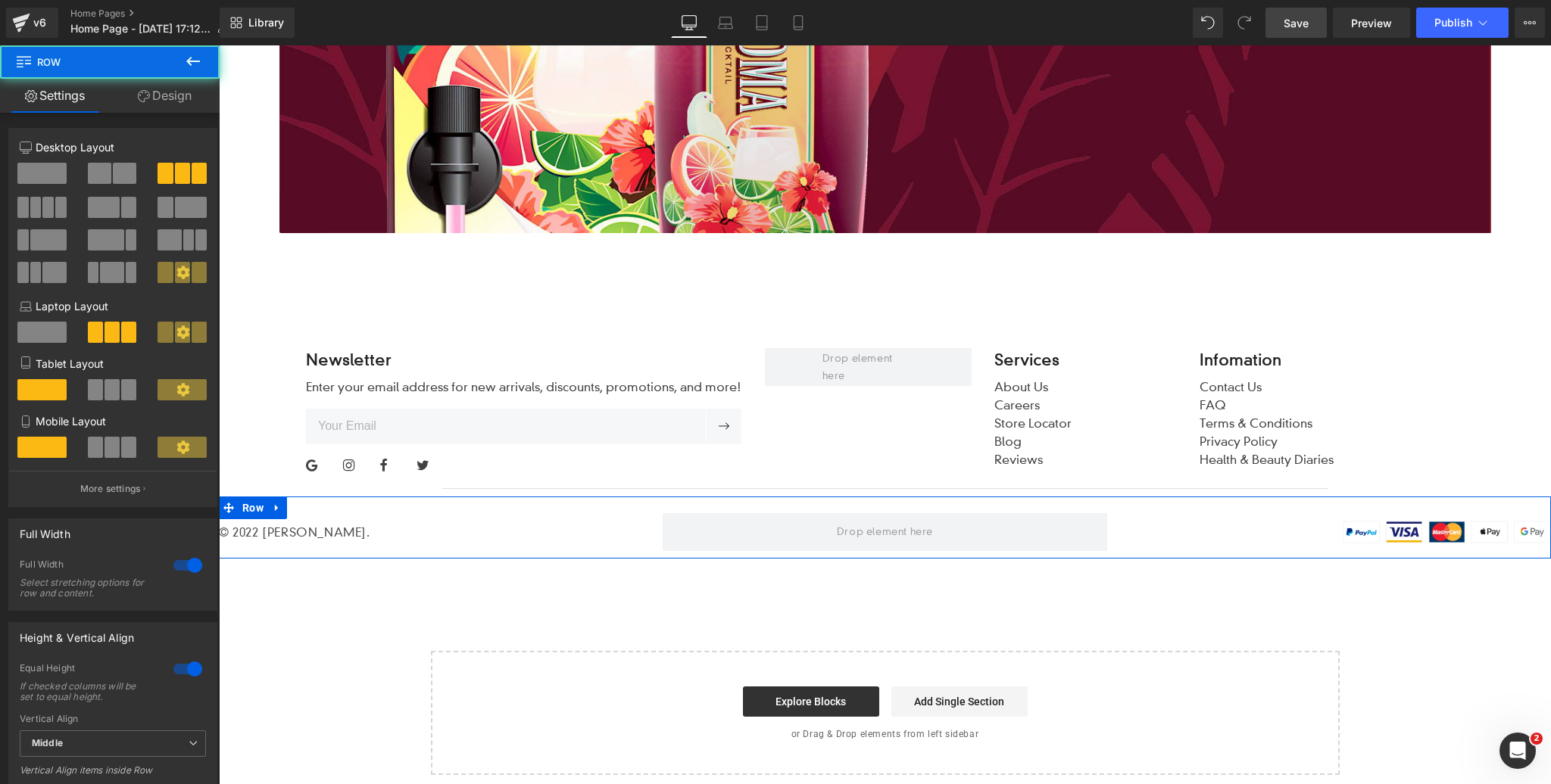
click at [176, 96] on link "Design" at bounding box center [164, 96] width 110 height 34
click at [0, 0] on div "Spacing" at bounding box center [0, 0] width 0 height 0
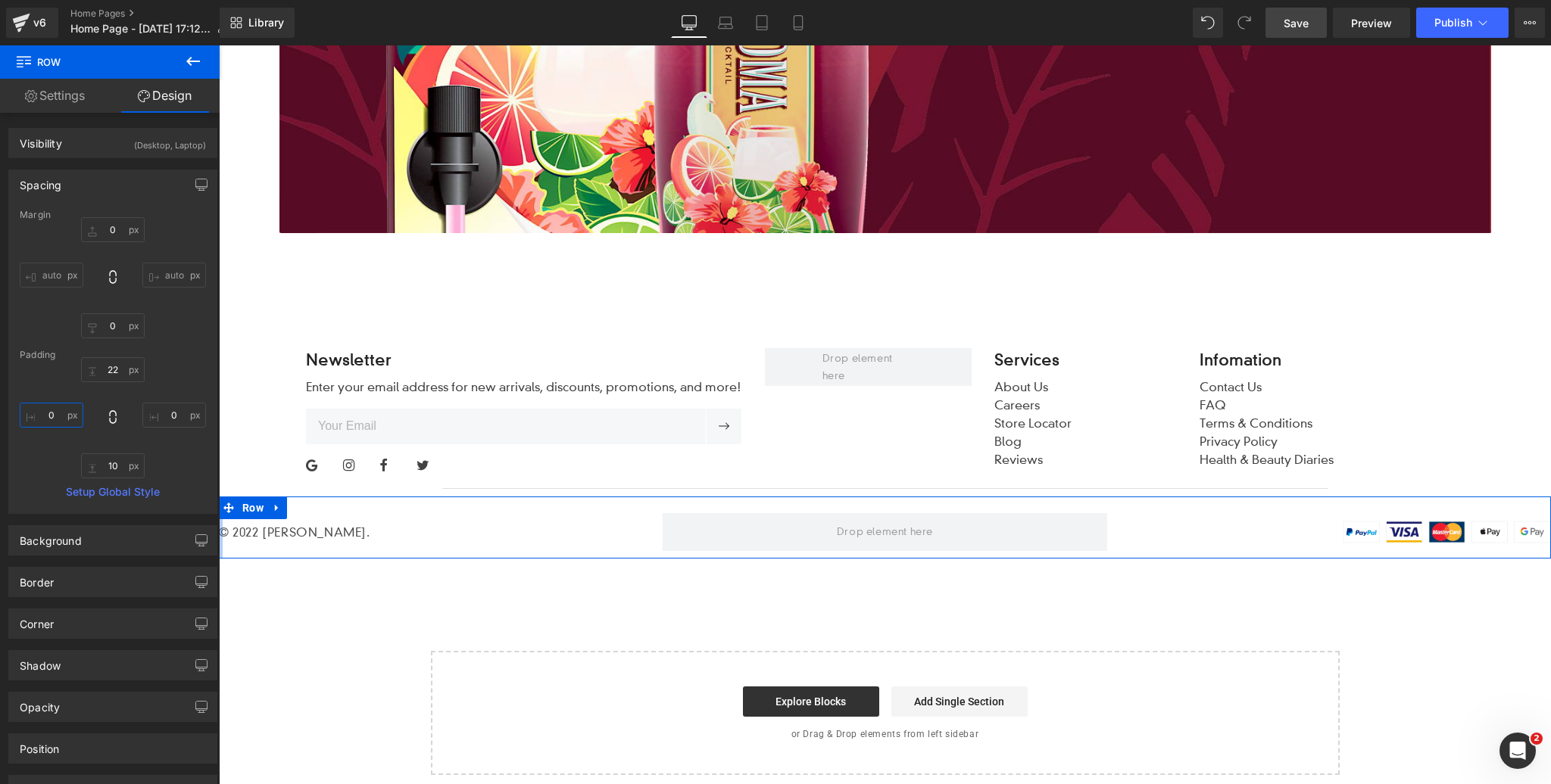
click at [53, 412] on input "text" at bounding box center [51, 415] width 63 height 25
type input "100"
click at [172, 412] on input "text" at bounding box center [174, 415] width 63 height 25
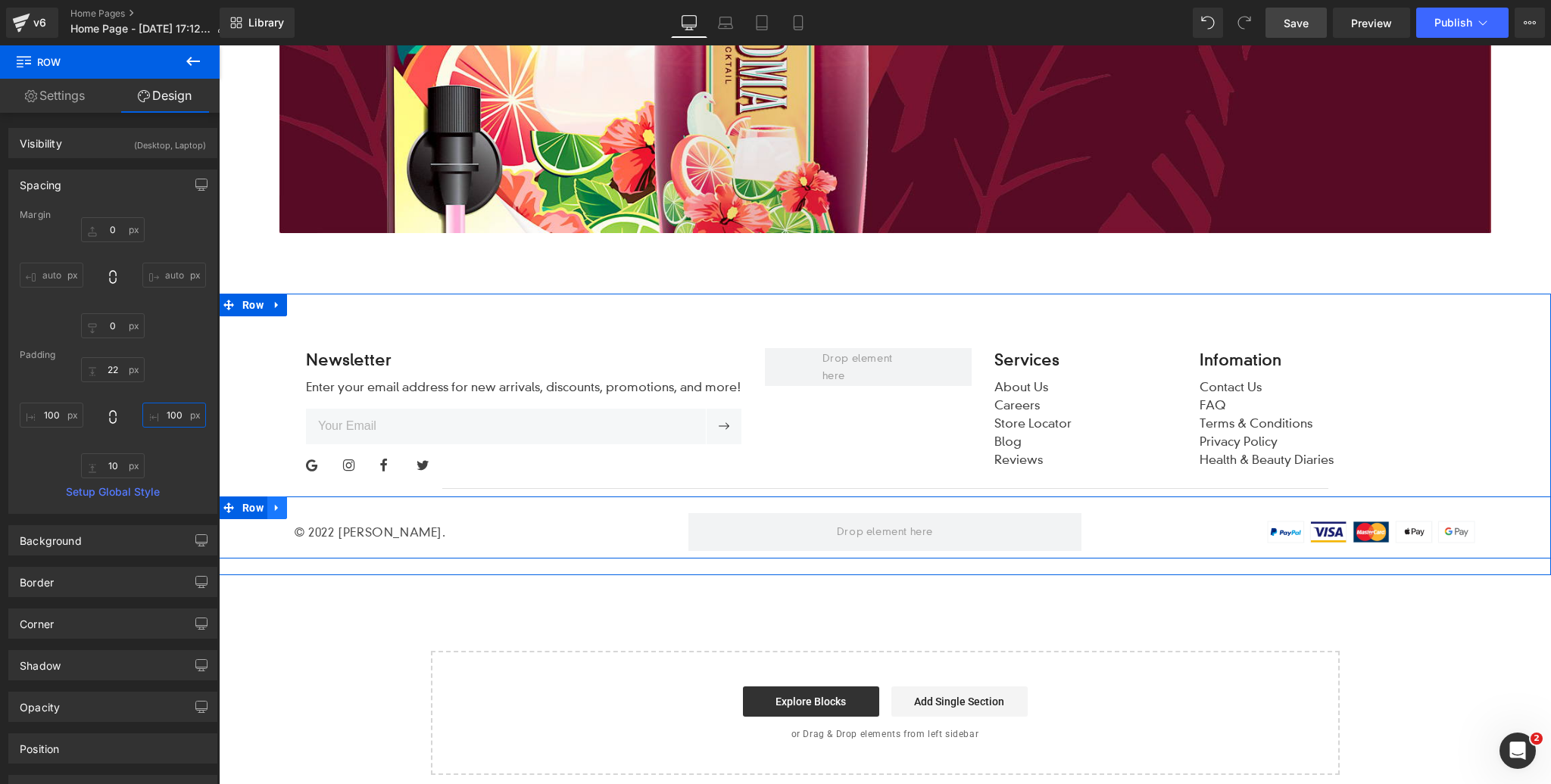
type input "100"
click at [276, 508] on icon at bounding box center [276, 508] width 3 height 7
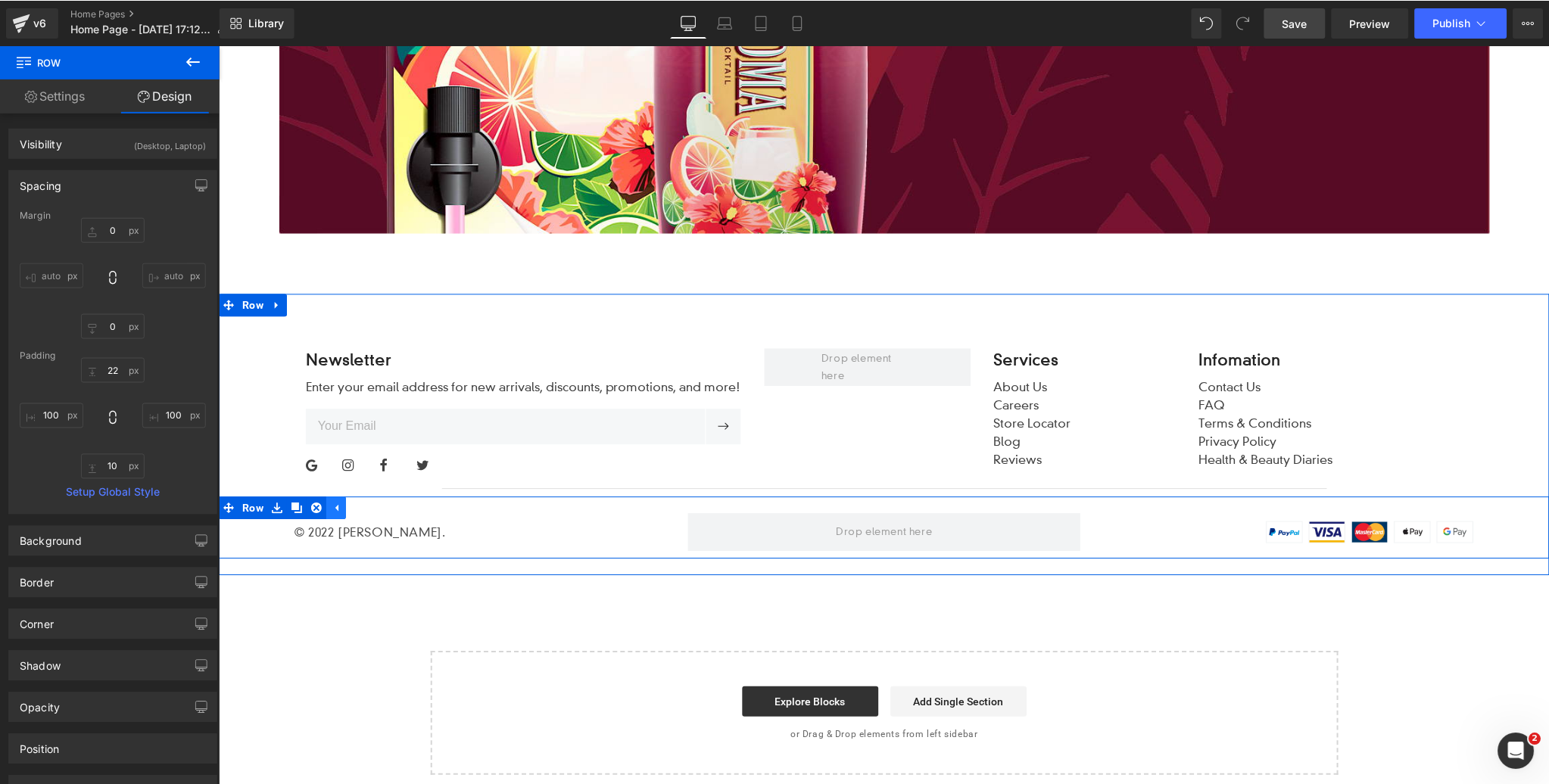
scroll to position [5660, 0]
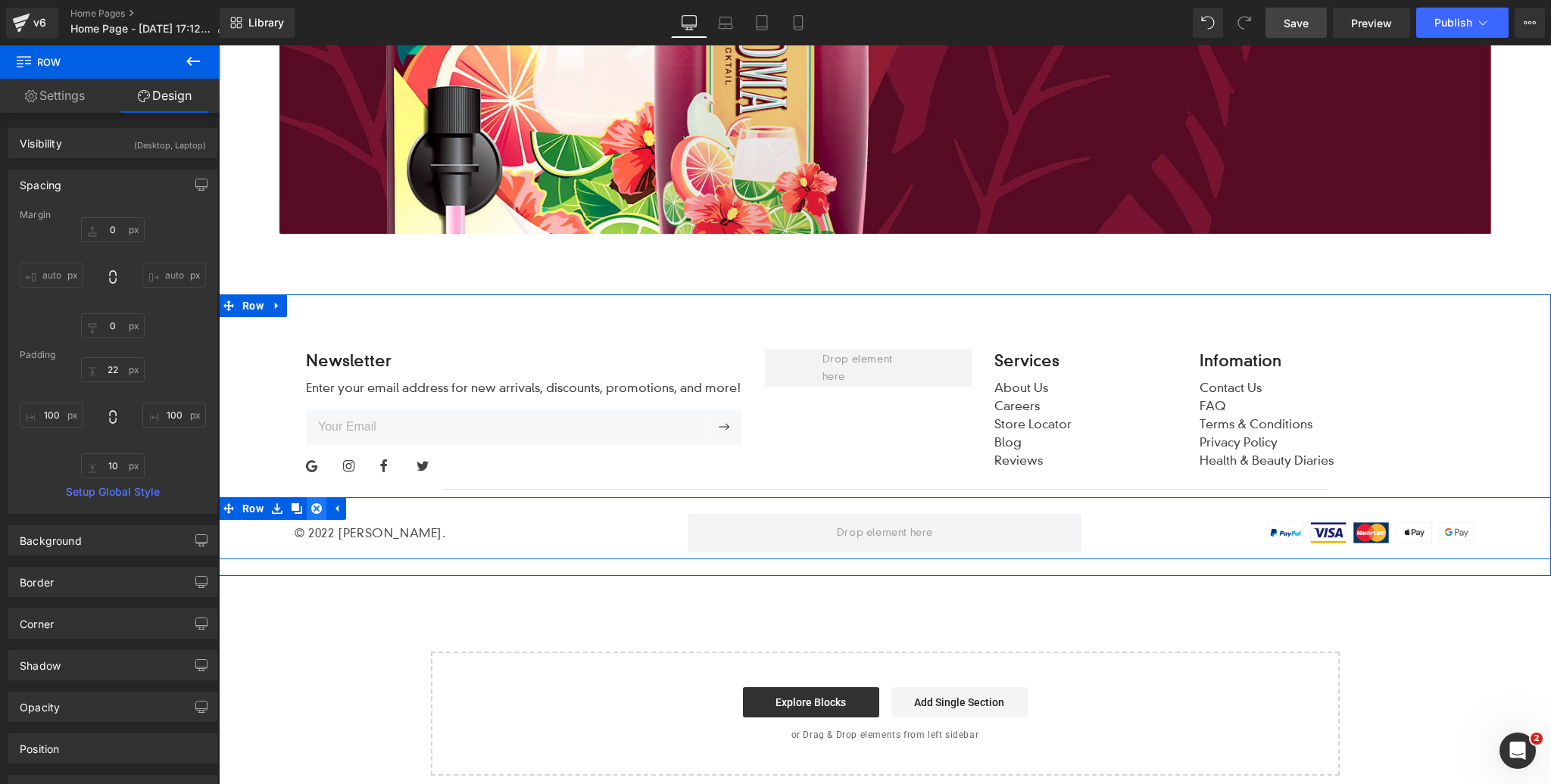
click at [314, 506] on icon at bounding box center [317, 509] width 11 height 11
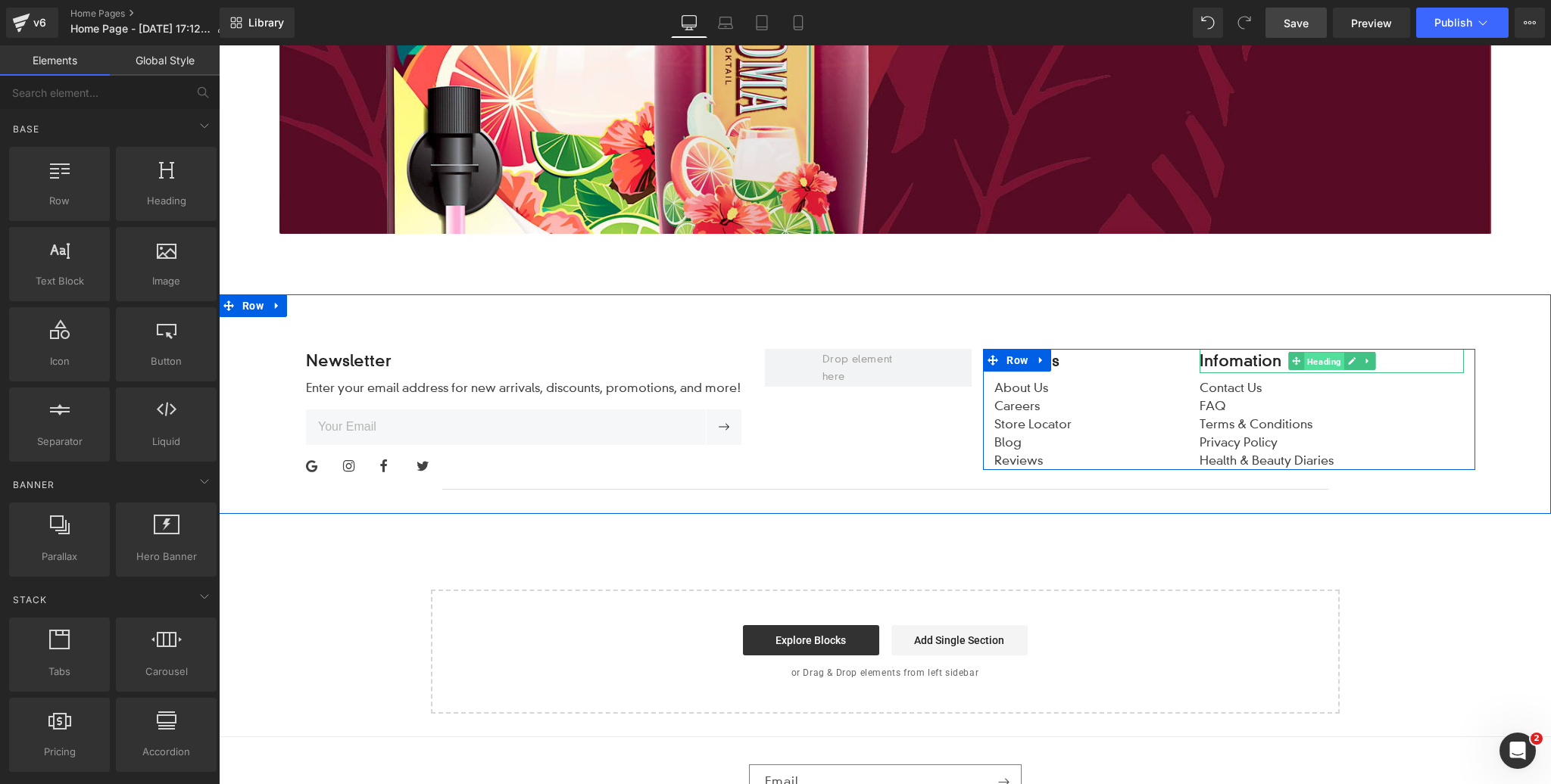
click at [1327, 359] on span "Heading" at bounding box center [1324, 361] width 40 height 18
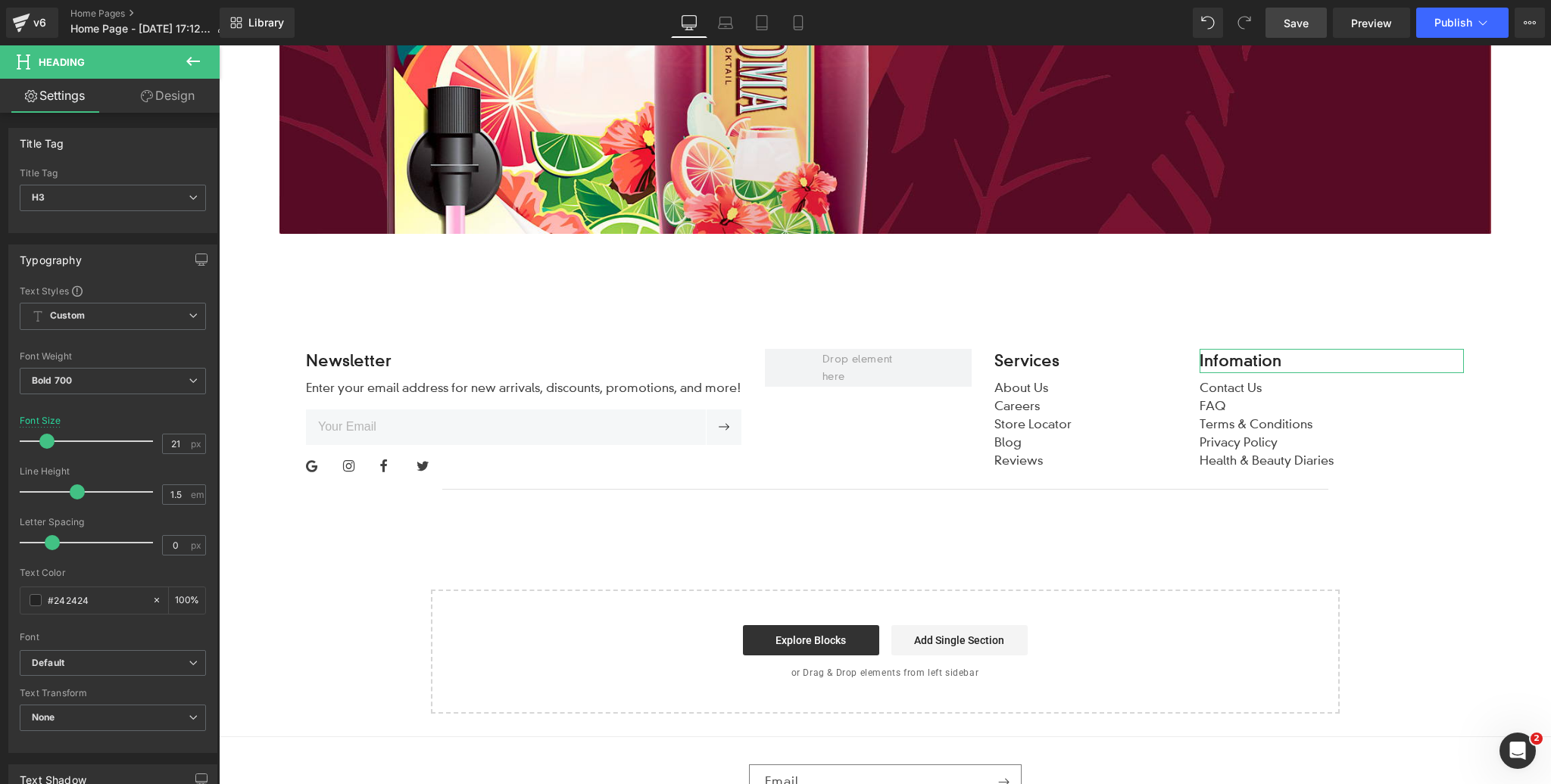
click at [166, 102] on link "Design" at bounding box center [167, 96] width 110 height 34
click at [0, 0] on div "Spacing" at bounding box center [0, 0] width 0 height 0
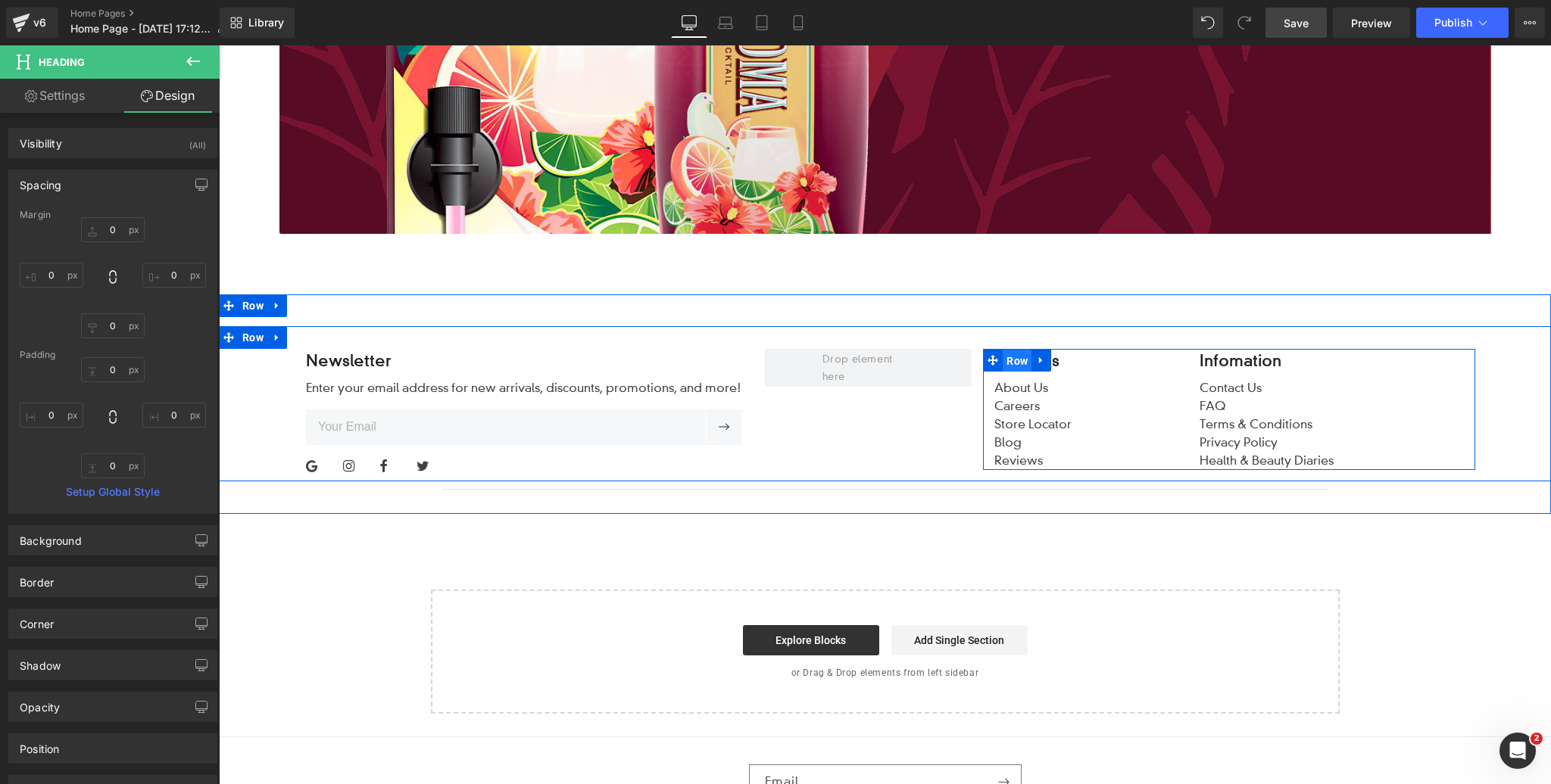
click at [1016, 356] on span "Row" at bounding box center [1016, 361] width 29 height 23
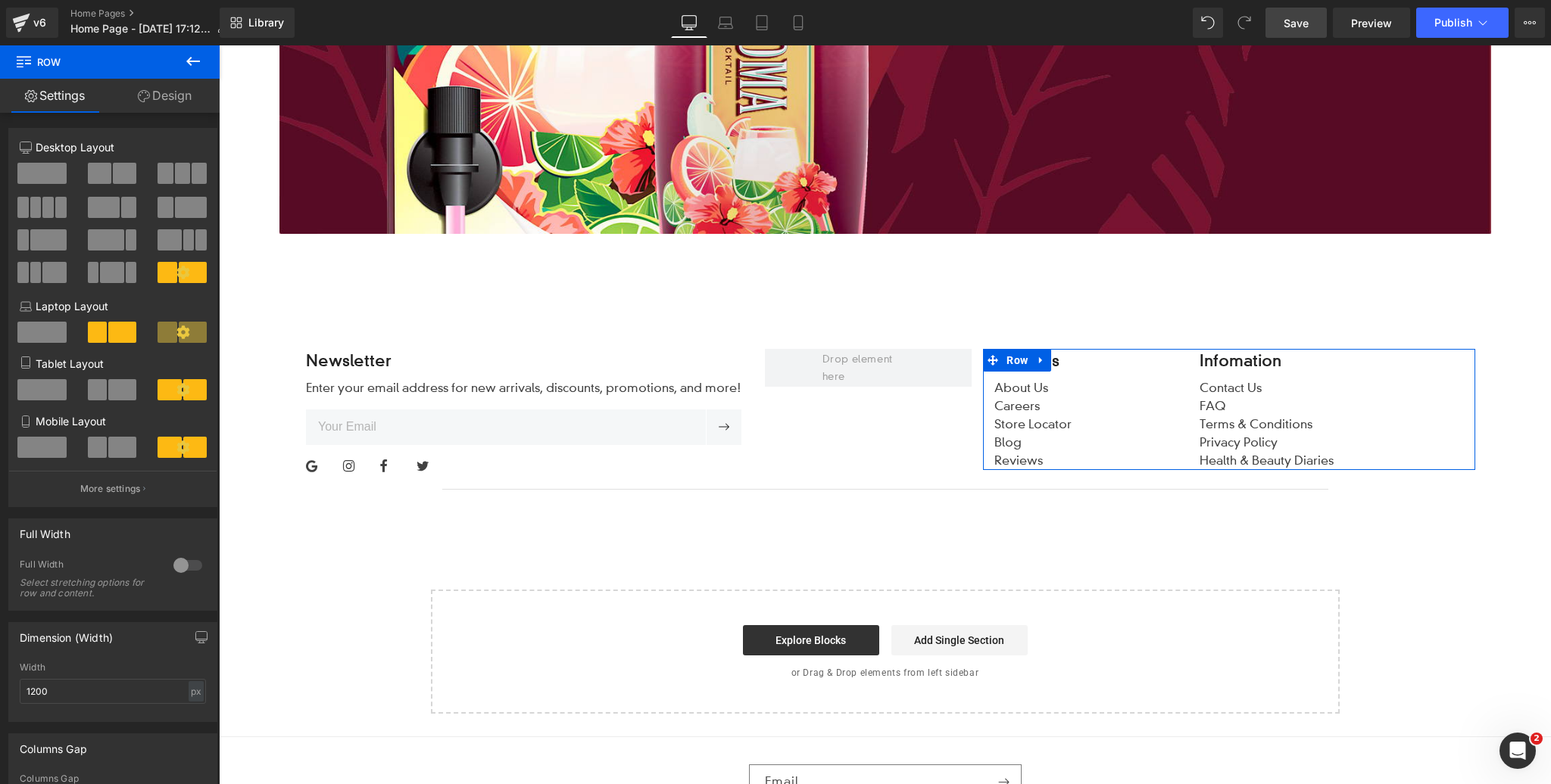
click at [113, 336] on span at bounding box center [122, 332] width 28 height 21
click at [112, 493] on p "More settings" at bounding box center [110, 490] width 61 height 14
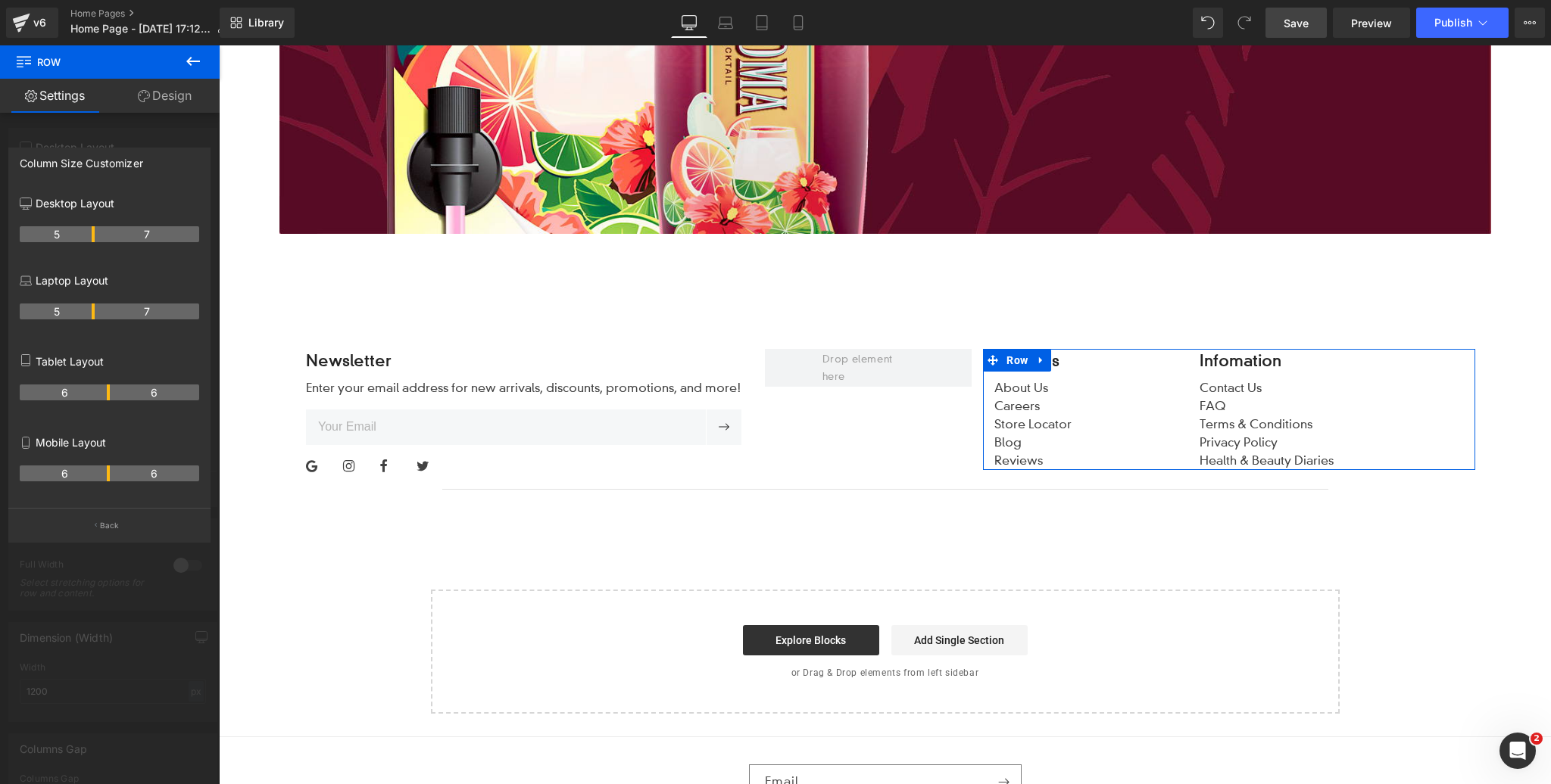
drag, startPoint x: 100, startPoint y: 232, endPoint x: 106, endPoint y: 236, distance: 7.2
drag, startPoint x: 92, startPoint y: 236, endPoint x: 109, endPoint y: 236, distance: 17.0
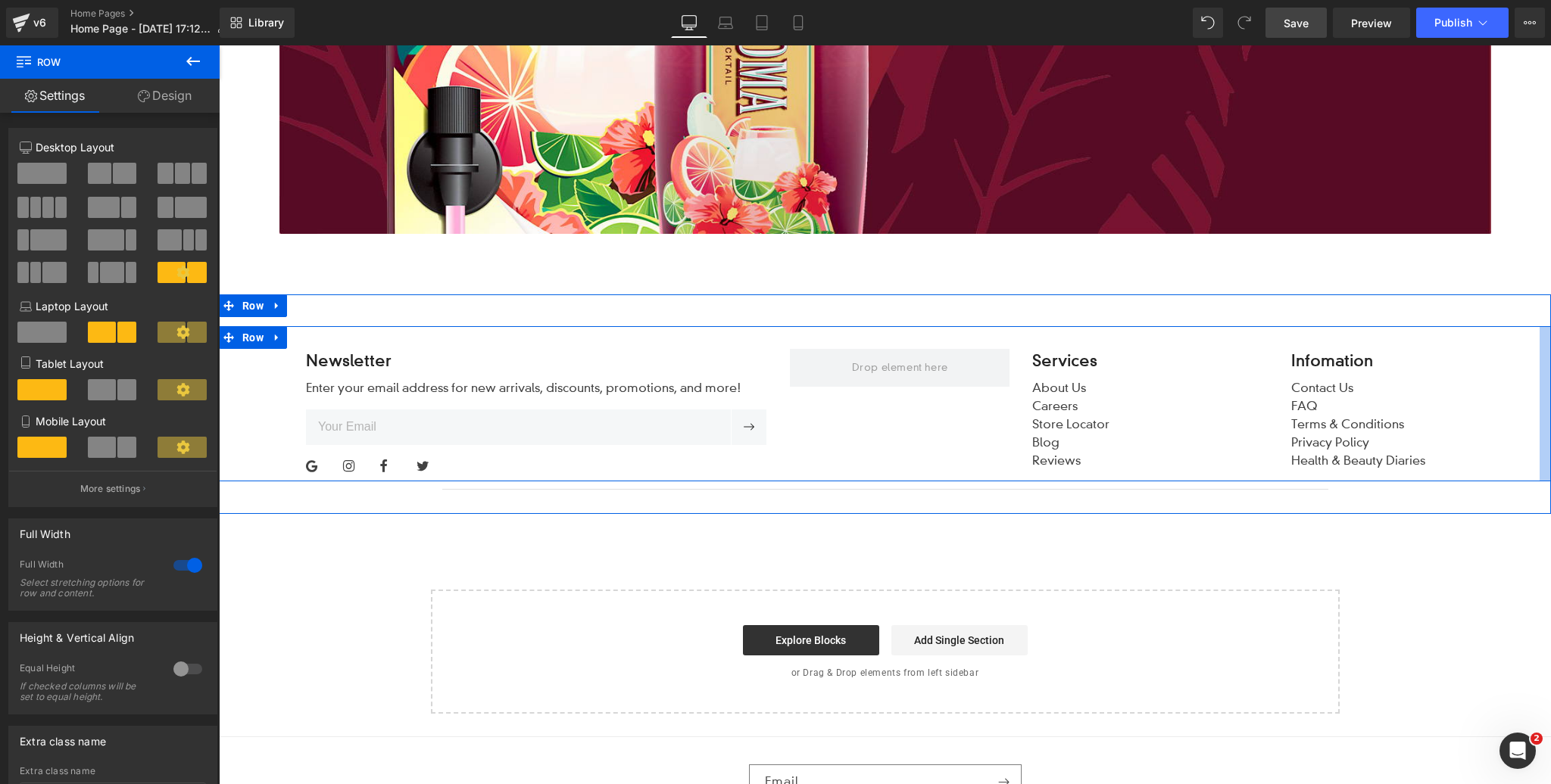
drag, startPoint x: 1486, startPoint y: 390, endPoint x: 1177, endPoint y: 376, distance: 309.3
click at [1549, 390] on div "Newsletter Heading Enter your email address for new arrivals, discounts, promot…" at bounding box center [885, 404] width 1332 height 220
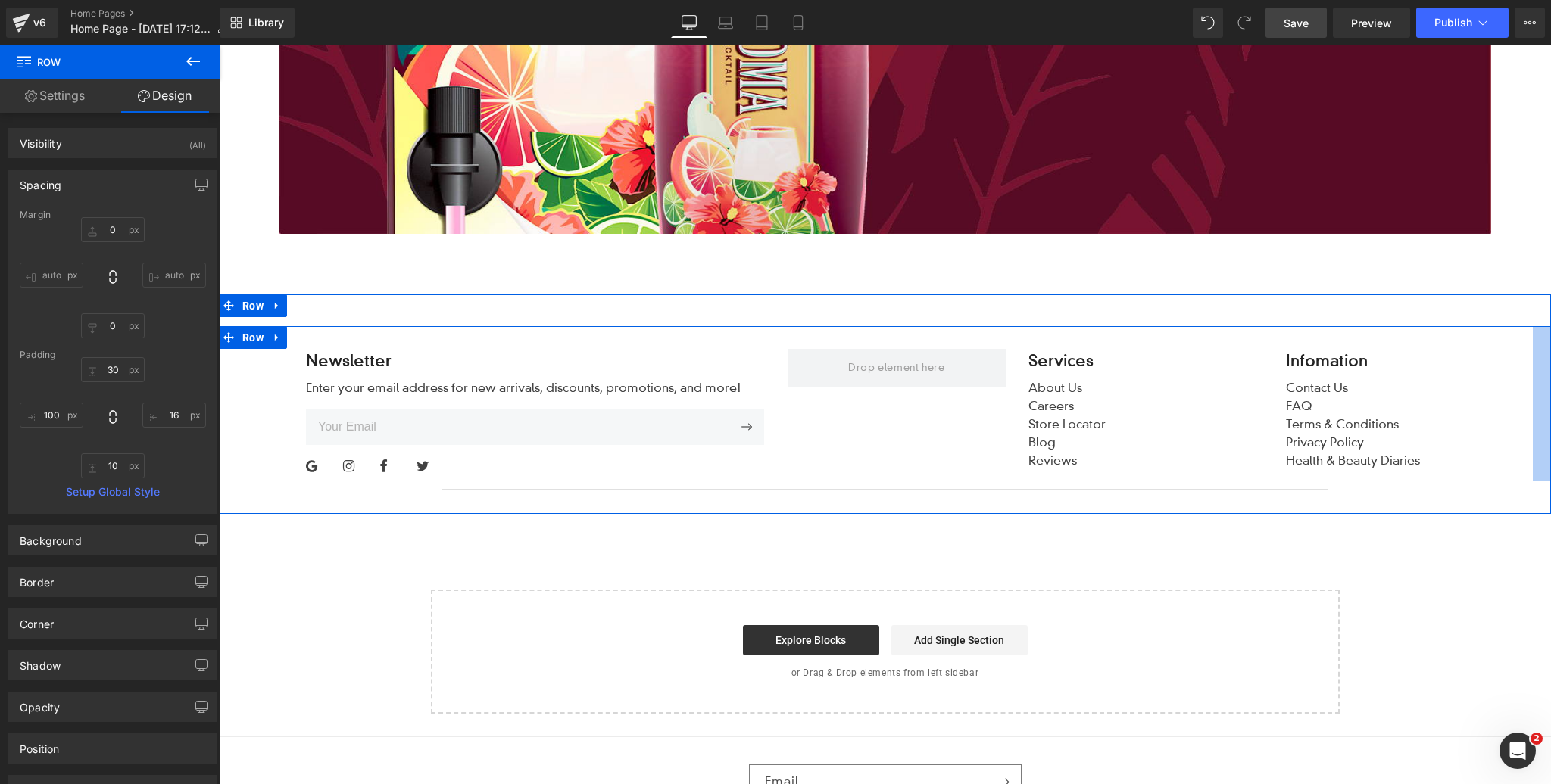
drag, startPoint x: 1517, startPoint y: 374, endPoint x: 1318, endPoint y: 379, distance: 199.1
click at [1536, 373] on div at bounding box center [1541, 403] width 18 height 156
drag, startPoint x: 1050, startPoint y: 359, endPoint x: 823, endPoint y: 343, distance: 227.6
click at [1050, 359] on span "Row" at bounding box center [1051, 361] width 29 height 23
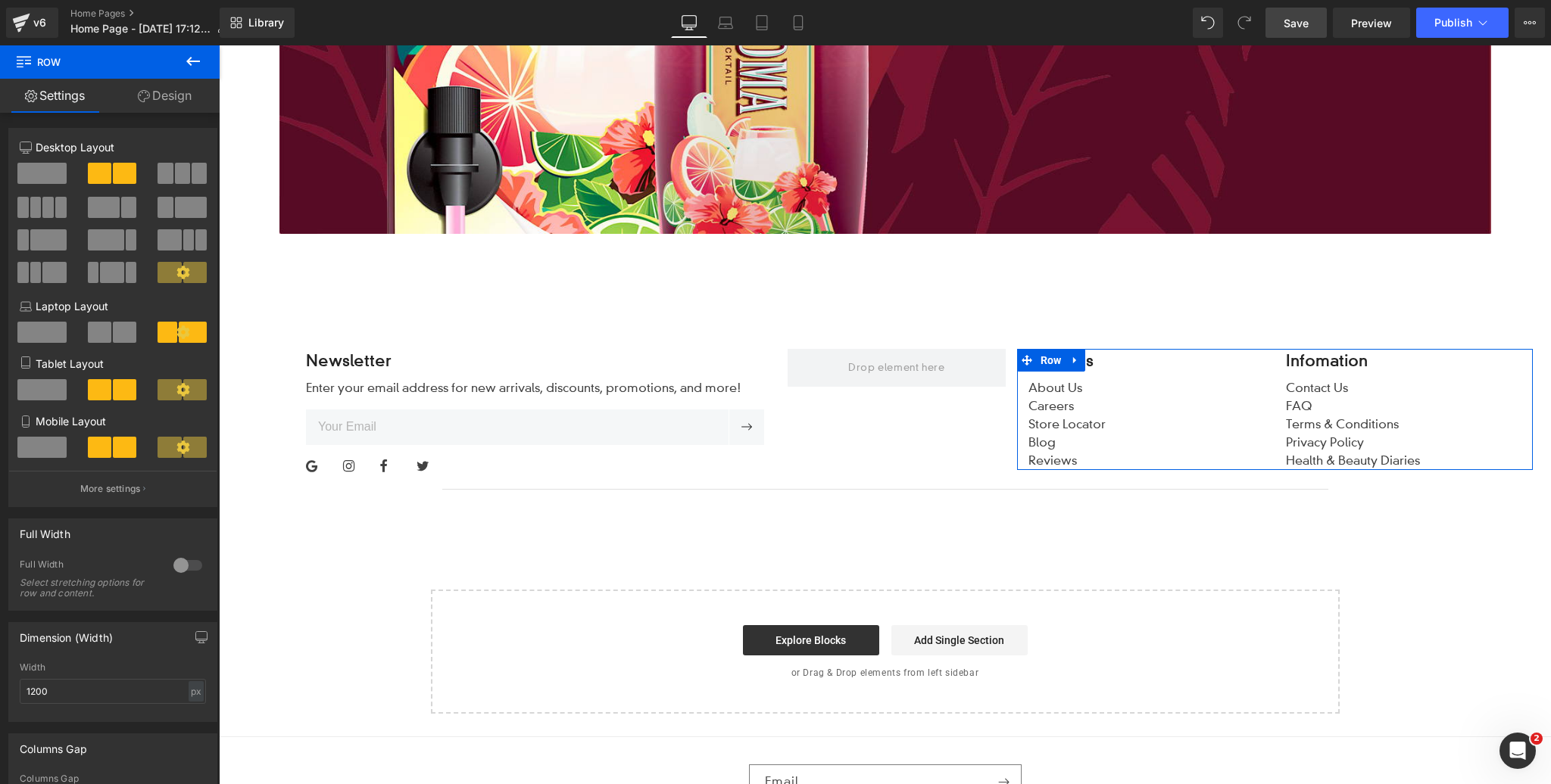
click at [169, 98] on link "Design" at bounding box center [164, 96] width 110 height 34
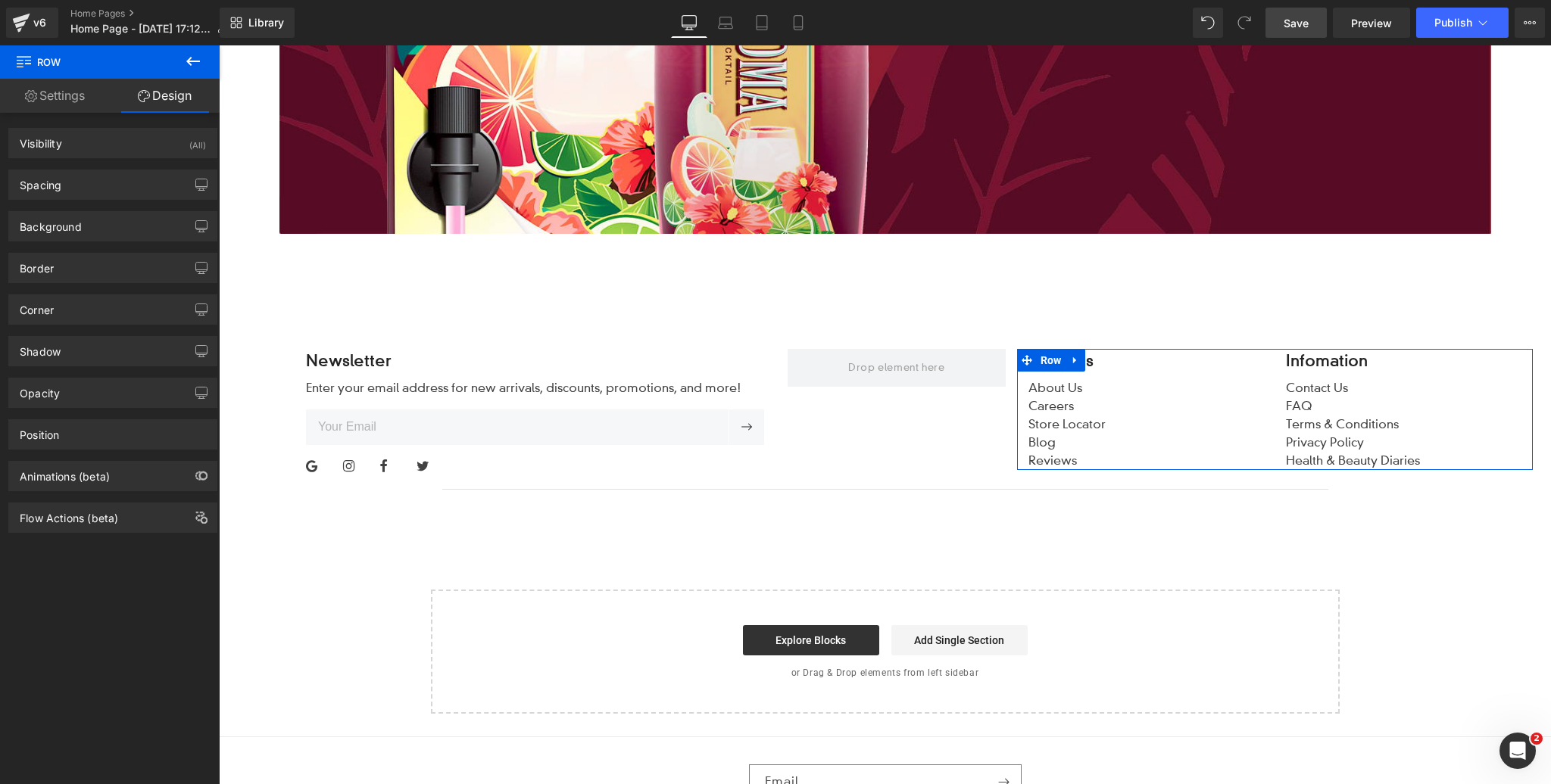
click at [58, 98] on link "Settings" at bounding box center [55, 96] width 110 height 34
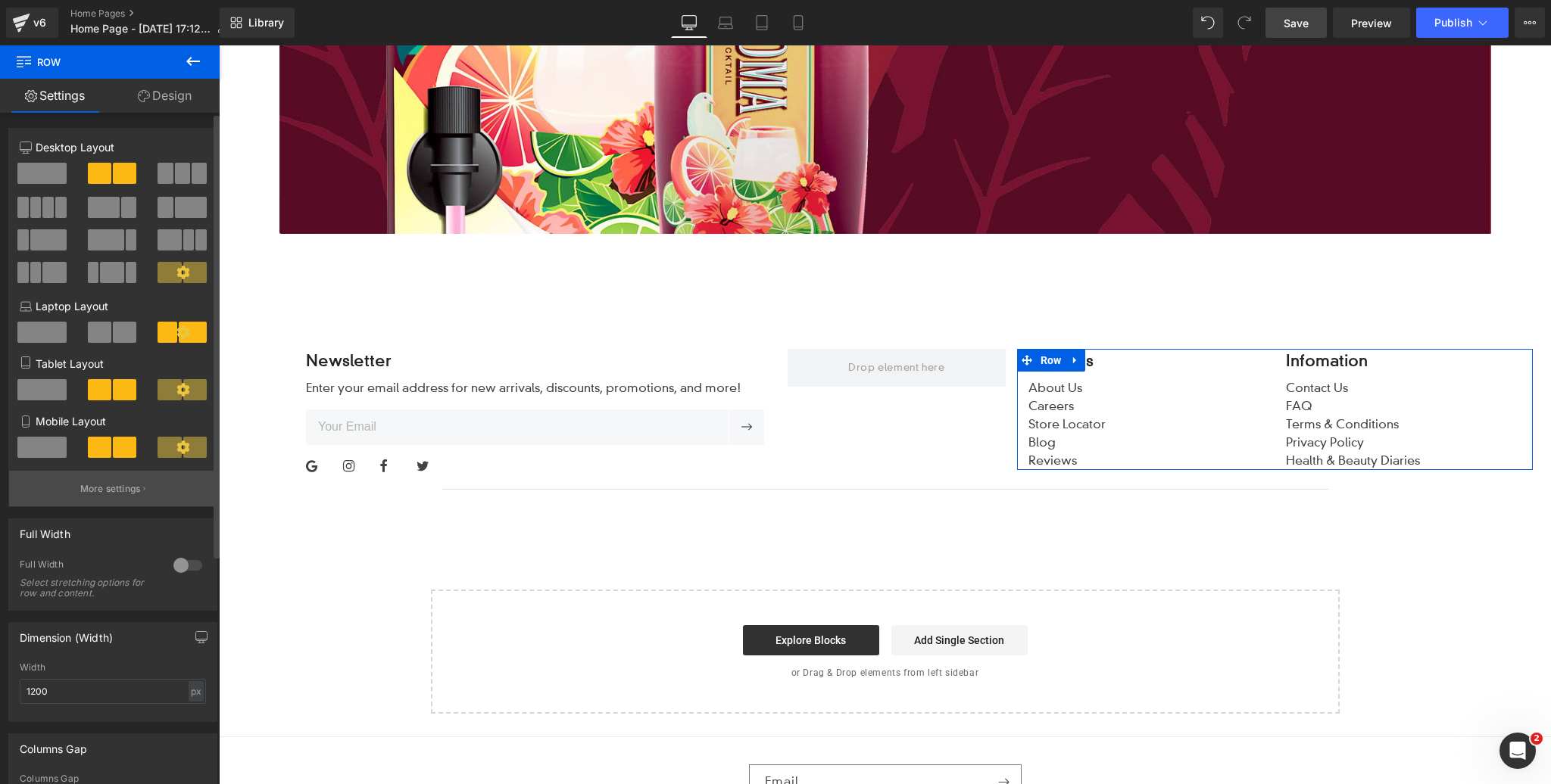
click at [113, 495] on p "More settings" at bounding box center [110, 490] width 61 height 14
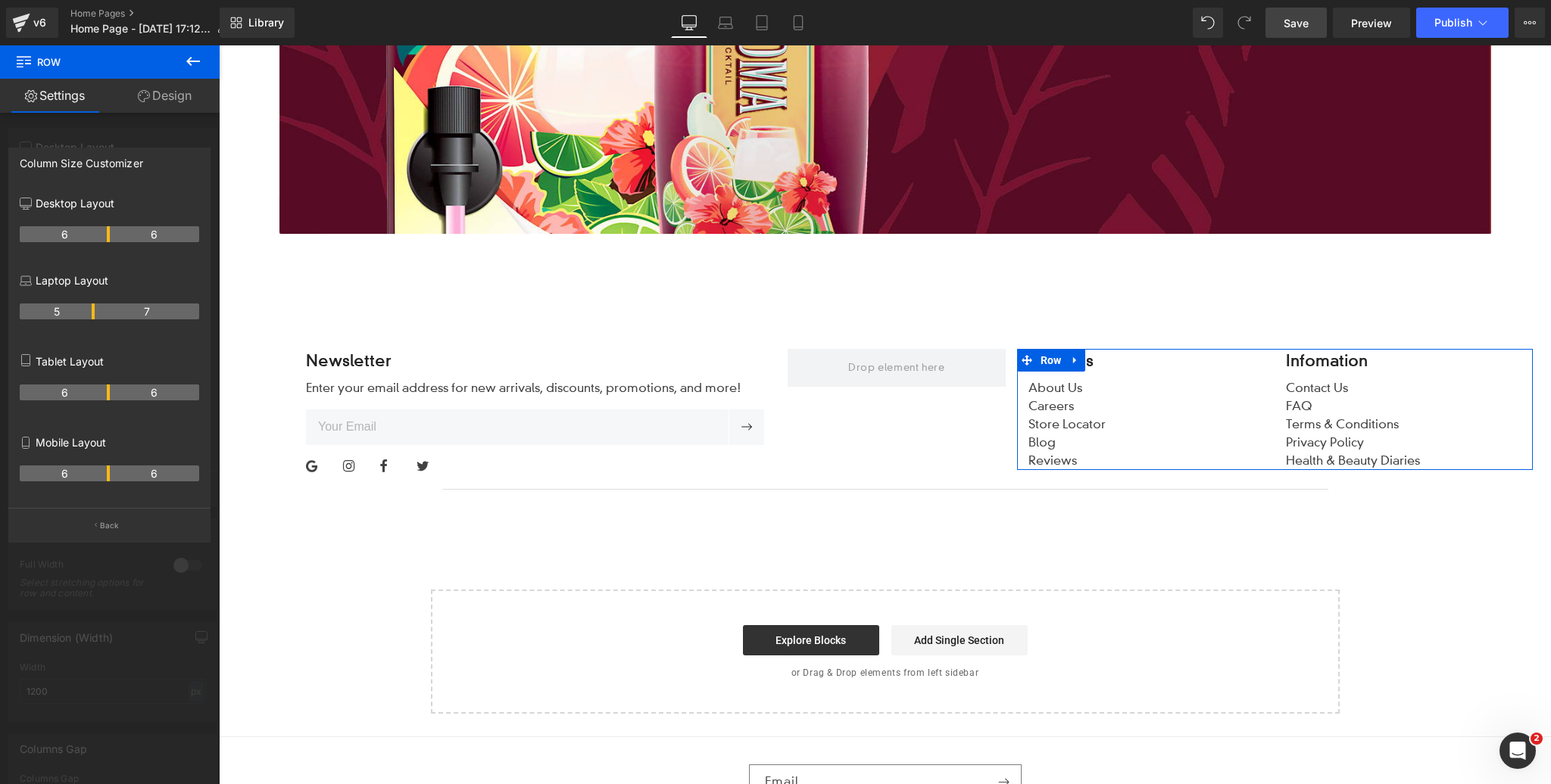
drag, startPoint x: 104, startPoint y: 236, endPoint x: 79, endPoint y: 236, distance: 25.0
drag, startPoint x: 105, startPoint y: 236, endPoint x: 85, endPoint y: 237, distance: 20.0
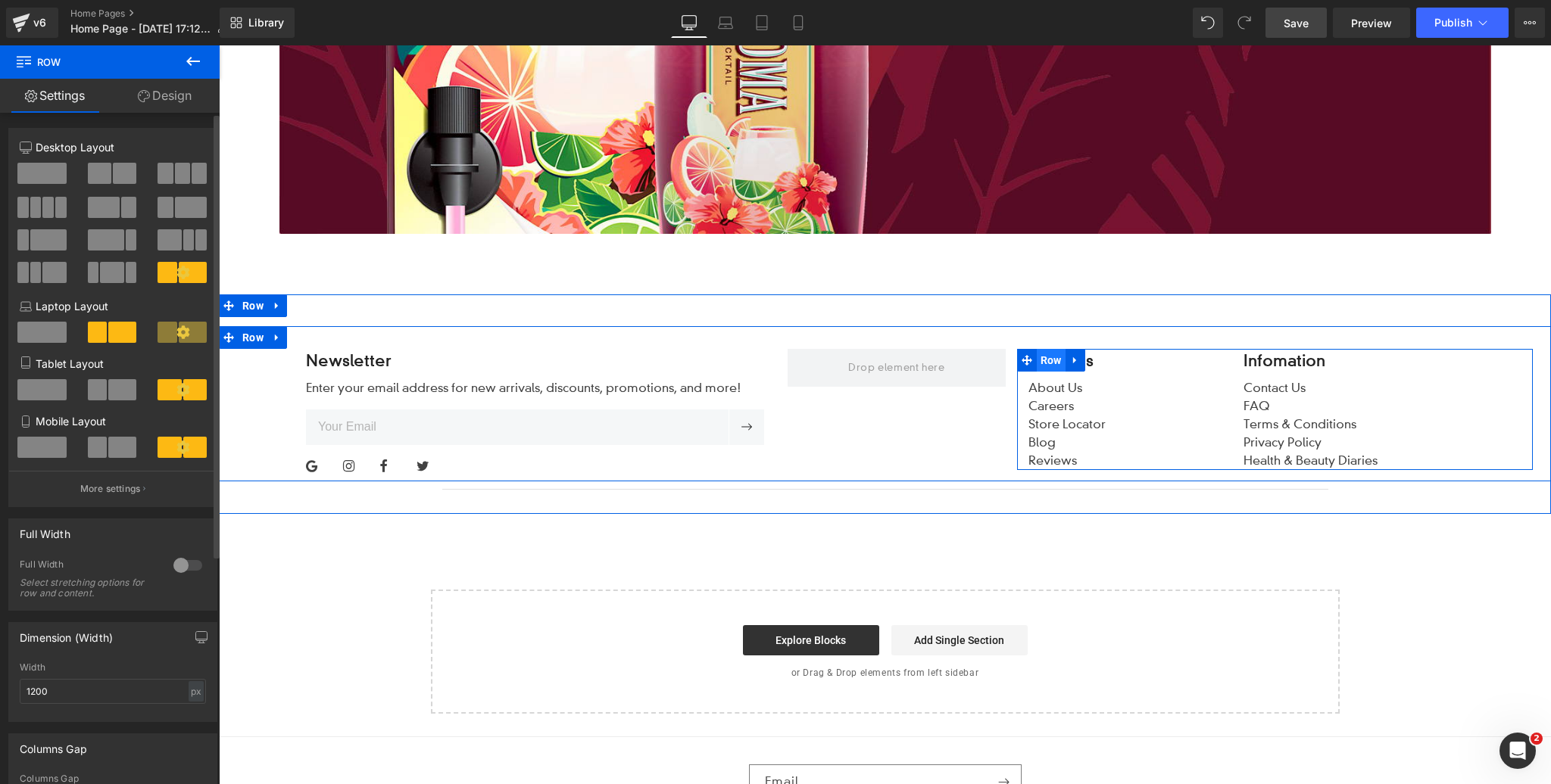
click at [1047, 360] on span "Row" at bounding box center [1051, 360] width 29 height 23
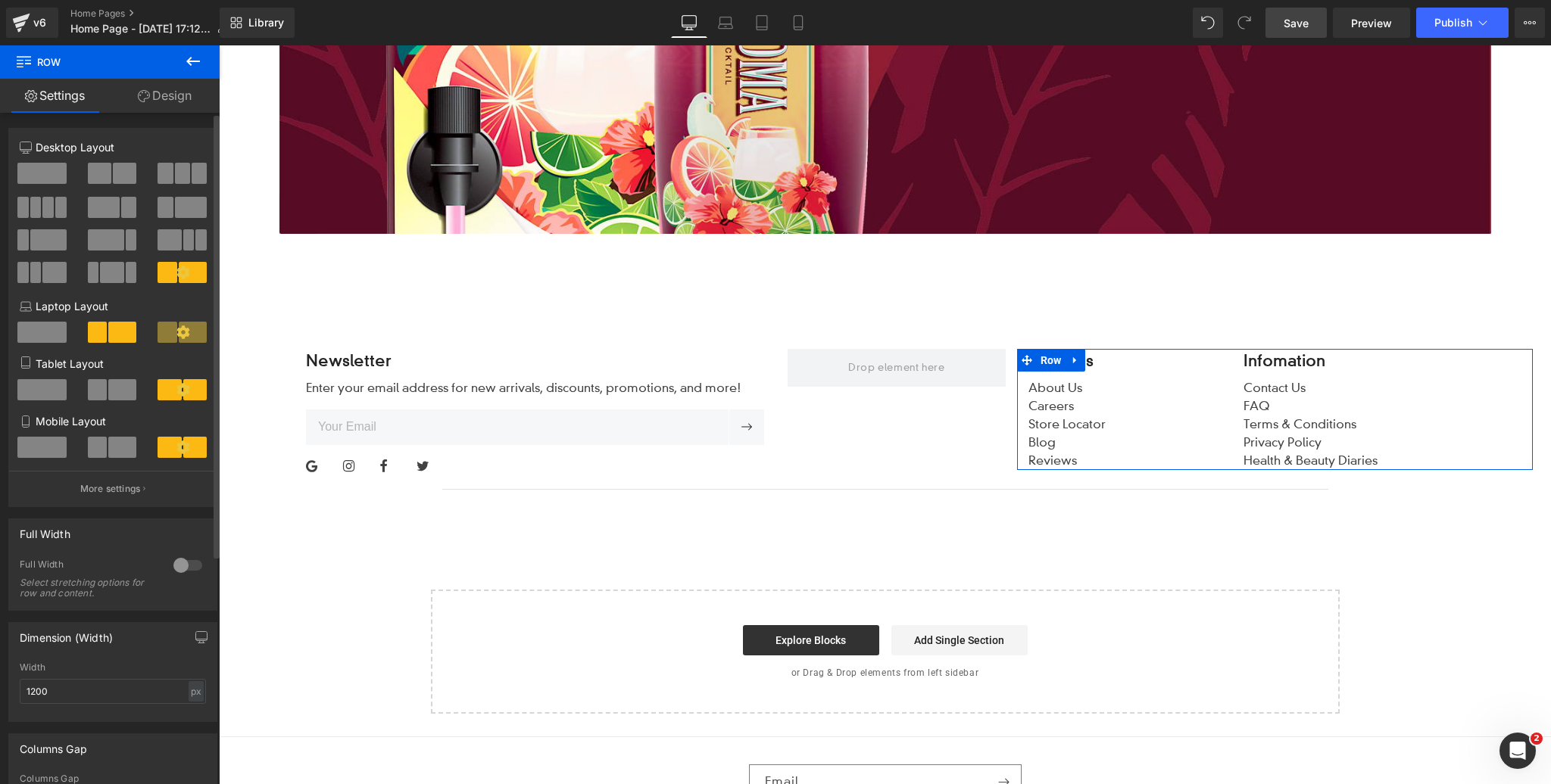
click at [168, 100] on link "Design" at bounding box center [164, 96] width 110 height 34
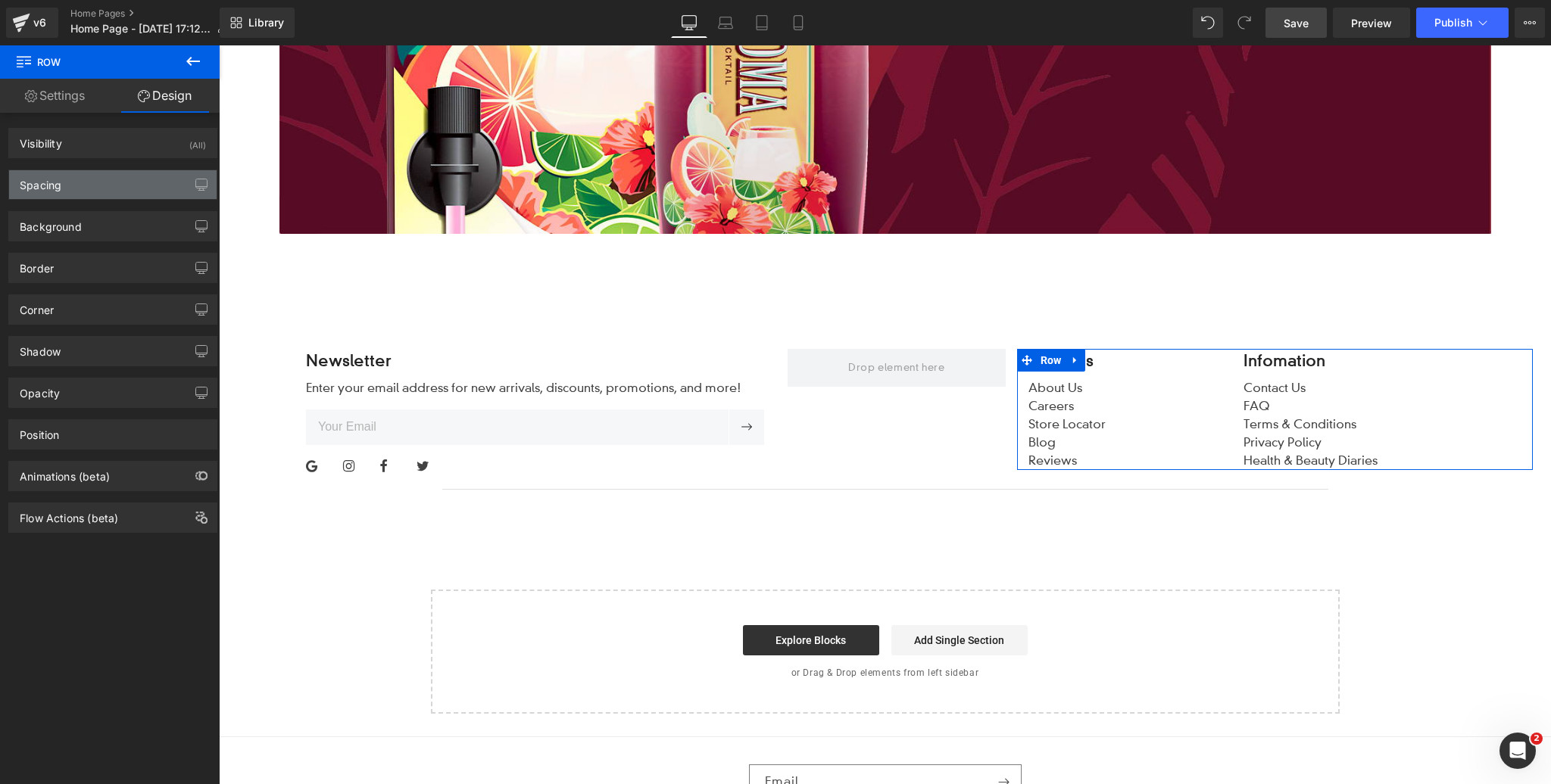
click at [106, 181] on div "Spacing" at bounding box center [113, 185] width 208 height 29
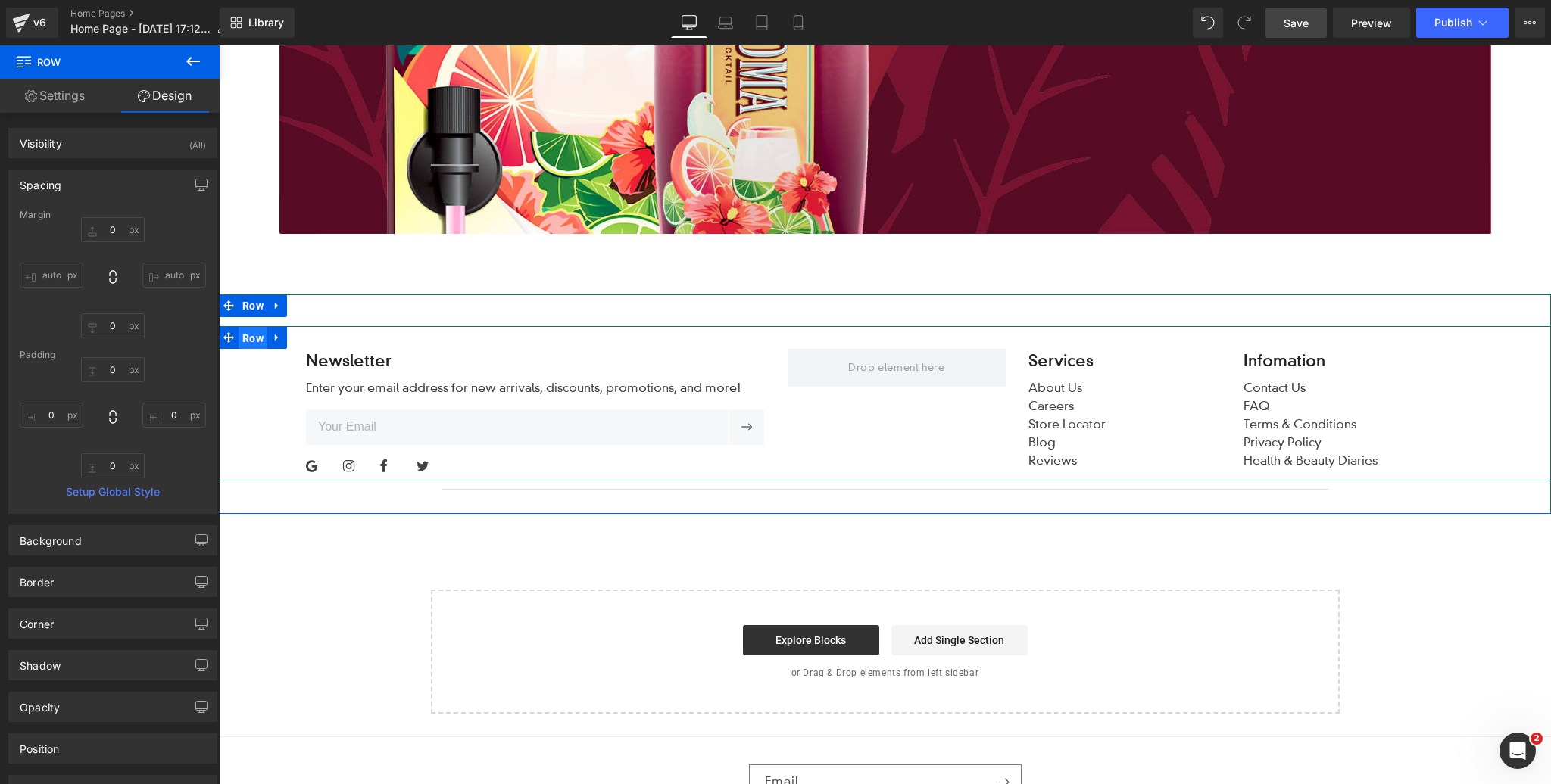
click at [254, 330] on span "Row" at bounding box center [252, 338] width 29 height 23
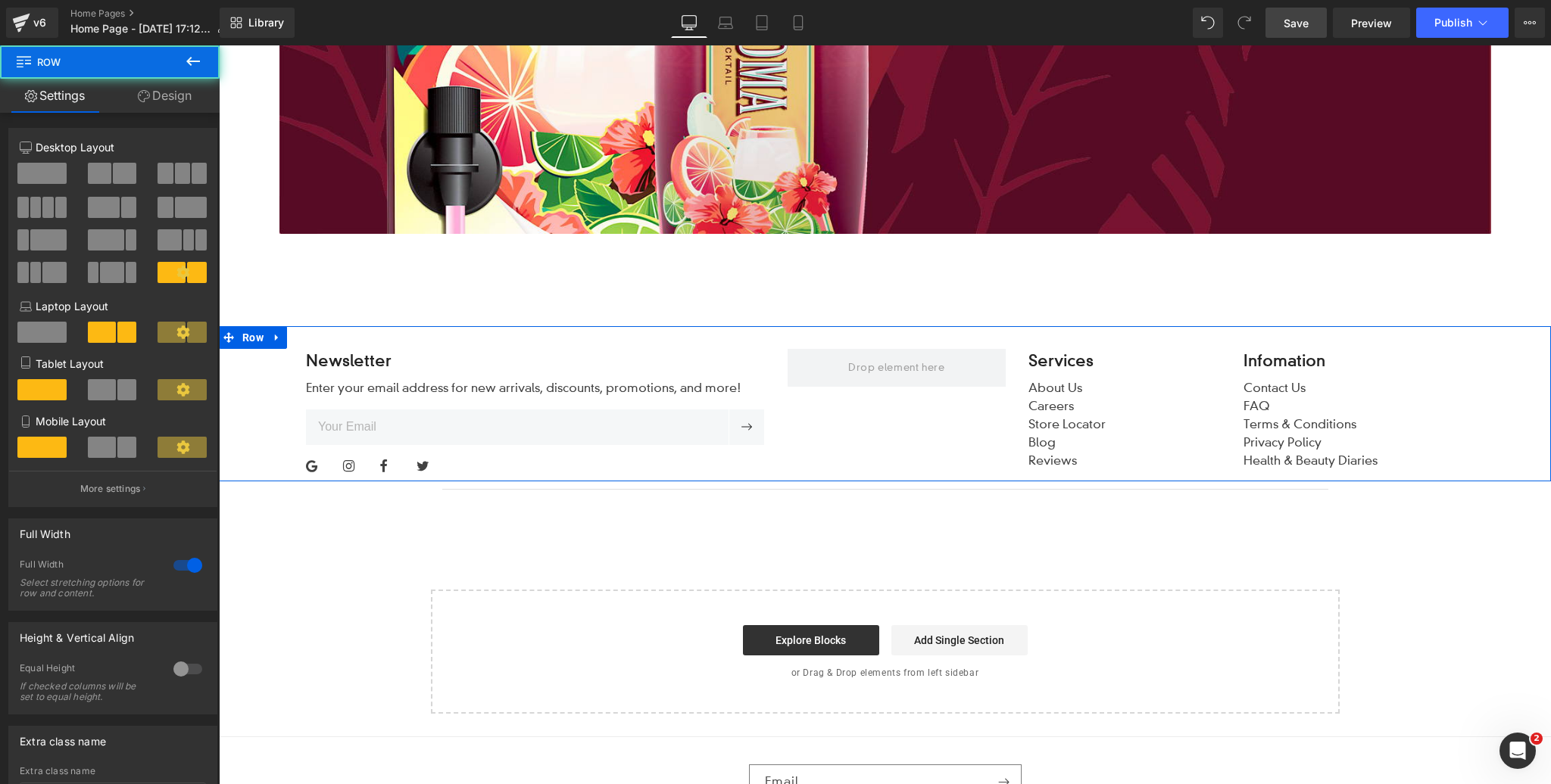
click at [167, 94] on link "Design" at bounding box center [164, 96] width 110 height 34
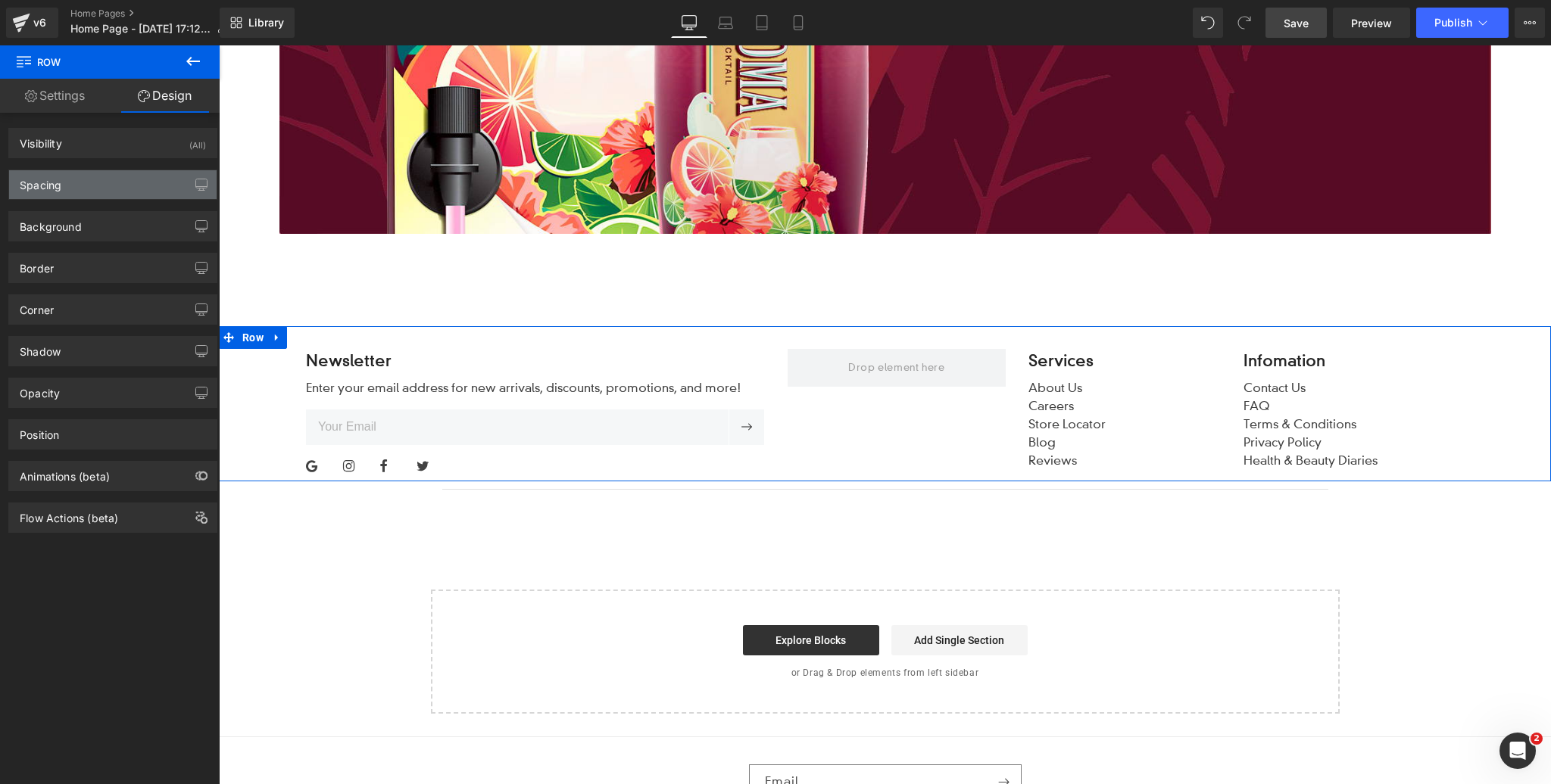
click at [101, 178] on div "Spacing" at bounding box center [113, 185] width 208 height 29
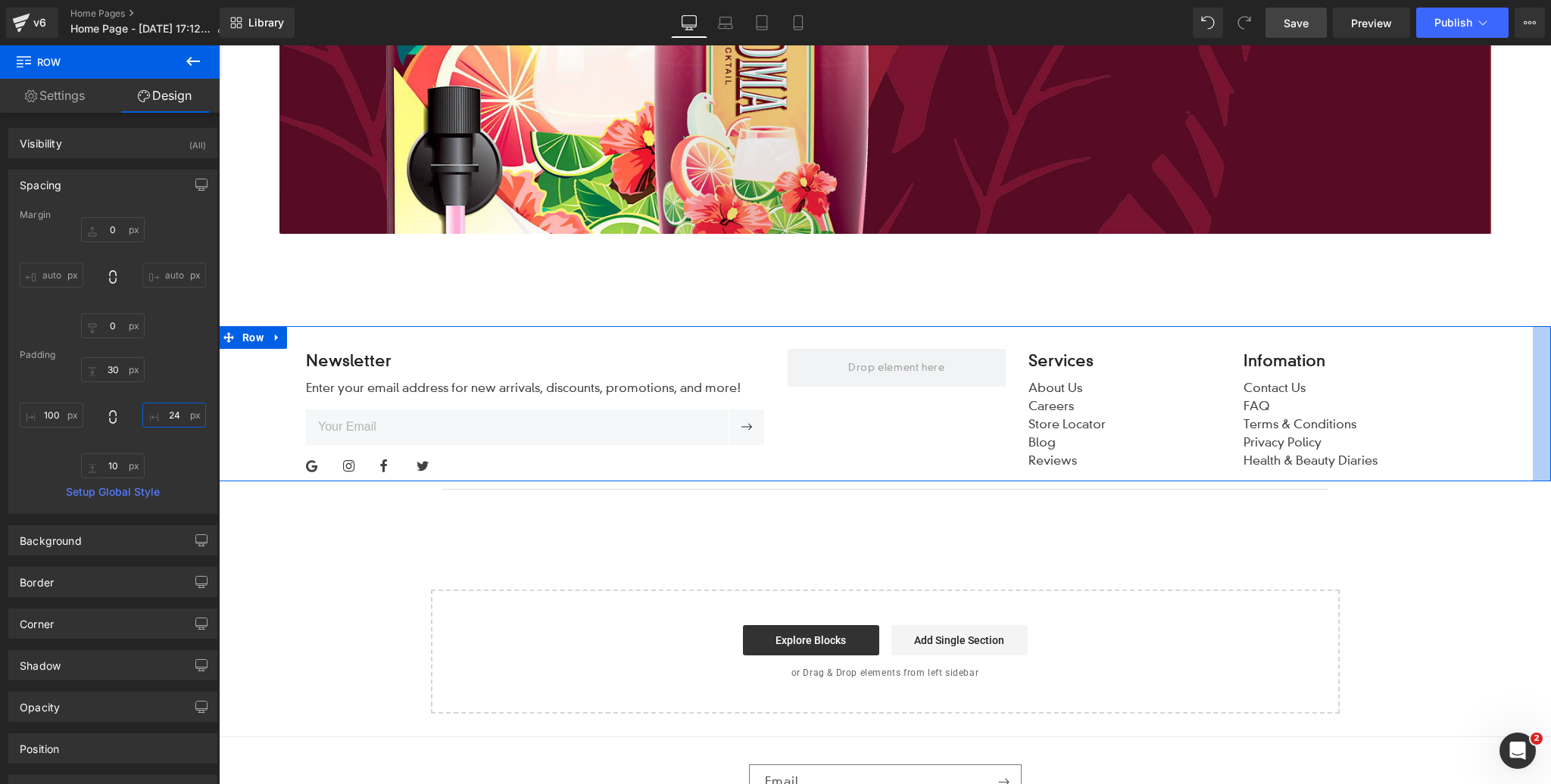
click at [171, 410] on input "text" at bounding box center [174, 415] width 63 height 25
click at [171, 409] on input "0" at bounding box center [174, 415] width 63 height 25
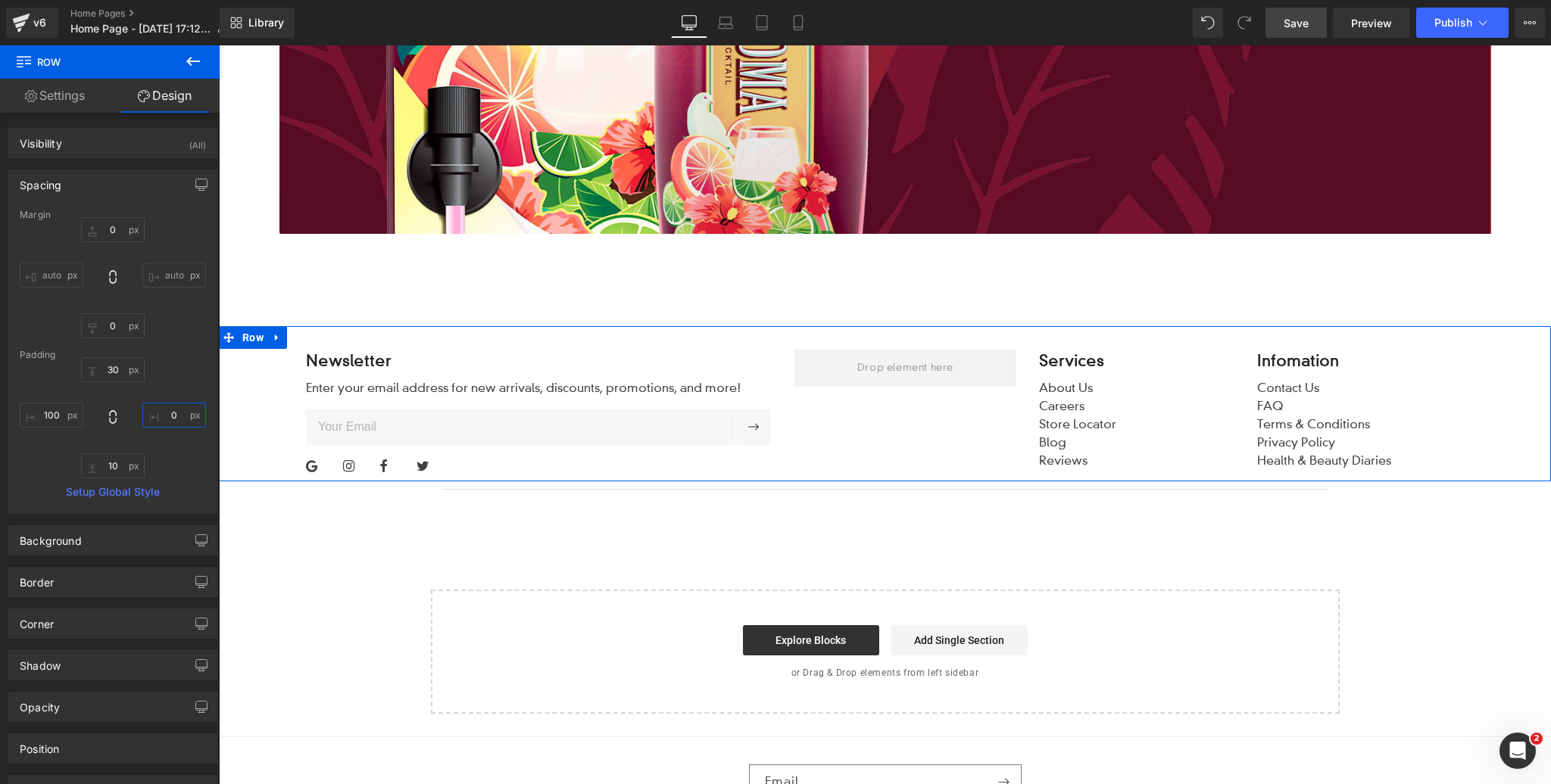
click at [171, 409] on input "0" at bounding box center [174, 415] width 63 height 25
type input "25"
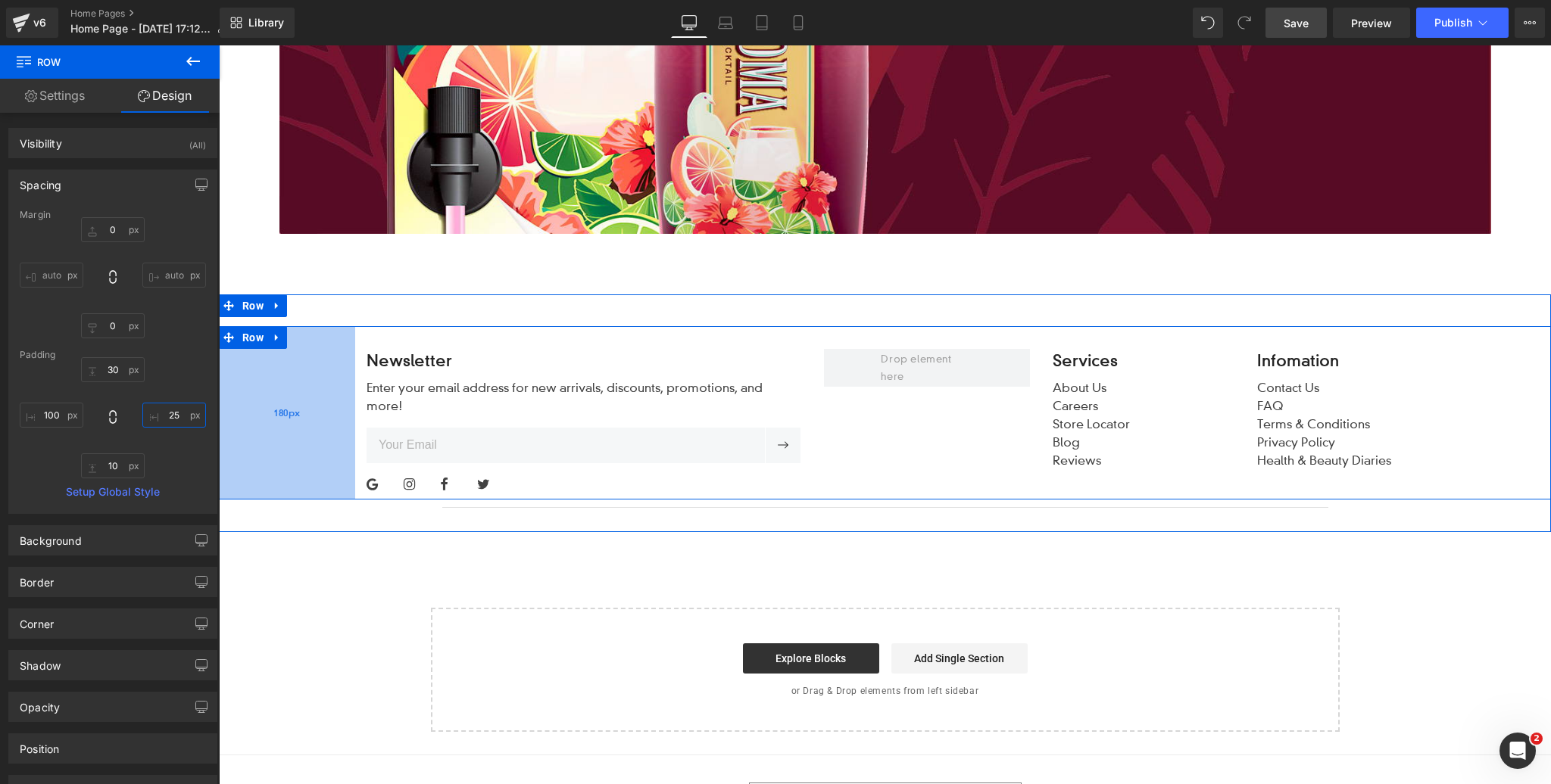
drag, startPoint x: 273, startPoint y: 397, endPoint x: 334, endPoint y: 394, distance: 61.1
click at [334, 394] on div "180px" at bounding box center [287, 412] width 136 height 173
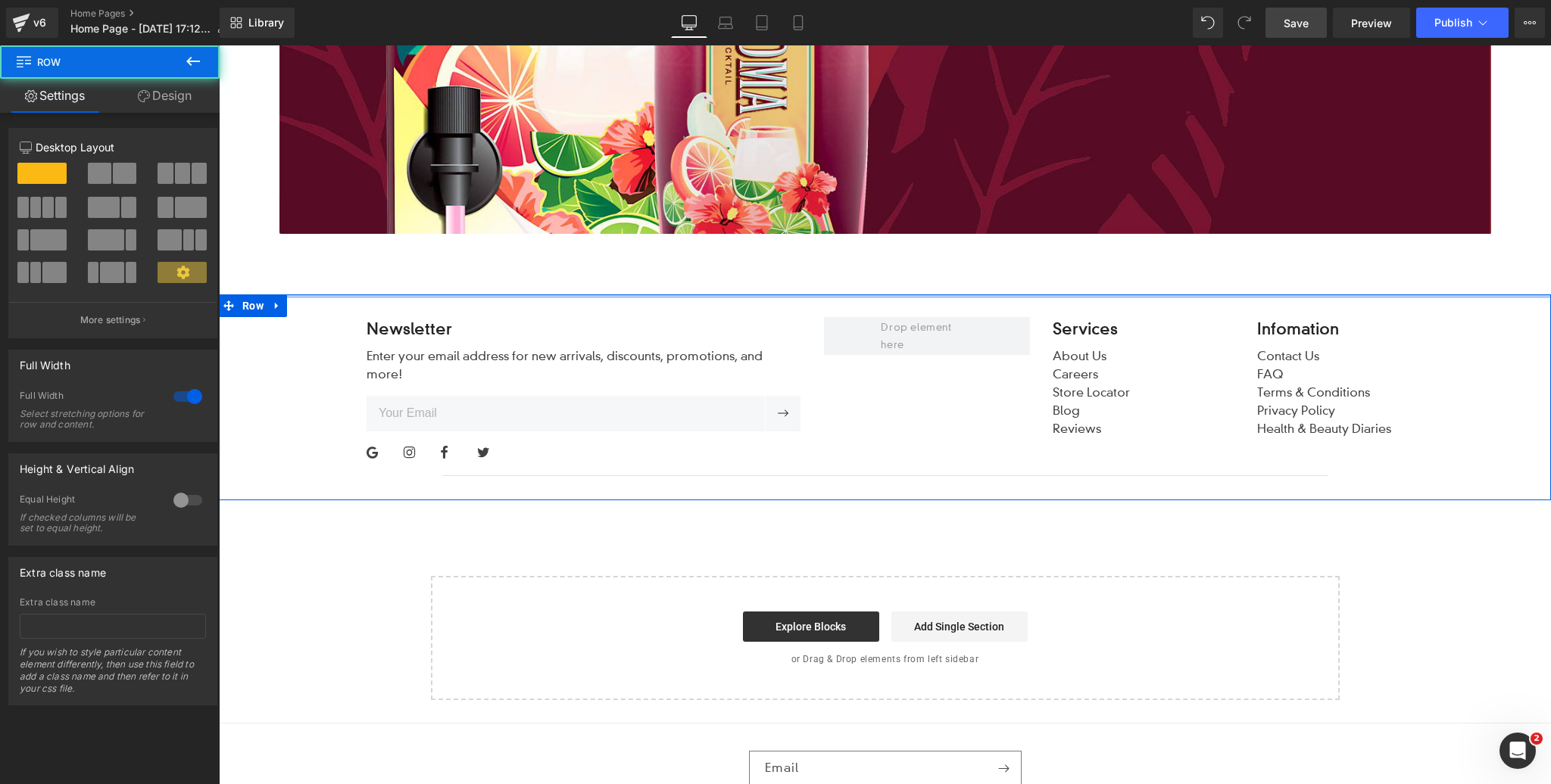
drag, startPoint x: 824, startPoint y: 316, endPoint x: 822, endPoint y: 285, distance: 31.1
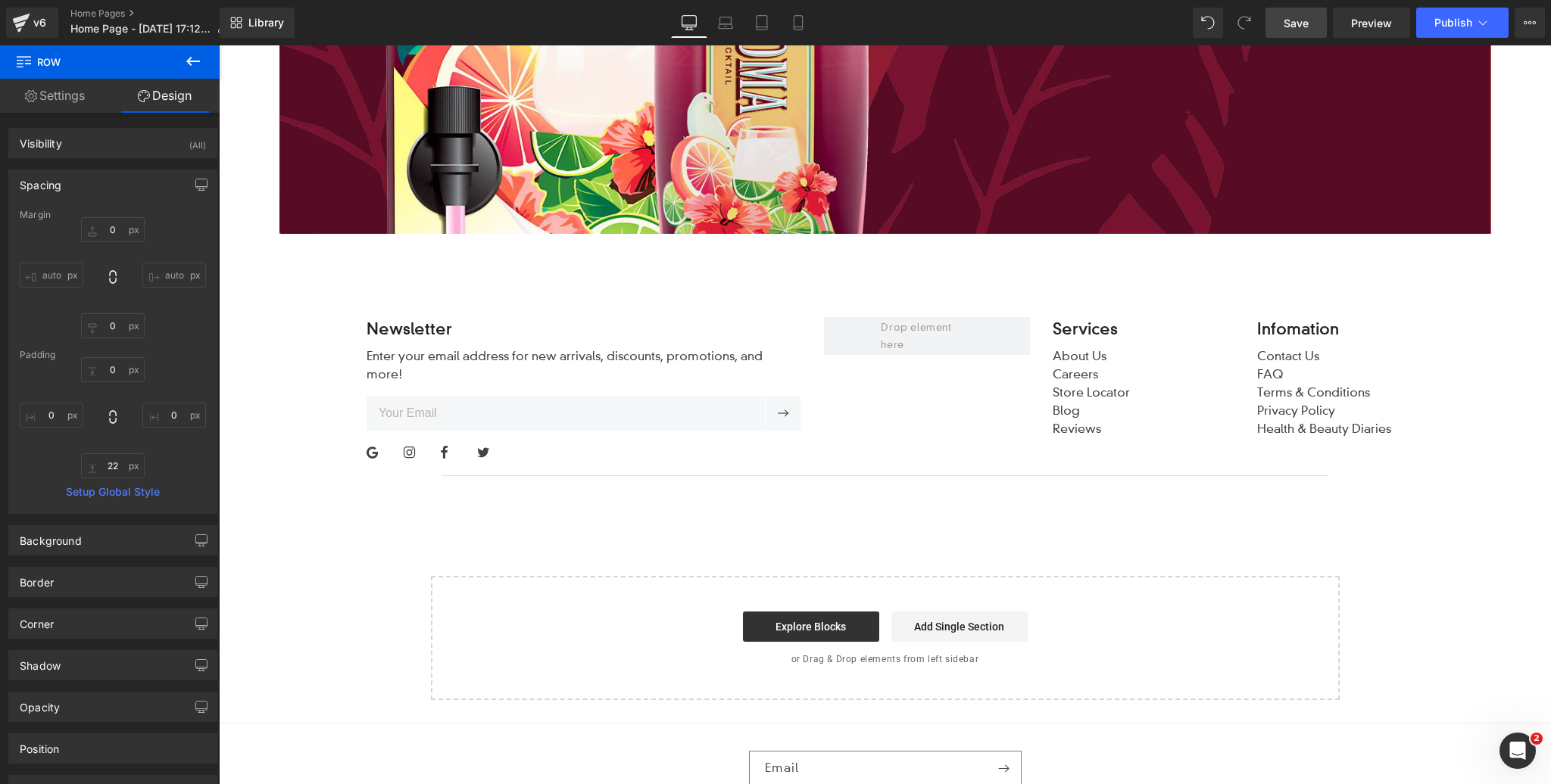
click at [1296, 18] on span "Save" at bounding box center [1296, 23] width 25 height 16
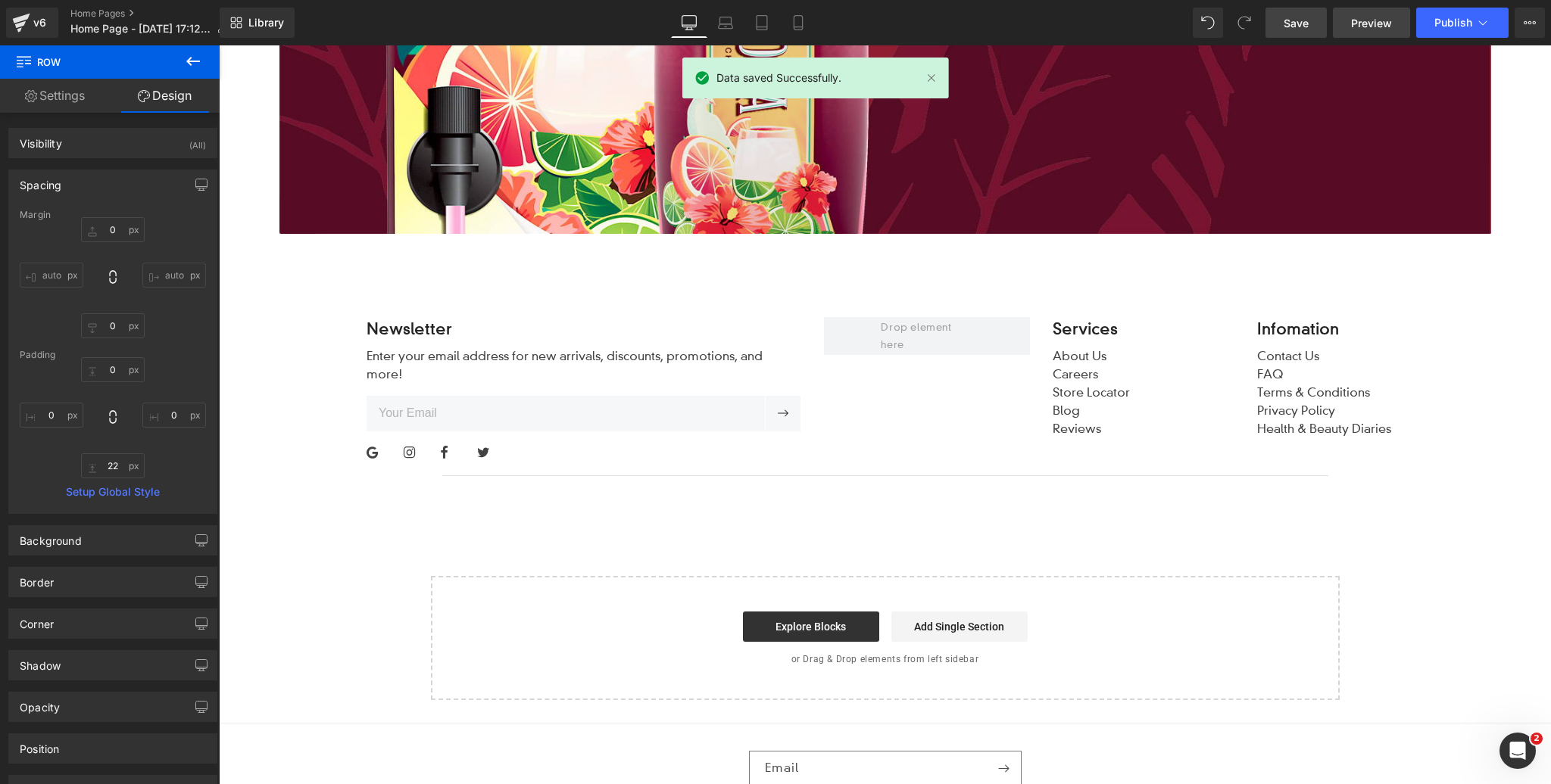
click at [1373, 18] on span "Preview" at bounding box center [1371, 23] width 41 height 16
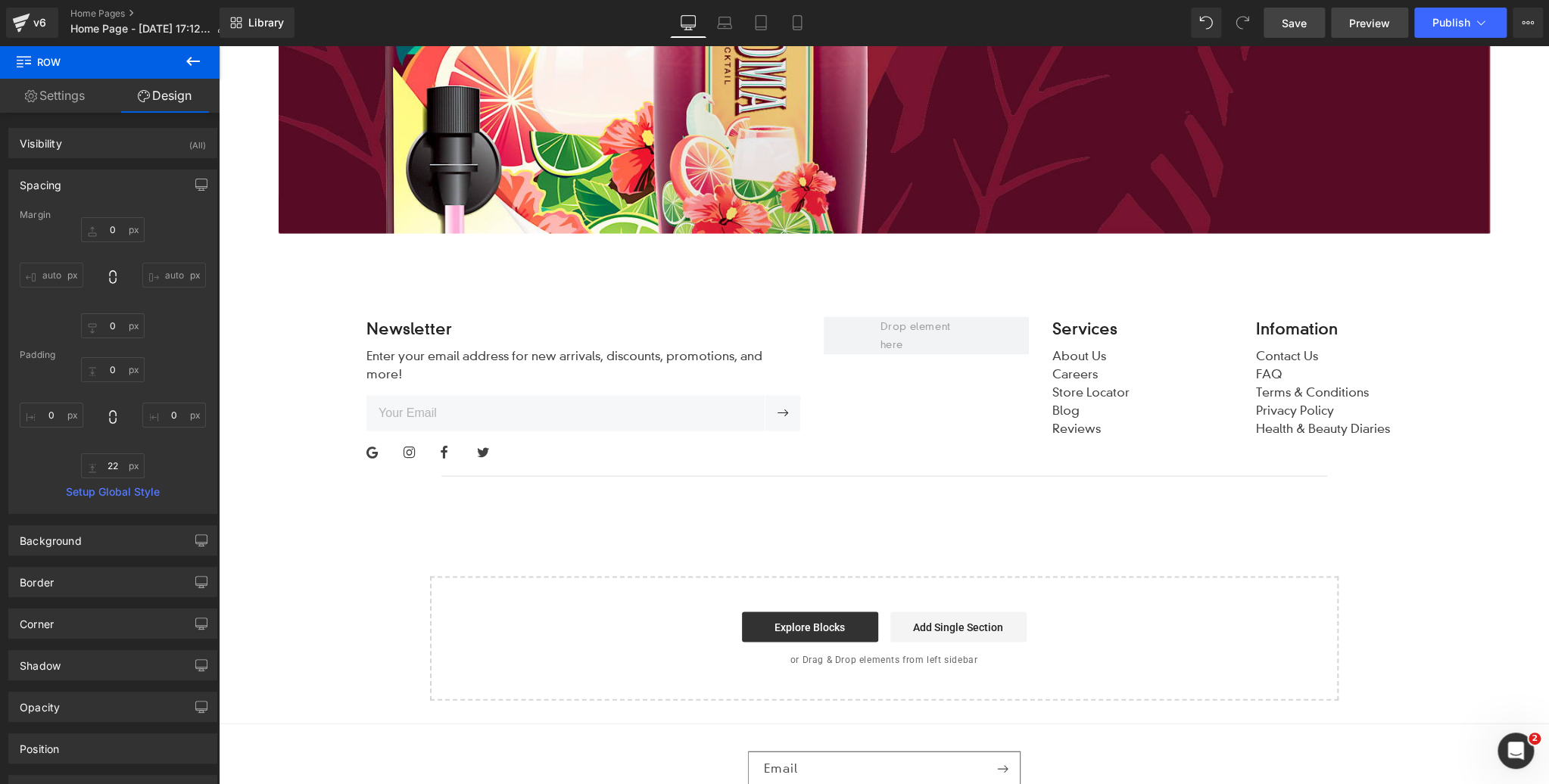
scroll to position [5658, 0]
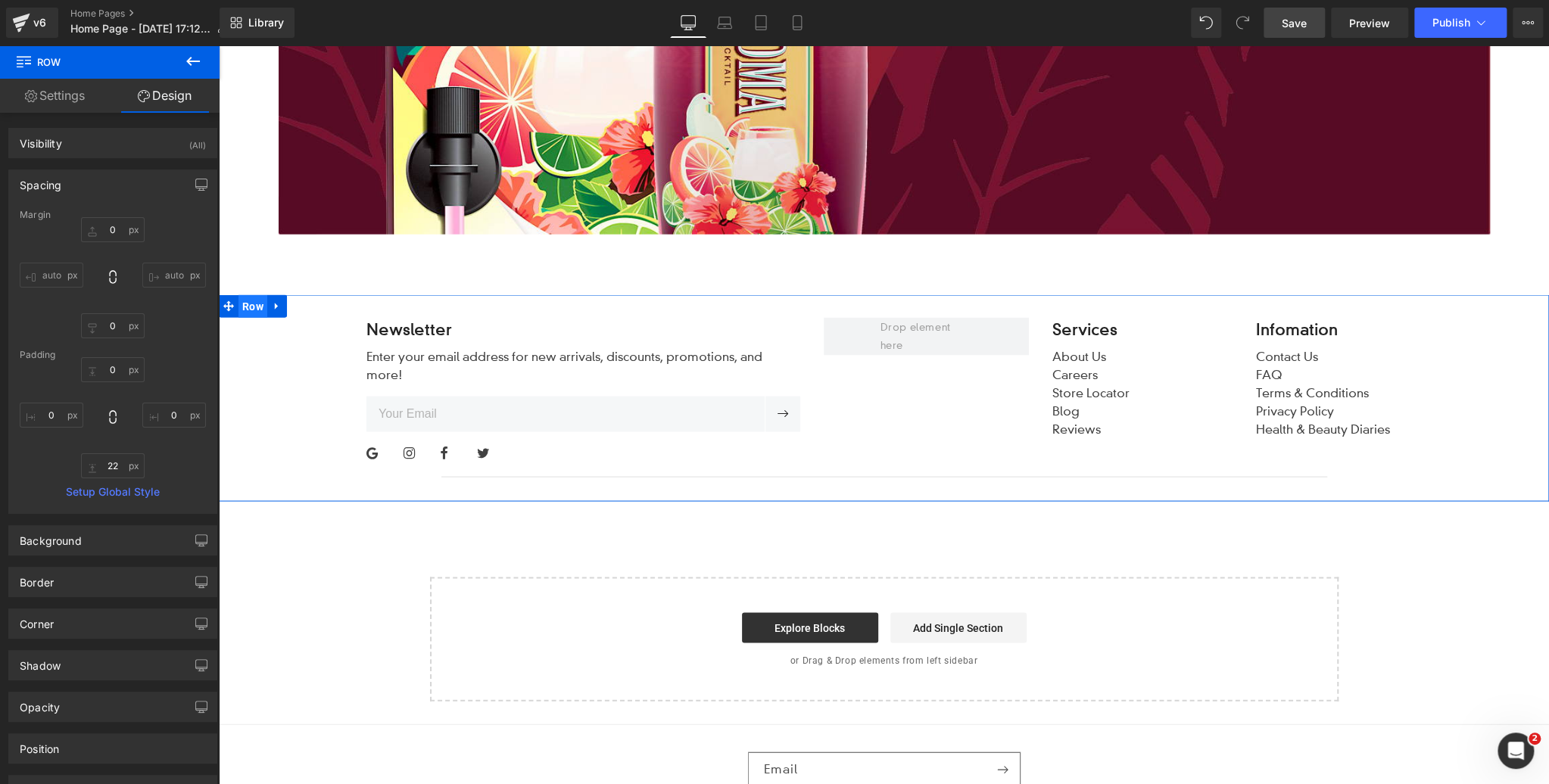
click at [261, 309] on span "Row" at bounding box center [252, 306] width 29 height 23
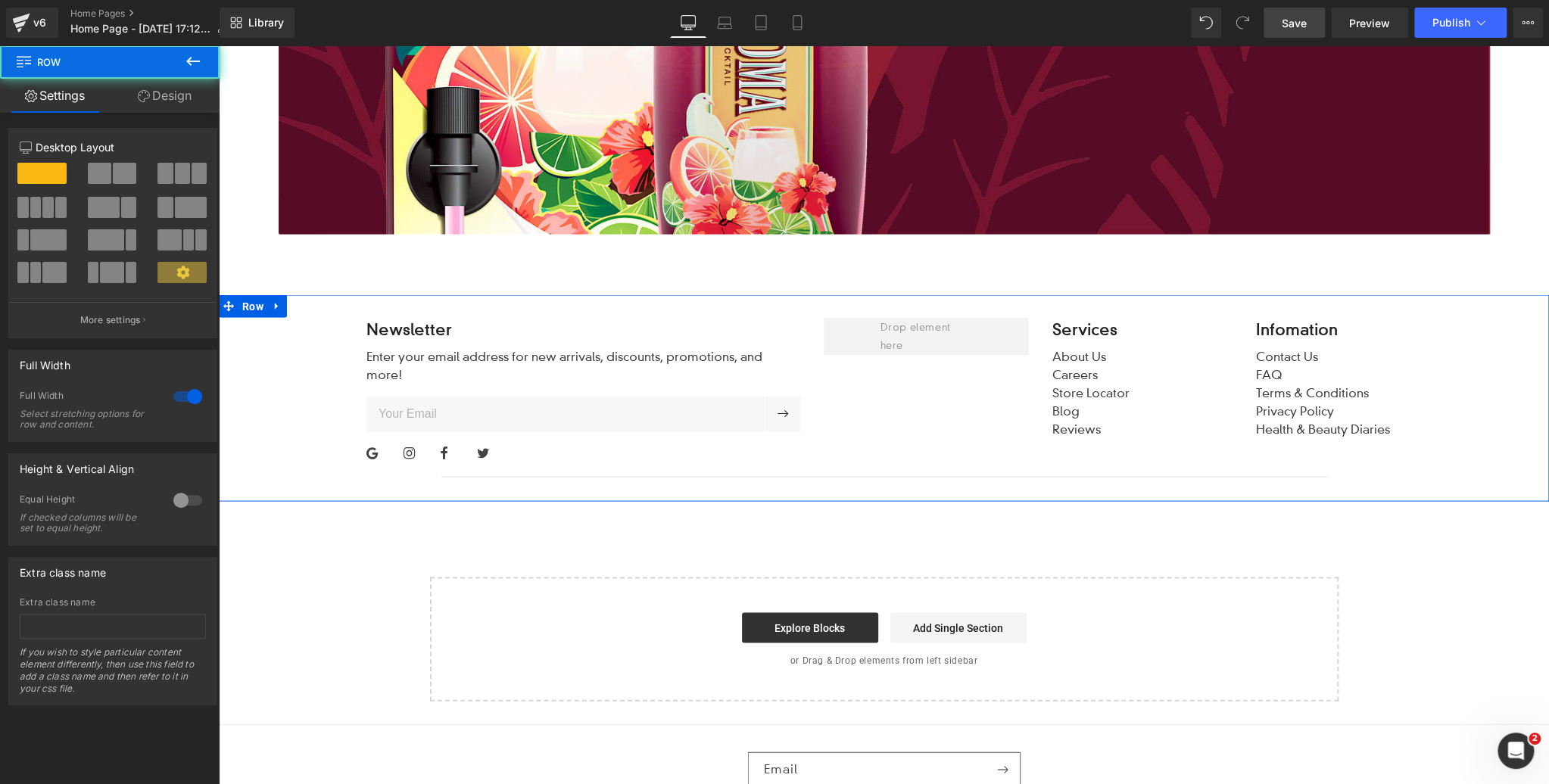
click at [173, 94] on link "Design" at bounding box center [164, 96] width 110 height 34
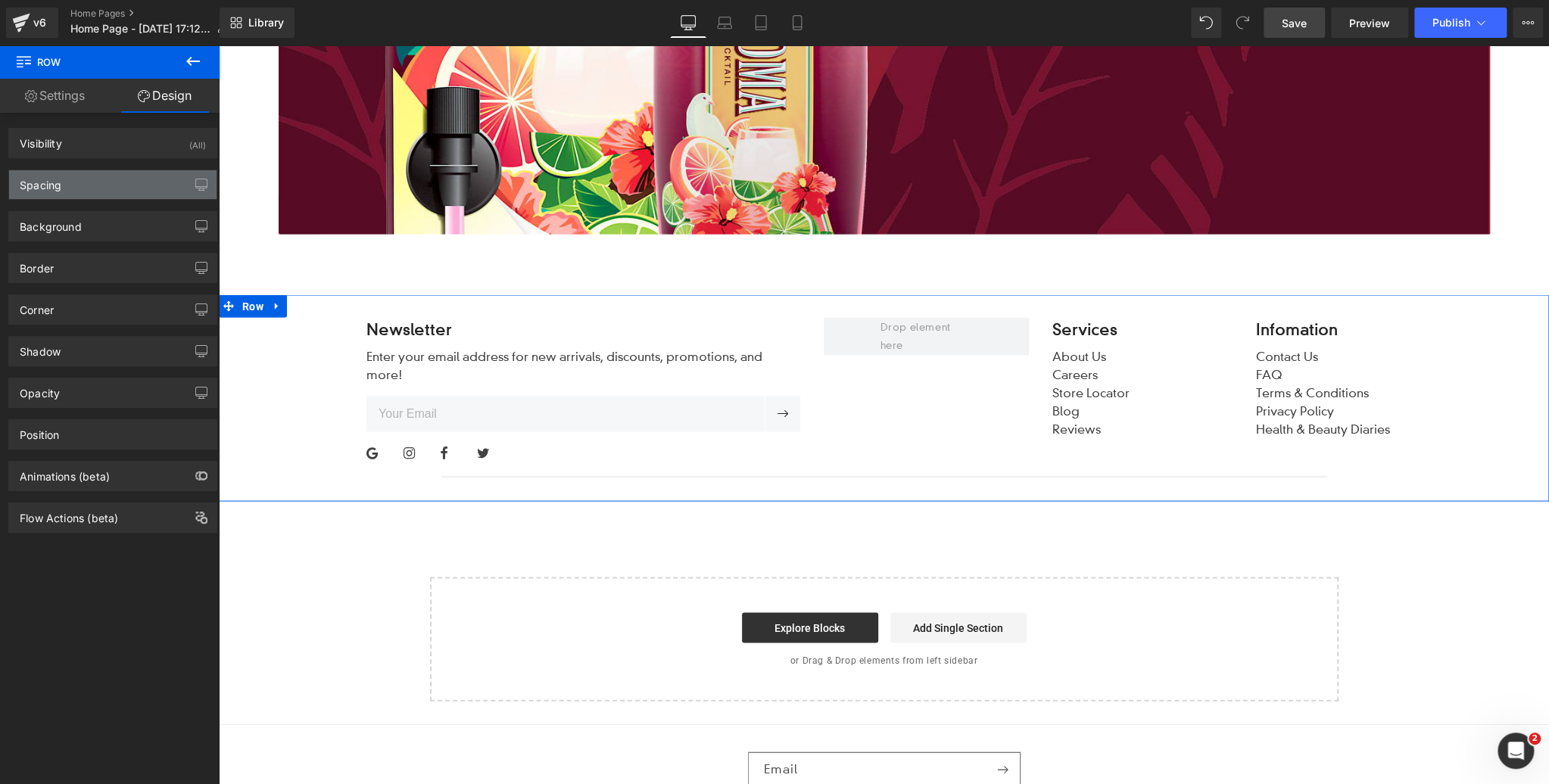
click at [79, 183] on div "Spacing" at bounding box center [113, 185] width 207 height 29
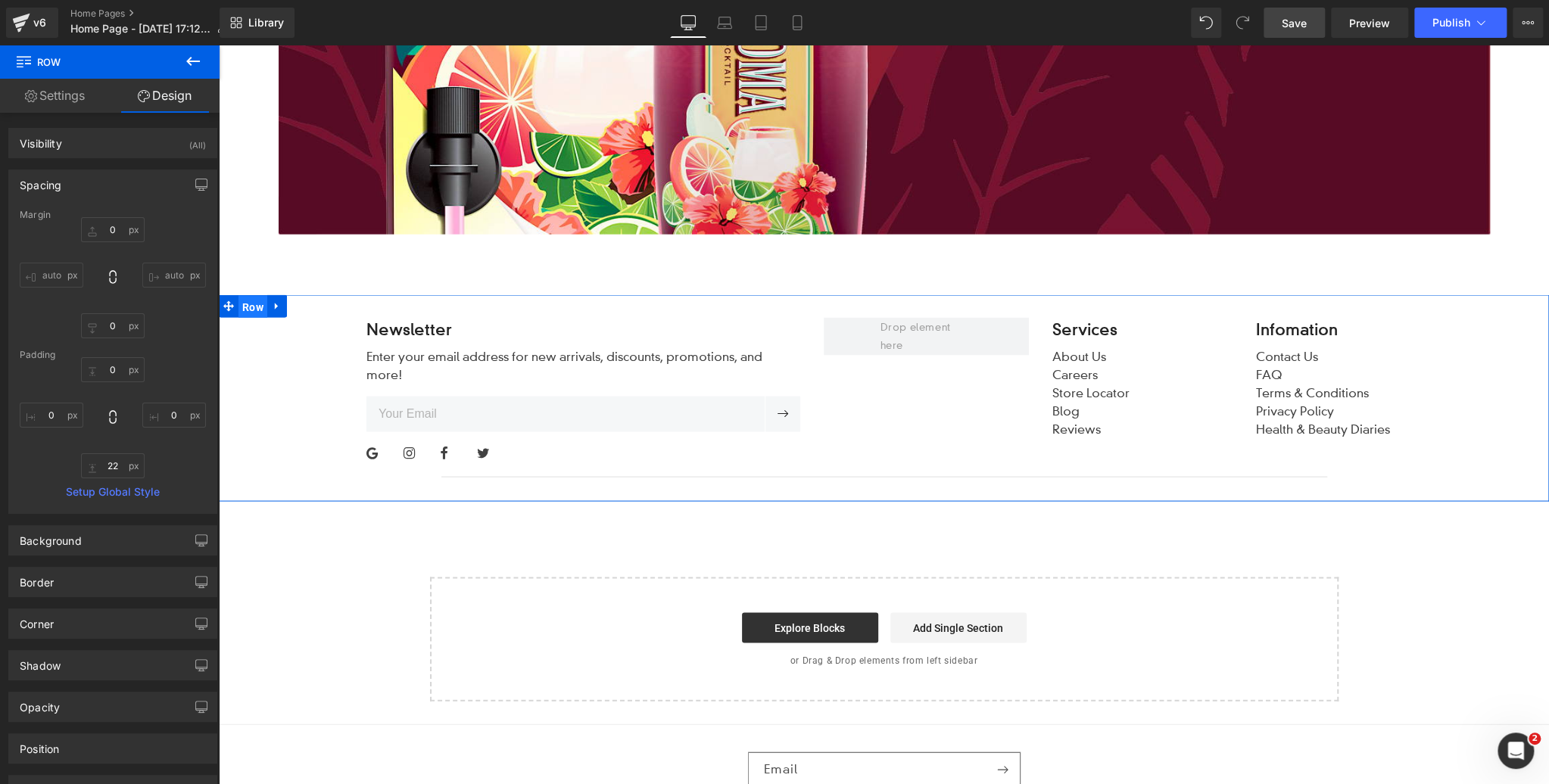
click at [258, 304] on span "Row" at bounding box center [252, 307] width 29 height 23
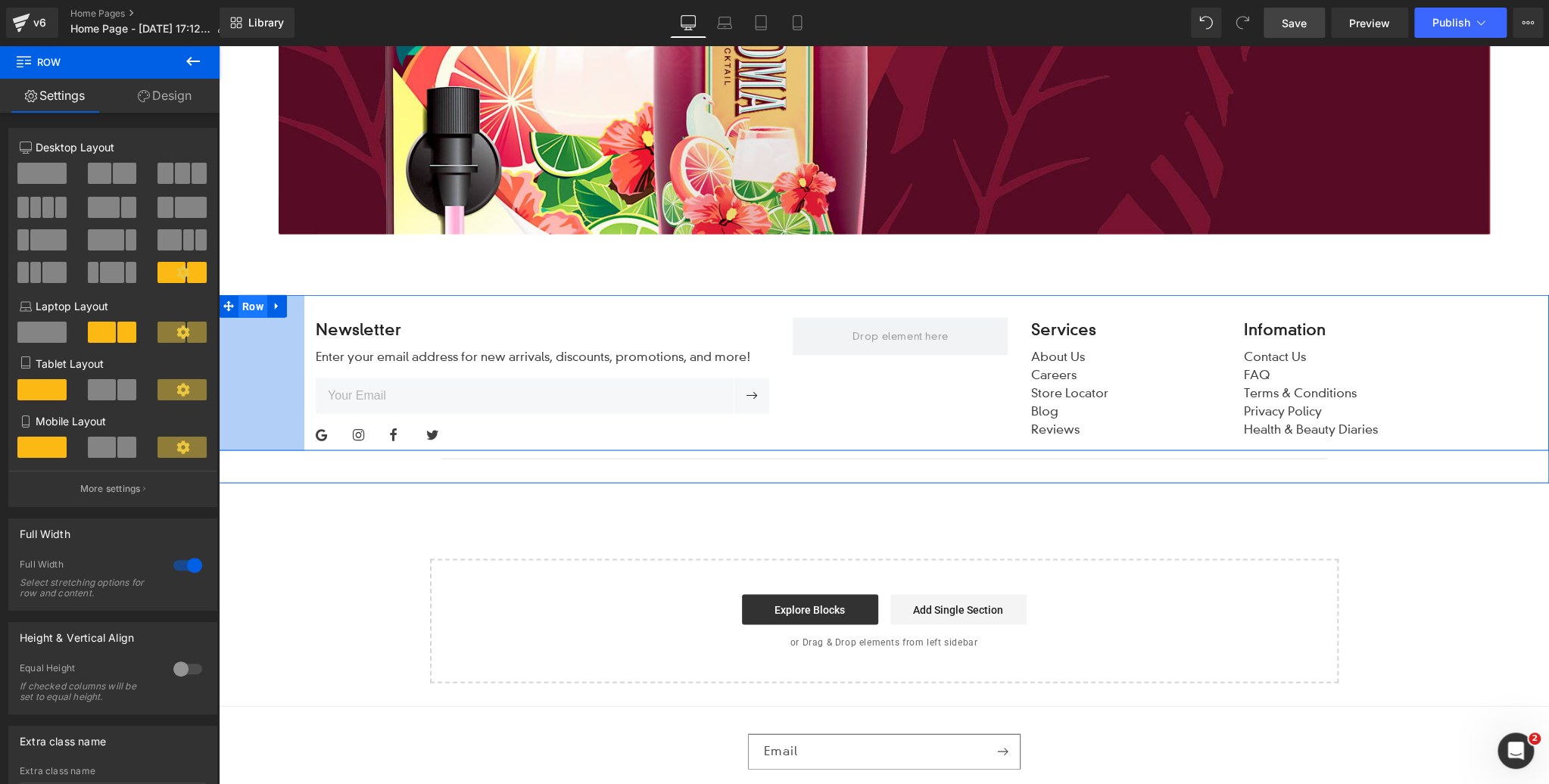
drag, startPoint x: 305, startPoint y: 363, endPoint x: 251, endPoint y: 308, distance: 77.1
click at [281, 360] on div "113px" at bounding box center [261, 372] width 85 height 156
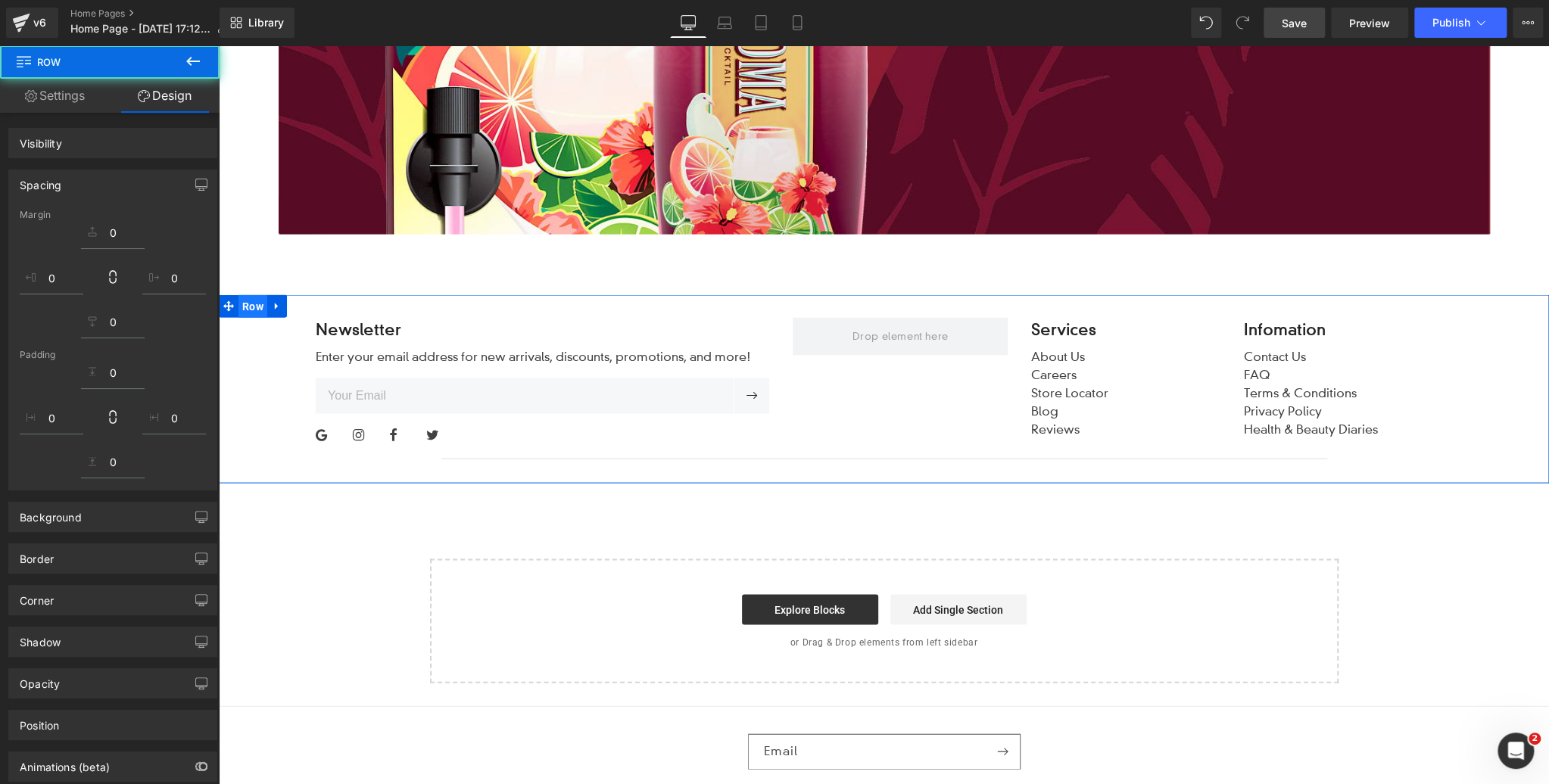
click at [254, 305] on span "Row" at bounding box center [252, 306] width 29 height 23
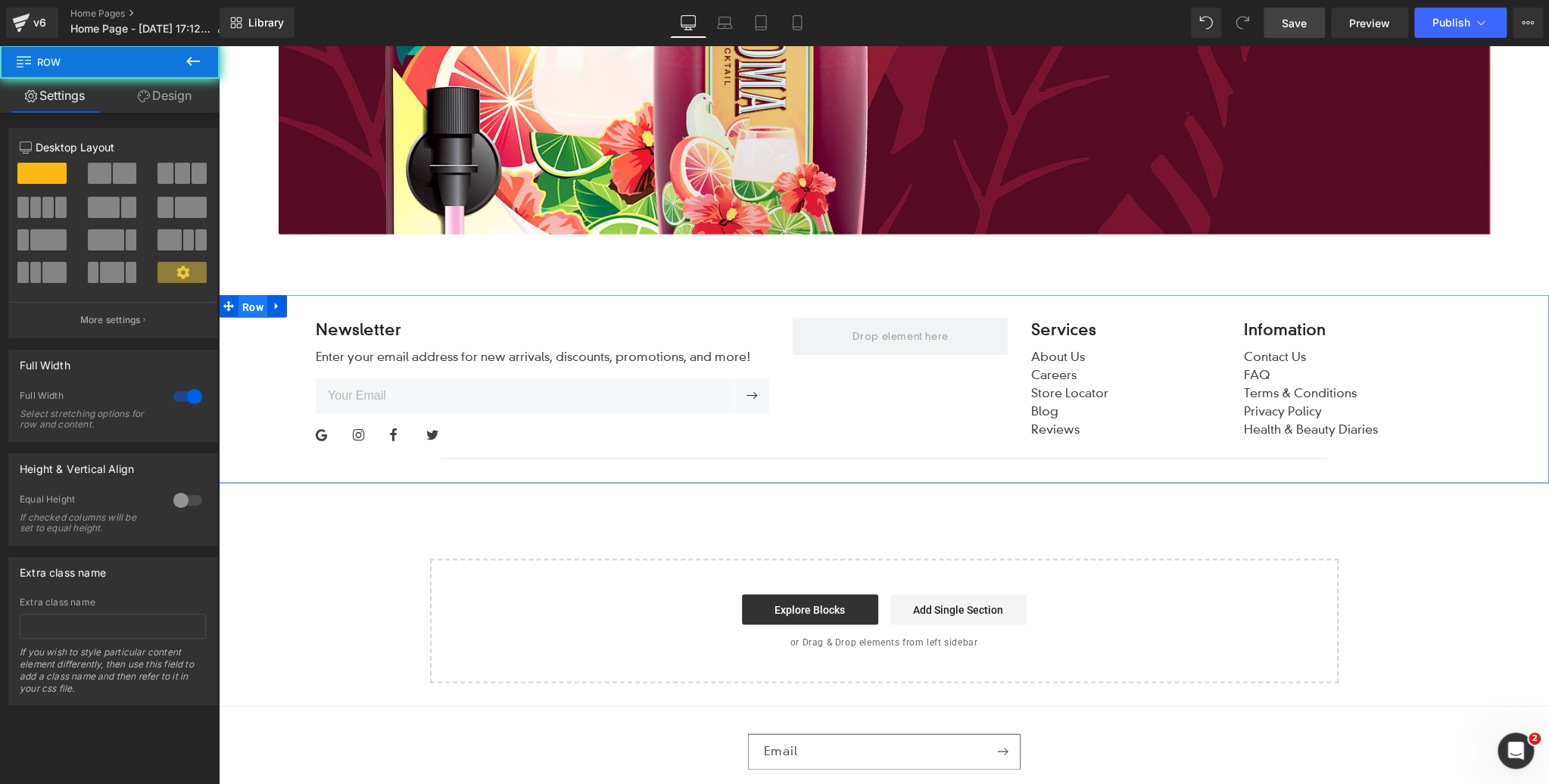
click at [180, 95] on link "Design" at bounding box center [164, 96] width 110 height 34
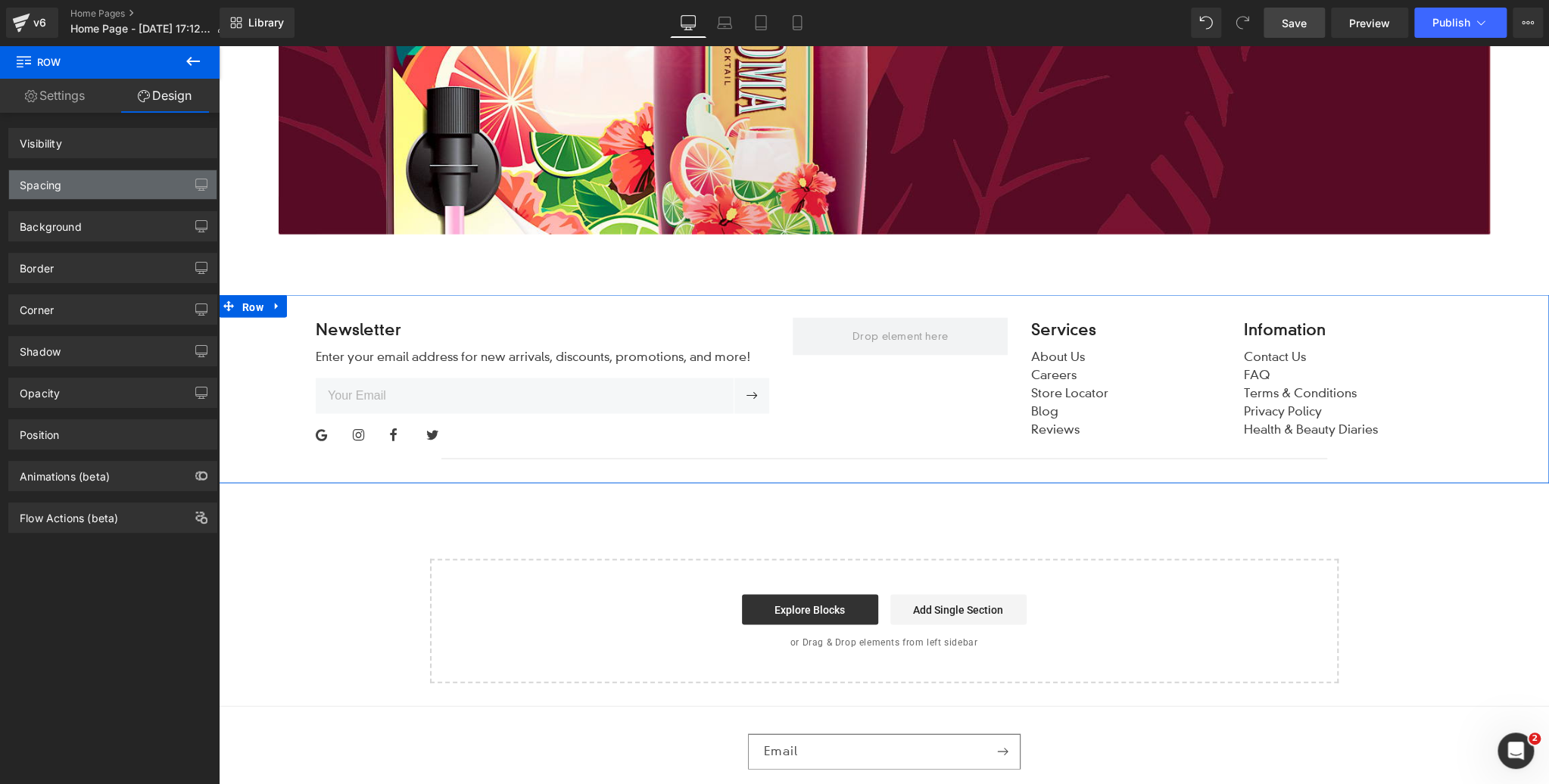
click at [108, 183] on div "Spacing" at bounding box center [113, 185] width 207 height 29
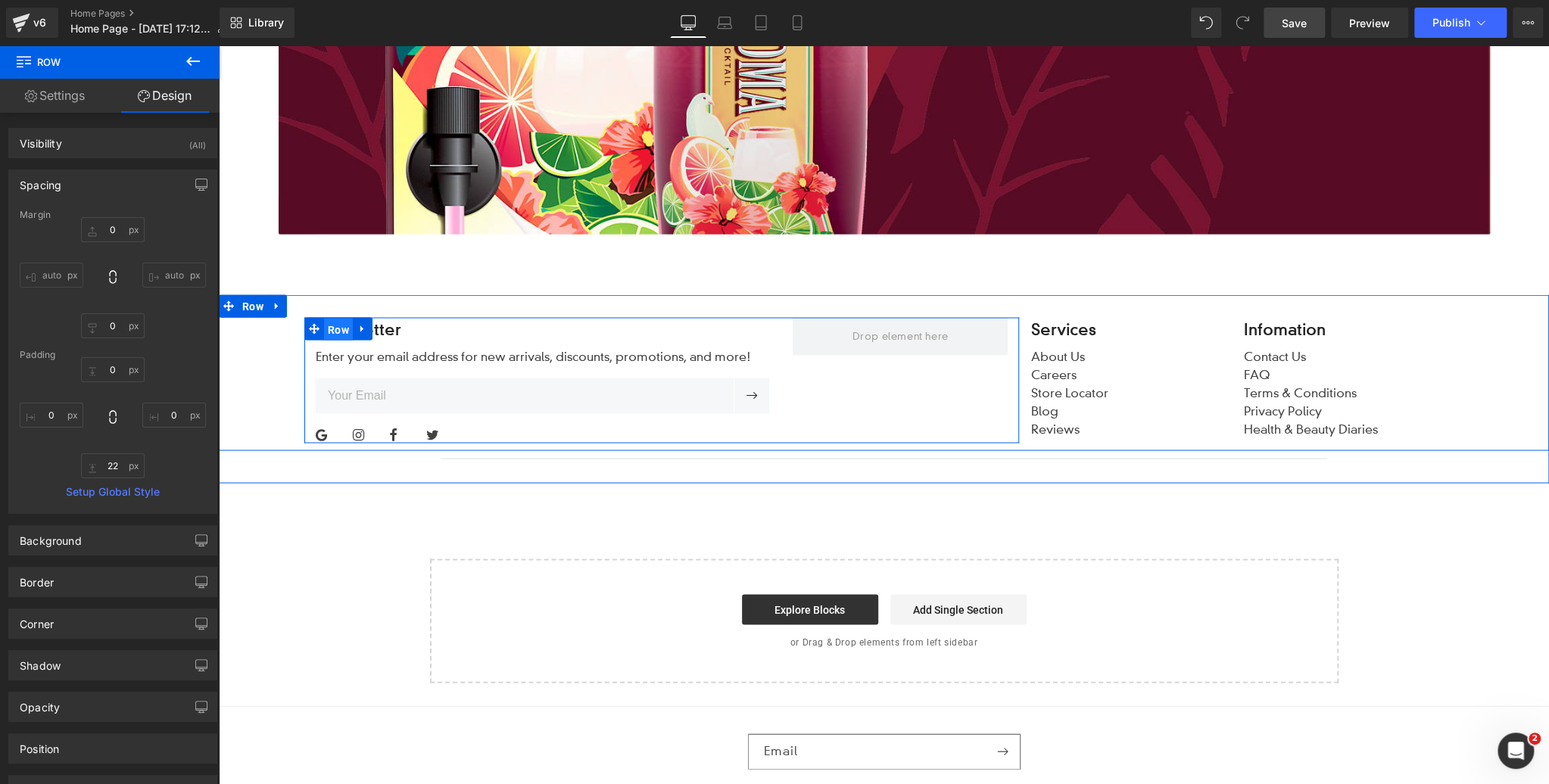
click at [341, 329] on span "Row" at bounding box center [338, 330] width 29 height 23
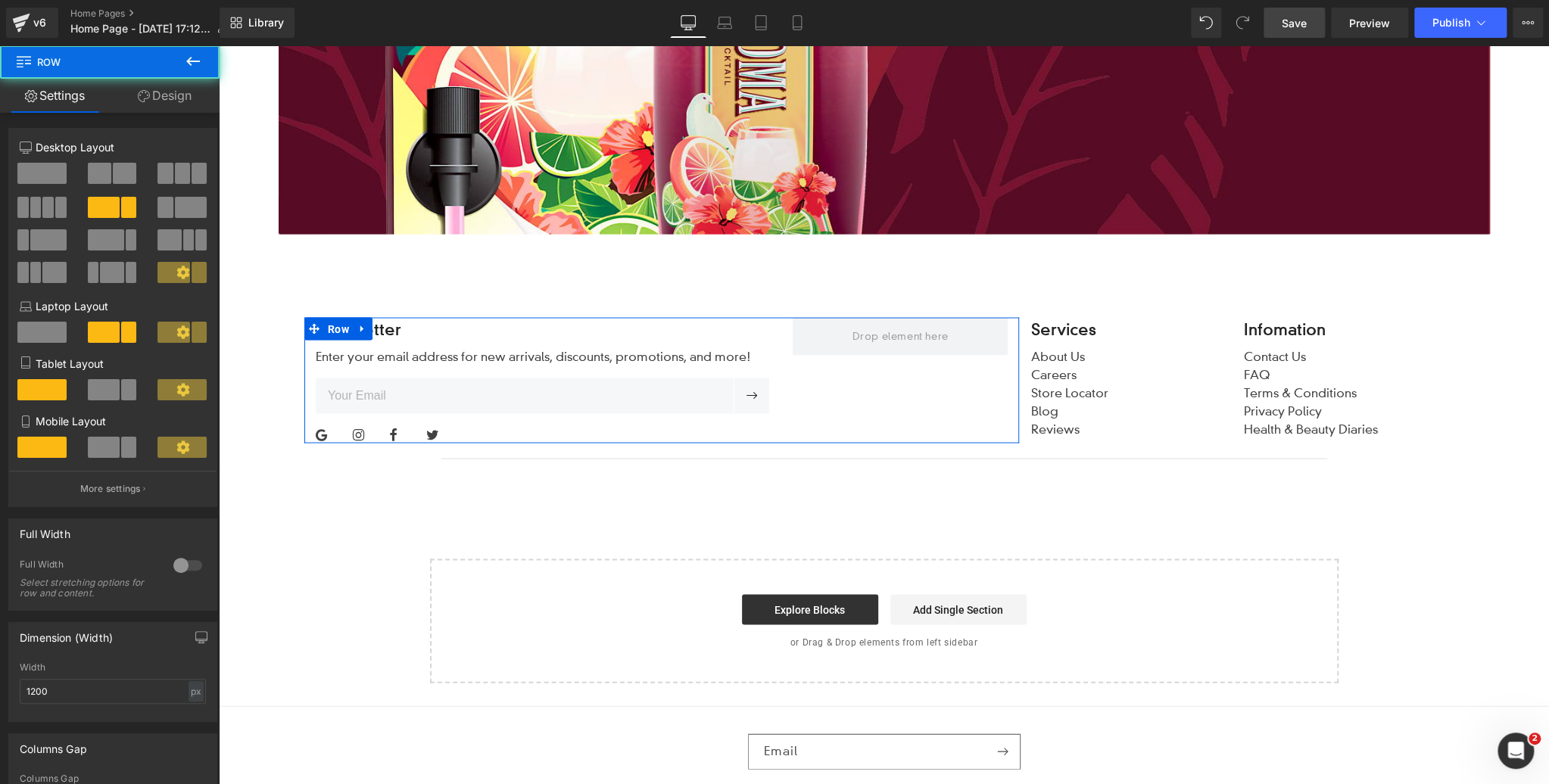
drag, startPoint x: 178, startPoint y: 98, endPoint x: 116, endPoint y: 187, distance: 108.5
click at [178, 98] on link "Design" at bounding box center [164, 96] width 110 height 34
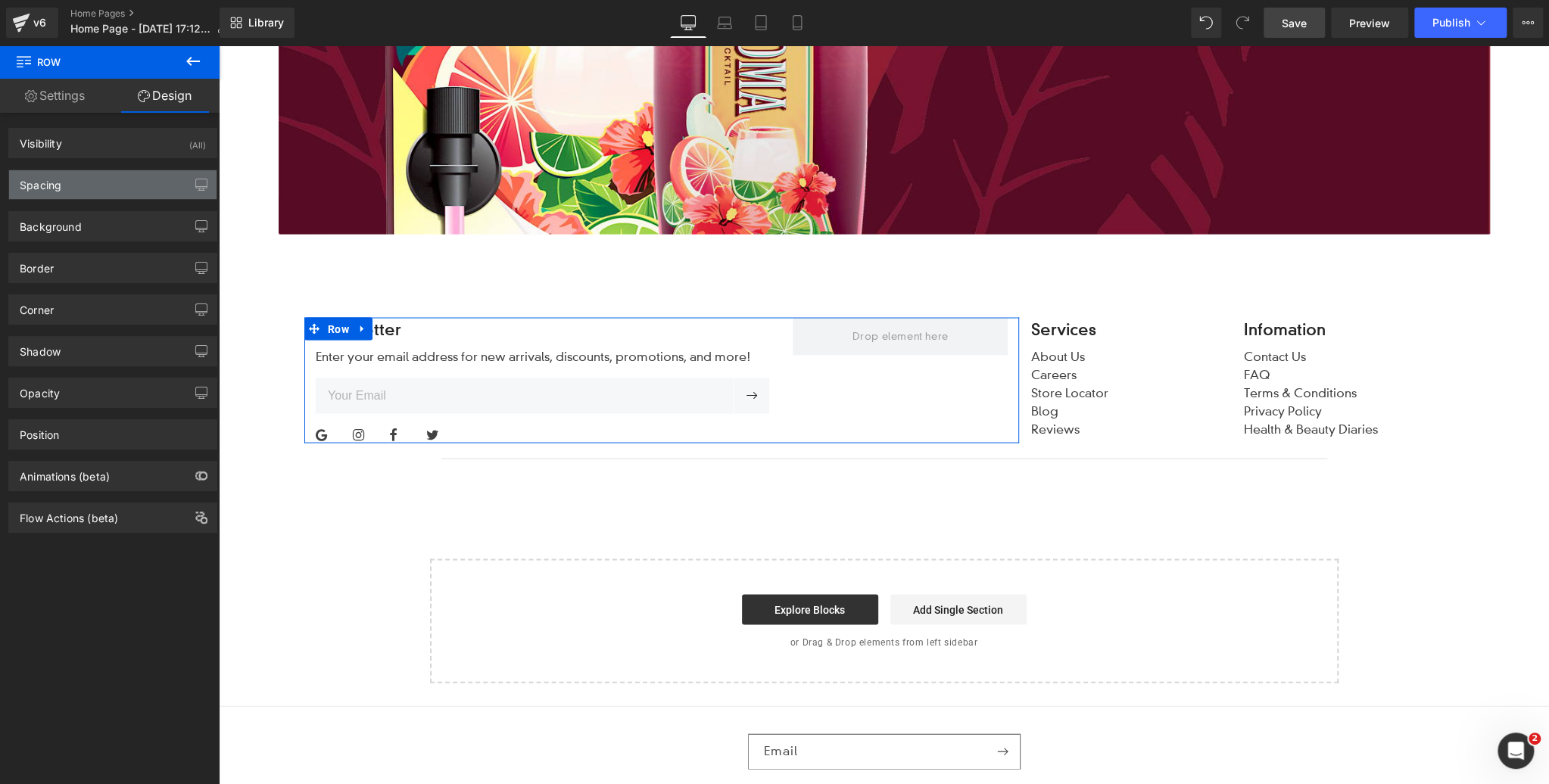
click at [116, 187] on div "Spacing" at bounding box center [113, 185] width 207 height 29
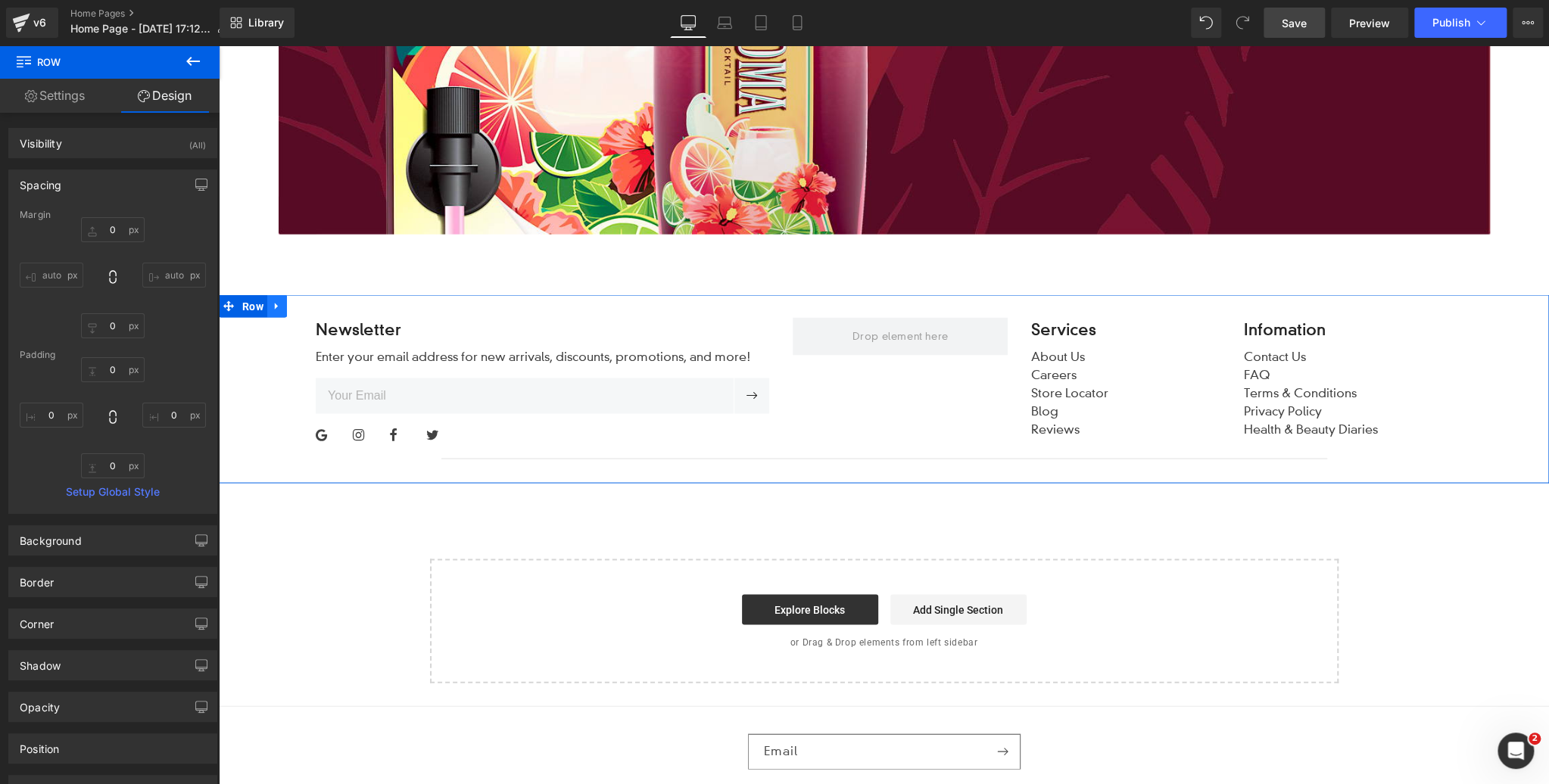
click at [281, 307] on icon at bounding box center [277, 306] width 11 height 11
click at [316, 304] on icon at bounding box center [316, 306] width 11 height 11
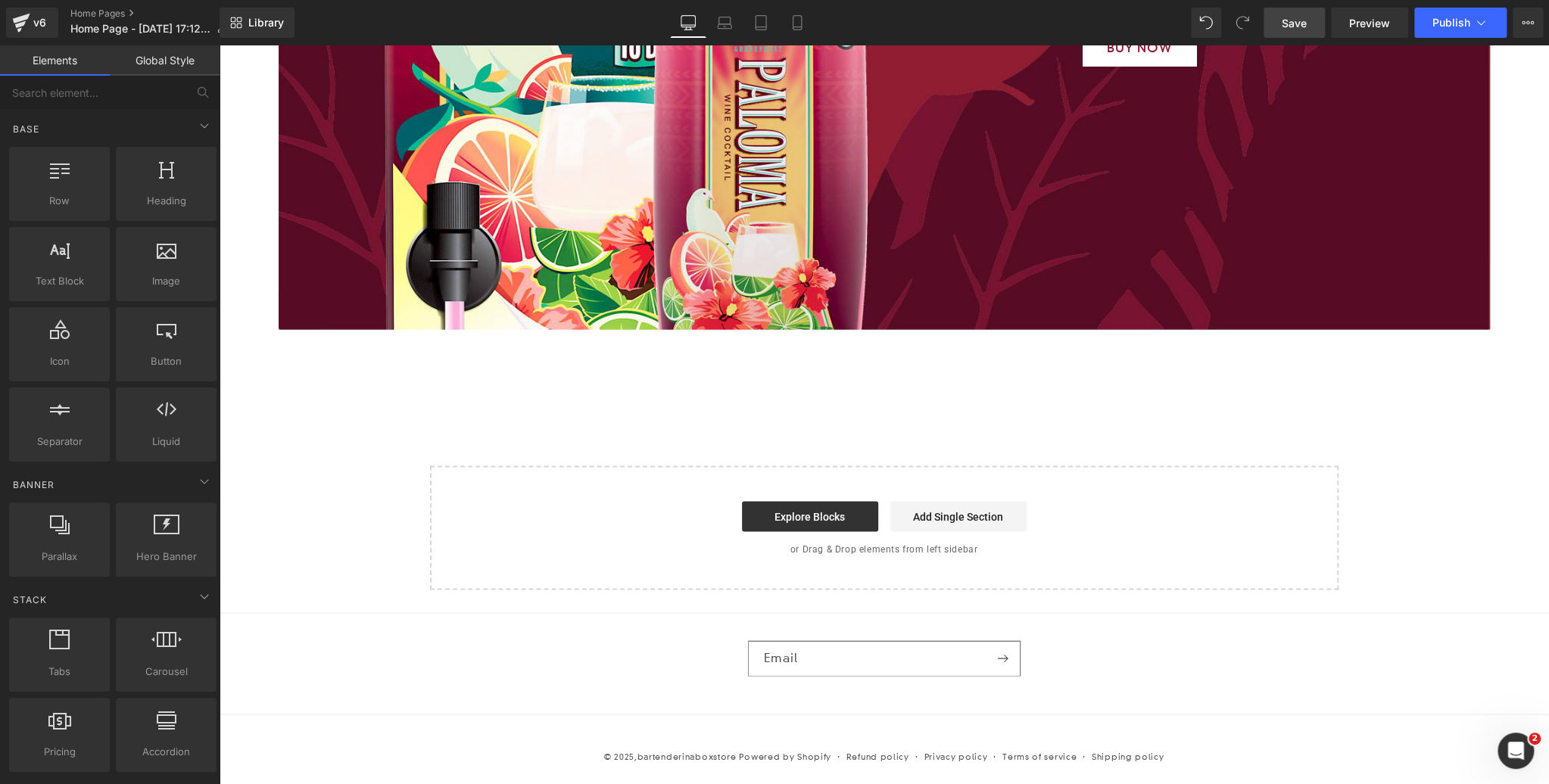
scroll to position [5561, 0]
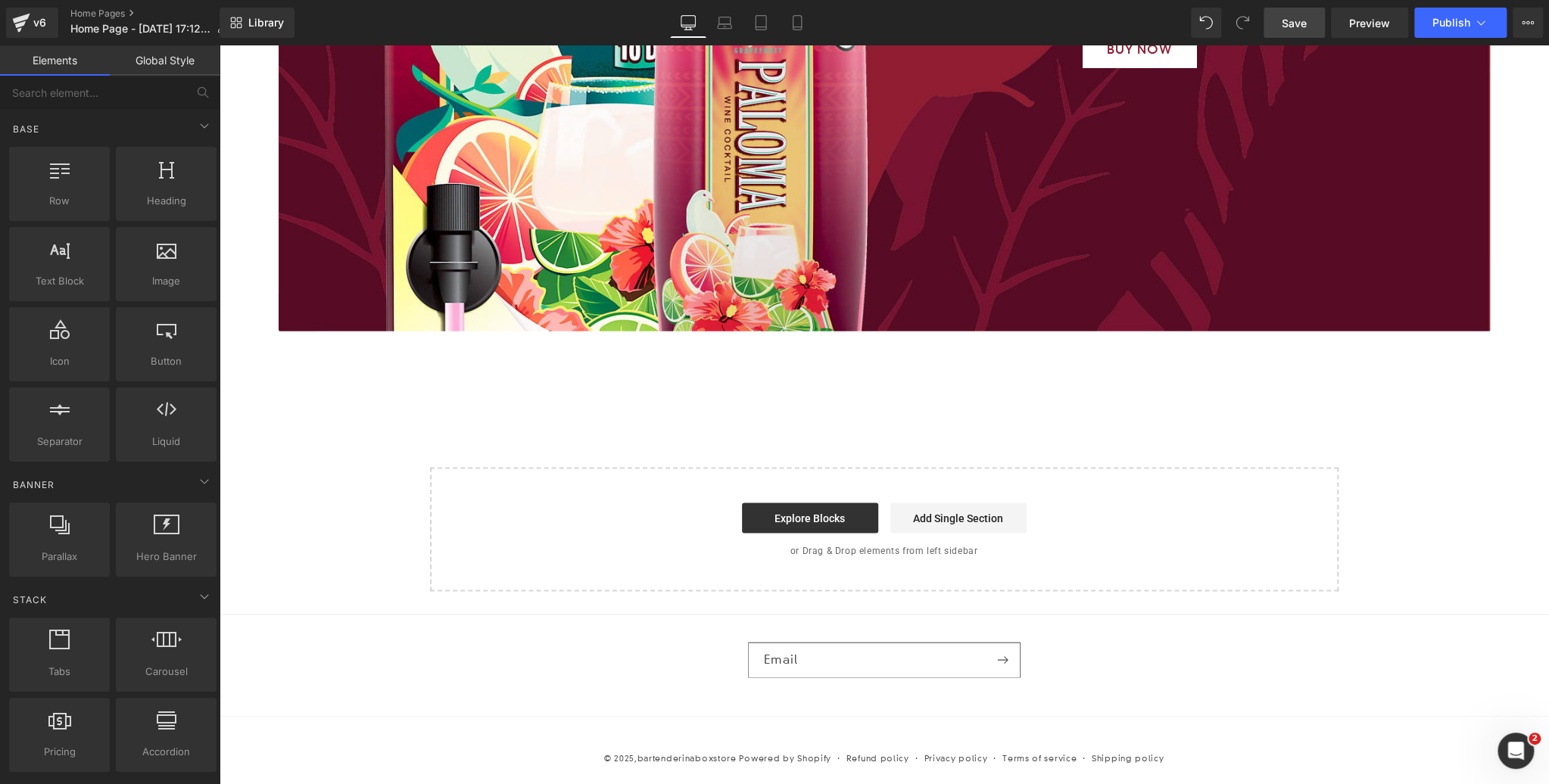
click at [1295, 15] on span "Save" at bounding box center [1294, 23] width 25 height 16
click at [248, 21] on link "Library" at bounding box center [257, 23] width 75 height 30
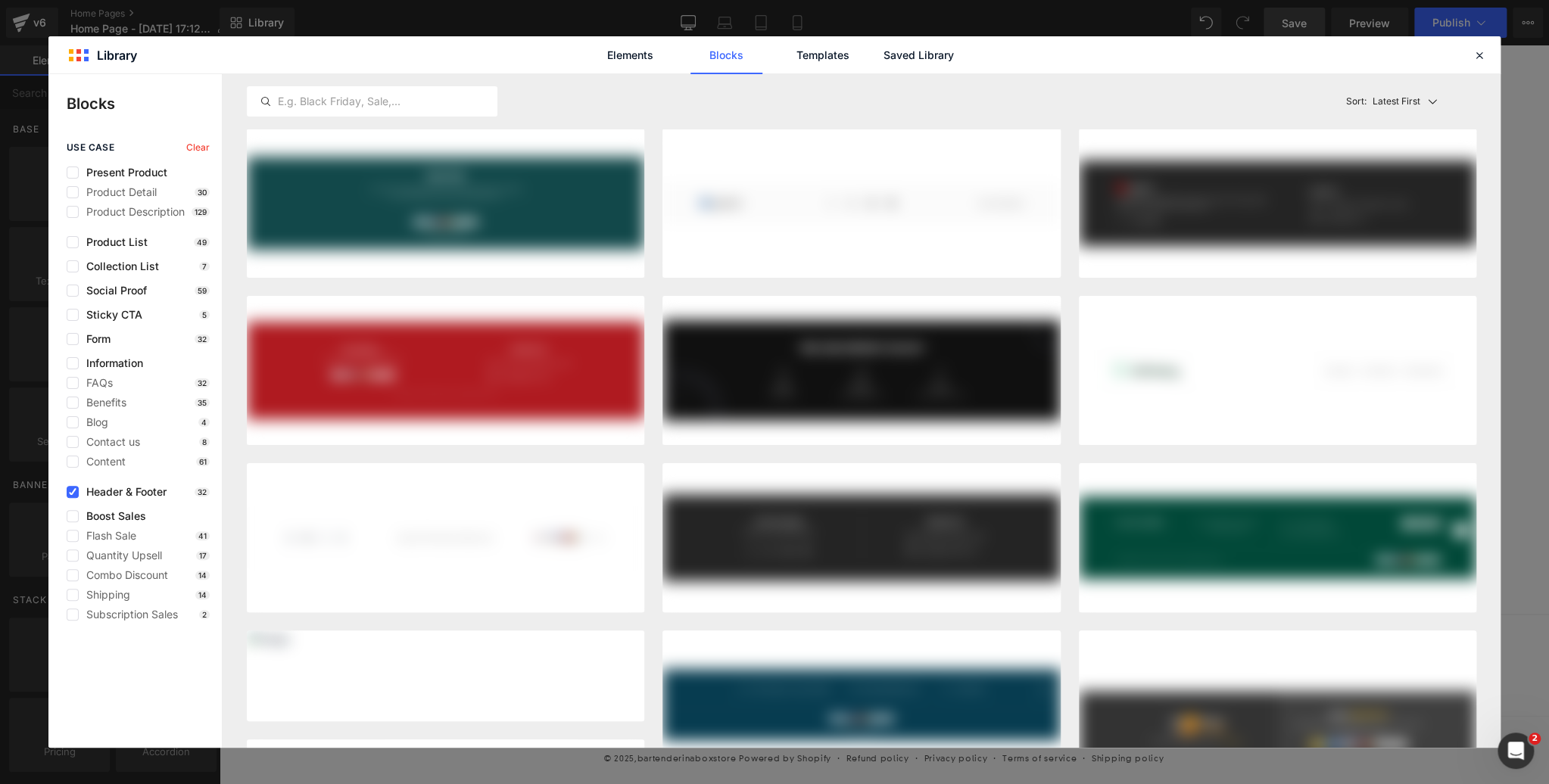
click at [725, 57] on link "Blocks" at bounding box center [726, 54] width 72 height 38
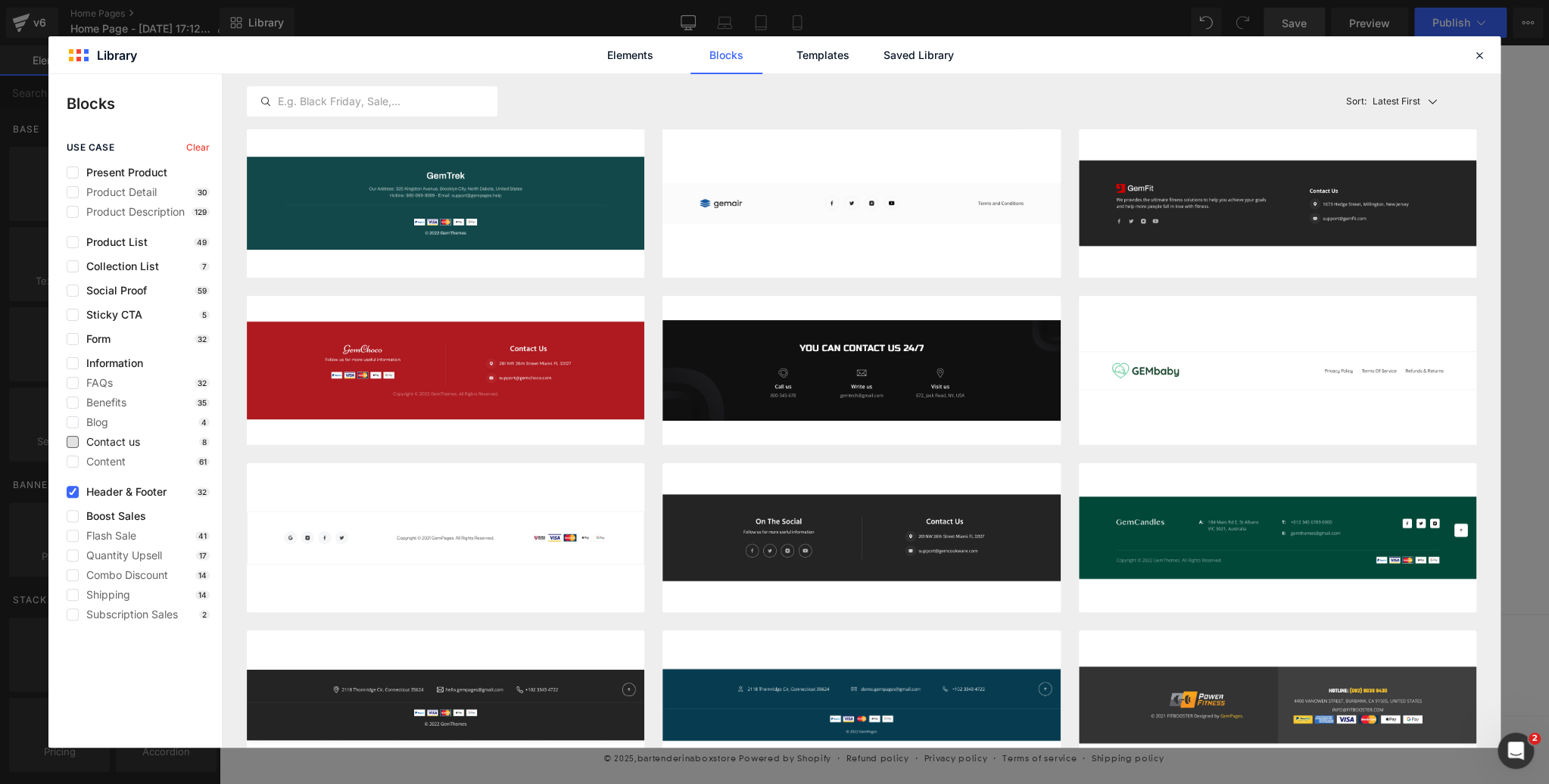
click at [122, 441] on span "Contact us" at bounding box center [110, 442] width 62 height 12
click at [74, 363] on icon at bounding box center [72, 363] width 8 height 0
click at [73, 363] on input "checkbox" at bounding box center [73, 363] width 0 height 0
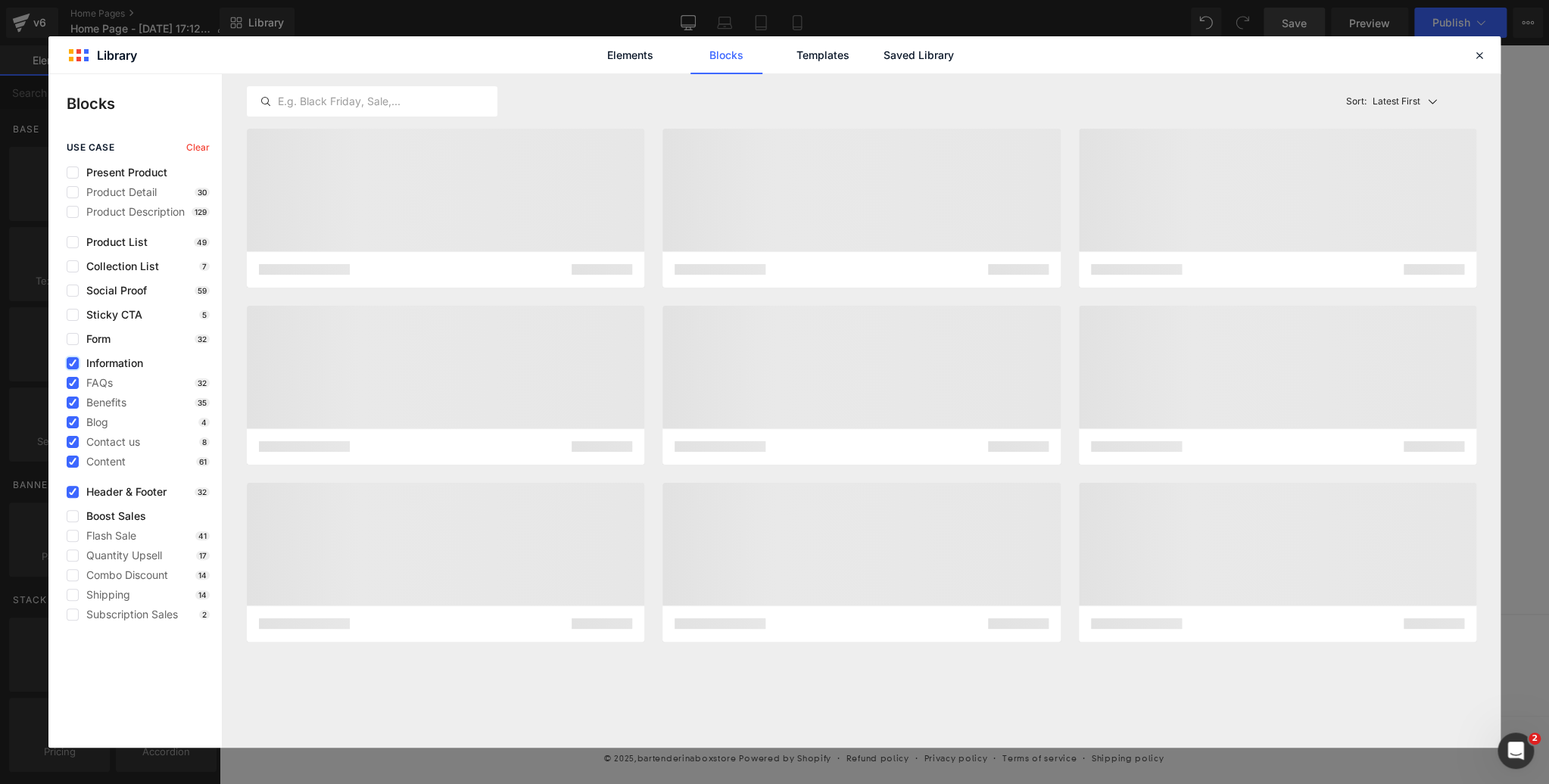
click at [74, 363] on icon at bounding box center [72, 363] width 8 height 0
click at [73, 363] on input "checkbox" at bounding box center [73, 363] width 0 height 0
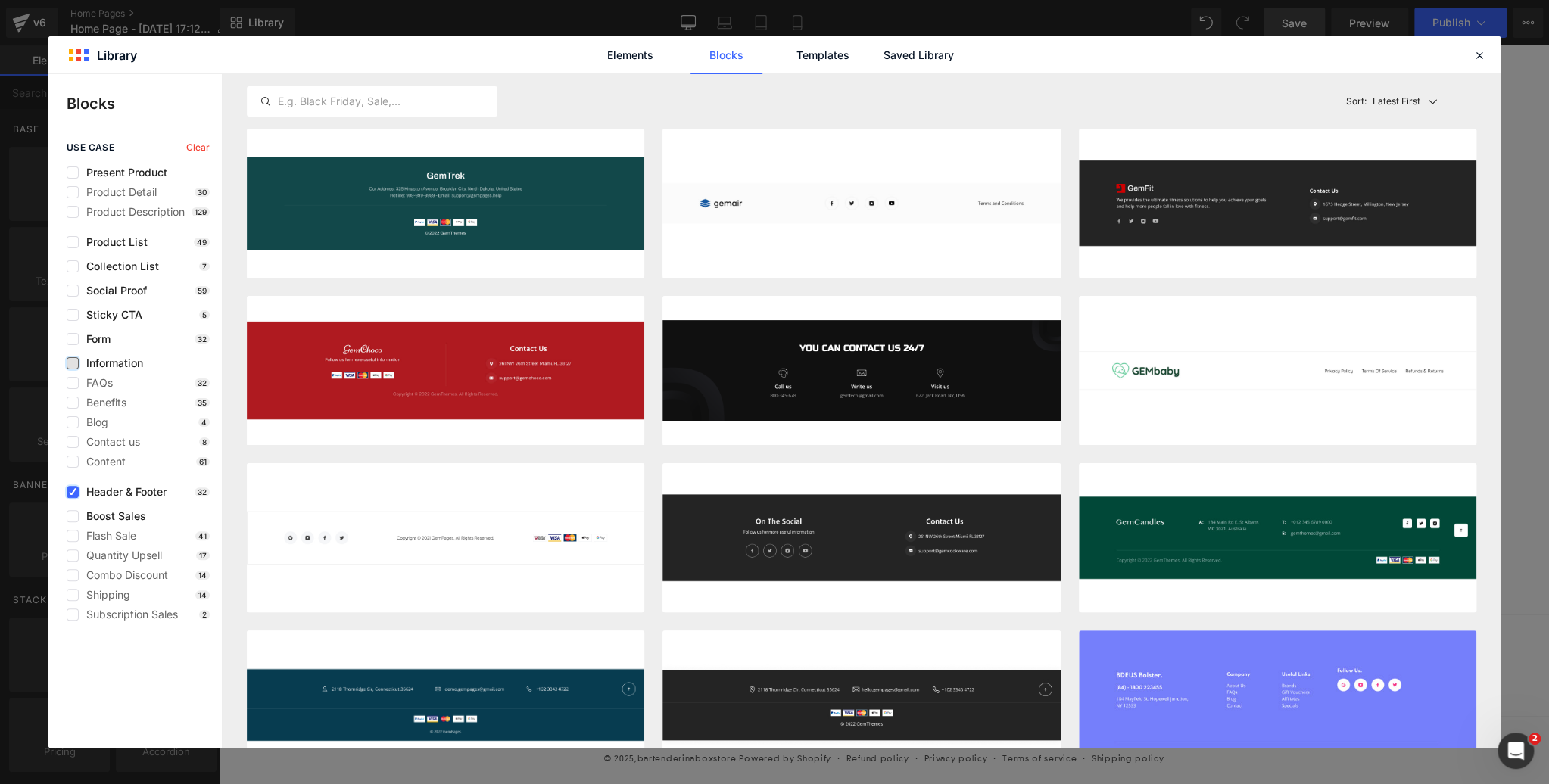
click at [75, 492] on icon at bounding box center [72, 492] width 8 height 0
click at [73, 492] on input "checkbox" at bounding box center [73, 492] width 0 height 0
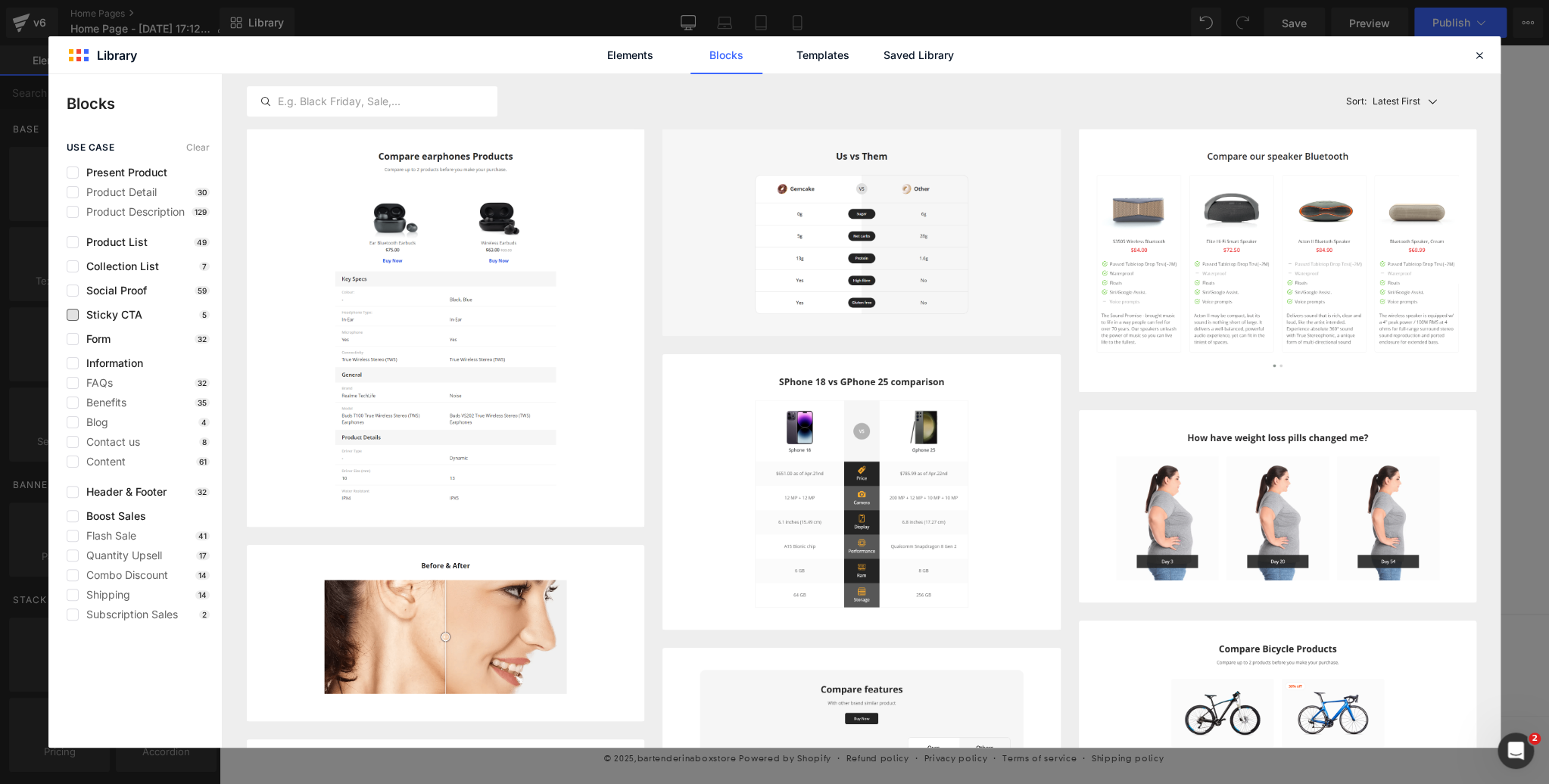
click at [119, 314] on span "Sticky CTA" at bounding box center [111, 315] width 63 height 12
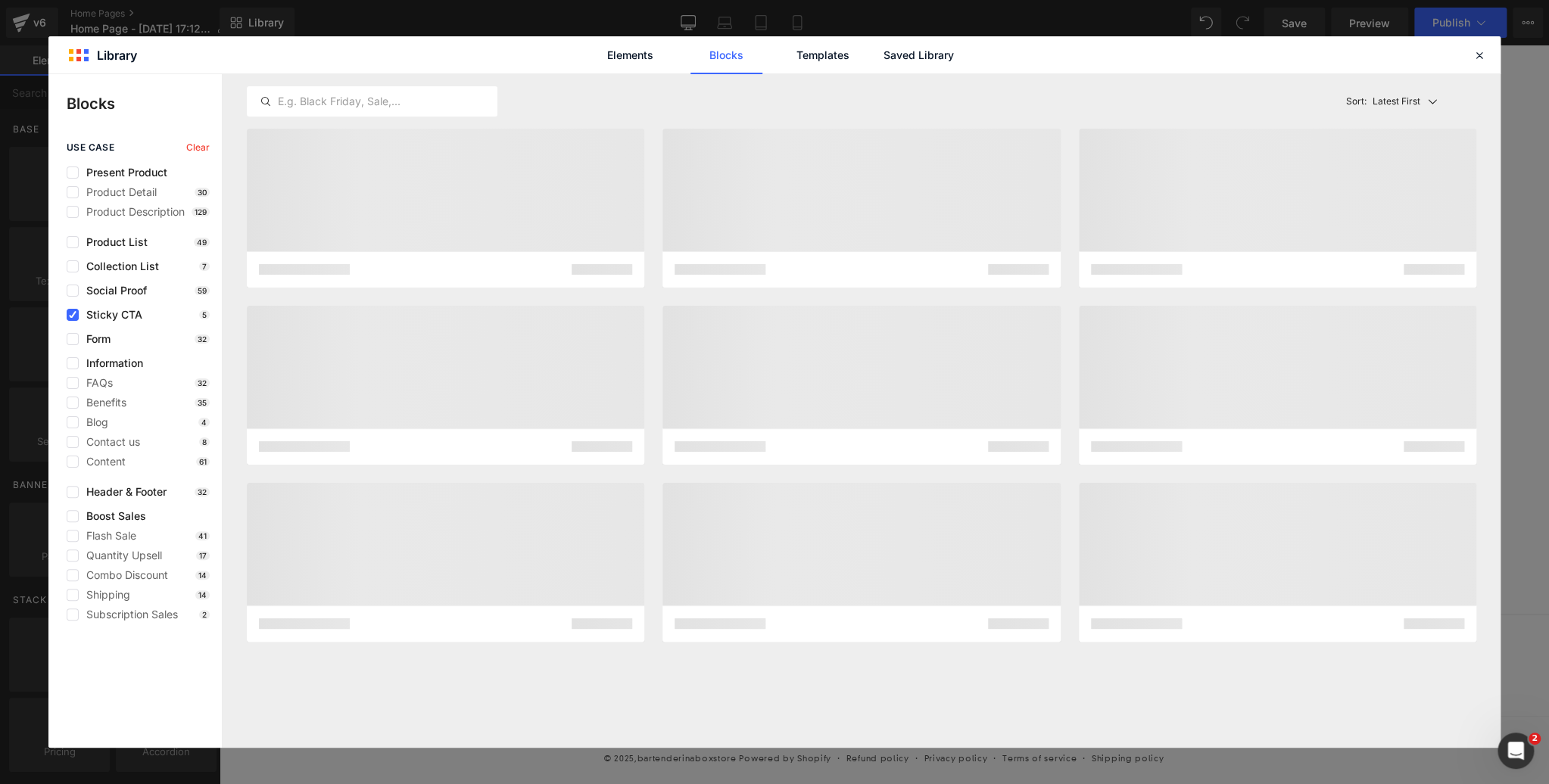
scroll to position [5561, 0]
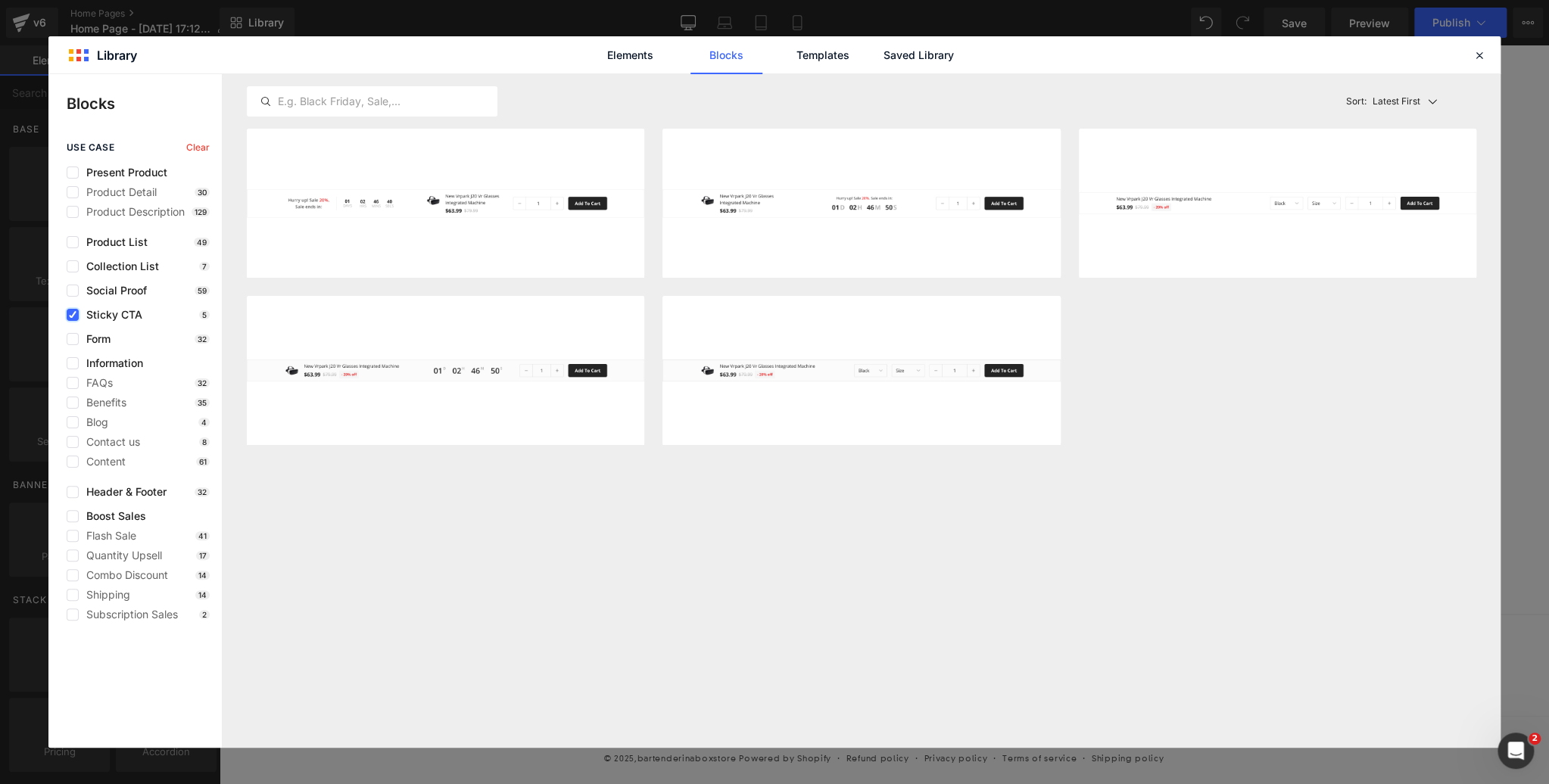
click at [72, 315] on icon at bounding box center [72, 315] width 8 height 0
click at [73, 315] on input "checkbox" at bounding box center [73, 315] width 0 height 0
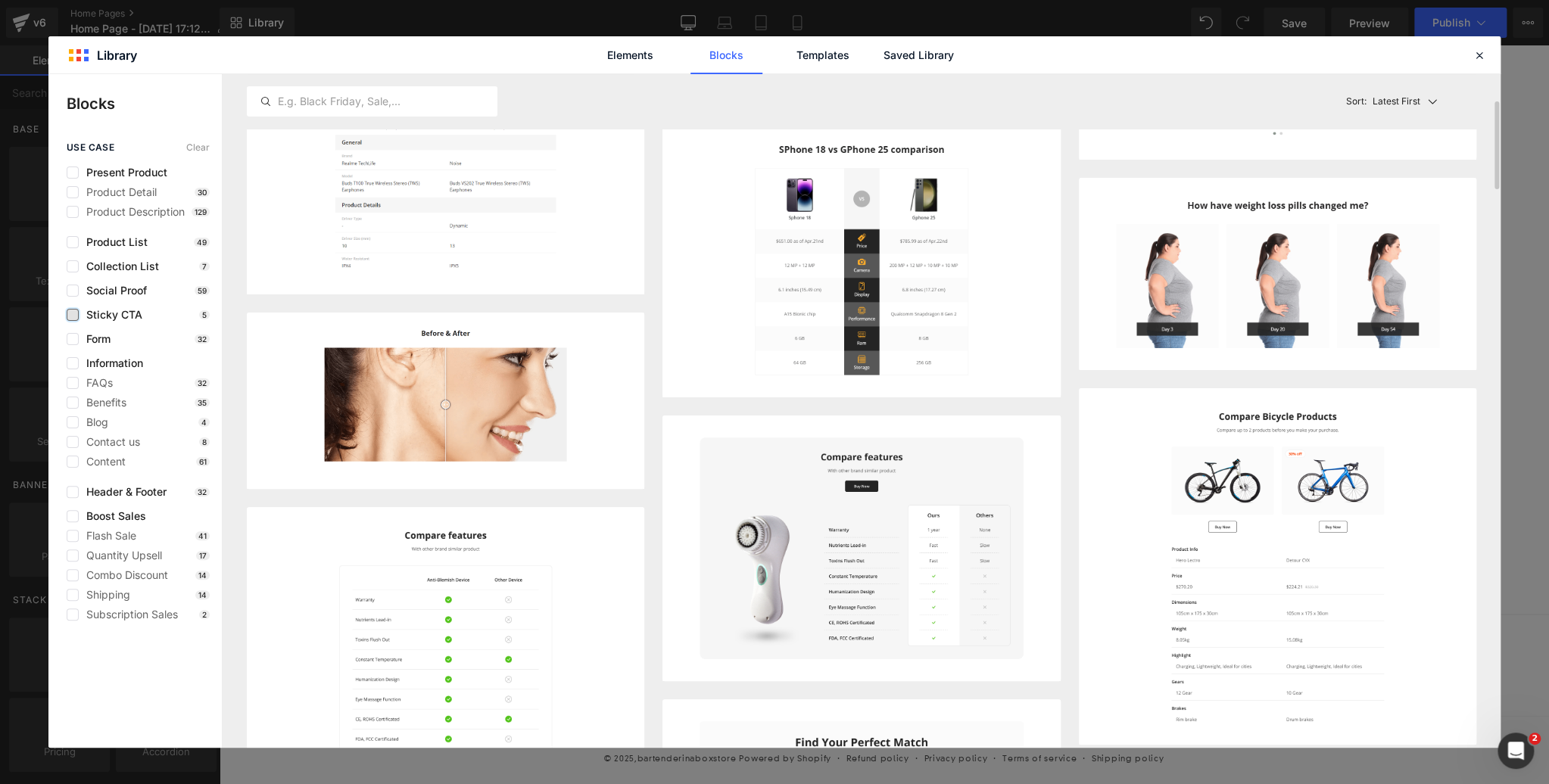
scroll to position [230, 0]
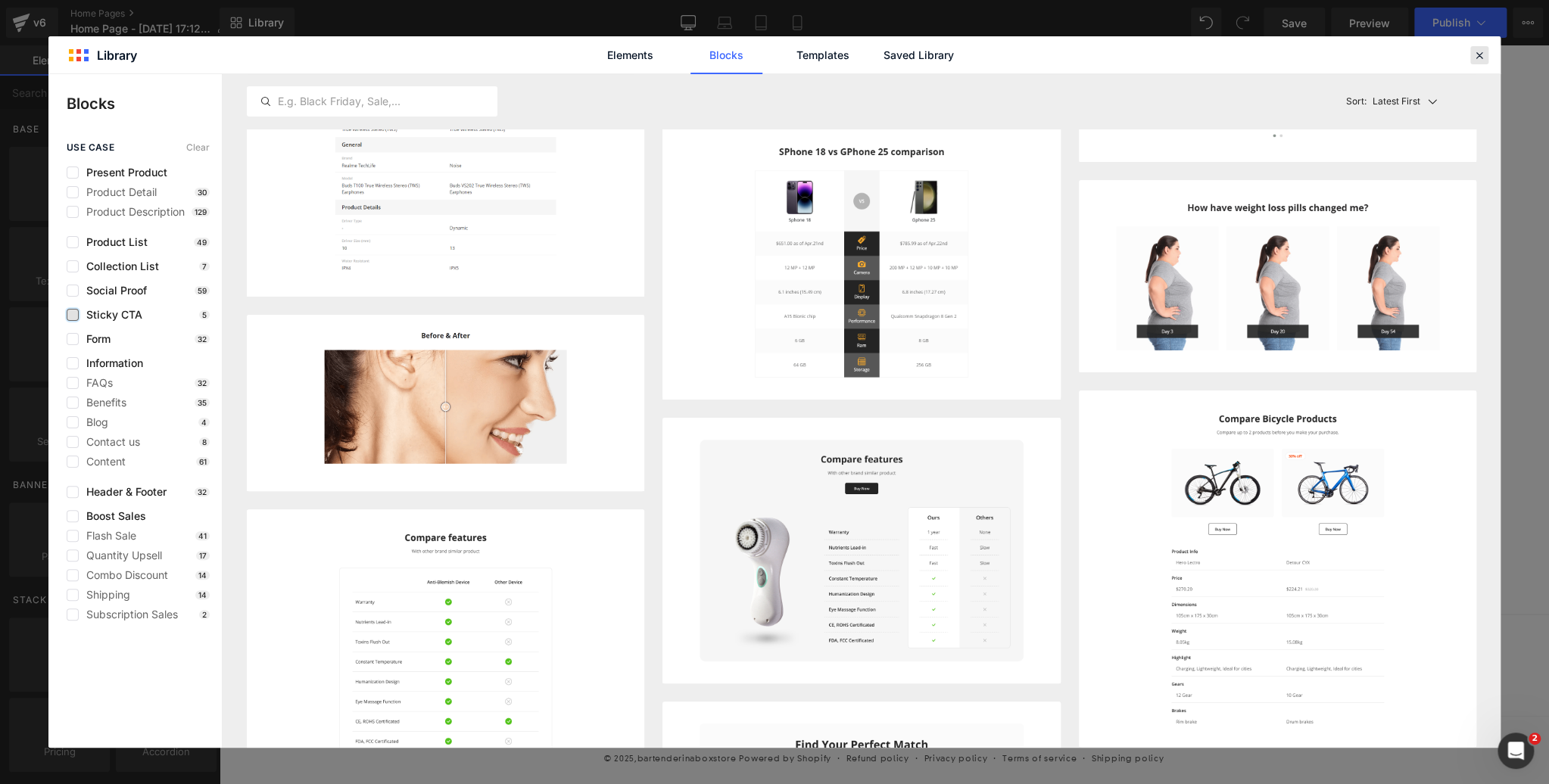
click at [1481, 52] on icon at bounding box center [1480, 55] width 14 height 14
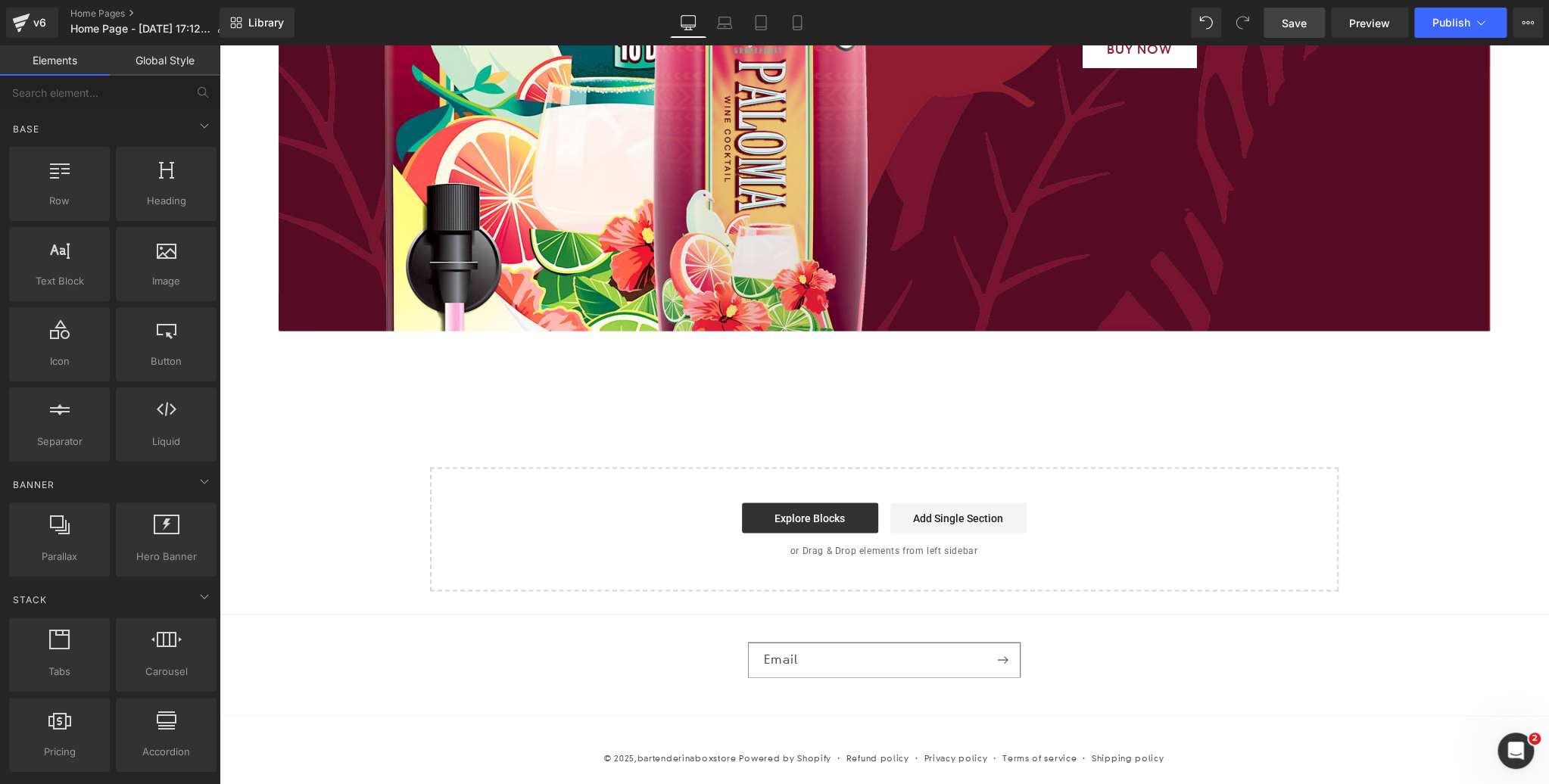
drag, startPoint x: 1298, startPoint y: 15, endPoint x: 1282, endPoint y: 37, distance: 27.2
click at [1298, 15] on span "Save" at bounding box center [1294, 23] width 25 height 16
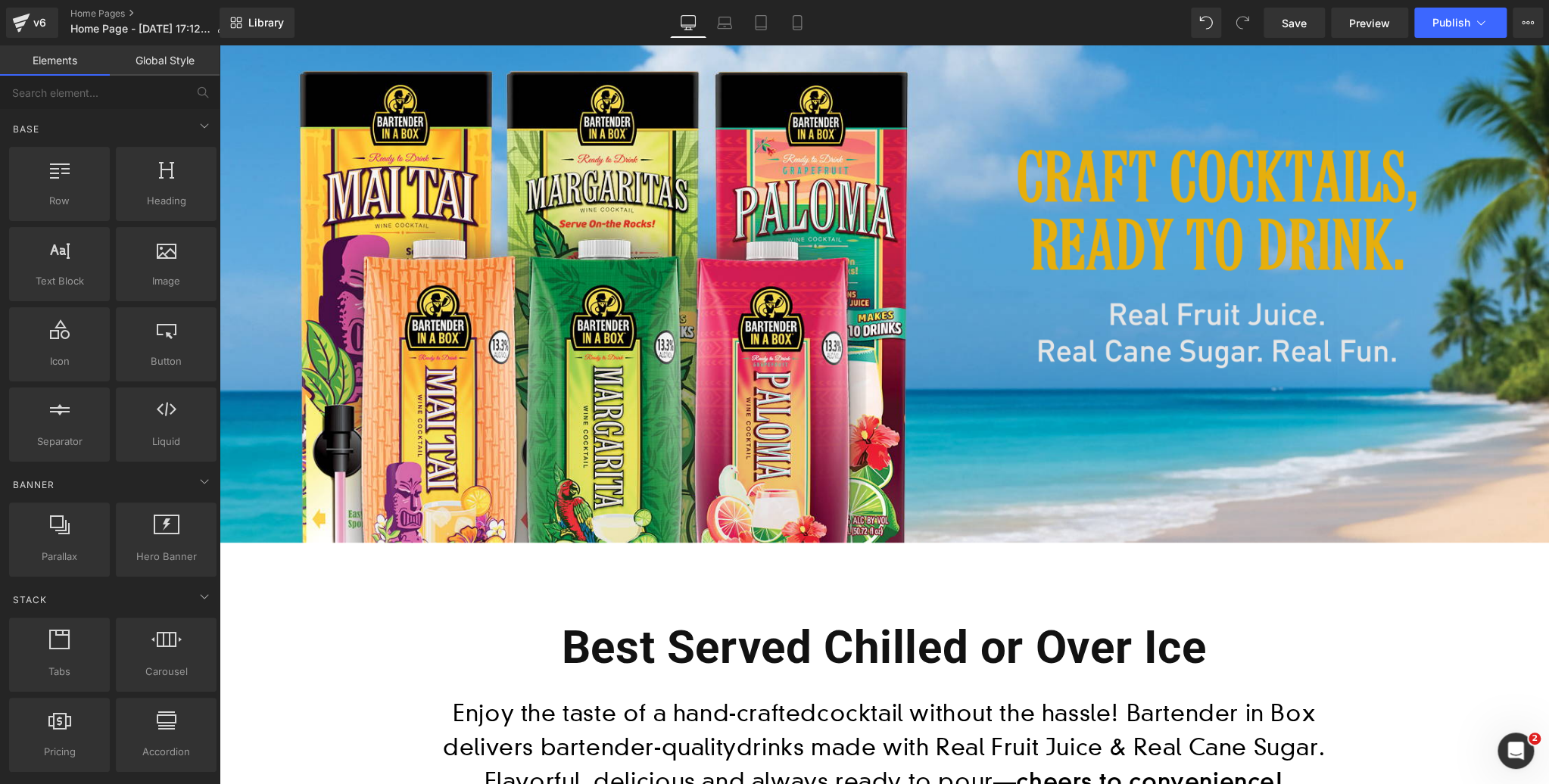
scroll to position [0, 0]
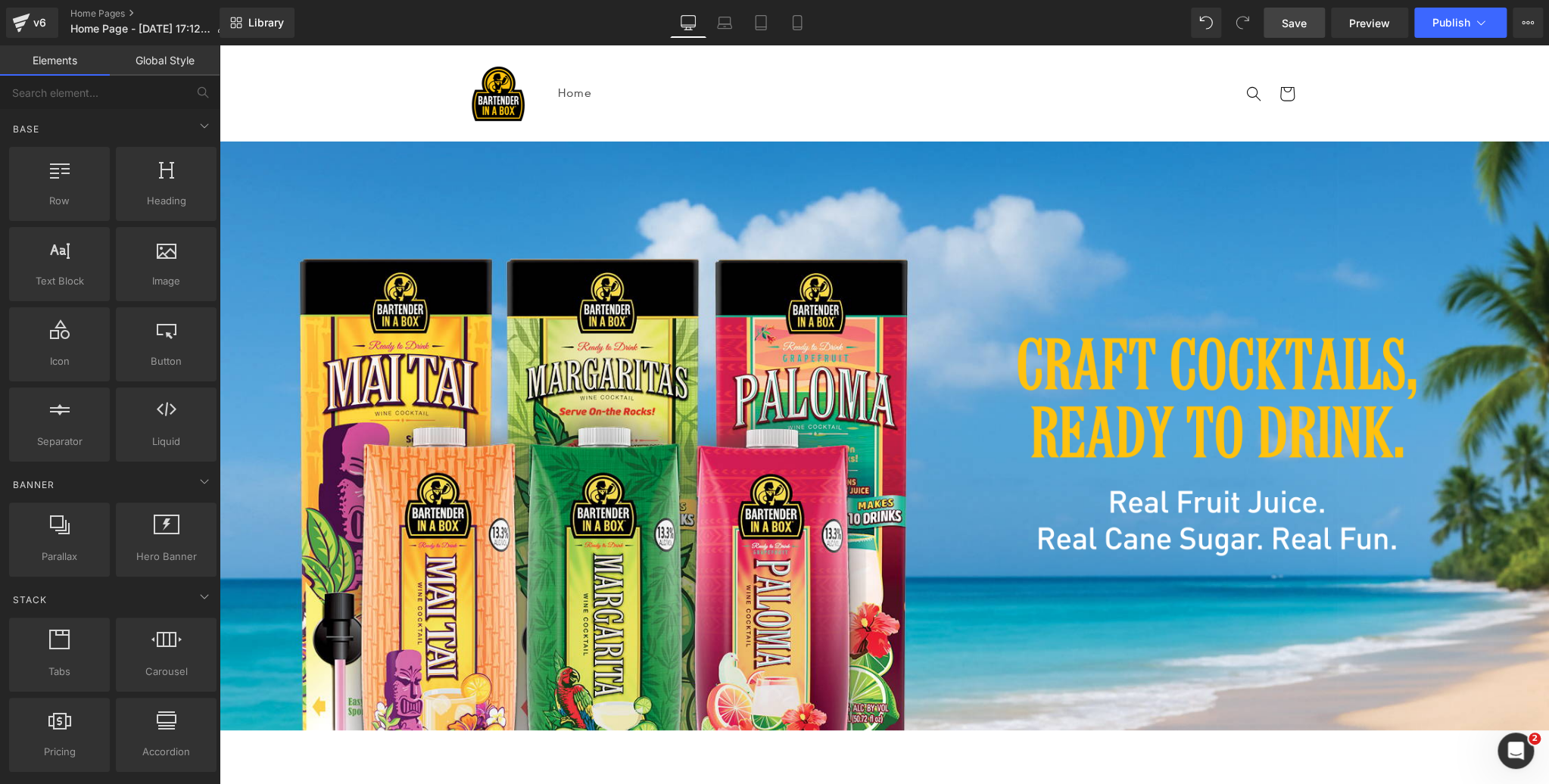
drag, startPoint x: 1294, startPoint y: 24, endPoint x: 519, endPoint y: 228, distance: 801.4
click at [1294, 24] on span "Save" at bounding box center [1294, 23] width 25 height 16
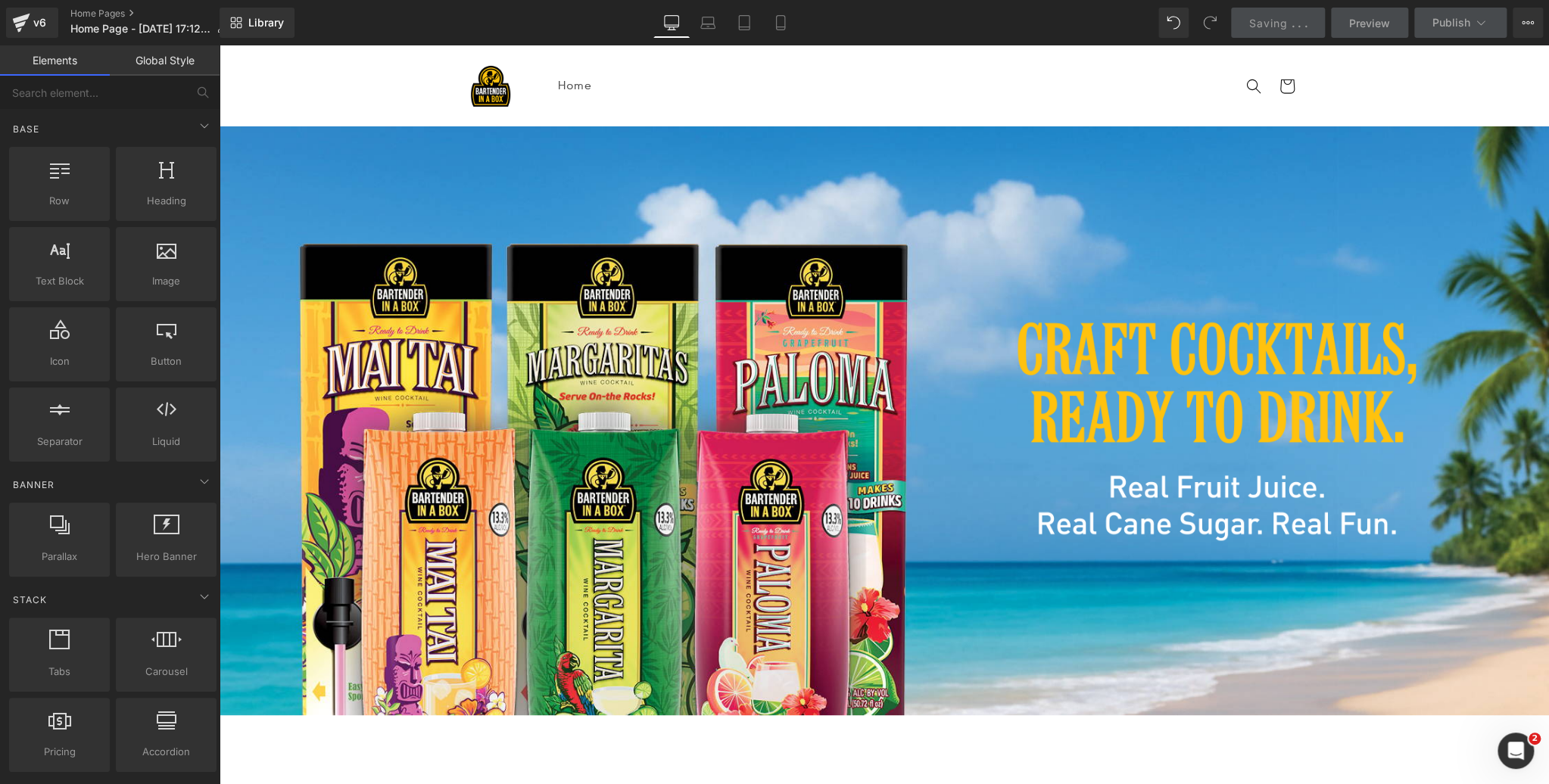
scroll to position [54, 0]
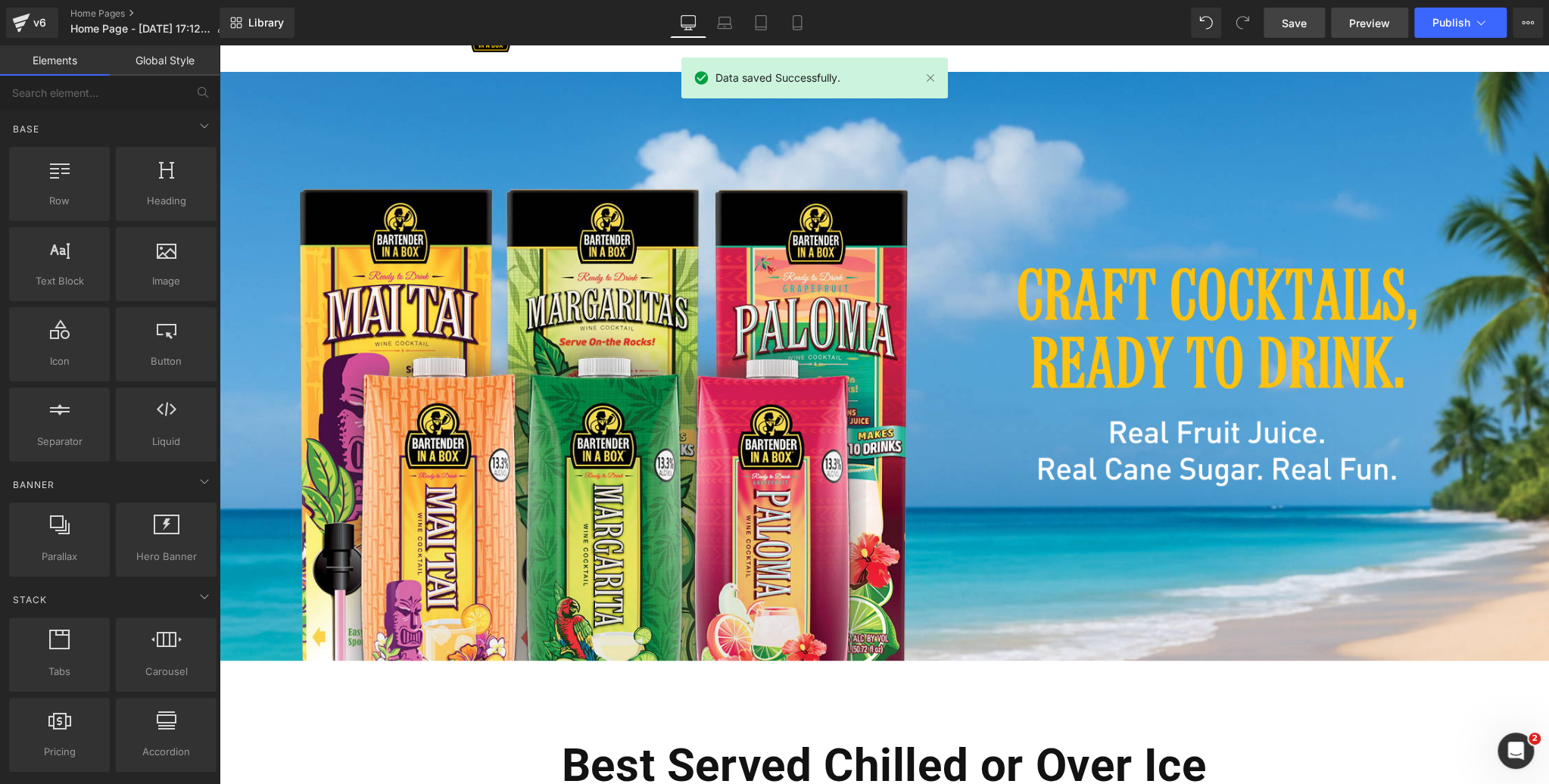
click at [1361, 33] on link "Preview" at bounding box center [1370, 23] width 77 height 30
